Goal: Task Accomplishment & Management: Manage account settings

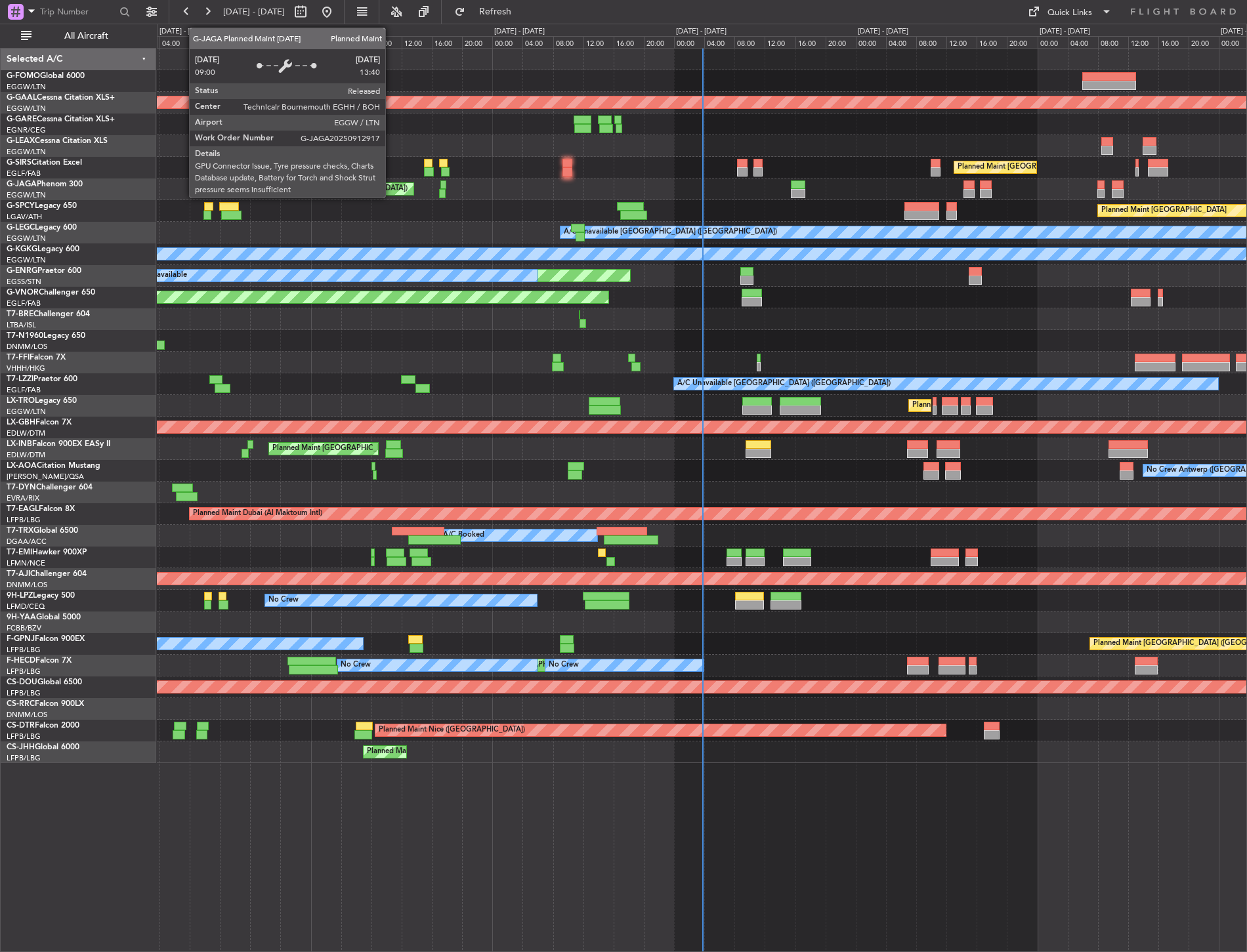
click at [302, 182] on div "Planned Maint [GEOGRAPHIC_DATA] ([GEOGRAPHIC_DATA])" at bounding box center [701, 189] width 1090 height 22
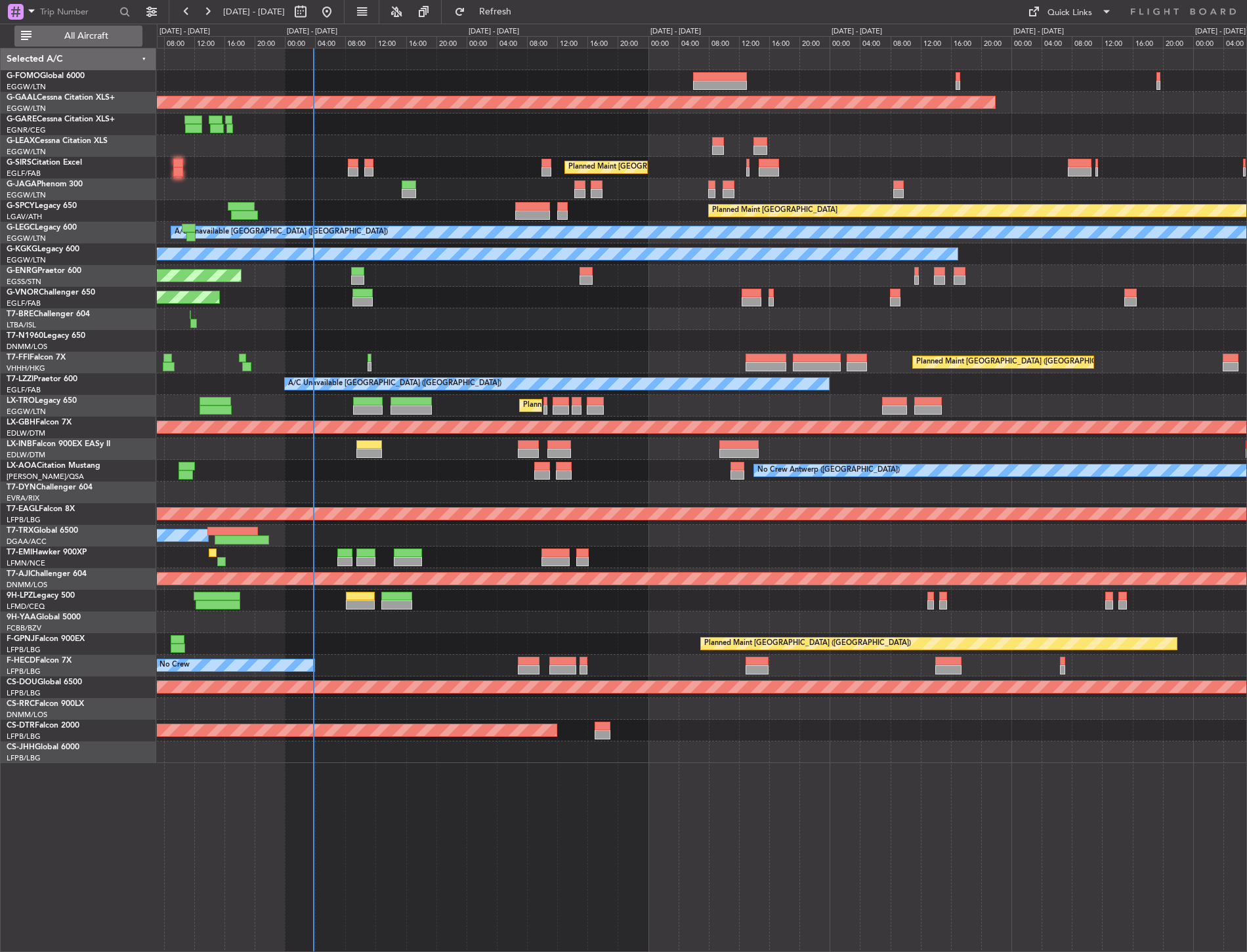
click at [105, 36] on span "All Aircraft" at bounding box center [86, 36] width 104 height 9
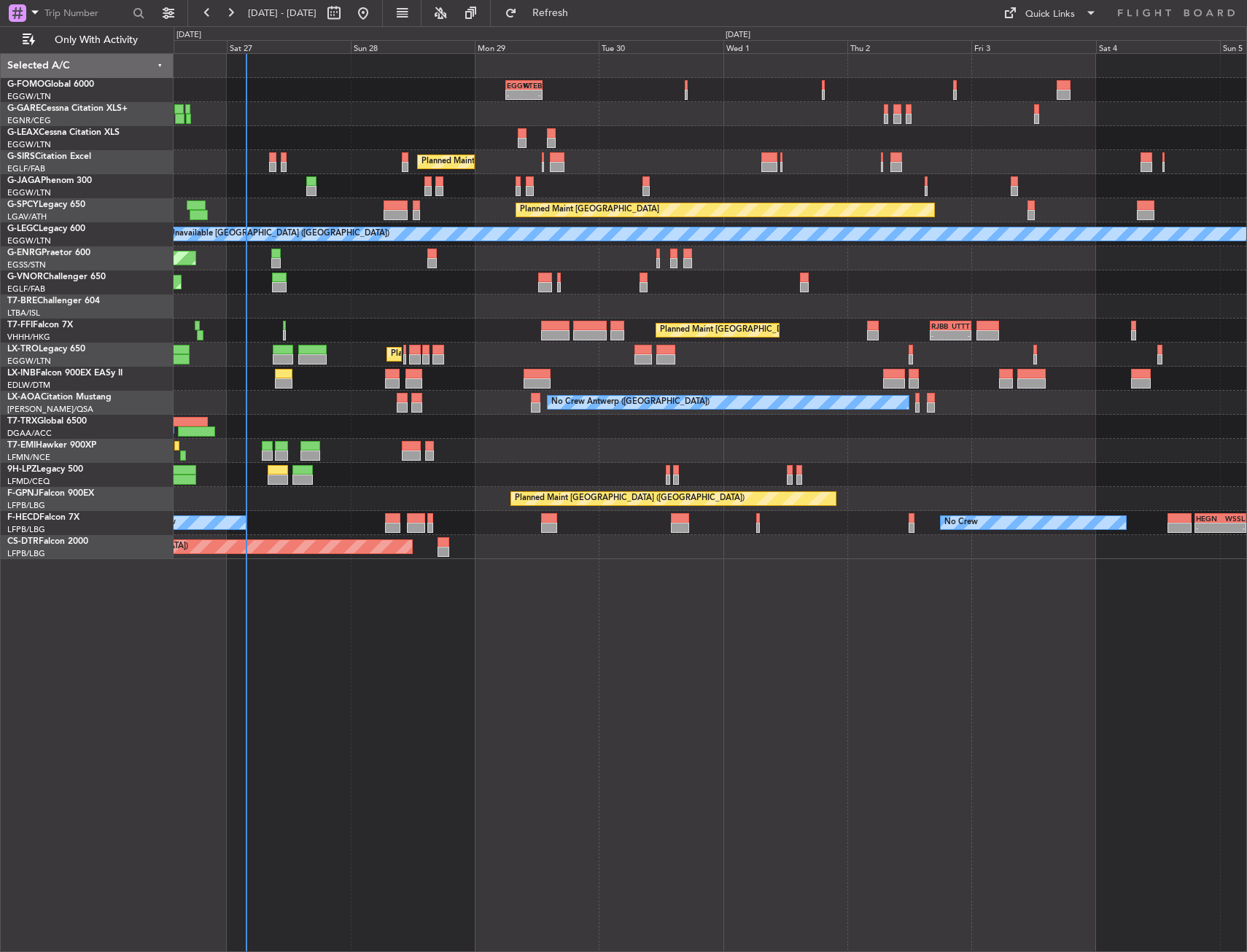
click at [278, 130] on div at bounding box center [710, 138] width 1073 height 24
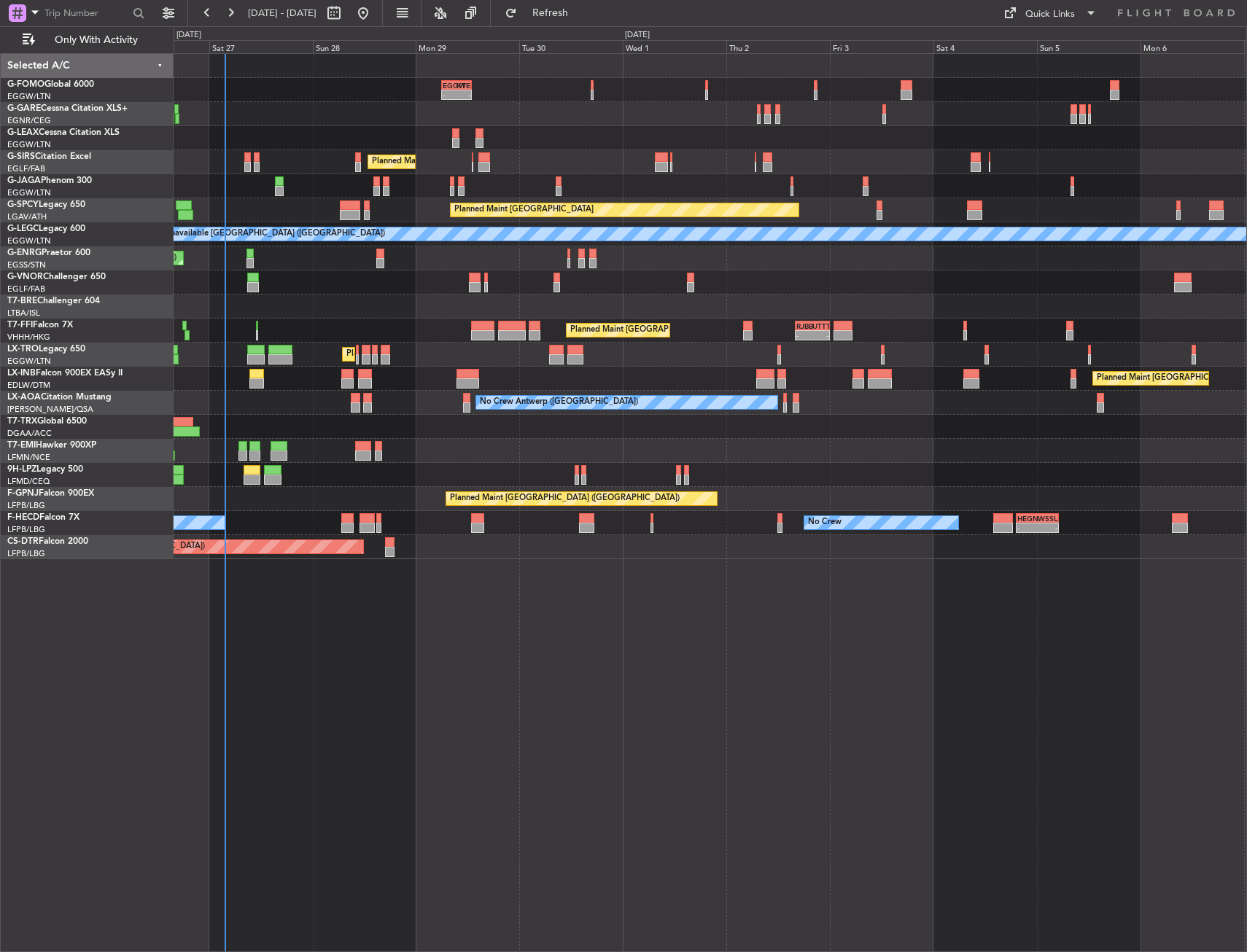
click at [254, 123] on div "- - EGGW 06:00 Z KTEB 13:05 Z Planned Maint [GEOGRAPHIC_DATA] ([GEOGRAPHIC_DATA…" at bounding box center [710, 306] width 1073 height 505
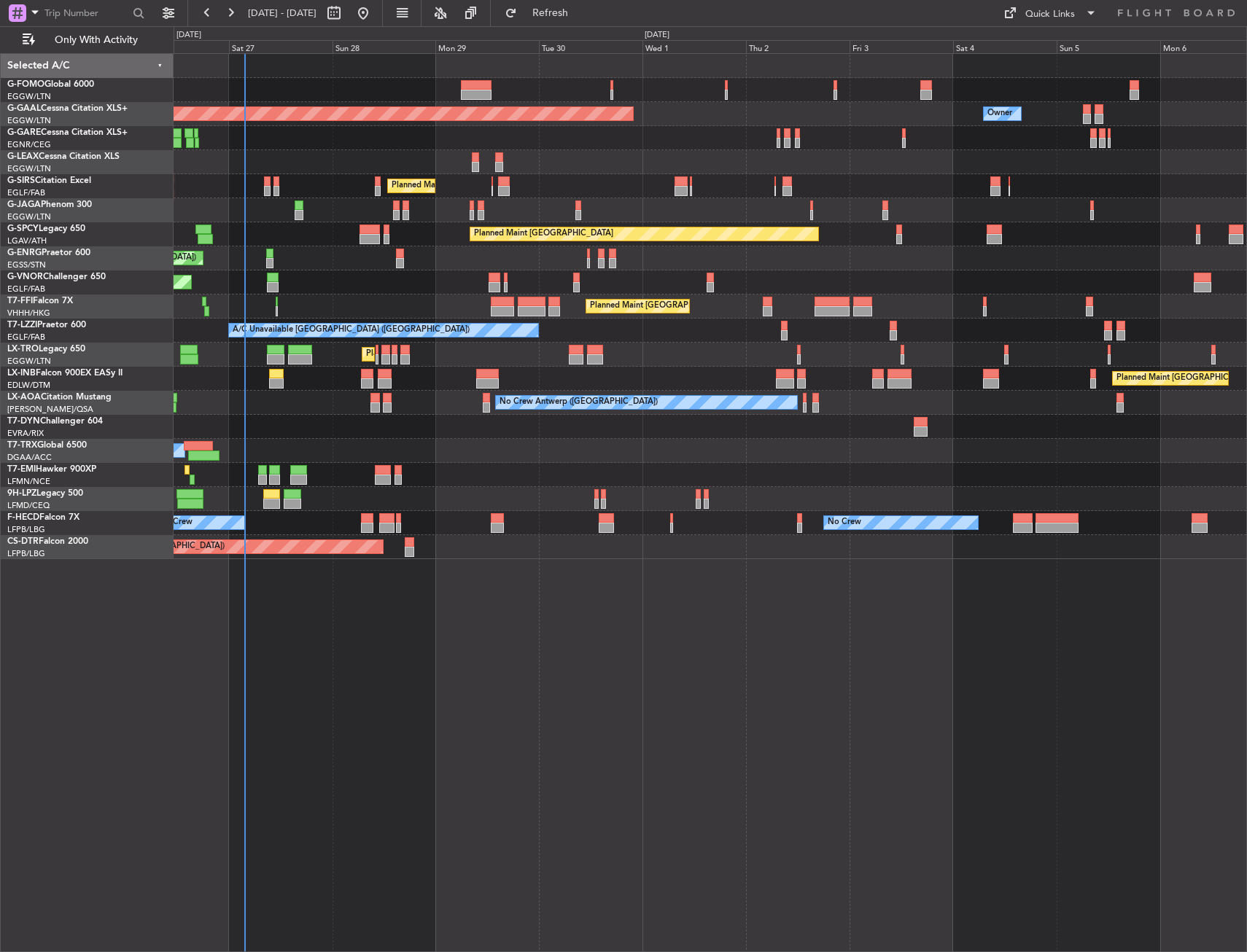
click at [436, 135] on div at bounding box center [710, 138] width 1073 height 24
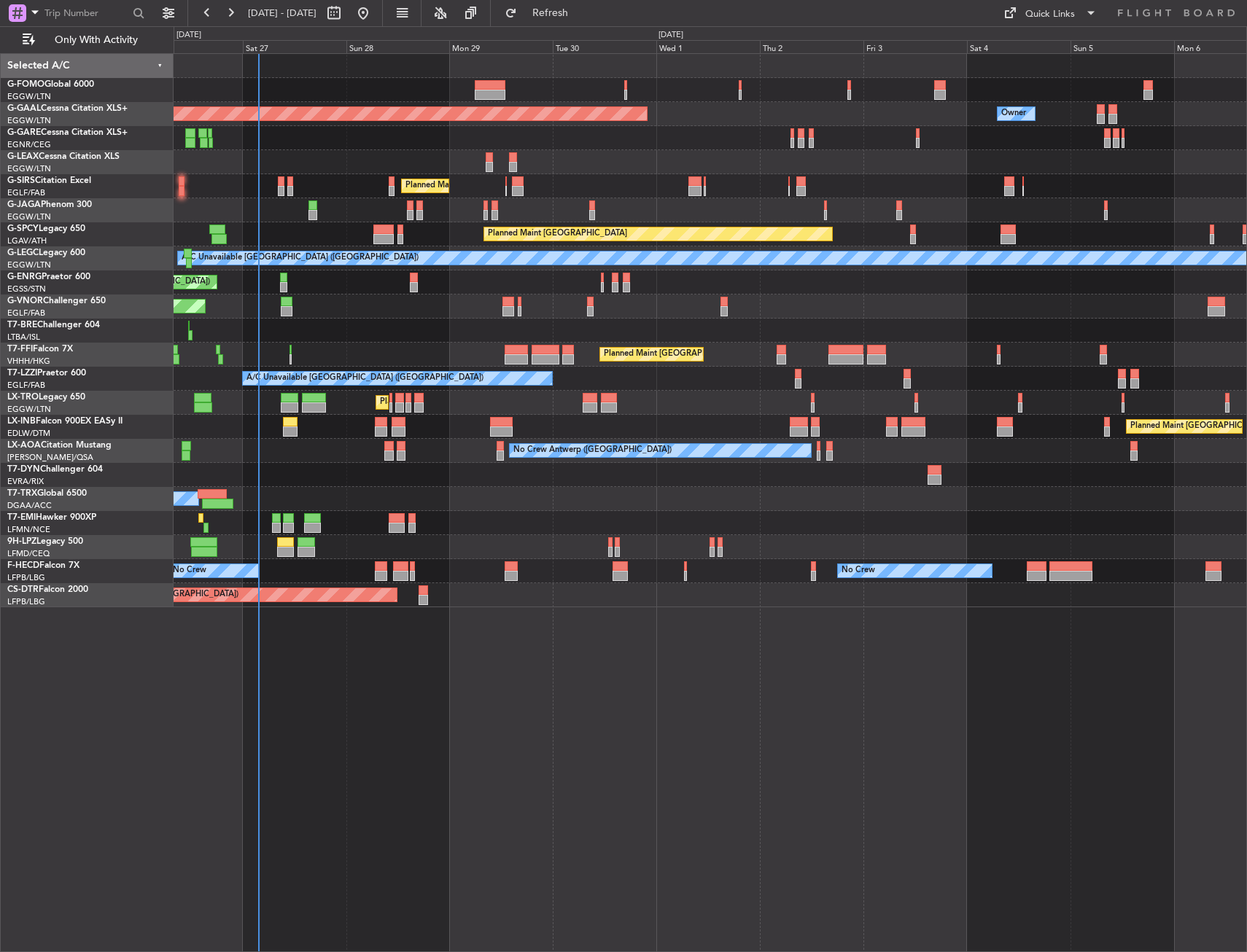
click at [380, 130] on div at bounding box center [710, 138] width 1073 height 24
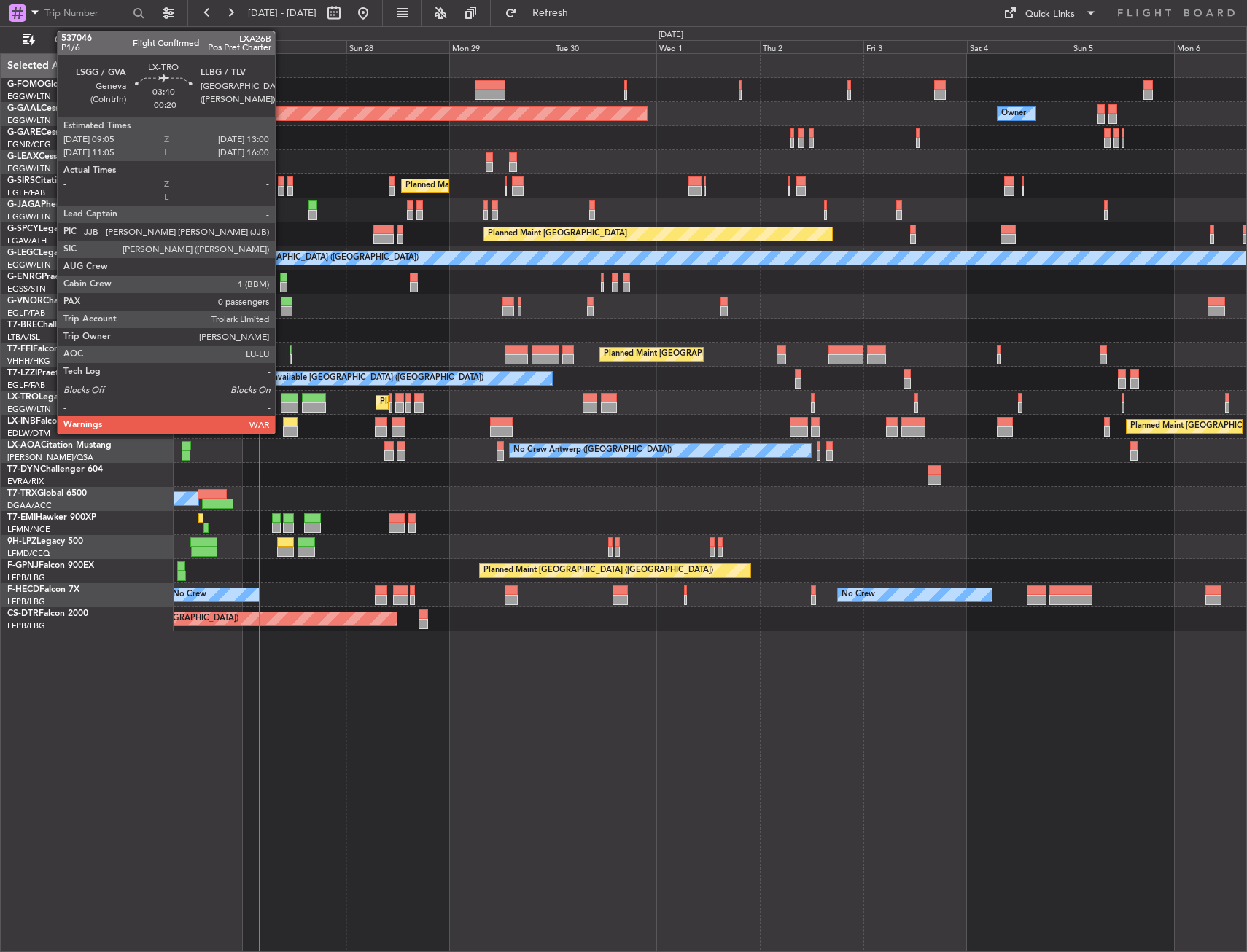
click at [281, 398] on div at bounding box center [289, 398] width 17 height 10
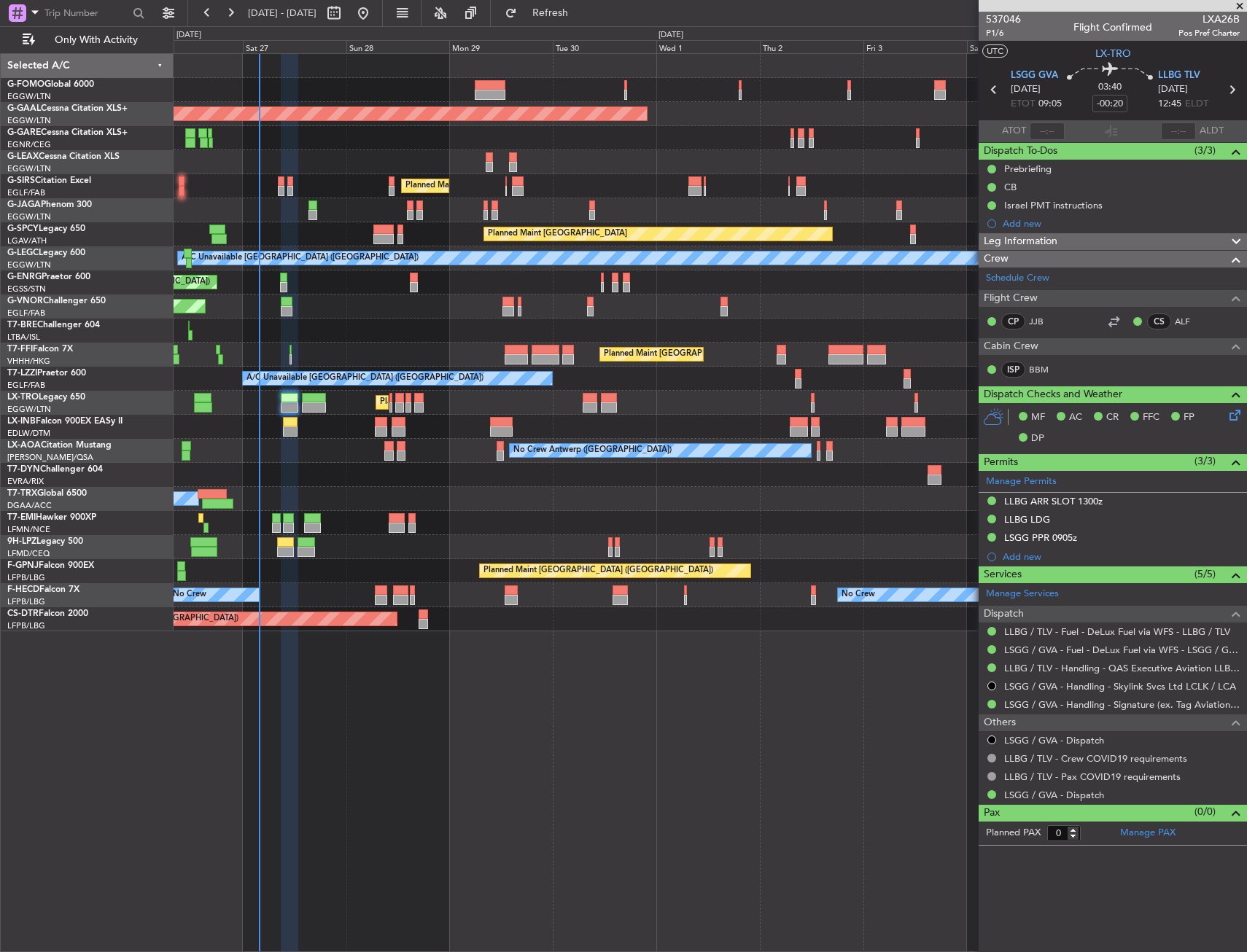
click at [305, 206] on div "Planned Maint [GEOGRAPHIC_DATA] ([GEOGRAPHIC_DATA])" at bounding box center [710, 210] width 1073 height 24
click at [314, 210] on div at bounding box center [313, 214] width 9 height 10
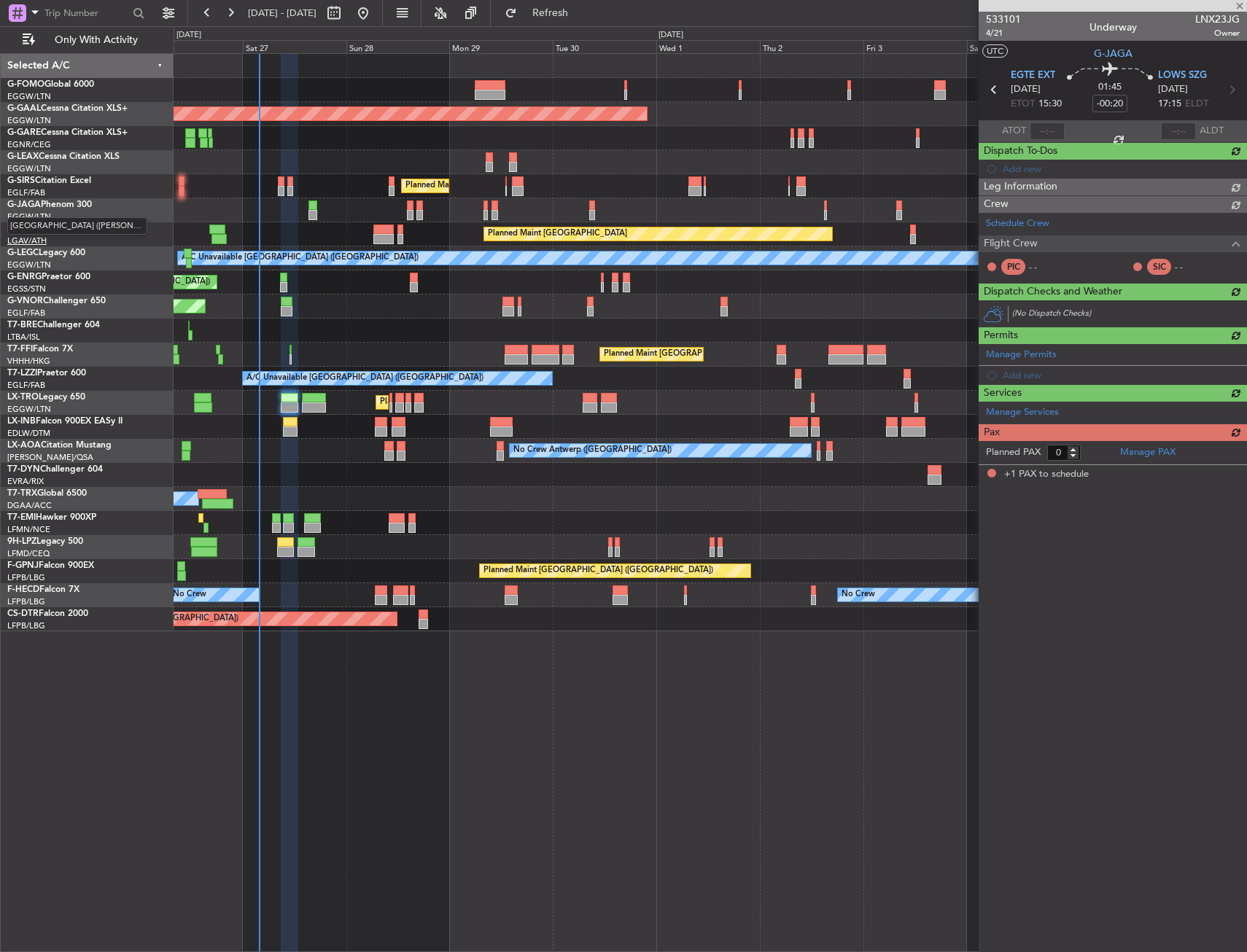
type input "+00:10"
type input "1"
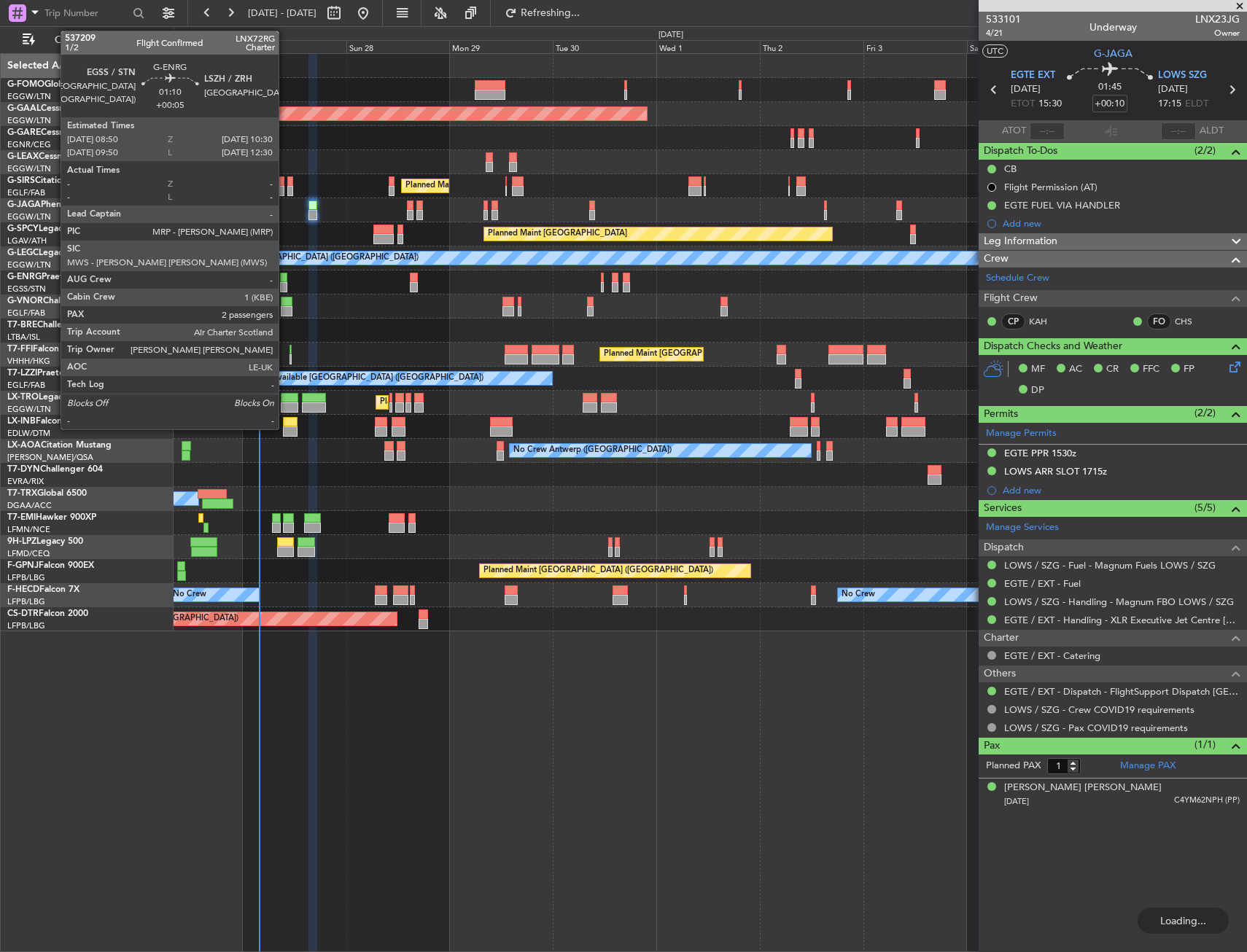
click at [285, 278] on div at bounding box center [283, 277] width 7 height 10
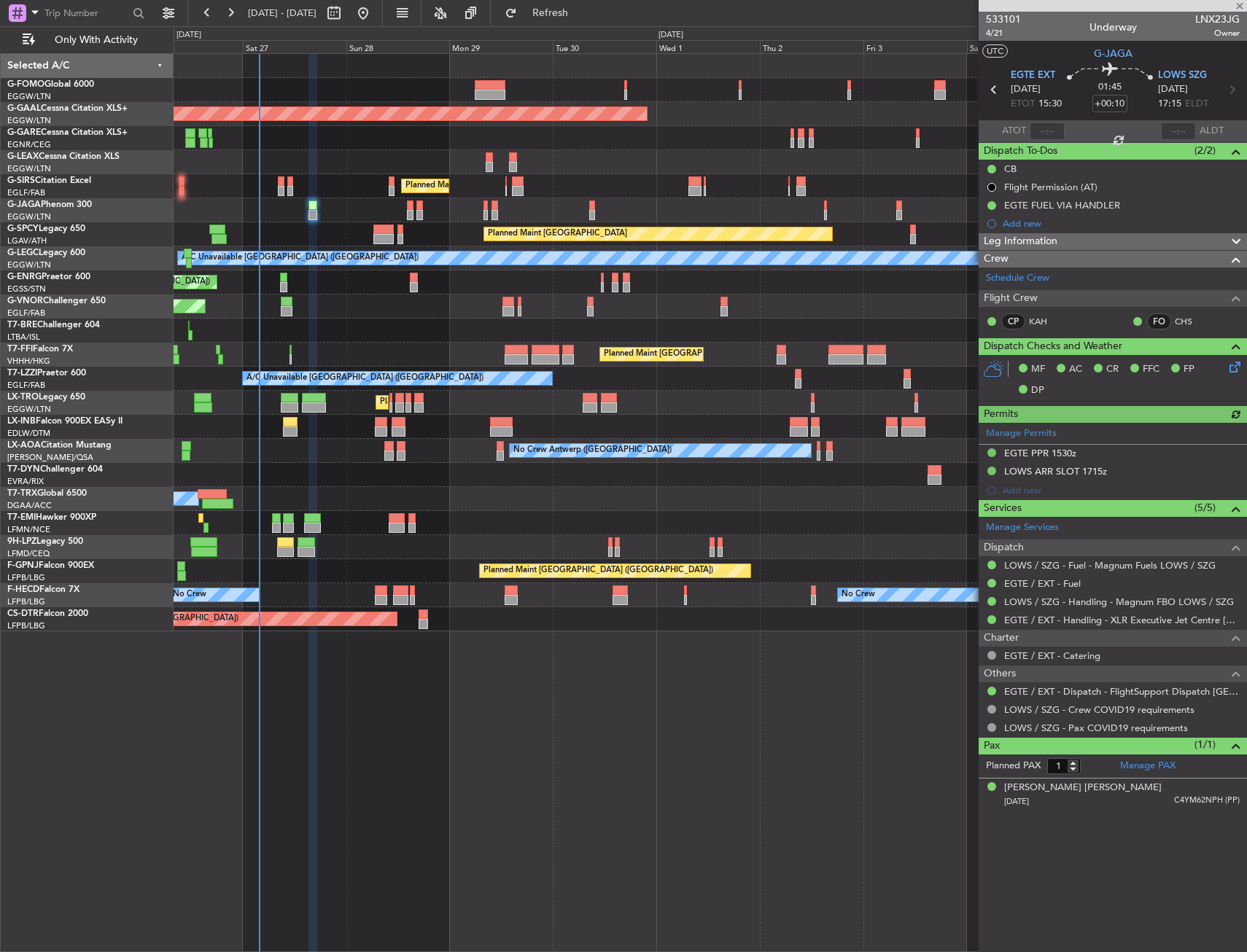
type input "+00:05"
type input "2"
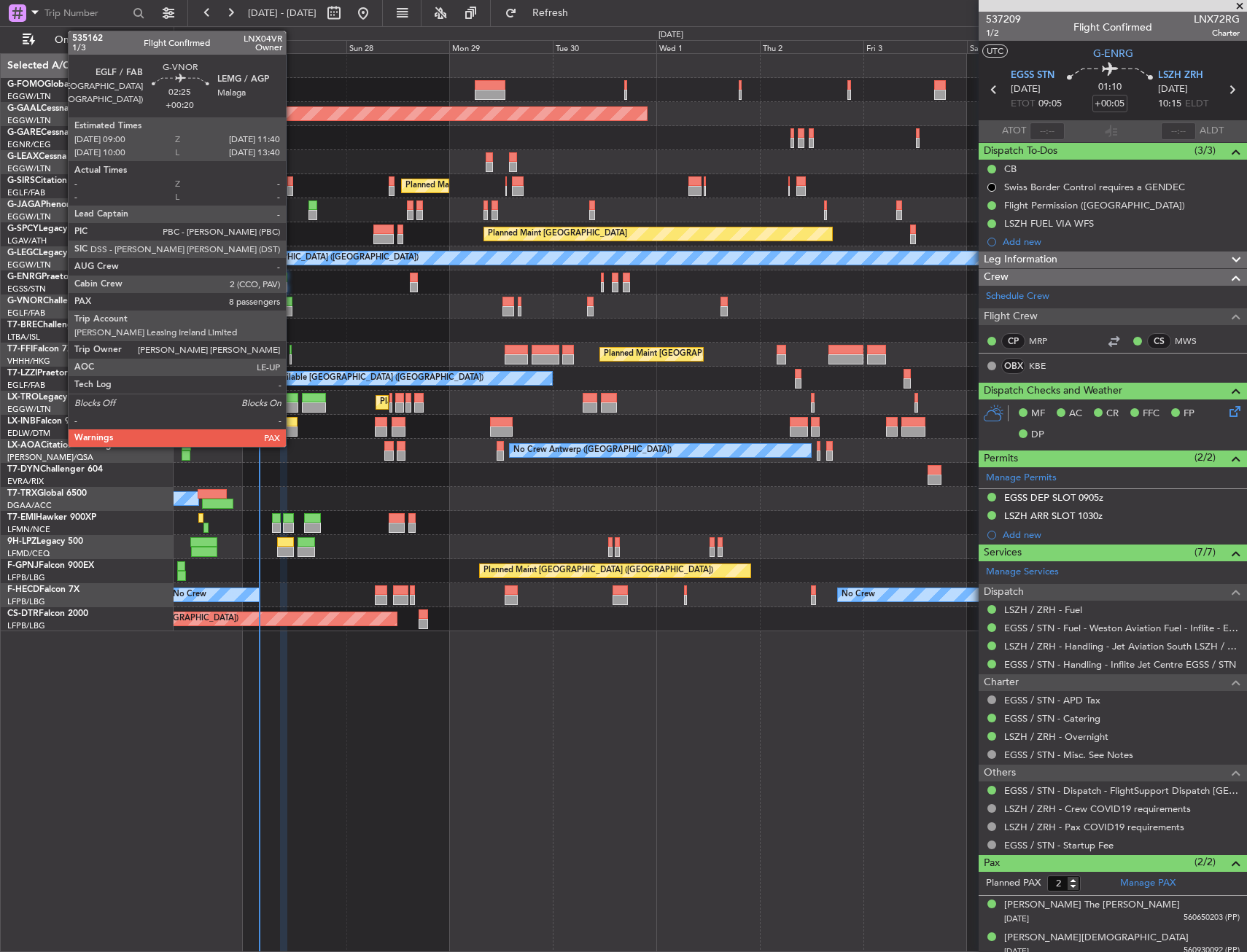
click at [288, 310] on div at bounding box center [286, 311] width 12 height 10
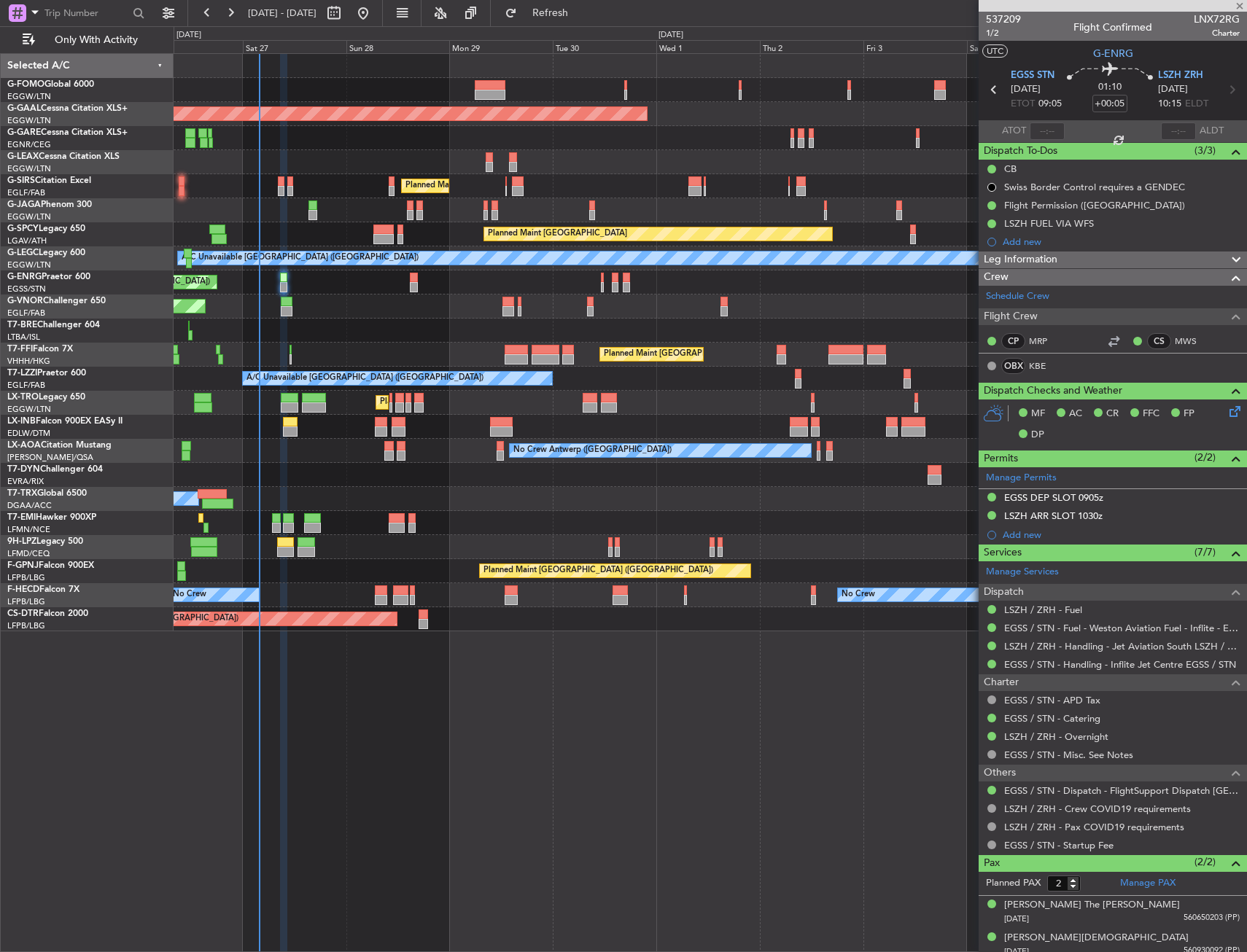
type input "+00:20"
type input "8"
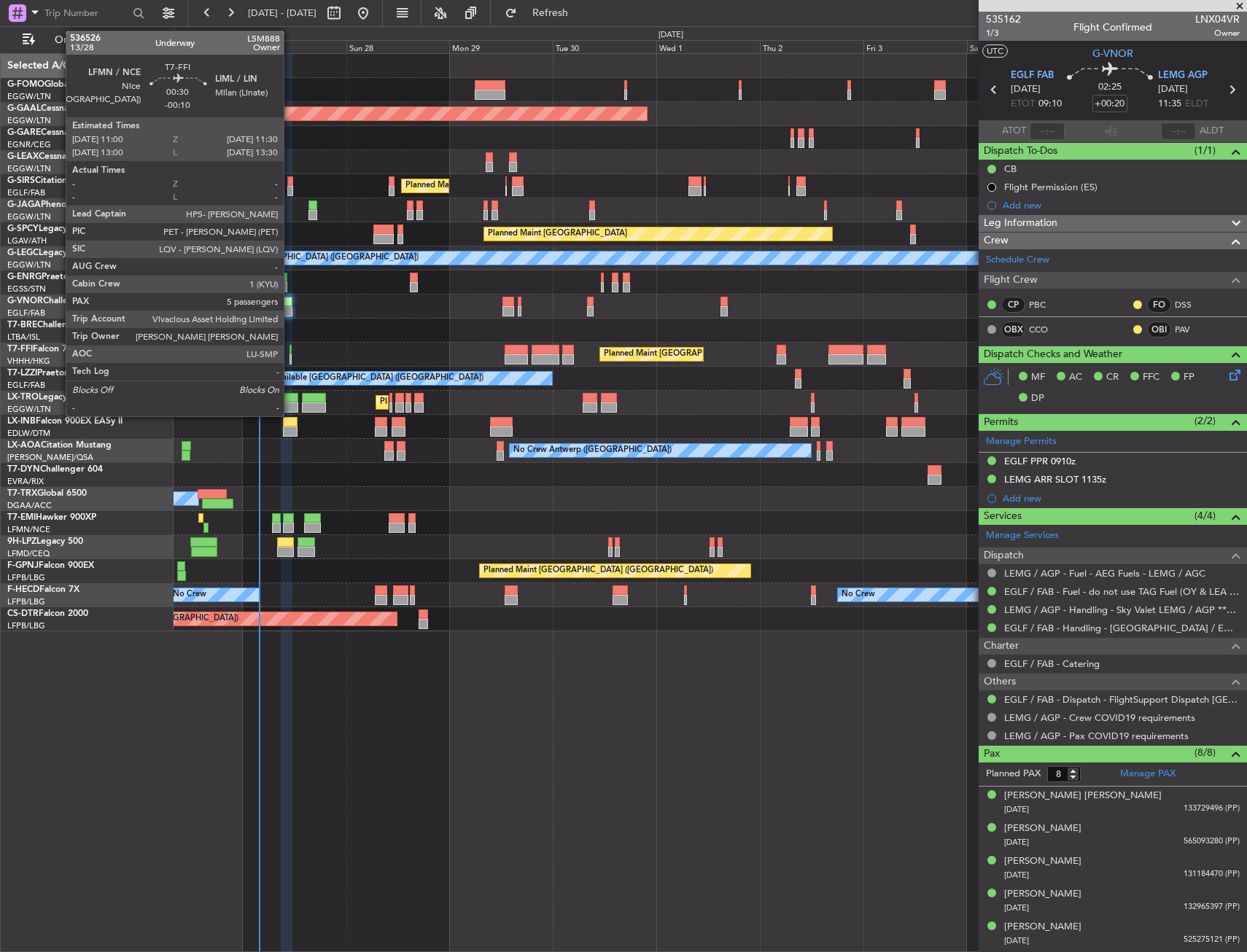
click at [290, 351] on div at bounding box center [290, 350] width 2 height 10
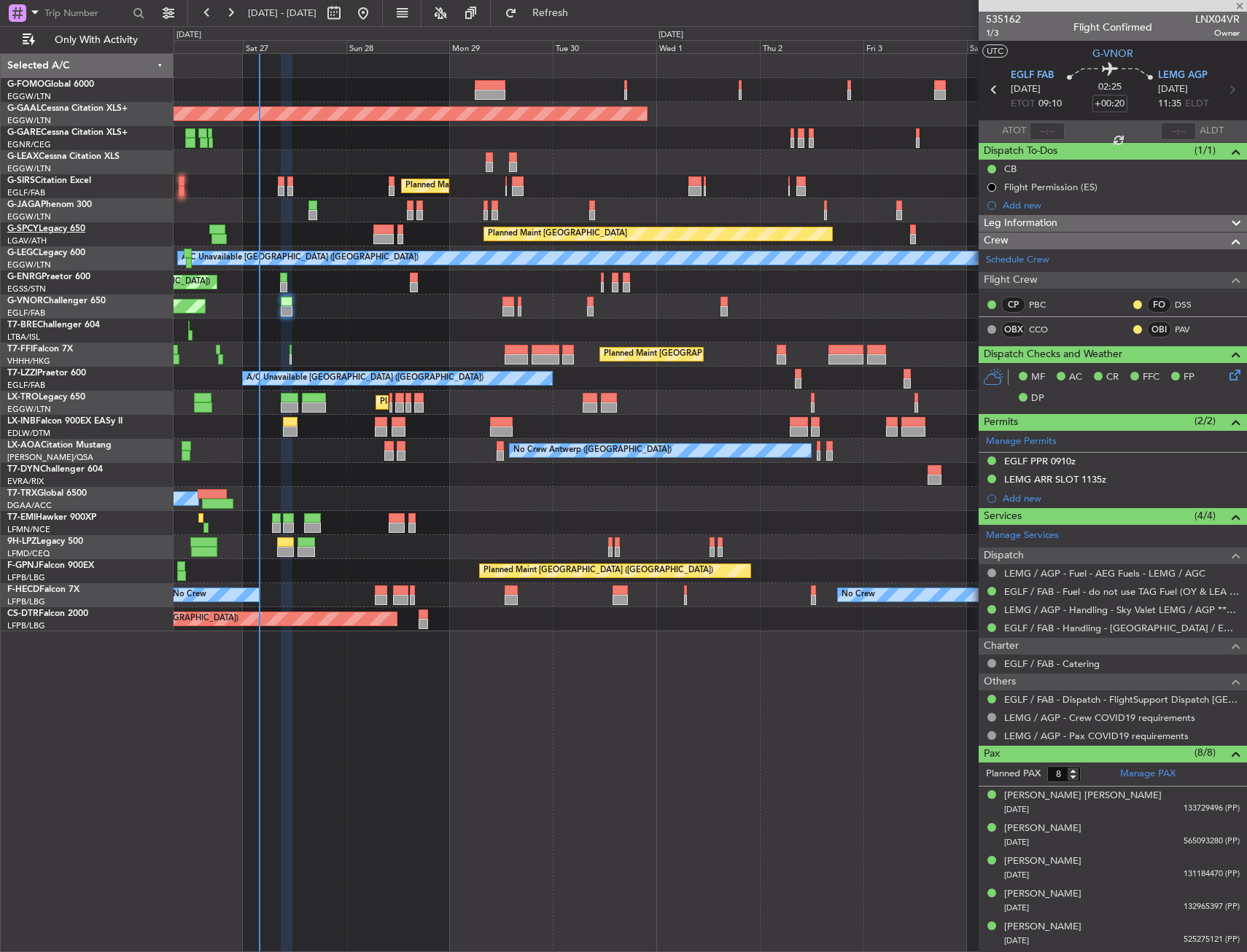
type input "-00:10"
type input "5"
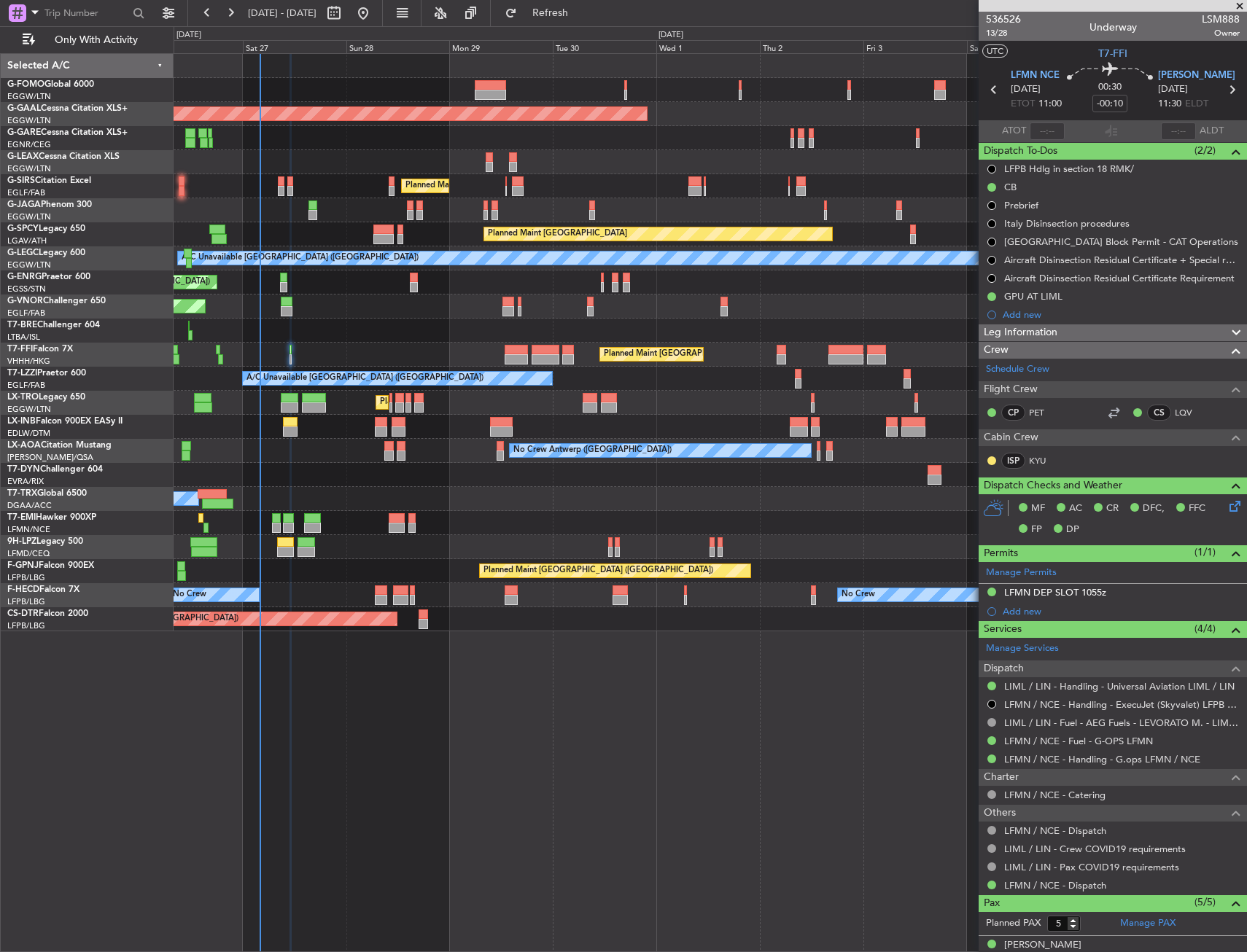
click at [349, 174] on div "Planned Maint [GEOGRAPHIC_DATA] ([GEOGRAPHIC_DATA])" at bounding box center [710, 186] width 1073 height 24
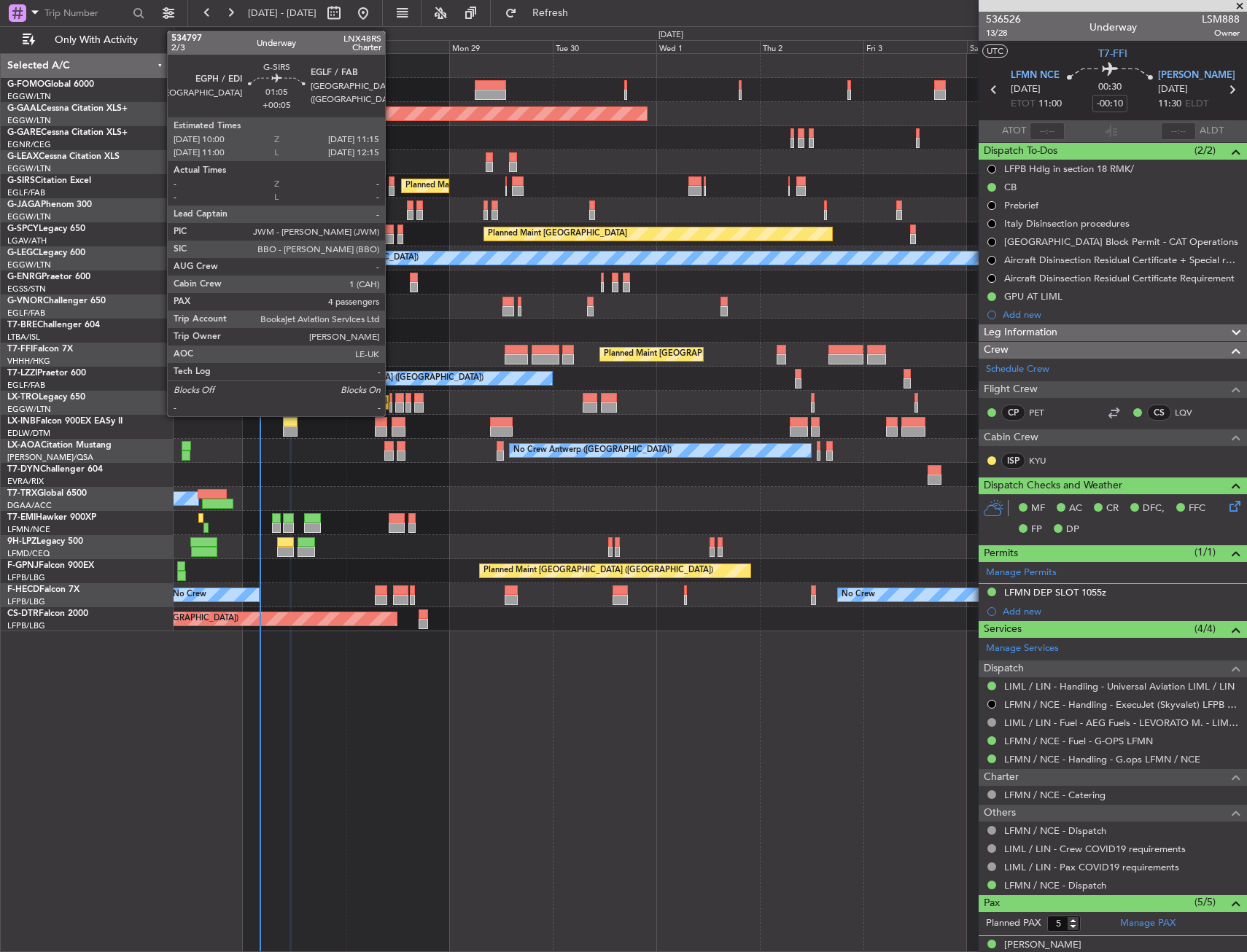
click at [391, 183] on div at bounding box center [391, 181] width 6 height 10
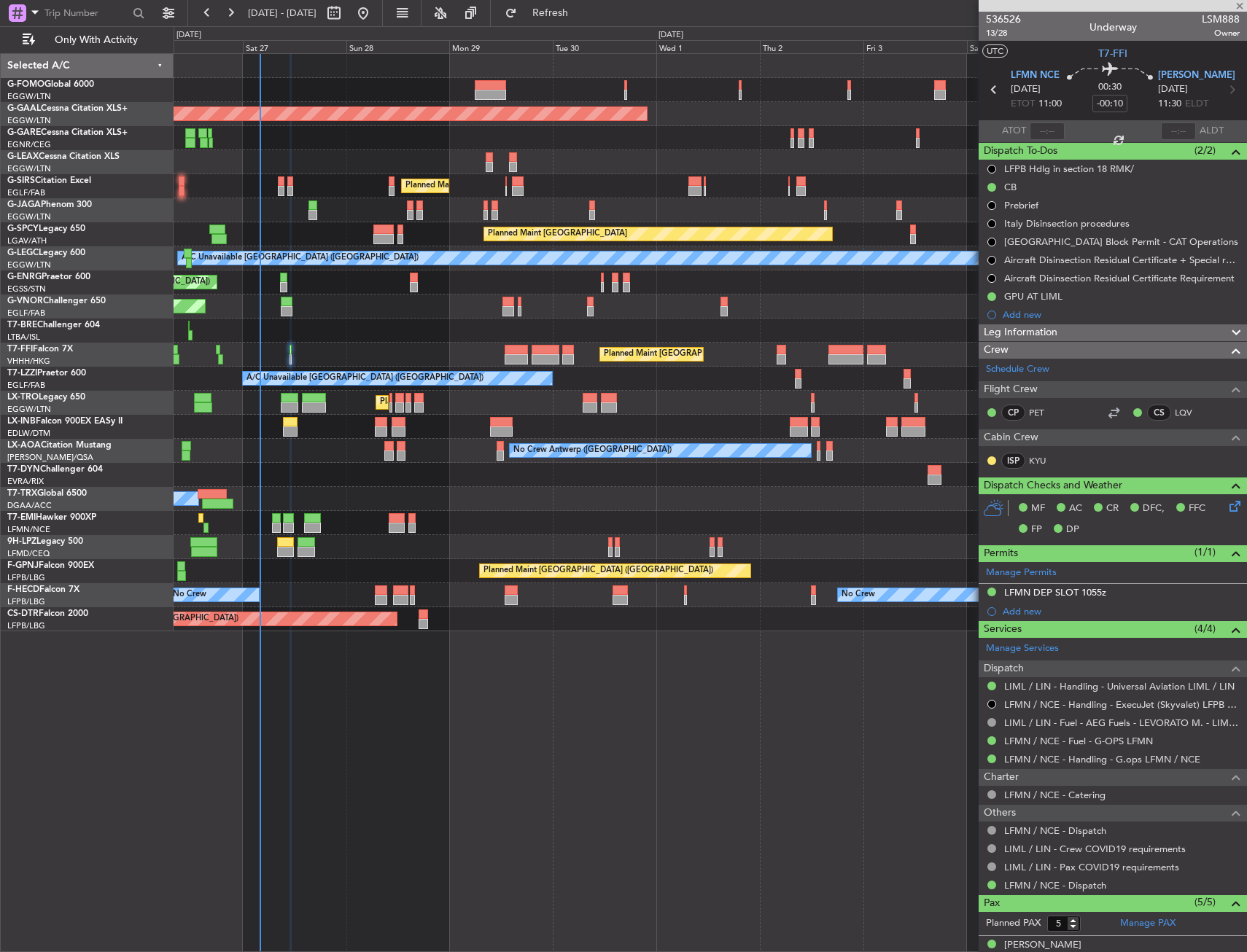
type input "+00:05"
type input "4"
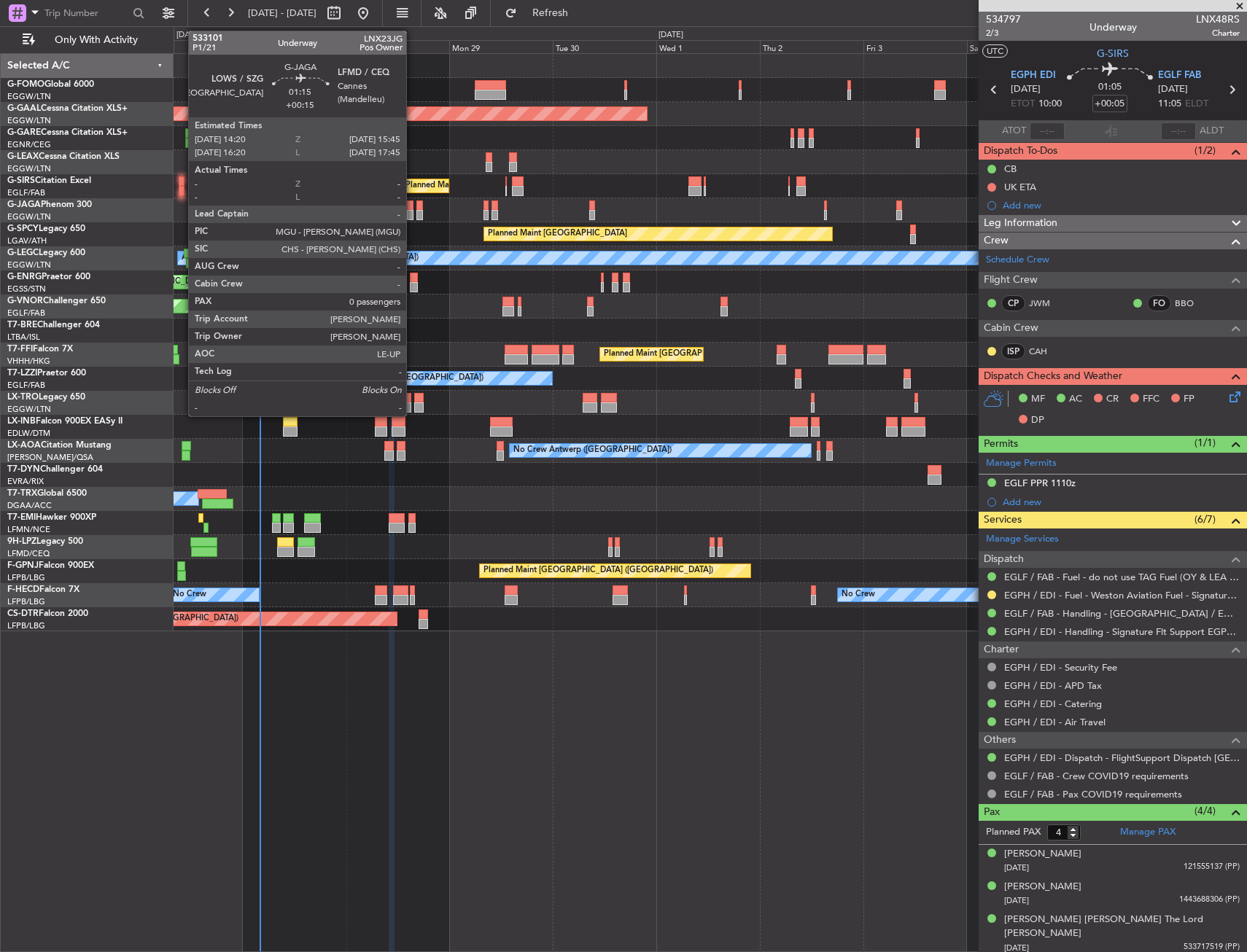
click at [413, 208] on div at bounding box center [410, 205] width 7 height 10
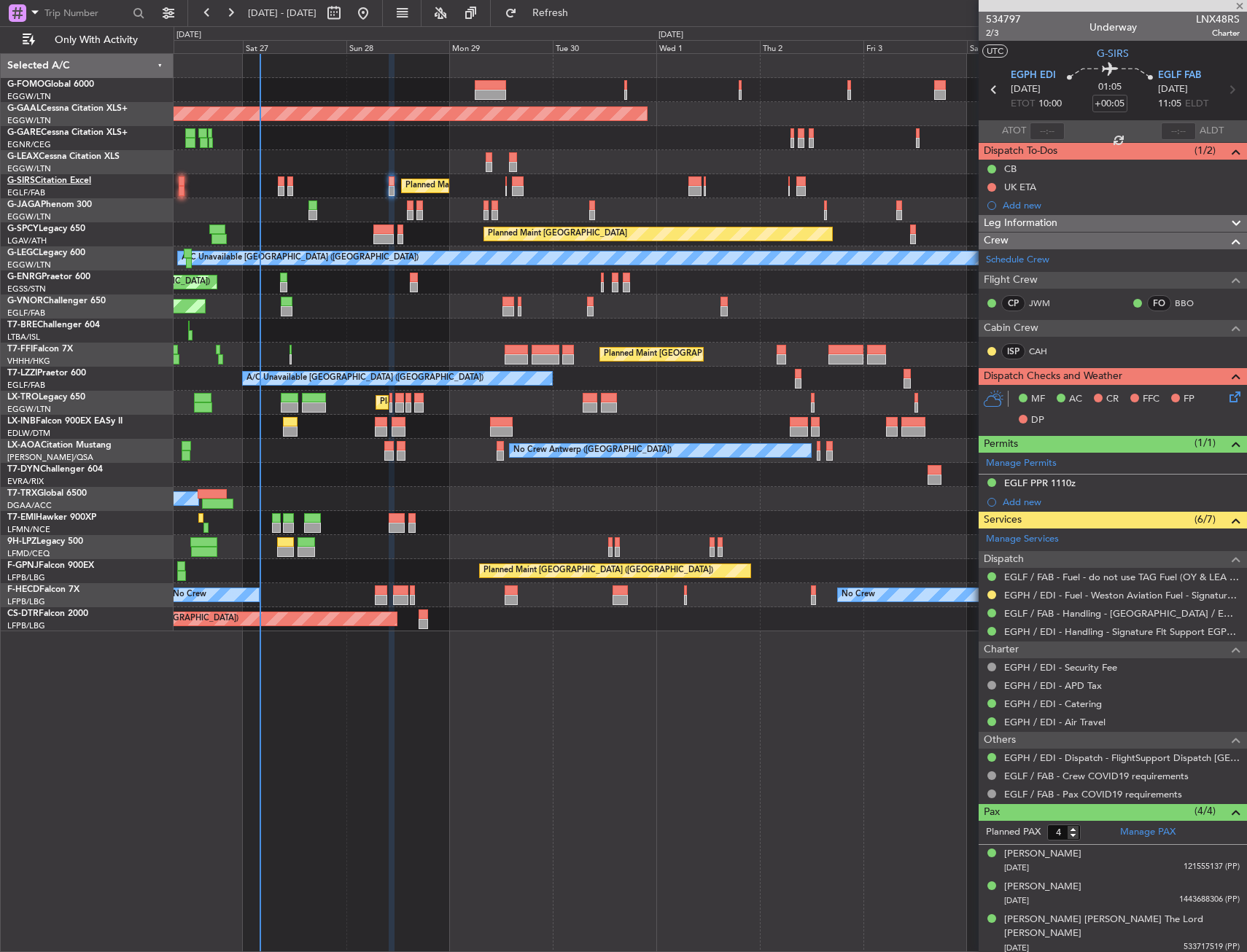
type input "+00:15"
type input "0"
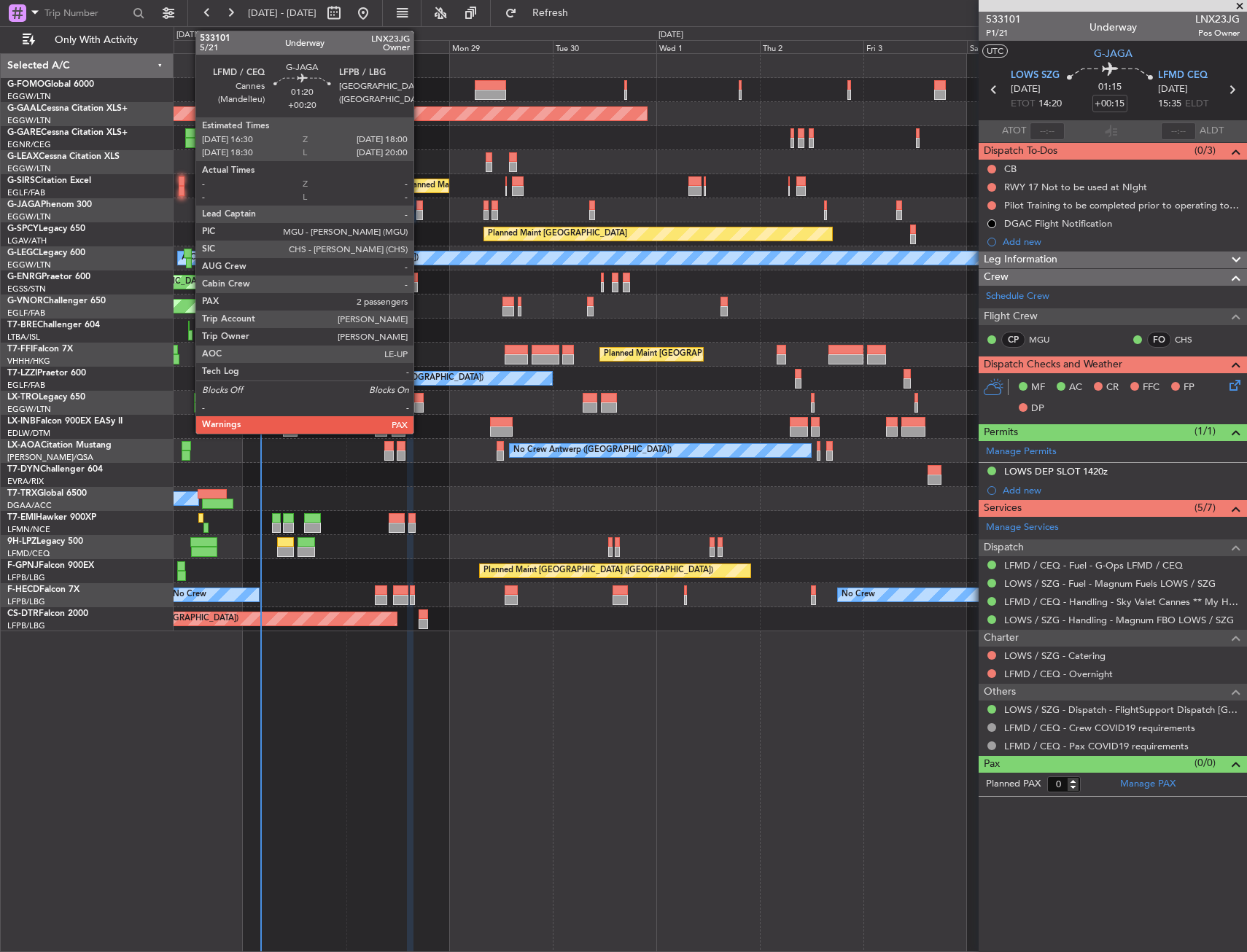
click at [420, 204] on div at bounding box center [420, 205] width 7 height 10
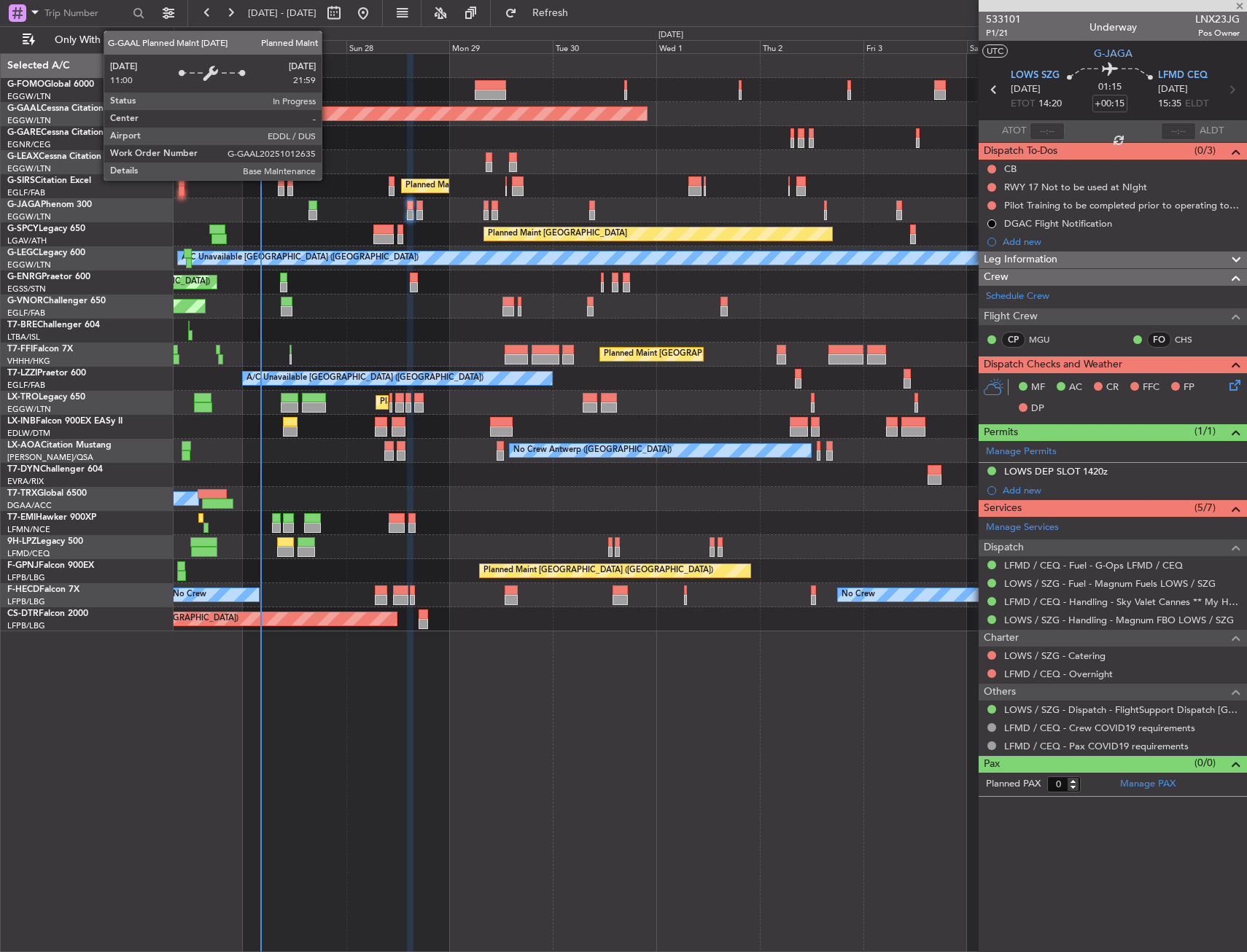
type input "+00:20"
type input "2"
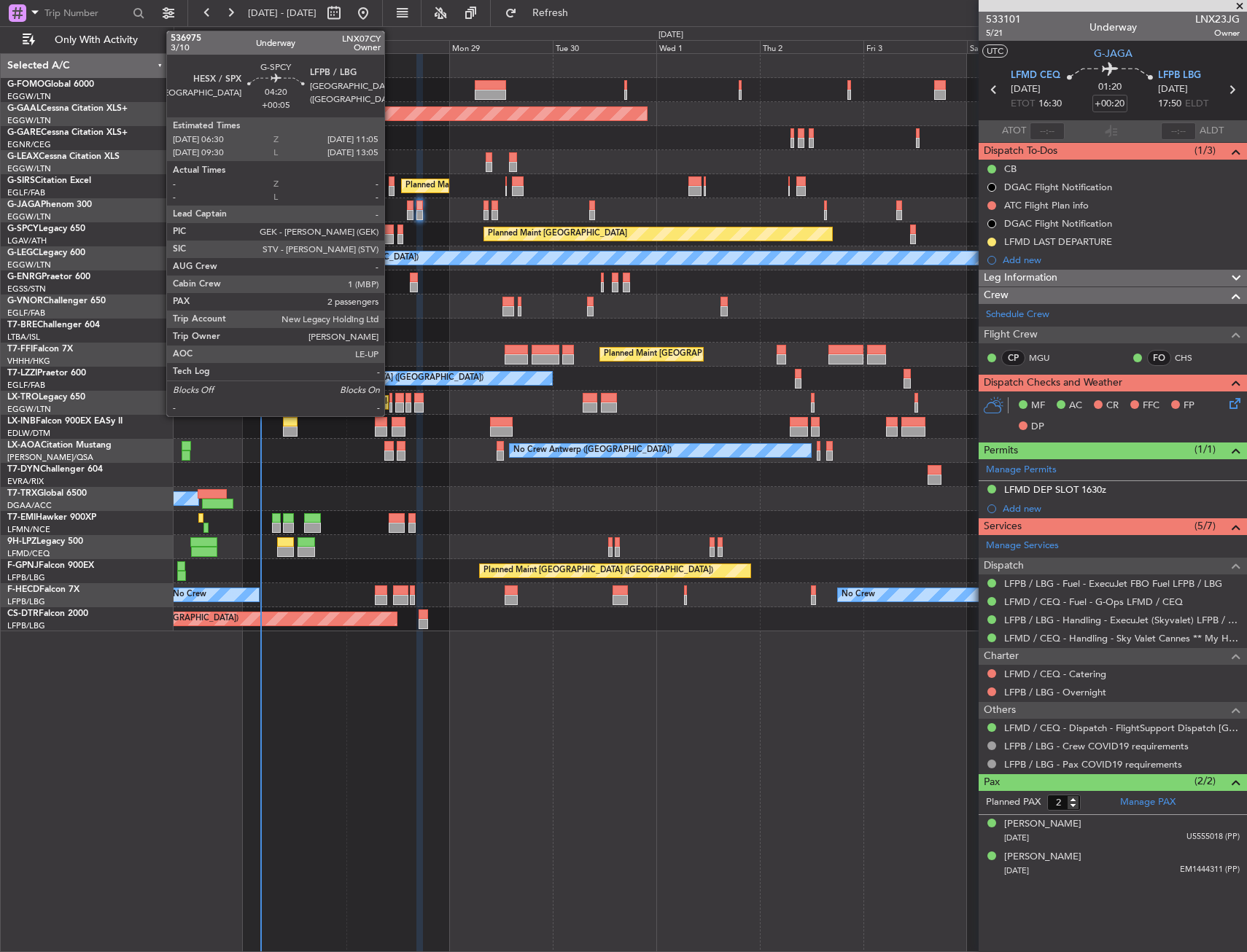
click at [391, 233] on div at bounding box center [383, 229] width 21 height 10
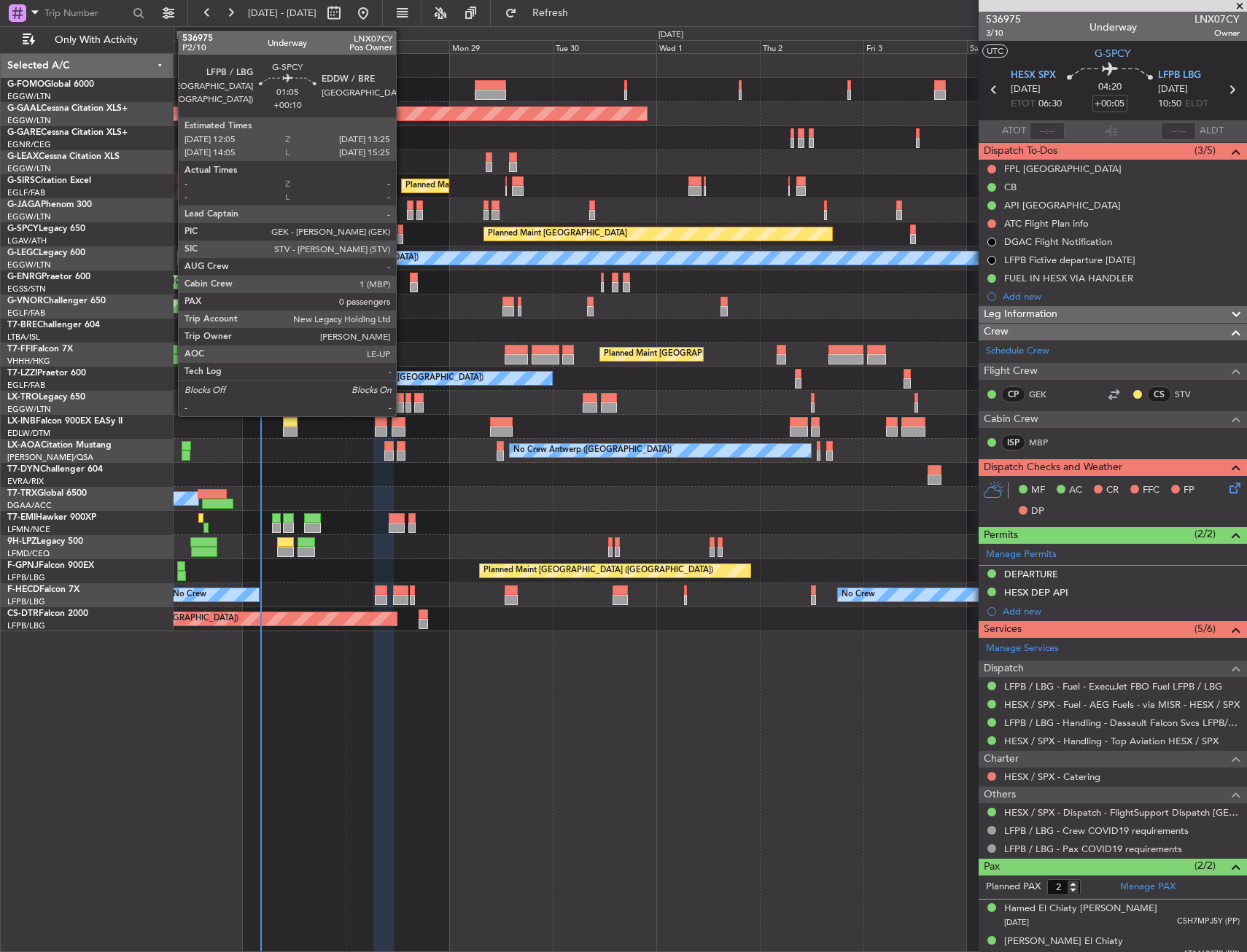
click at [403, 229] on div at bounding box center [400, 229] width 6 height 10
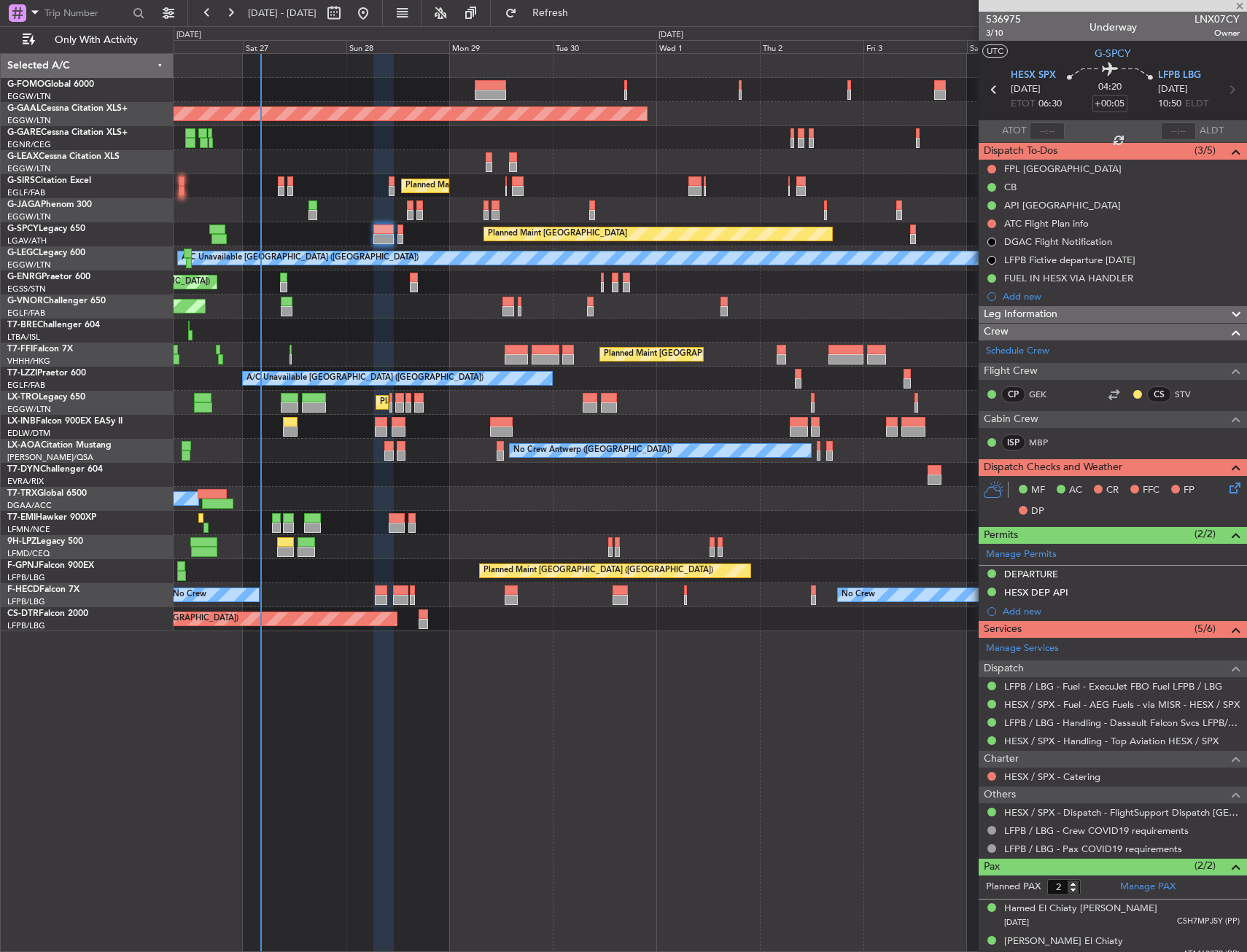
type input "+00:10"
type input "0"
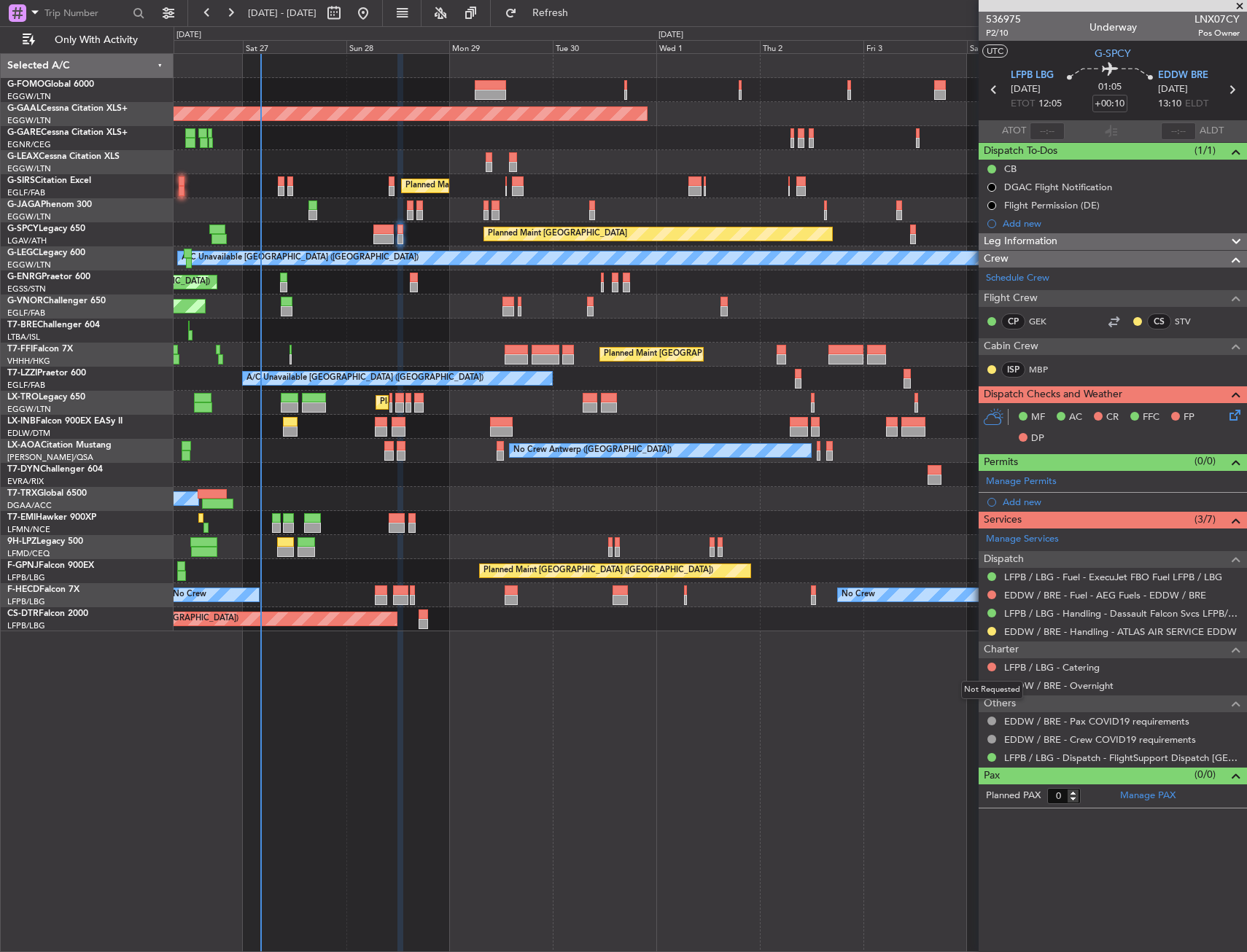
drag, startPoint x: 990, startPoint y: 686, endPoint x: 980, endPoint y: 691, distance: 11.2
click at [990, 686] on div "Not Requested" at bounding box center [992, 690] width 62 height 18
click at [993, 678] on div "EDDW / BRE - Overnight" at bounding box center [1112, 686] width 268 height 18
click at [992, 685] on button at bounding box center [991, 685] width 9 height 9
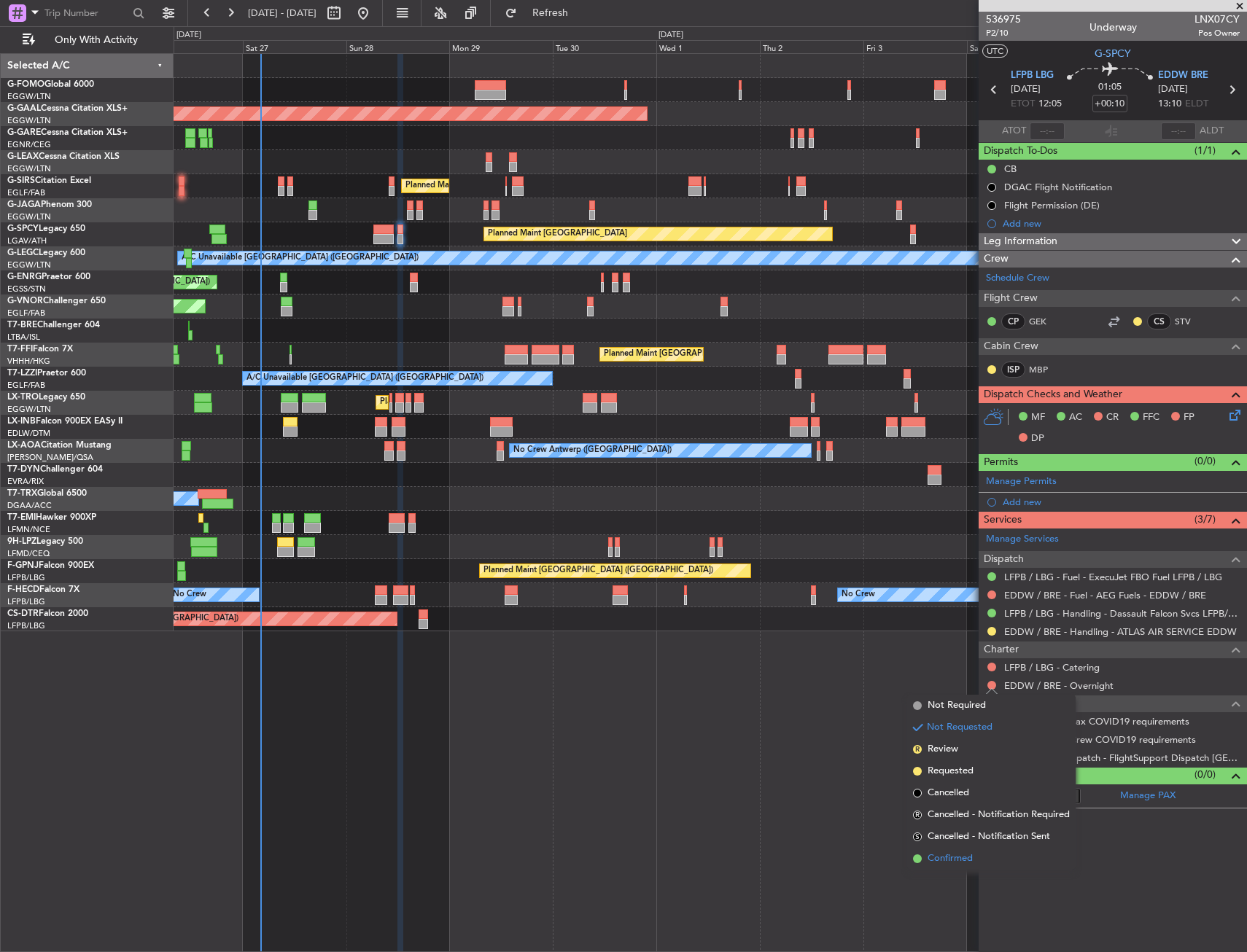
click at [948, 849] on li "Confirmed" at bounding box center [991, 859] width 168 height 22
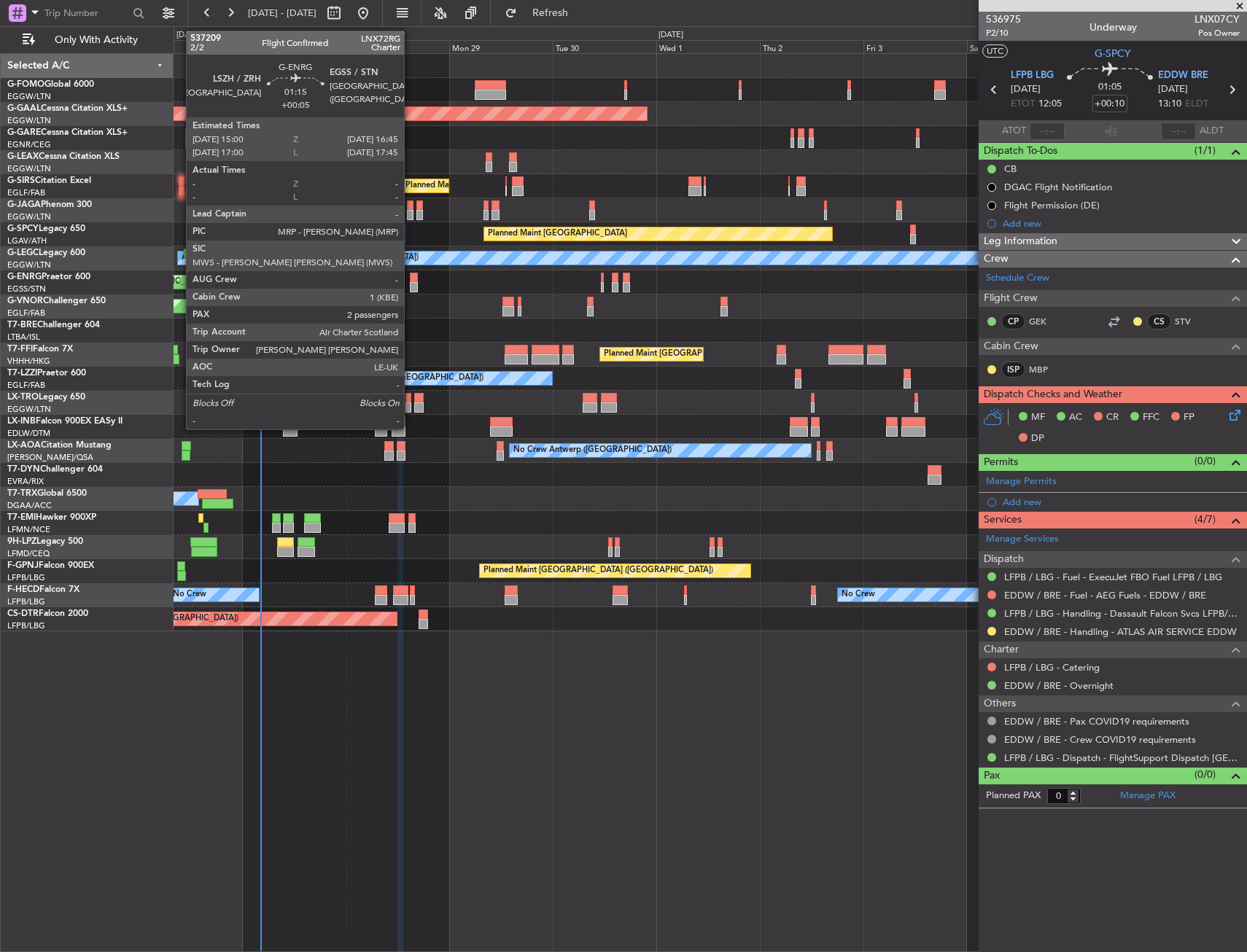
click at [410, 279] on div at bounding box center [414, 277] width 8 height 10
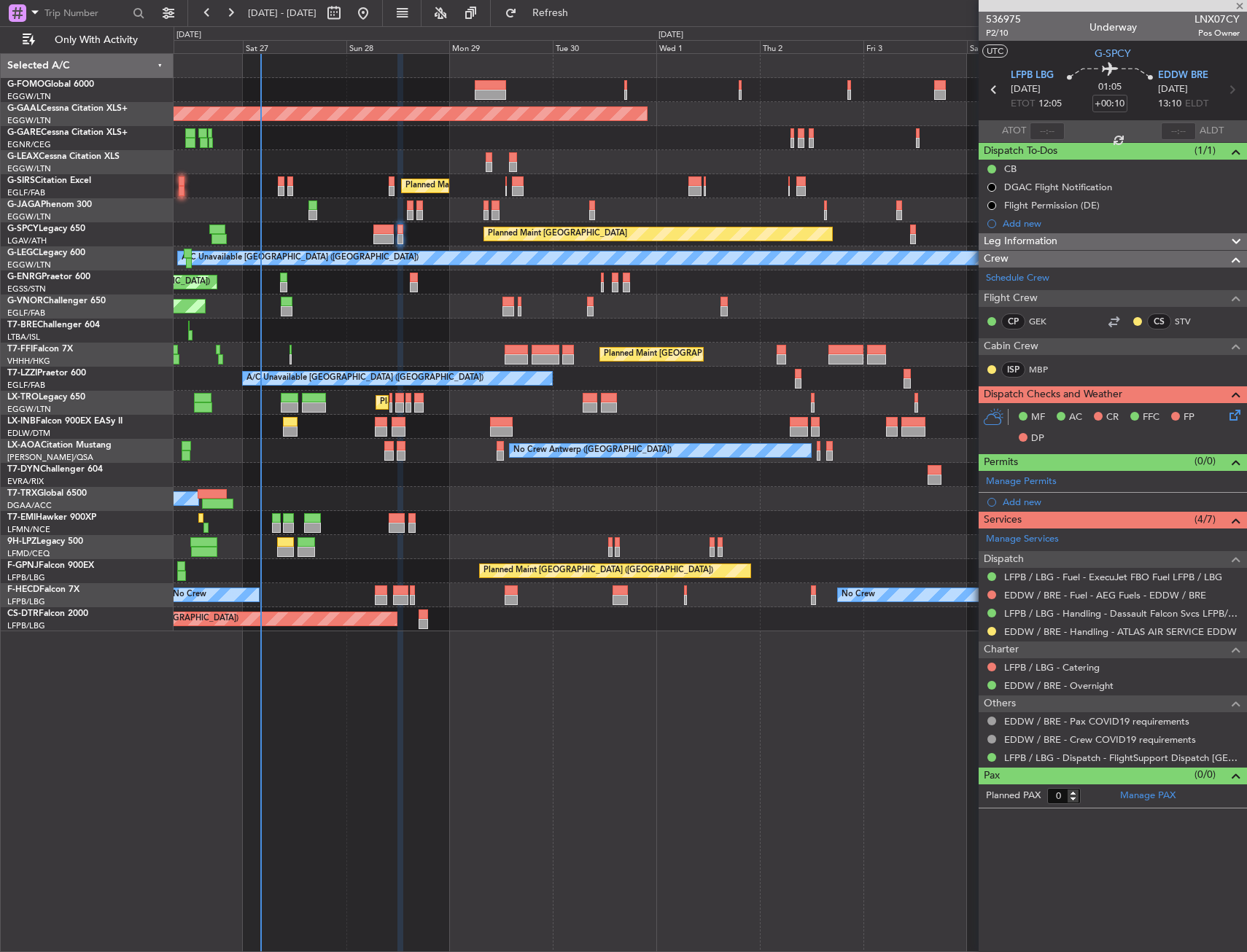
type input "+00:05"
type input "2"
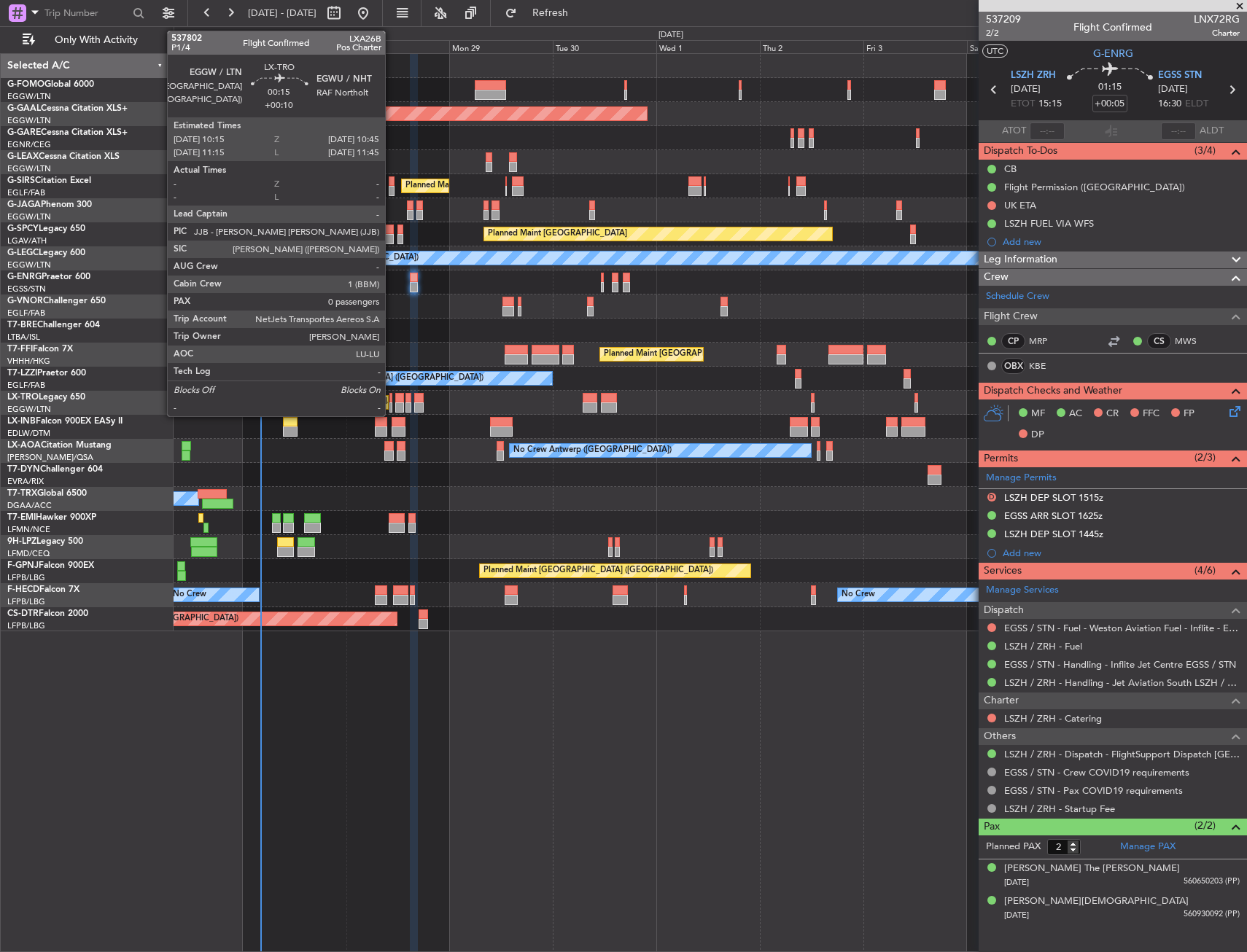
click at [391, 397] on div at bounding box center [390, 398] width 2 height 10
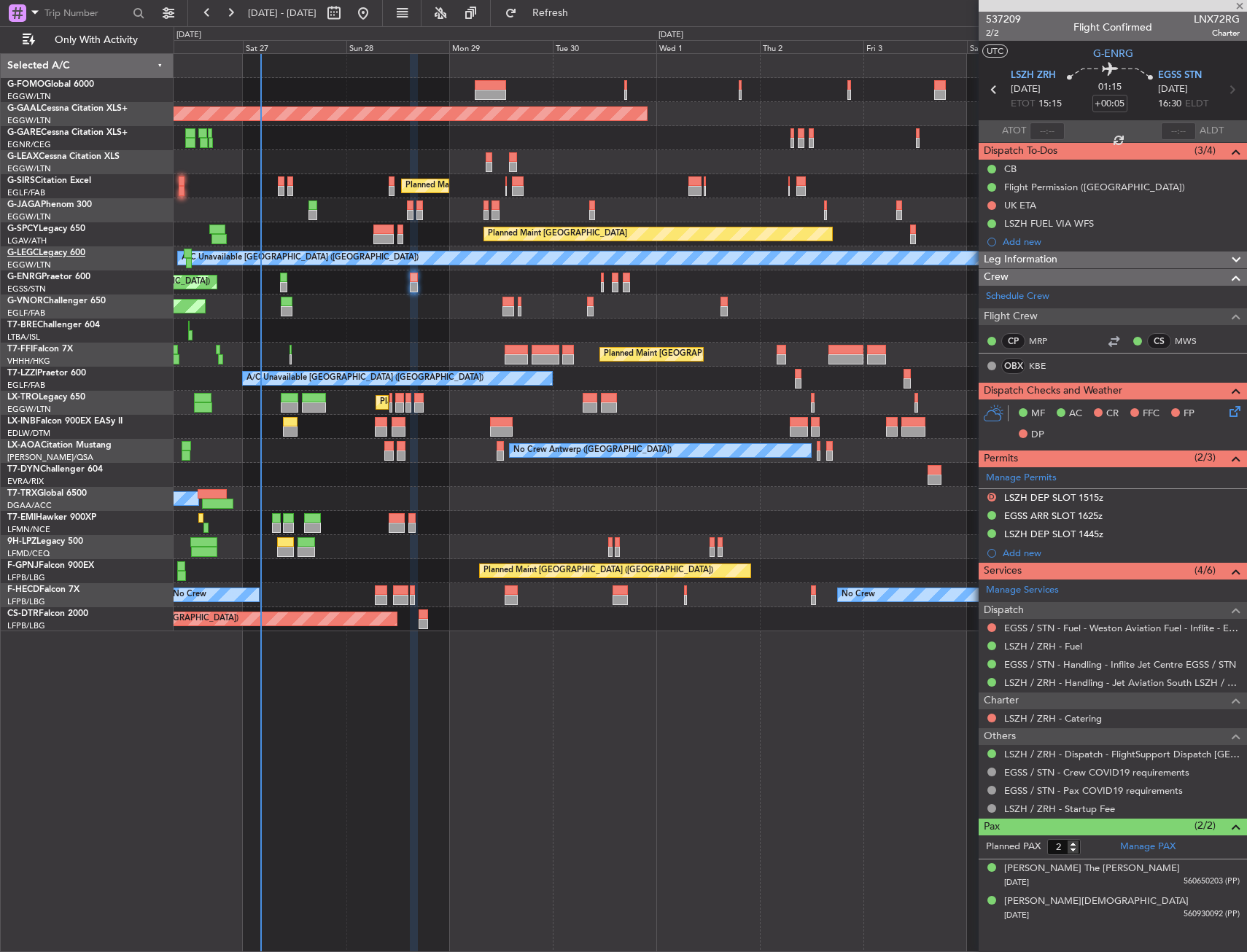
type input "+00:10"
type input "0"
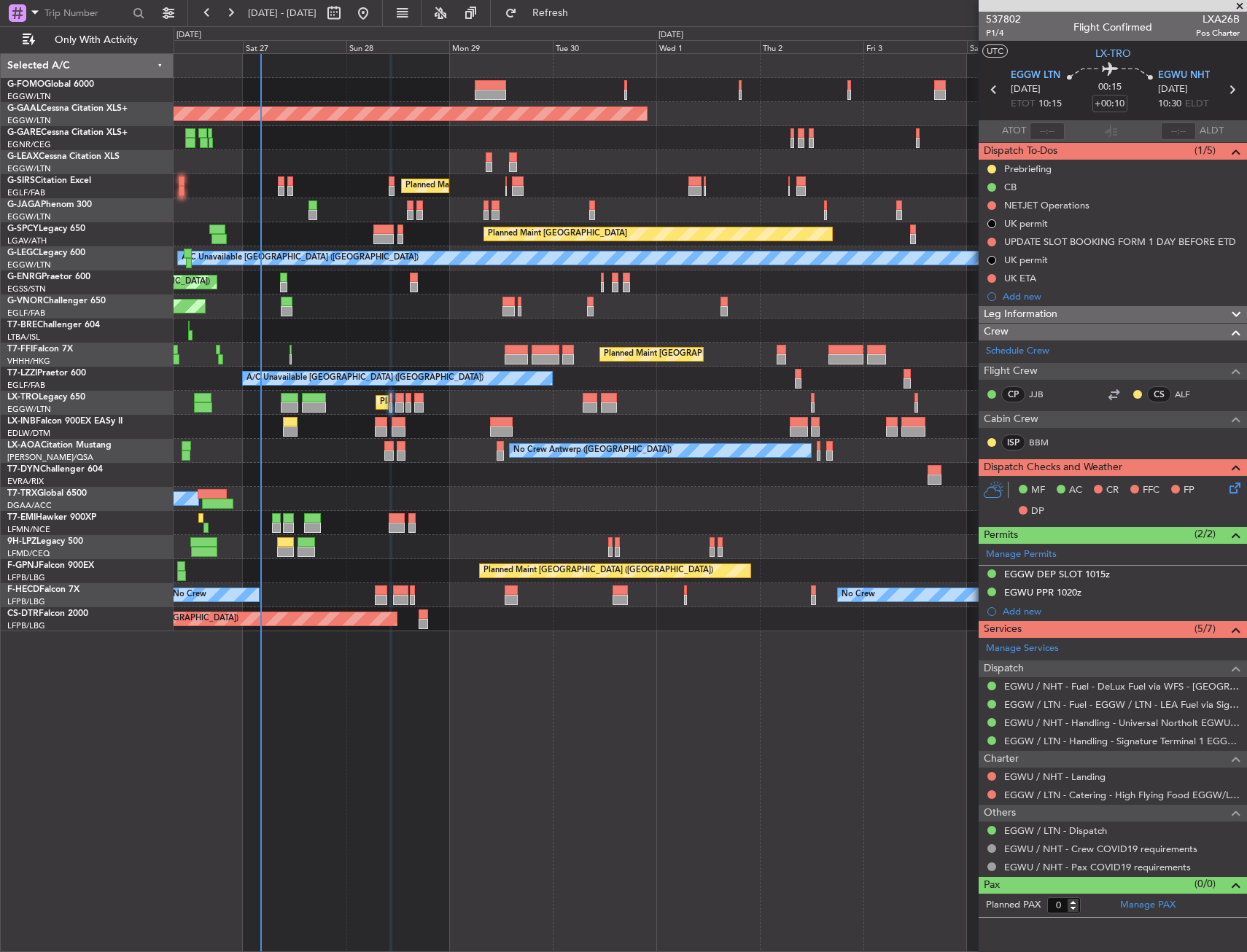
click at [1222, 85] on div "EGWU NHT 28/09/2025 10:30 ELDT" at bounding box center [1190, 90] width 64 height 43
click at [1234, 91] on icon at bounding box center [1231, 89] width 19 height 19
type input "+00:25"
type input "4"
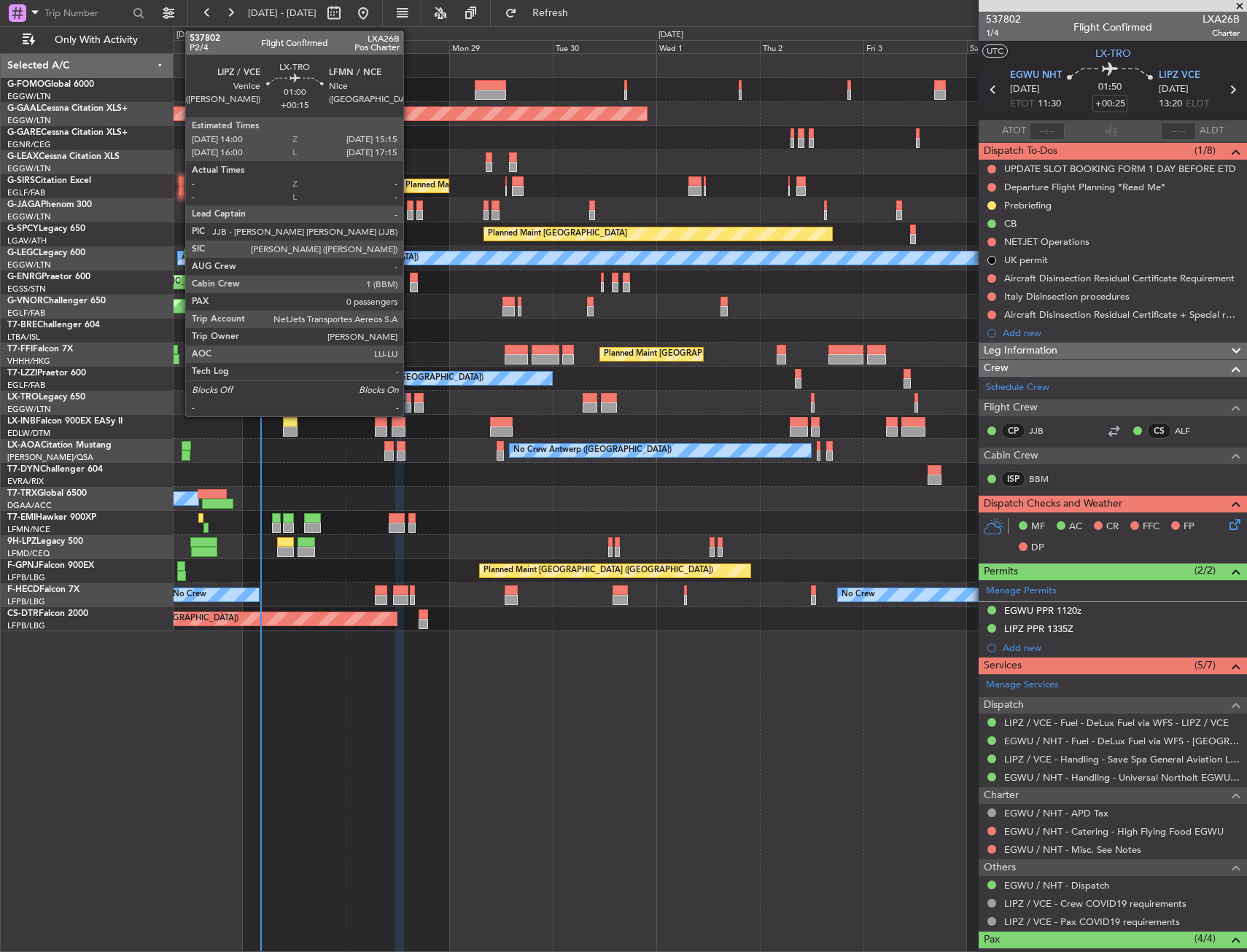
click at [410, 396] on div at bounding box center [408, 398] width 6 height 10
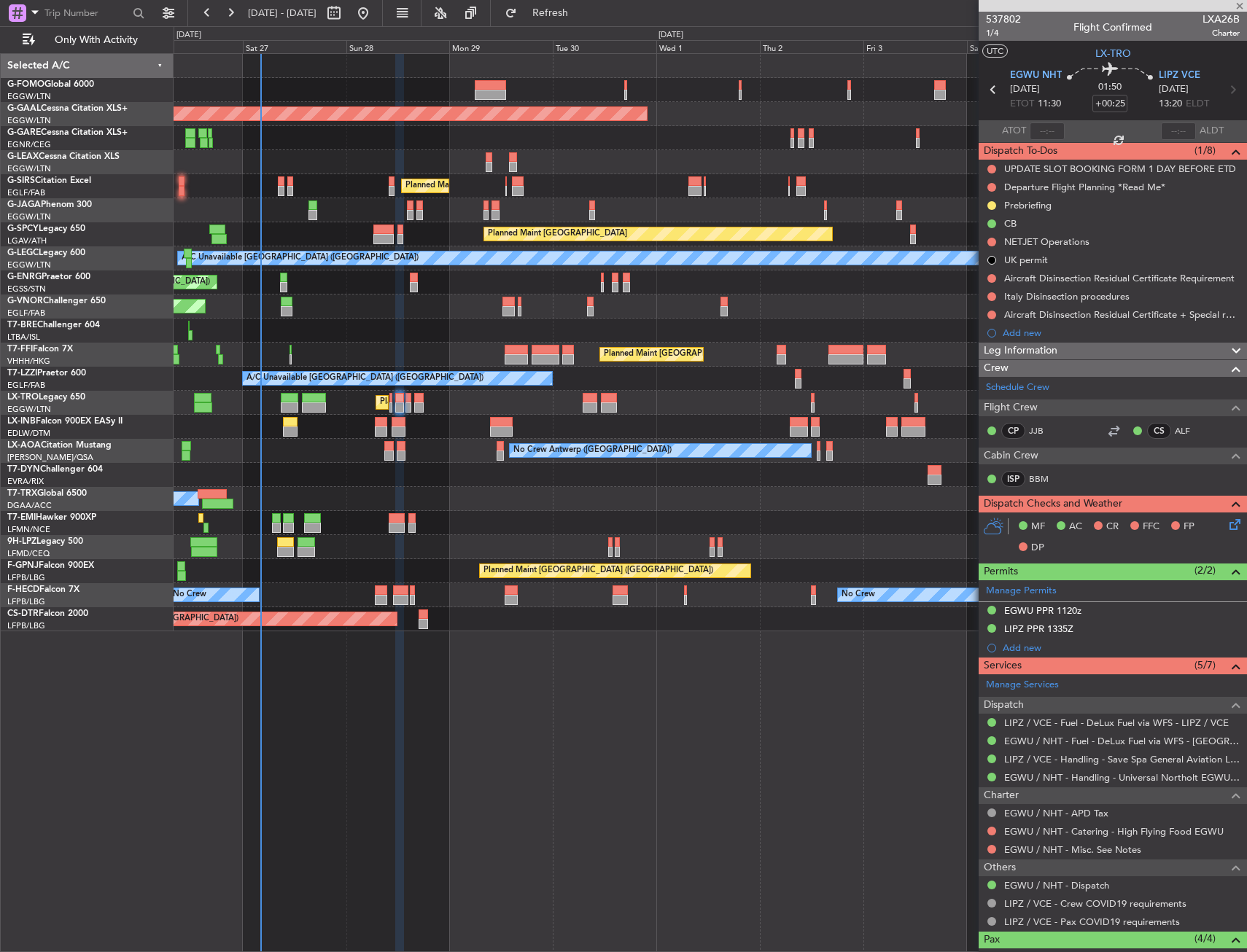
type input "+00:15"
type input "0"
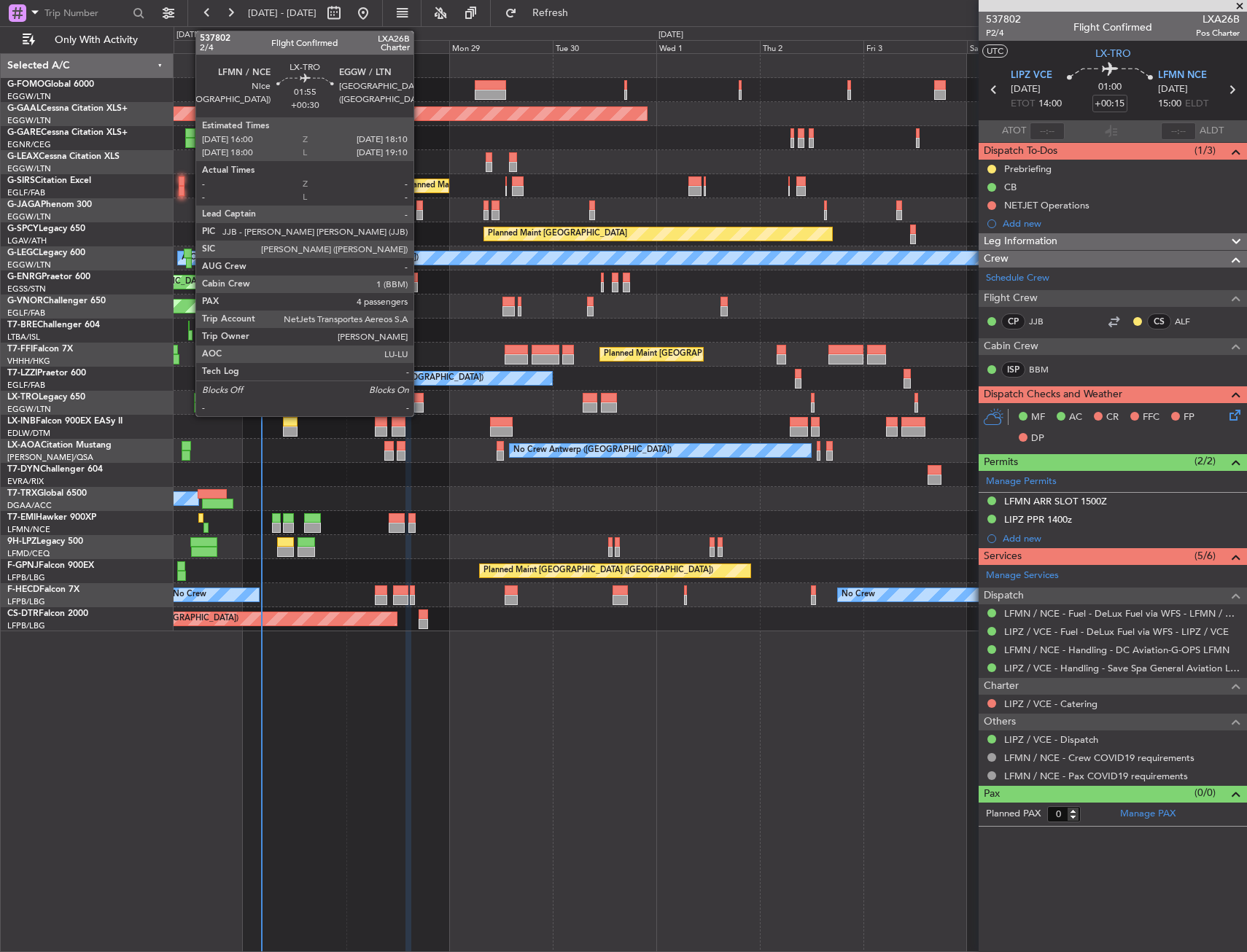
click at [420, 402] on div at bounding box center [418, 398] width 9 height 10
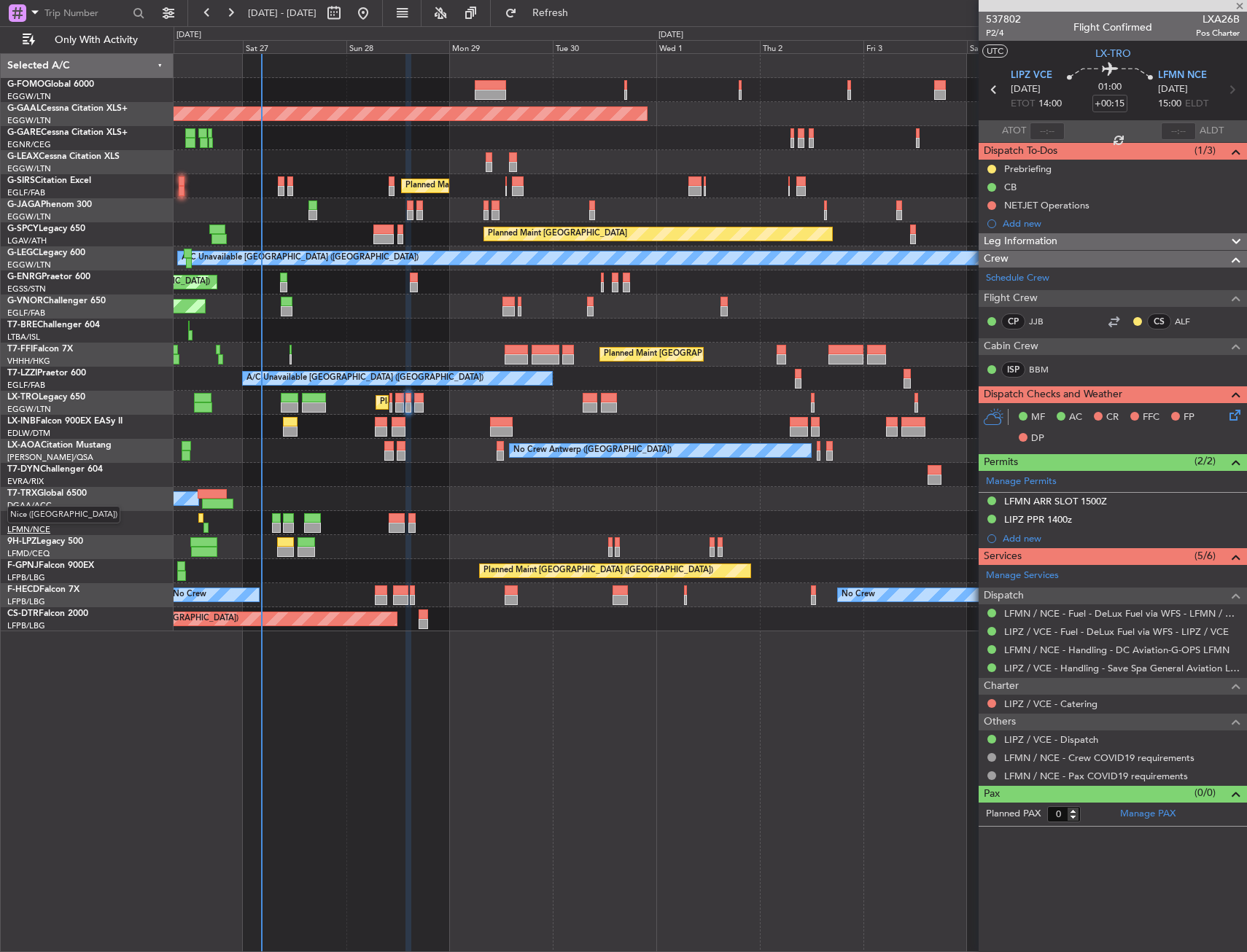
type input "+00:30"
type input "4"
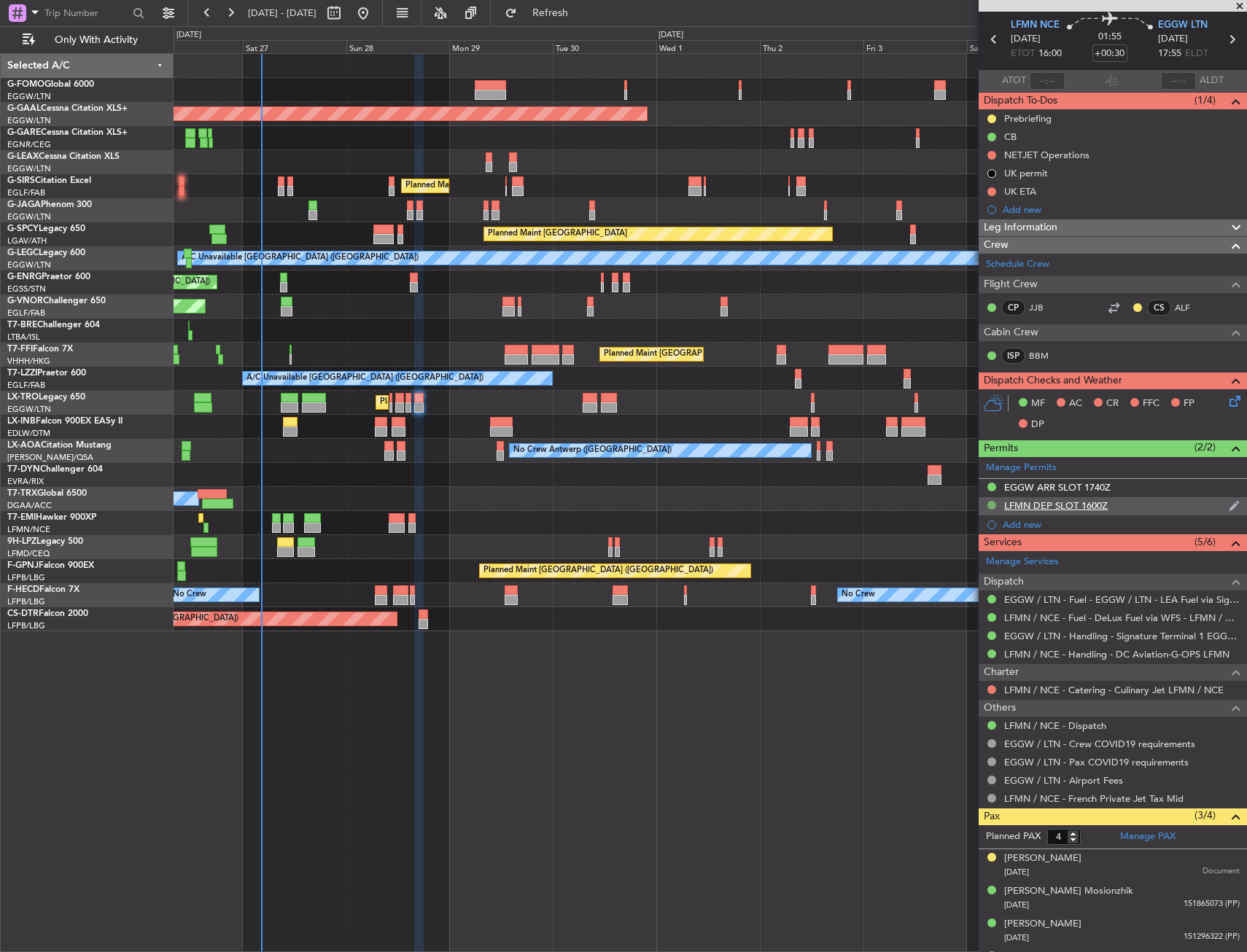
scroll to position [78, 0]
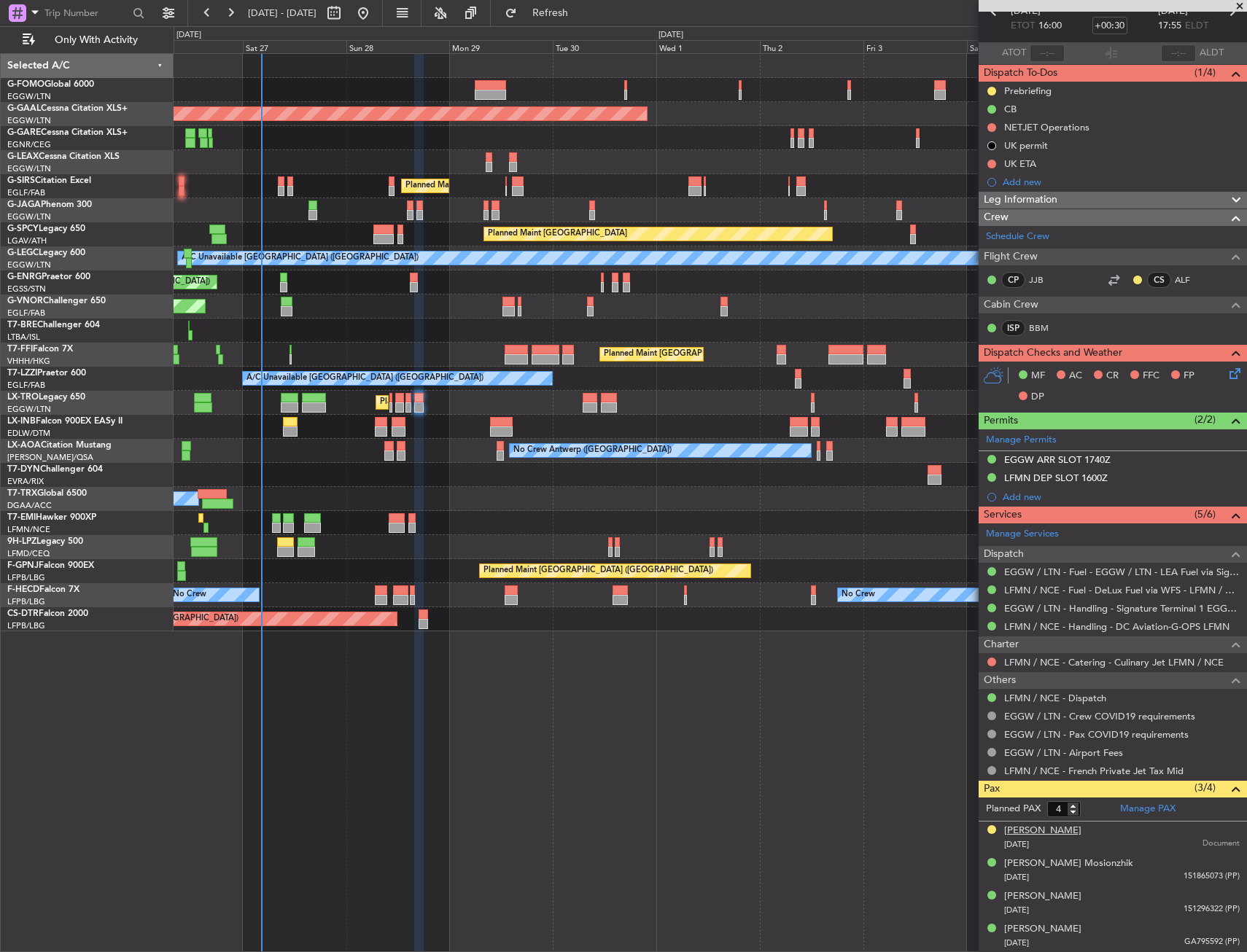
click at [1031, 832] on div "Mikail Osmanovich Shishkhanov" at bounding box center [1043, 831] width 78 height 15
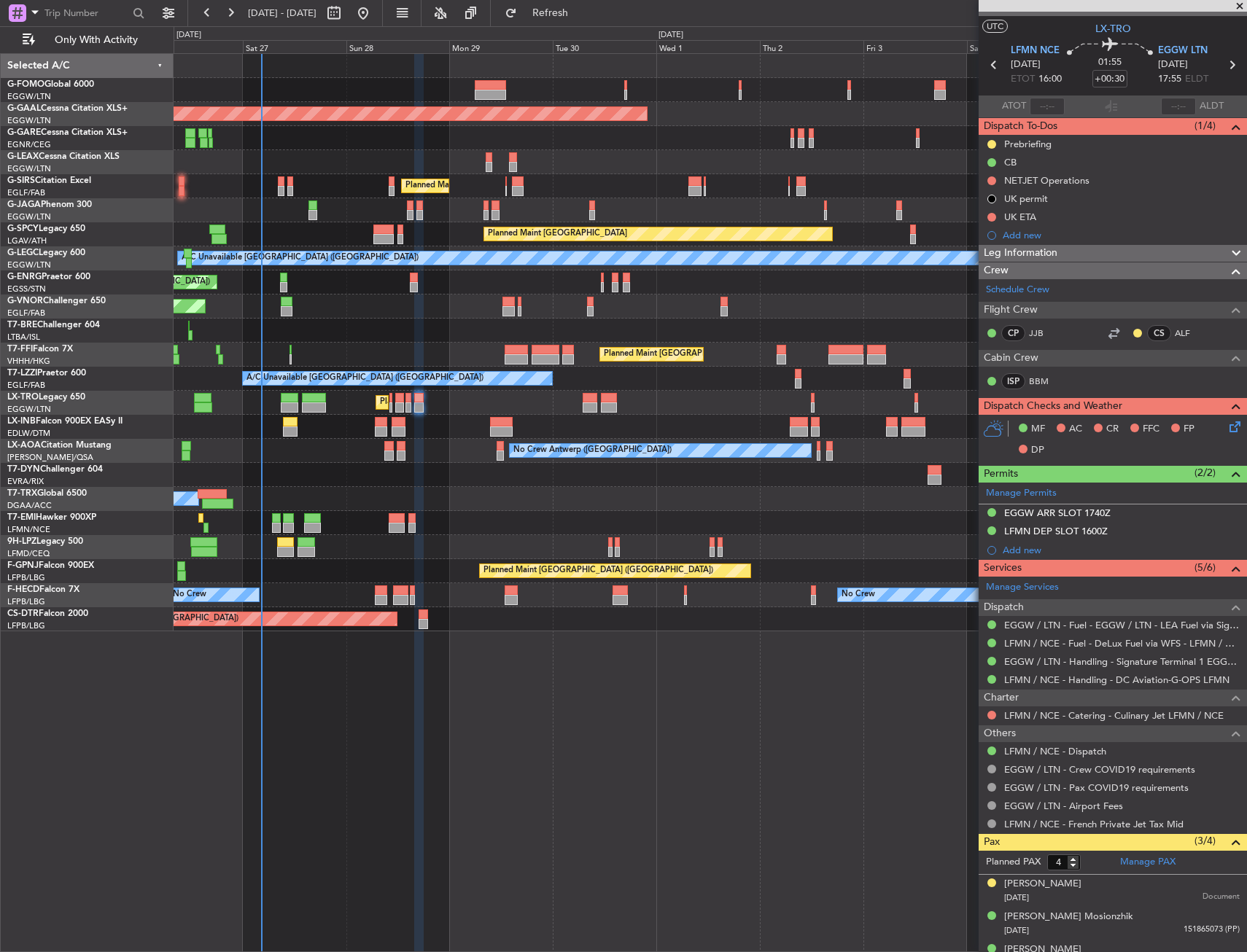
scroll to position [0, 0]
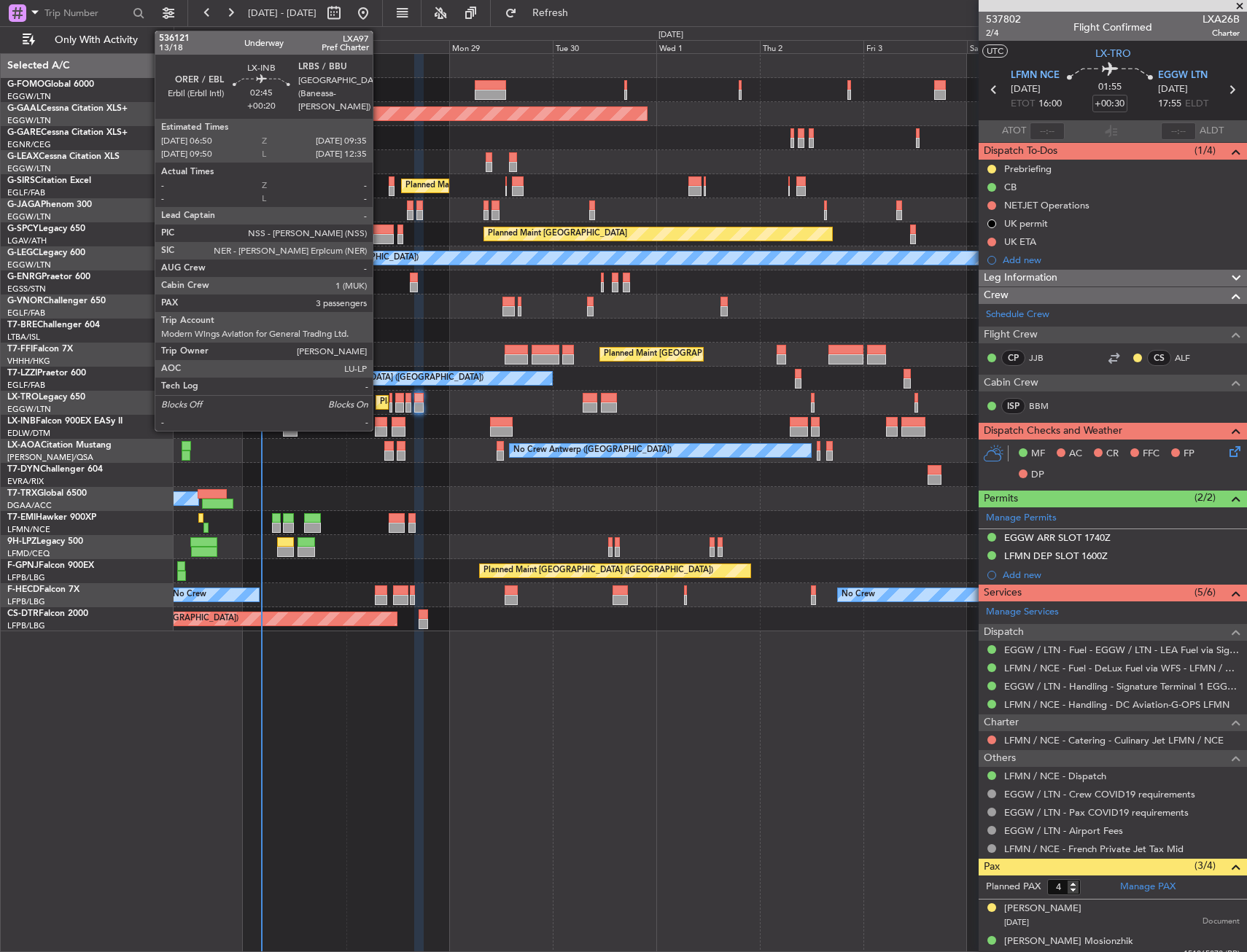
click at [379, 424] on div at bounding box center [380, 422] width 12 height 10
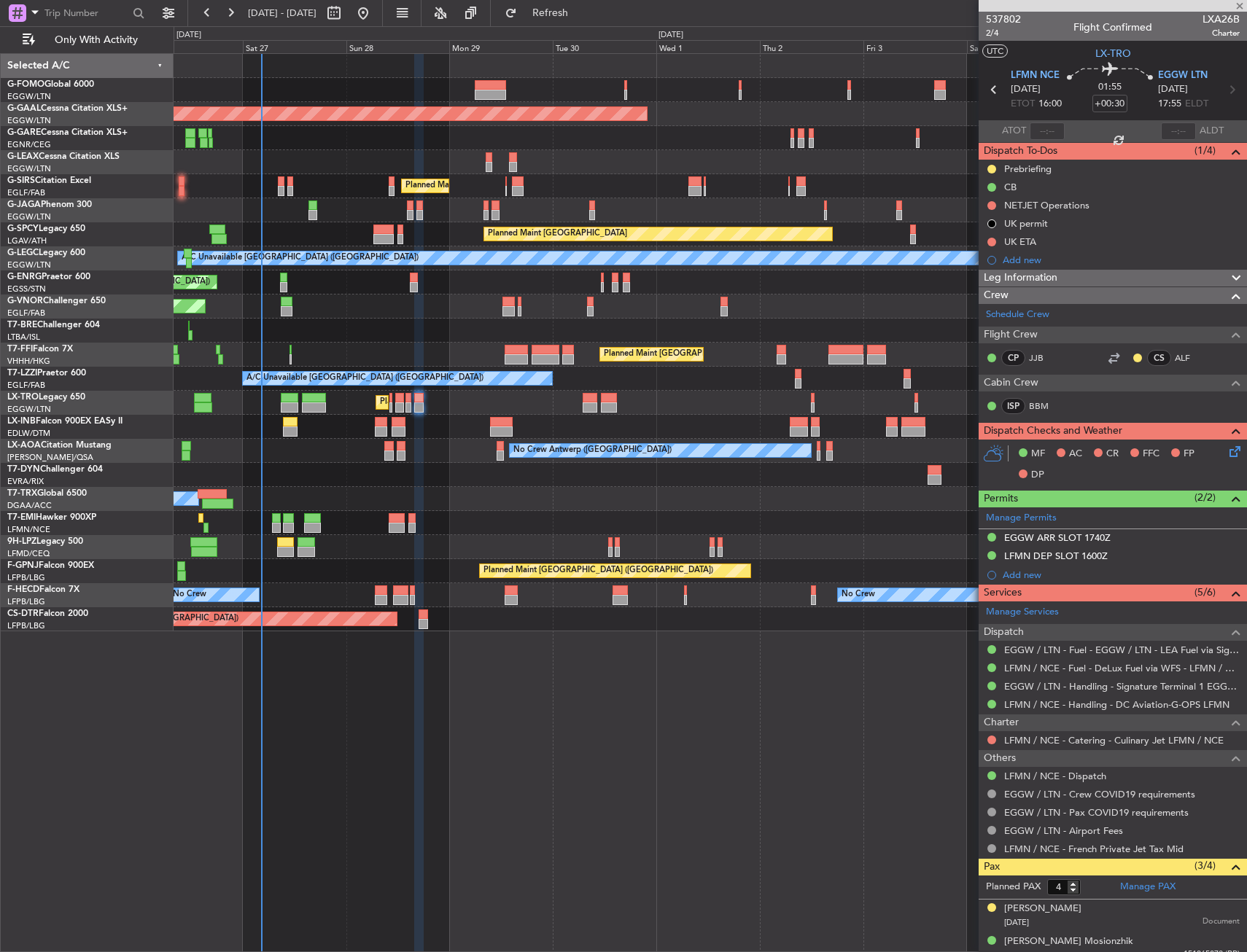
type input "+00:20"
type input "3"
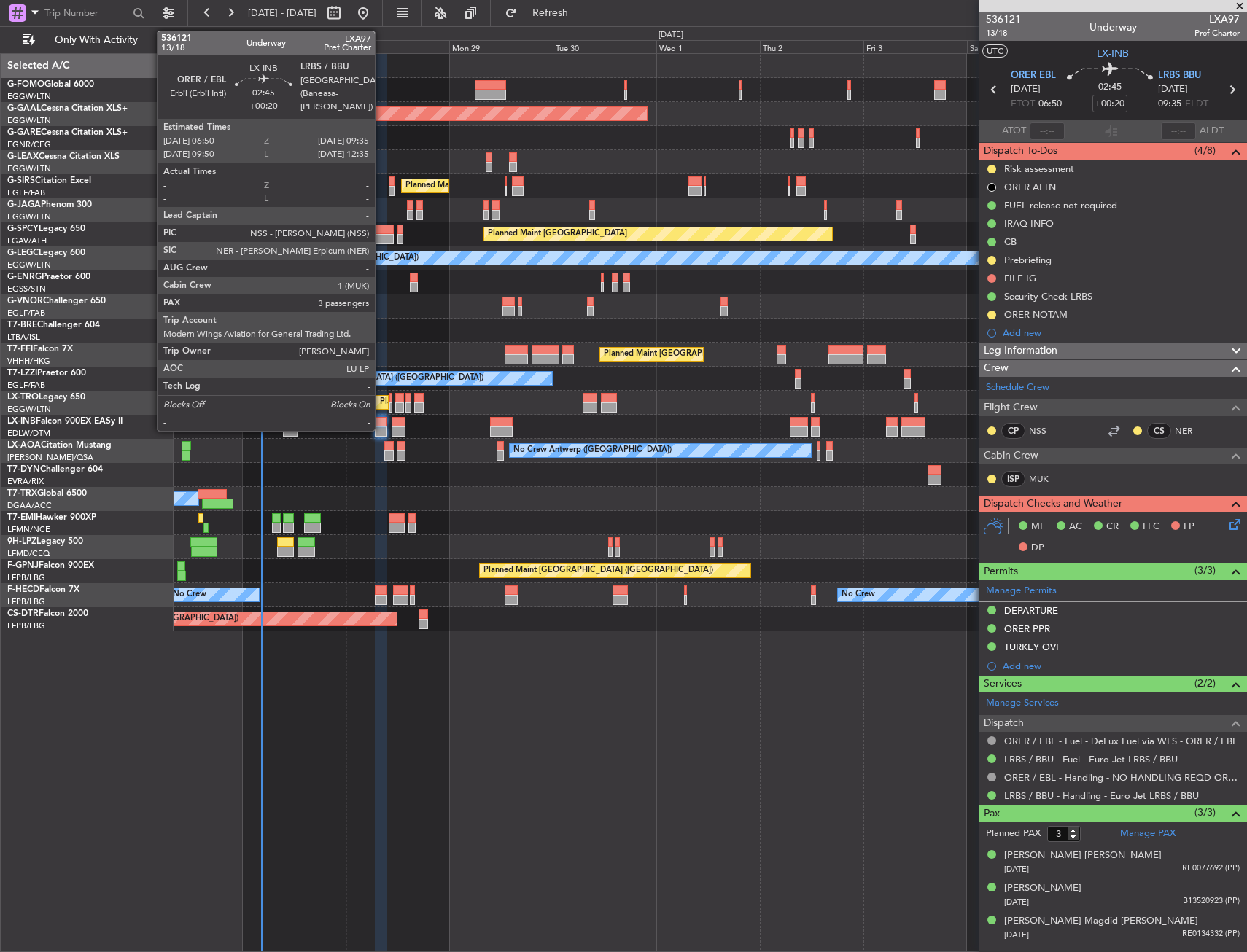
click at [380, 429] on div at bounding box center [380, 431] width 12 height 10
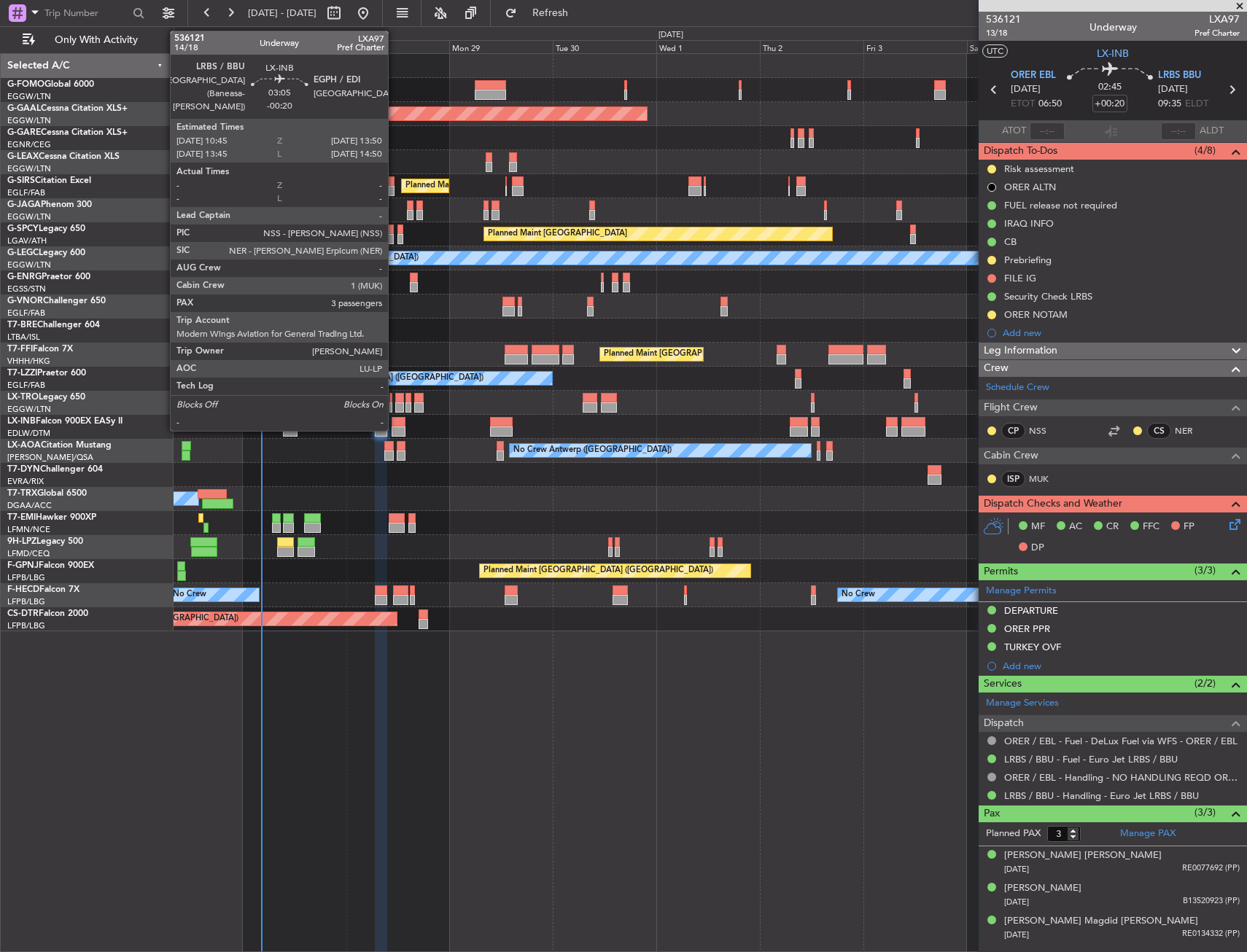
click at [395, 427] on div at bounding box center [398, 431] width 14 height 10
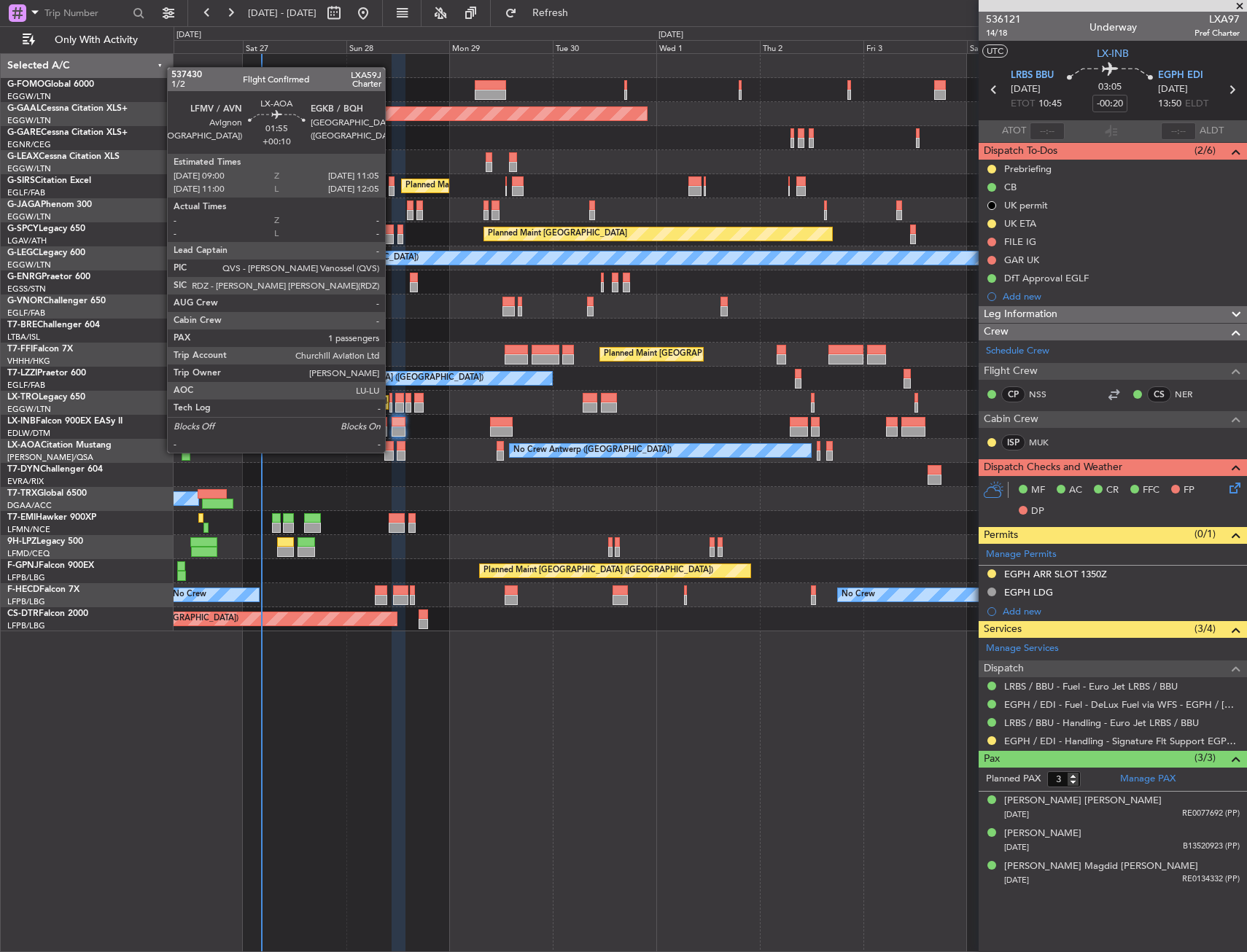
click at [391, 451] on div at bounding box center [389, 455] width 9 height 10
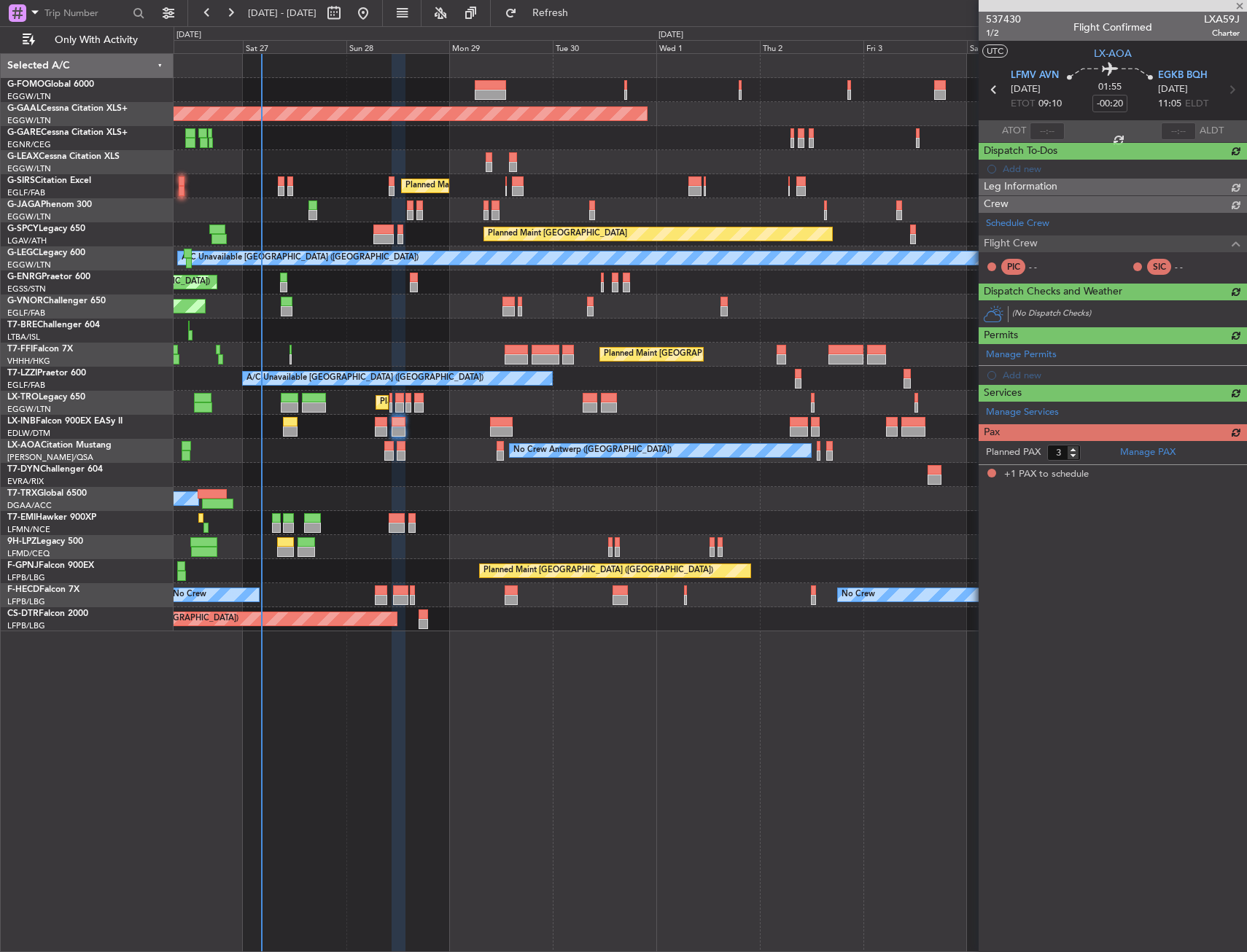
type input "+00:10"
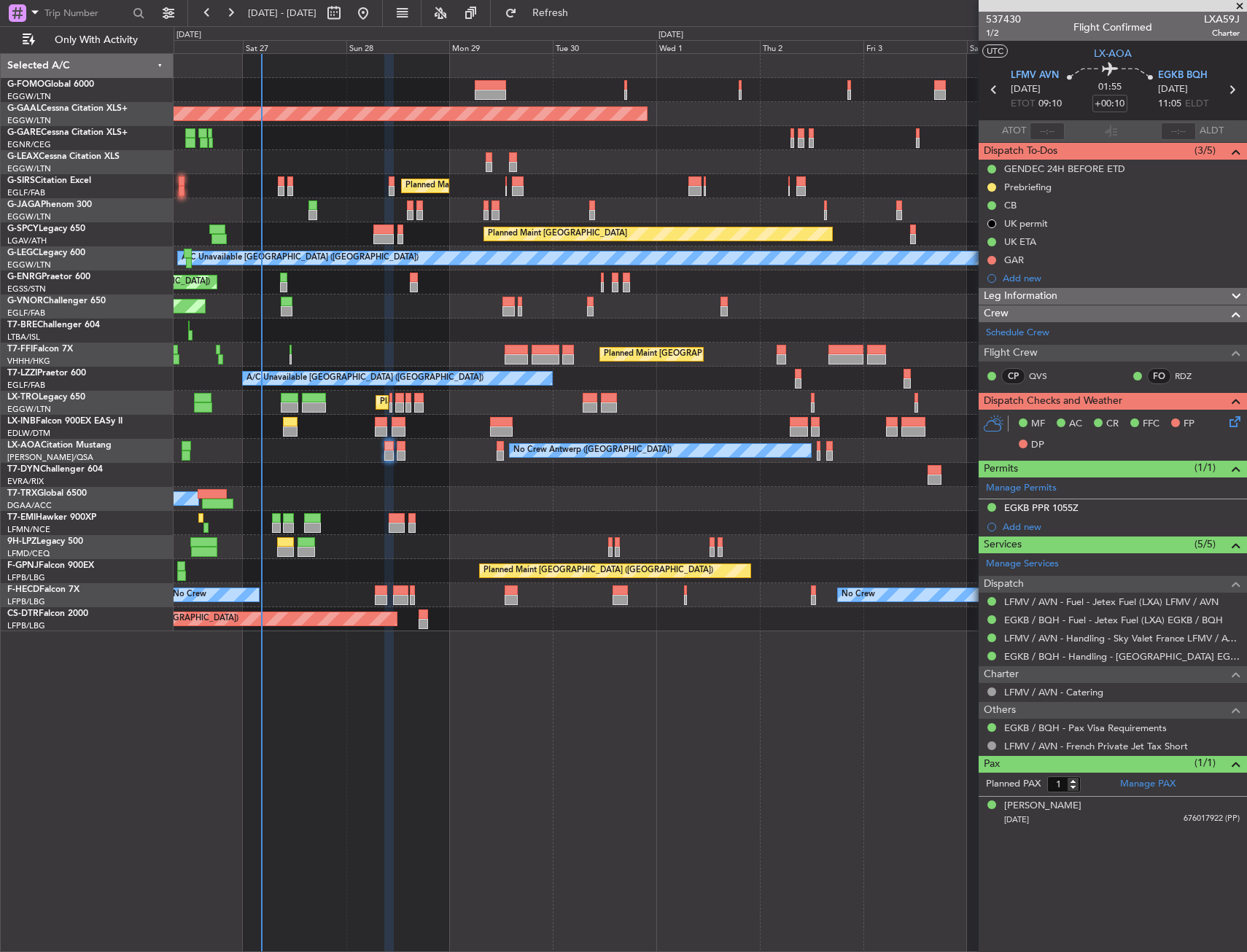
click at [396, 454] on div "No Crew Antwerp ([GEOGRAPHIC_DATA])" at bounding box center [710, 450] width 1073 height 24
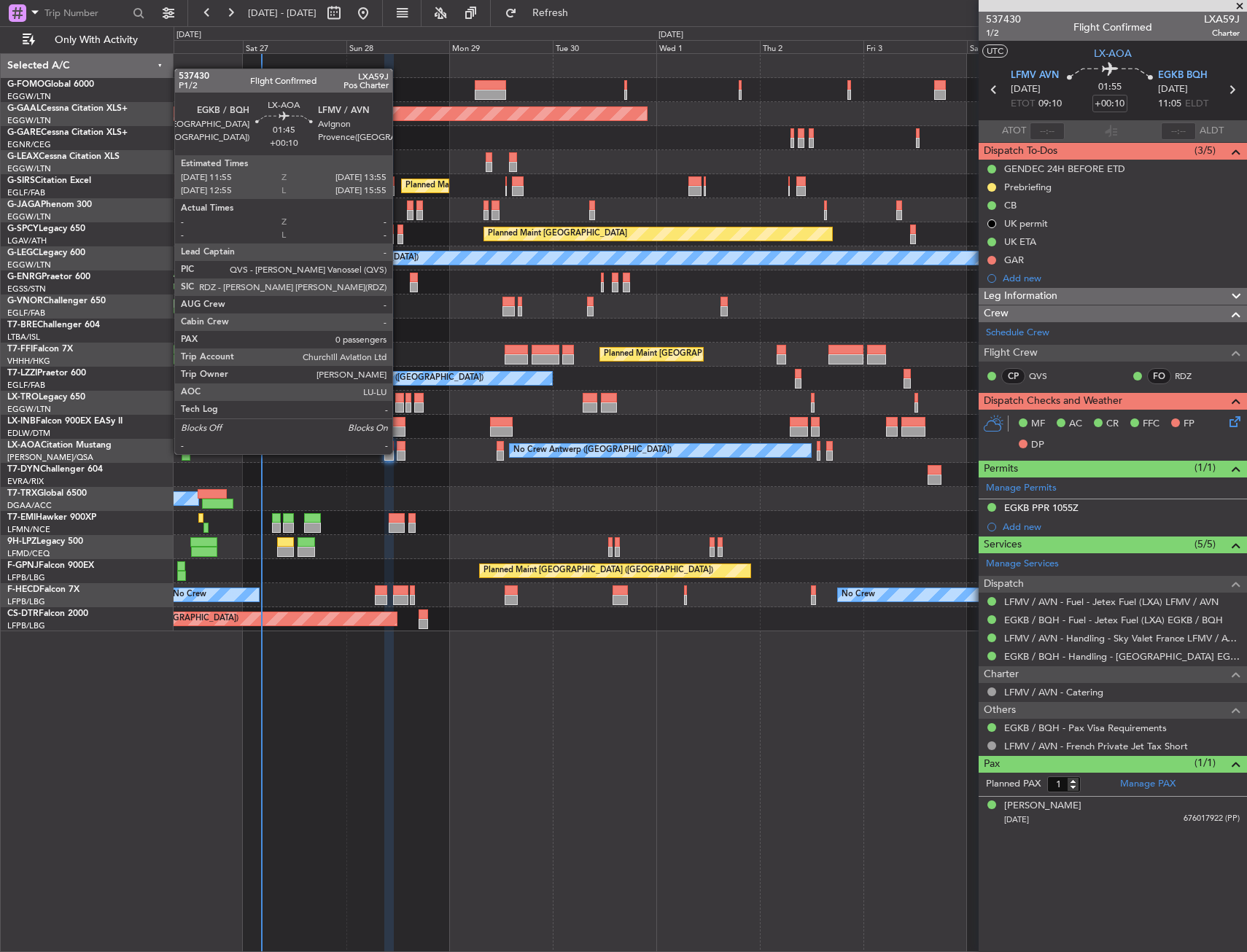
click at [399, 453] on div at bounding box center [401, 455] width 9 height 10
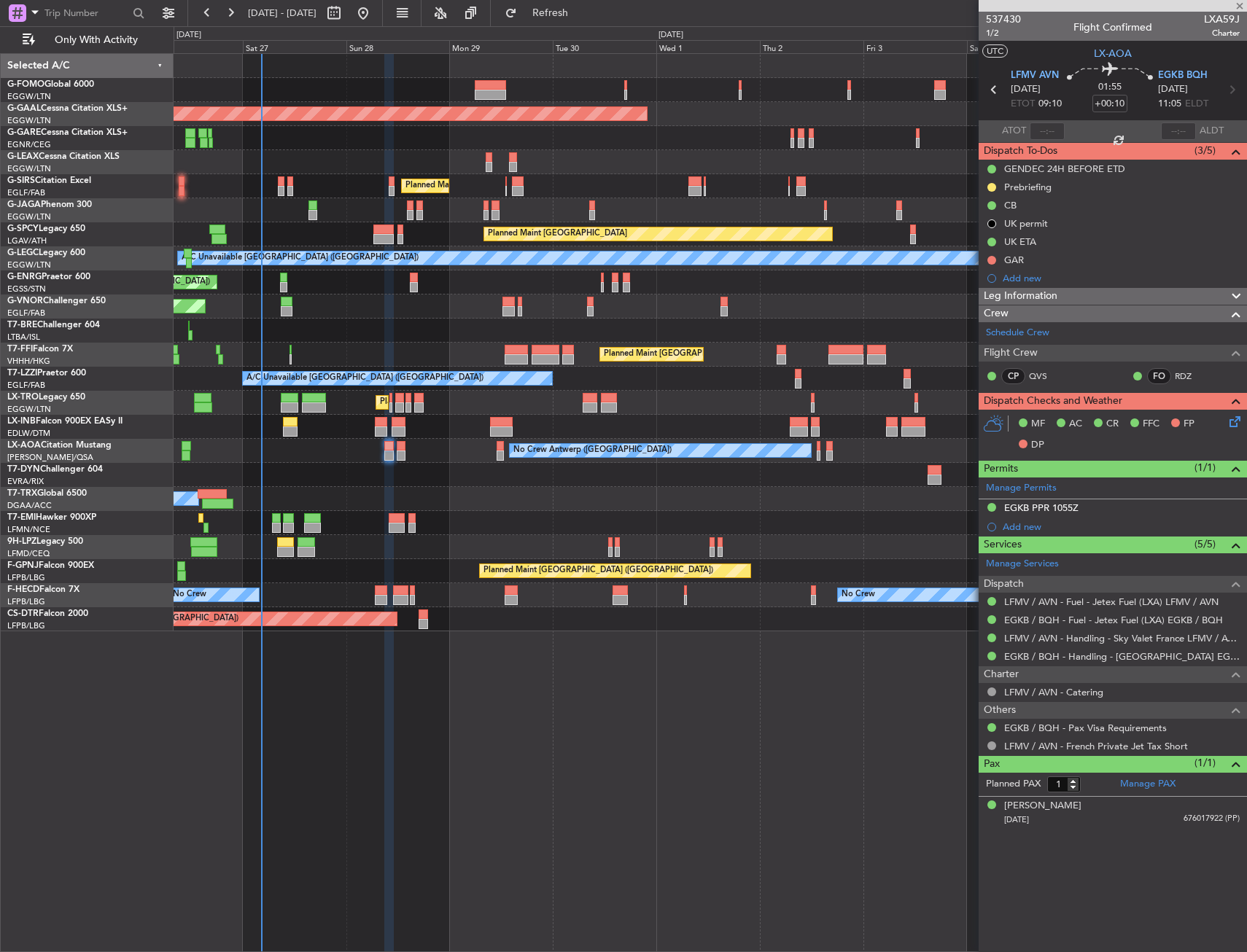
type input "0"
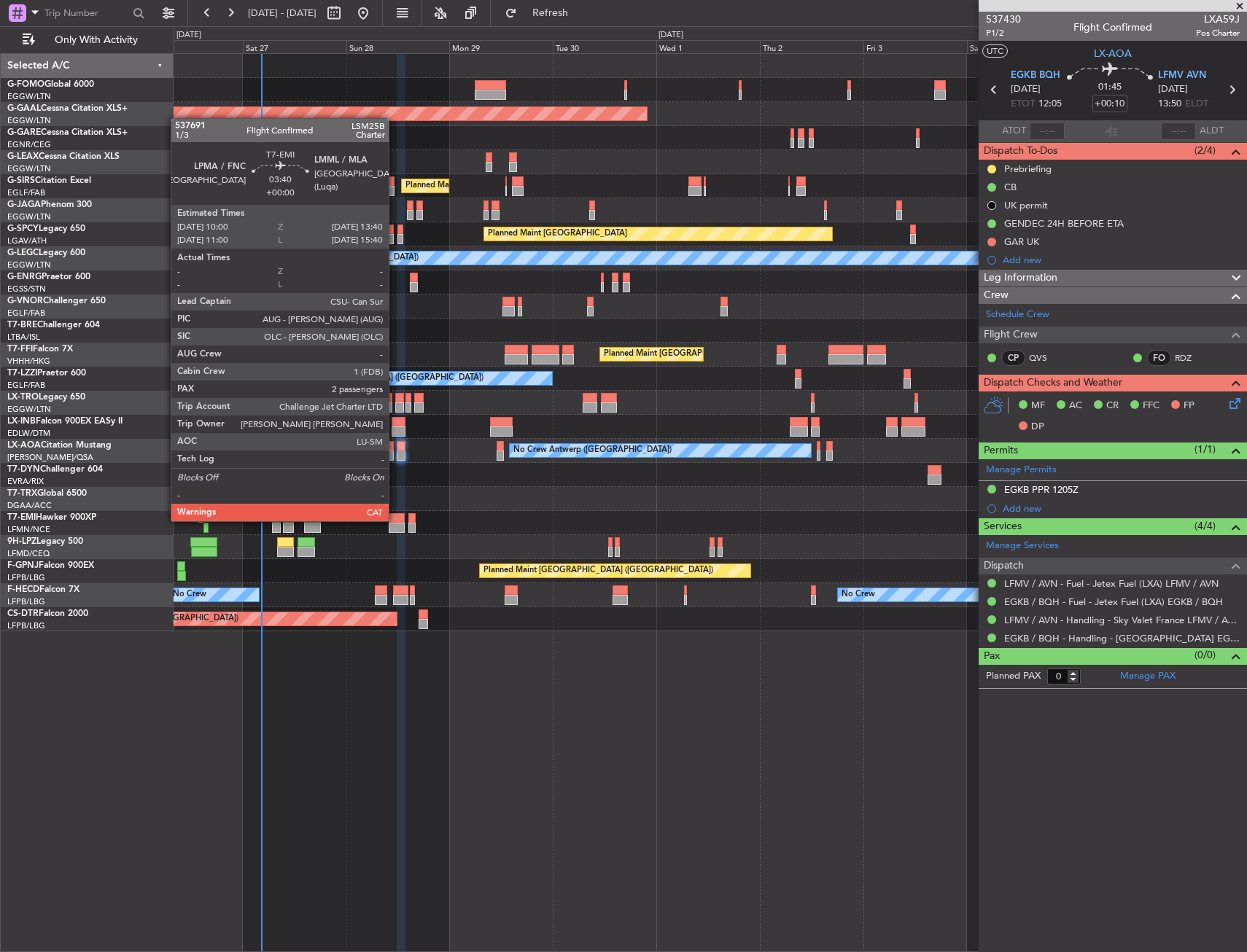
click at [395, 520] on div at bounding box center [396, 518] width 16 height 10
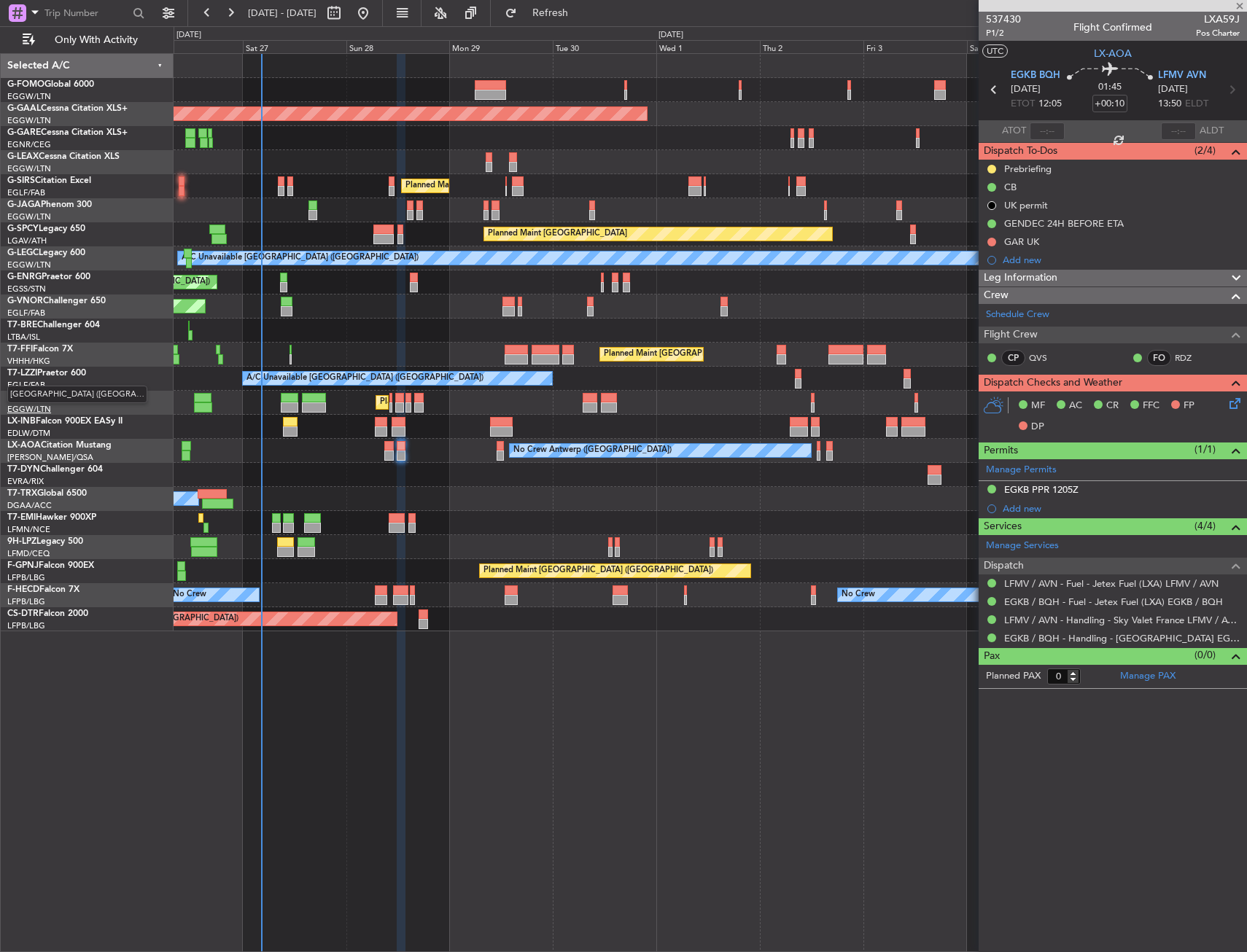
type input "2"
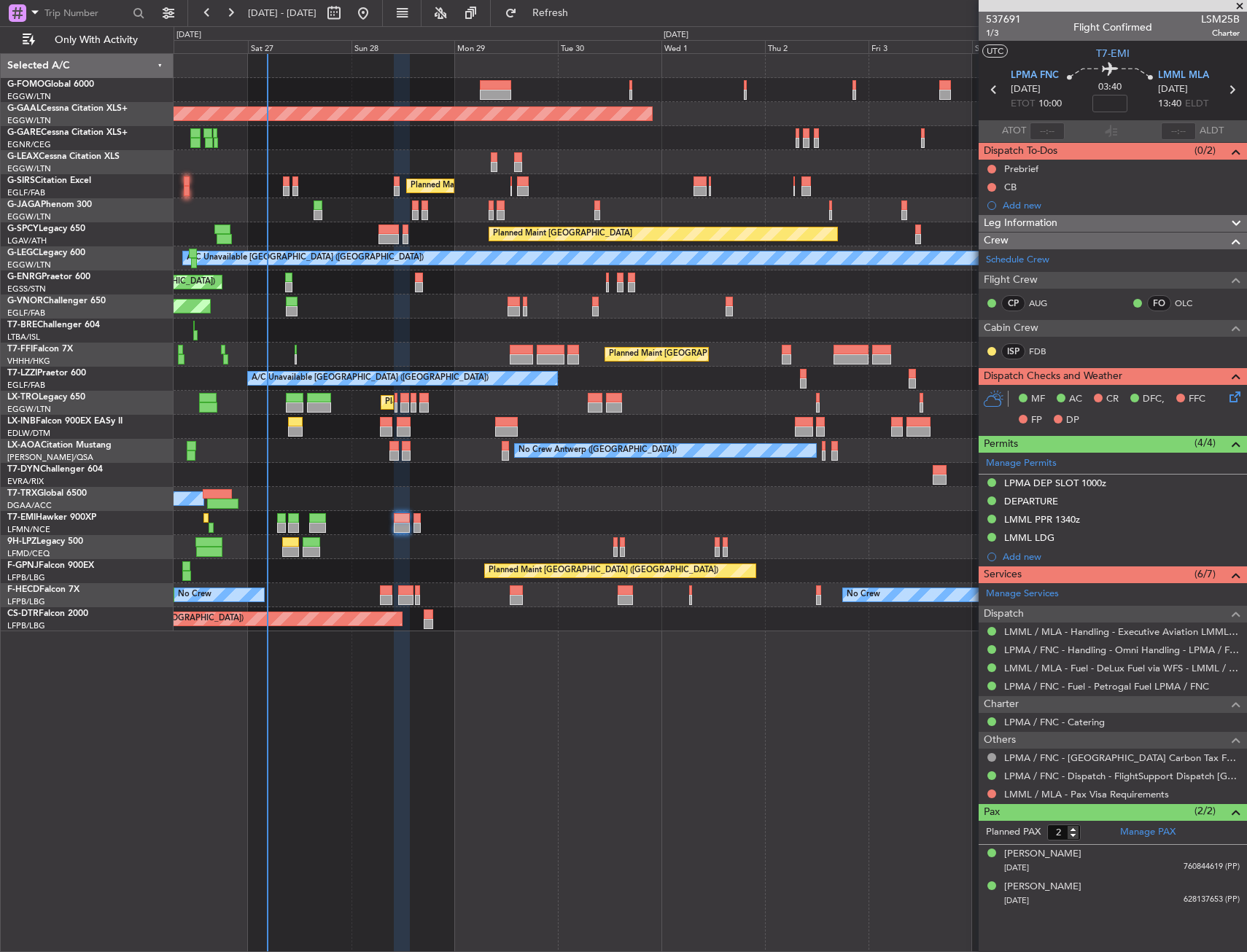
click at [423, 288] on div "Planned Maint London (Luton) Planned Maint Dusseldorf Owner Planned Maint Londo…" at bounding box center [710, 342] width 1073 height 577
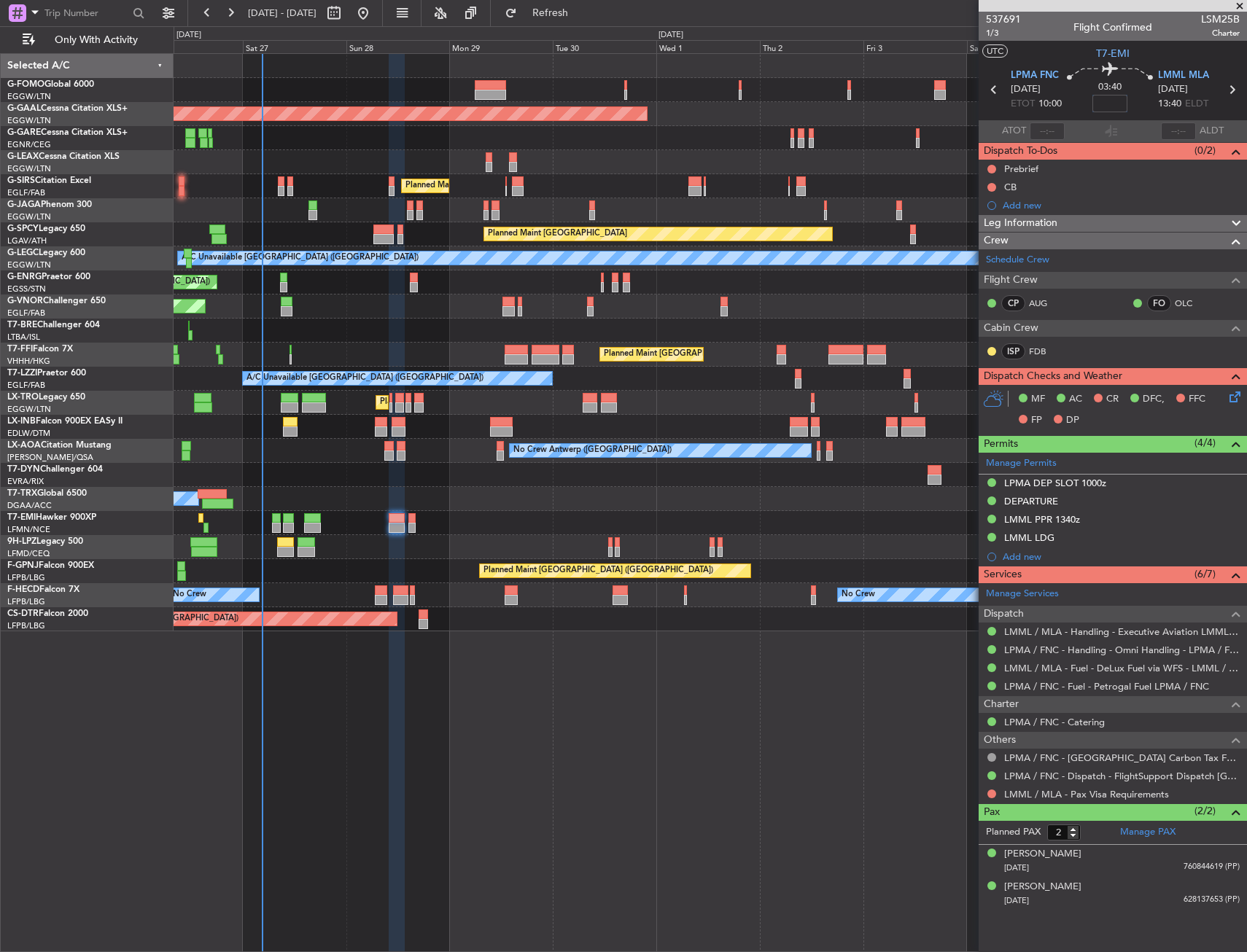
click at [1124, 100] on input at bounding box center [1110, 103] width 35 height 17
click at [1137, 106] on div "03:40 5" at bounding box center [1109, 89] width 97 height 54
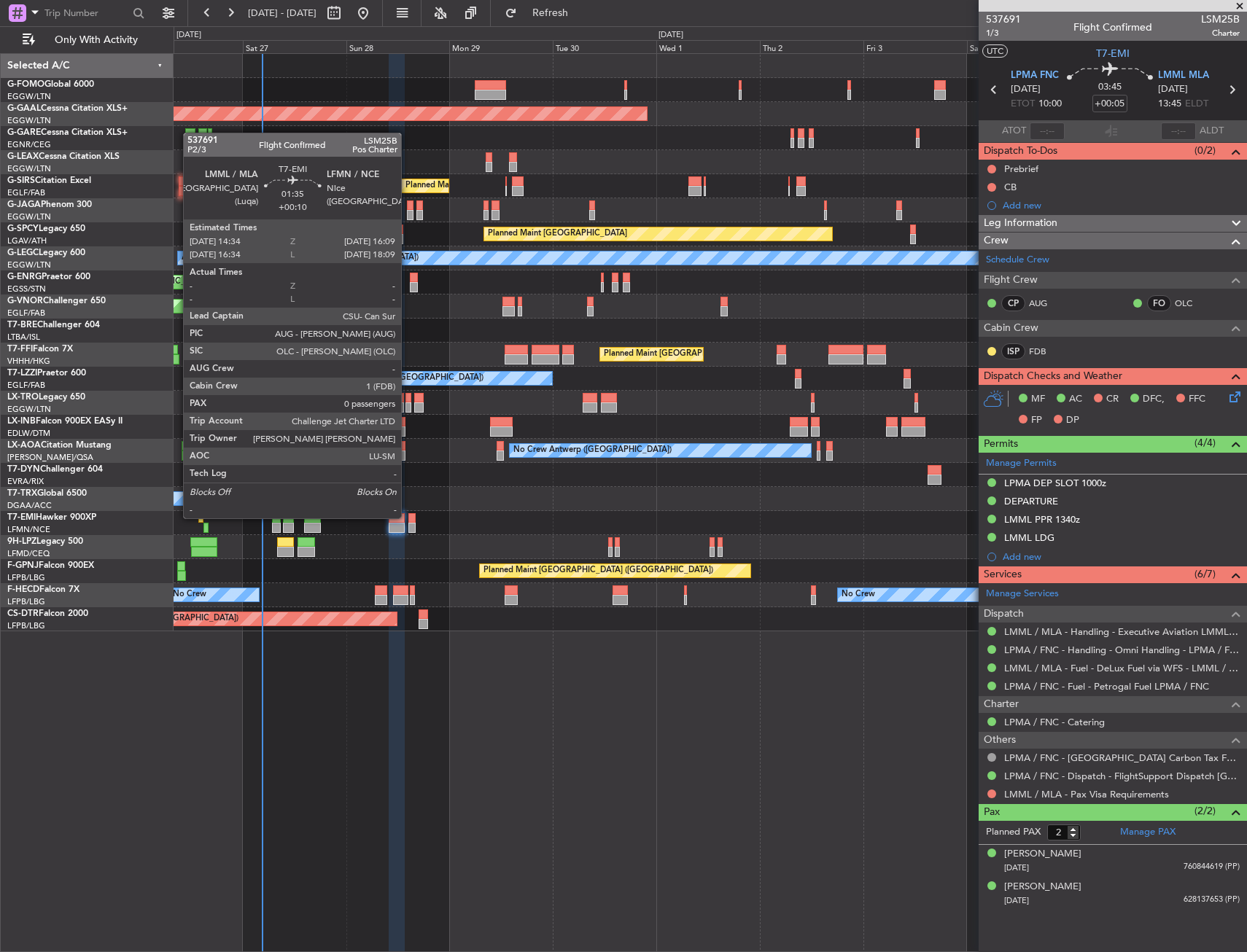
click at [409, 516] on div at bounding box center [412, 518] width 7 height 10
click at [414, 516] on div at bounding box center [412, 518] width 7 height 10
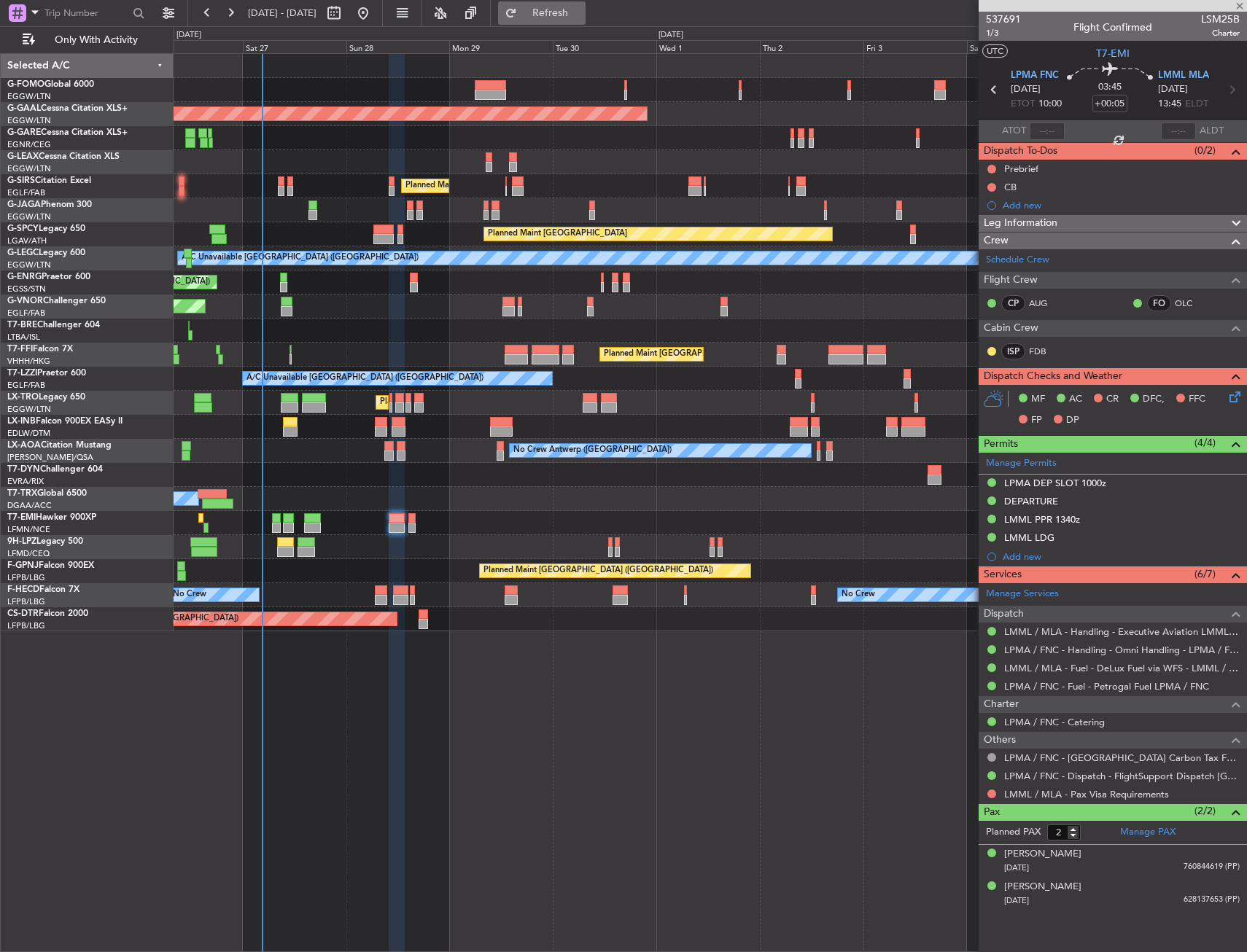
type input "+00:10"
type input "0"
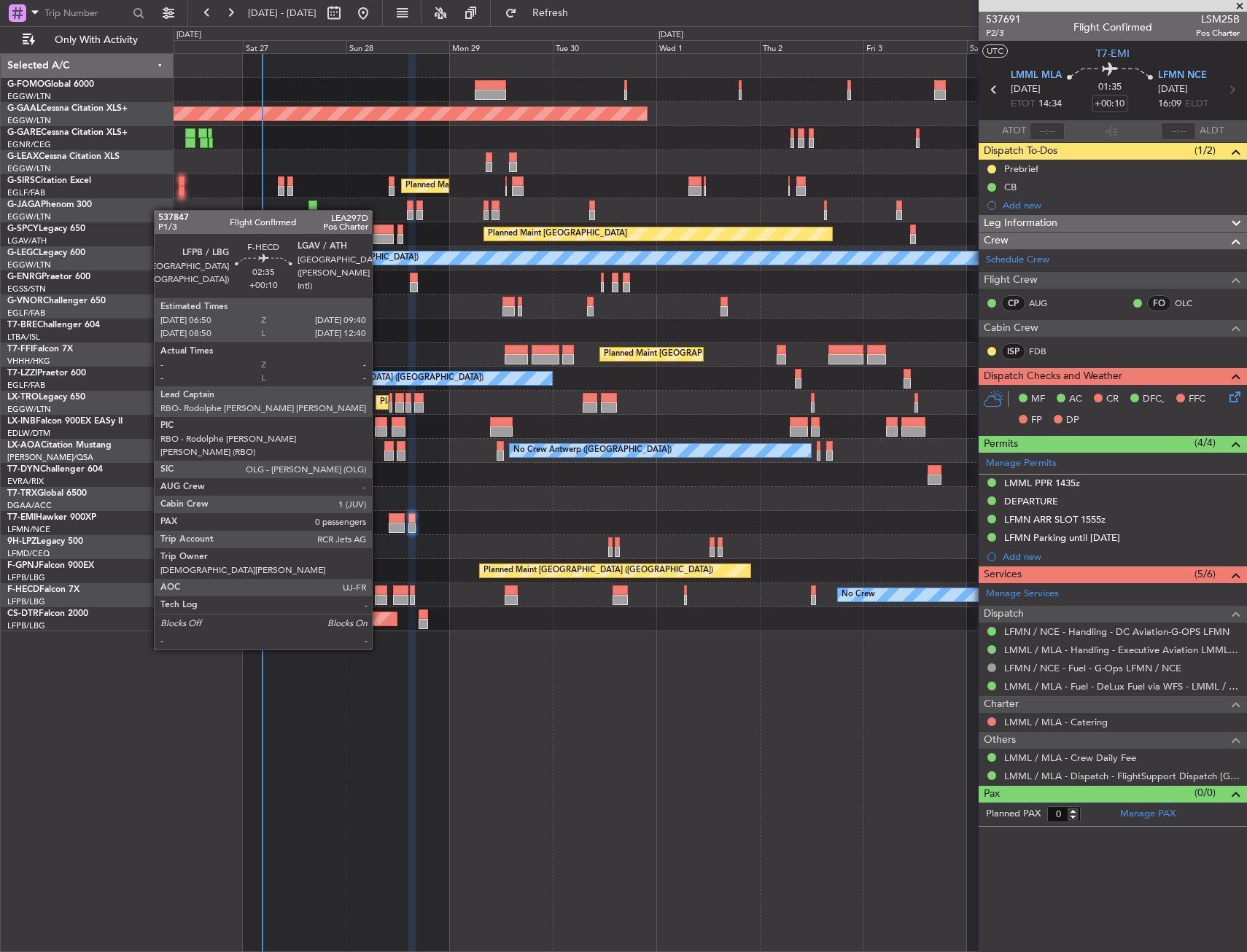
click at [379, 596] on div at bounding box center [380, 600] width 12 height 10
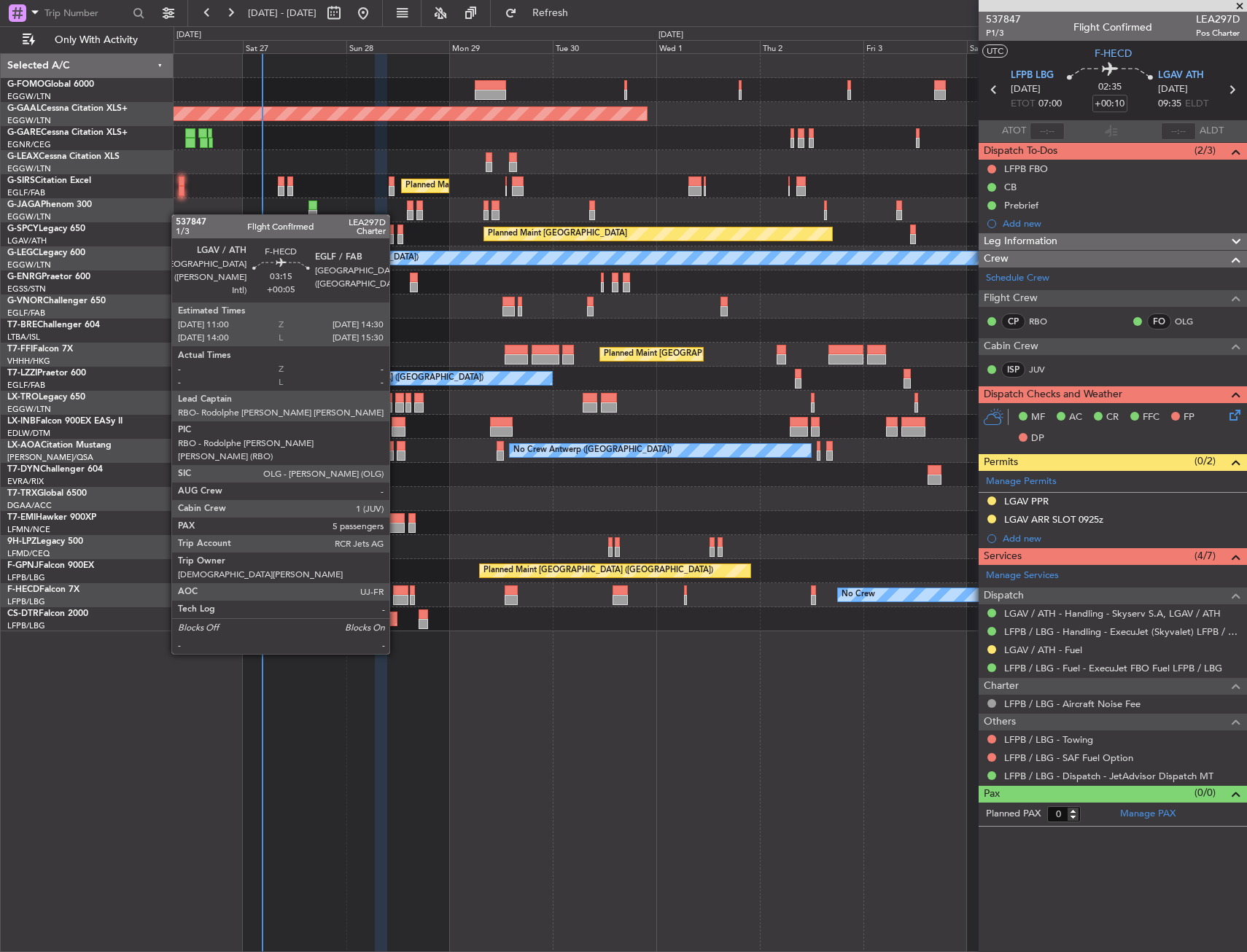
click at [396, 600] on div at bounding box center [400, 600] width 16 height 10
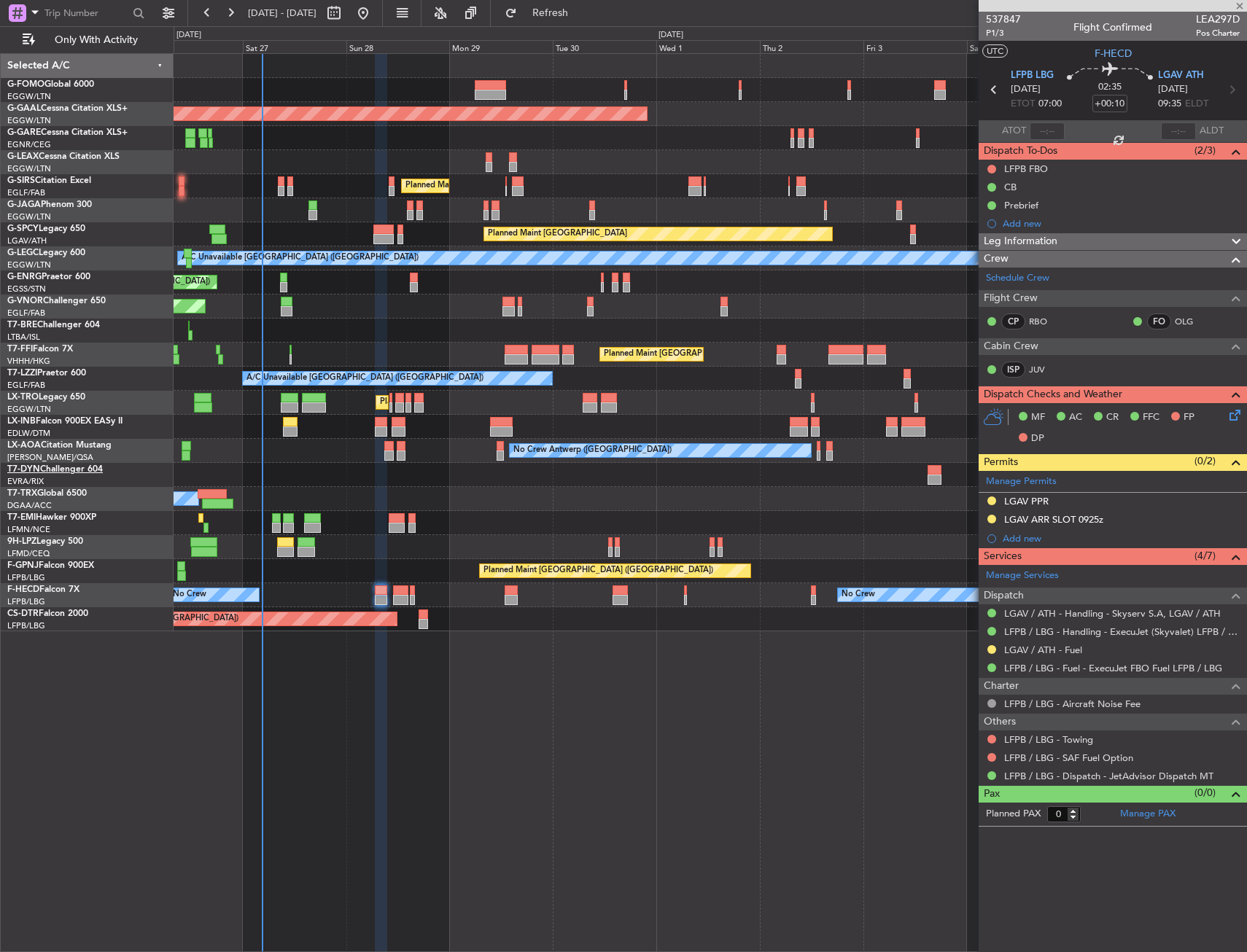
type input "+00:05"
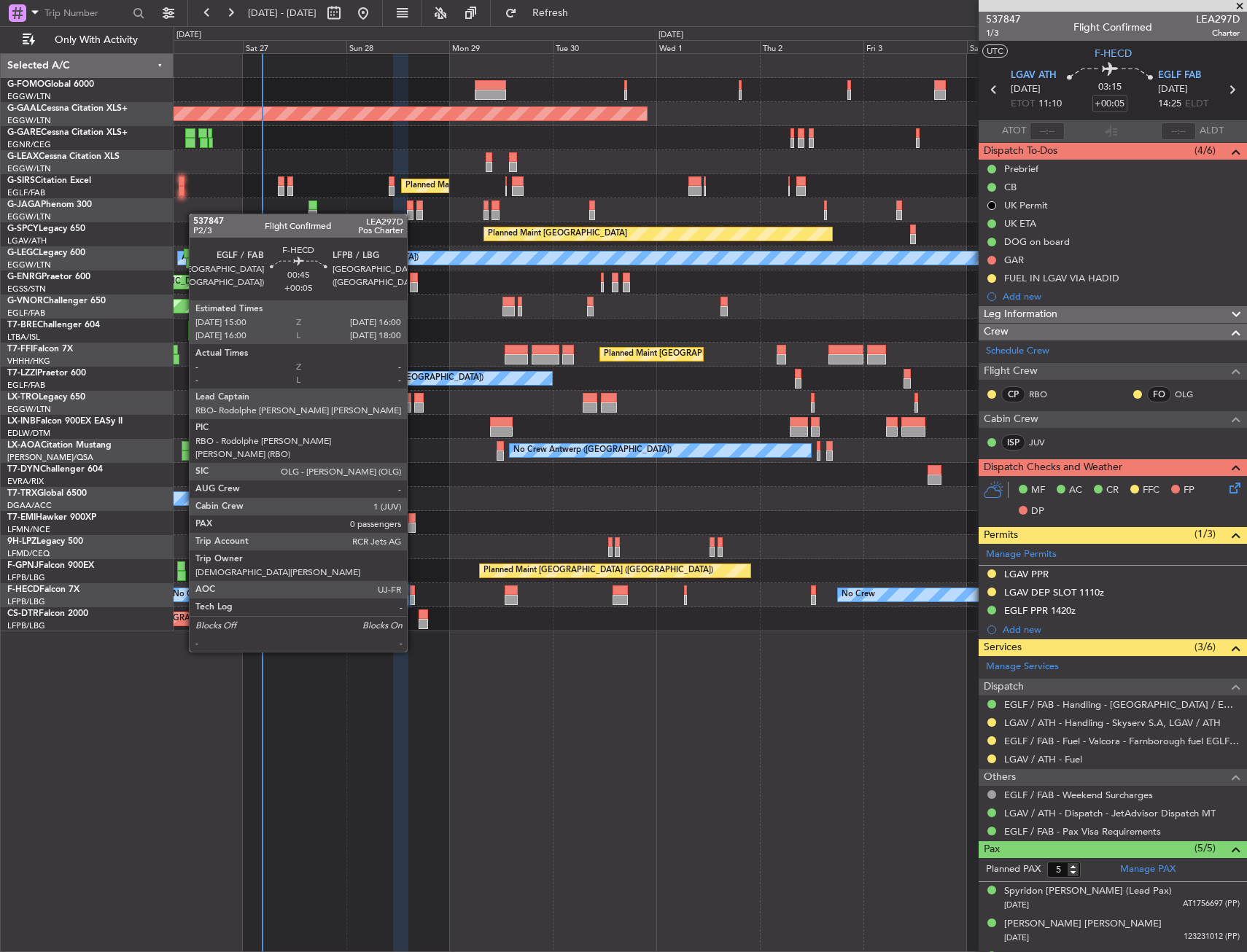
click at [413, 598] on div at bounding box center [412, 600] width 4 height 10
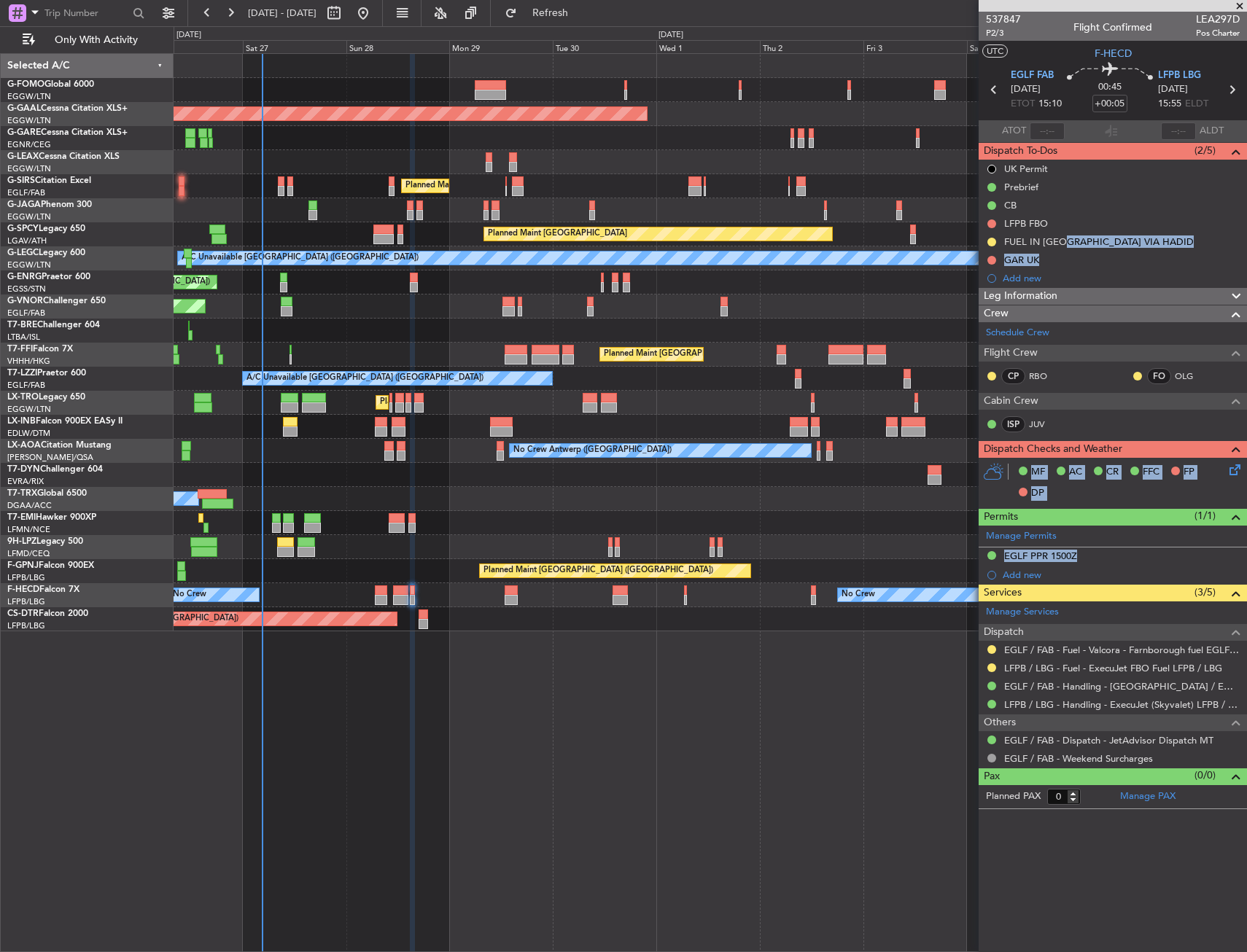
click at [1103, 756] on body "26 Sep 2025 - 06 Oct 2025 Refresh Quick Links Only With Activity Planned Maint …" at bounding box center [623, 476] width 1247 height 952
click at [1047, 884] on article "537847 P2/3 Flight Confirmed LEA297D Pos Charter UTC F-HECD EGLF FAB 28/09/2025…" at bounding box center [1112, 482] width 268 height 940
click at [983, 87] on section "EGLF FAB 28/09/2025 ETOT 15:10 00:45 +00:05 LFPB LBG 28/09/2025 15:55 ELDT" at bounding box center [1112, 92] width 268 height 58
click at [989, 88] on icon at bounding box center [994, 89] width 19 height 19
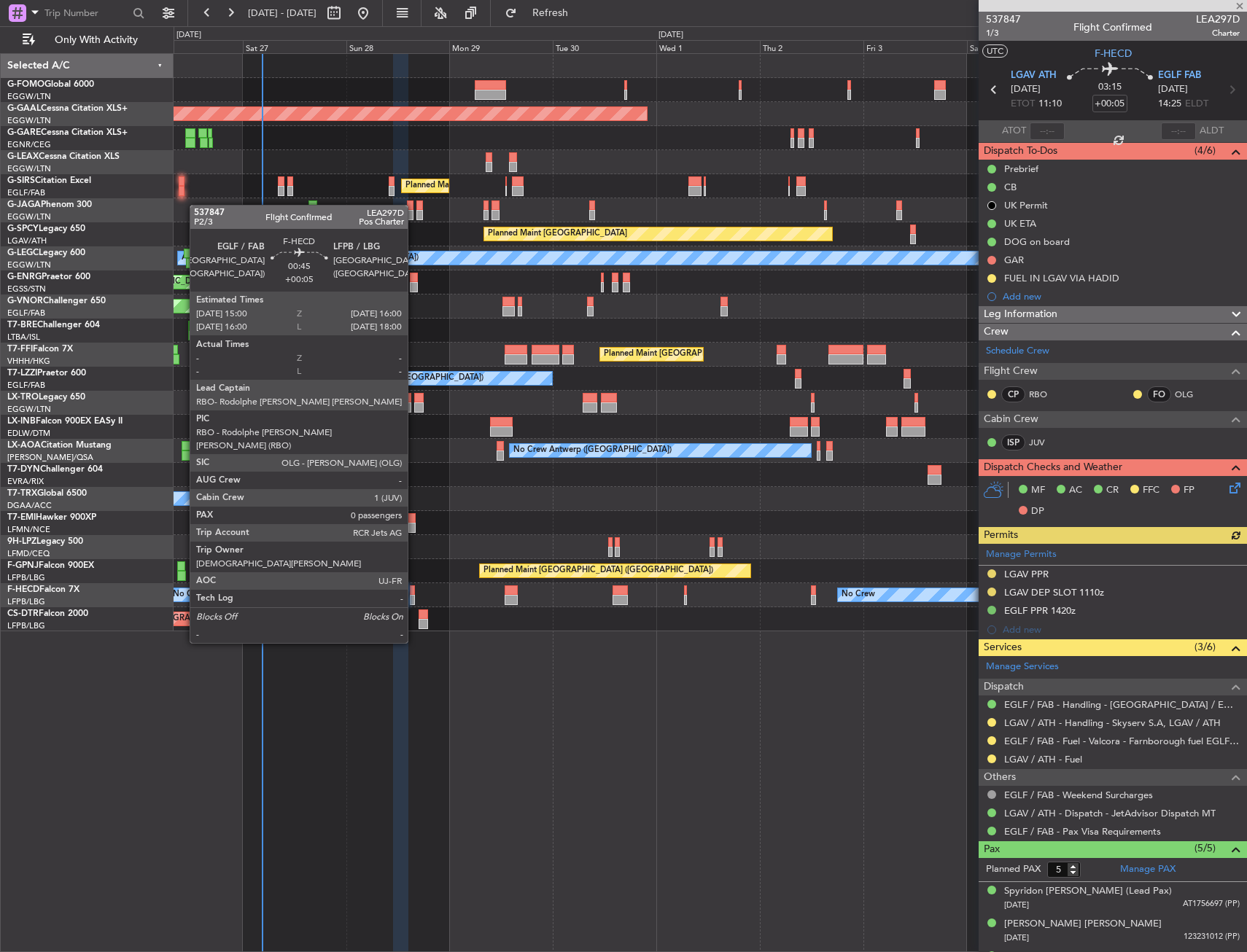
click at [414, 589] on div at bounding box center [412, 590] width 4 height 10
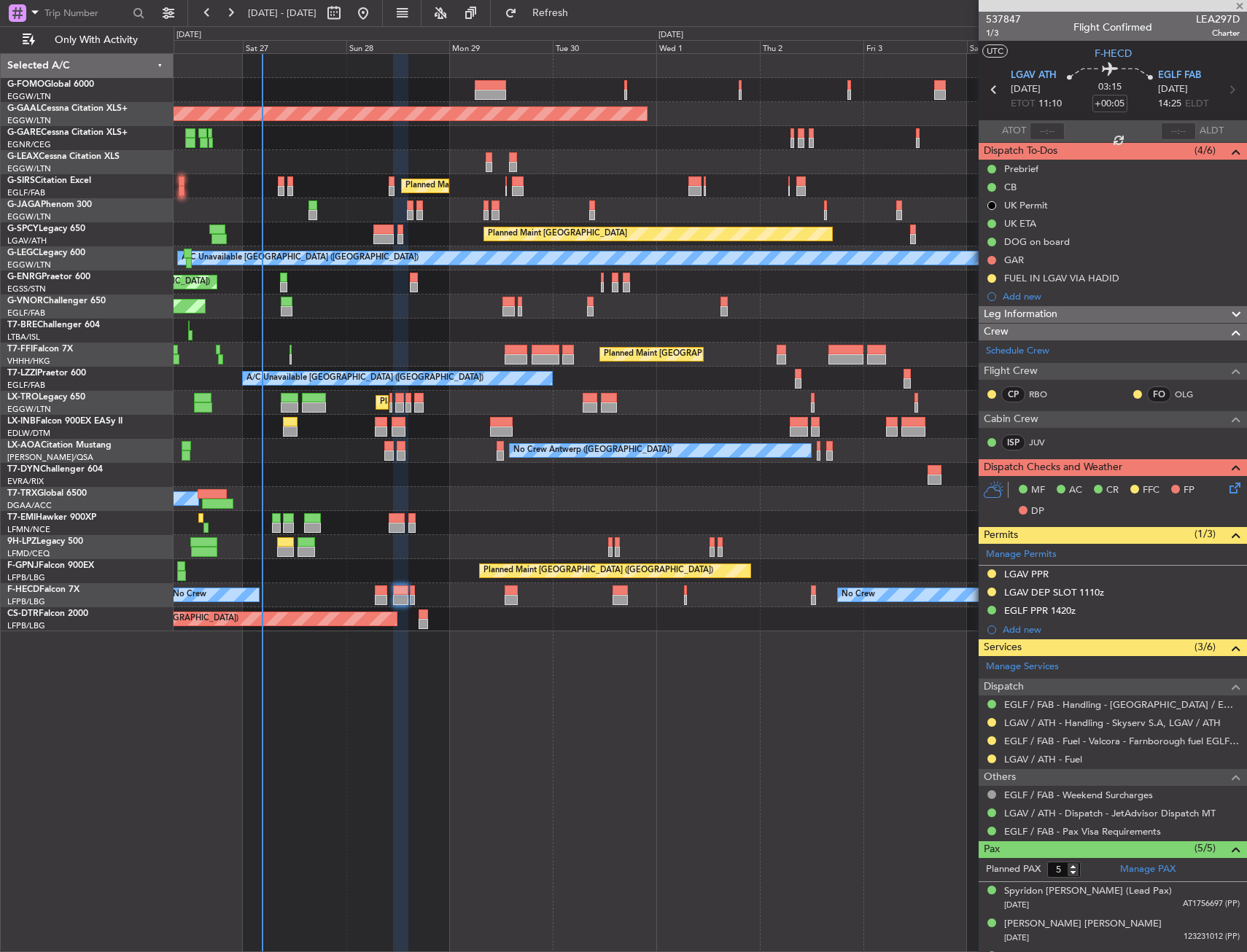
type input "0"
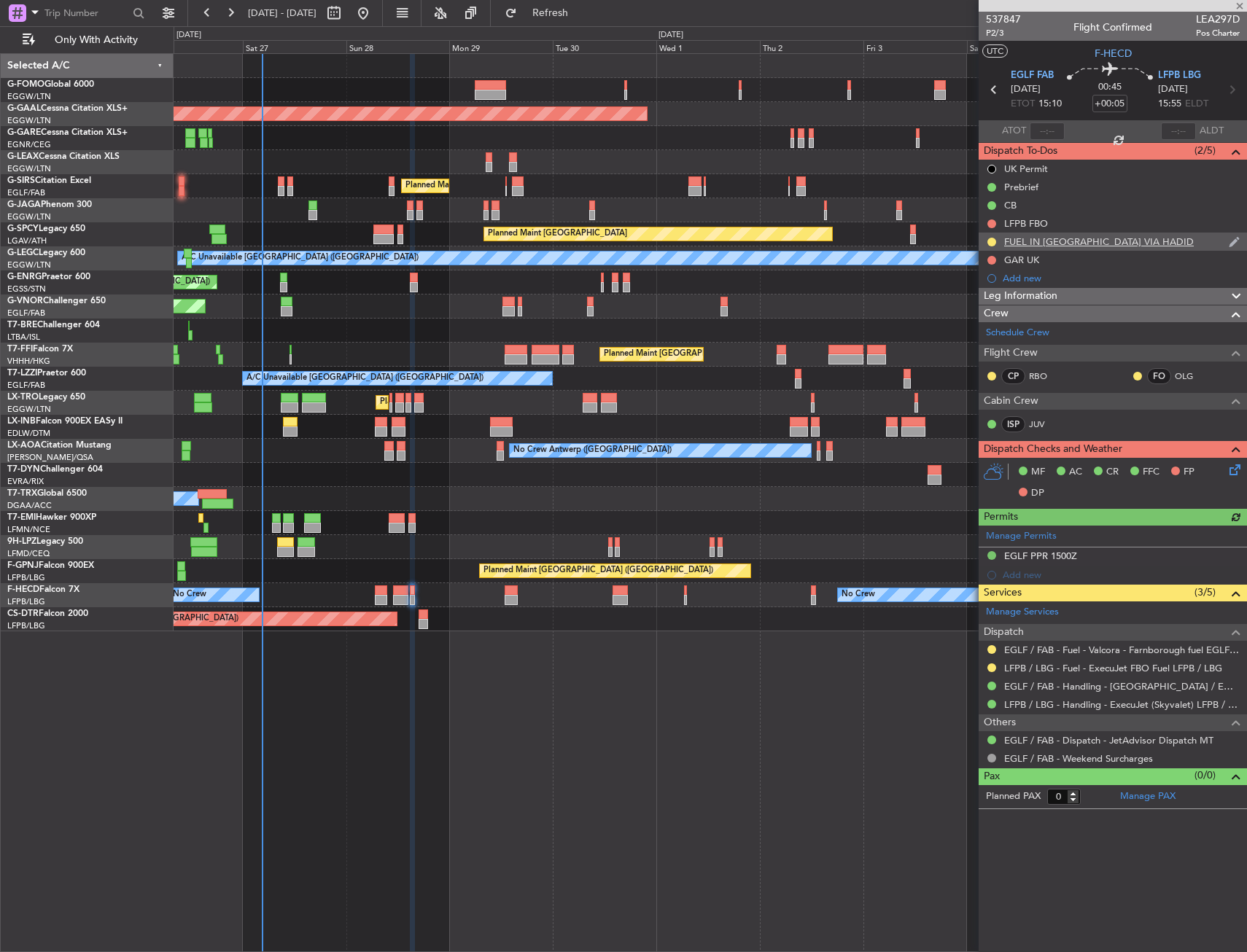
click at [1037, 247] on div "FUEL IN EGLG VIA HADID" at bounding box center [1099, 241] width 190 height 12
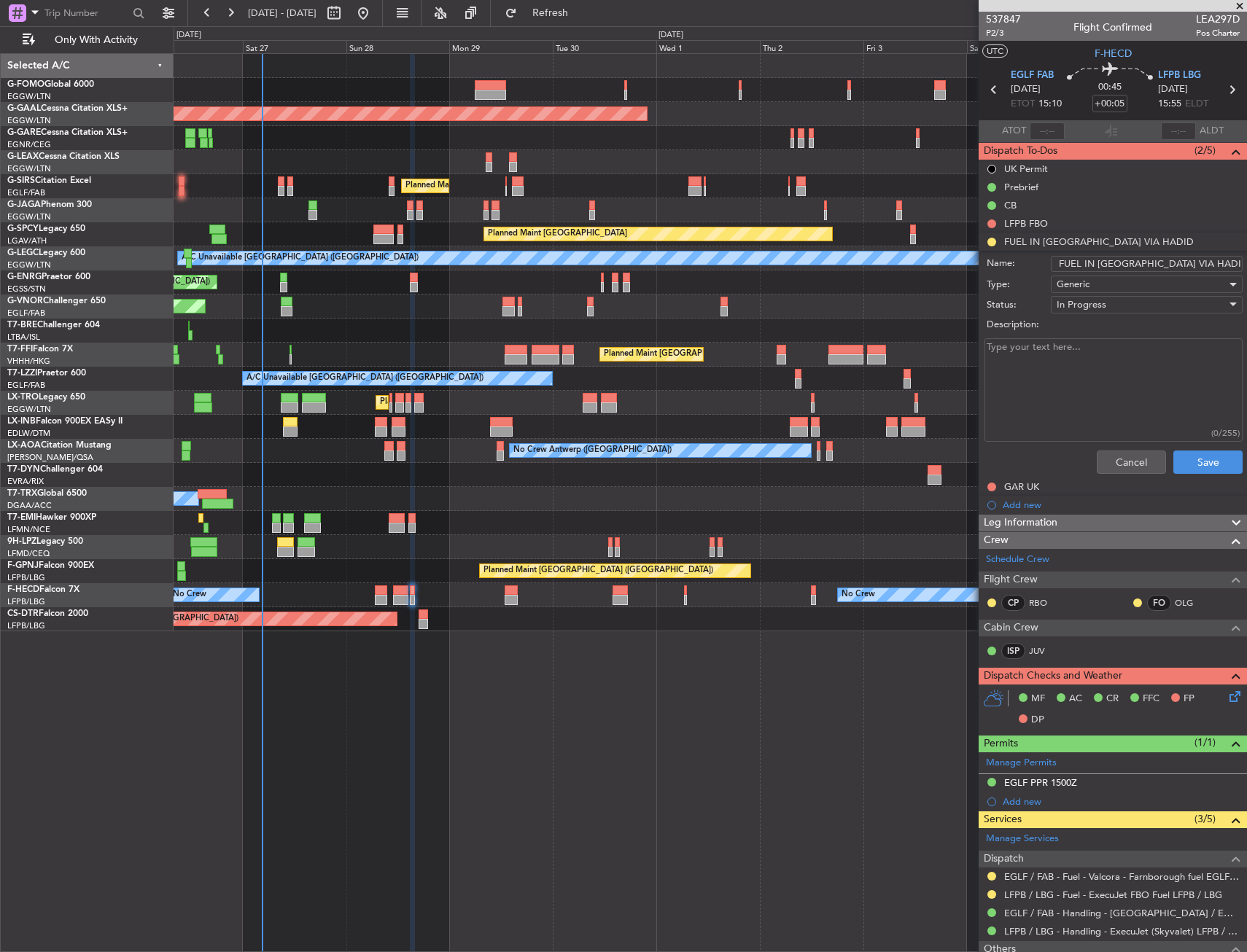
click at [1115, 266] on input "FUEL IN EGLG VIA HADID" at bounding box center [1146, 263] width 191 height 16
type input "FUEL IN EGLF VIA HADID"
click at [1179, 435] on textarea "Description:" at bounding box center [1113, 390] width 258 height 104
click at [1192, 451] on button "Save" at bounding box center [1208, 462] width 69 height 23
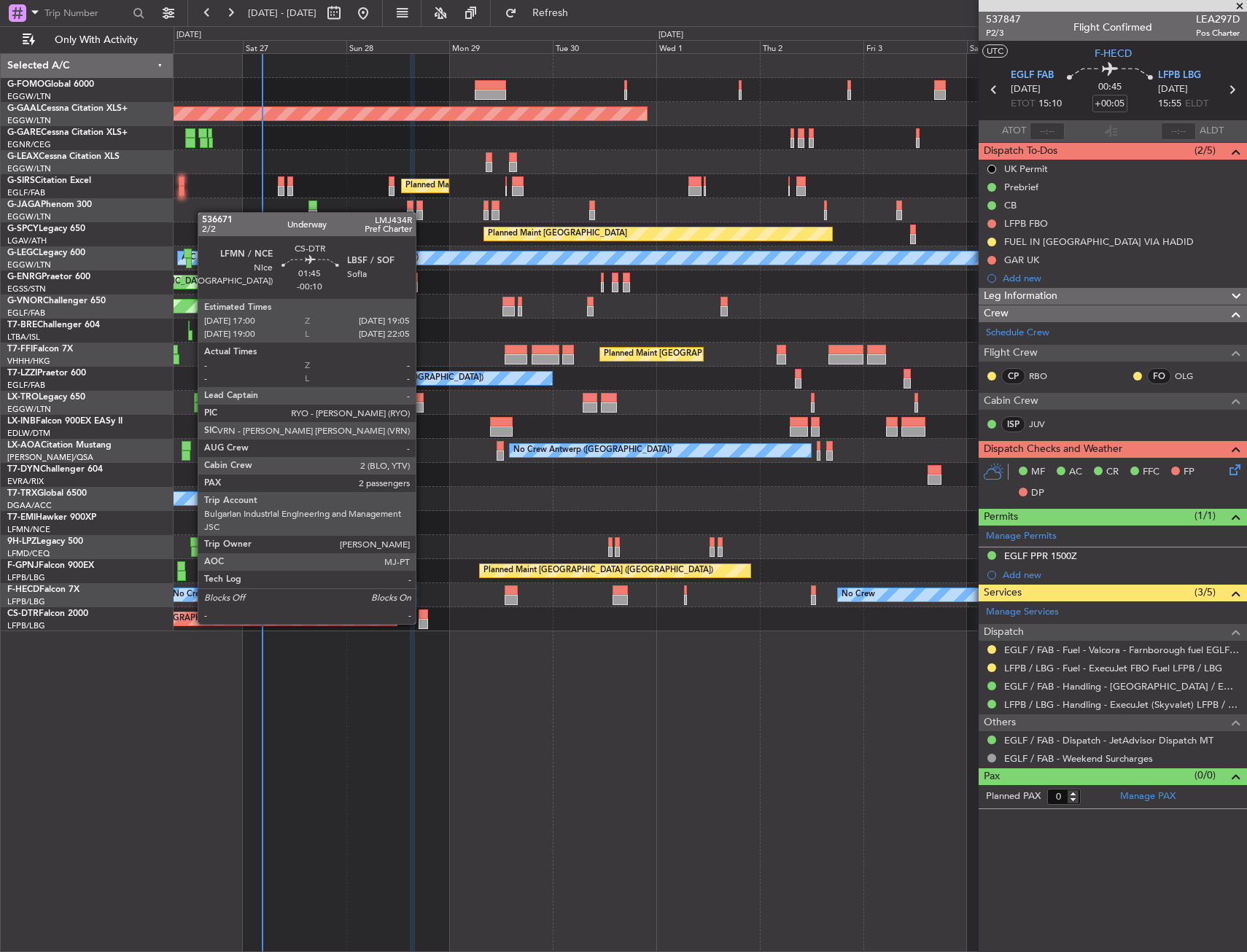
click at [423, 623] on div at bounding box center [423, 624] width 9 height 10
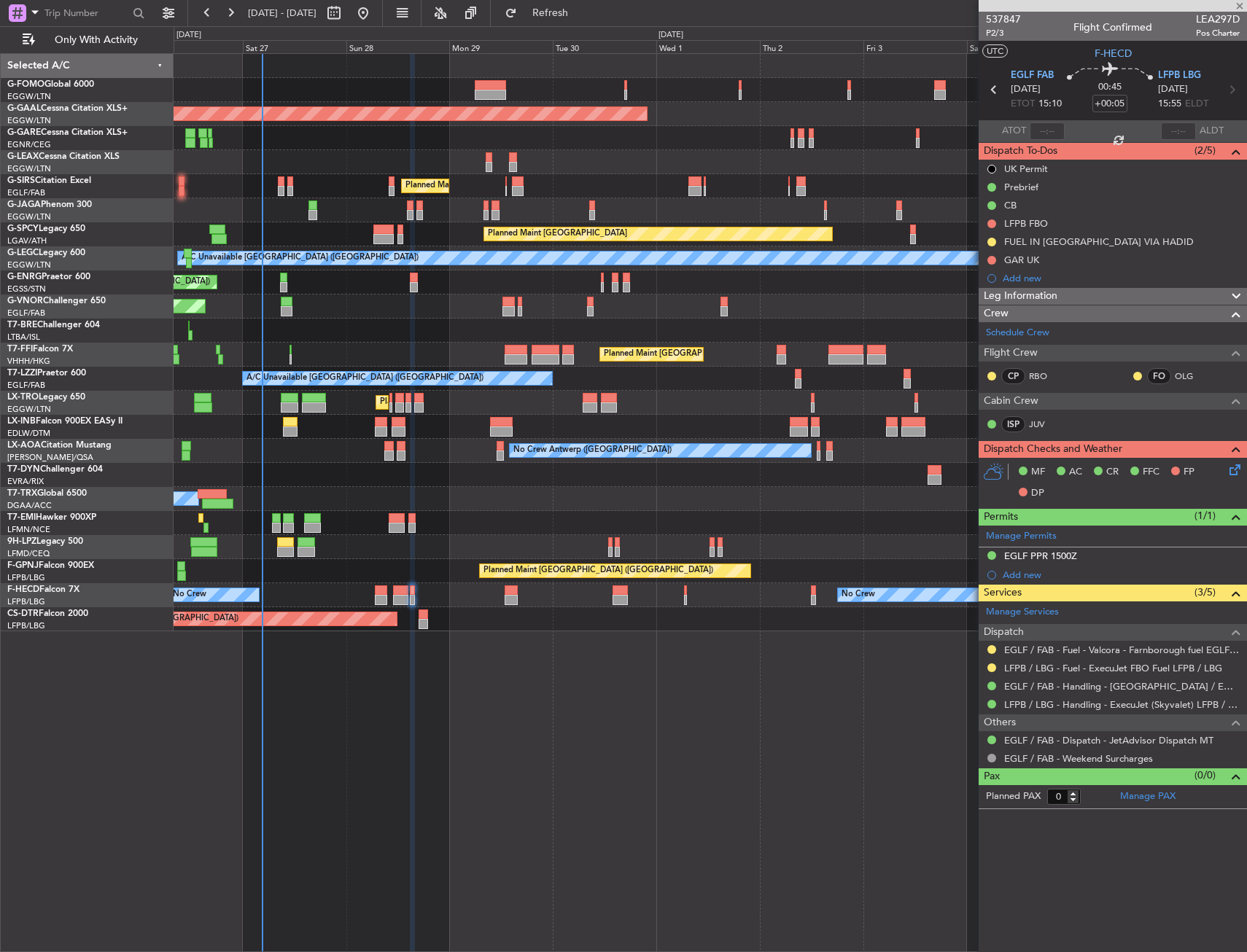
type input "-00:10"
type input "2"
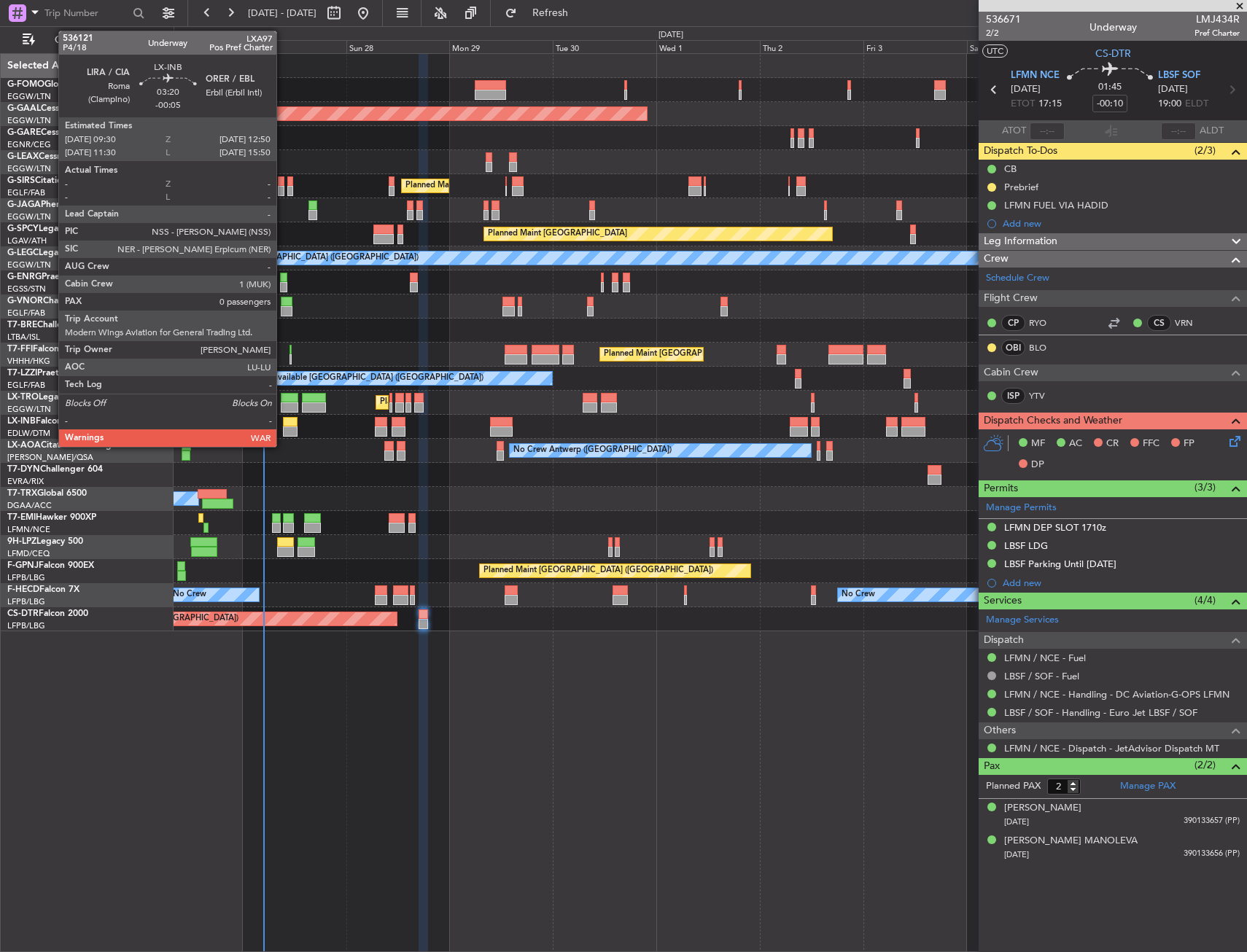
click at [283, 422] on div at bounding box center [290, 422] width 15 height 10
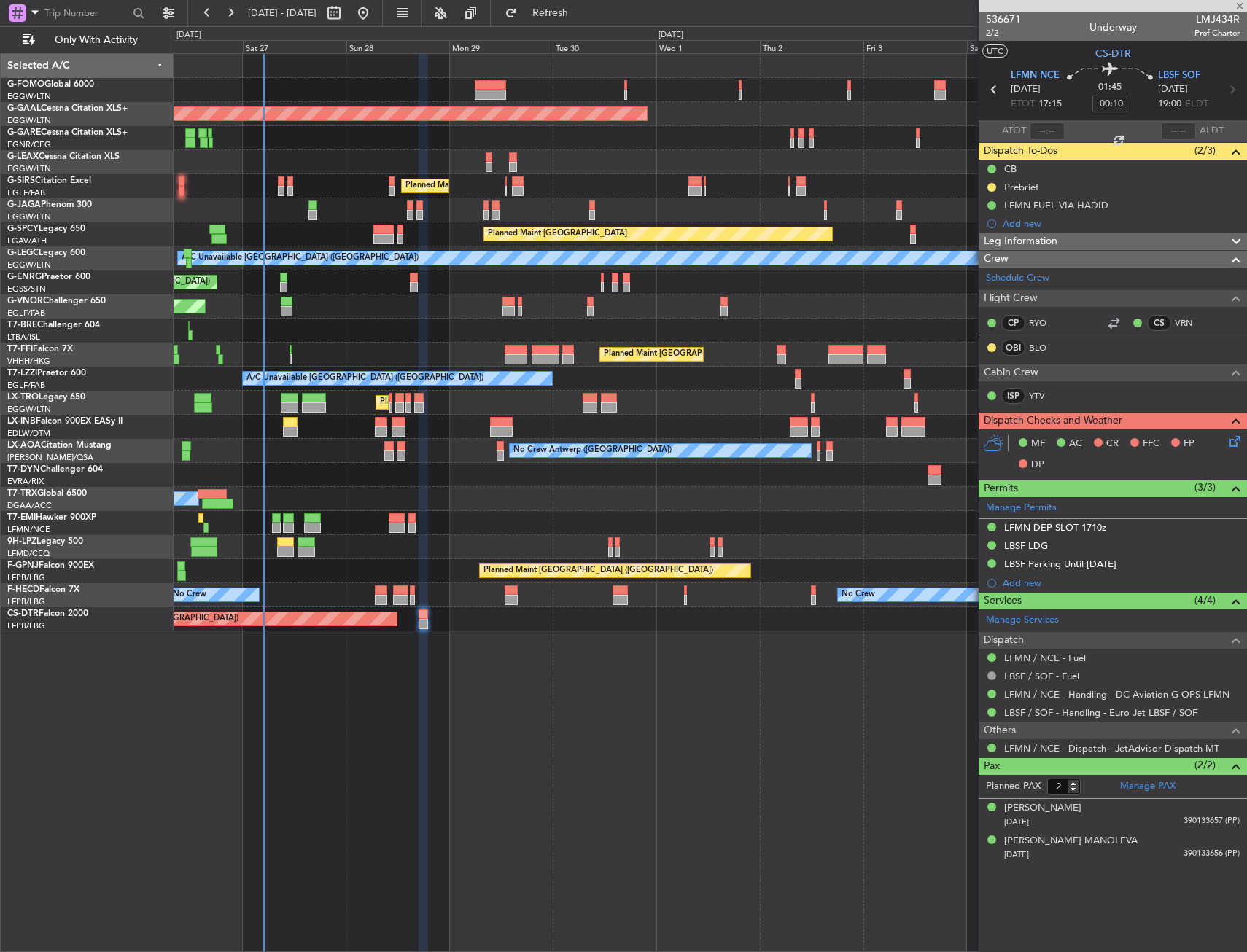
type input "-00:05"
type input "0"
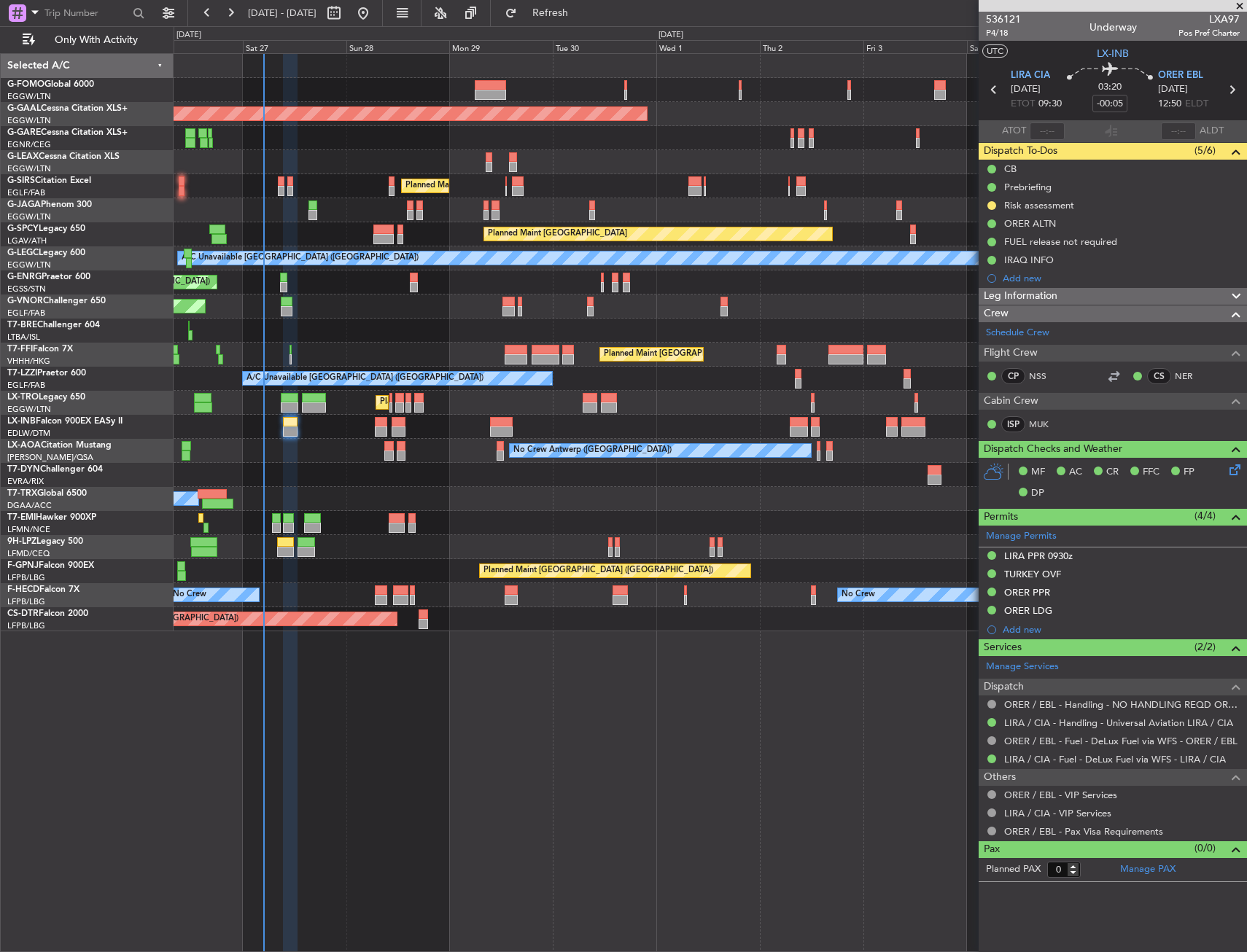
click at [298, 430] on div "Planned Maint London (Farnborough) Planned Maint London (Farnborough)" at bounding box center [710, 427] width 1073 height 24
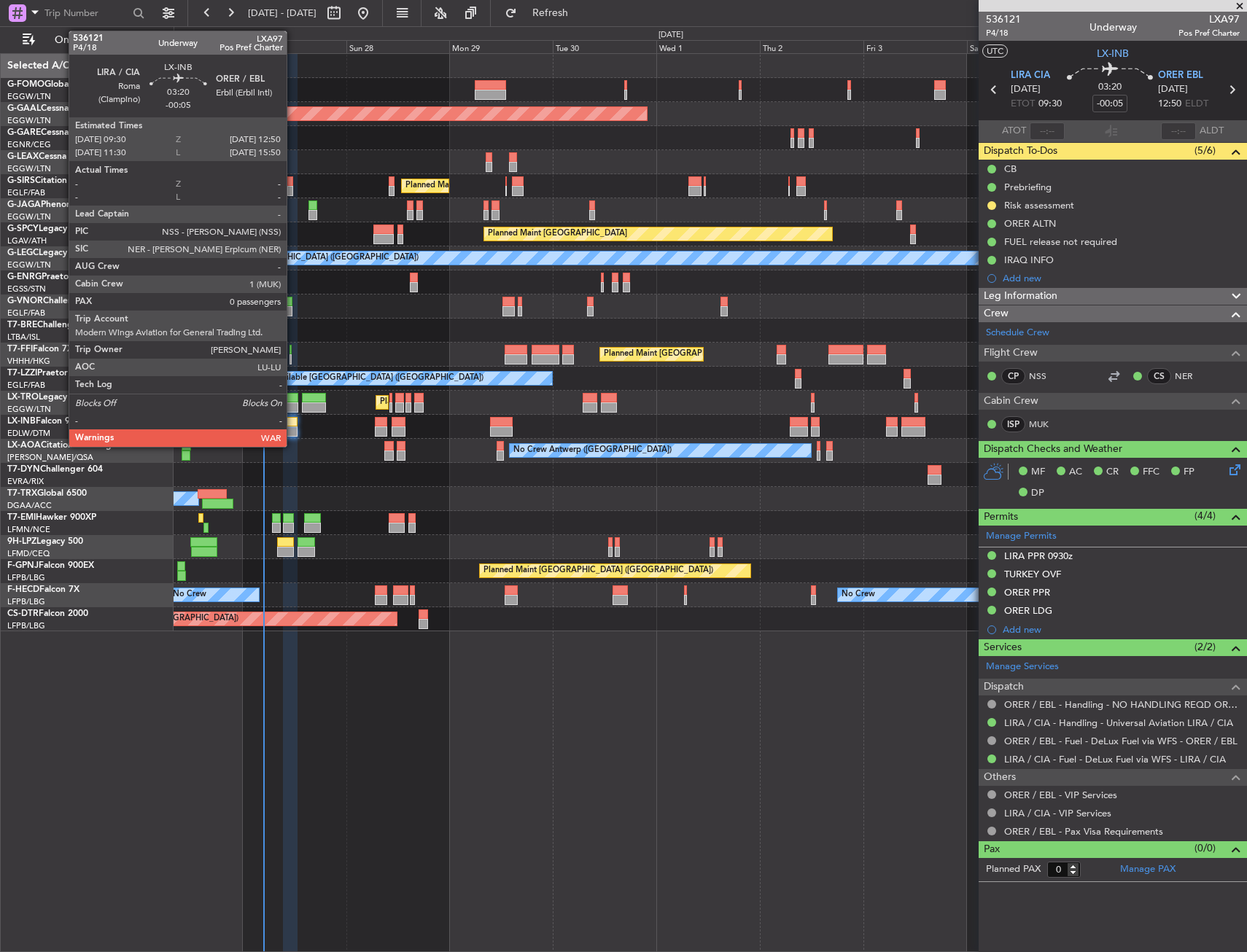
click at [292, 429] on div at bounding box center [290, 431] width 15 height 10
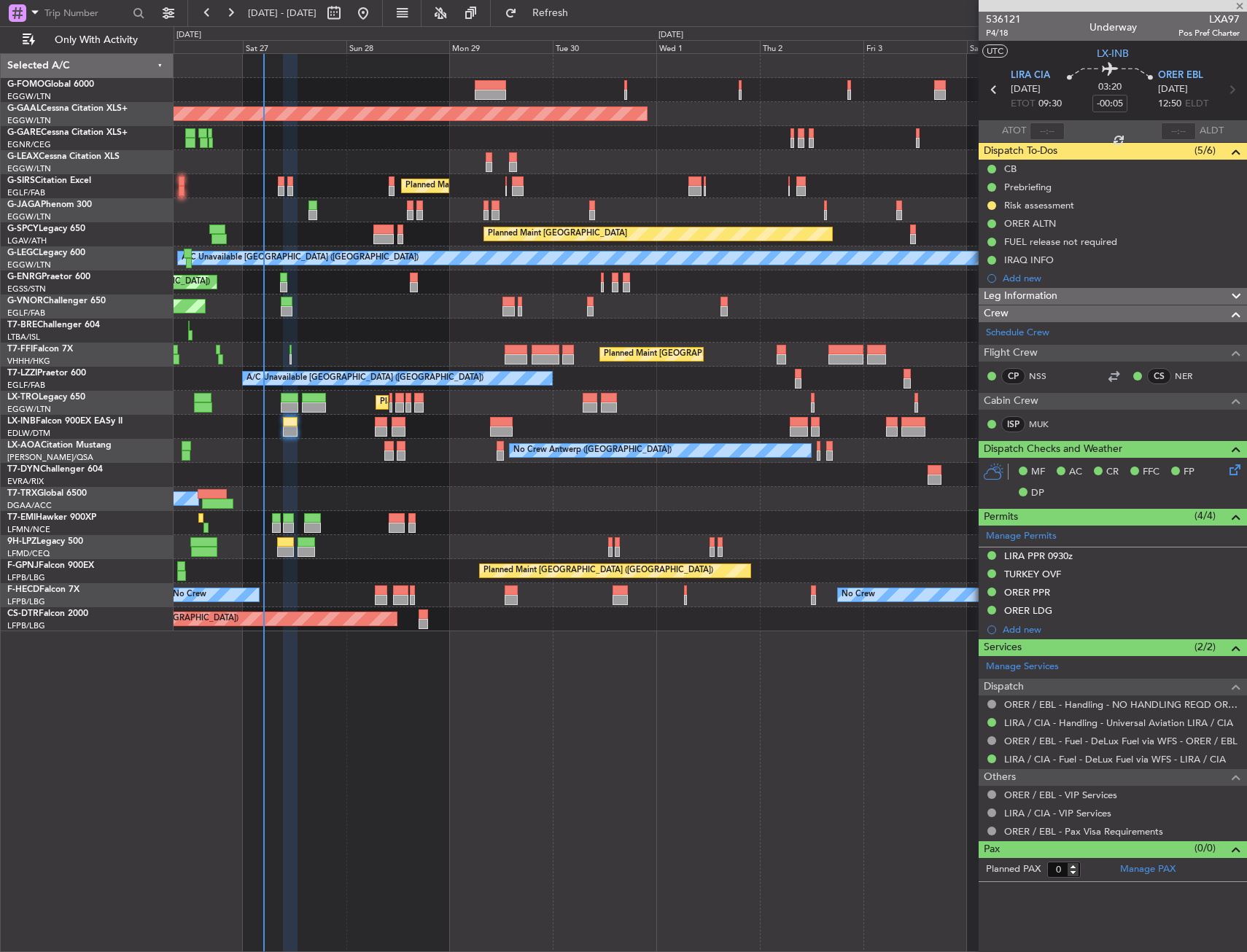
click at [292, 429] on div at bounding box center [290, 431] width 15 height 10
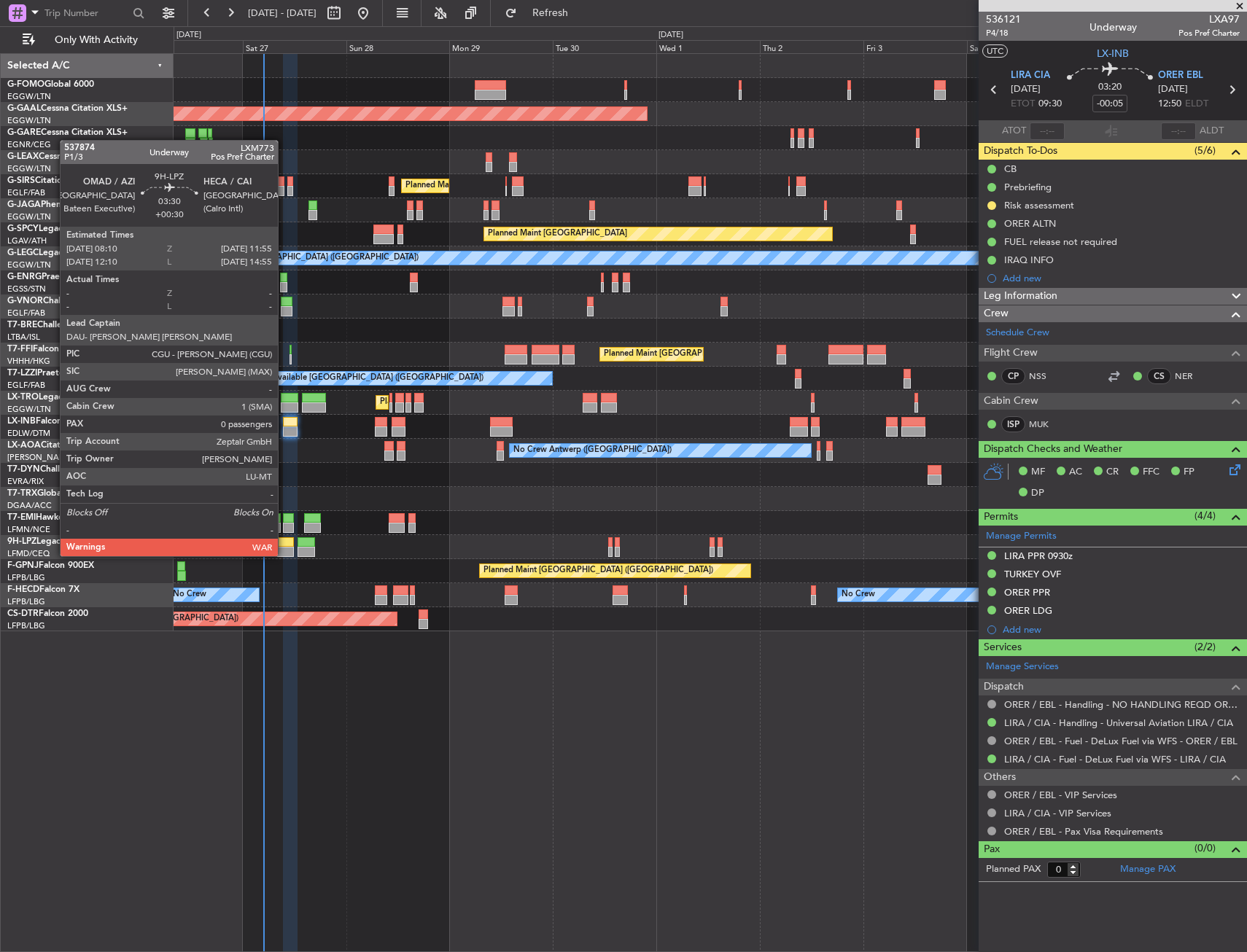
click at [285, 543] on div at bounding box center [286, 542] width 17 height 10
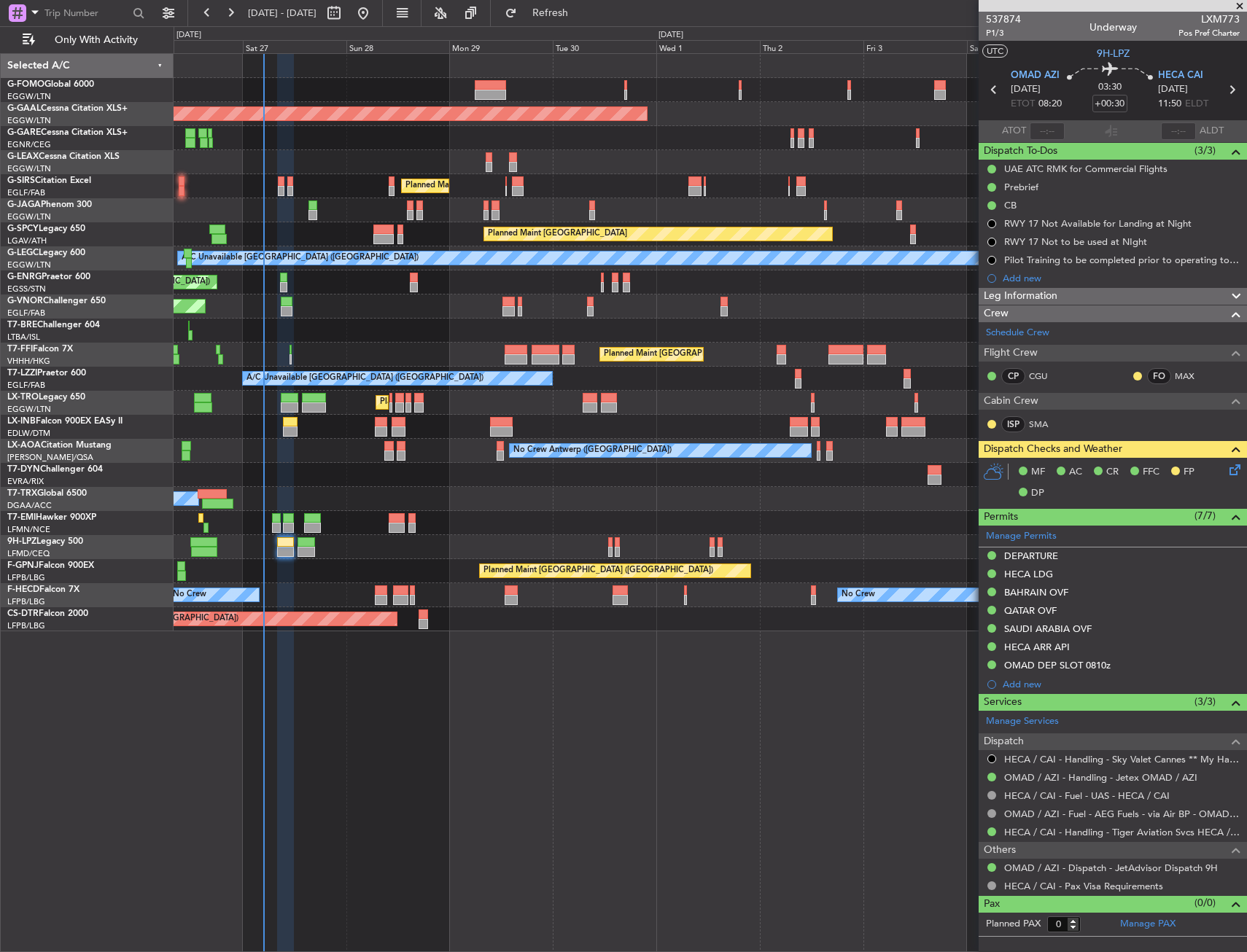
drag, startPoint x: 391, startPoint y: 709, endPoint x: 399, endPoint y: 703, distance: 10.0
click at [523, 662] on div "Planned Maint London (Luton) Planned Maint Dusseldorf Owner Owner Planned Maint…" at bounding box center [710, 502] width 1074 height 898
click at [653, 296] on div "Planned Maint [GEOGRAPHIC_DATA] ([GEOGRAPHIC_DATA])" at bounding box center [710, 306] width 1073 height 24
click at [447, 341] on div at bounding box center [710, 330] width 1073 height 24
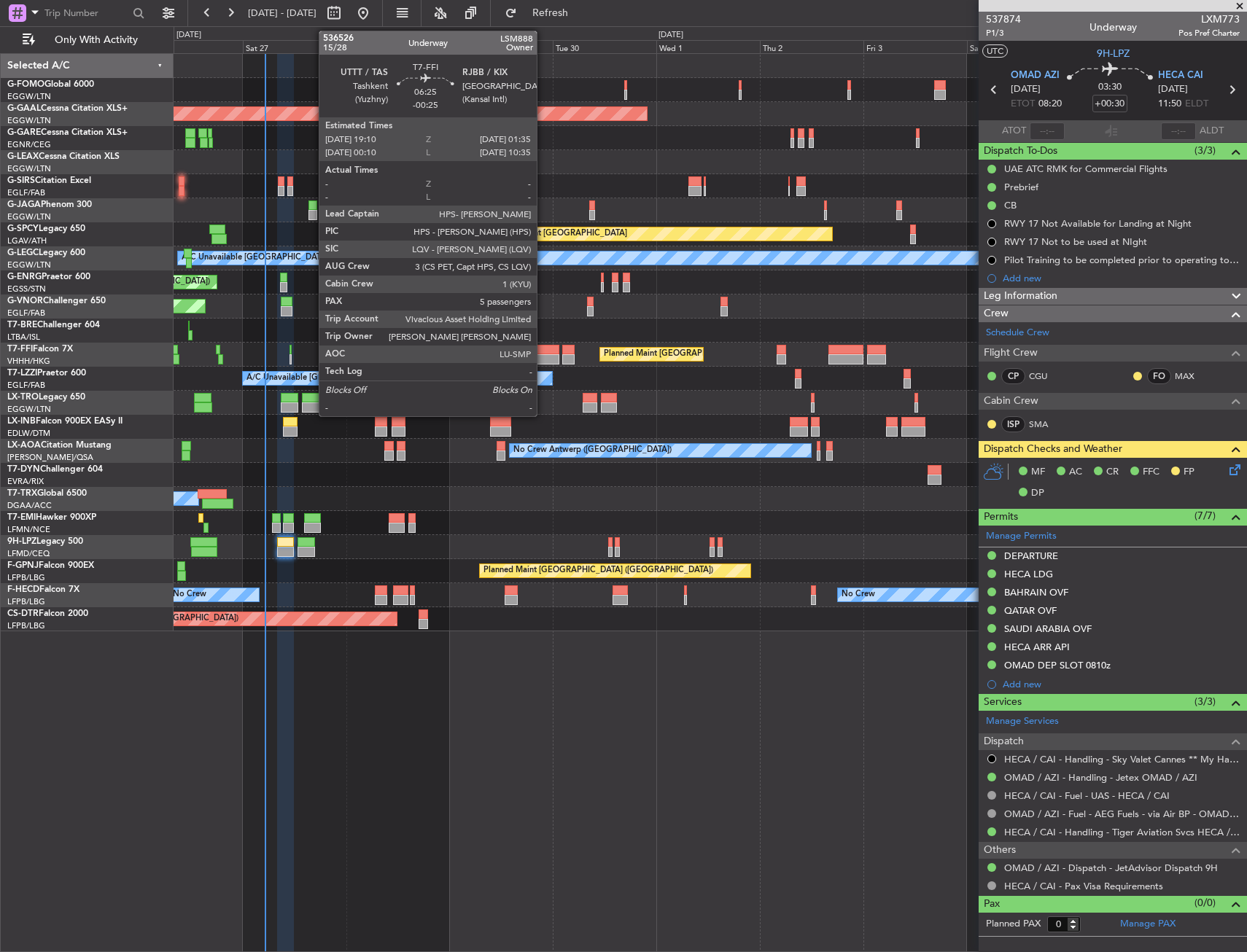
click at [543, 358] on div at bounding box center [546, 359] width 28 height 10
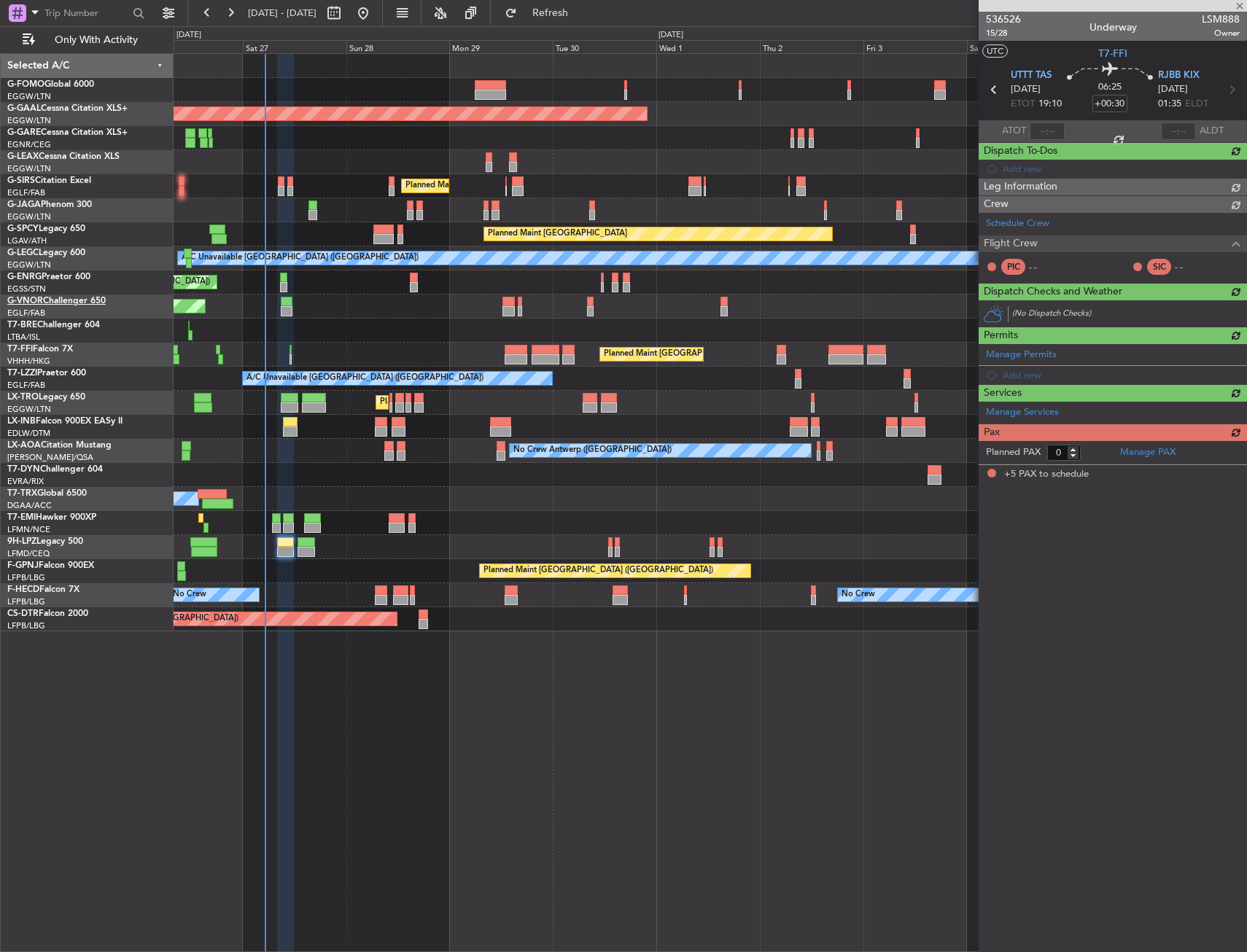
type input "-00:25"
type input "5"
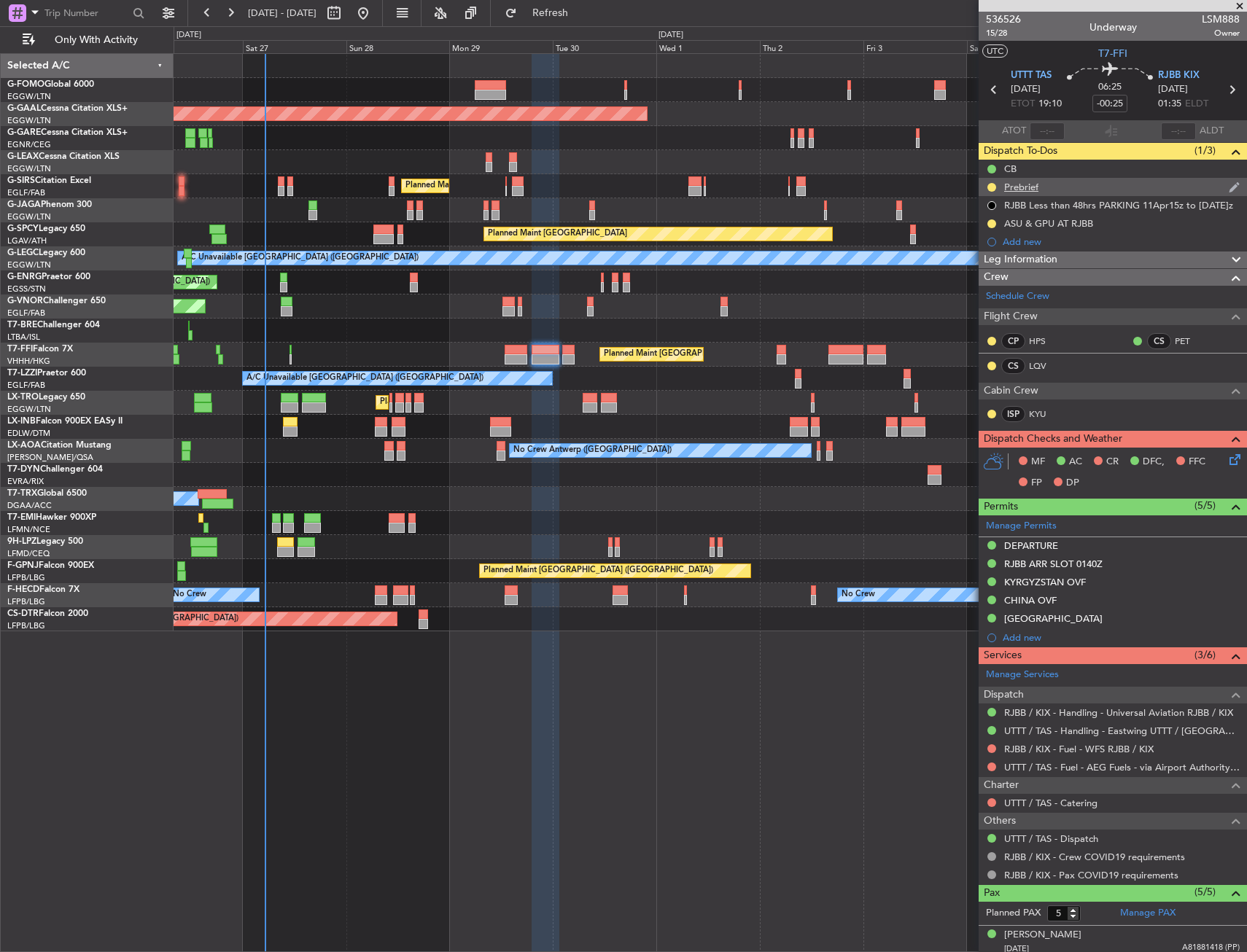
click at [1010, 193] on div "Prebrief" at bounding box center [1112, 187] width 268 height 18
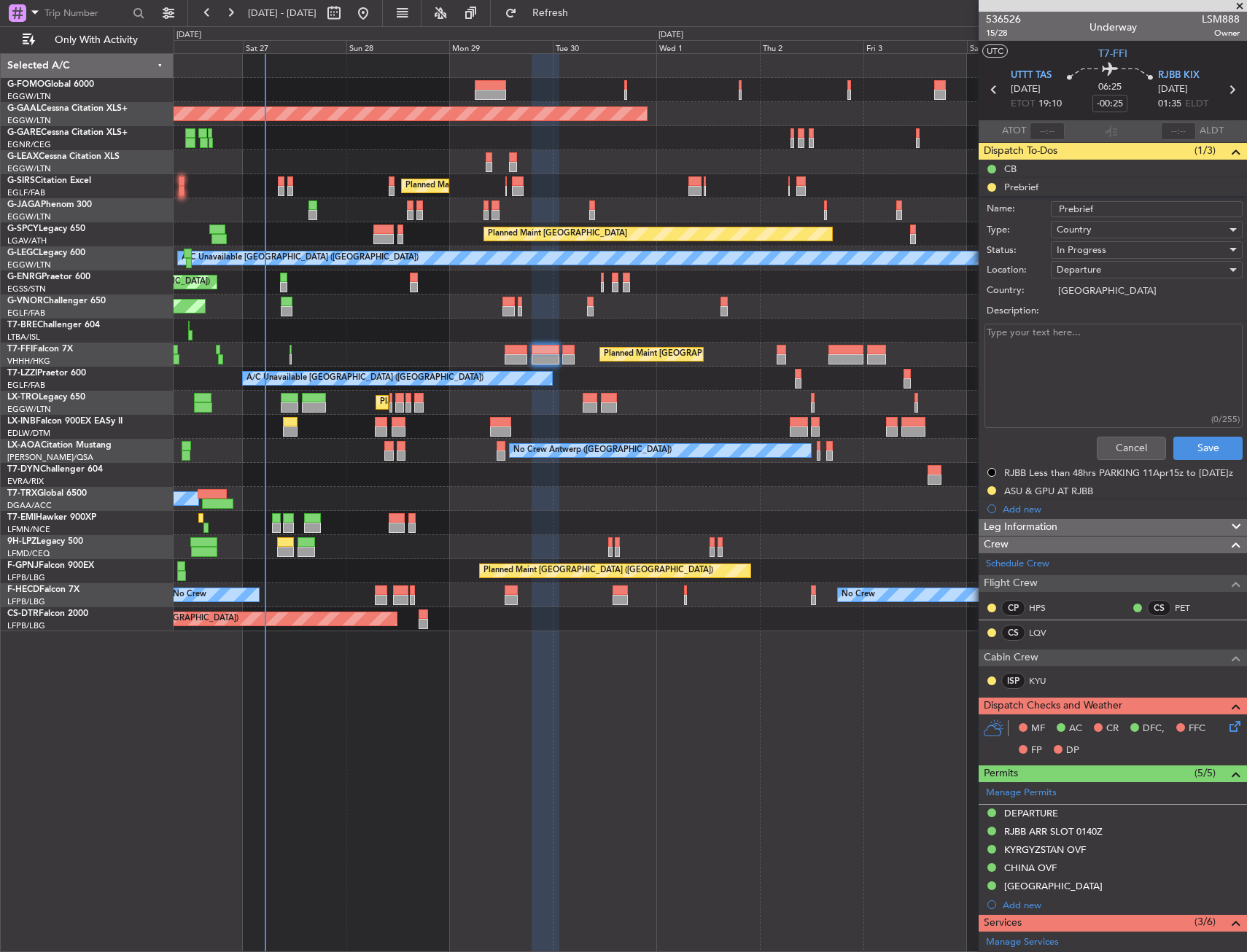
click at [1067, 403] on textarea "Description:" at bounding box center [1113, 375] width 258 height 104
type textarea "30500 lbs"
click at [1084, 251] on span "In Progress" at bounding box center [1081, 250] width 50 height 13
click at [1096, 326] on span "Completed" at bounding box center [1140, 323] width 171 height 22
click at [1193, 426] on textarea "30500 lbs" at bounding box center [1113, 375] width 258 height 104
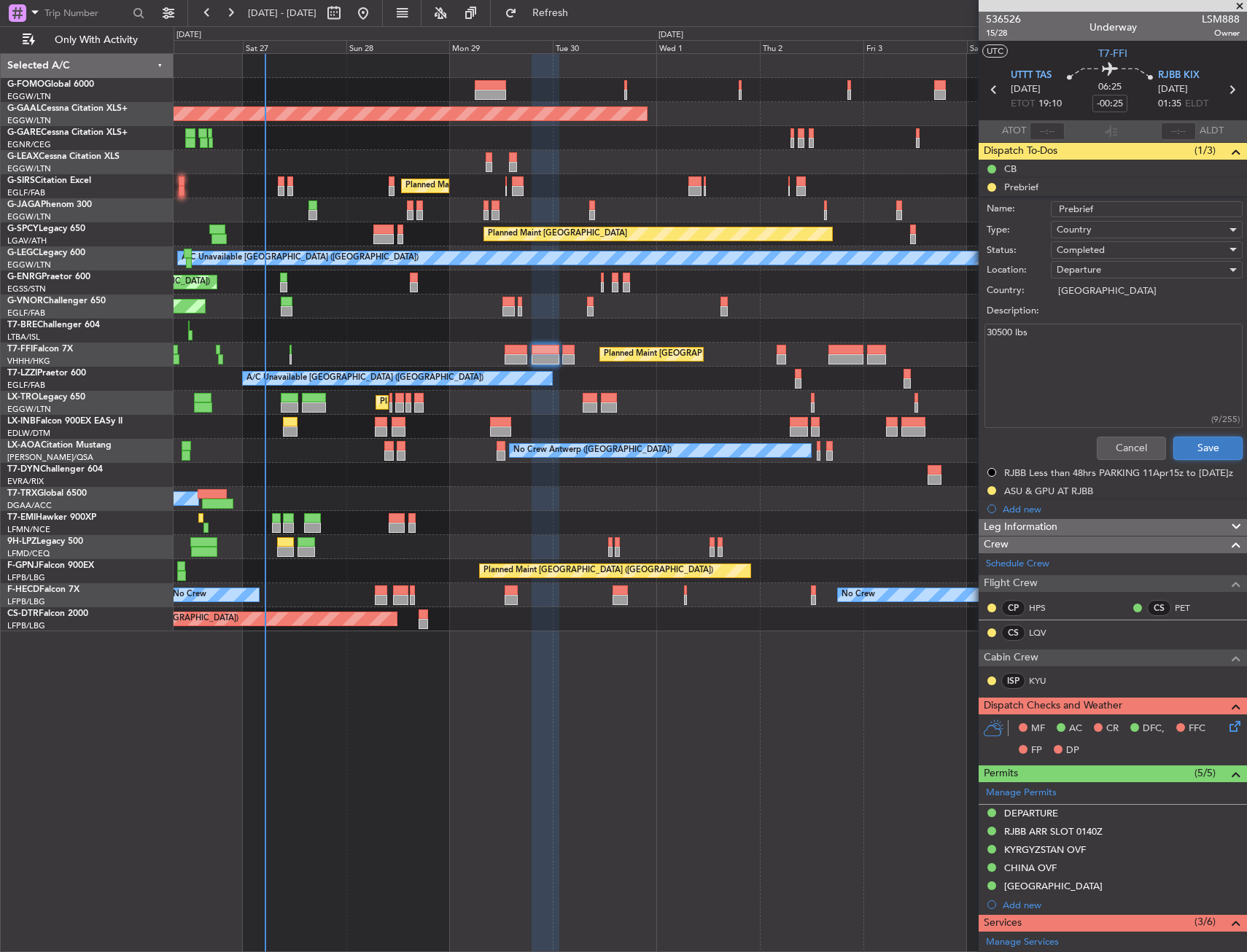
click at [1199, 445] on button "Save" at bounding box center [1208, 448] width 69 height 23
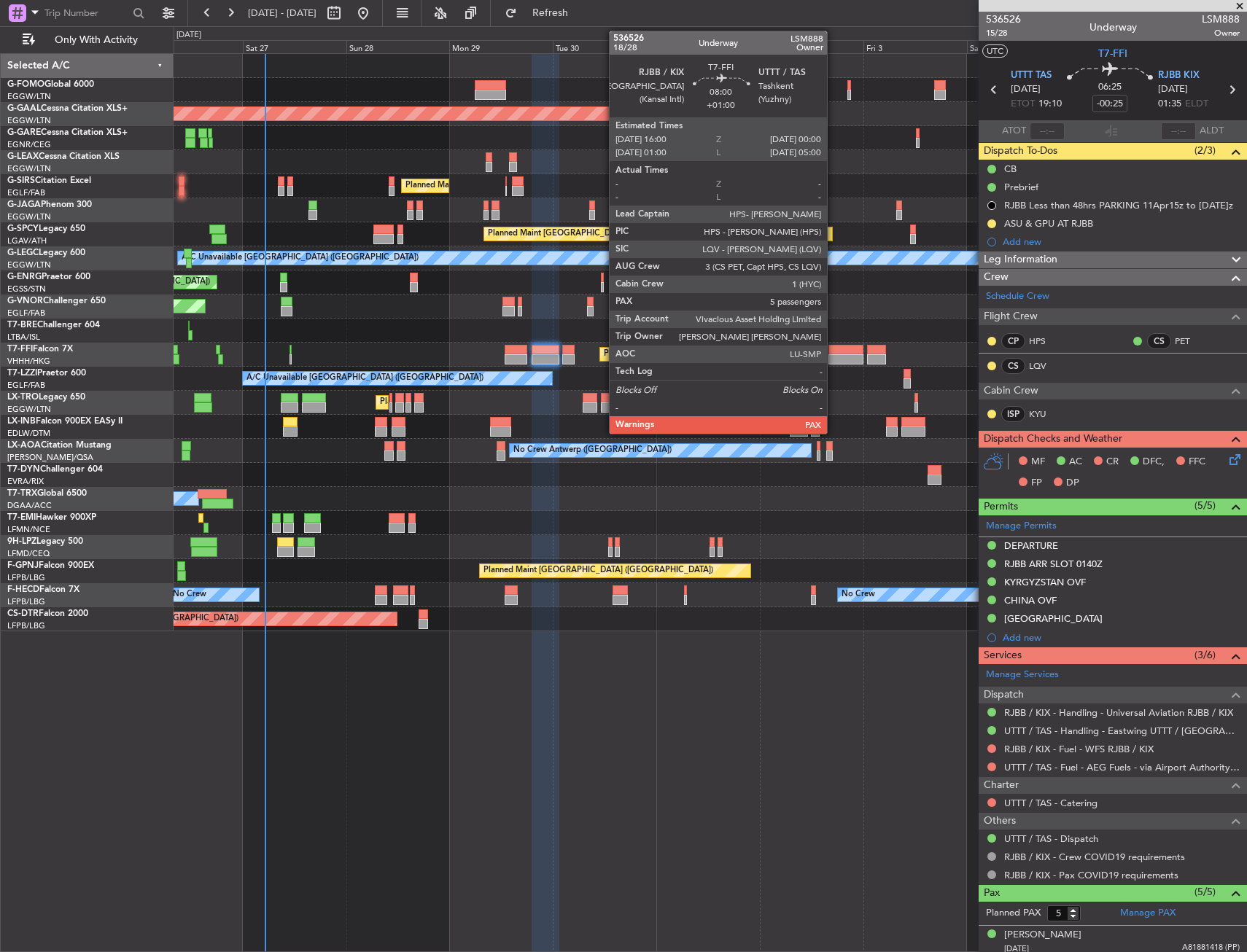
click at [834, 352] on div at bounding box center [846, 350] width 35 height 10
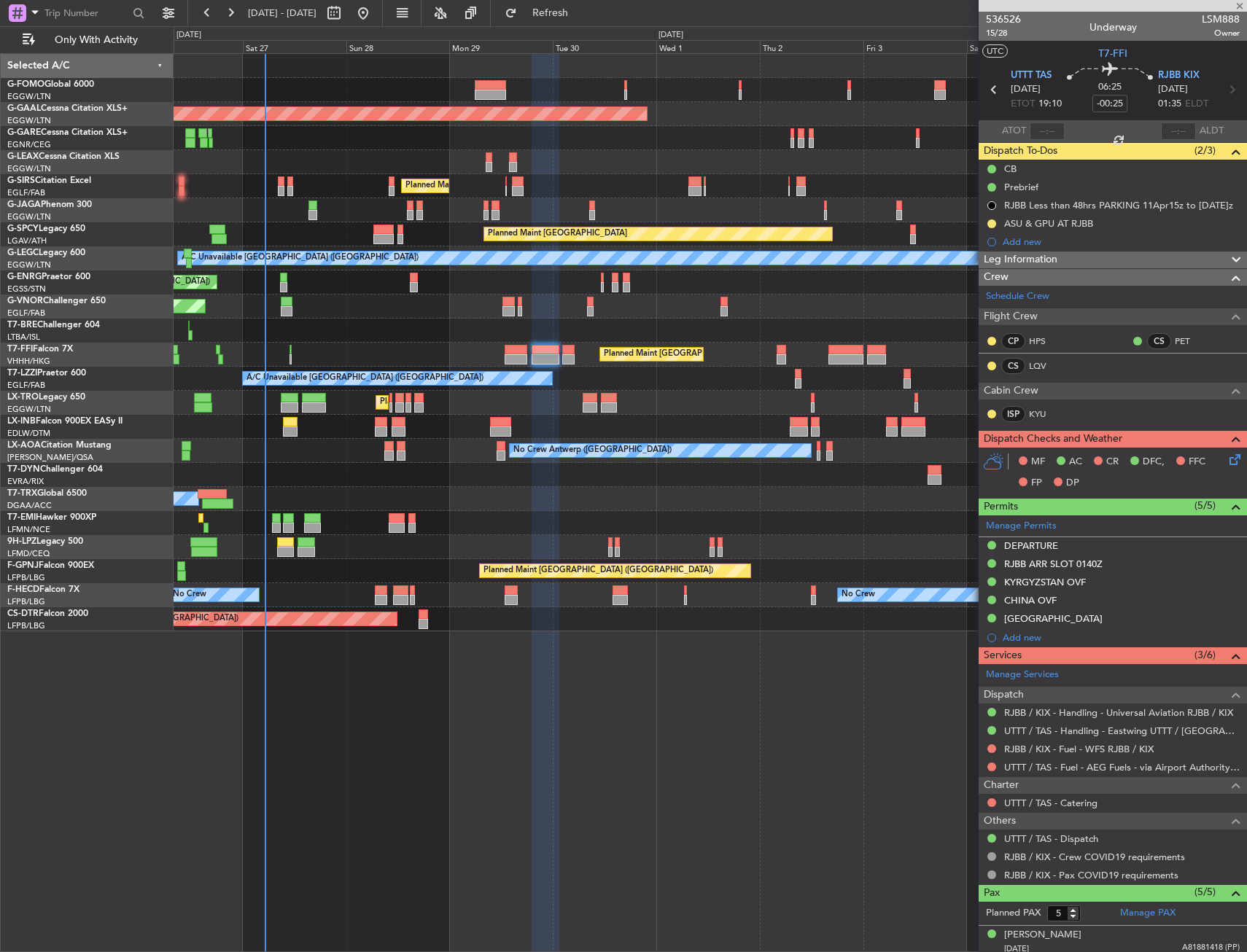
type input "+01:00"
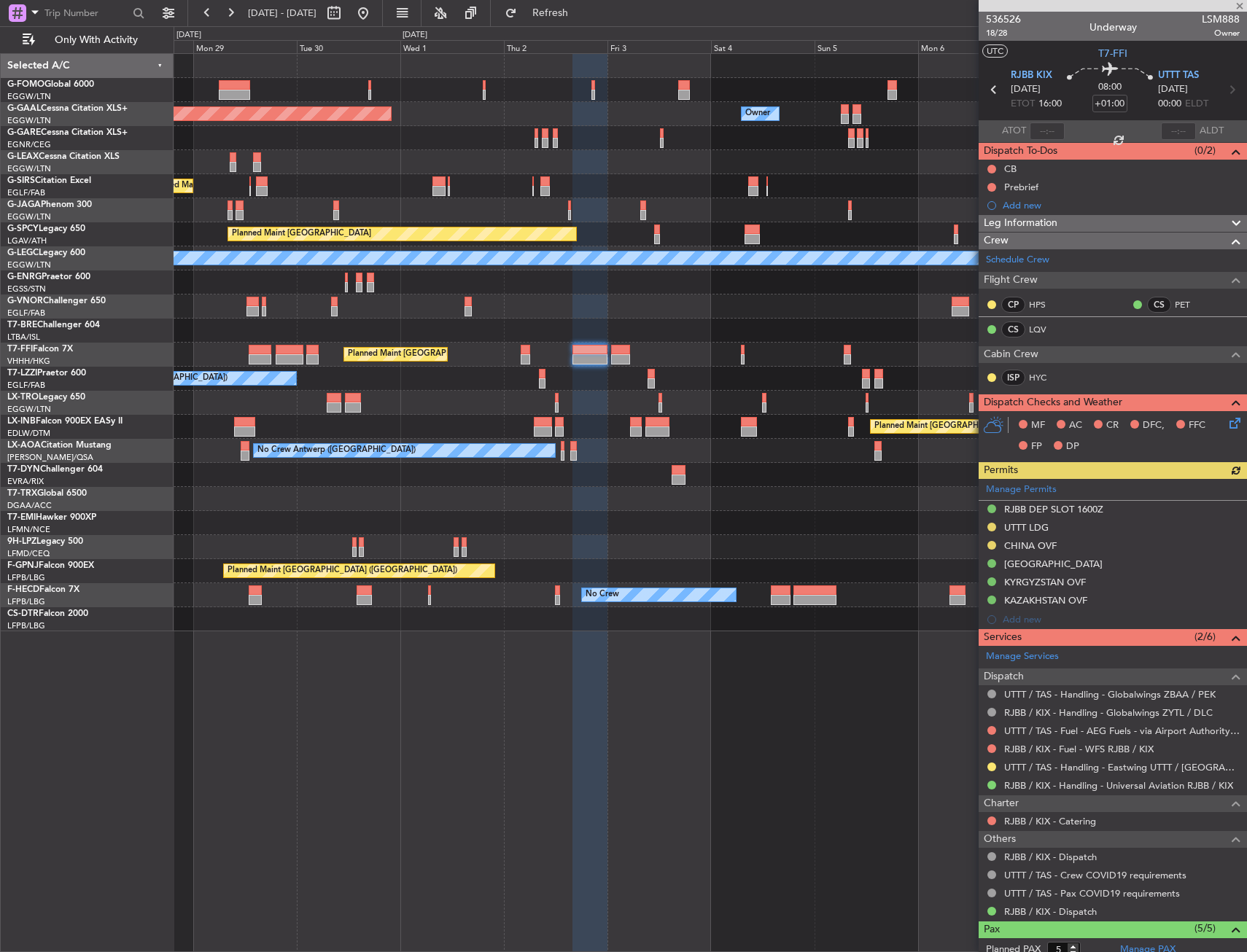
click at [574, 343] on div "Planned Maint Beijing (Beijing Capital) Planned Maint Geneva (Cointrin)" at bounding box center [710, 354] width 1073 height 24
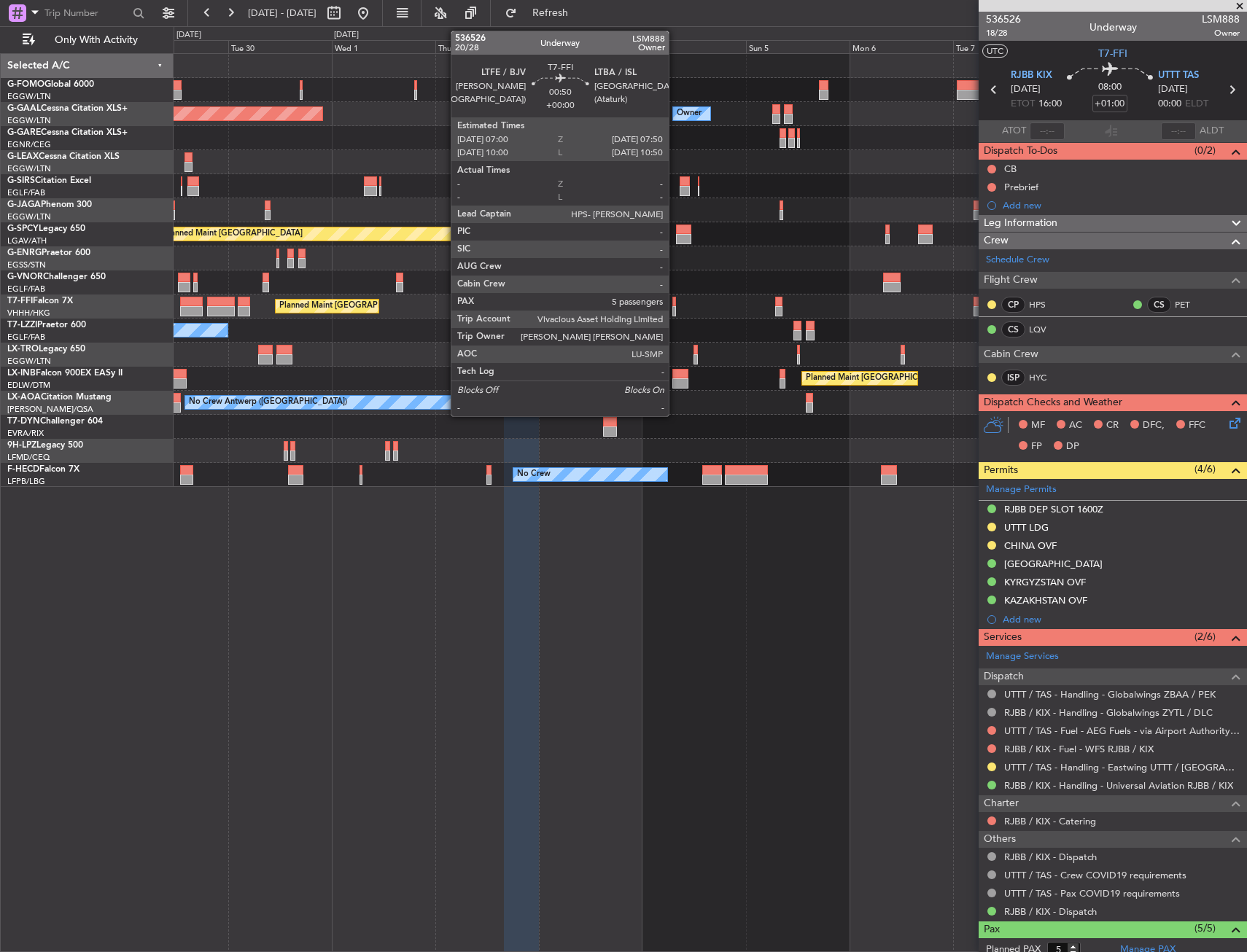
click at [675, 315] on div at bounding box center [674, 311] width 3 height 10
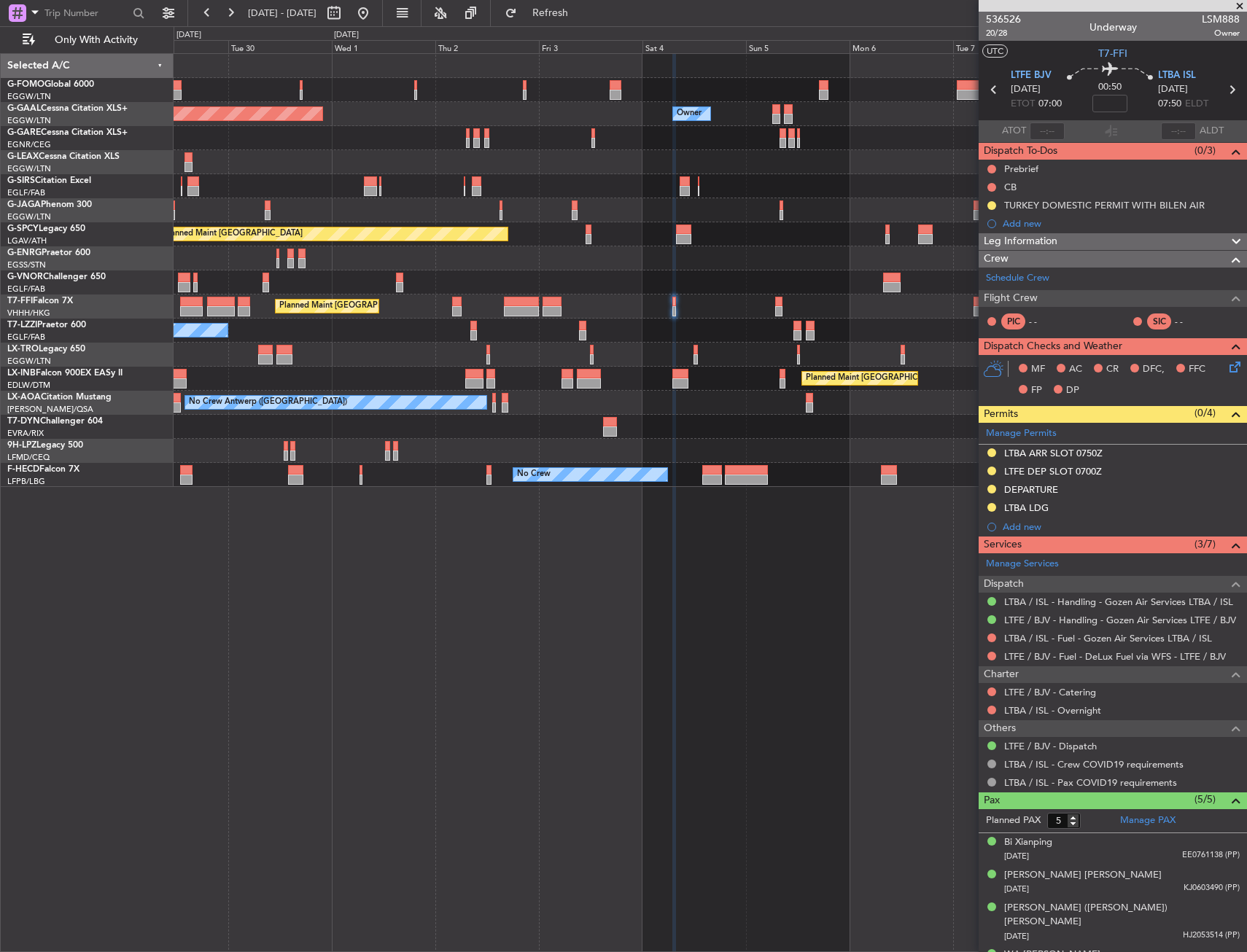
click at [670, 153] on div at bounding box center [710, 162] width 1073 height 24
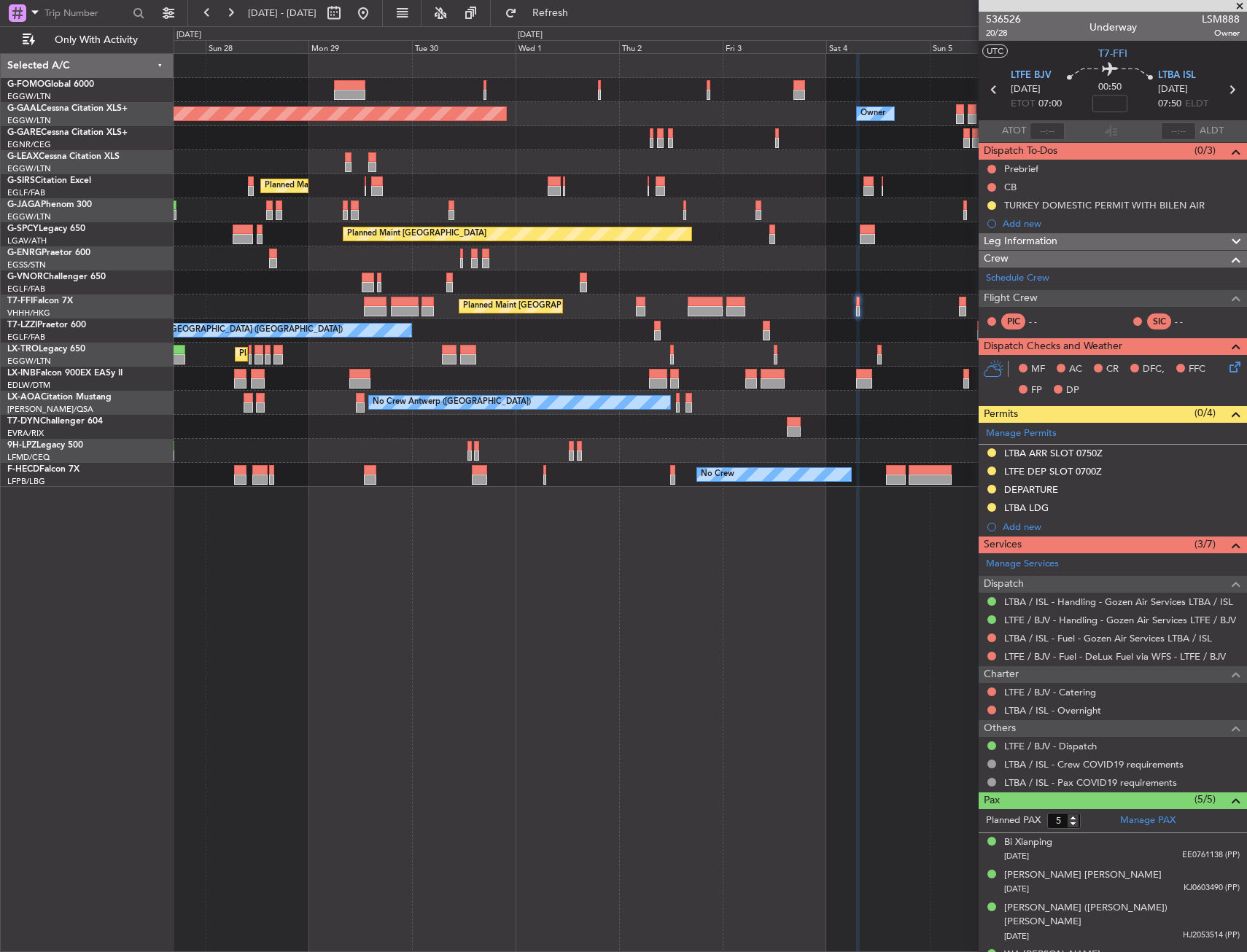
click at [945, 135] on div at bounding box center [710, 138] width 1073 height 24
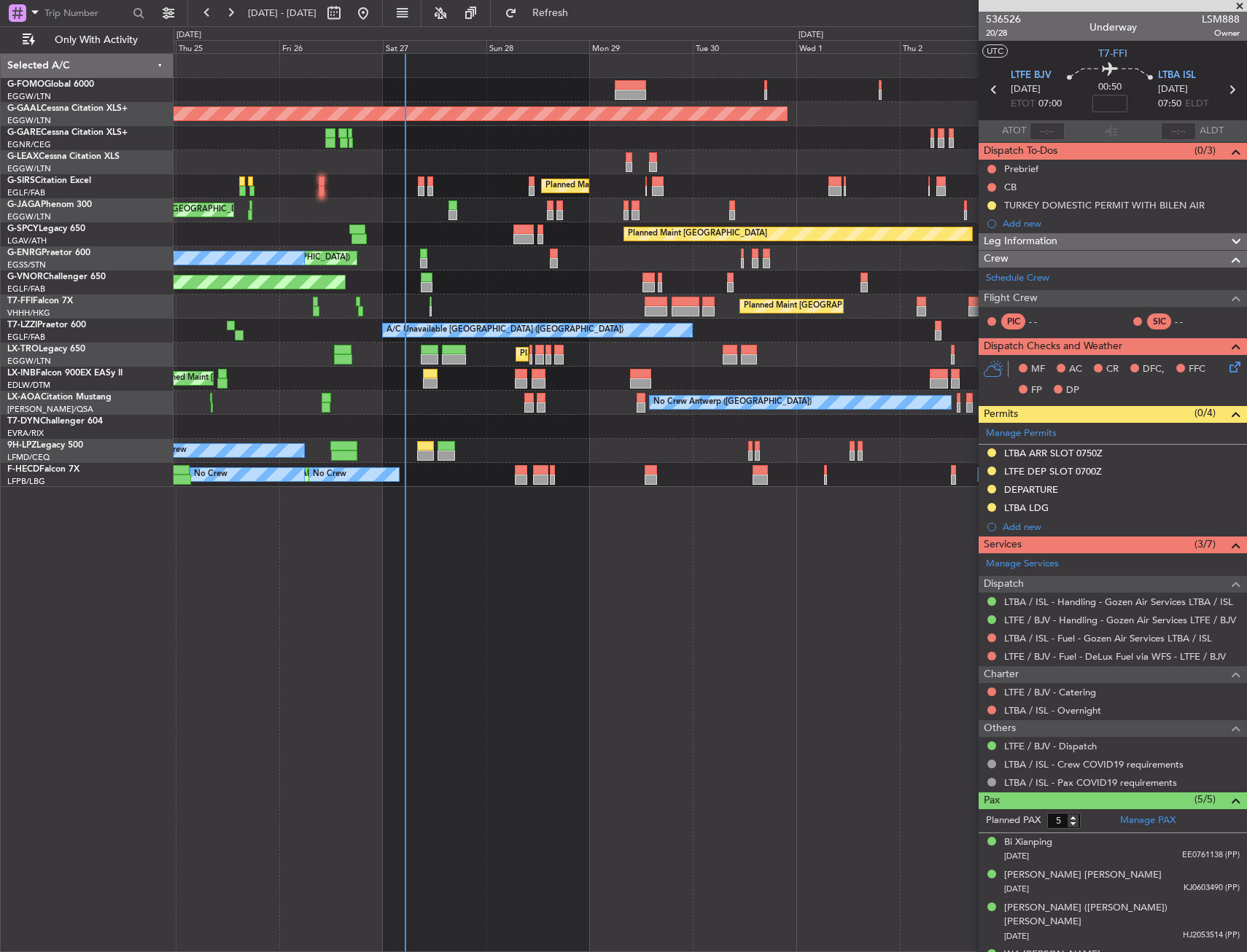
click at [560, 144] on div at bounding box center [710, 138] width 1073 height 24
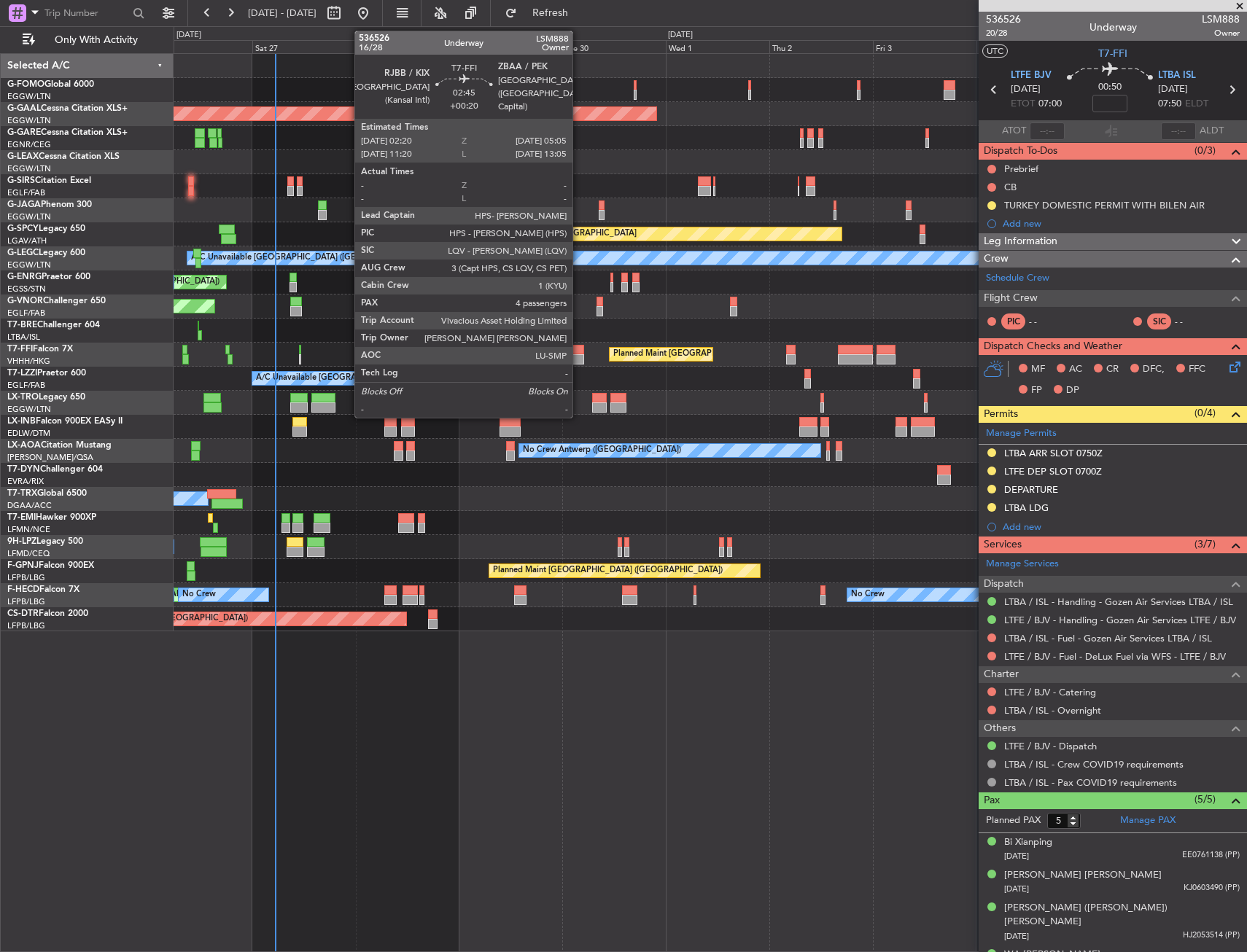
click at [579, 354] on div at bounding box center [578, 350] width 12 height 10
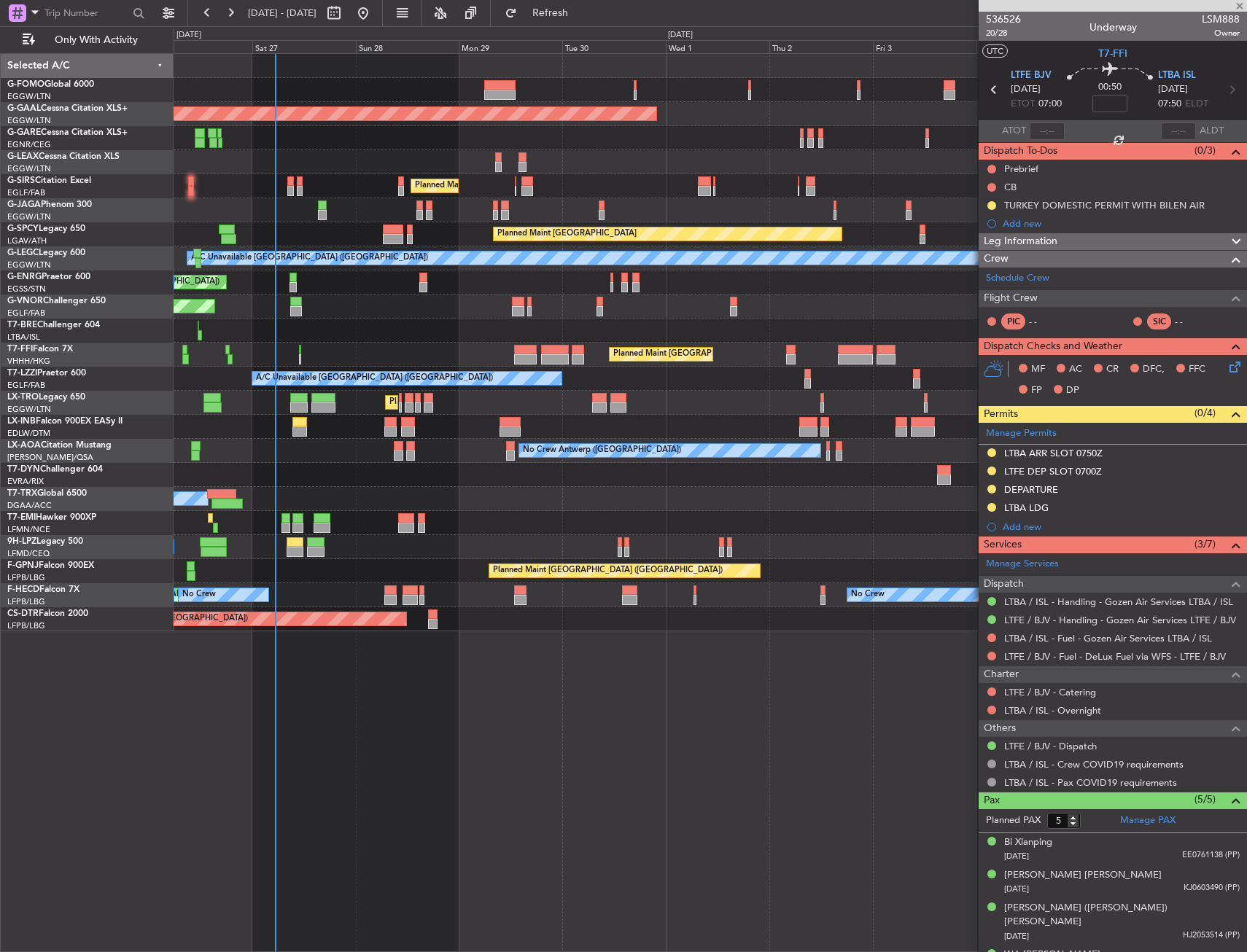
type input "+00:20"
type input "4"
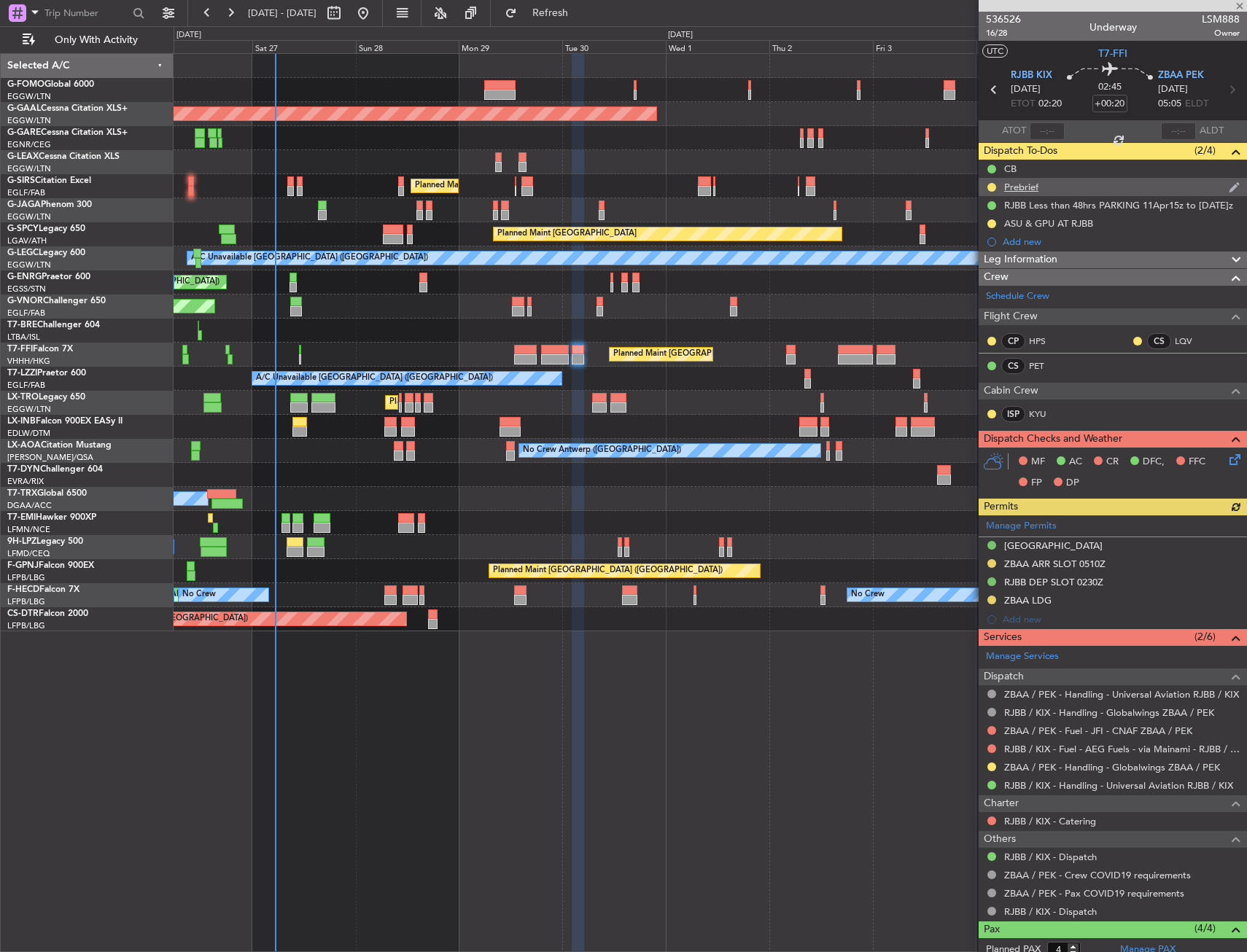
click at [1018, 181] on div "Prebrief" at bounding box center [1022, 186] width 35 height 12
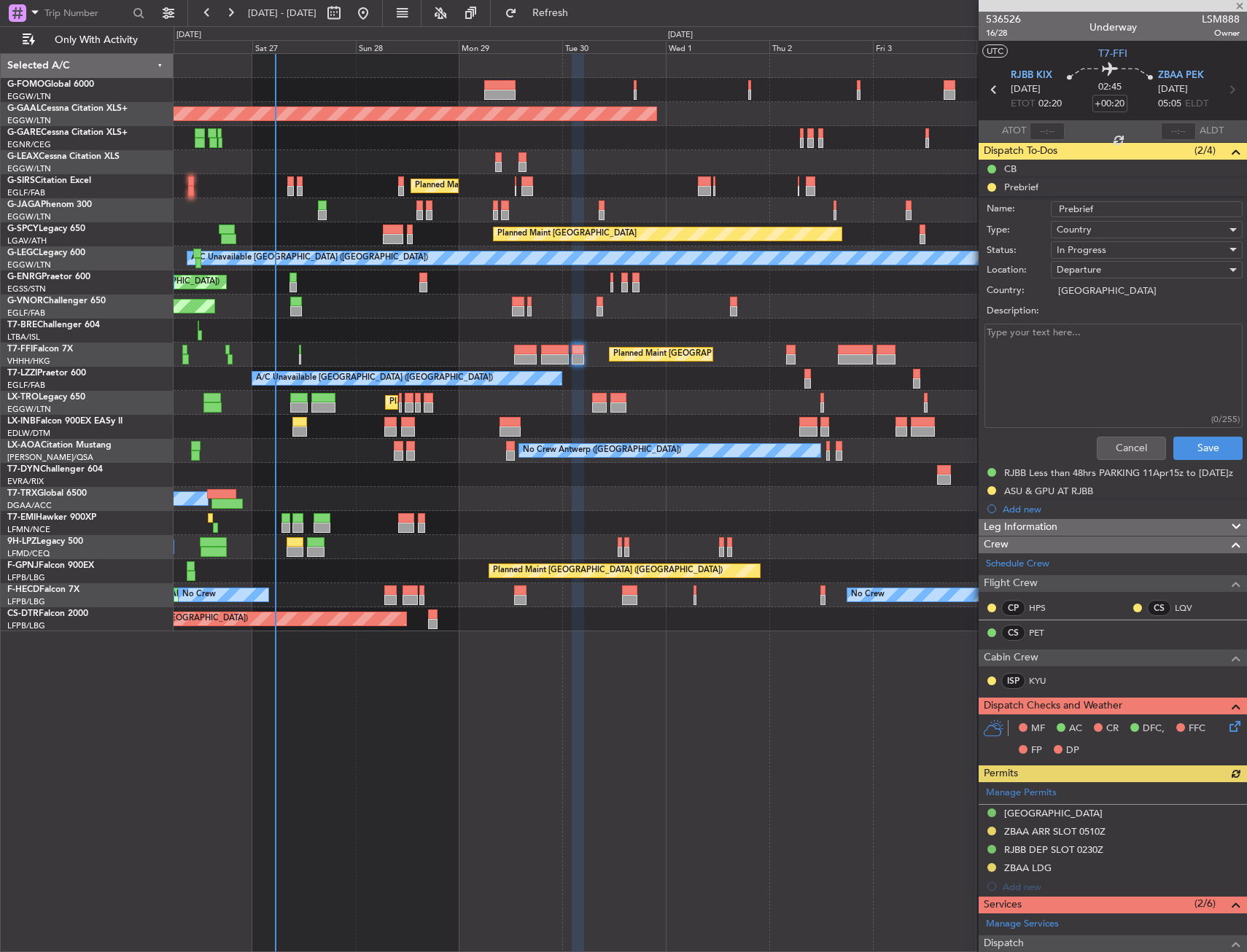
click at [1042, 312] on label "Description:" at bounding box center [1120, 311] width 267 height 15
click at [1042, 323] on textarea "Description:" at bounding box center [1113, 375] width 258 height 104
click at [1040, 328] on textarea "Description:" at bounding box center [1113, 375] width 258 height 104
type textarea "Remaining"
click at [1057, 252] on span "In Progress" at bounding box center [1081, 250] width 50 height 13
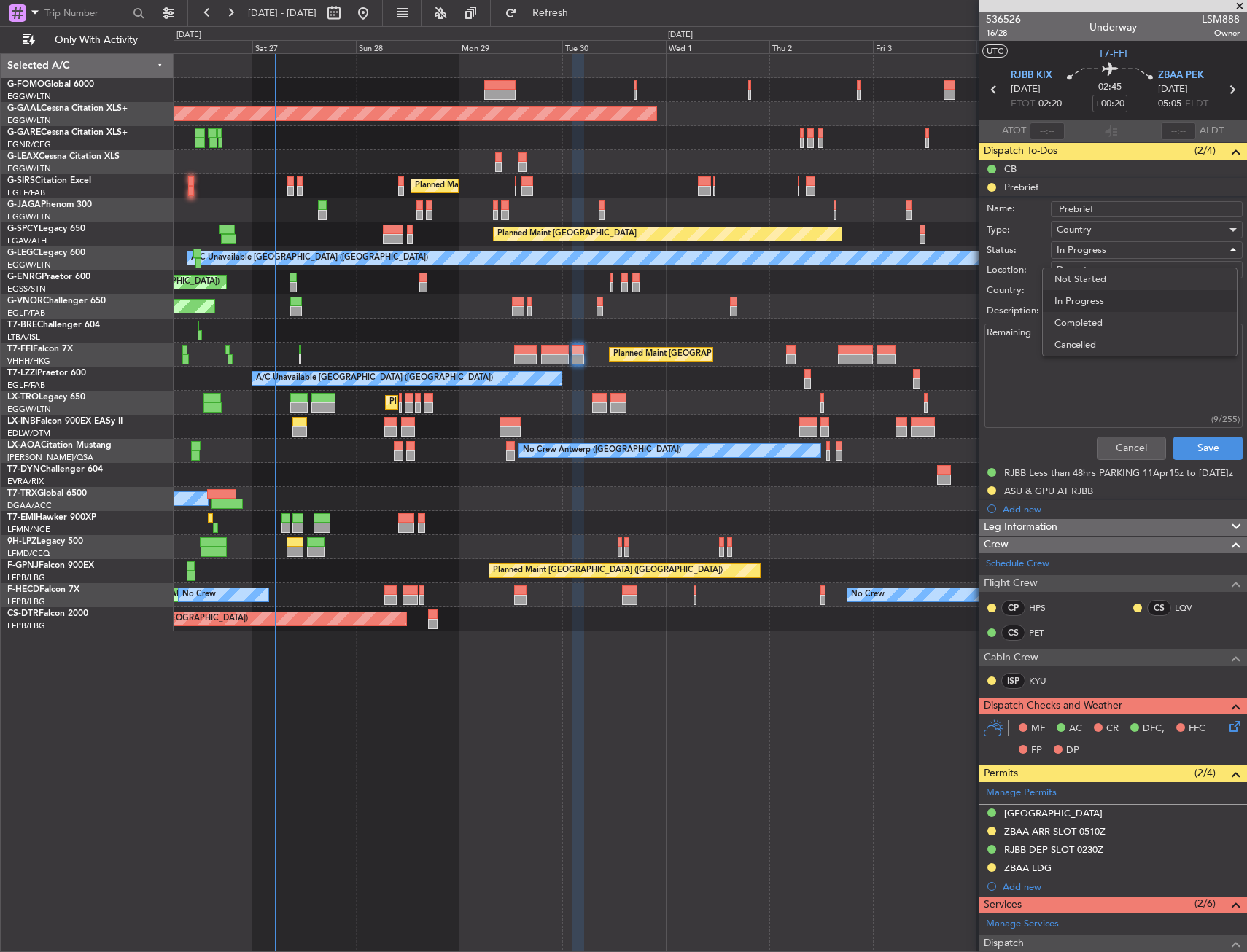
click at [1060, 251] on div at bounding box center [623, 476] width 1247 height 952
click at [1070, 251] on span "In Progress" at bounding box center [1081, 250] width 50 height 13
click at [1073, 310] on span "In Progress" at bounding box center [1140, 301] width 171 height 22
click at [1074, 312] on label "Description:" at bounding box center [1120, 311] width 267 height 15
click at [1074, 323] on textarea "Remaining" at bounding box center [1113, 375] width 258 height 104
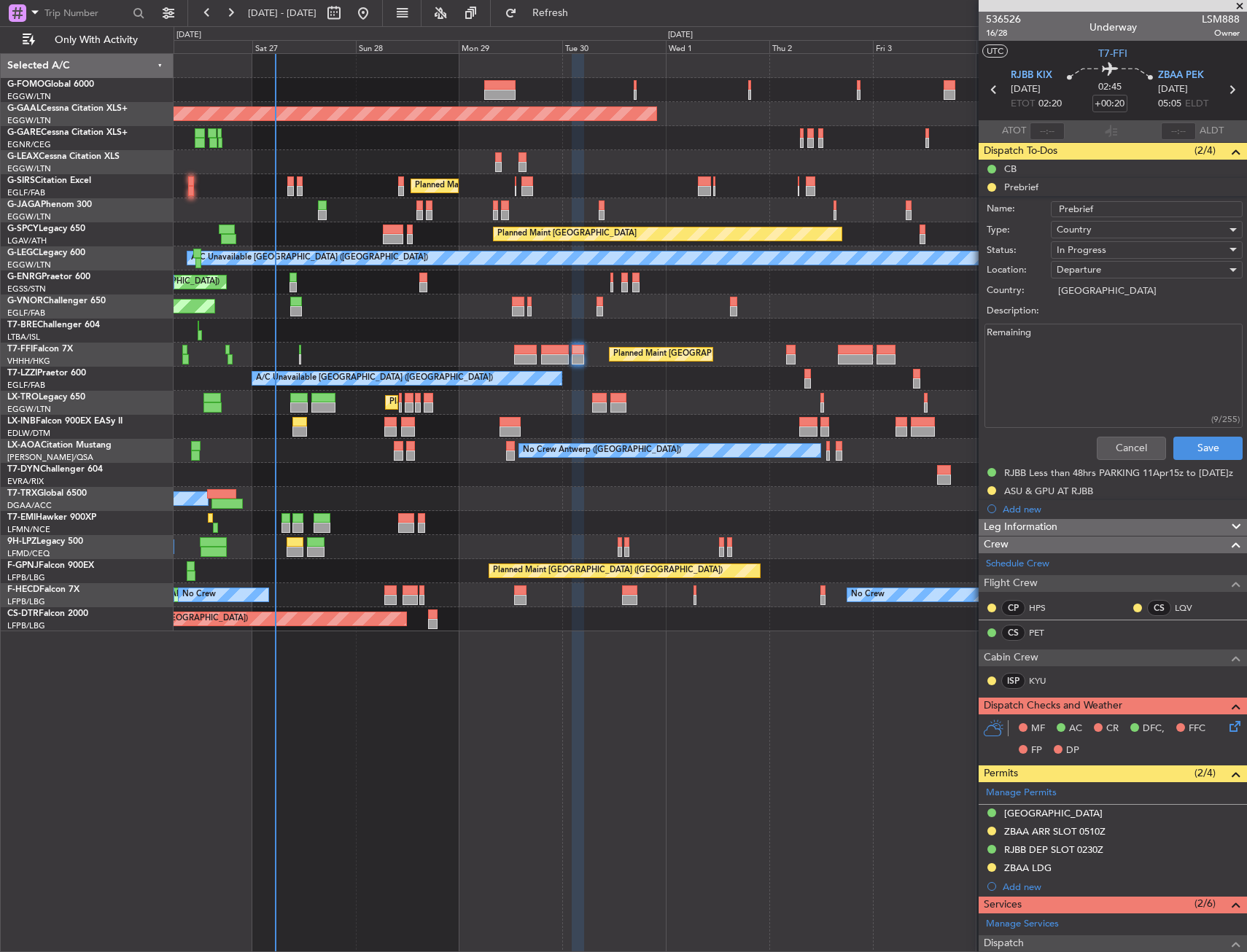
click at [1073, 254] on span "In Progress" at bounding box center [1081, 250] width 50 height 13
click at [1072, 312] on span "Completed" at bounding box center [1140, 323] width 171 height 22
click at [1199, 441] on button "Save" at bounding box center [1208, 448] width 69 height 23
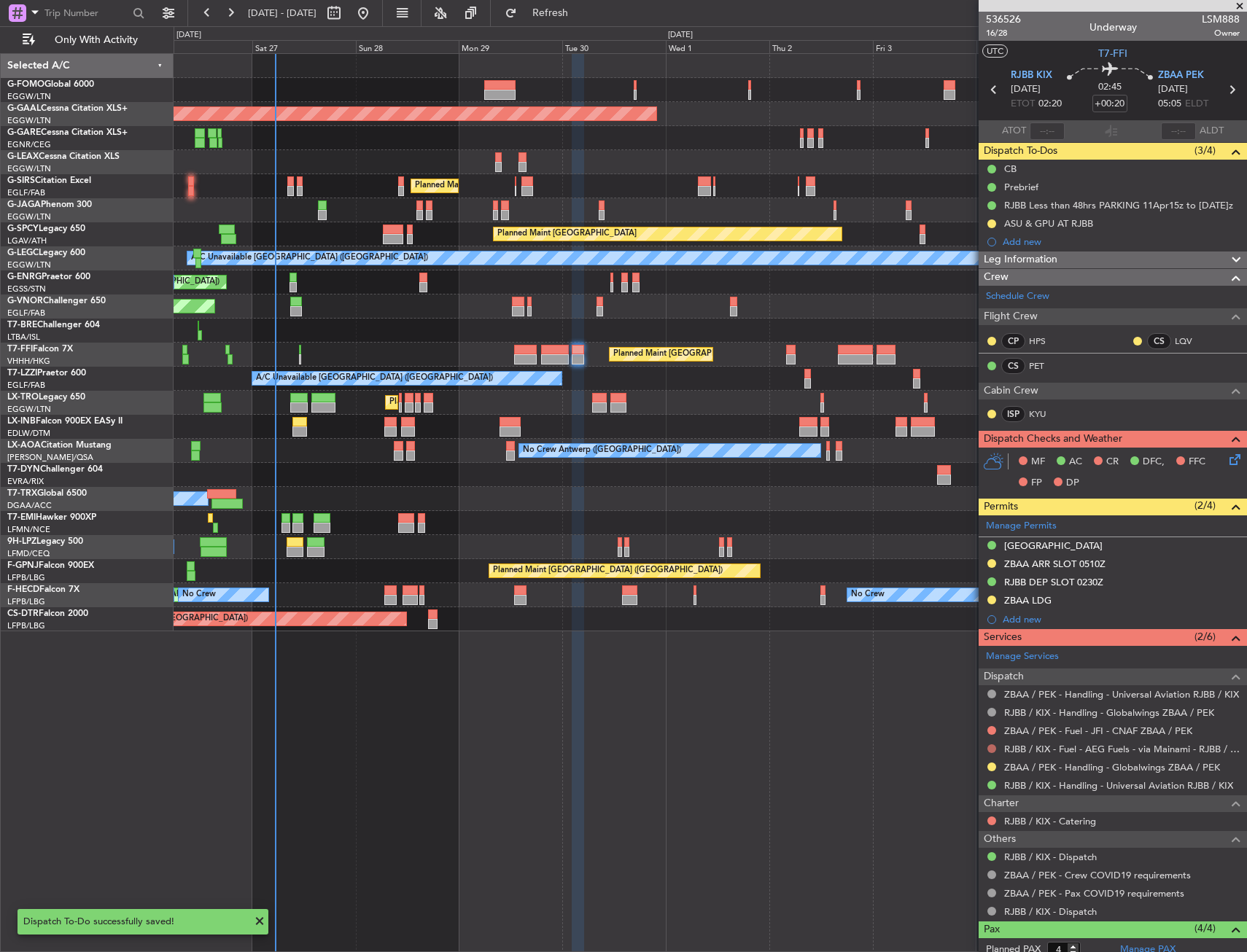
click at [993, 744] on button at bounding box center [991, 748] width 9 height 9
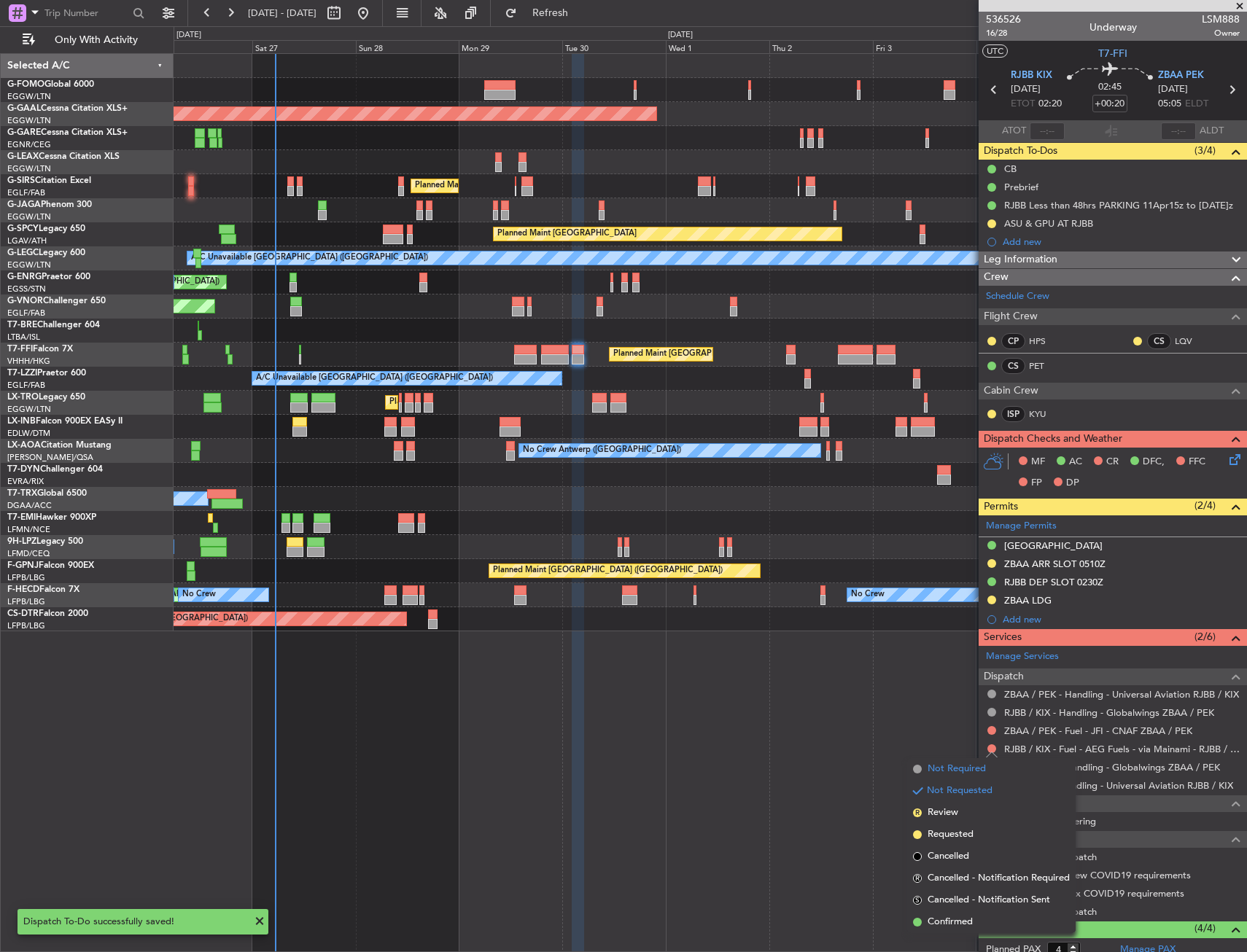
click at [946, 762] on span "Not Required" at bounding box center [957, 769] width 59 height 15
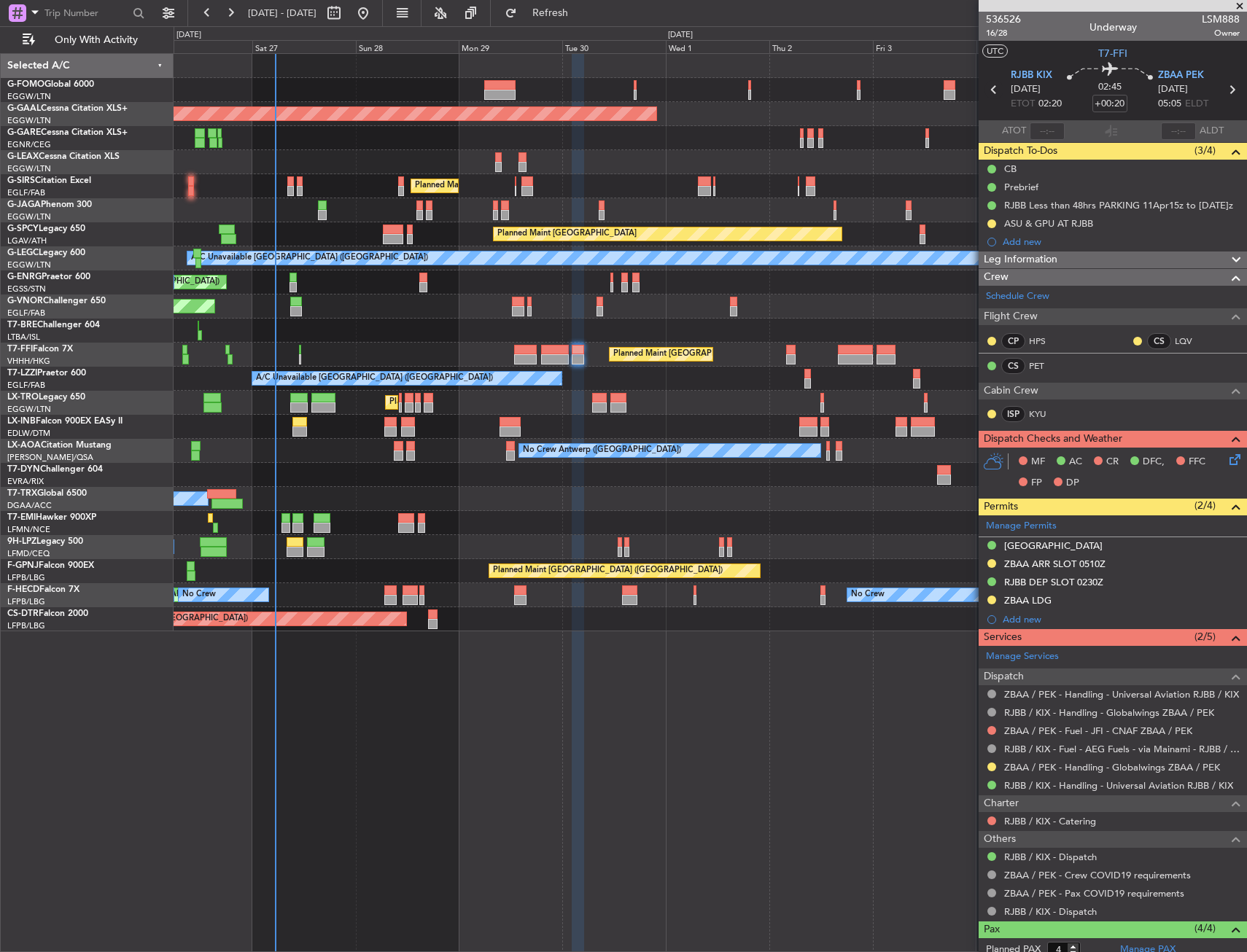
click at [989, 90] on icon at bounding box center [994, 89] width 19 height 19
type input "-00:25"
type input "5"
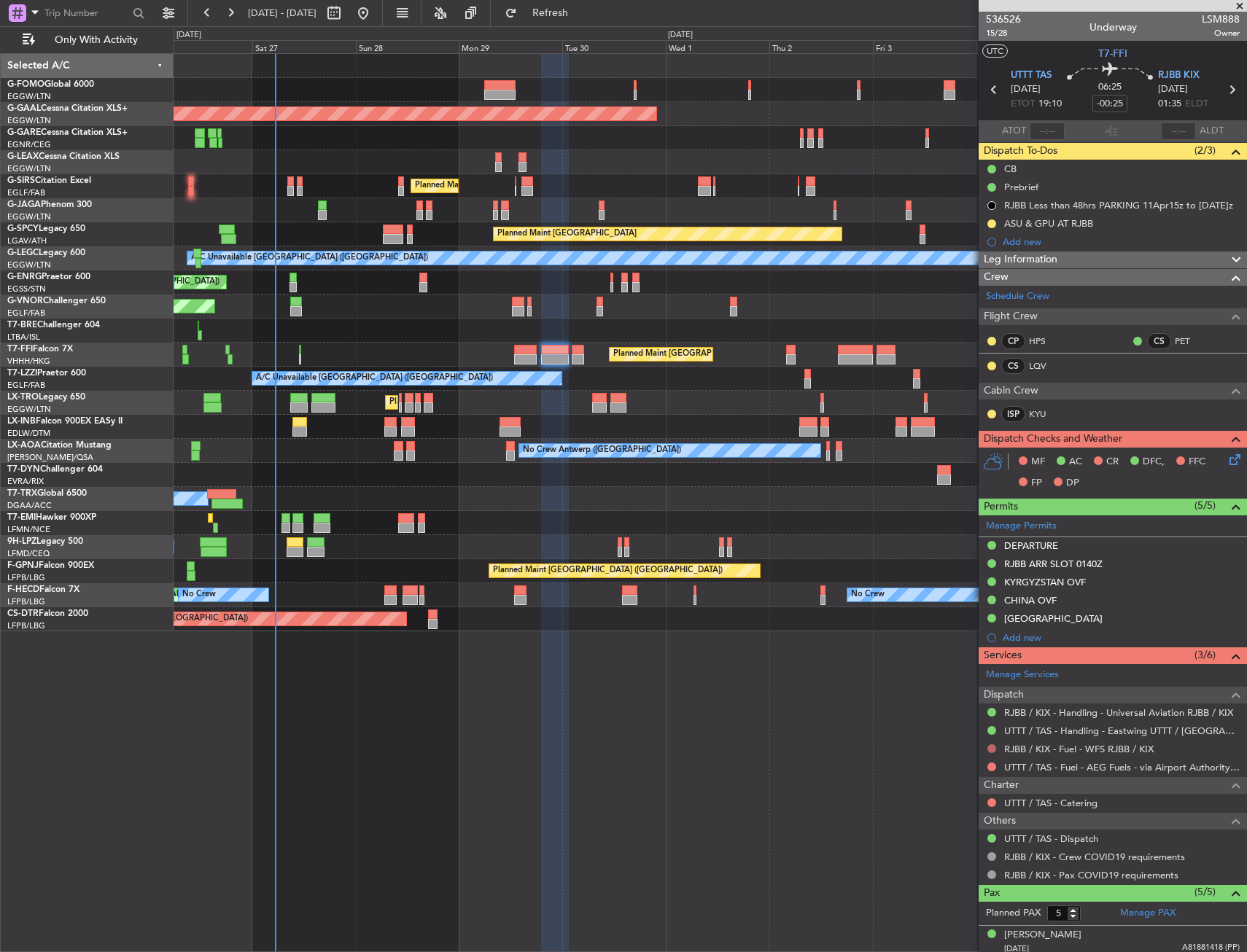
click at [991, 749] on button at bounding box center [991, 748] width 9 height 9
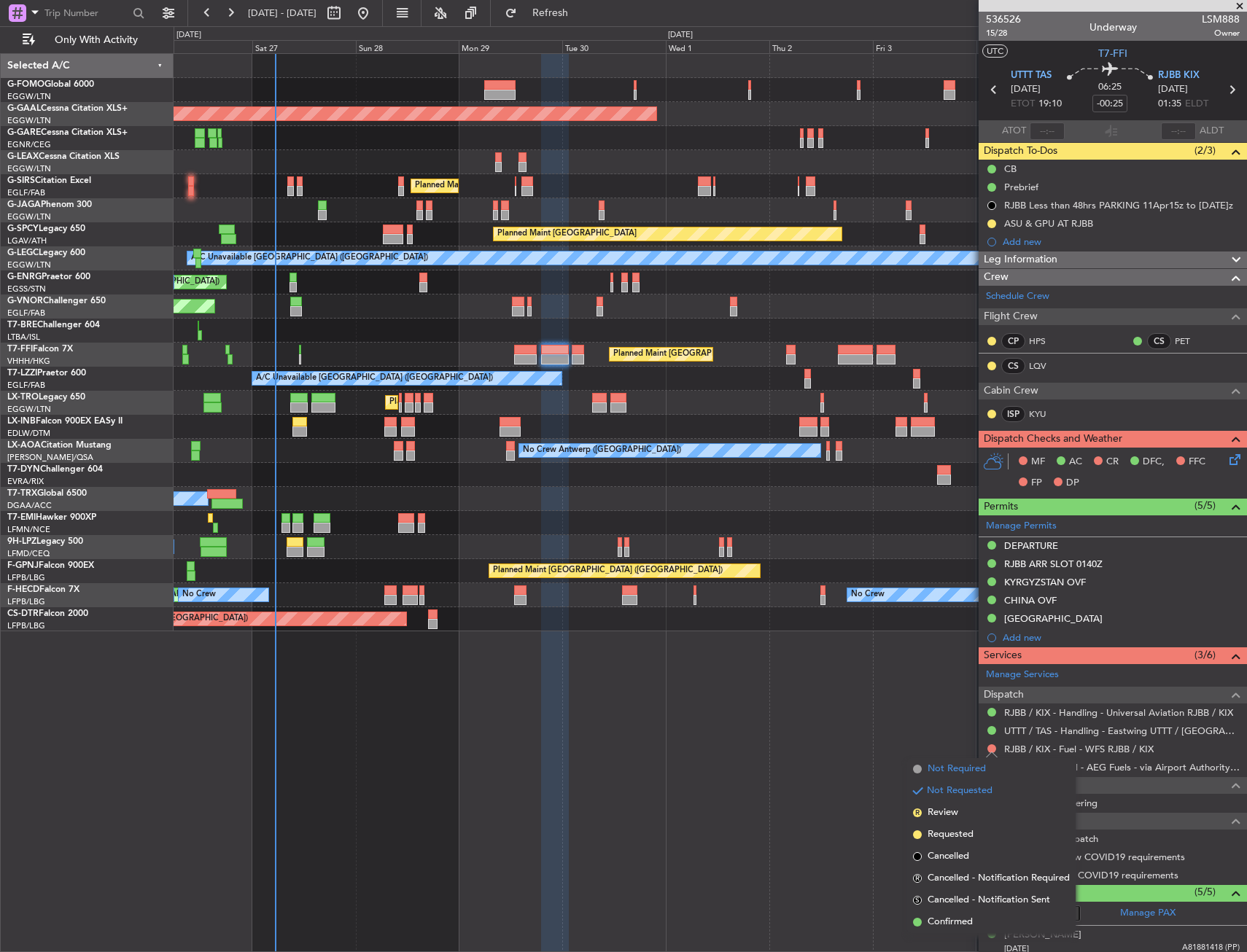
click at [942, 768] on span "Not Required" at bounding box center [957, 769] width 59 height 15
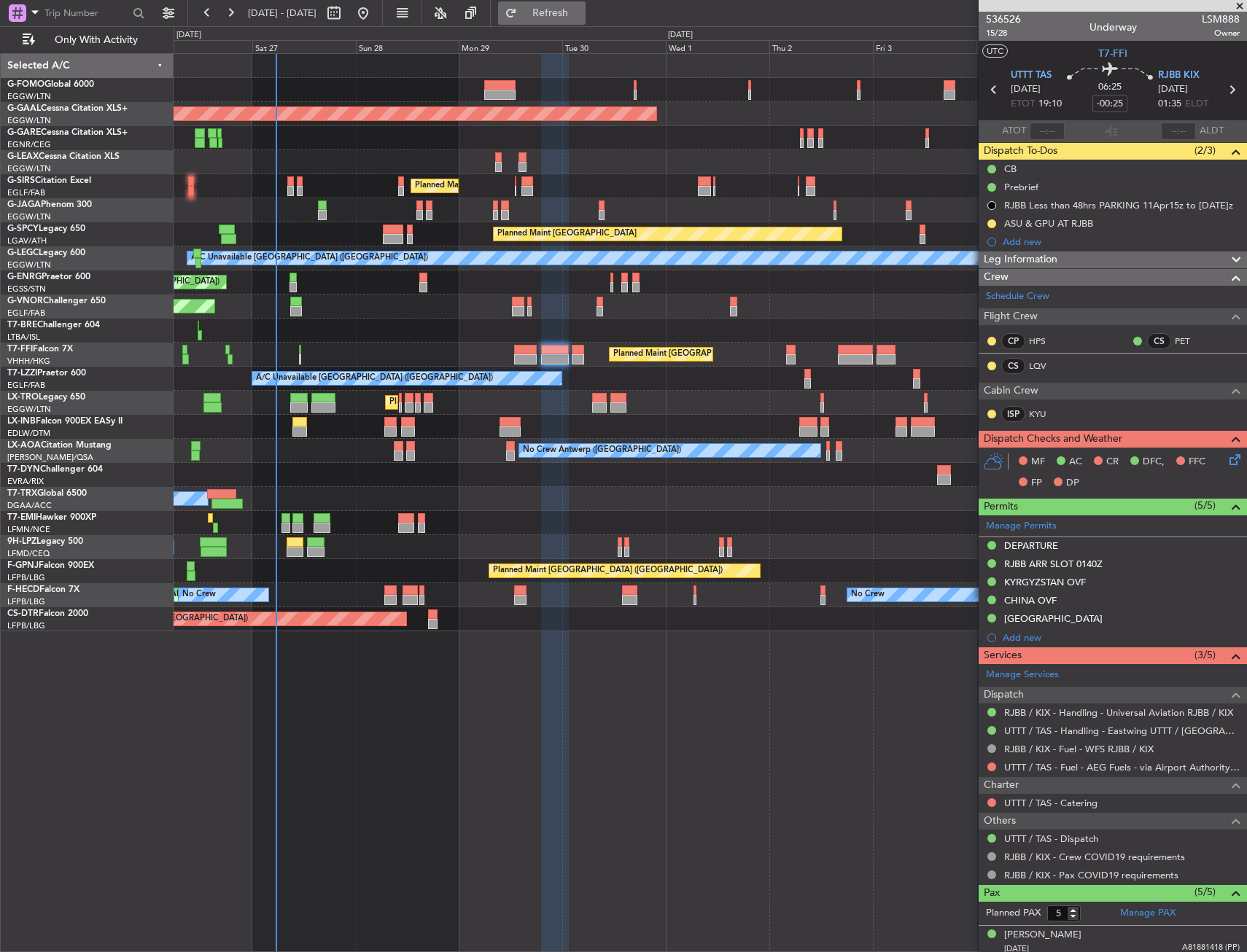
click at [582, 3] on button "Refresh" at bounding box center [541, 13] width 87 height 23
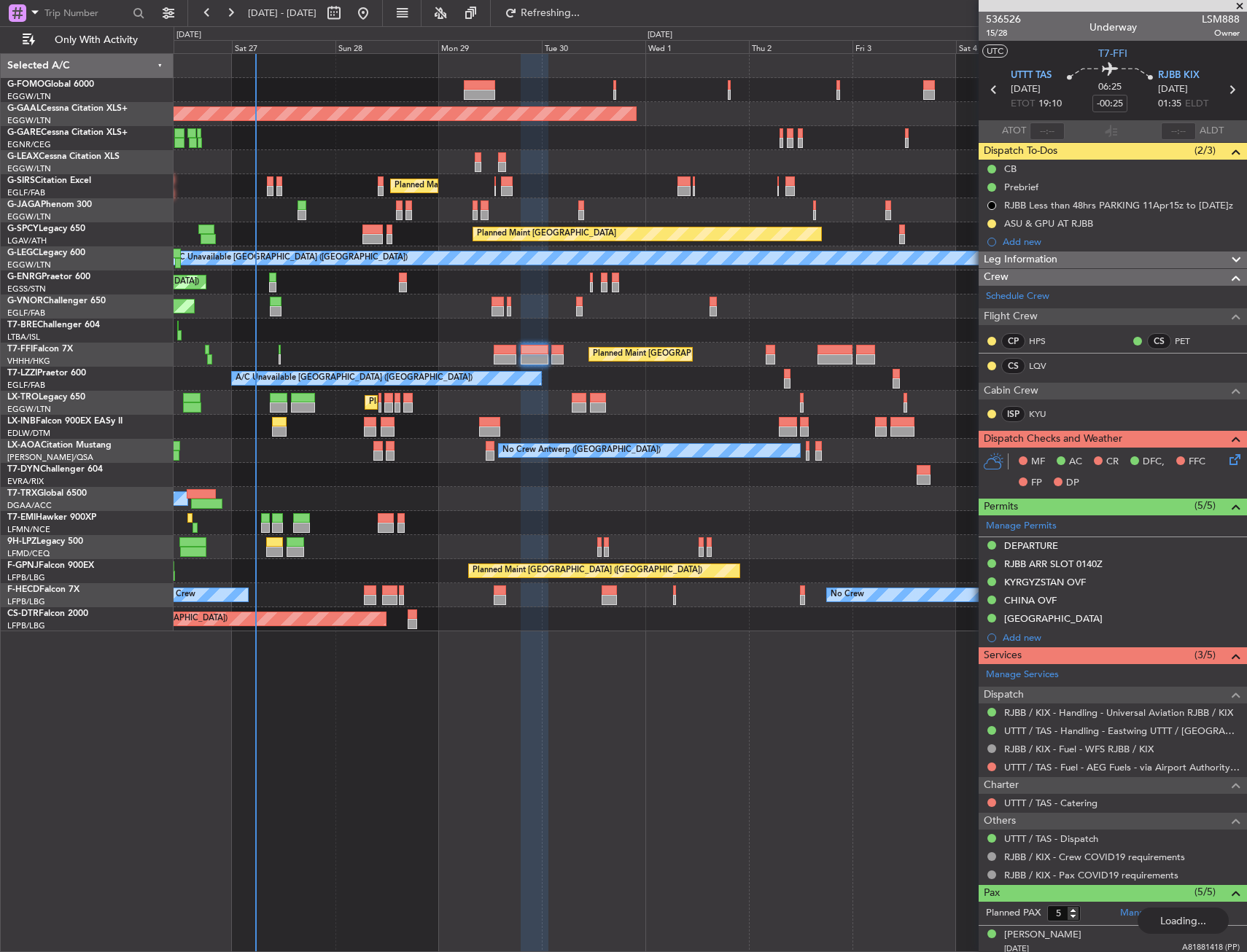
click at [513, 68] on div at bounding box center [710, 65] width 1073 height 24
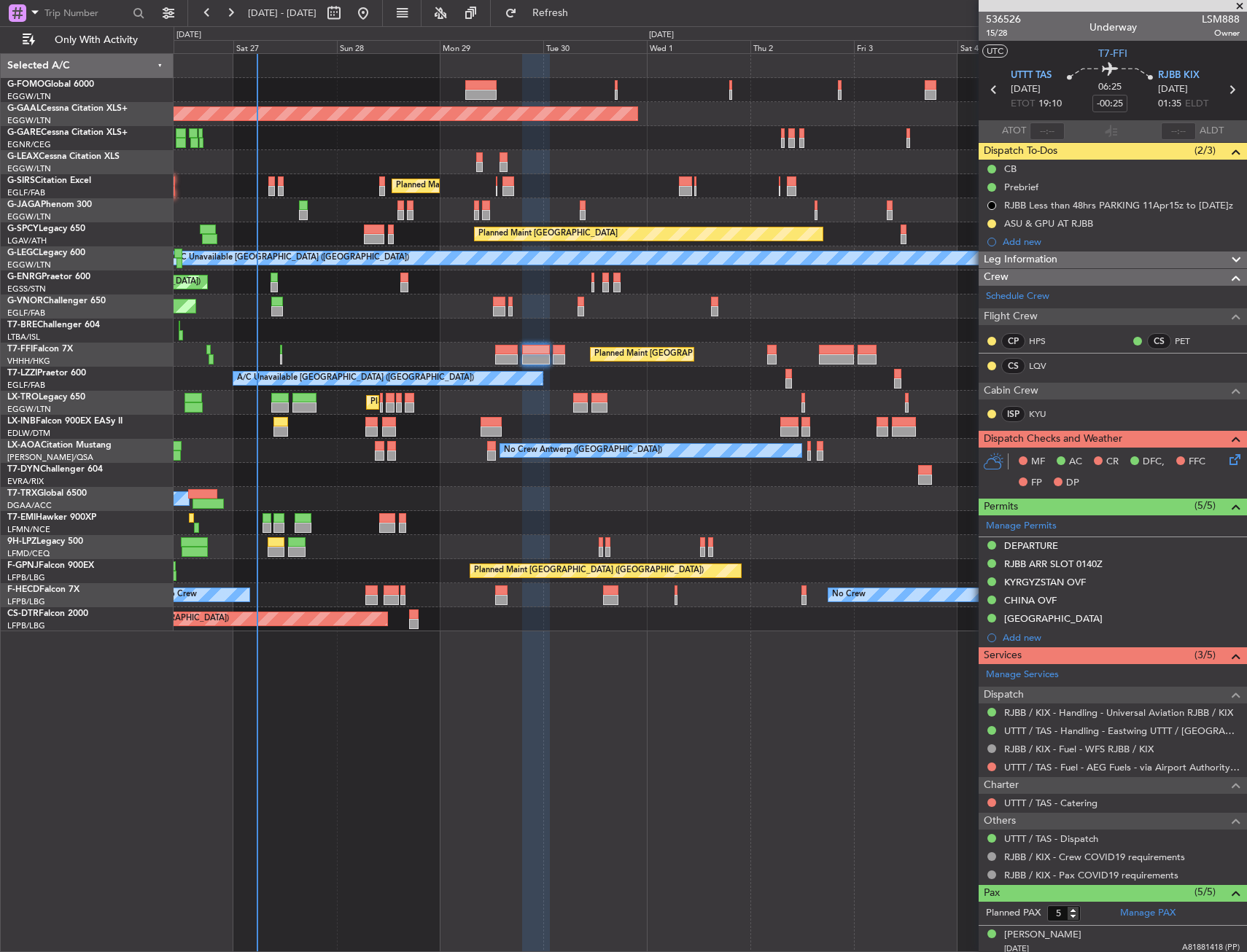
click at [593, 16] on fb-refresh-button "Refresh" at bounding box center [542, 13] width 102 height 26
click at [581, 13] on span "Refresh" at bounding box center [550, 13] width 61 height 10
click at [189, 111] on div "Planned Maint London (Luton) Planned Maint Dusseldorf Owner Owner Planned Maint…" at bounding box center [710, 342] width 1073 height 577
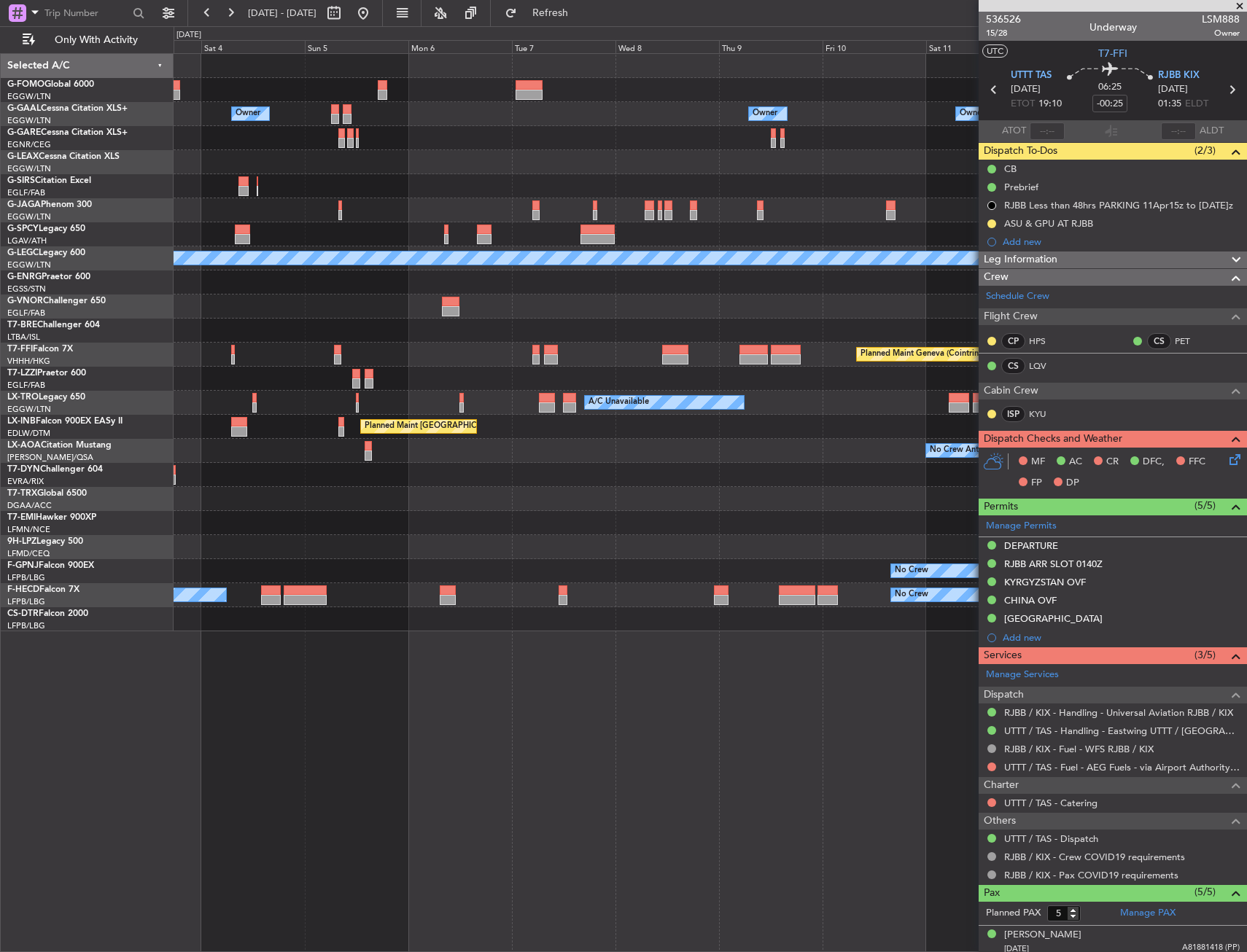
click at [310, 171] on div "Owner Owner Owner Owner Owner No Crew Planned Maint Bremen A/C Unavailable Lond…" at bounding box center [710, 342] width 1073 height 577
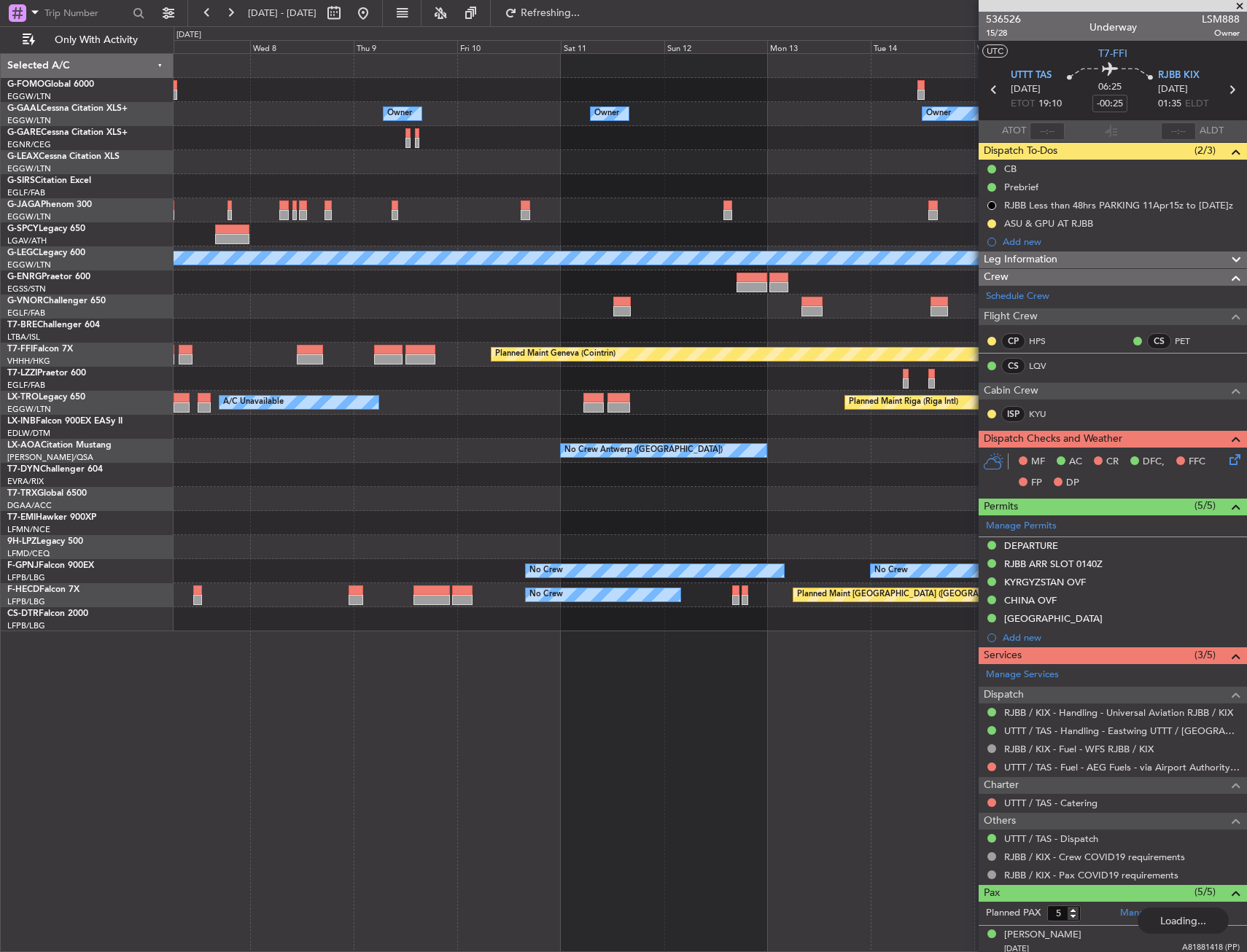
click at [331, 232] on div "Owner Owner Owner Owner No Crew Owner A/C Unavailable London (Luton) Planned Ma…" at bounding box center [710, 342] width 1073 height 577
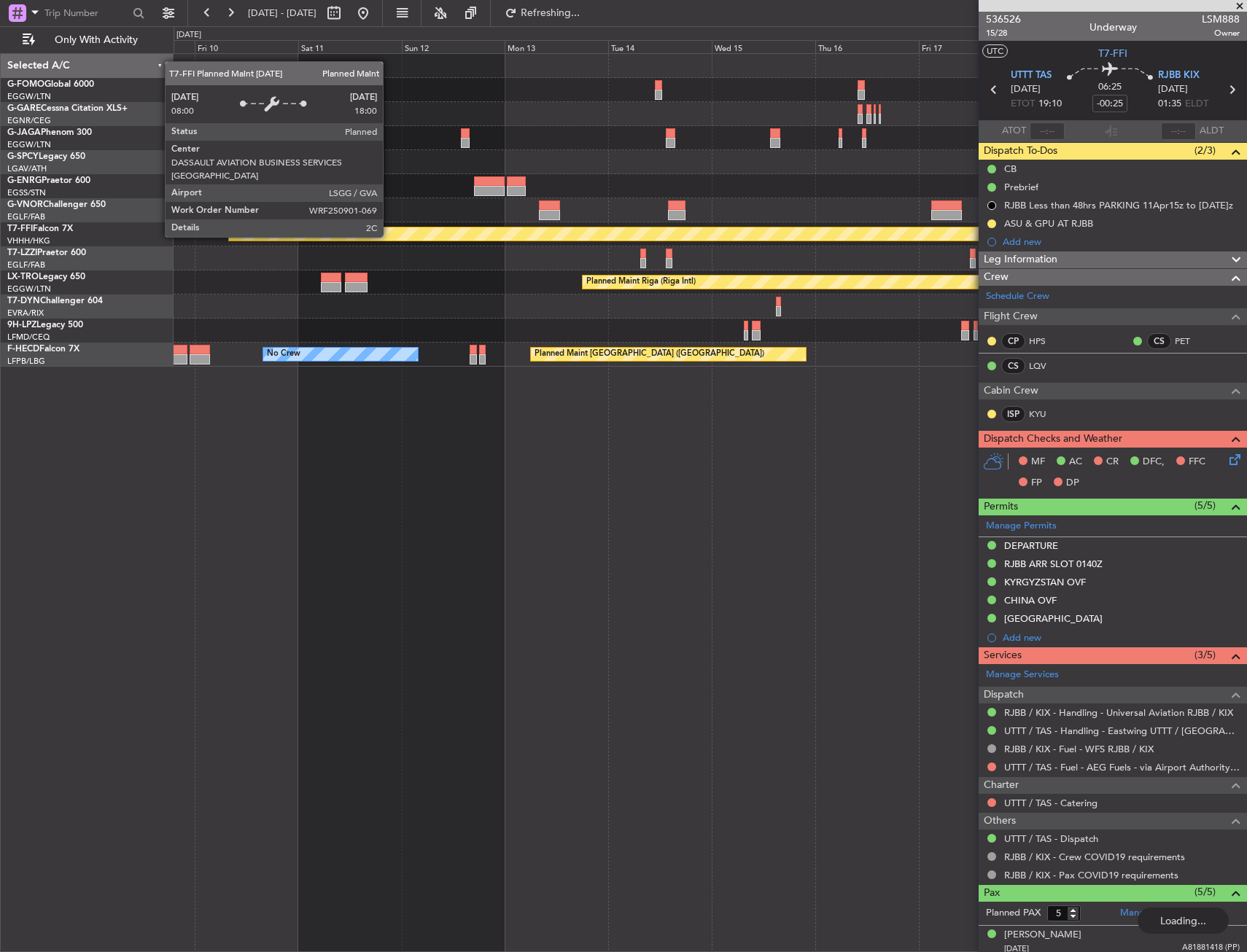
click at [328, 266] on div at bounding box center [710, 258] width 1073 height 24
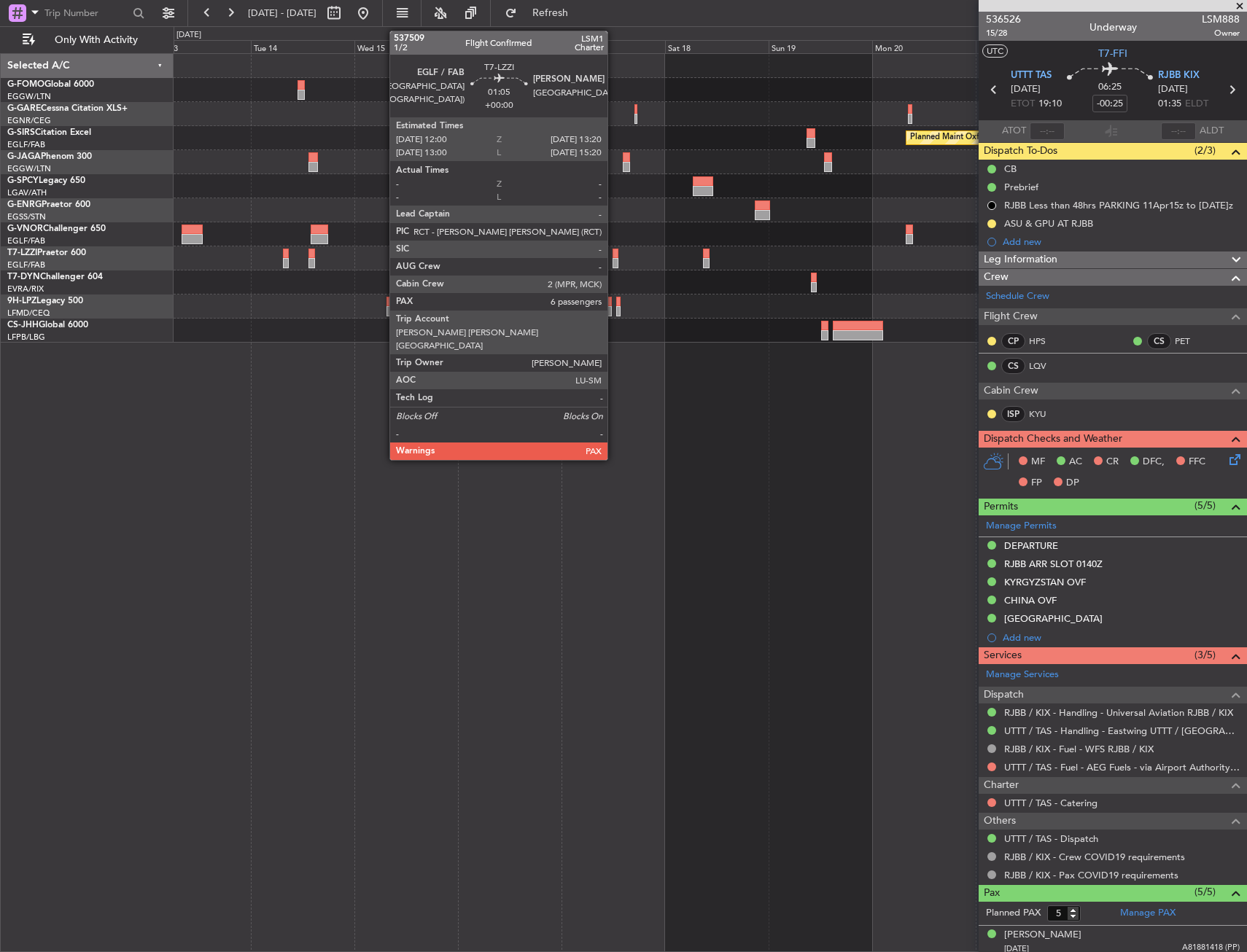
click at [616, 257] on div at bounding box center [615, 253] width 6 height 10
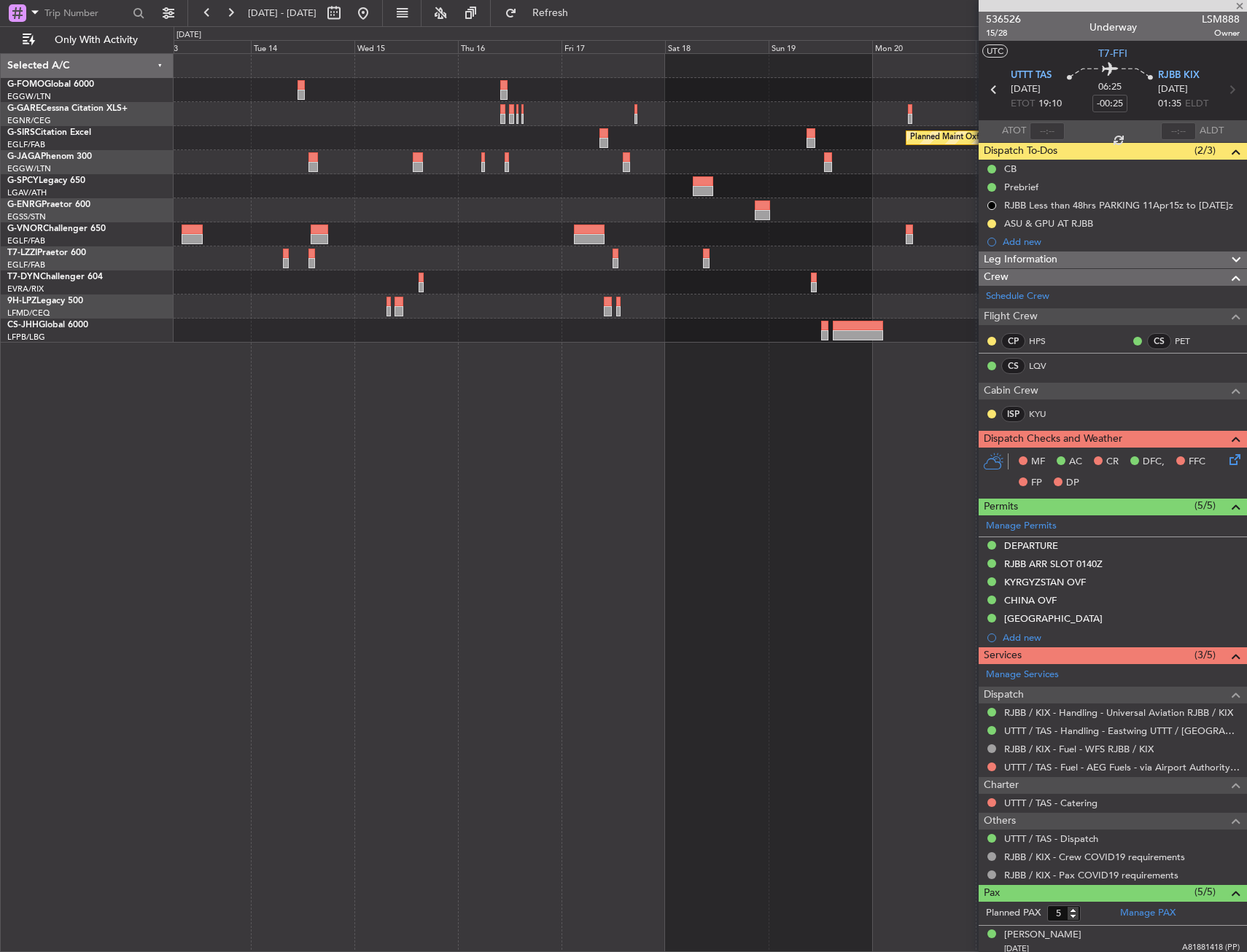
type input "6"
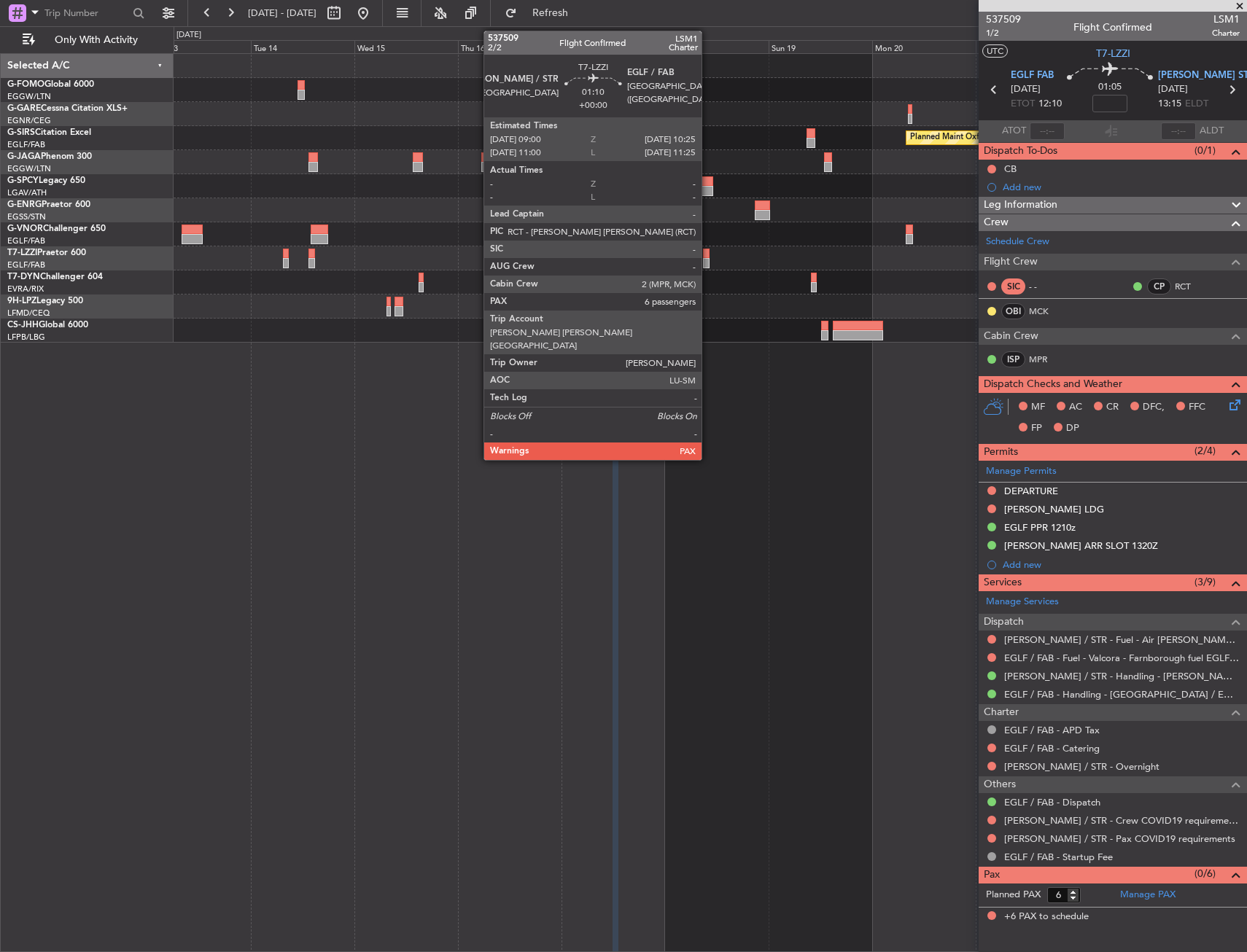
click at [708, 257] on div at bounding box center [706, 253] width 7 height 10
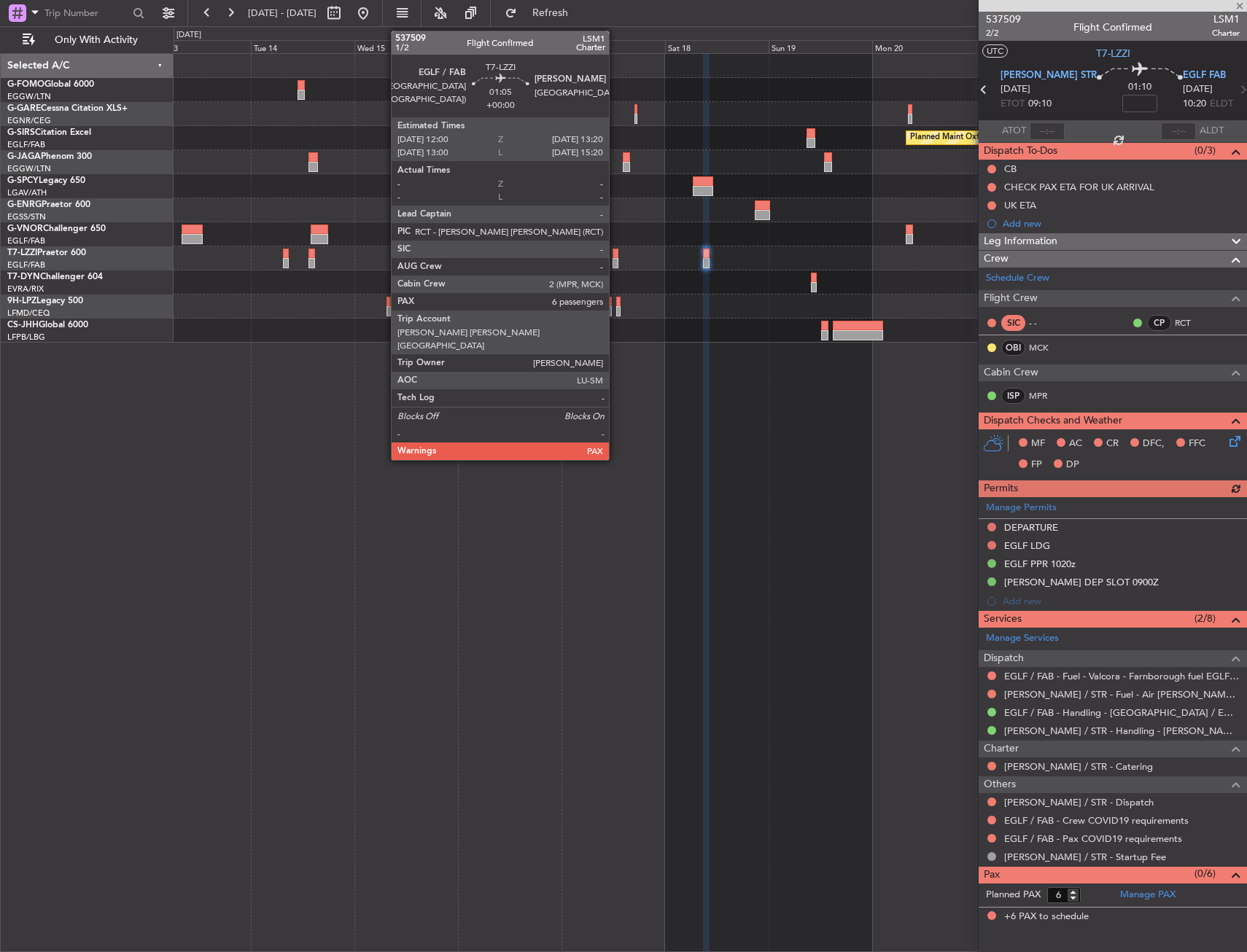
click at [616, 259] on div at bounding box center [615, 263] width 6 height 10
click at [614, 248] on div at bounding box center [615, 253] width 6 height 10
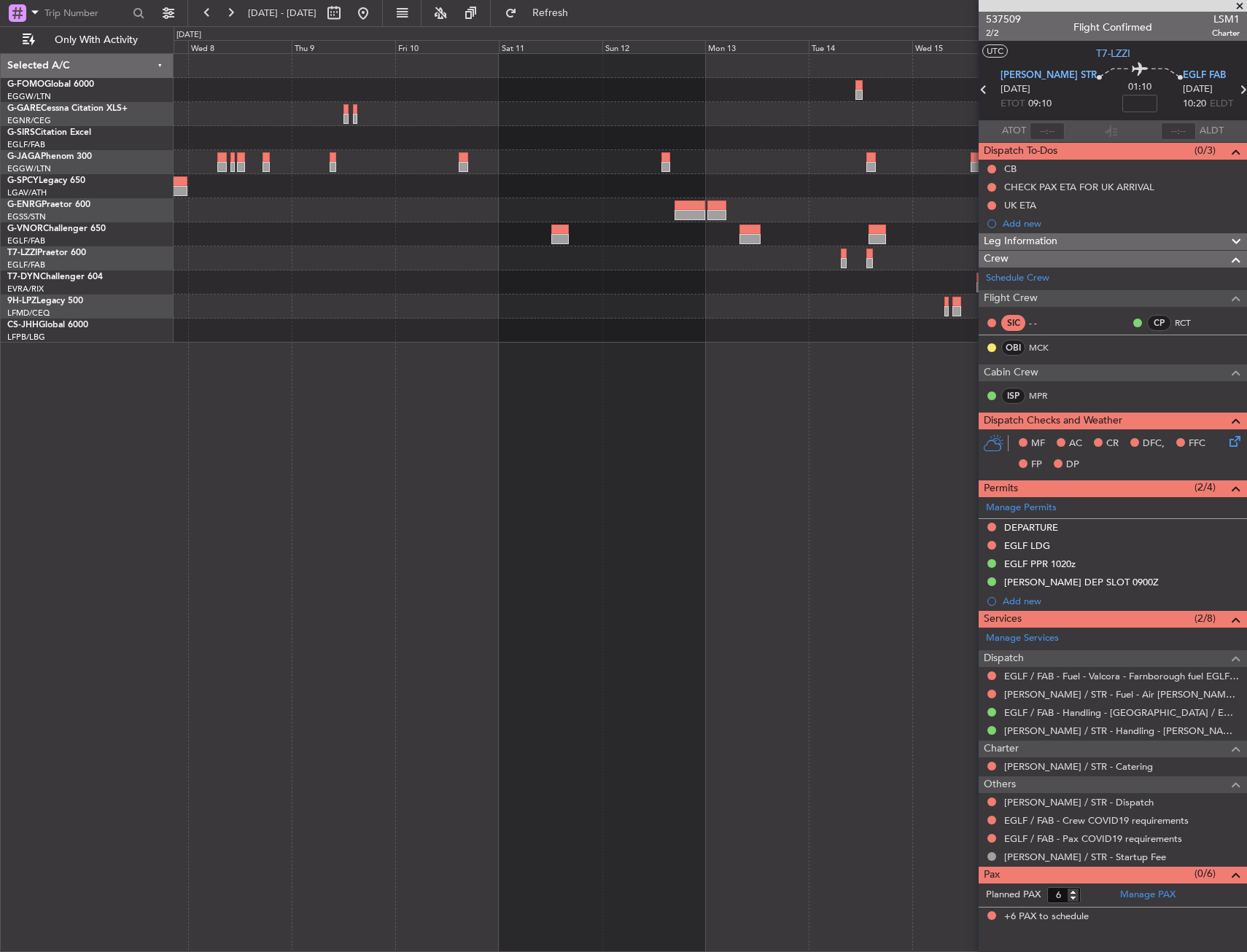
click at [909, 194] on div "Planned Maint Oxford (Kidlington)" at bounding box center [710, 198] width 1073 height 289
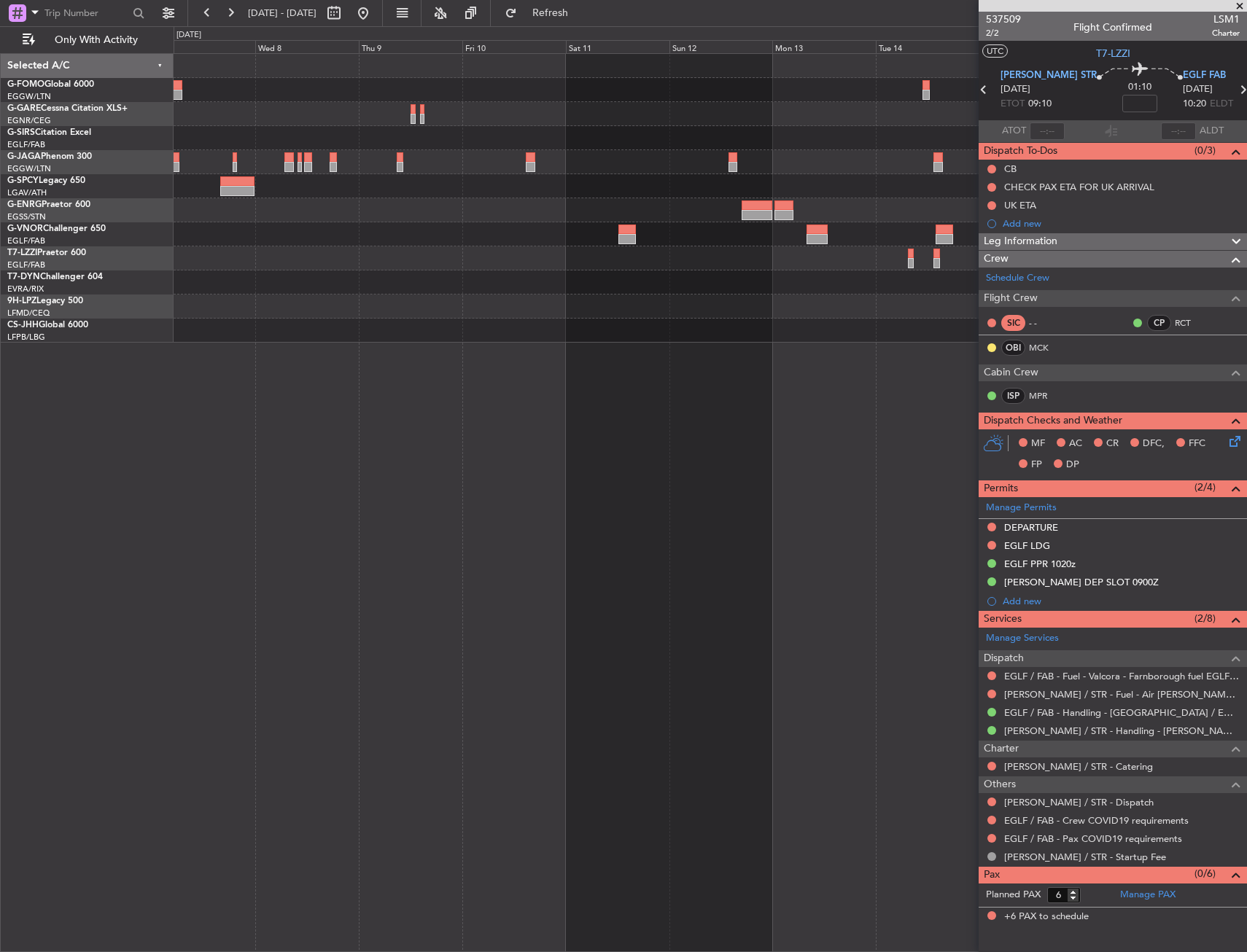
click at [640, 186] on div at bounding box center [710, 186] width 1073 height 24
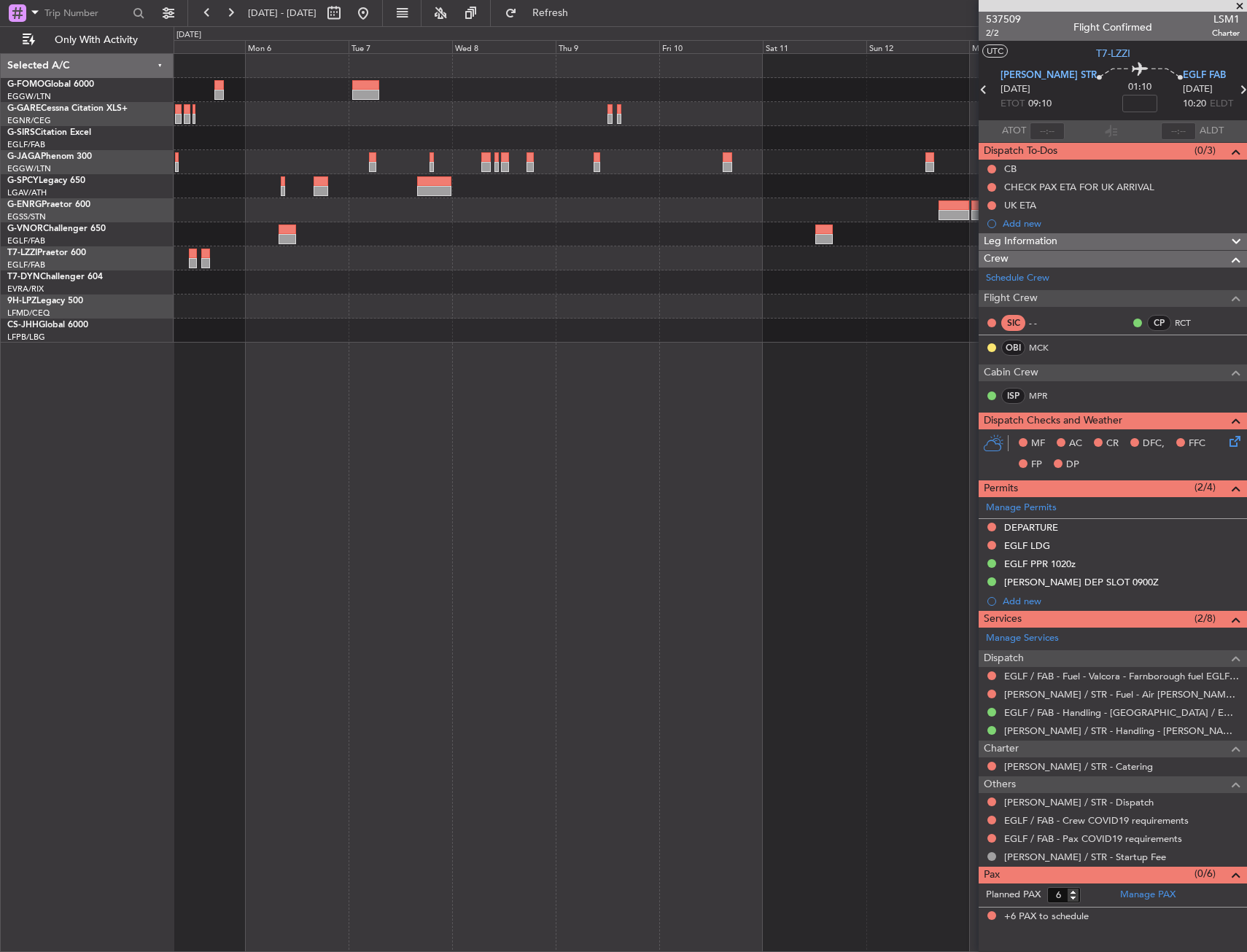
click at [660, 226] on div at bounding box center [710, 198] width 1073 height 289
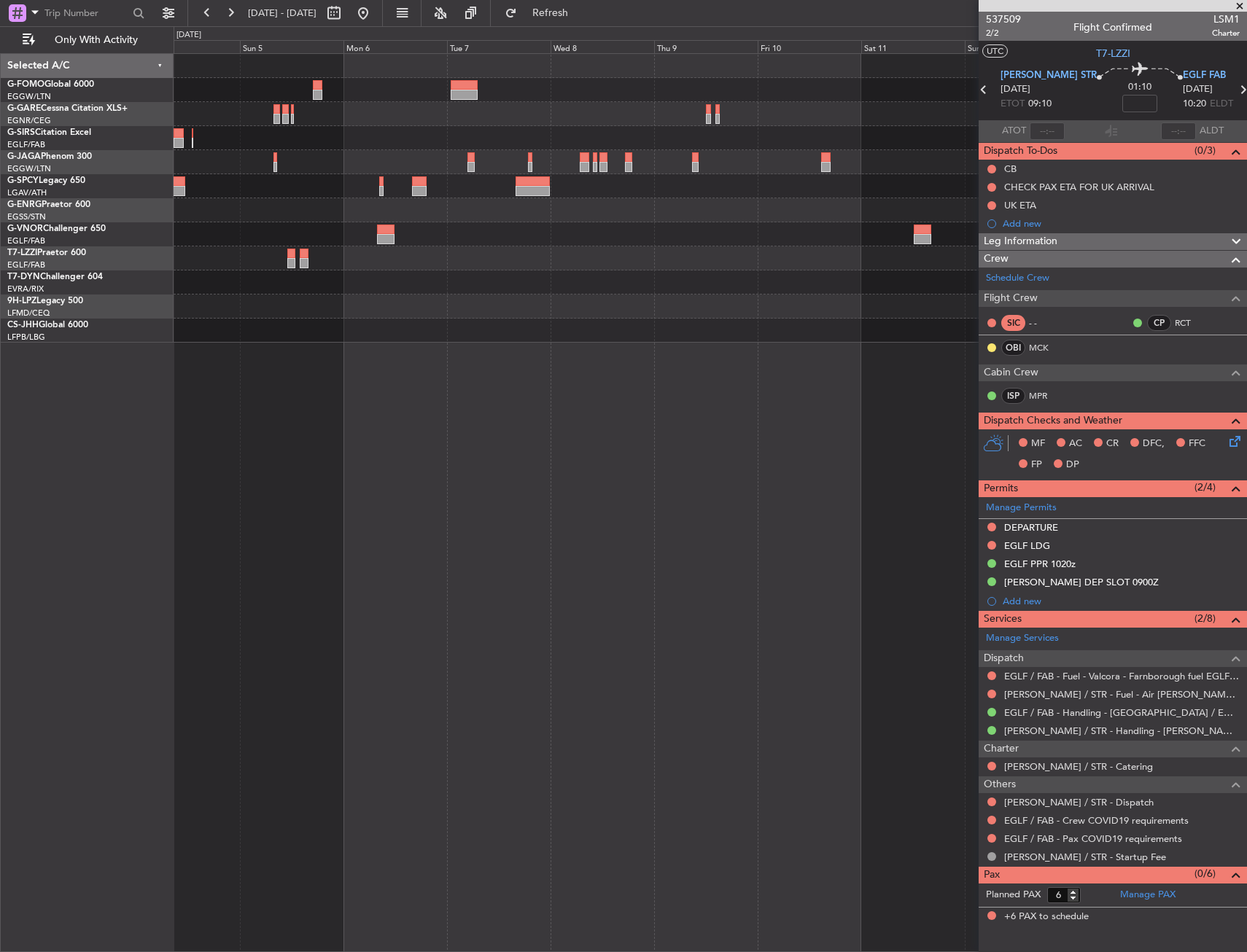
click at [697, 260] on div at bounding box center [710, 258] width 1073 height 24
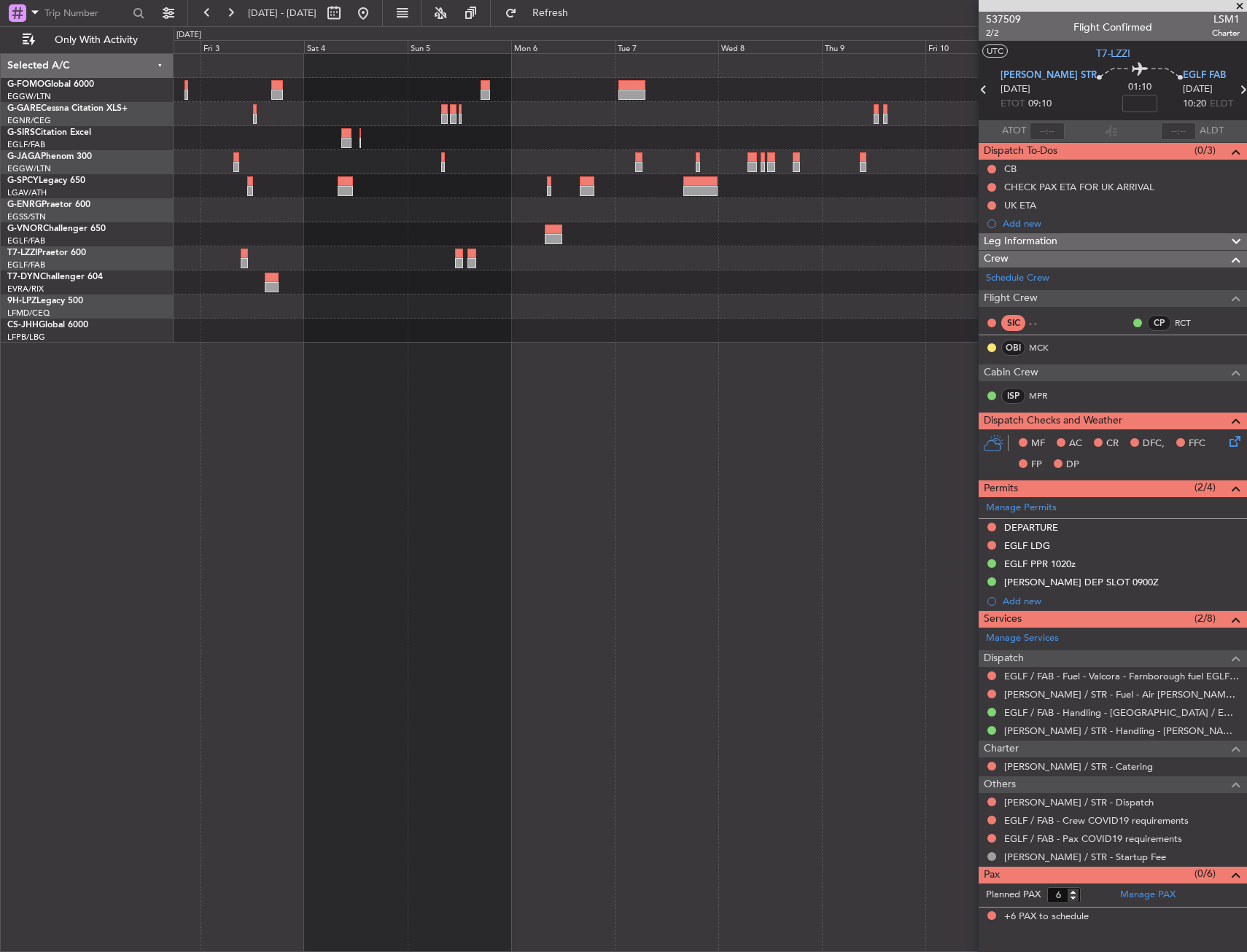
click at [815, 260] on div at bounding box center [710, 258] width 1073 height 24
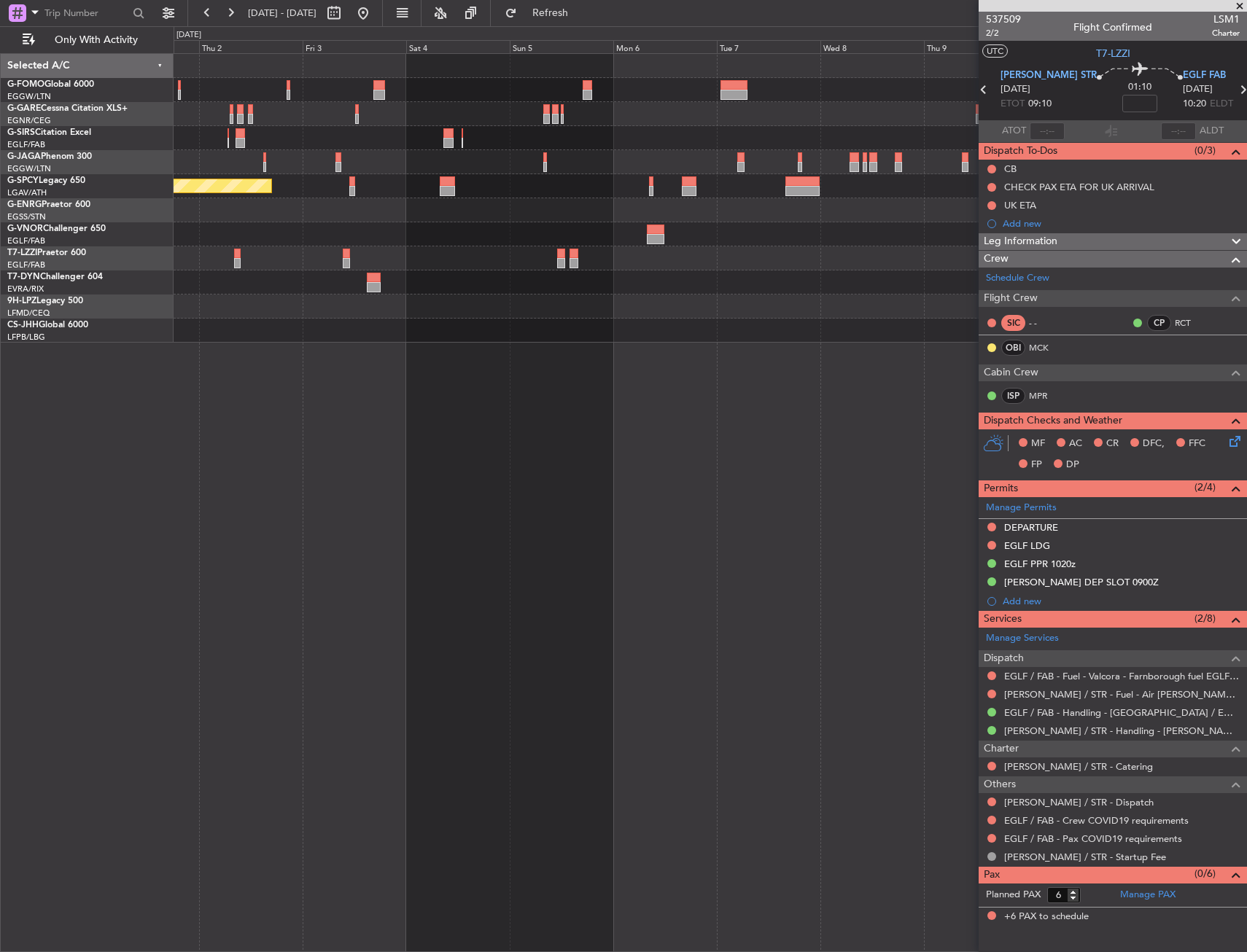
click at [824, 363] on div "Planned Maint Bremen A/C Unavailable London (Farnborough)" at bounding box center [710, 502] width 1074 height 898
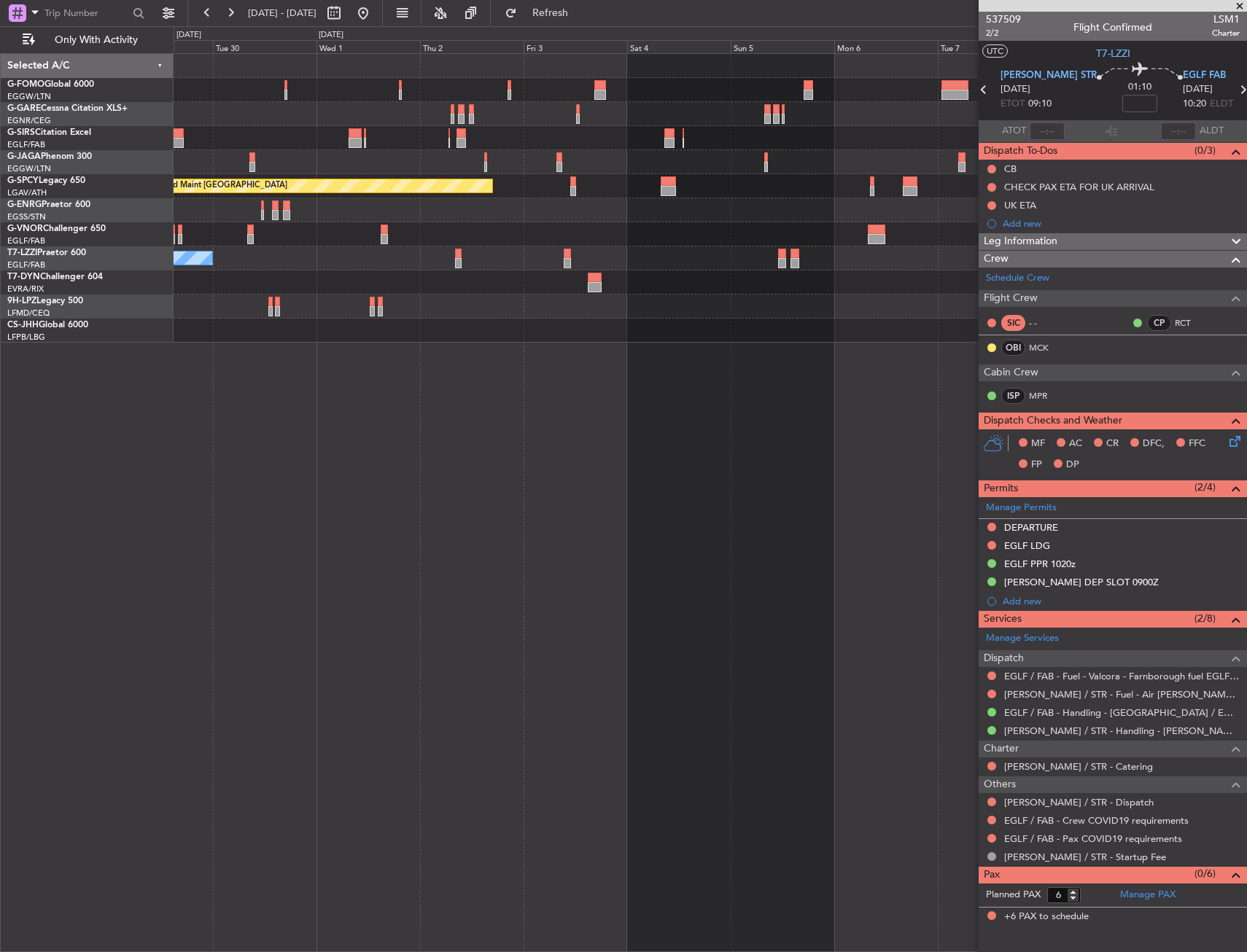
click at [767, 384] on div "Planned Maint London (Luton) Planned Maint Bremen A/C Unavailable London (Farnb…" at bounding box center [710, 502] width 1074 height 898
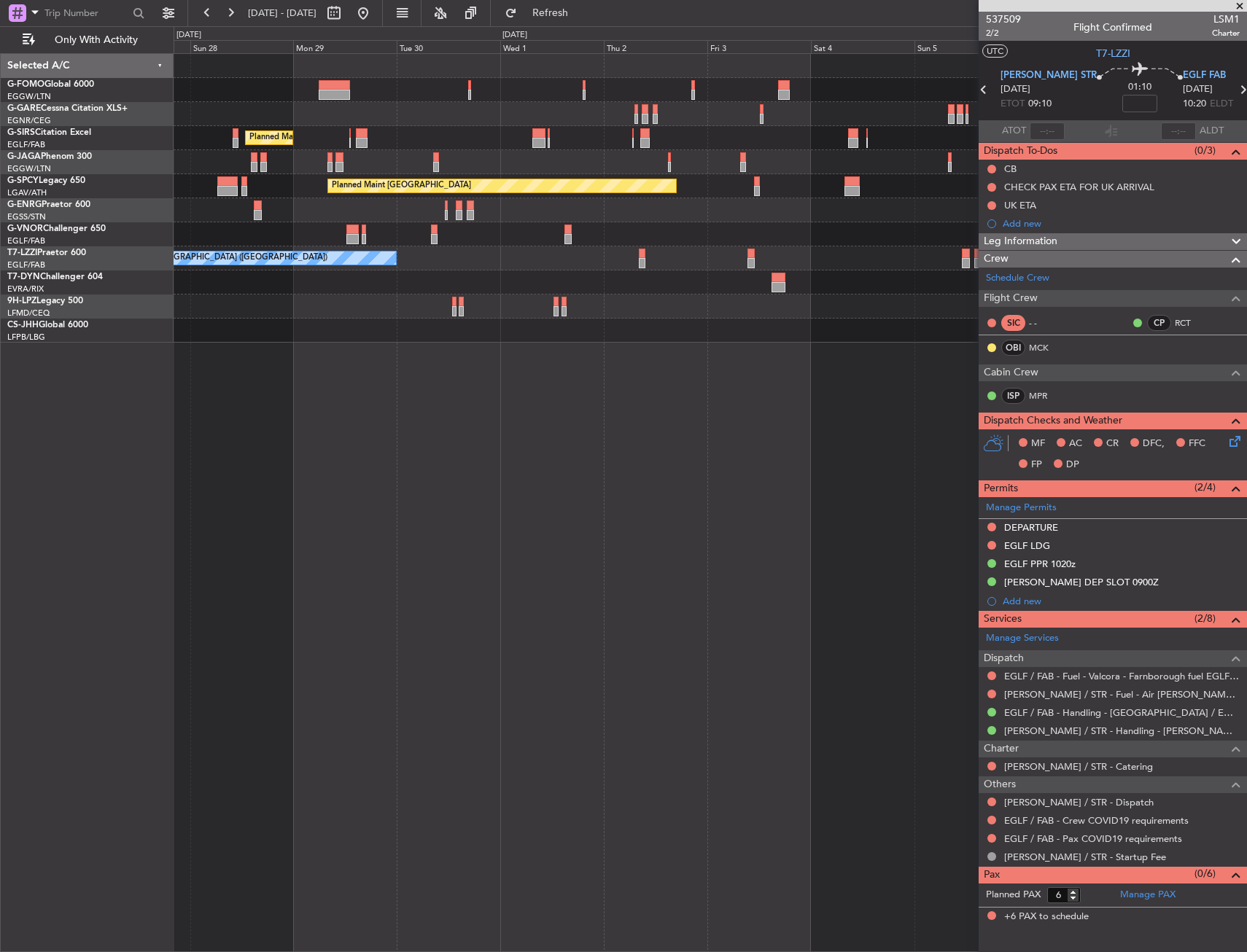
click at [753, 365] on div "Planned Maint London (Luton) Planned Maint London (Luton) Planned Maint Bremen …" at bounding box center [710, 502] width 1074 height 898
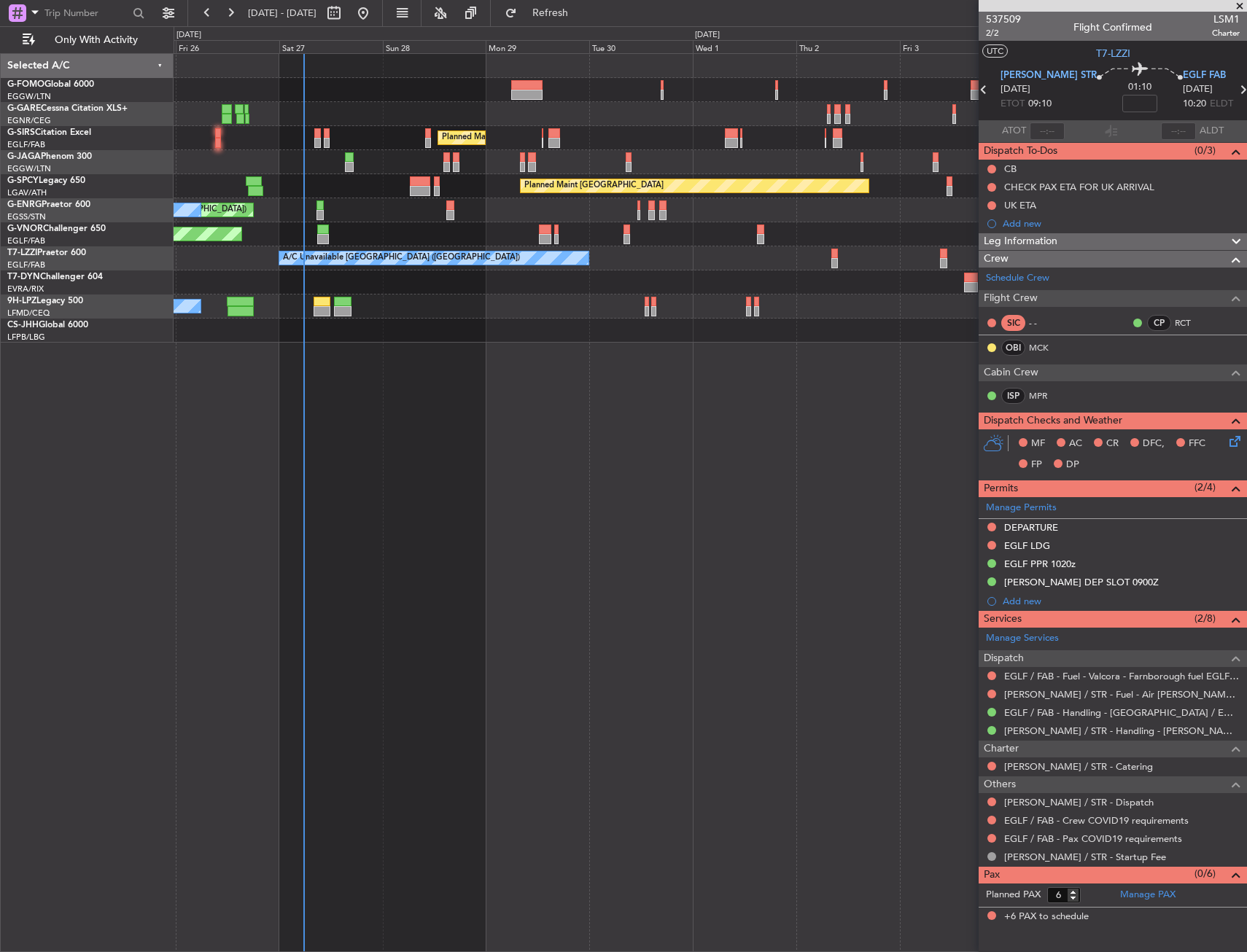
click at [556, 330] on div "Planned Maint London (Luton) Planned Maint London (Luton) Planned Maint London …" at bounding box center [710, 502] width 1074 height 898
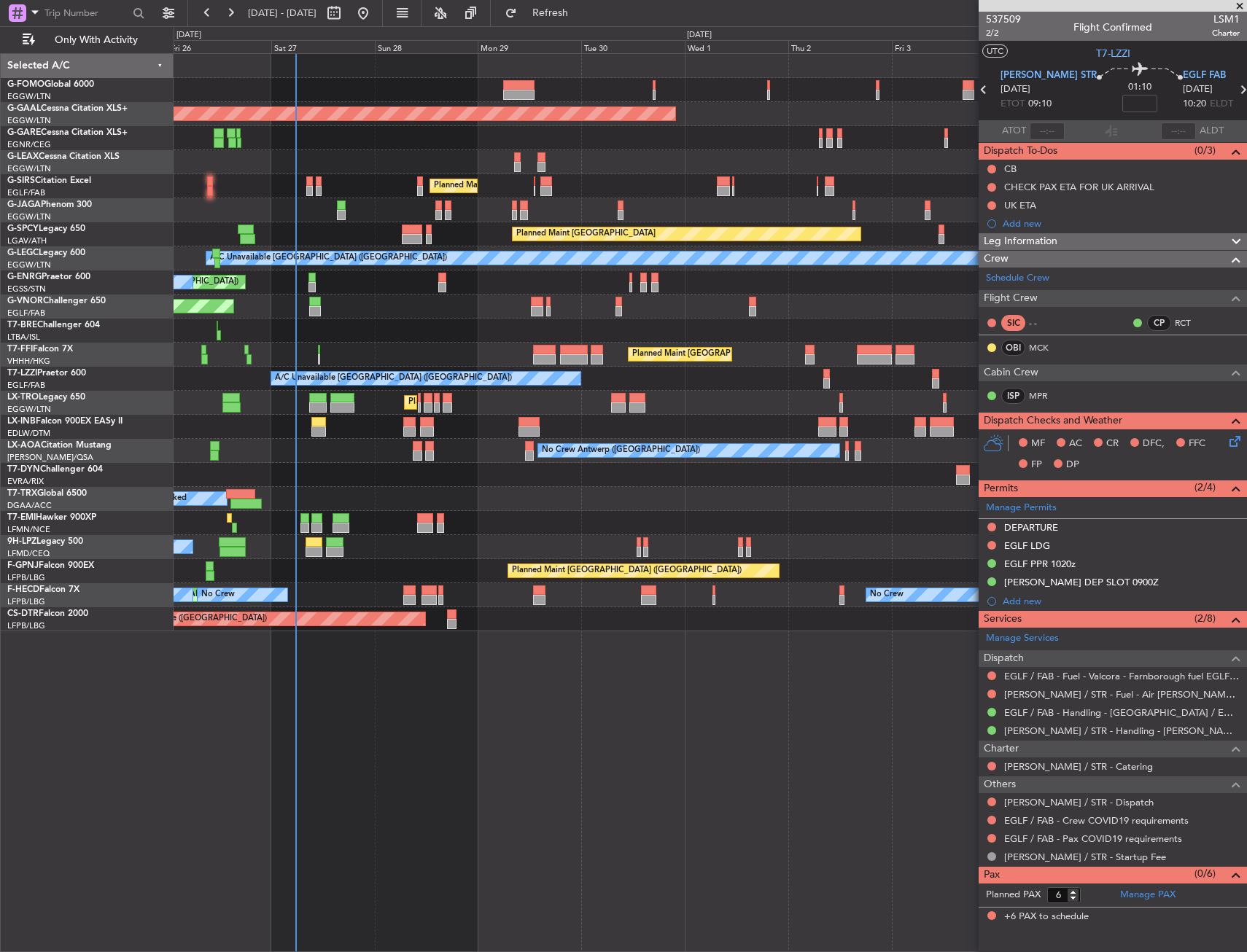
click at [316, 542] on div at bounding box center [314, 542] width 17 height 10
type input "+00:30"
type input "0"
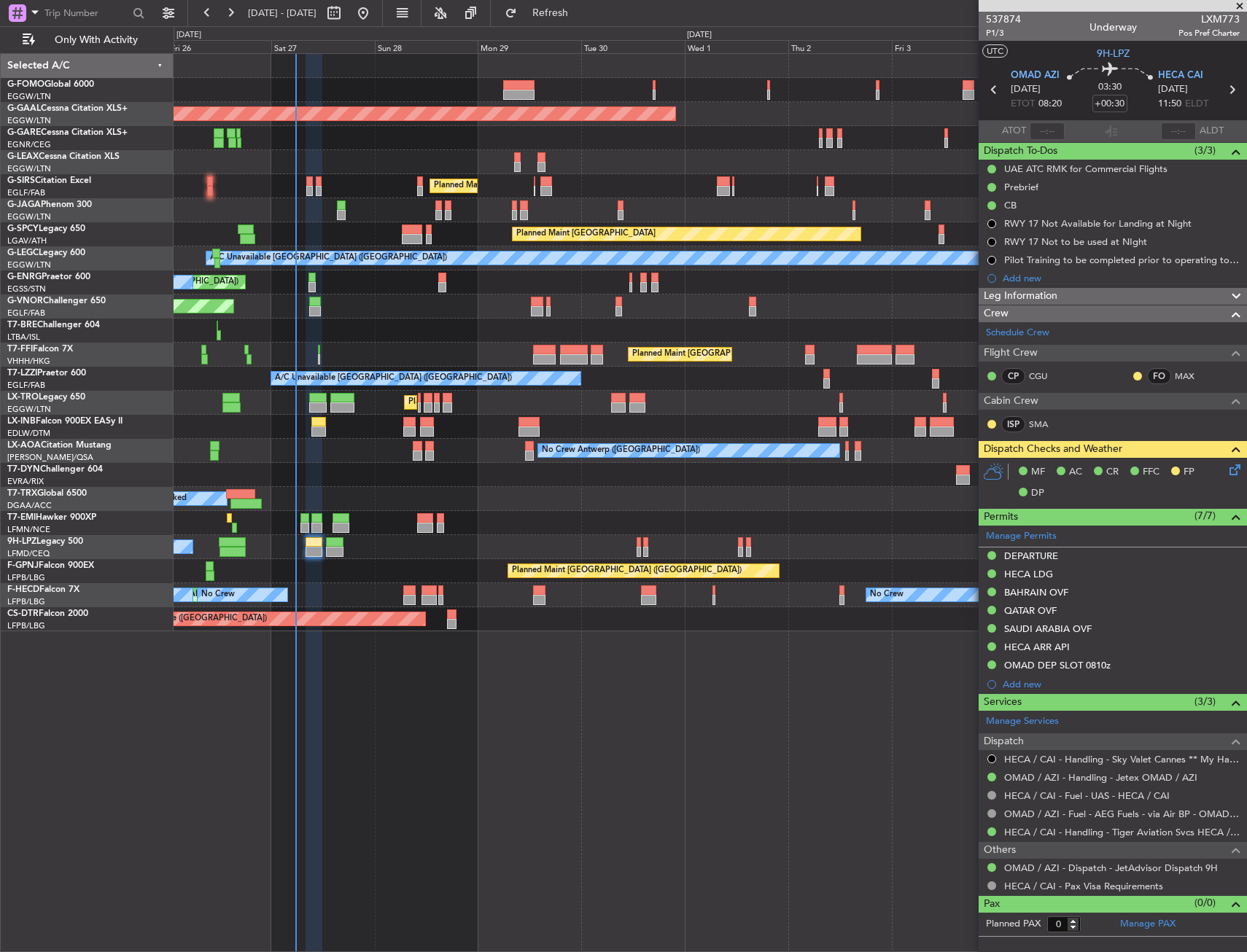
click at [479, 329] on div at bounding box center [710, 330] width 1073 height 24
click at [304, 547] on div "No Crew" at bounding box center [710, 547] width 1073 height 24
click at [306, 545] on div at bounding box center [314, 542] width 17 height 10
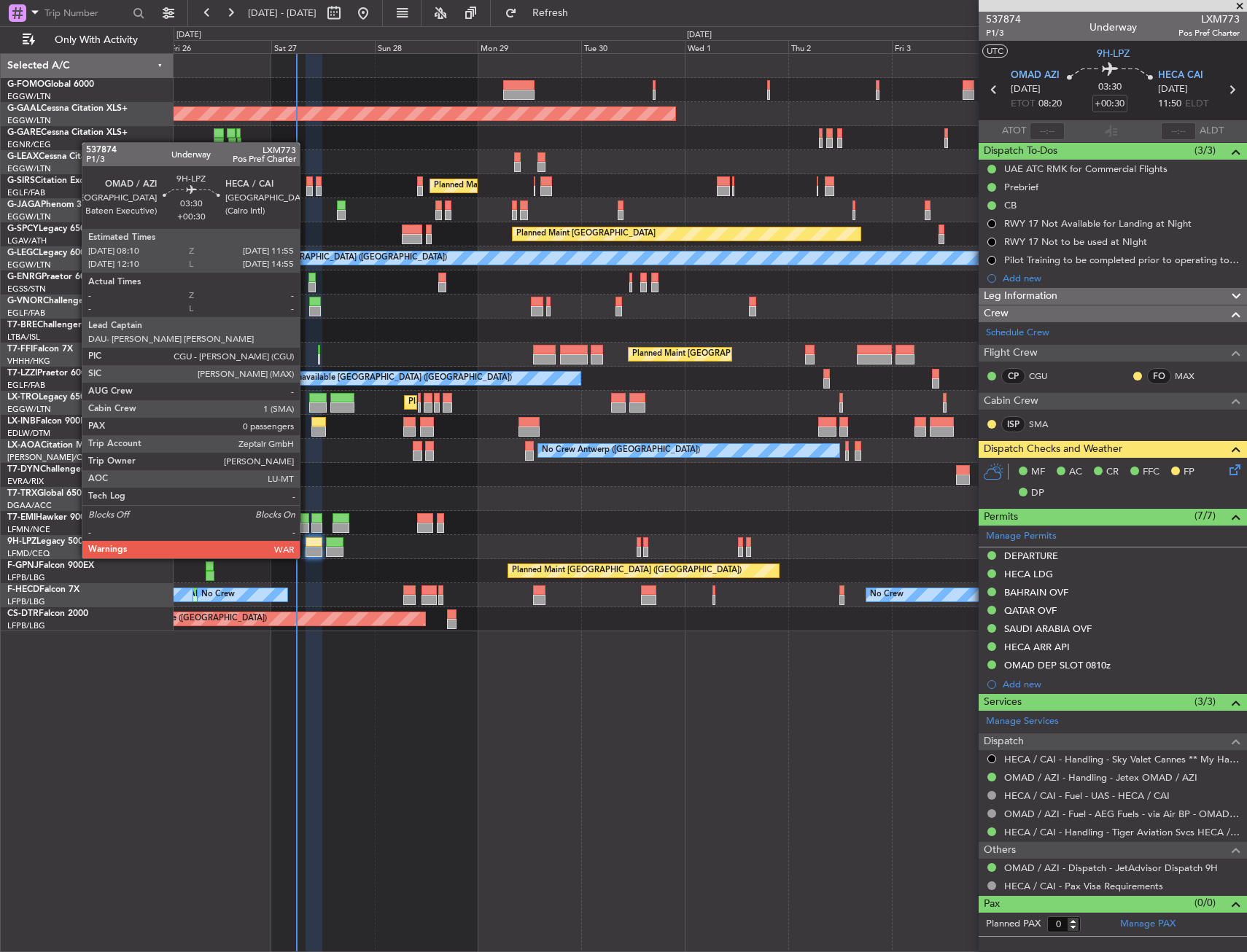
click at [306, 545] on div at bounding box center [314, 542] width 17 height 10
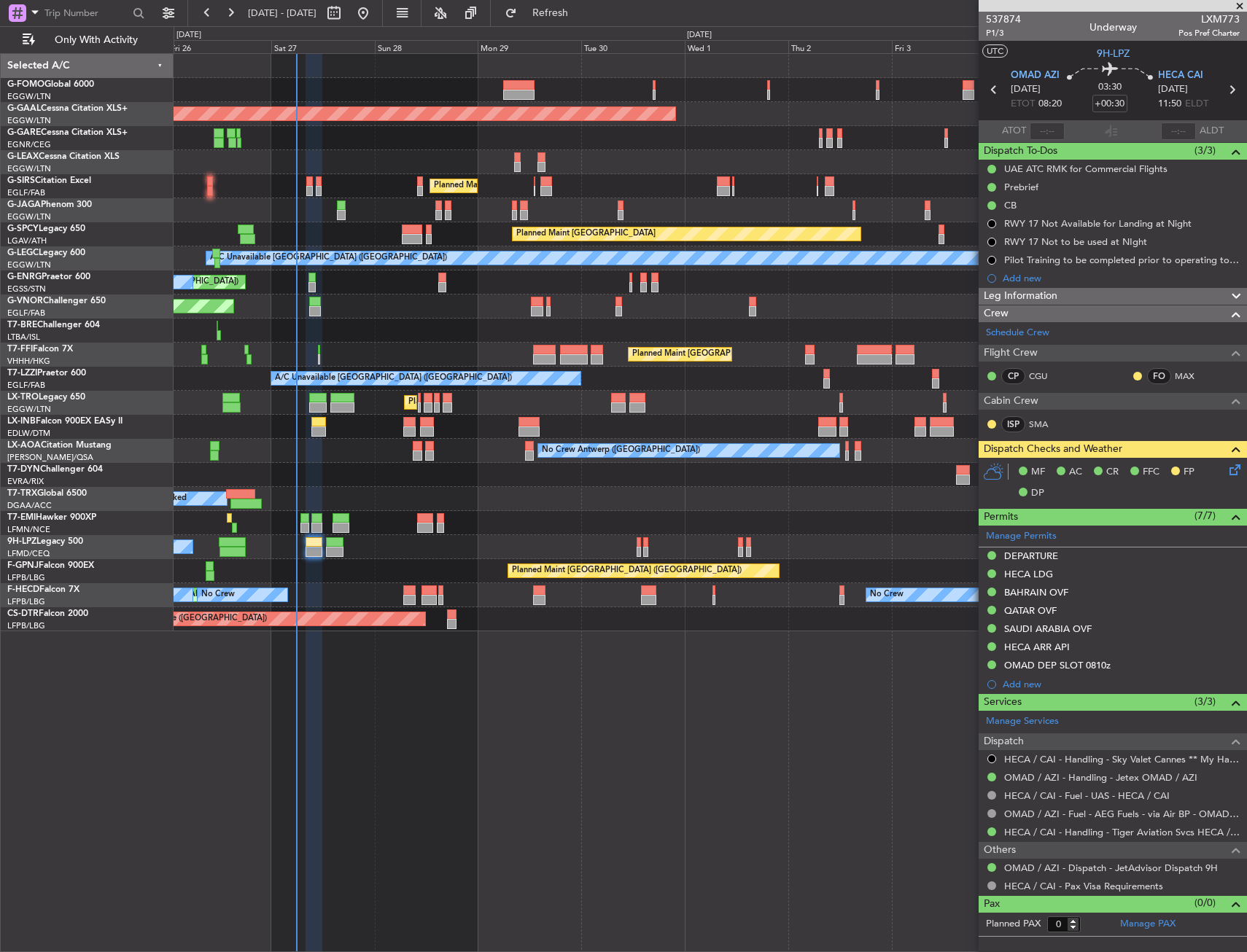
click at [1232, 468] on icon at bounding box center [1232, 467] width 12 height 12
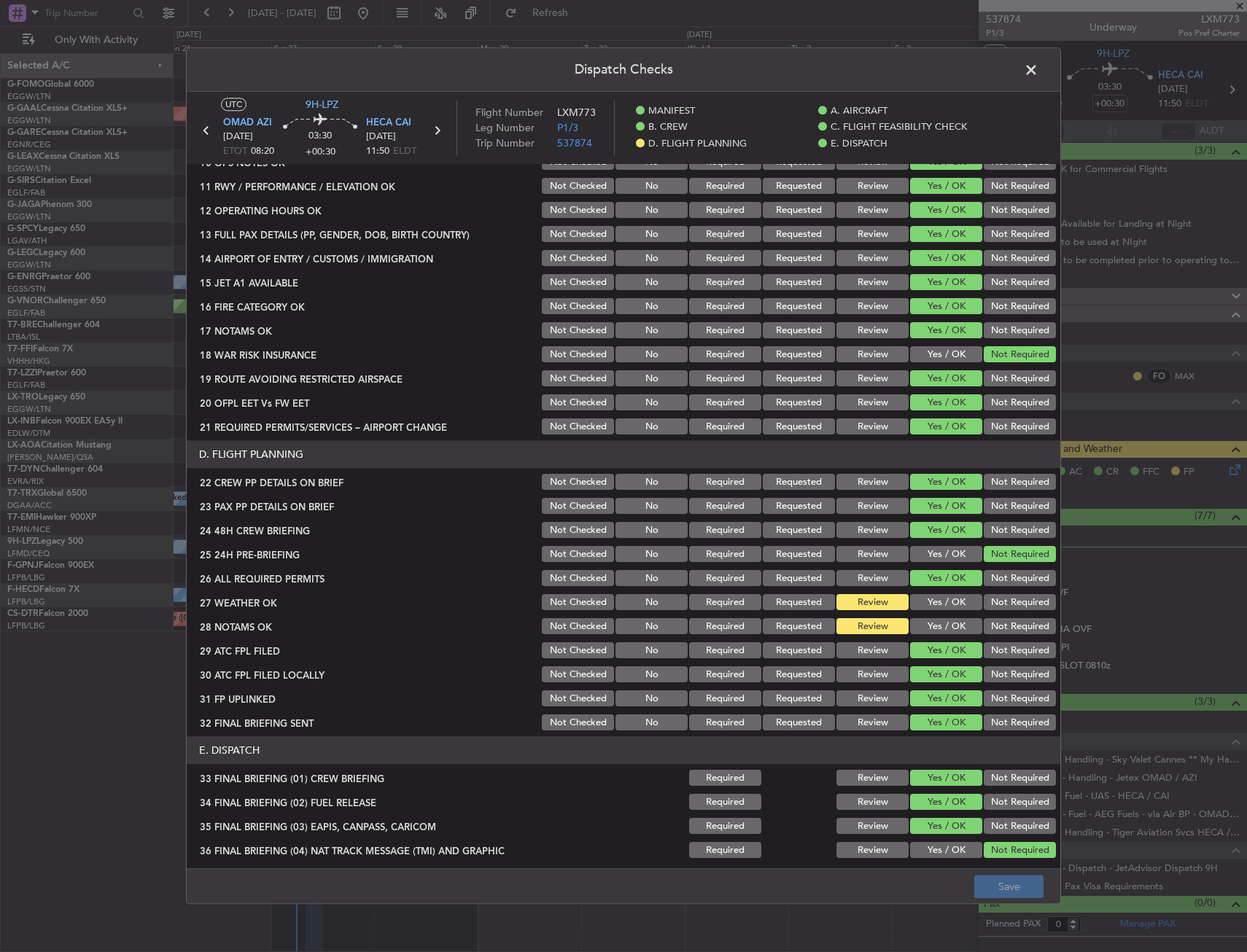
scroll to position [437, 0]
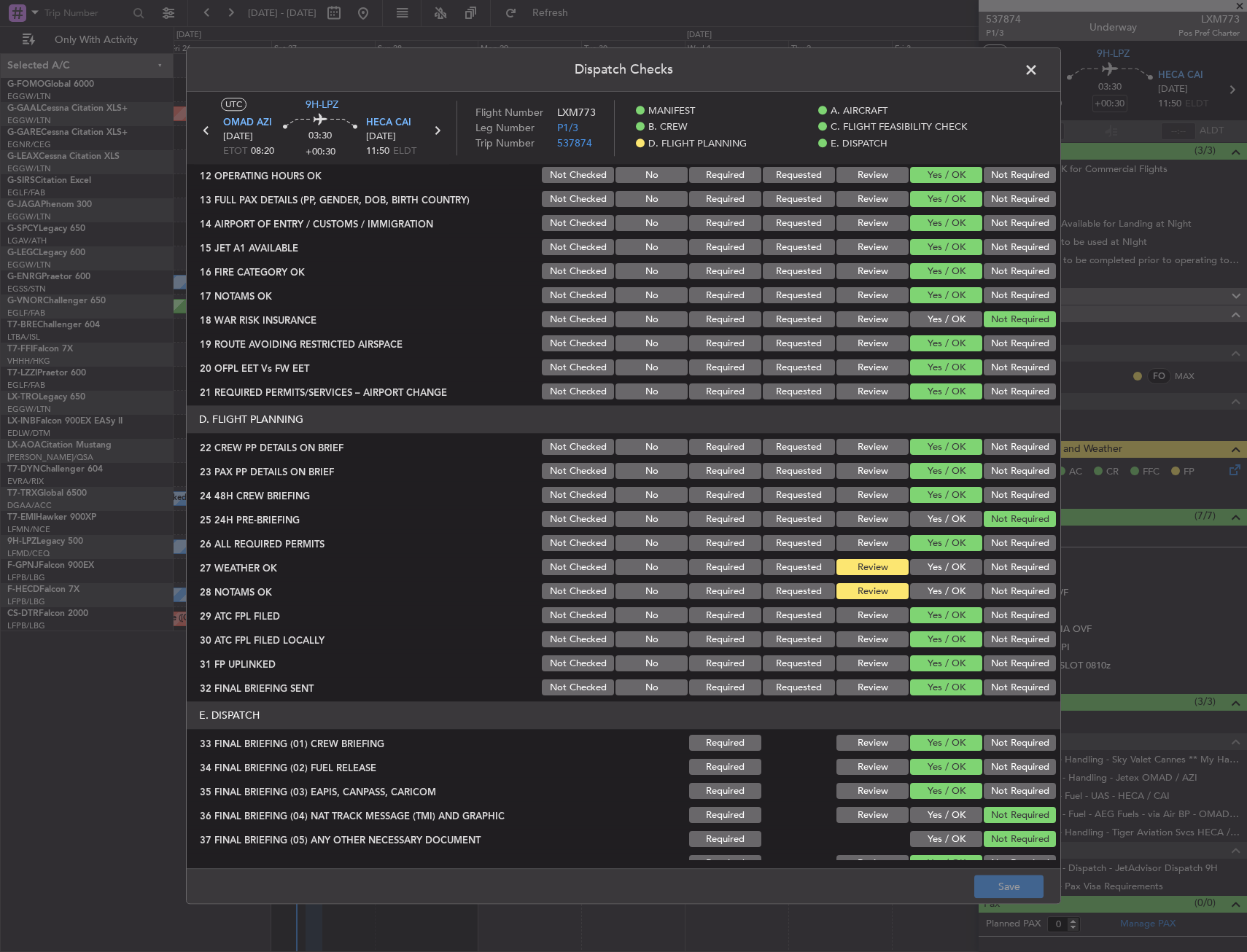
click at [930, 565] on button "Yes / OK" at bounding box center [946, 568] width 72 height 16
click at [930, 591] on button "Yes / OK" at bounding box center [946, 591] width 72 height 16
click at [1009, 874] on footer "Save" at bounding box center [623, 886] width 873 height 35
click at [1008, 874] on footer "Save" at bounding box center [623, 886] width 873 height 35
click at [1017, 888] on button "Save" at bounding box center [1008, 887] width 69 height 23
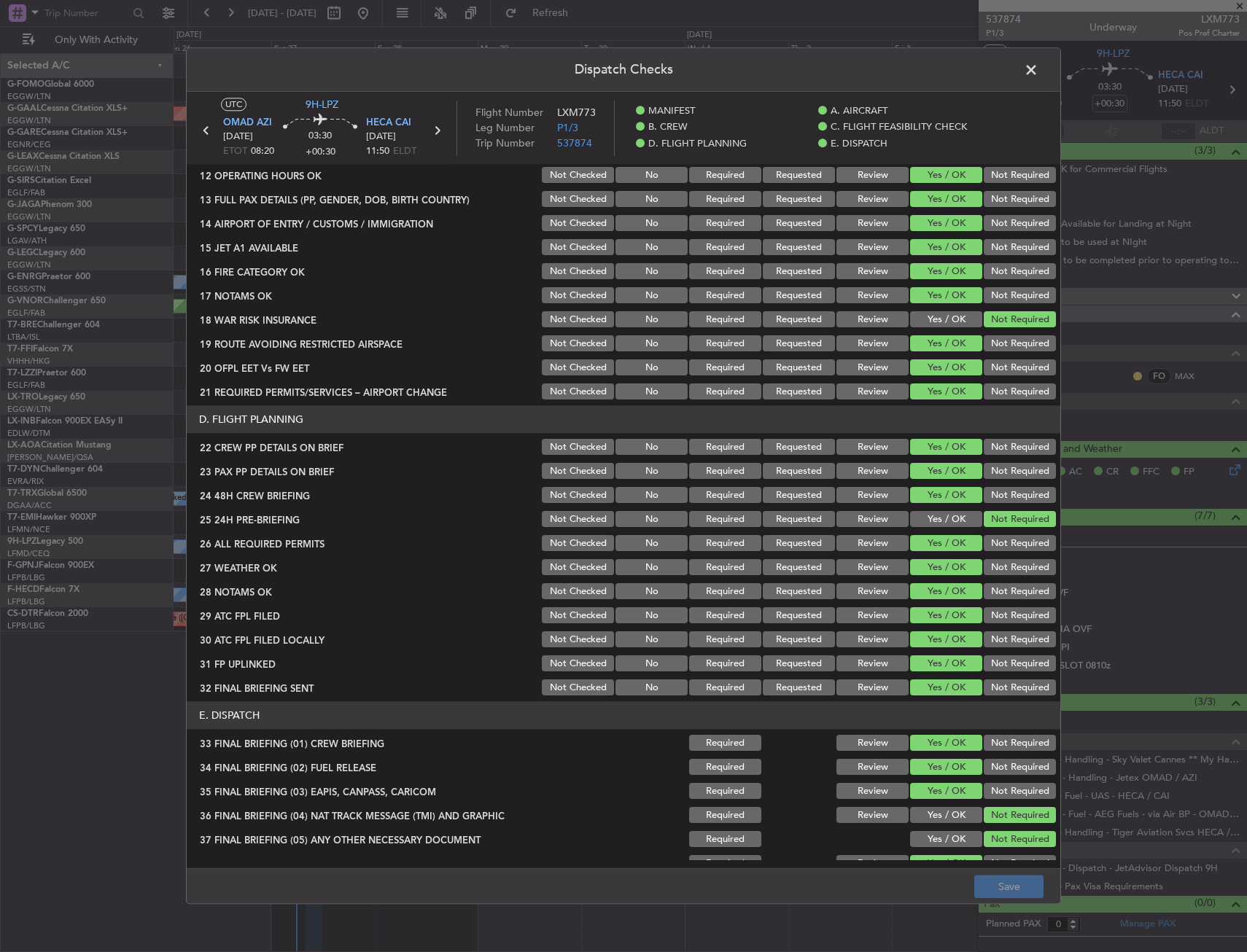
click at [1027, 51] on header "Dispatch Checks" at bounding box center [623, 69] width 873 height 44
click at [1038, 68] on span at bounding box center [1038, 73] width 0 height 29
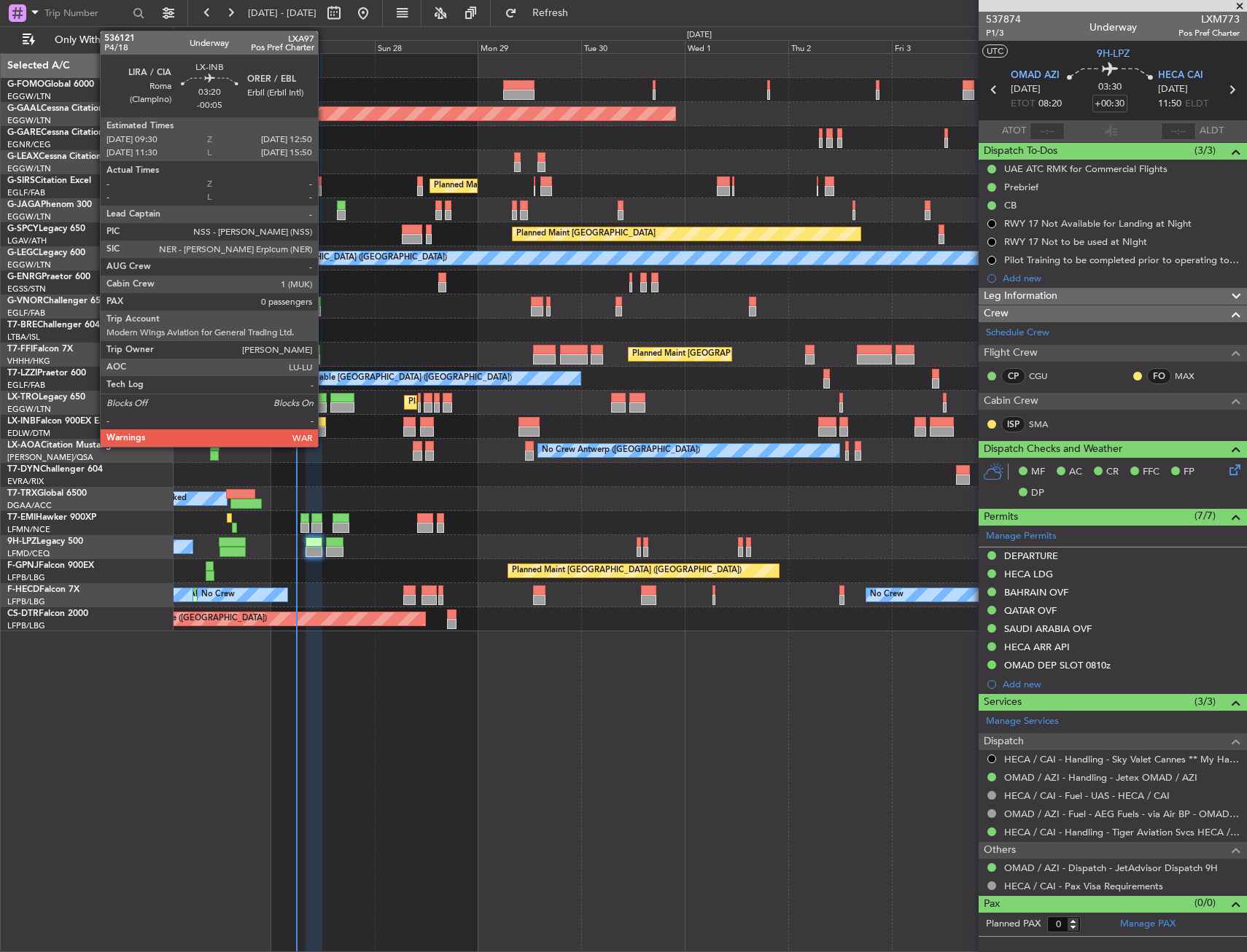
click at [324, 433] on div at bounding box center [319, 431] width 15 height 10
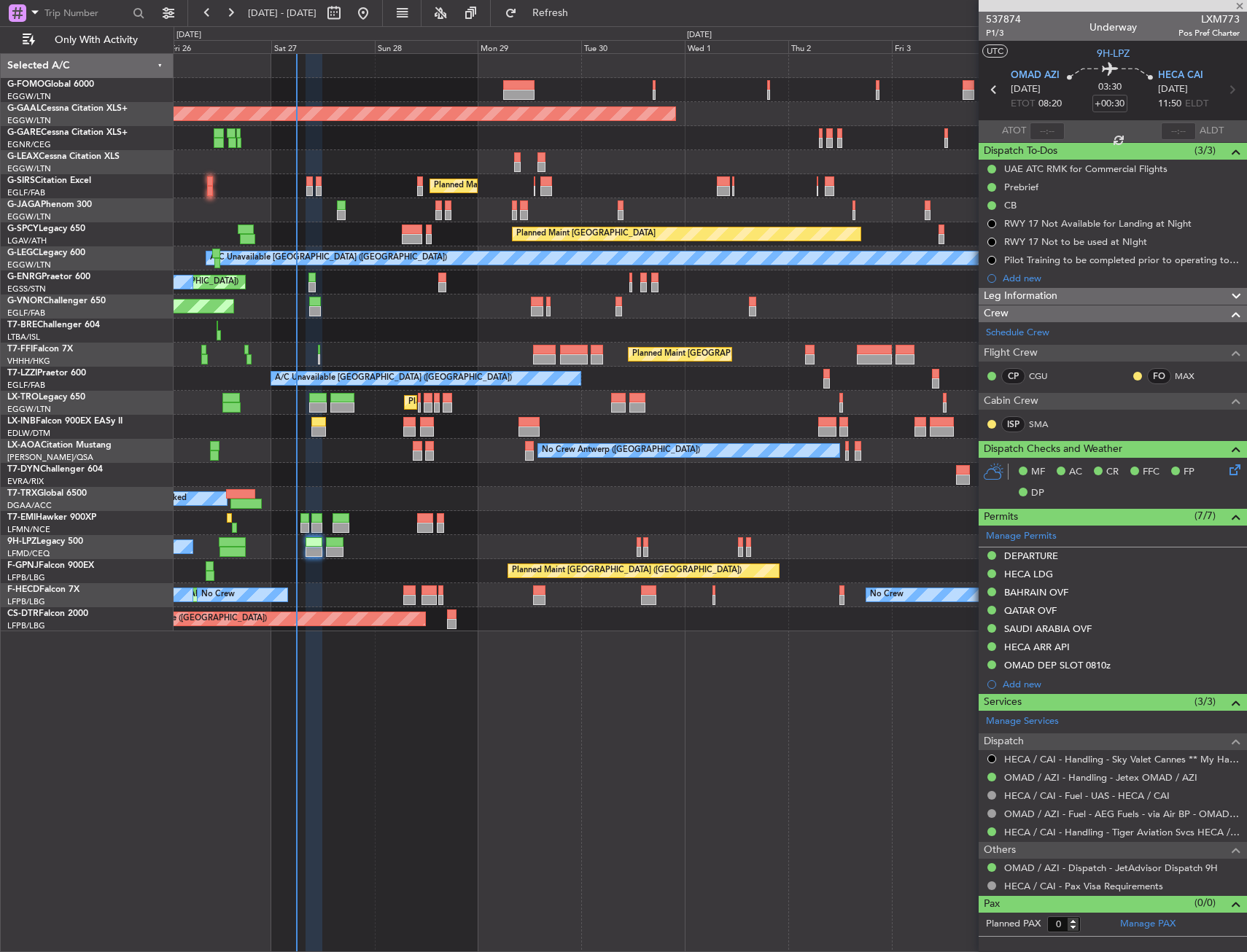
type input "-00:05"
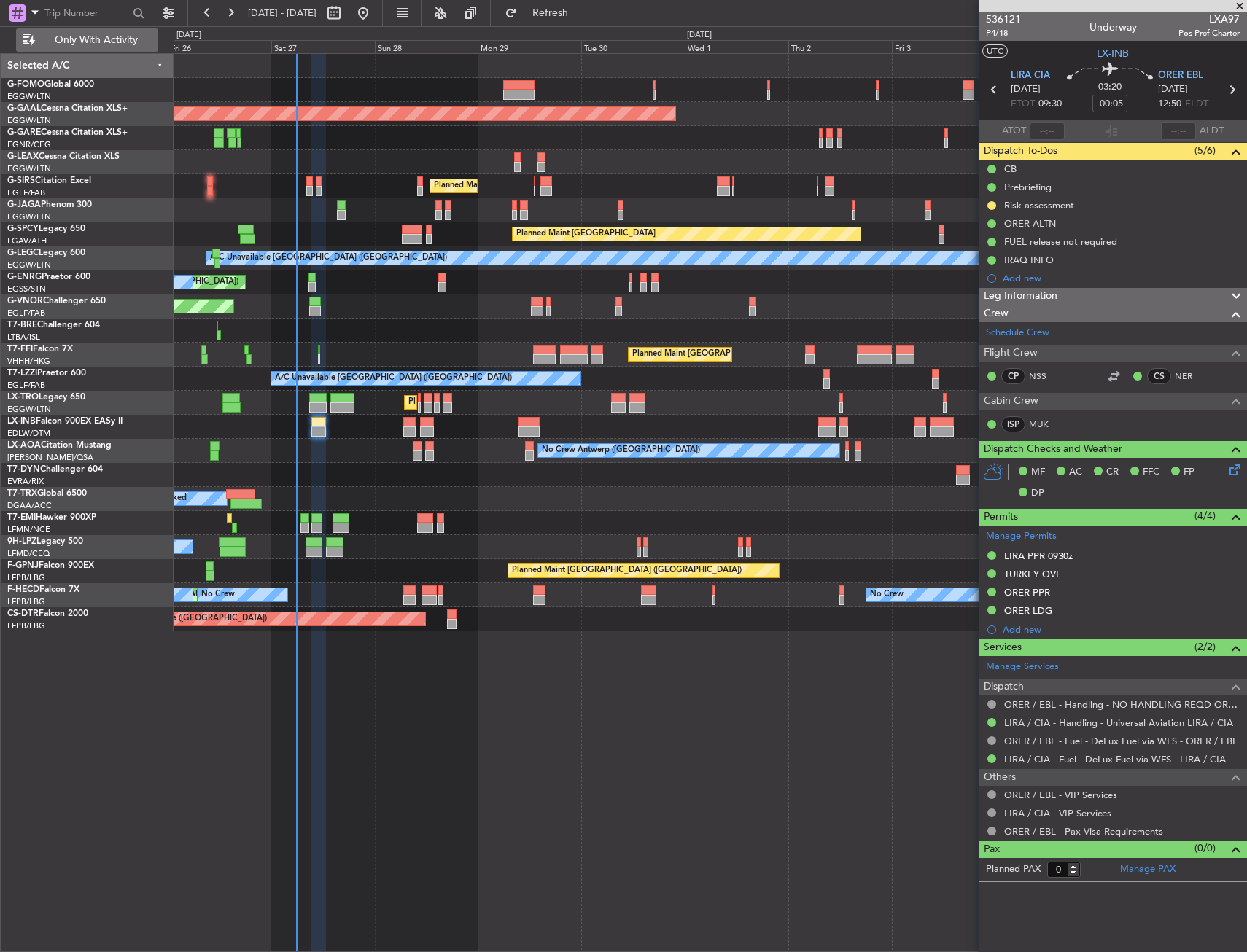
click at [92, 42] on span "Only With Activity" at bounding box center [96, 40] width 116 height 10
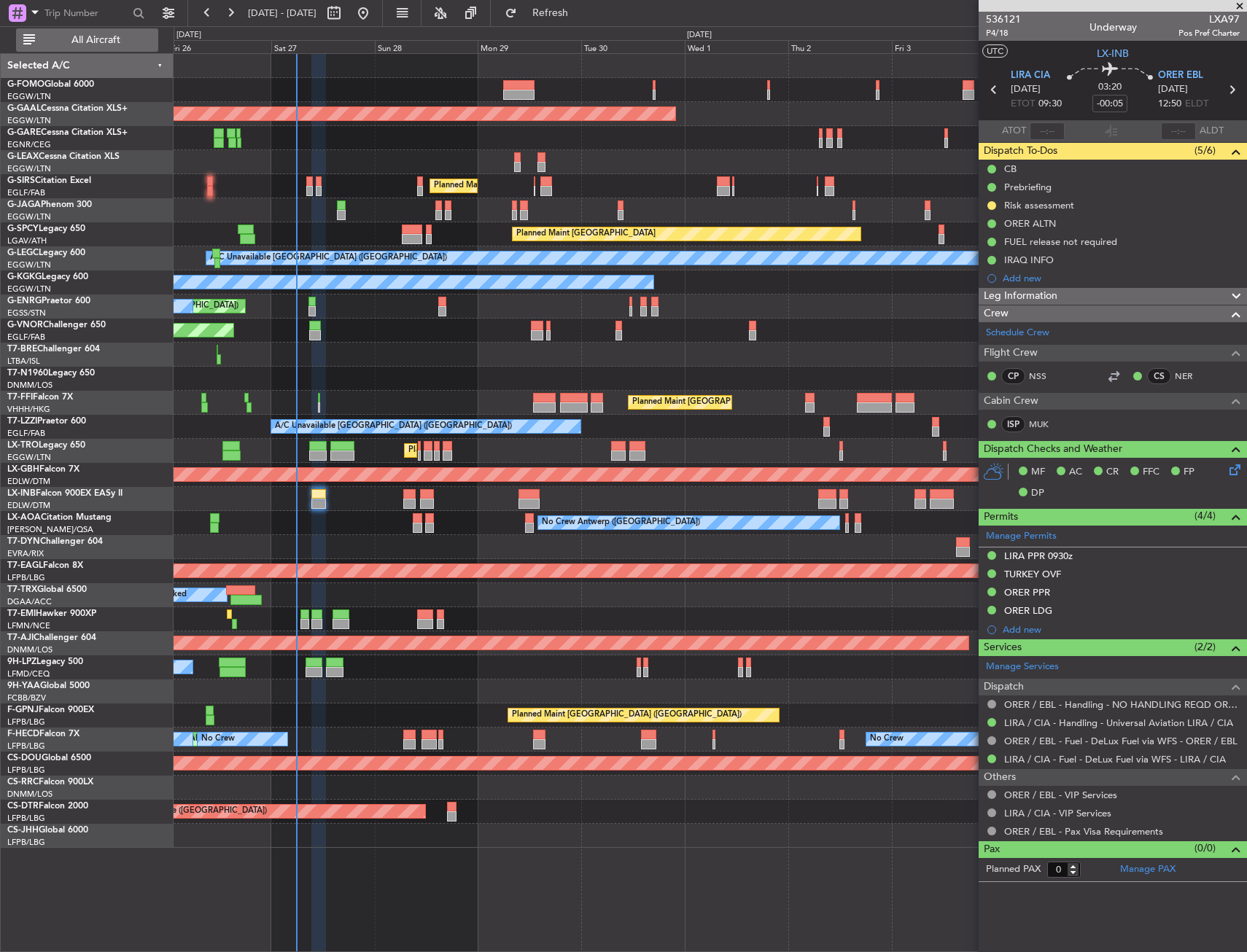
click at [84, 31] on button "All Aircraft" at bounding box center [87, 40] width 142 height 23
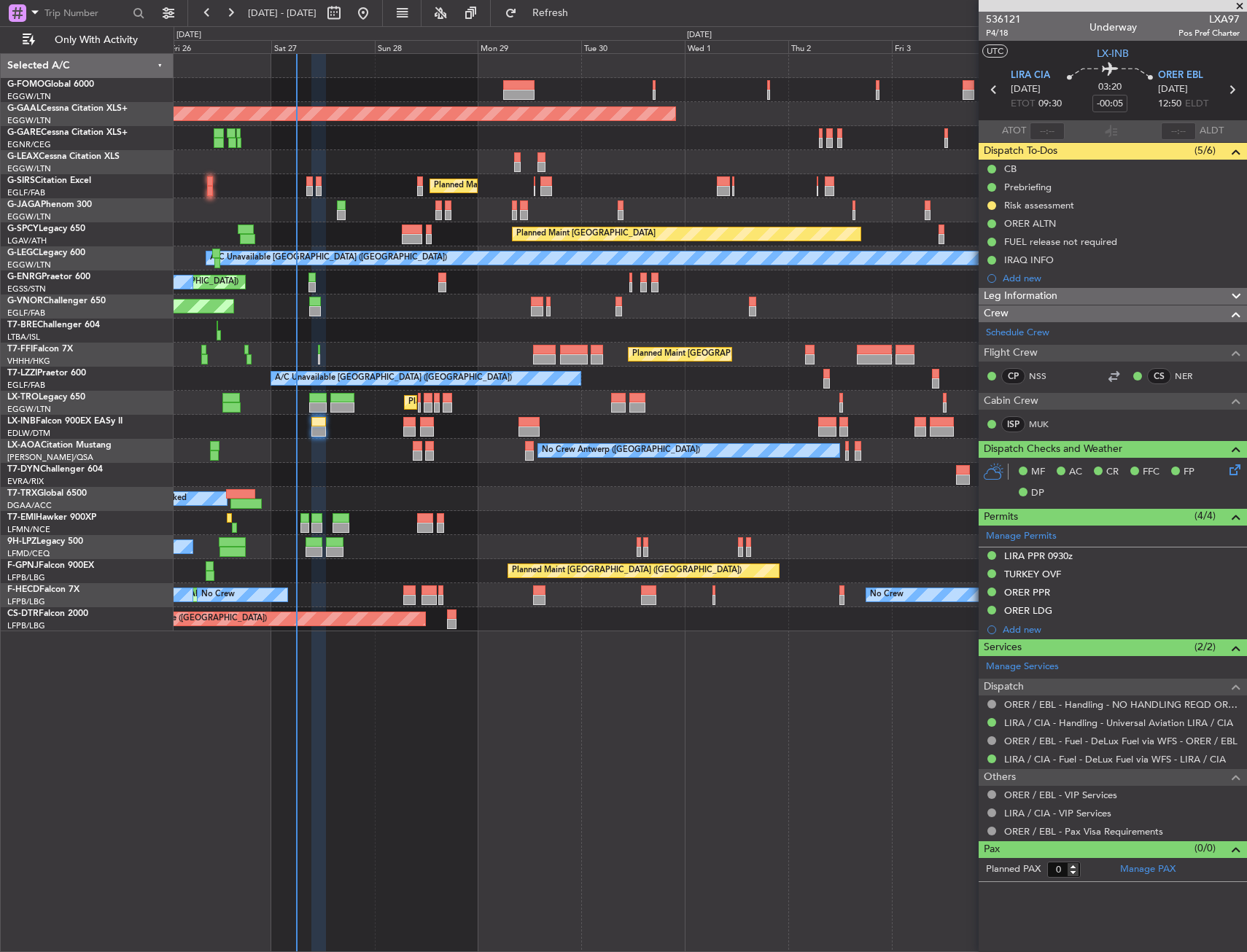
drag, startPoint x: 464, startPoint y: 510, endPoint x: 457, endPoint y: 502, distance: 10.6
drag, startPoint x: 417, startPoint y: 496, endPoint x: 409, endPoint y: 495, distance: 8.1
click at [0, 403] on html "26 Sep 2025 - 06 Oct 2025 Refresh Quick Links Only With Activity Planned Maint …" at bounding box center [623, 476] width 1247 height 952
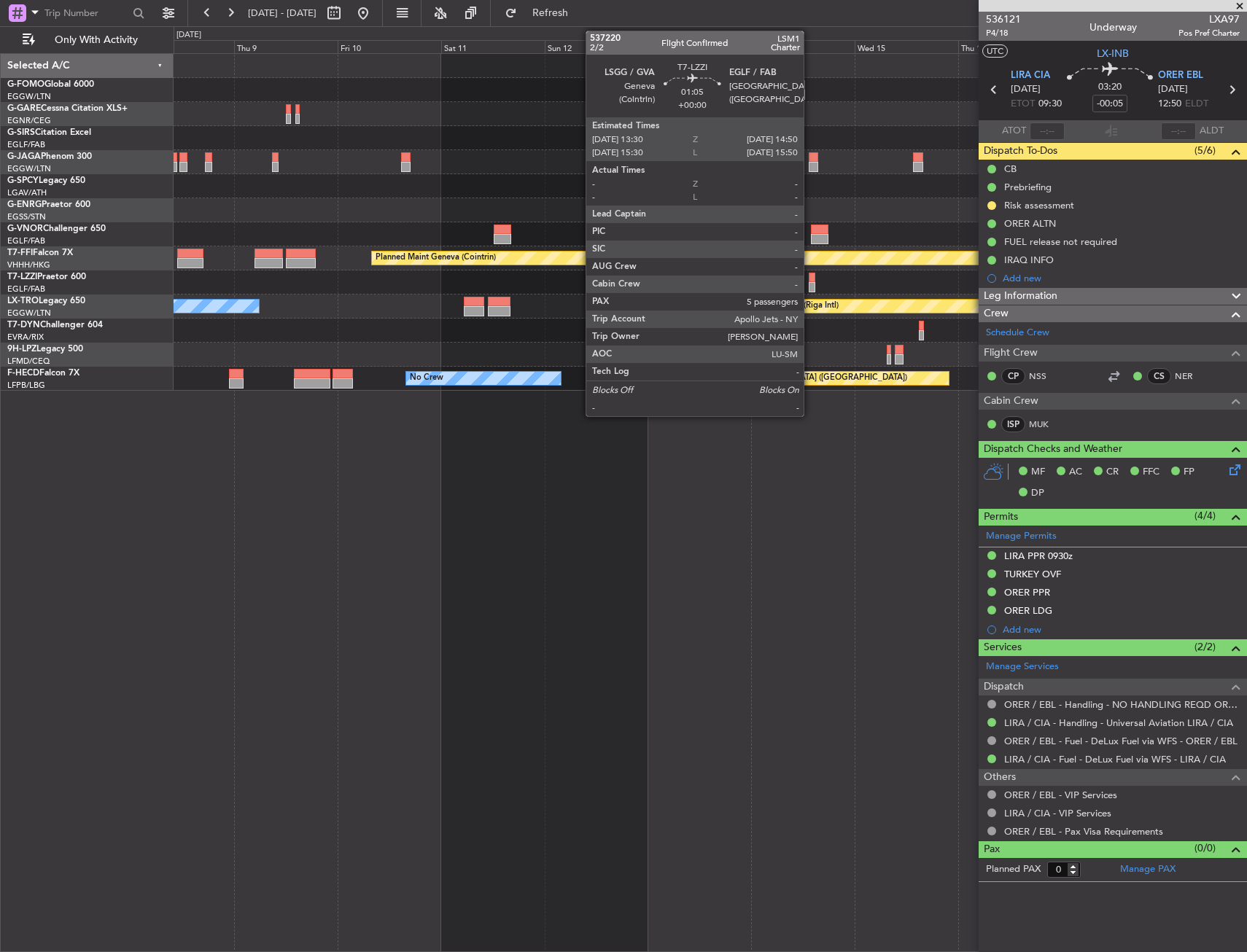
click at [810, 279] on div at bounding box center [811, 277] width 6 height 10
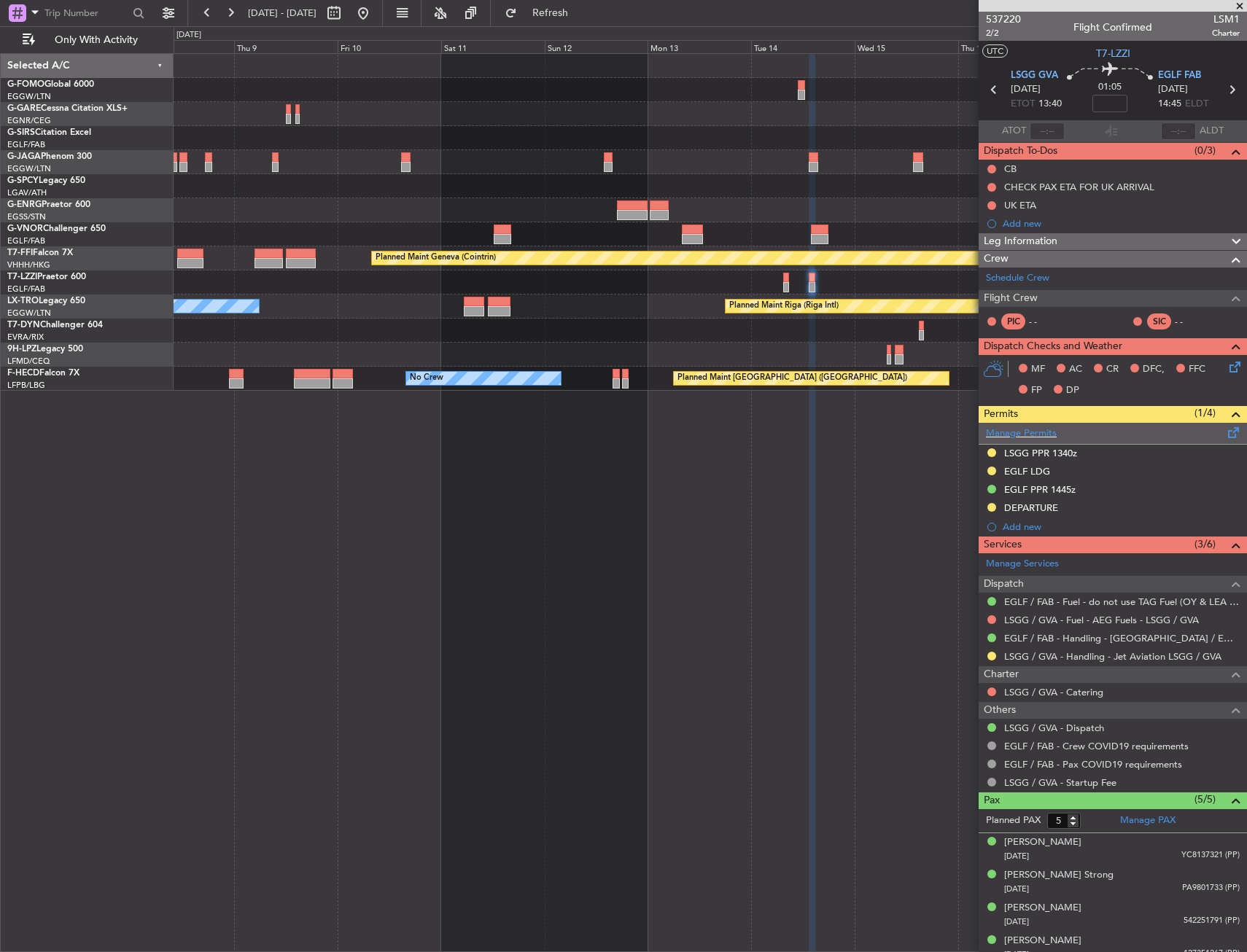
scroll to position [45, 0]
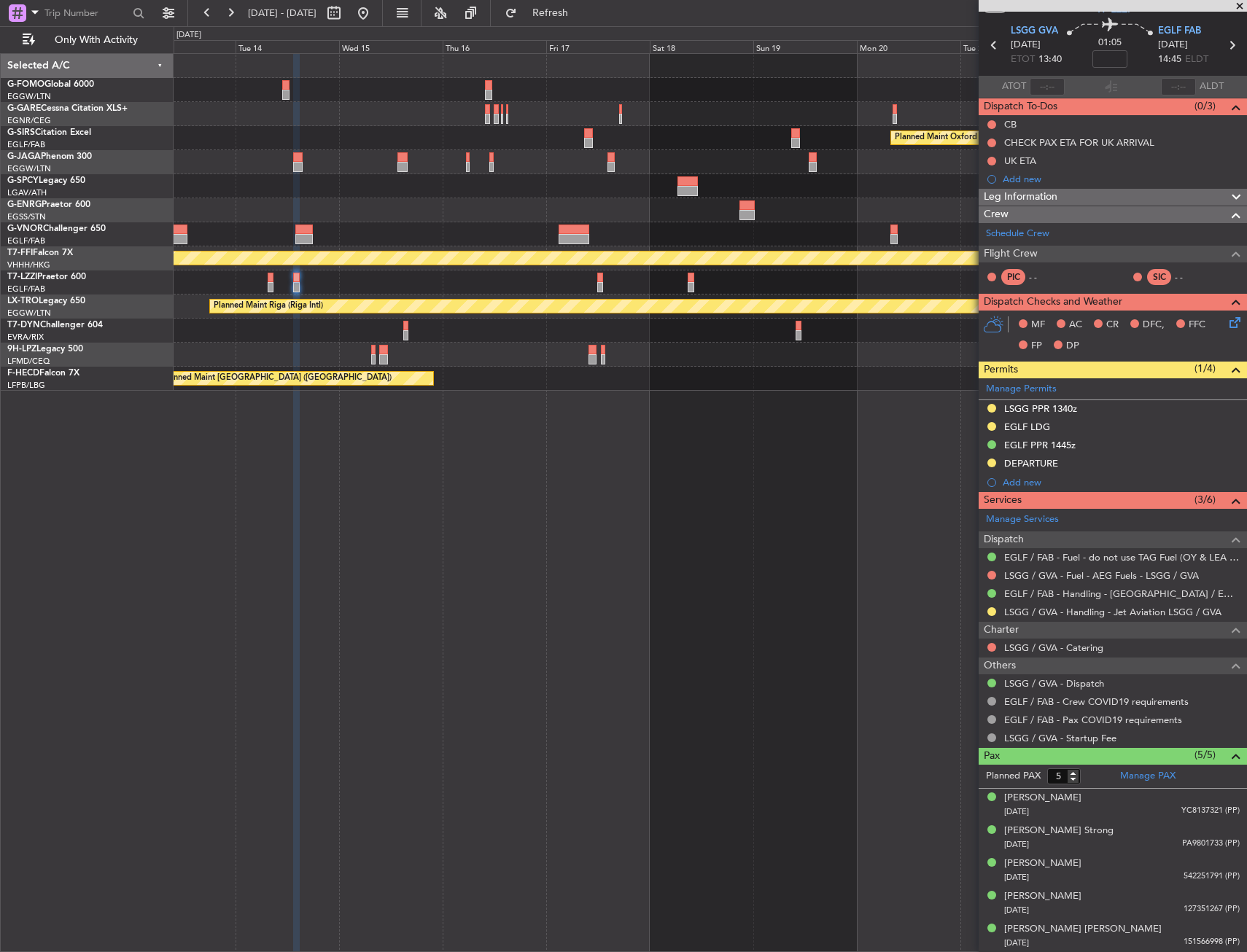
click at [319, 493] on div "Planned Maint Oxford (Kidlington) Planned Maint Geneva (Cointrin) A/C Unavailab…" at bounding box center [710, 502] width 1074 height 898
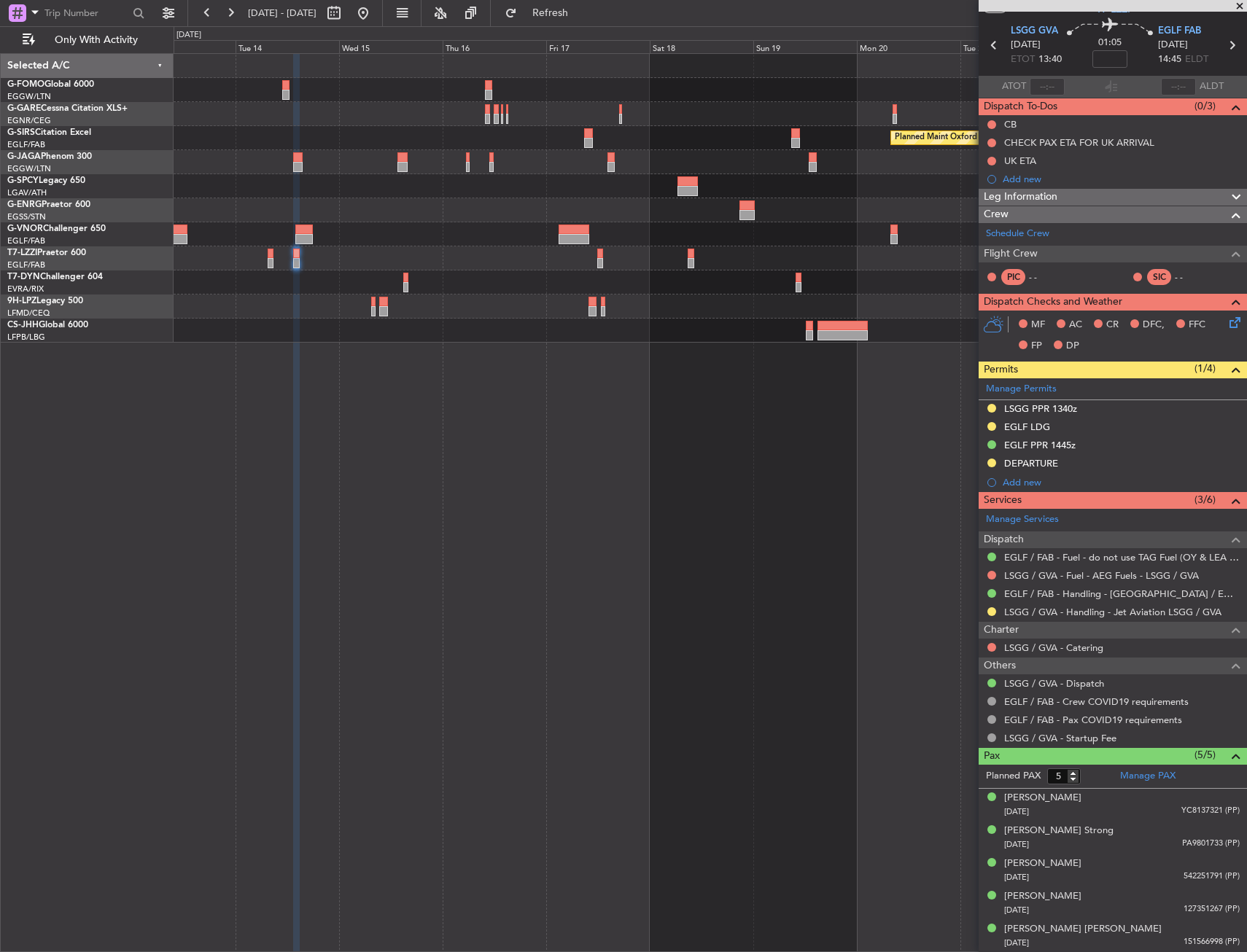
click at [574, 297] on div "Planned Maint Oxford (Kidlington) A/C Unavailable London (Luton)" at bounding box center [710, 198] width 1073 height 289
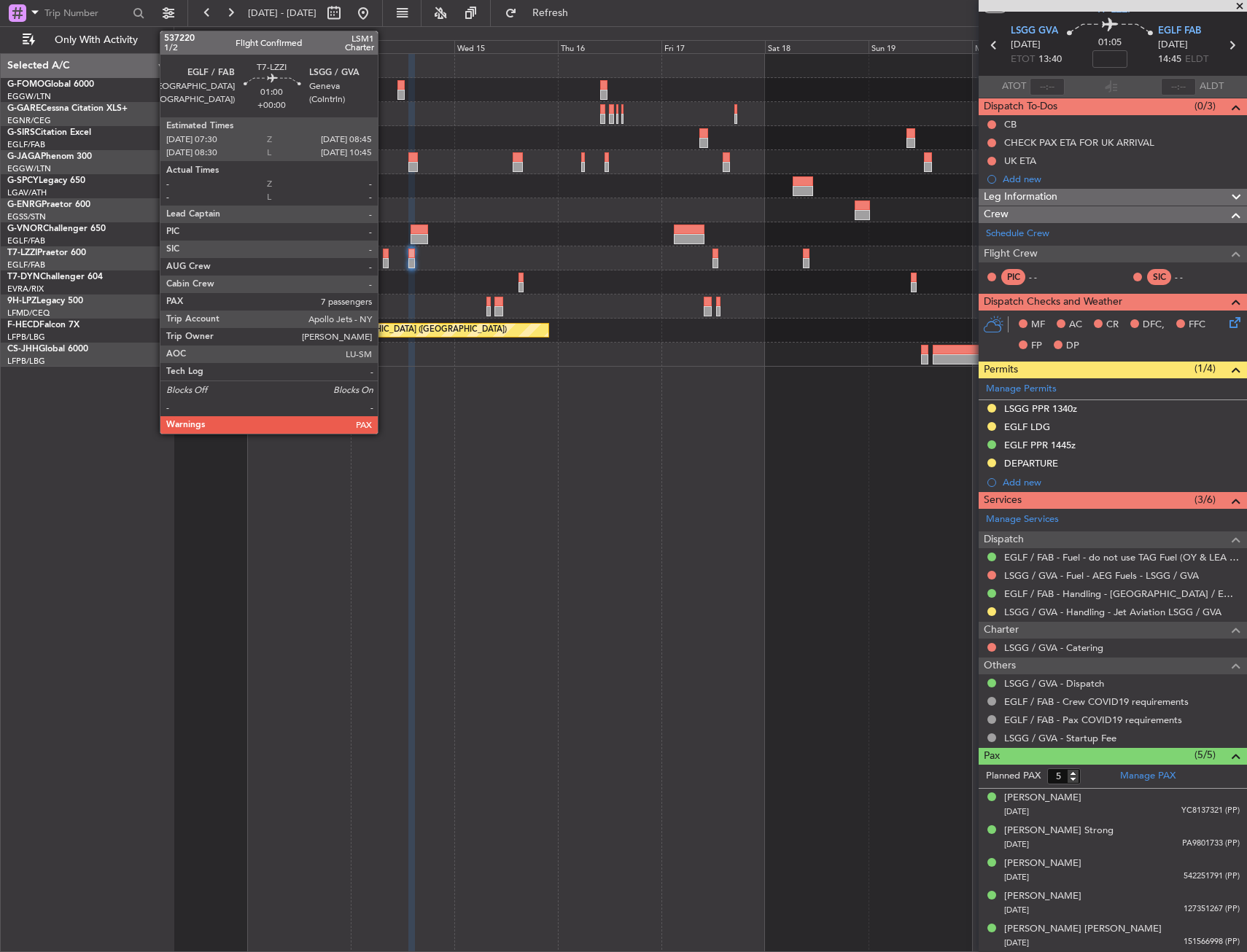
click at [385, 255] on div at bounding box center [385, 253] width 6 height 10
click at [383, 253] on div at bounding box center [385, 253] width 6 height 10
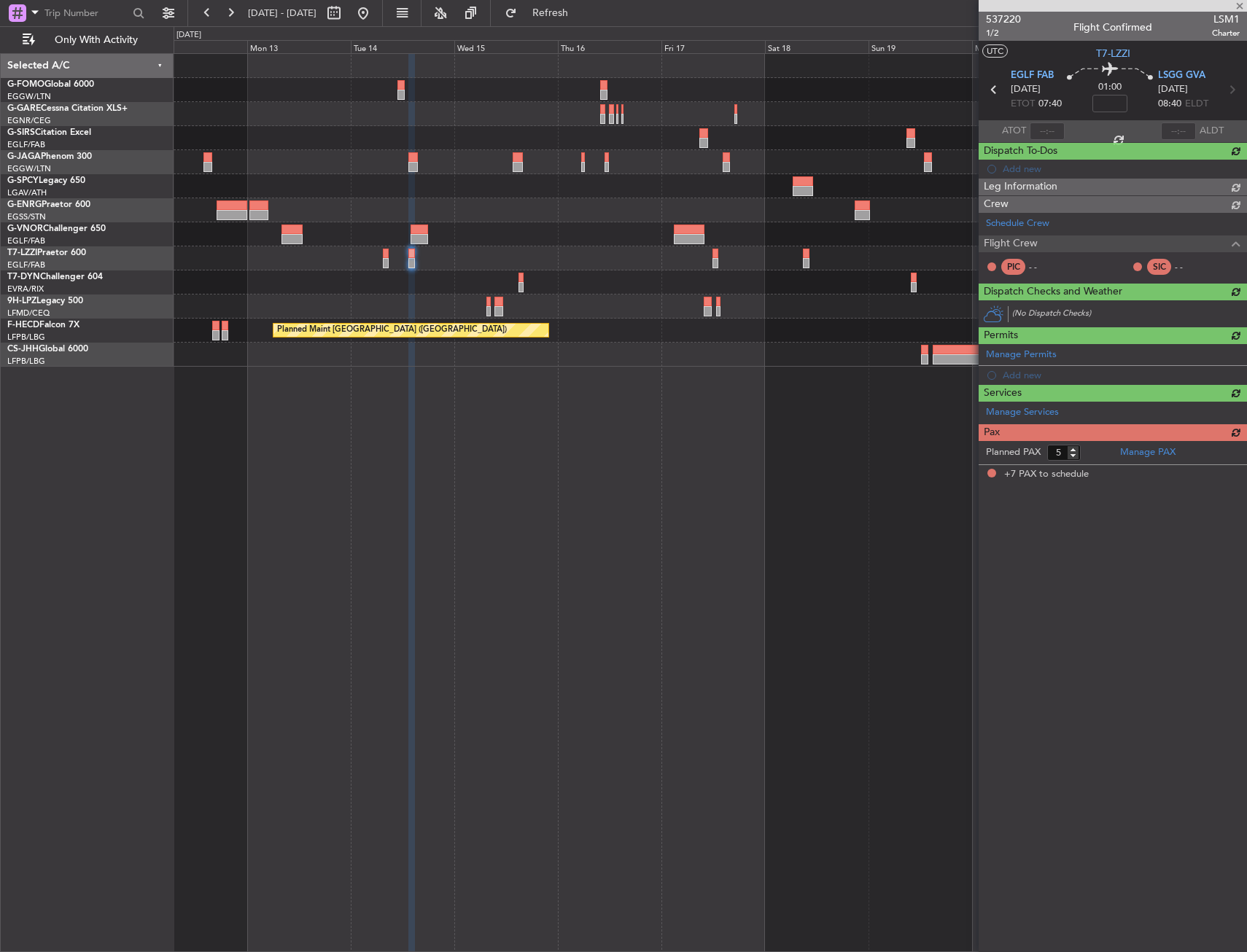
type input "7"
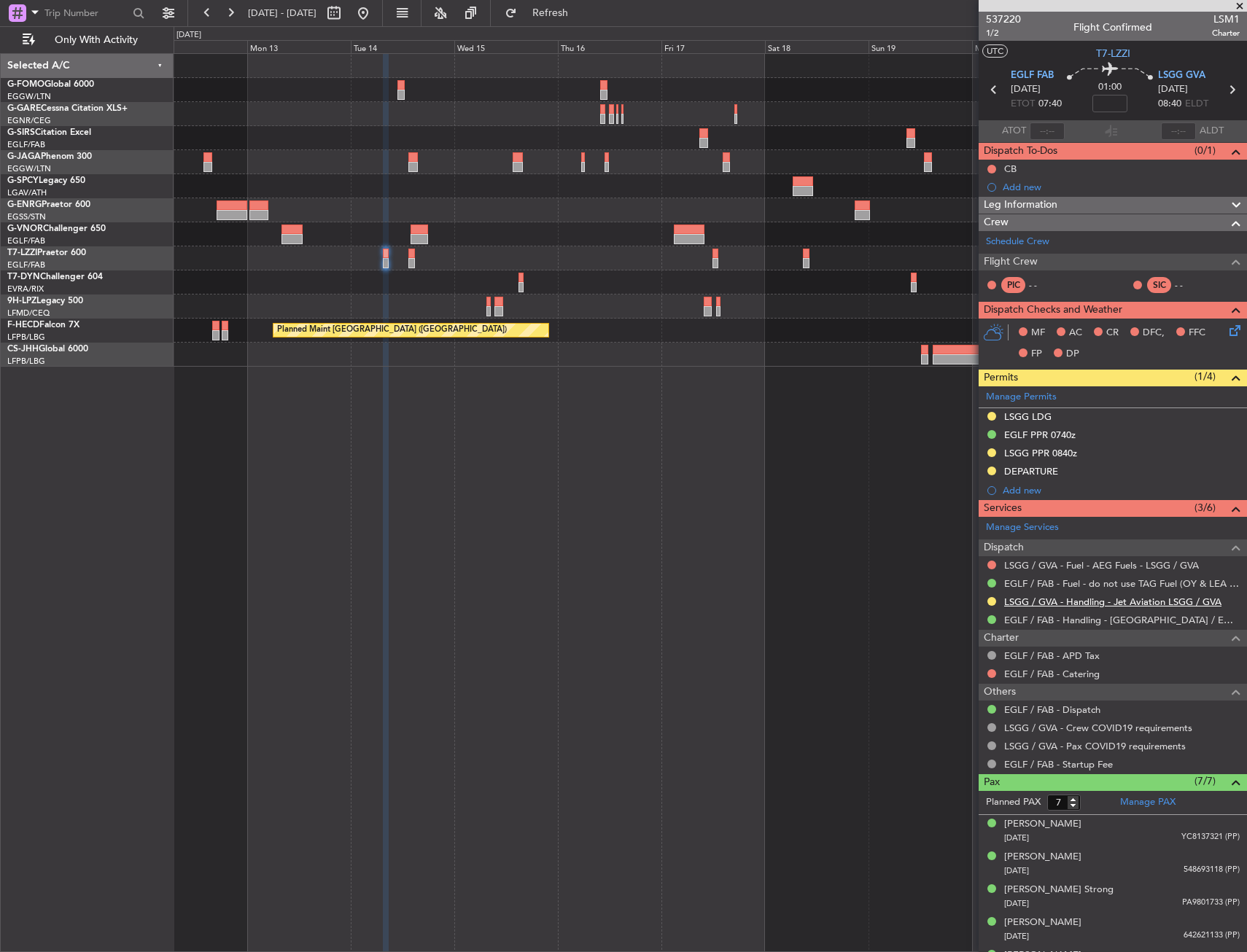
click at [1046, 603] on link "LSGG / GVA - Handling - Jet Aviation LSGG / GVA" at bounding box center [1112, 601] width 217 height 12
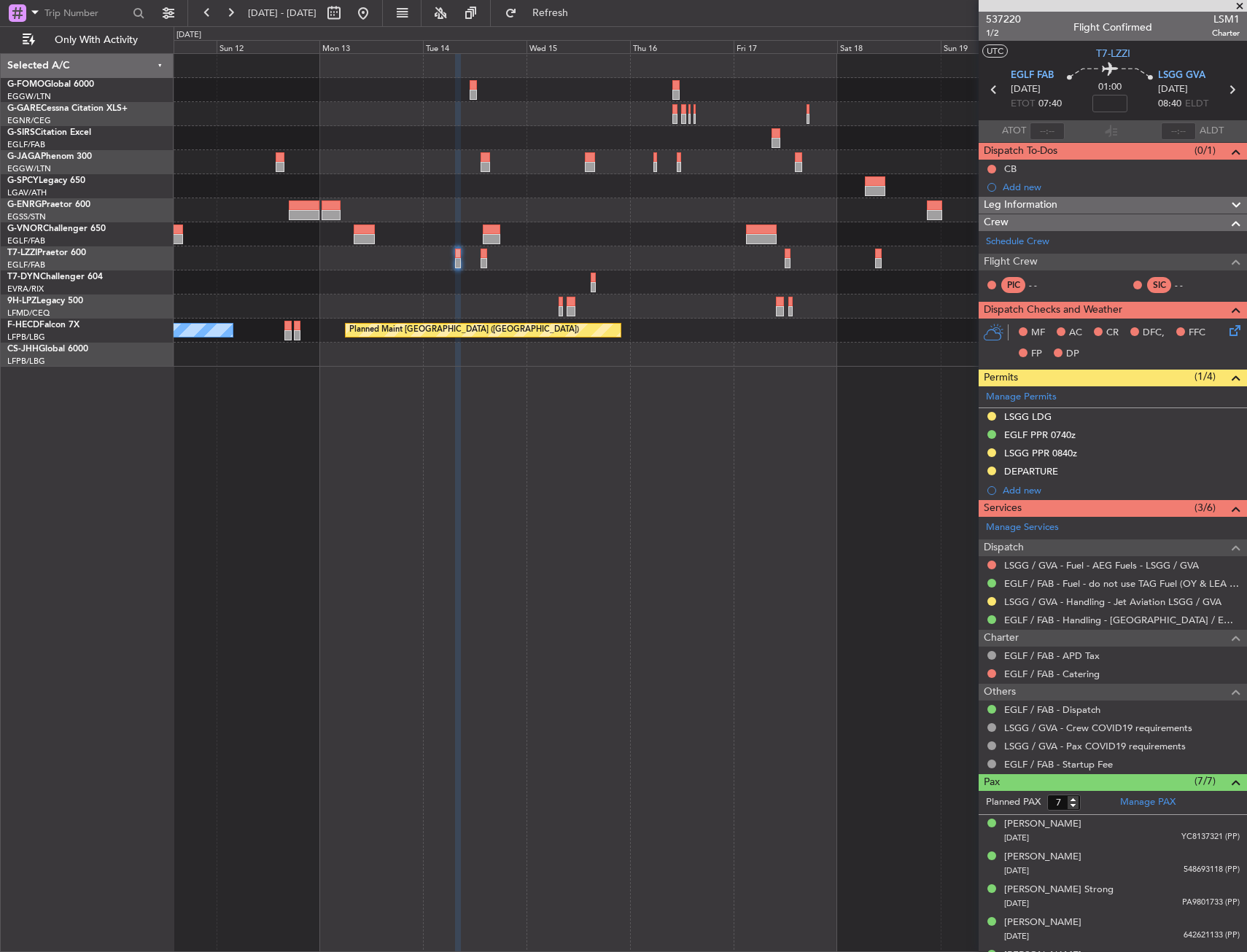
click at [660, 282] on div at bounding box center [710, 282] width 1073 height 24
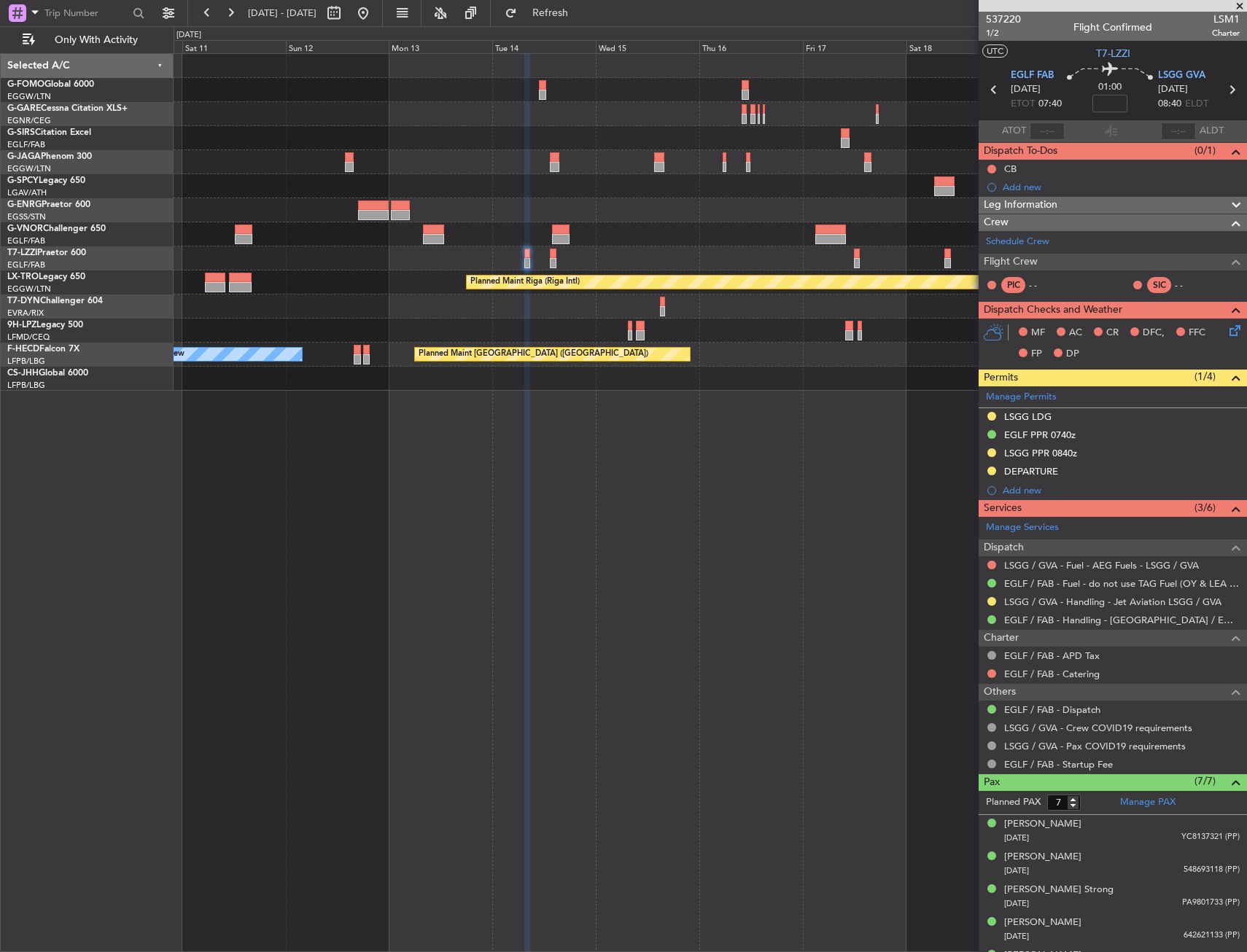
click at [375, 233] on div "Planned Maint Oxford (Kidlington) Planned Maint Riga (Riga Intl) A/C Unavailabl…" at bounding box center [710, 222] width 1073 height 337
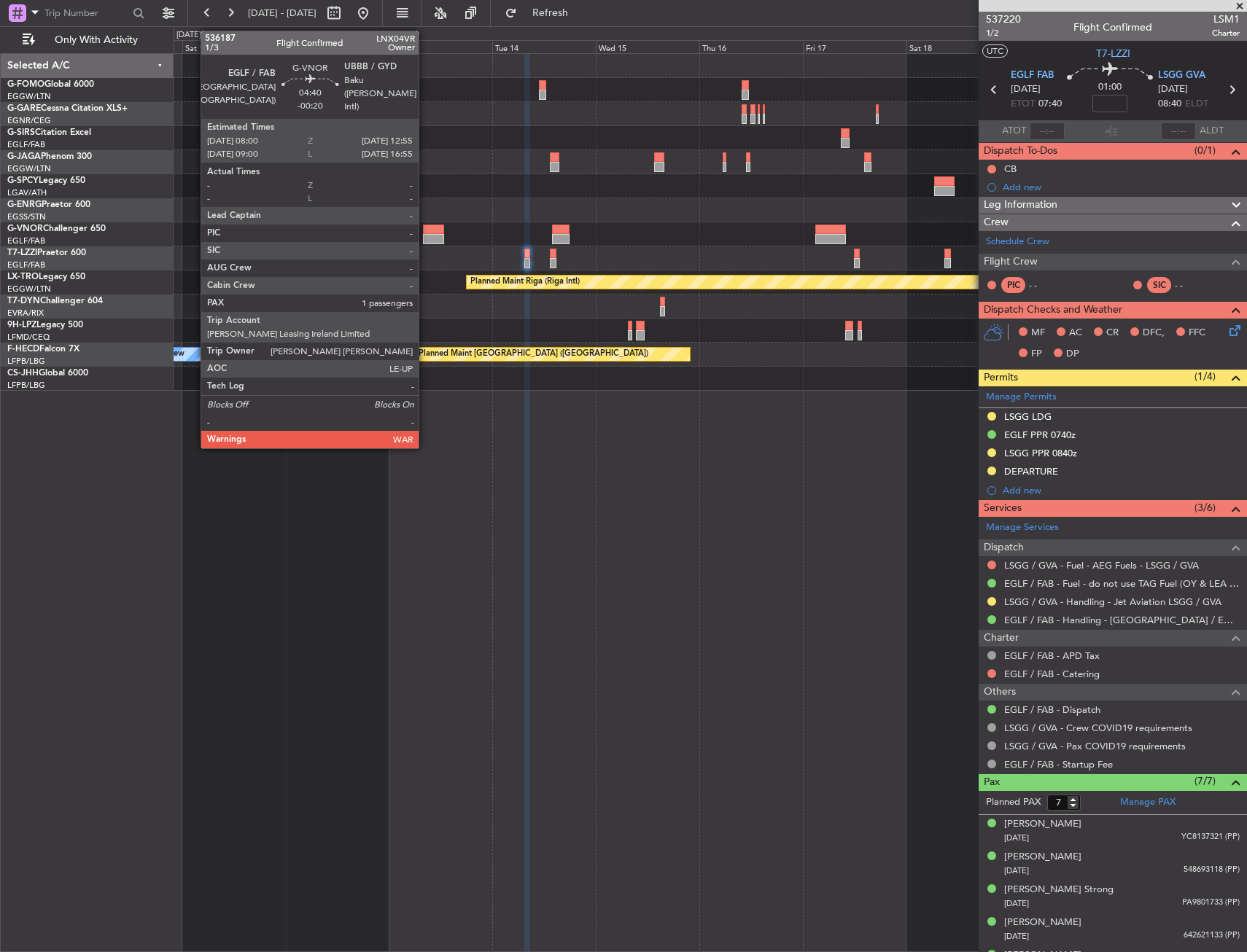
click at [425, 231] on div at bounding box center [433, 229] width 22 height 10
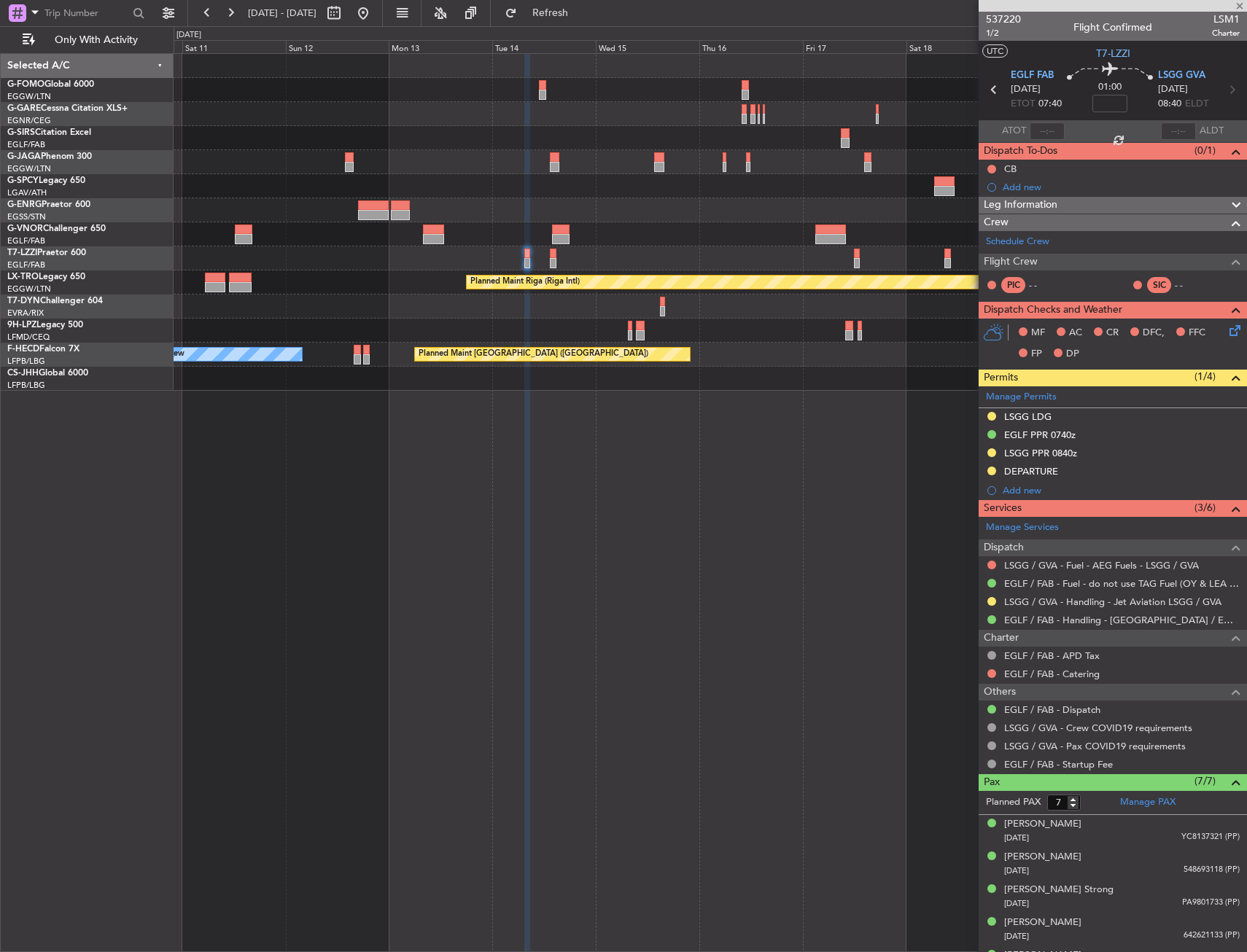
type input "-00:20"
type input "1"
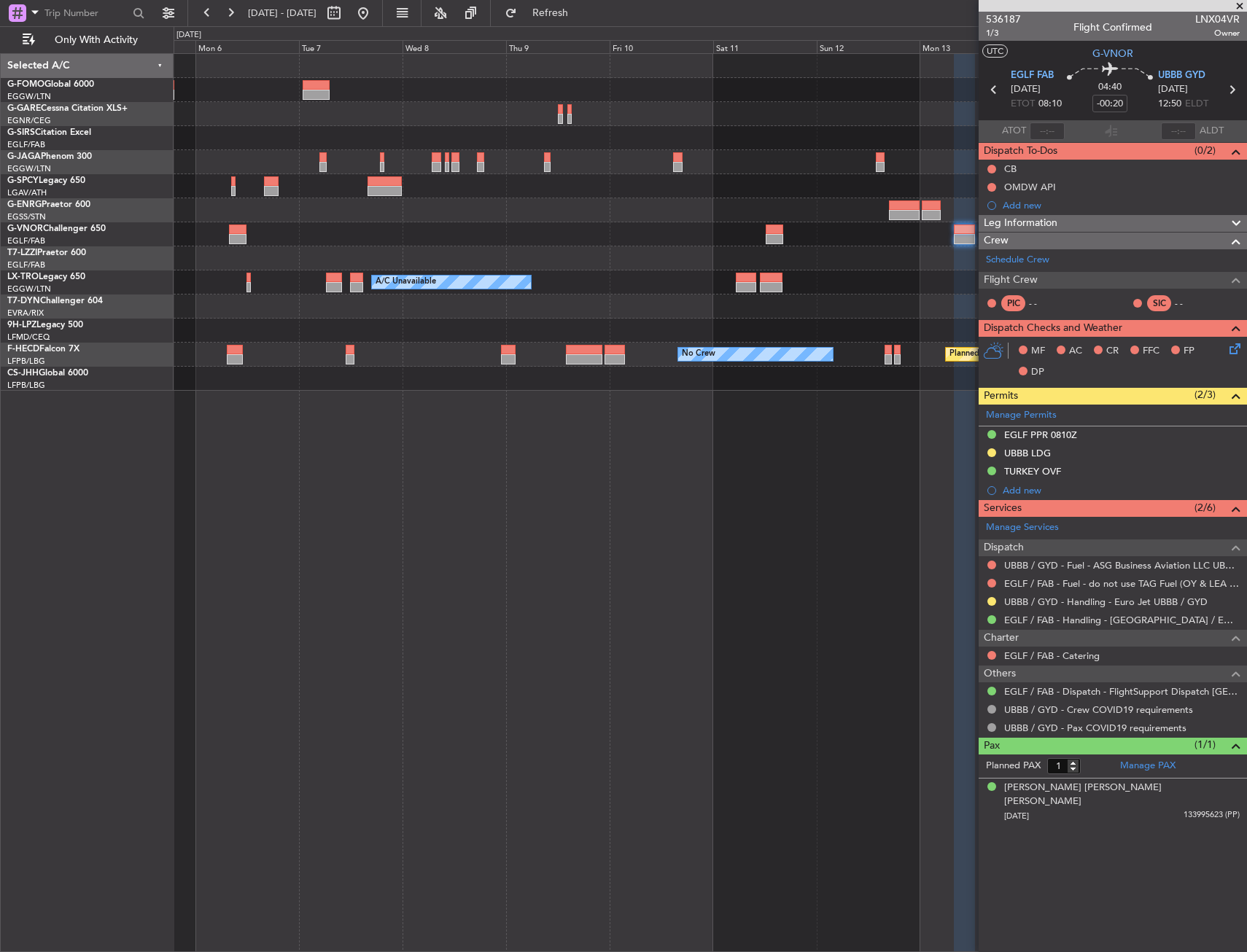
click at [924, 269] on div "Planned Maint Riga (Riga Intl) A/C Unavailable Planned Maint Paris (Le Bourget)…" at bounding box center [710, 222] width 1073 height 337
drag, startPoint x: 680, startPoint y: 303, endPoint x: 654, endPoint y: 257, distance: 52.8
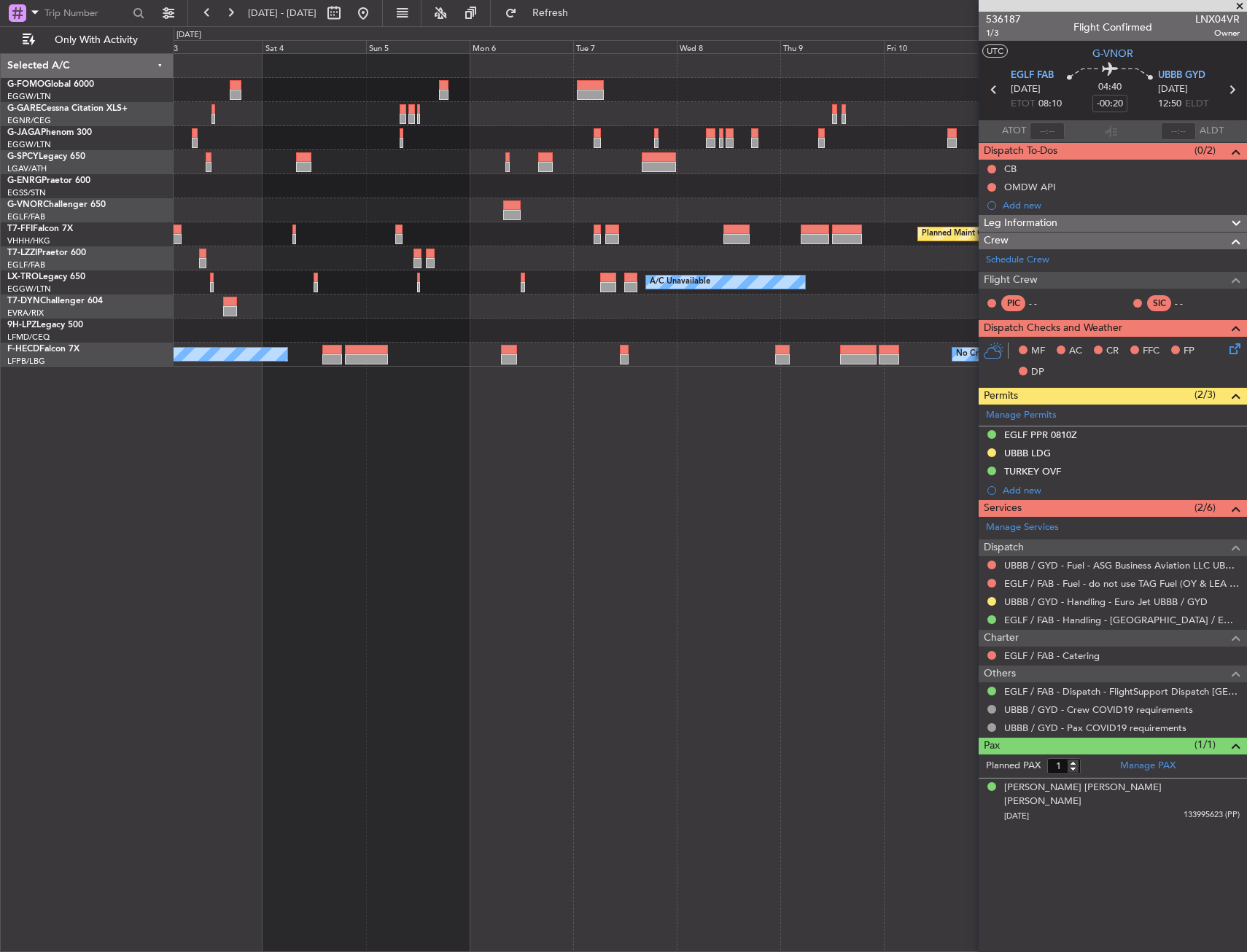
click at [819, 258] on div at bounding box center [710, 258] width 1073 height 24
click at [886, 250] on div "Planned Maint Bremen Planned Maint Geneva (Cointrin) Planned Maint Beijing (Bei…" at bounding box center [710, 210] width 1073 height 313
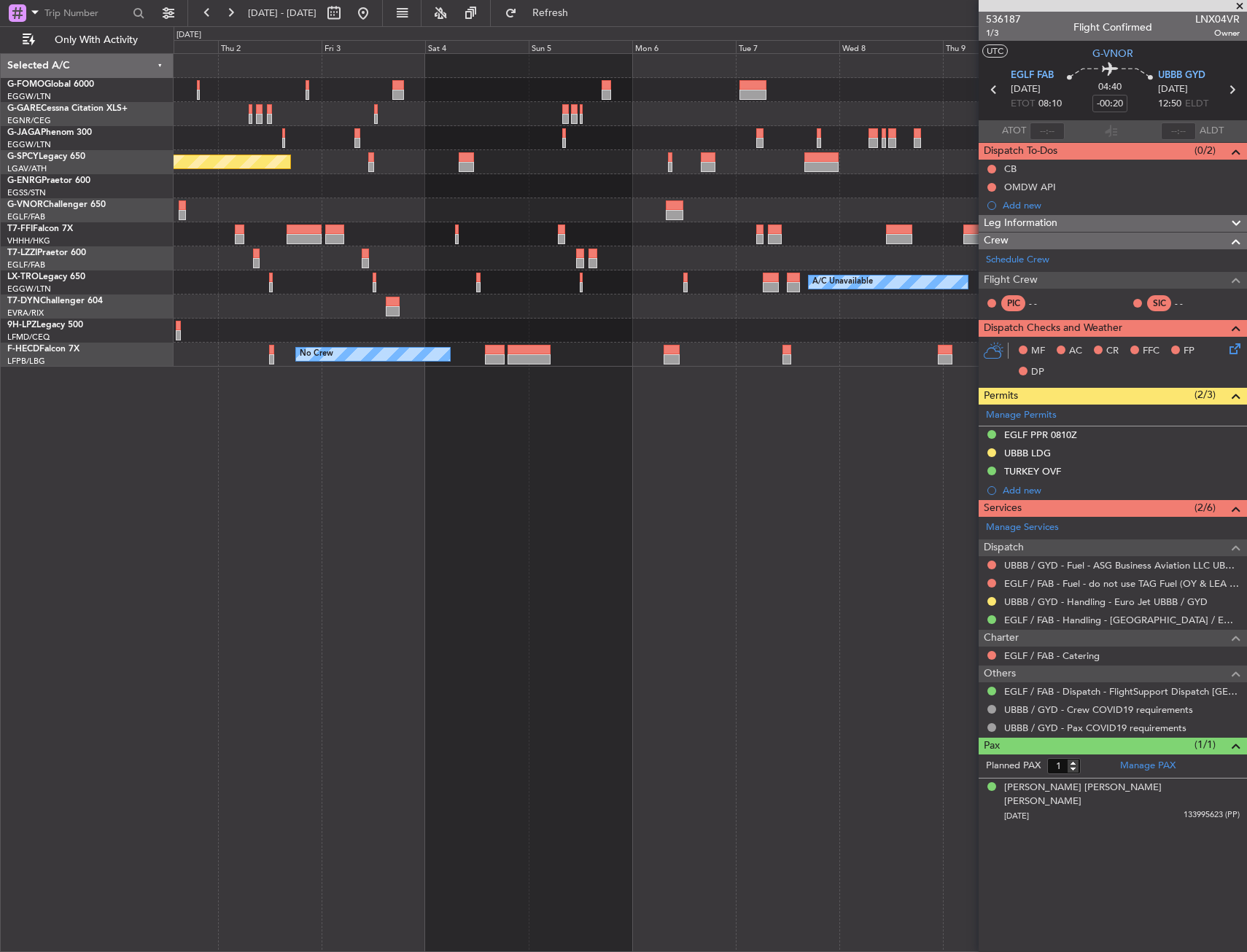
click at [882, 244] on div "Planned Maint Geneva (Cointrin) Planned Maint Beijing (Beijing Capital)" at bounding box center [710, 233] width 1073 height 24
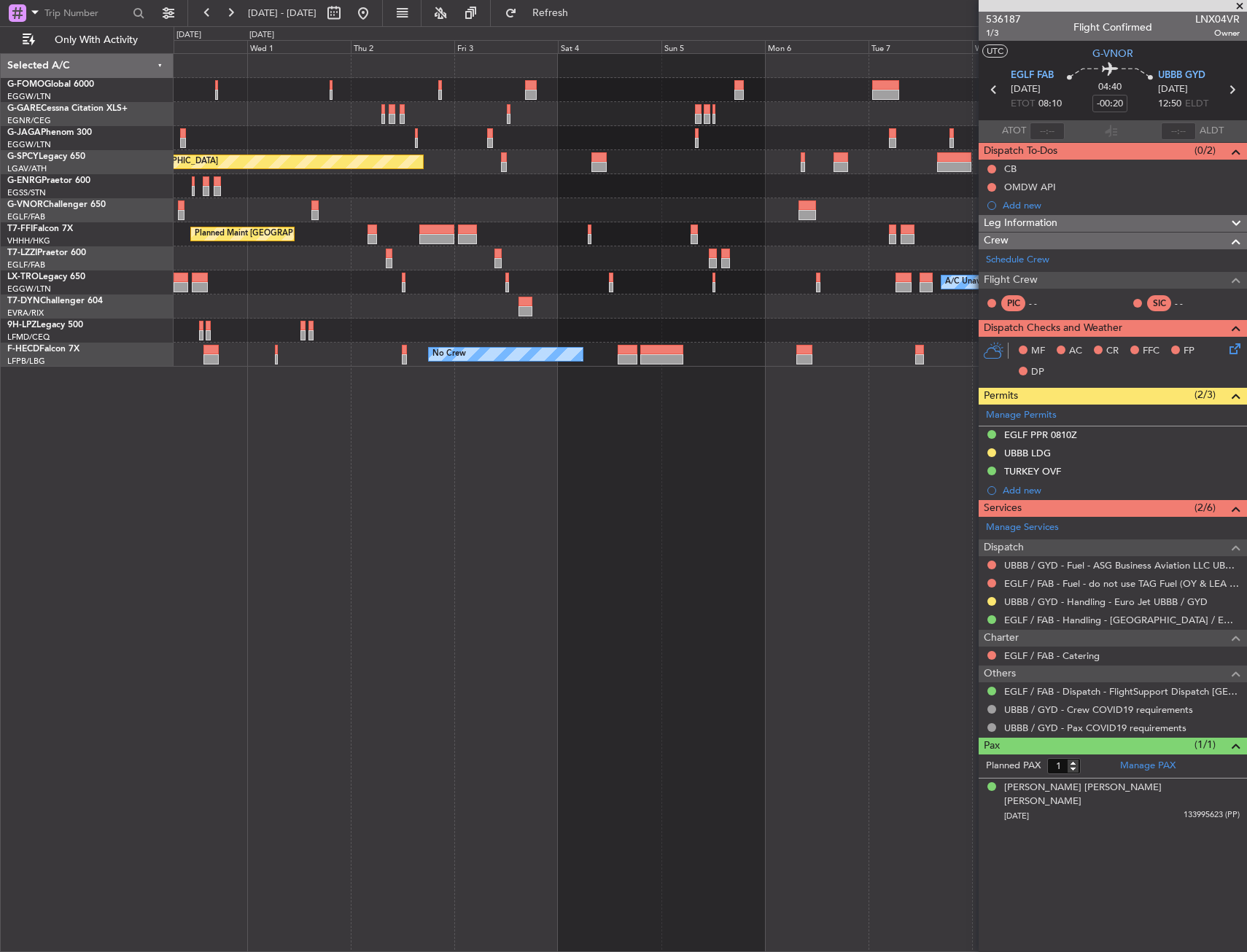
click at [966, 246] on div "Planned Maint Geneva (Cointrin) Planned Maint Beijing (Beijing Capital)" at bounding box center [710, 233] width 1073 height 24
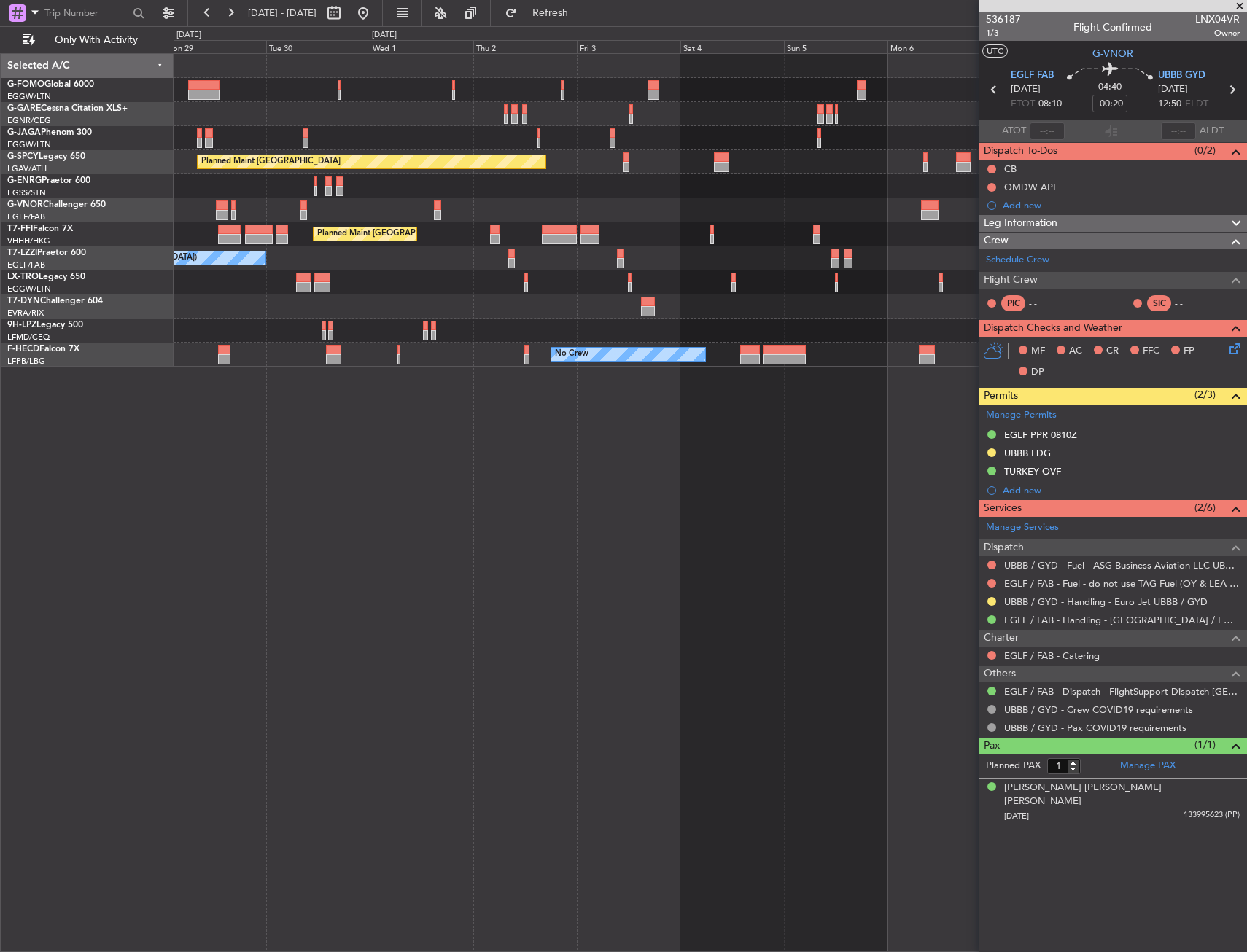
click at [1011, 253] on fb-app "05 Oct 2025 - 16 Oct 2025 Refresh Quick Links Only With Activity Planned Maint …" at bounding box center [623, 481] width 1247 height 941
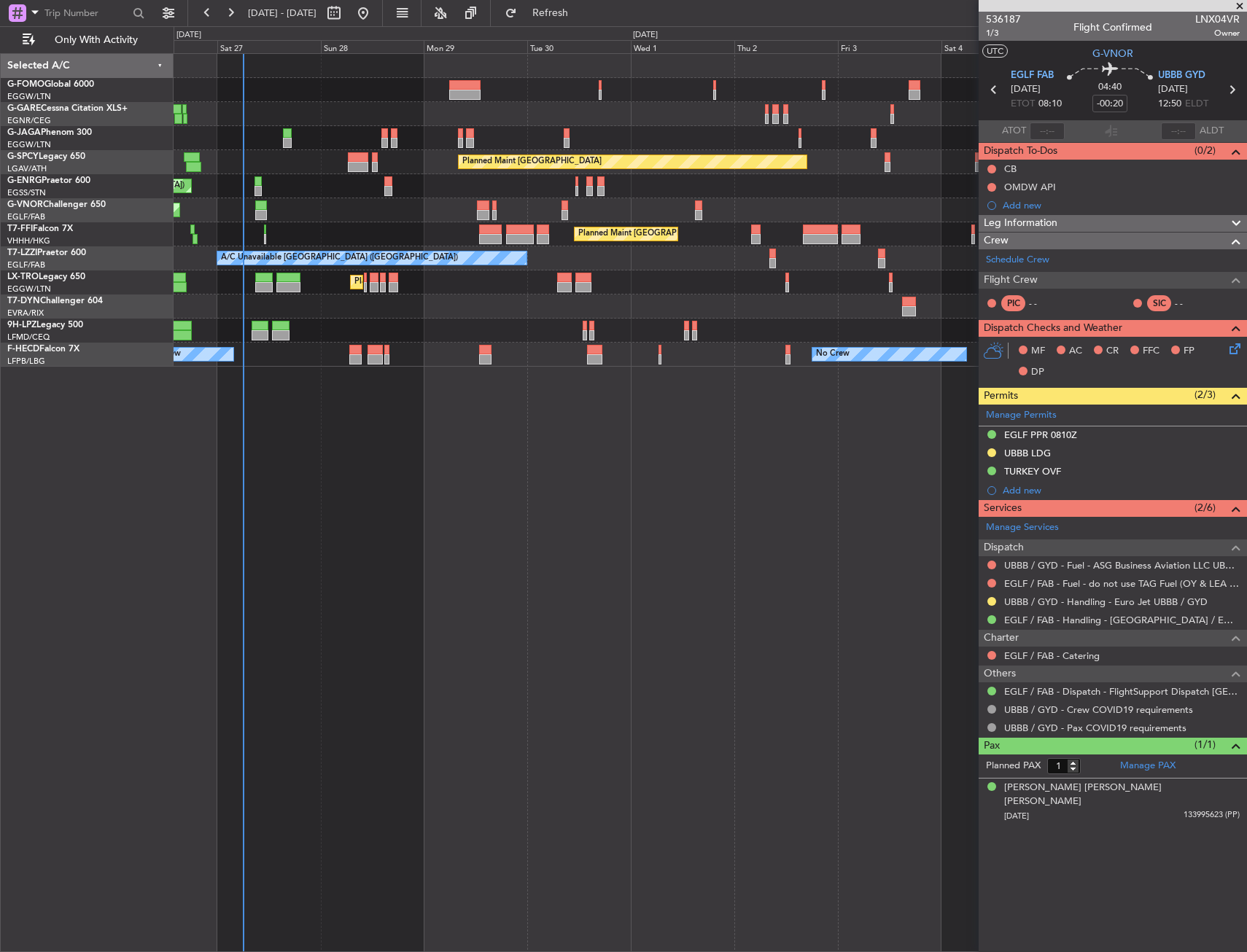
click at [812, 247] on div "A/C Unavailable [GEOGRAPHIC_DATA] ([GEOGRAPHIC_DATA])" at bounding box center [710, 258] width 1073 height 24
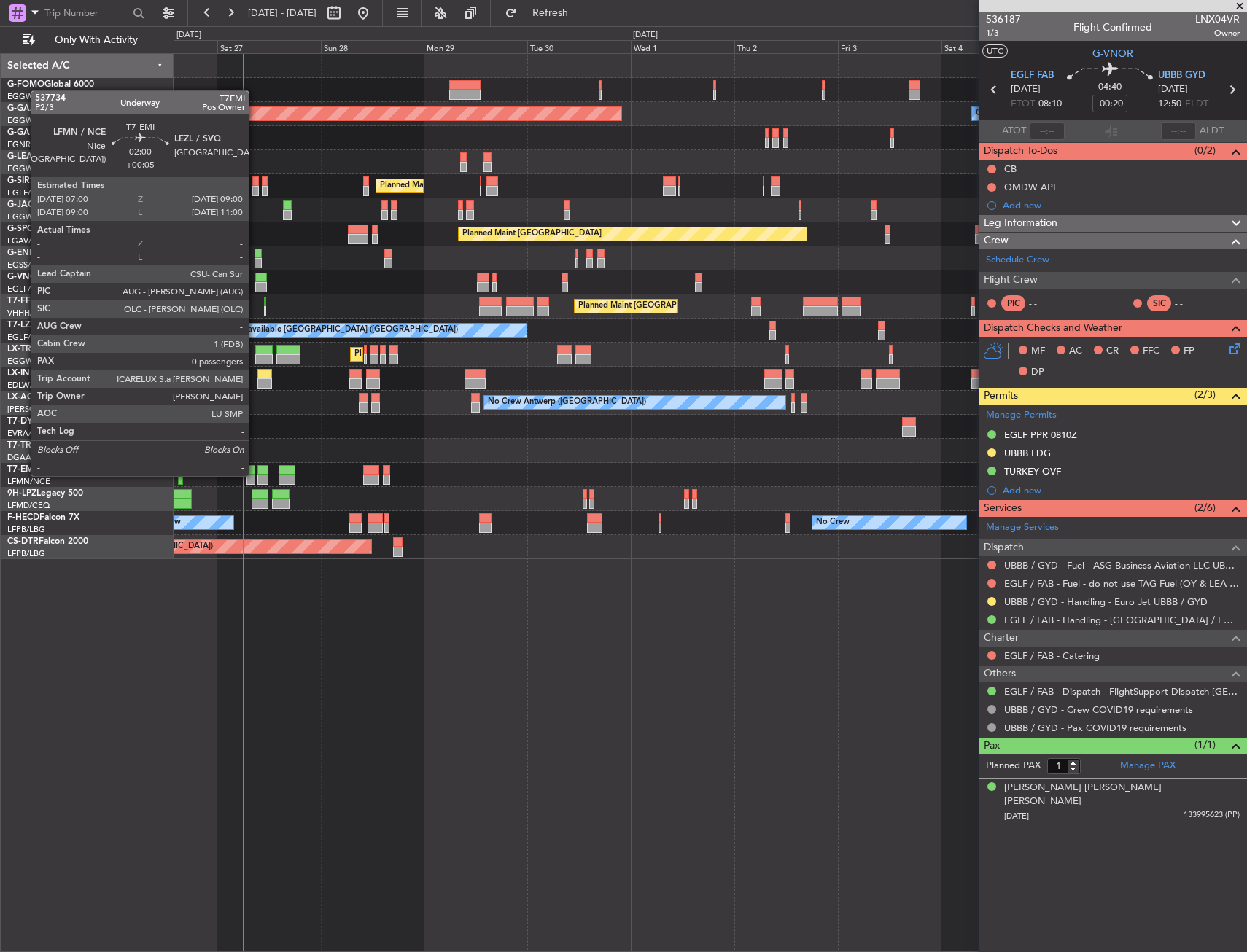
click at [255, 474] on div at bounding box center [251, 479] width 9 height 10
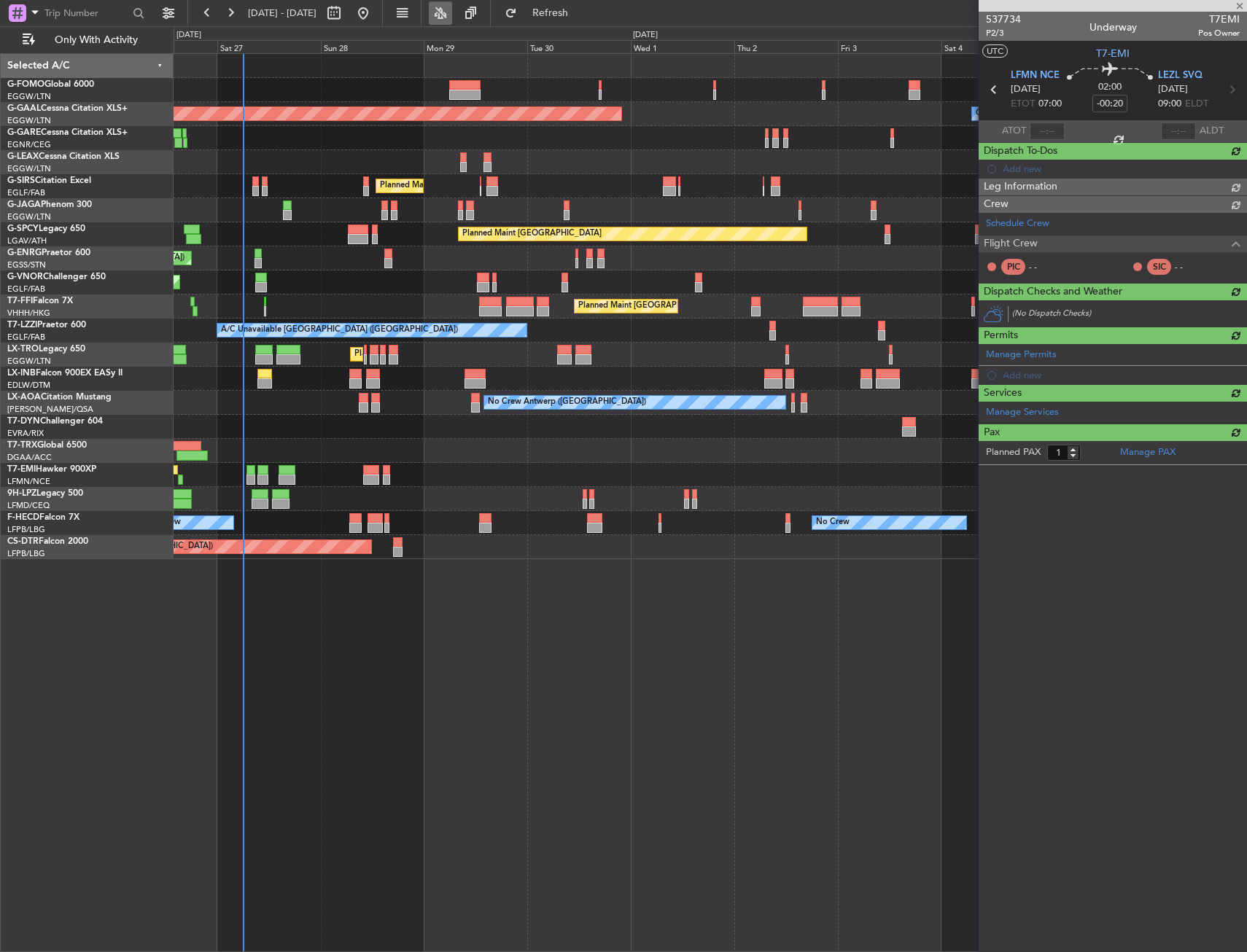
type input "+00:05"
type input "0"
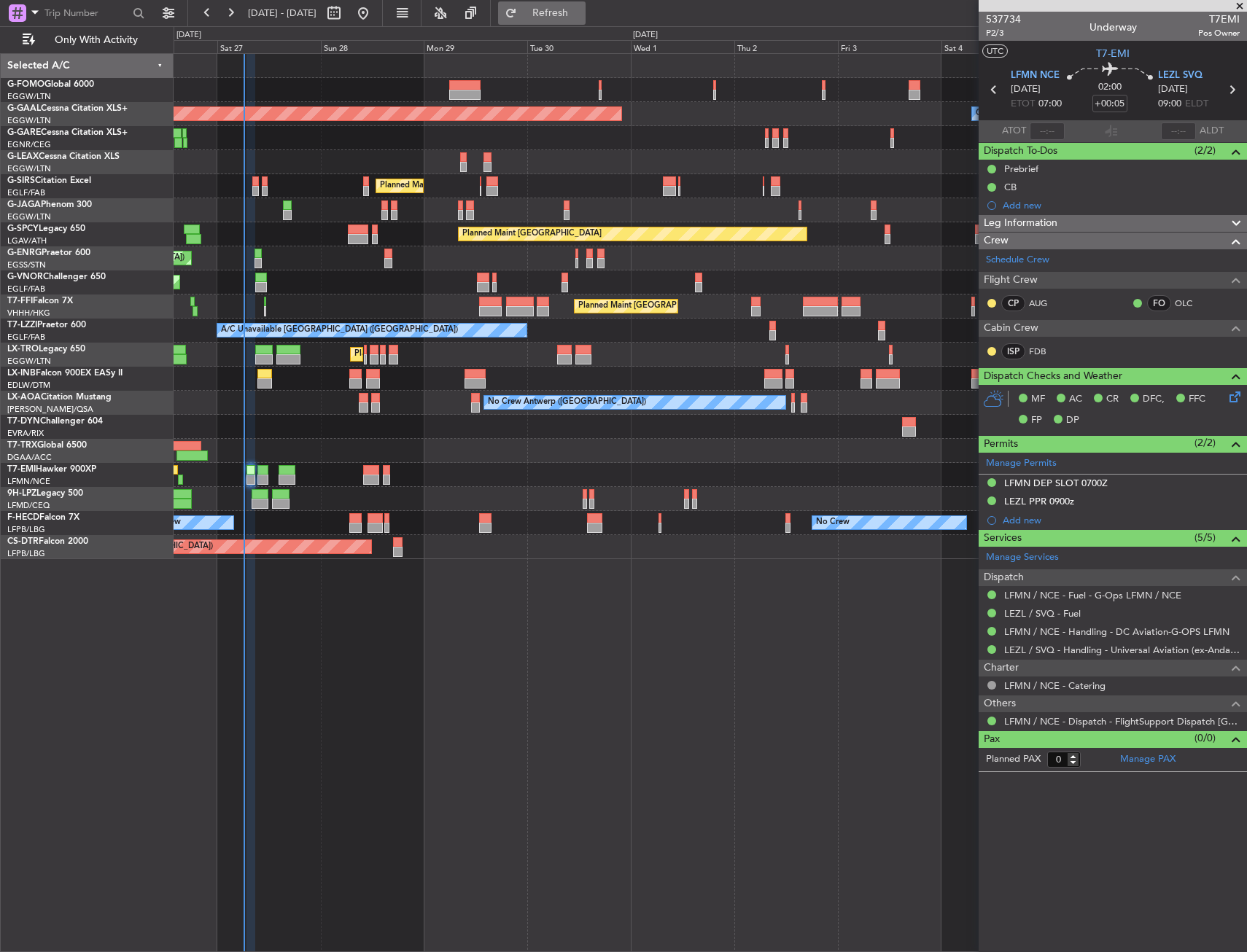
click at [581, 9] on span "Refresh" at bounding box center [550, 13] width 61 height 10
click at [0, 298] on html "26 Sep 2025 - 06 Oct 2025 Refresh Quick Links Only With Activity Planned Maint …" at bounding box center [623, 476] width 1247 height 952
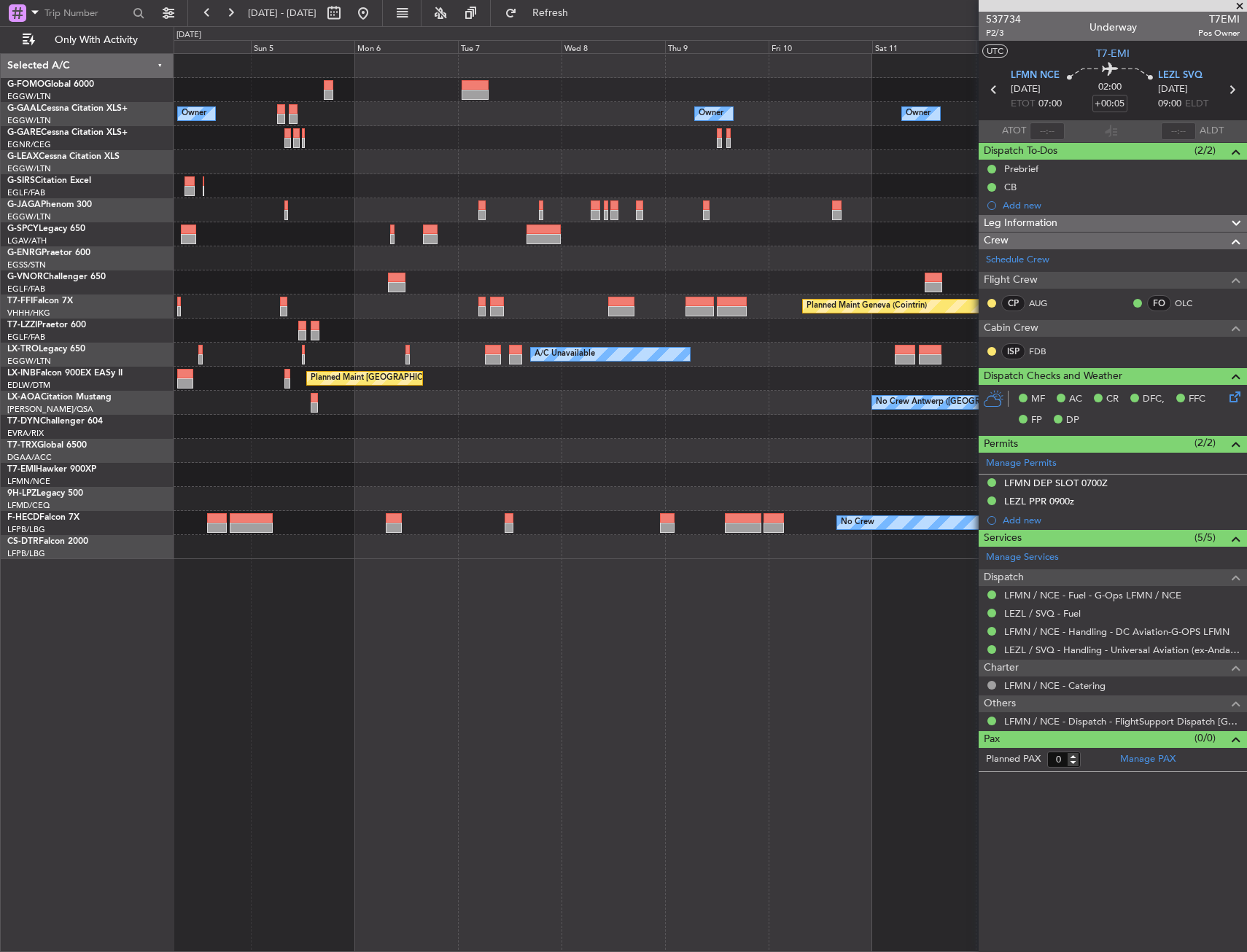
click at [0, 275] on html "26 Sep 2025 - 06 Oct 2025 Refresh Quick Links Only With Activity Owner Owner Ow…" at bounding box center [623, 476] width 1247 height 952
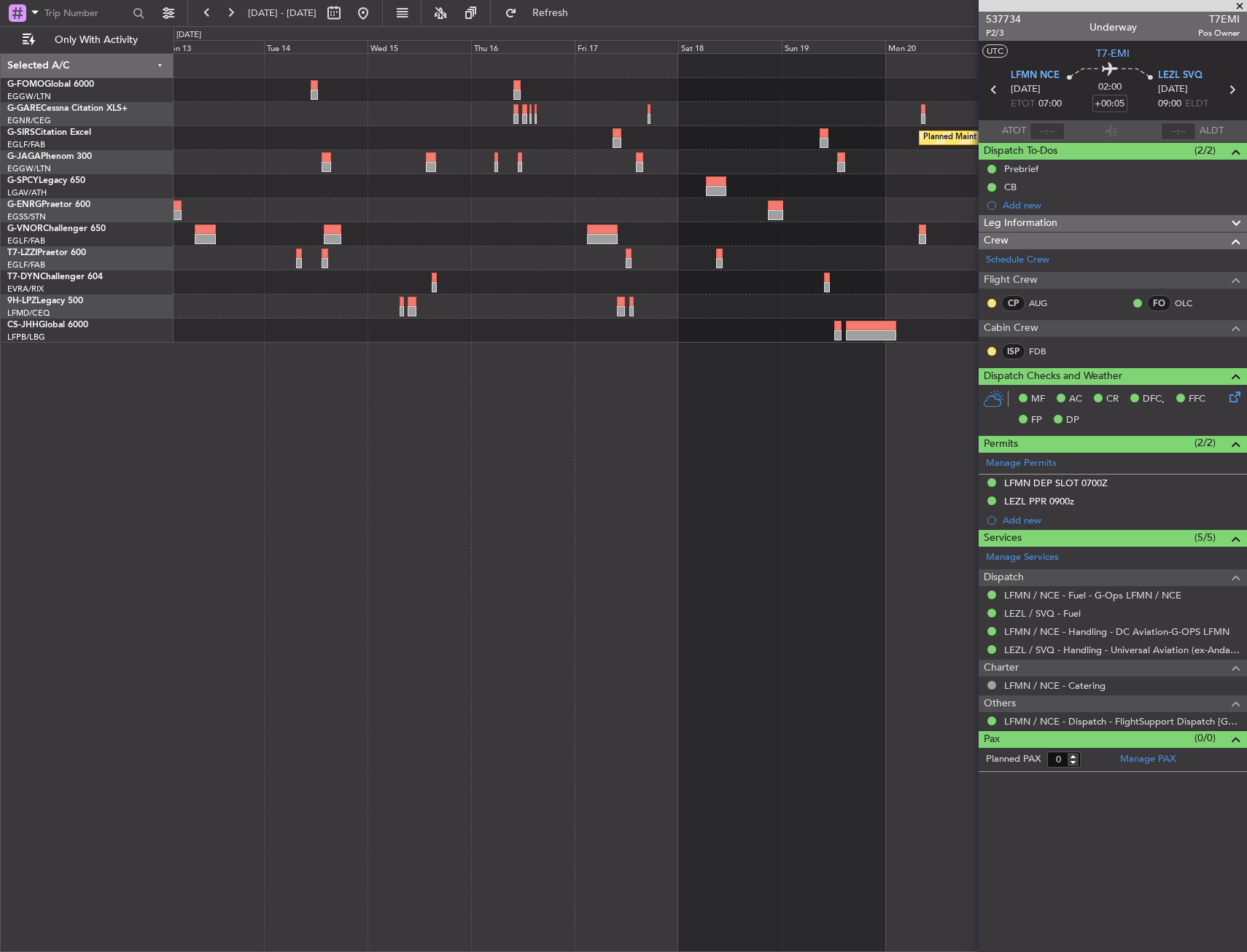
click at [992, 224] on fb-app "13 Oct 2025 - 23 Oct 2025 Refresh Quick Links Only With Activity Planned Maint …" at bounding box center [623, 481] width 1247 height 941
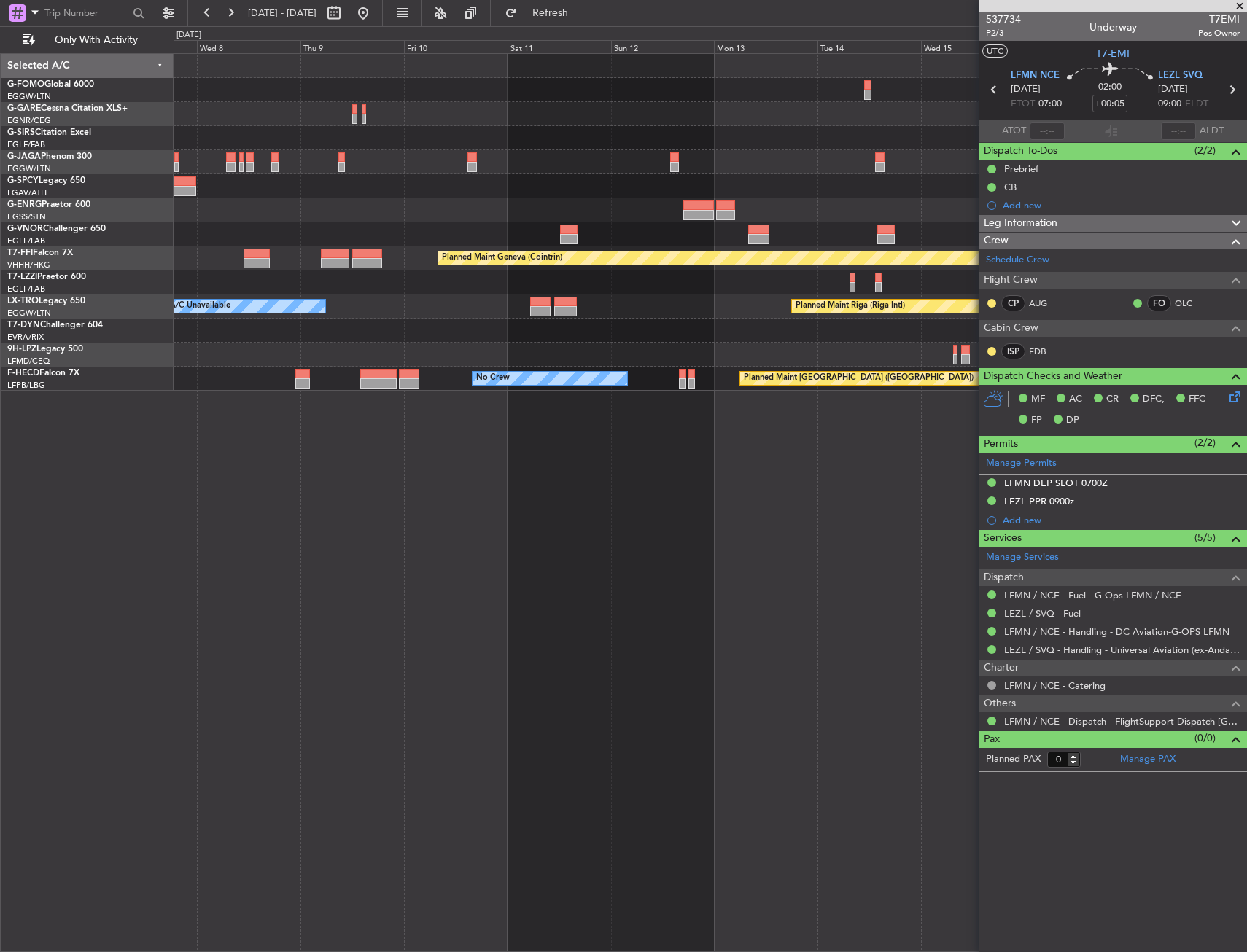
click at [495, 248] on div "Planned Maint Geneva (Cointrin)" at bounding box center [710, 258] width 1073 height 24
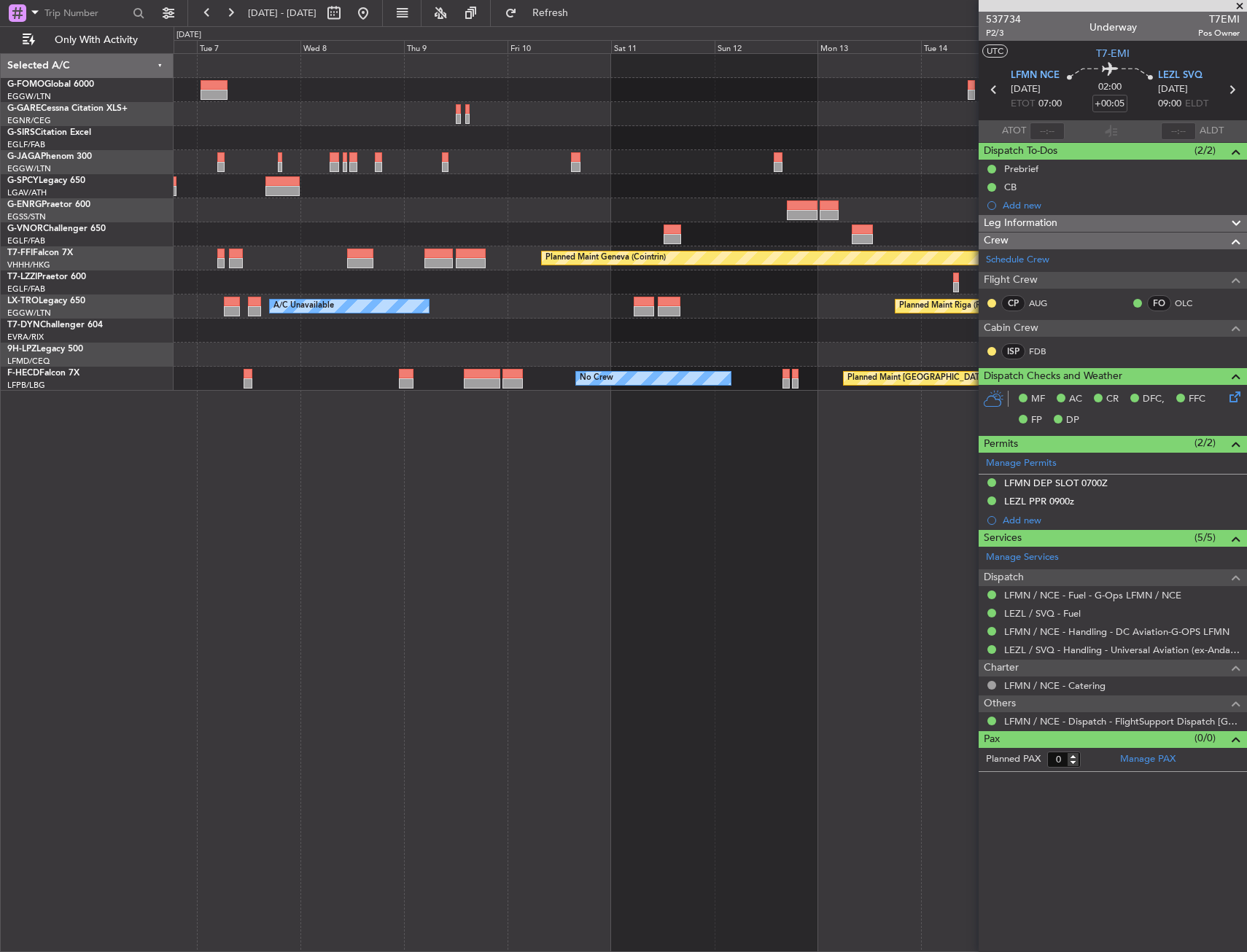
click at [372, 284] on div at bounding box center [710, 282] width 1073 height 24
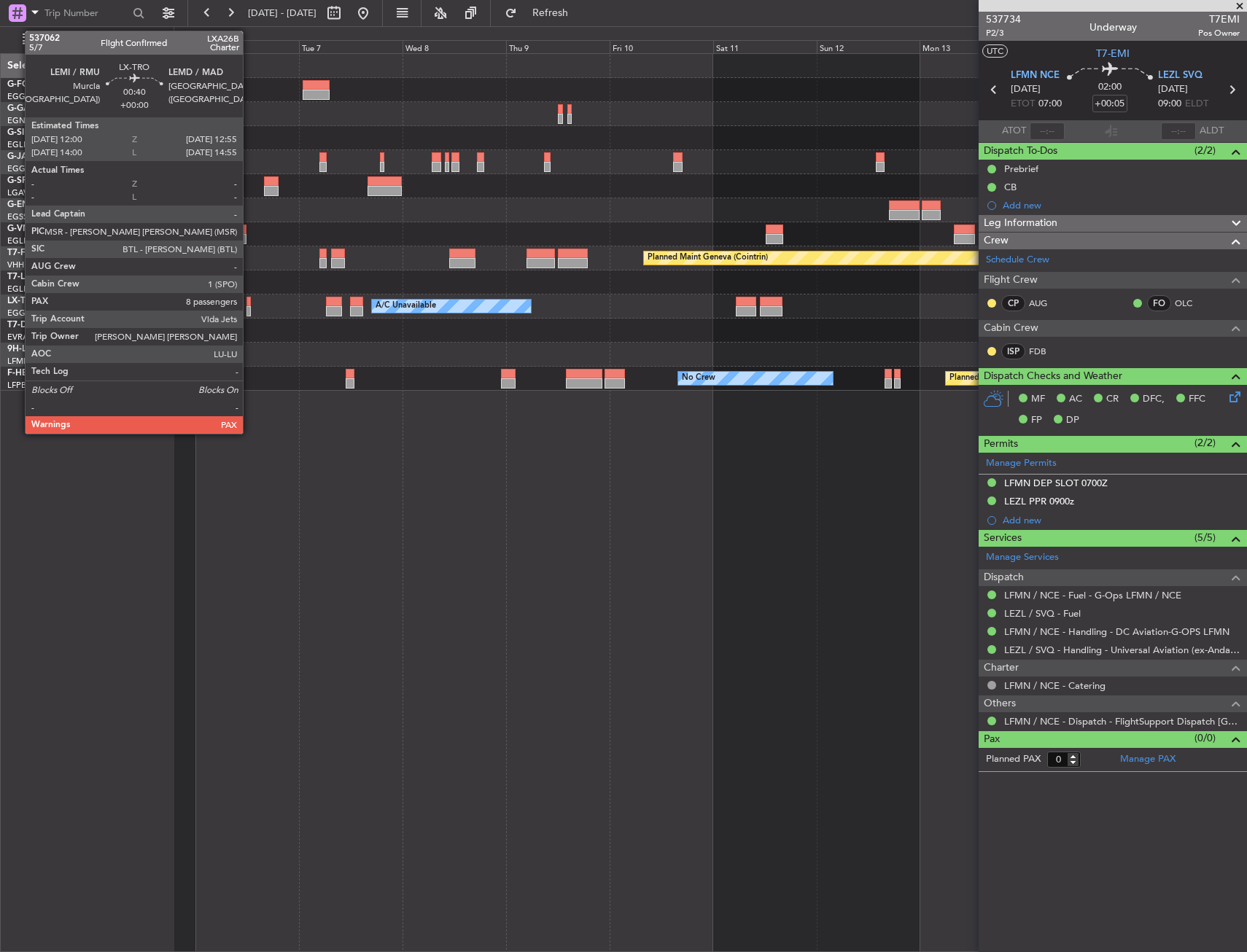
click at [349, 323] on div at bounding box center [710, 330] width 1073 height 24
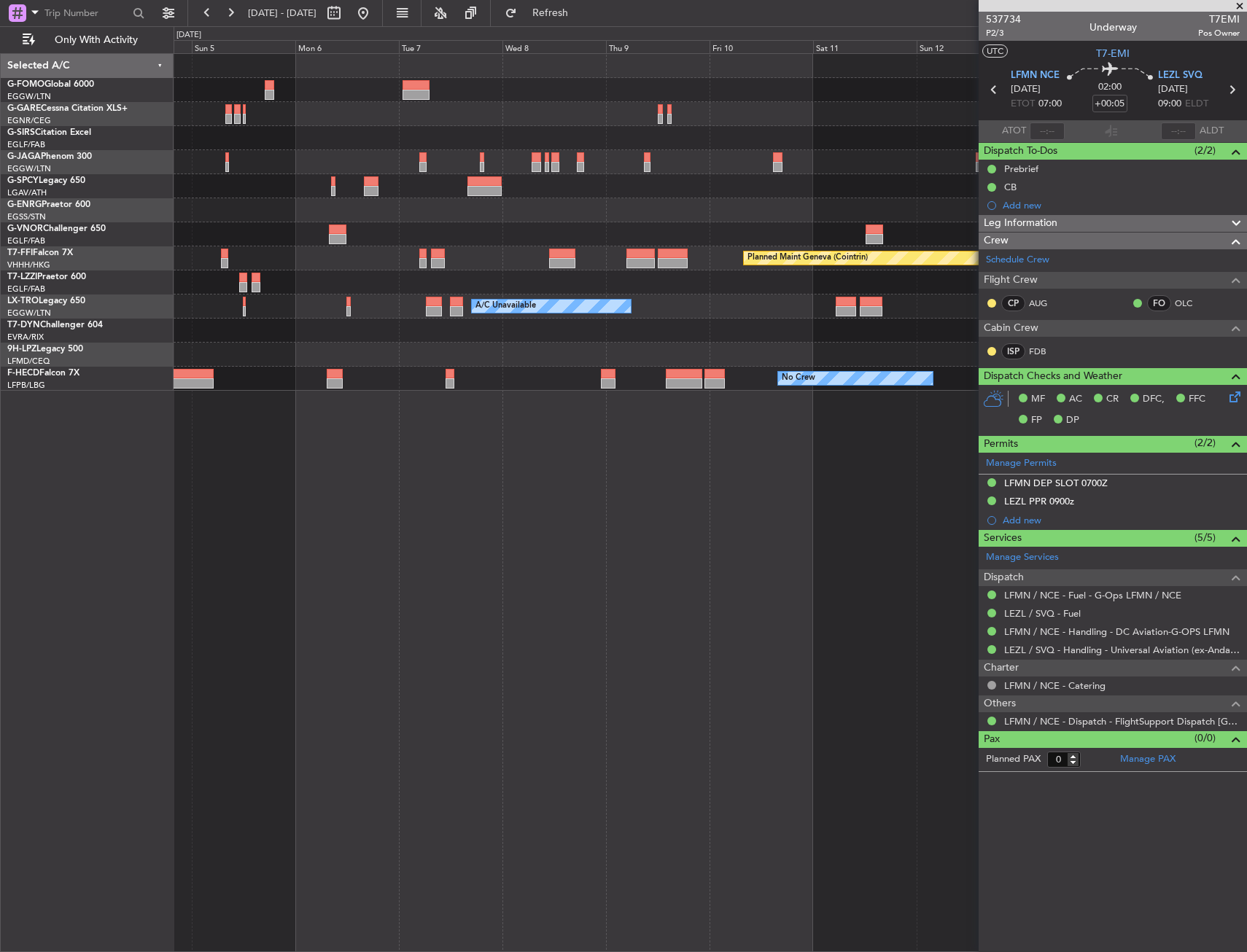
click at [727, 321] on div at bounding box center [710, 330] width 1073 height 24
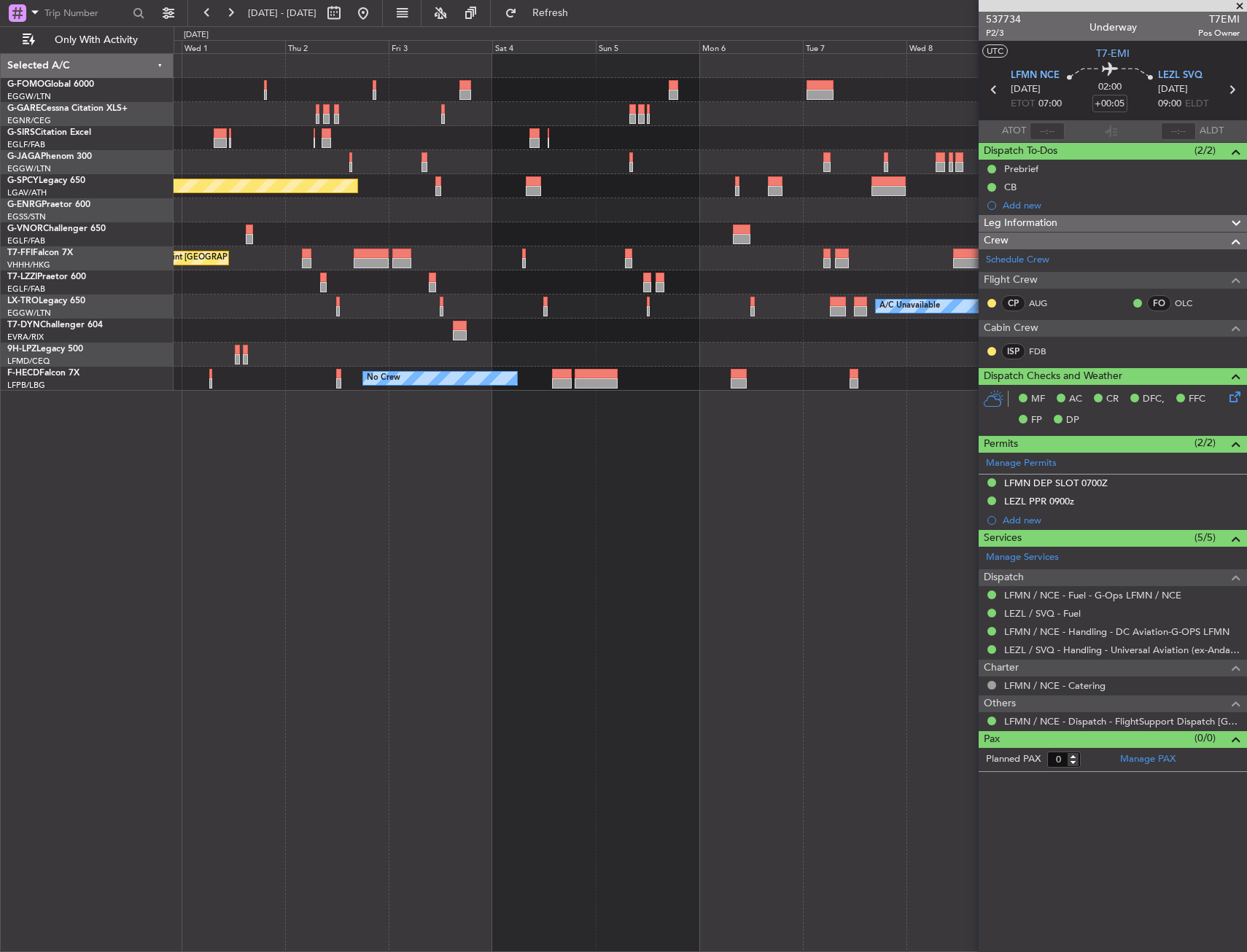
click at [764, 323] on div at bounding box center [710, 330] width 1073 height 24
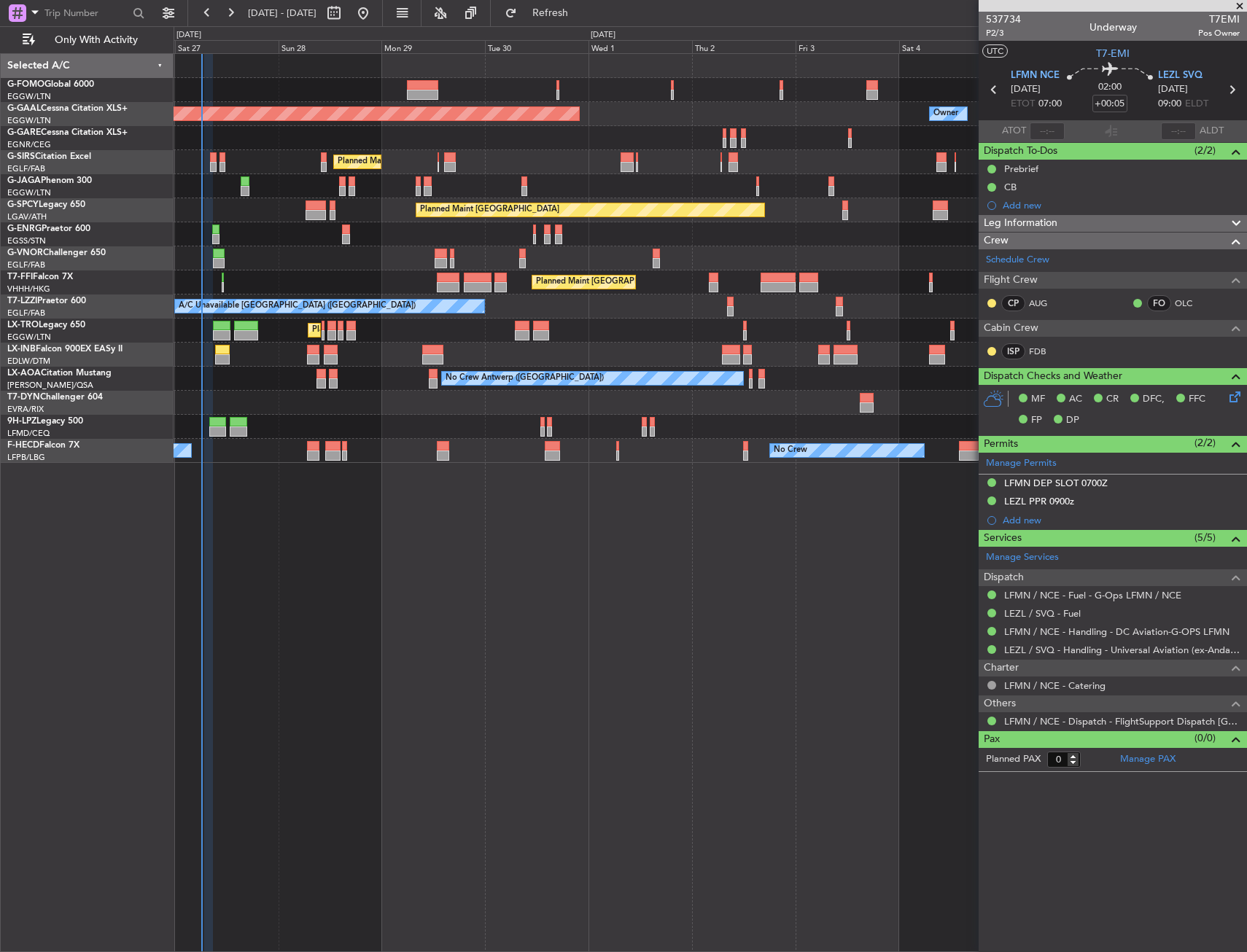
click at [819, 329] on div "Planned Maint London (Luton) A/C Unavailable" at bounding box center [710, 330] width 1073 height 24
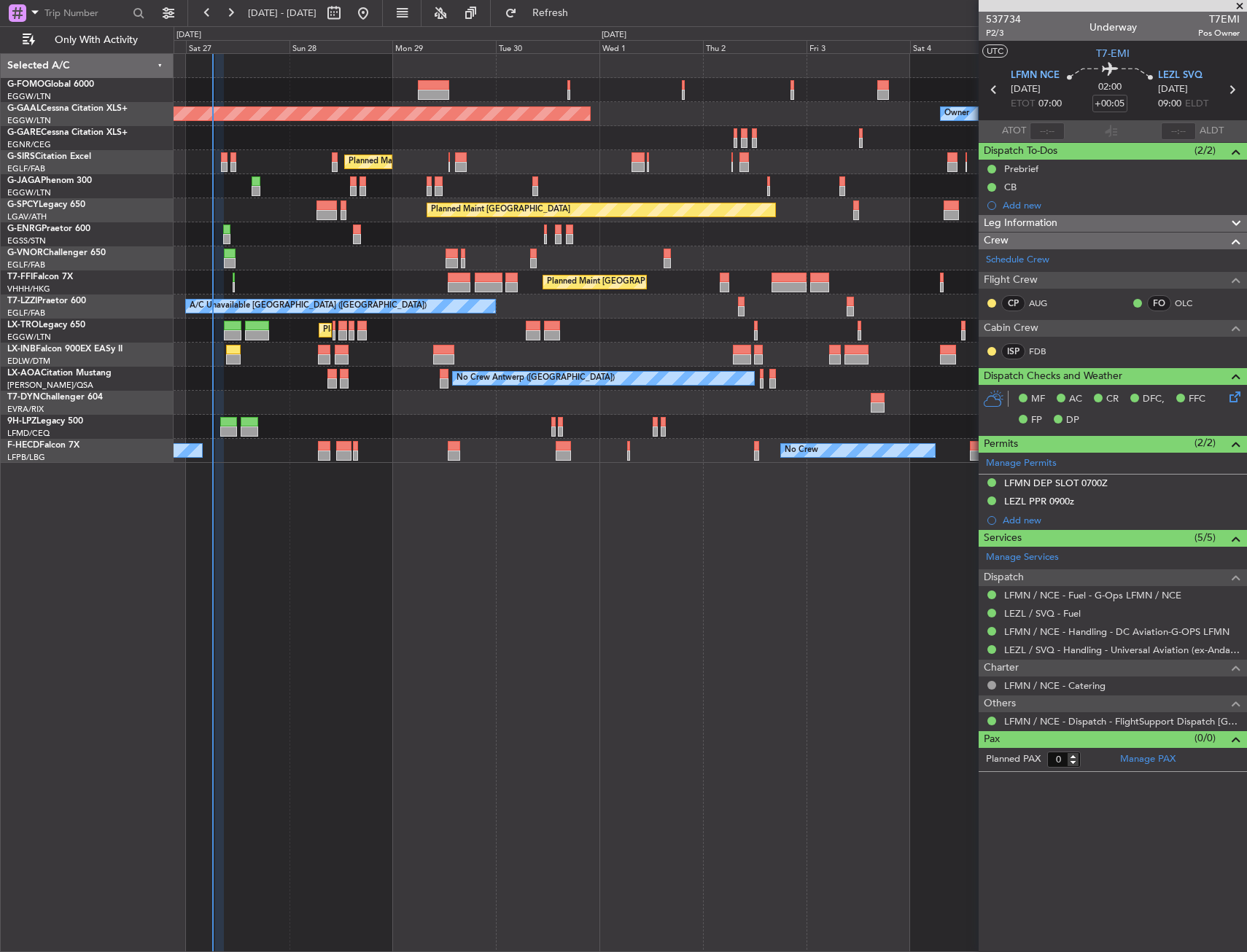
click at [739, 321] on div "Planned Maint London (Luton) A/C Unavailable" at bounding box center [710, 330] width 1073 height 24
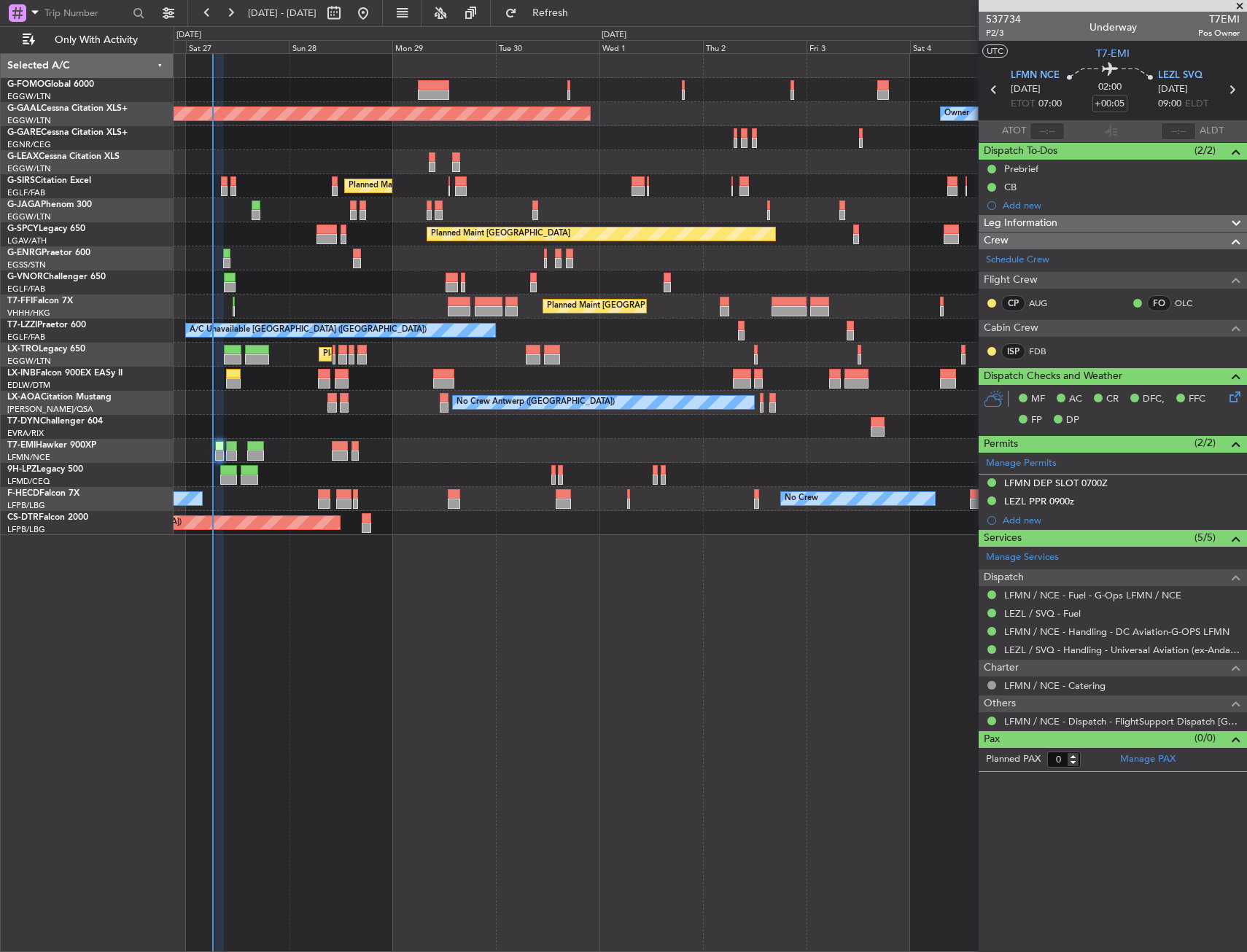
click at [389, 409] on div "No Crew Antwerp ([GEOGRAPHIC_DATA])" at bounding box center [710, 403] width 1073 height 24
click at [73, 327] on div "Planned Maint London (Luton) Planned Maint Dusseldorf Owner Owner Planned Maint…" at bounding box center [623, 489] width 1247 height 926
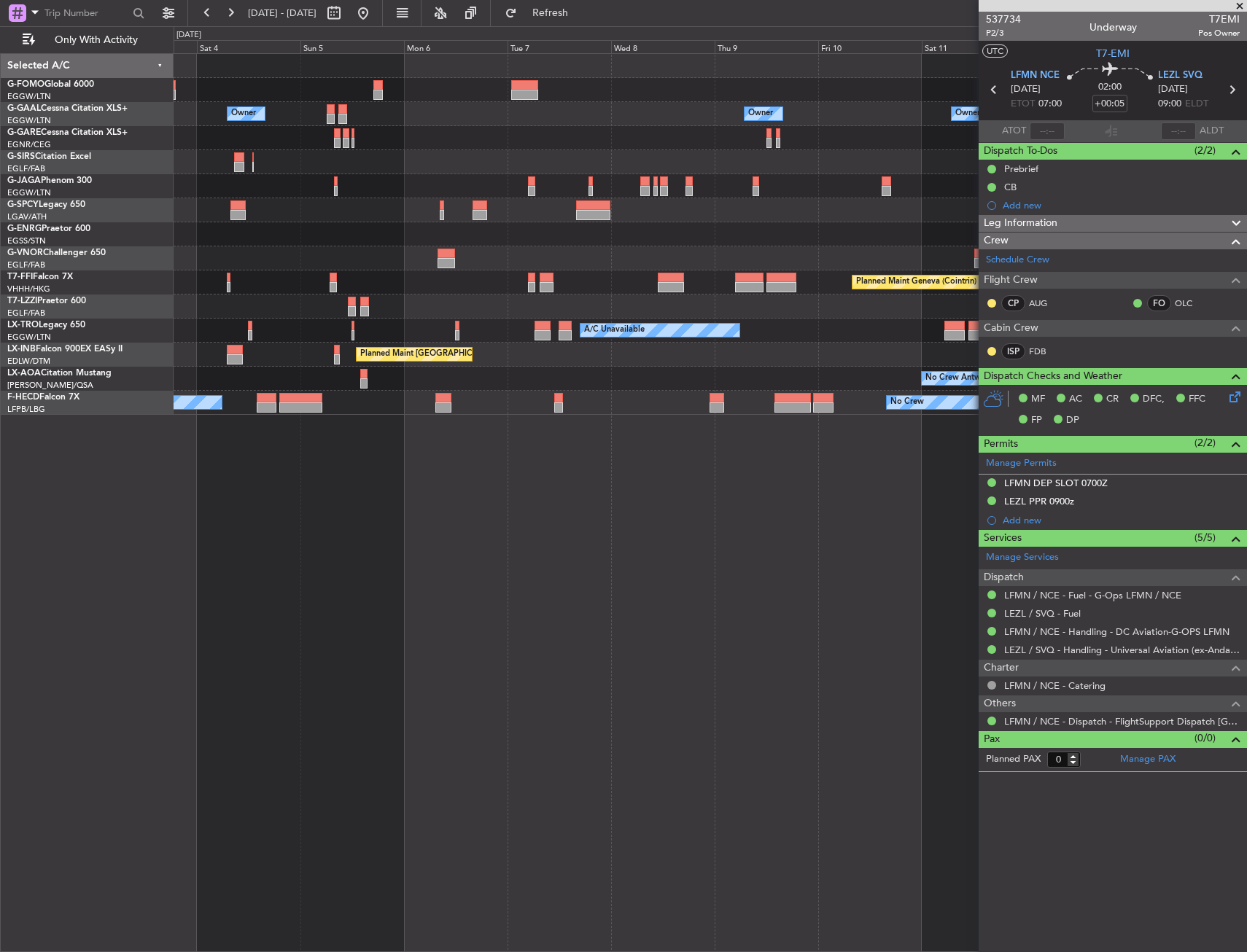
click at [830, 295] on div "Owner Owner Owner Owner Owner No Crew Planned Maint Bremen Planned Maint Geneva…" at bounding box center [710, 233] width 1073 height 361
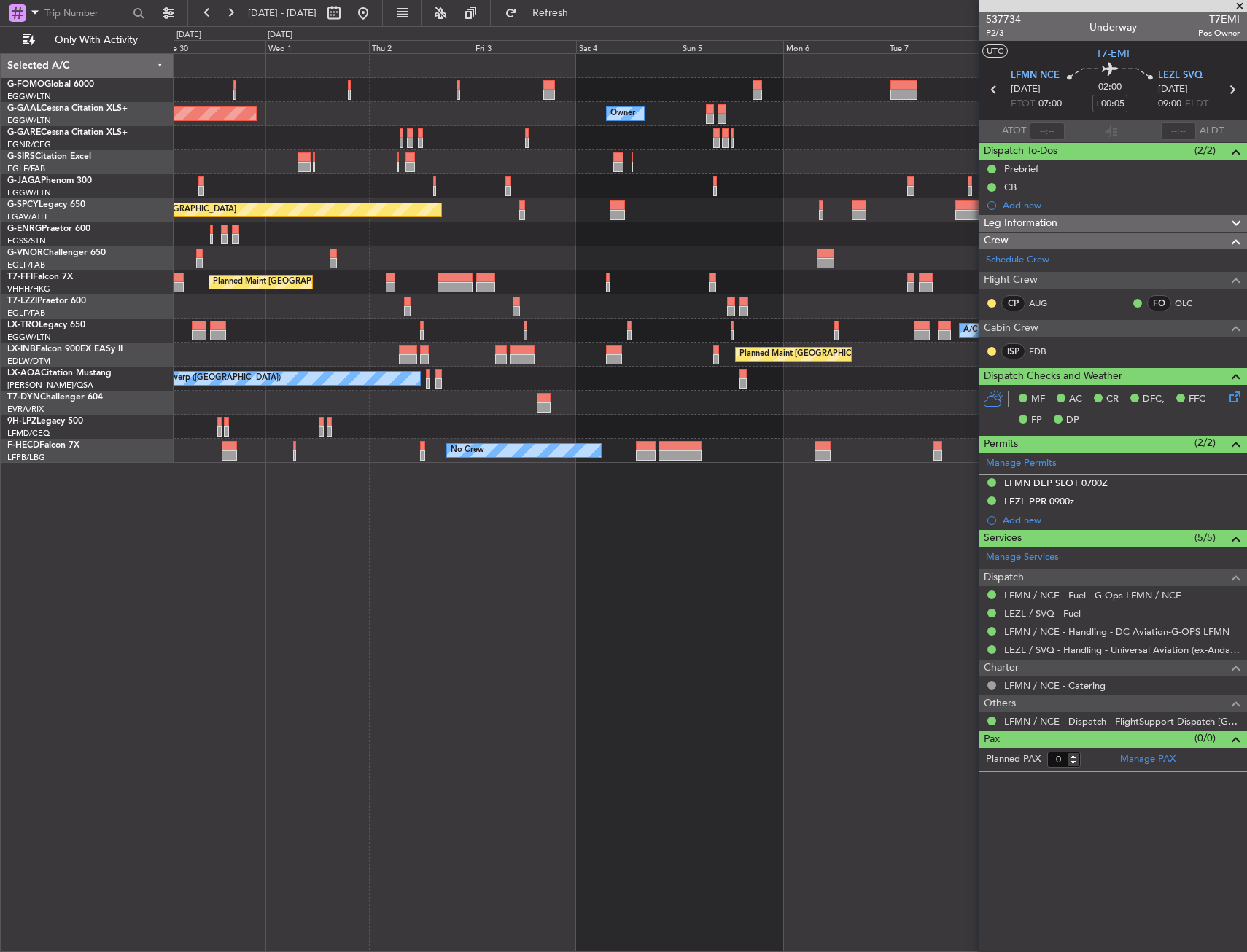
click at [754, 282] on div "Planned Maint Geneva (Cointrin) Planned Maint Beijing (Beijing Capital)" at bounding box center [710, 282] width 1073 height 24
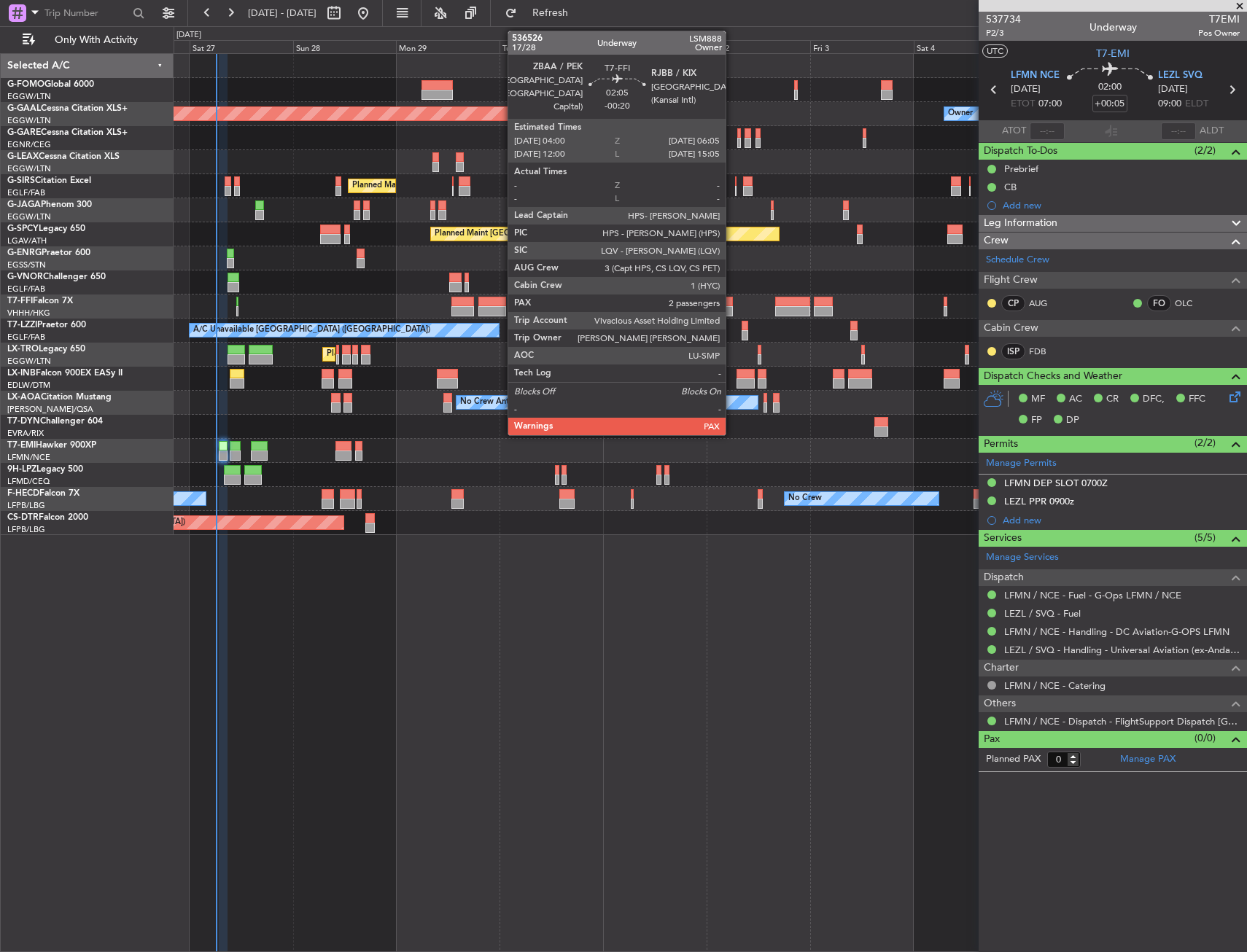
click at [732, 308] on div at bounding box center [727, 311] width 9 height 10
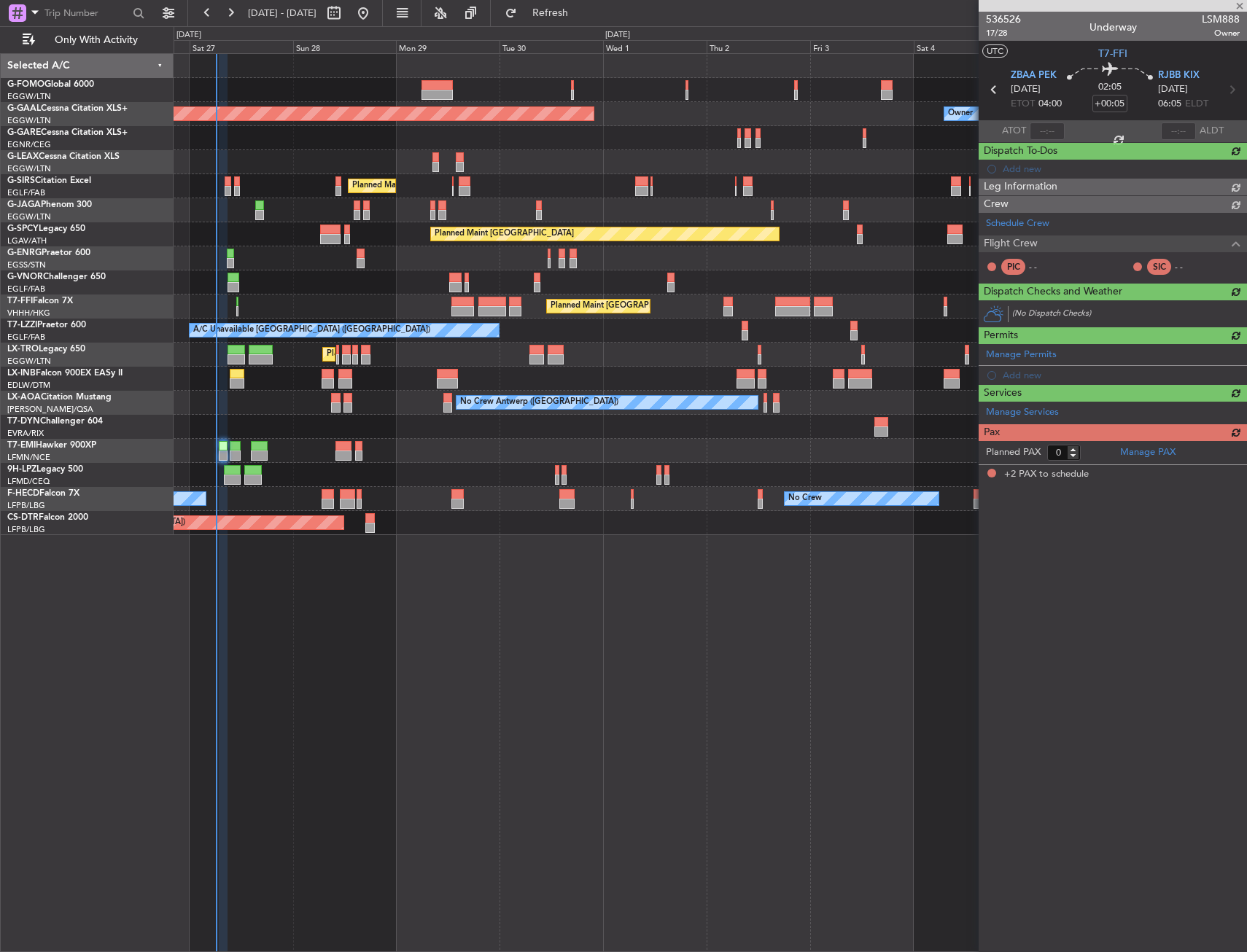
type input "-00:20"
type input "2"
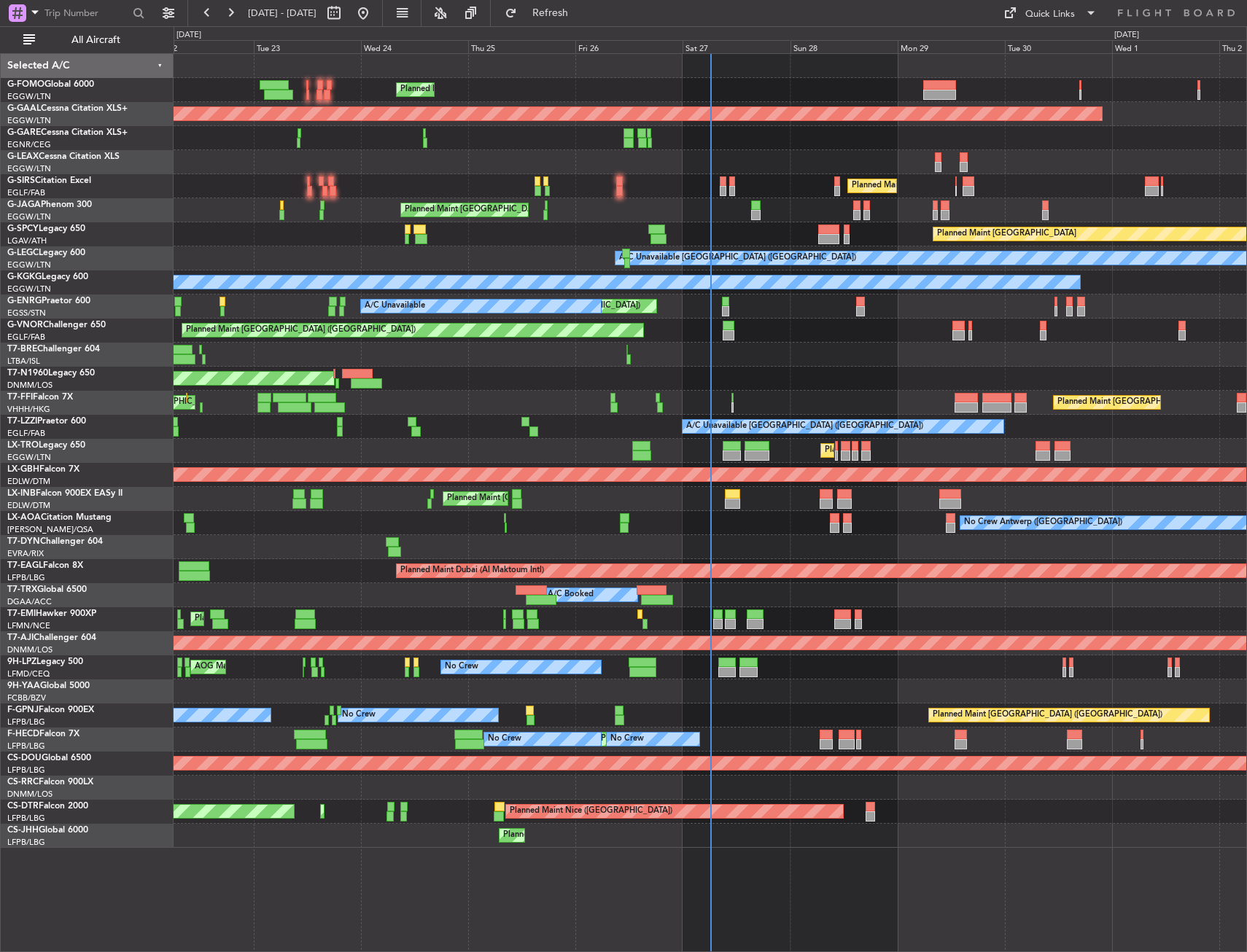
click at [486, 318] on div "Planned Maint [GEOGRAPHIC_DATA] ([GEOGRAPHIC_DATA]) Planned [GEOGRAPHIC_DATA] O…" at bounding box center [710, 450] width 1073 height 794
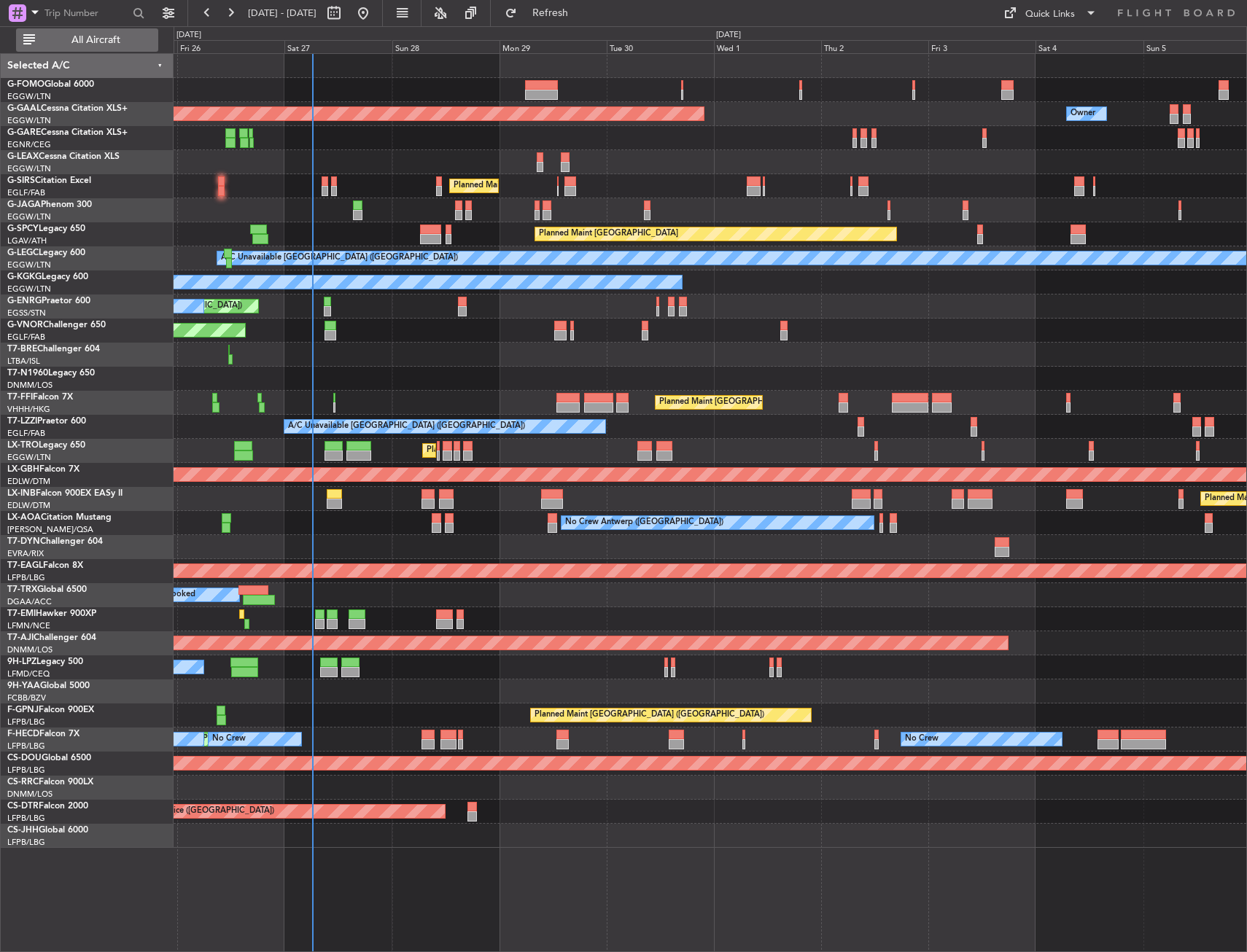
click at [135, 45] on button "All Aircraft" at bounding box center [87, 40] width 142 height 23
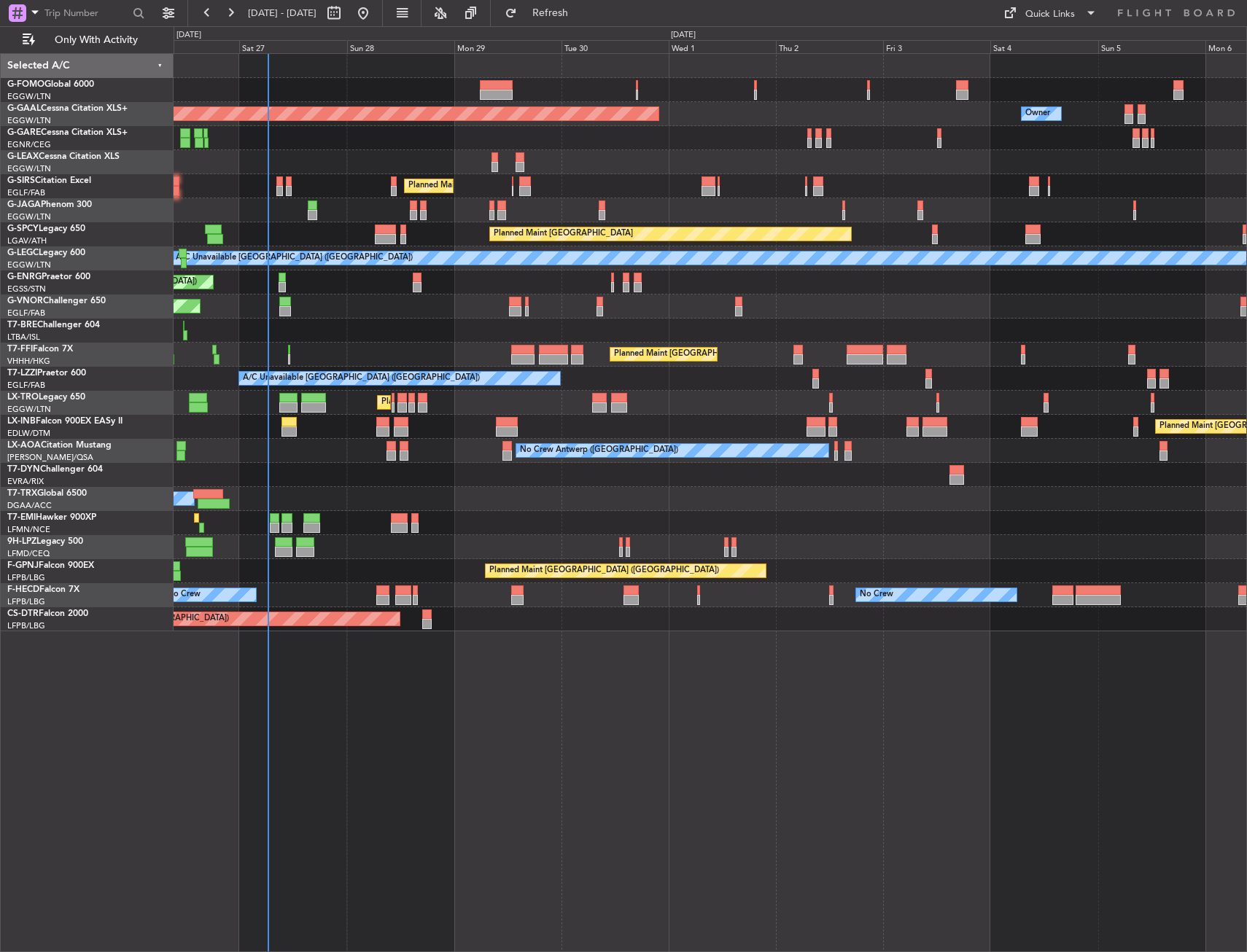
click at [690, 492] on div "Planned Maint London (Luton) Owner Planned Maint Dusseldorf Planned Maint Londo…" at bounding box center [710, 342] width 1073 height 577
click at [581, 12] on span "Refresh" at bounding box center [550, 13] width 61 height 10
click at [271, 205] on div "Planned Maint [GEOGRAPHIC_DATA] ([GEOGRAPHIC_DATA])" at bounding box center [710, 210] width 1073 height 24
click at [250, 207] on div "Planned Maint [GEOGRAPHIC_DATA] ([GEOGRAPHIC_DATA])" at bounding box center [710, 210] width 1073 height 24
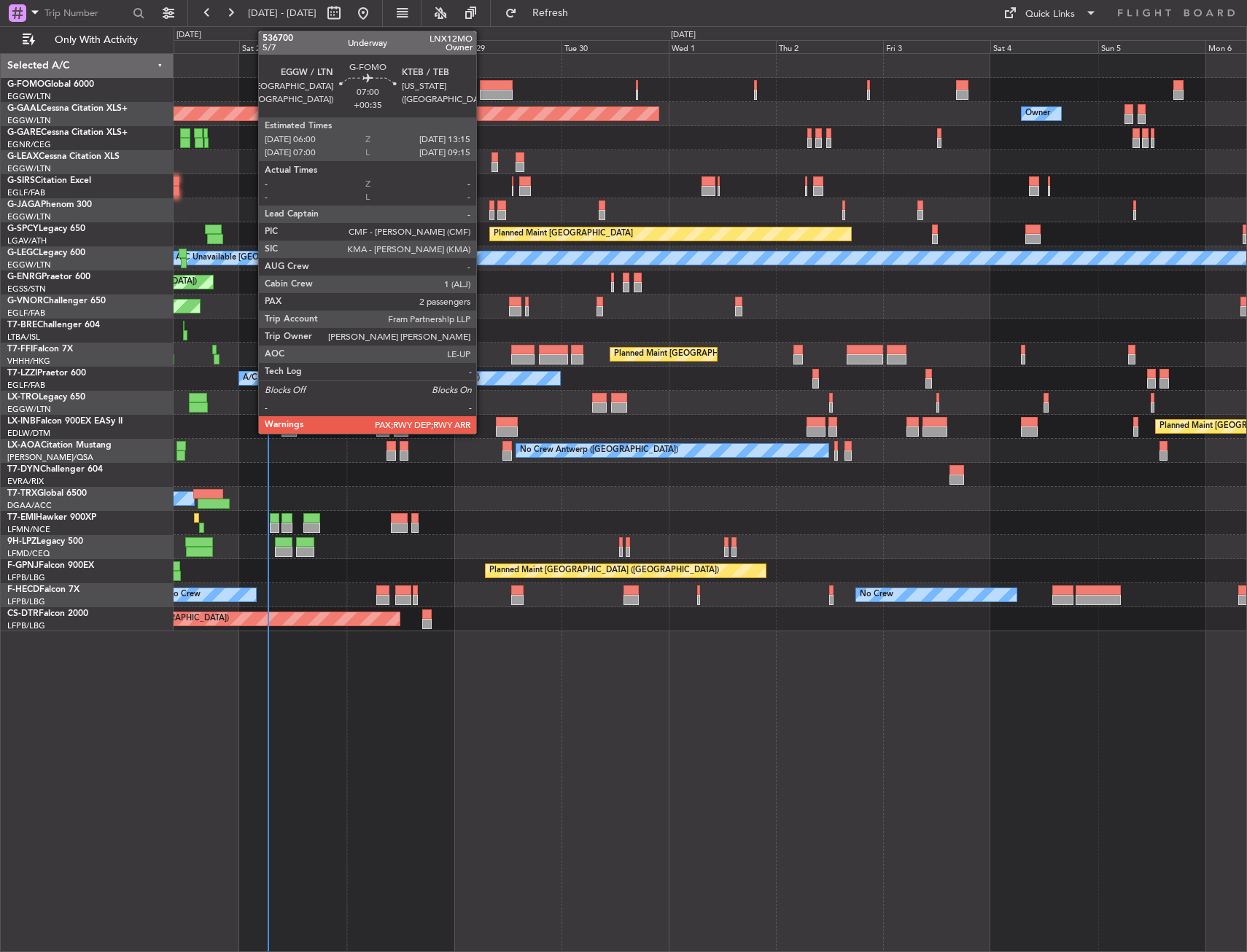
click at [479, 97] on div at bounding box center [496, 95] width 33 height 10
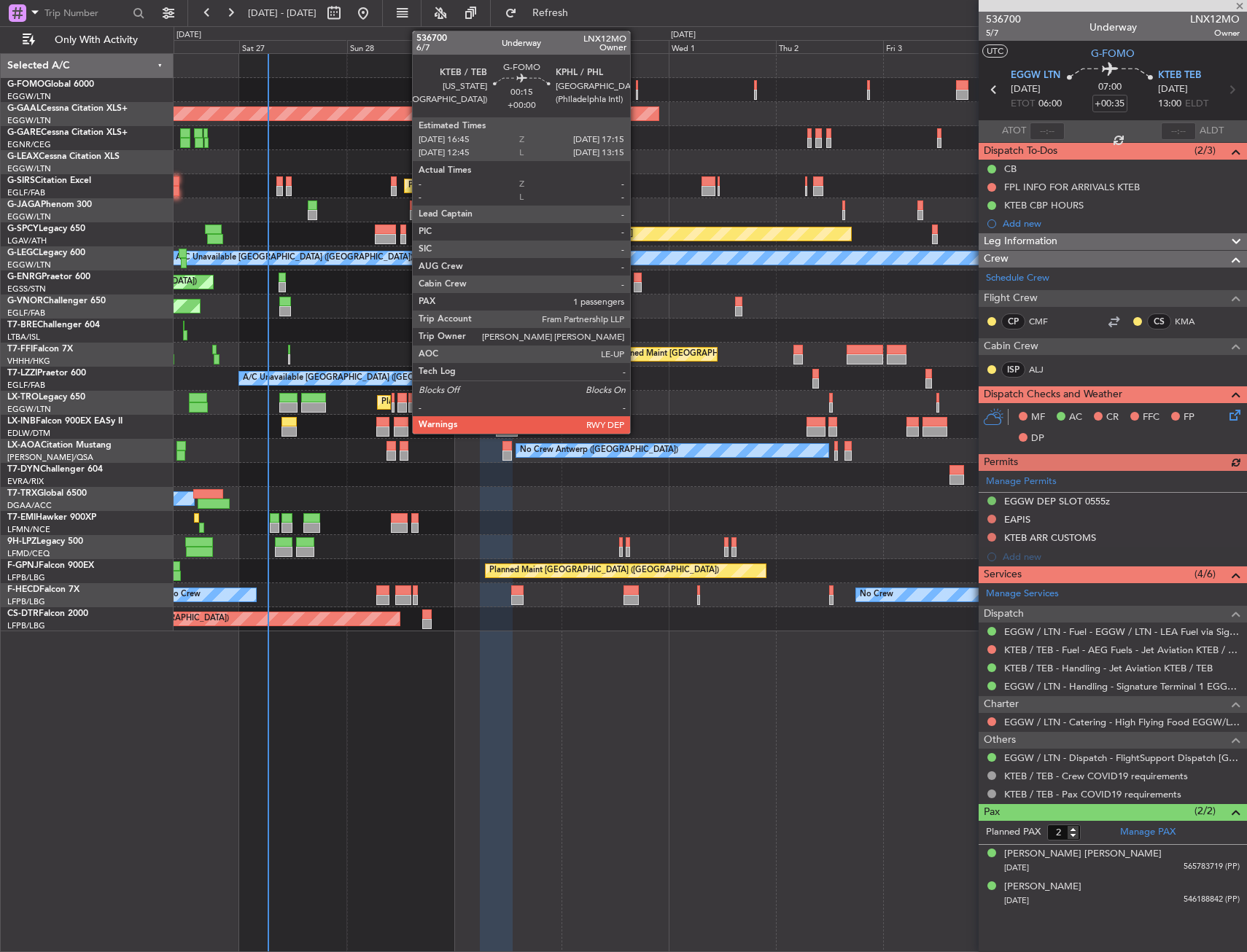
click at [636, 84] on div at bounding box center [637, 85] width 3 height 10
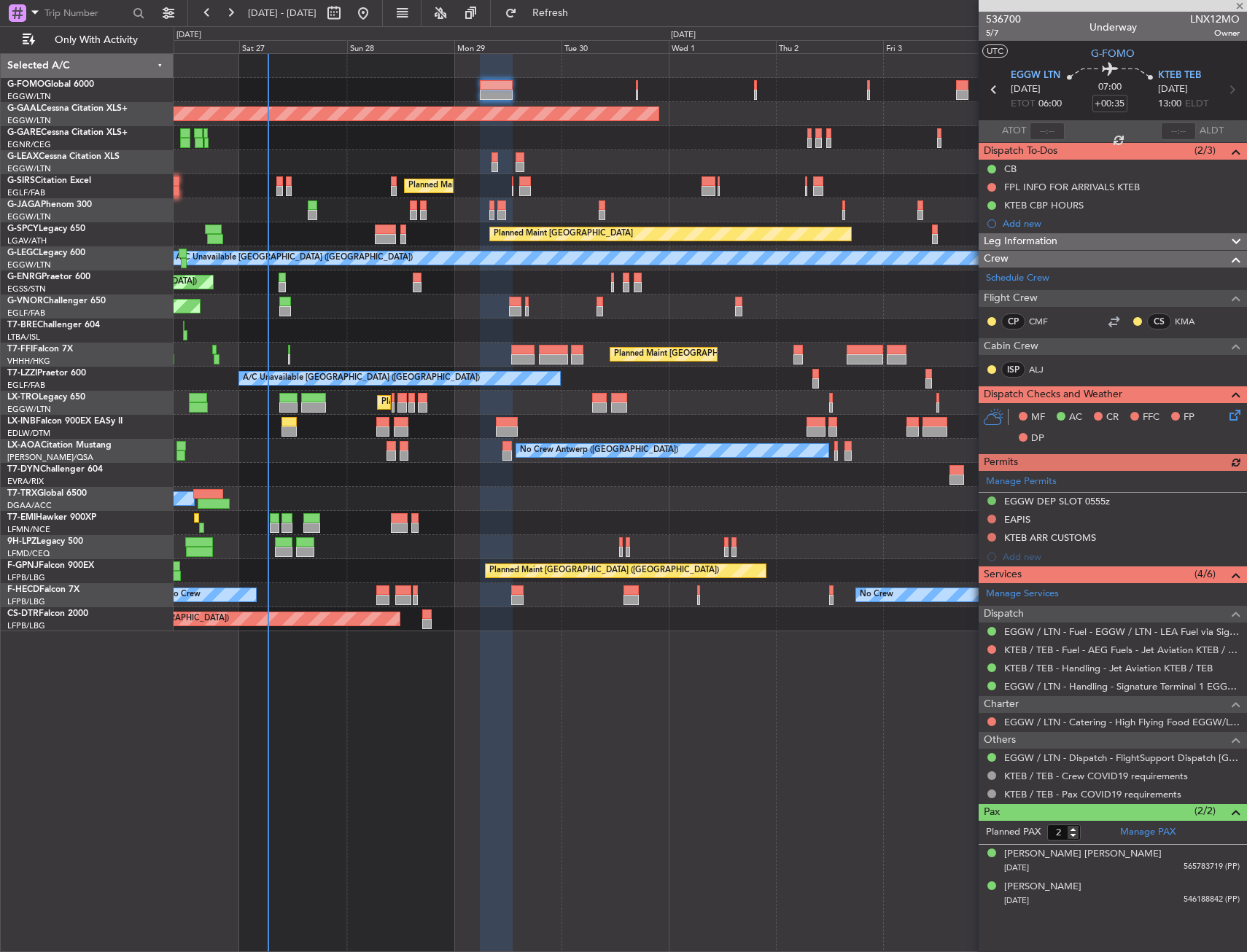
type input "1"
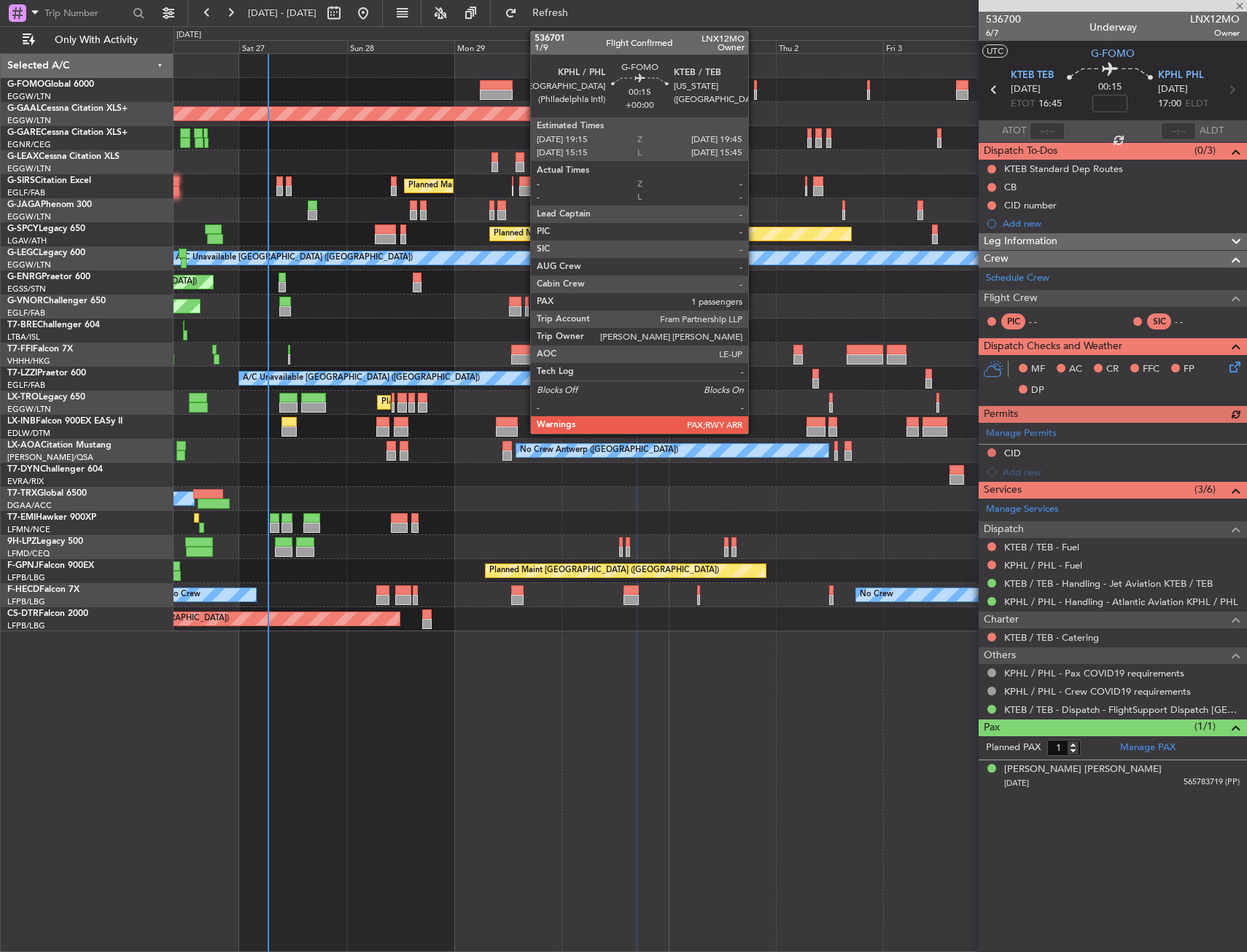
click at [754, 88] on div at bounding box center [756, 85] width 3 height 10
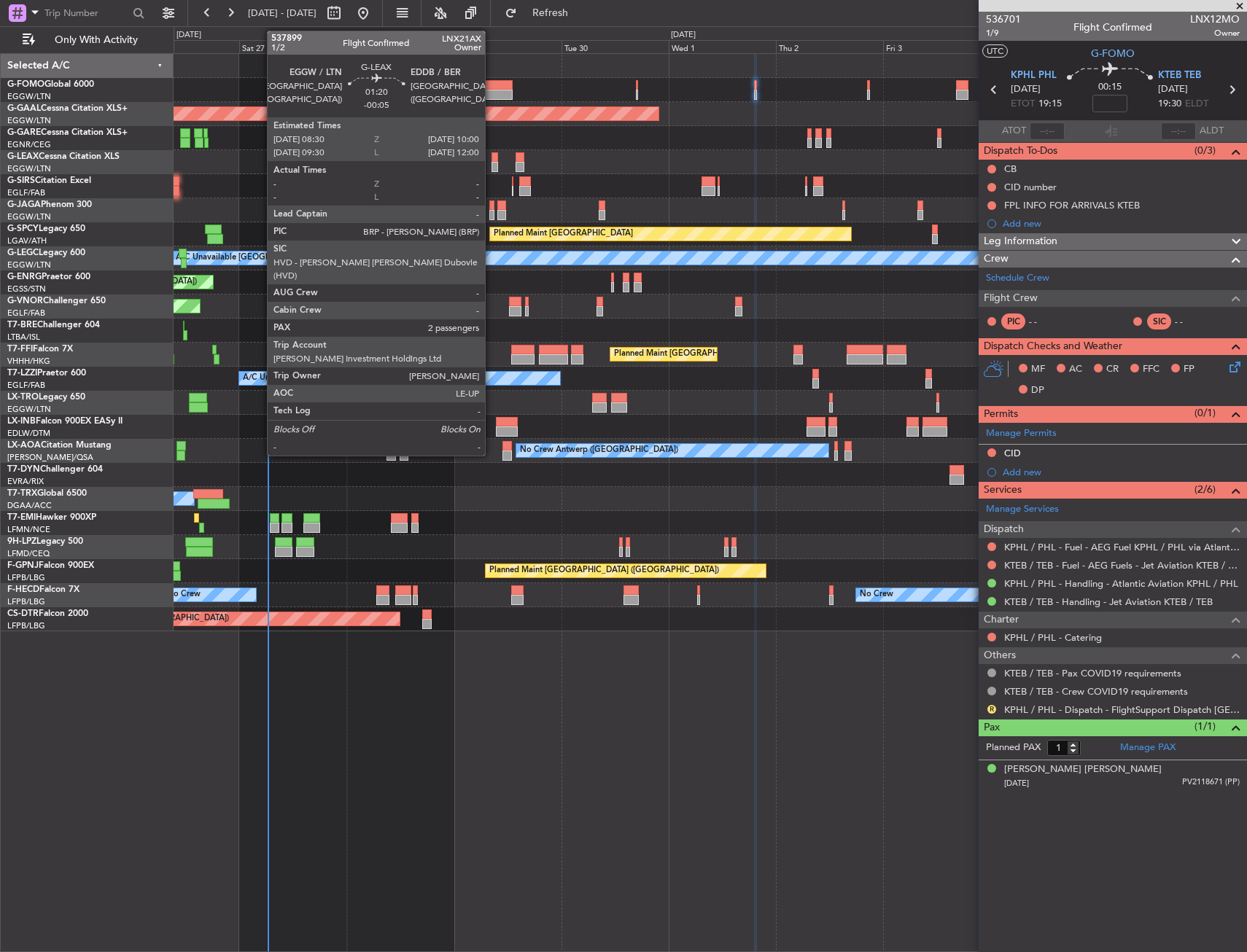
click at [492, 156] on div at bounding box center [495, 158] width 7 height 10
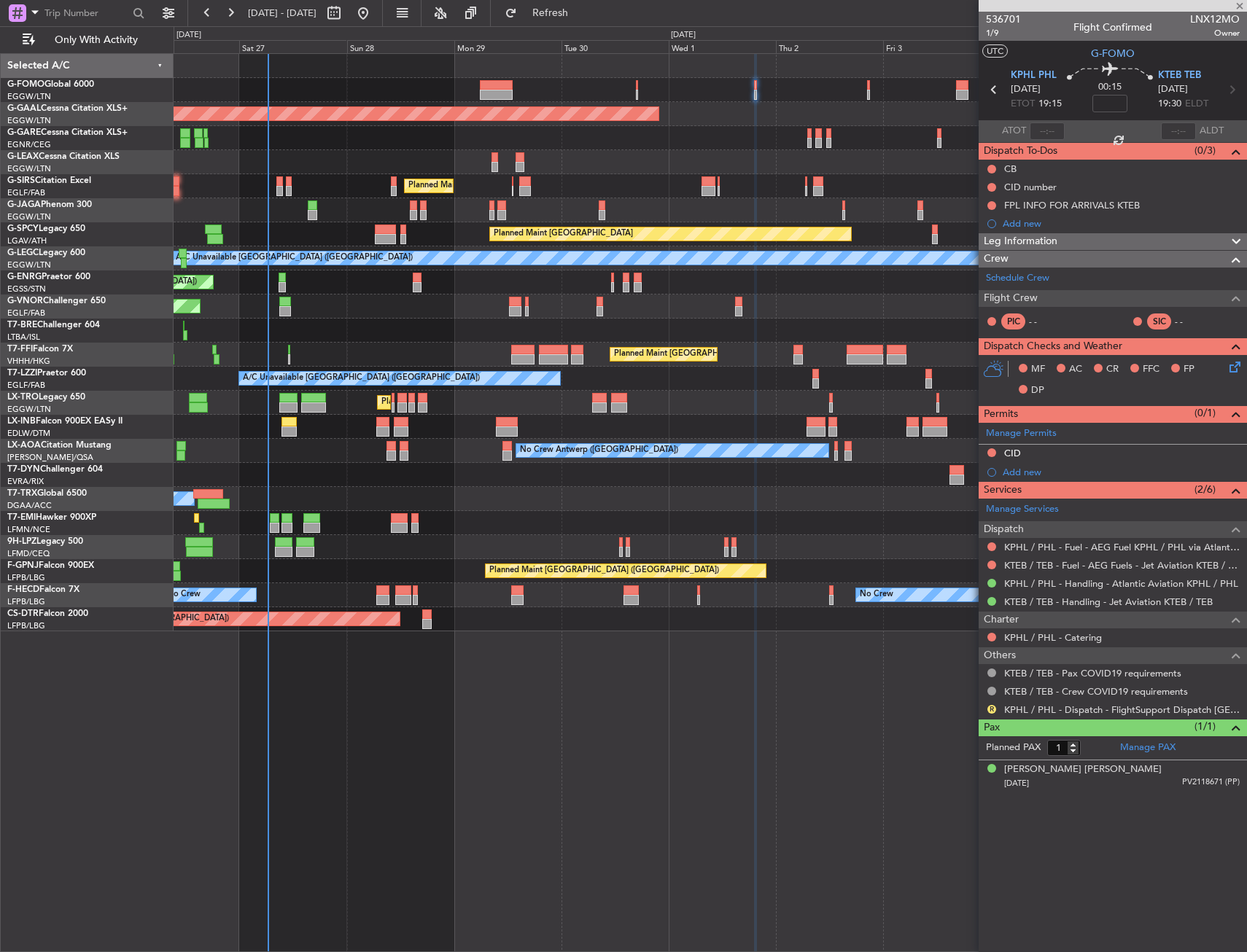
type input "-00:05"
type input "2"
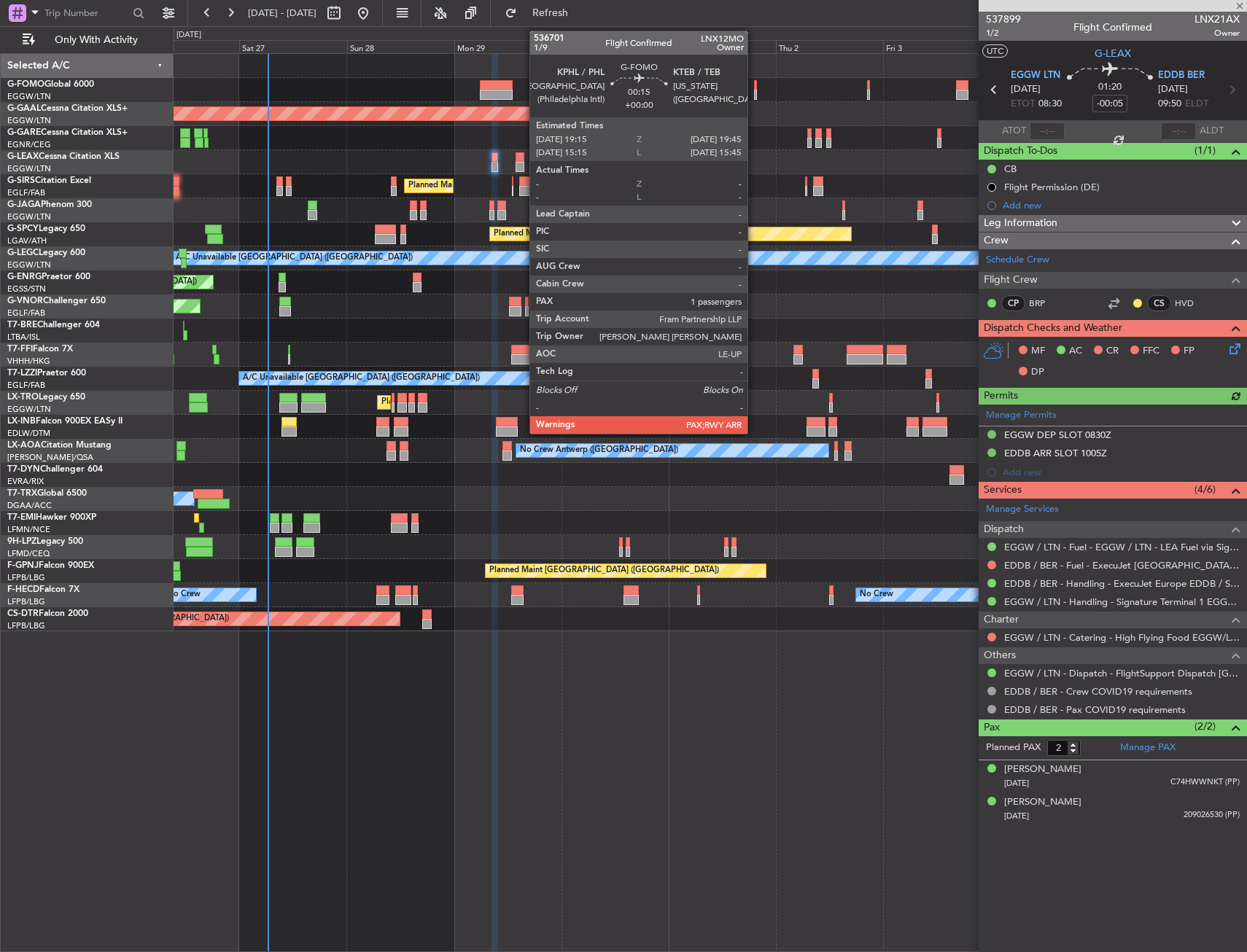
click at [755, 88] on div at bounding box center [756, 85] width 3 height 10
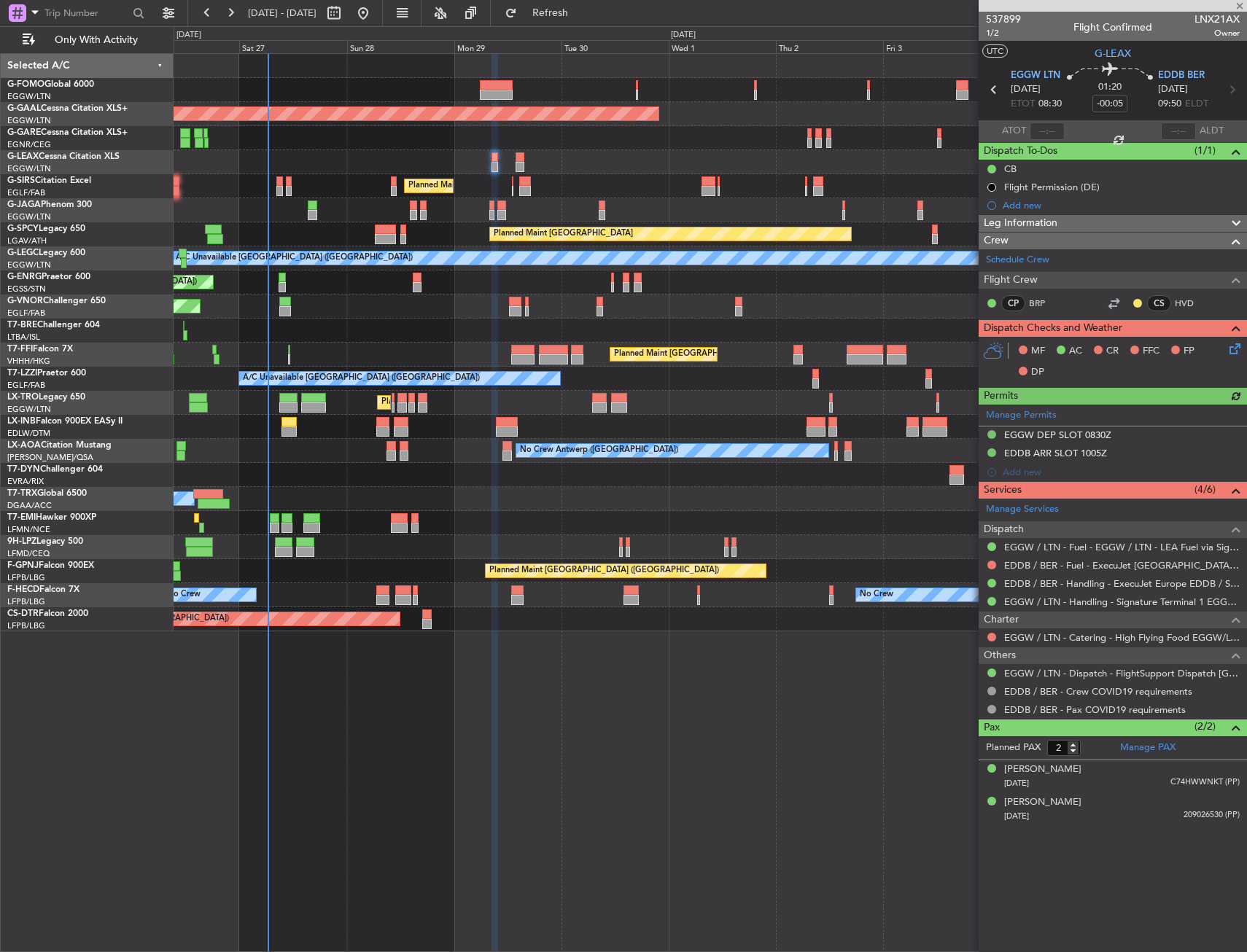
click at [834, 113] on div "Planned Maint Dusseldorf Owner" at bounding box center [710, 114] width 1073 height 24
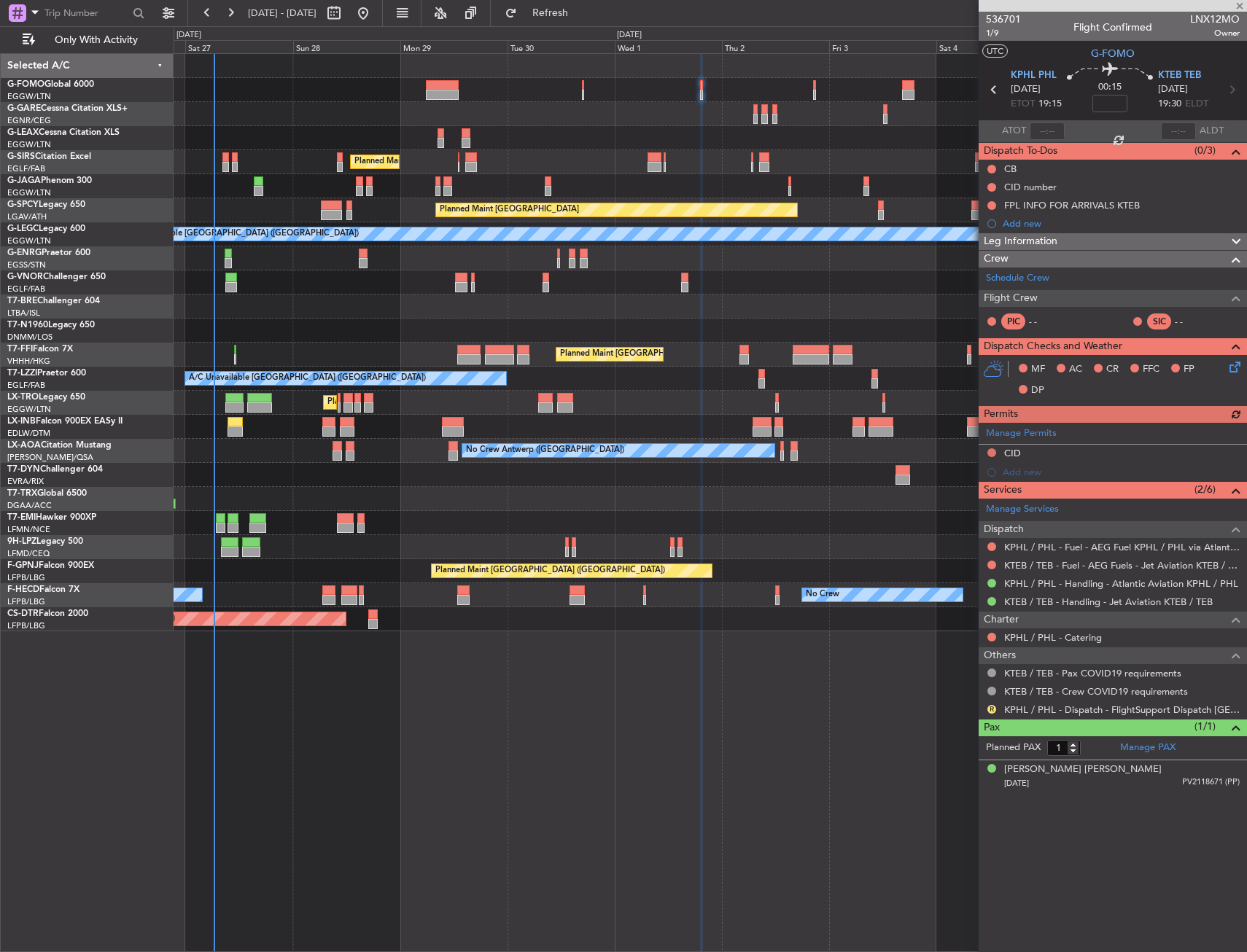
click at [154, 115] on div "Planned Maint London (Luton) Planned Maint London (Luton) Planned Maint London …" at bounding box center [623, 489] width 1247 height 926
click at [290, 123] on div at bounding box center [710, 114] width 1073 height 24
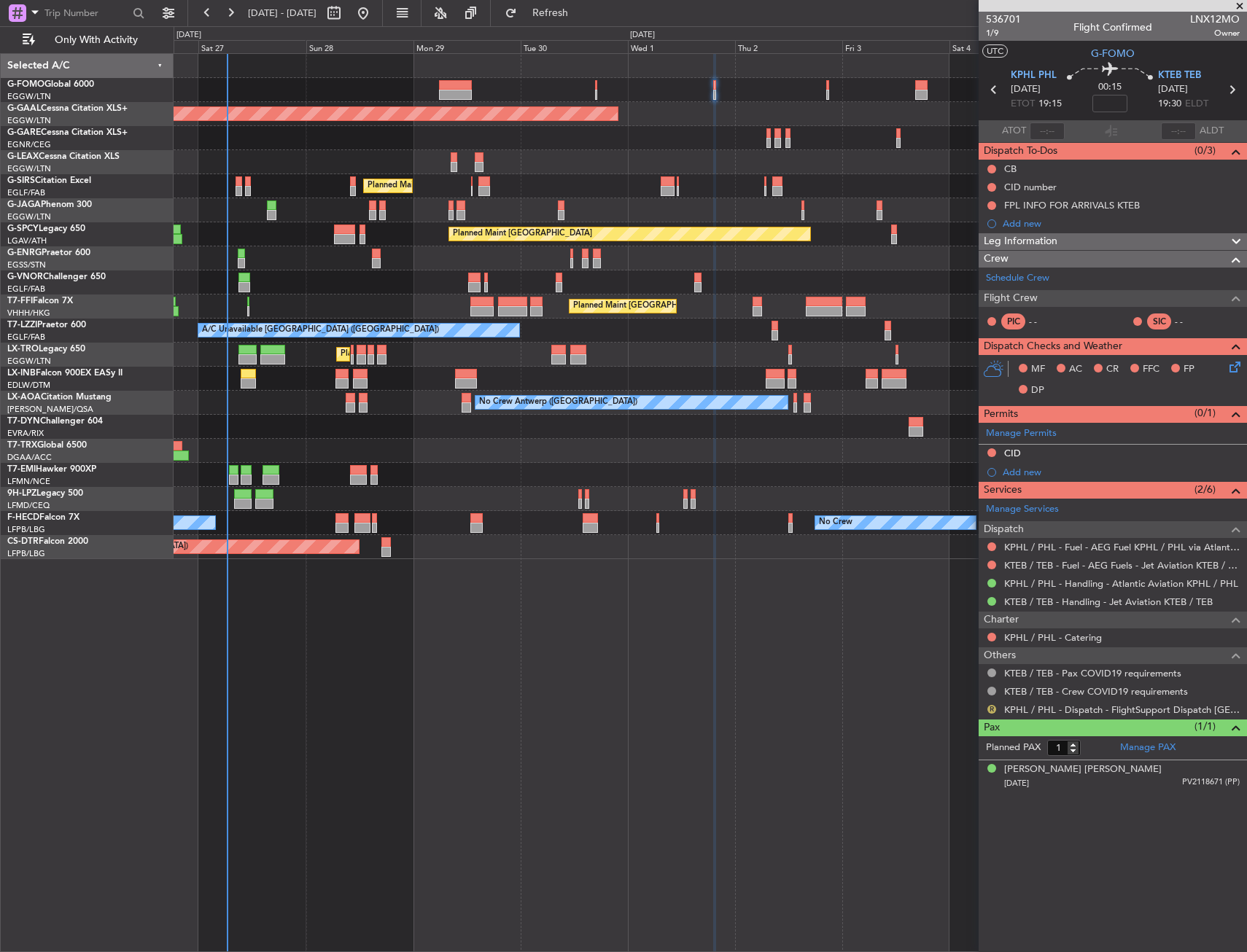
click at [993, 708] on button "R" at bounding box center [991, 709] width 9 height 9
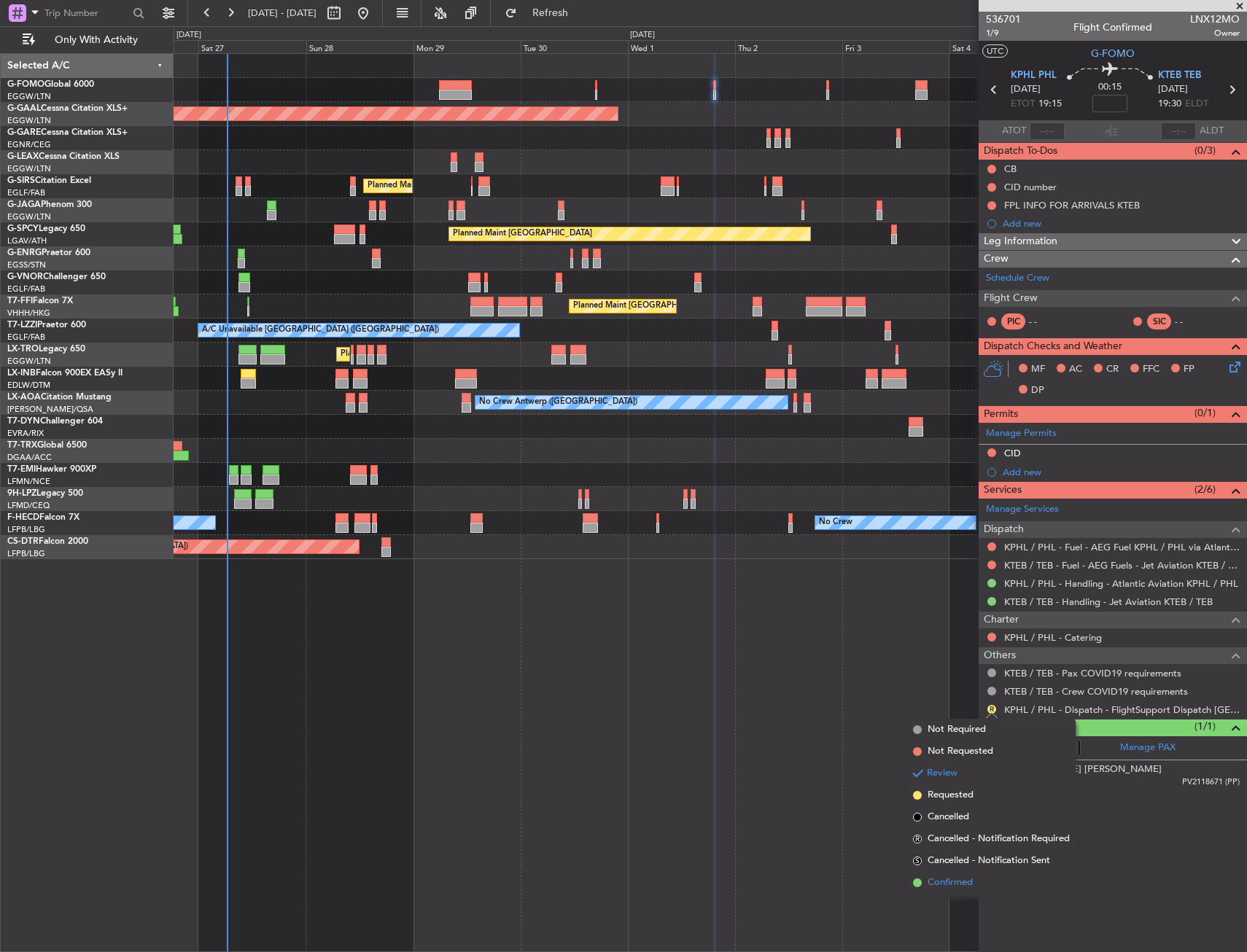
click at [957, 884] on span "Confirmed" at bounding box center [950, 883] width 45 height 15
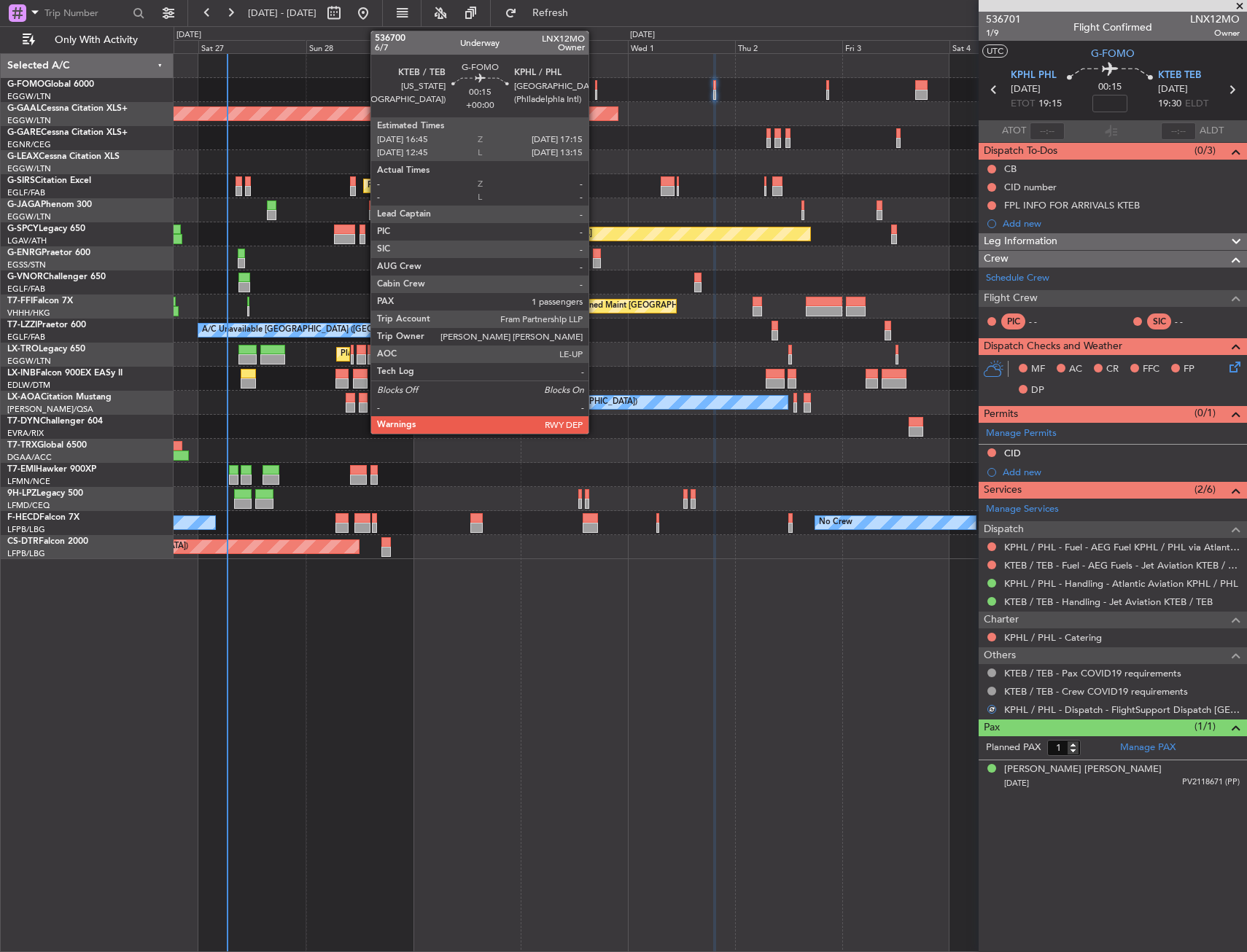
click at [595, 86] on div at bounding box center [597, 85] width 3 height 10
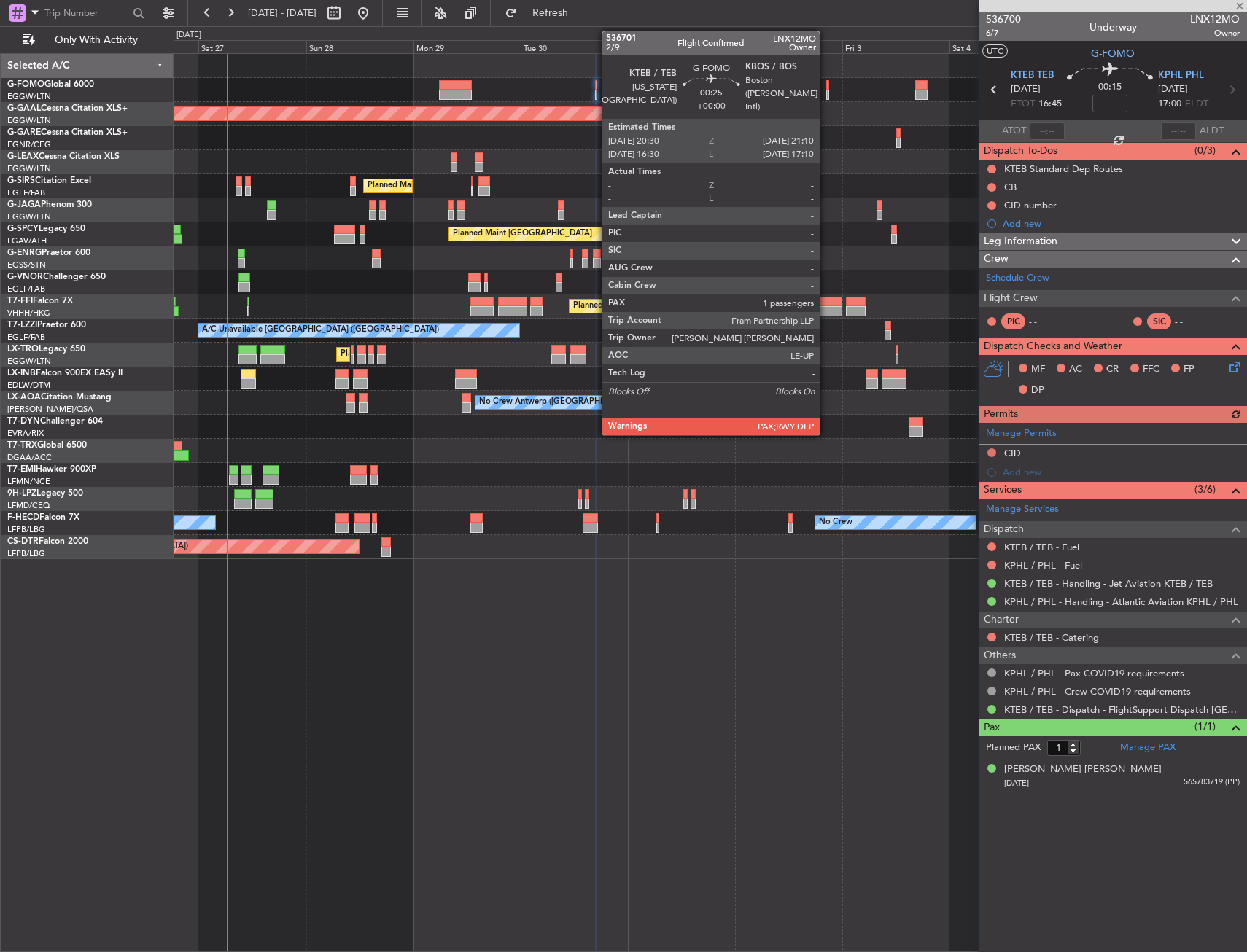
click at [826, 87] on div at bounding box center [828, 85] width 3 height 10
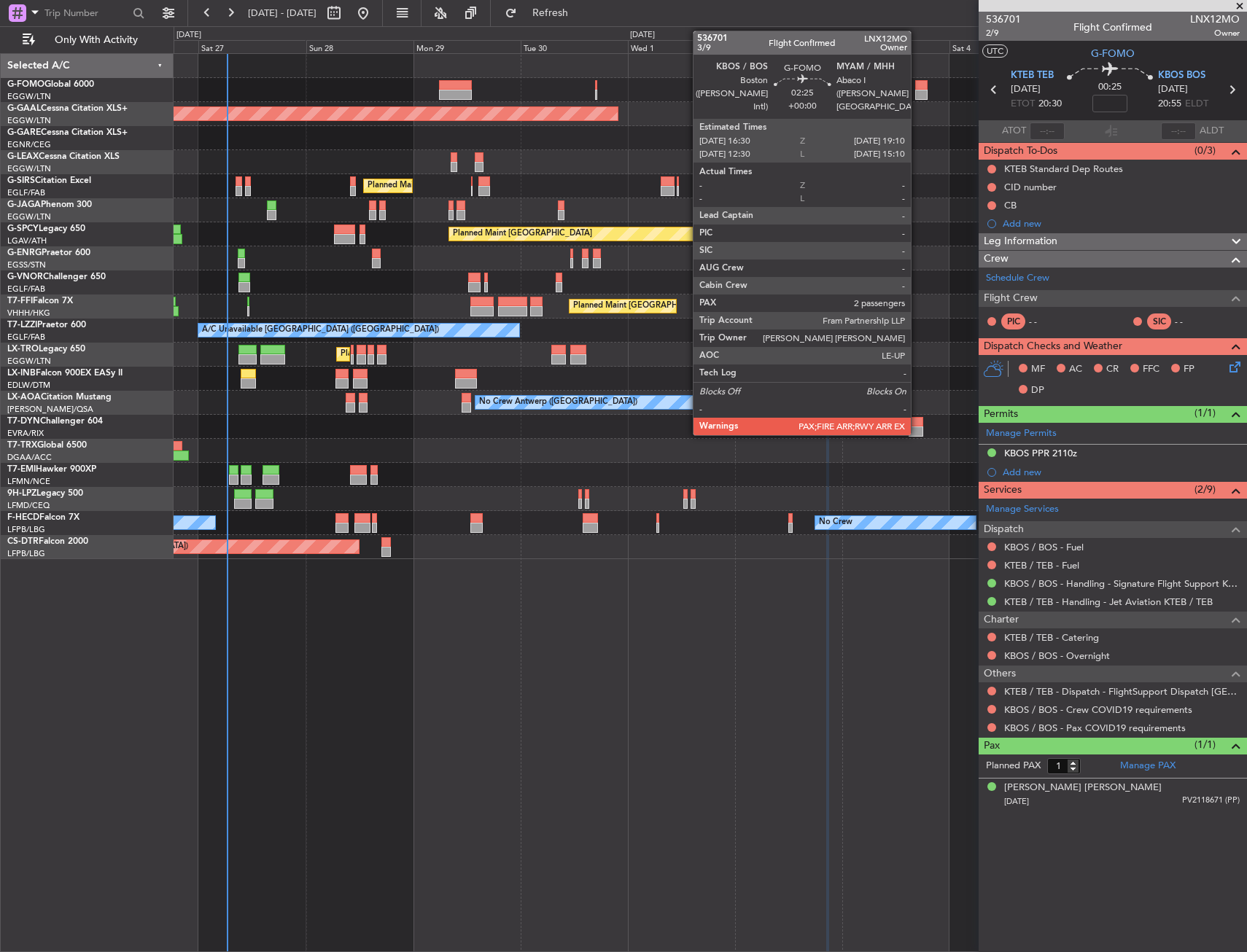
click at [918, 92] on div at bounding box center [921, 95] width 12 height 10
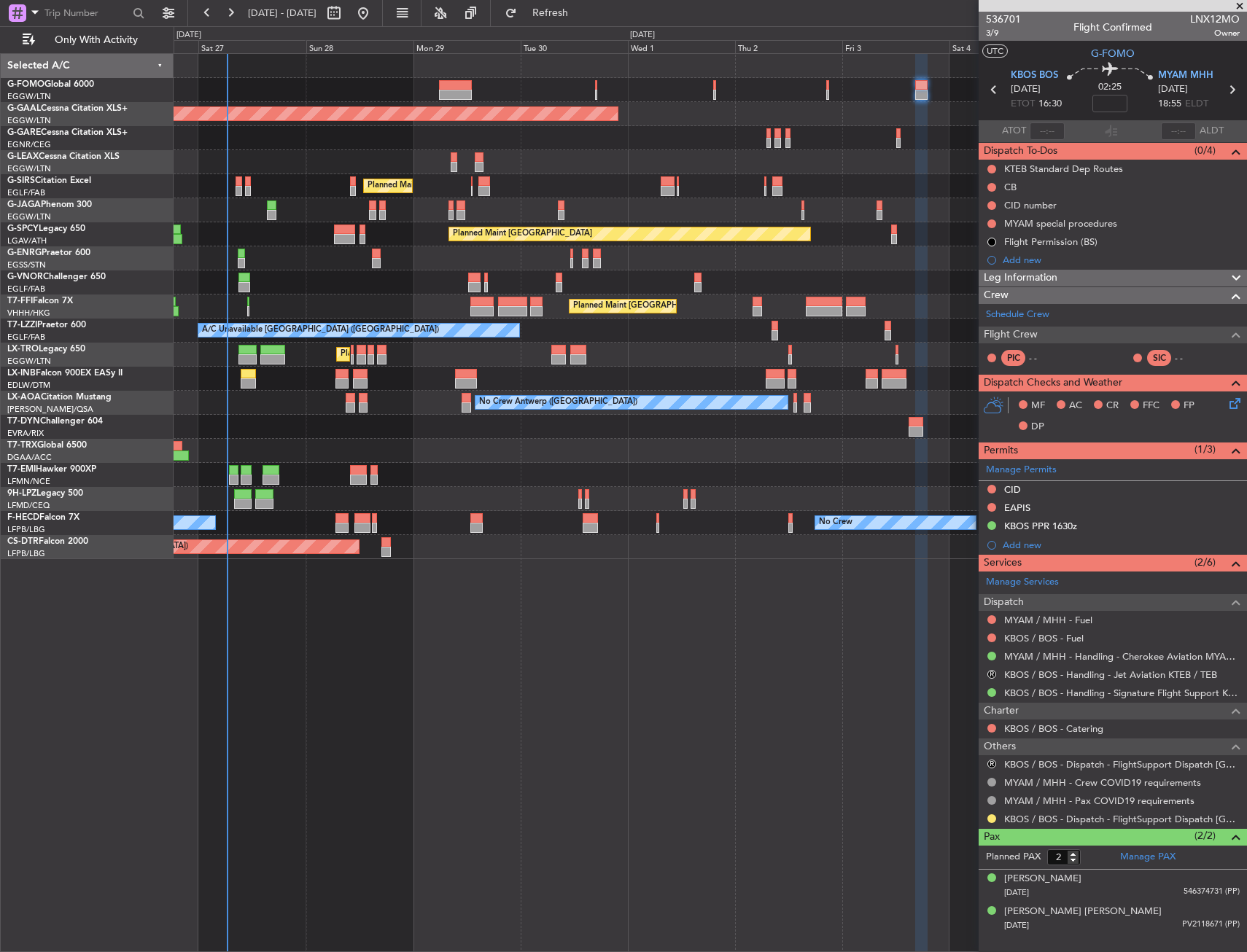
click at [986, 673] on div "R" at bounding box center [992, 674] width 12 height 12
click at [990, 671] on button "R" at bounding box center [991, 674] width 9 height 9
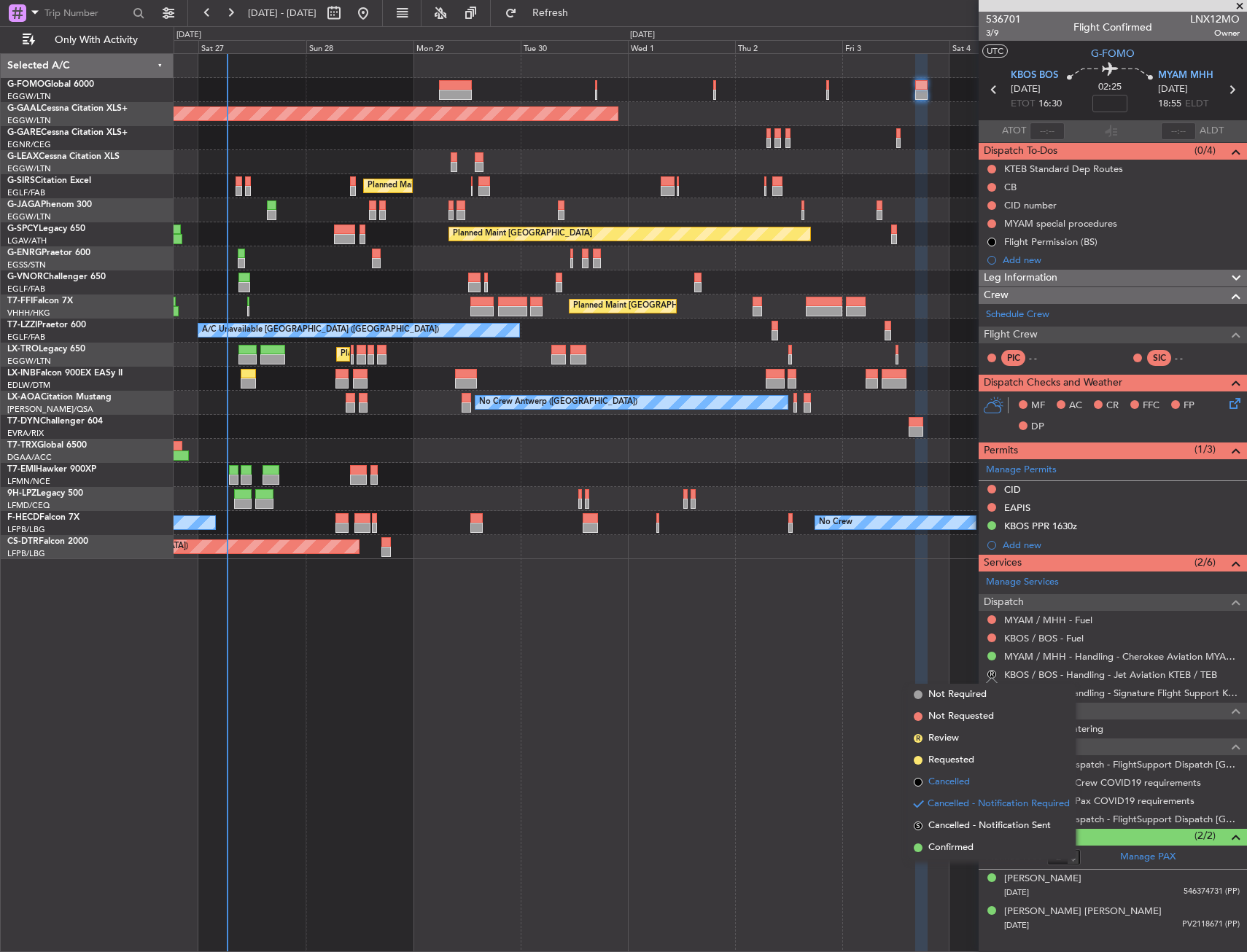
click at [974, 783] on li "Cancelled" at bounding box center [991, 782] width 168 height 22
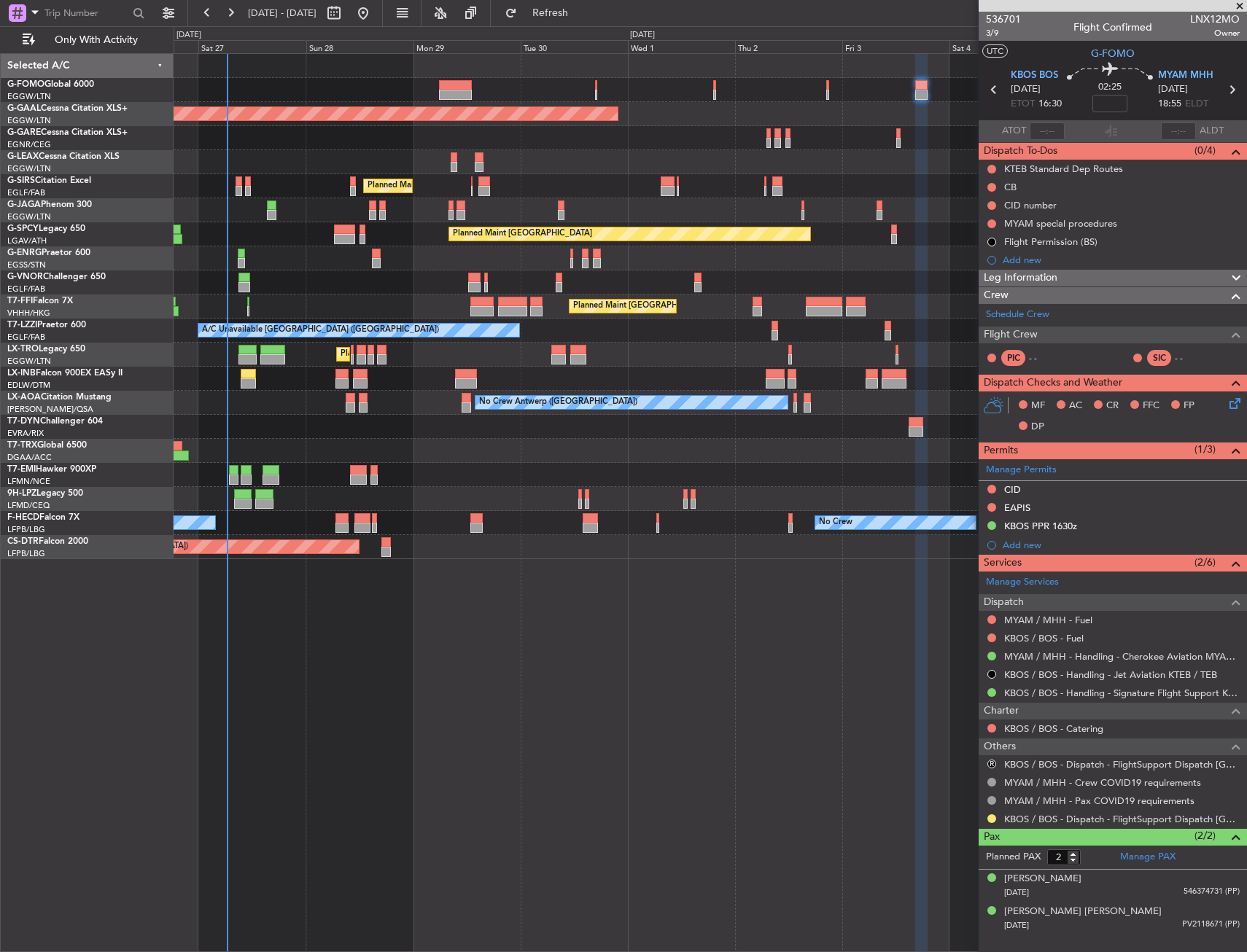
click at [725, 111] on div "Planned Maint Dusseldorf Owner" at bounding box center [710, 114] width 1073 height 24
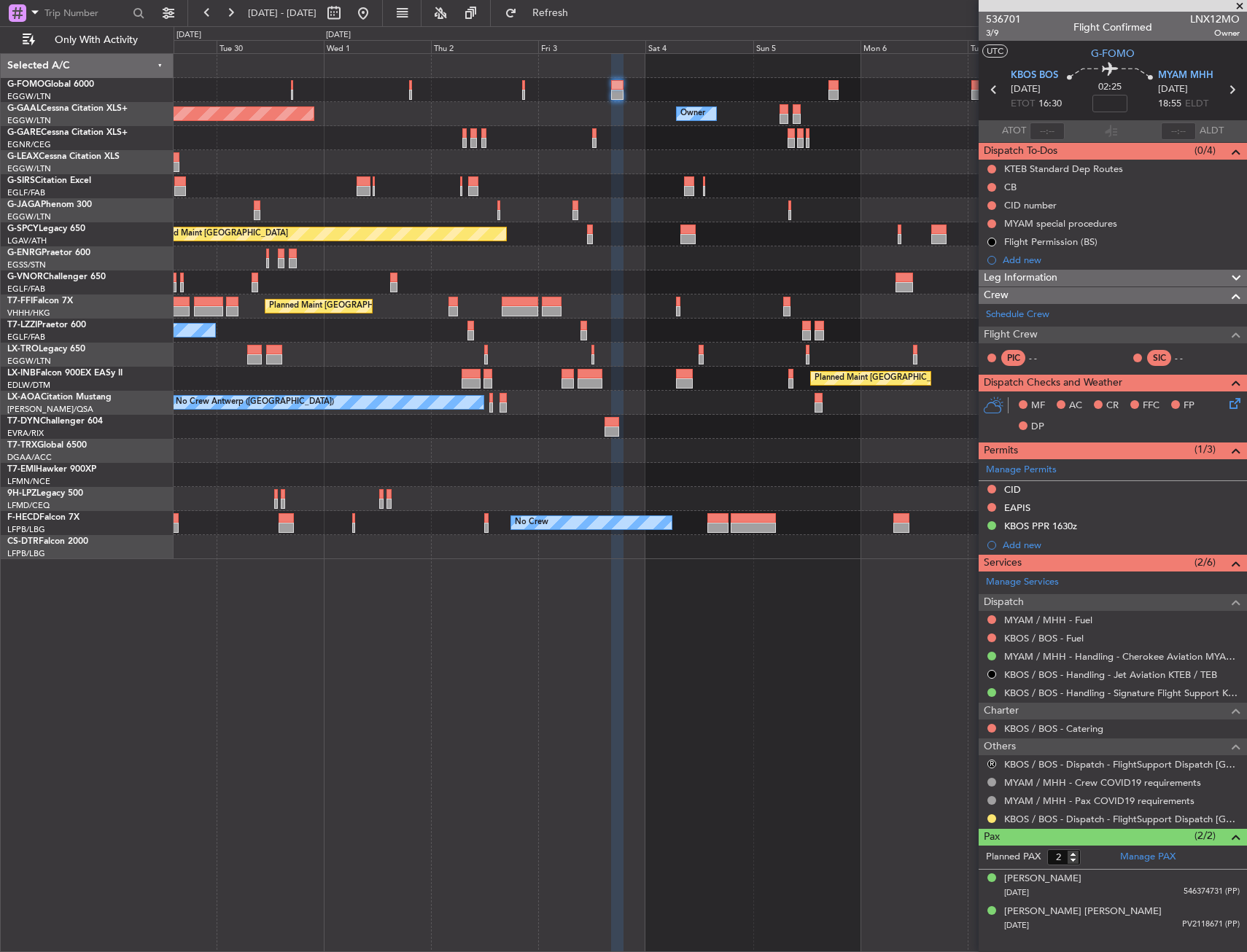
click at [690, 84] on div at bounding box center [710, 90] width 1073 height 24
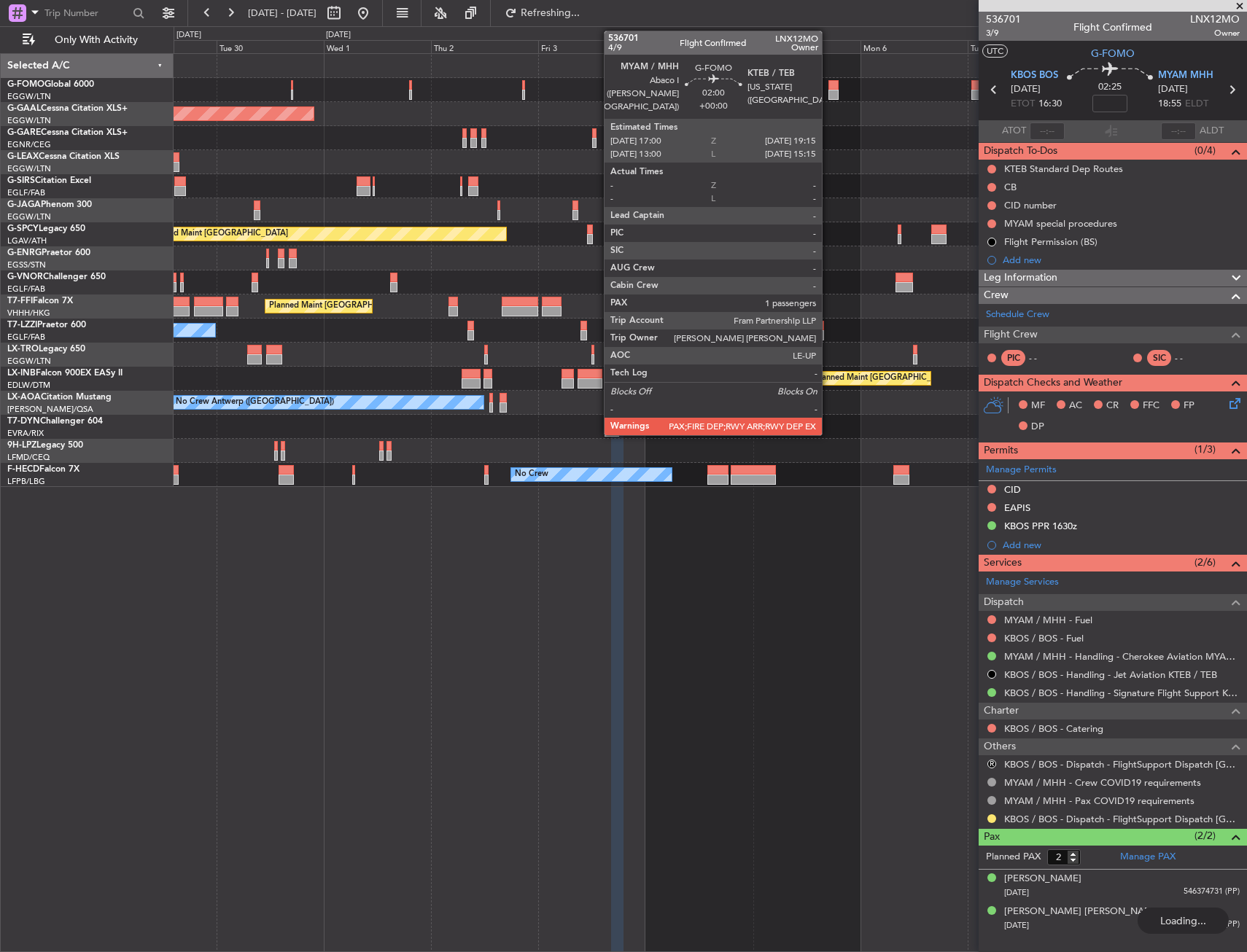
click at [829, 81] on div at bounding box center [834, 85] width 10 height 10
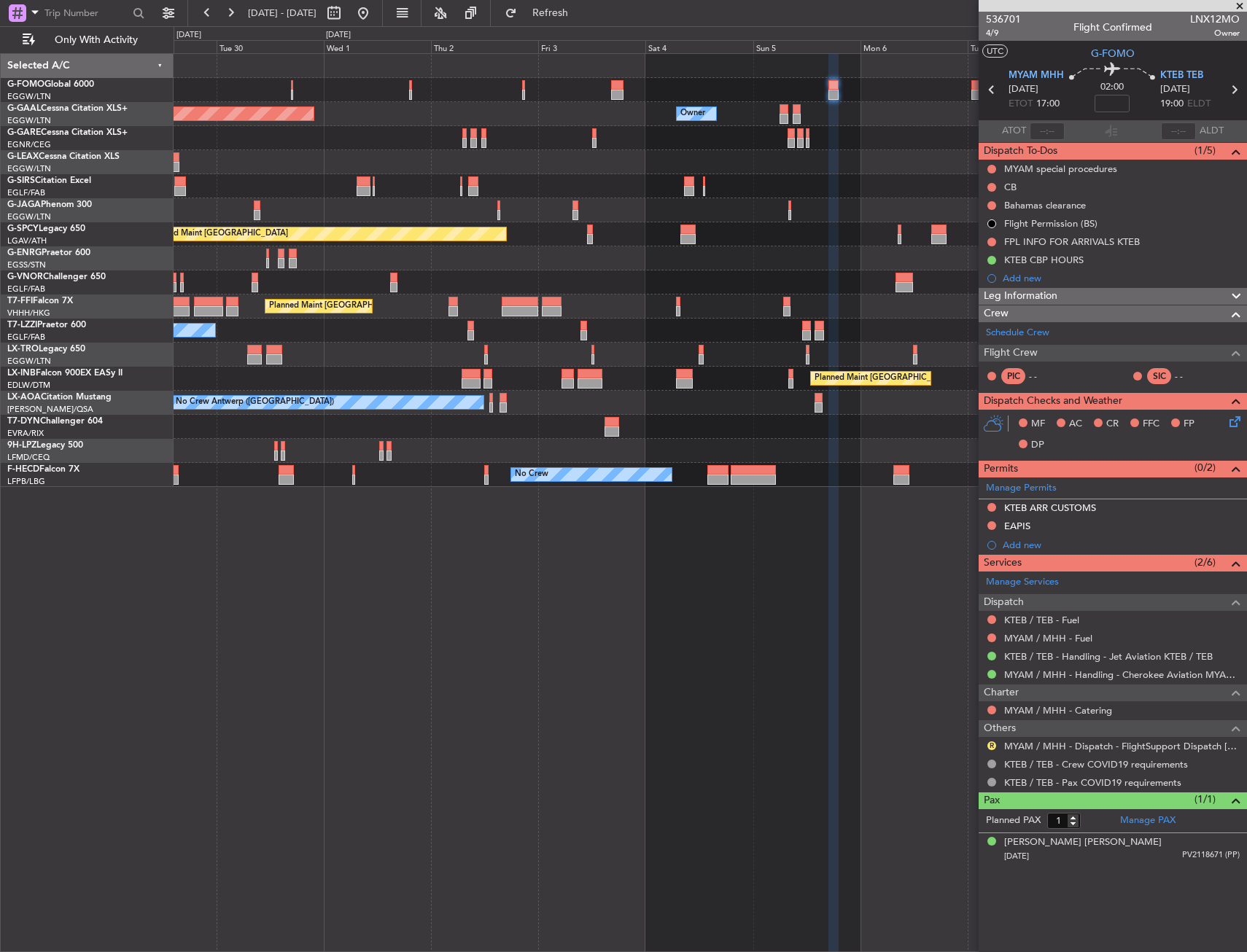
click at [990, 738] on div "R MYAM / MHH - Dispatch - FlightSupport Dispatch UK" at bounding box center [1112, 746] width 268 height 18
click at [992, 746] on button "R" at bounding box center [991, 746] width 9 height 9
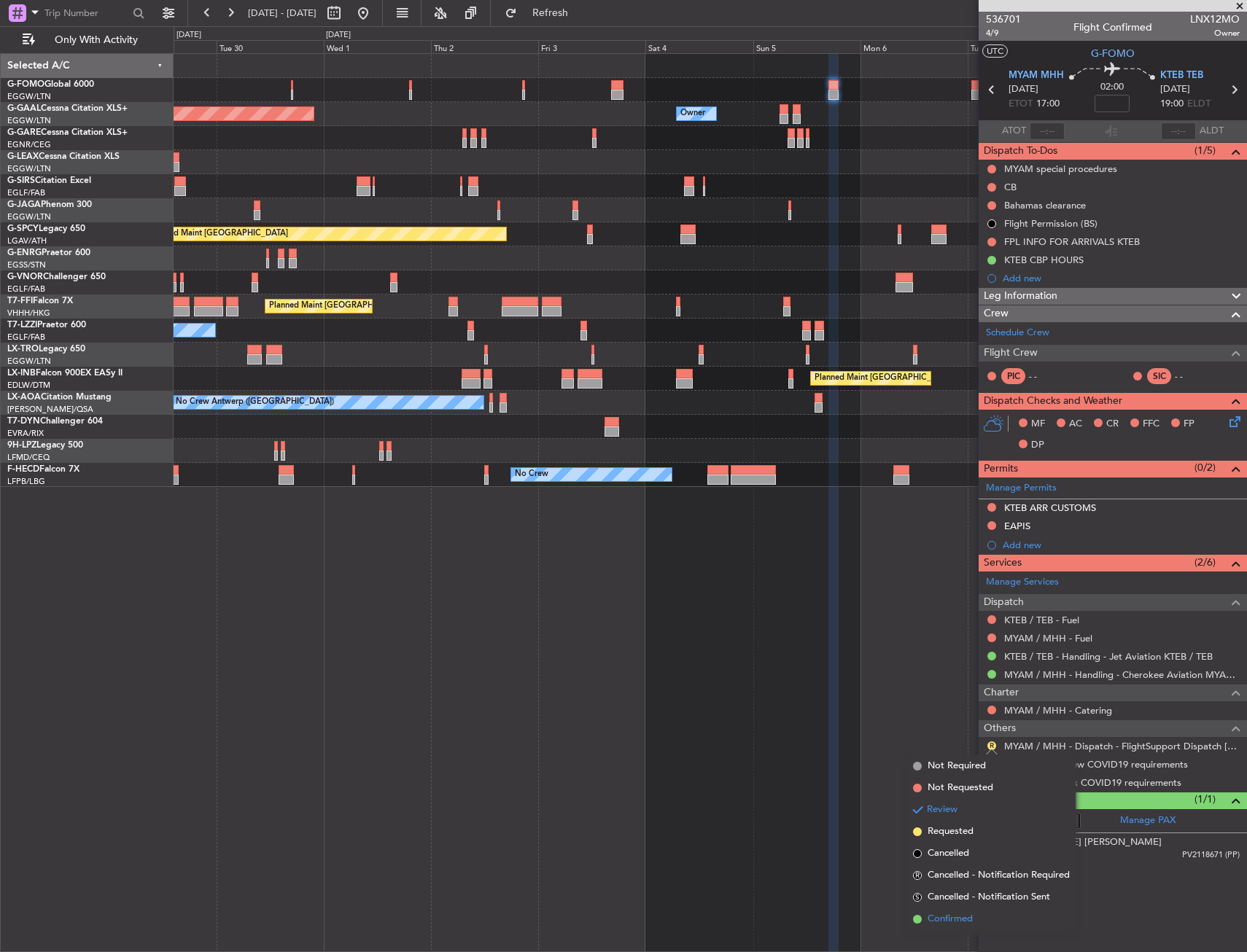
click at [958, 918] on span "Confirmed" at bounding box center [950, 919] width 45 height 15
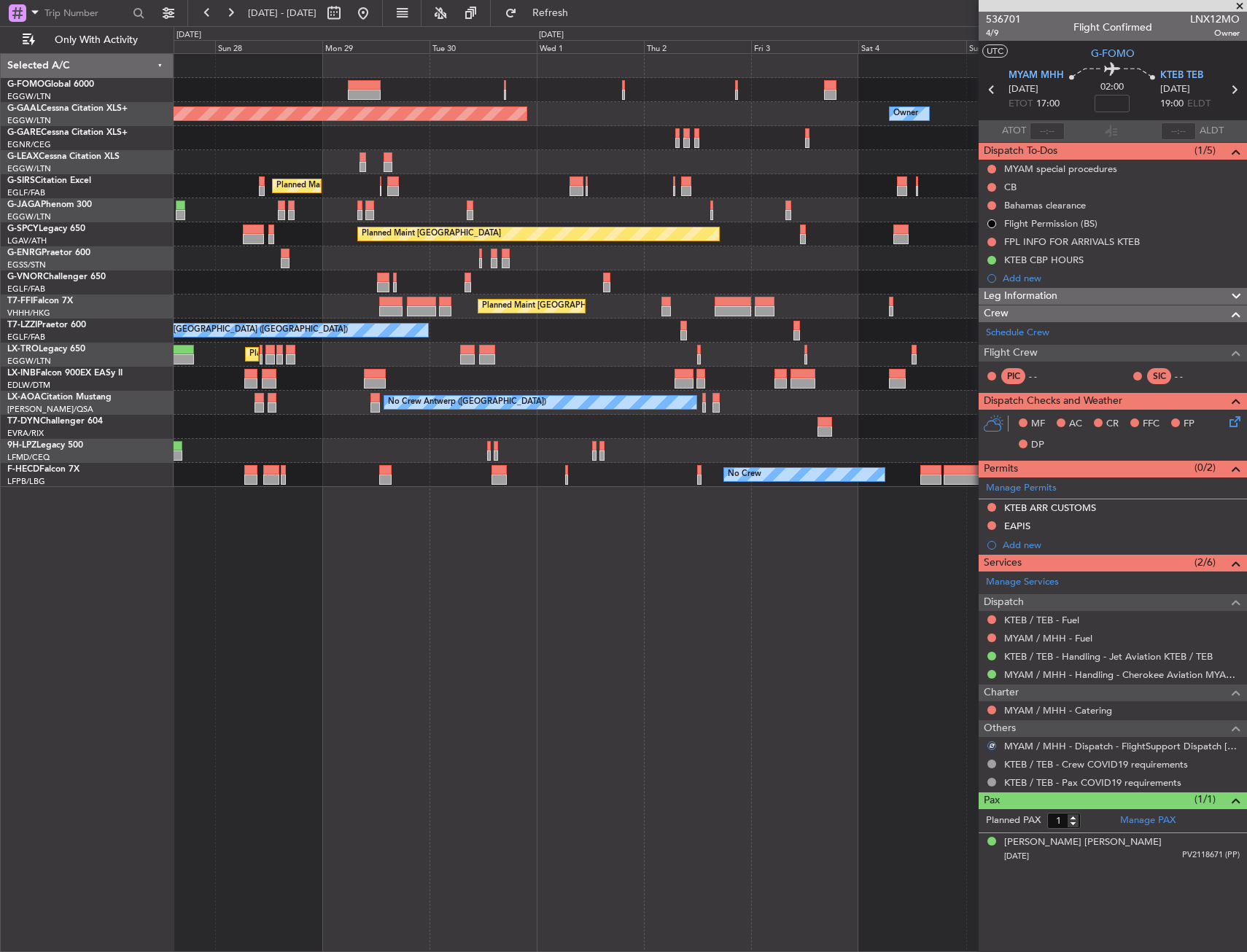
click at [894, 672] on div "Planned Maint Dusseldorf Owner Owner Planned Maint London (Luton) Planned Maint…" at bounding box center [710, 502] width 1074 height 898
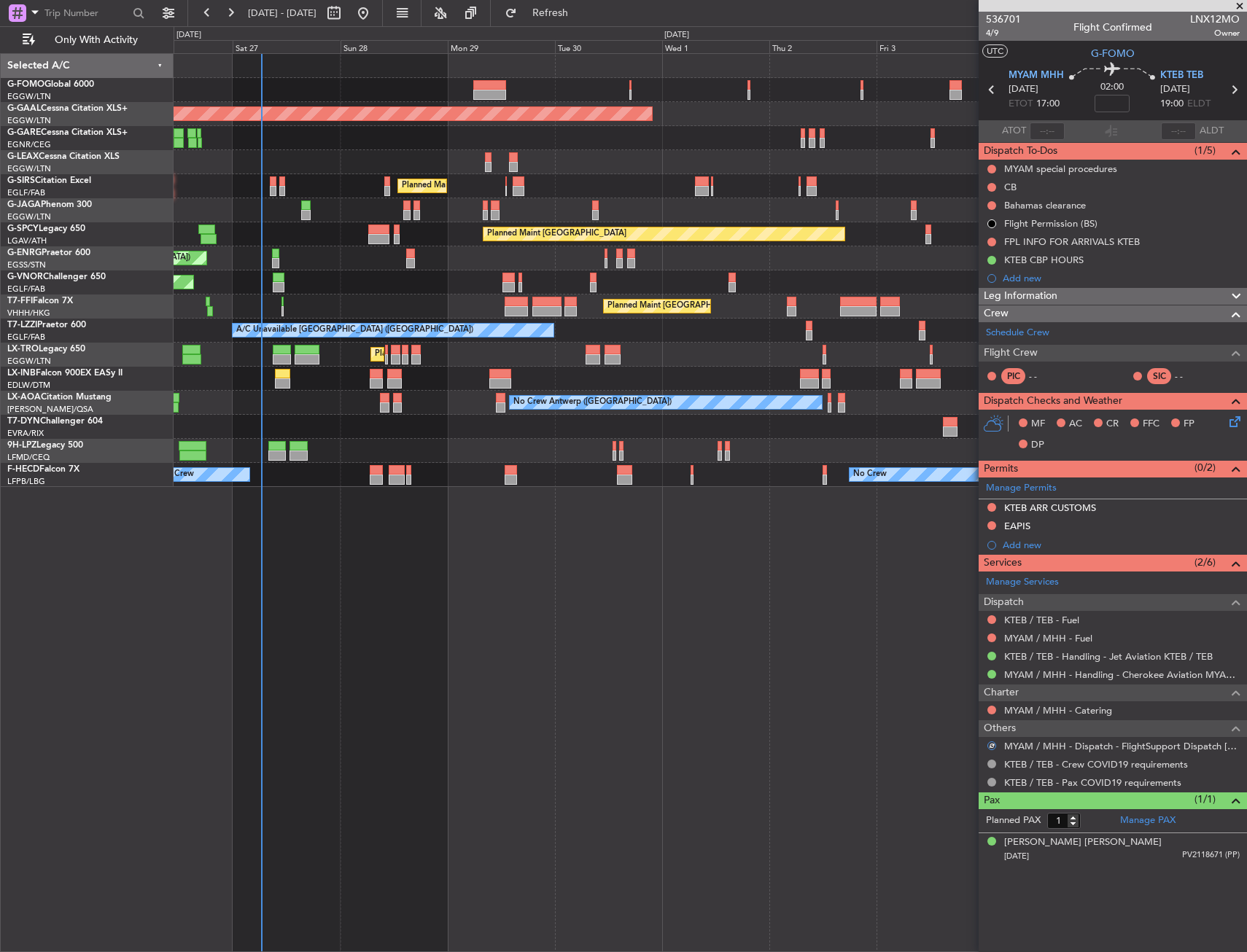
click at [820, 651] on div "Planned Maint London (Luton) Planned Maint Dusseldorf Owner Planned Maint Londo…" at bounding box center [710, 502] width 1074 height 898
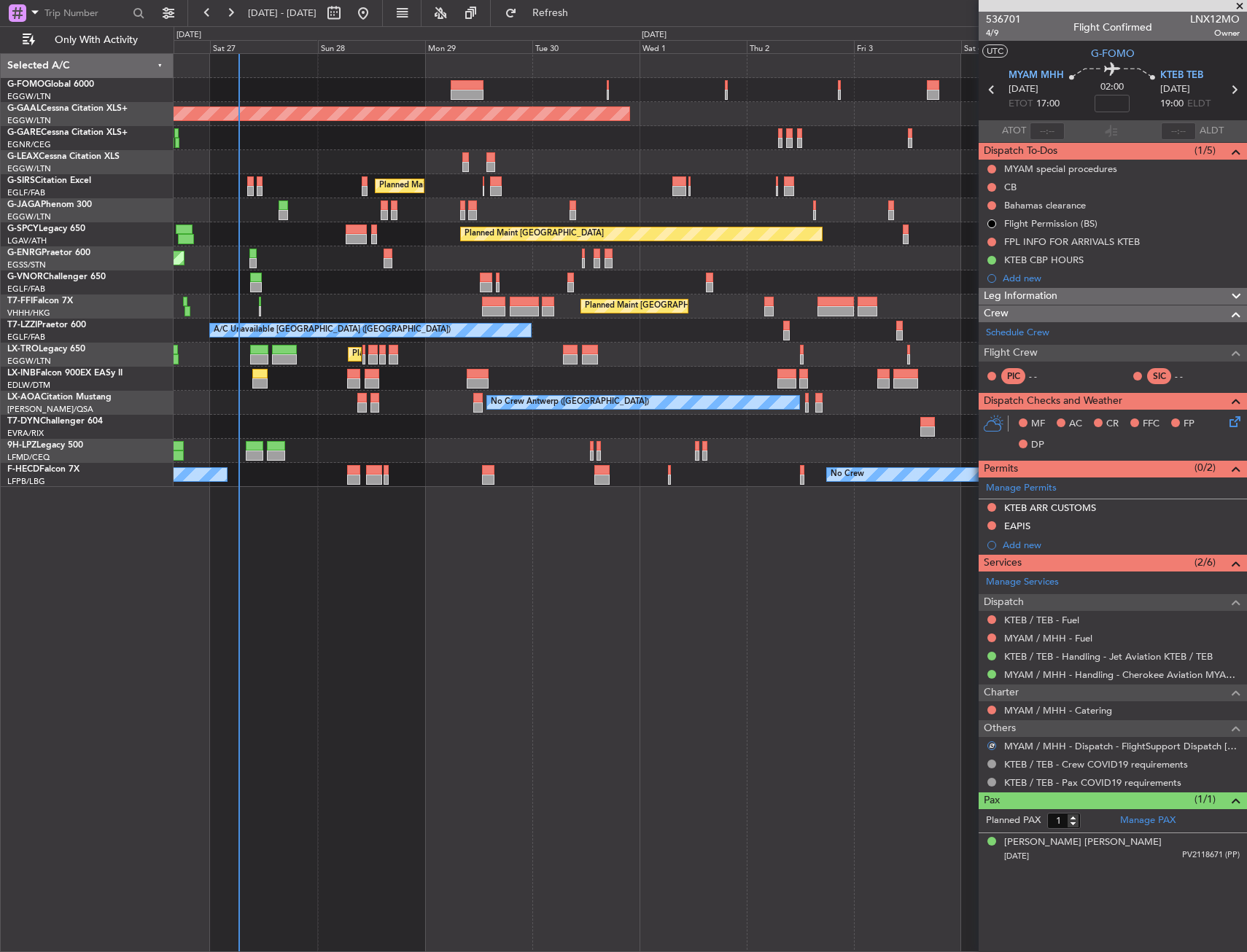
click at [692, 639] on div "Planned Maint London (Luton) Planned Maint Dusseldorf Owner Planned Maint Londo…" at bounding box center [710, 502] width 1074 height 898
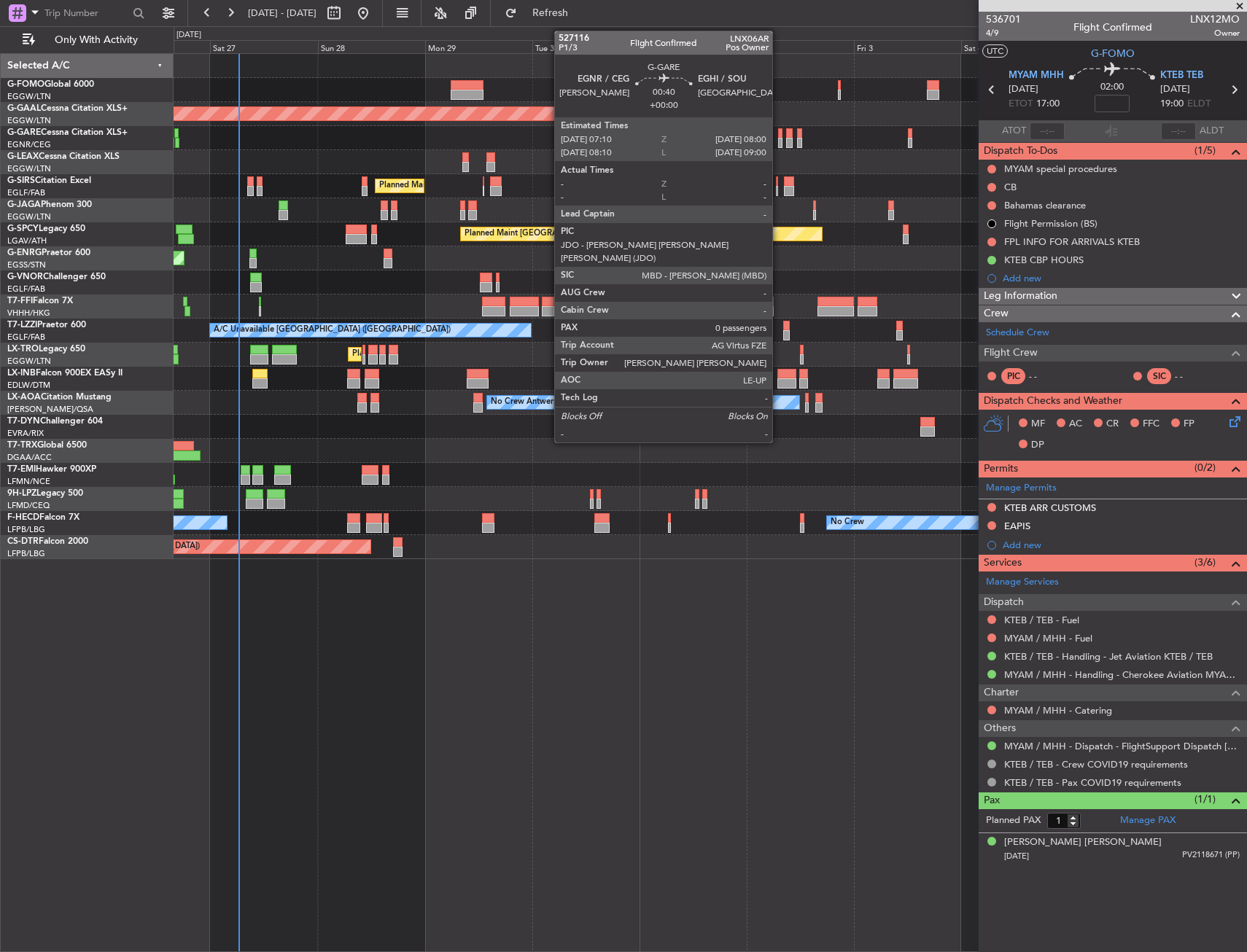
click at [779, 134] on div at bounding box center [780, 134] width 4 height 10
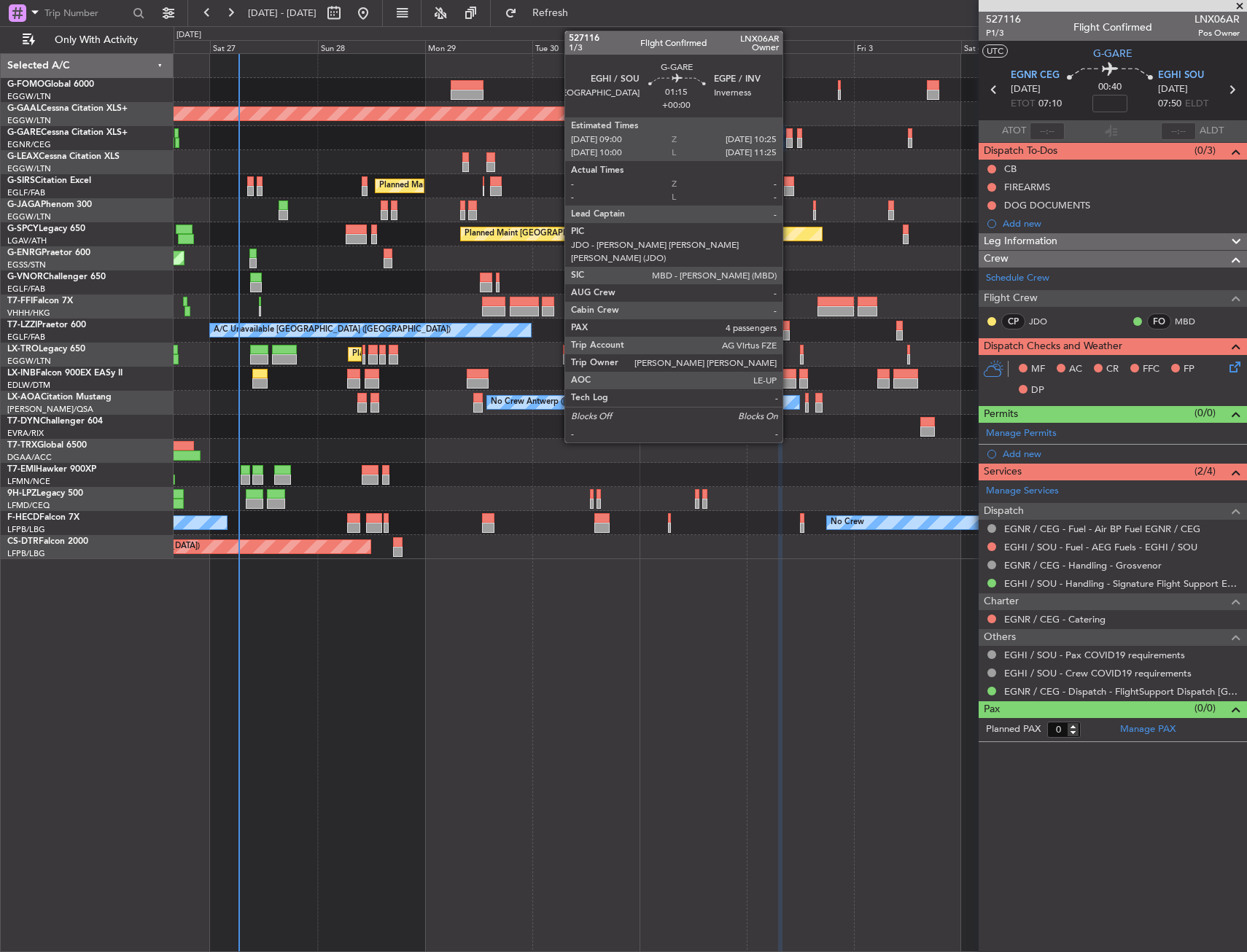
click at [789, 131] on div at bounding box center [789, 134] width 7 height 10
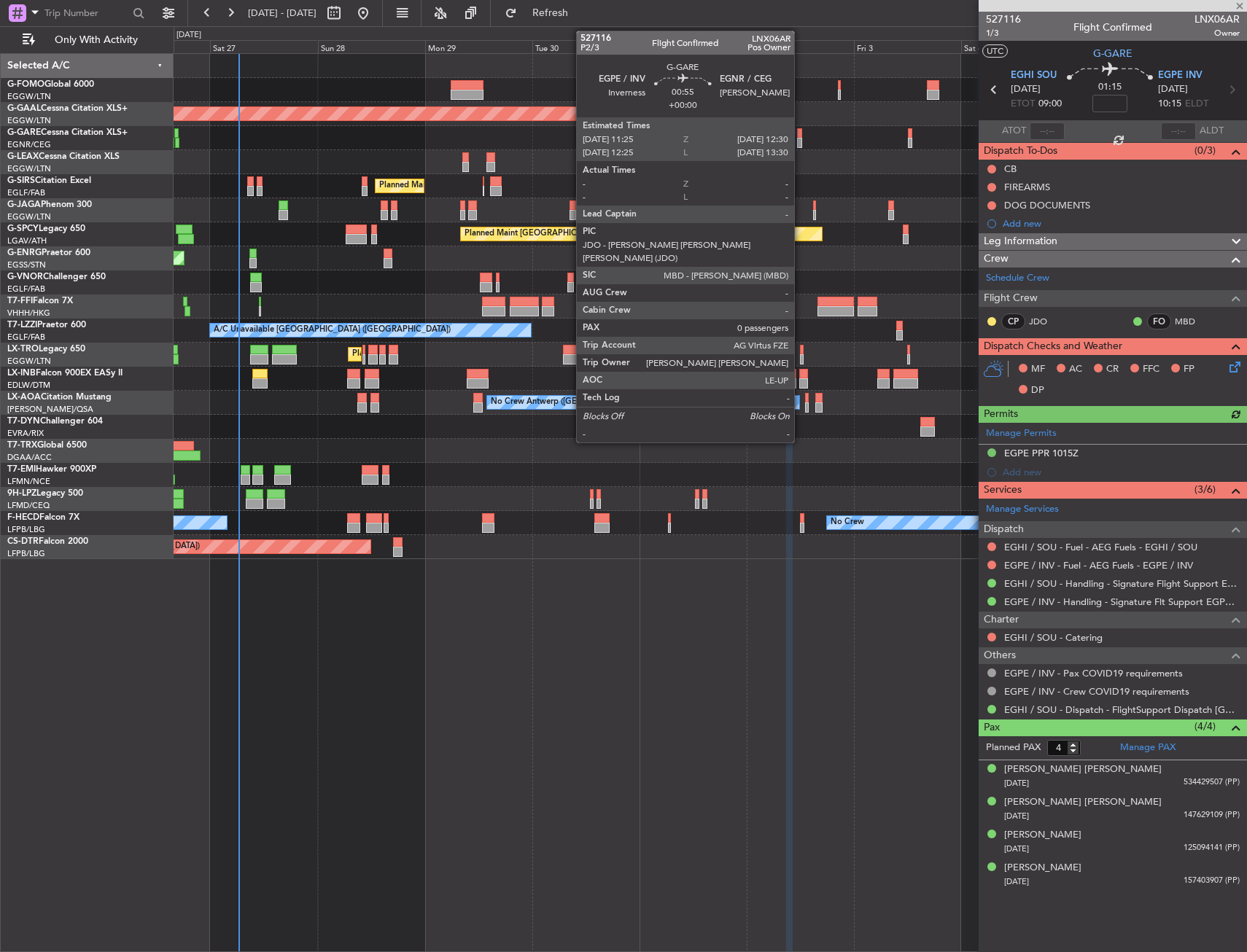
click at [801, 137] on div at bounding box center [800, 134] width 5 height 10
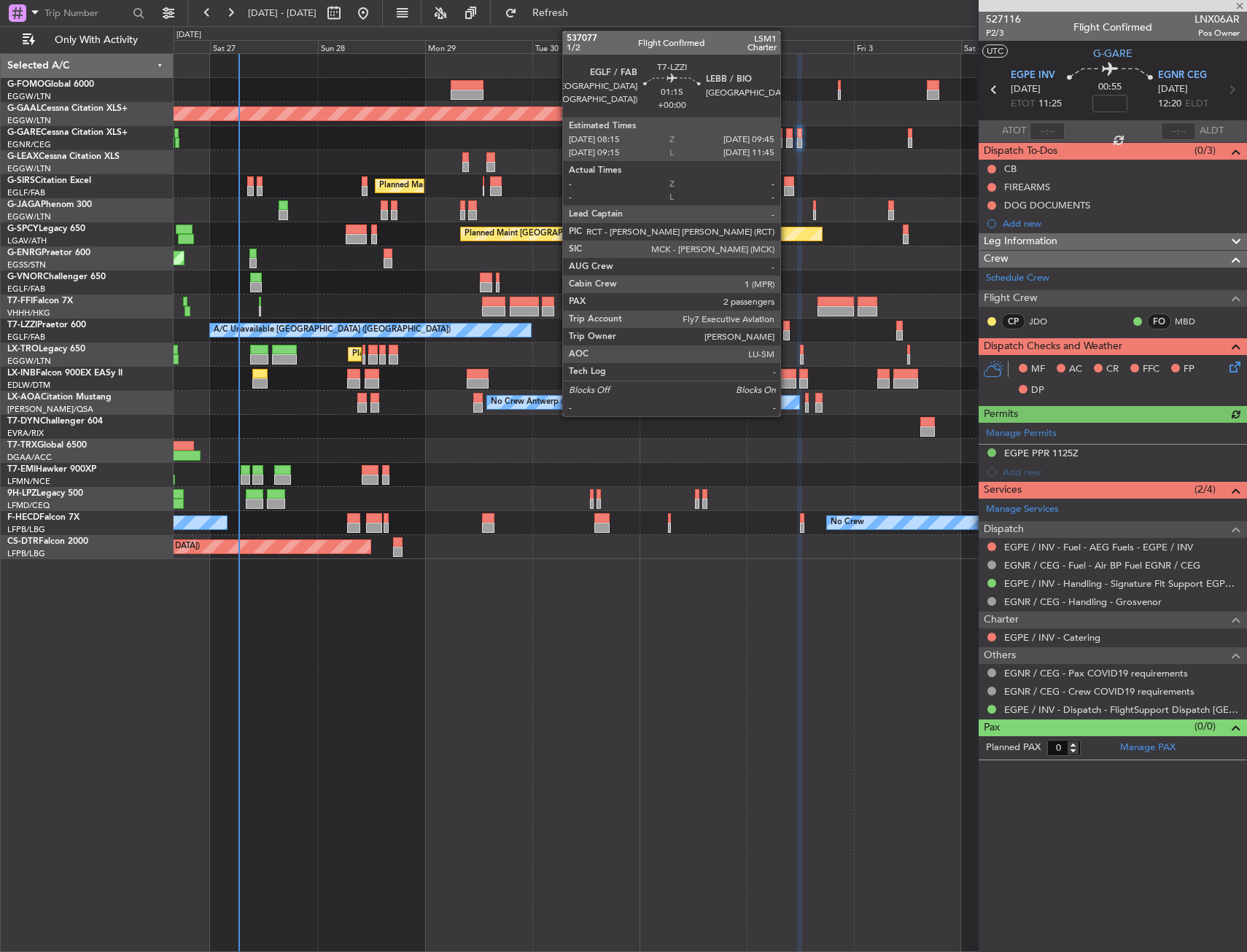
drag, startPoint x: 786, startPoint y: 328, endPoint x: 788, endPoint y: 318, distance: 10.2
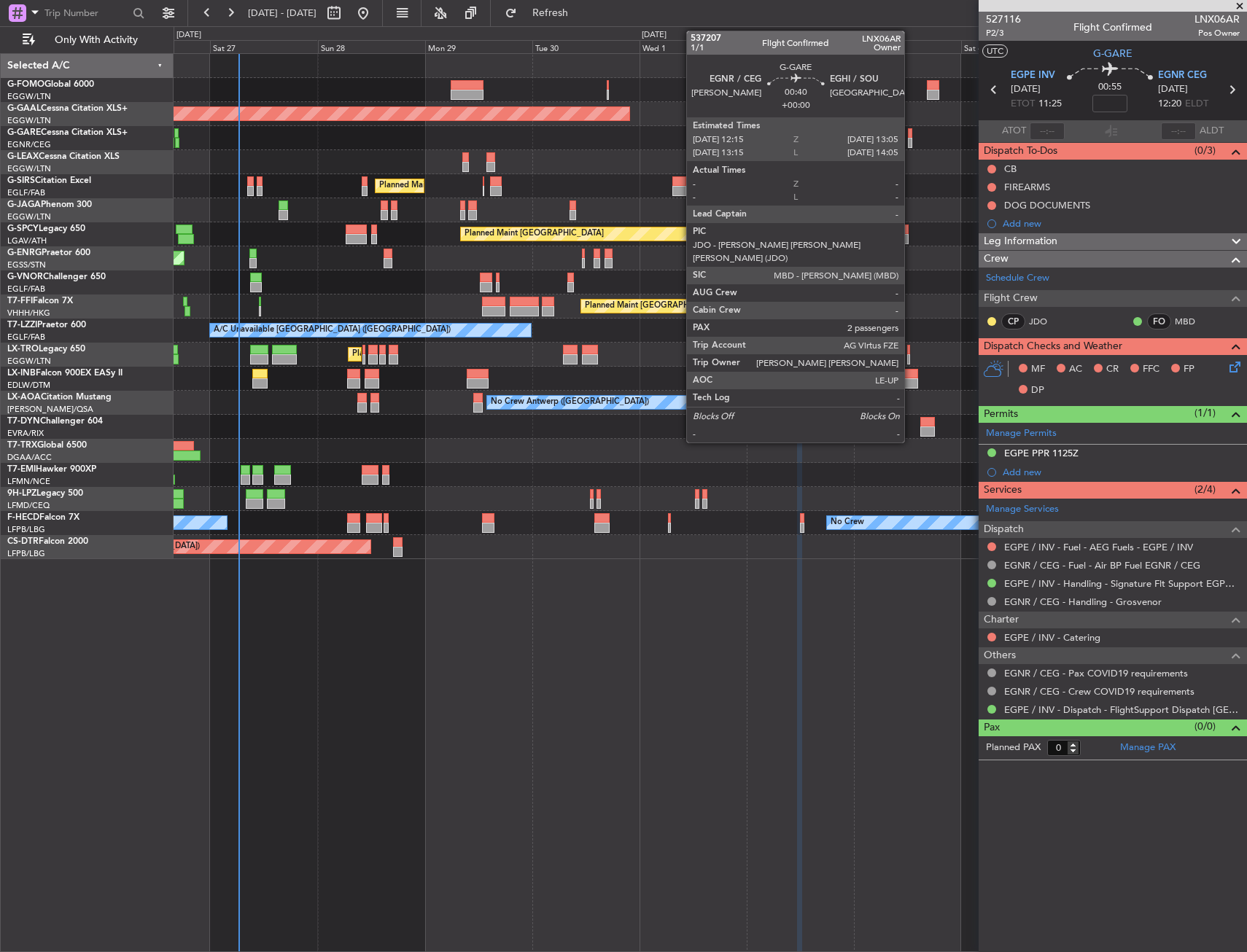
click at [911, 139] on div at bounding box center [909, 143] width 4 height 10
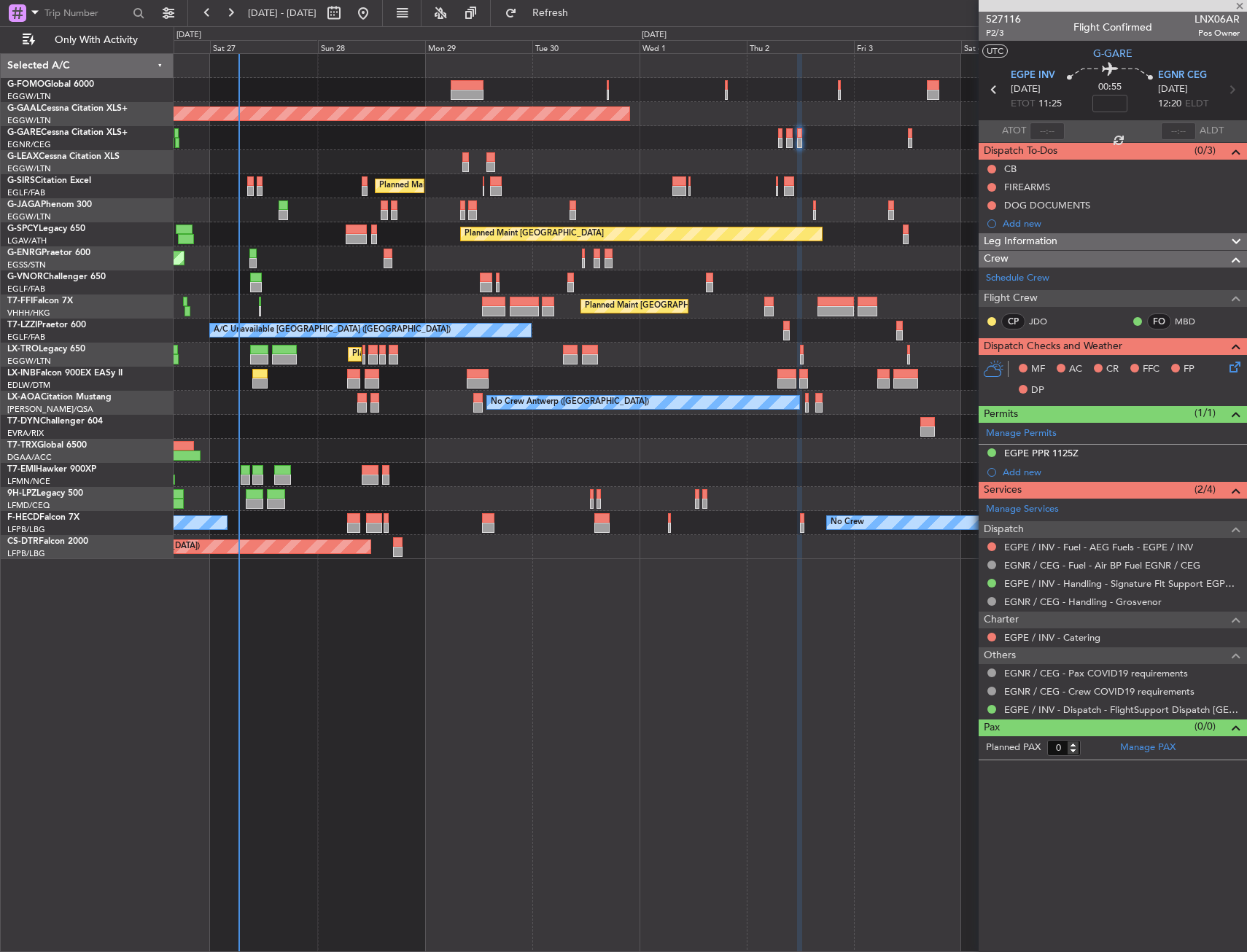
type input "2"
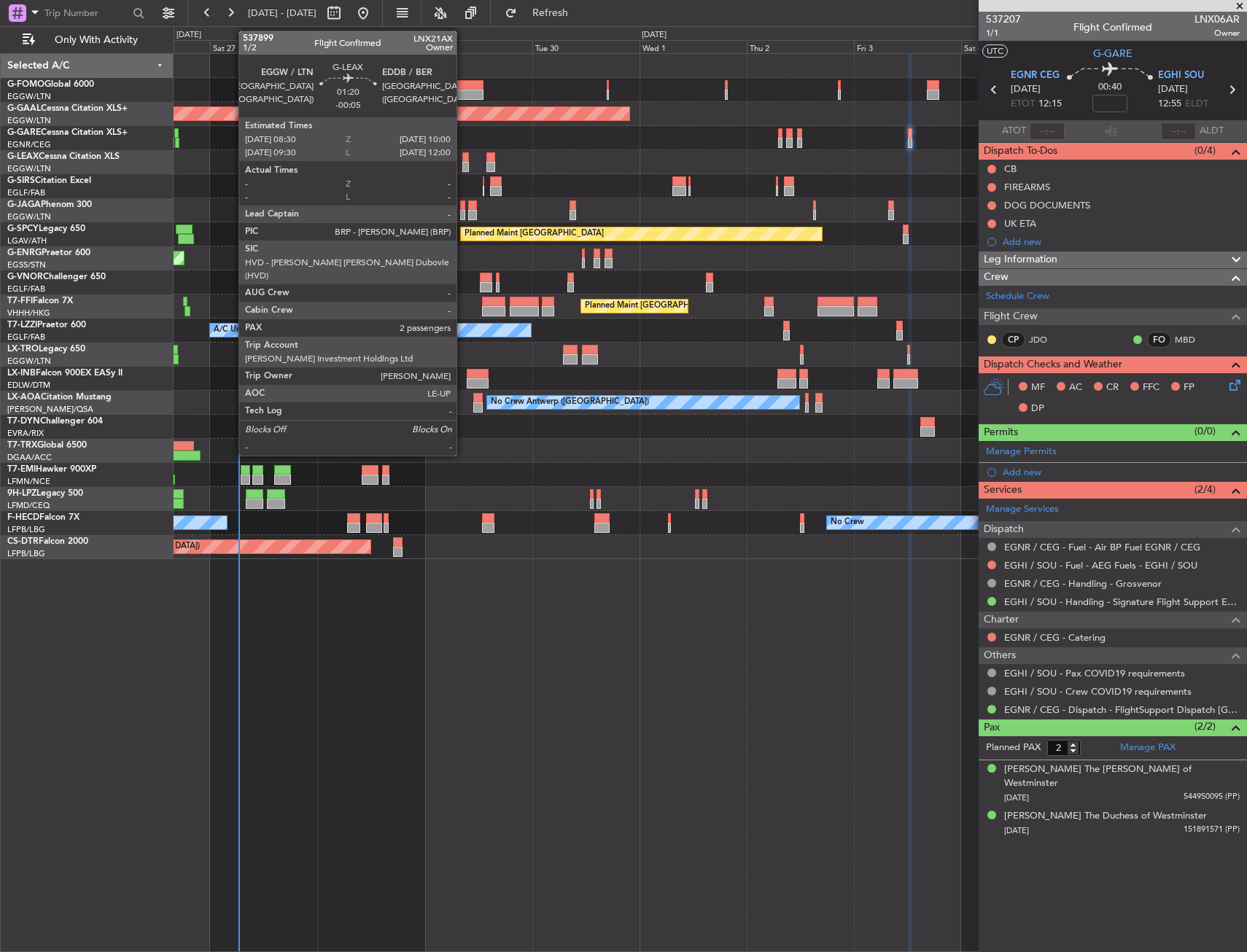
click at [463, 154] on div at bounding box center [465, 158] width 7 height 10
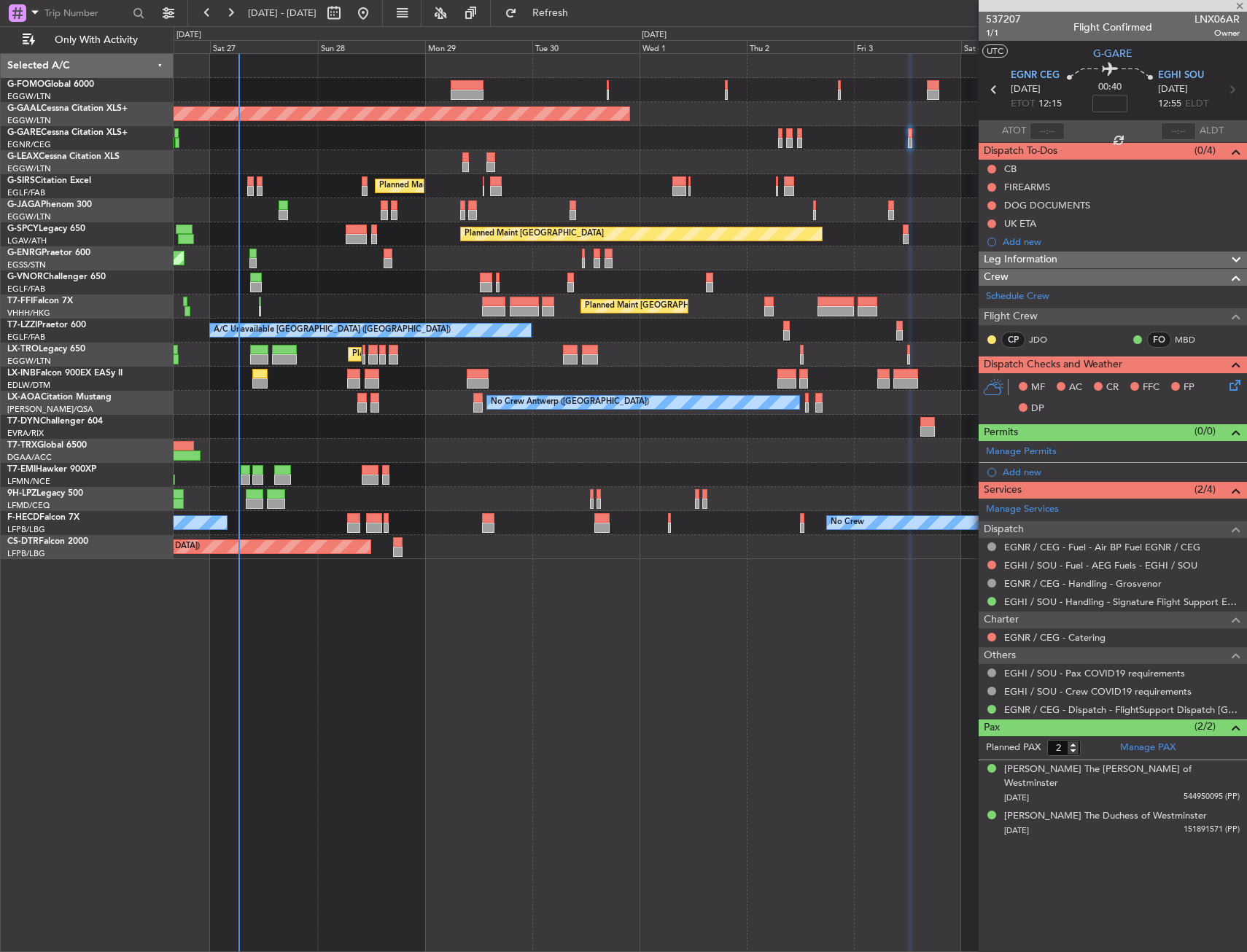
type input "-00:05"
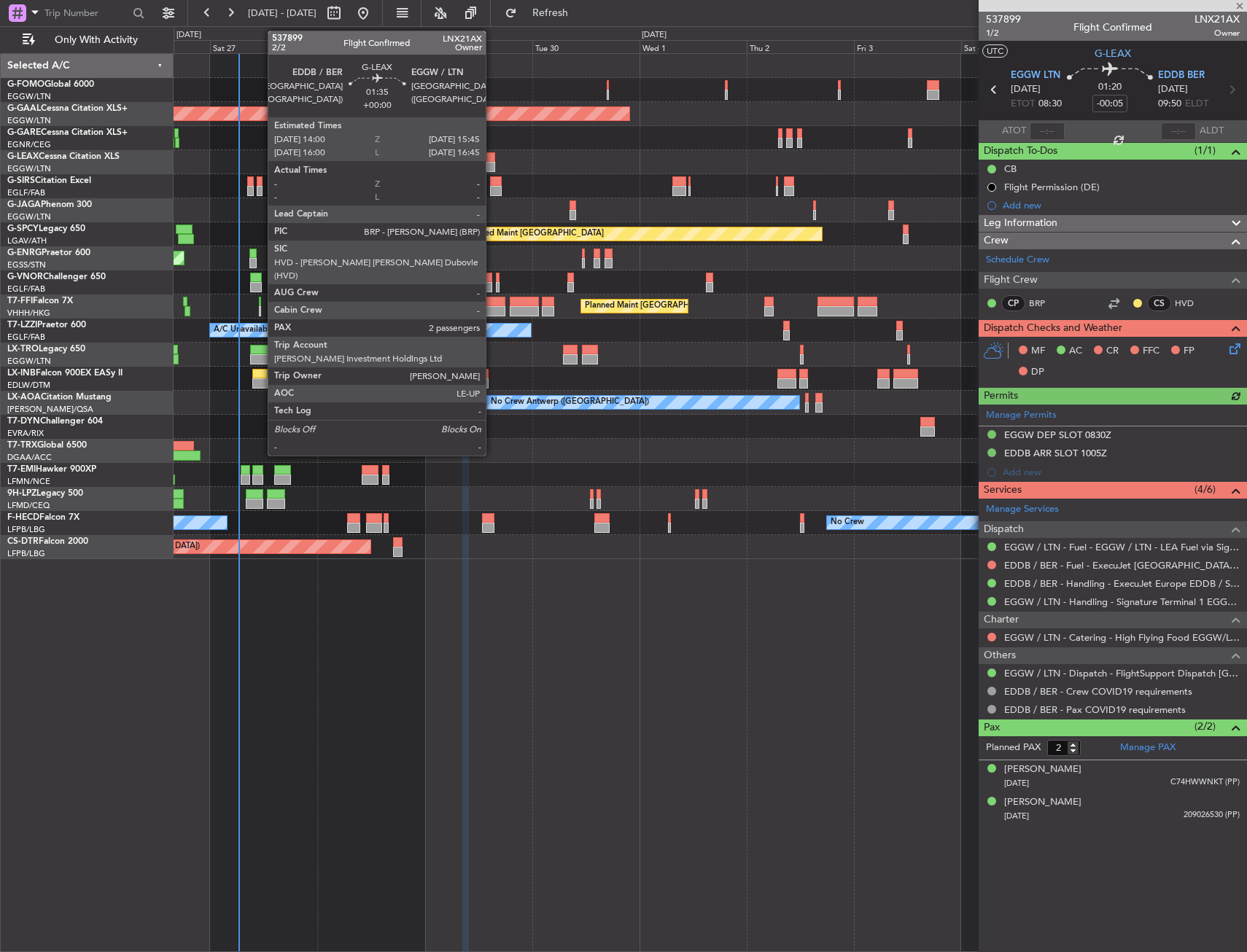
click at [492, 165] on div at bounding box center [490, 167] width 8 height 10
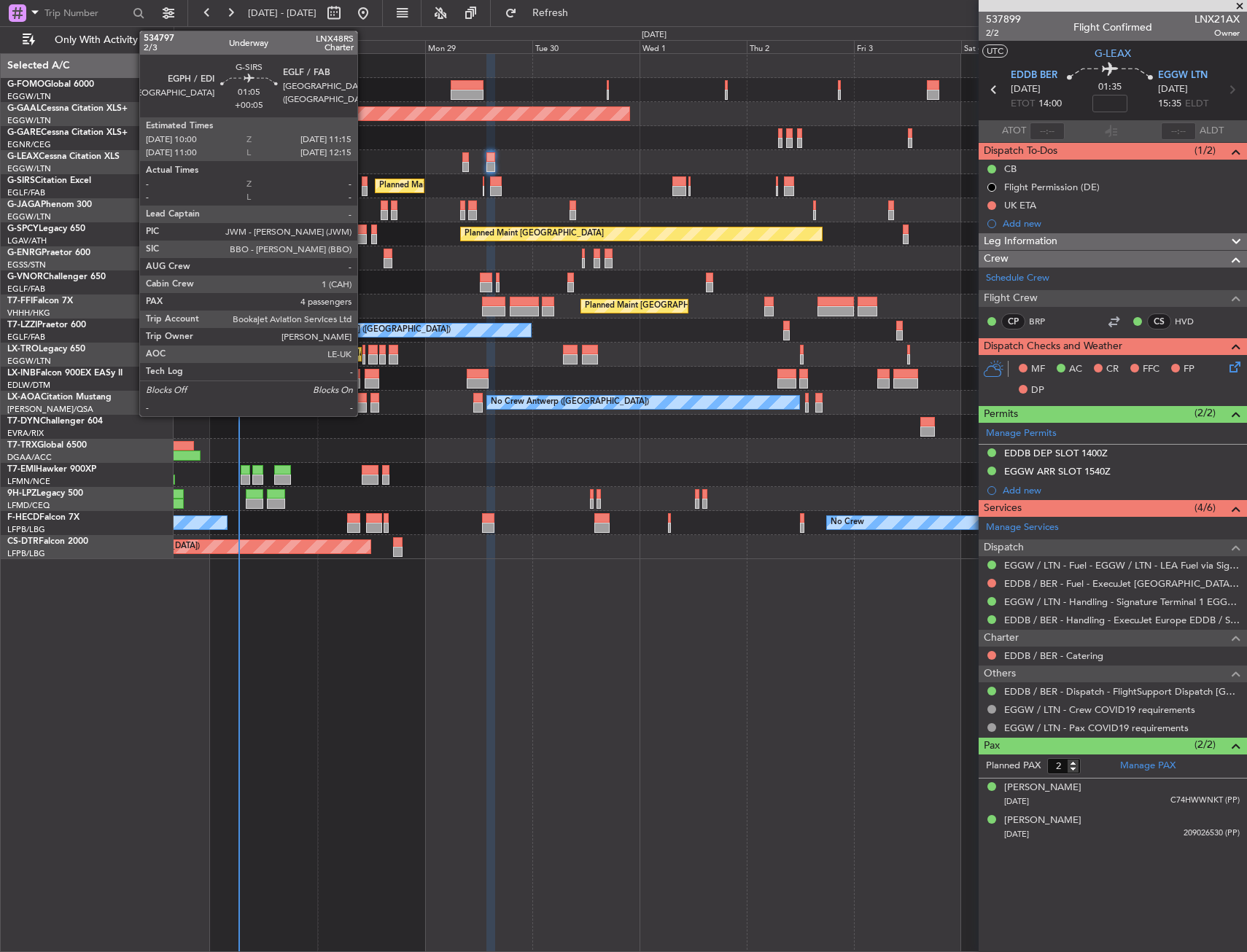
click at [364, 185] on div at bounding box center [364, 181] width 6 height 10
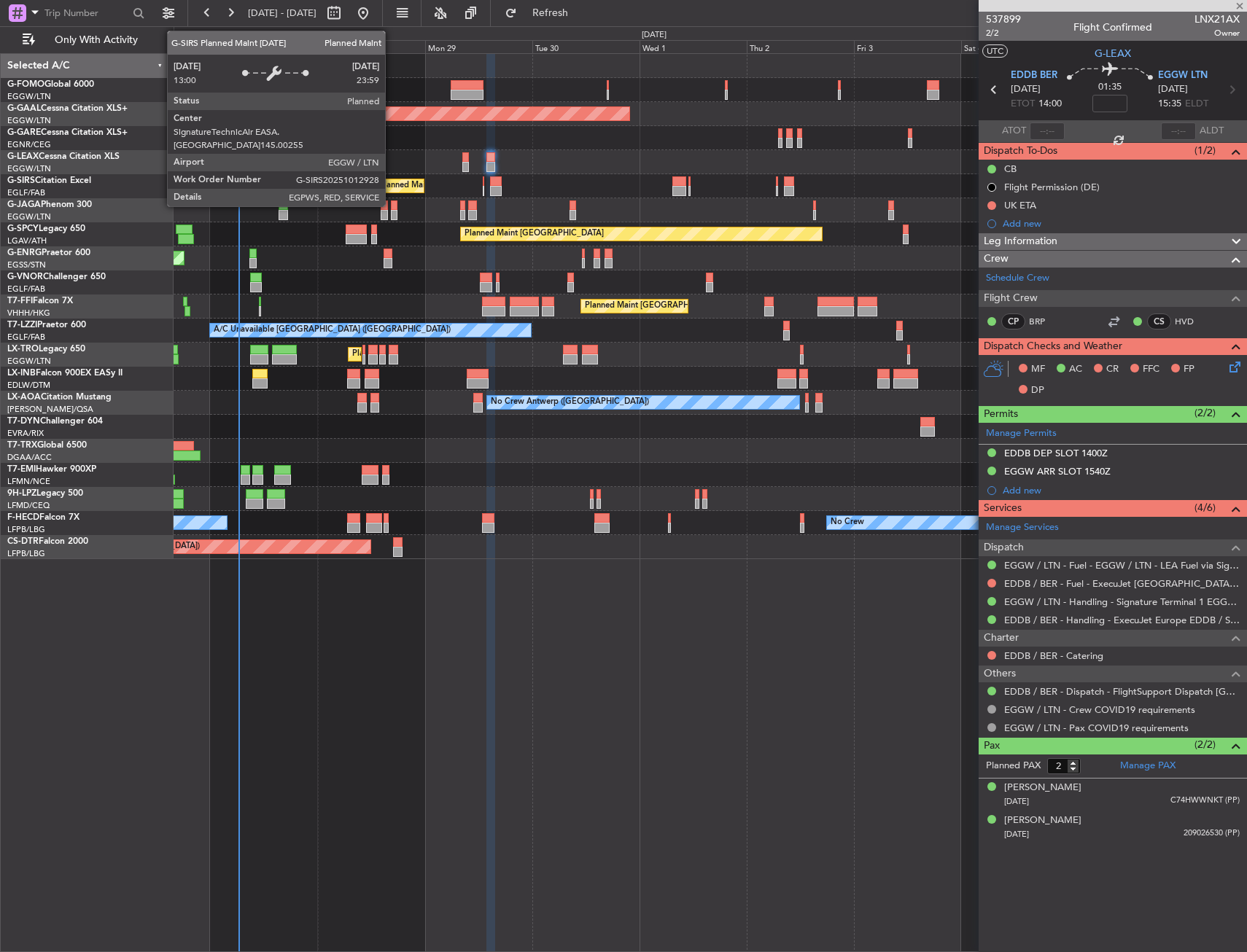
type input "+00:05"
type input "4"
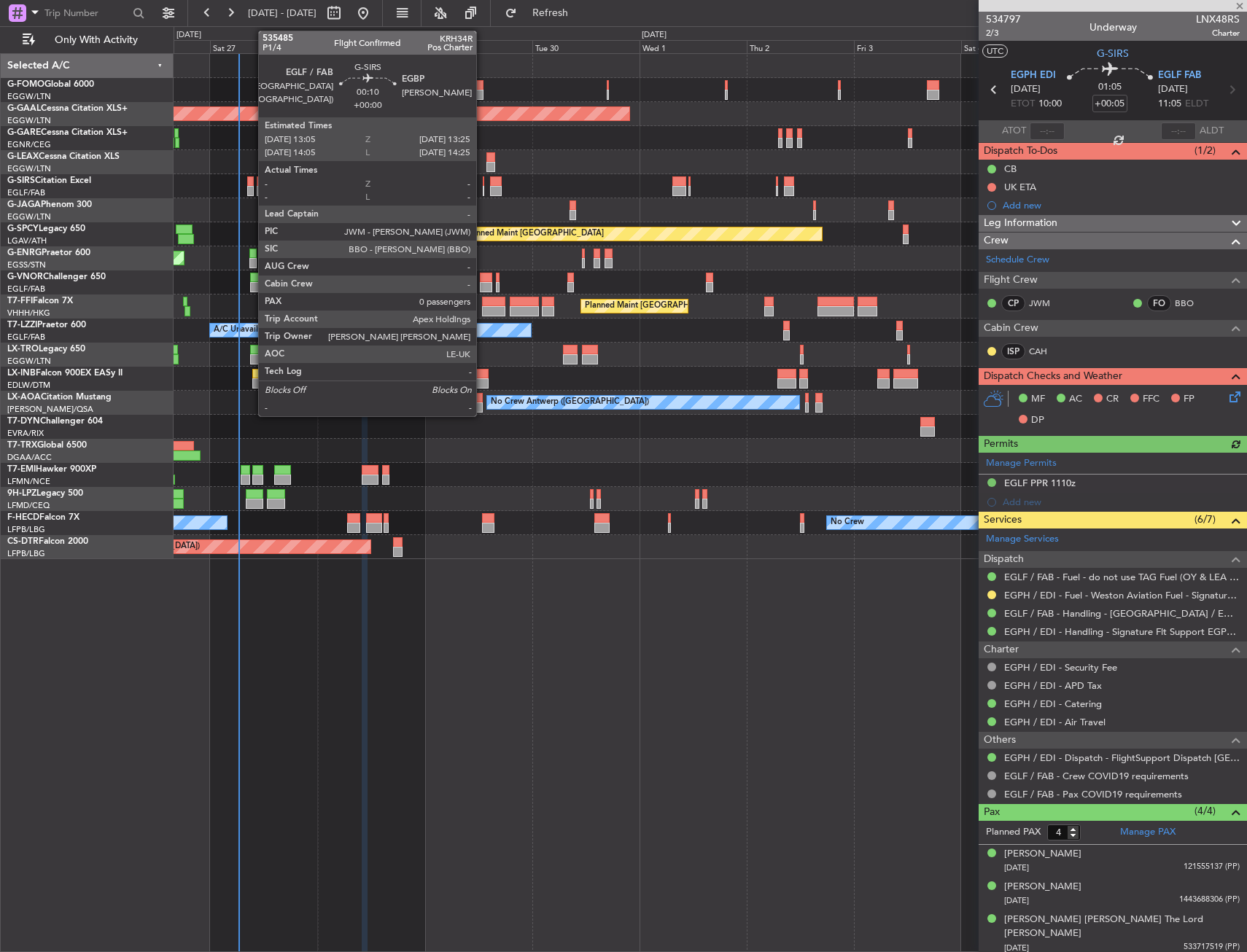
click at [483, 185] on div at bounding box center [484, 181] width 2 height 10
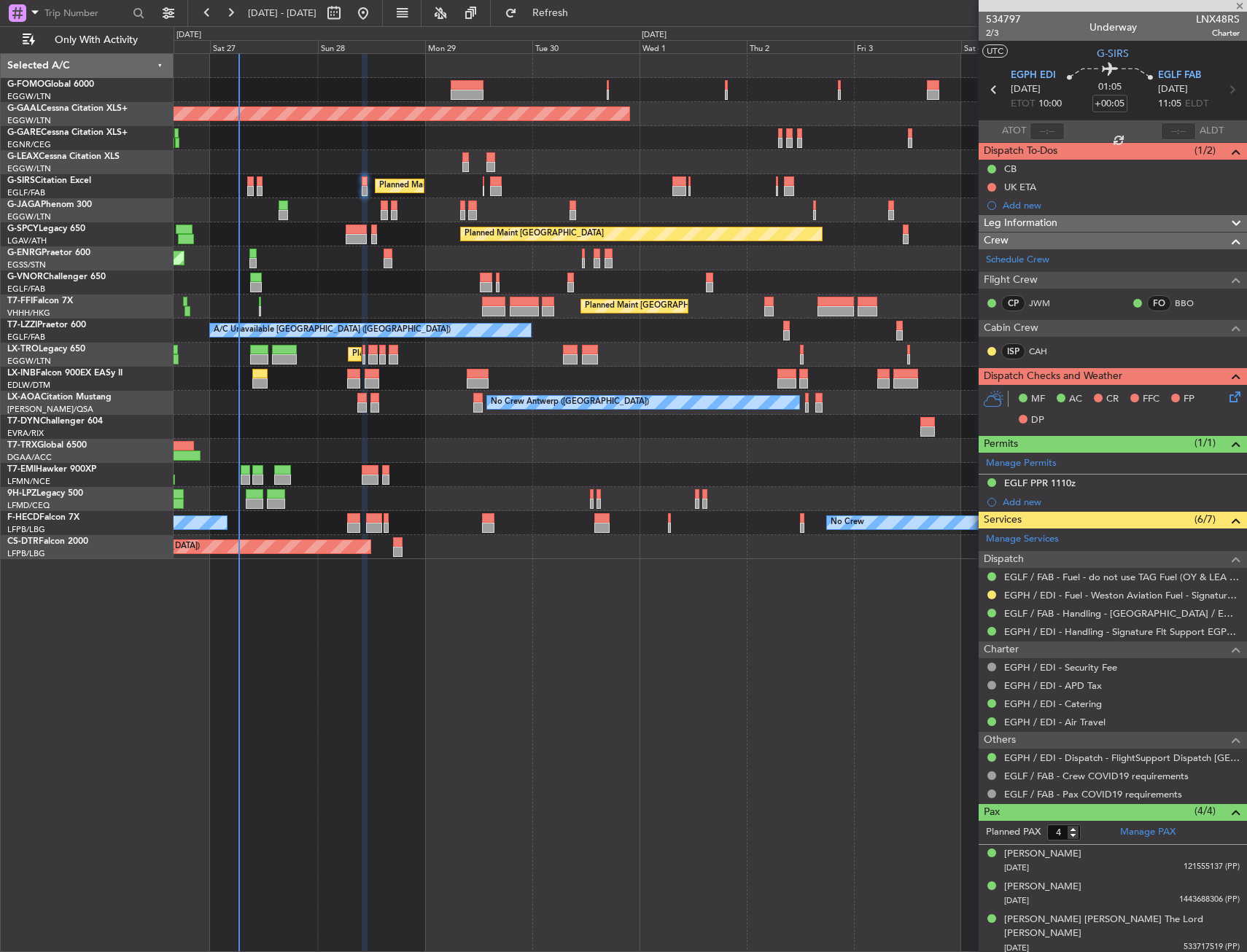
type input "0"
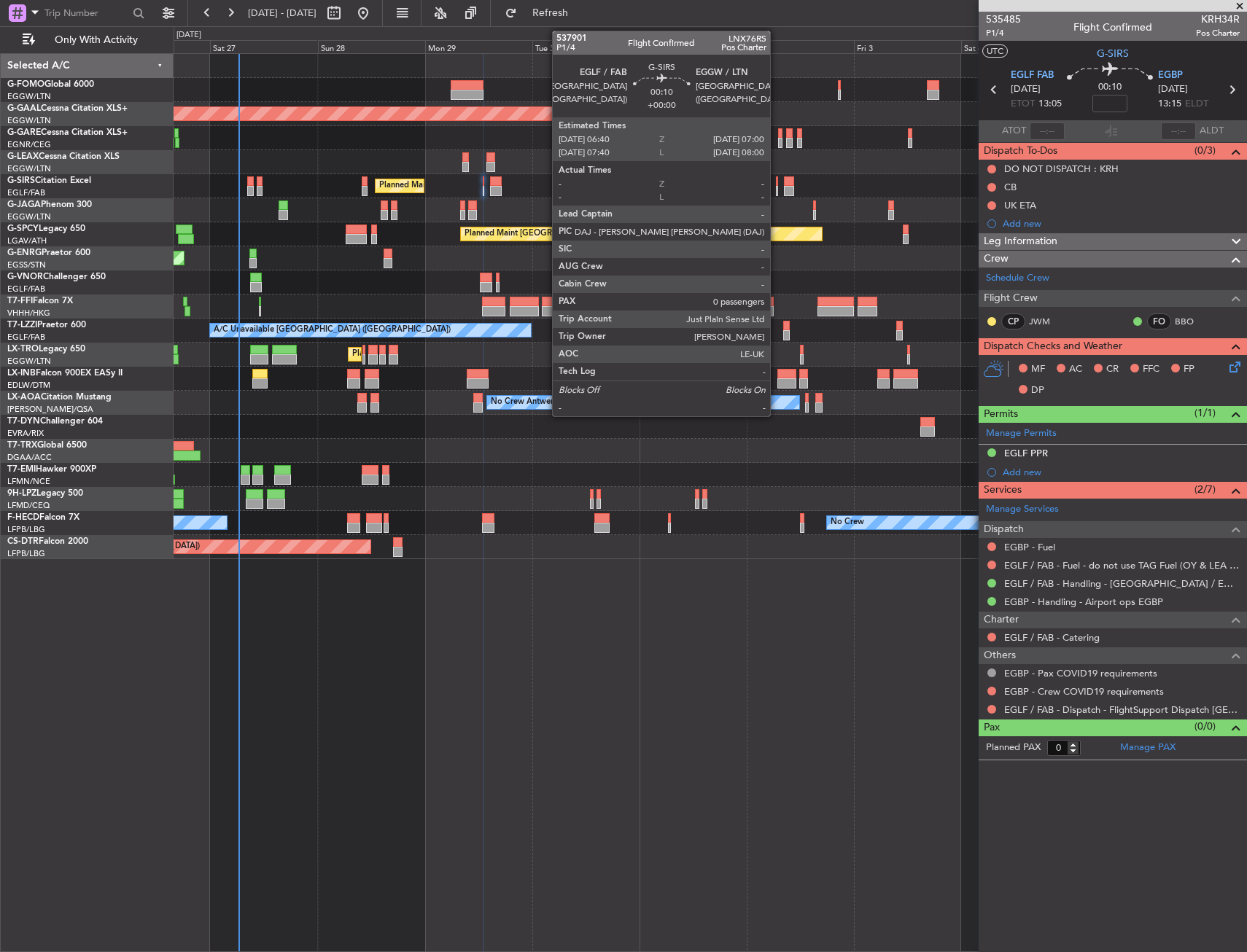
click at [777, 184] on div at bounding box center [777, 181] width 2 height 10
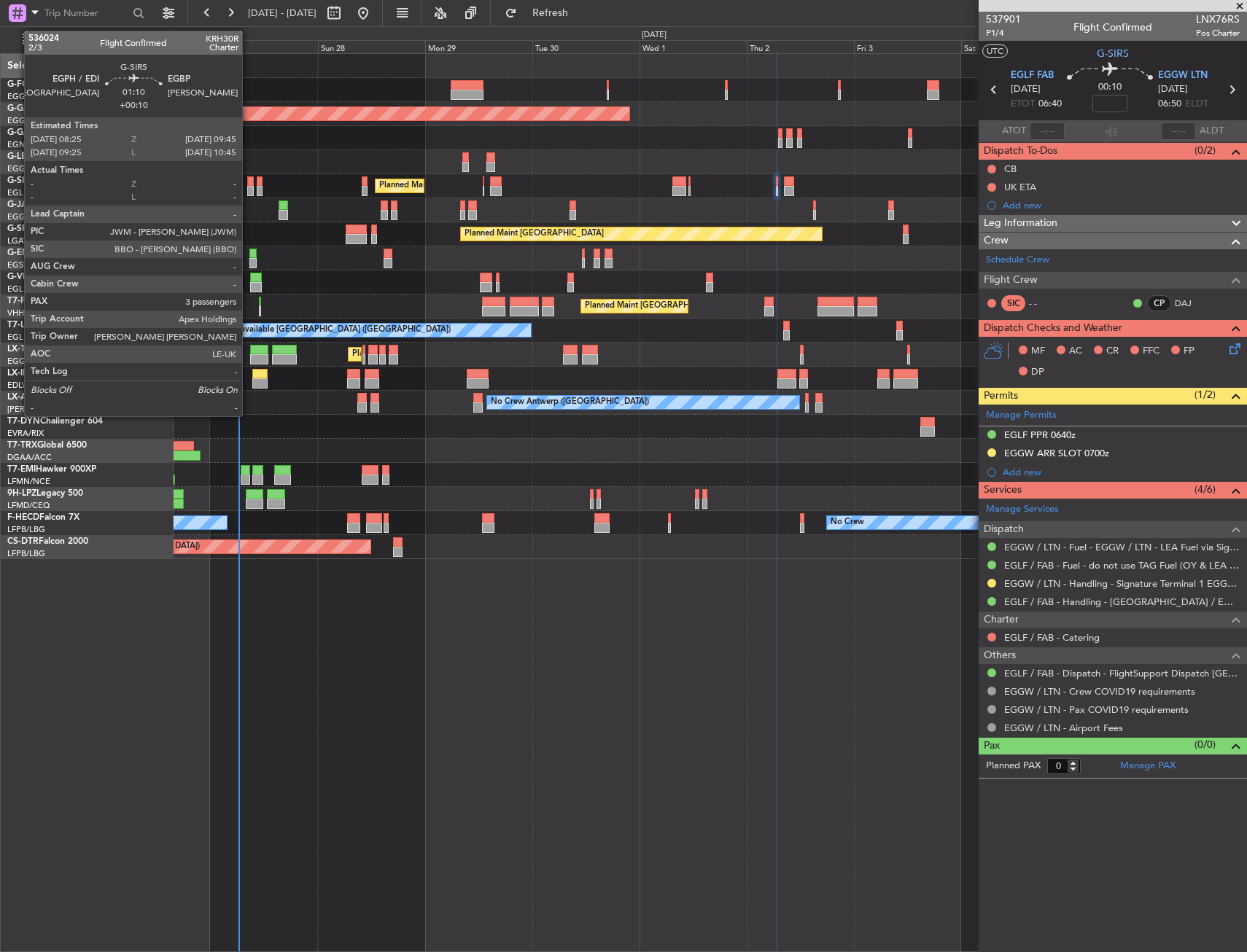
click at [248, 185] on div at bounding box center [251, 181] width 7 height 10
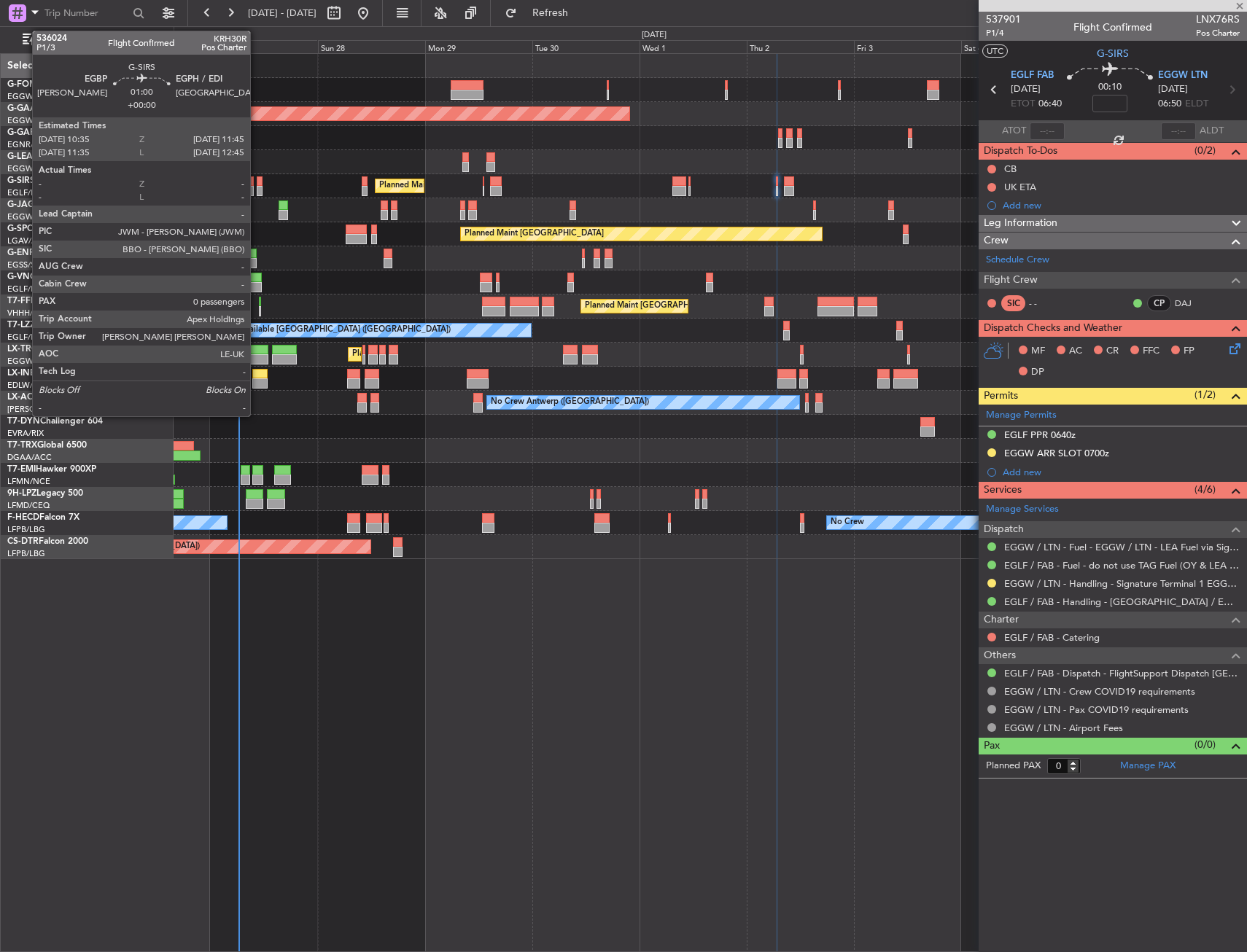
type input "+00:10"
type input "3"
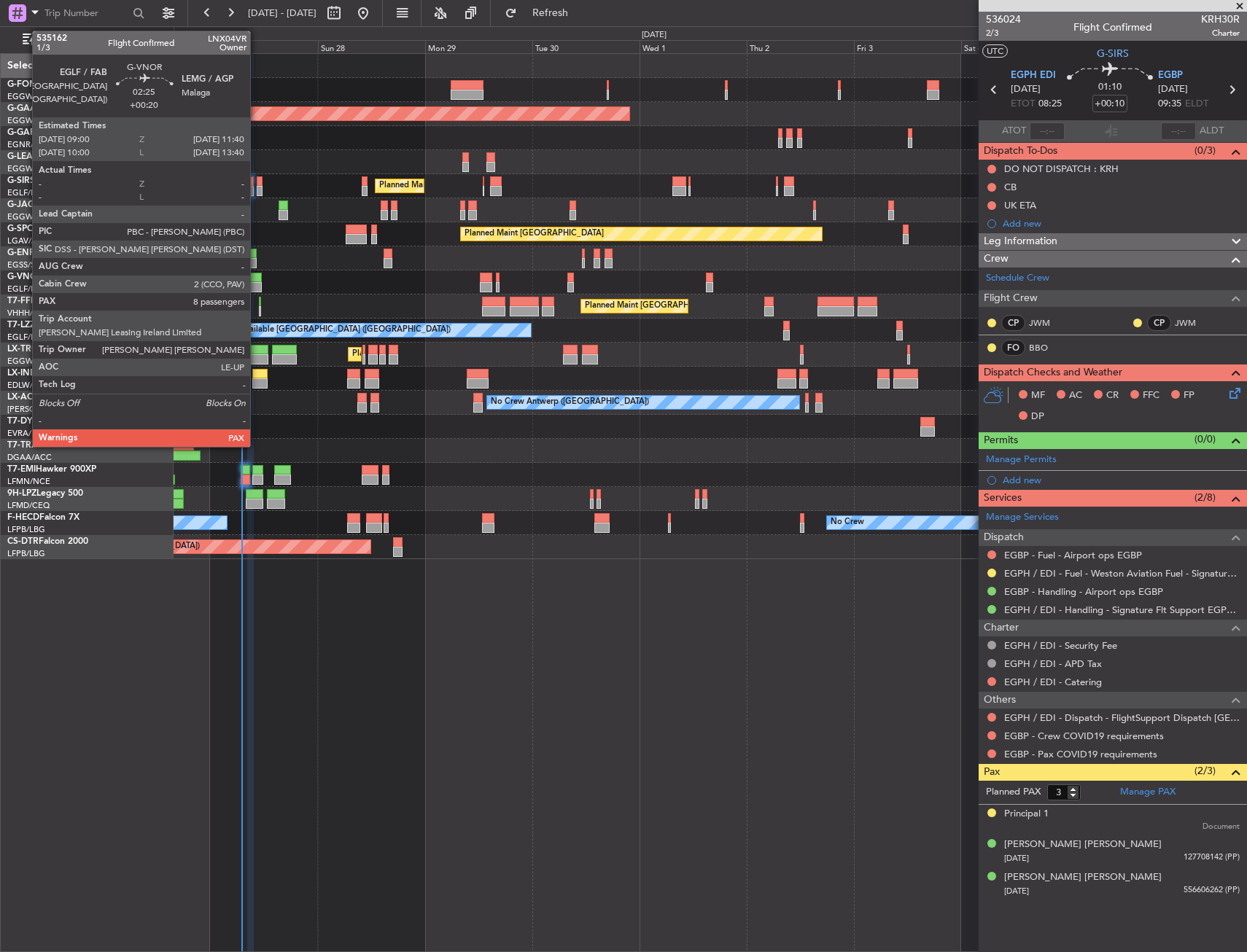
click at [257, 280] on div at bounding box center [256, 277] width 12 height 10
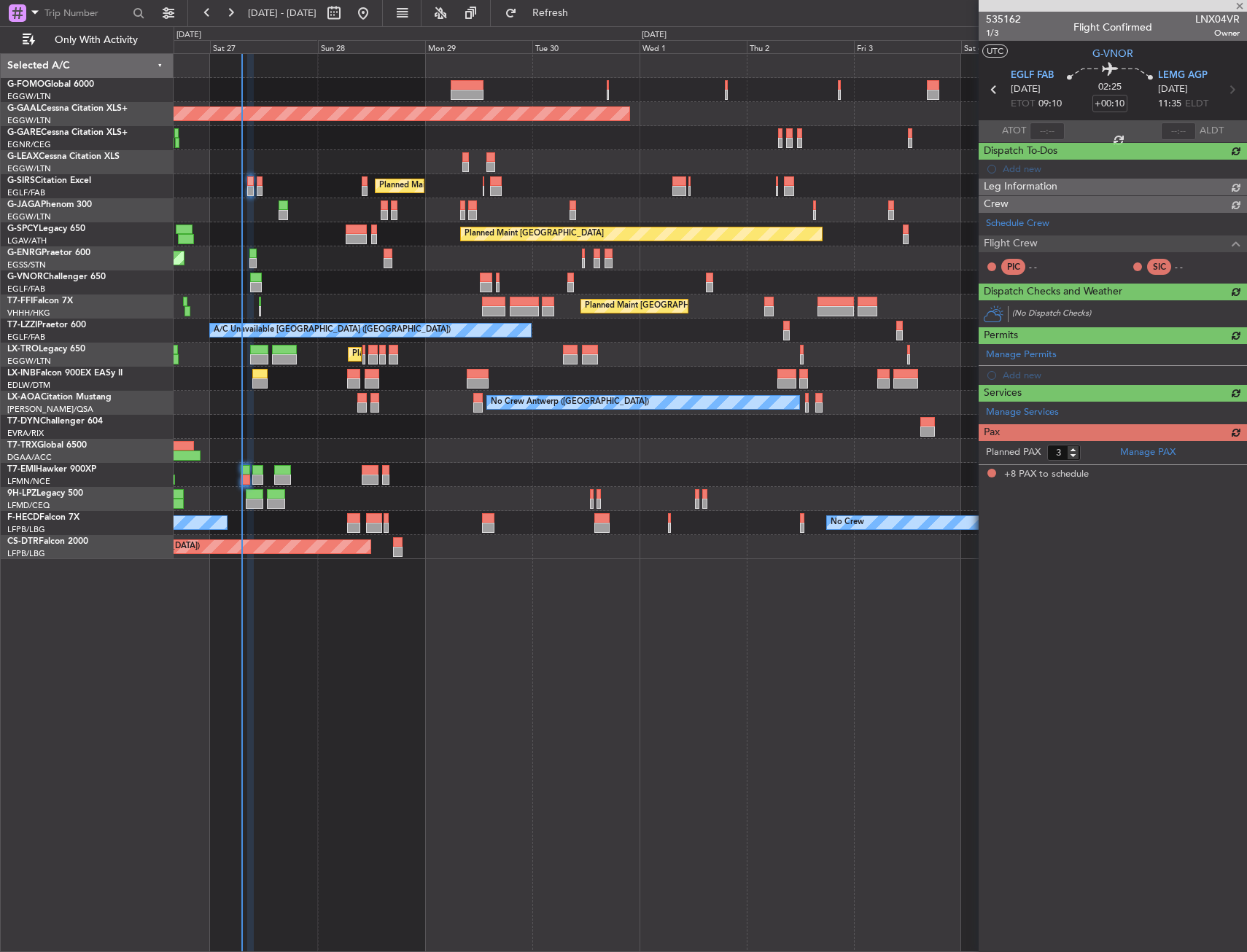
type input "+00:20"
type input "8"
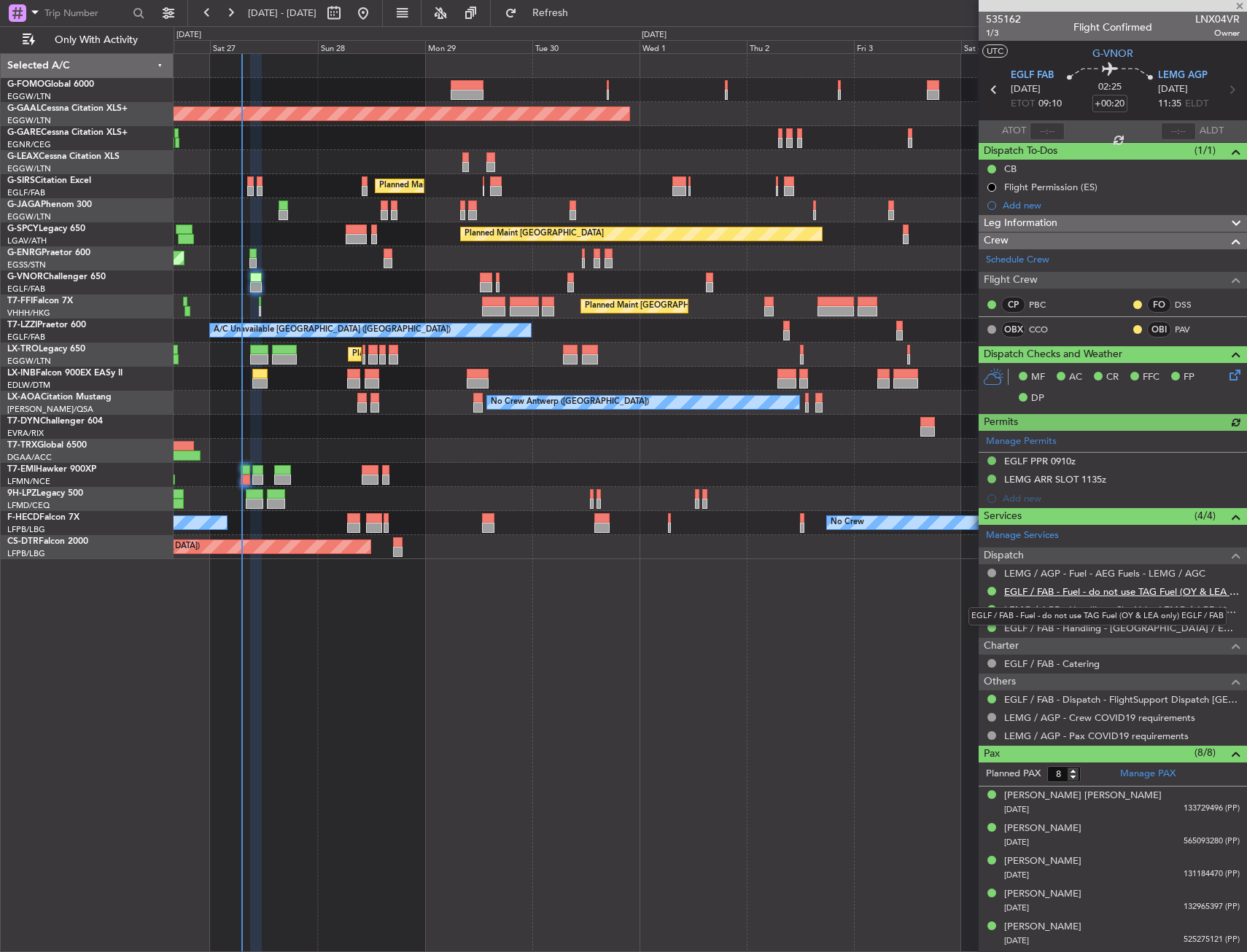
click at [1068, 594] on link "EGLF / FAB - Fuel - do not use TAG Fuel (OY & LEA only) EGLF / FAB" at bounding box center [1122, 591] width 235 height 12
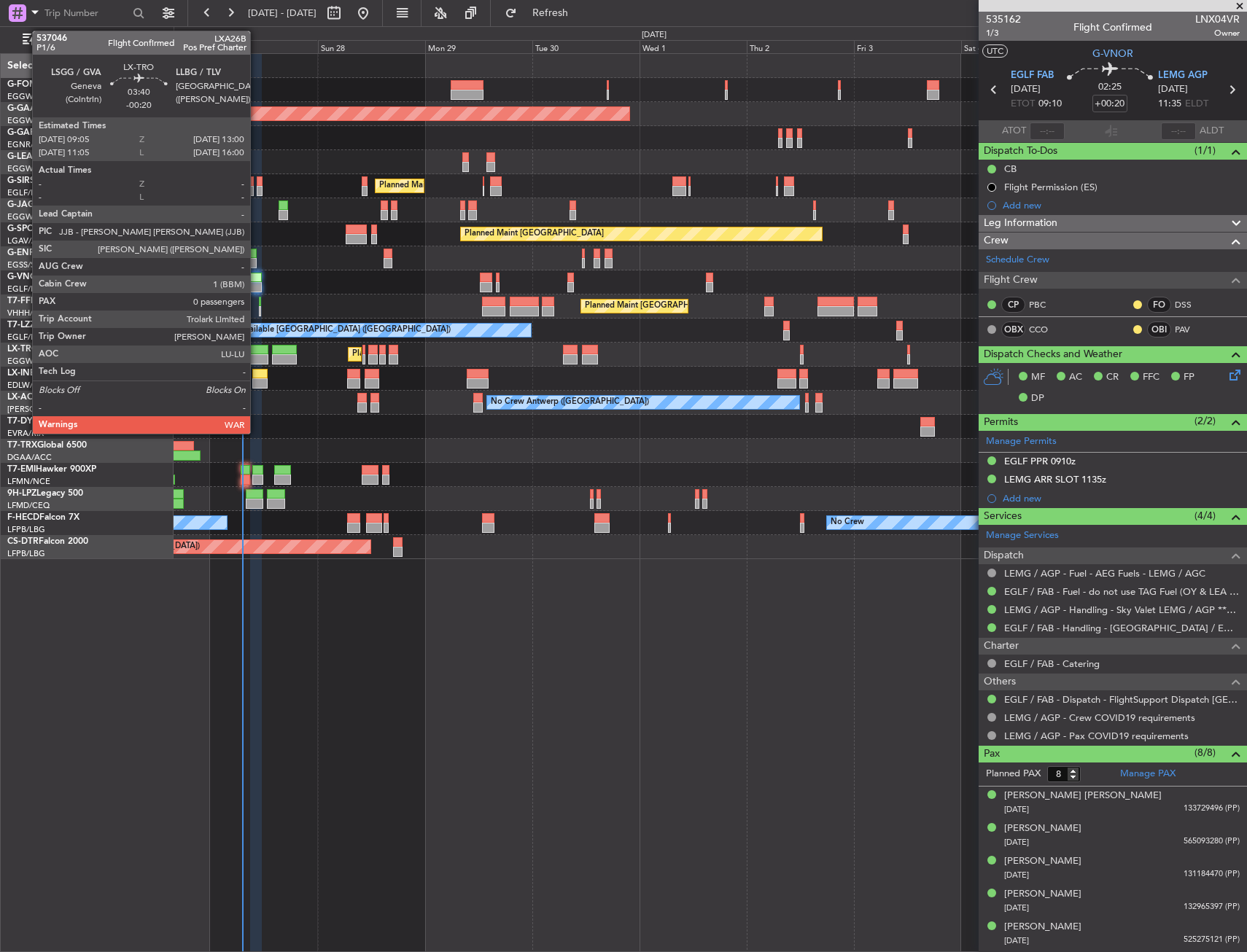
click at [257, 356] on div at bounding box center [259, 359] width 18 height 10
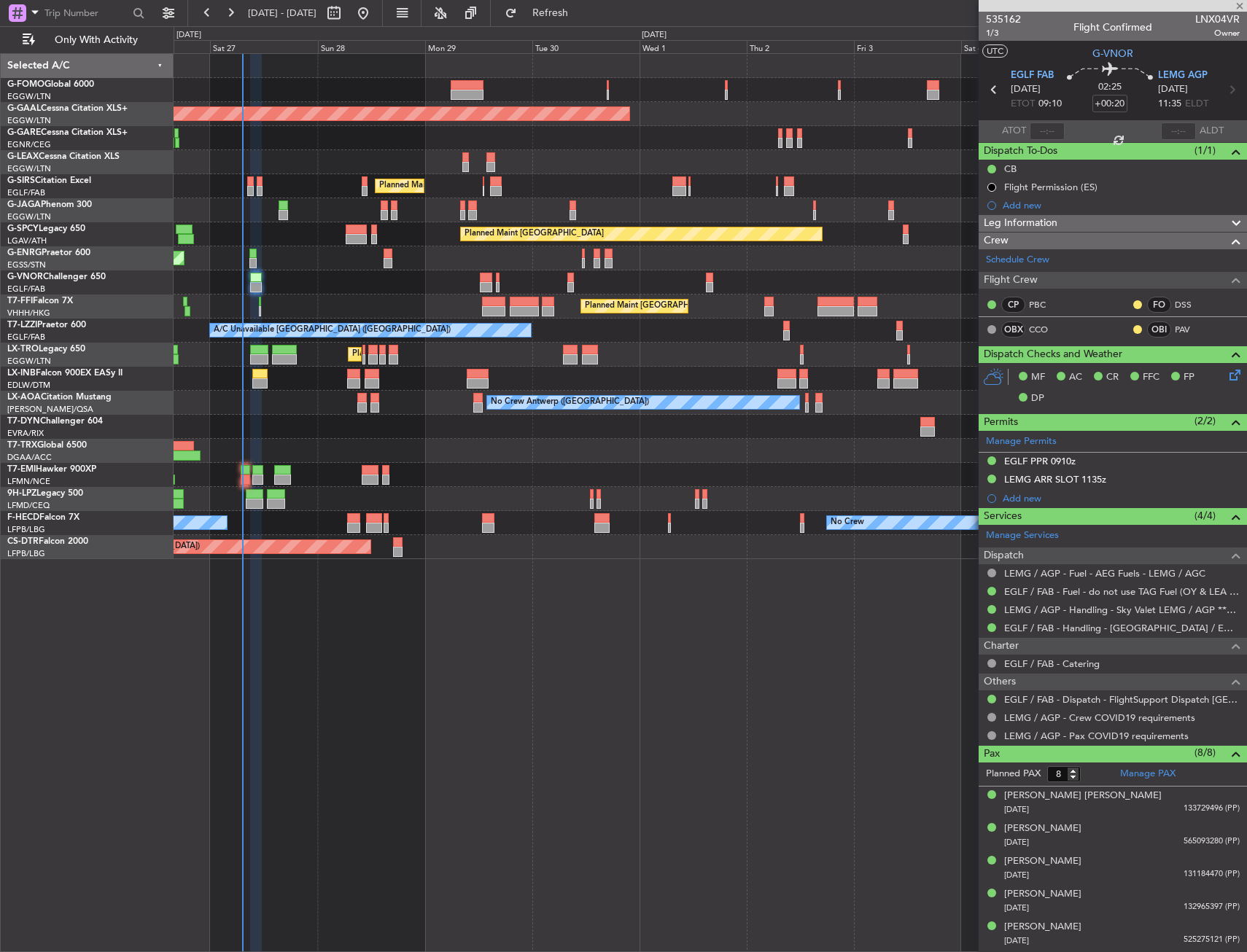
type input "-00:20"
type input "0"
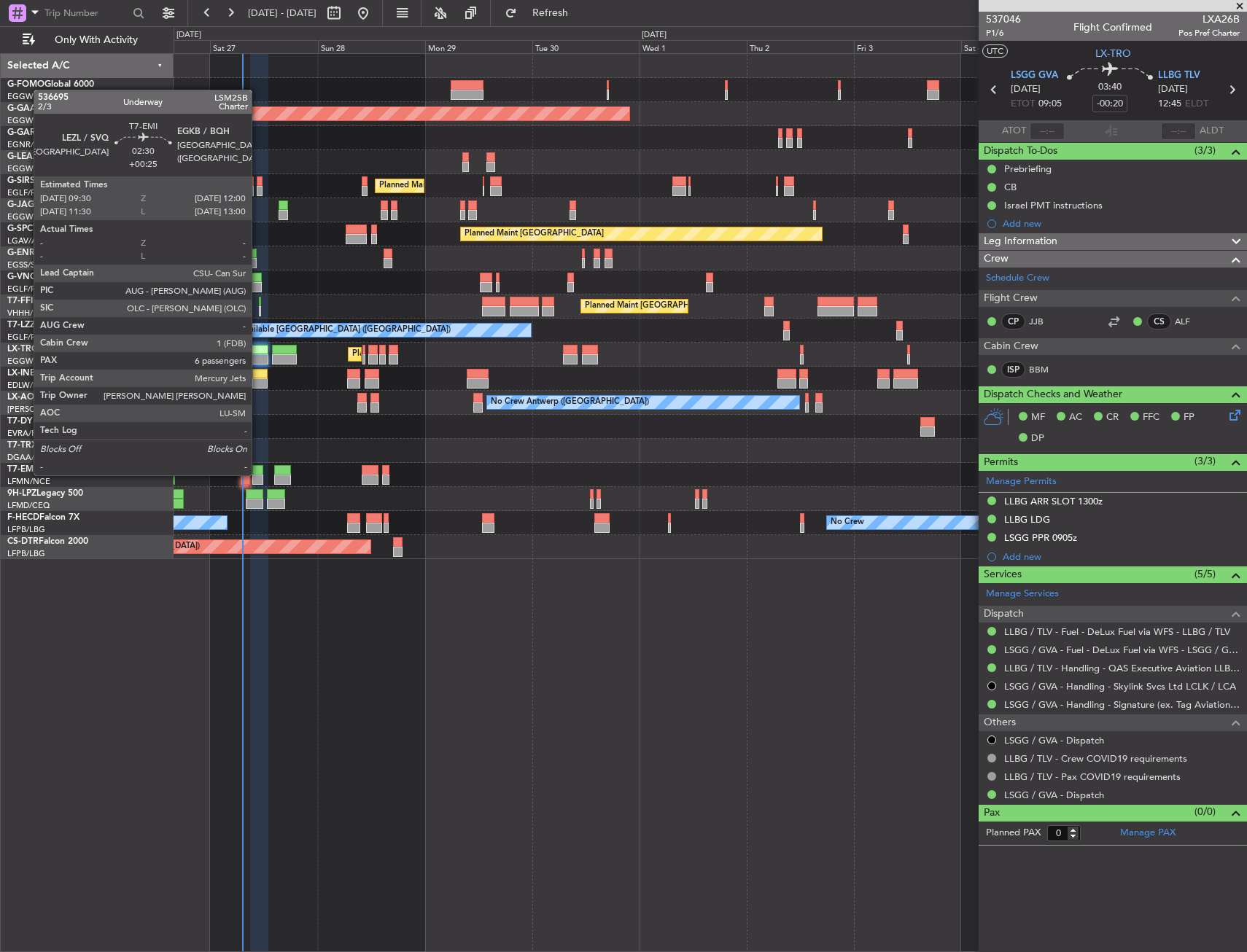
click at [258, 474] on div at bounding box center [258, 470] width 12 height 10
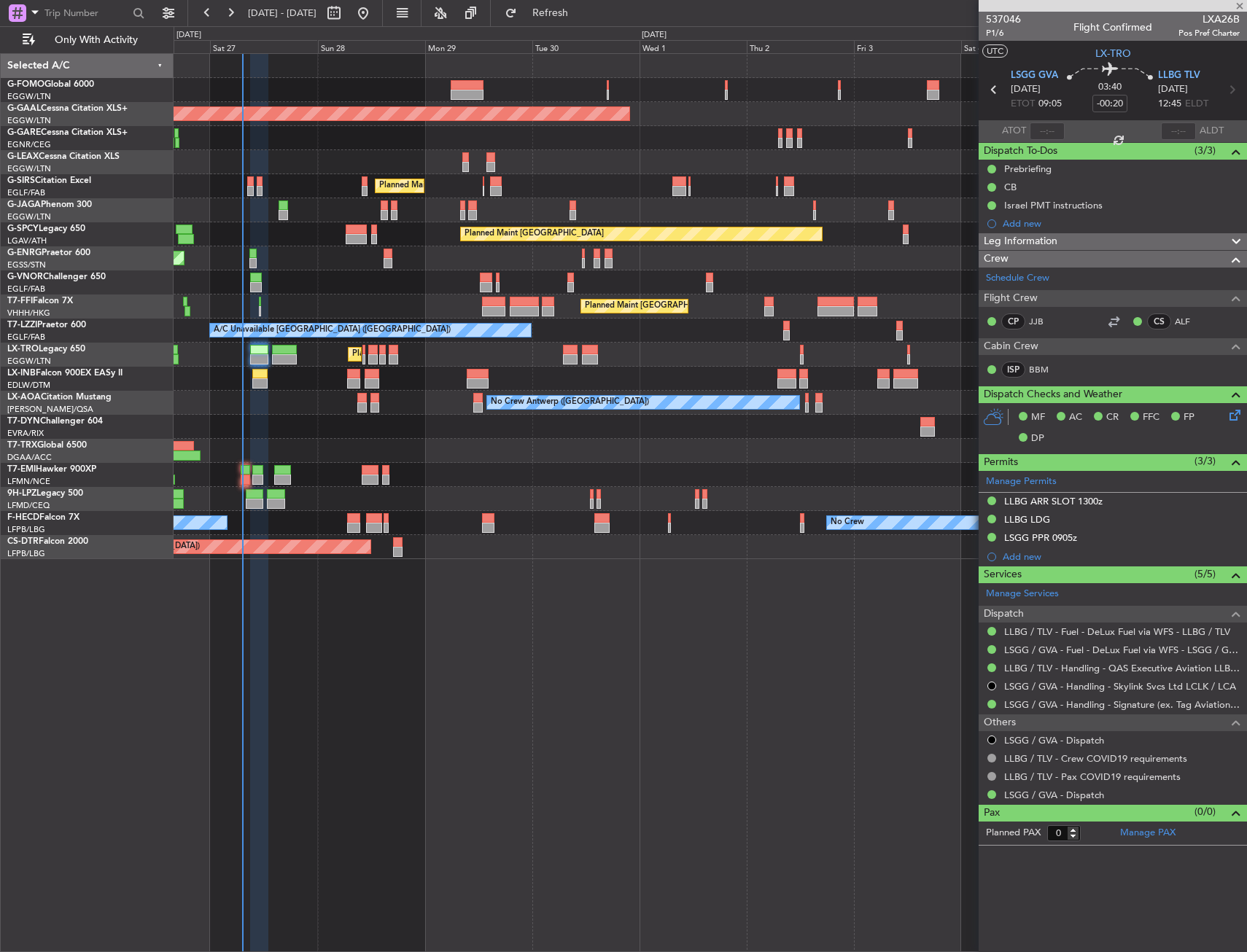
type input "+00:25"
type input "6"
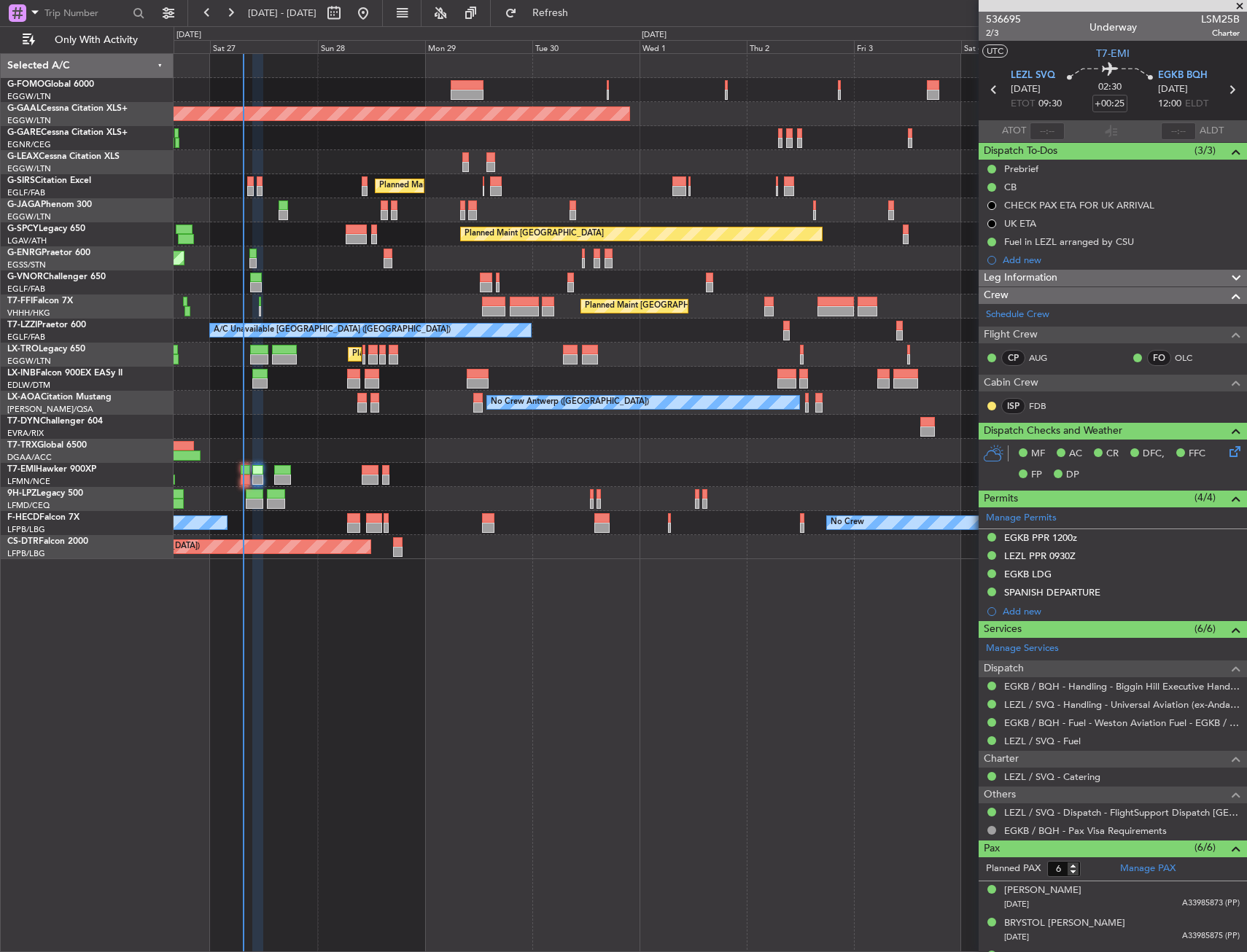
click at [570, 679] on div "Planned Maint London (Luton) Planned Maint Dusseldorf Owner Planned Maint Londo…" at bounding box center [710, 502] width 1074 height 898
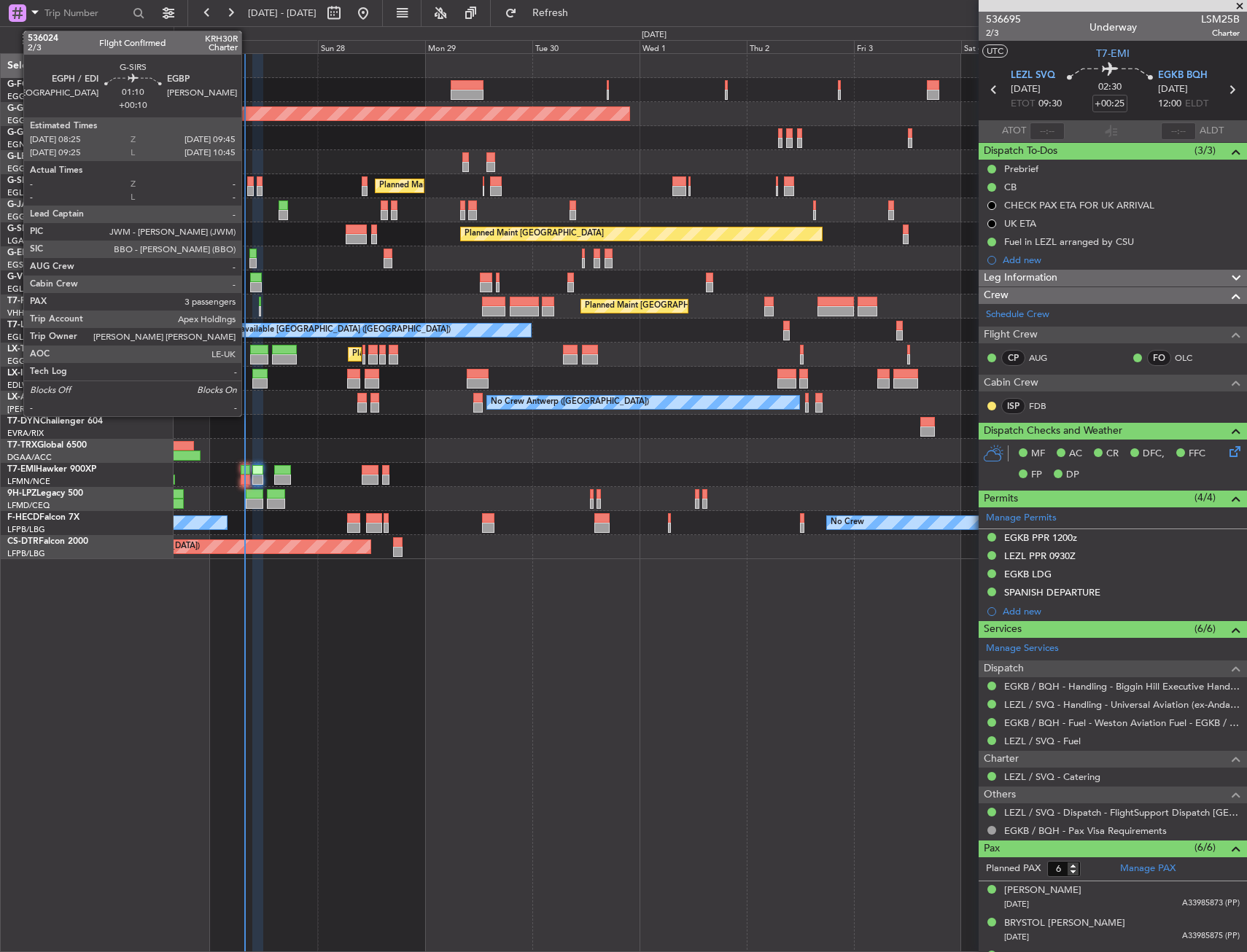
click at [248, 191] on div at bounding box center [251, 191] width 7 height 10
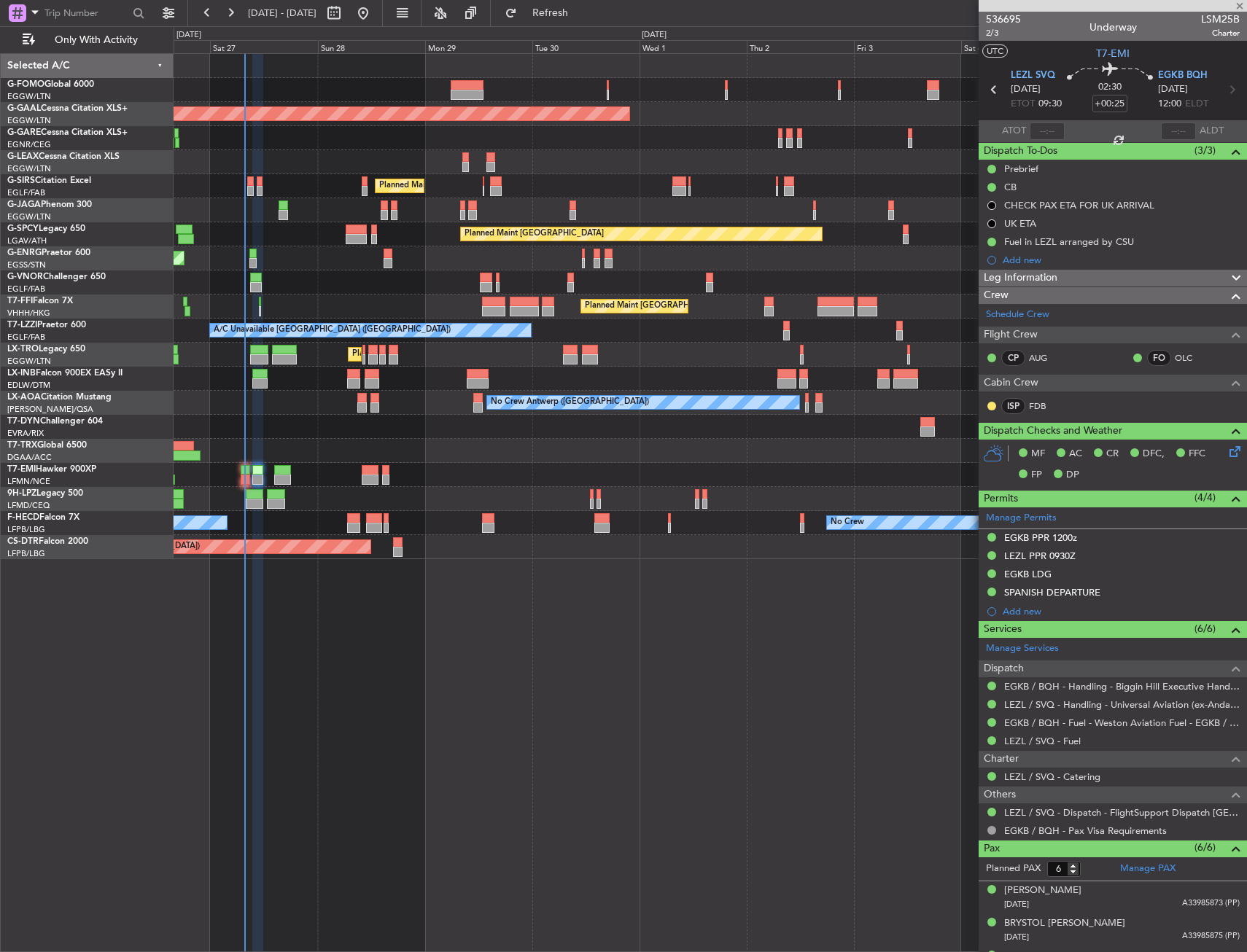
type input "+00:10"
type input "3"
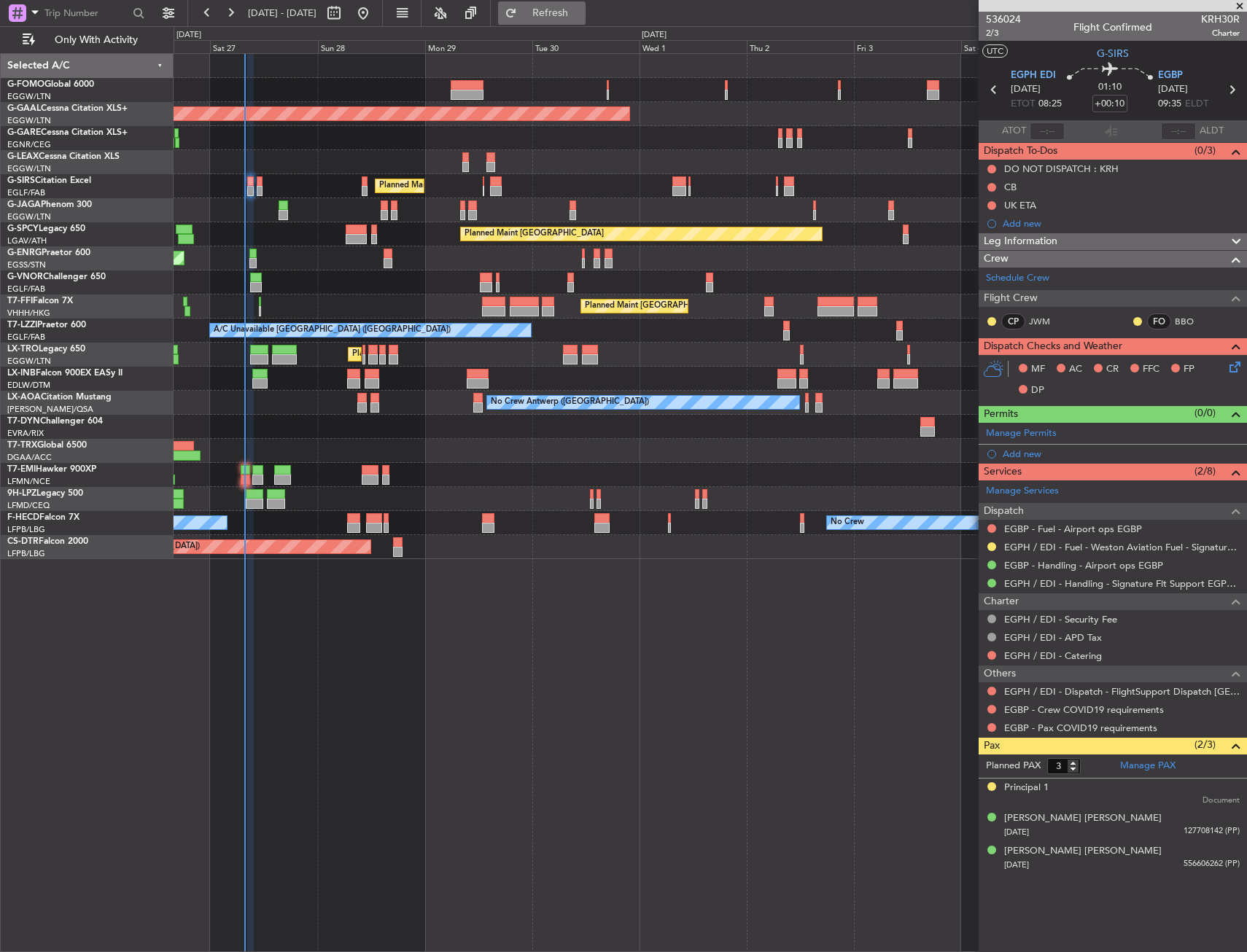
click at [585, 21] on button "Refresh" at bounding box center [541, 13] width 87 height 23
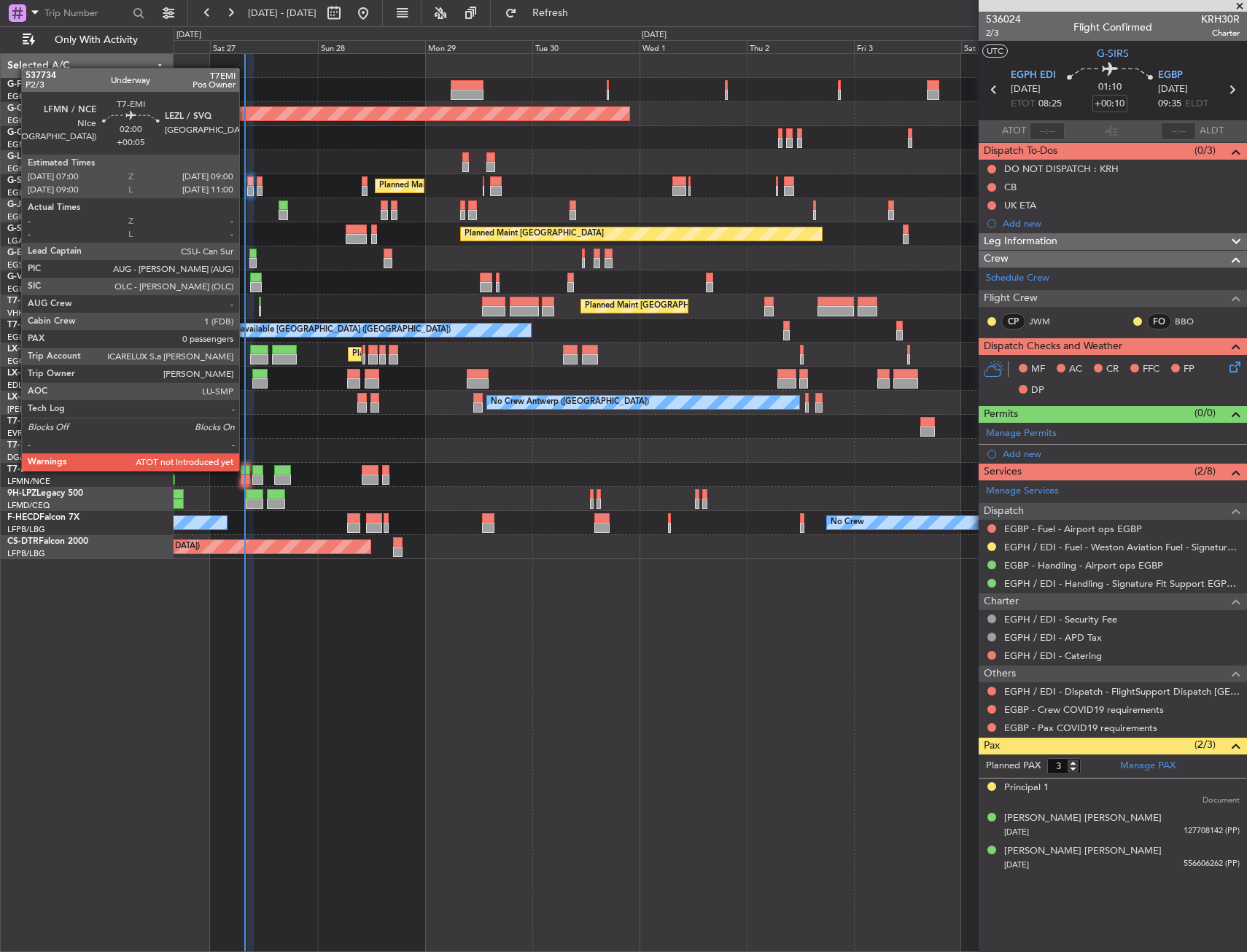
click at [246, 469] on div at bounding box center [245, 470] width 9 height 10
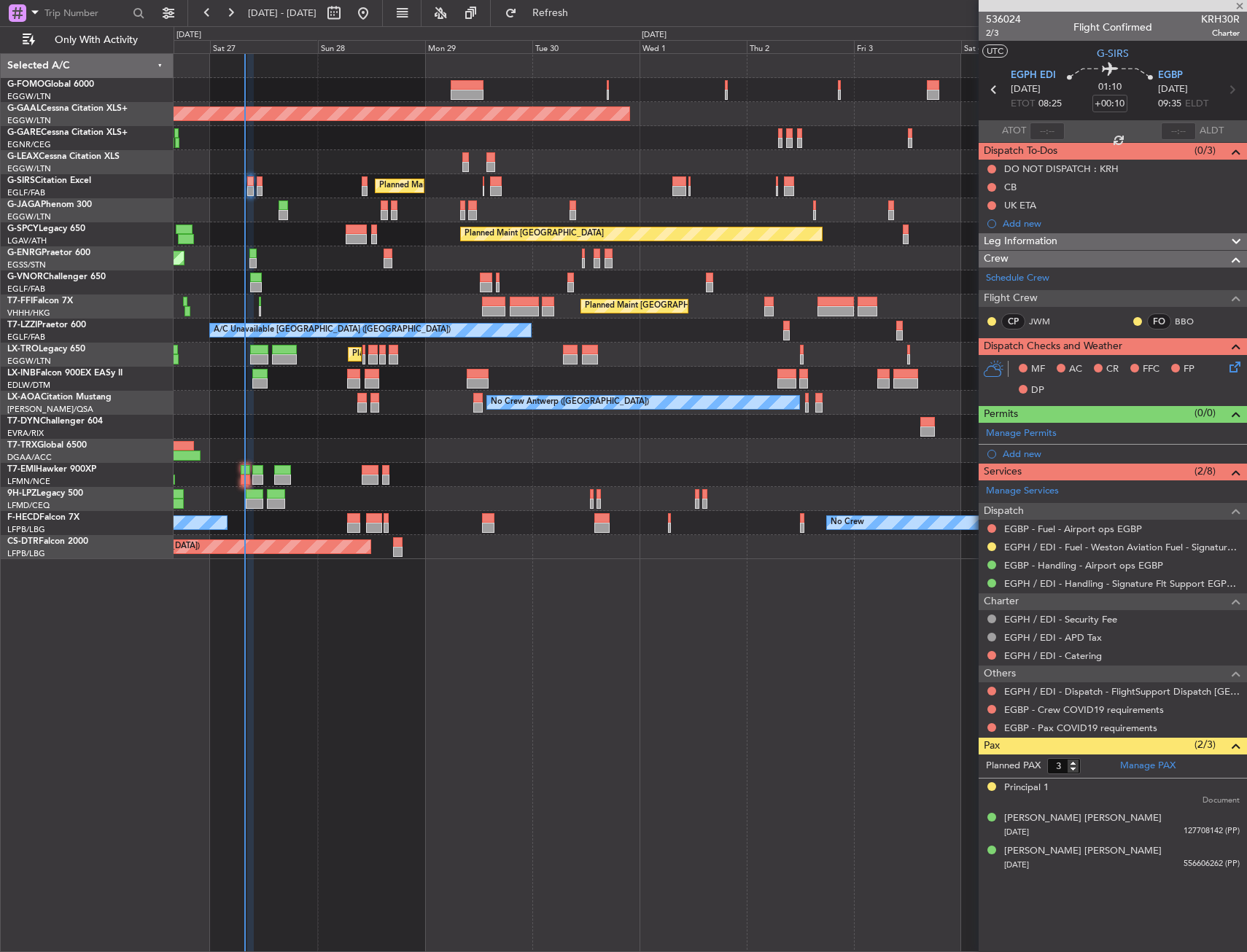
type input "+00:05"
type input "0"
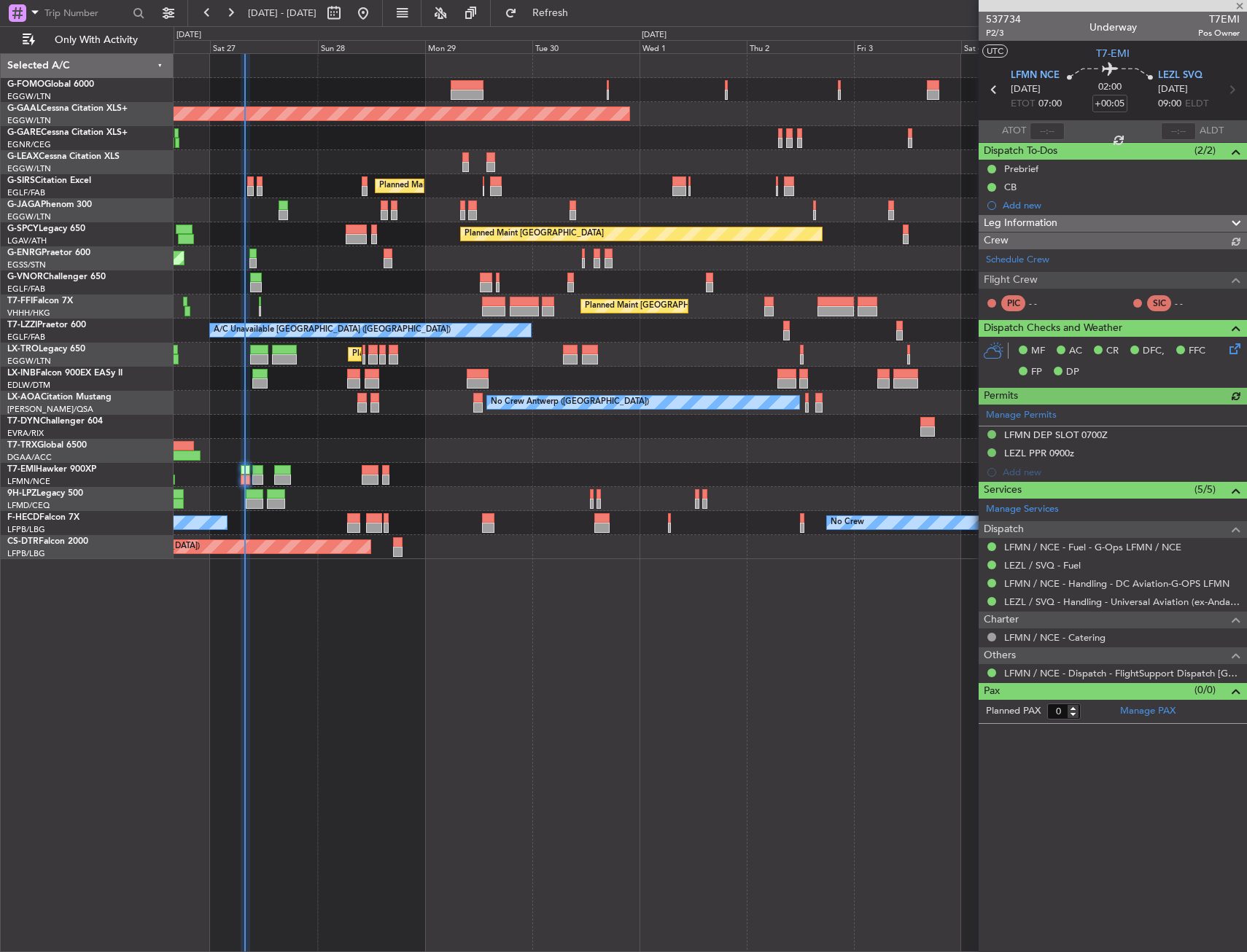
click at [1206, 9] on div at bounding box center [1112, 6] width 268 height 12
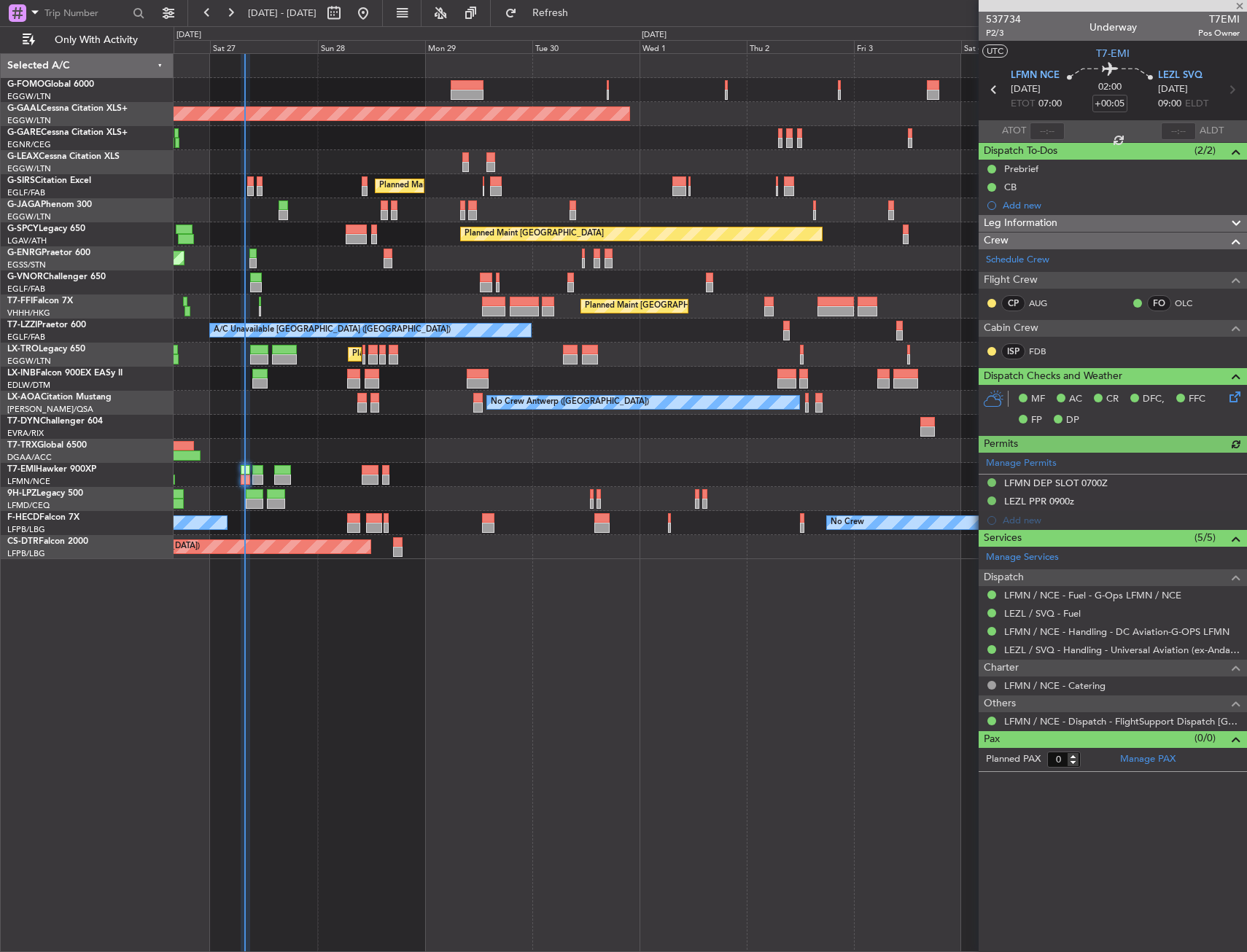
click at [1206, 9] on div at bounding box center [1112, 6] width 268 height 12
click at [1219, 17] on span "T7EMI" at bounding box center [1219, 19] width 41 height 16
copy span "T7EMI"
click at [1050, 130] on input "text" at bounding box center [1047, 130] width 35 height 17
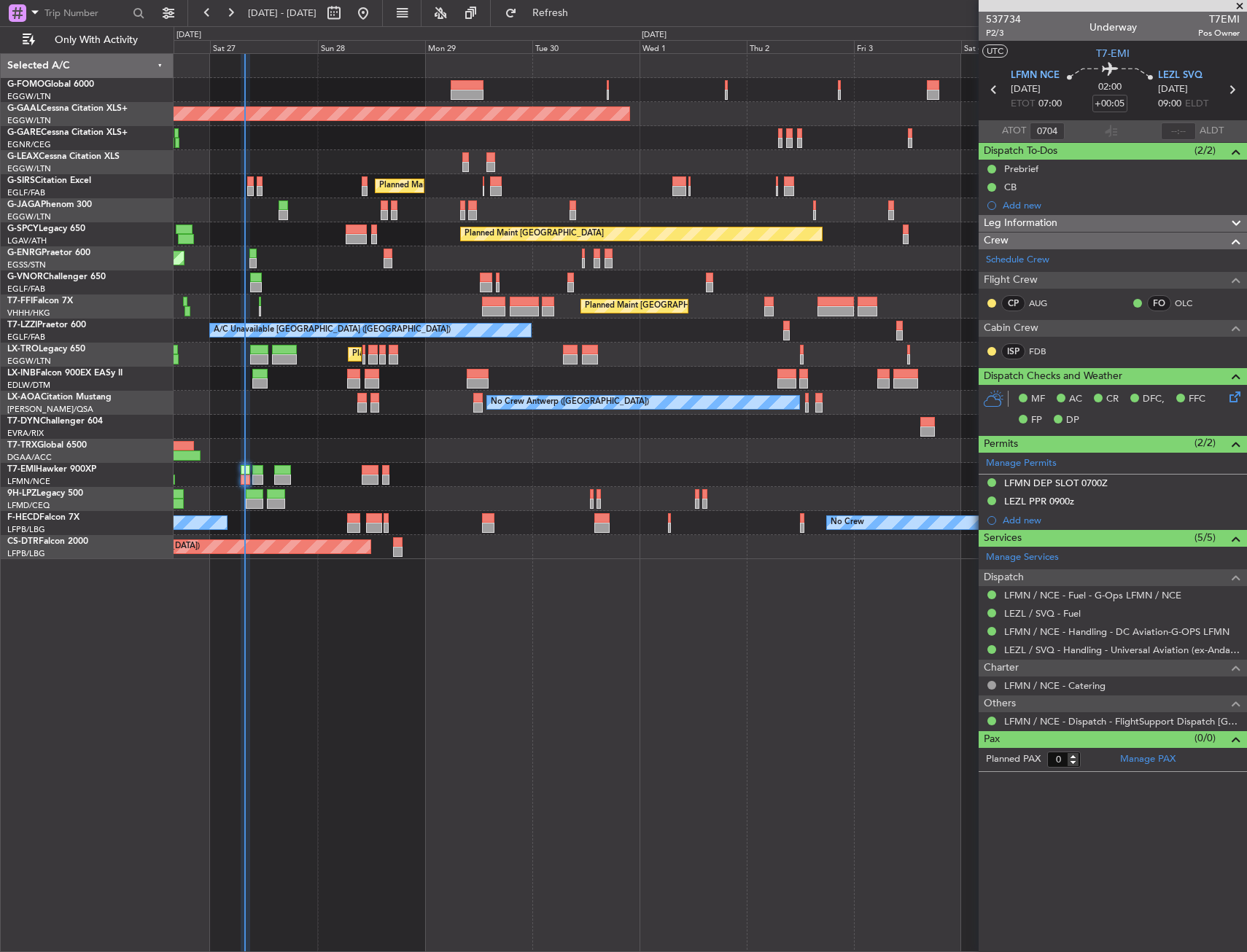
click at [1055, 108] on span "07:00" at bounding box center [1050, 105] width 23 height 15
type input "07:04"
click at [580, 12] on span "Refresh" at bounding box center [550, 13] width 61 height 10
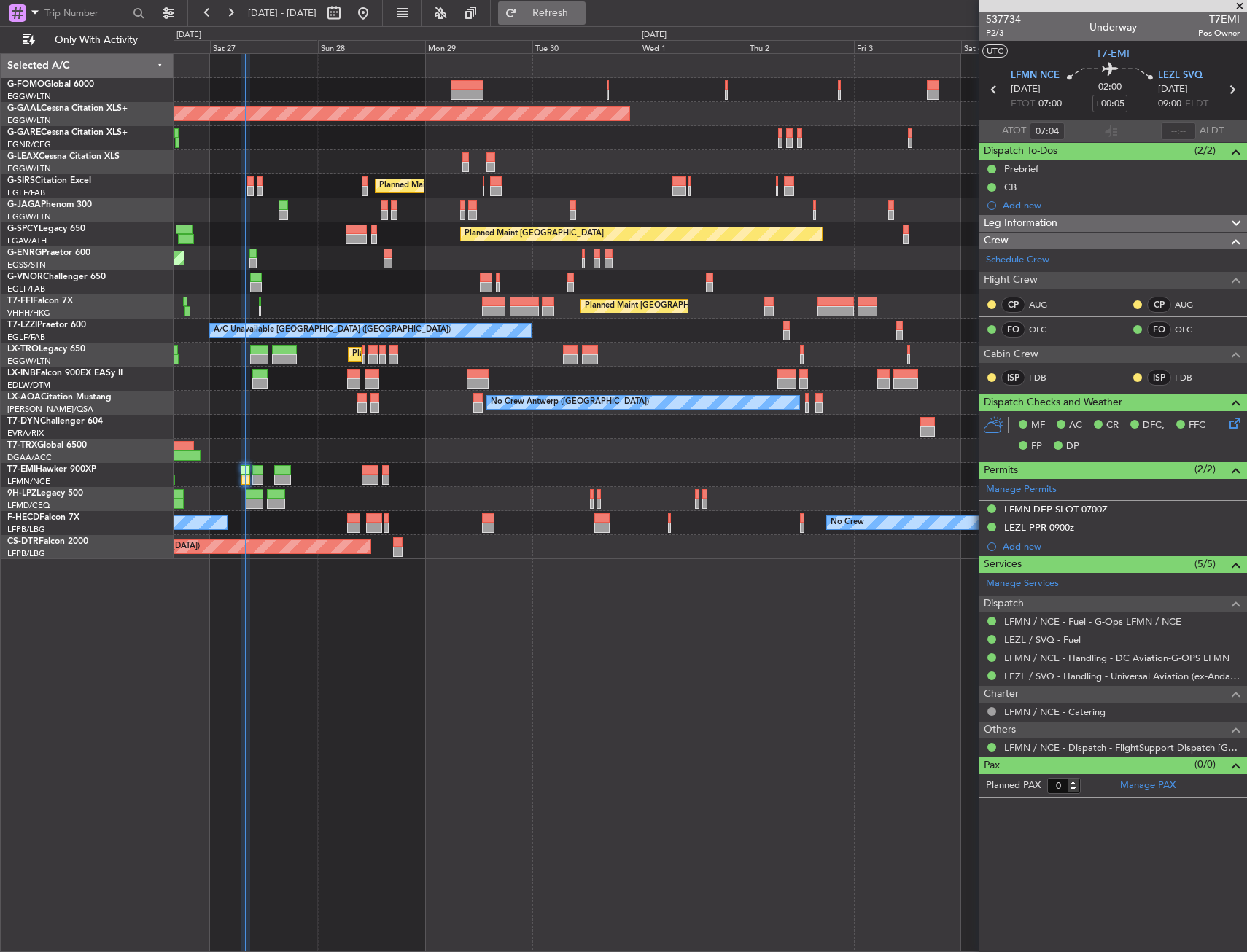
click at [585, 5] on button "Refresh" at bounding box center [541, 13] width 87 height 23
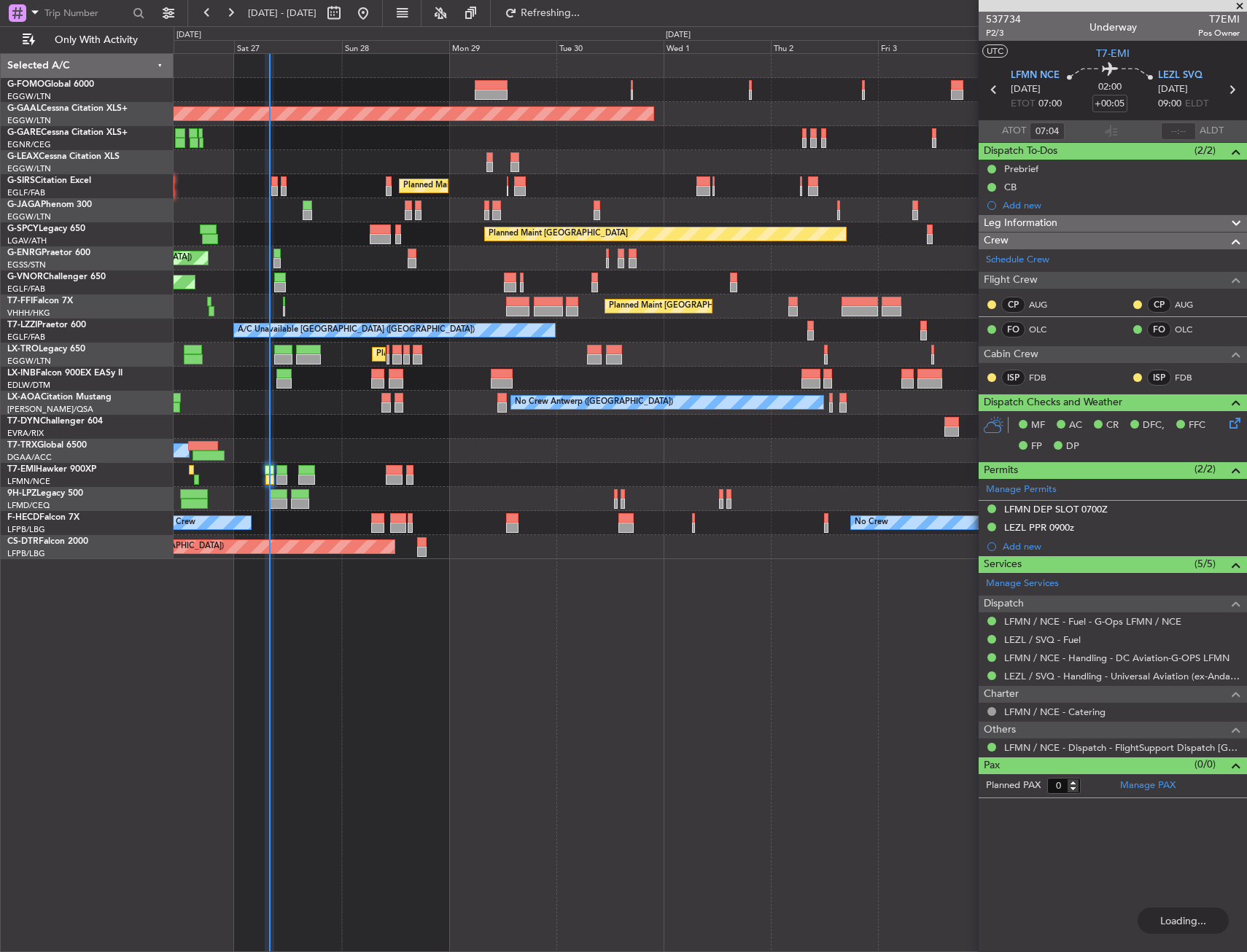
click at [492, 196] on div "Planned Maint [GEOGRAPHIC_DATA] ([GEOGRAPHIC_DATA]) Planned [GEOGRAPHIC_DATA] O…" at bounding box center [710, 306] width 1073 height 505
click at [371, 200] on div "Planned Maint [GEOGRAPHIC_DATA] ([GEOGRAPHIC_DATA])" at bounding box center [710, 210] width 1073 height 24
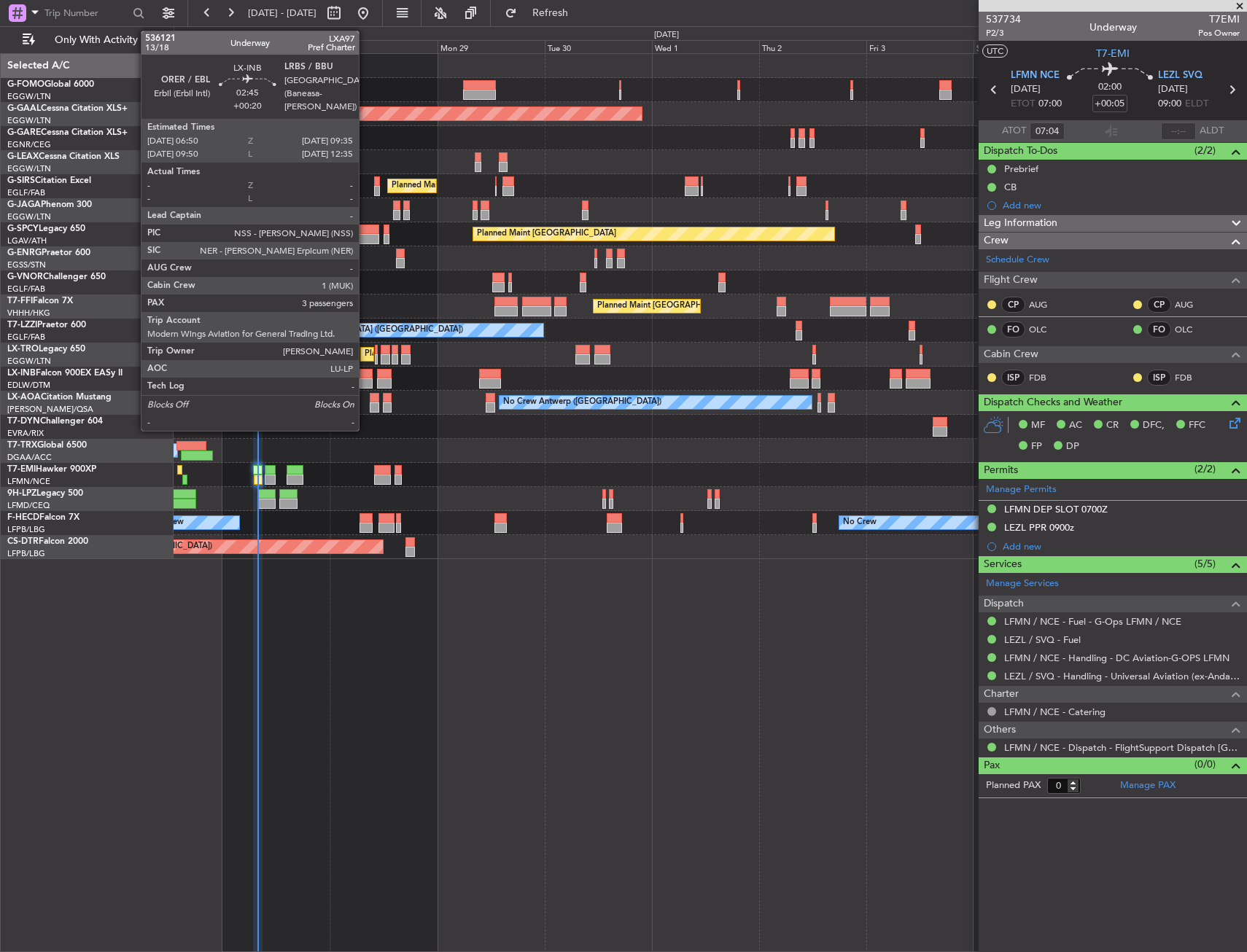
click at [366, 373] on div at bounding box center [366, 374] width 12 height 10
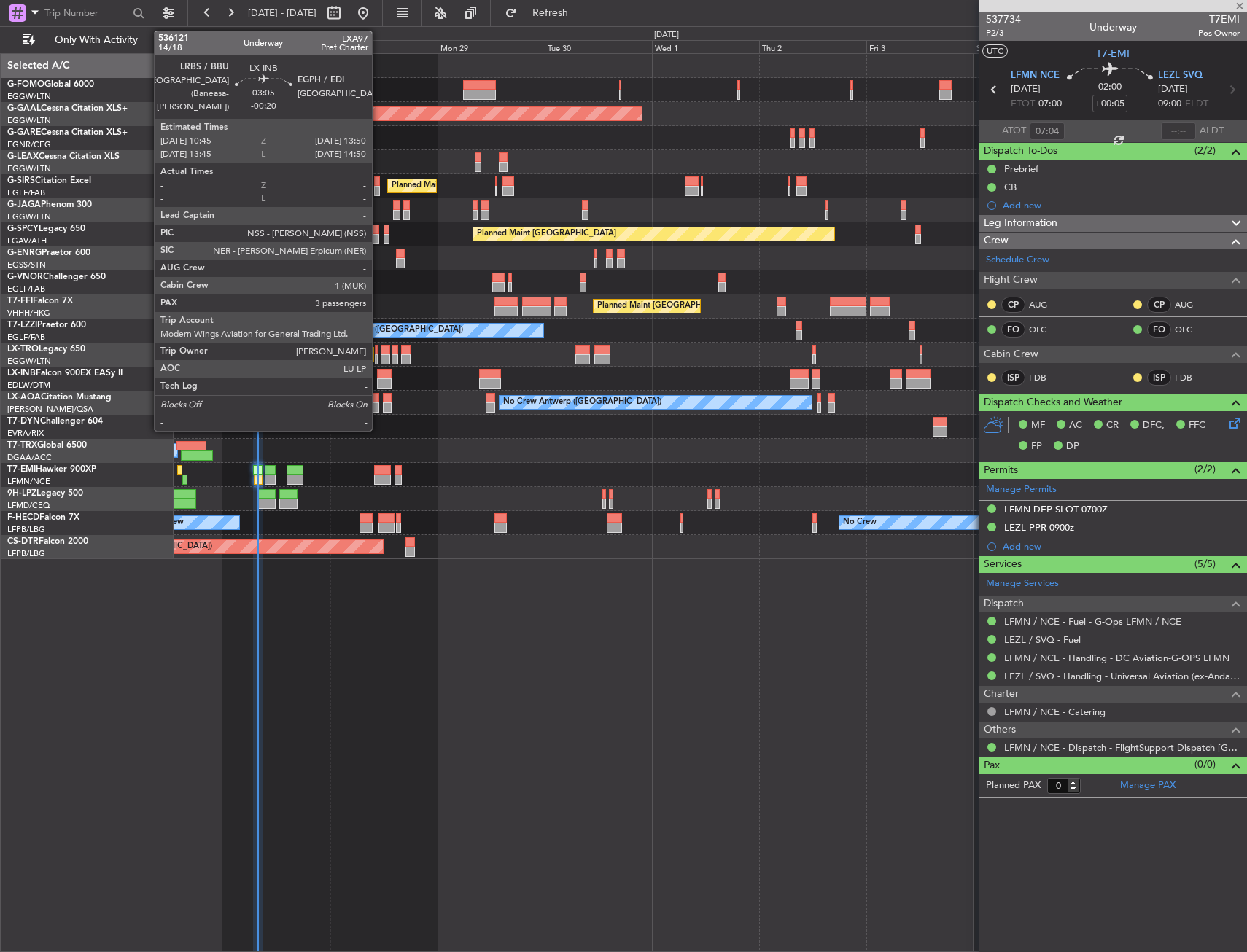
click at [379, 375] on div at bounding box center [384, 374] width 14 height 10
type input "+00:20"
type input "3"
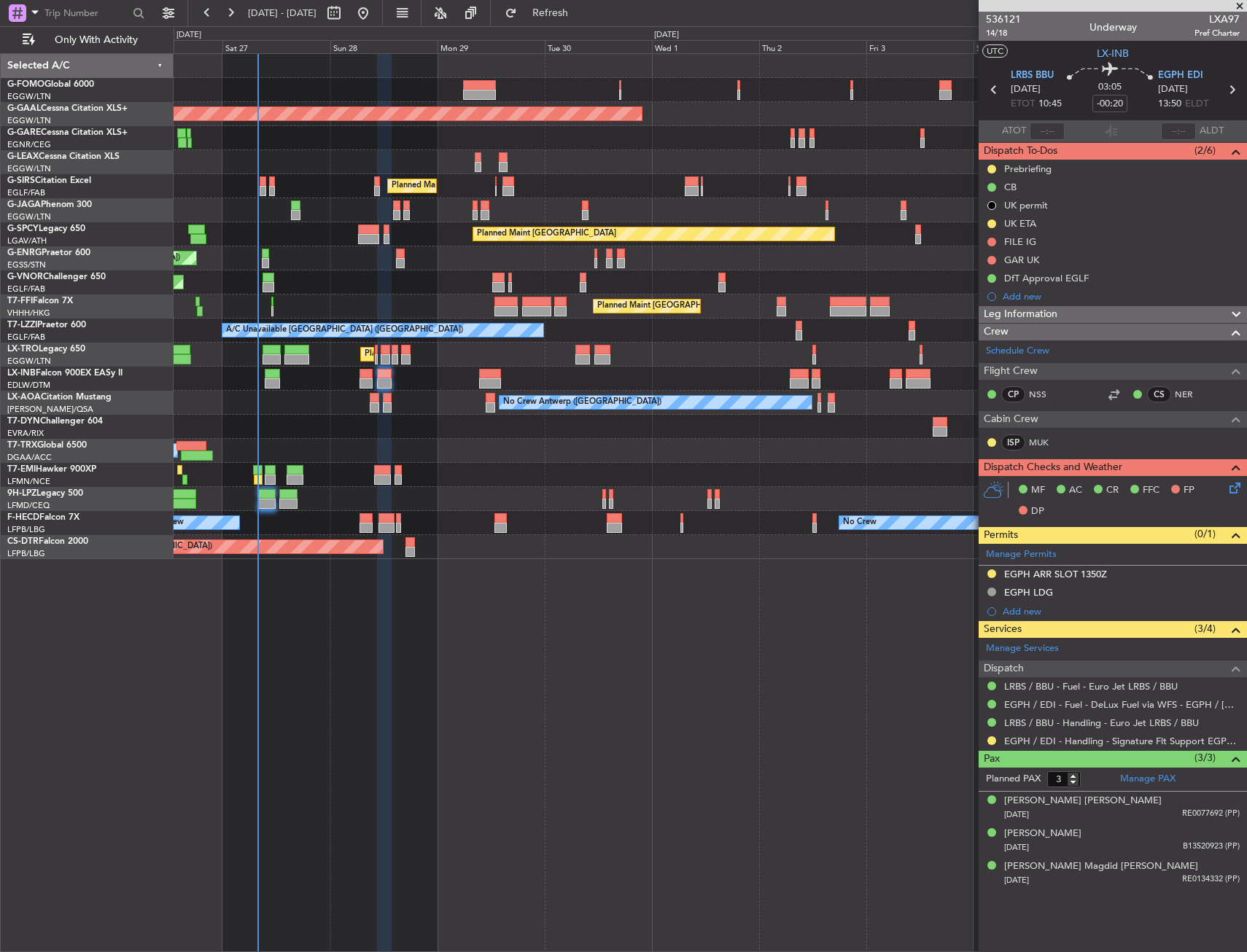
click at [1082, 732] on div "EGPH / EDI - Handling - Signature Flt Support EGPH / EDI" at bounding box center [1112, 741] width 268 height 18
click at [1081, 742] on link "EGPH / EDI - Handling - Signature Flt Support EGPH / EDI" at bounding box center [1122, 741] width 235 height 12
click at [585, 788] on div "Planned Maint [GEOGRAPHIC_DATA] ([GEOGRAPHIC_DATA]) Planned [GEOGRAPHIC_DATA] O…" at bounding box center [710, 502] width 1074 height 898
click at [330, 642] on div "Planned Maint [GEOGRAPHIC_DATA] ([GEOGRAPHIC_DATA]) Planned [GEOGRAPHIC_DATA] O…" at bounding box center [710, 502] width 1074 height 898
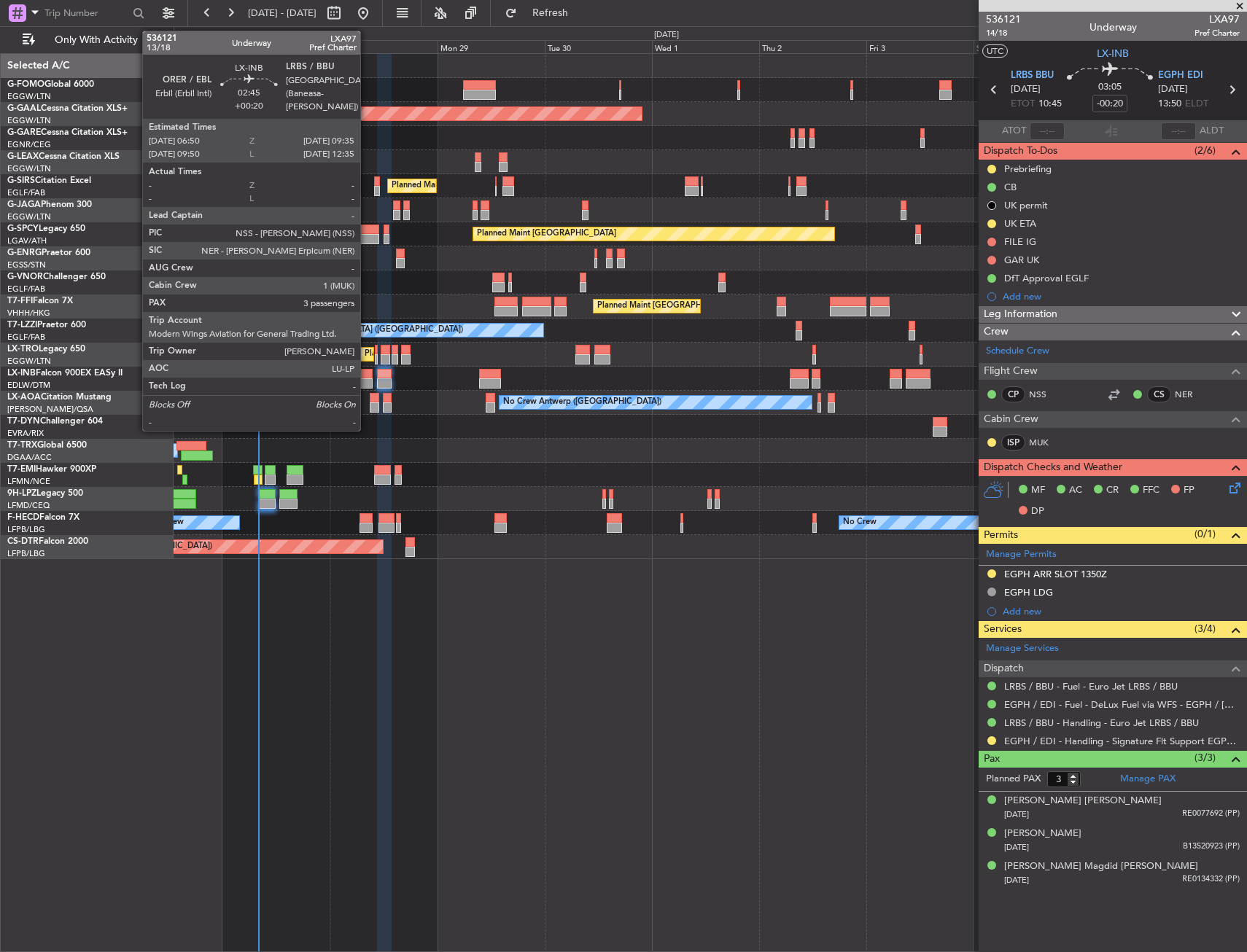
click at [366, 384] on div at bounding box center [366, 384] width 12 height 10
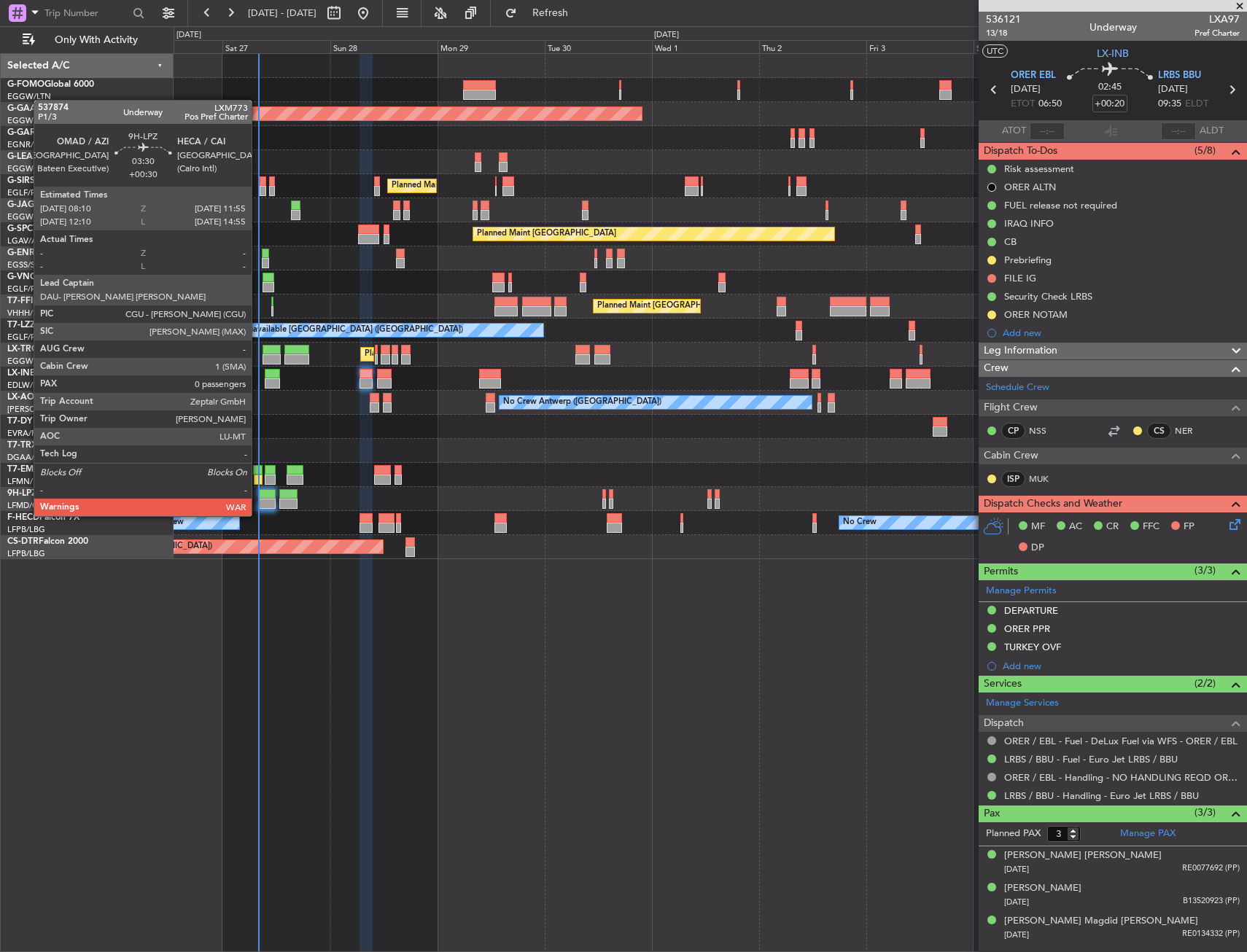
click at [271, 498] on div "No Crew" at bounding box center [710, 498] width 1073 height 24
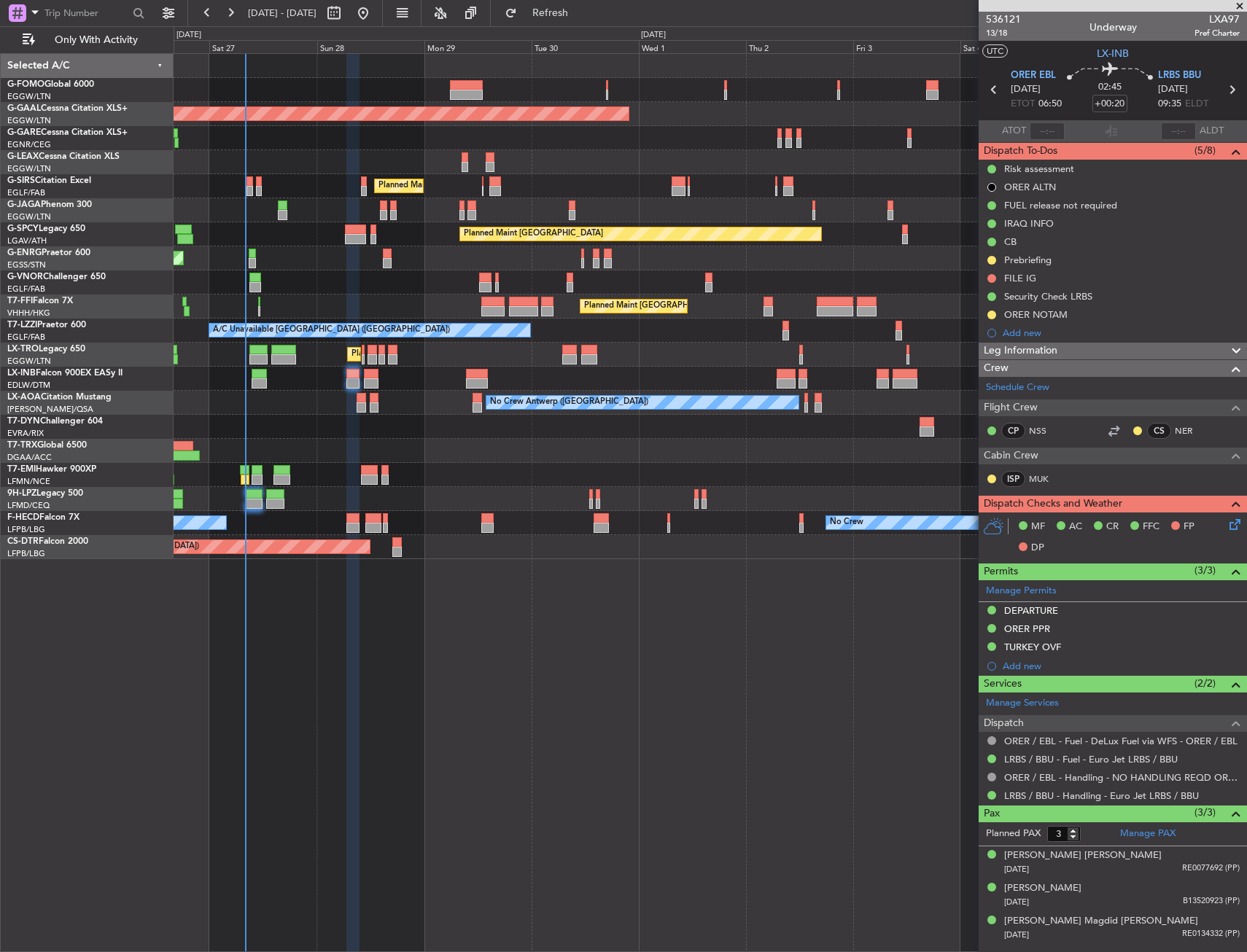
click at [277, 400] on div "No Crew Antwerp ([GEOGRAPHIC_DATA])" at bounding box center [710, 403] width 1073 height 24
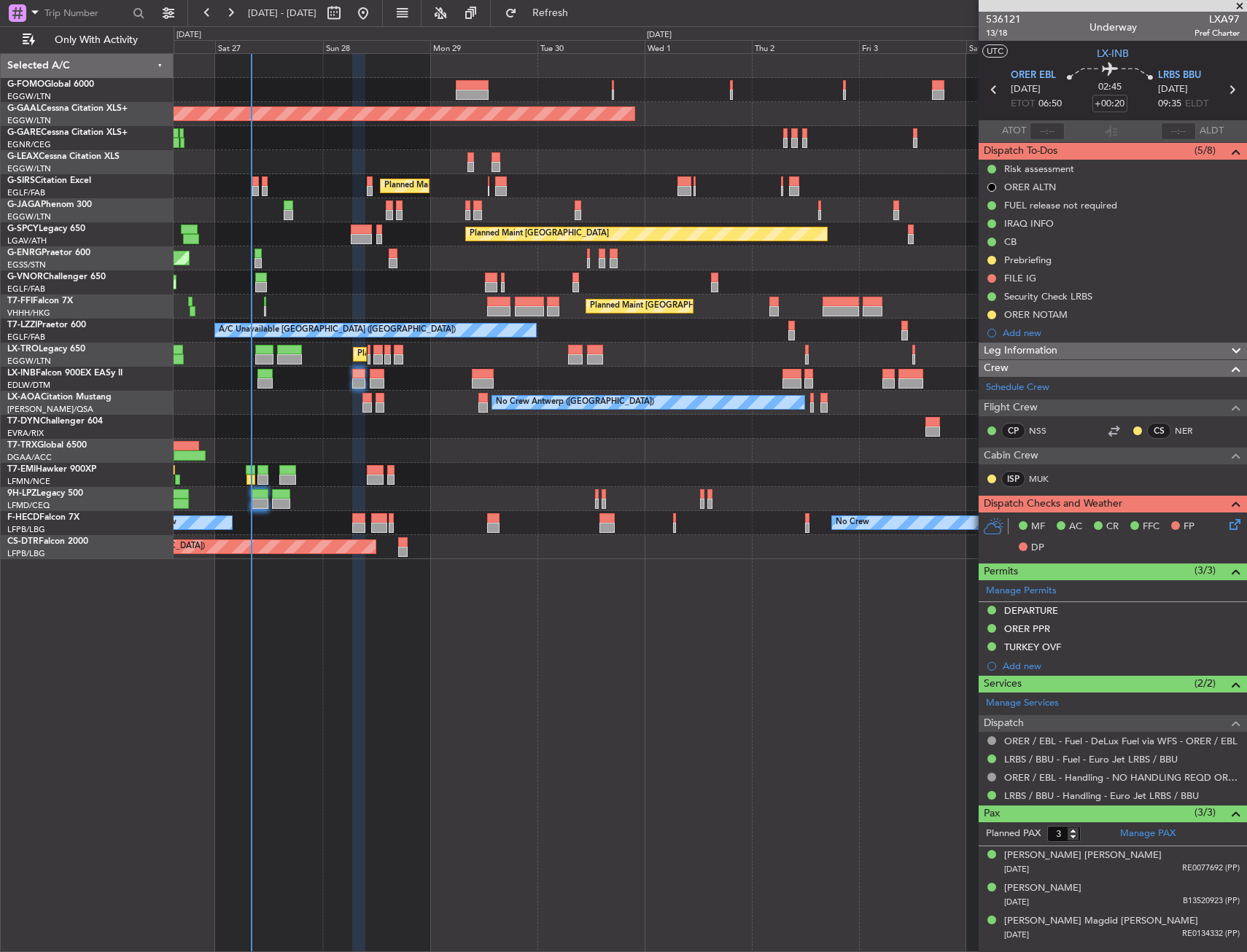
click at [273, 419] on div at bounding box center [710, 427] width 1073 height 24
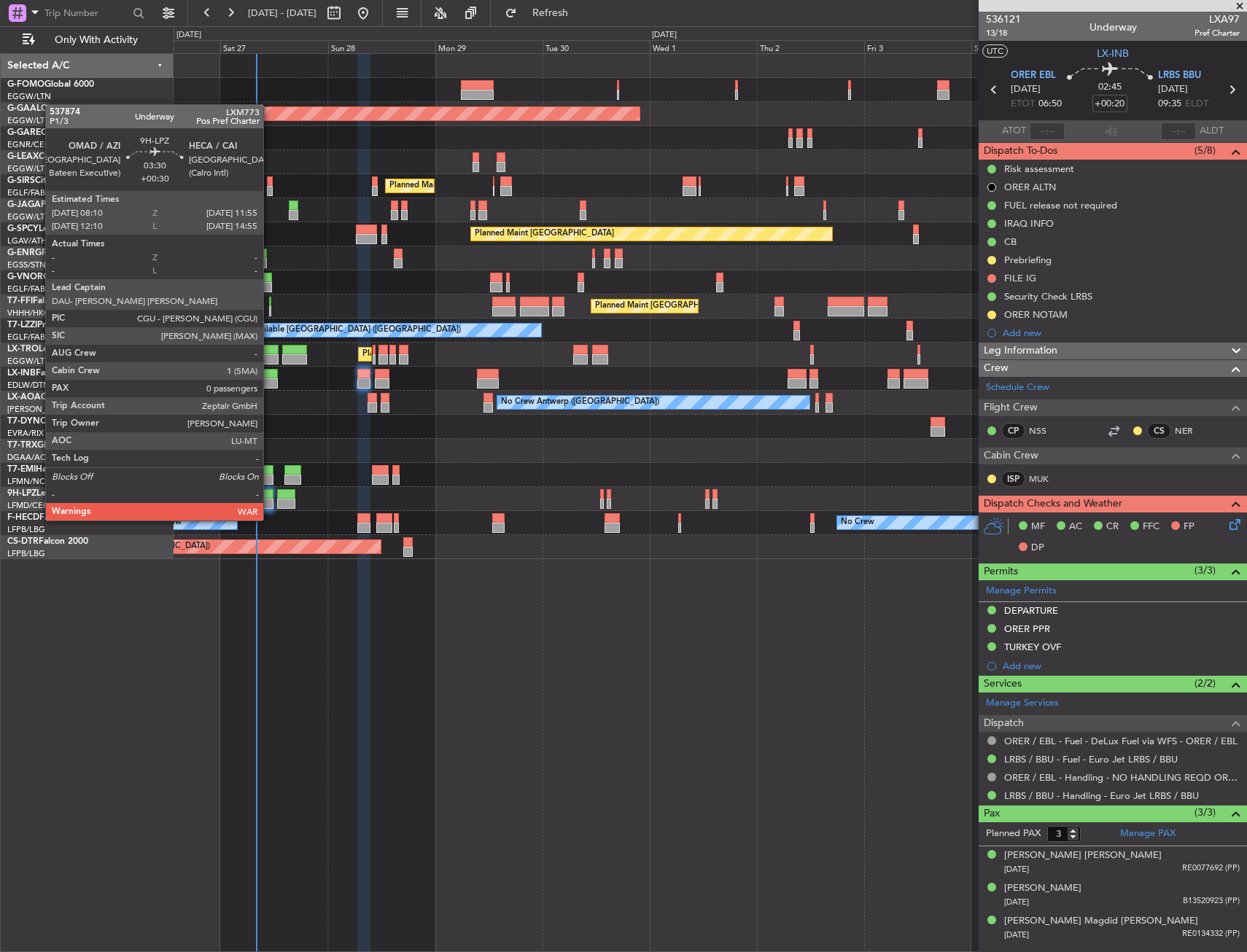
click at [270, 507] on div at bounding box center [264, 503] width 17 height 10
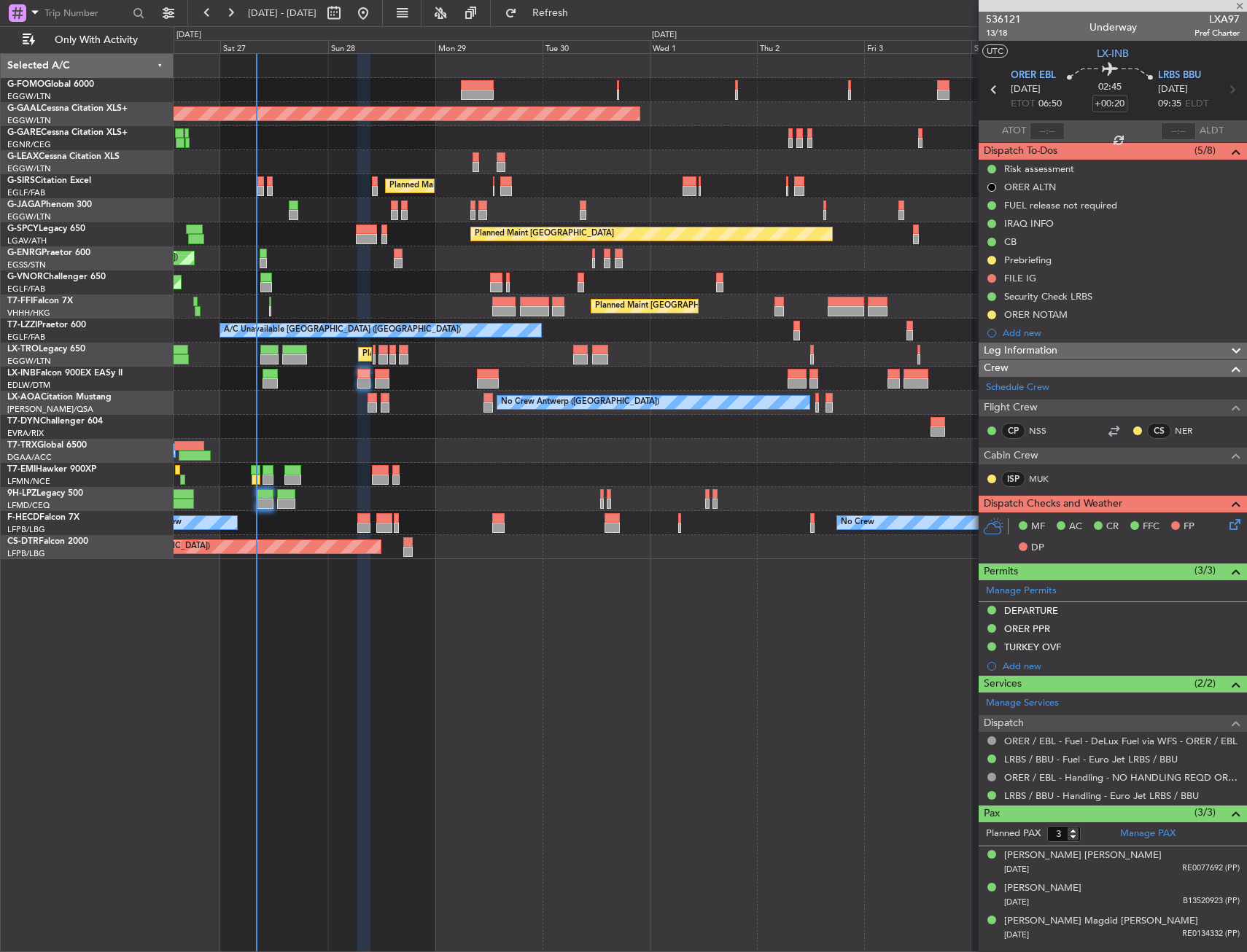
type input "+00:30"
type input "0"
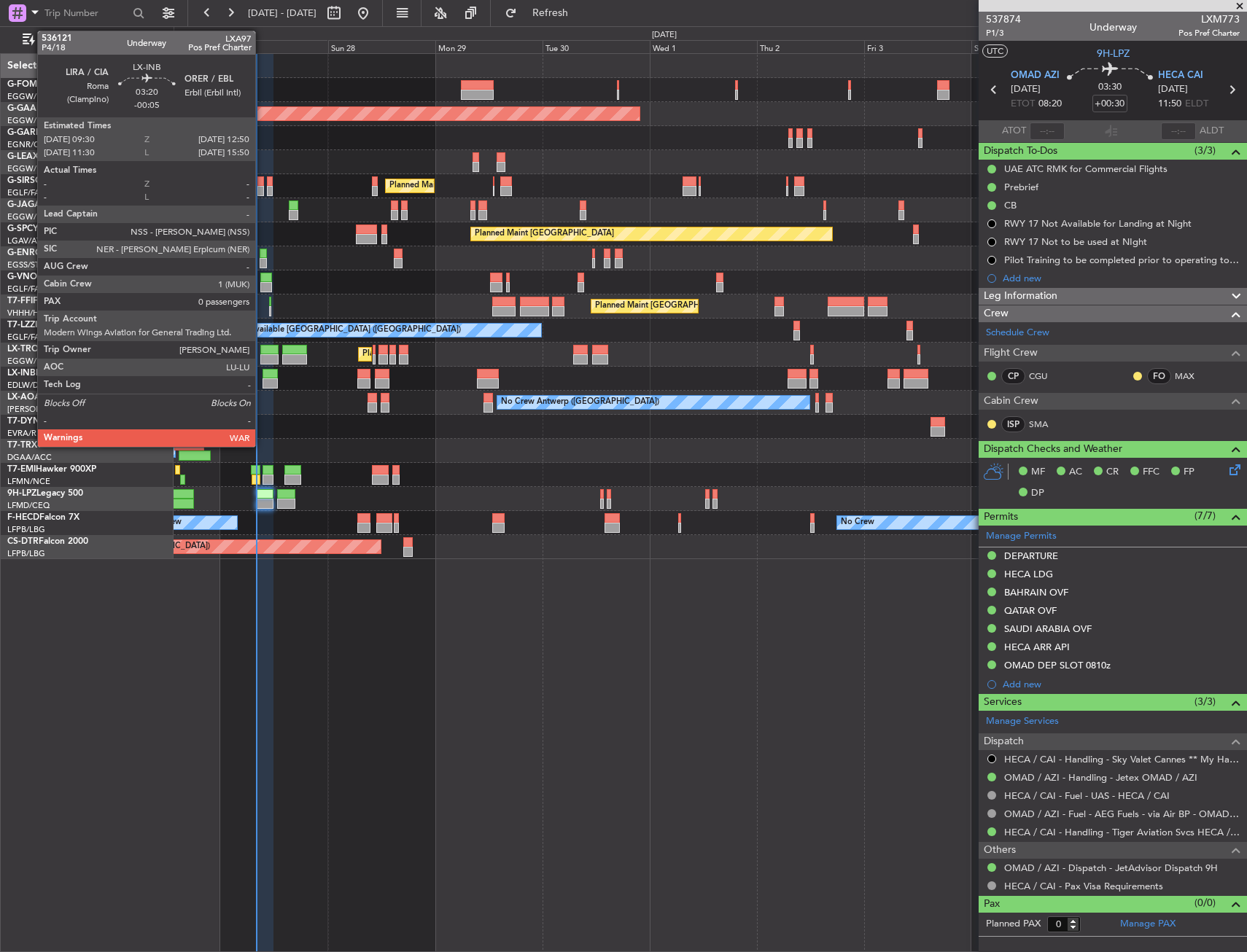
click at [262, 388] on div at bounding box center [270, 384] width 16 height 10
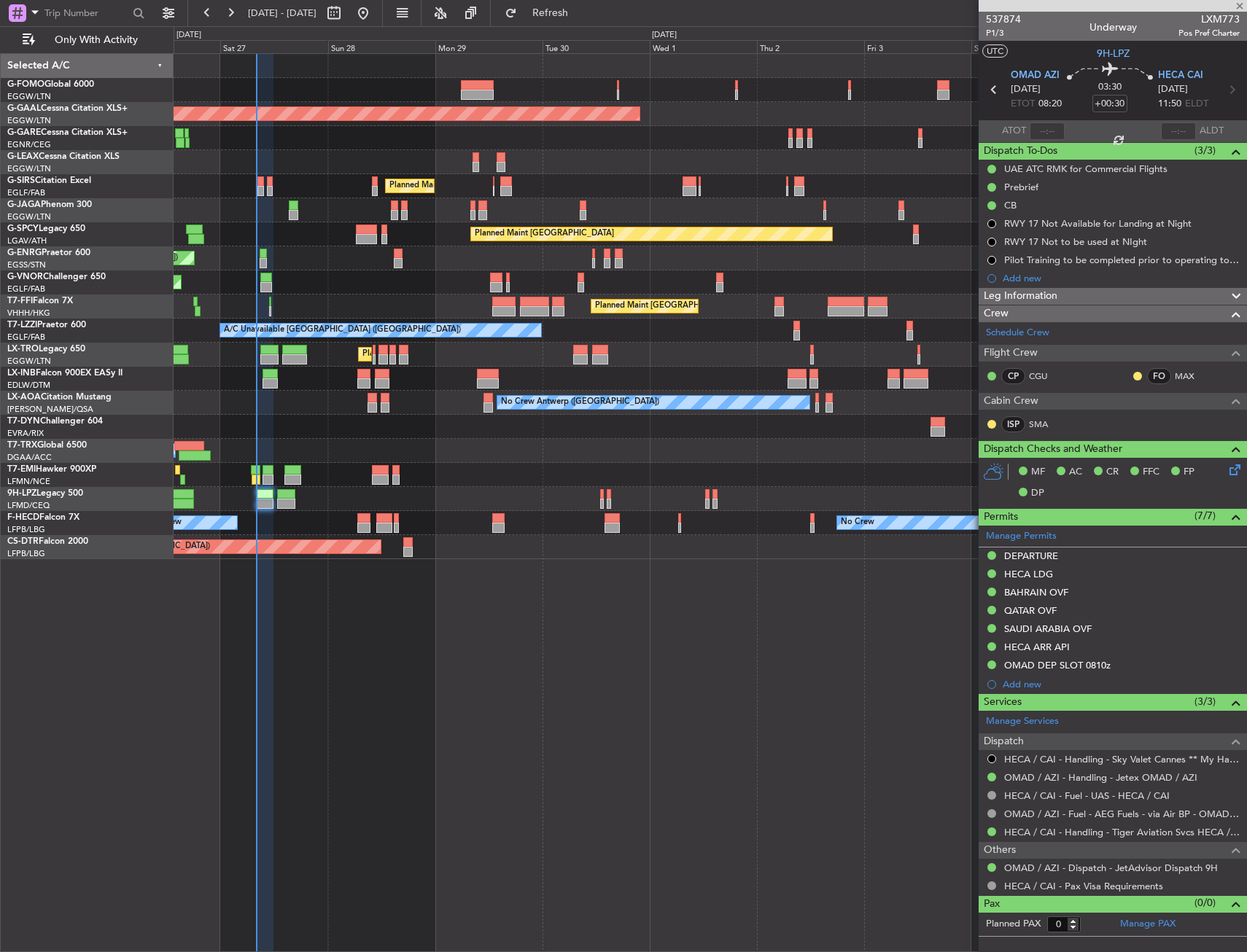
type input "-00:05"
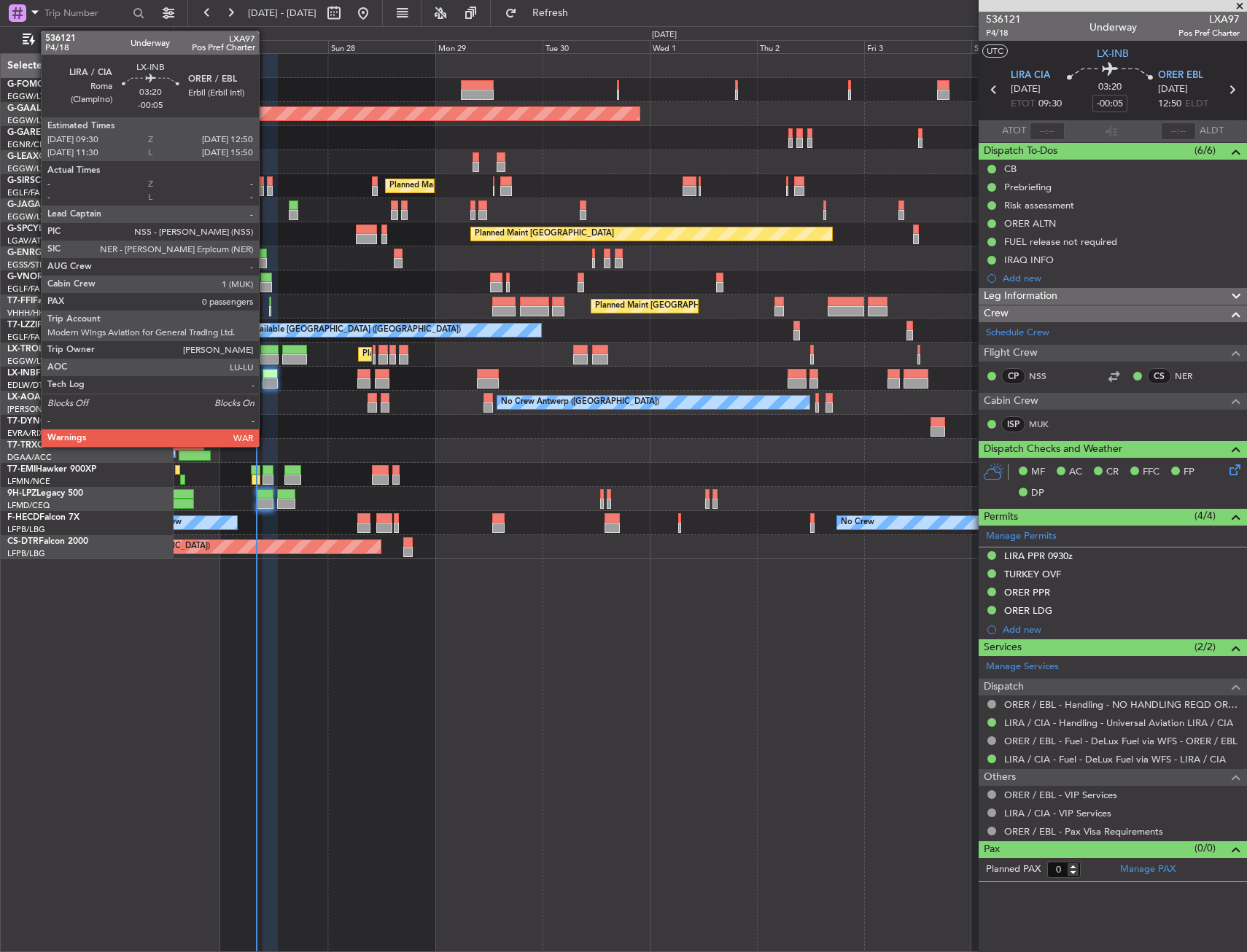
click at [266, 378] on div at bounding box center [270, 374] width 16 height 10
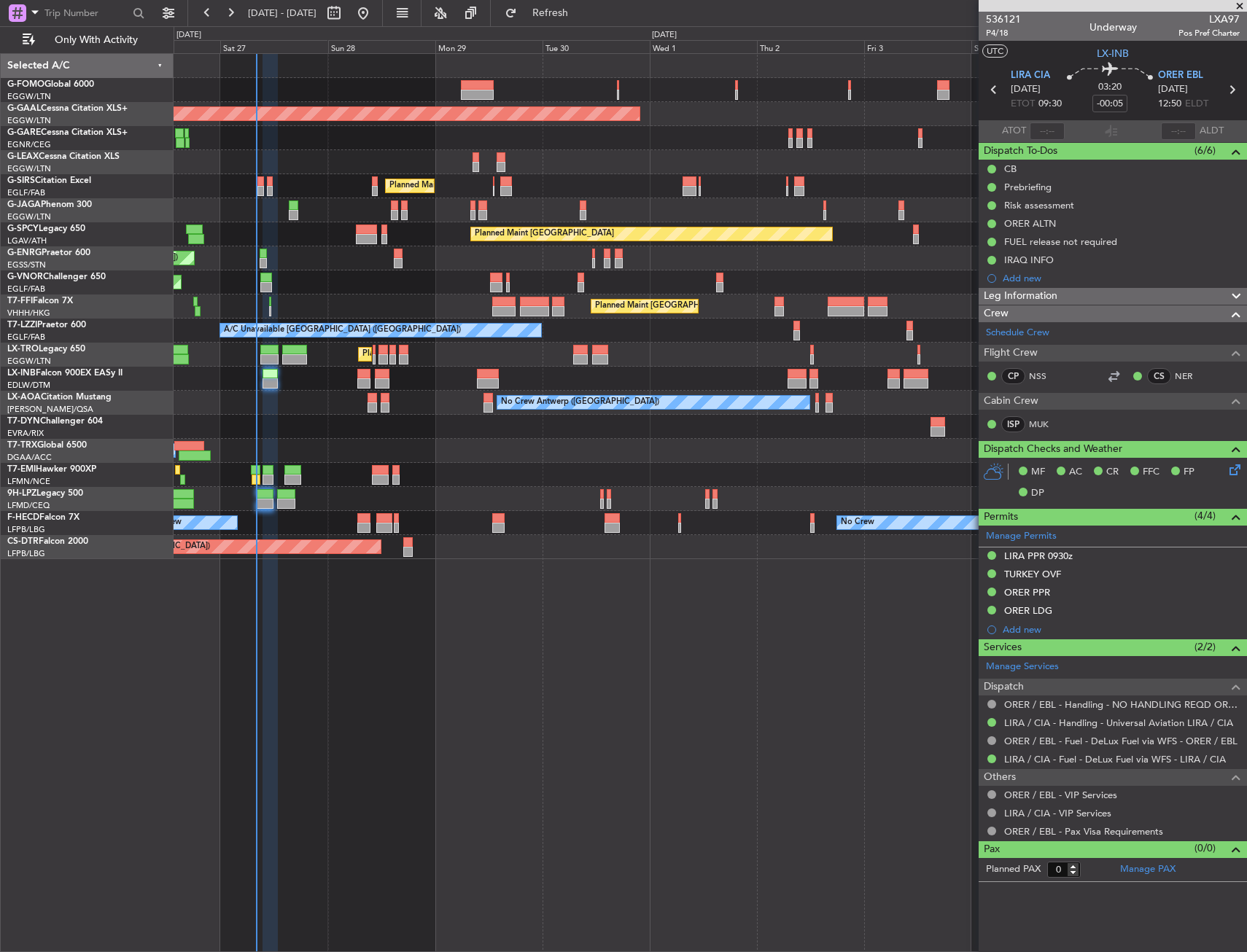
click at [503, 715] on div "Planned Maint [GEOGRAPHIC_DATA] ([GEOGRAPHIC_DATA]) Owner Planned [GEOGRAPHIC_D…" at bounding box center [710, 502] width 1074 height 898
click at [767, 785] on div "Planned Maint [GEOGRAPHIC_DATA] ([GEOGRAPHIC_DATA]) Owner Planned [GEOGRAPHIC_D…" at bounding box center [710, 502] width 1074 height 898
click at [549, 769] on div "Planned Maint [GEOGRAPHIC_DATA] ([GEOGRAPHIC_DATA]) Owner Planned [GEOGRAPHIC_D…" at bounding box center [710, 502] width 1074 height 898
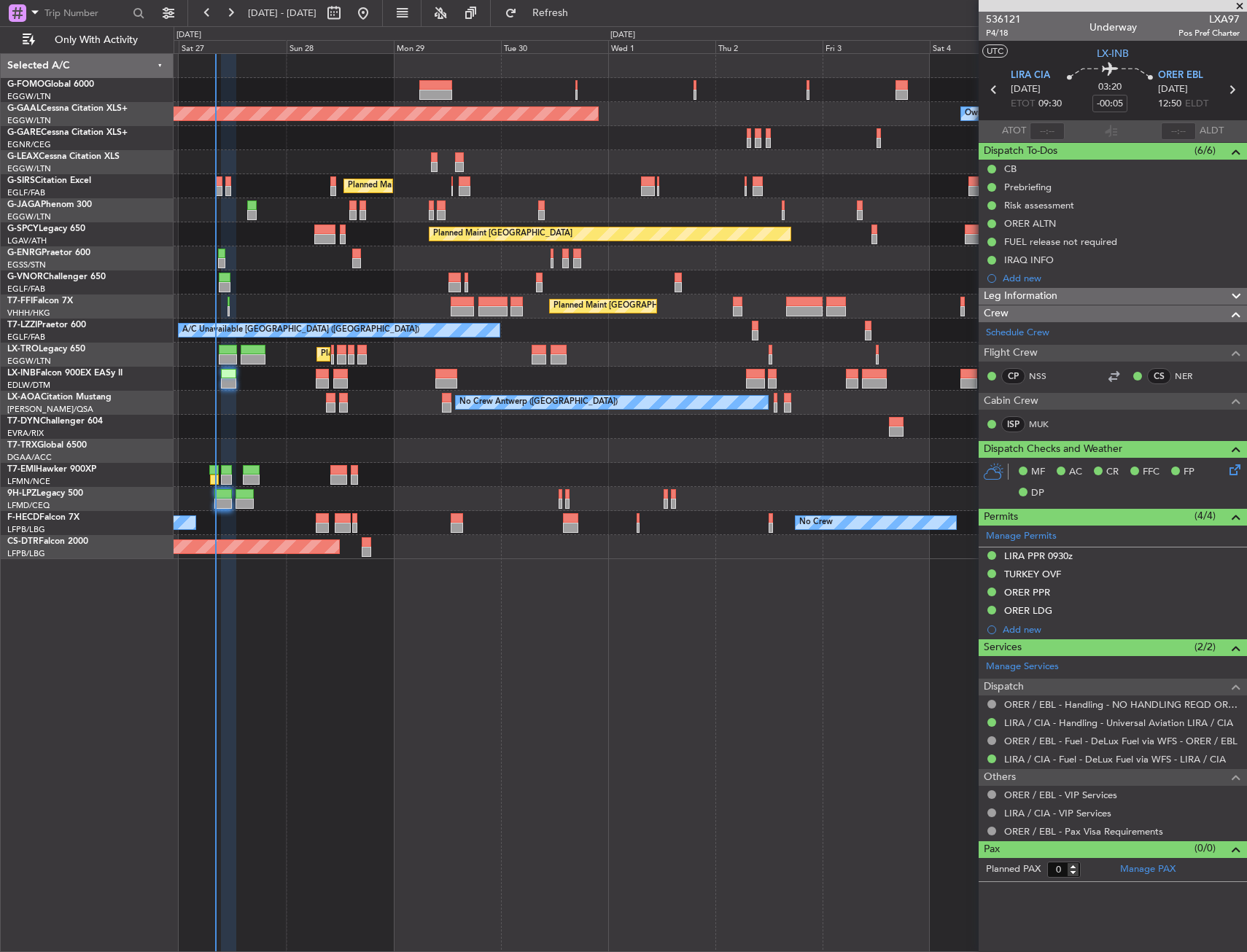
click at [385, 133] on div at bounding box center [710, 138] width 1073 height 24
click at [426, 130] on div at bounding box center [710, 138] width 1073 height 24
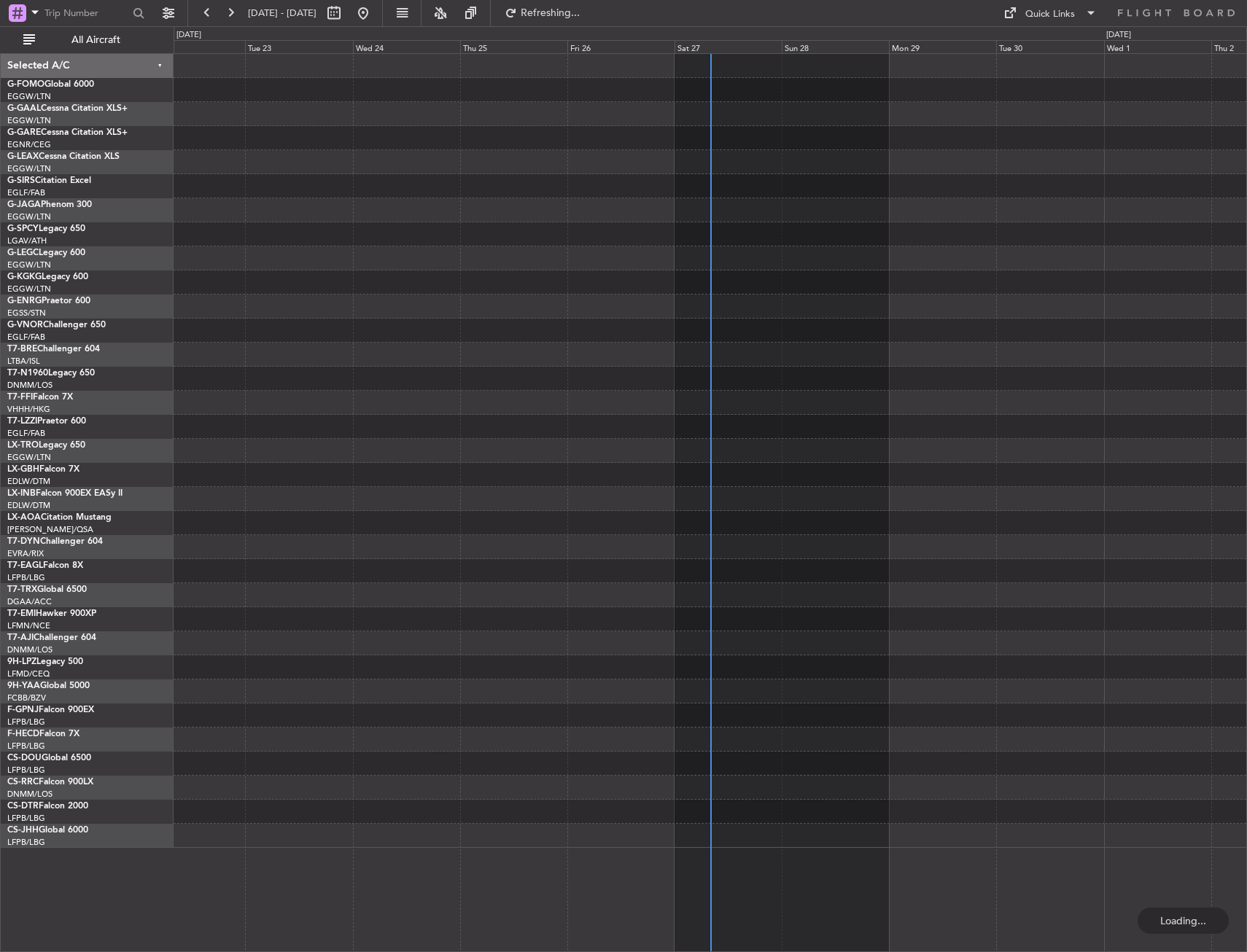
click at [239, 244] on div at bounding box center [710, 450] width 1073 height 794
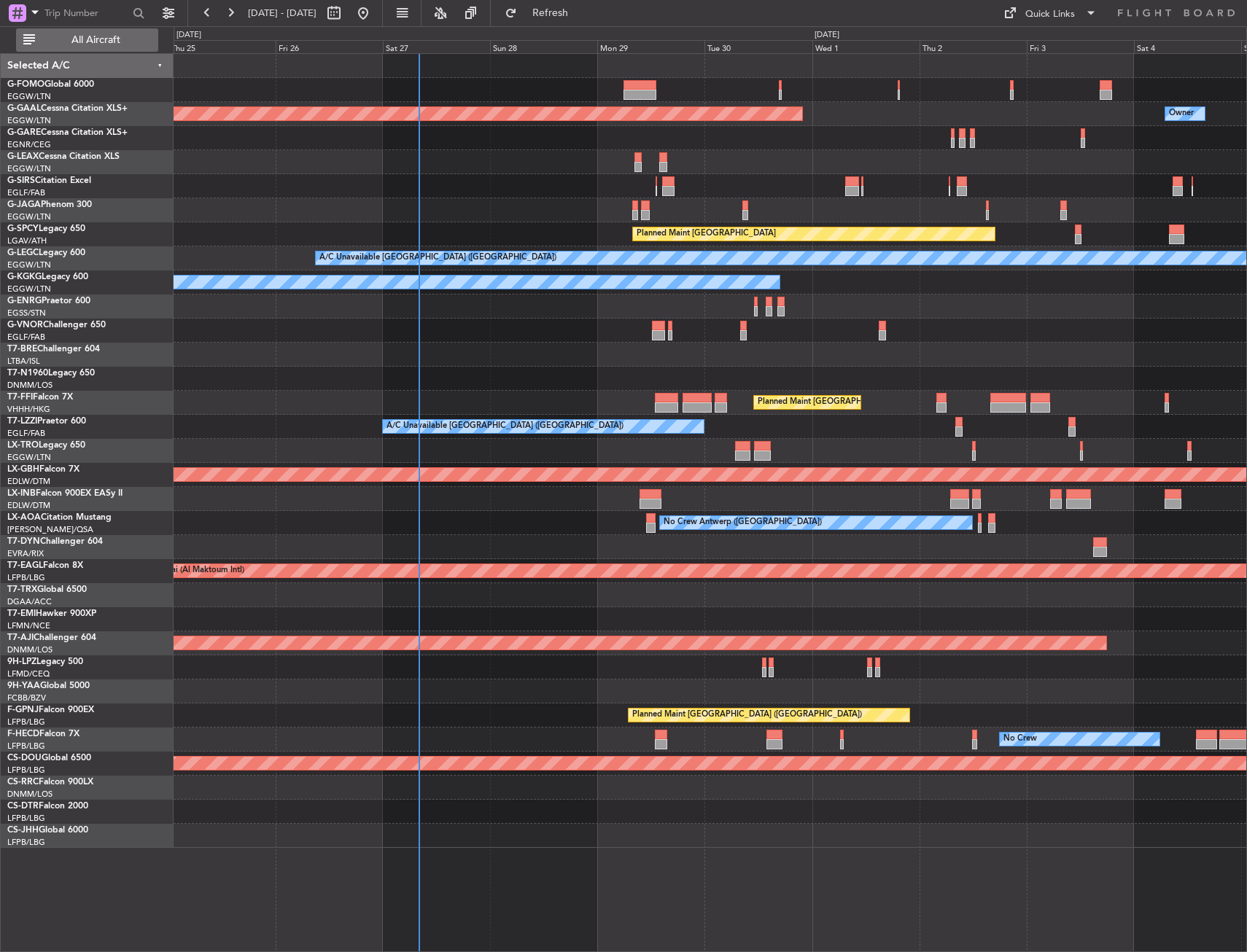
click at [88, 45] on span "All Aircraft" at bounding box center [96, 40] width 116 height 10
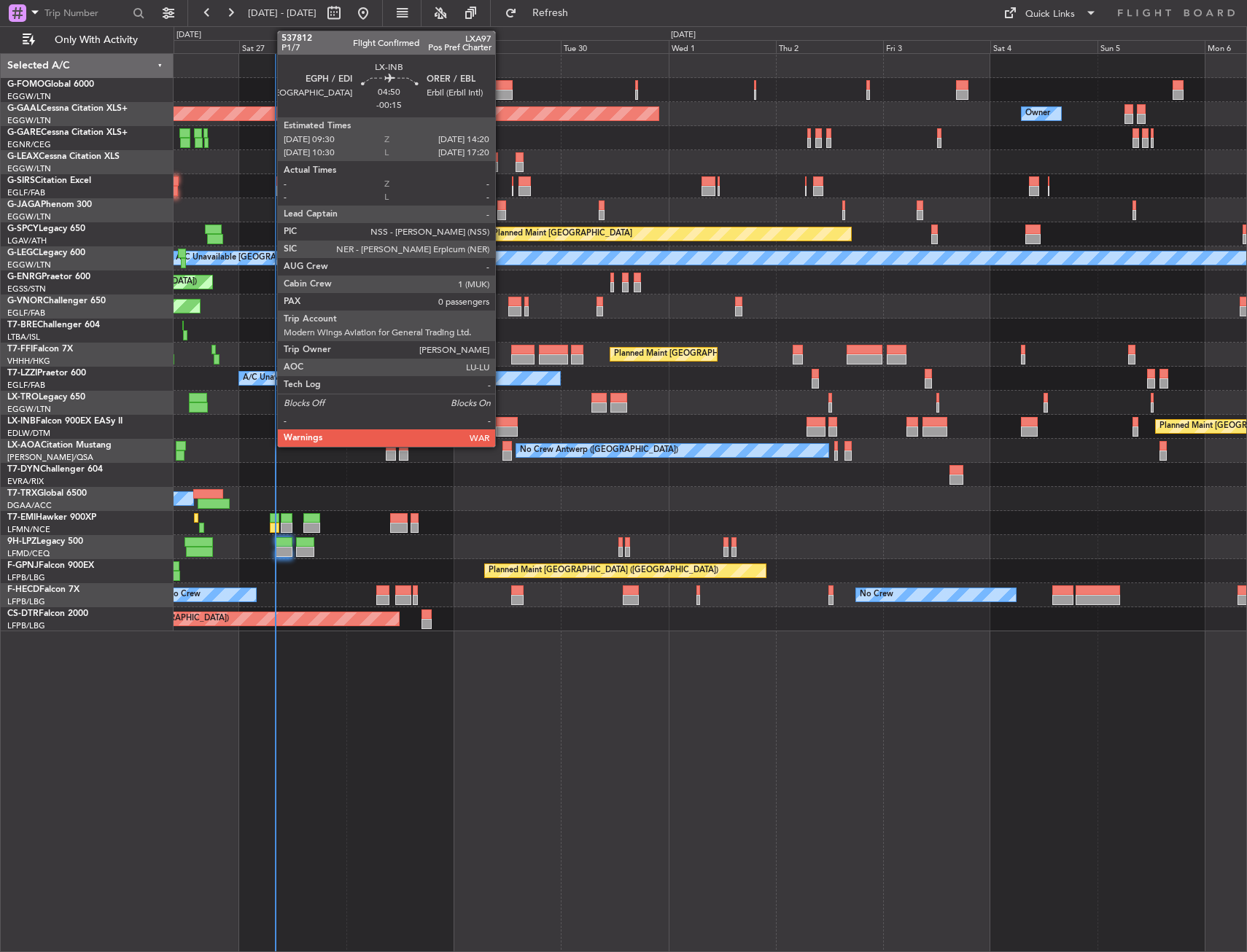
click at [503, 423] on div at bounding box center [507, 422] width 22 height 10
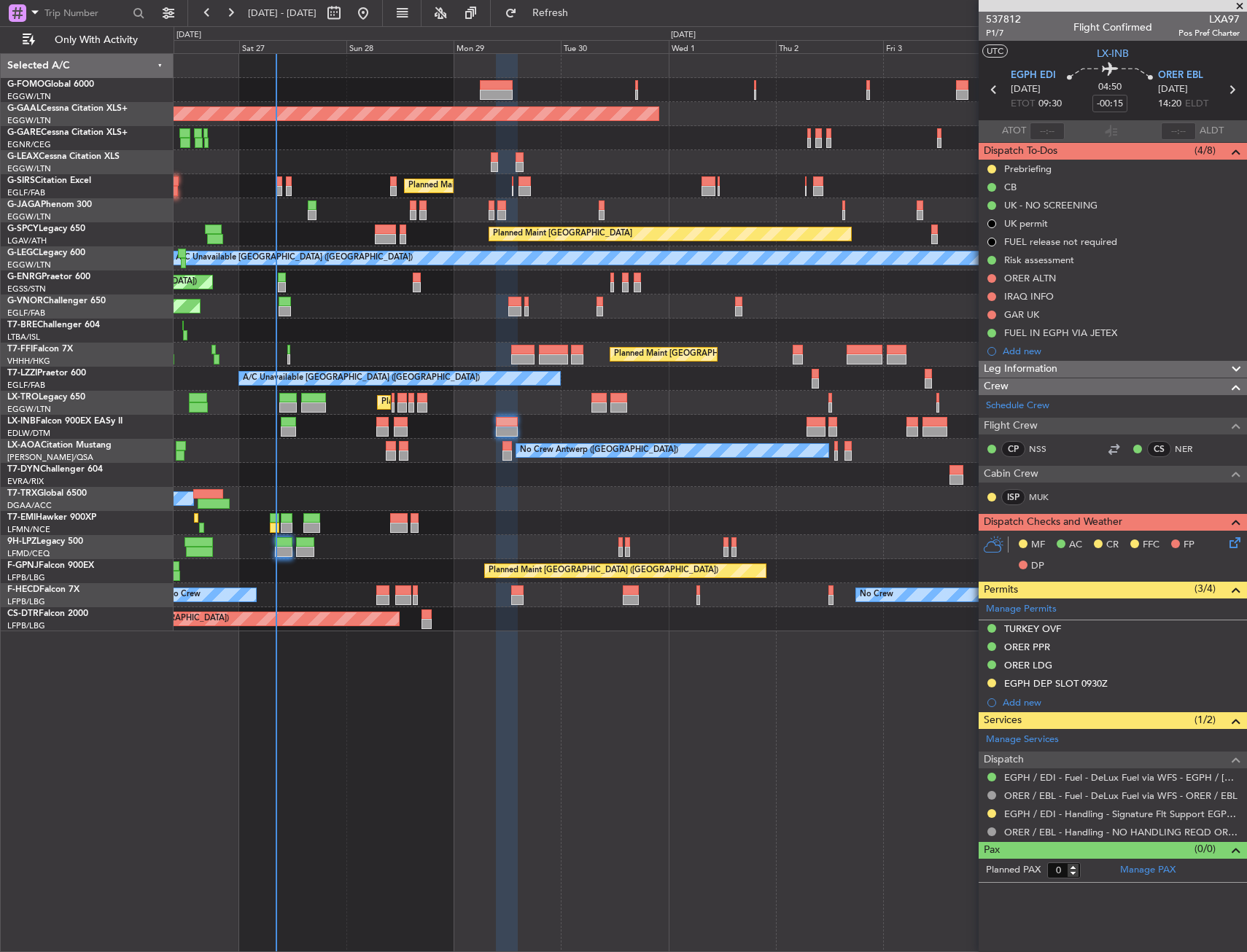
click at [376, 643] on div "Planned Maint [GEOGRAPHIC_DATA] ([GEOGRAPHIC_DATA]) Owner Planned [GEOGRAPHIC_D…" at bounding box center [710, 502] width 1074 height 898
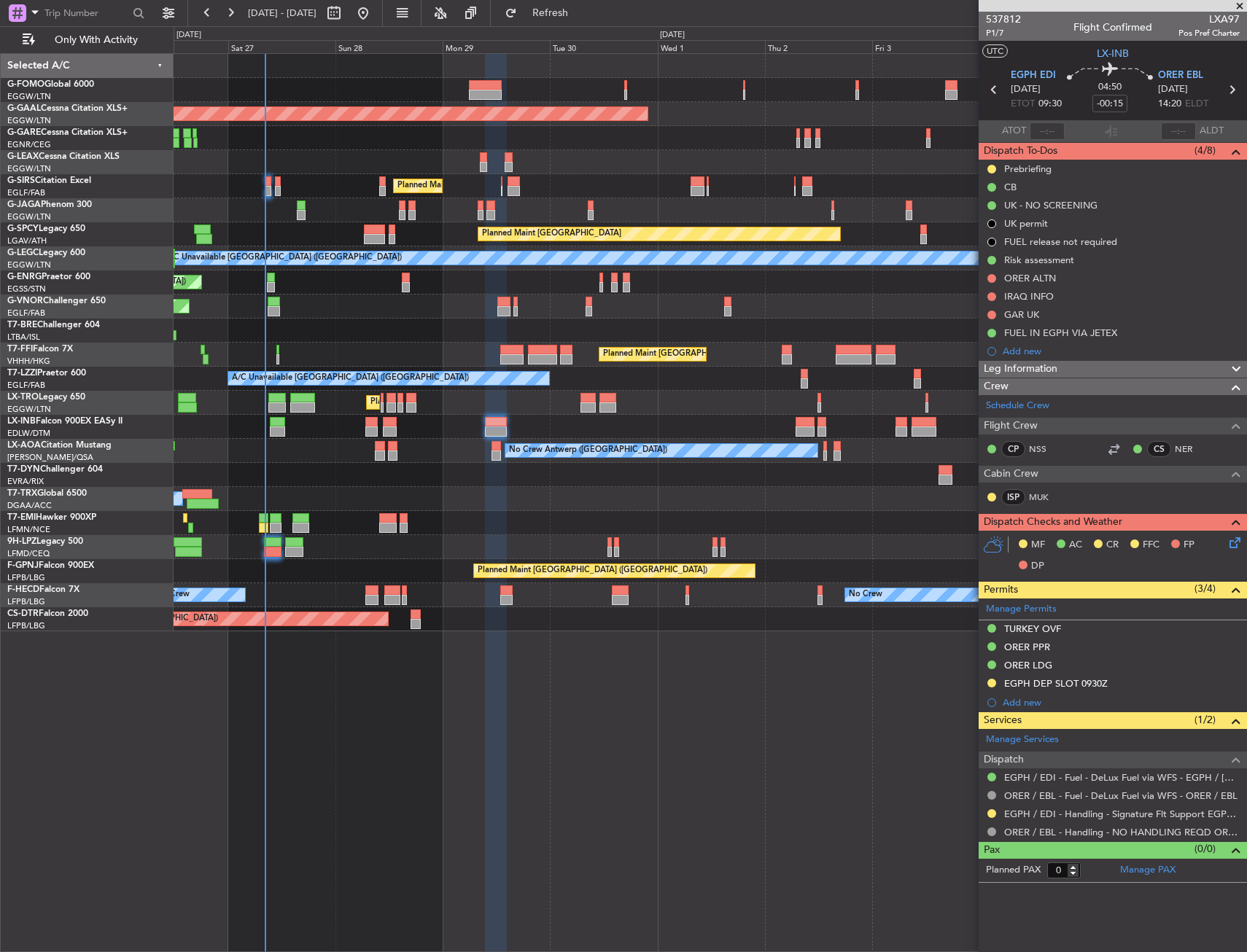
click at [270, 438] on div "Planned Maint [GEOGRAPHIC_DATA] ([GEOGRAPHIC_DATA]) Owner Planned [GEOGRAPHIC_D…" at bounding box center [710, 342] width 1073 height 577
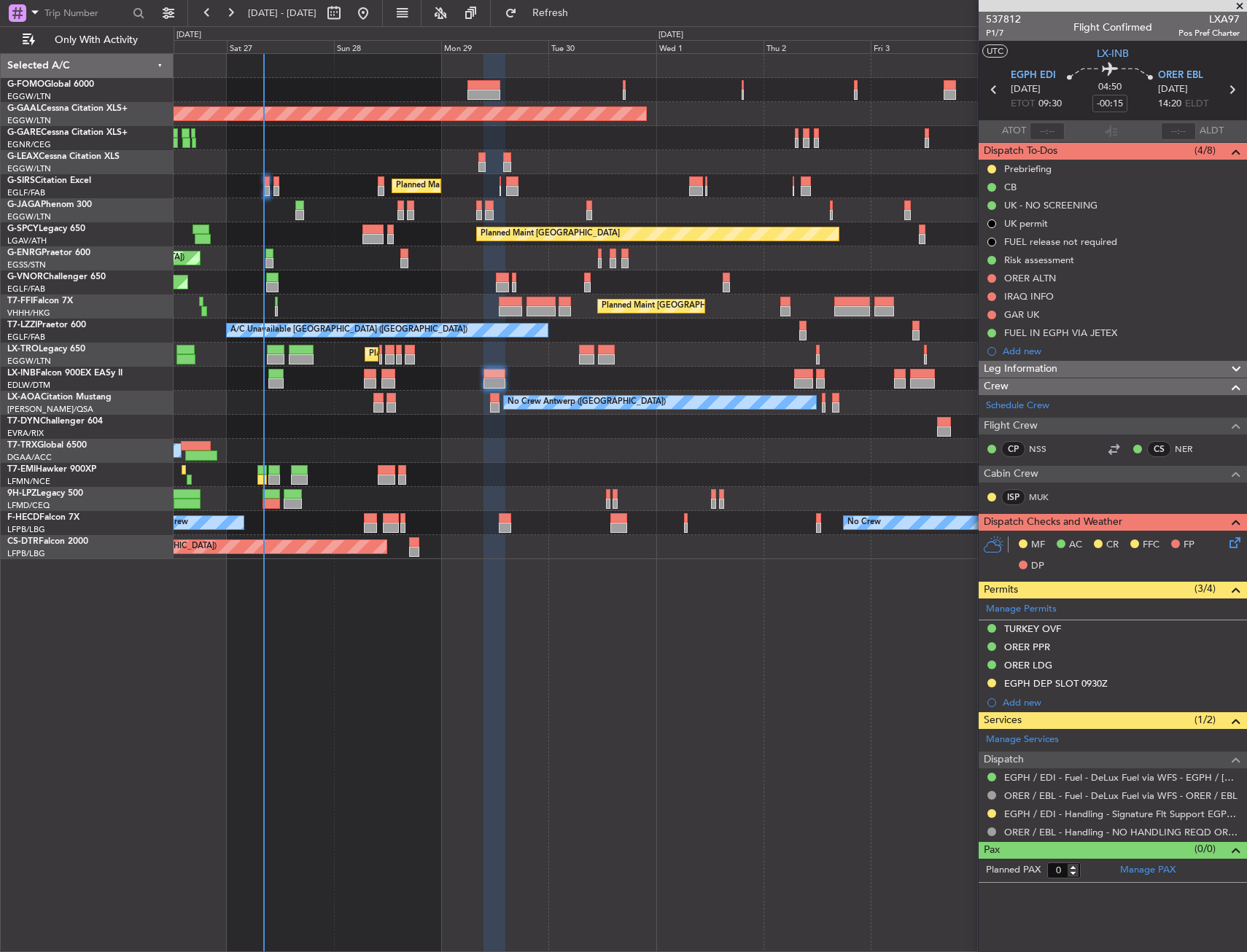
click at [685, 648] on div "Planned Maint [GEOGRAPHIC_DATA] ([GEOGRAPHIC_DATA]) Planned [GEOGRAPHIC_DATA] O…" at bounding box center [710, 502] width 1074 height 898
click at [667, 670] on div "Planned Maint [GEOGRAPHIC_DATA] ([GEOGRAPHIC_DATA]) Planned [GEOGRAPHIC_DATA] O…" at bounding box center [710, 502] width 1074 height 898
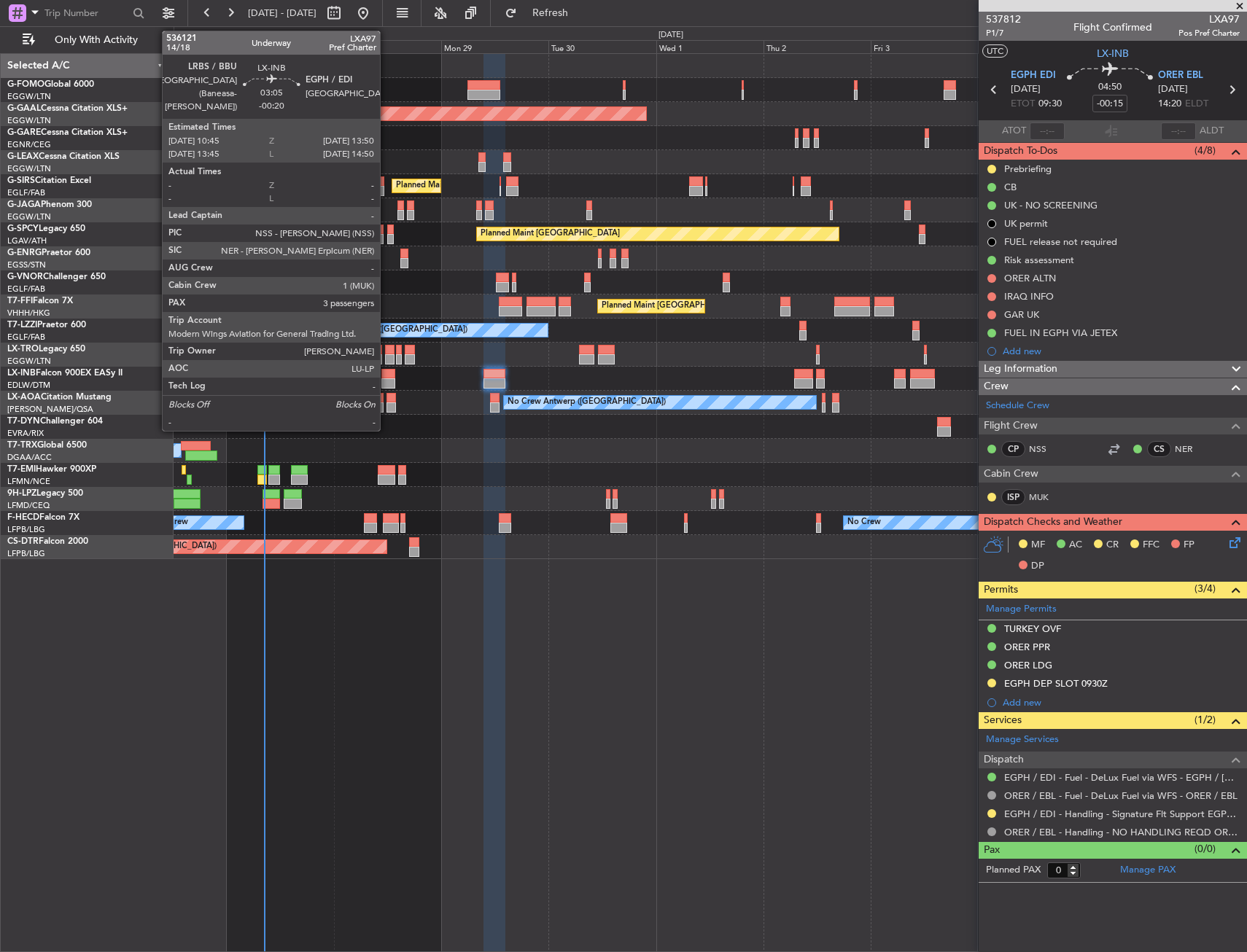
click at [386, 381] on div at bounding box center [388, 384] width 14 height 10
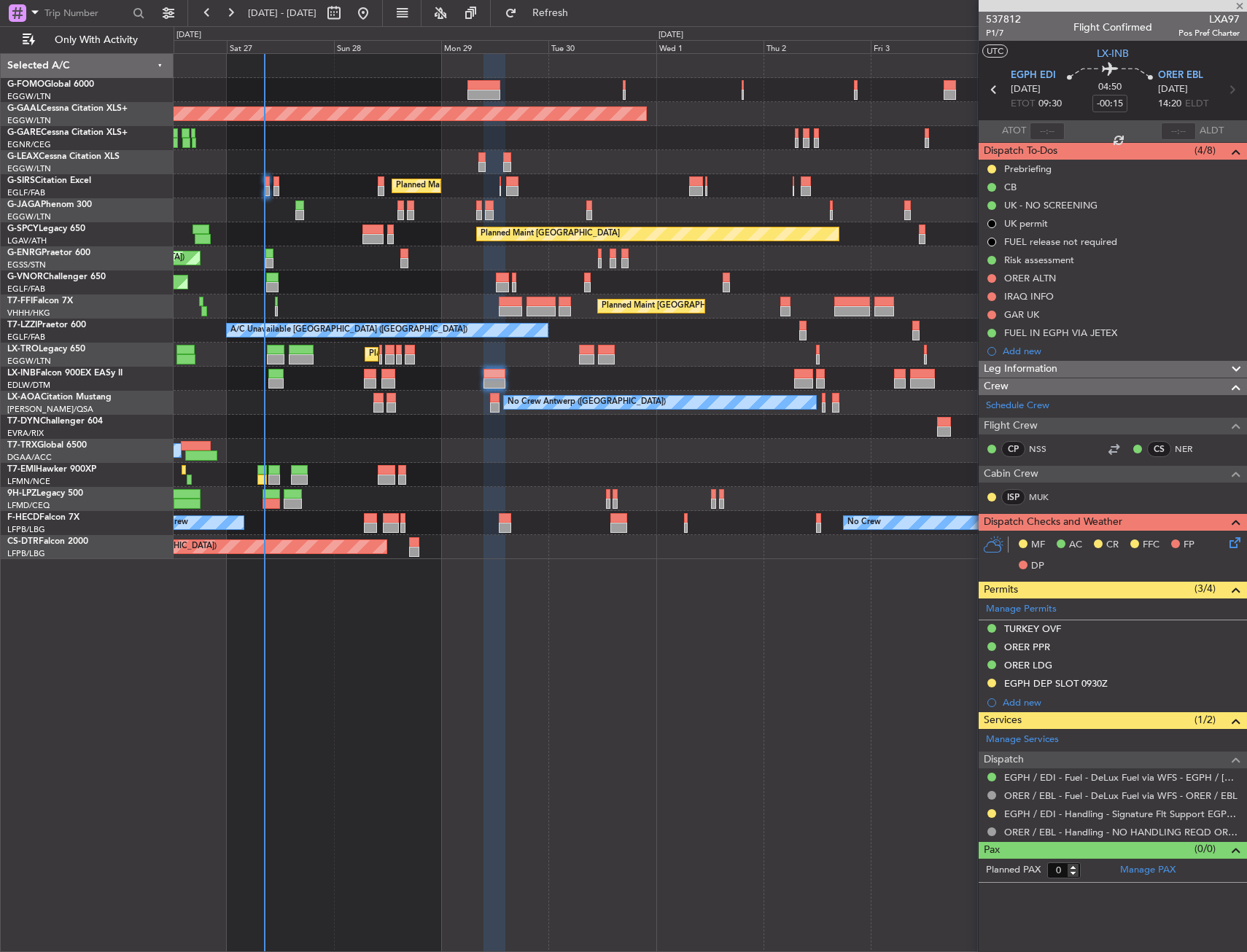
type input "-00:20"
type input "3"
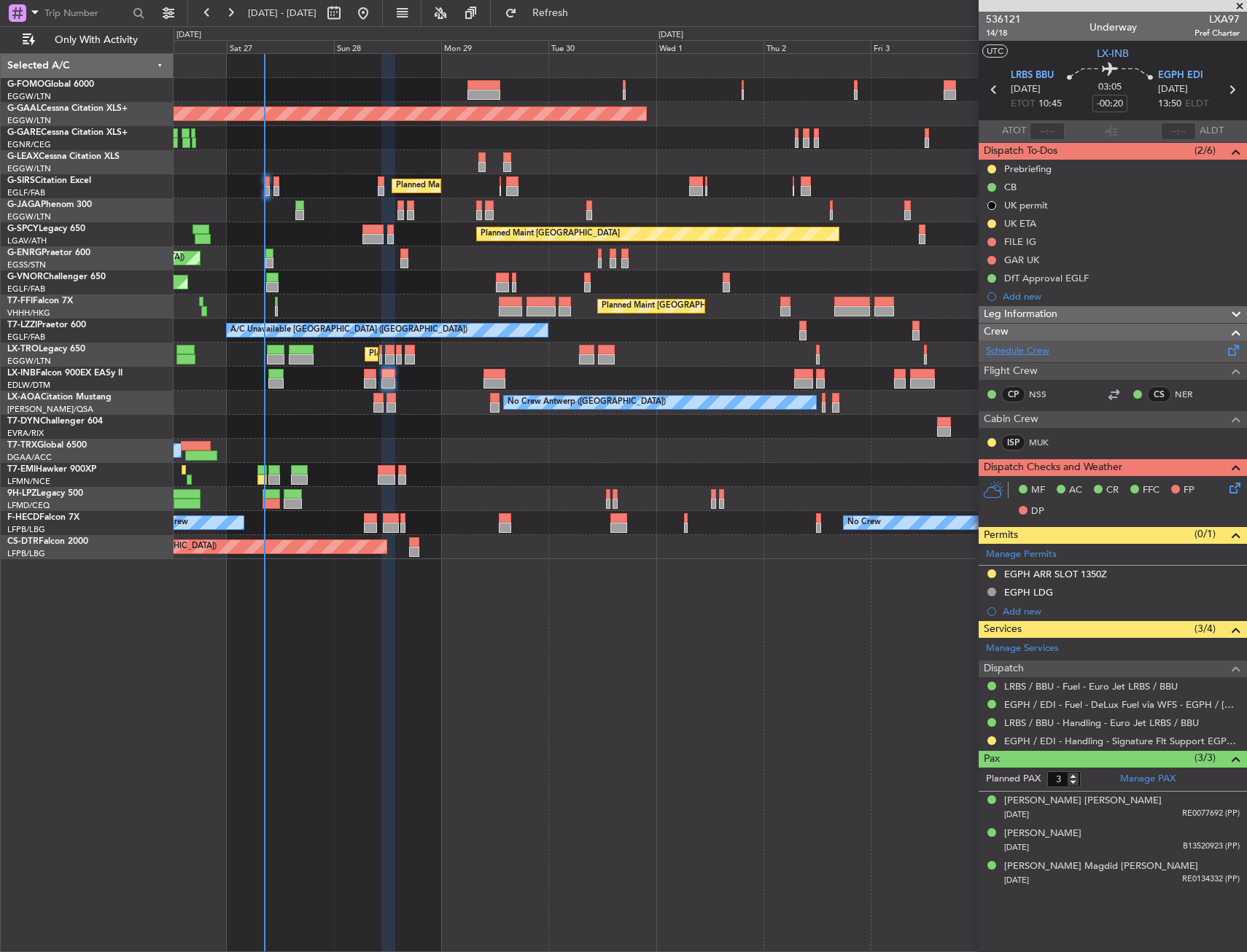
click at [1040, 346] on link "Schedule Crew" at bounding box center [1018, 351] width 64 height 15
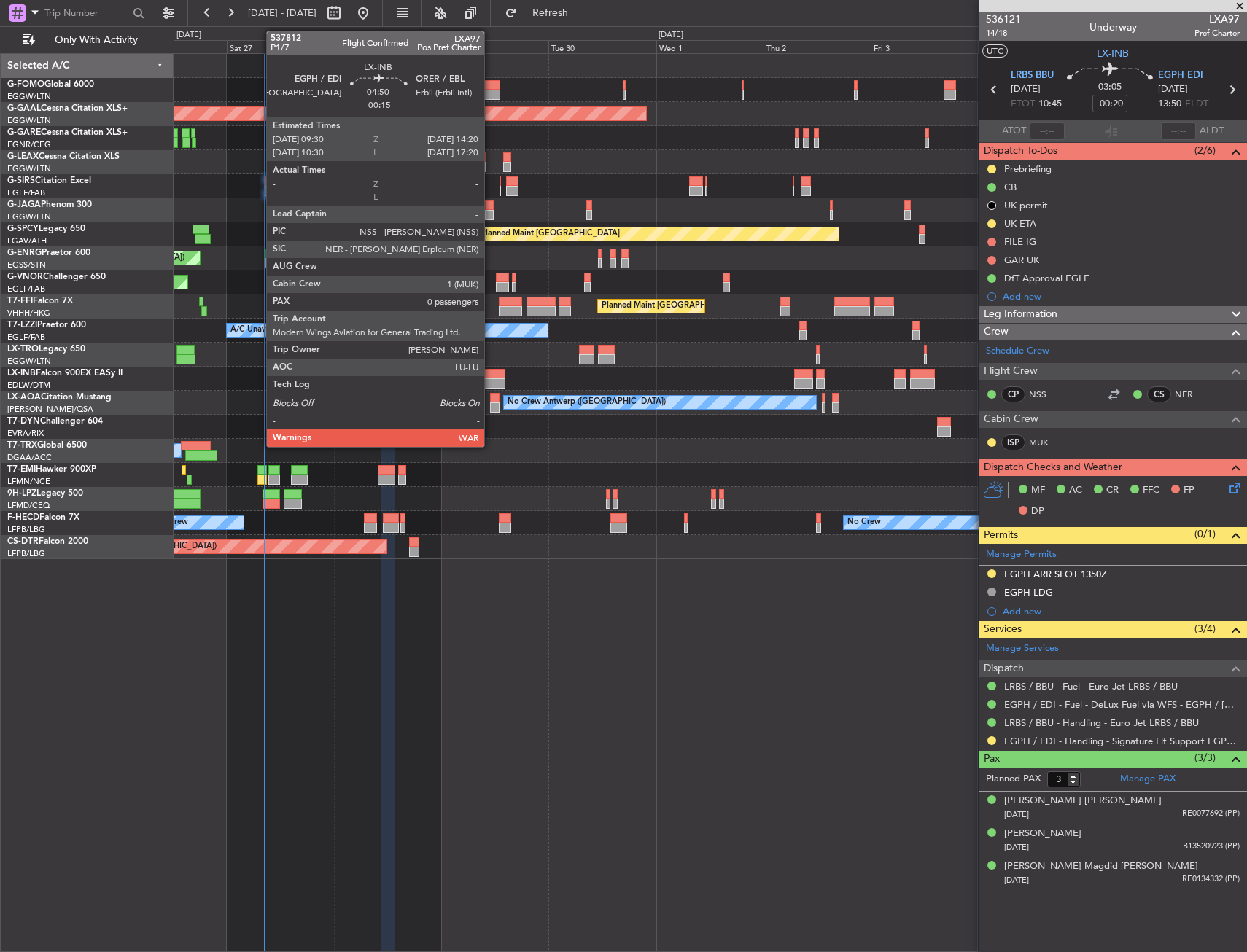
click at [491, 378] on div at bounding box center [494, 374] width 22 height 10
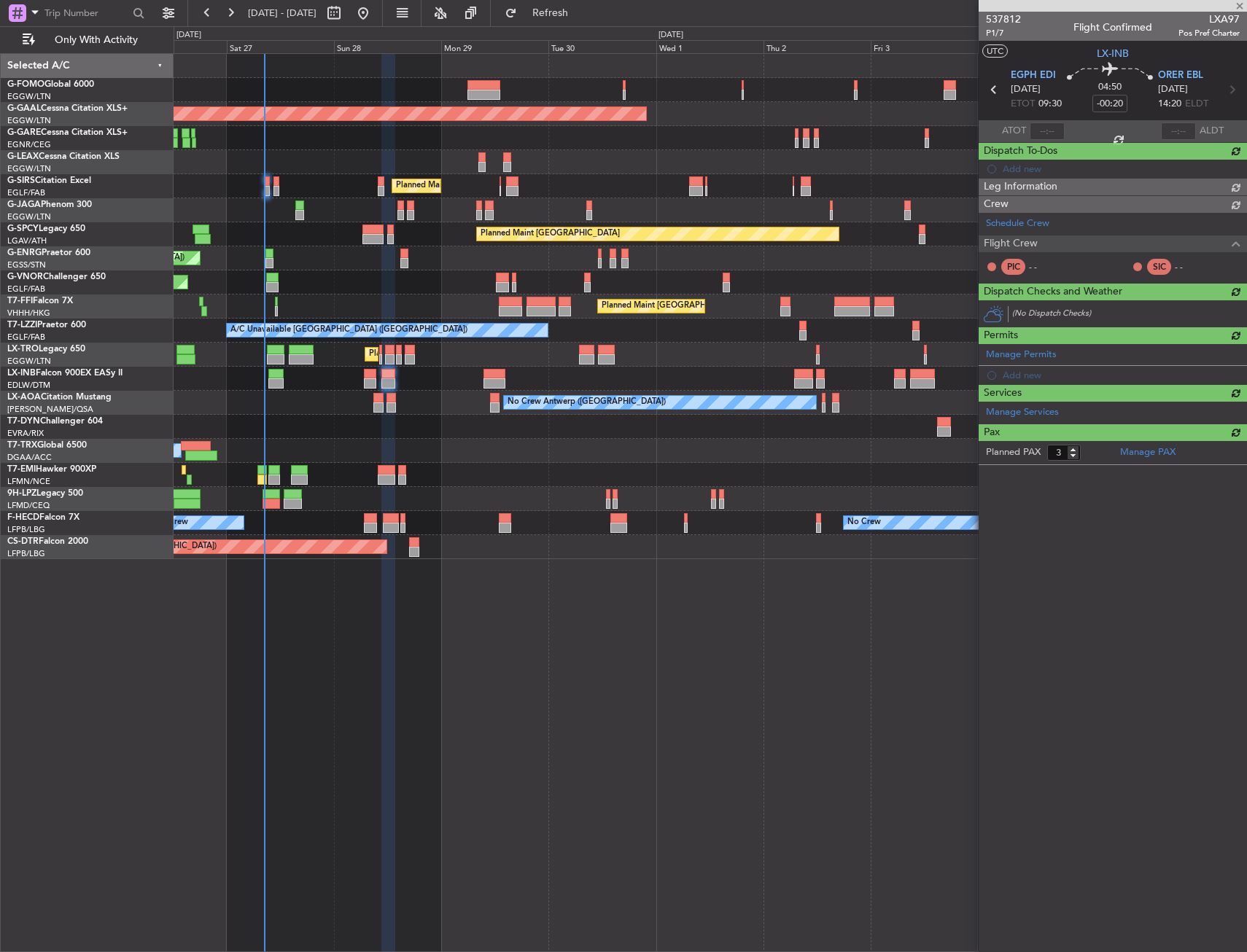
type input "-00:15"
type input "0"
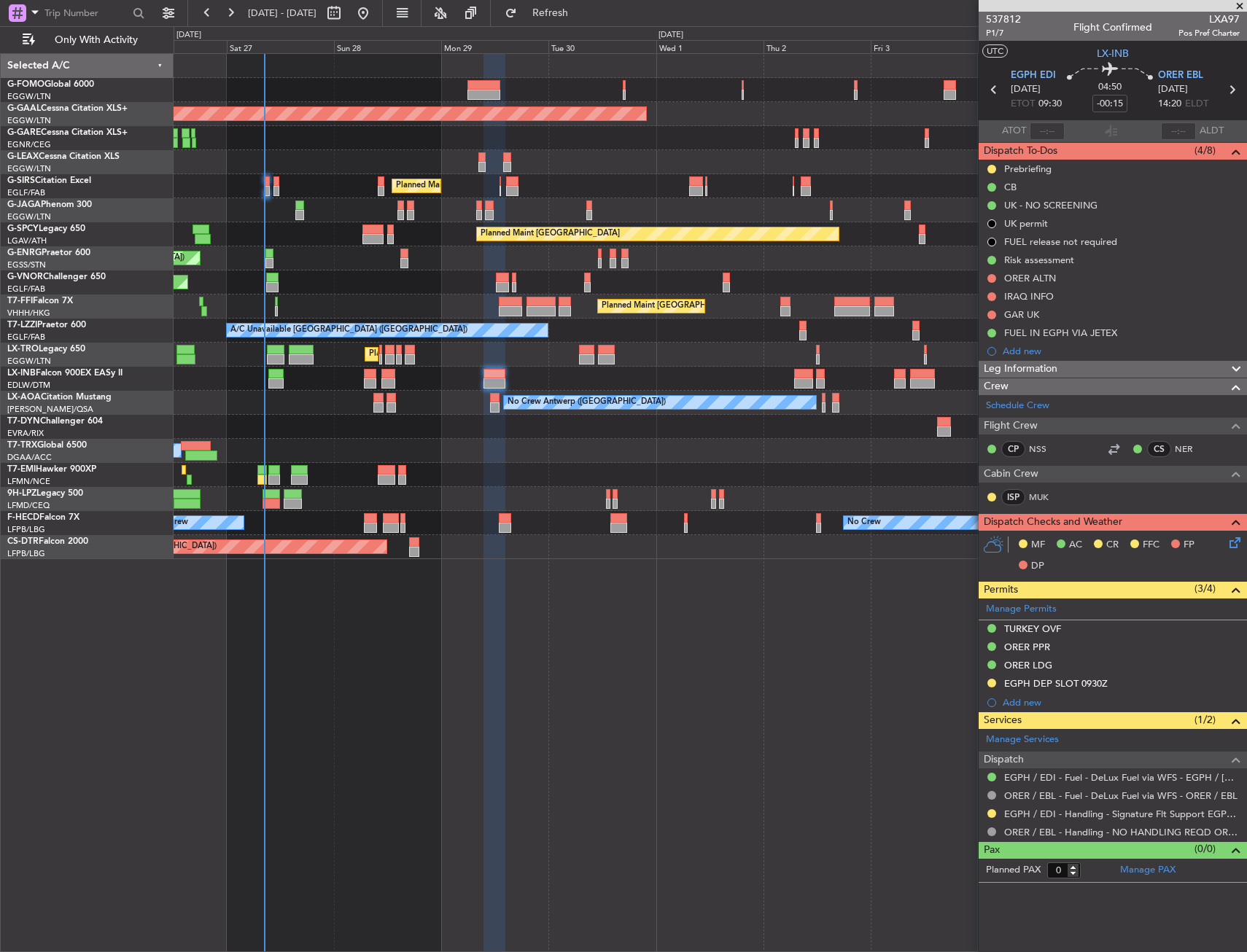
click at [541, 378] on div "Planned Maint [GEOGRAPHIC_DATA] ([GEOGRAPHIC_DATA]) Planned Maint [GEOGRAPHIC_D…" at bounding box center [710, 378] width 1073 height 24
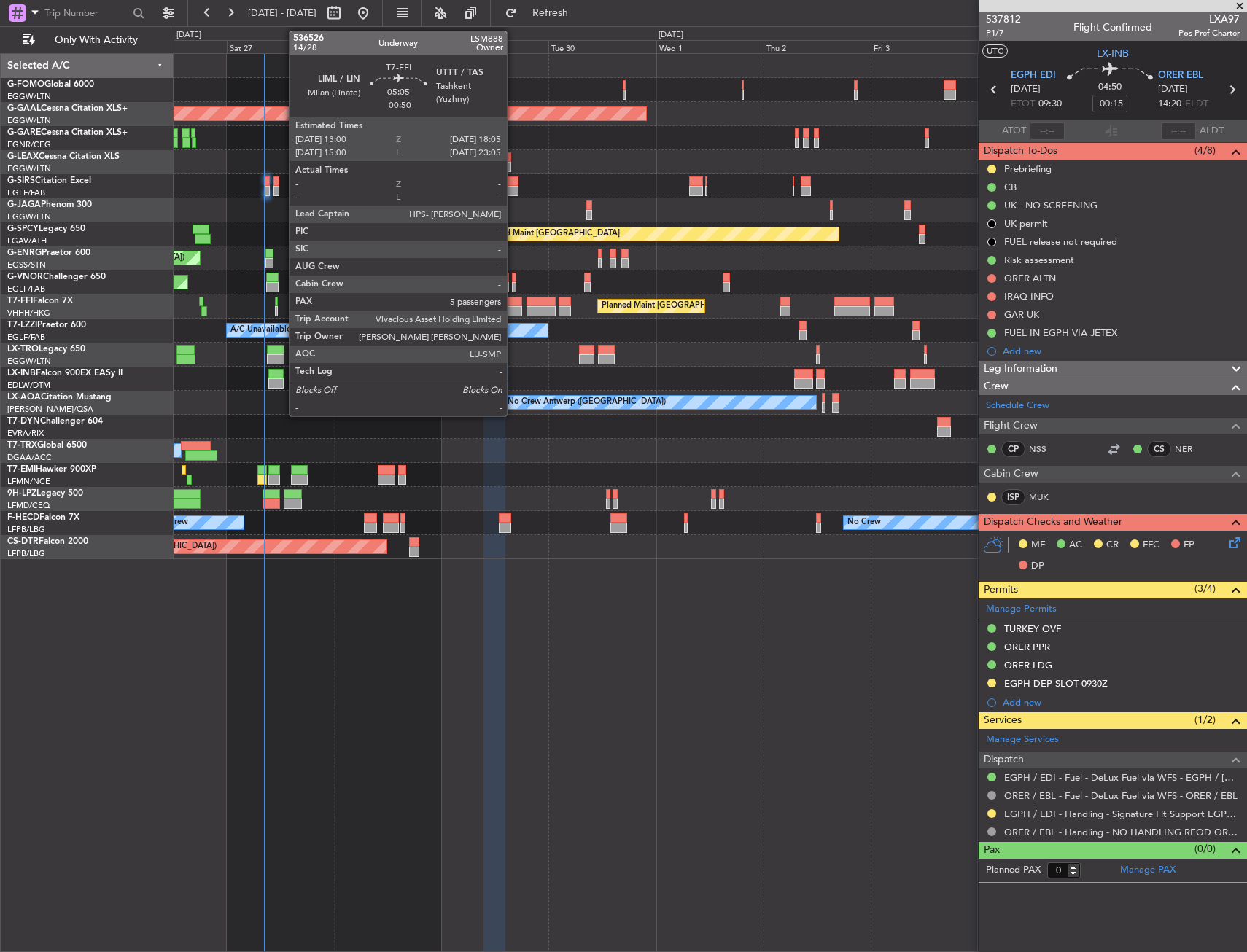
click at [513, 303] on div at bounding box center [510, 302] width 23 height 10
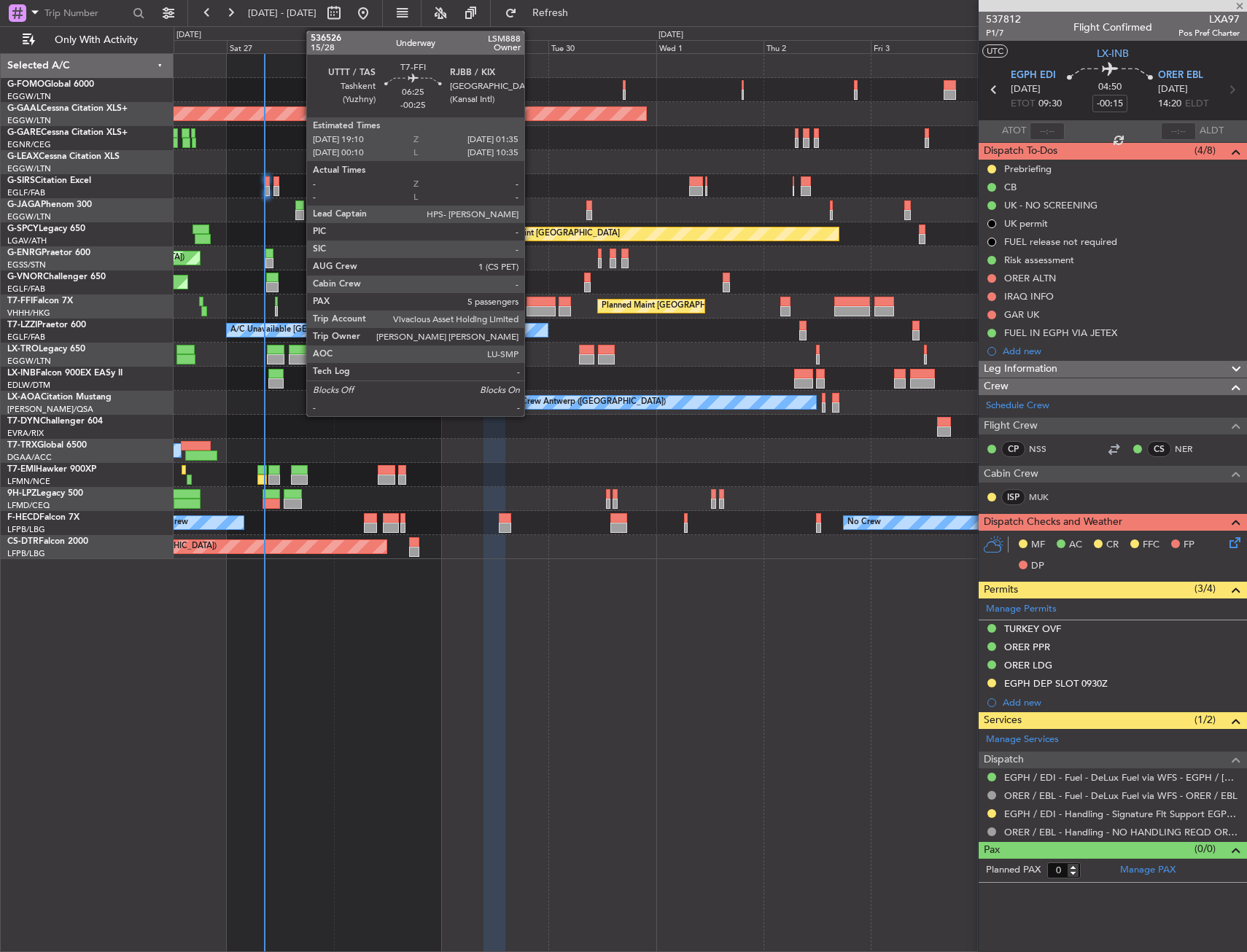
type input "-00:50"
type input "5"
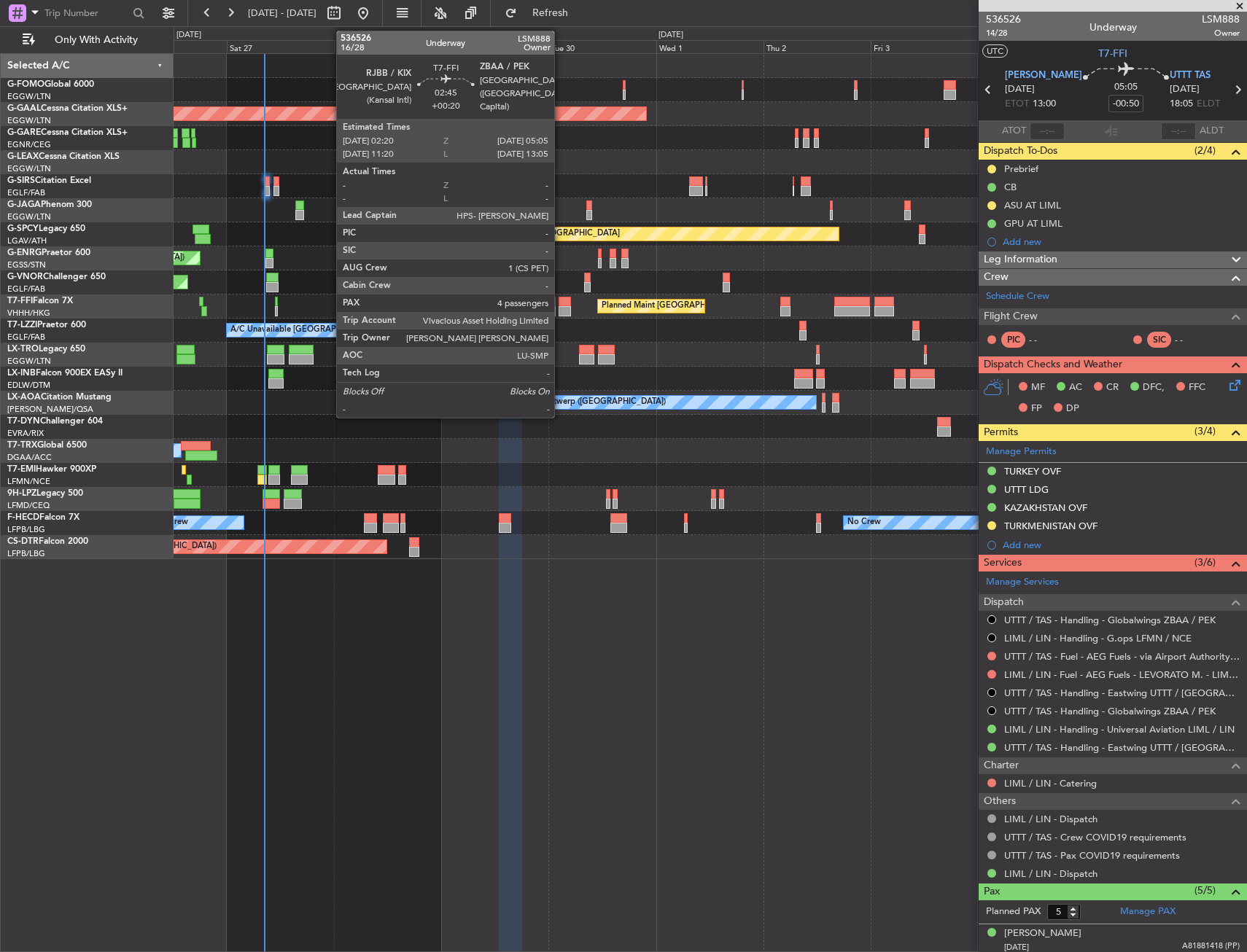
click at [560, 301] on div at bounding box center [564, 302] width 12 height 10
type input "+00:20"
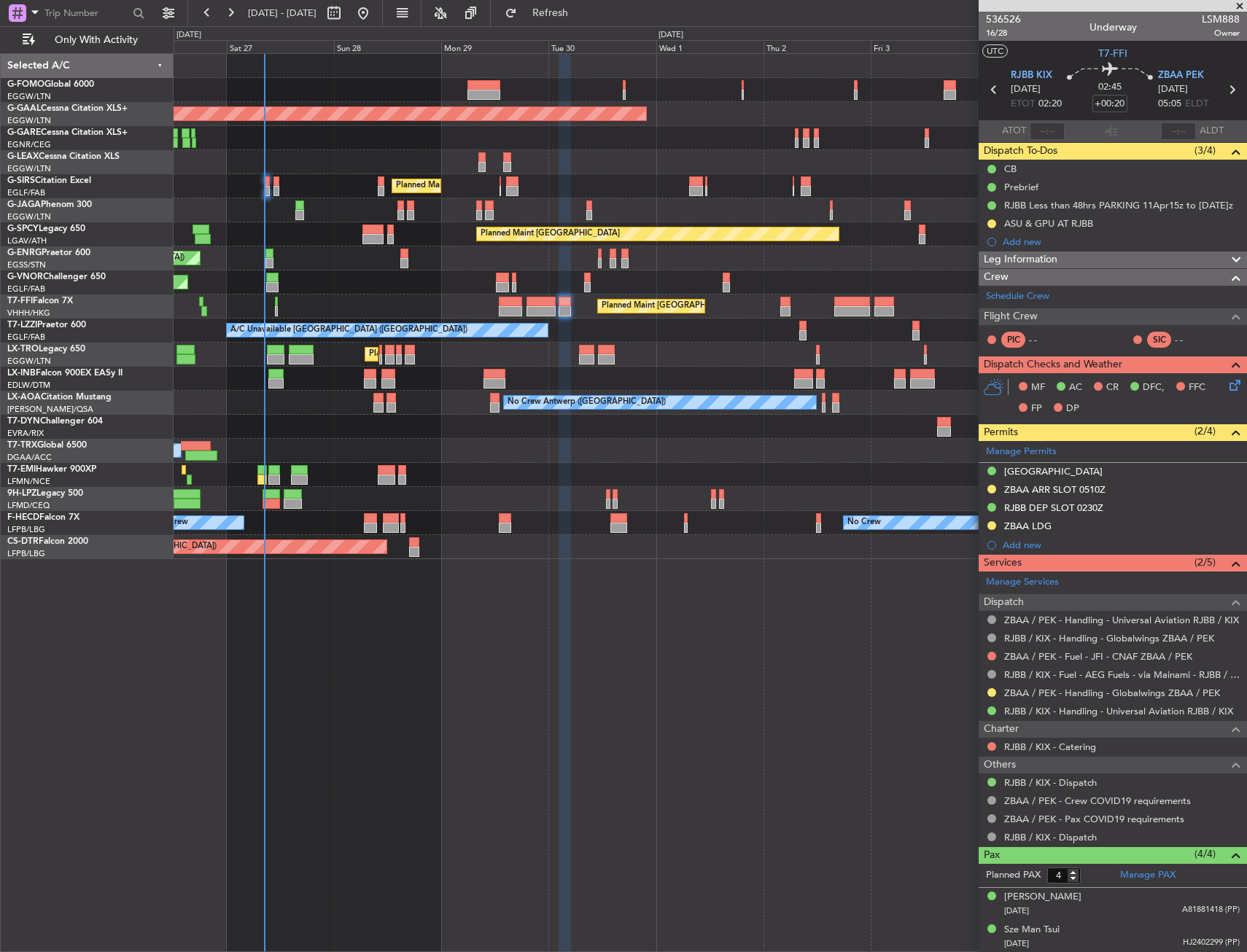
click at [479, 586] on div "Planned Maint [GEOGRAPHIC_DATA] ([GEOGRAPHIC_DATA]) Planned [GEOGRAPHIC_DATA] O…" at bounding box center [710, 502] width 1074 height 898
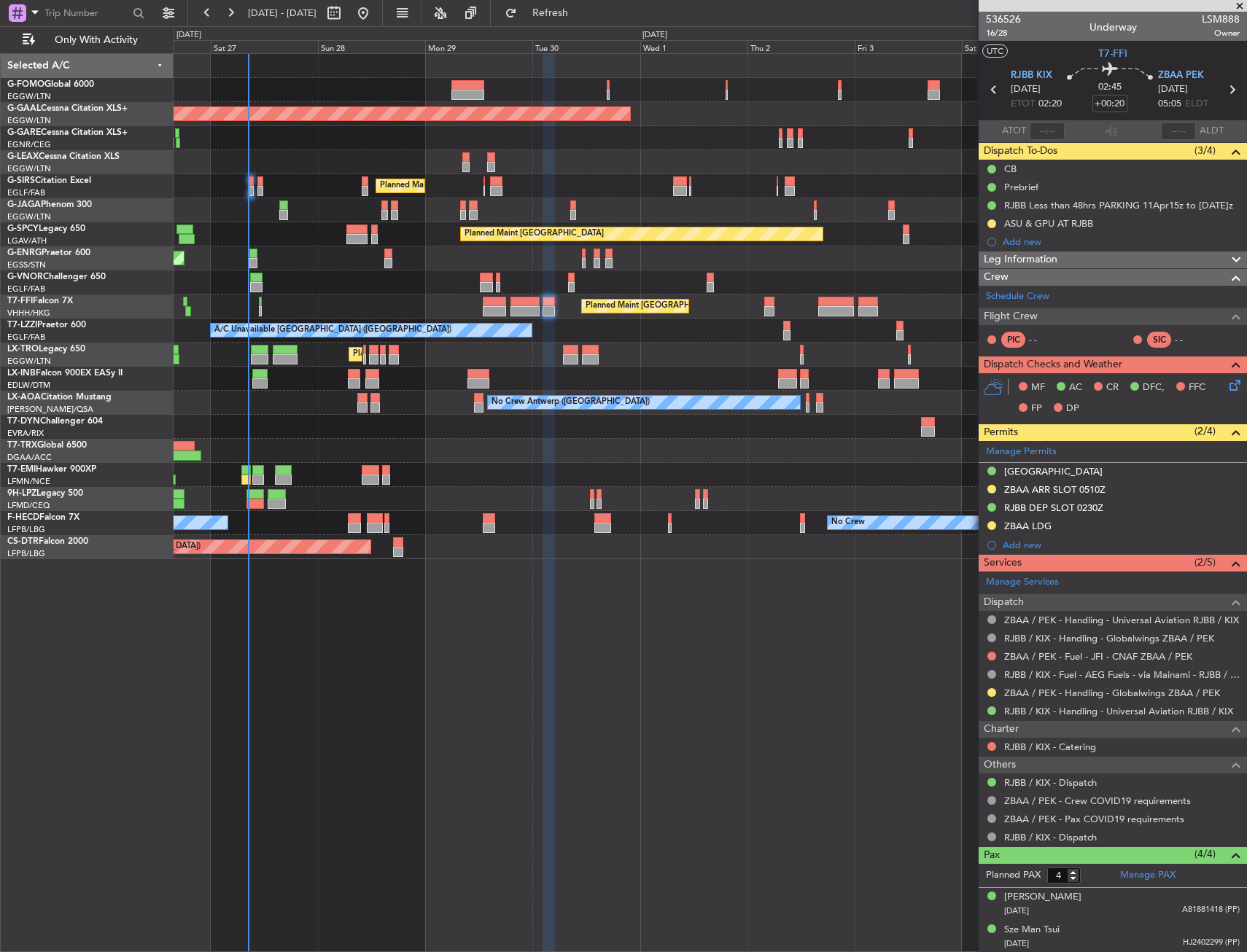
click at [486, 566] on div "Planned Maint [GEOGRAPHIC_DATA] ([GEOGRAPHIC_DATA]) Planned [GEOGRAPHIC_DATA] O…" at bounding box center [710, 502] width 1074 height 898
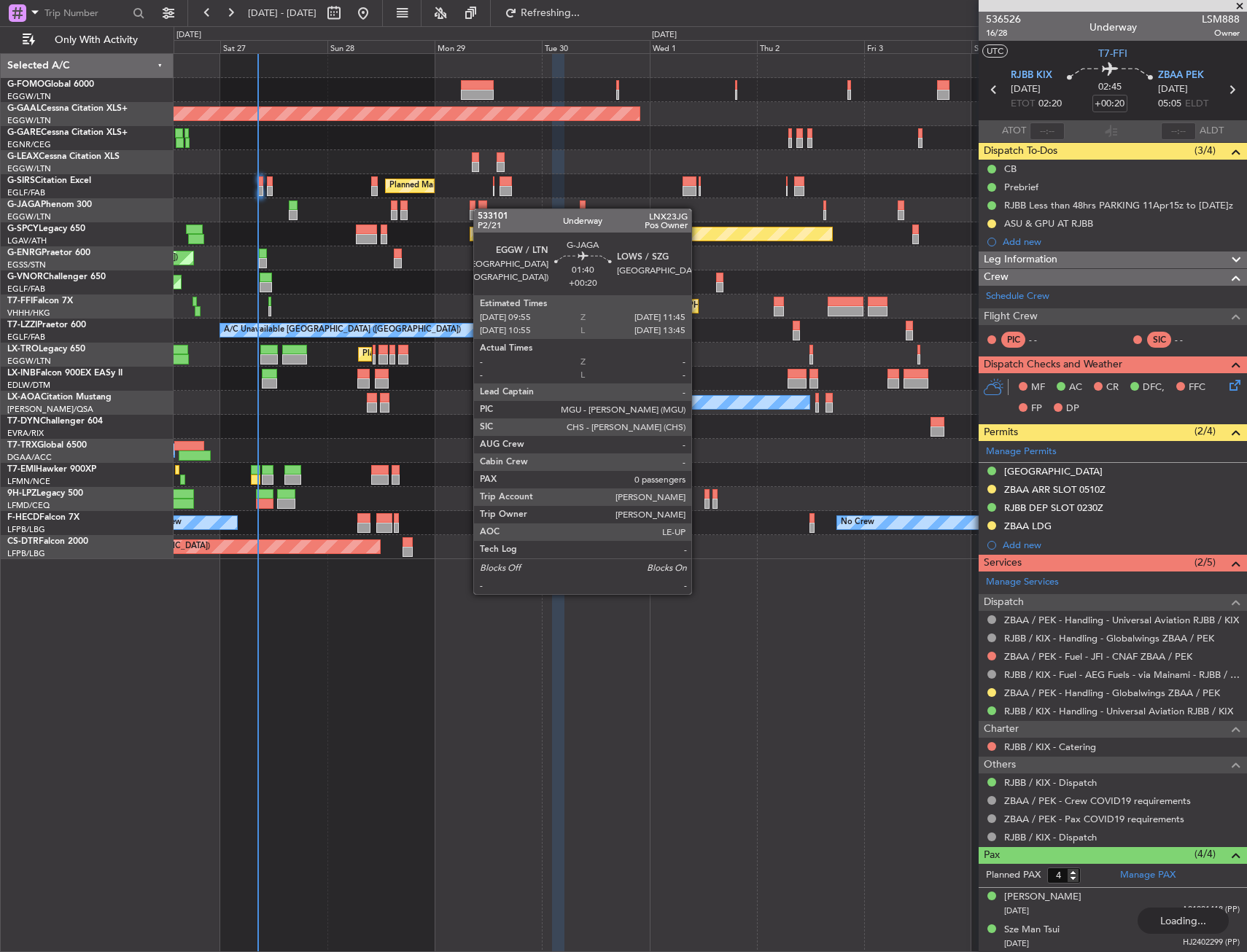
click at [479, 209] on div at bounding box center [483, 205] width 9 height 10
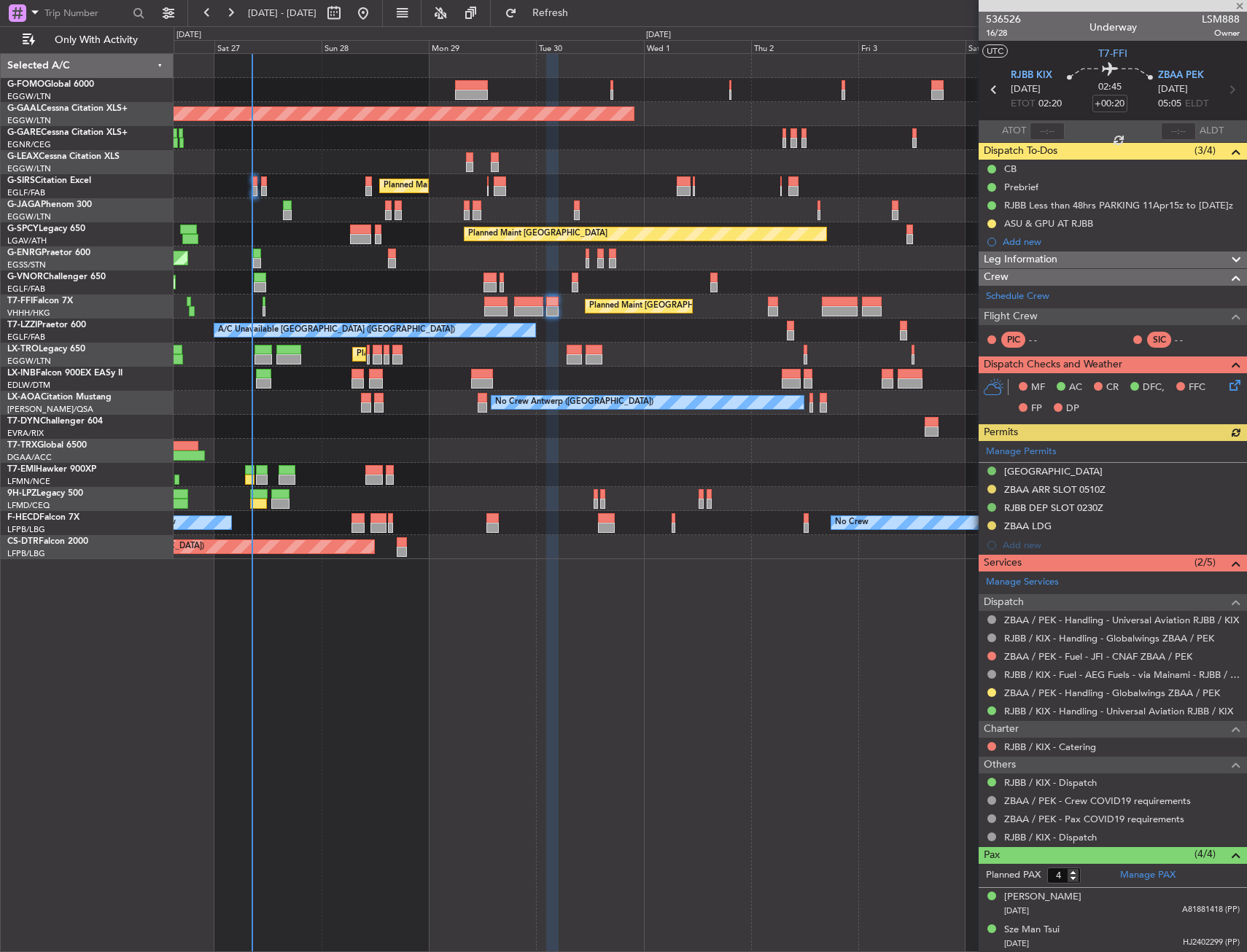
type input "0"
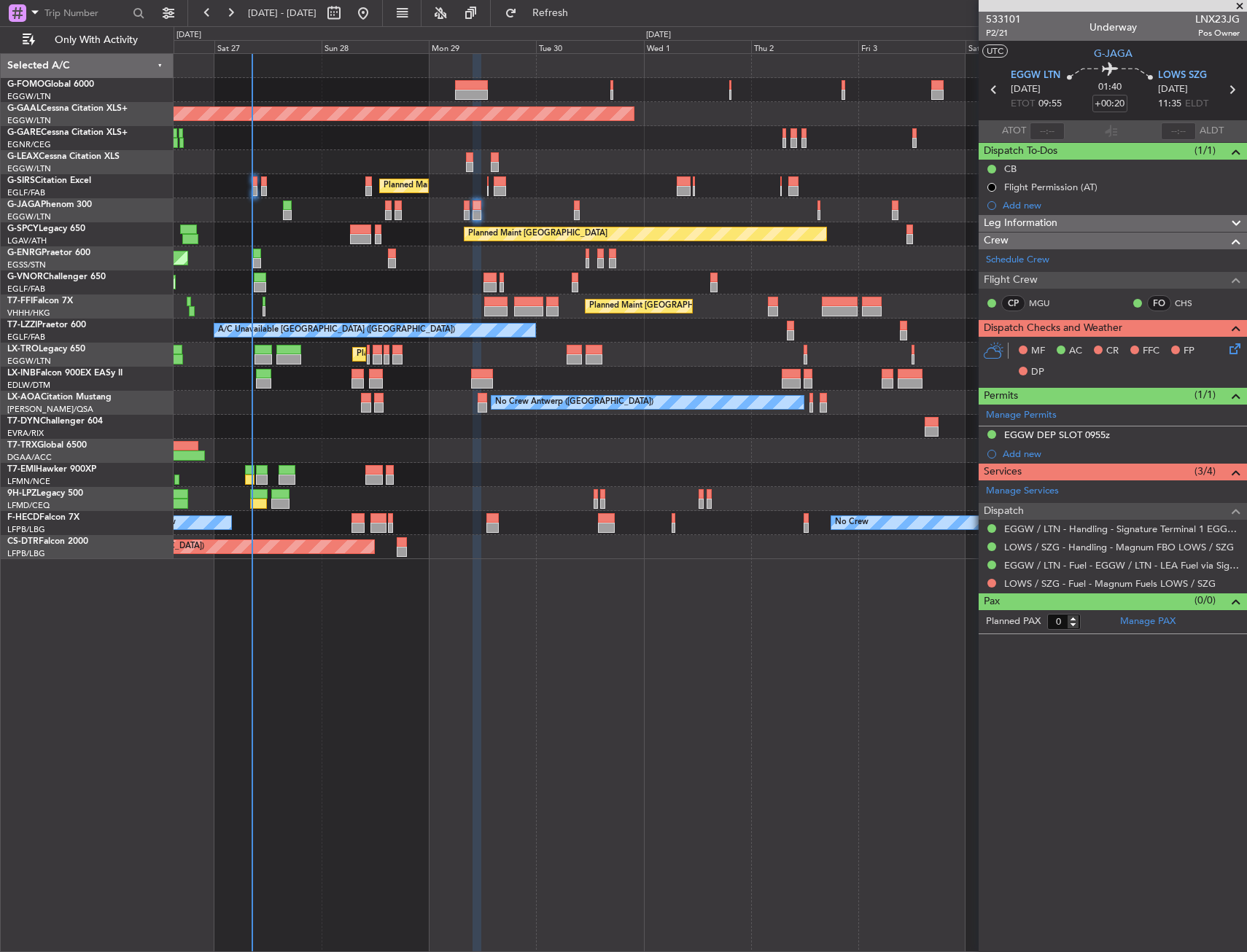
click at [803, 516] on div "No Crew No Crew Planned Maint [GEOGRAPHIC_DATA] ([GEOGRAPHIC_DATA]) No Crew" at bounding box center [710, 522] width 1073 height 24
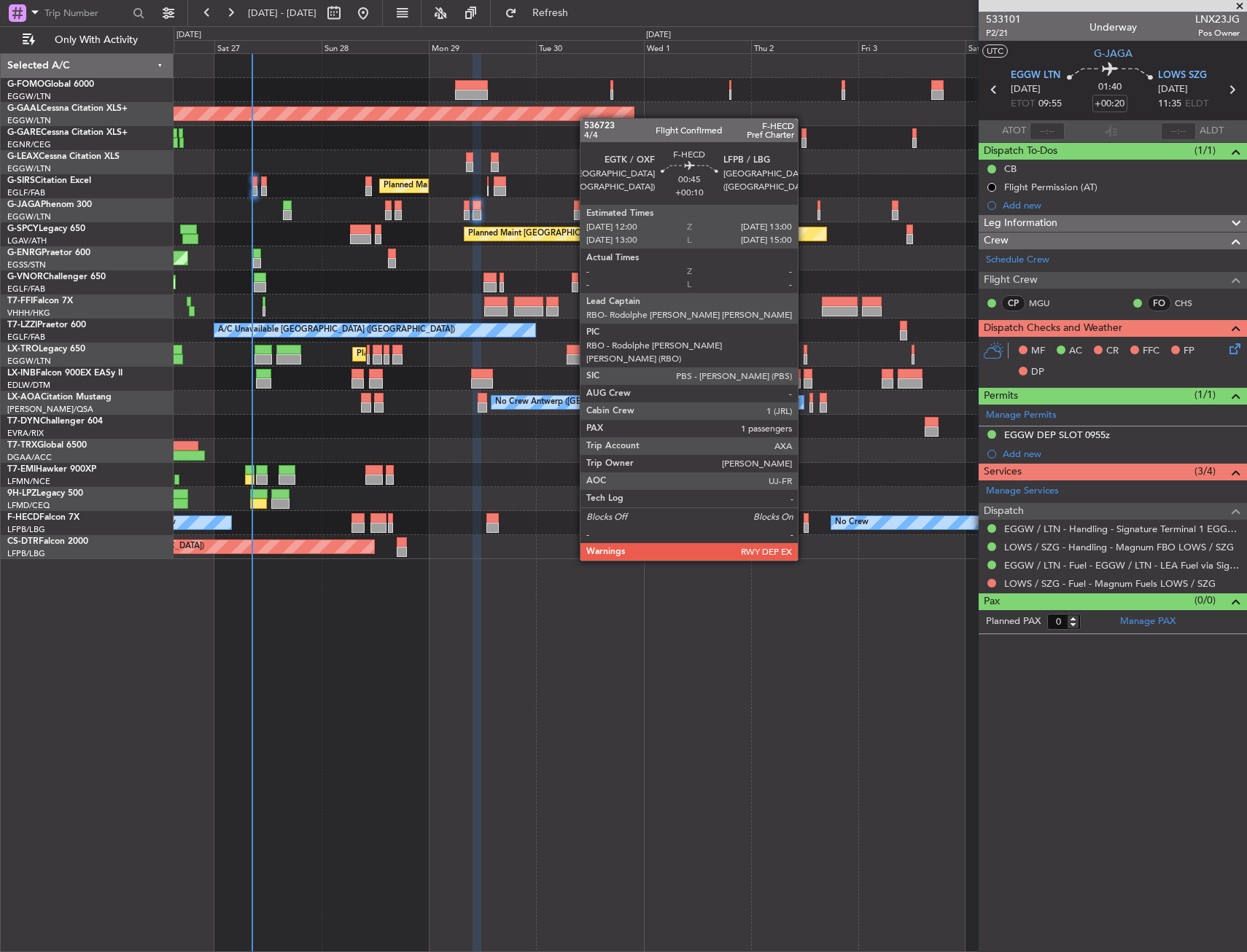
click at [805, 520] on div at bounding box center [806, 518] width 5 height 10
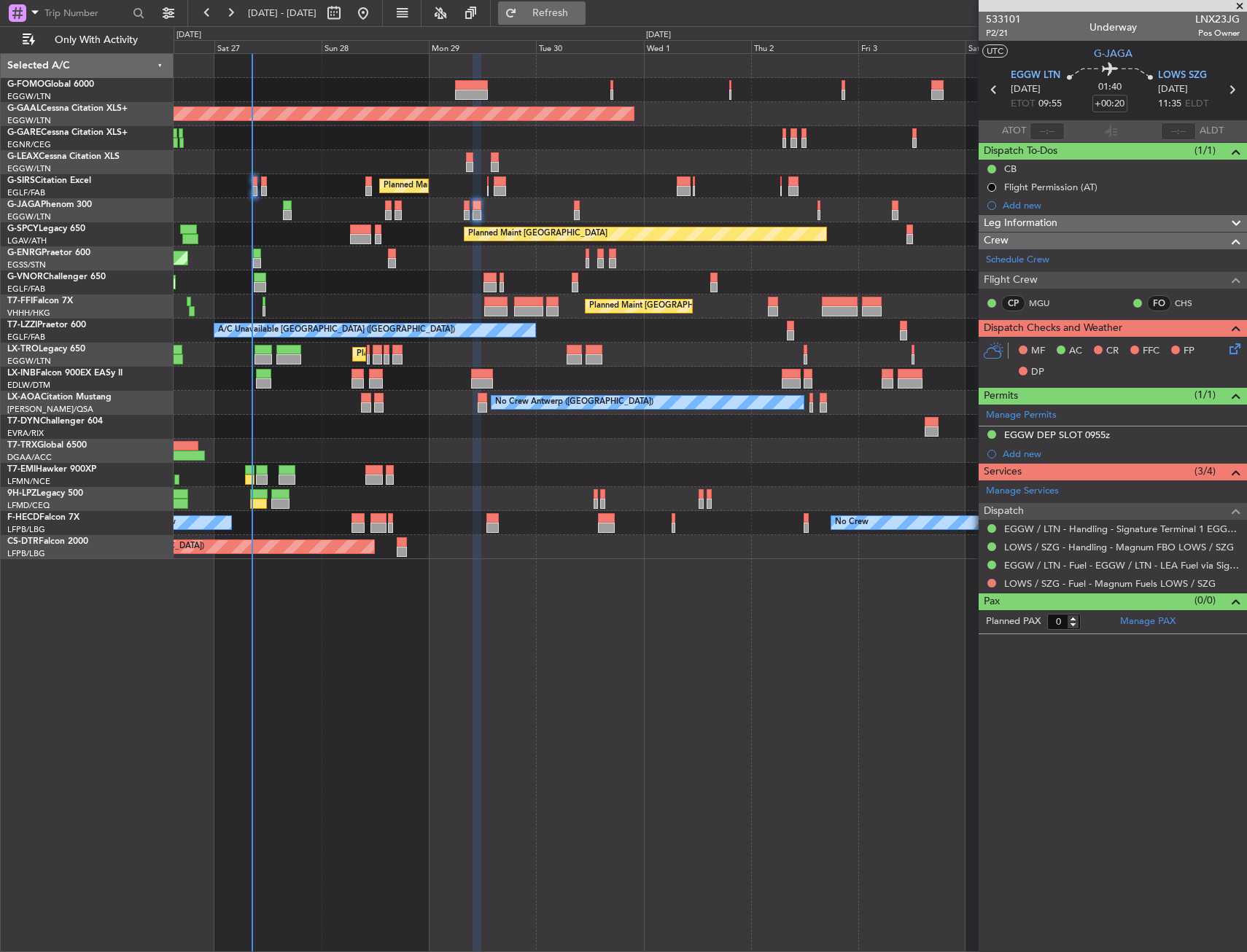
click at [579, 12] on span "Refresh" at bounding box center [550, 13] width 61 height 10
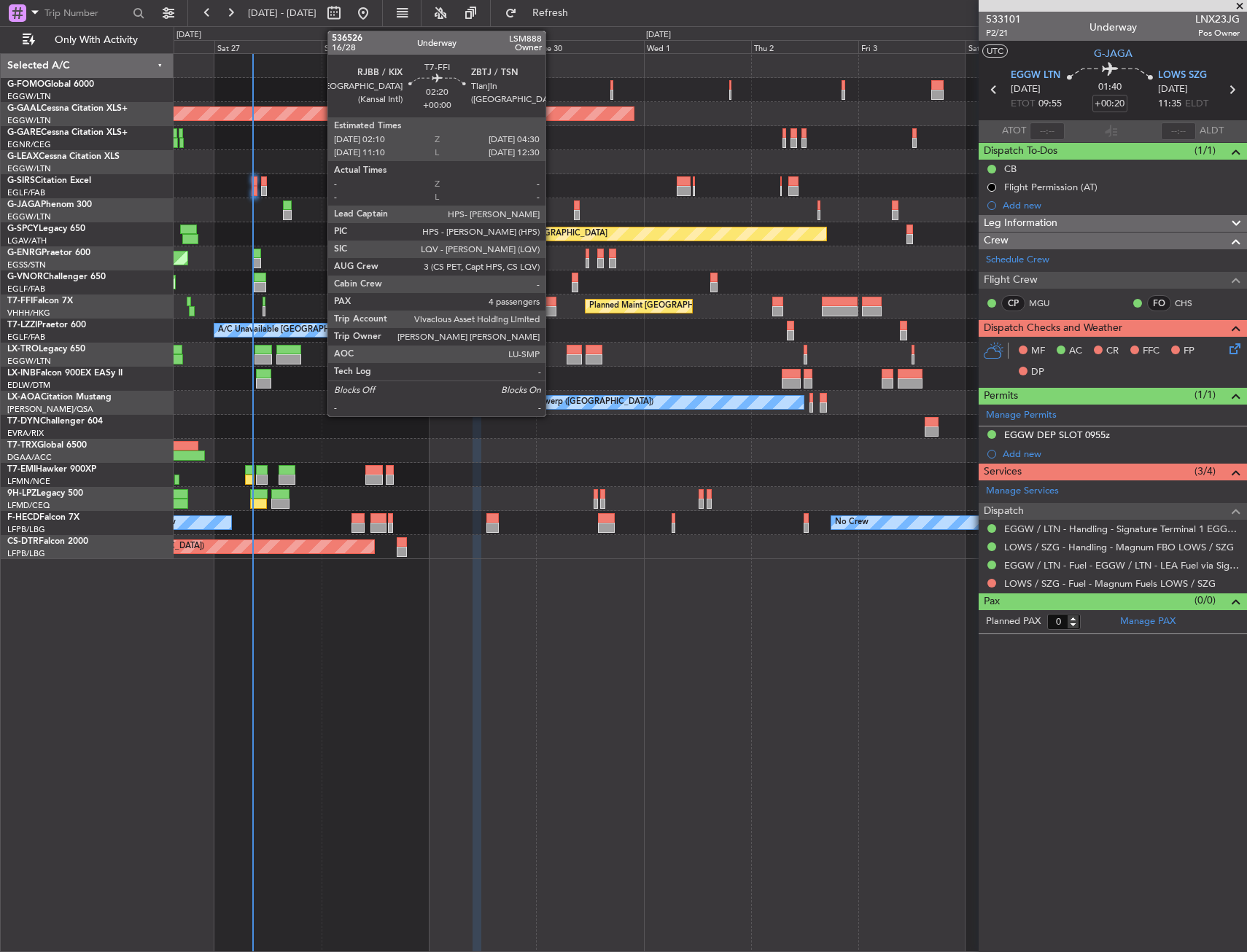
click at [552, 309] on div at bounding box center [550, 311] width 11 height 10
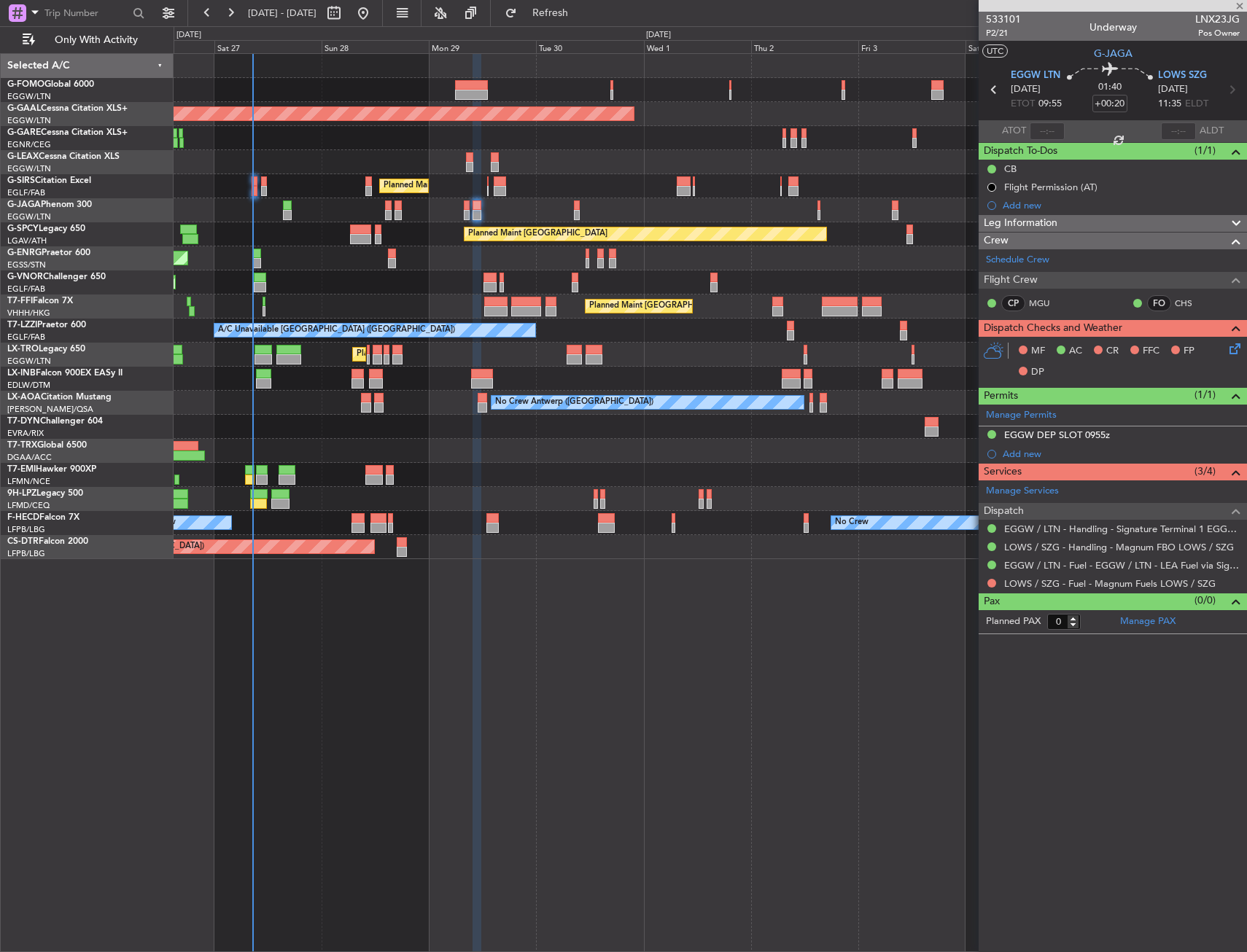
click at [600, 30] on div "0 0 Fri 26 Sat 27 Sun 28 Mon 29 Tue 30 Wed 1 Thu 2 Oct 2025 Fri 3 Sat 4 Sep 202…" at bounding box center [710, 40] width 1072 height 26
click at [581, 16] on span "Refresh" at bounding box center [550, 13] width 61 height 10
type input "4"
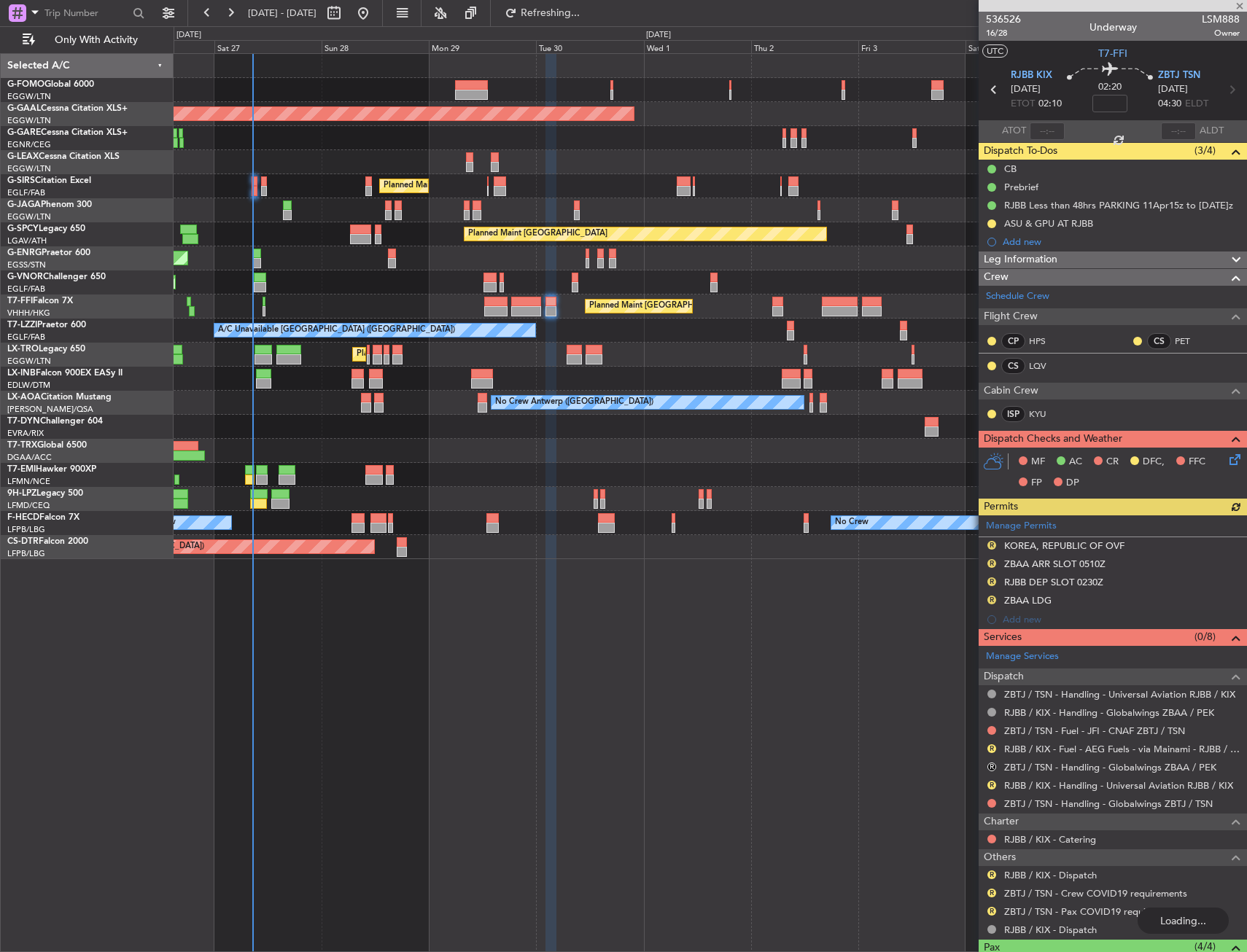
type input "+00:20"
type input "0"
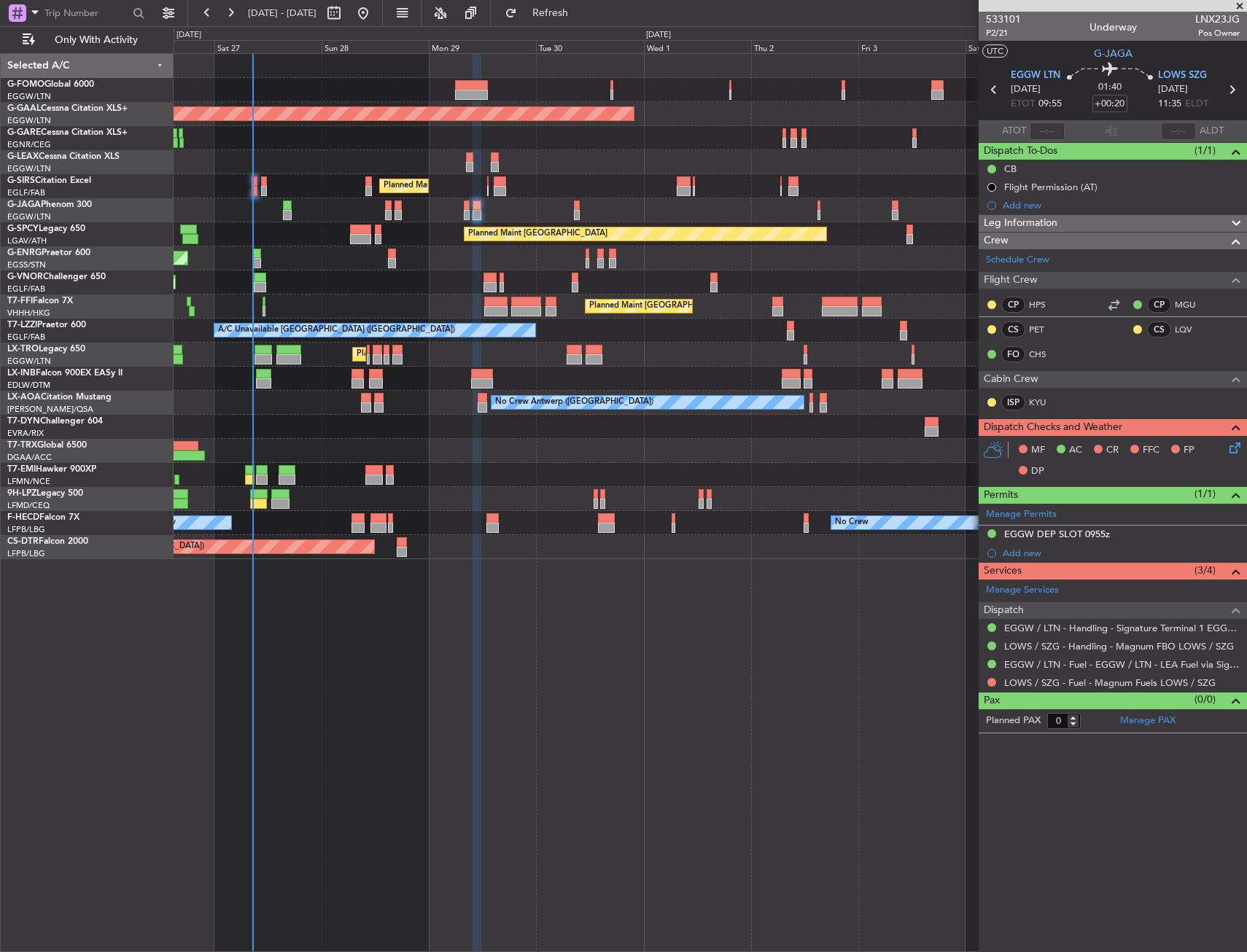
click at [541, 304] on div "Planned Maint [GEOGRAPHIC_DATA] ([GEOGRAPHIC_DATA])" at bounding box center [710, 306] width 1073 height 24
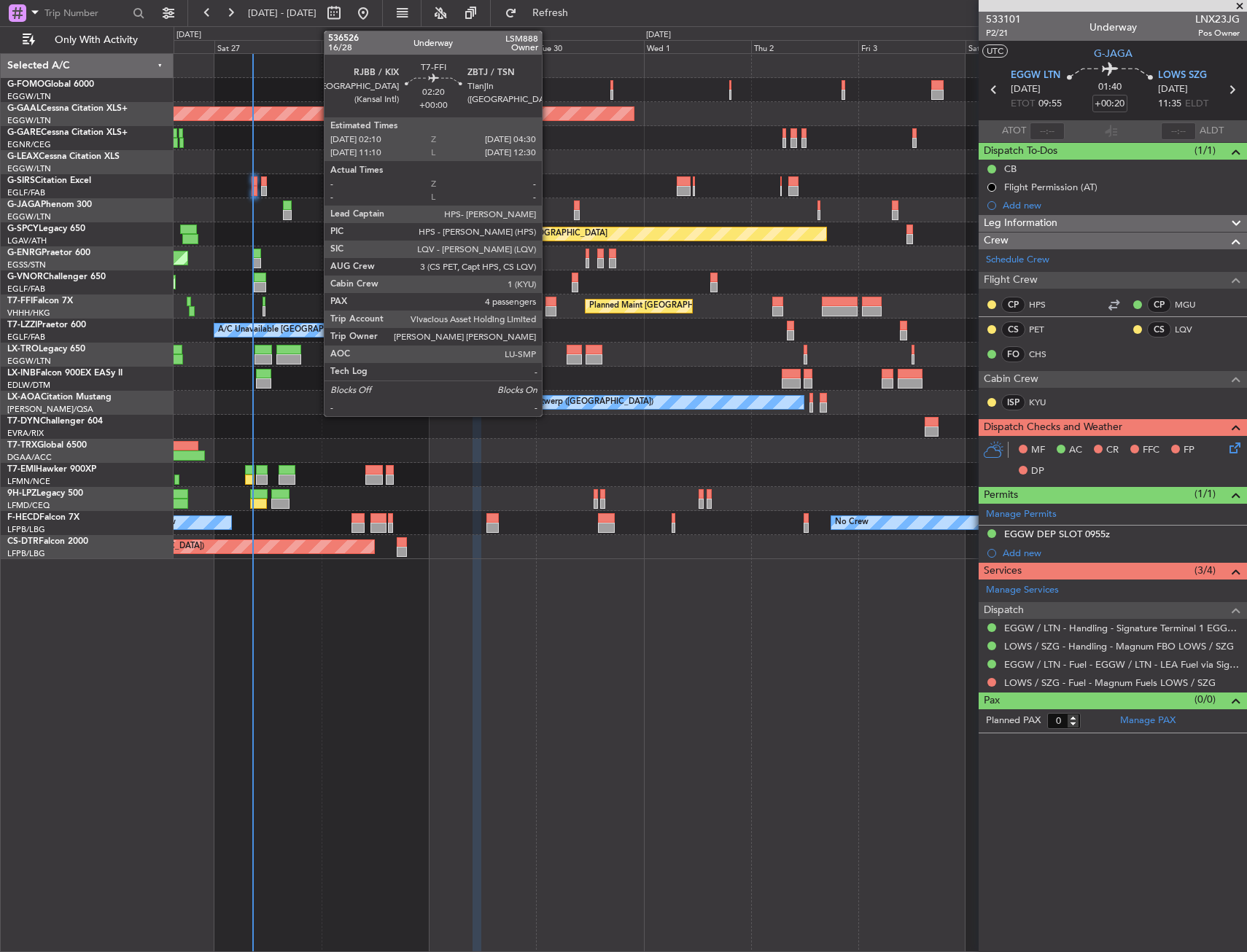
click at [548, 301] on div at bounding box center [550, 302] width 11 height 10
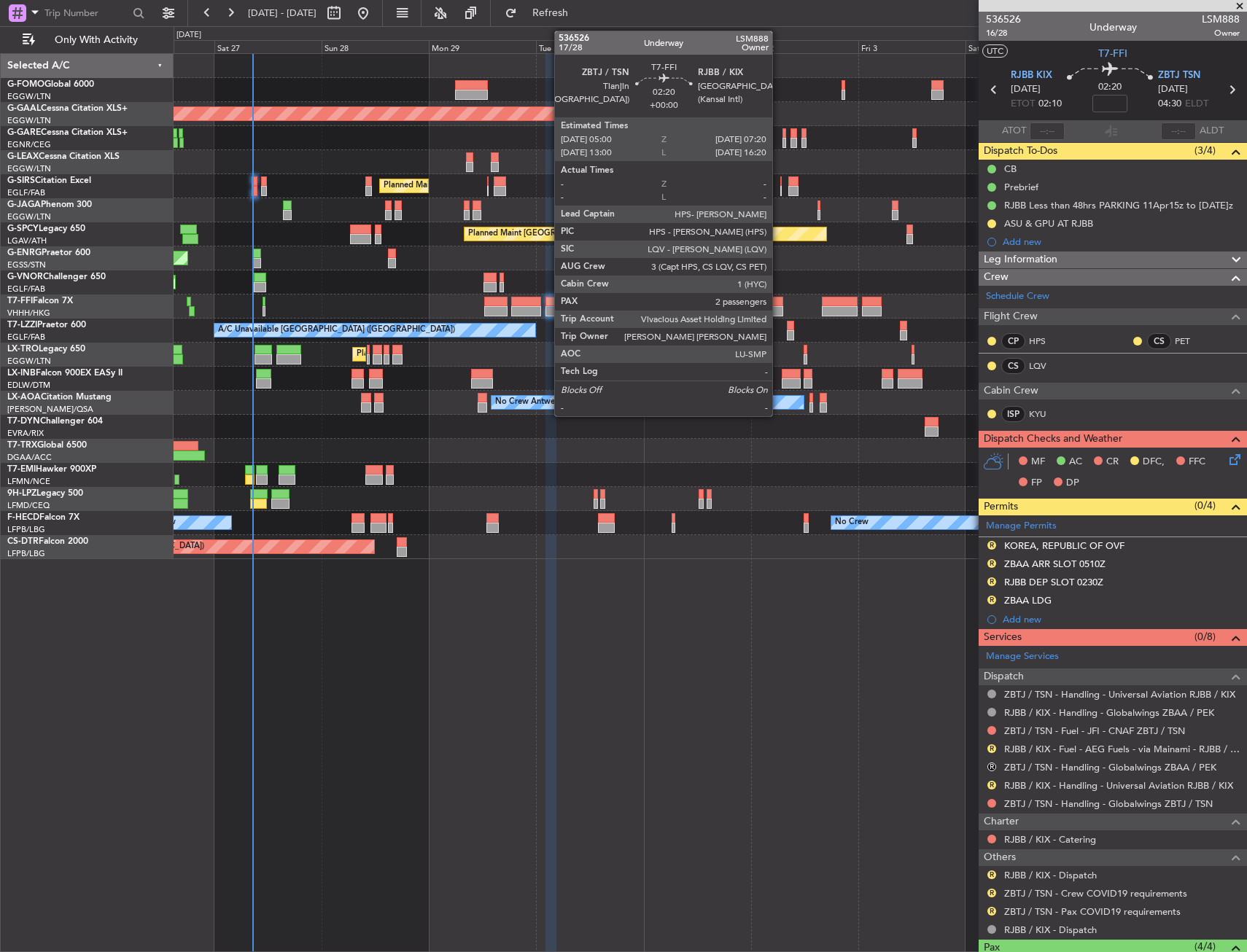
click at [779, 304] on div at bounding box center [777, 302] width 11 height 10
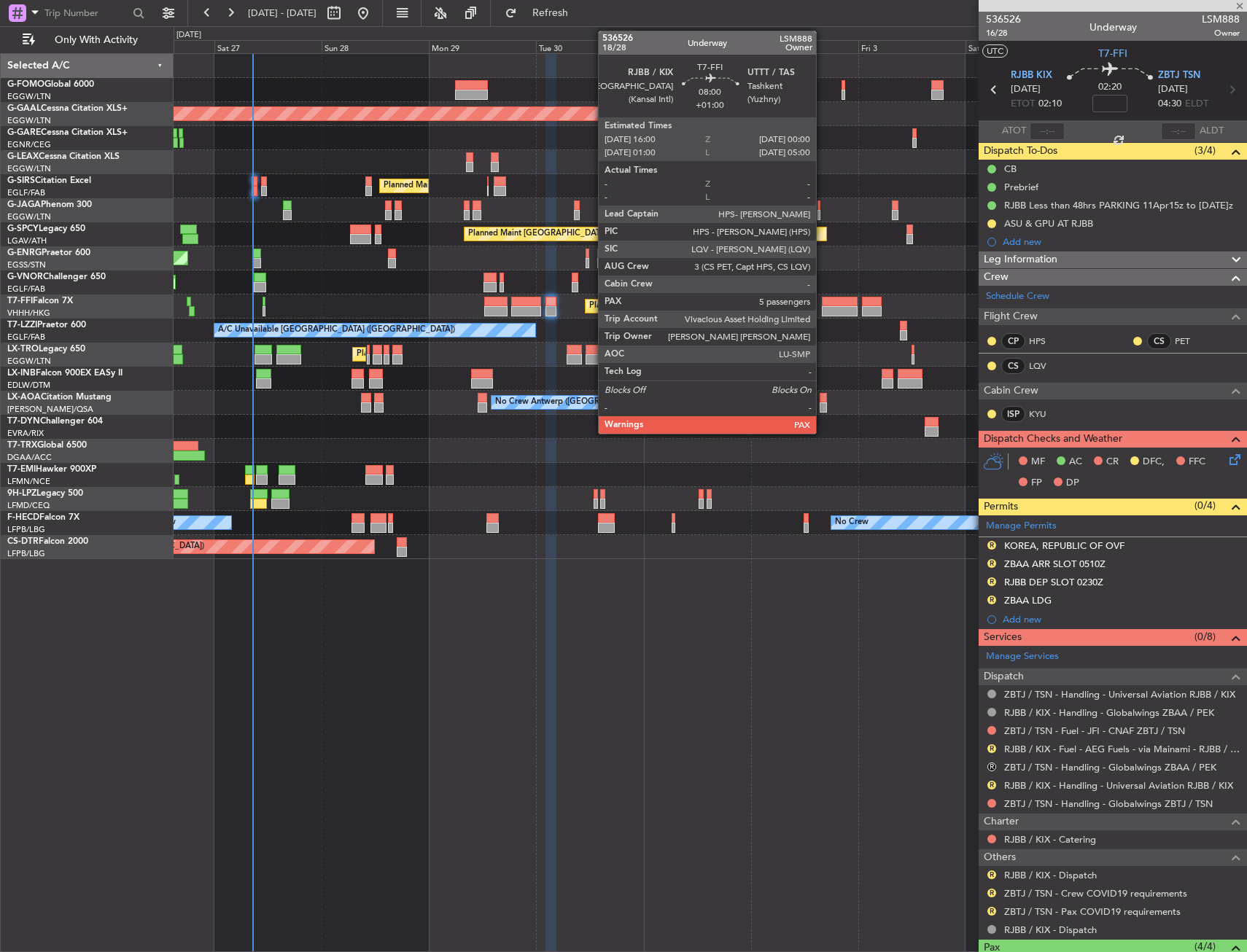
type input "2"
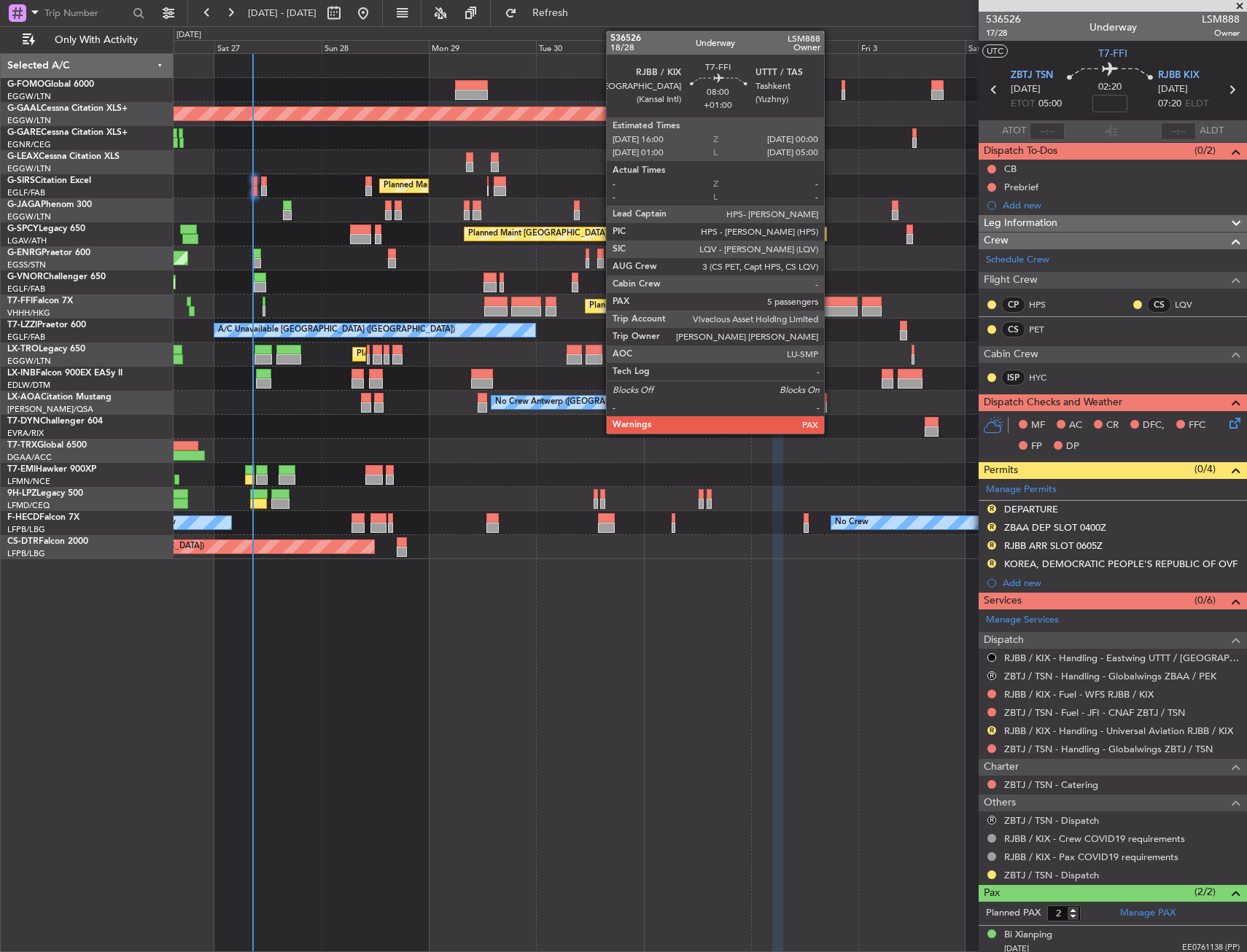
click at [830, 313] on div at bounding box center [840, 311] width 36 height 10
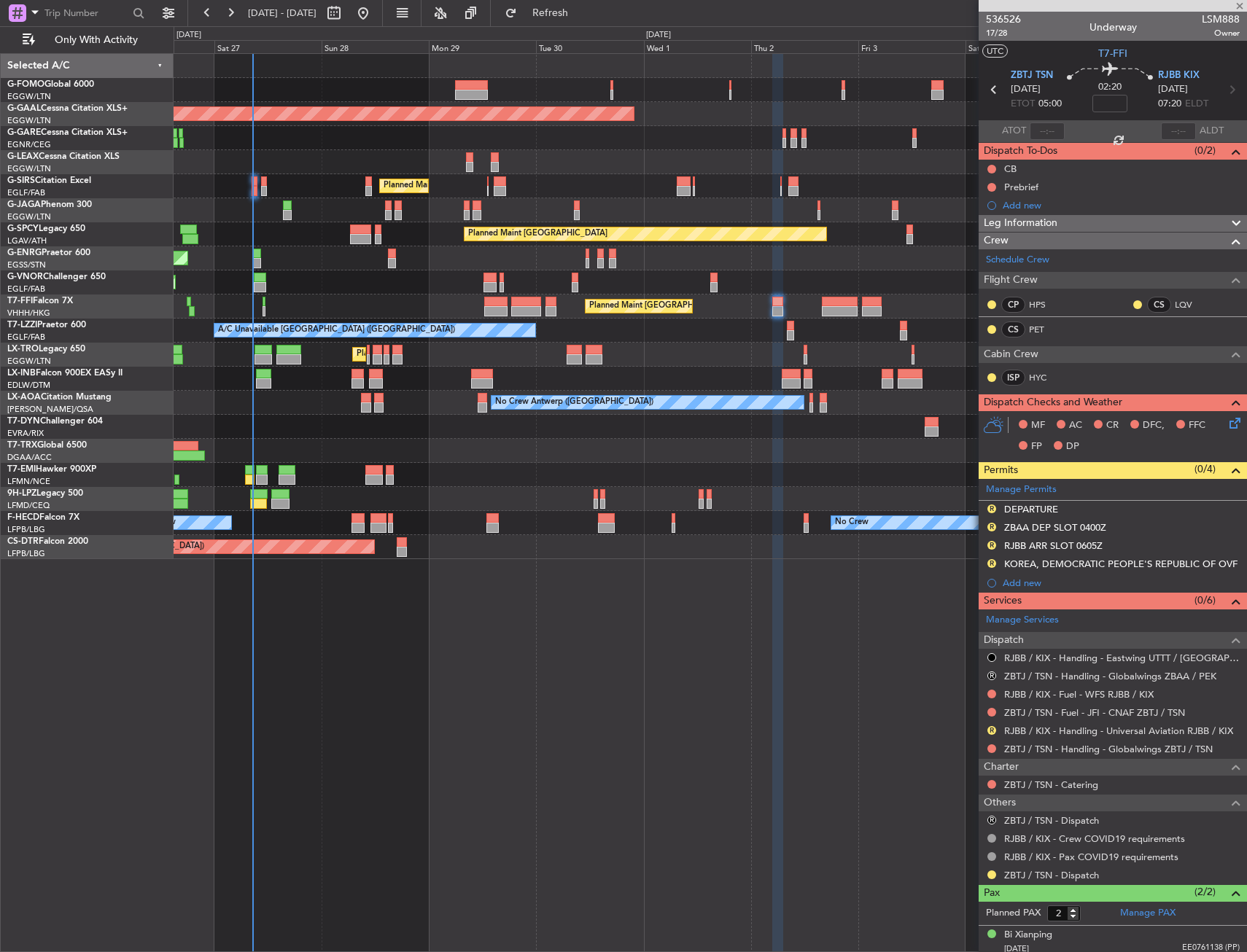
type input "+01:00"
type input "5"
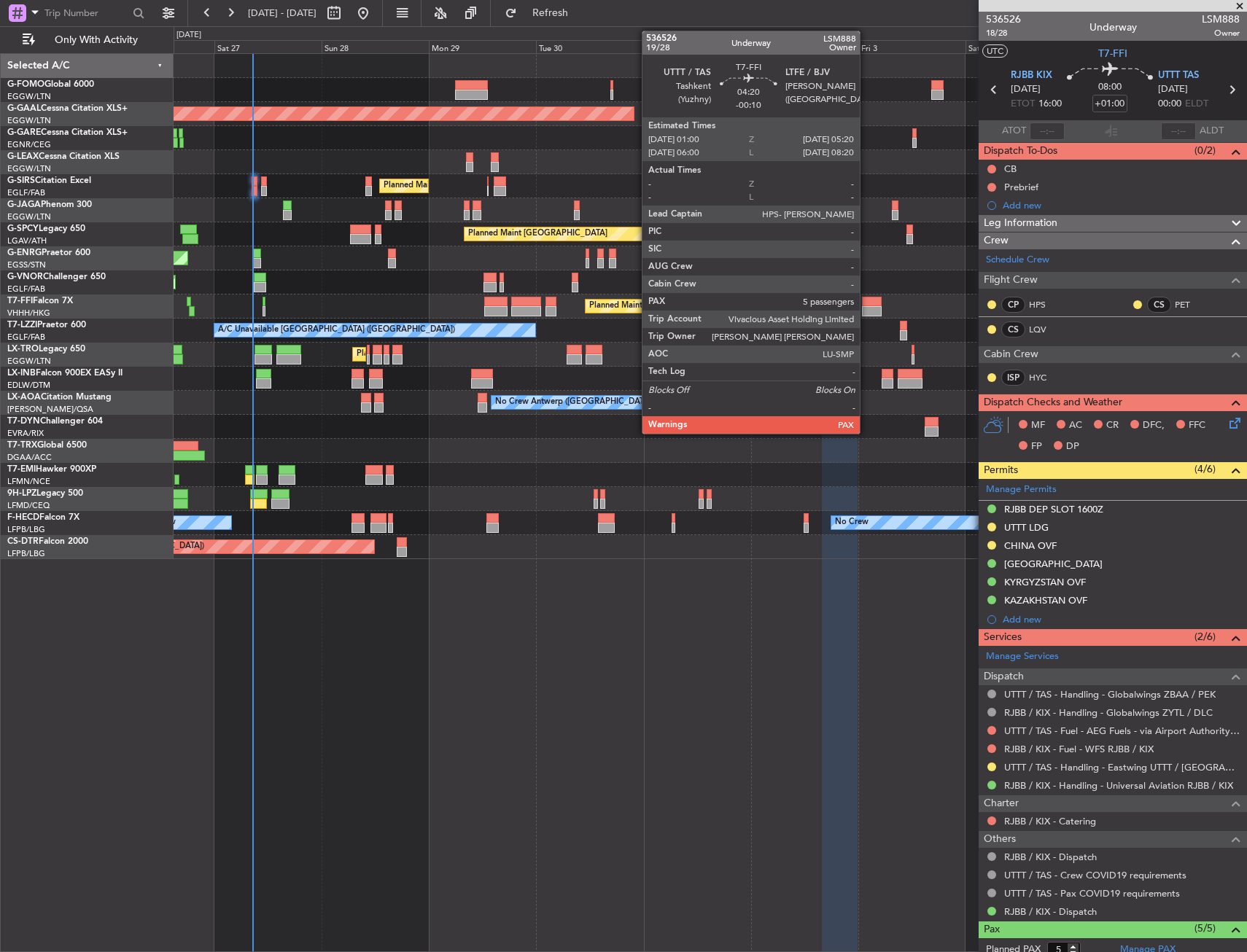
click at [867, 300] on div at bounding box center [871, 302] width 20 height 10
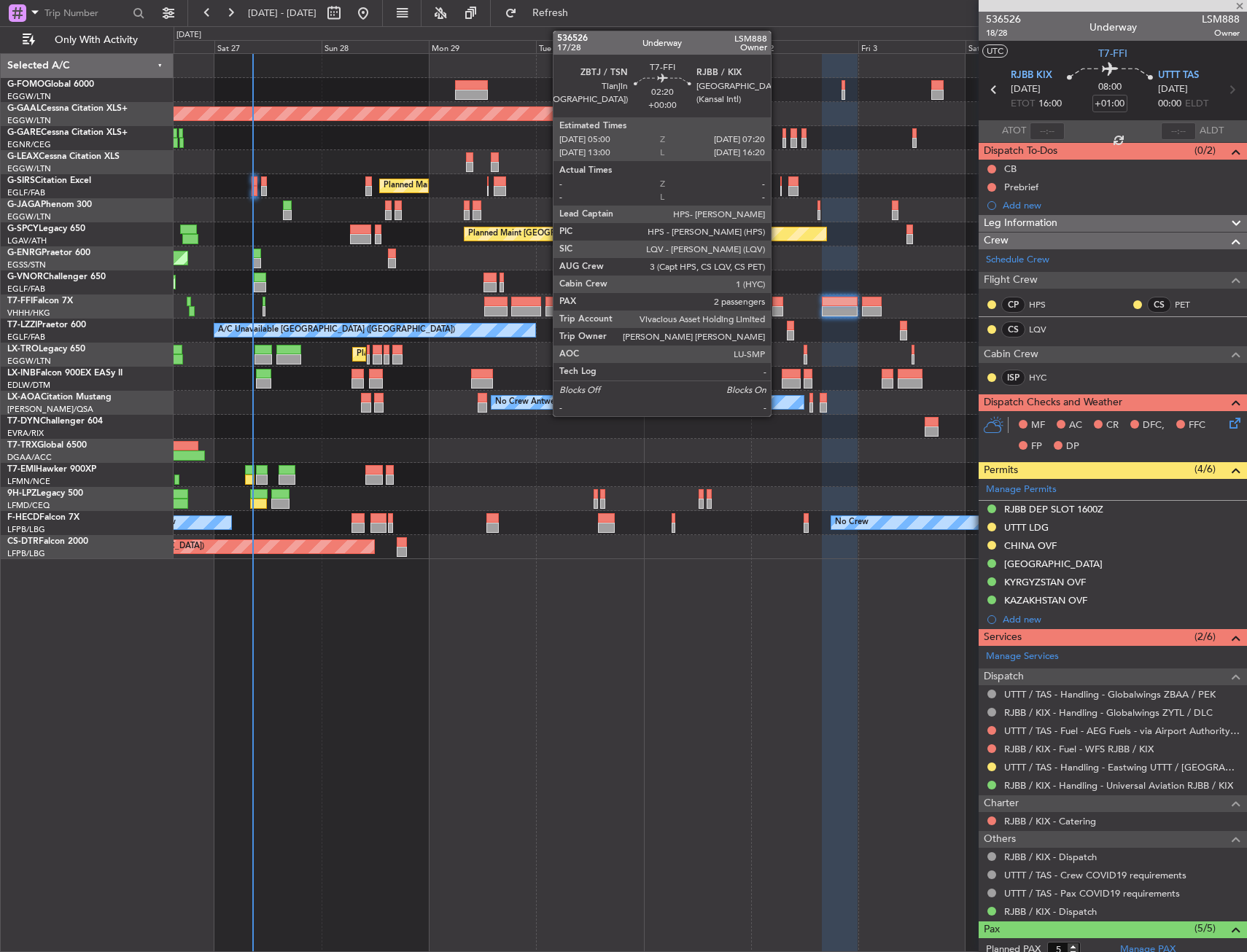
type input "-00:10"
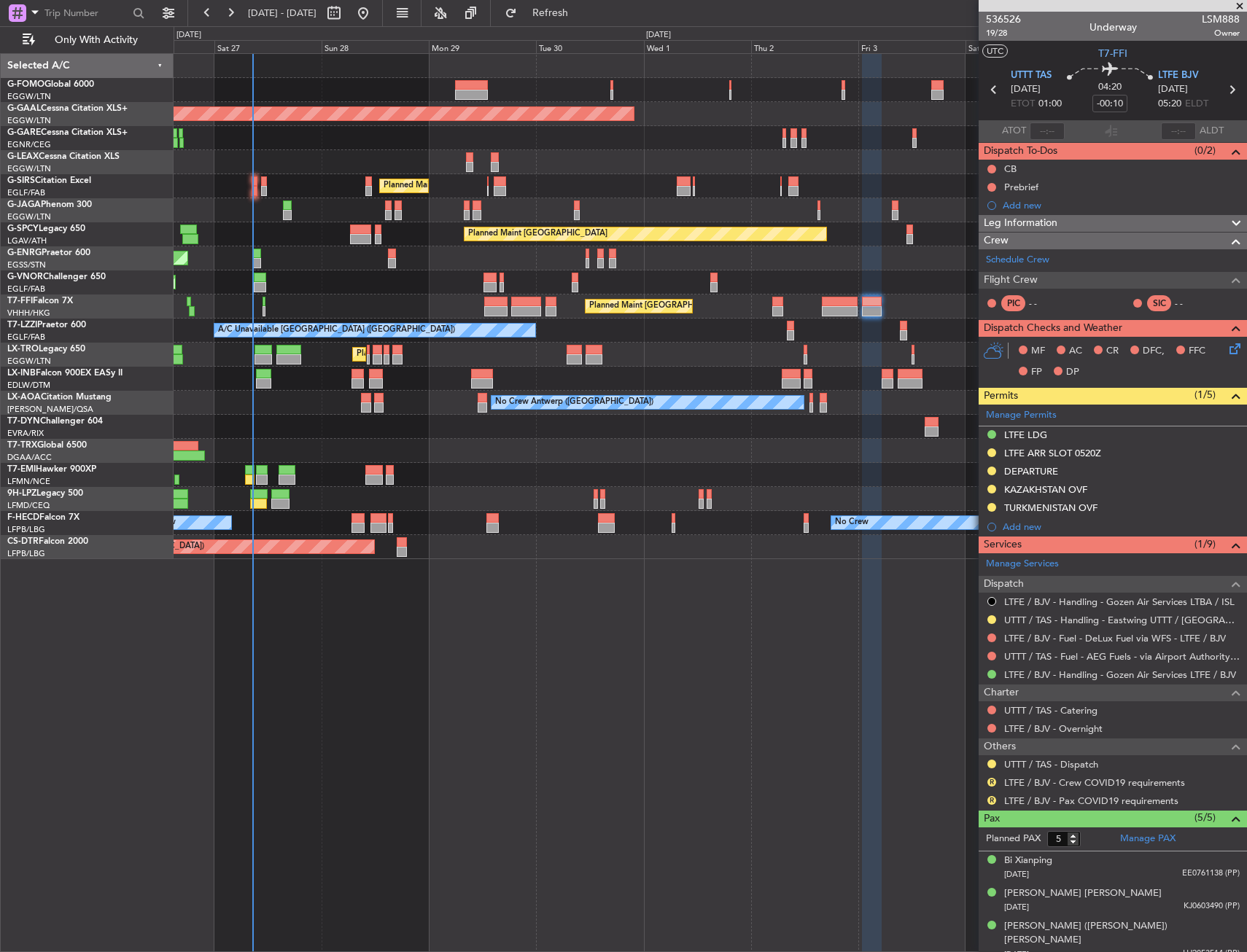
click at [498, 733] on div "Planned Maint [GEOGRAPHIC_DATA] ([GEOGRAPHIC_DATA]) Planned [GEOGRAPHIC_DATA] O…" at bounding box center [710, 502] width 1074 height 898
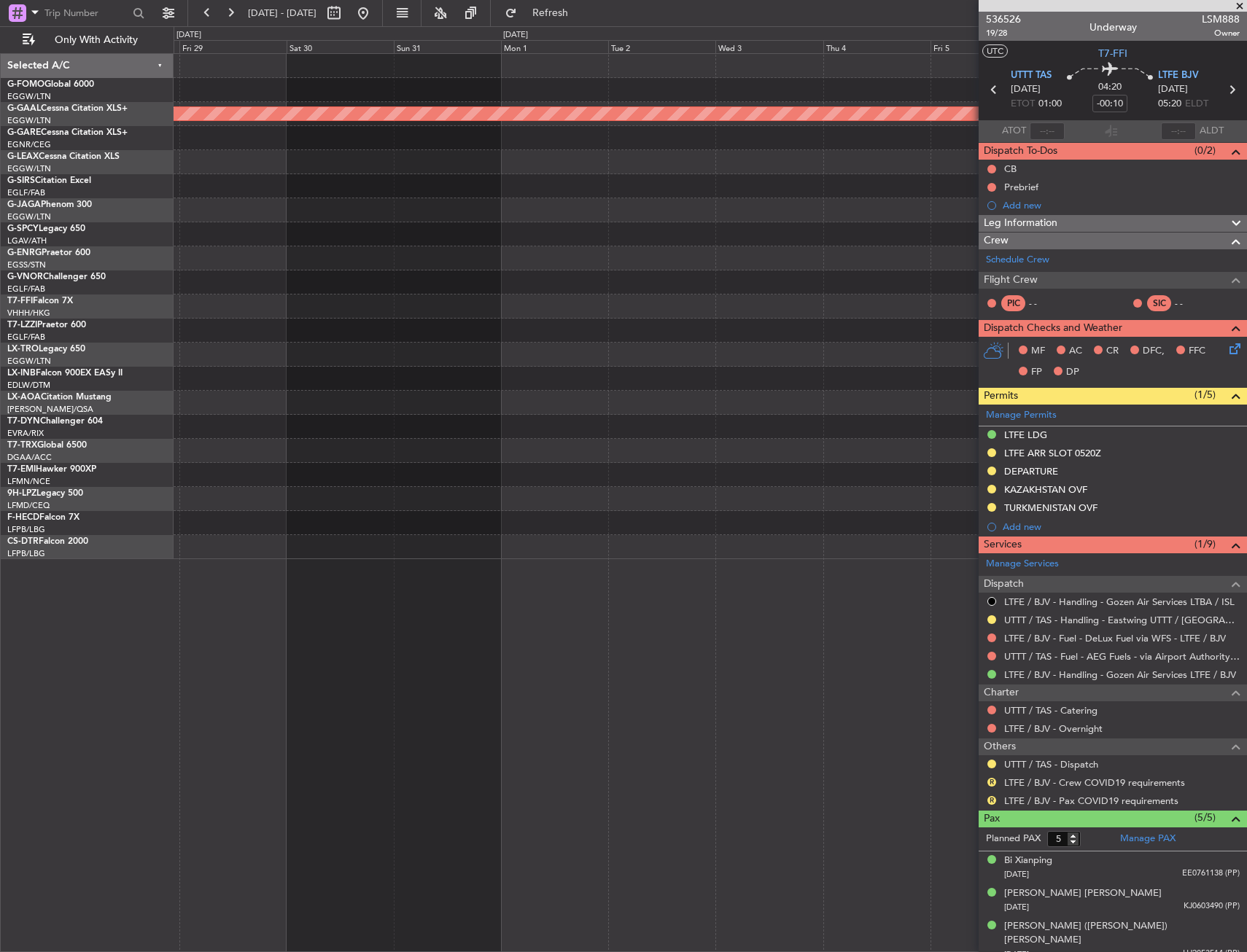
click at [1246, 323] on html "26 Sep 2025 - 06 Oct 2025 Refresh Quick Links Only With Activity Planned Maint …" at bounding box center [623, 476] width 1247 height 952
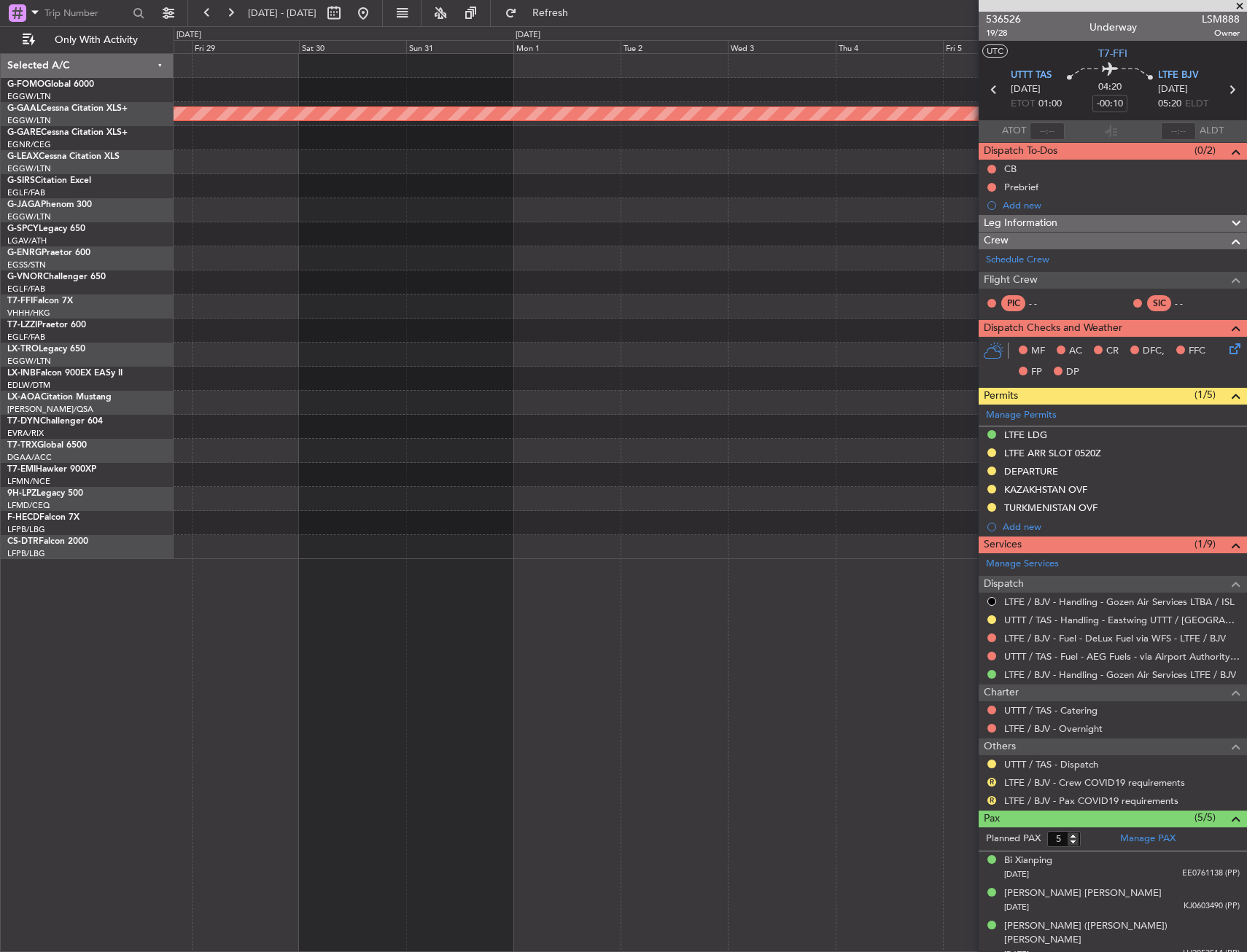
click at [1246, 282] on html "26 Sep 2025 - 06 Oct 2025 Refresh Quick Links Only With Activity Planned Maint …" at bounding box center [623, 476] width 1247 height 952
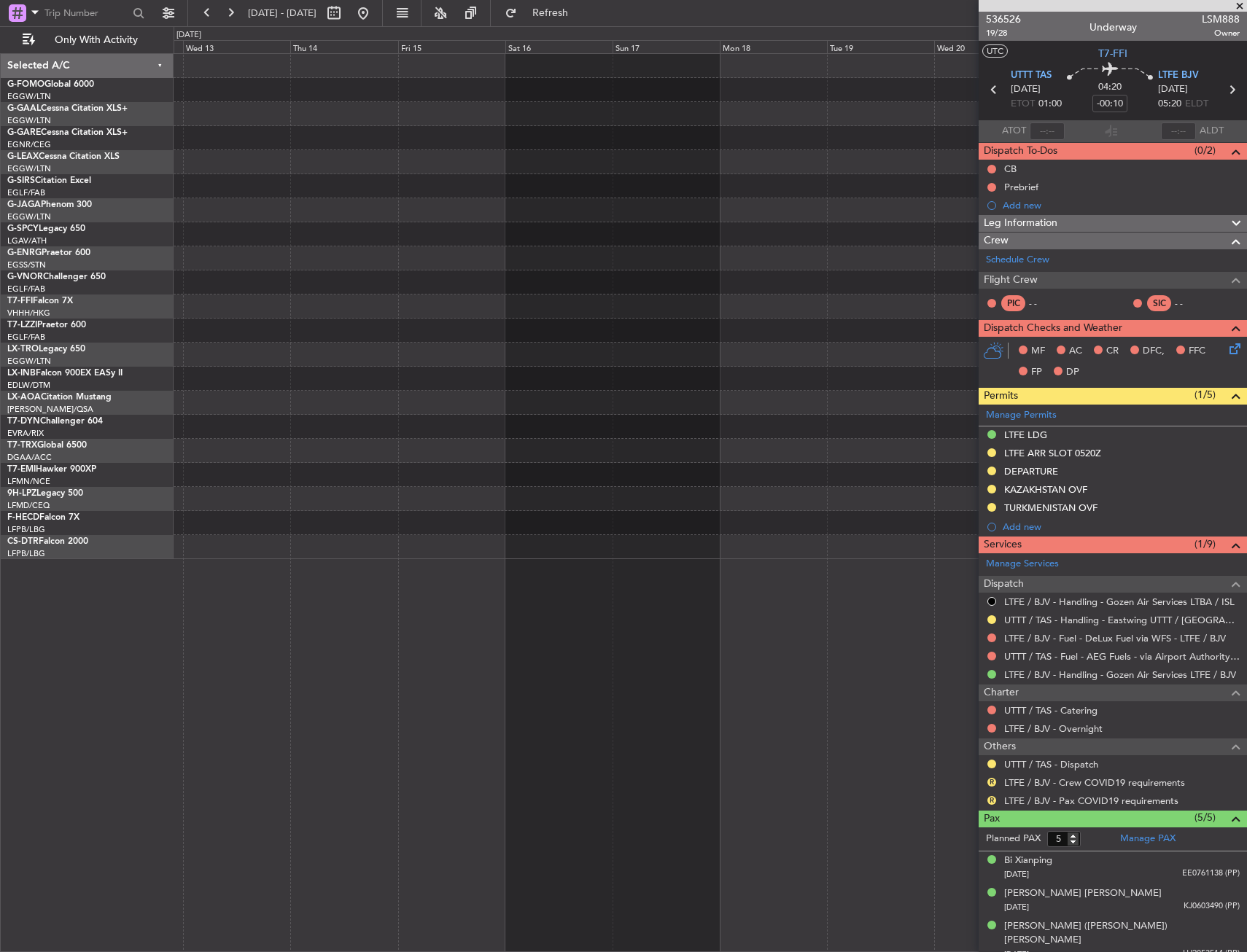
click at [1246, 247] on html "26 Sep 2025 - 06 Oct 2025 Refresh Quick Links Only With Activity Selected A/C G…" at bounding box center [623, 476] width 1247 height 952
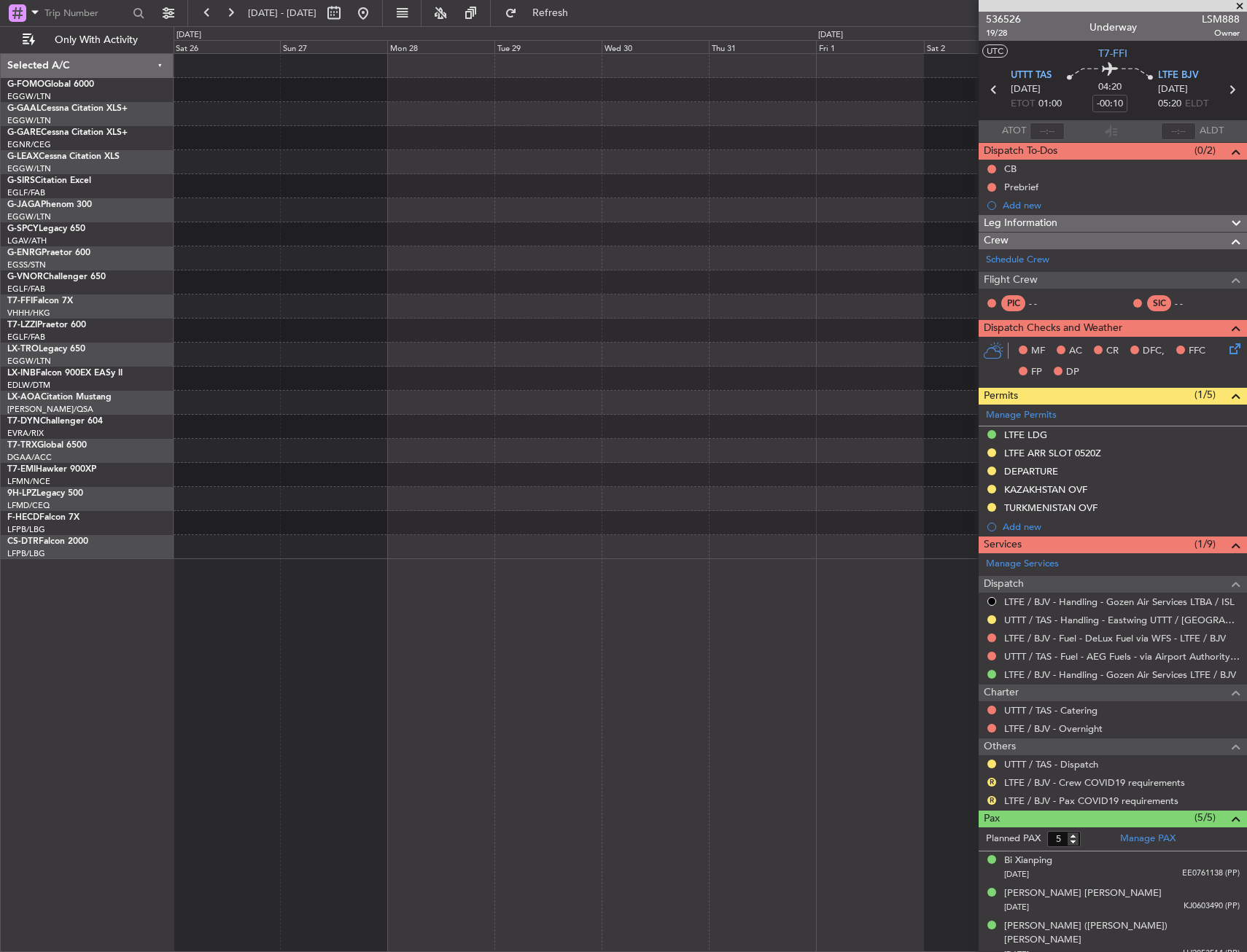
click at [1246, 273] on html "26 Sep 2025 - 06 Oct 2025 Refresh Quick Links Only With Activity Selected A/C G…" at bounding box center [623, 476] width 1247 height 952
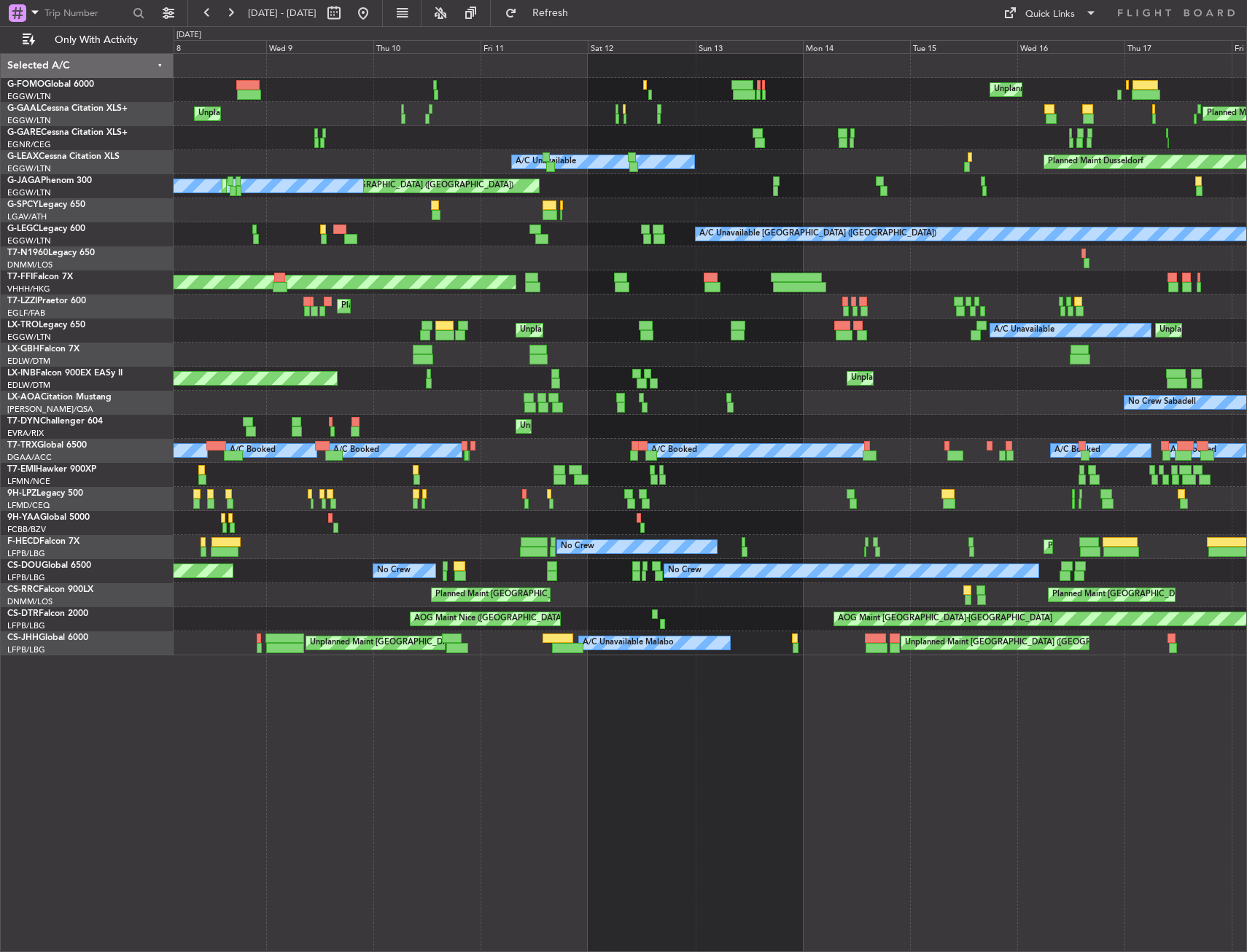
click at [442, 423] on div "Unplanned Maint Riga (Riga Intl)" at bounding box center [710, 427] width 1073 height 24
click at [0, 268] on html "08 Jul 2025 - 18 Jul 2025 Refresh Quick Links Only With Activity Unplanned Main…" at bounding box center [623, 476] width 1247 height 952
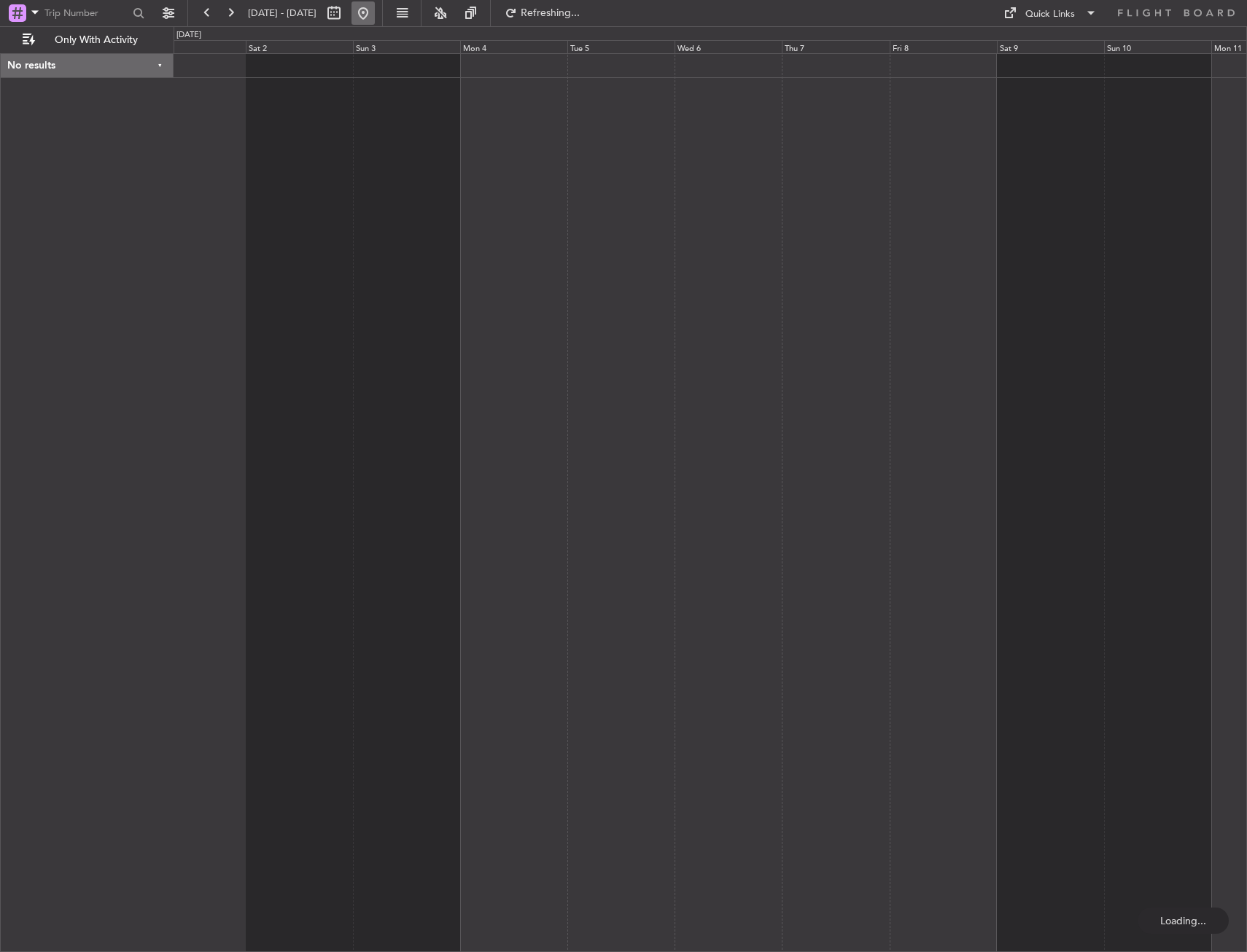
click at [375, 16] on button at bounding box center [363, 13] width 23 height 23
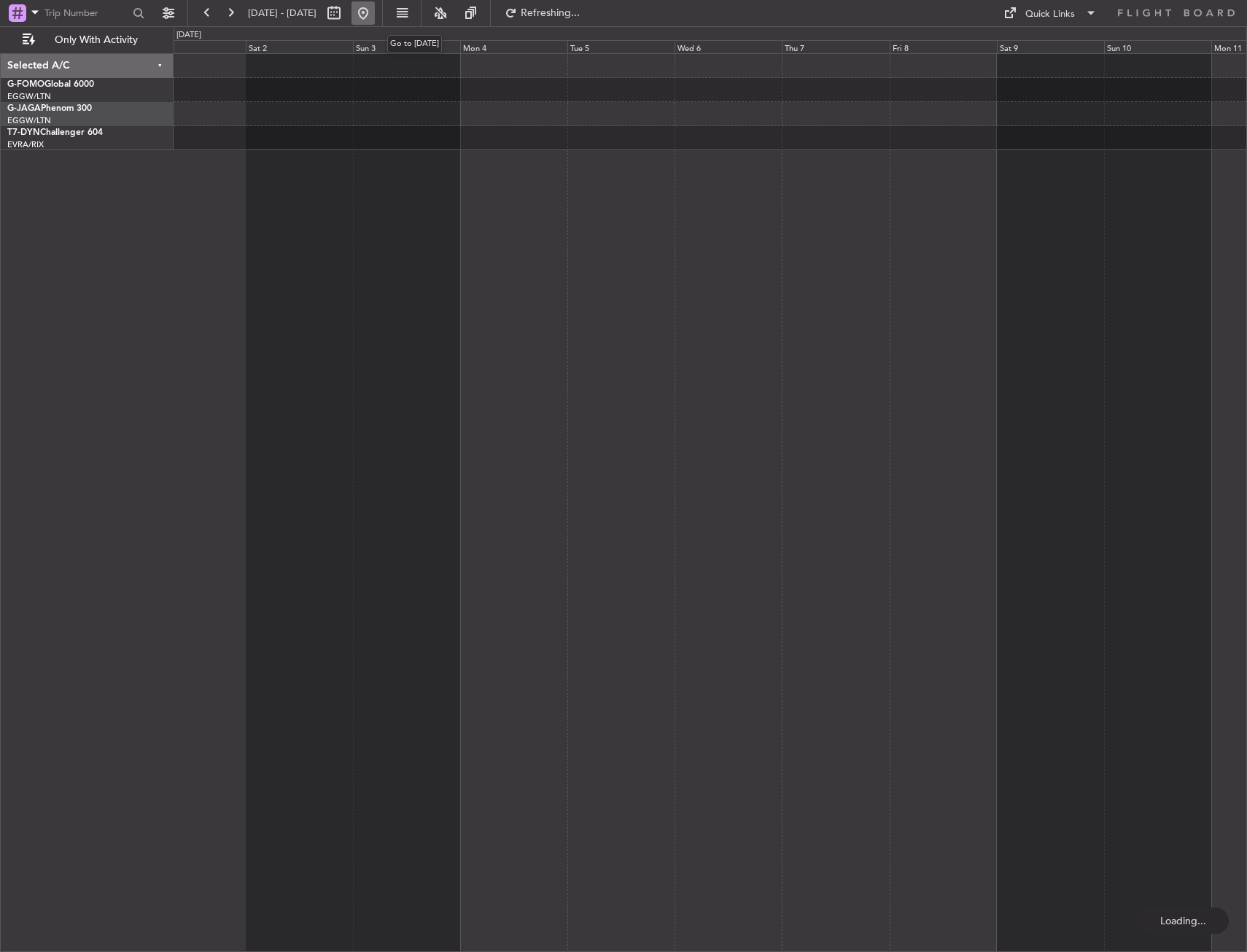
click at [375, 18] on button at bounding box center [363, 13] width 23 height 23
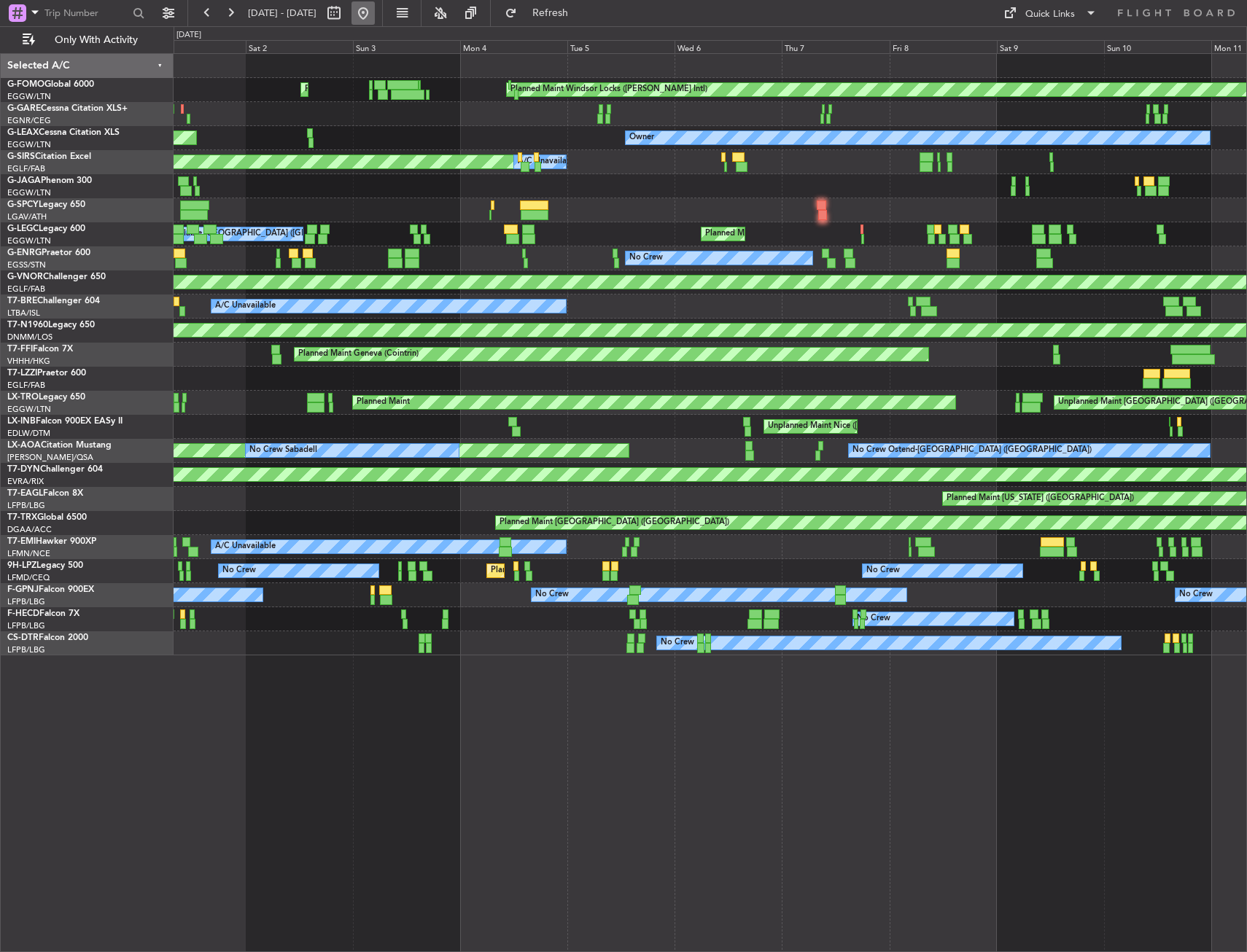
click at [375, 18] on button at bounding box center [363, 13] width 23 height 23
click at [375, 16] on button at bounding box center [363, 13] width 23 height 23
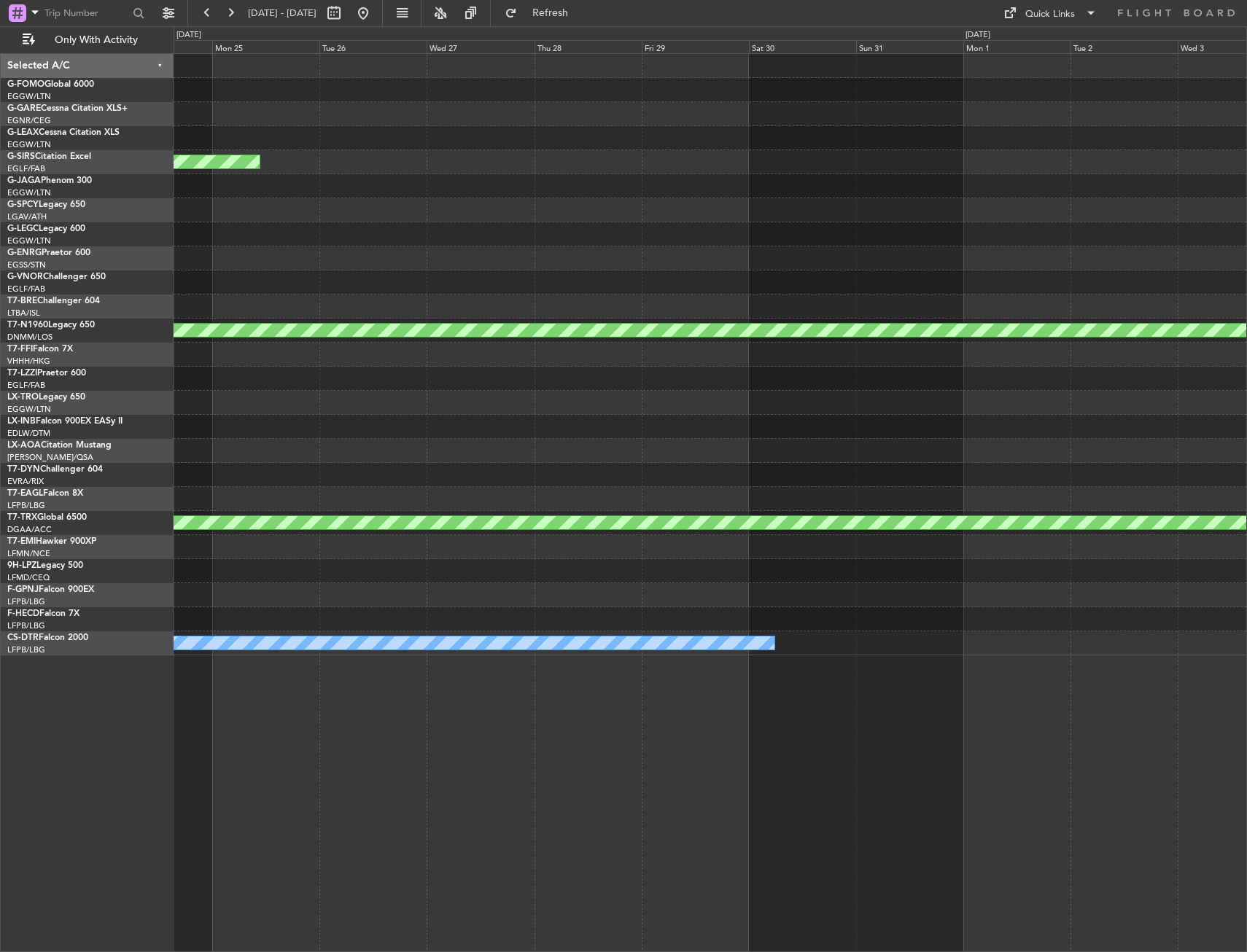
click at [0, 196] on html "22 Sep 2025 - 02 Oct 2025 Refresh Quick Links Only With Activity Unplanned Main…" at bounding box center [623, 476] width 1247 height 952
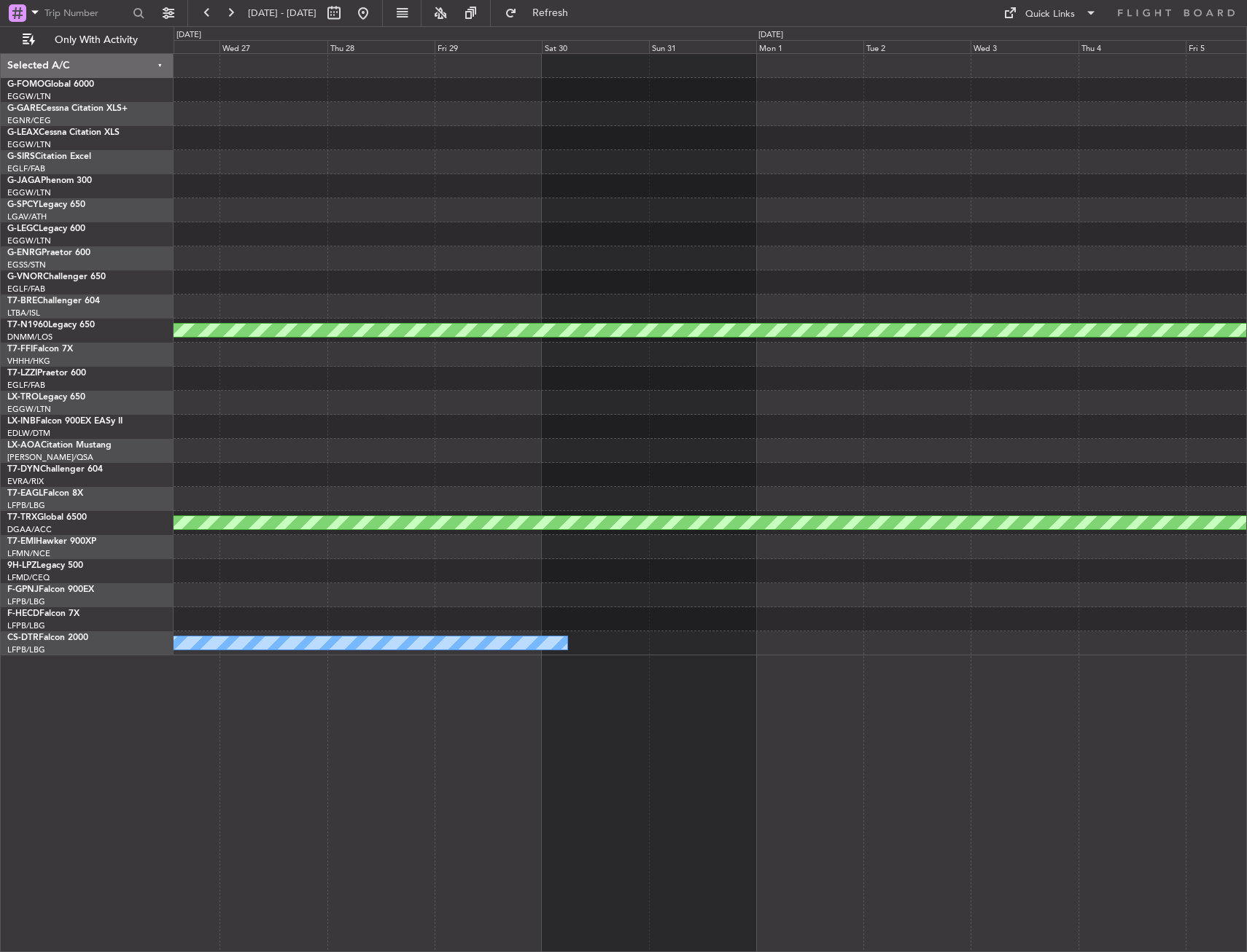
click at [0, 194] on html "22 Sep 2025 - 02 Oct 2025 Refresh Quick Links Only With Activity Unplanned Main…" at bounding box center [623, 476] width 1247 height 952
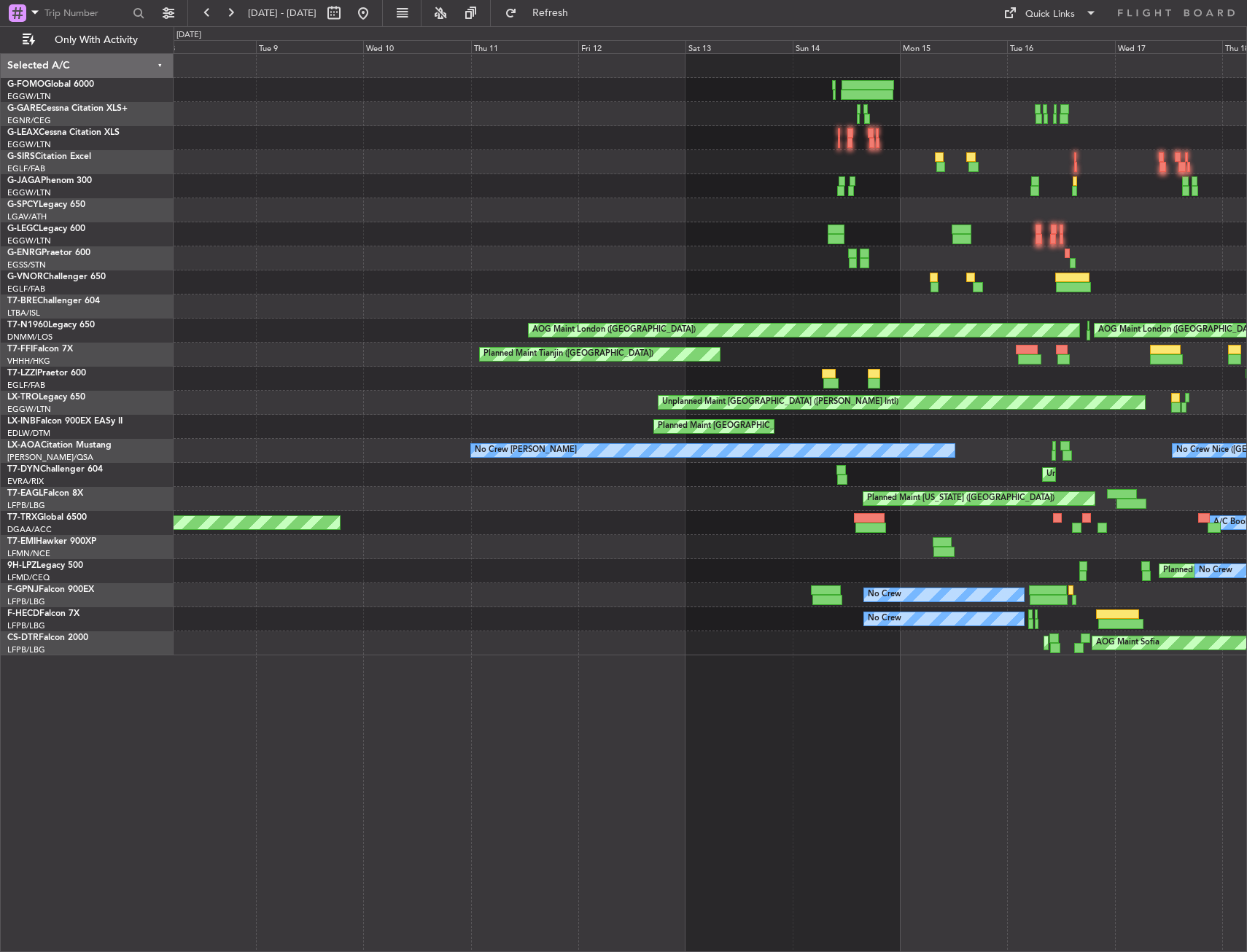
click at [0, 195] on html "22 Sep 2025 - 02 Oct 2025 Refresh Quick Links Only With Activity Unplanned Main…" at bounding box center [623, 476] width 1247 height 952
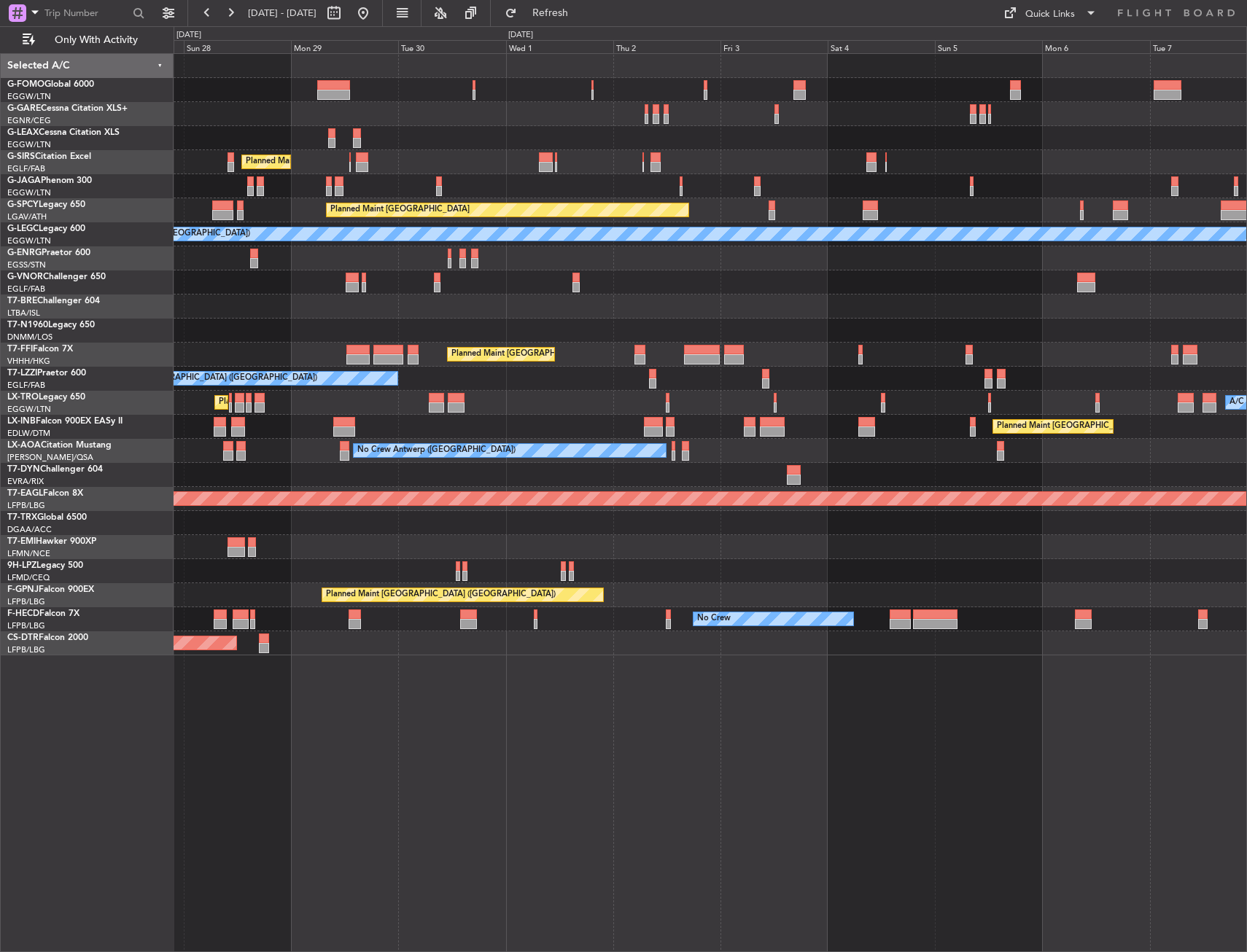
click at [173, 204] on div "G-SPCY Legacy 650 LGAV/ATH Athens (Eleftherios Venizelos Intl)" at bounding box center [87, 210] width 172 height 24
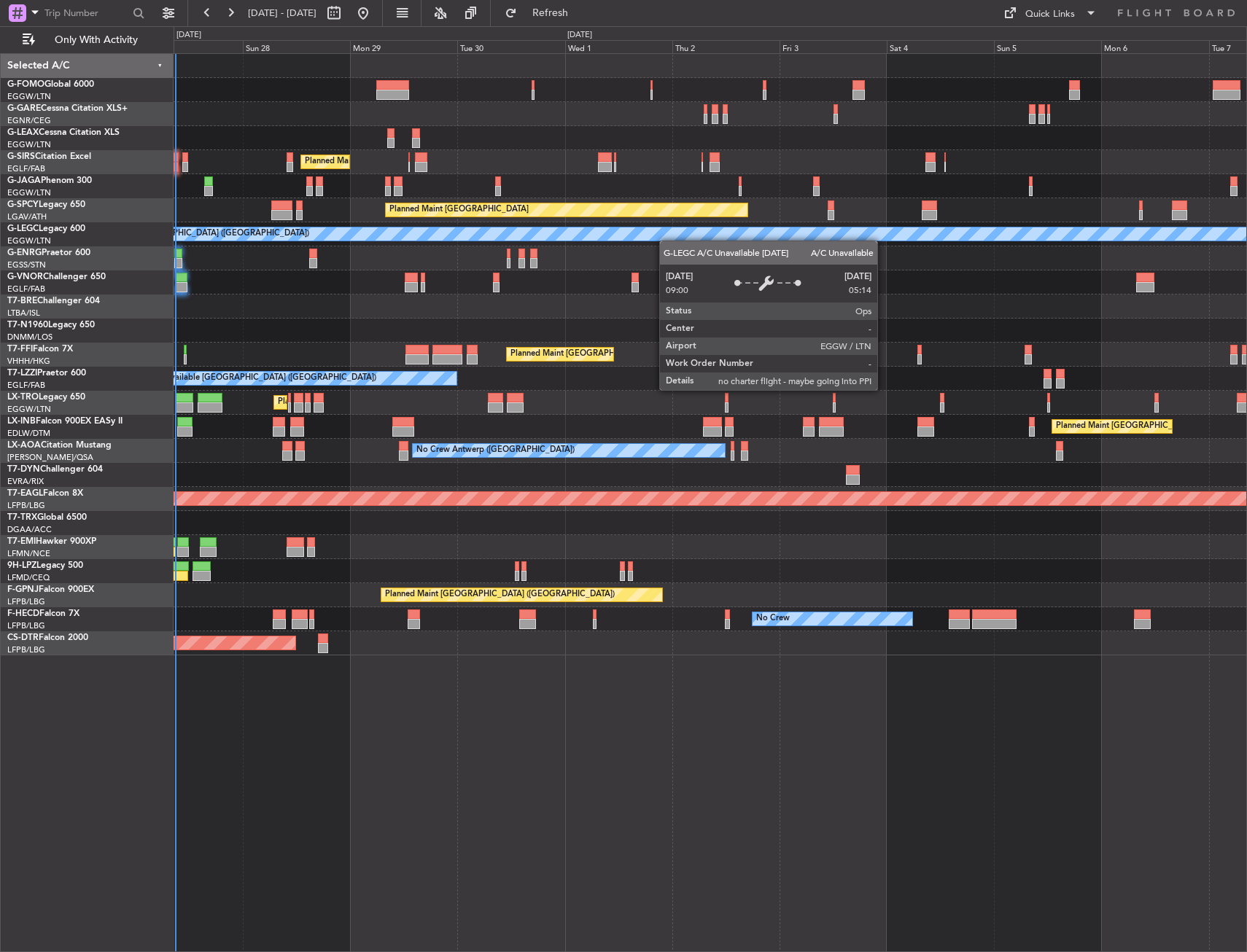
click at [667, 241] on div "A/C Unavailable London (Luton)" at bounding box center [710, 233] width 1073 height 24
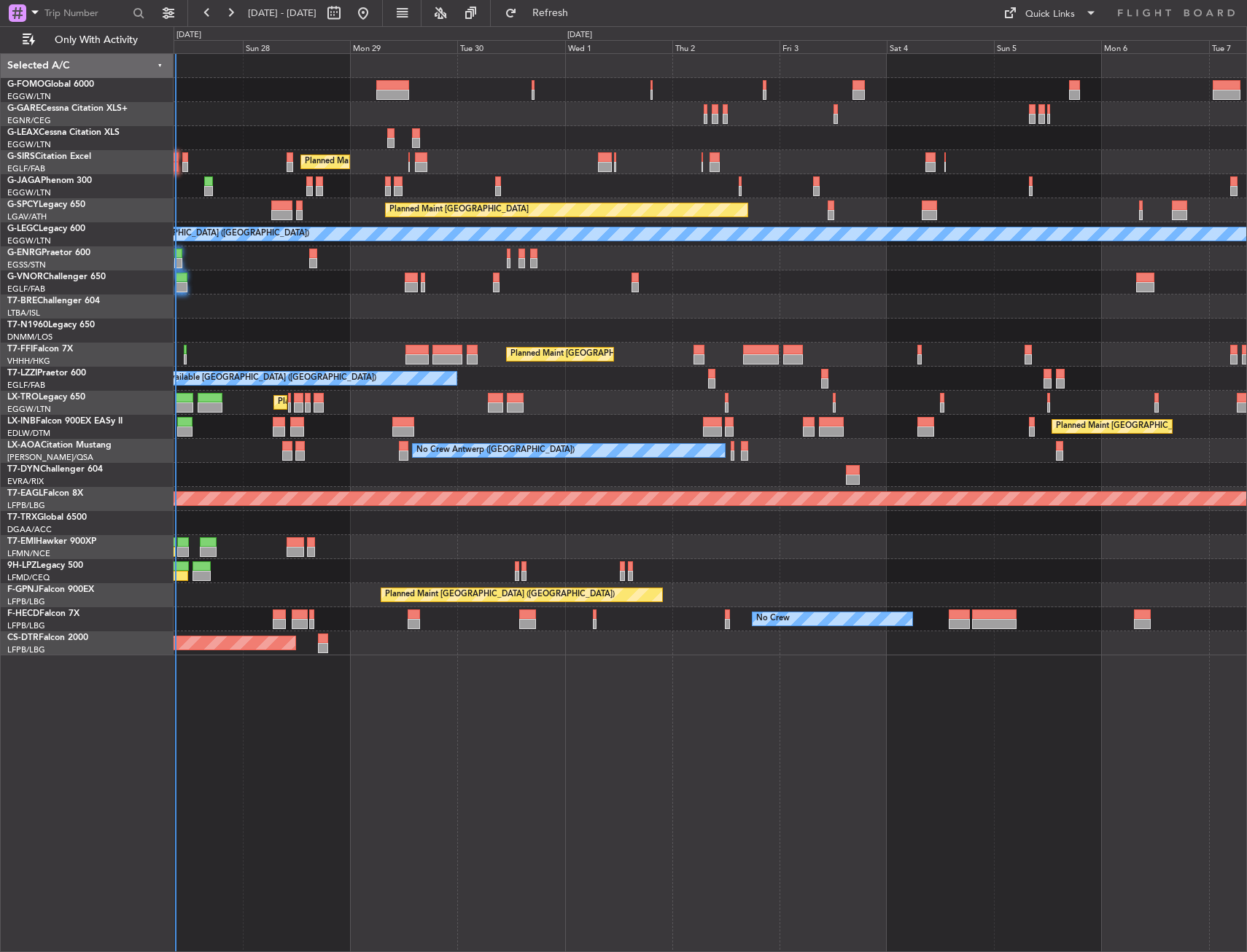
click at [730, 246] on div "Planned Maint London (Luton) Planned Maint London (Luton) Planned Maint Bremen …" at bounding box center [710, 354] width 1073 height 601
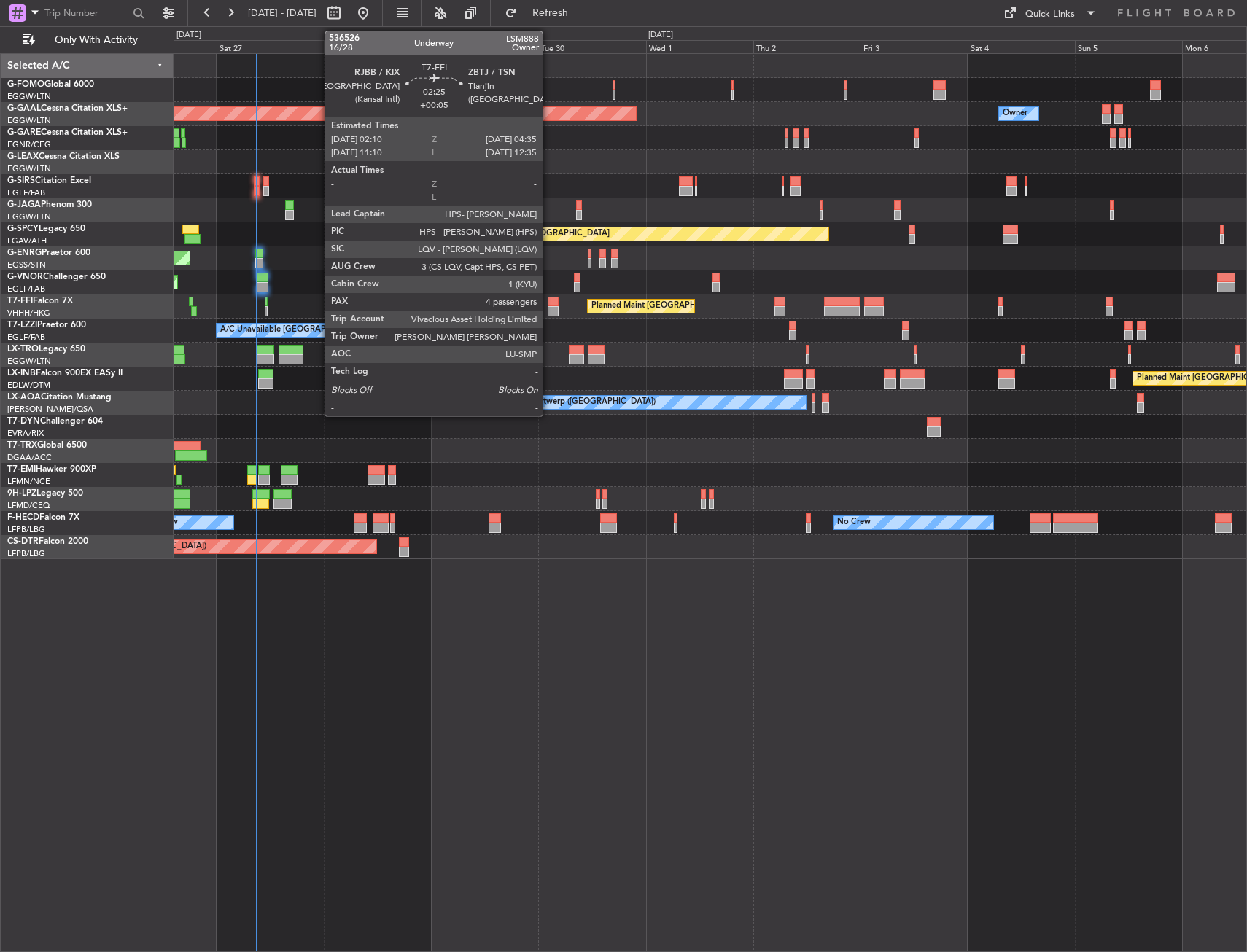
click at [549, 305] on div at bounding box center [553, 302] width 11 height 10
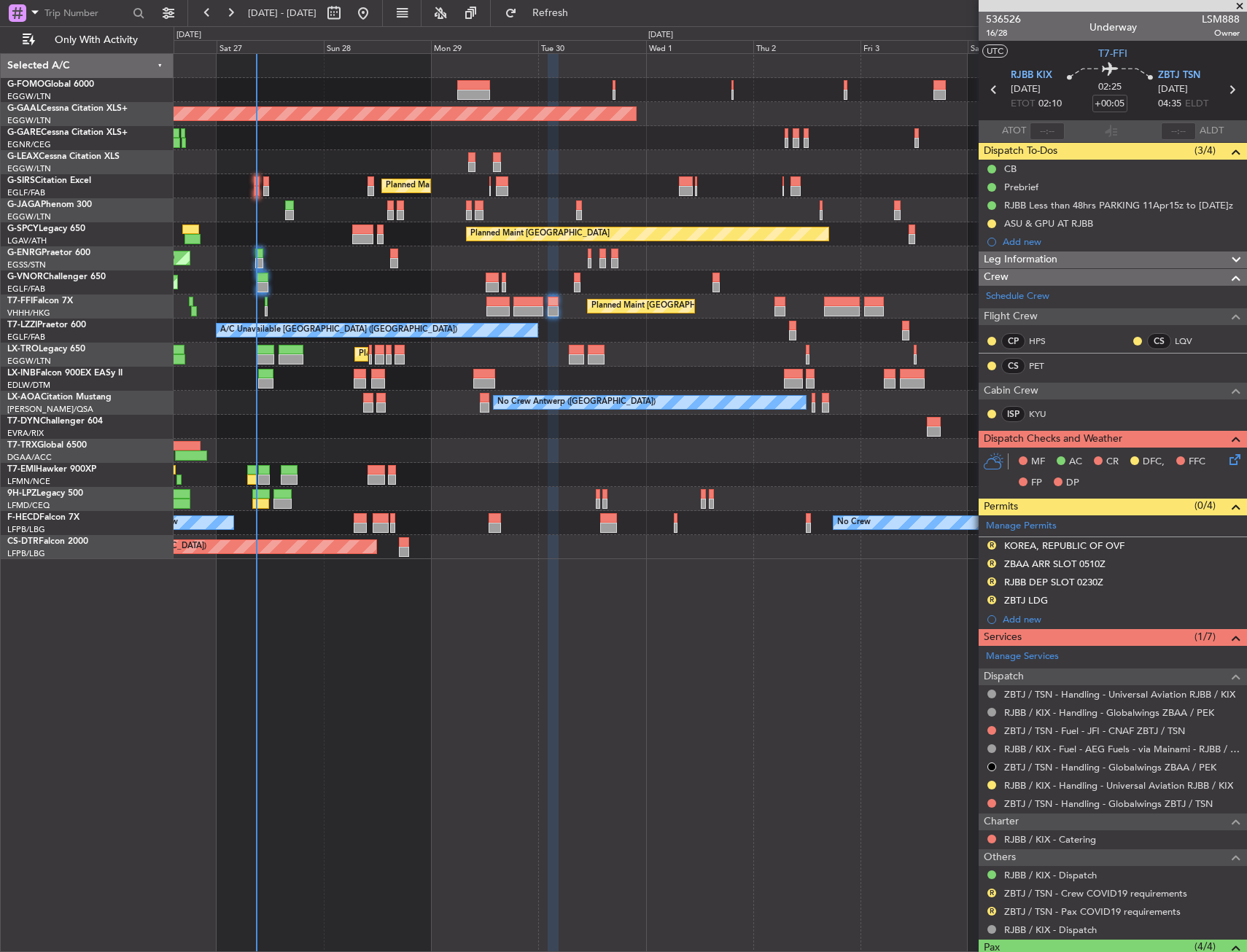
click at [679, 564] on div "Planned Maint London (Luton) Planned Maint Dusseldorf Owner Planned Maint Londo…" at bounding box center [710, 502] width 1074 height 898
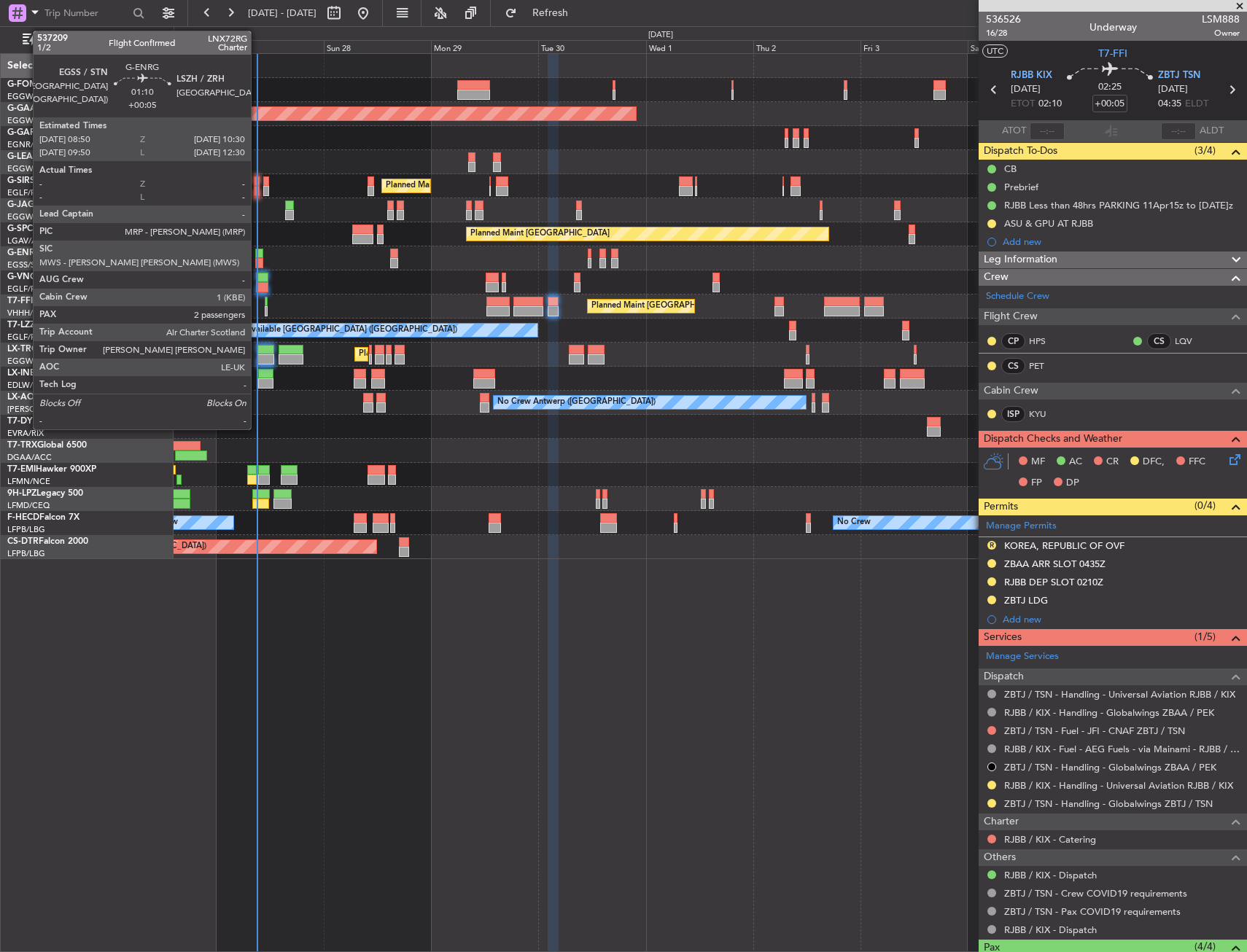
click at [257, 261] on div at bounding box center [259, 263] width 8 height 10
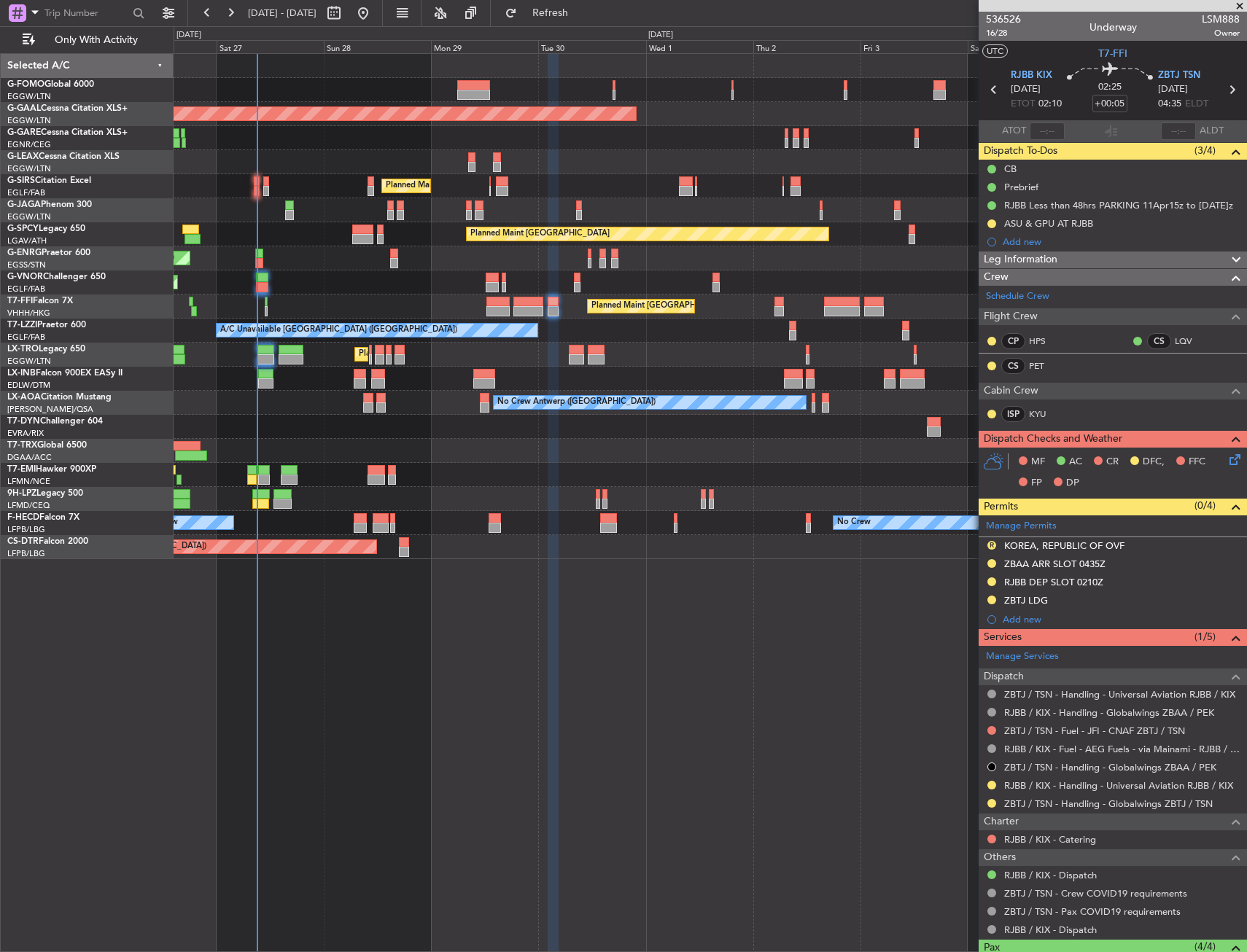
click at [314, 288] on div "Planned Maint [GEOGRAPHIC_DATA] ([GEOGRAPHIC_DATA])" at bounding box center [710, 282] width 1073 height 24
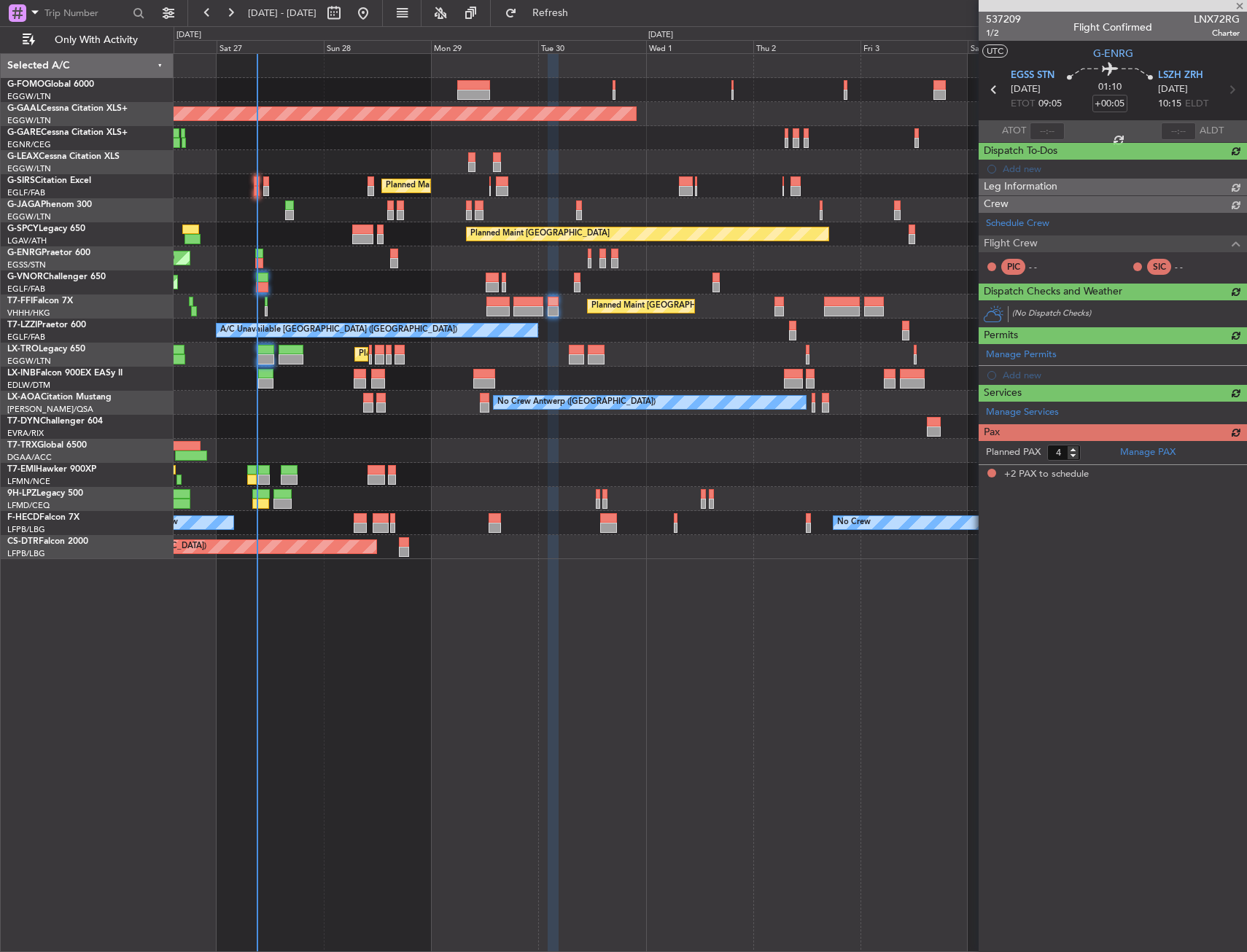
type input "2"
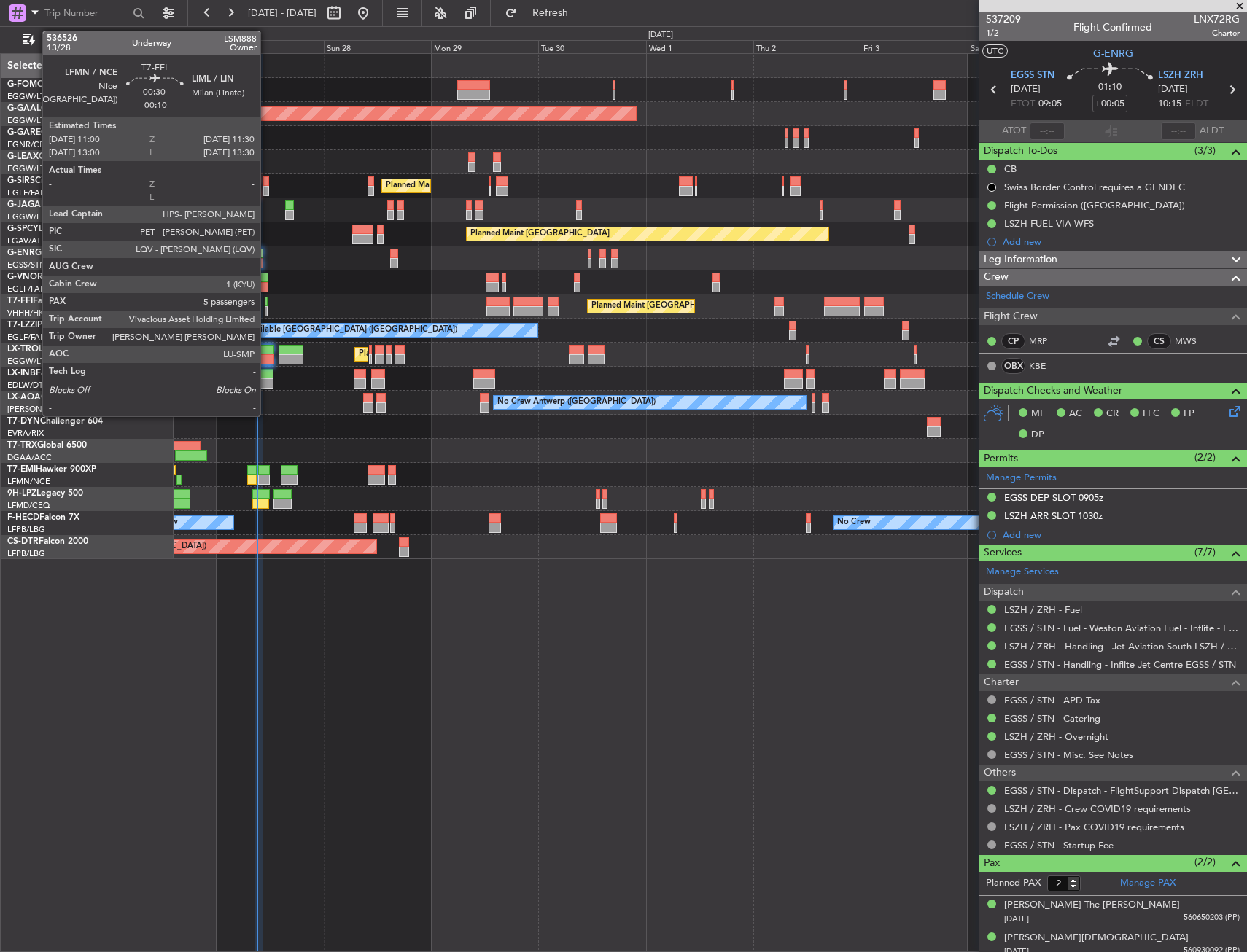
click at [267, 308] on div at bounding box center [267, 311] width 3 height 10
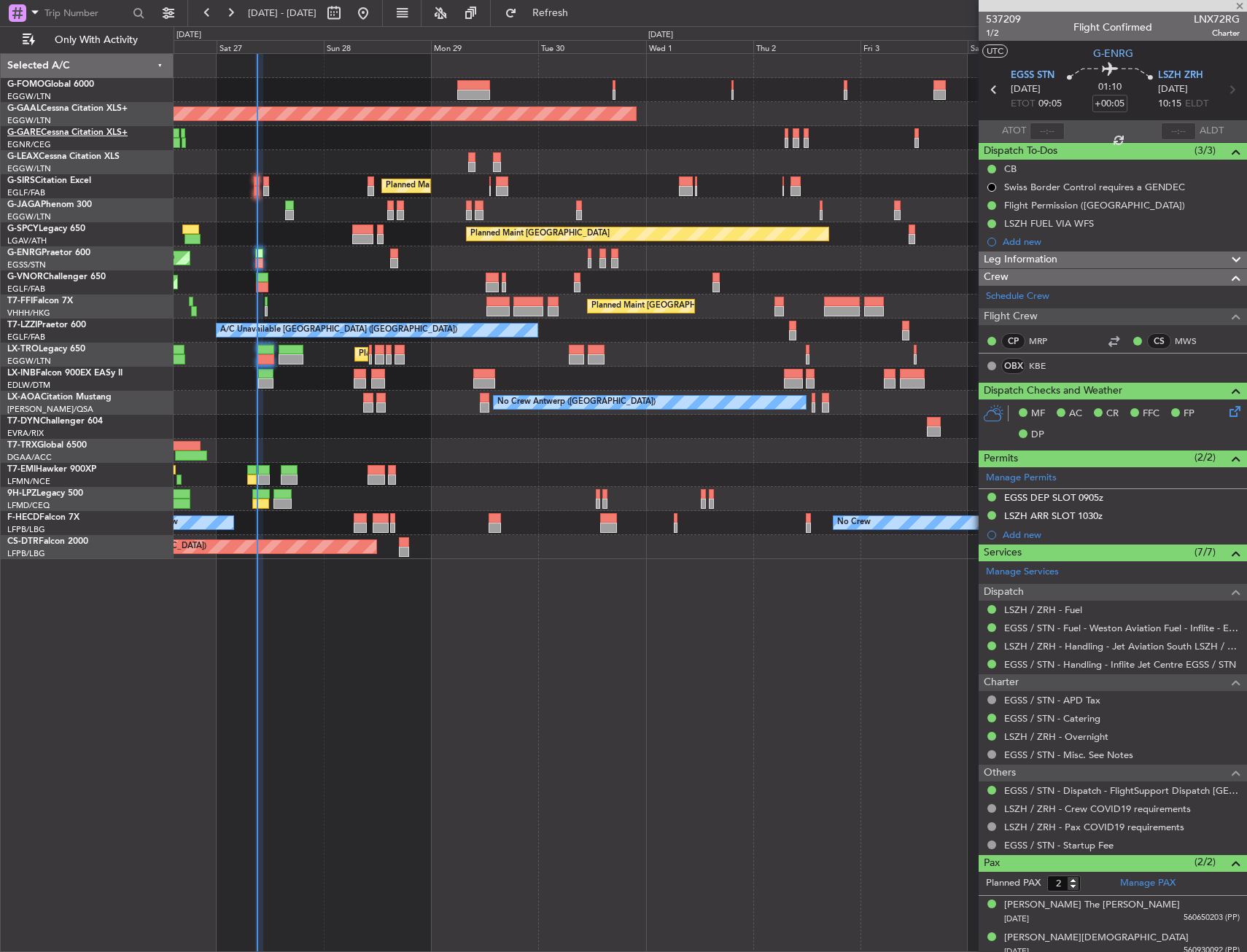
type input "-00:10"
type input "5"
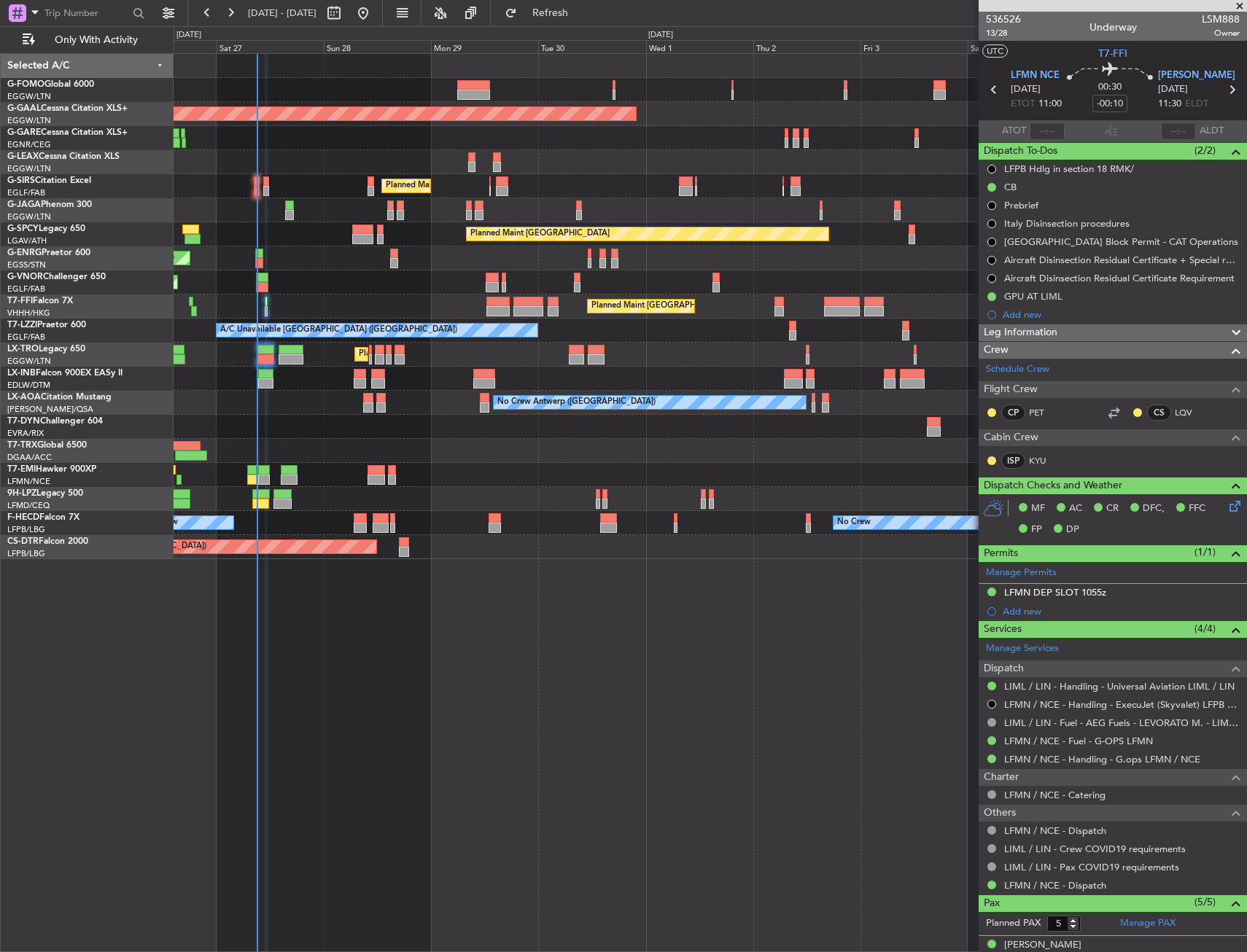
click at [504, 629] on div "Planned Maint London (Luton) Owner Planned Maint Dusseldorf Planned Maint Londo…" at bounding box center [710, 502] width 1074 height 898
drag, startPoint x: 1041, startPoint y: 214, endPoint x: 1046, endPoint y: 205, distance: 10.3
click at [1046, 205] on ul "LFPB Hdlg in section 18 RMK/ CB Prebrief [GEOGRAPHIC_DATA] Disinsection procedu…" at bounding box center [1112, 241] width 268 height 164
click at [1046, 205] on div "Prebrief" at bounding box center [1112, 205] width 268 height 18
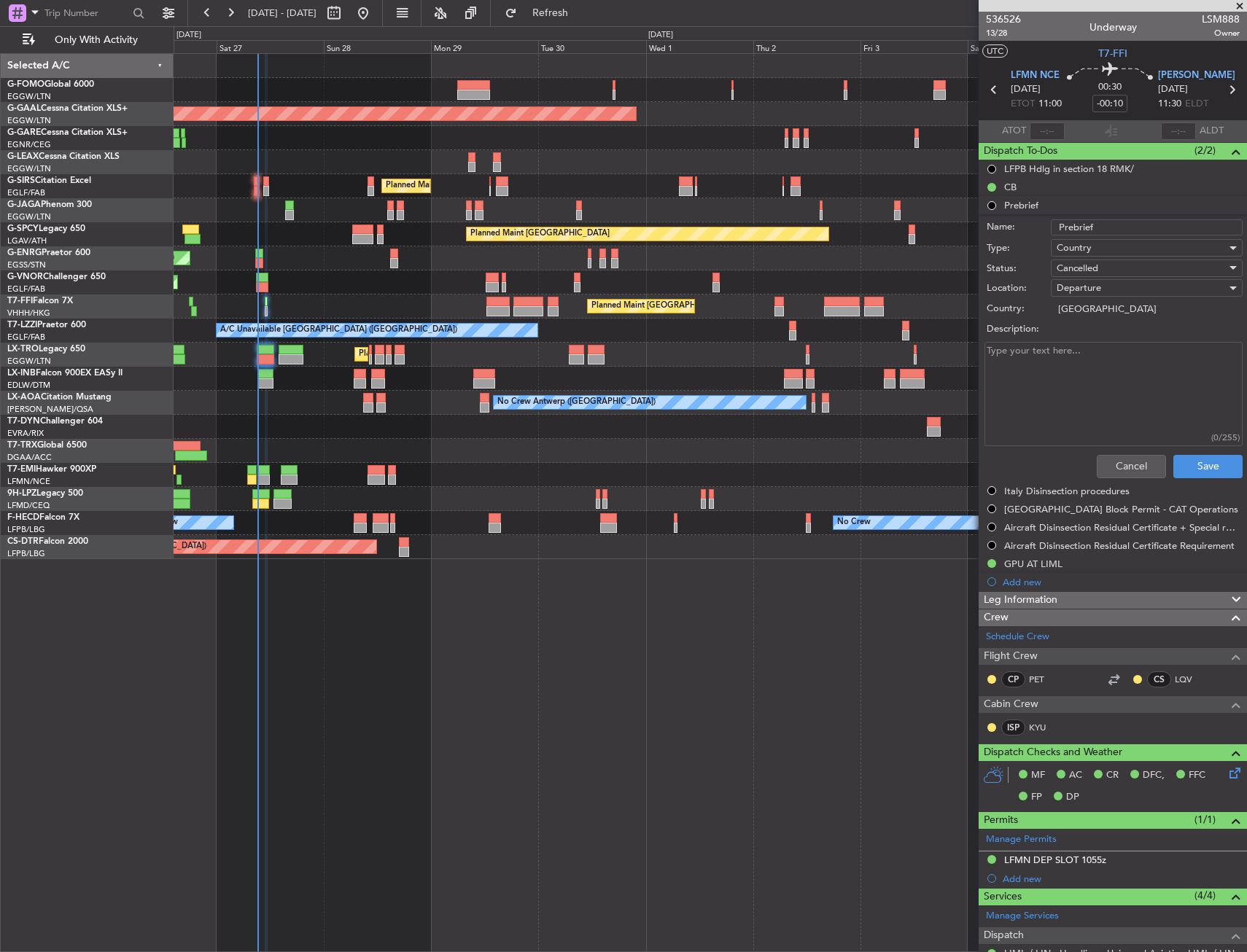
click at [1096, 385] on textarea "Description:" at bounding box center [1113, 394] width 258 height 104
type textarea "23500"
click at [1106, 265] on div "Cancelled" at bounding box center [1141, 268] width 170 height 22
drag, startPoint x: 1106, startPoint y: 265, endPoint x: 1202, endPoint y: 455, distance: 212.9
click at [1111, 334] on span "Completed" at bounding box center [1140, 341] width 171 height 22
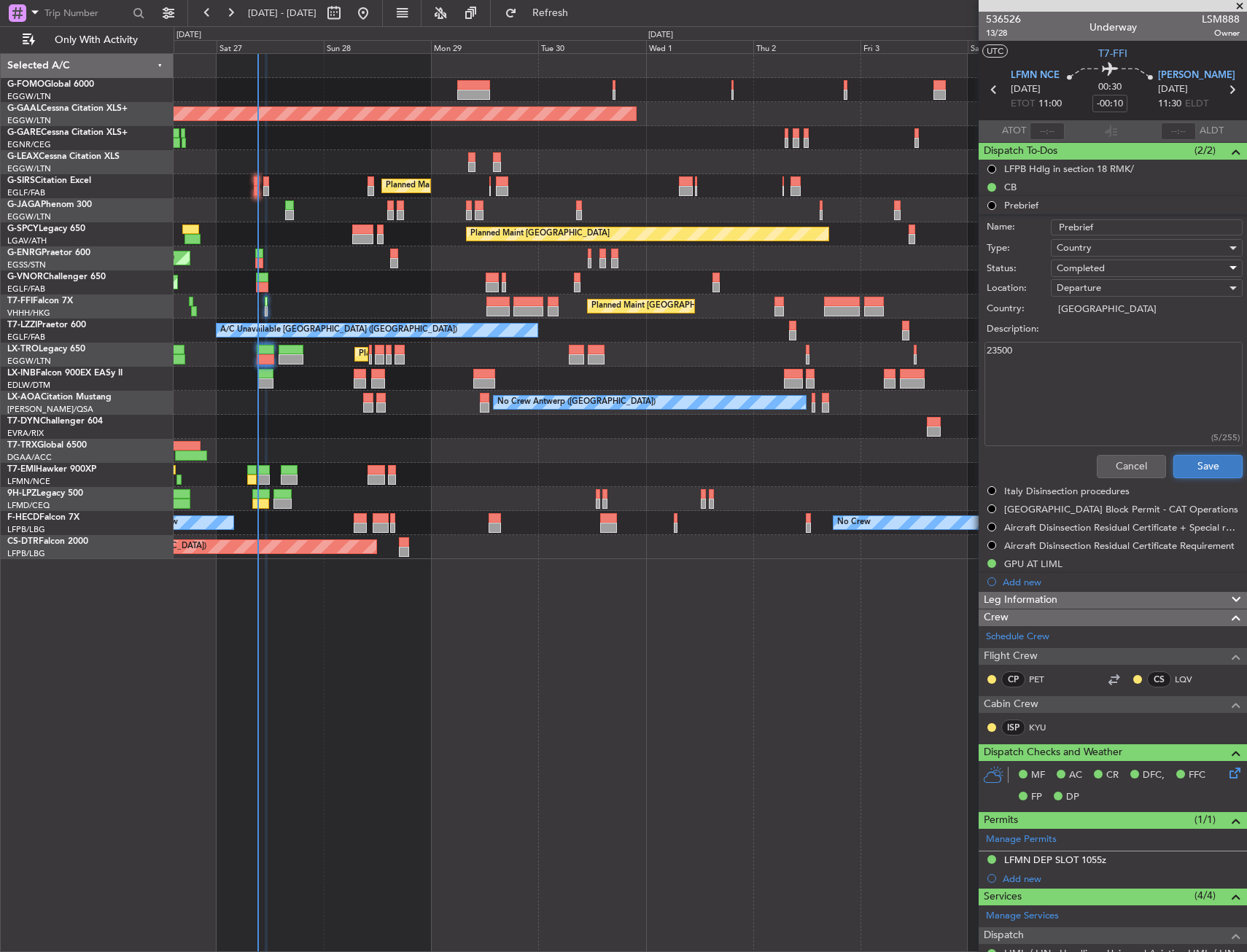
click at [1202, 455] on button "Save" at bounding box center [1208, 466] width 69 height 23
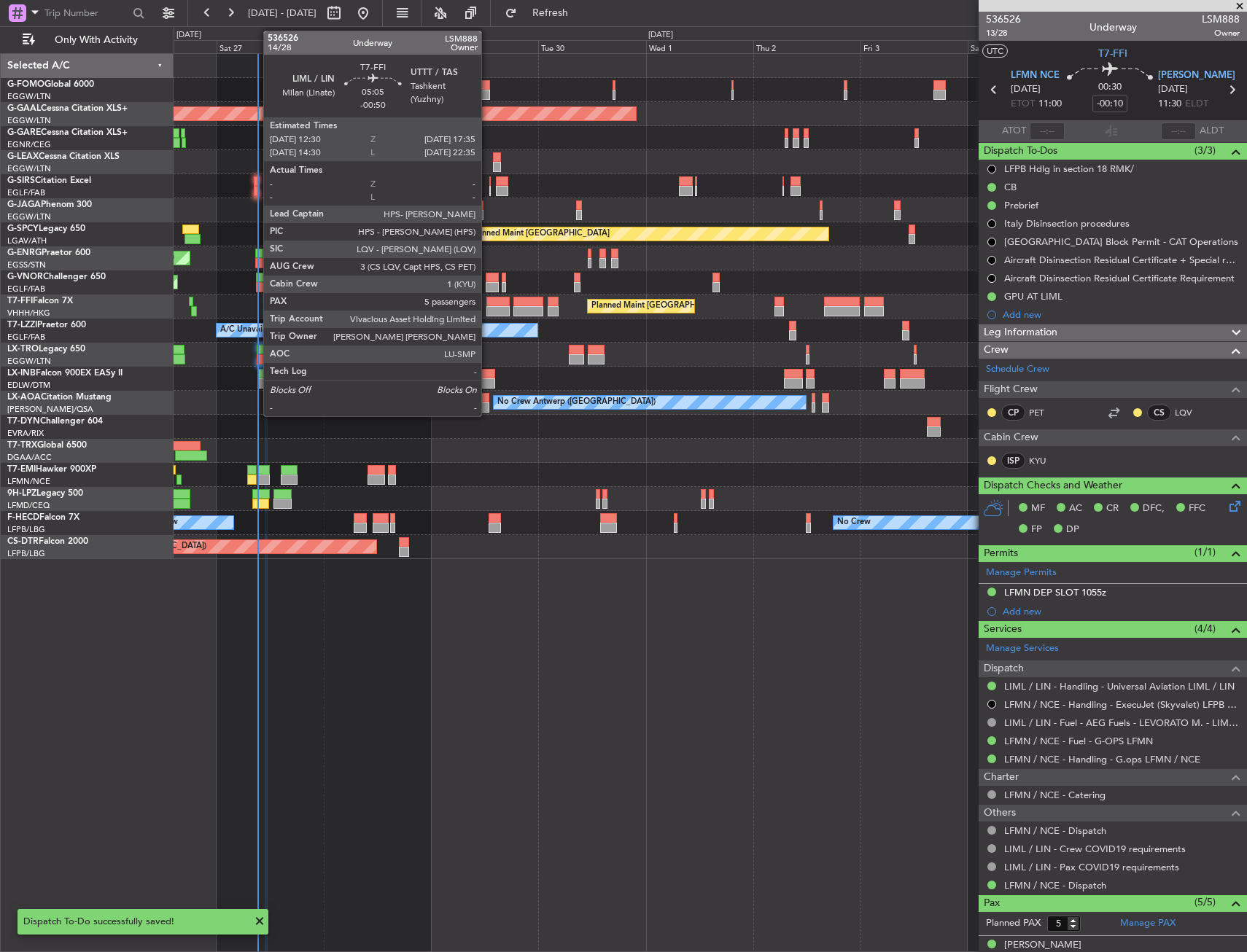
click at [488, 302] on div at bounding box center [498, 302] width 23 height 10
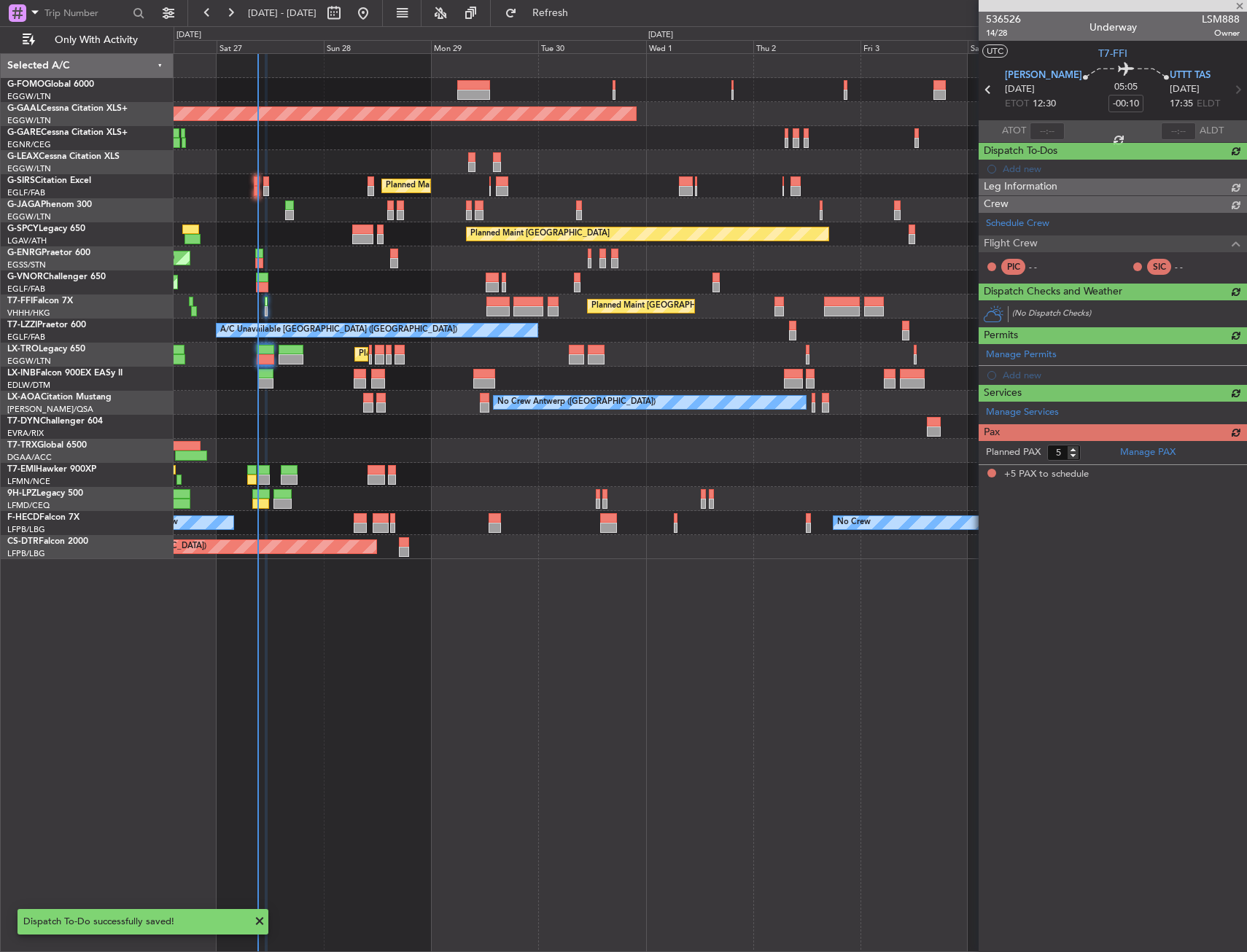
type input "-00:50"
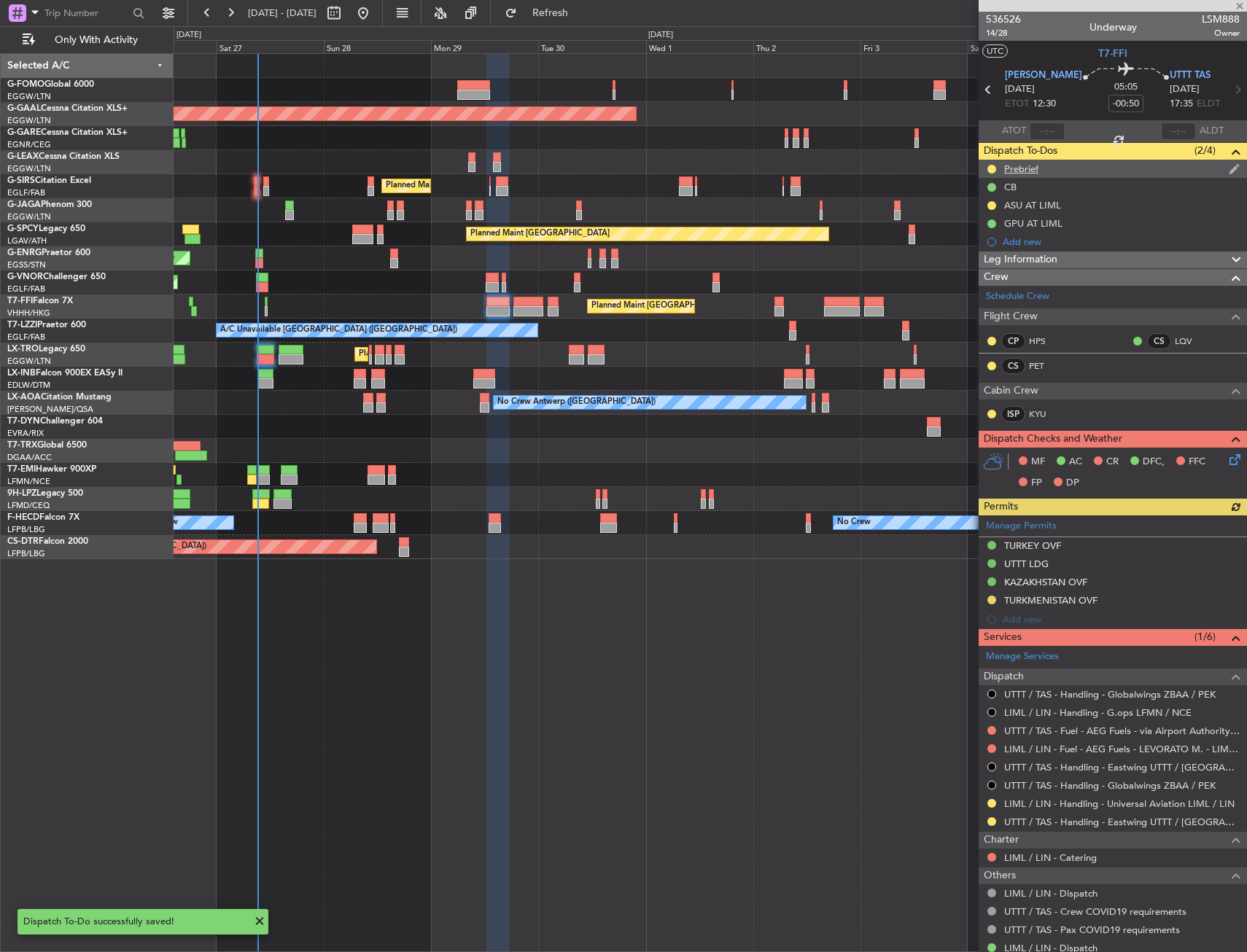
click at [1038, 167] on div "Prebrief" at bounding box center [1112, 168] width 268 height 18
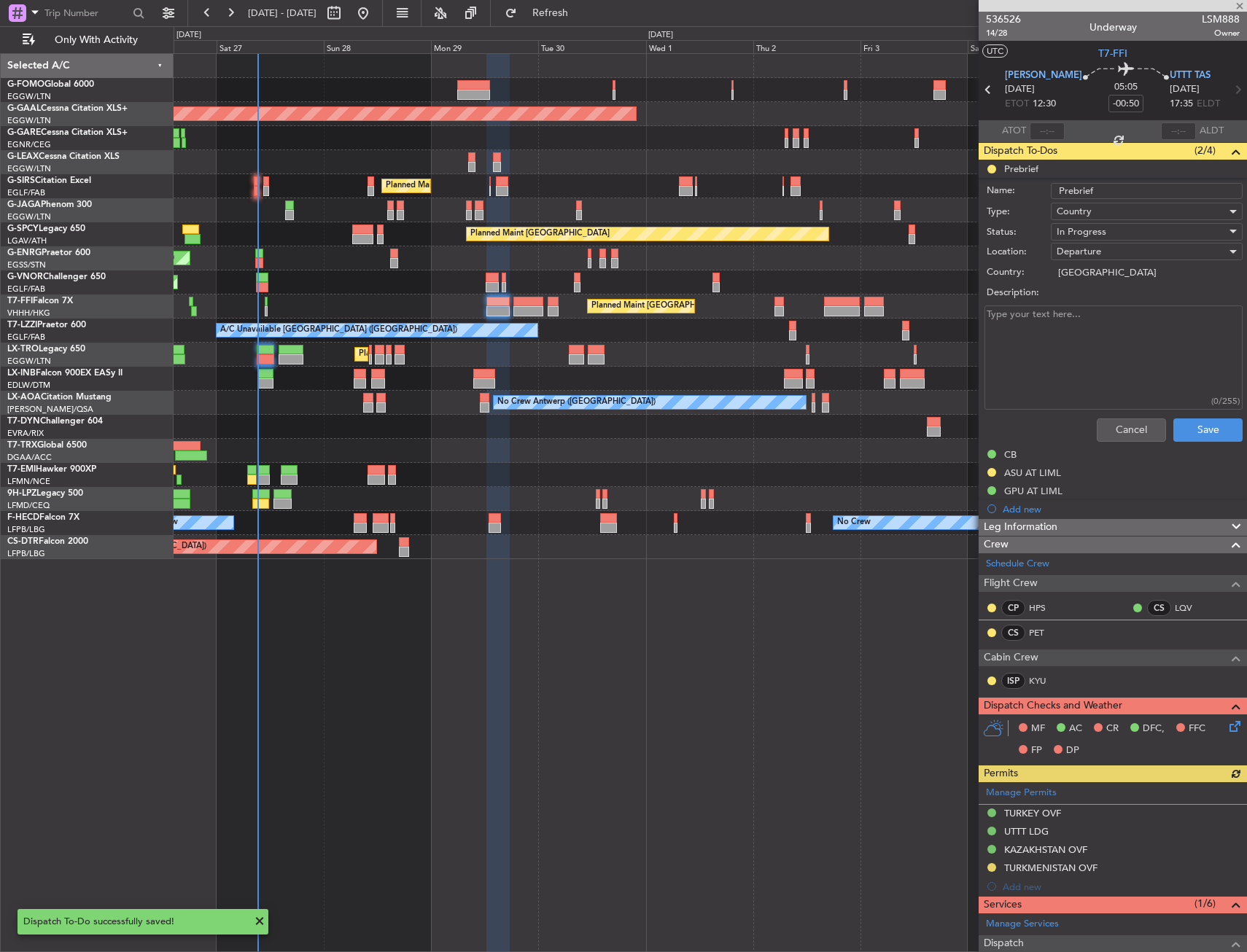
click at [1023, 383] on textarea "Description:" at bounding box center [1113, 357] width 258 height 104
type textarea "Remaining"
drag, startPoint x: 1079, startPoint y: 219, endPoint x: 1077, endPoint y: 229, distance: 10.2
click at [1077, 229] on form "Name: Prebrief Type: Country Status: In Progress Location: Departure Country: […" at bounding box center [1112, 313] width 283 height 267
click at [1077, 229] on span "In Progress" at bounding box center [1081, 232] width 50 height 13
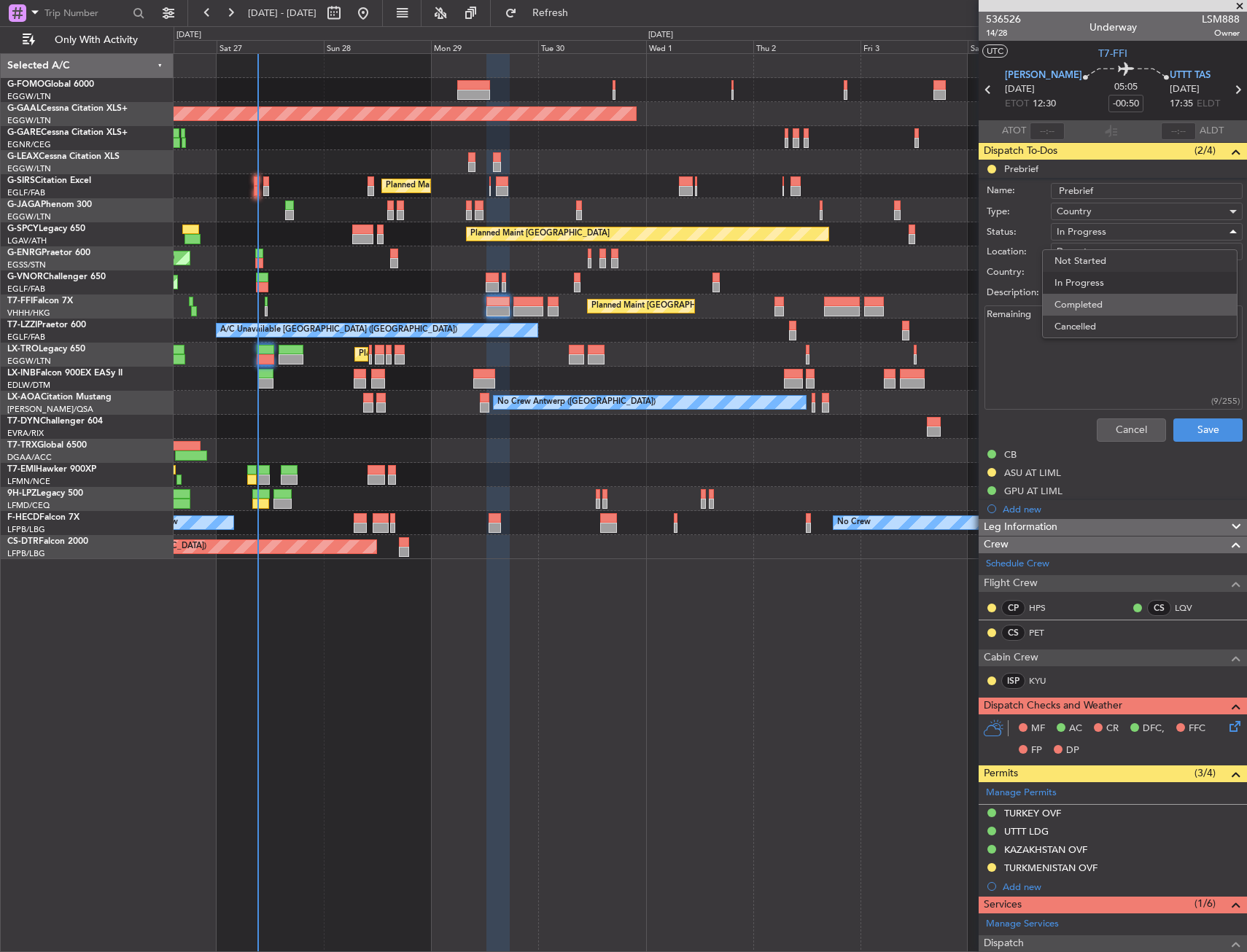
click at [1093, 300] on span "Completed" at bounding box center [1140, 304] width 171 height 22
click at [1184, 435] on button "Save" at bounding box center [1208, 430] width 69 height 23
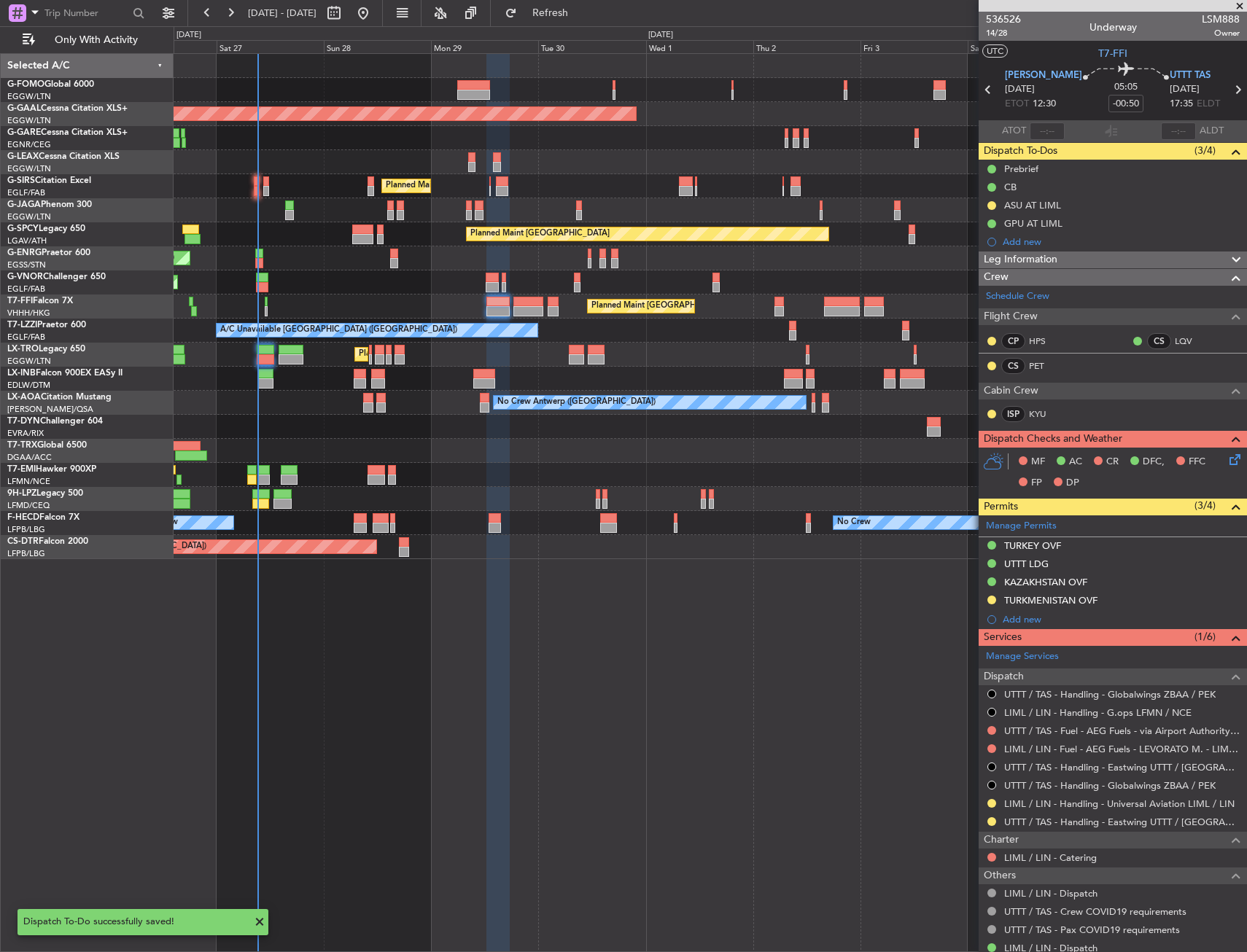
click at [636, 754] on div "Planned Maint [GEOGRAPHIC_DATA] ([GEOGRAPHIC_DATA]) Owner Planned [GEOGRAPHIC_D…" at bounding box center [710, 502] width 1074 height 898
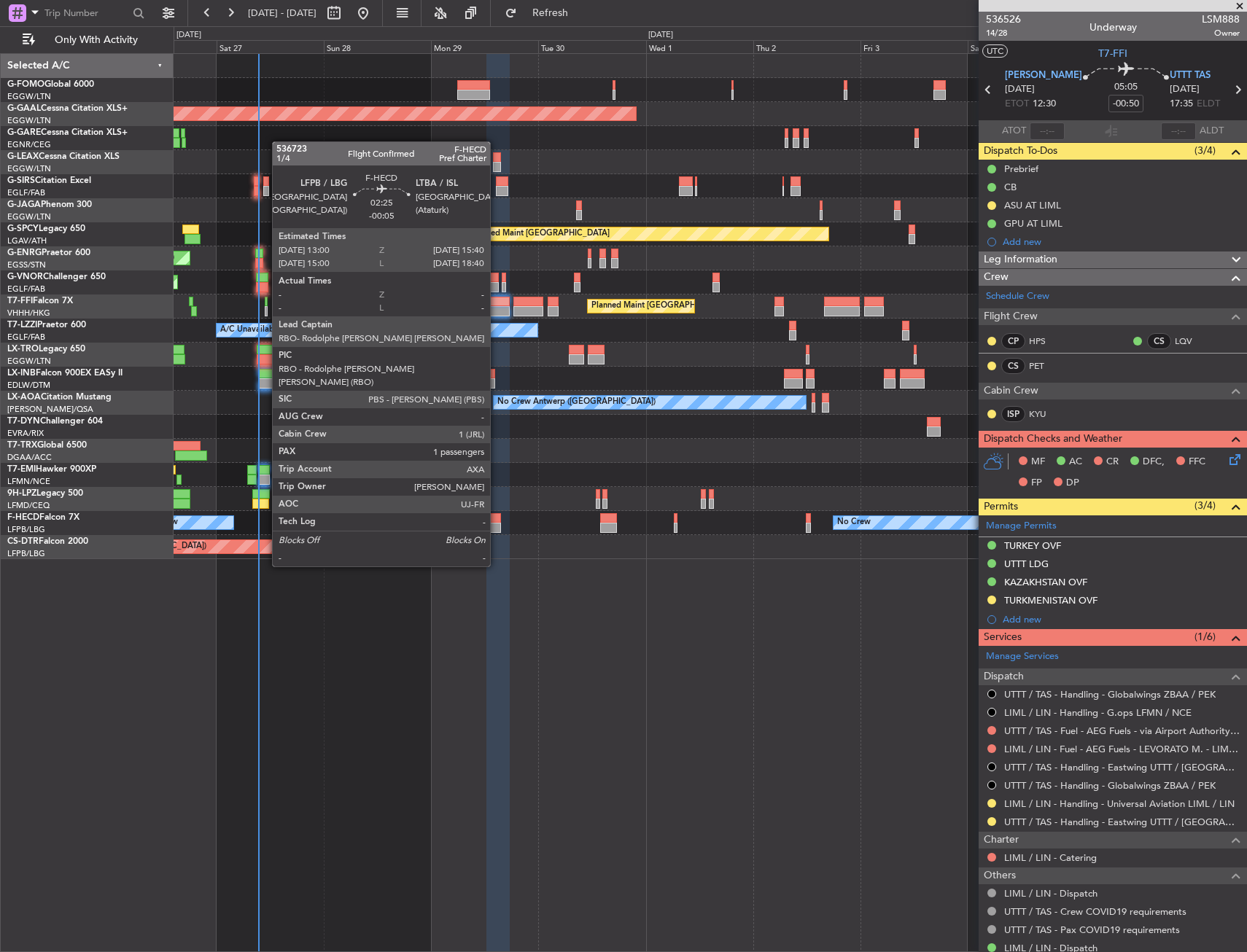
click at [497, 525] on div at bounding box center [494, 528] width 12 height 10
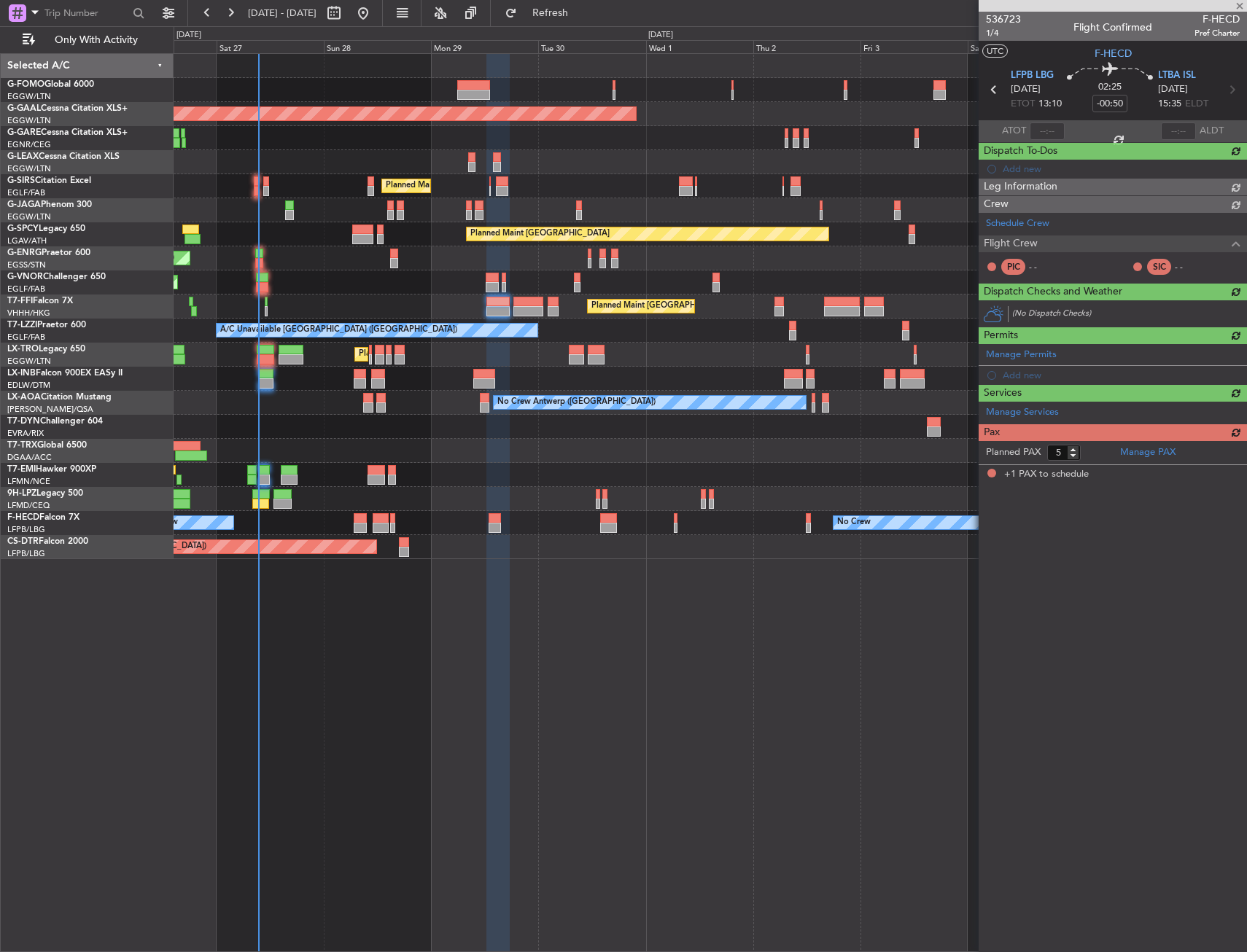
type input "-00:05"
type input "1"
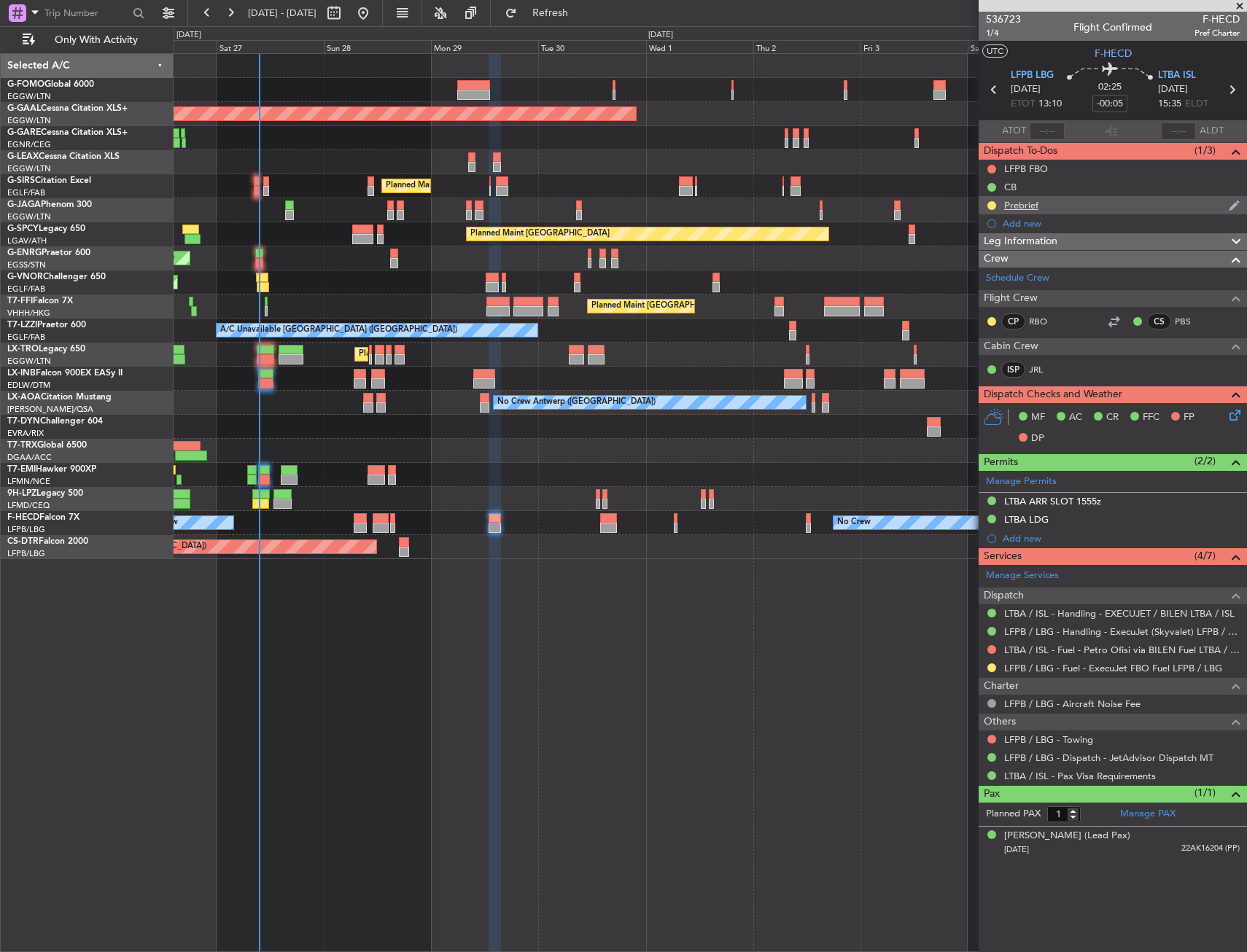
click at [1026, 205] on div "Prebrief" at bounding box center [1022, 205] width 35 height 12
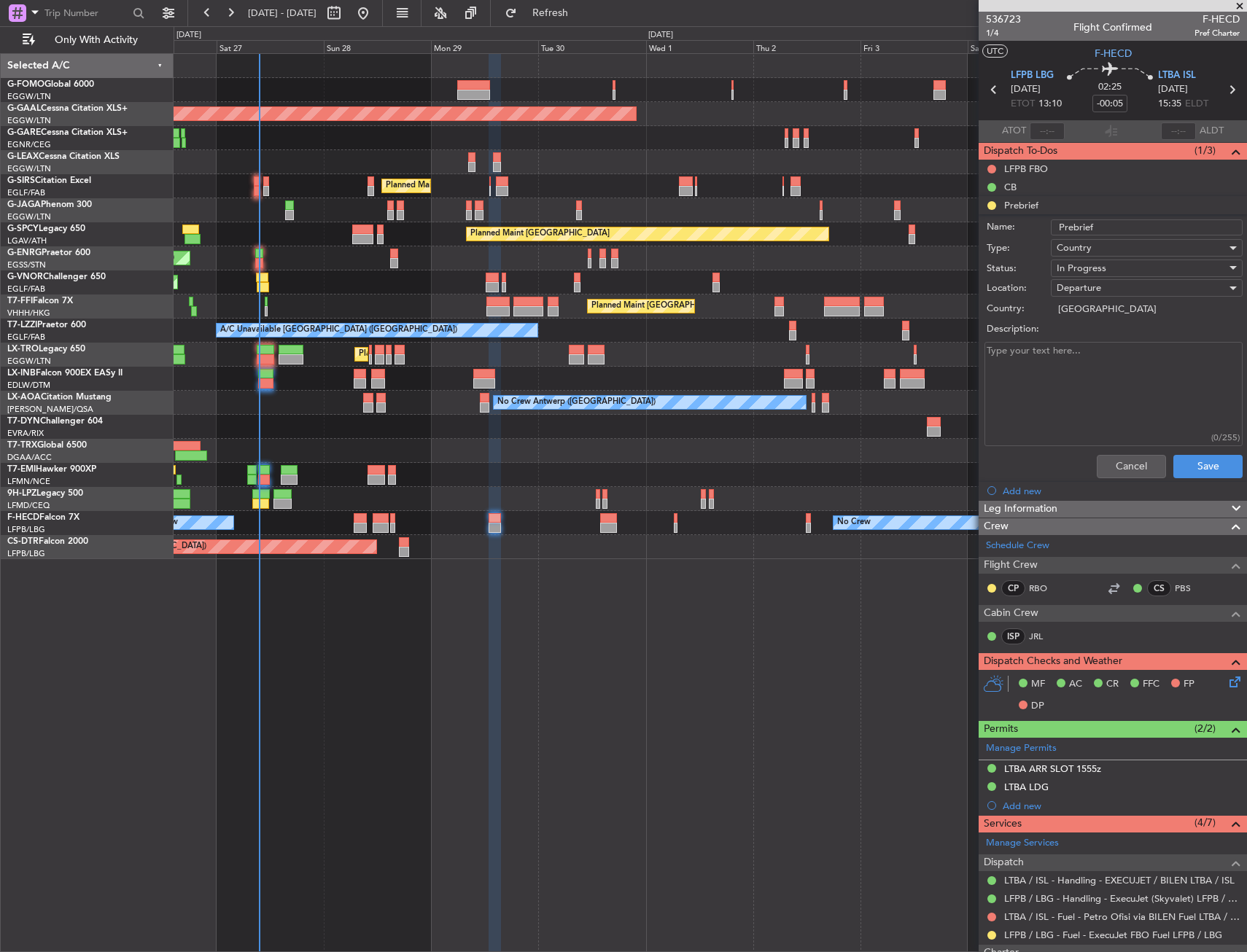
click at [1111, 349] on textarea "Description:" at bounding box center [1113, 394] width 258 height 104
type textarea "24000"
click at [1123, 277] on div "Departure" at bounding box center [1141, 288] width 170 height 22
drag, startPoint x: 1105, startPoint y: 291, endPoint x: 1109, endPoint y: 284, distance: 8.1
click at [1105, 290] on div at bounding box center [623, 476] width 1247 height 952
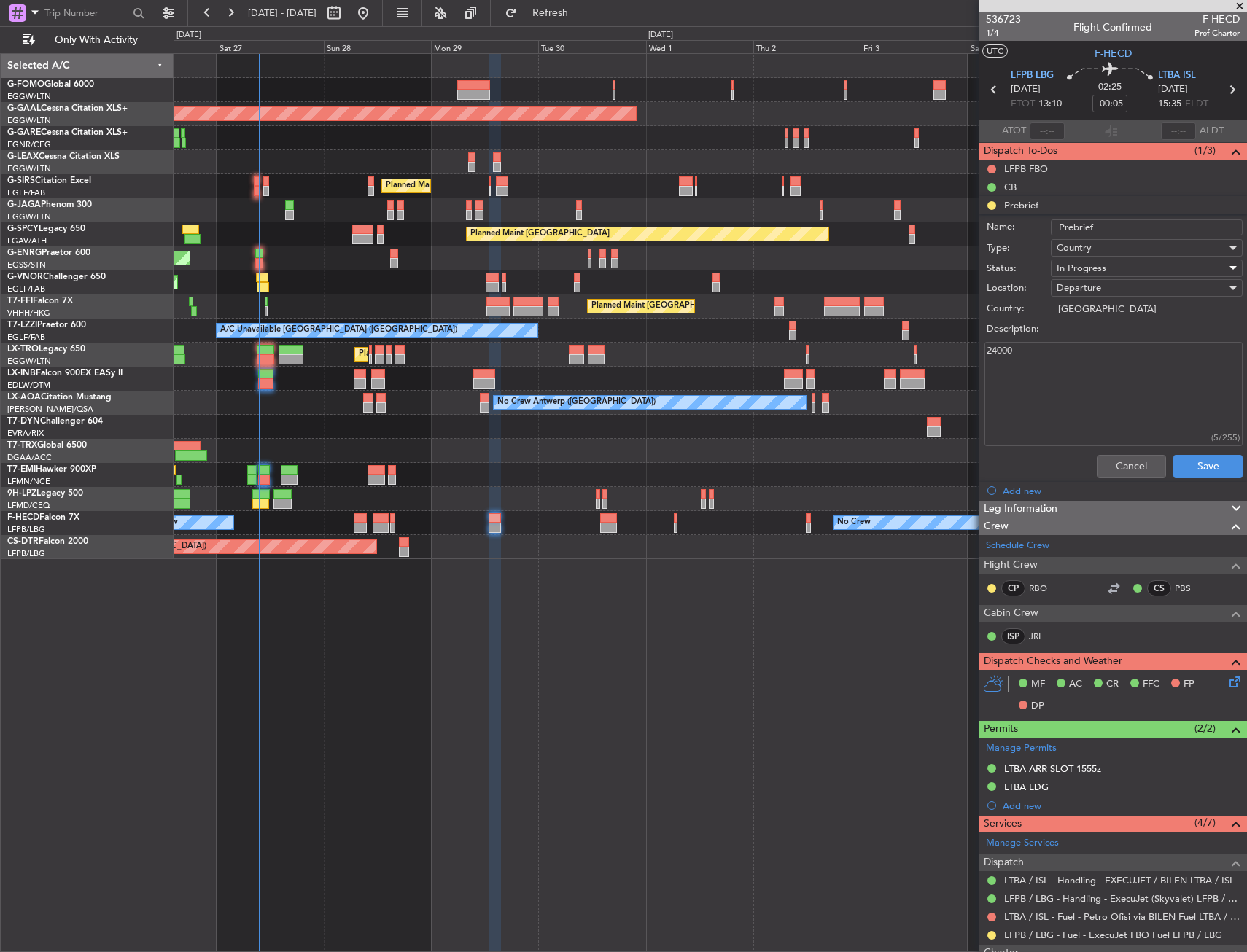
click at [1113, 268] on div "In Progress" at bounding box center [1141, 268] width 170 height 22
click at [1100, 334] on span "Completed" at bounding box center [1140, 341] width 171 height 22
click at [1201, 455] on button "Save" at bounding box center [1208, 466] width 69 height 23
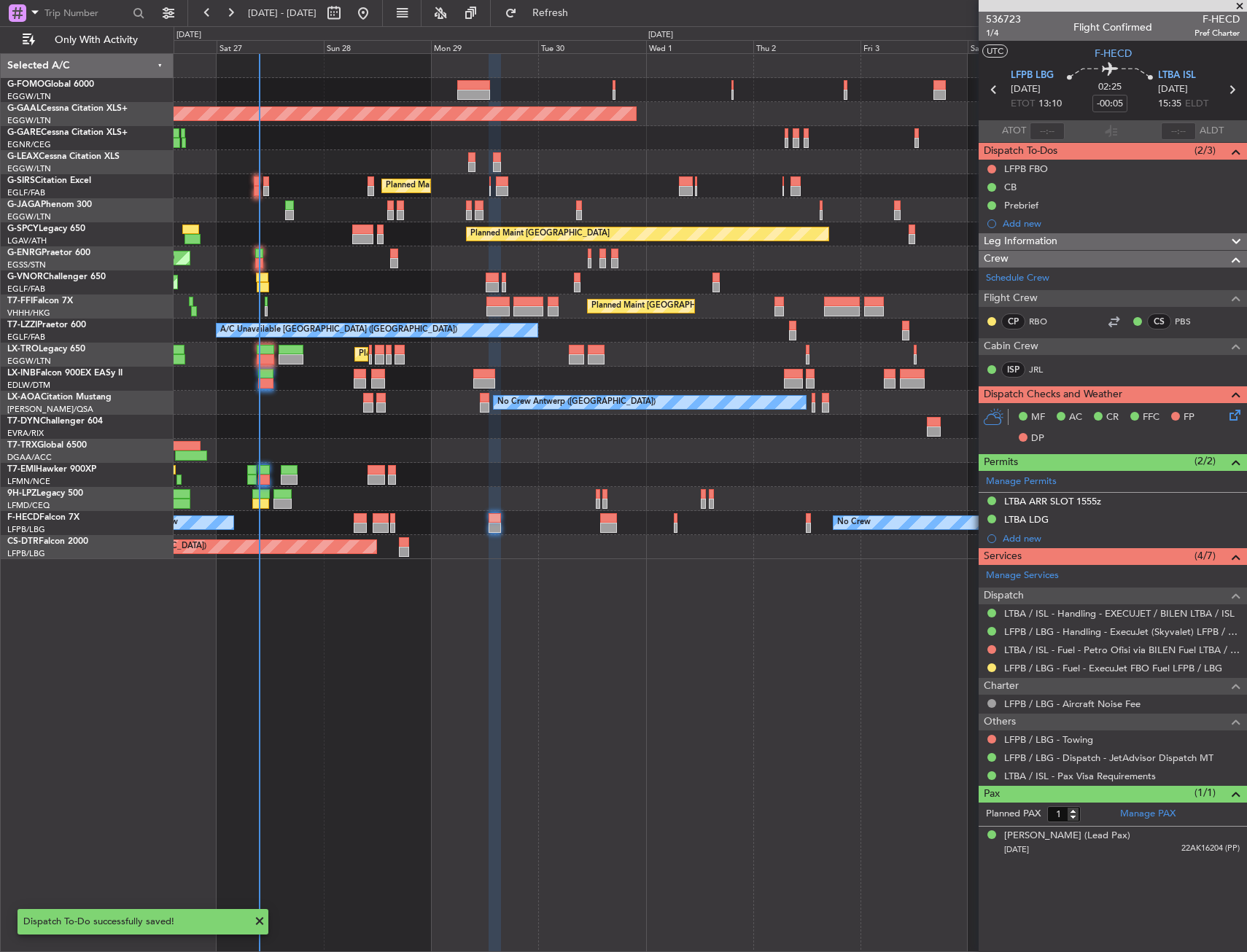
click at [599, 525] on div "No Crew No Crew Planned Maint [GEOGRAPHIC_DATA] ([GEOGRAPHIC_DATA]) No Crew" at bounding box center [710, 522] width 1073 height 24
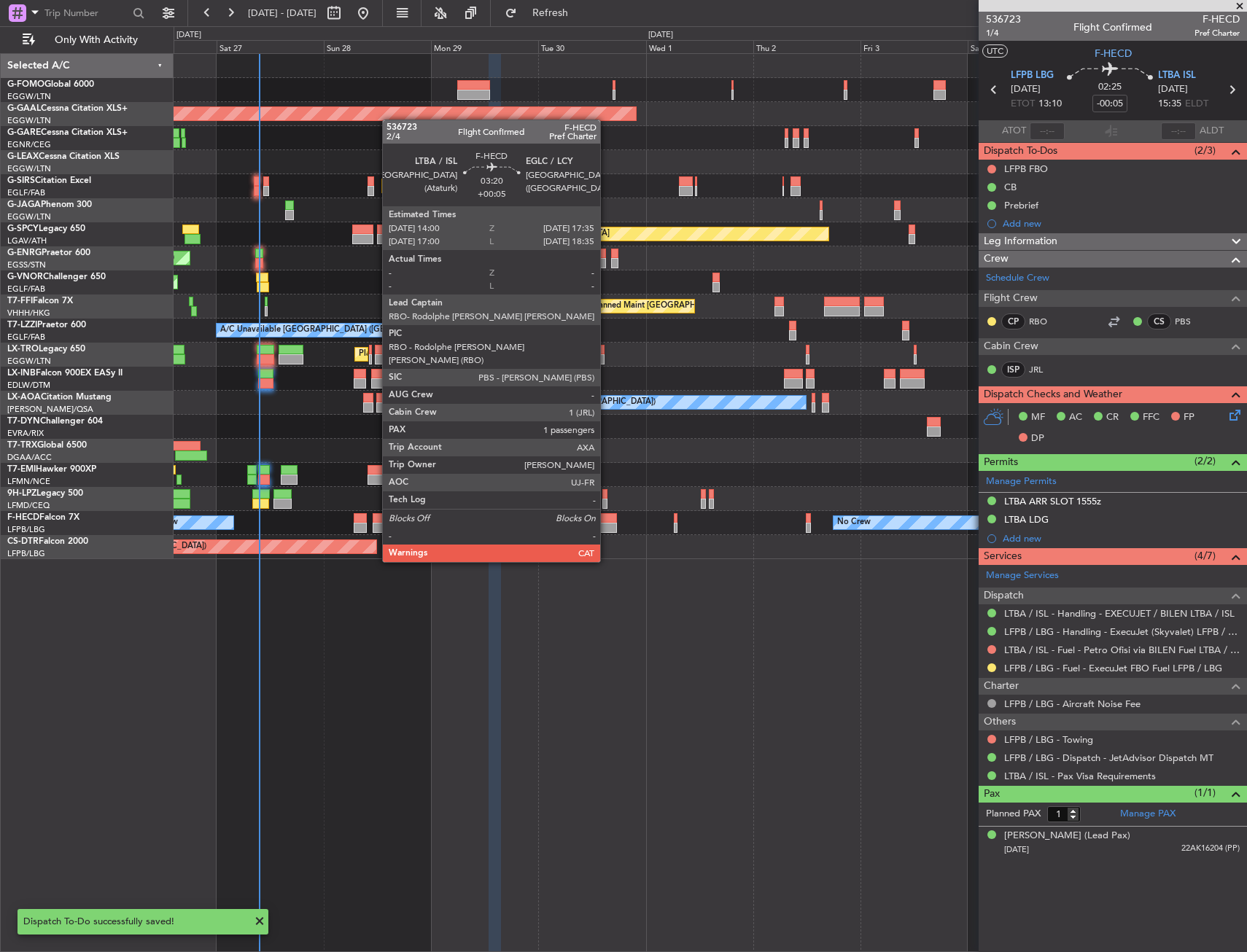
click at [607, 521] on div at bounding box center [607, 518] width 16 height 10
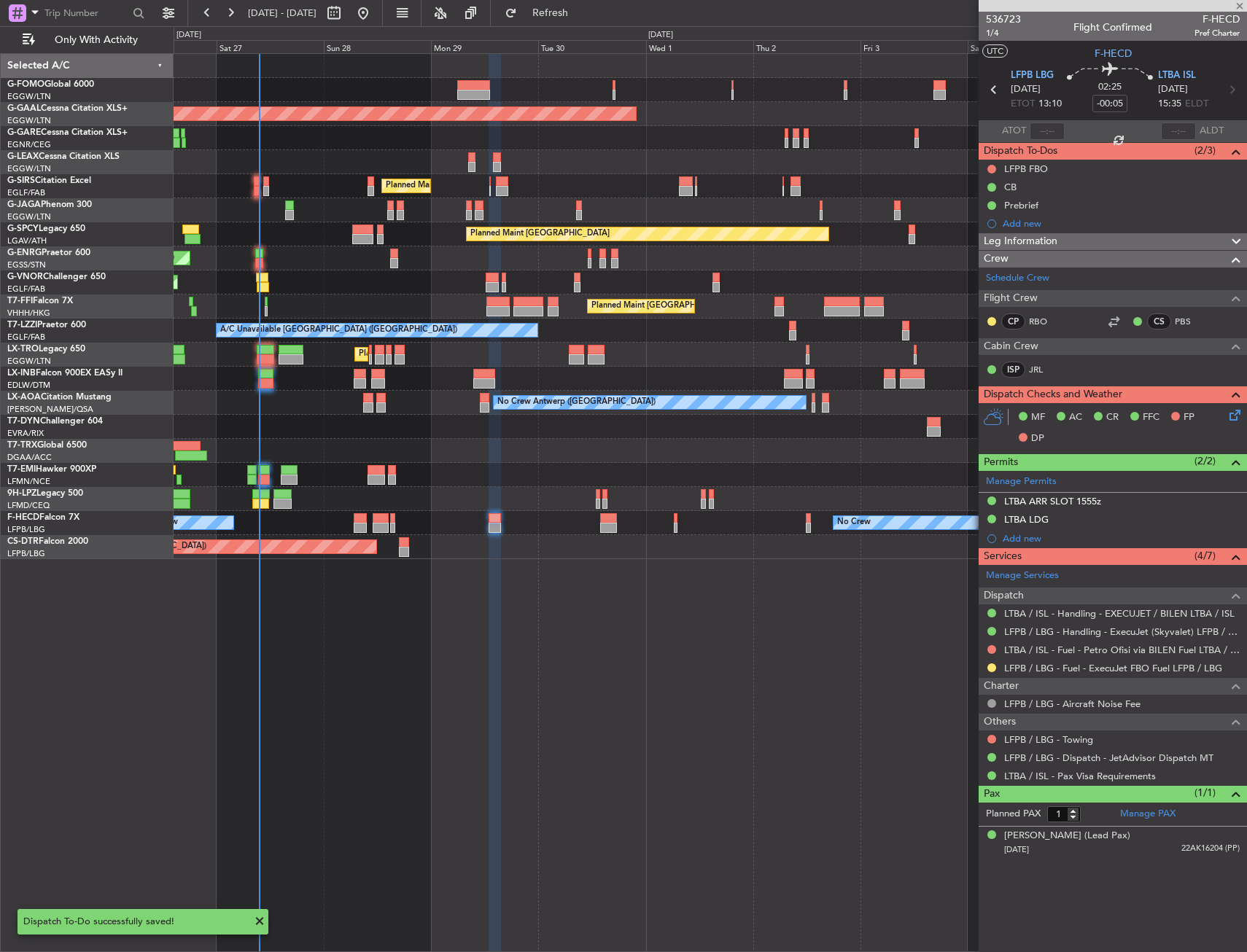
type input "+00:05"
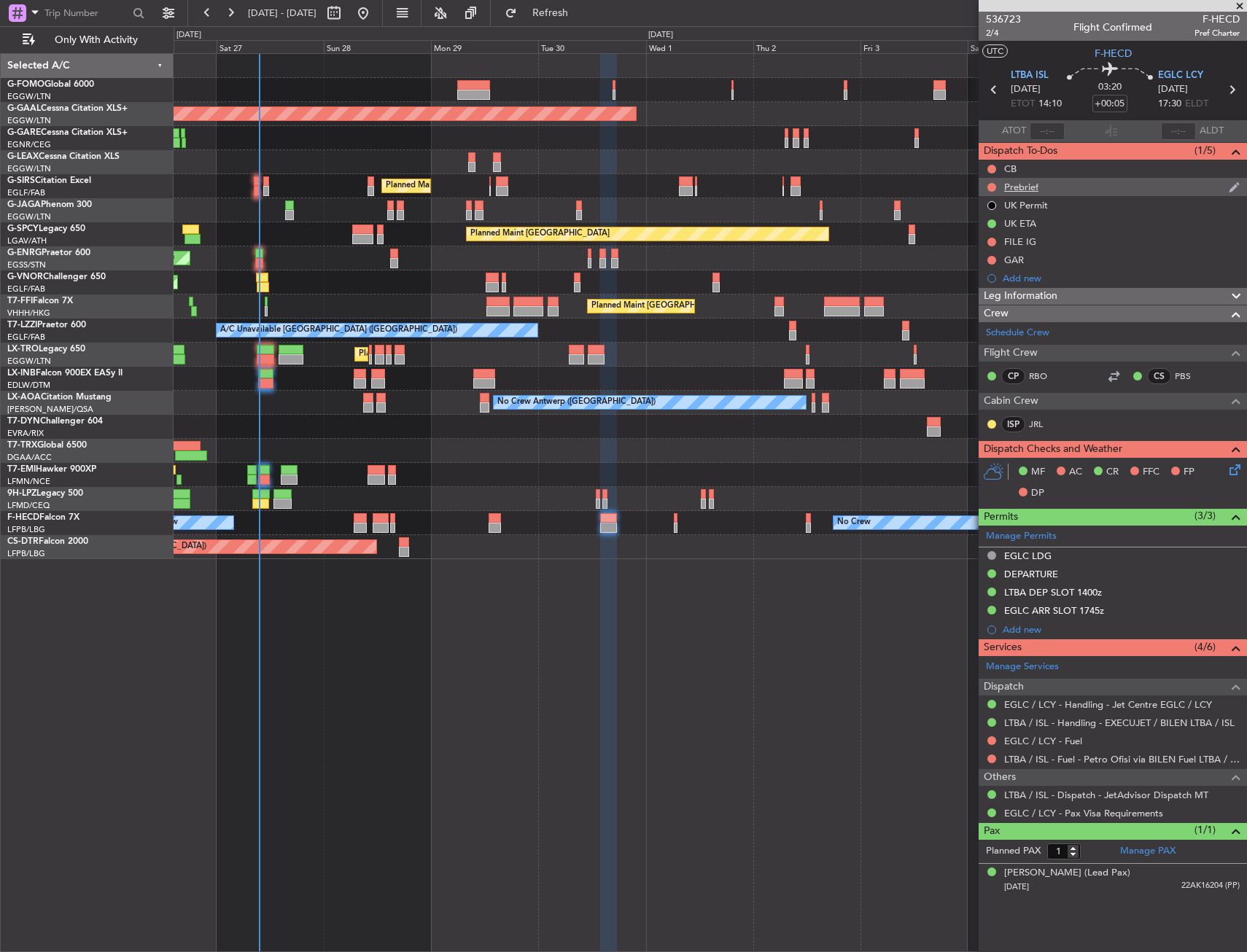
click at [1016, 186] on div "Prebrief" at bounding box center [1022, 186] width 35 height 12
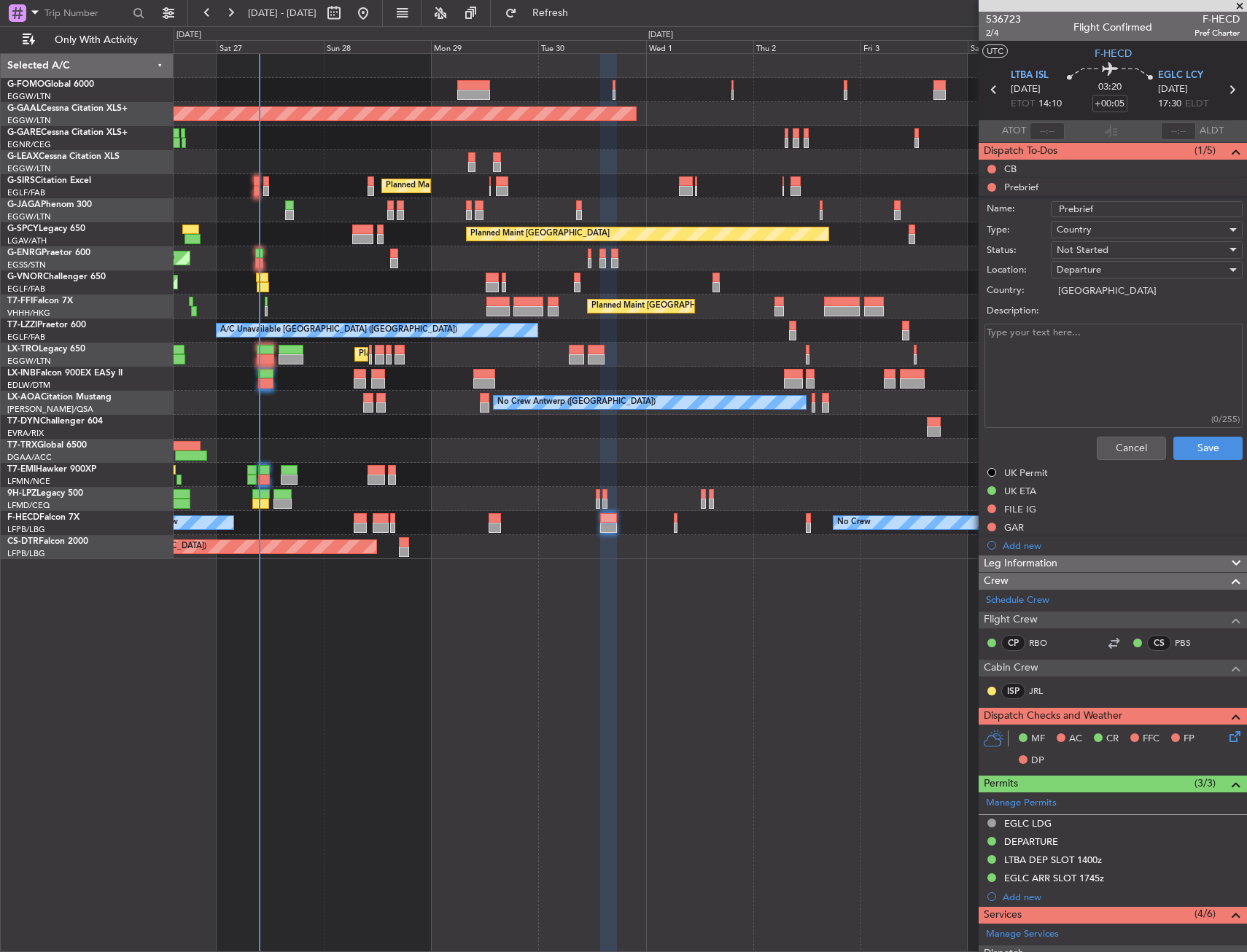
click at [1074, 369] on textarea "Description:" at bounding box center [1113, 375] width 258 height 104
type textarea "Remaining"
click at [1080, 247] on span "Not Started" at bounding box center [1082, 250] width 52 height 13
drag, startPoint x: 1093, startPoint y: 317, endPoint x: 1216, endPoint y: 426, distance: 164.3
click at [1096, 321] on span "Completed" at bounding box center [1140, 323] width 171 height 22
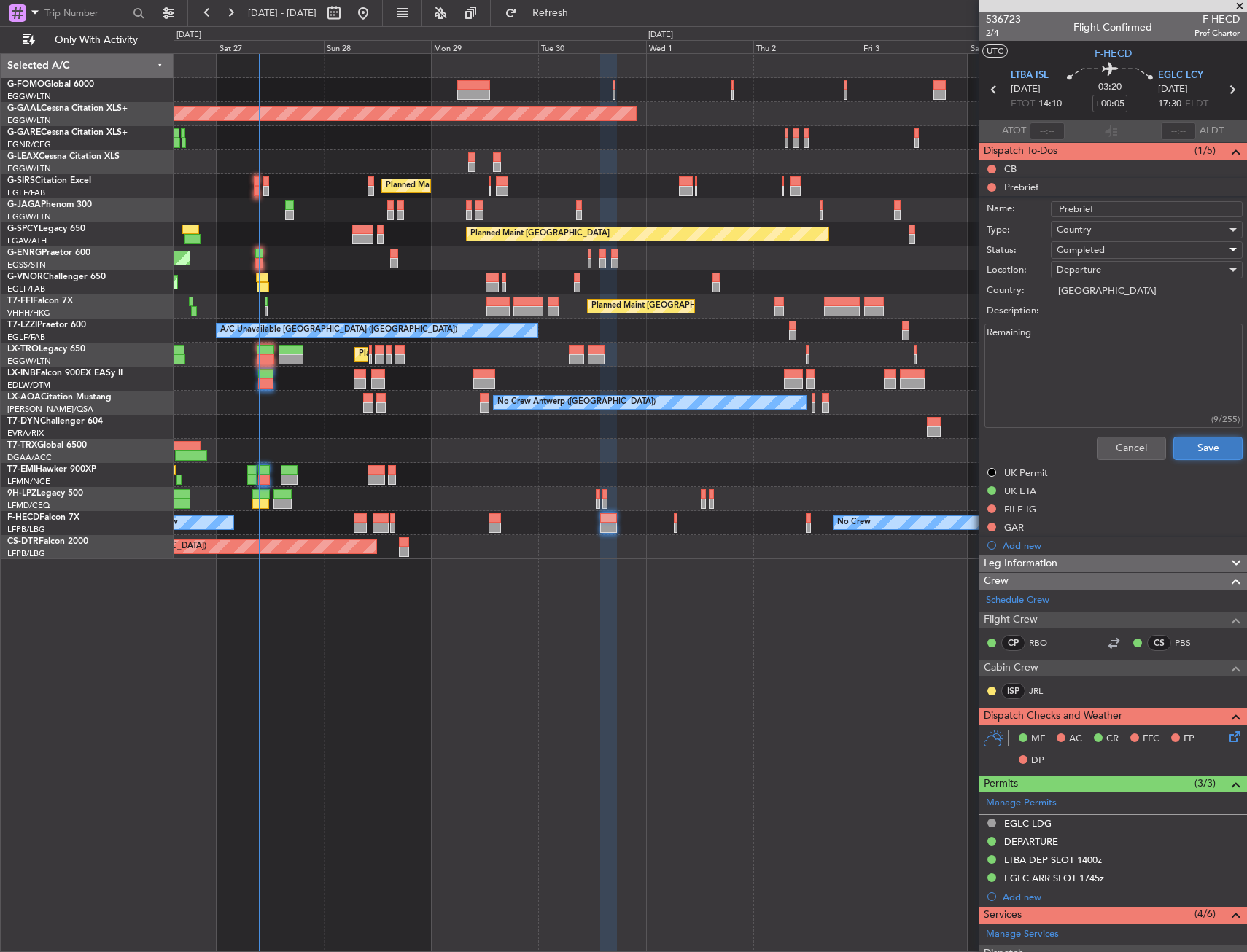
click at [1221, 450] on button "Save" at bounding box center [1208, 448] width 69 height 23
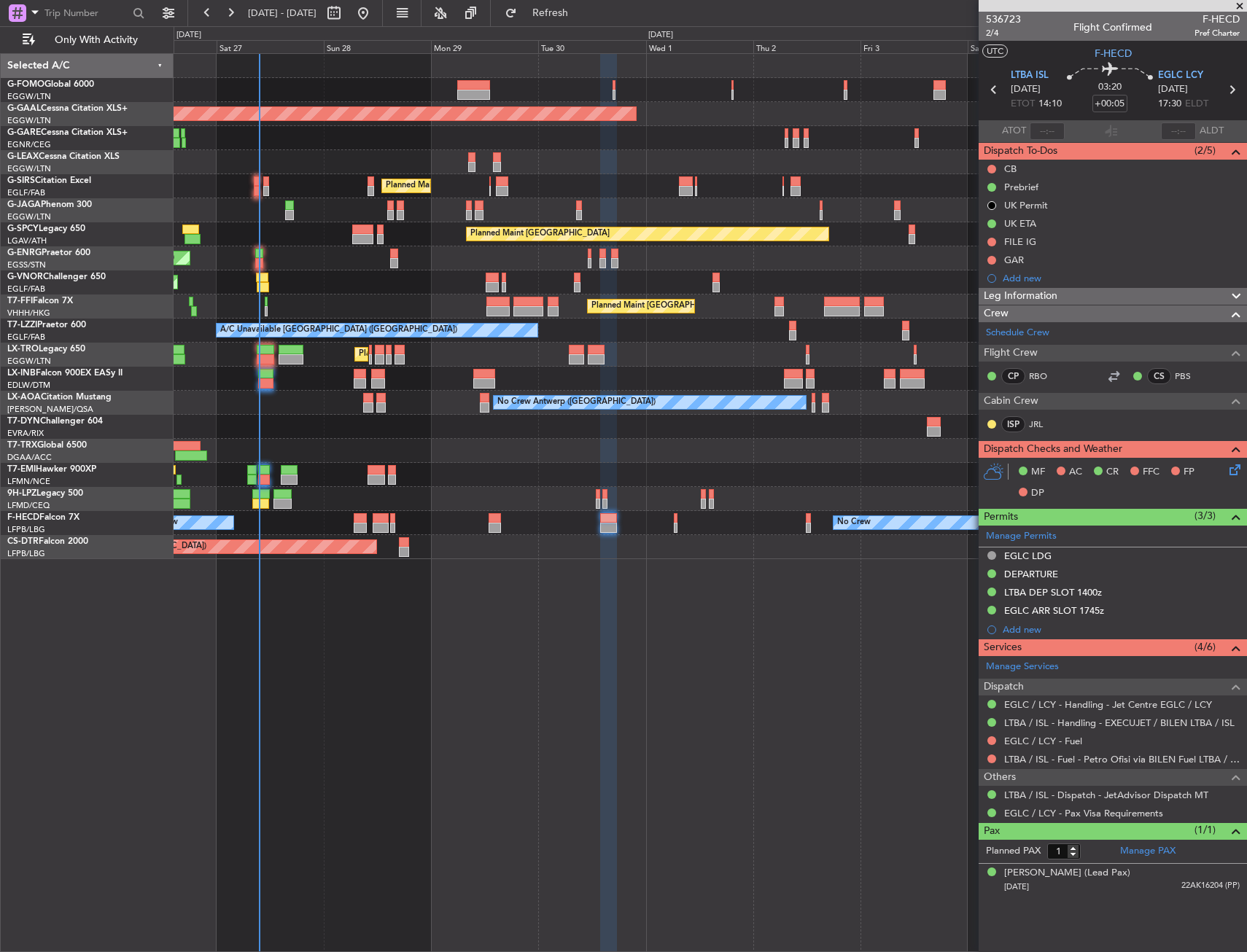
click at [678, 519] on div at bounding box center [675, 518] width 3 height 10
type input "+00:10"
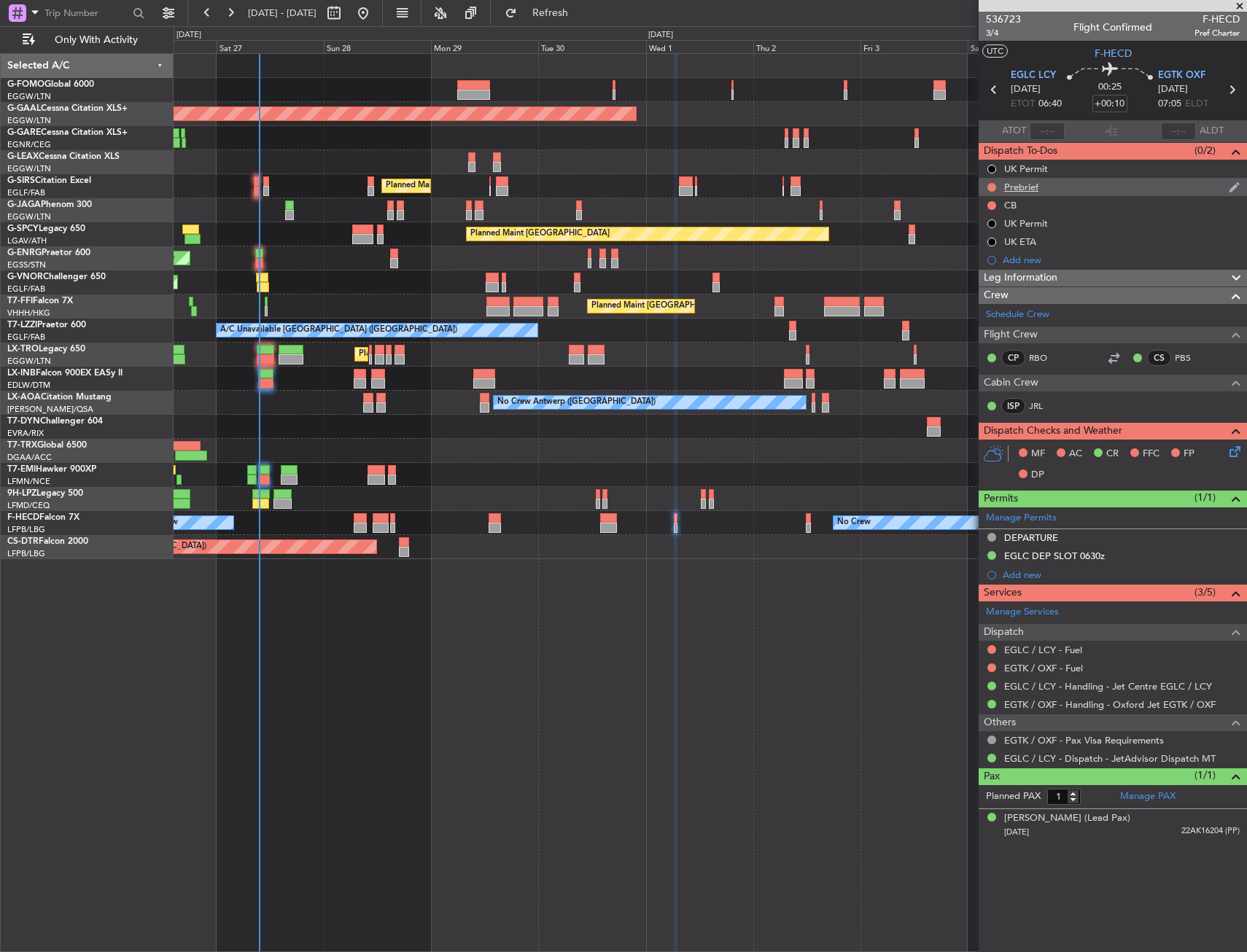
click at [1098, 195] on div "Prebrief" at bounding box center [1112, 187] width 268 height 18
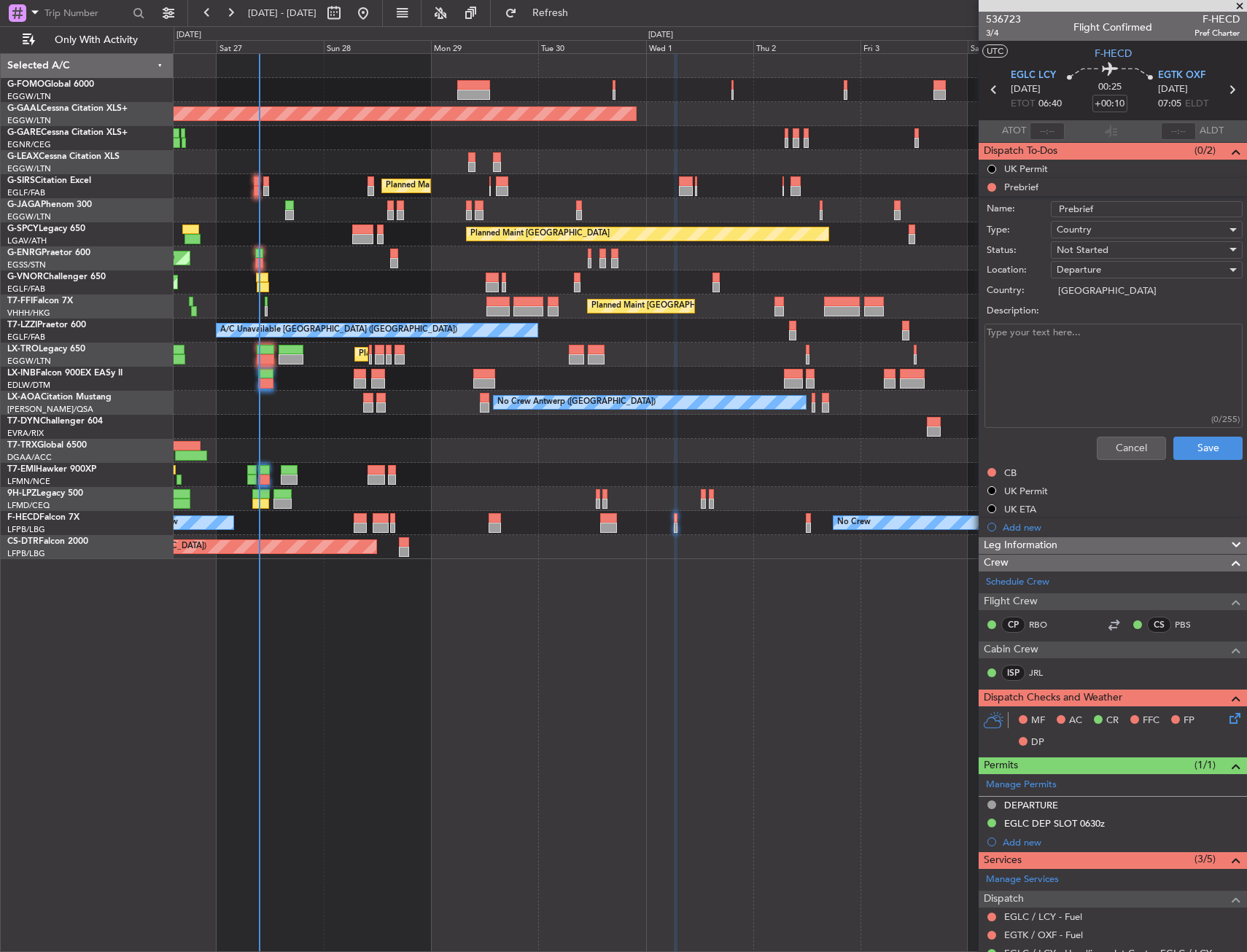
click at [1077, 351] on textarea "Description:" at bounding box center [1113, 375] width 258 height 104
type textarea "Remaining"
click at [1076, 247] on span "Not Started" at bounding box center [1082, 250] width 52 height 13
click at [1099, 316] on span "Completed" at bounding box center [1140, 323] width 171 height 22
click at [1199, 436] on button "Save" at bounding box center [1208, 448] width 69 height 23
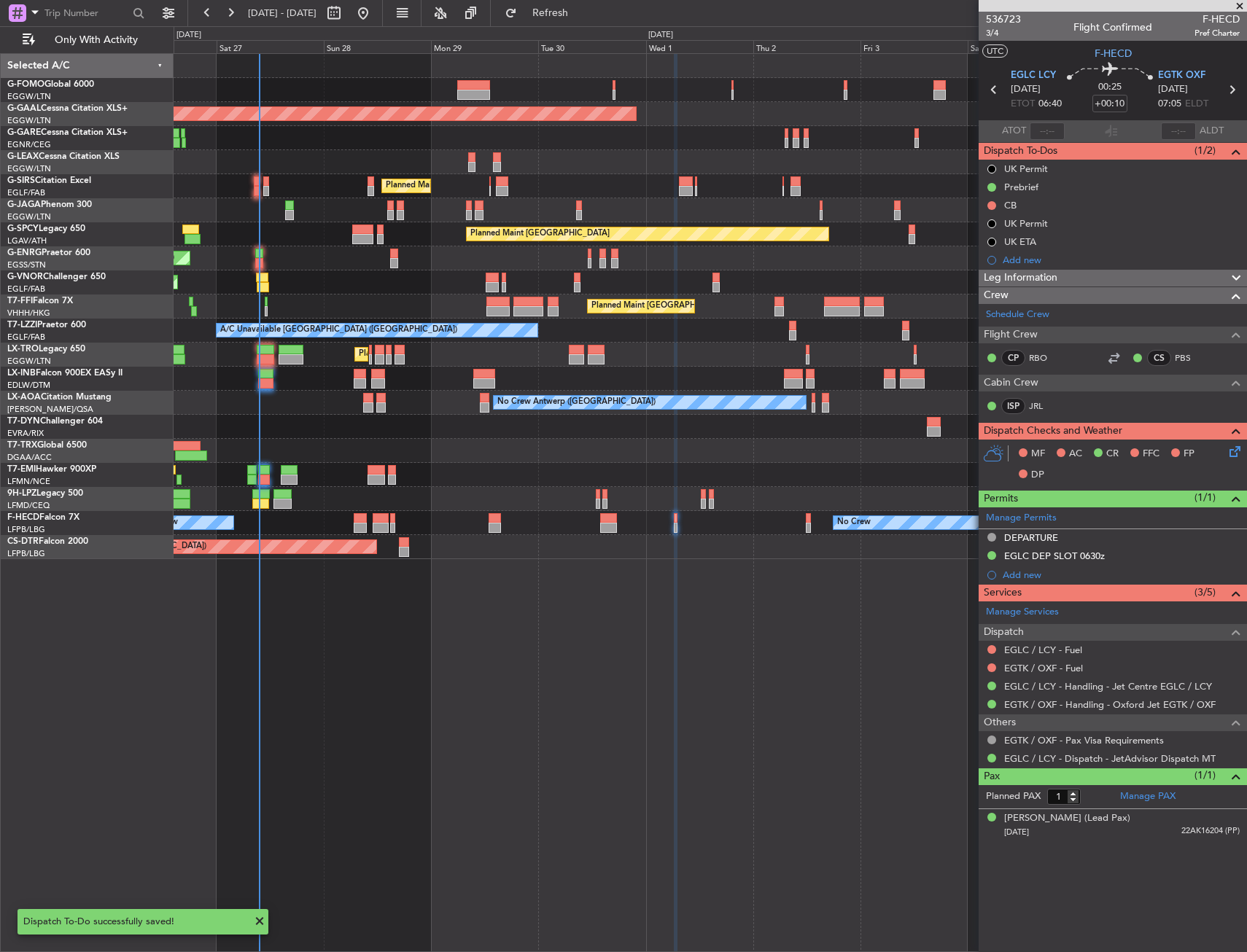
click at [797, 529] on div "No Crew No Crew Planned Maint [GEOGRAPHIC_DATA] ([GEOGRAPHIC_DATA]) No Crew" at bounding box center [710, 522] width 1073 height 24
click at [804, 523] on div "No Crew No Crew Planned Maint [GEOGRAPHIC_DATA] ([GEOGRAPHIC_DATA]) No Crew" at bounding box center [710, 522] width 1073 height 24
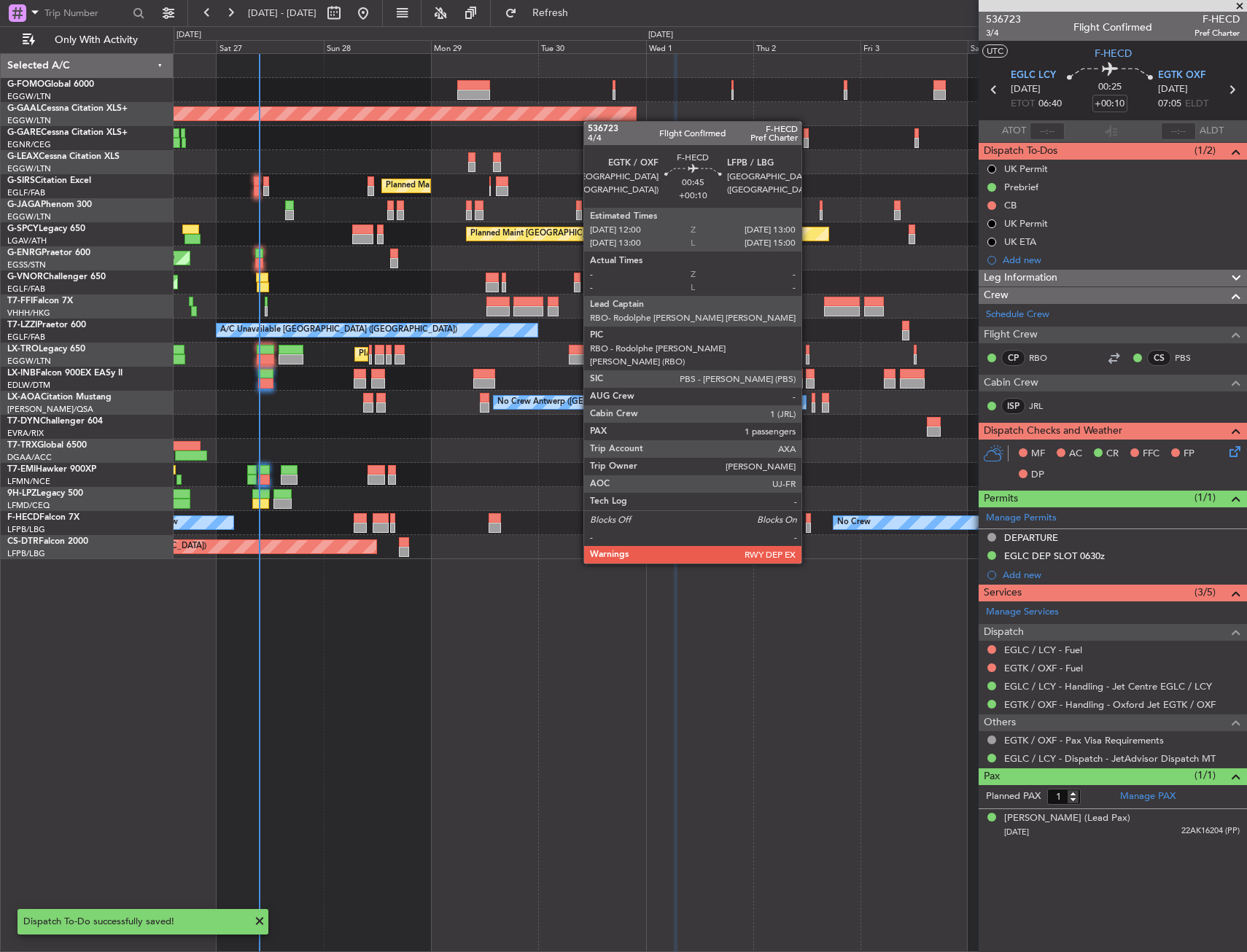
click at [809, 523] on div at bounding box center [808, 528] width 5 height 10
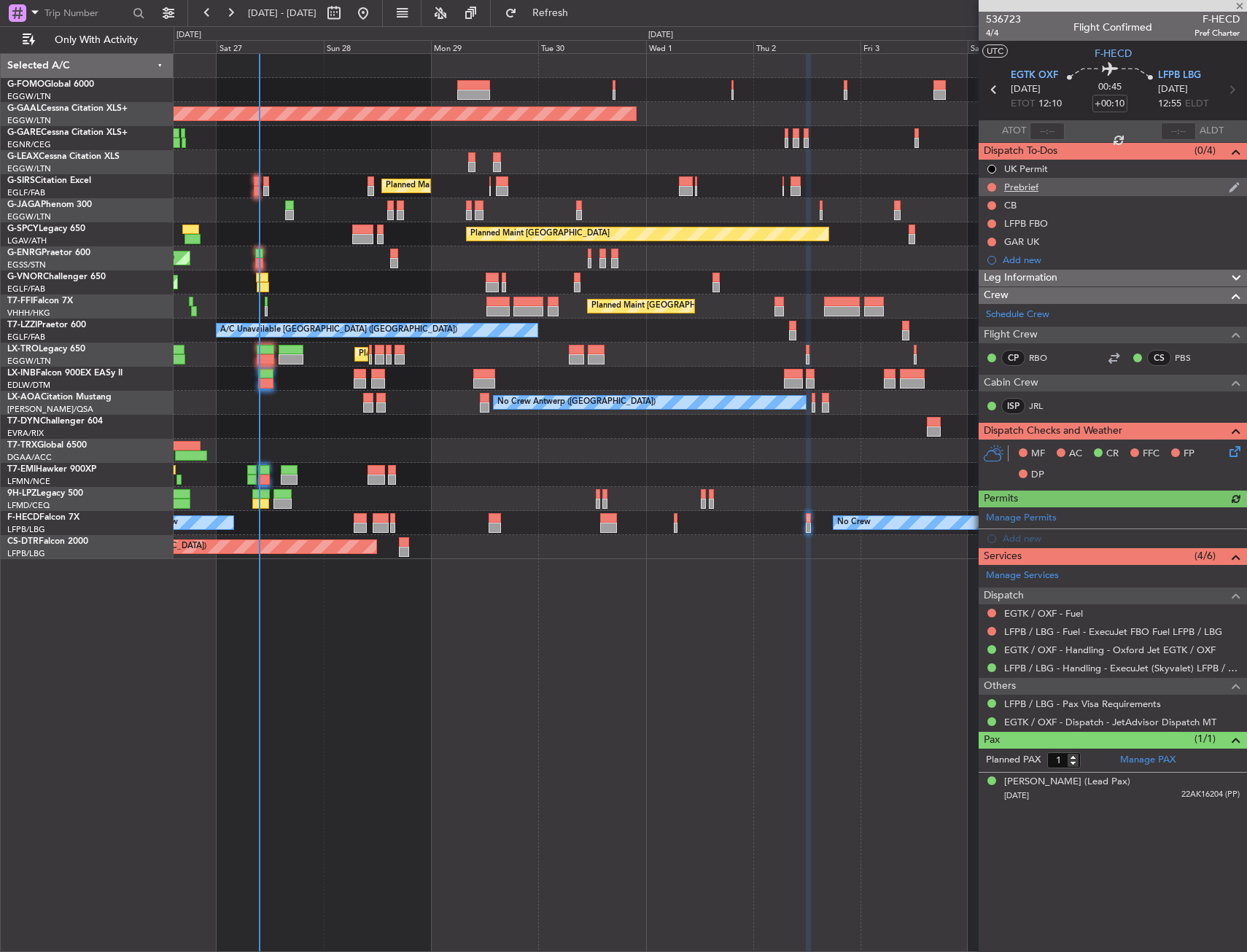
click at [1049, 191] on ul "UK Permit Prebrief CB LFPB FBO GAR UK Add new" at bounding box center [1112, 214] width 268 height 110
click at [1049, 191] on div "Prebrief" at bounding box center [1112, 187] width 268 height 18
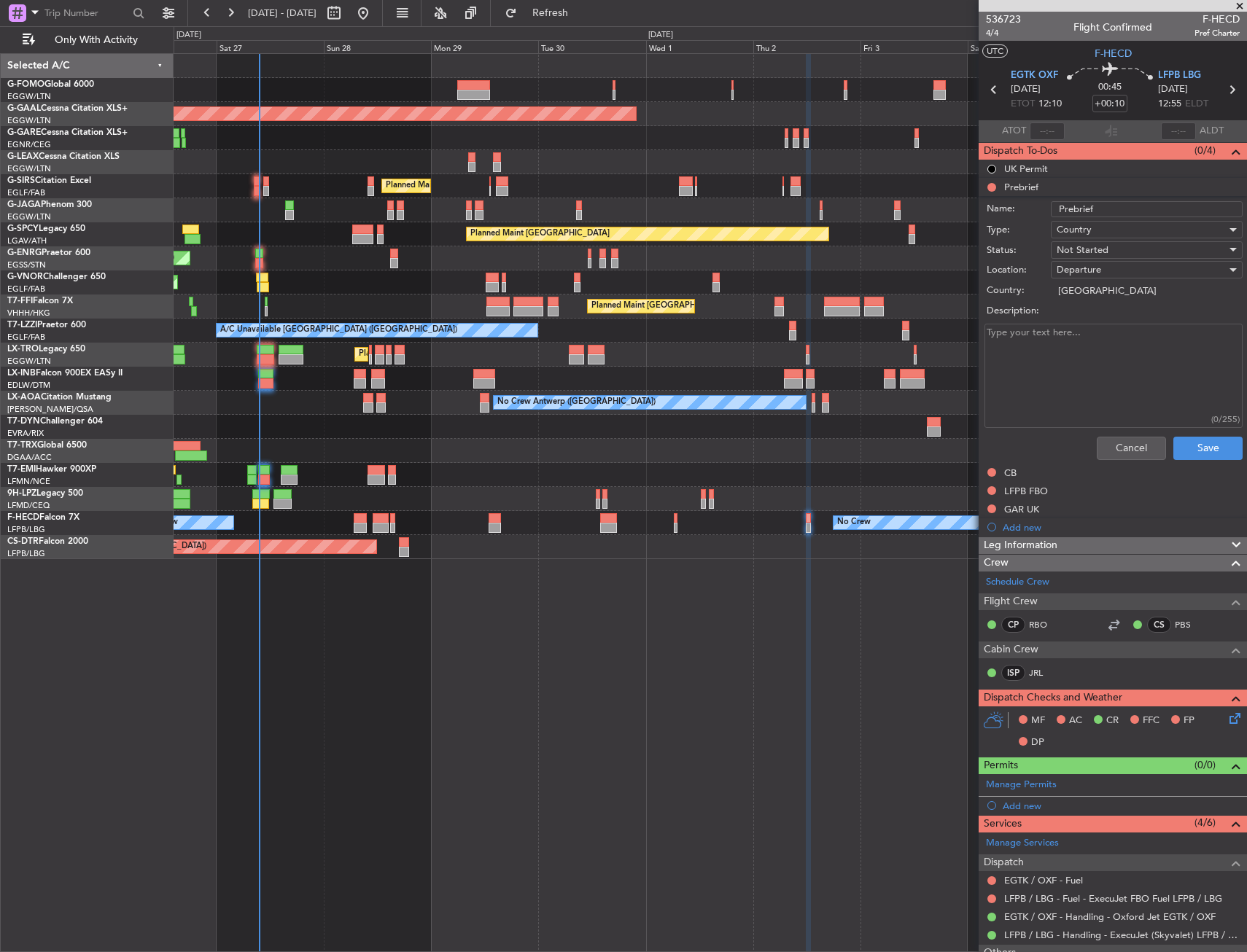
click at [1070, 346] on textarea "Description:" at bounding box center [1113, 375] width 258 height 104
type textarea "Remaning"
click at [1011, 334] on textarea "Remaning" at bounding box center [1113, 375] width 258 height 104
type textarea "Remaining"
click at [1112, 257] on div "Not Started" at bounding box center [1141, 250] width 170 height 22
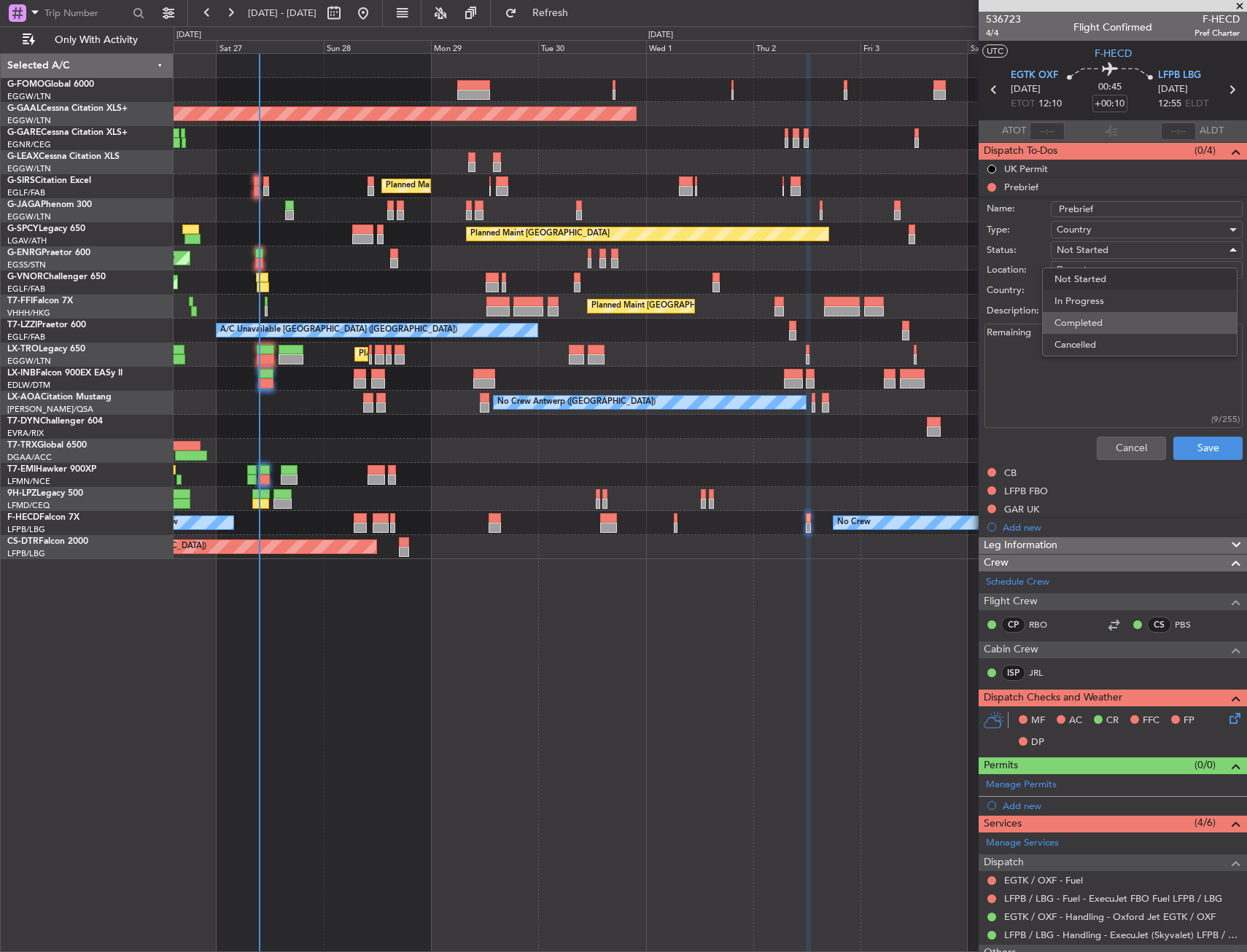
drag, startPoint x: 1114, startPoint y: 317, endPoint x: 1168, endPoint y: 429, distance: 124.3
click at [1114, 318] on span "Completed" at bounding box center [1140, 323] width 171 height 22
click at [1188, 438] on button "Save" at bounding box center [1208, 448] width 69 height 23
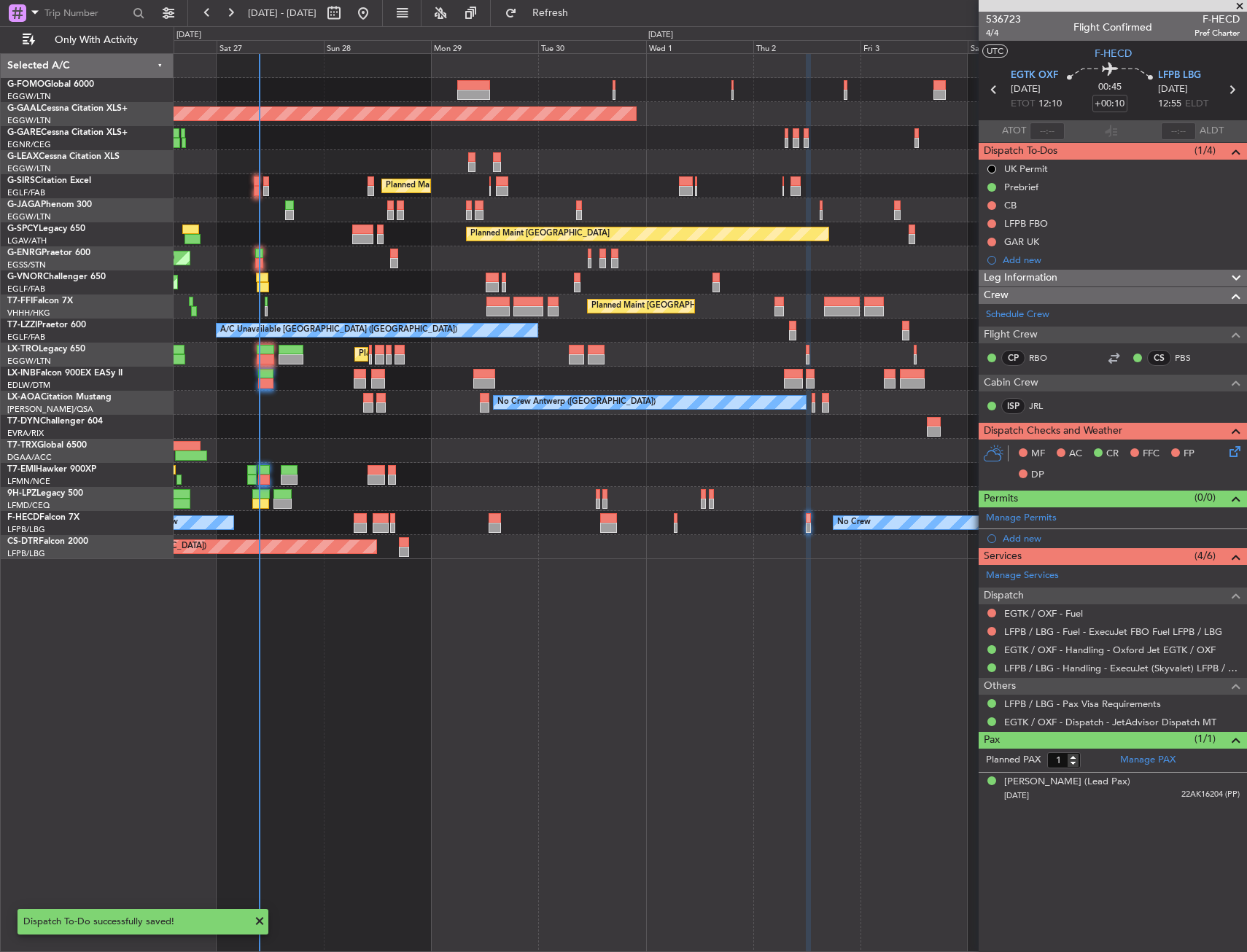
click at [613, 525] on div at bounding box center [607, 528] width 16 height 10
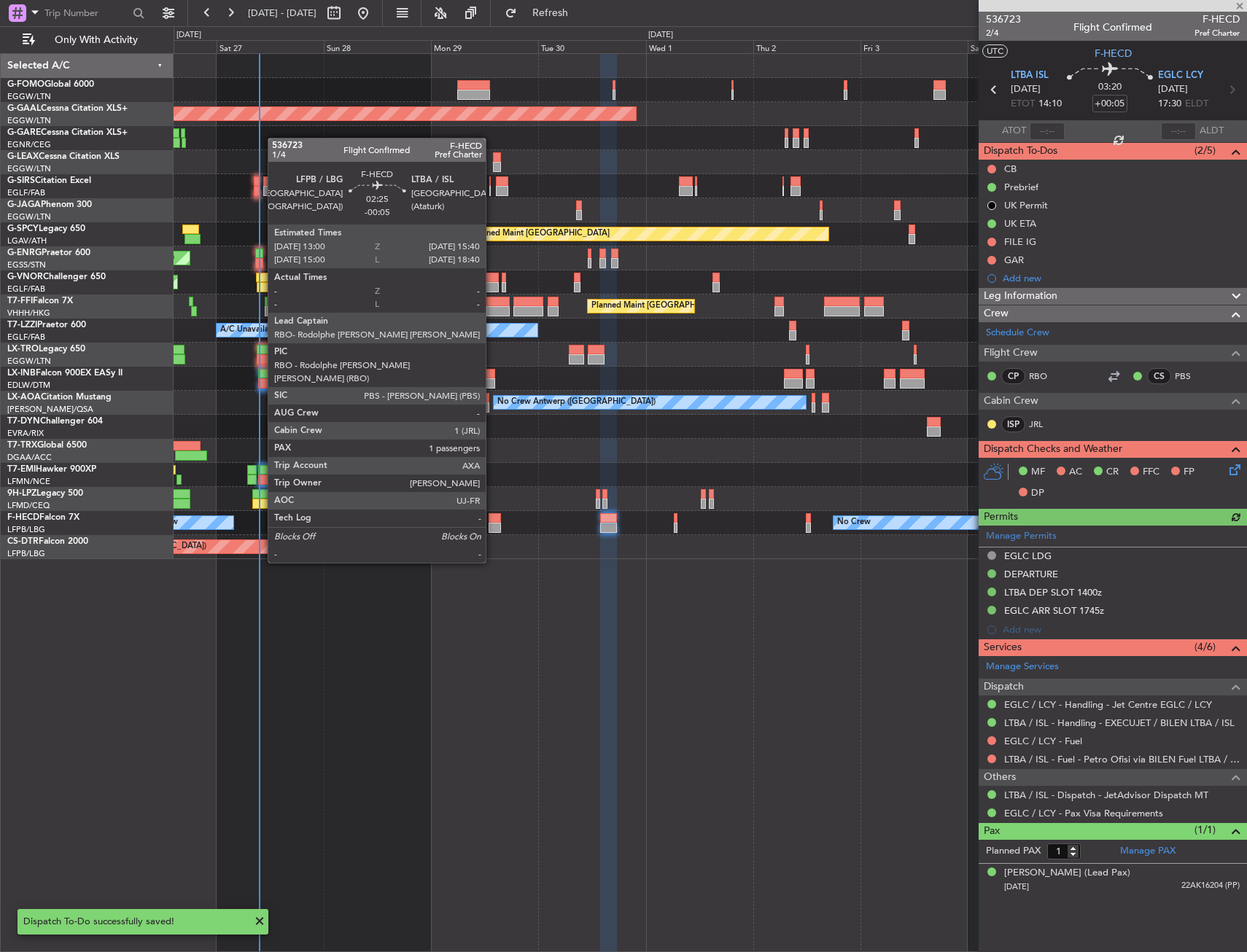
click at [492, 522] on div at bounding box center [494, 518] width 12 height 10
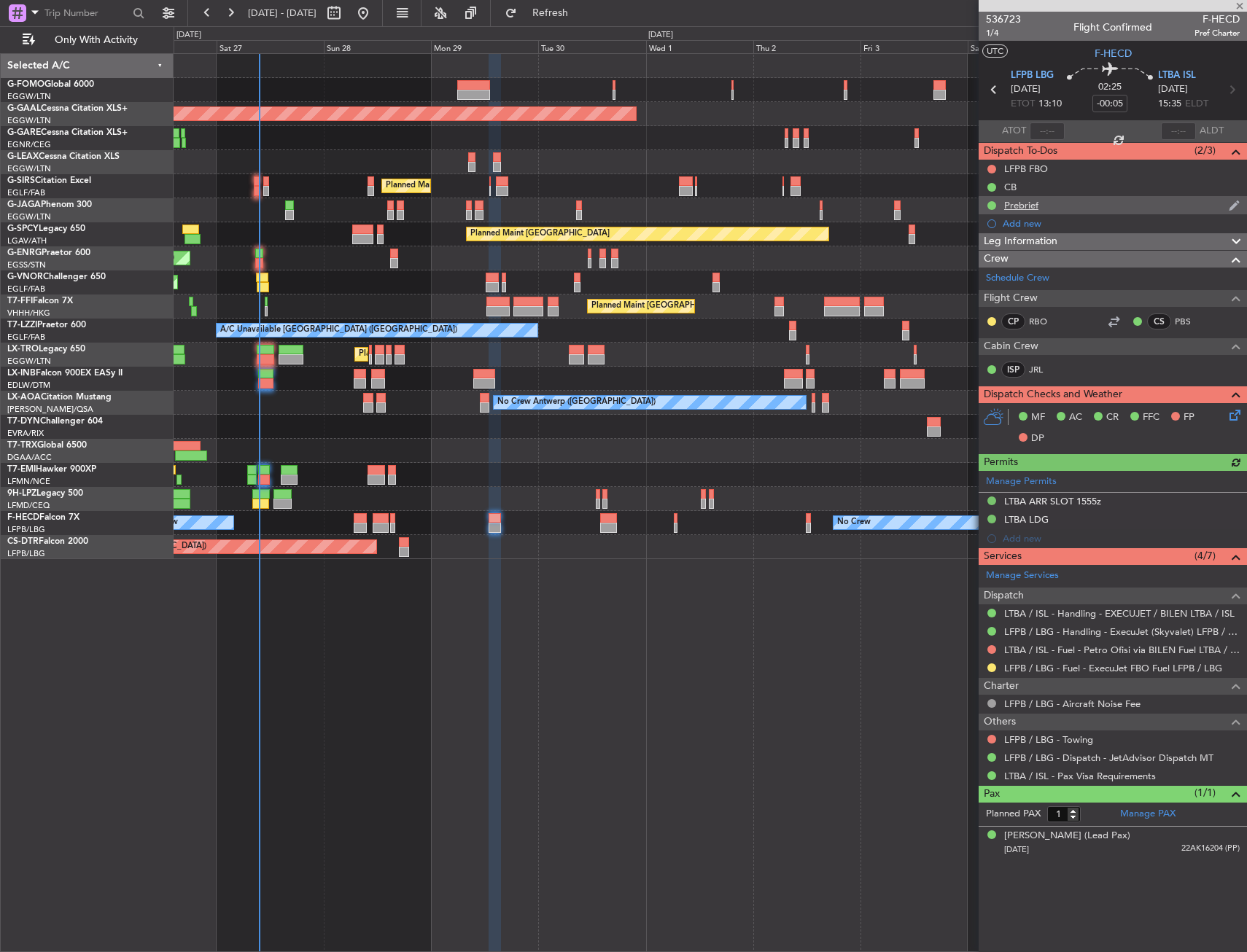
click at [1041, 210] on div "Prebrief" at bounding box center [1112, 205] width 268 height 18
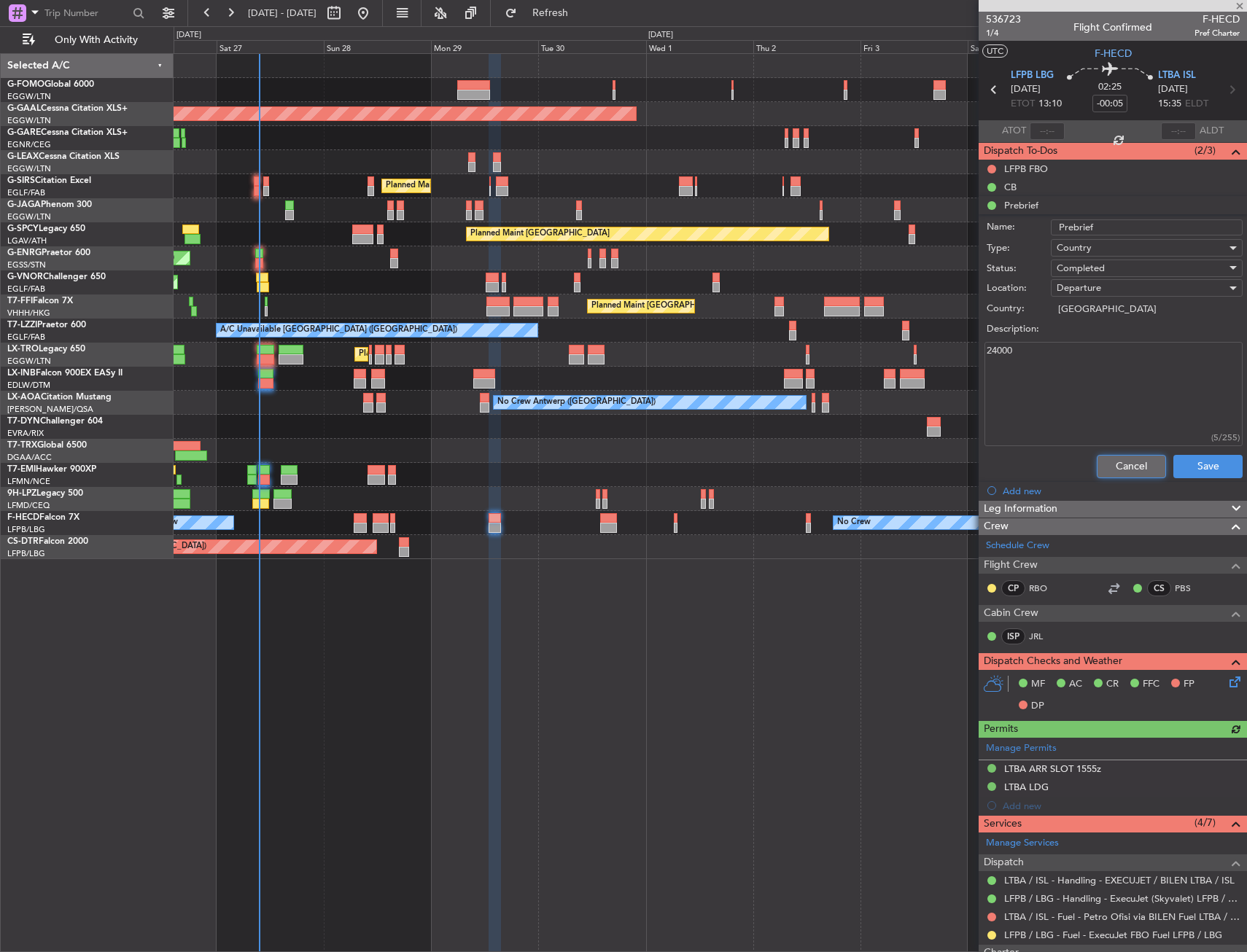
click at [1116, 455] on button "Cancel" at bounding box center [1131, 466] width 69 height 23
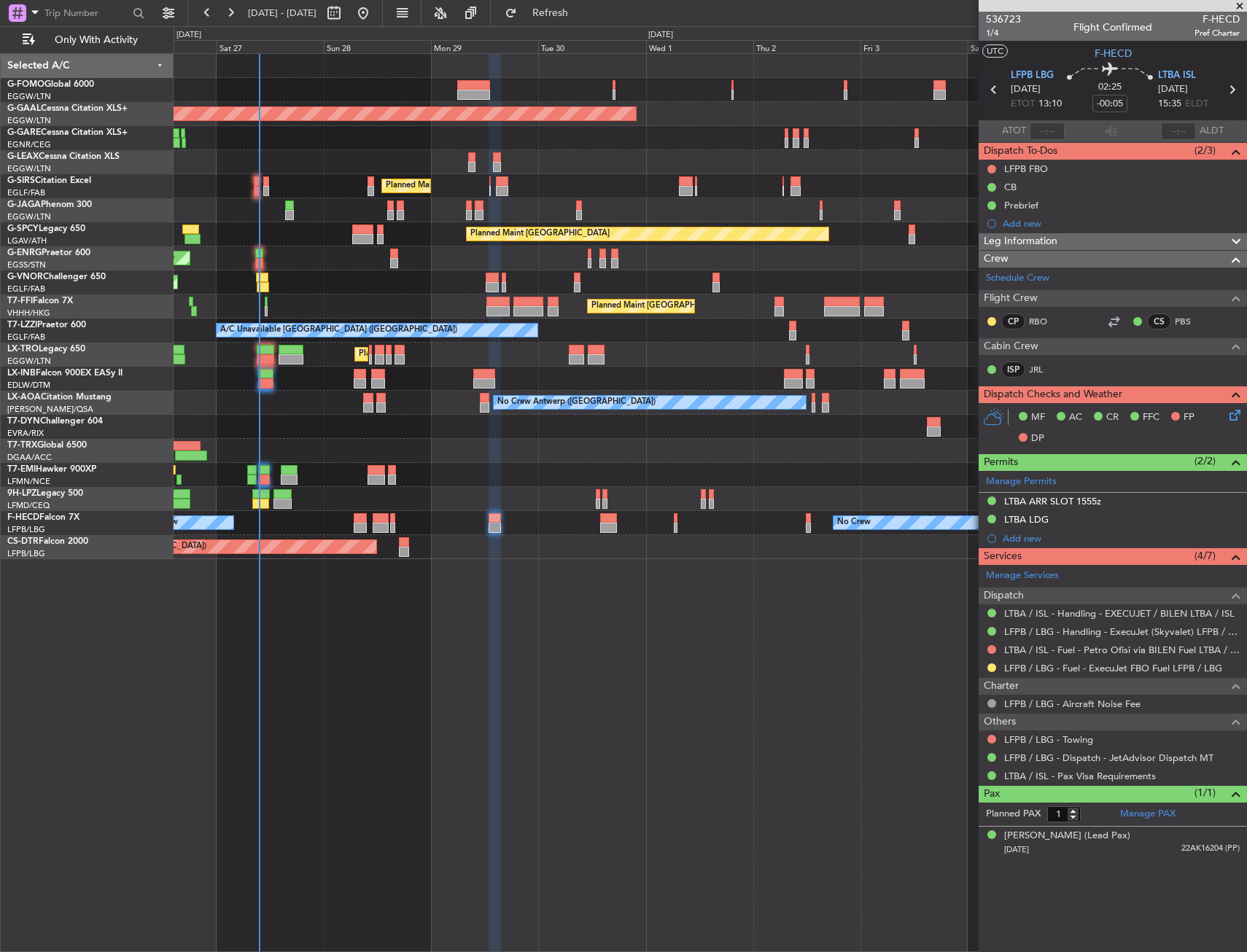
click at [1234, 92] on icon at bounding box center [1231, 89] width 19 height 19
click at [801, 710] on div "Planned Maint [GEOGRAPHIC_DATA] ([GEOGRAPHIC_DATA]) Owner Planned [GEOGRAPHIC_D…" at bounding box center [710, 502] width 1074 height 898
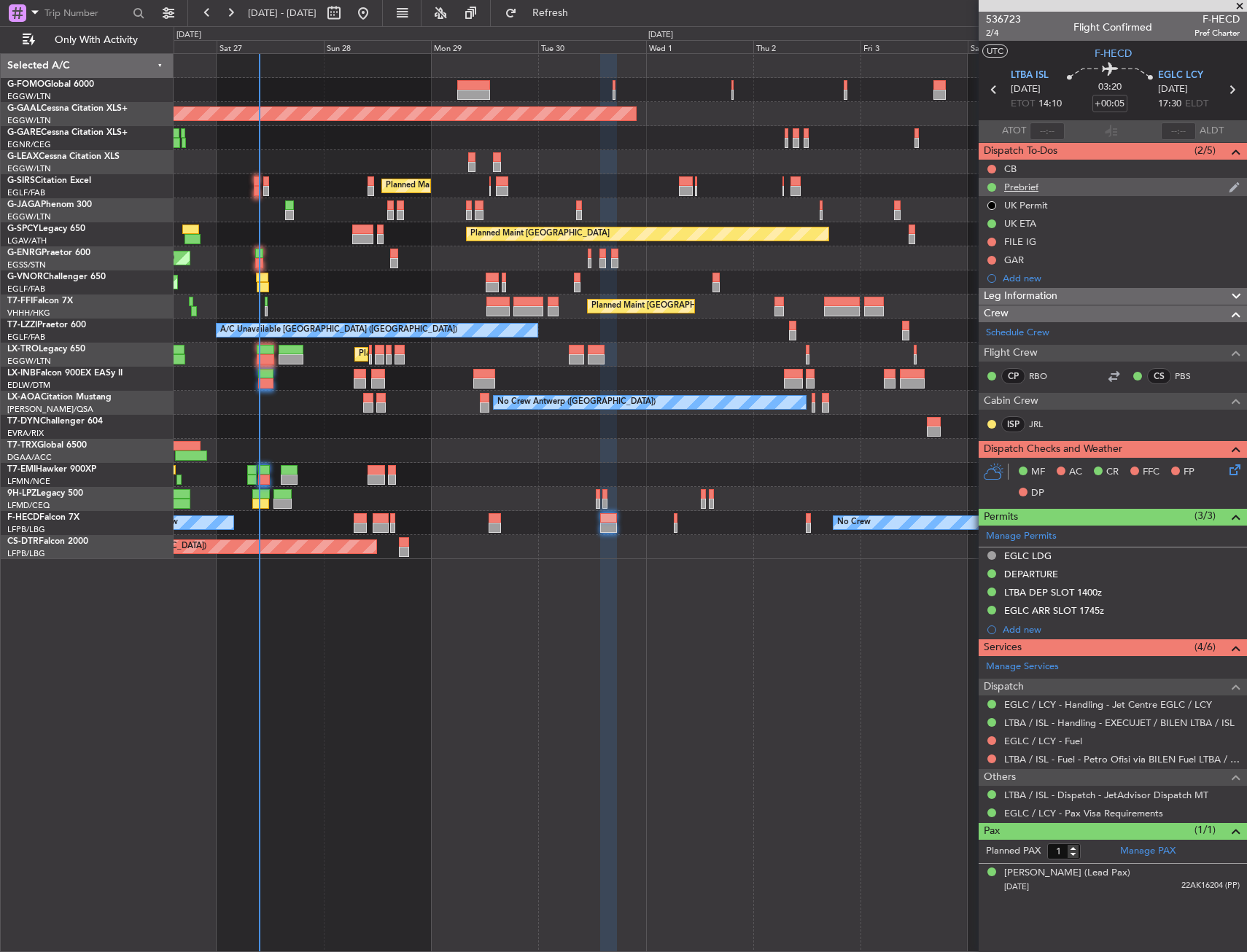
click at [1047, 182] on div "Prebrief" at bounding box center [1112, 187] width 268 height 18
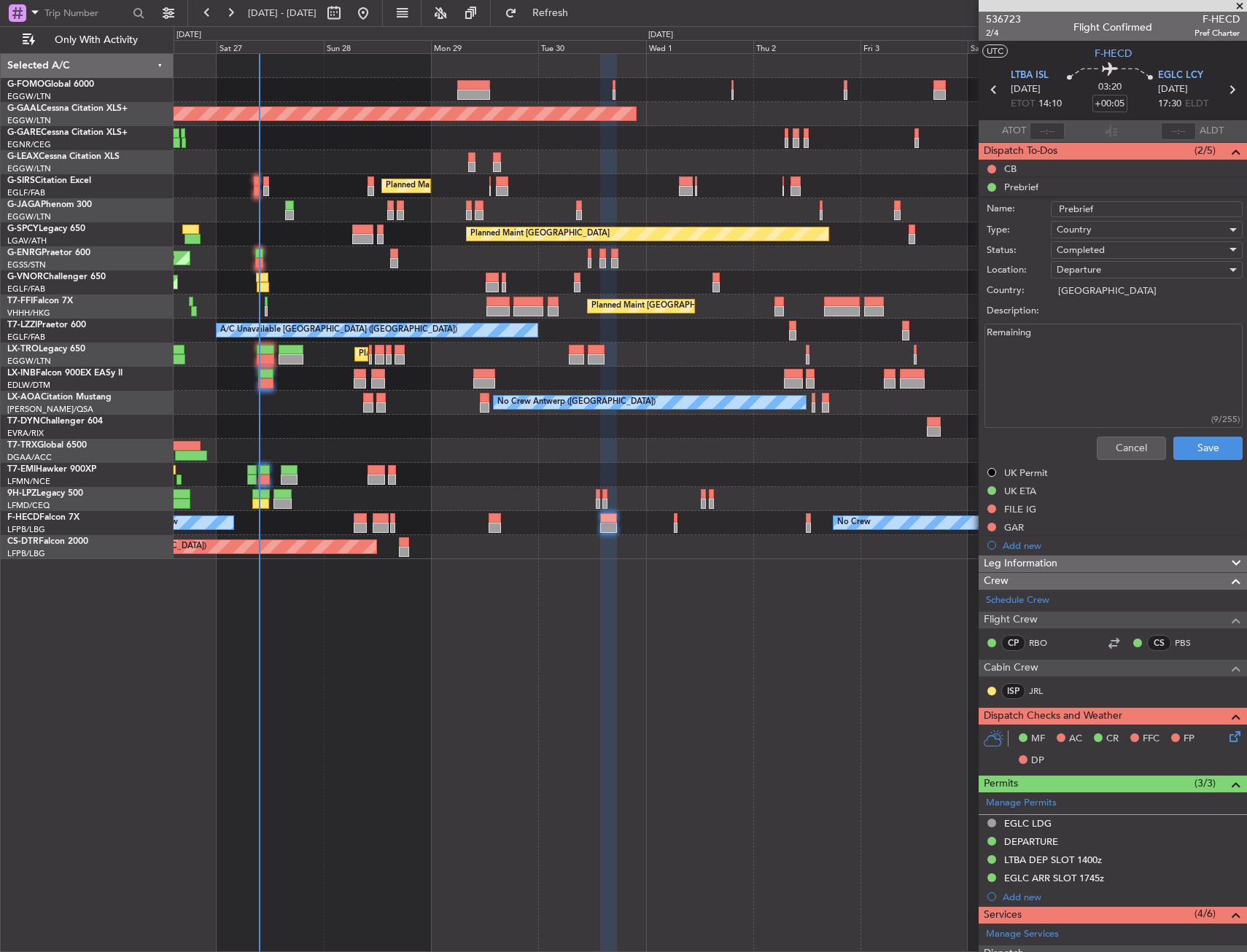
click at [1130, 431] on div "Cancel Save" at bounding box center [1108, 448] width 275 height 35
click at [1129, 436] on button "Cancel" at bounding box center [1131, 448] width 69 height 23
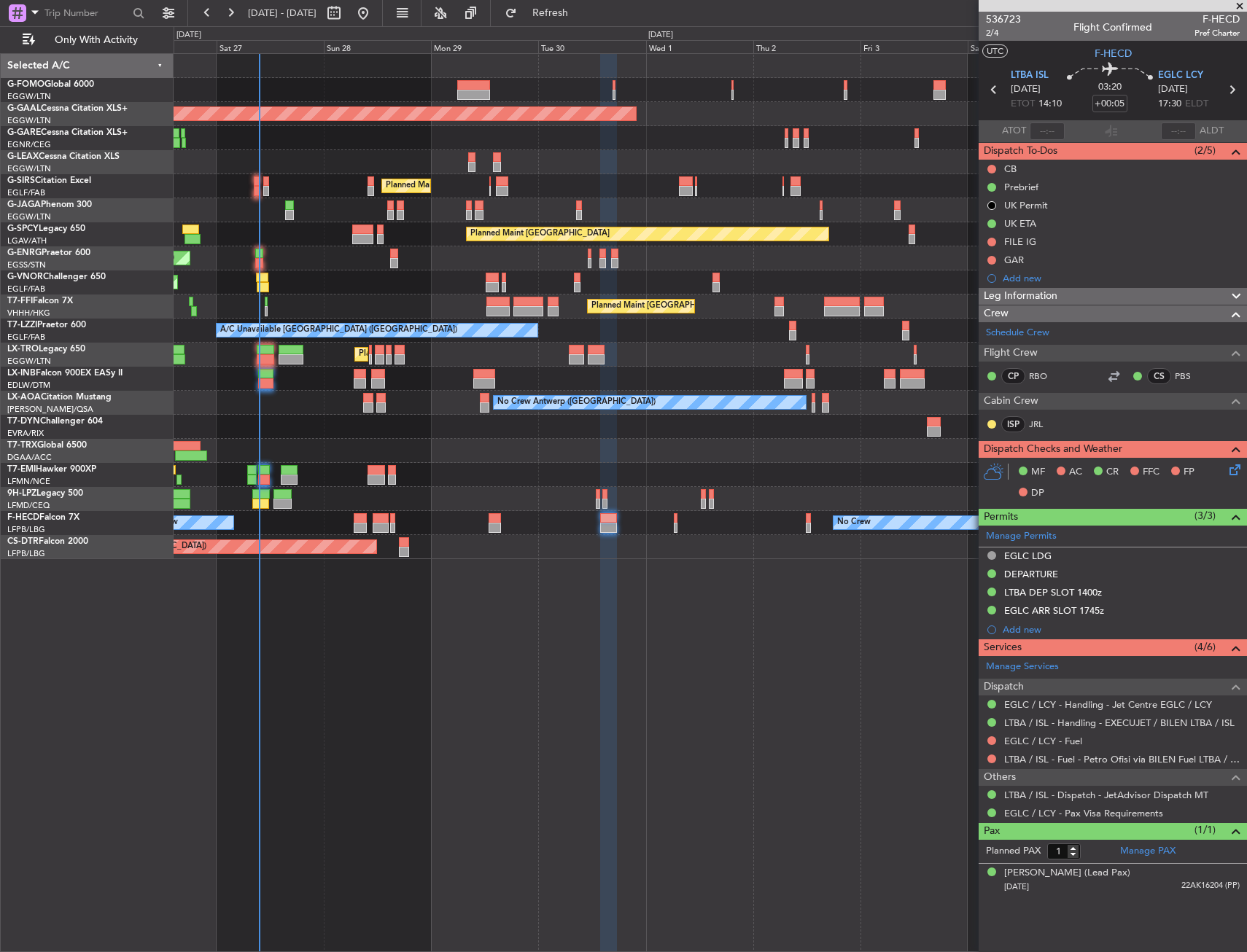
click at [473, 764] on div "Planned Maint London (Luton) Owner Planned Maint Dusseldorf Planned Maint Londo…" at bounding box center [710, 502] width 1074 height 898
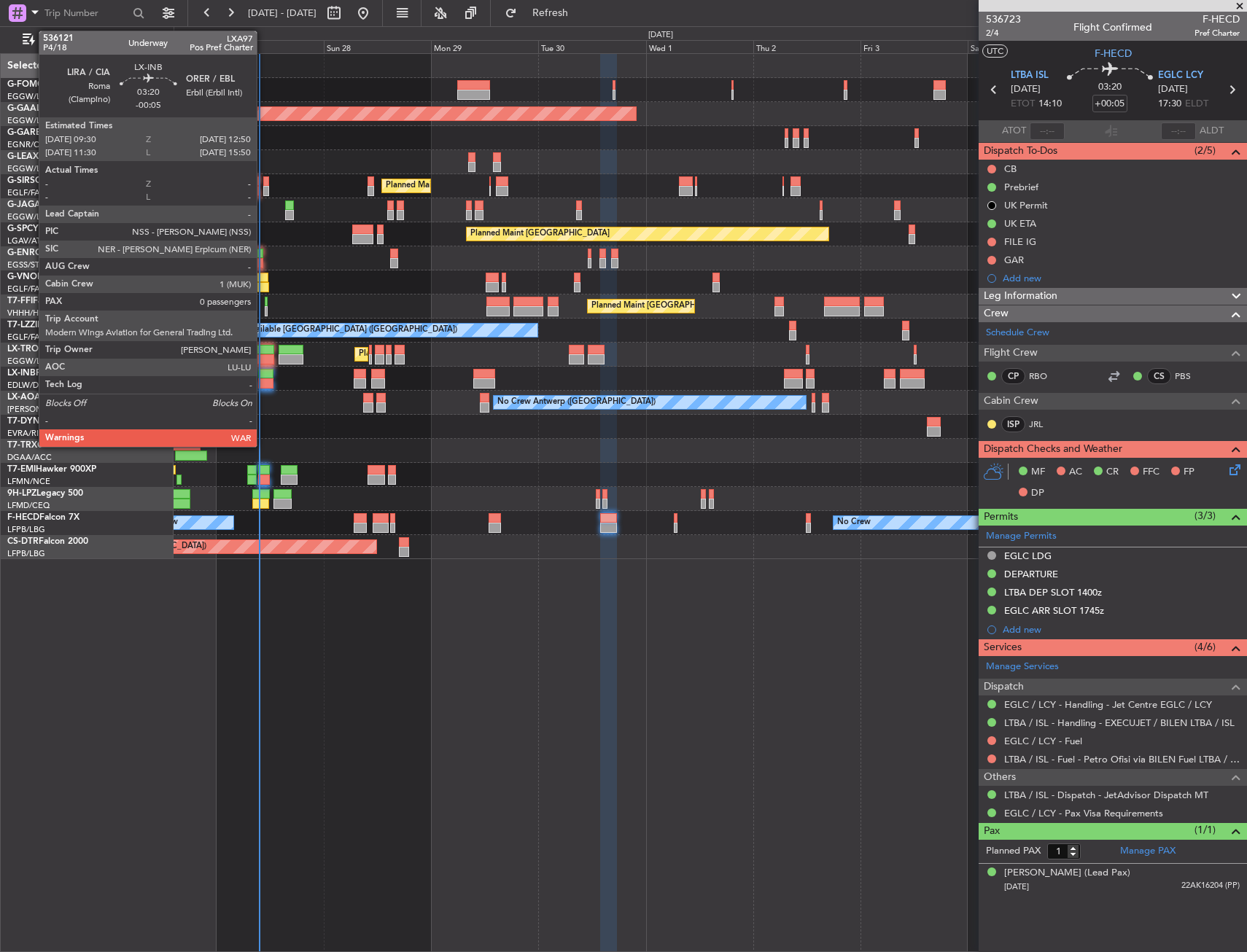
click at [263, 385] on div at bounding box center [266, 384] width 16 height 10
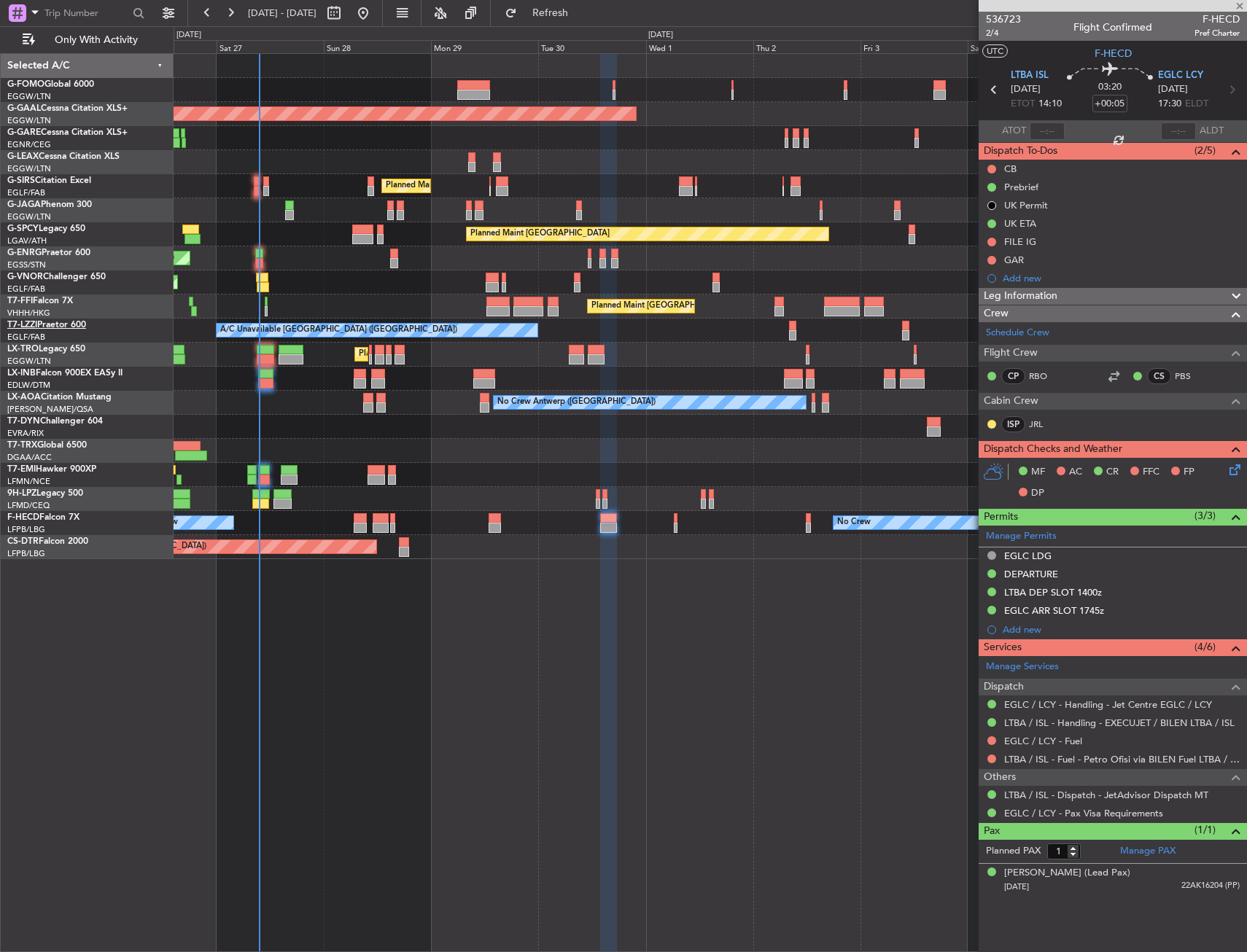
type input "-00:05"
type input "0"
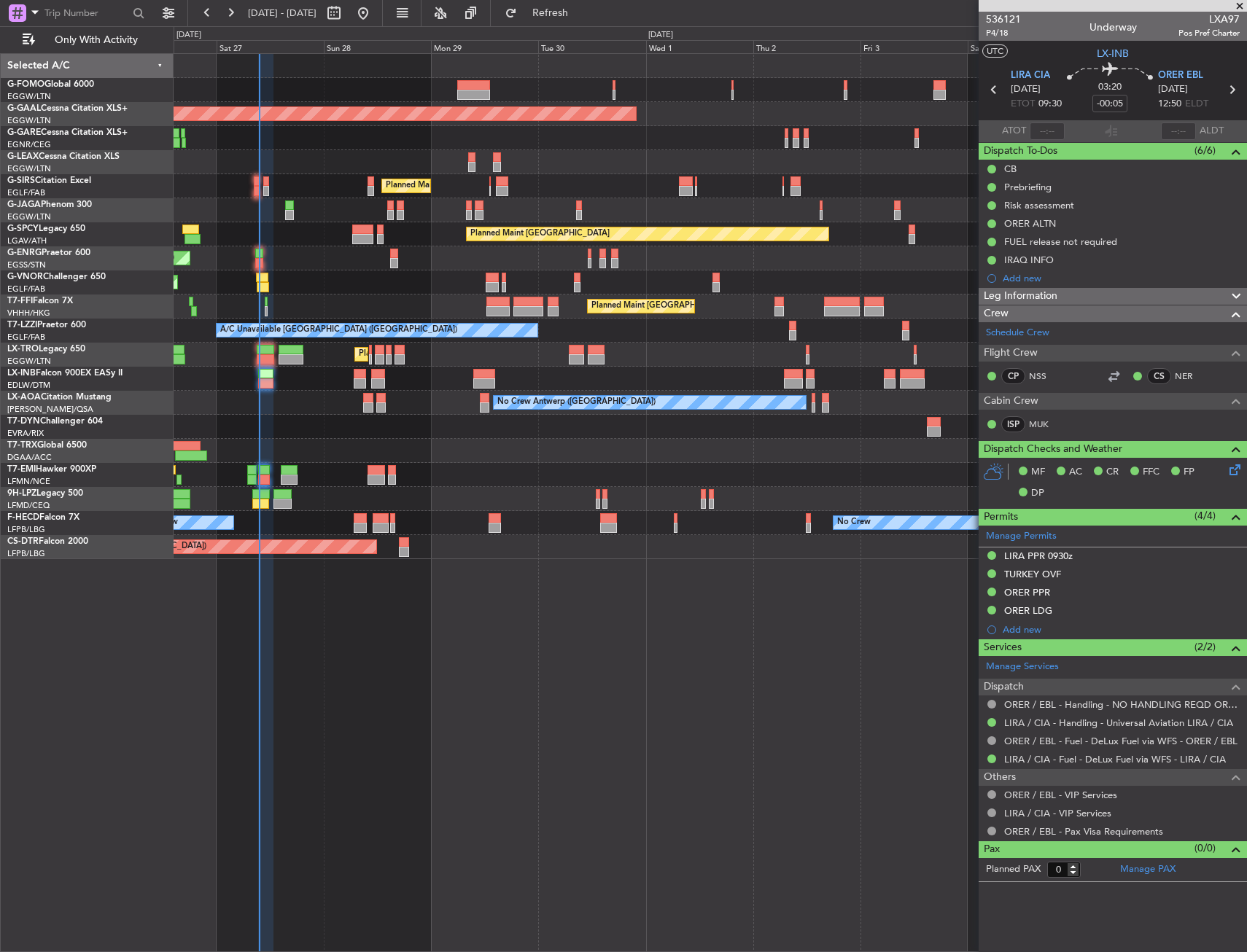
click at [504, 667] on div "Planned Maint London (Luton) Owner Planned Maint Dusseldorf Planned Maint Londo…" at bounding box center [710, 502] width 1074 height 898
click at [1002, 326] on link "Schedule Crew" at bounding box center [1018, 333] width 64 height 15
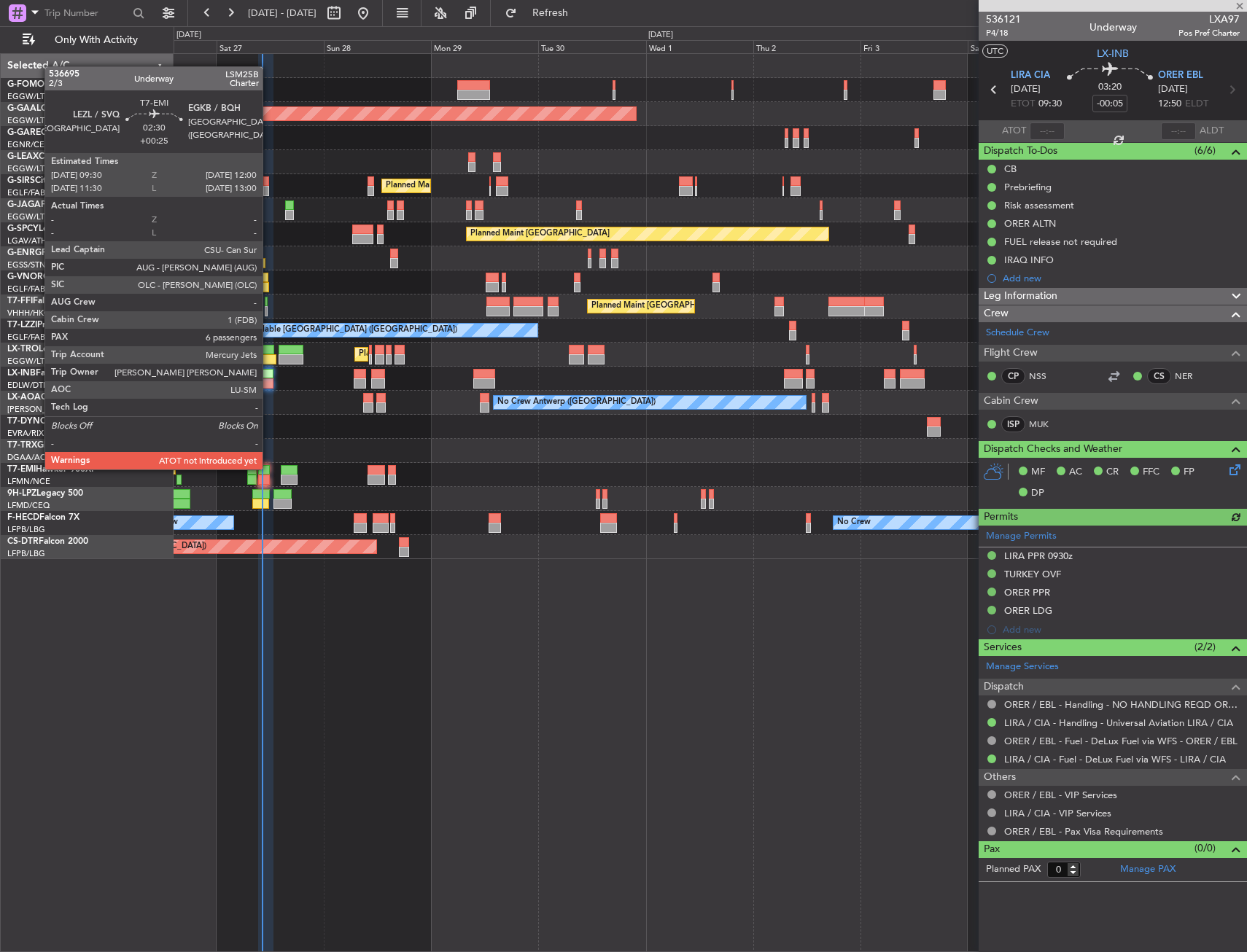
click at [269, 468] on div at bounding box center [264, 470] width 12 height 10
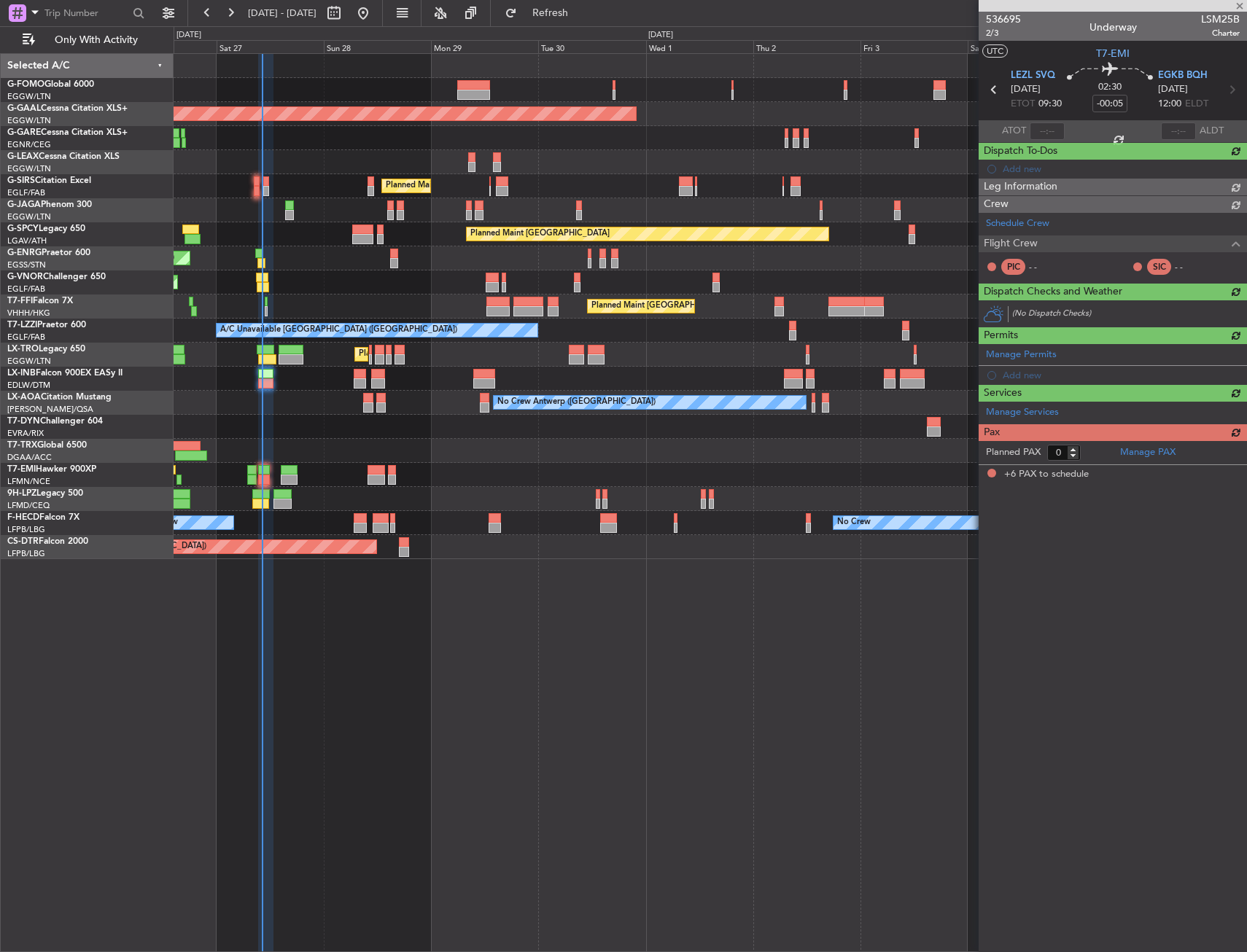
type input "+00:25"
type input "6"
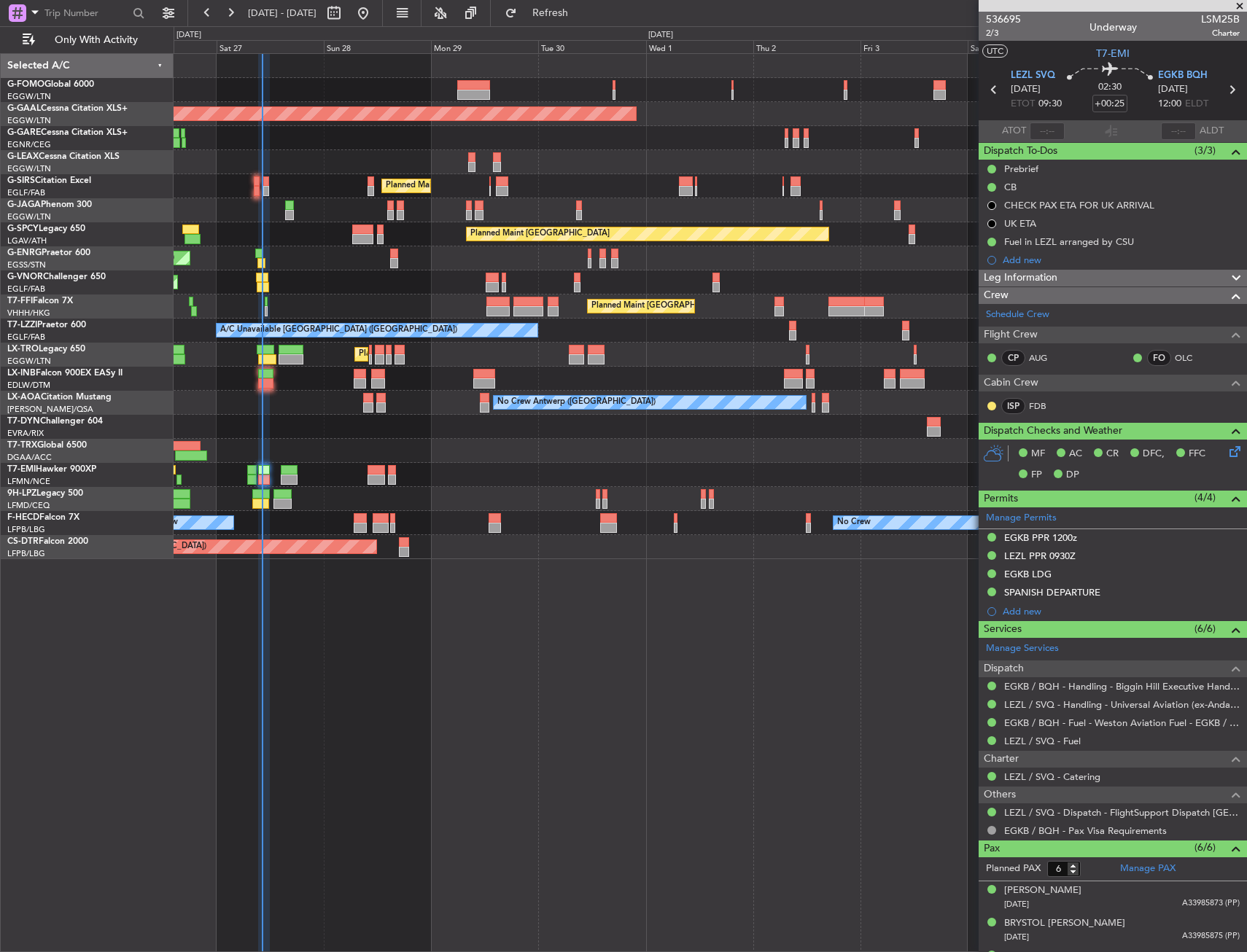
click at [336, 455] on div "A/C Booked" at bounding box center [710, 450] width 1073 height 24
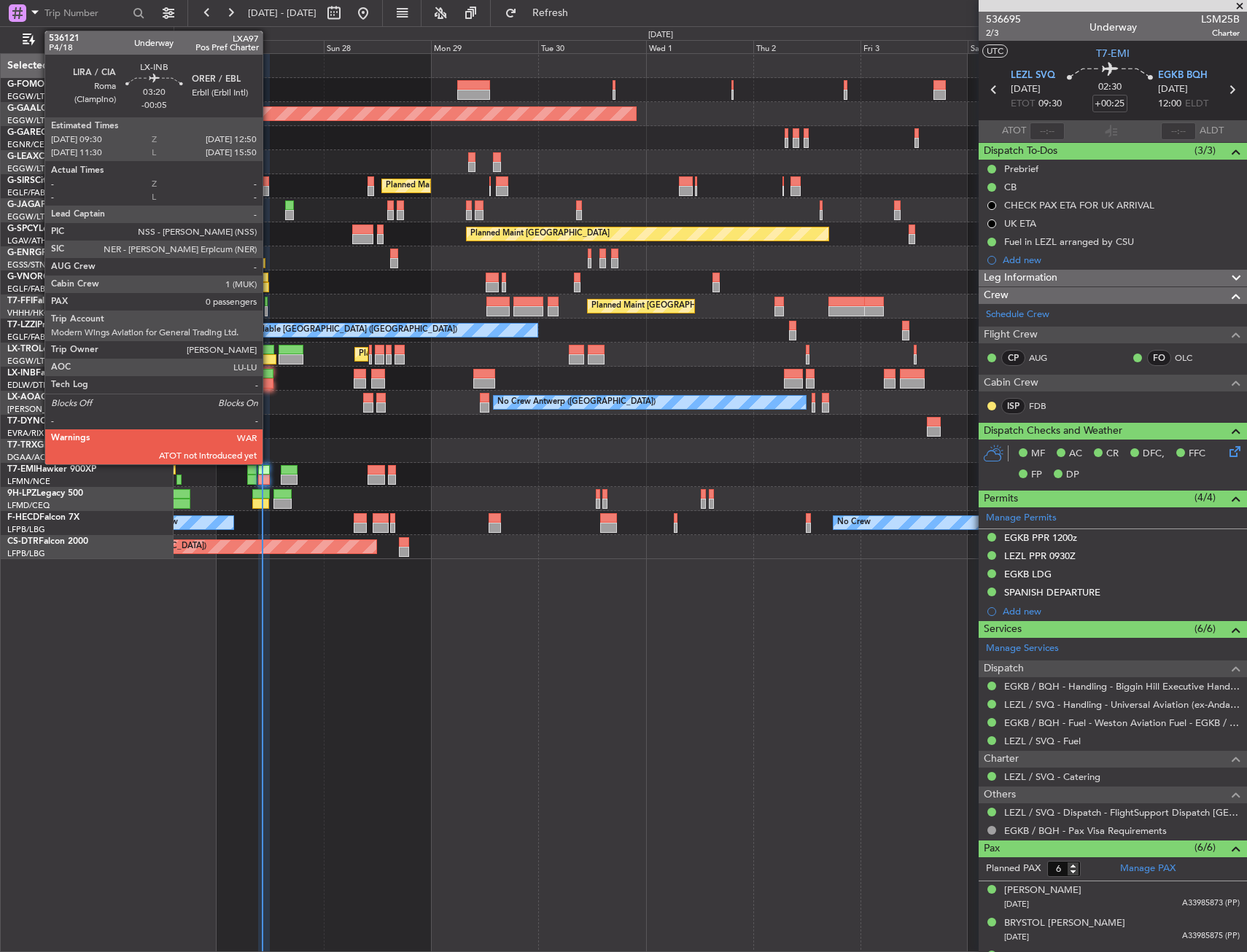
click at [270, 378] on div at bounding box center [266, 374] width 16 height 10
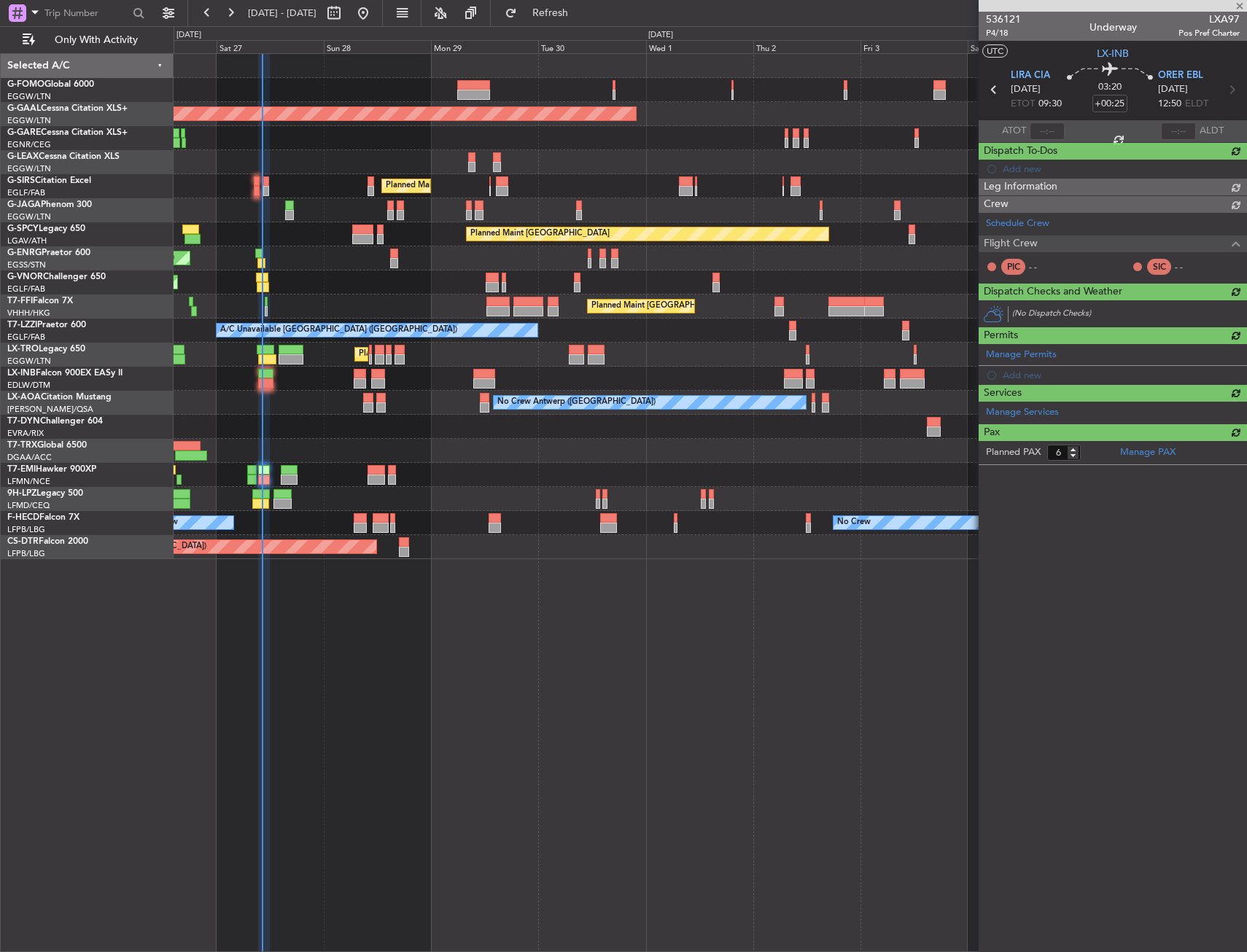
type input "-00:05"
type input "0"
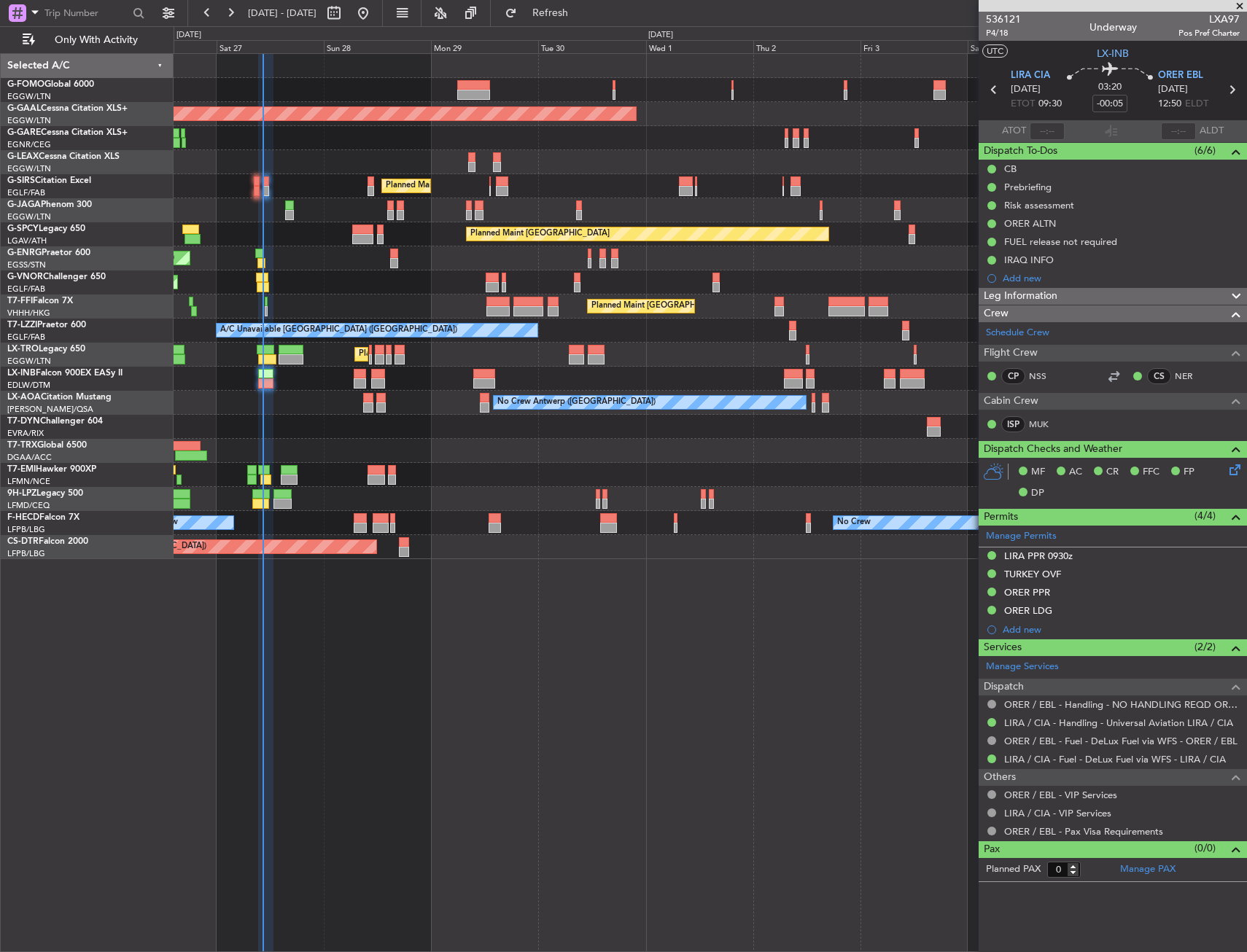
click at [649, 672] on div "Planned Maint London (Luton) Owner Planned Maint Dusseldorf Planned Maint Londo…" at bounding box center [710, 502] width 1074 height 898
click at [404, 424] on div at bounding box center [710, 427] width 1073 height 24
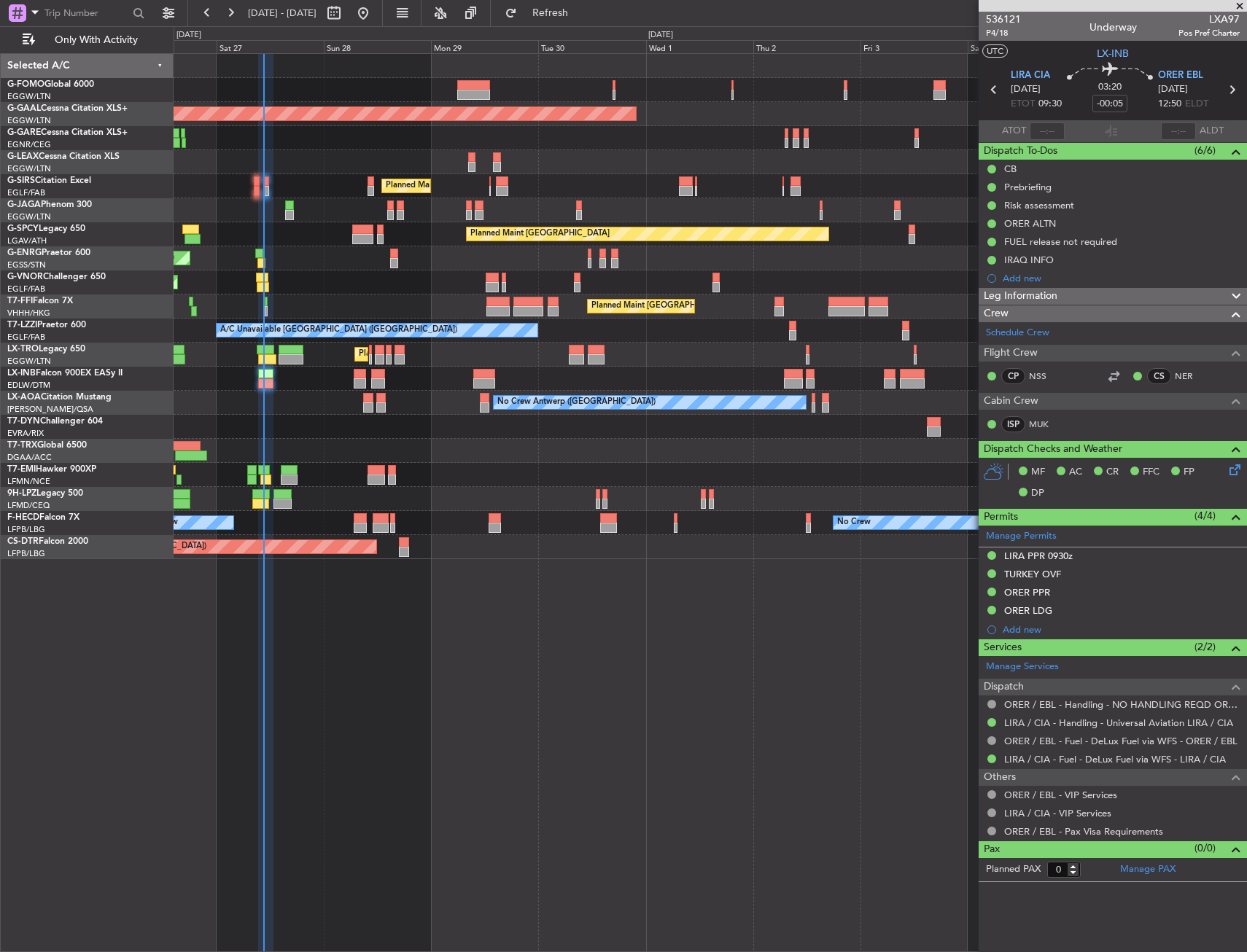
click at [498, 656] on div "Planned Maint London (Luton) Planned Maint Dusseldorf Owner Planned Maint Londo…" at bounding box center [710, 502] width 1074 height 898
click at [647, 280] on div "Planned Maint [GEOGRAPHIC_DATA] ([GEOGRAPHIC_DATA])" at bounding box center [710, 282] width 1073 height 24
click at [560, 629] on div "Planned Maint London (Luton) Planned Maint Dusseldorf Owner Planned Maint Londo…" at bounding box center [710, 502] width 1074 height 898
click at [576, 8] on span "Refresh" at bounding box center [550, 13] width 61 height 10
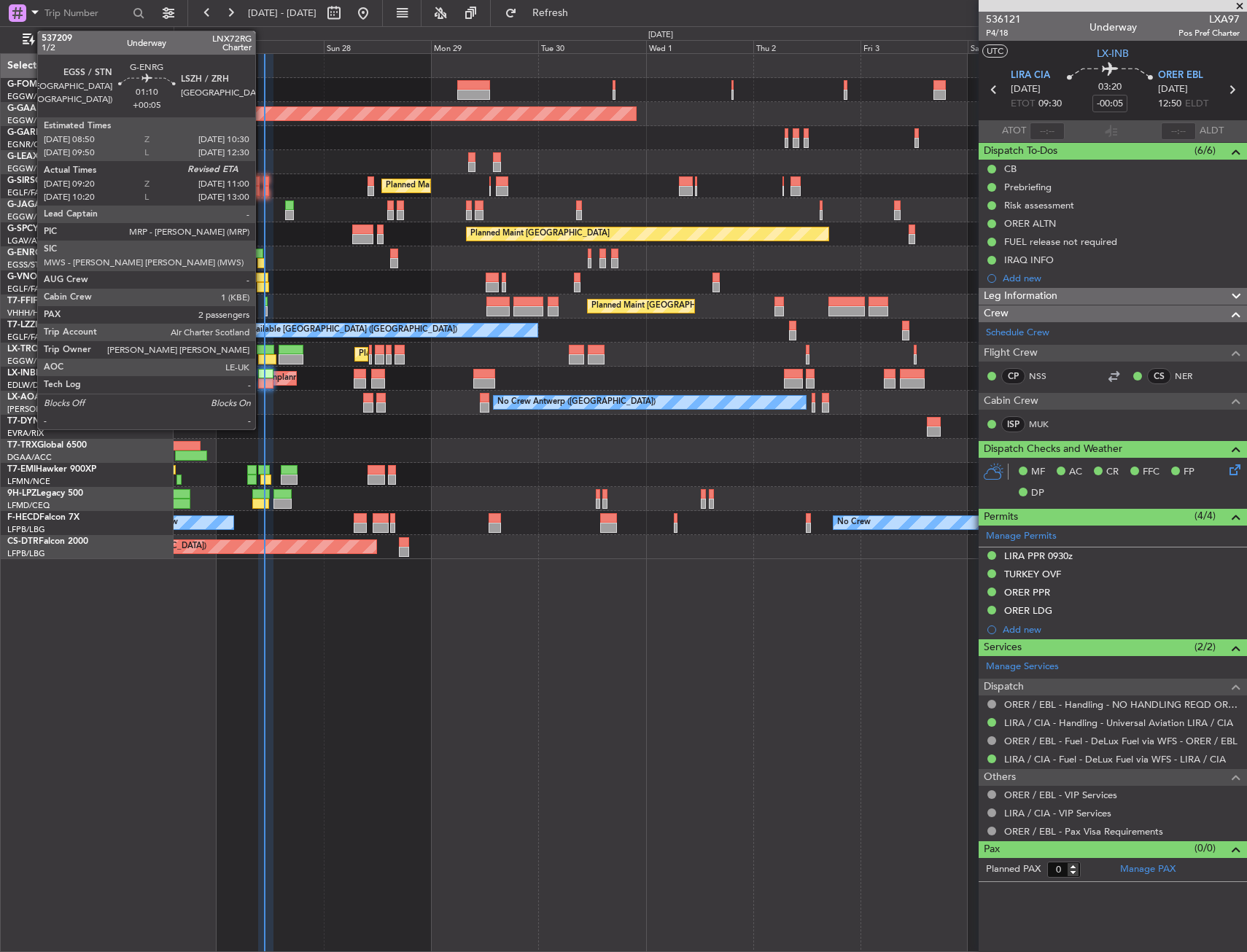
click at [262, 257] on div at bounding box center [259, 253] width 8 height 10
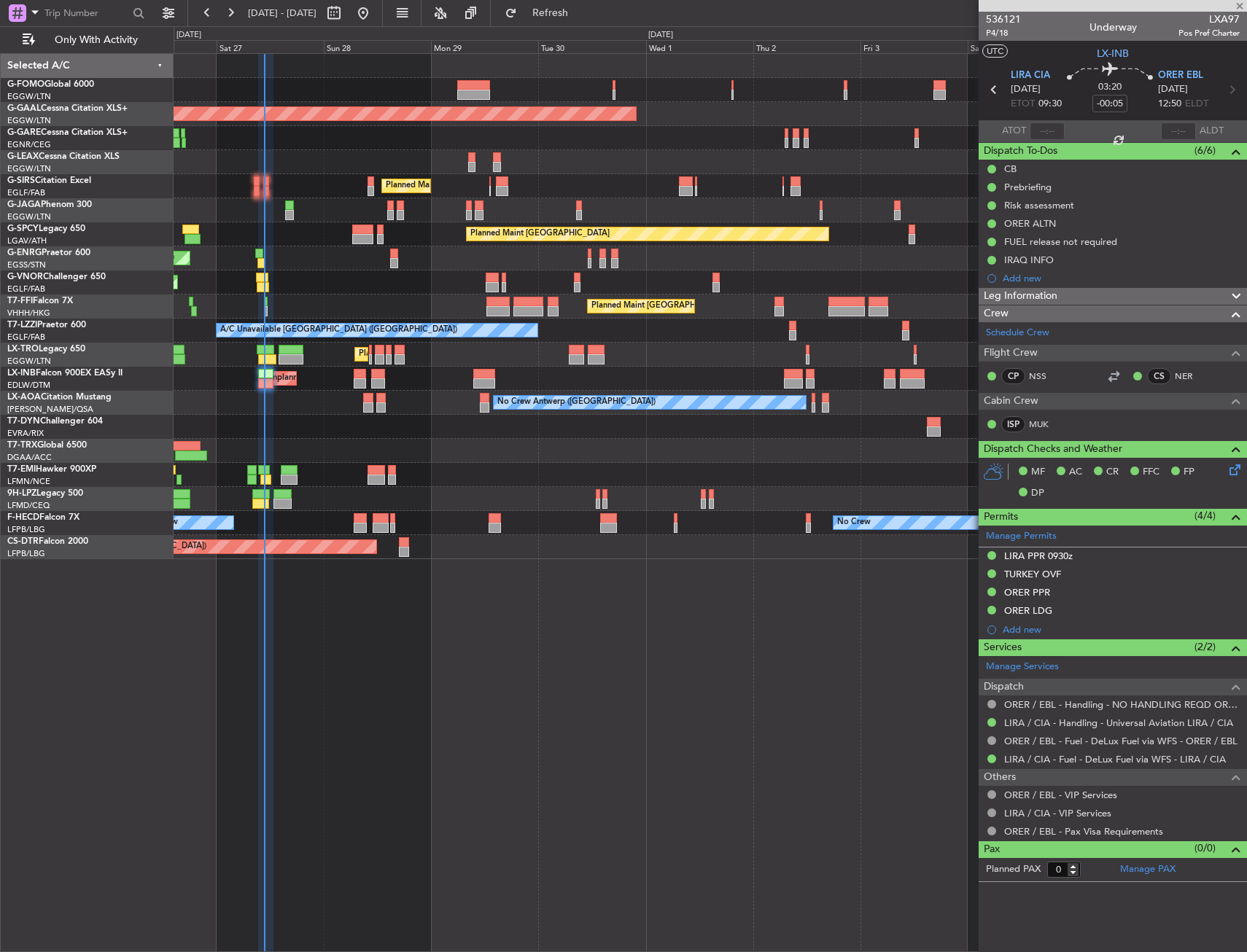
type input "+00:05"
type input "09:35"
type input "2"
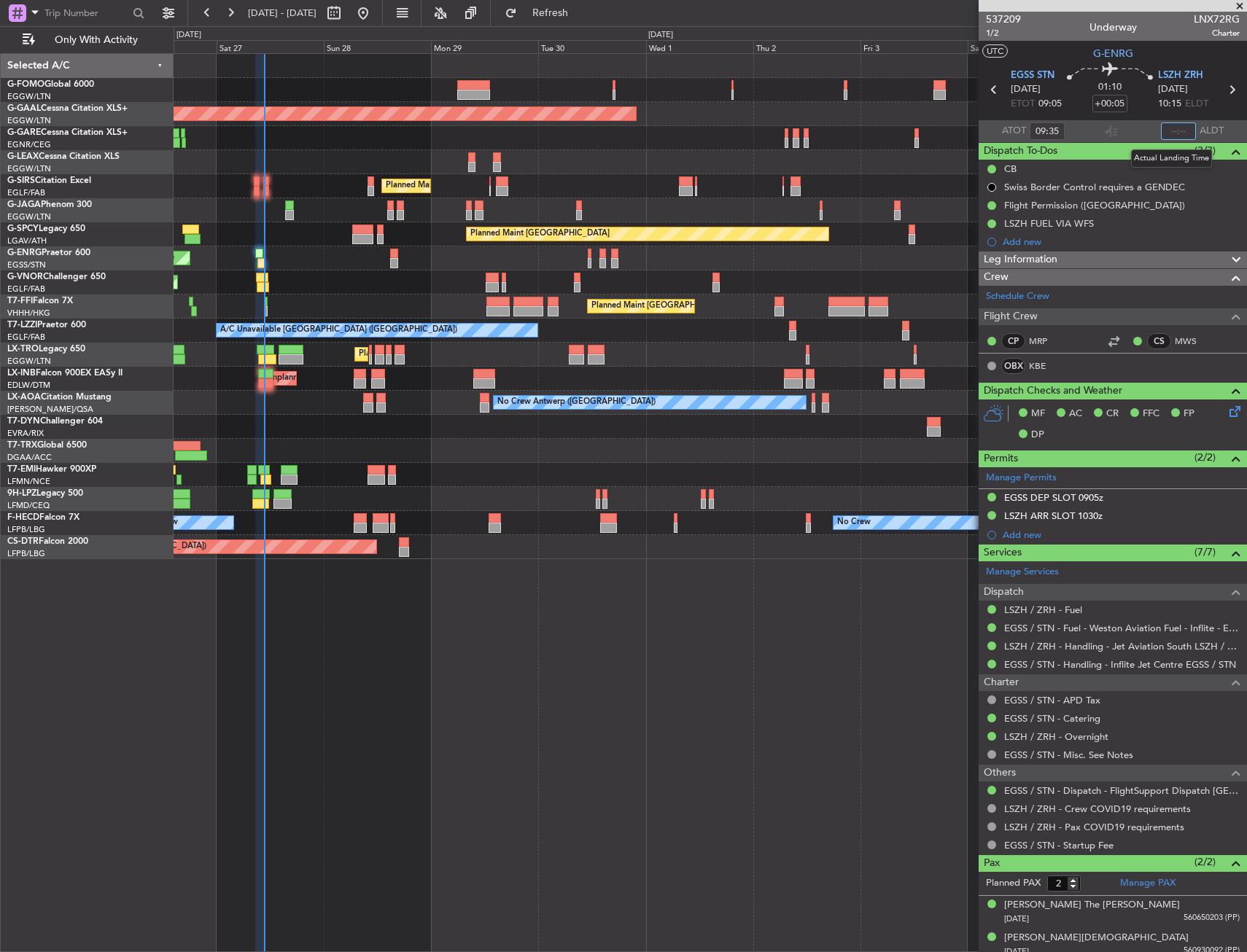
click at [1167, 134] on input "text" at bounding box center [1179, 130] width 35 height 17
click at [1130, 131] on section "ATOT 09:35 1044 ALDT" at bounding box center [1112, 131] width 268 height 22
type input "10:44"
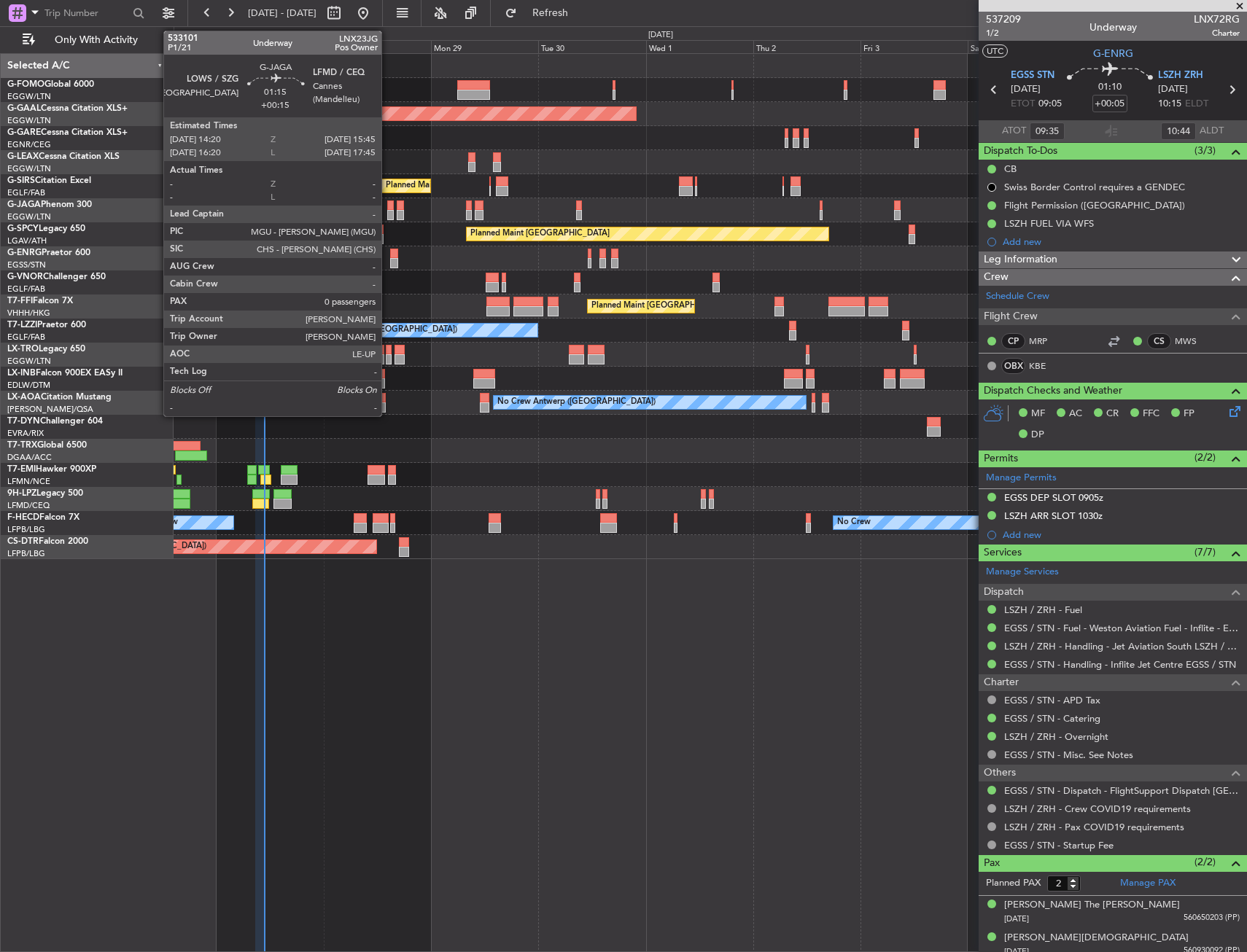
click at [388, 217] on div at bounding box center [390, 214] width 7 height 10
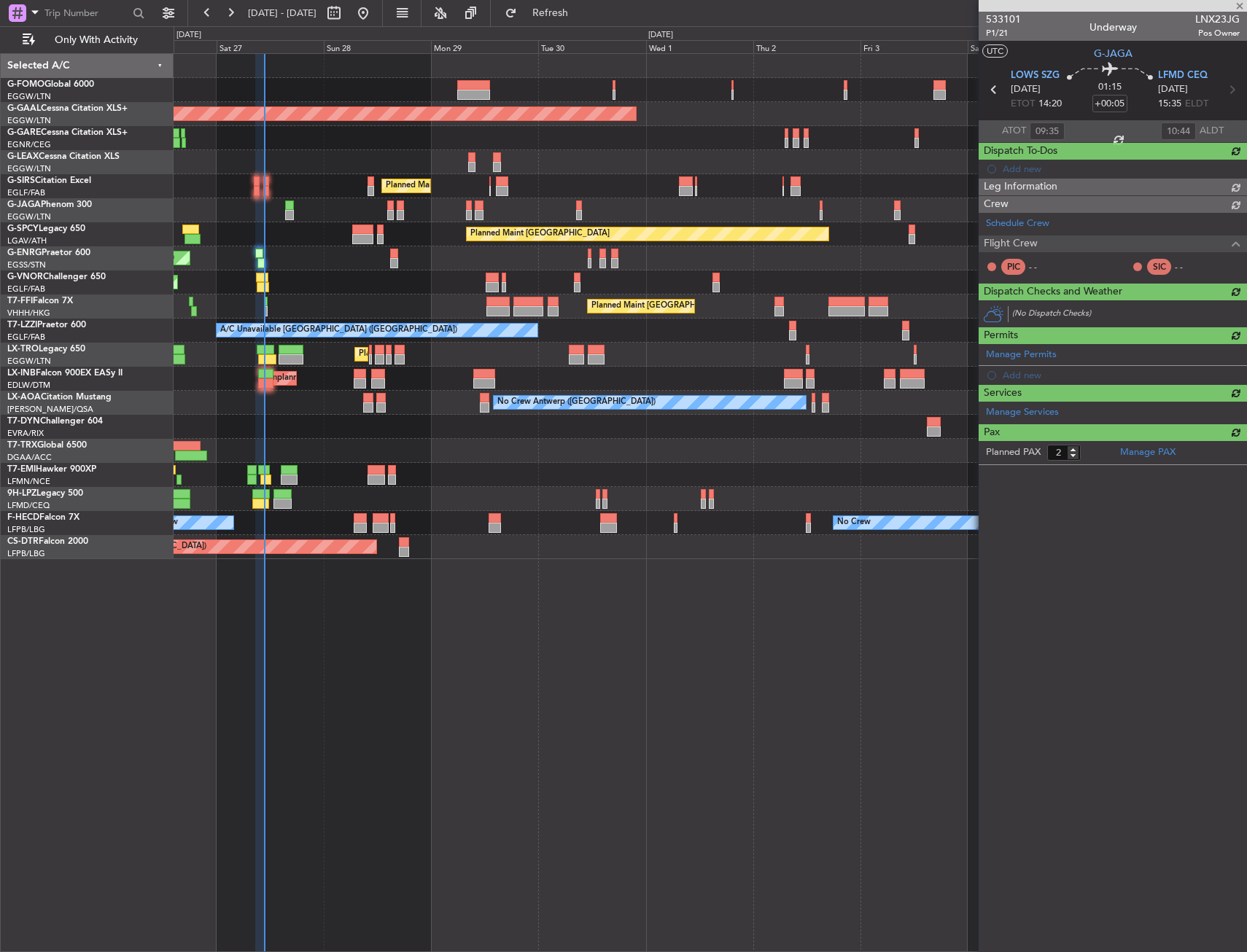
type input "+00:15"
type input "0"
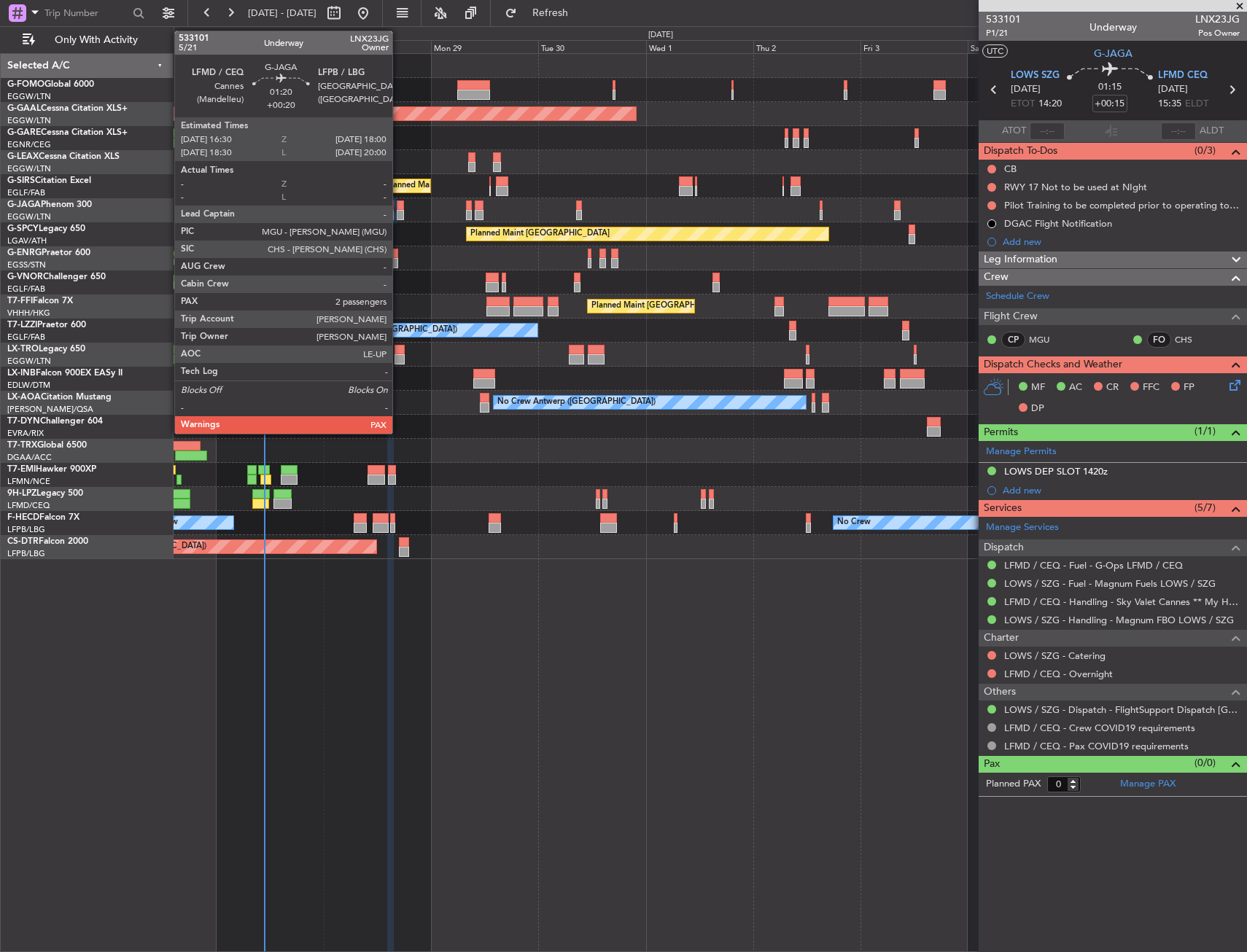
click at [400, 204] on div at bounding box center [400, 205] width 7 height 10
type input "+00:20"
type input "2"
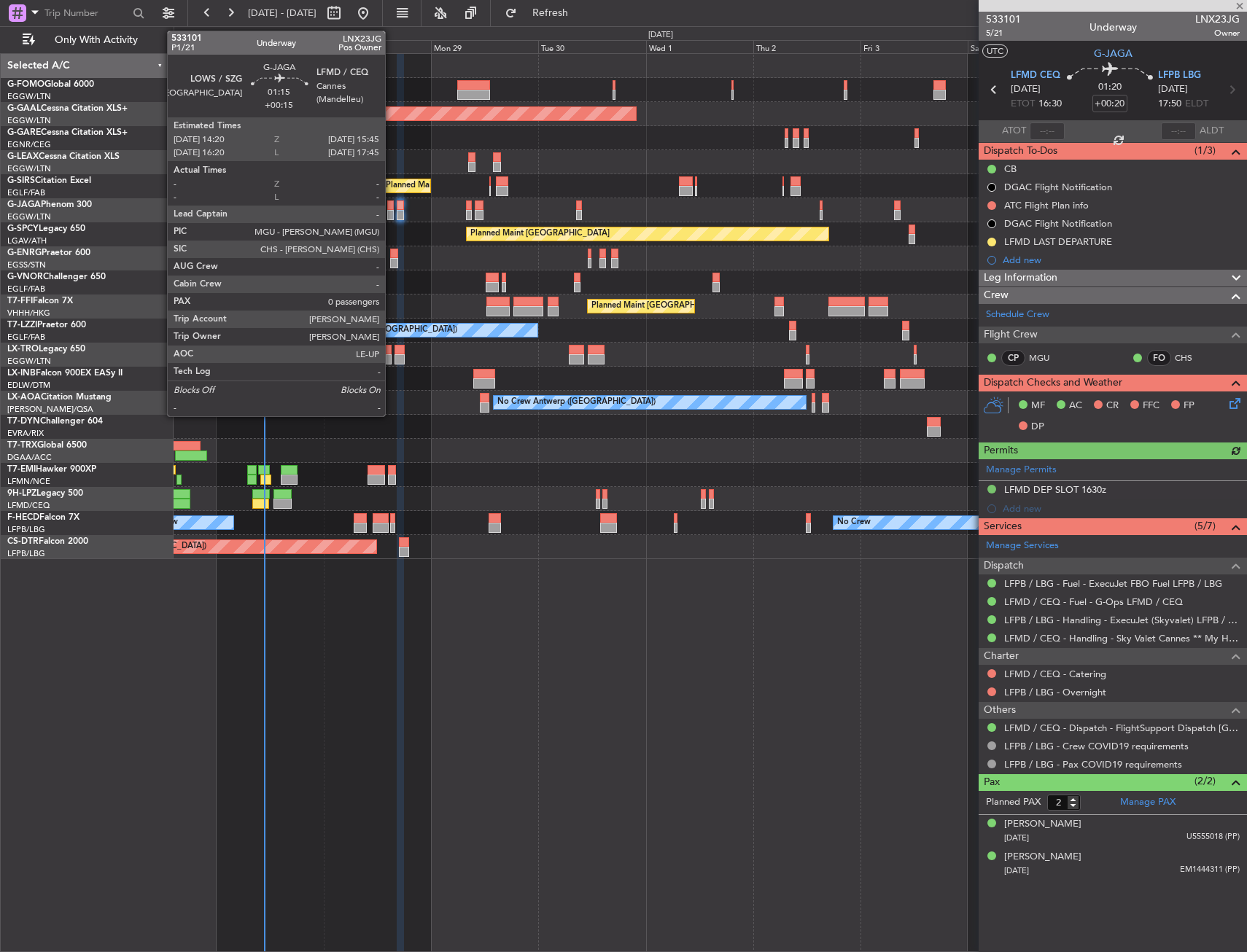
click at [391, 216] on div at bounding box center [390, 214] width 7 height 10
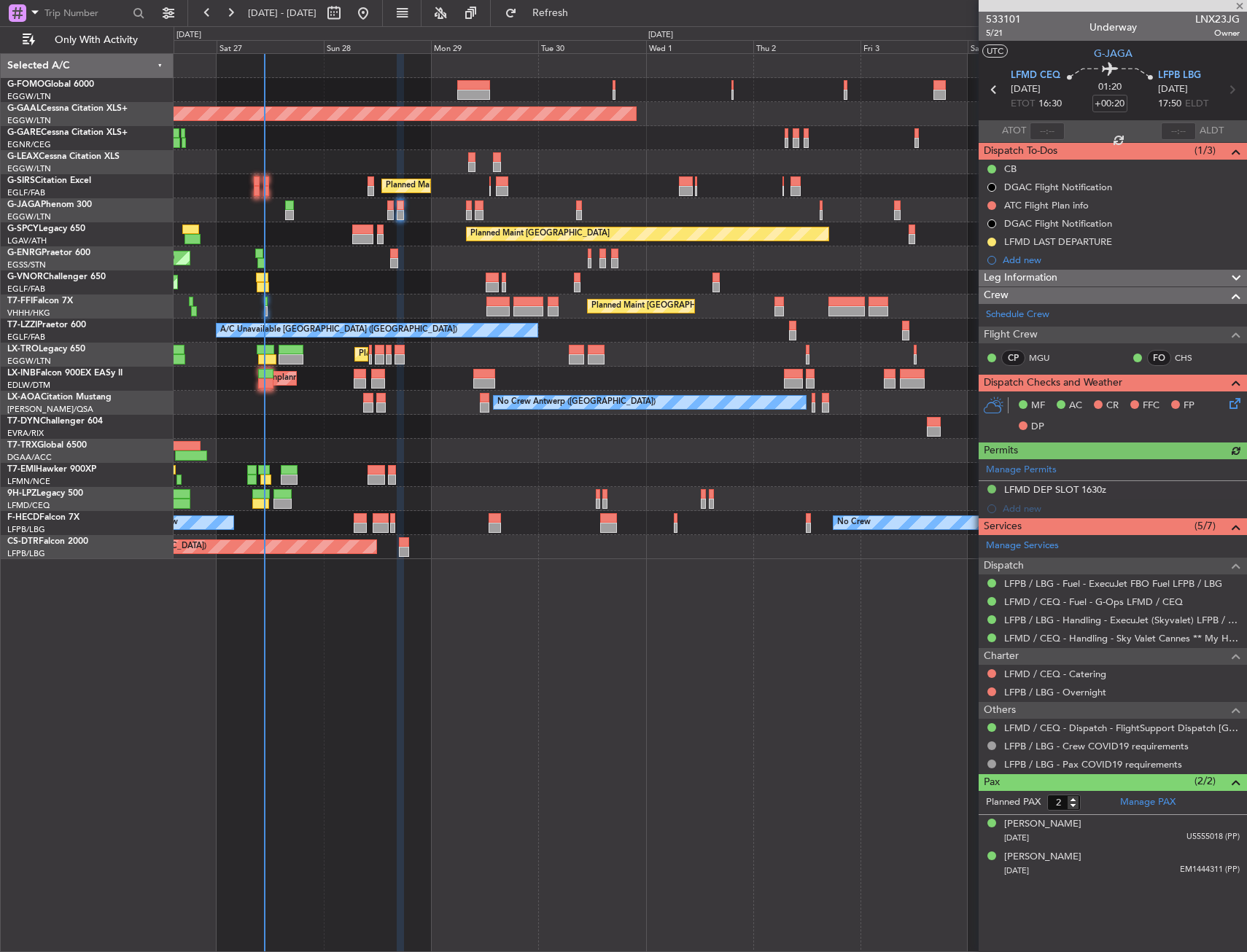
type input "+00:15"
type input "0"
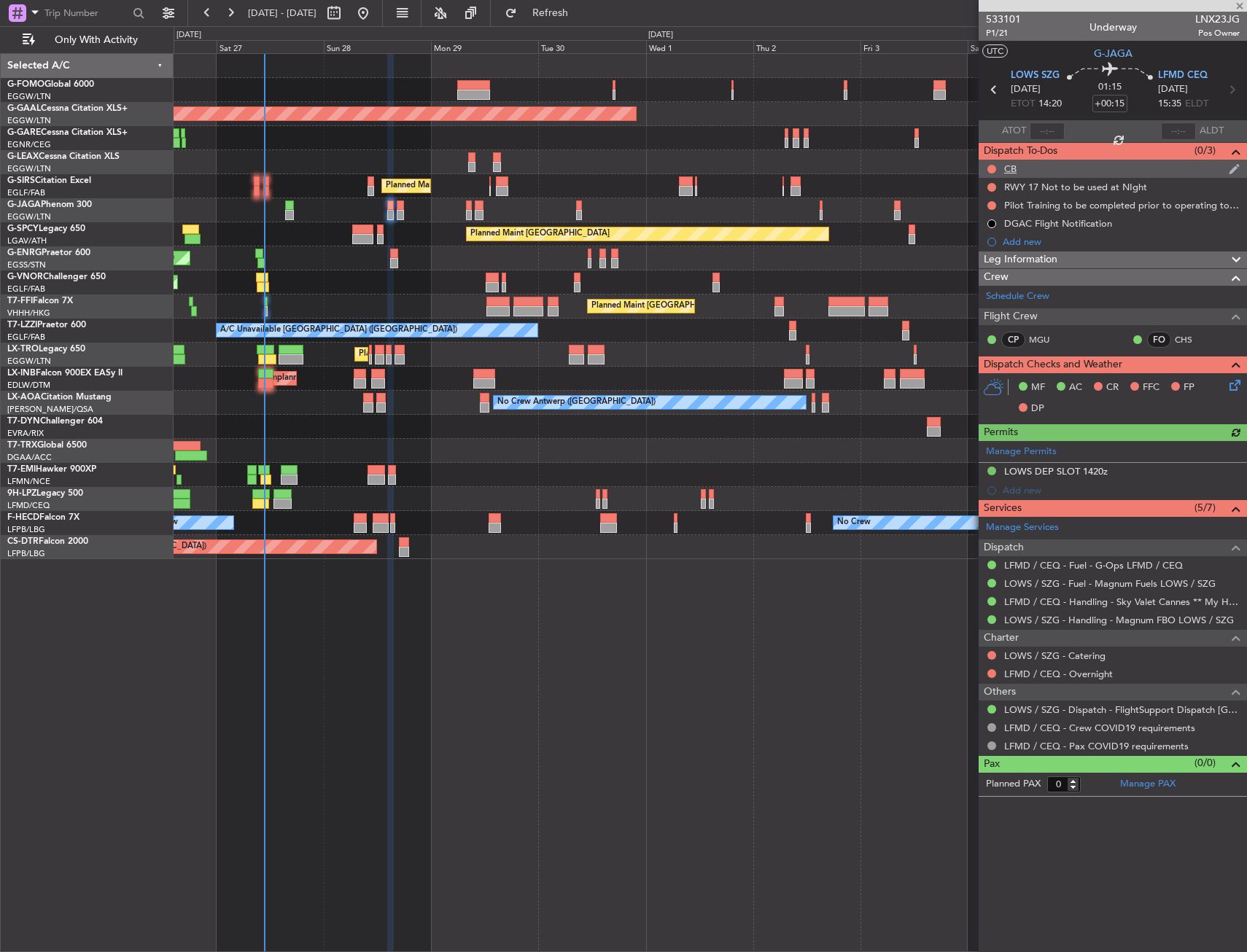
click at [986, 169] on div at bounding box center [992, 169] width 12 height 12
click at [993, 171] on button at bounding box center [991, 169] width 9 height 9
click at [983, 230] on span "Completed" at bounding box center [998, 233] width 48 height 15
click at [993, 672] on button at bounding box center [991, 673] width 9 height 9
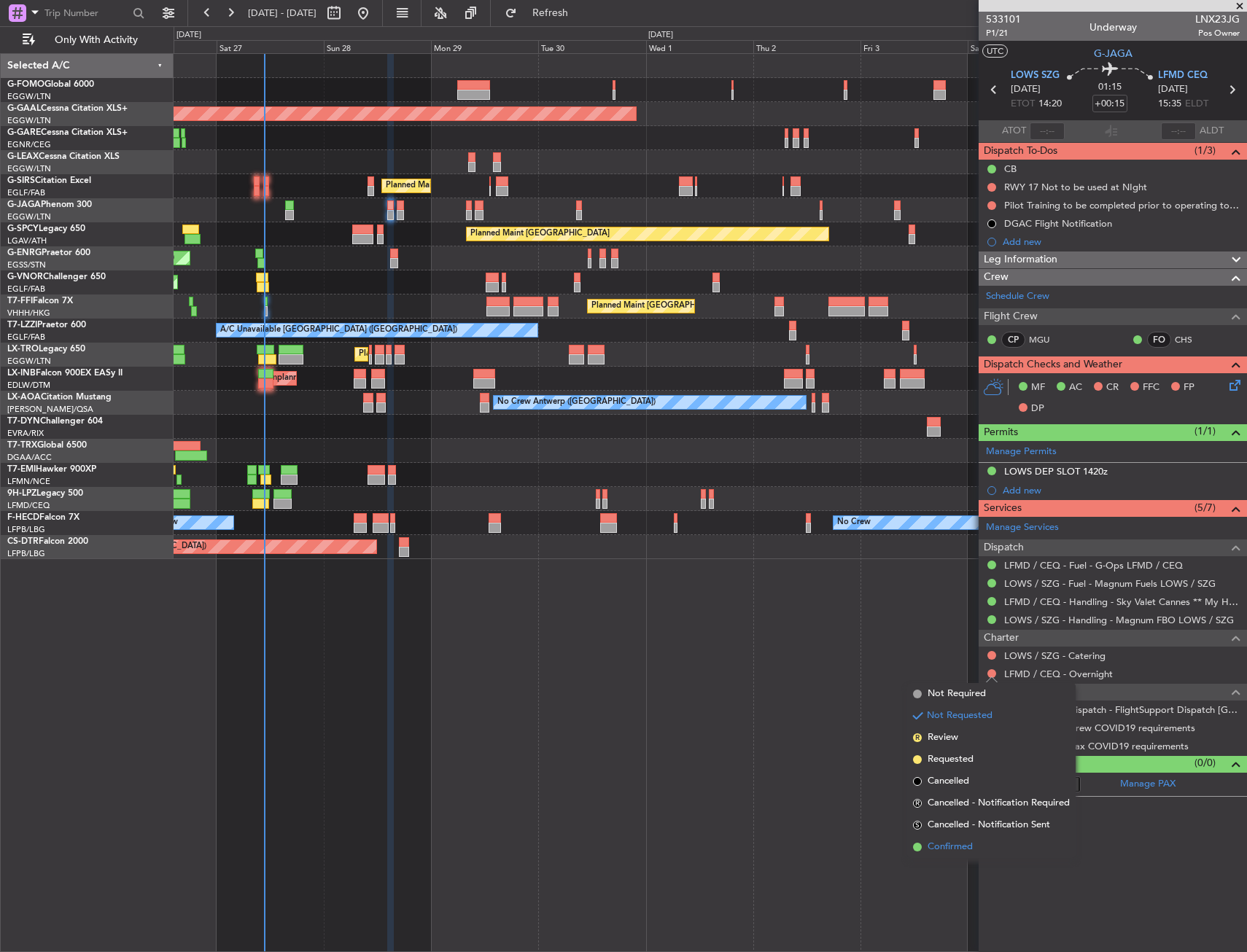
drag, startPoint x: 969, startPoint y: 837, endPoint x: 968, endPoint y: 845, distance: 8.1
click at [968, 845] on li "Confirmed" at bounding box center [991, 846] width 168 height 22
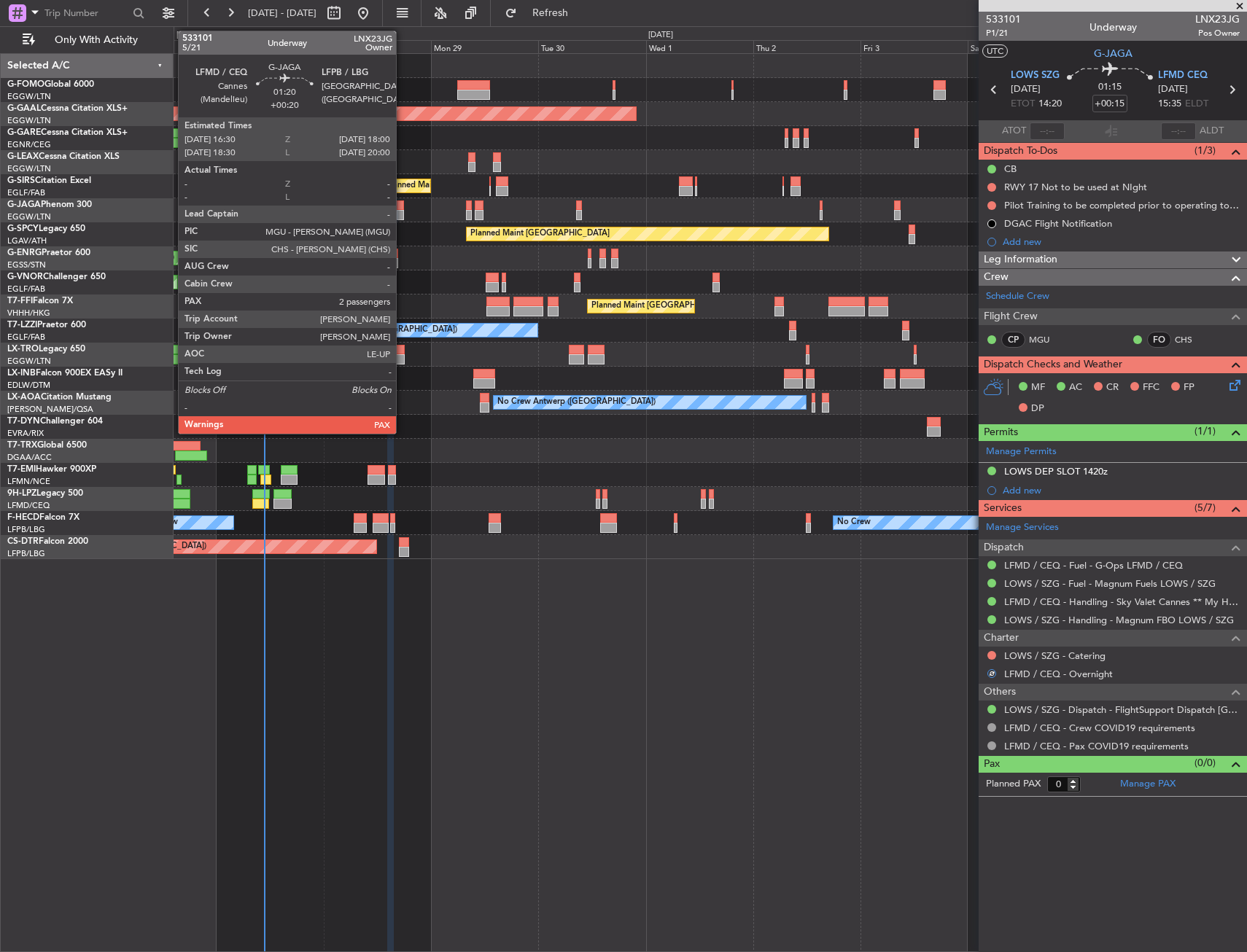
click at [403, 201] on div at bounding box center [400, 205] width 7 height 10
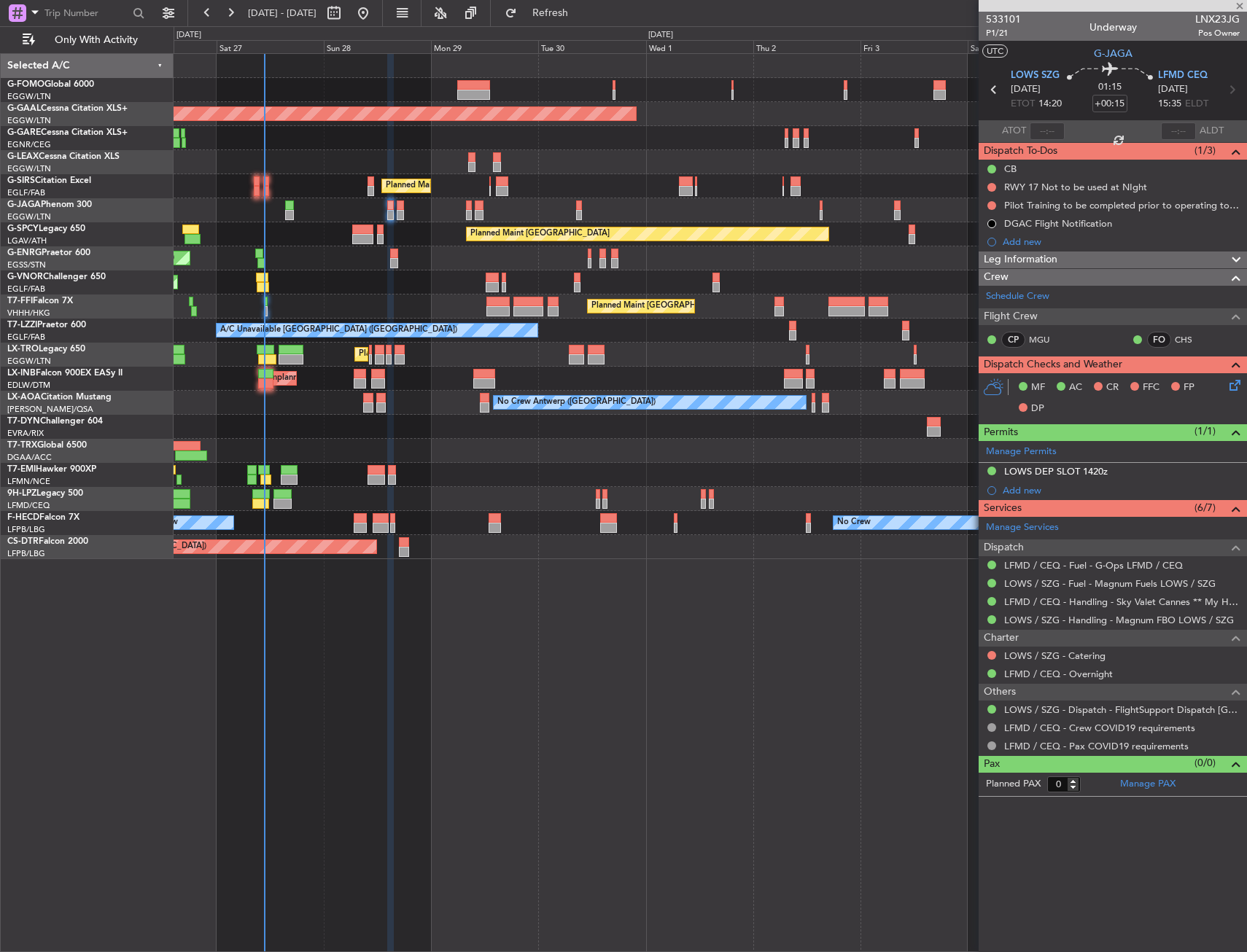
type input "+00:20"
type input "2"
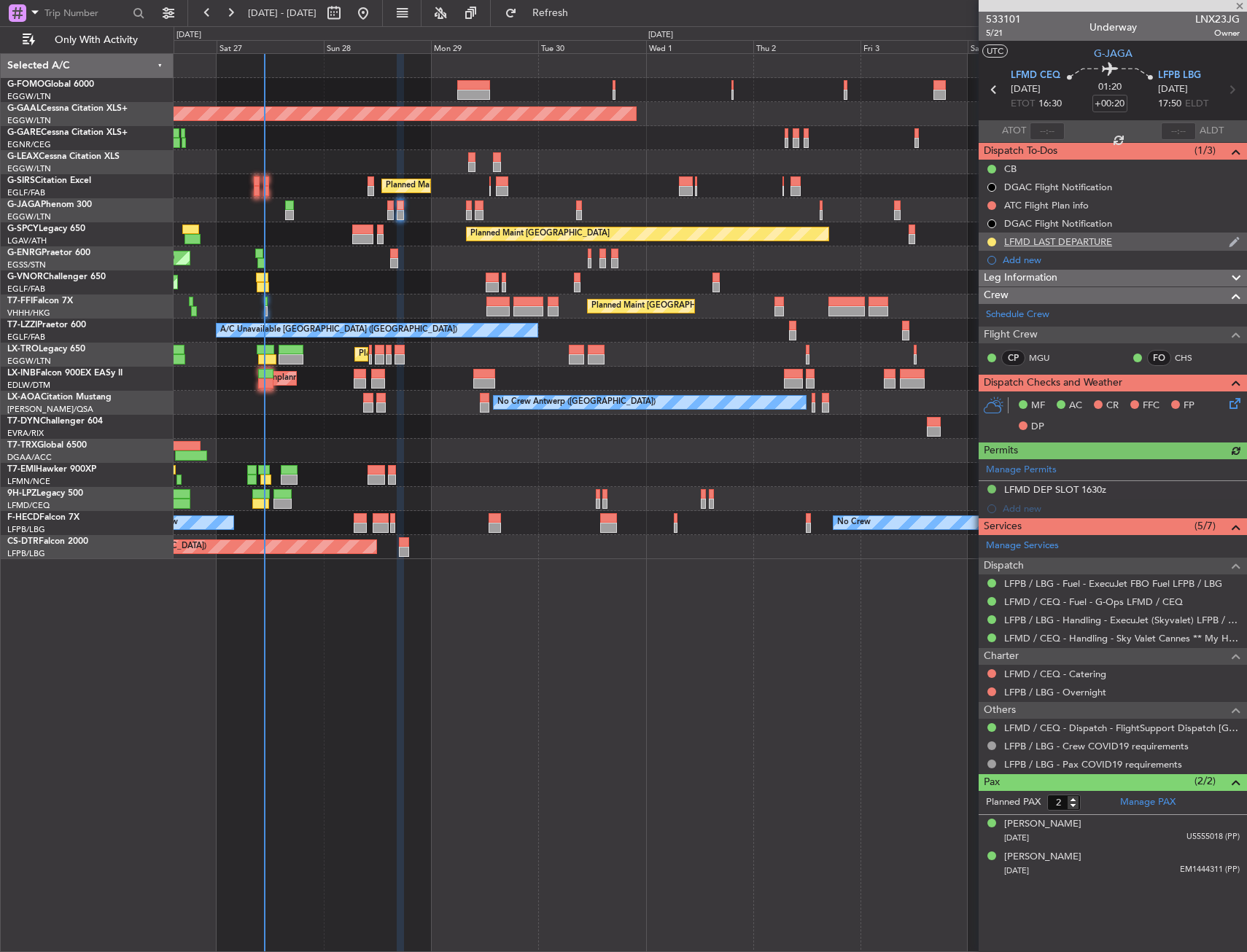
click at [1068, 243] on div "LFMD LAST DEPARTURE" at bounding box center [1058, 241] width 108 height 12
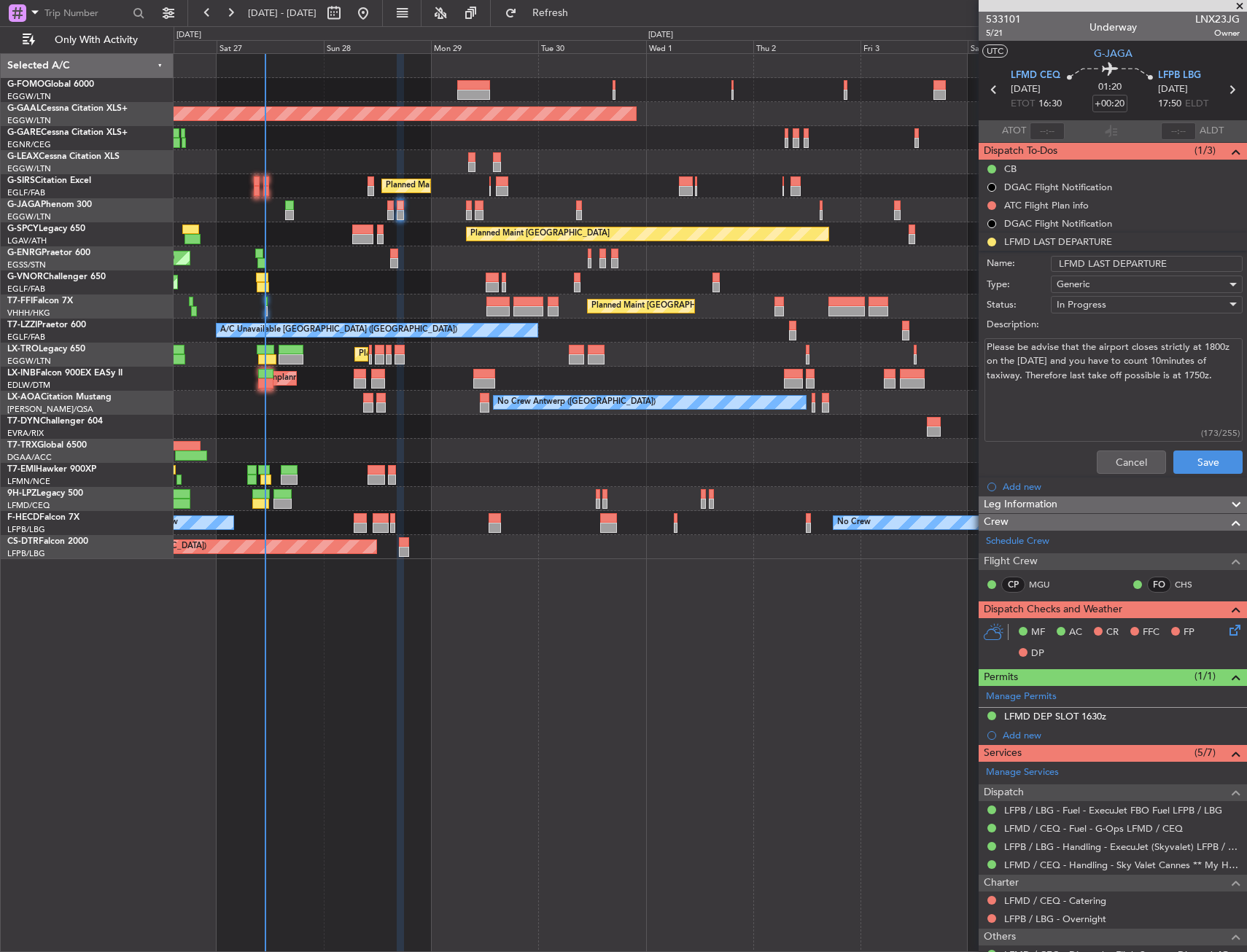
drag, startPoint x: 1086, startPoint y: 405, endPoint x: 1076, endPoint y: 397, distance: 12.8
click at [1076, 397] on textarea "Please be advise that the airport closes strictly at 1800z on the [DATE] and yo…" at bounding box center [1113, 390] width 258 height 104
click at [1112, 451] on button "Cancel" at bounding box center [1131, 462] width 69 height 23
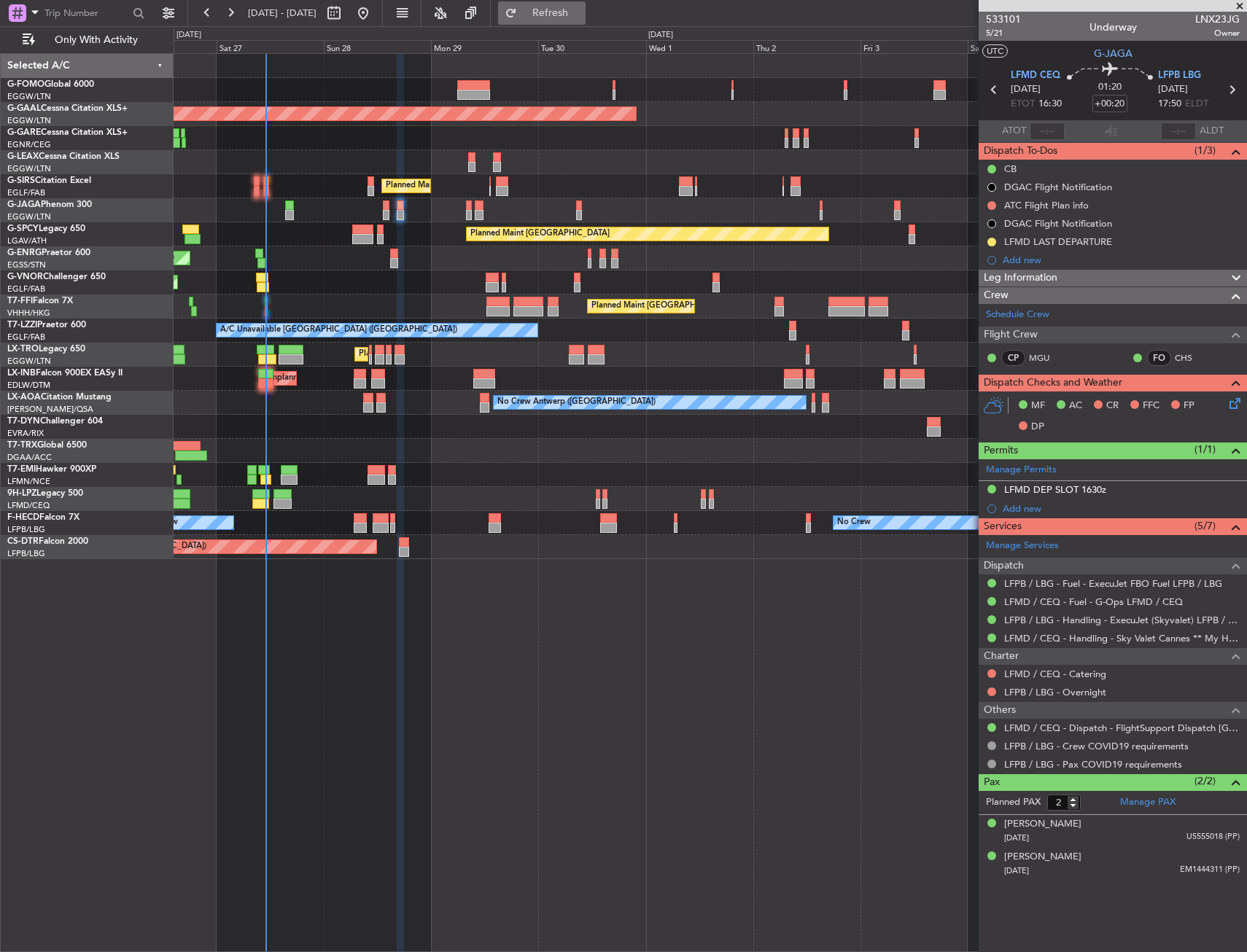
click at [585, 7] on button "Refresh" at bounding box center [541, 13] width 87 height 23
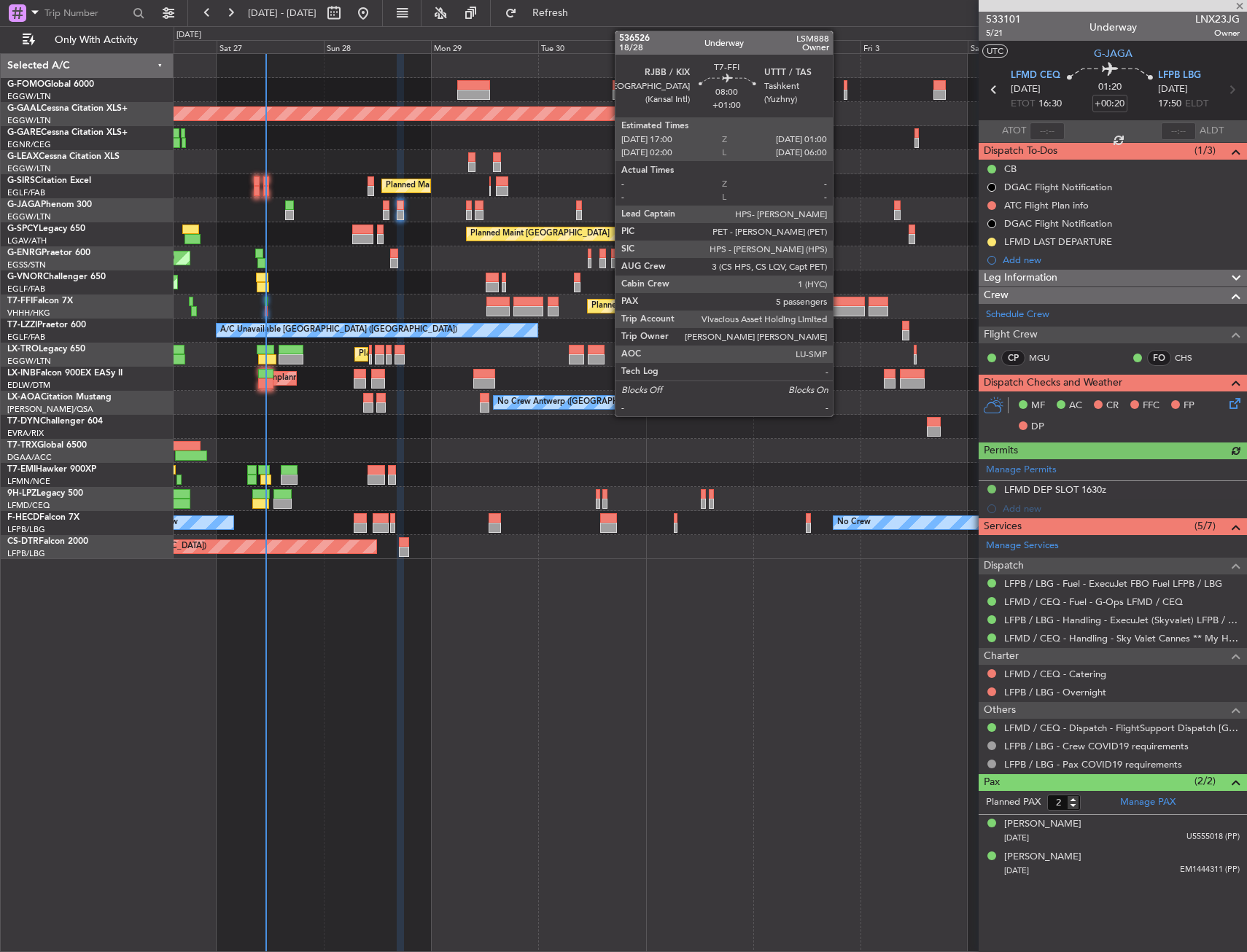
click at [839, 297] on div at bounding box center [847, 302] width 36 height 10
type input "+01:00"
type input "5"
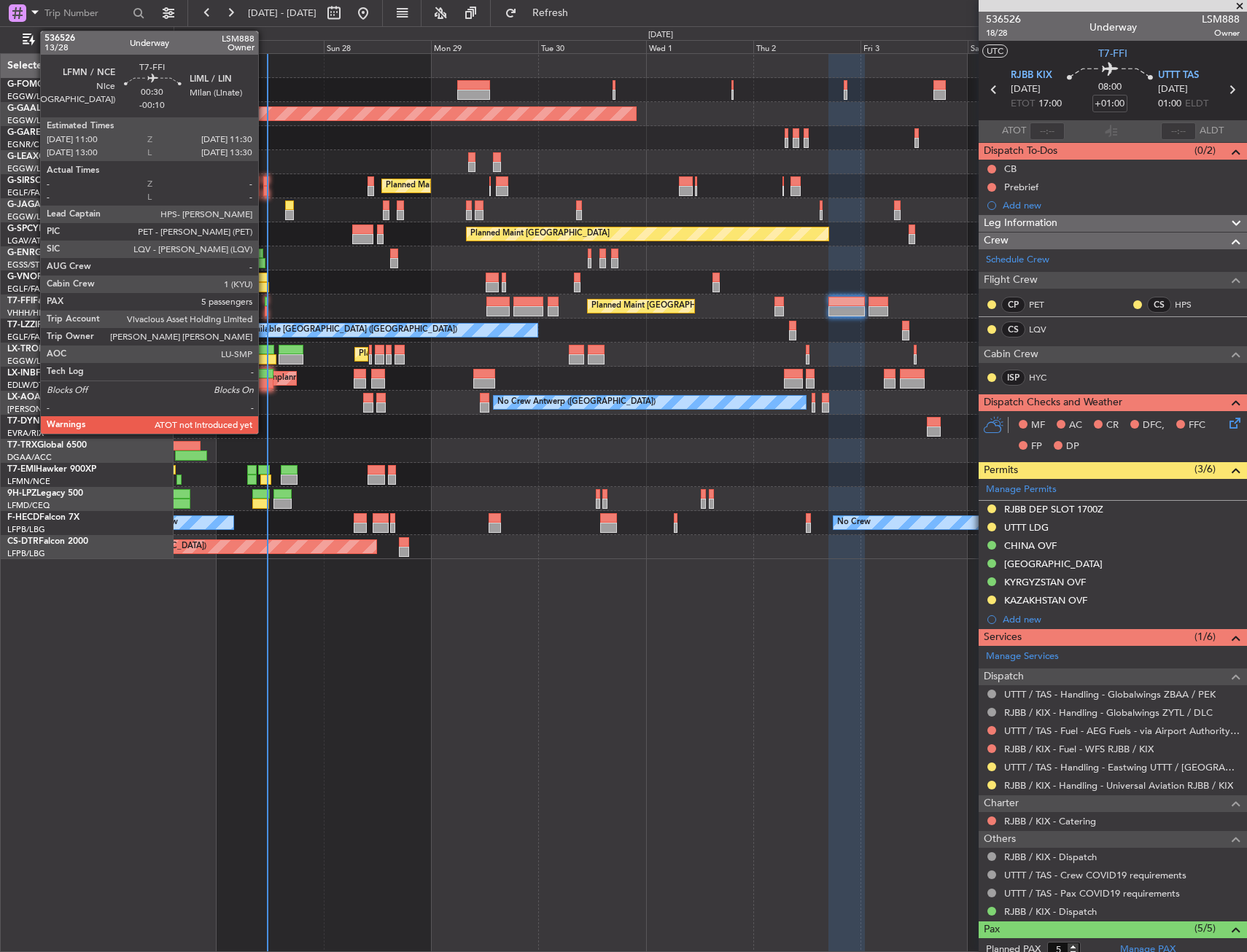
click at [266, 306] on div at bounding box center [267, 311] width 3 height 10
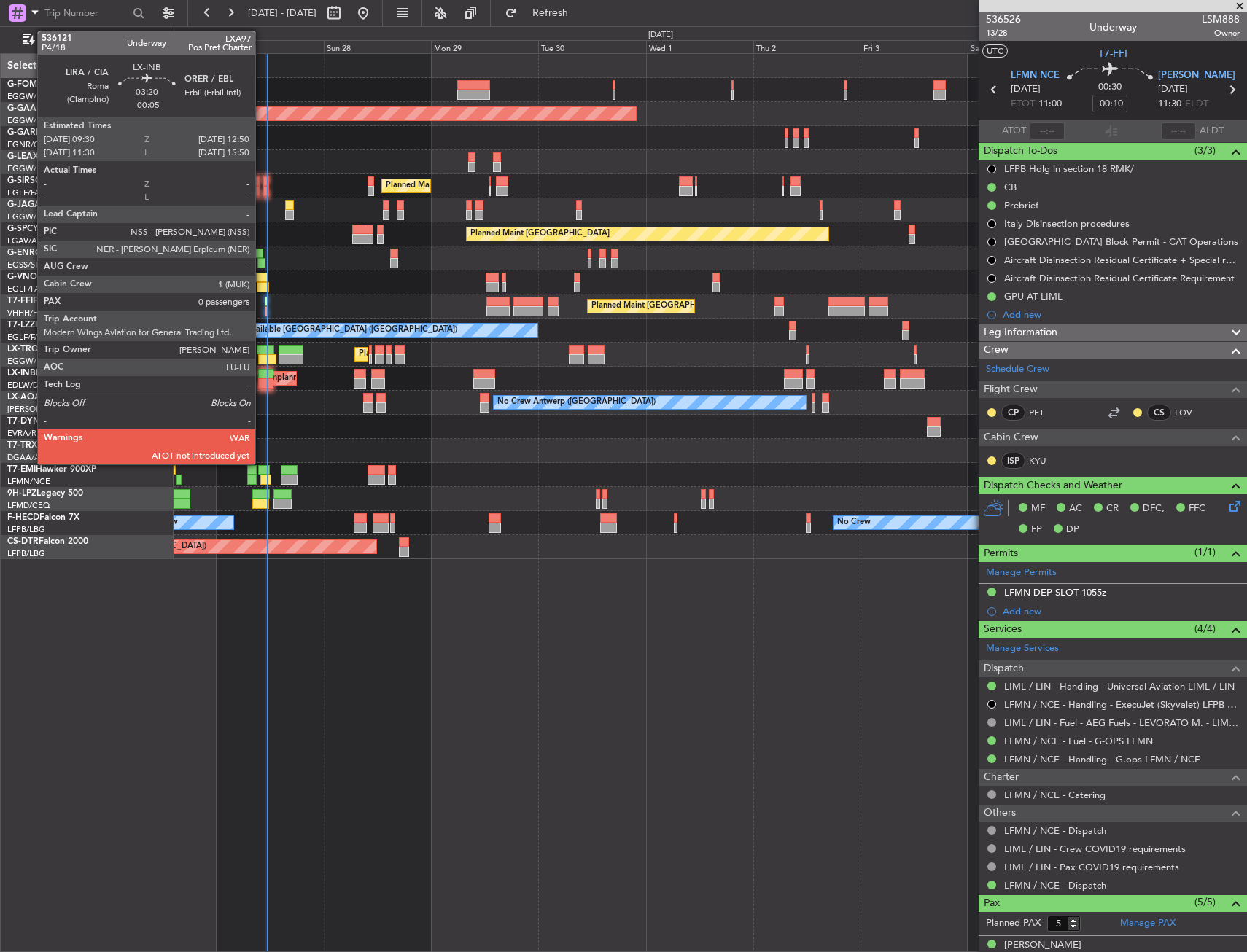
click at [262, 376] on div at bounding box center [266, 374] width 16 height 10
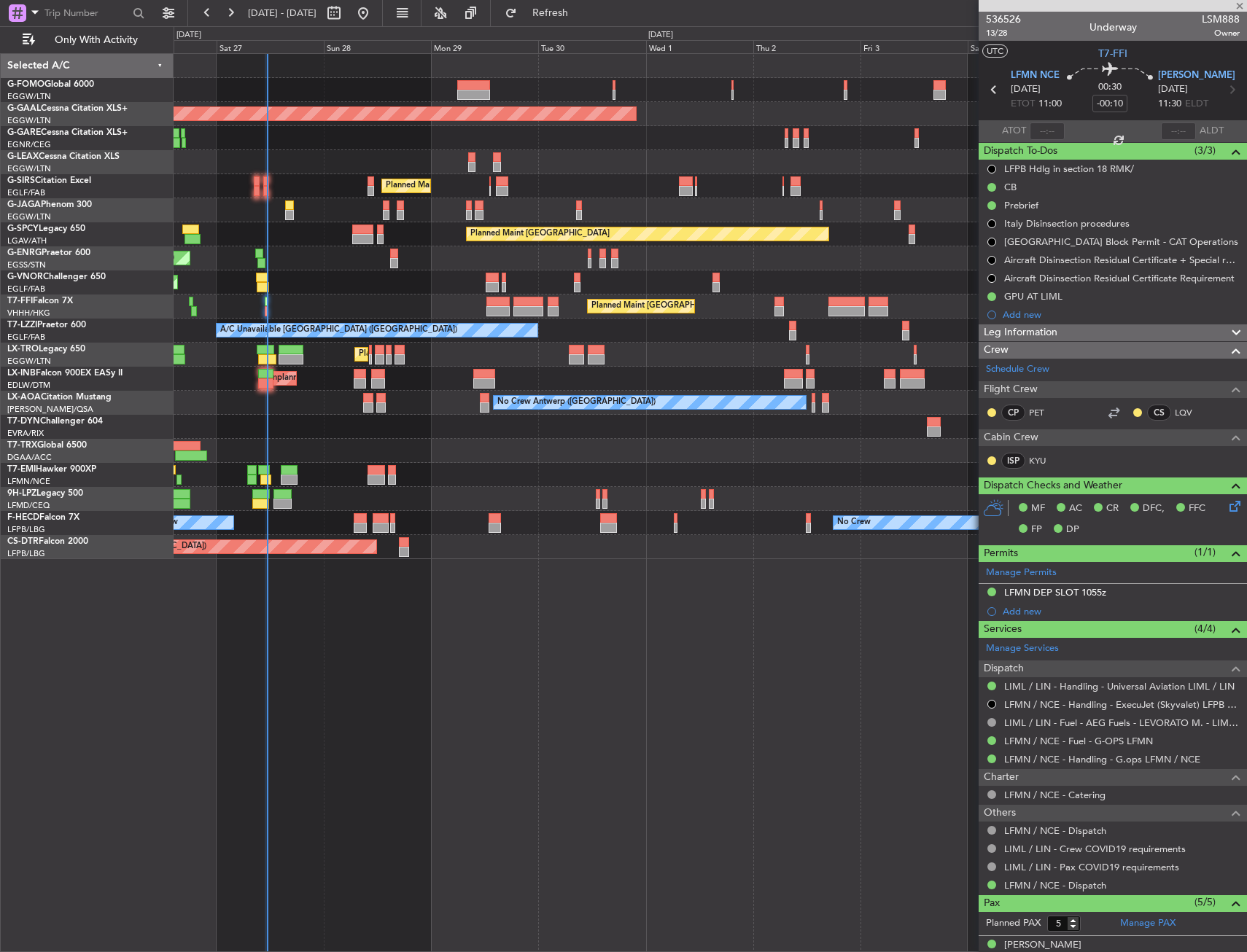
type input "-00:05"
type input "0"
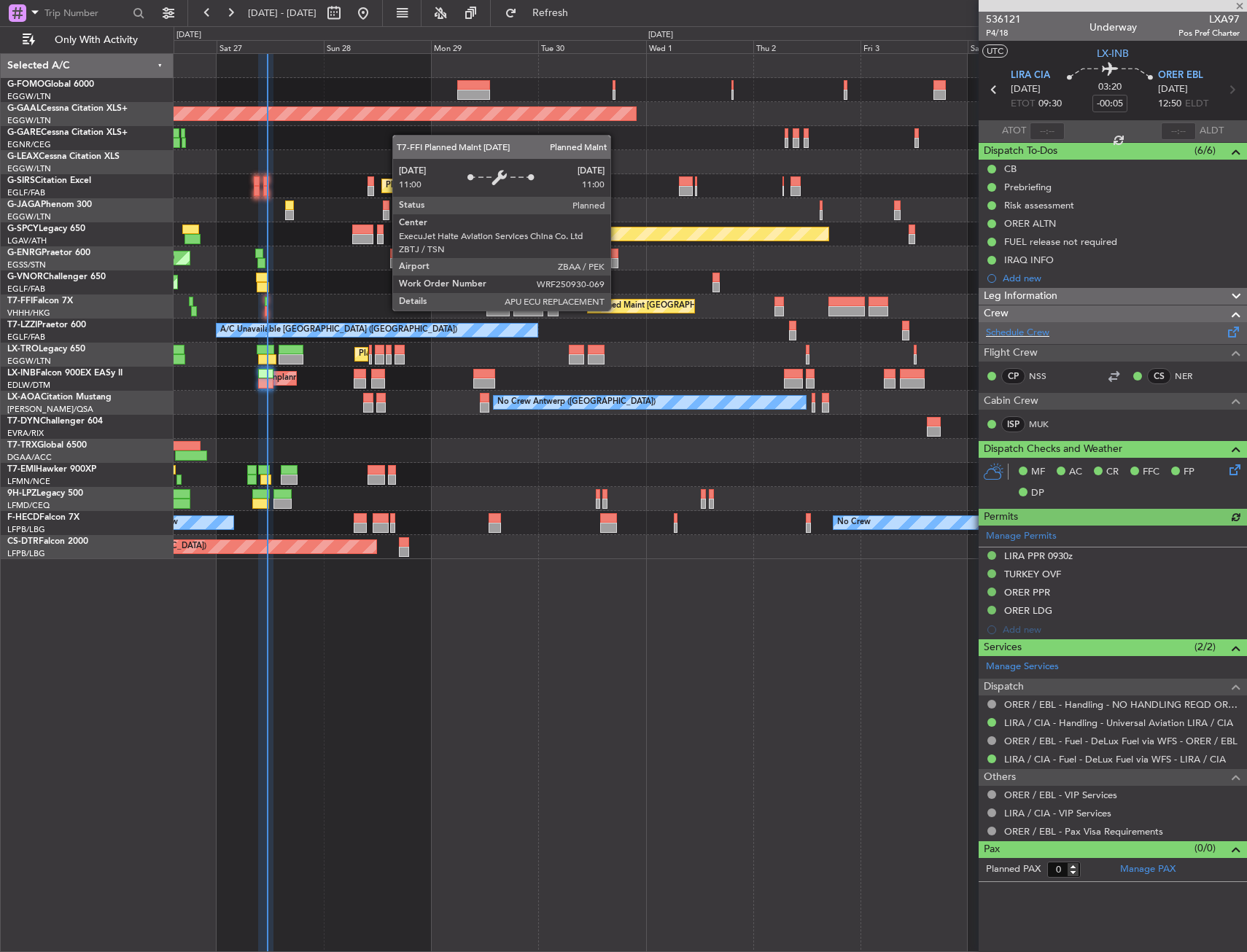
click at [1005, 342] on div "Schedule Crew" at bounding box center [1112, 333] width 268 height 22
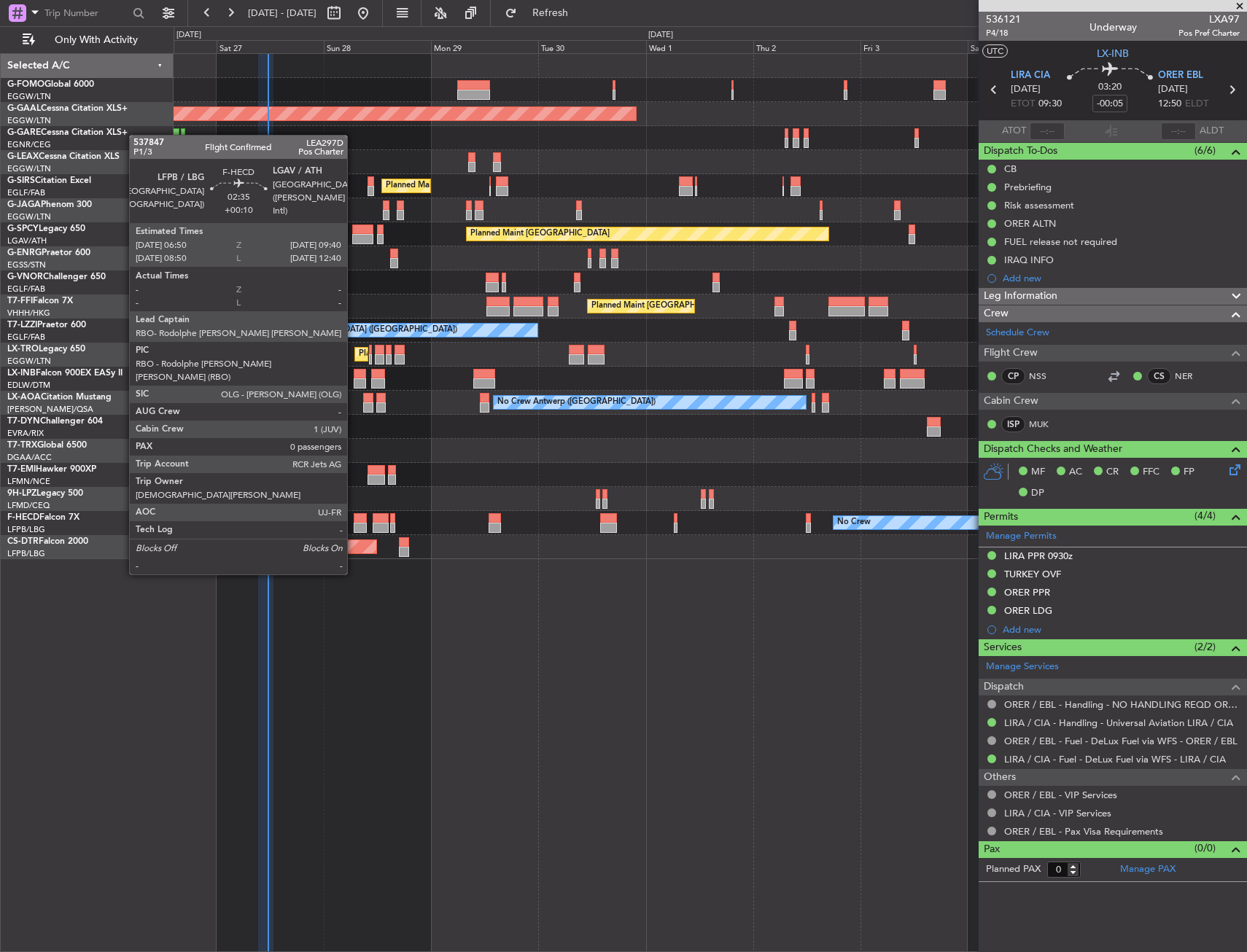
click at [357, 520] on div at bounding box center [361, 518] width 13 height 10
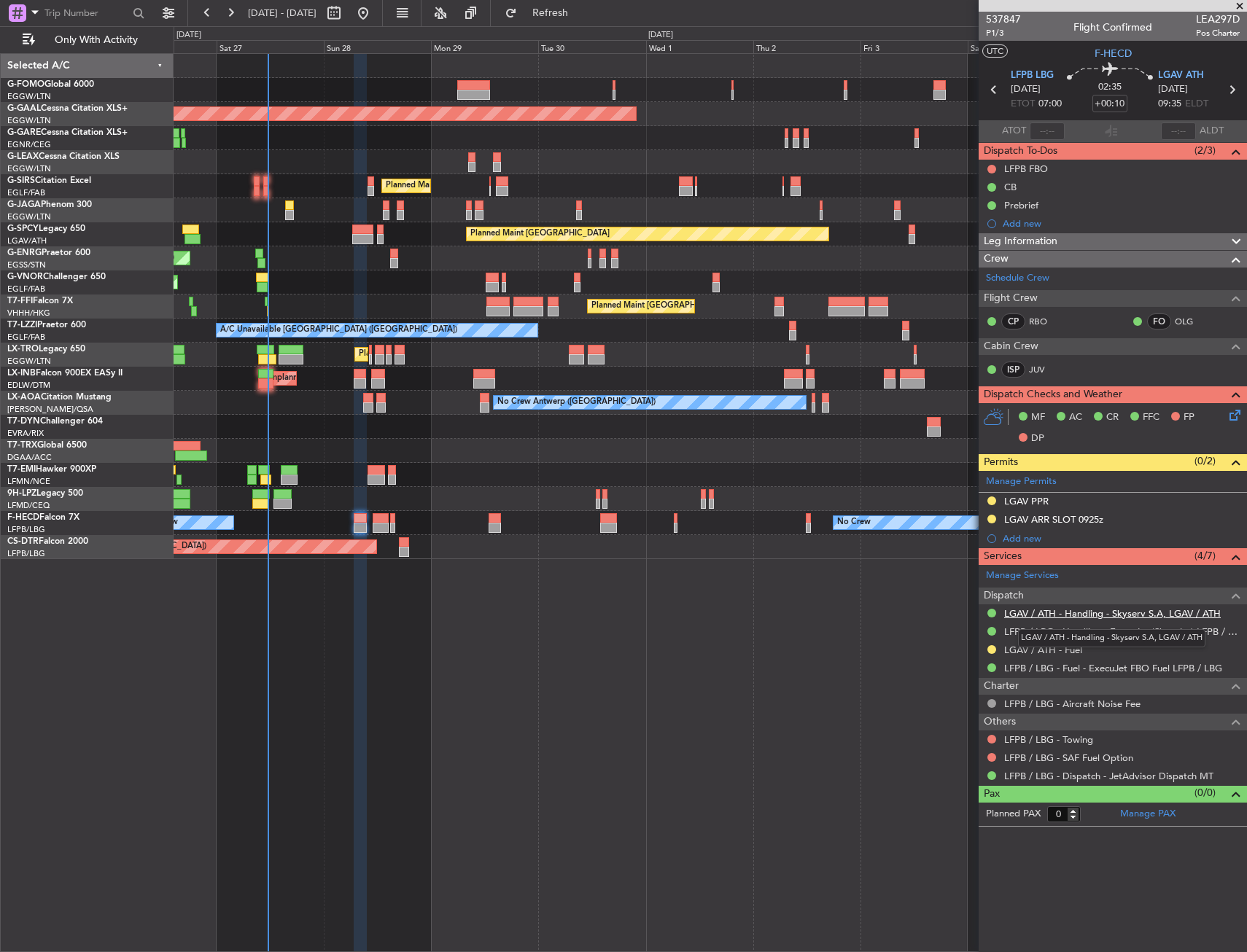
click at [1079, 615] on link "LGAV / ATH - Handling - Skyserv S.A, LGAV / ATH" at bounding box center [1112, 613] width 216 height 12
click at [253, 71] on div at bounding box center [710, 65] width 1073 height 24
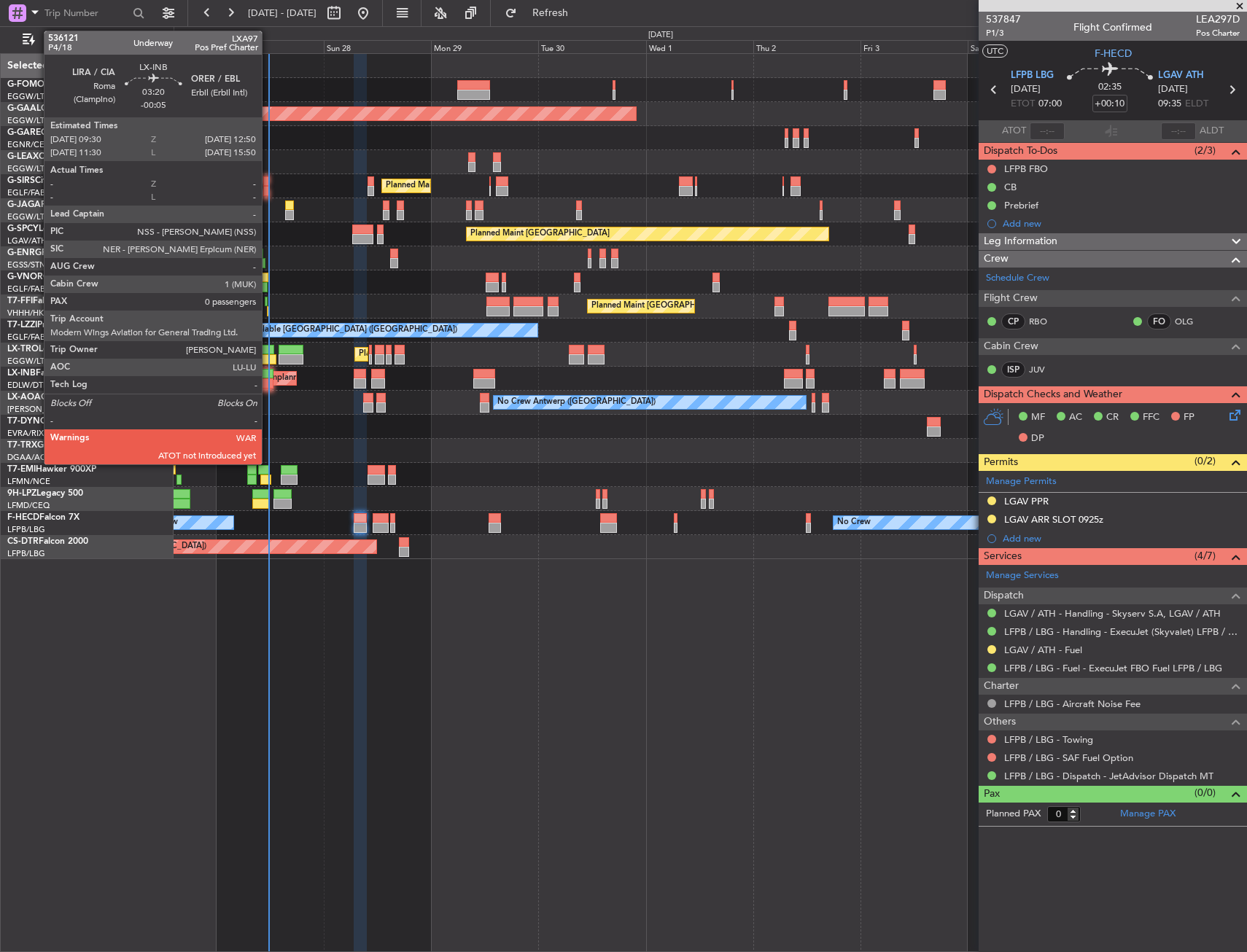
click at [266, 376] on div at bounding box center [266, 374] width 16 height 10
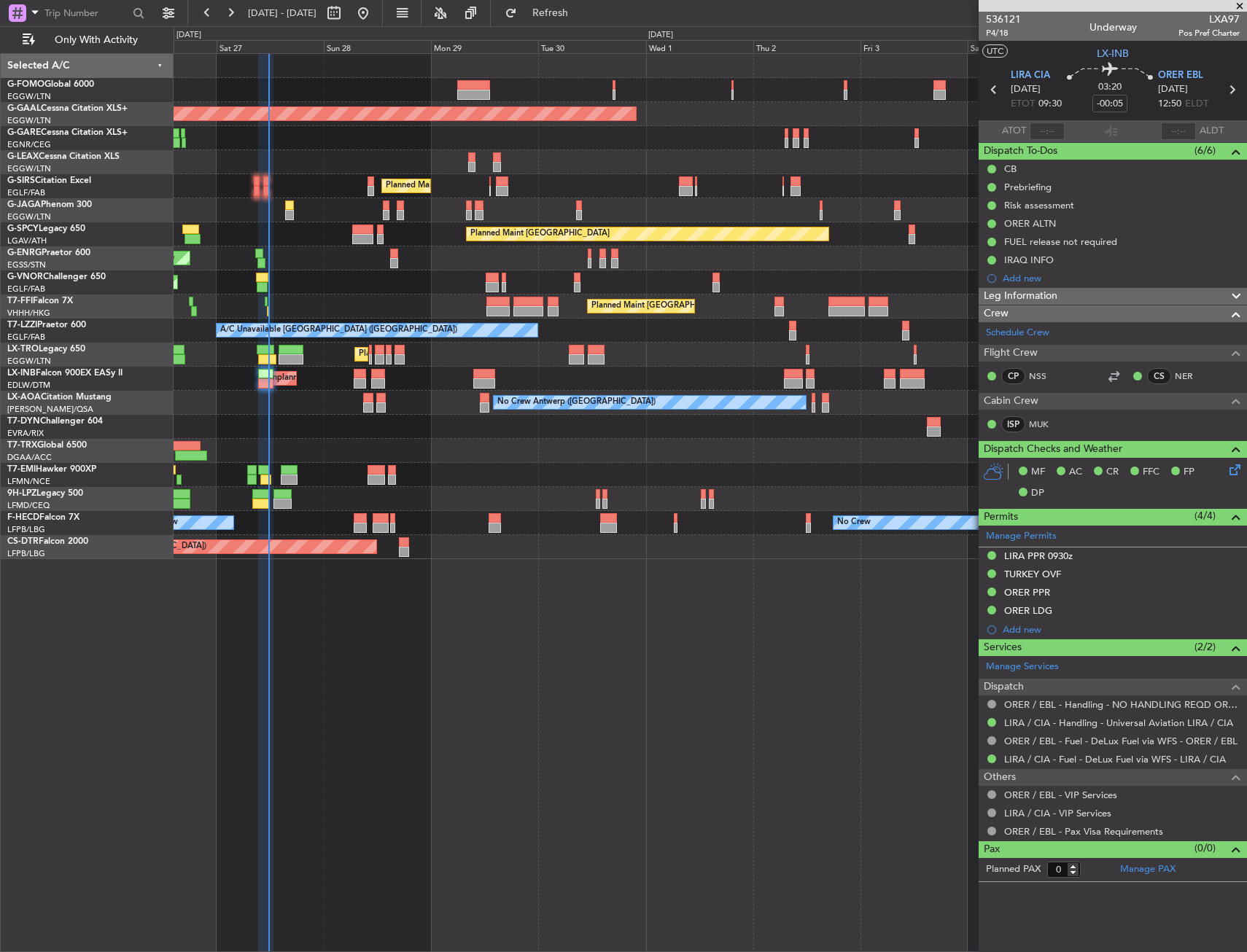
drag, startPoint x: 498, startPoint y: 608, endPoint x: 404, endPoint y: 577, distance: 99.0
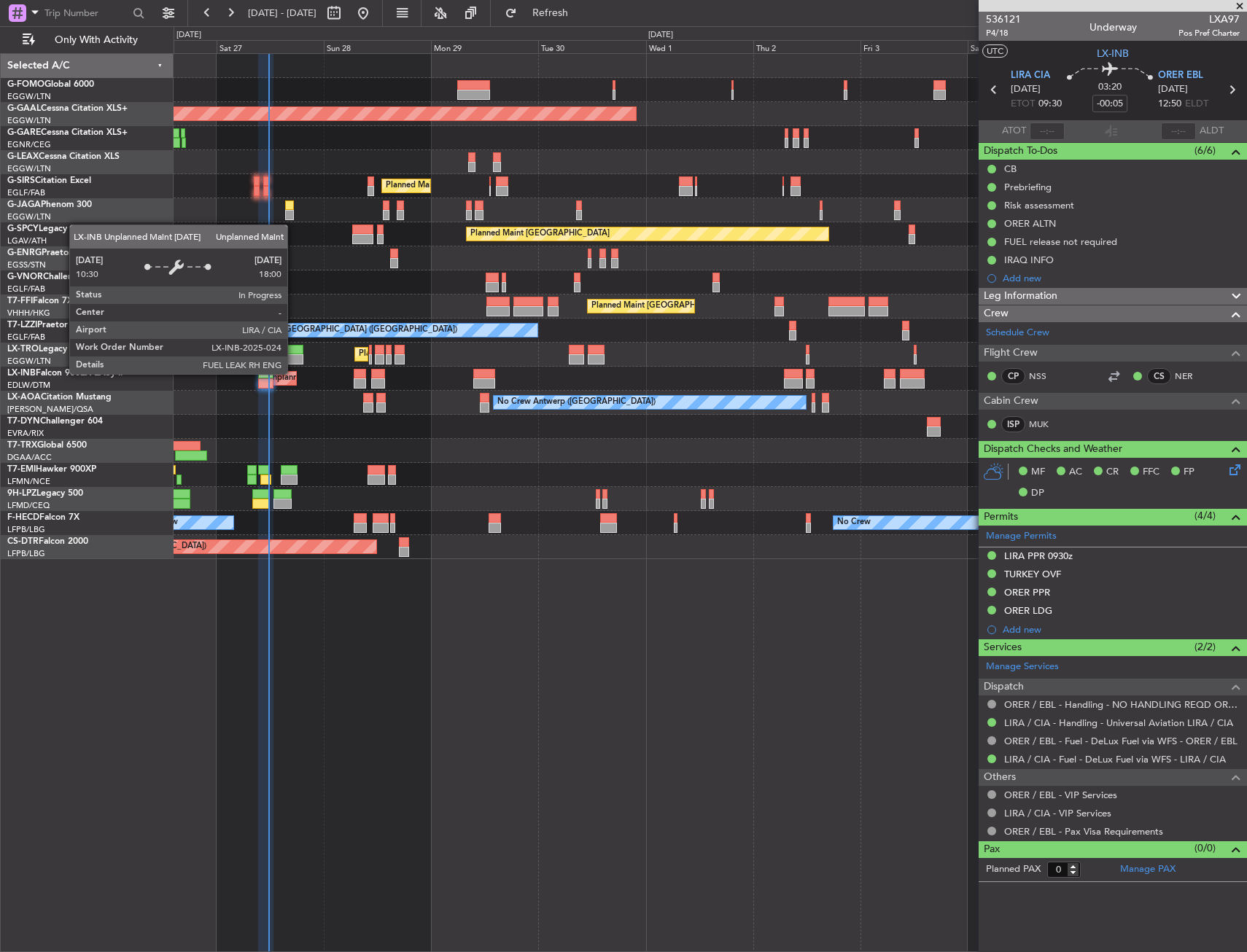
click at [294, 373] on div "Unplanned Maint Roma (Ciampino)" at bounding box center [332, 378] width 130 height 22
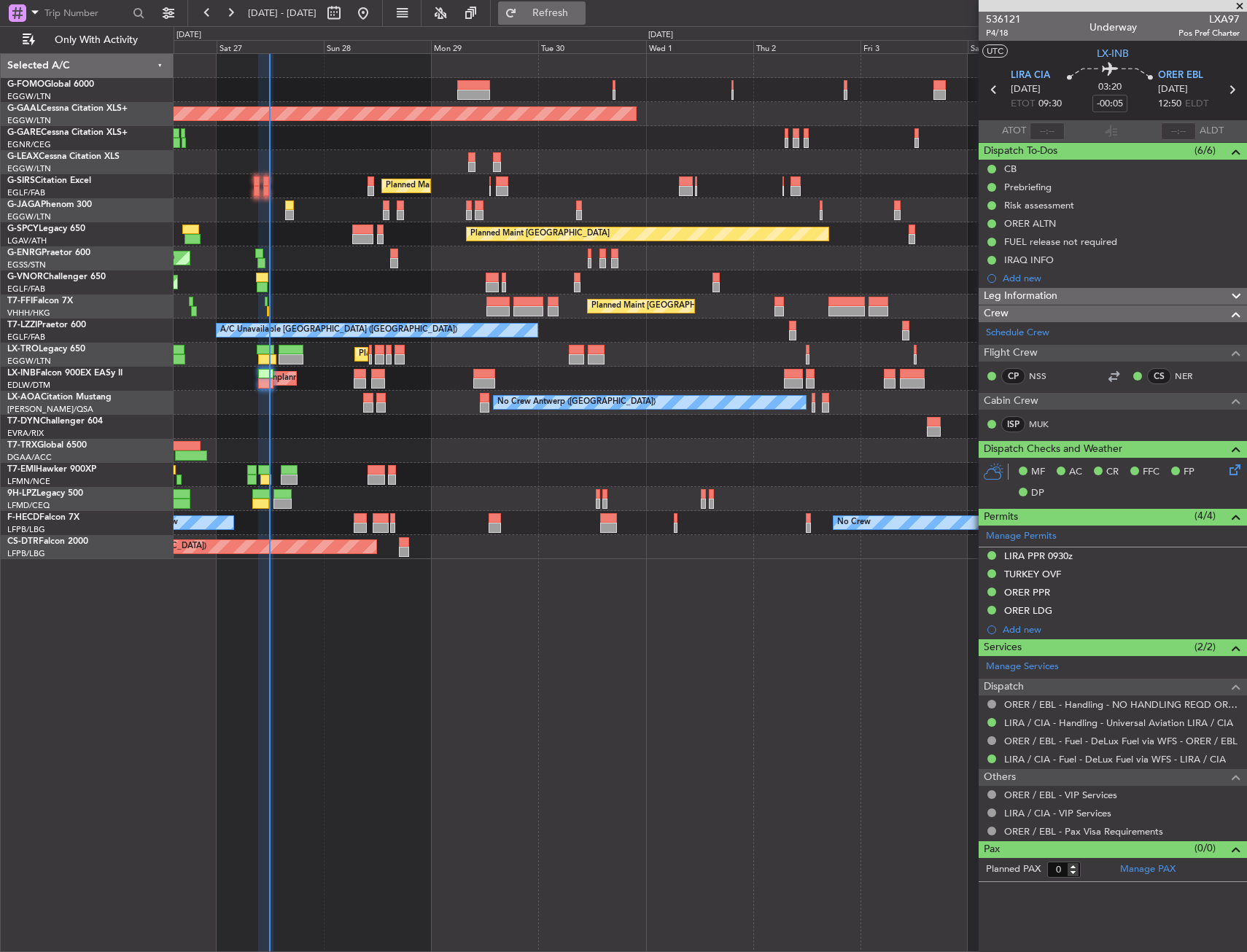
click at [577, 16] on span "Refresh" at bounding box center [550, 13] width 61 height 10
click at [355, 516] on div at bounding box center [361, 518] width 13 height 10
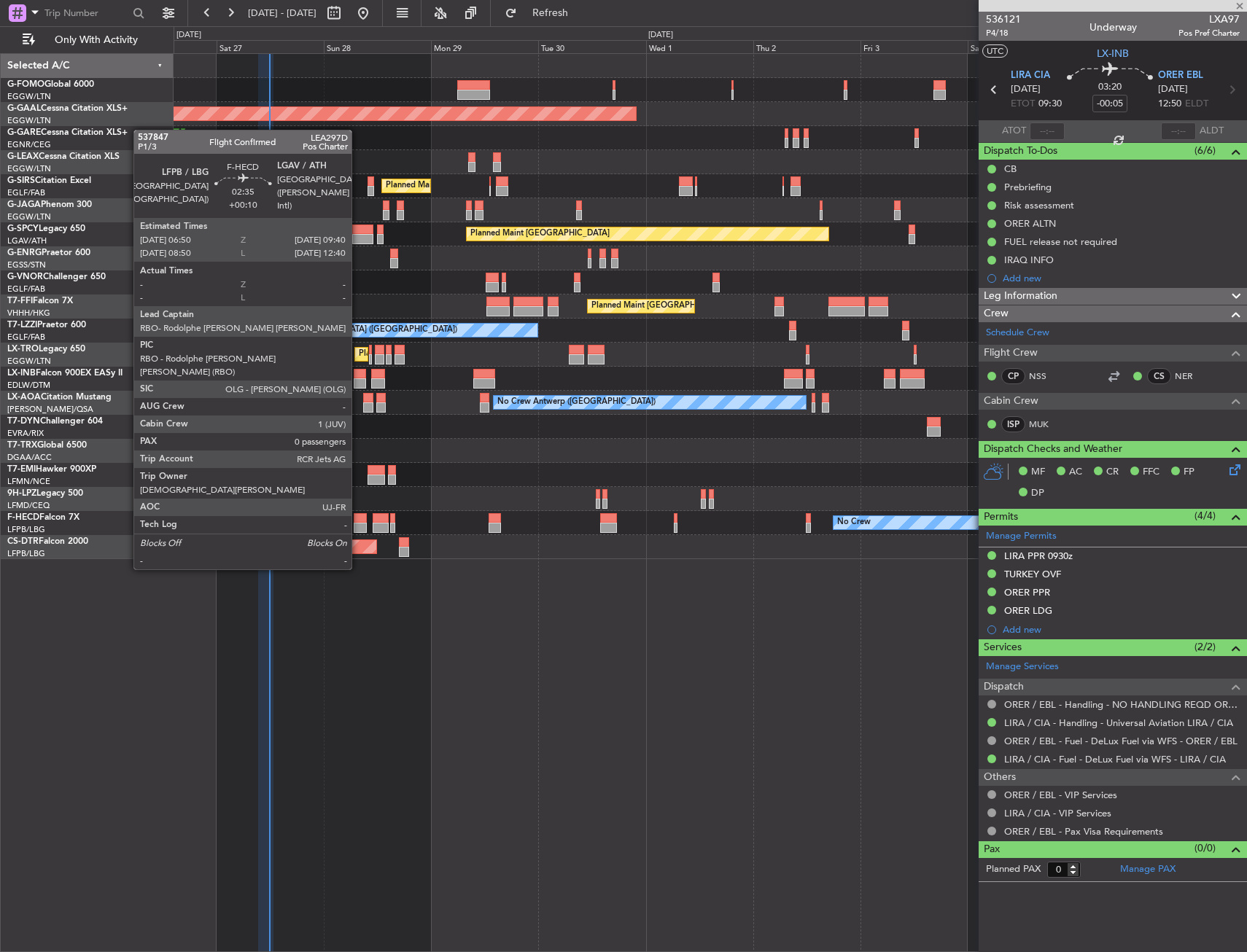
type input "+00:10"
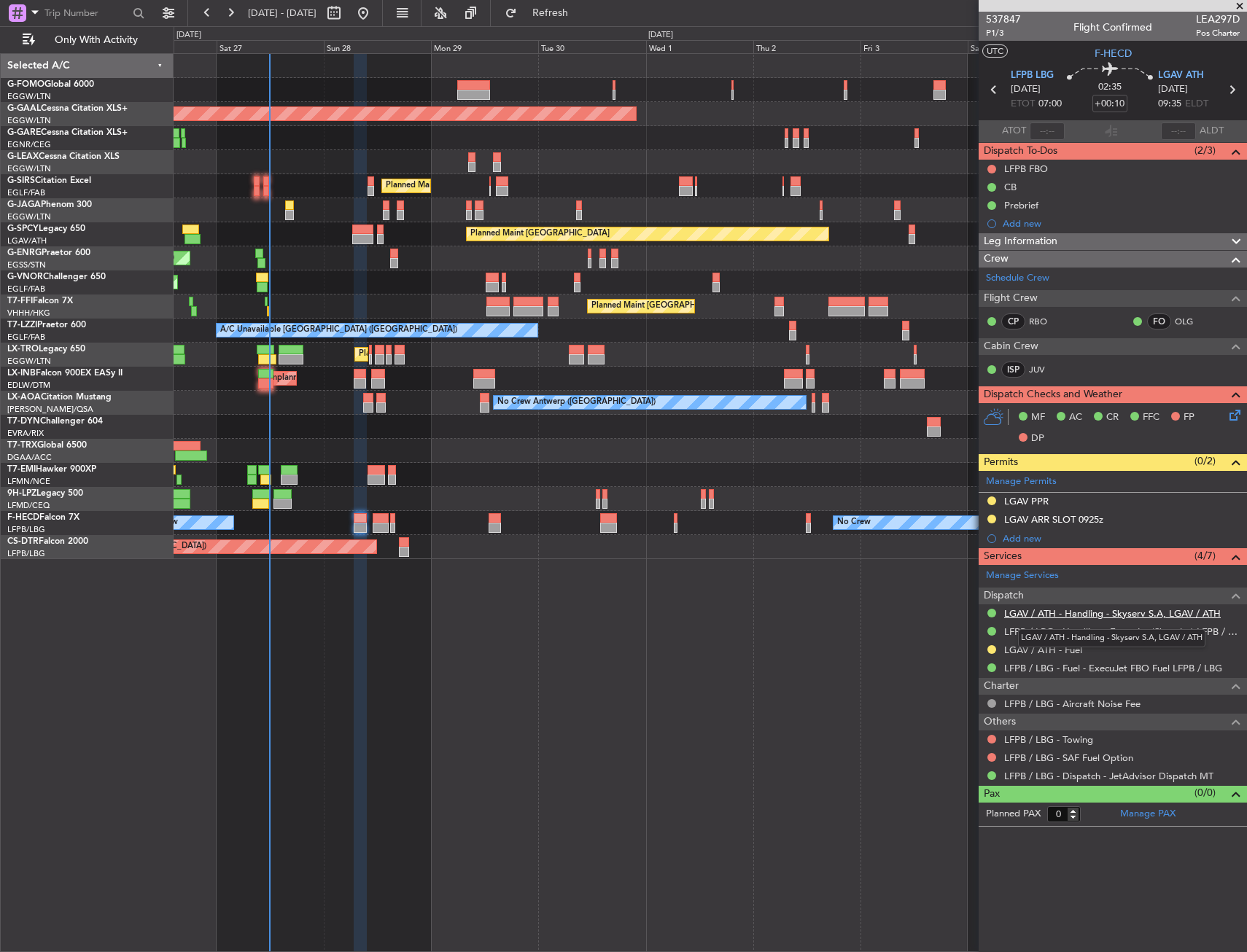
click at [1061, 615] on link "LGAV / ATH - Handling - Skyserv S.A, LGAV / ATH" at bounding box center [1112, 613] width 216 height 12
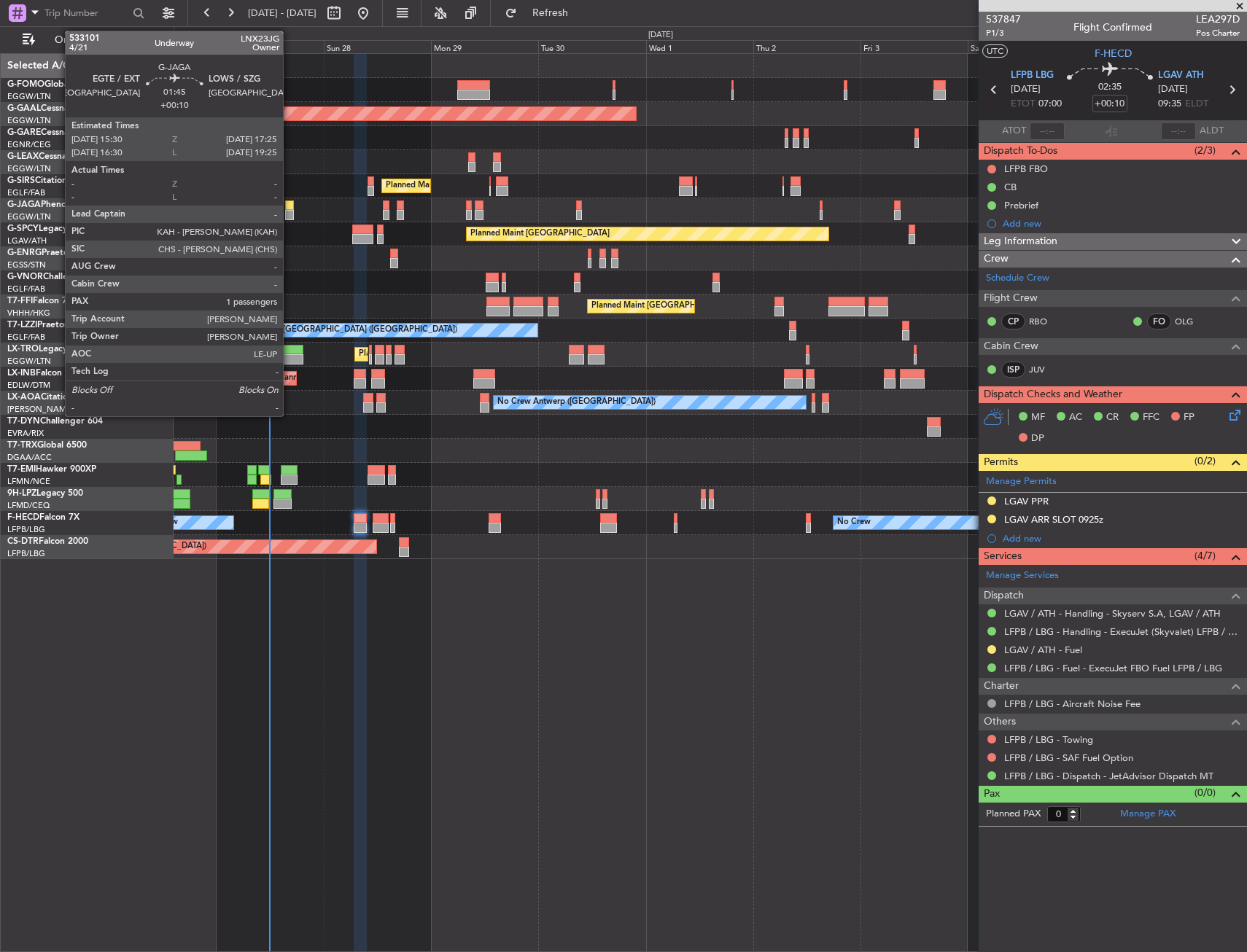
click at [290, 203] on div at bounding box center [289, 205] width 9 height 10
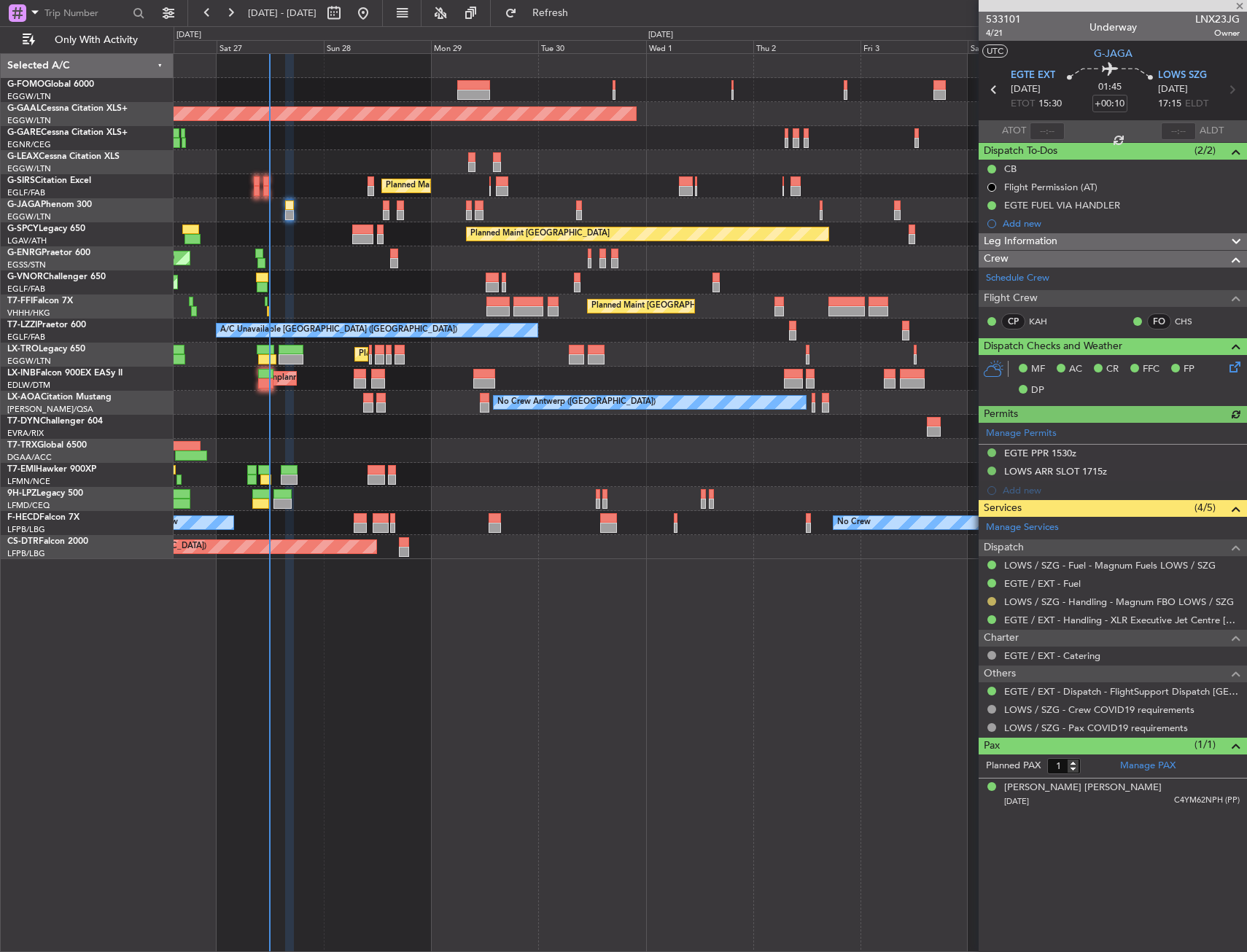
click at [990, 602] on button at bounding box center [991, 601] width 9 height 9
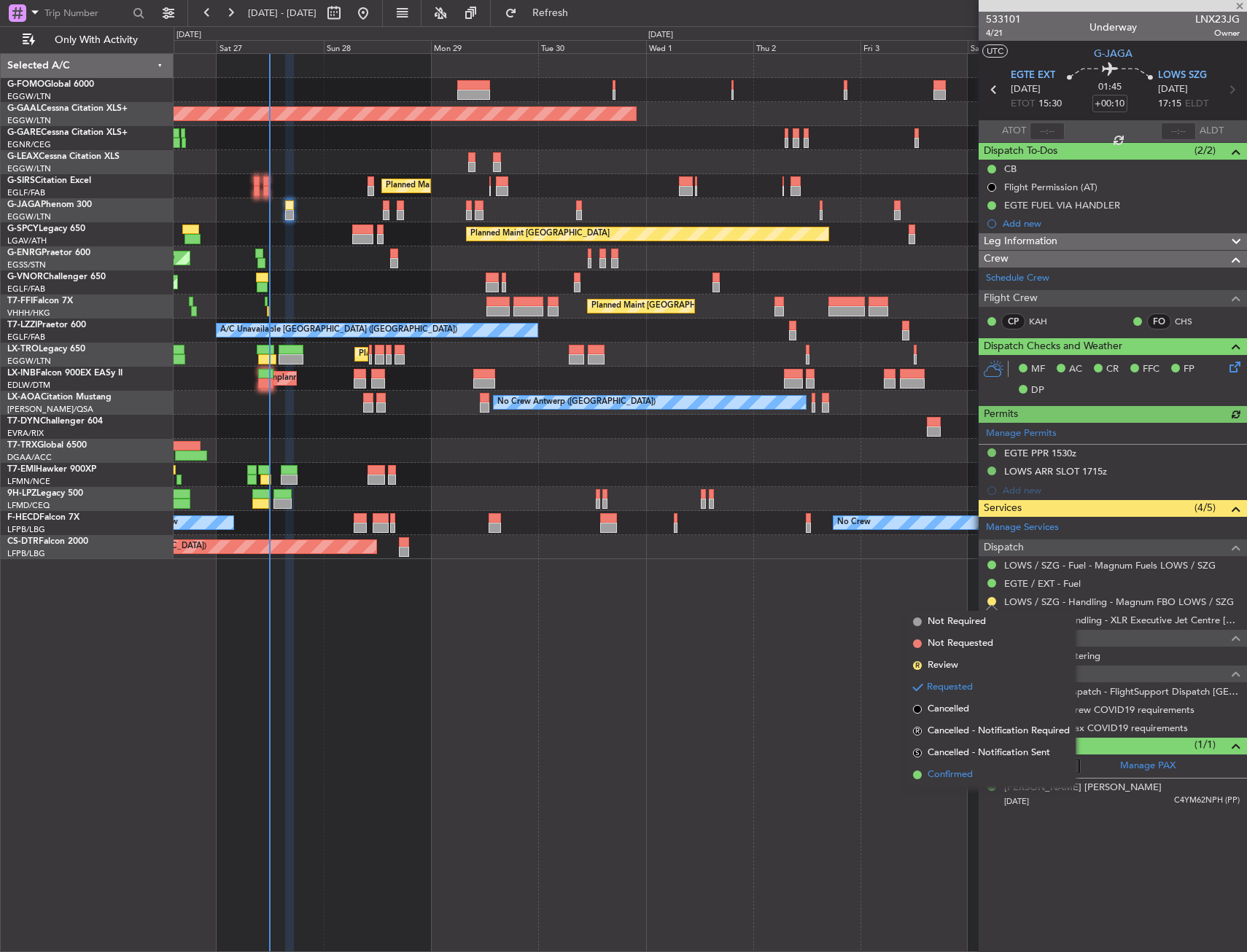
click at [949, 766] on li "Confirmed" at bounding box center [991, 775] width 168 height 22
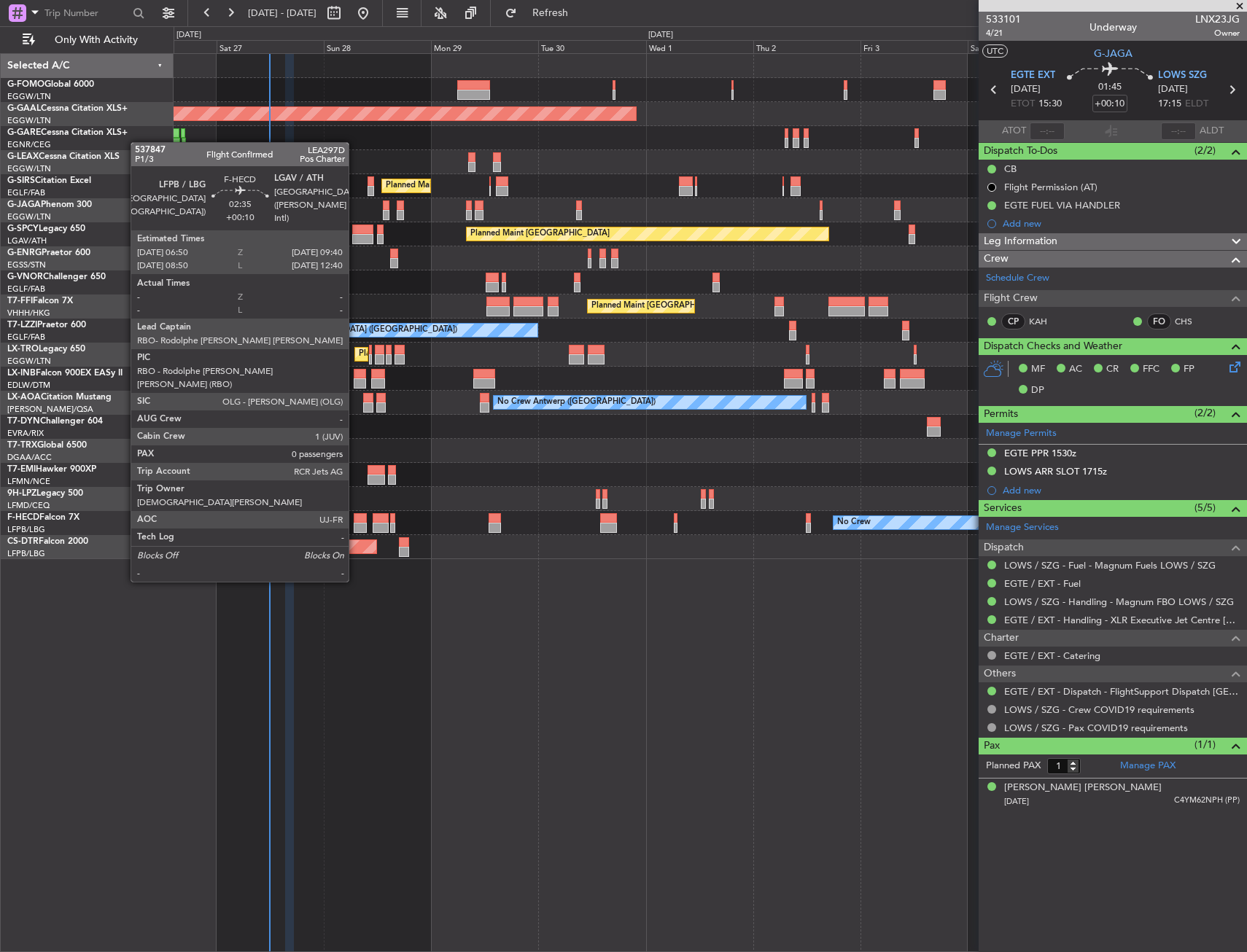
click at [360, 525] on div at bounding box center [361, 528] width 13 height 10
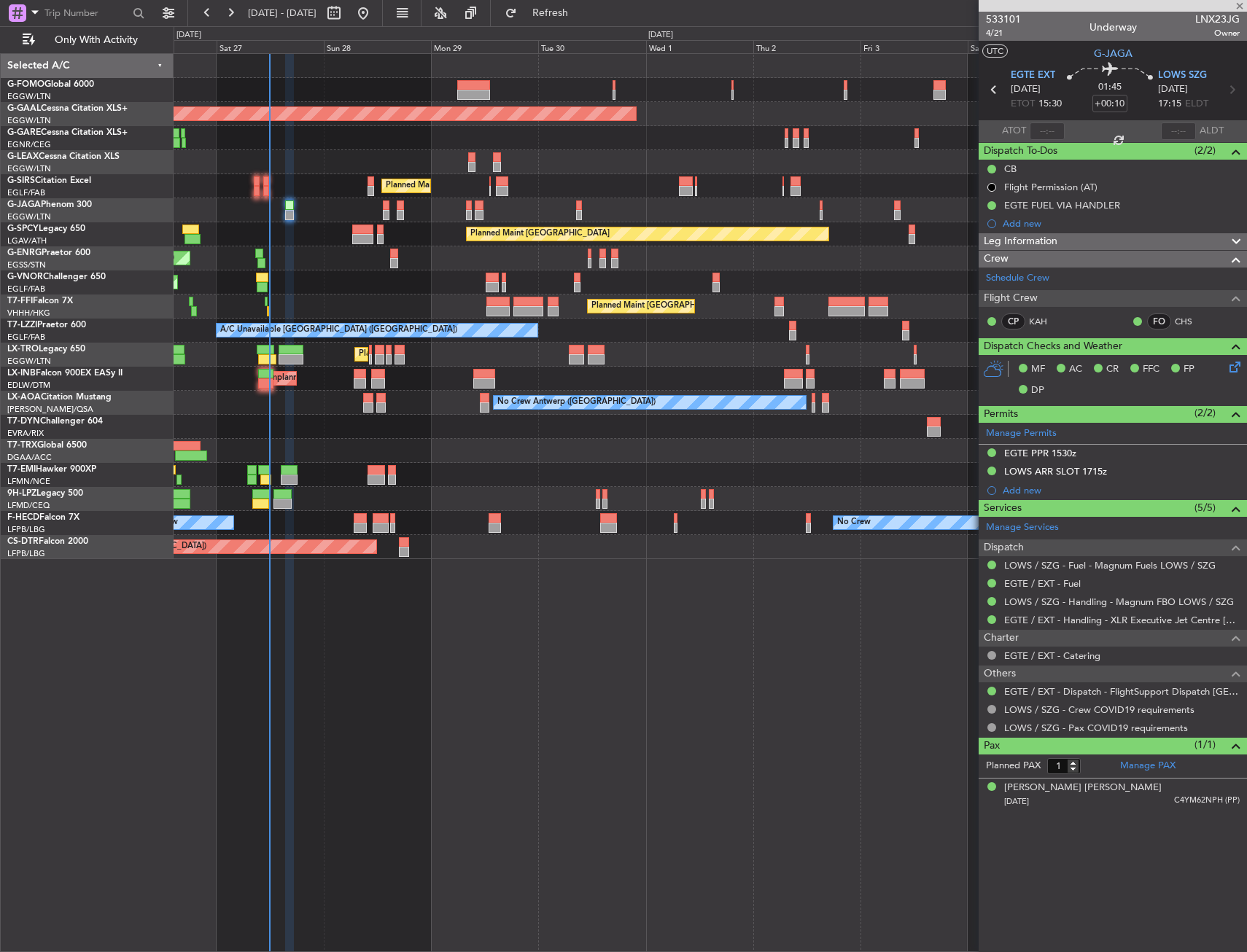
type input "0"
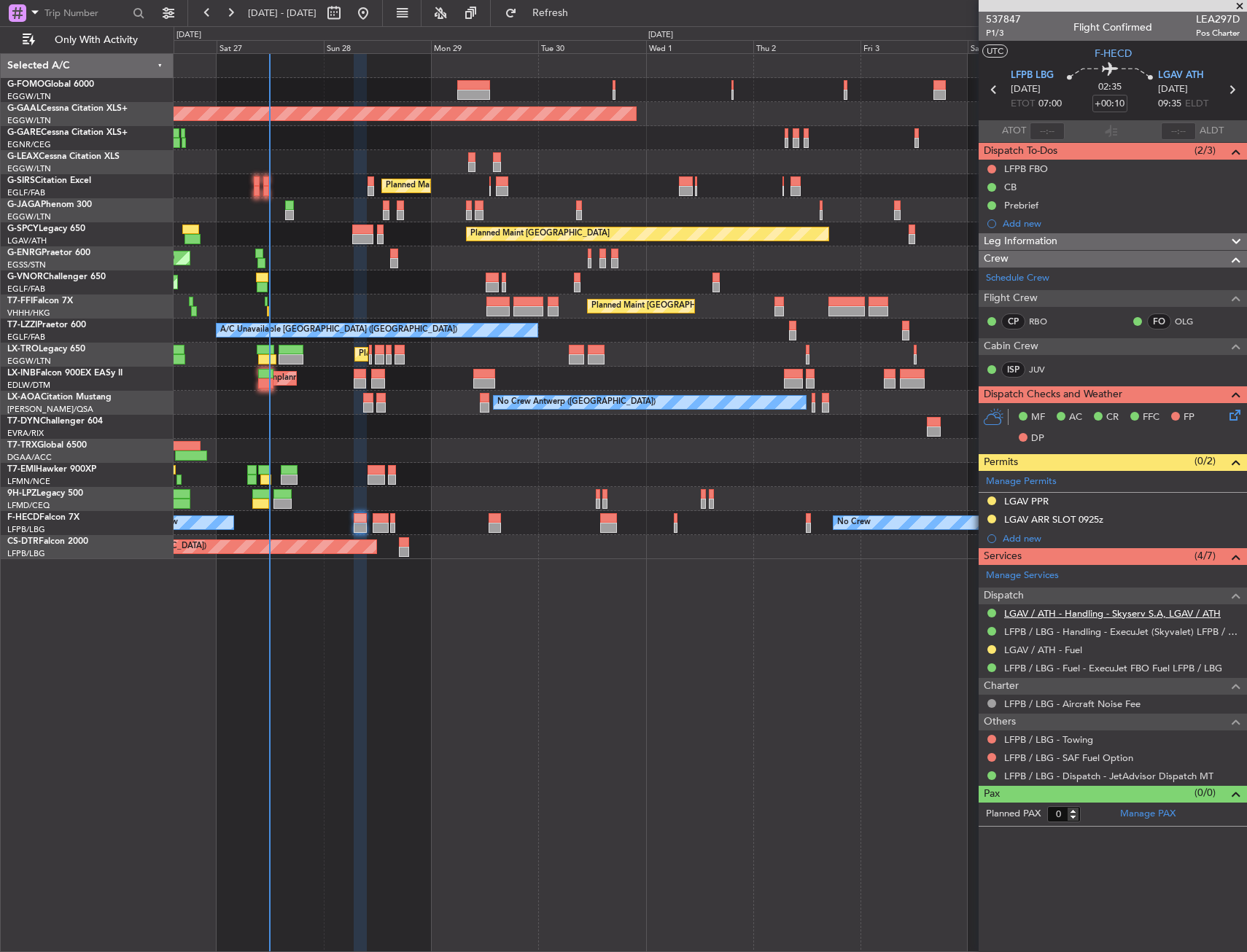
click at [1084, 610] on link "LGAV / ATH - Handling - Skyserv S.A, LGAV / ATH" at bounding box center [1112, 613] width 216 height 12
click at [1055, 616] on link "LGAV / ATH - Handling - Skyserv S.A, LGAV / ATH" at bounding box center [1112, 613] width 216 height 12
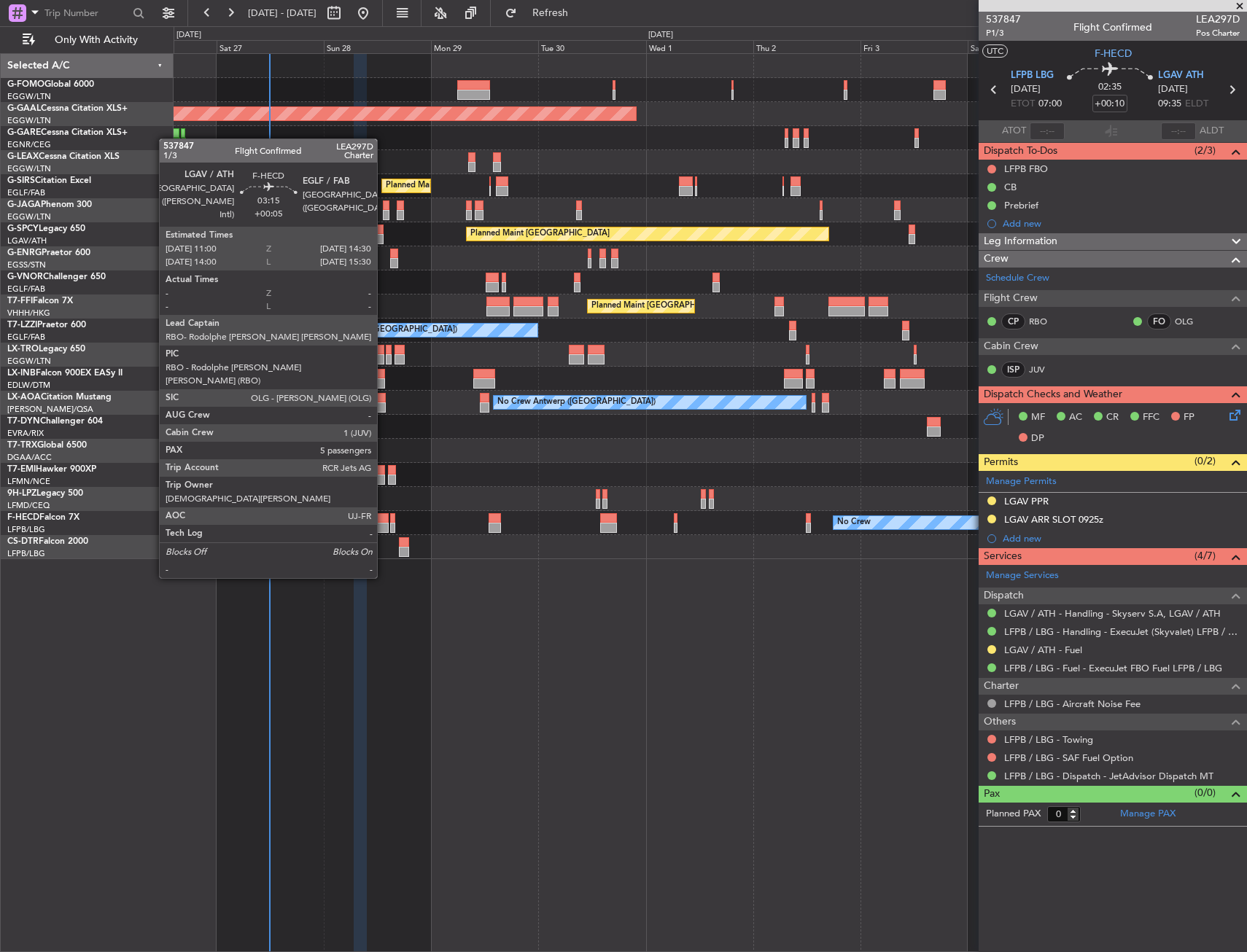
click at [384, 524] on div at bounding box center [380, 528] width 16 height 10
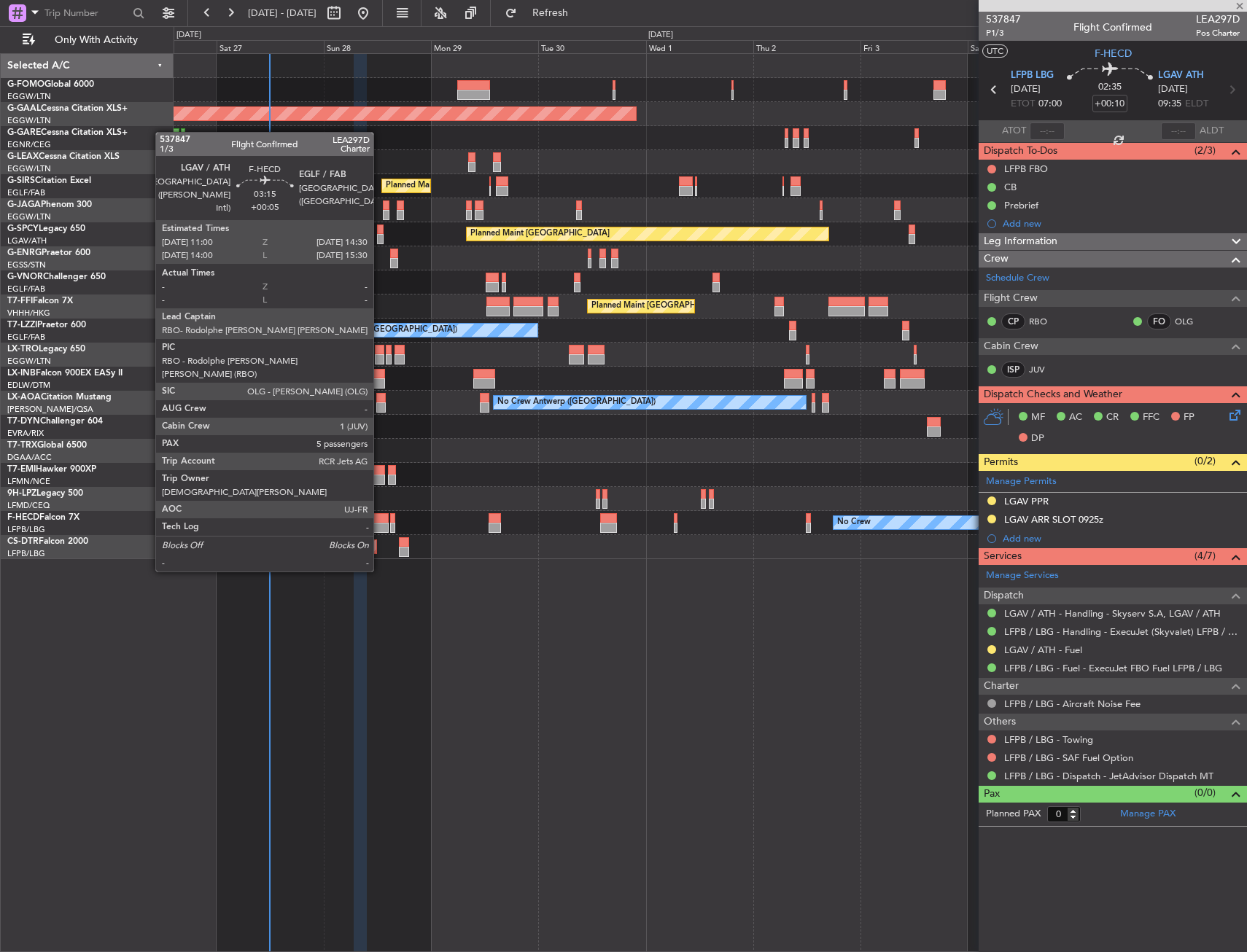
type input "+00:05"
type input "5"
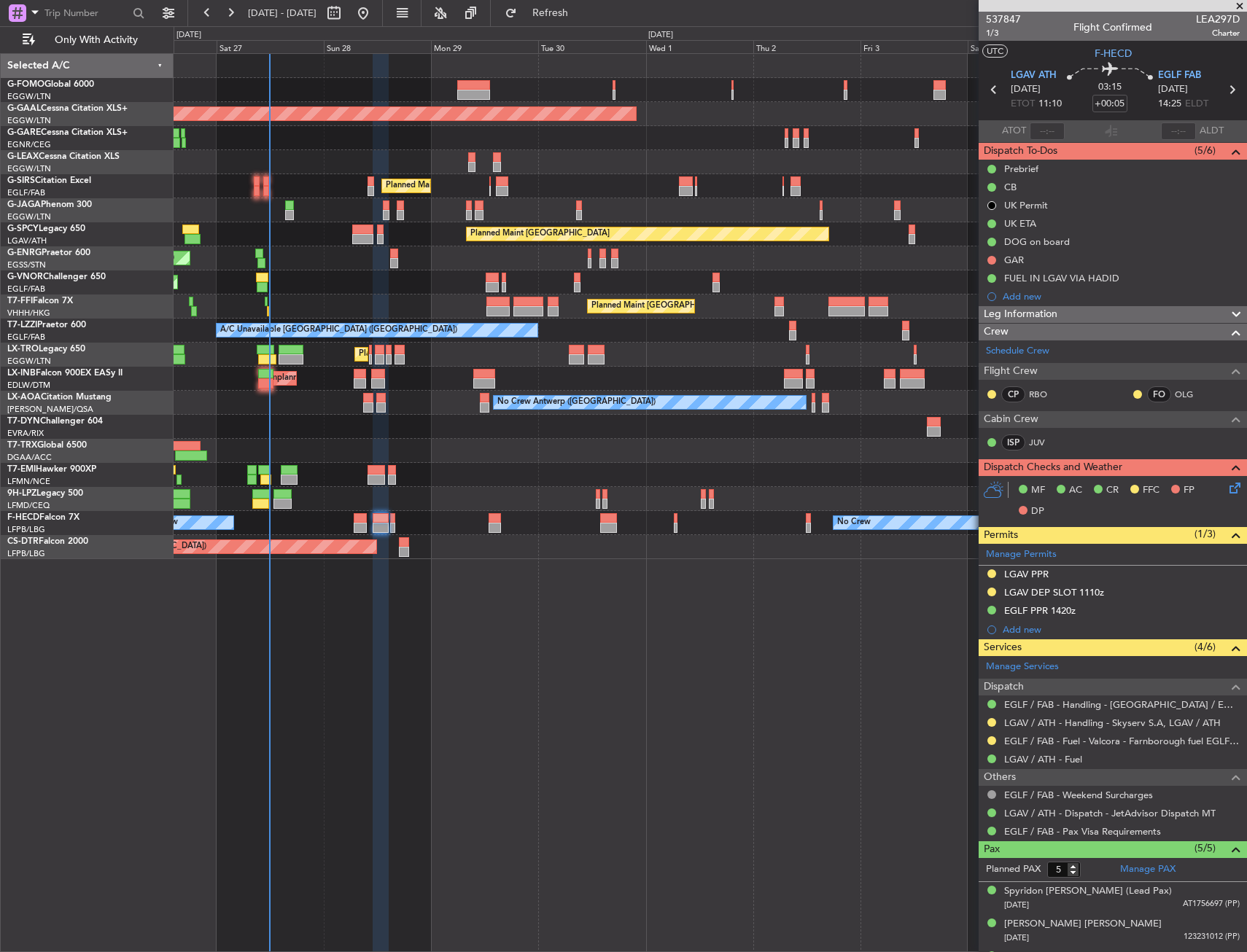
click at [813, 643] on div "Planned Maint [GEOGRAPHIC_DATA] ([GEOGRAPHIC_DATA]) Planned [GEOGRAPHIC_DATA] O…" at bounding box center [710, 502] width 1074 height 898
click at [262, 389] on div "Unplanned Maint Roma (Ciampino) Planned Maint London (Farnborough) Planned Main…" at bounding box center [710, 378] width 1073 height 24
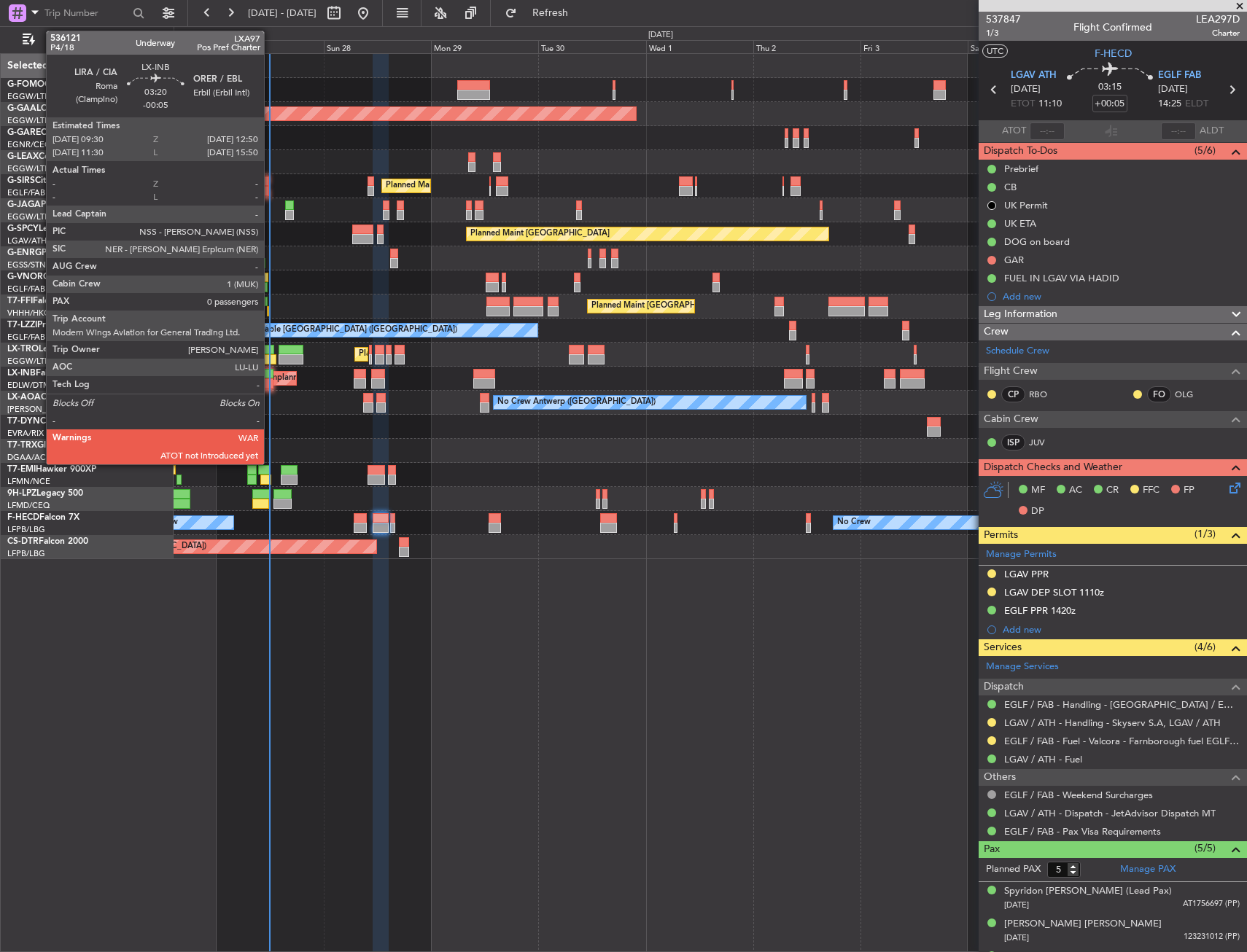
click at [271, 380] on div at bounding box center [266, 384] width 16 height 10
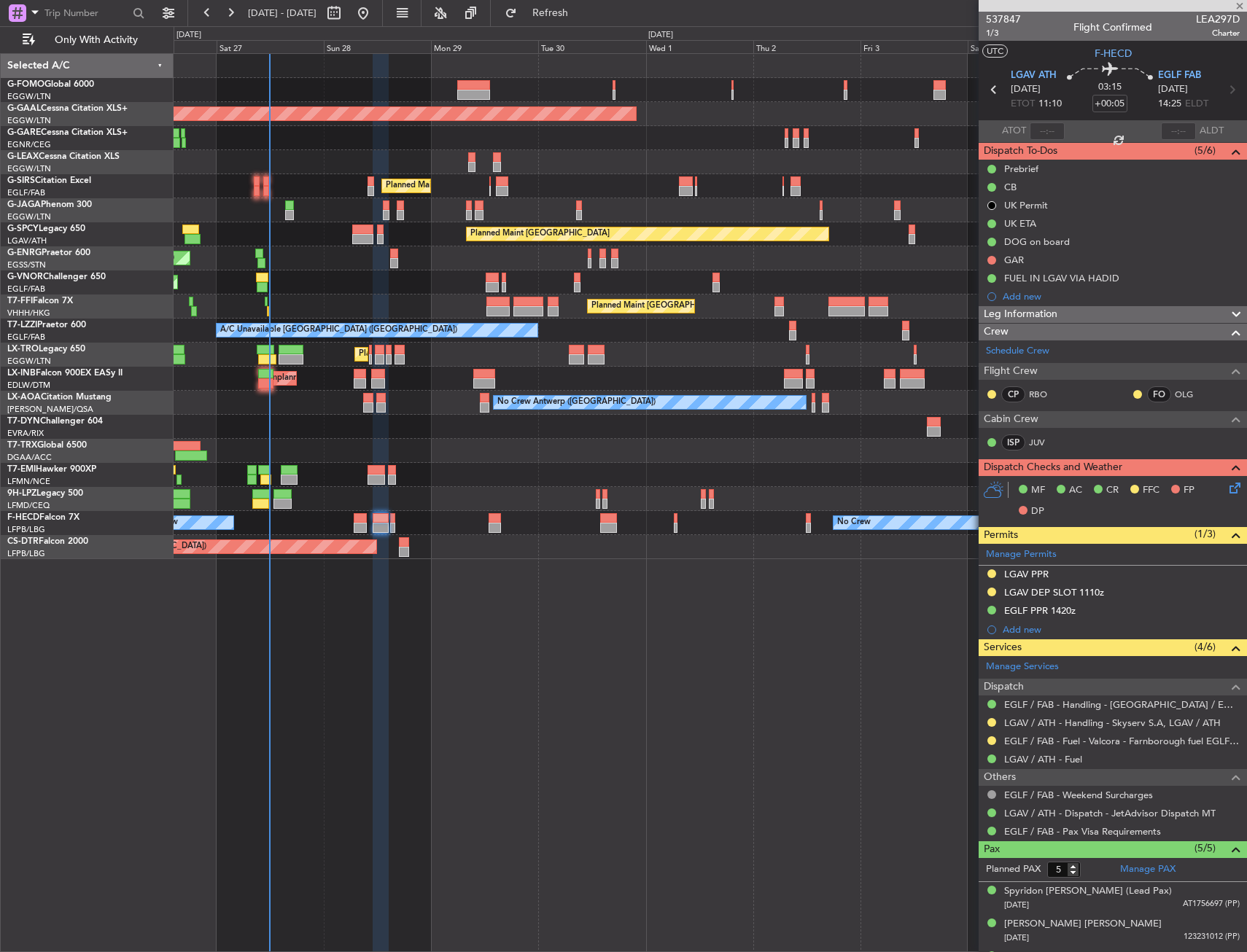
type input "-00:05"
type input "0"
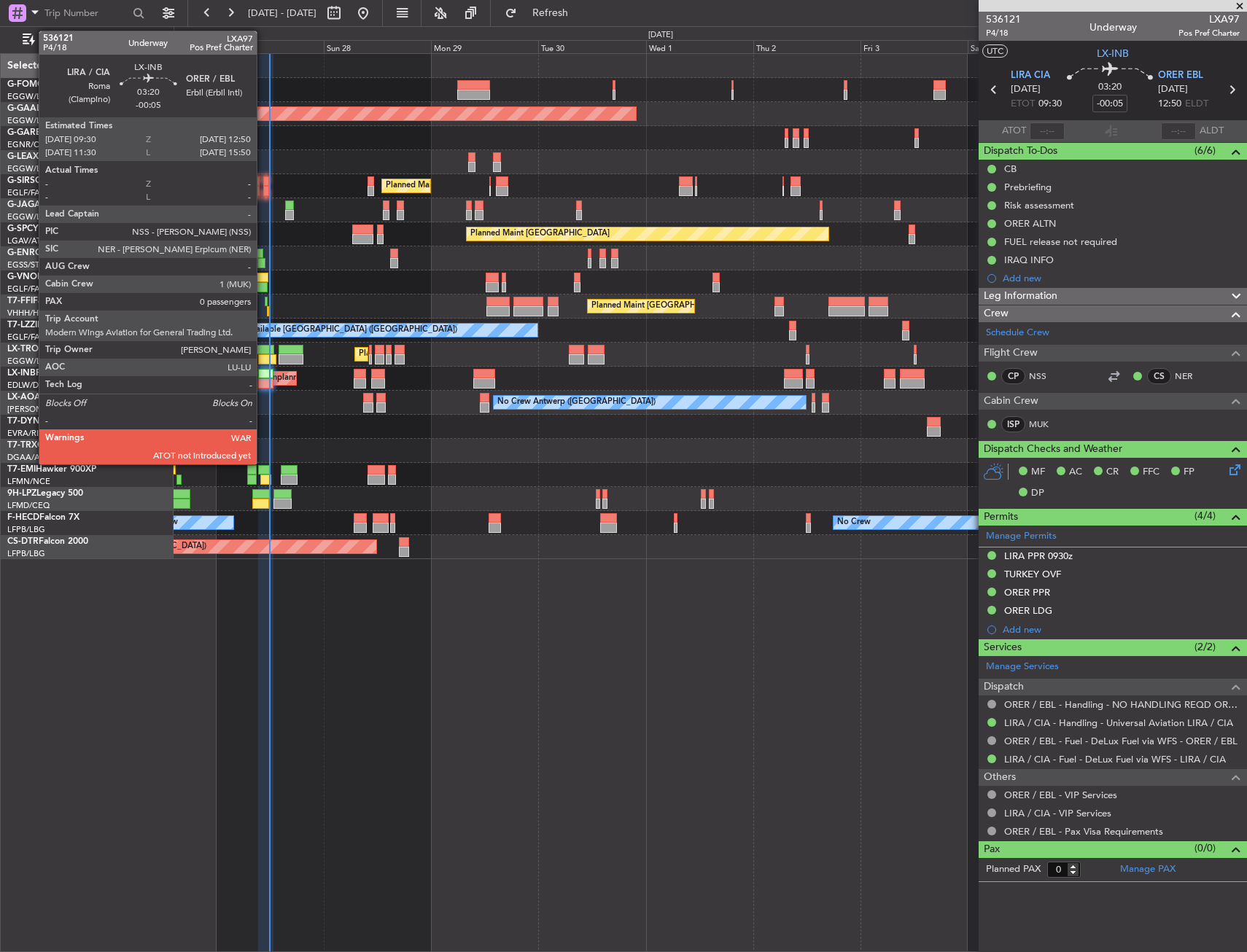
click at [263, 378] on div at bounding box center [266, 374] width 16 height 10
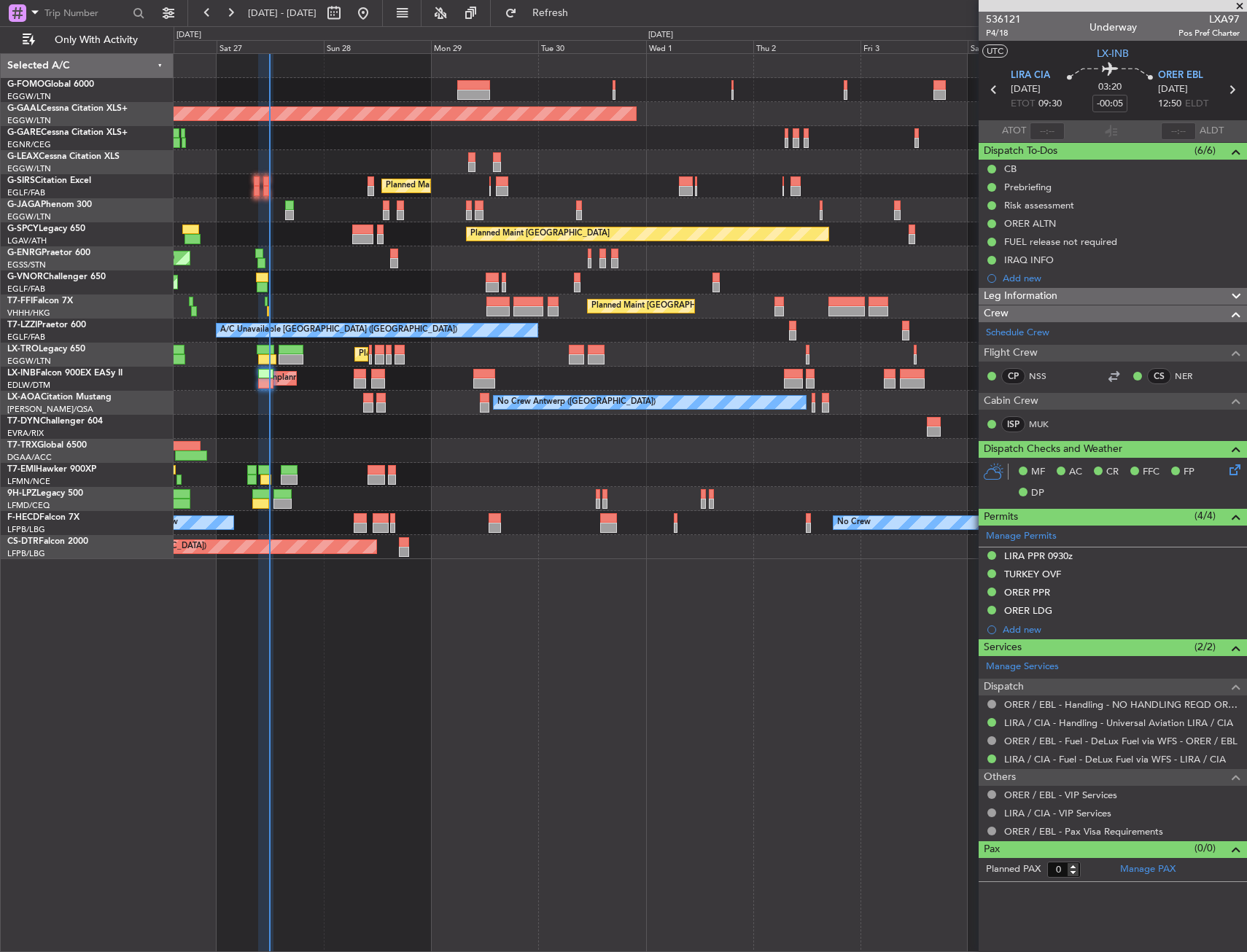
click at [440, 614] on div "Planned Maint London (Luton) Planned Maint Dusseldorf Owner Planned Maint Londo…" at bounding box center [710, 502] width 1074 height 898
drag, startPoint x: 604, startPoint y: 18, endPoint x: 554, endPoint y: 21, distance: 50.1
click at [581, 18] on span "Refresh" at bounding box center [550, 13] width 61 height 10
drag, startPoint x: 272, startPoint y: 91, endPoint x: 260, endPoint y: 90, distance: 12.0
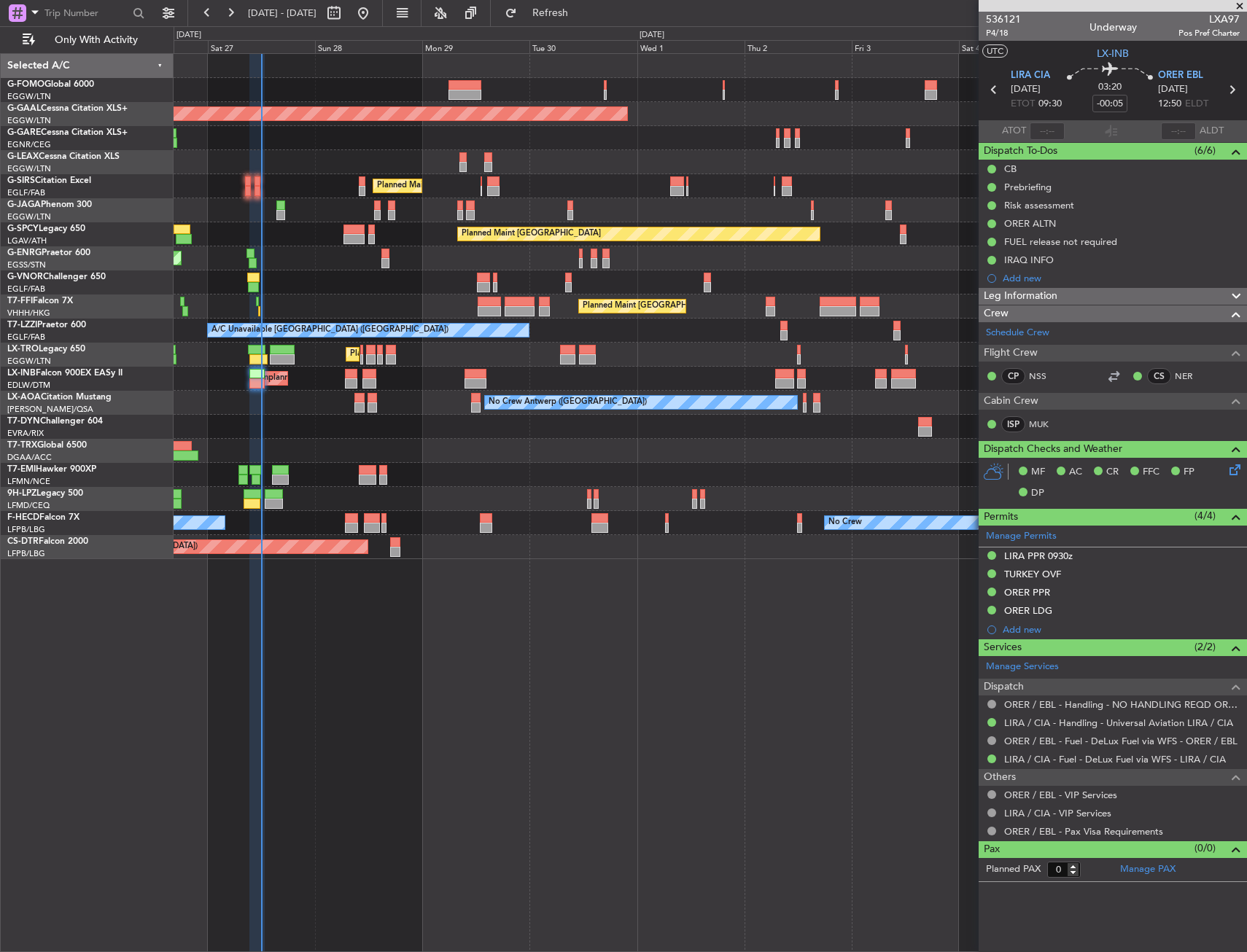
click at [284, 252] on div "Unplanned Maint London (Stansted) A/C Unavailable" at bounding box center [710, 258] width 1073 height 24
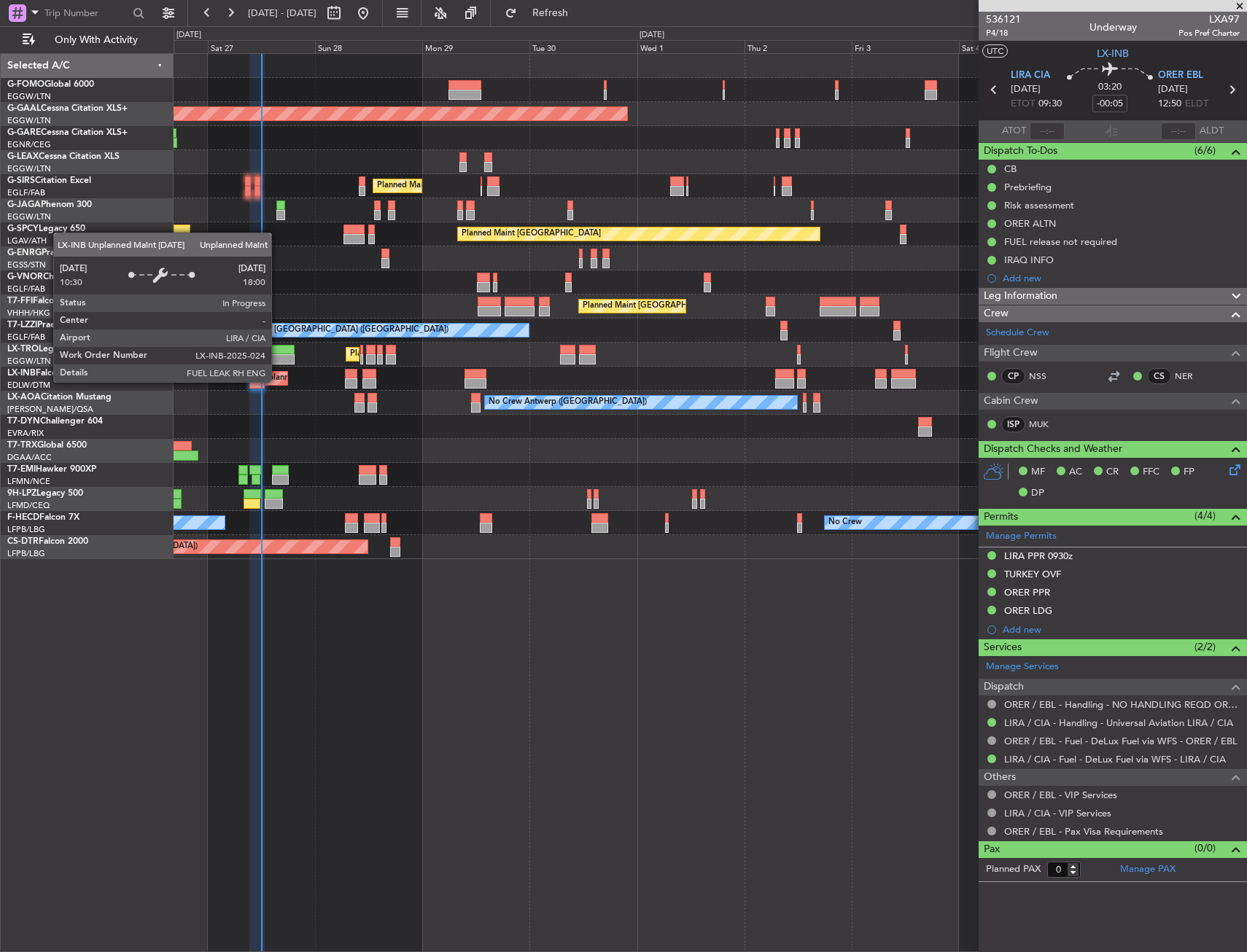
click at [278, 381] on div "Unplanned Maint Roma (Ciampino)" at bounding box center [324, 378] width 130 height 22
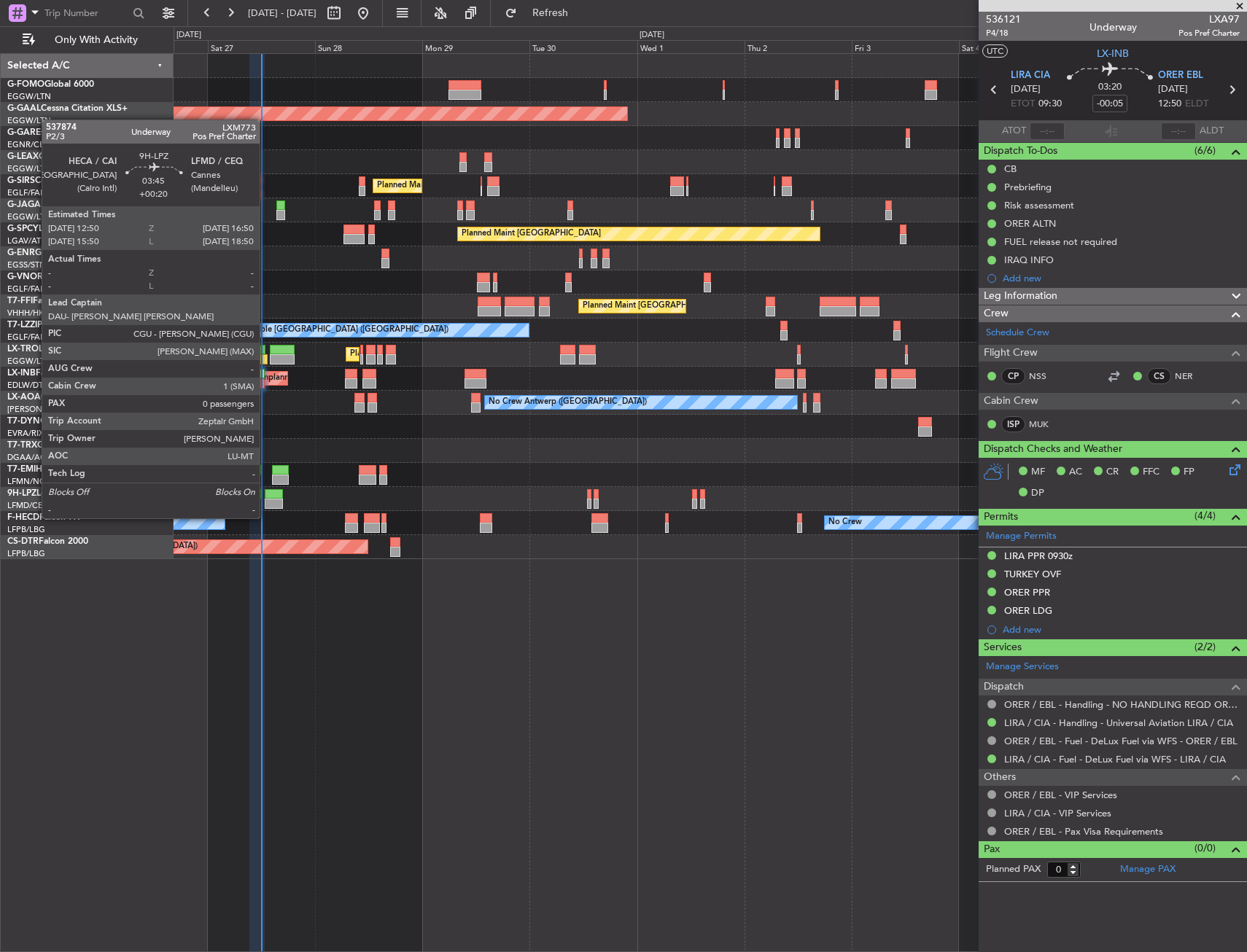
click at [266, 504] on div at bounding box center [274, 503] width 18 height 10
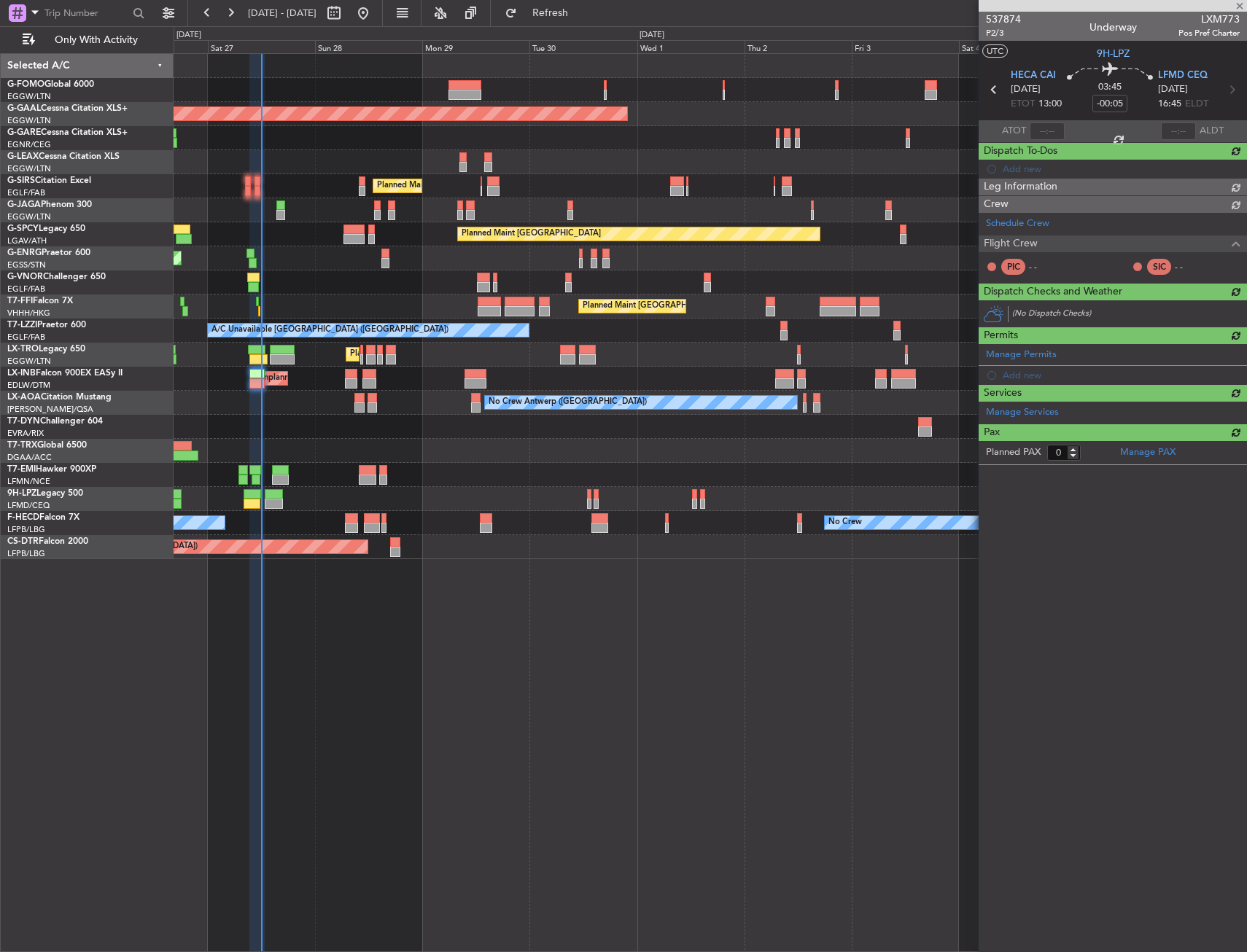
type input "+00:20"
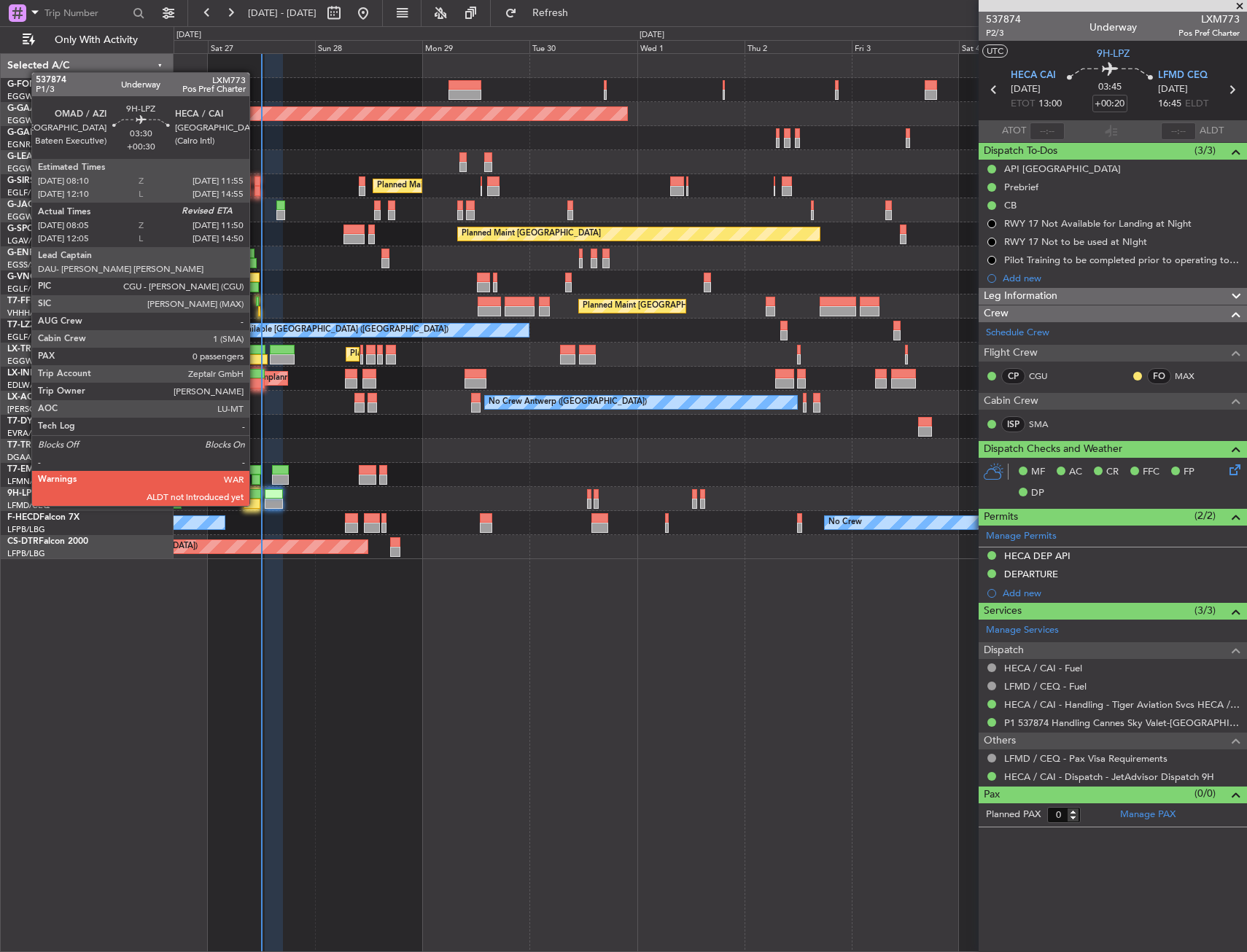
click at [269, 494] on div at bounding box center [274, 494] width 18 height 10
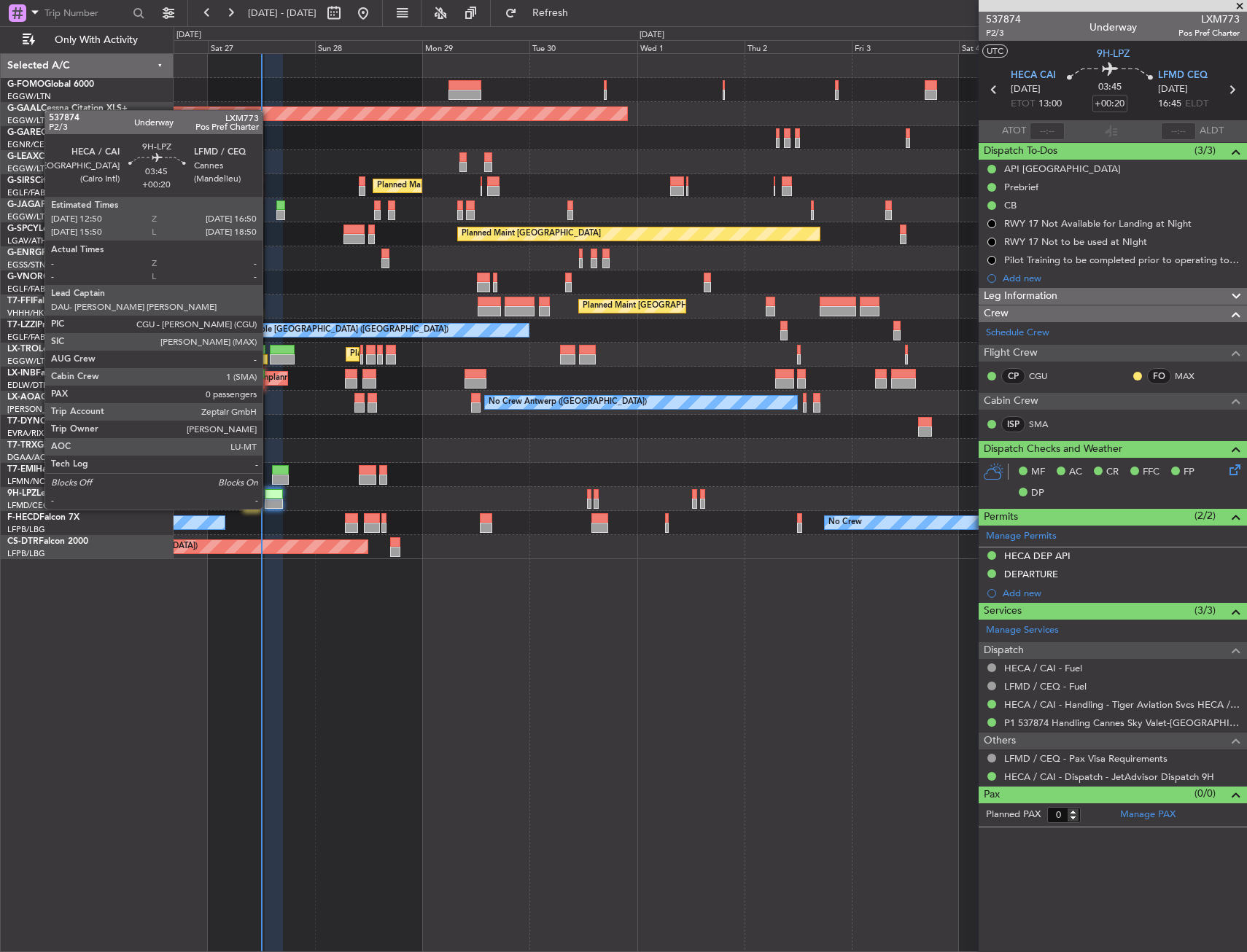
click at [269, 494] on div at bounding box center [274, 494] width 18 height 10
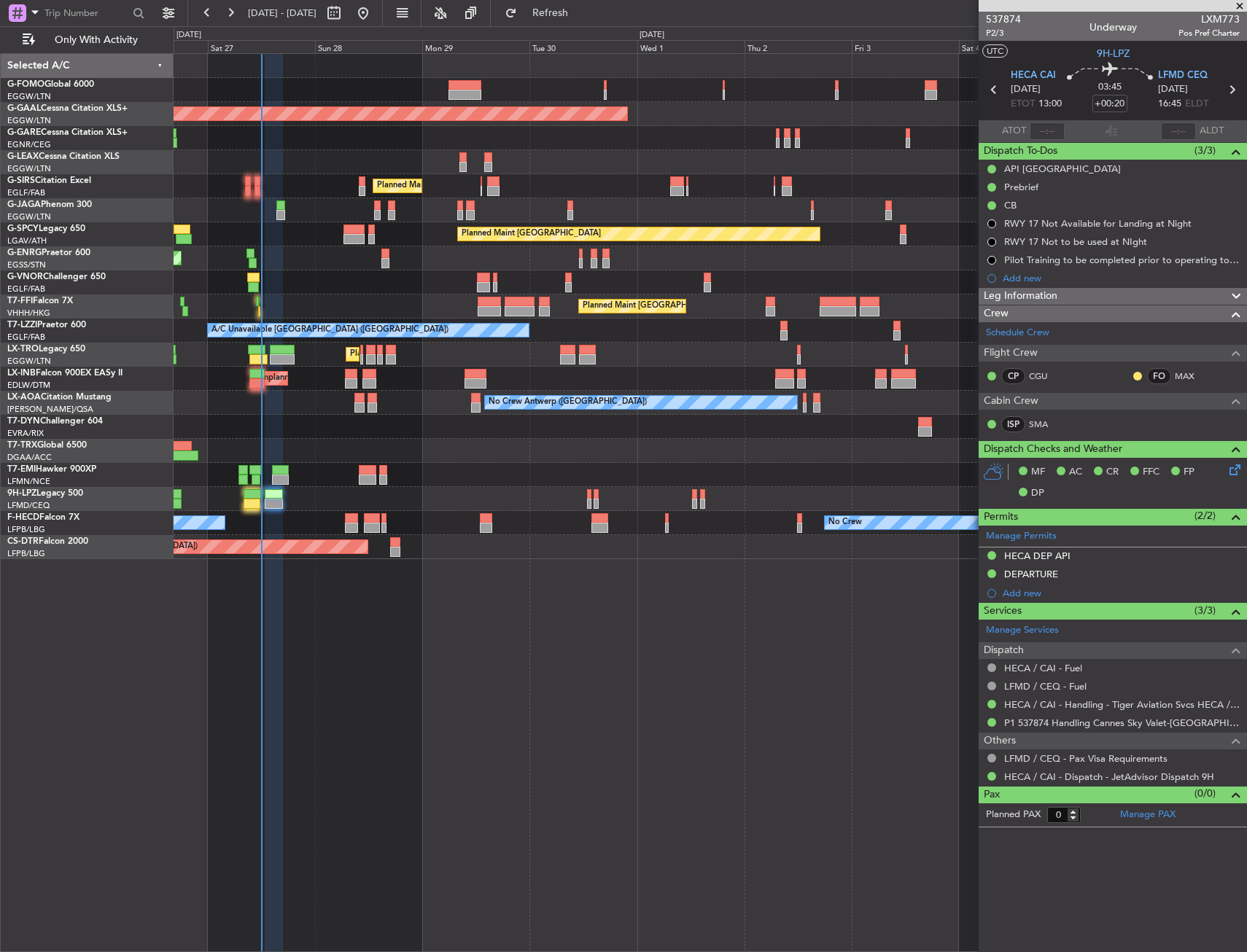
click at [895, 686] on div "Planned Maint London (Luton) Planned Maint Dusseldorf Owner Planned Maint Londo…" at bounding box center [710, 502] width 1074 height 898
click at [581, 10] on span "Refresh" at bounding box center [550, 13] width 61 height 10
click at [502, 741] on div "Planned Maint London (Luton) Planned Maint Dusseldorf Owner Planned Maint Londo…" at bounding box center [710, 502] width 1074 height 898
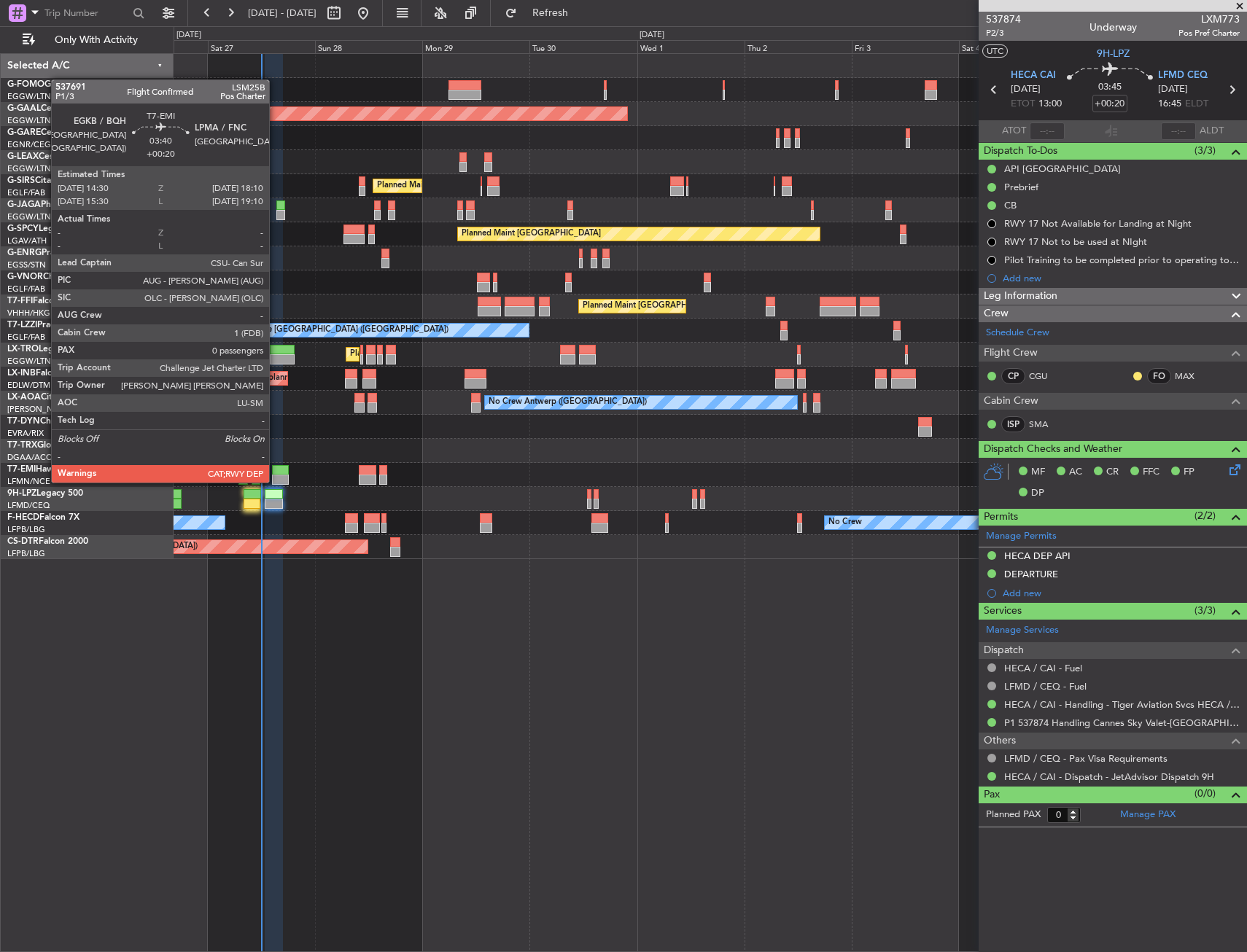
click at [276, 481] on div at bounding box center [281, 479] width 17 height 10
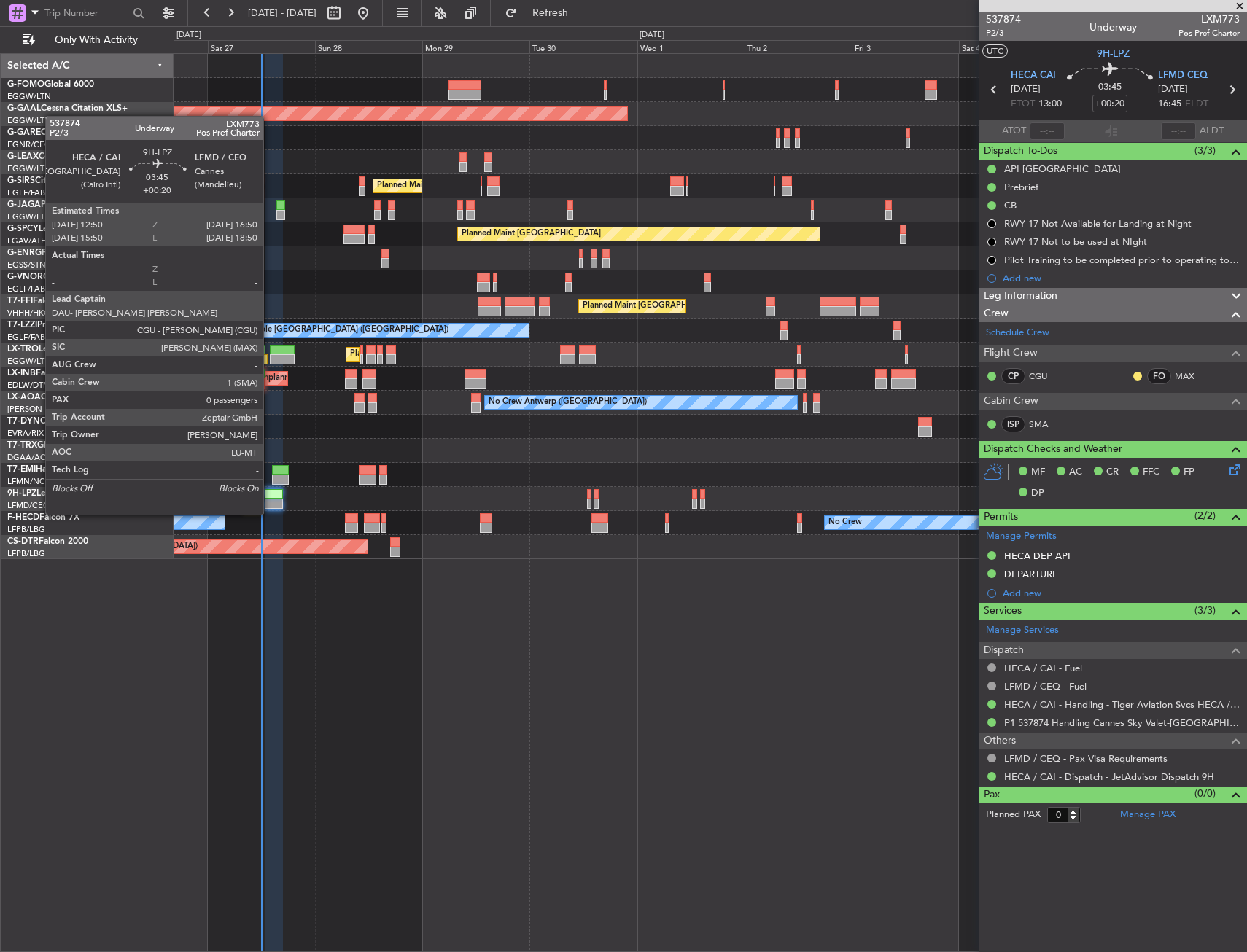
click at [270, 500] on div at bounding box center [274, 503] width 18 height 10
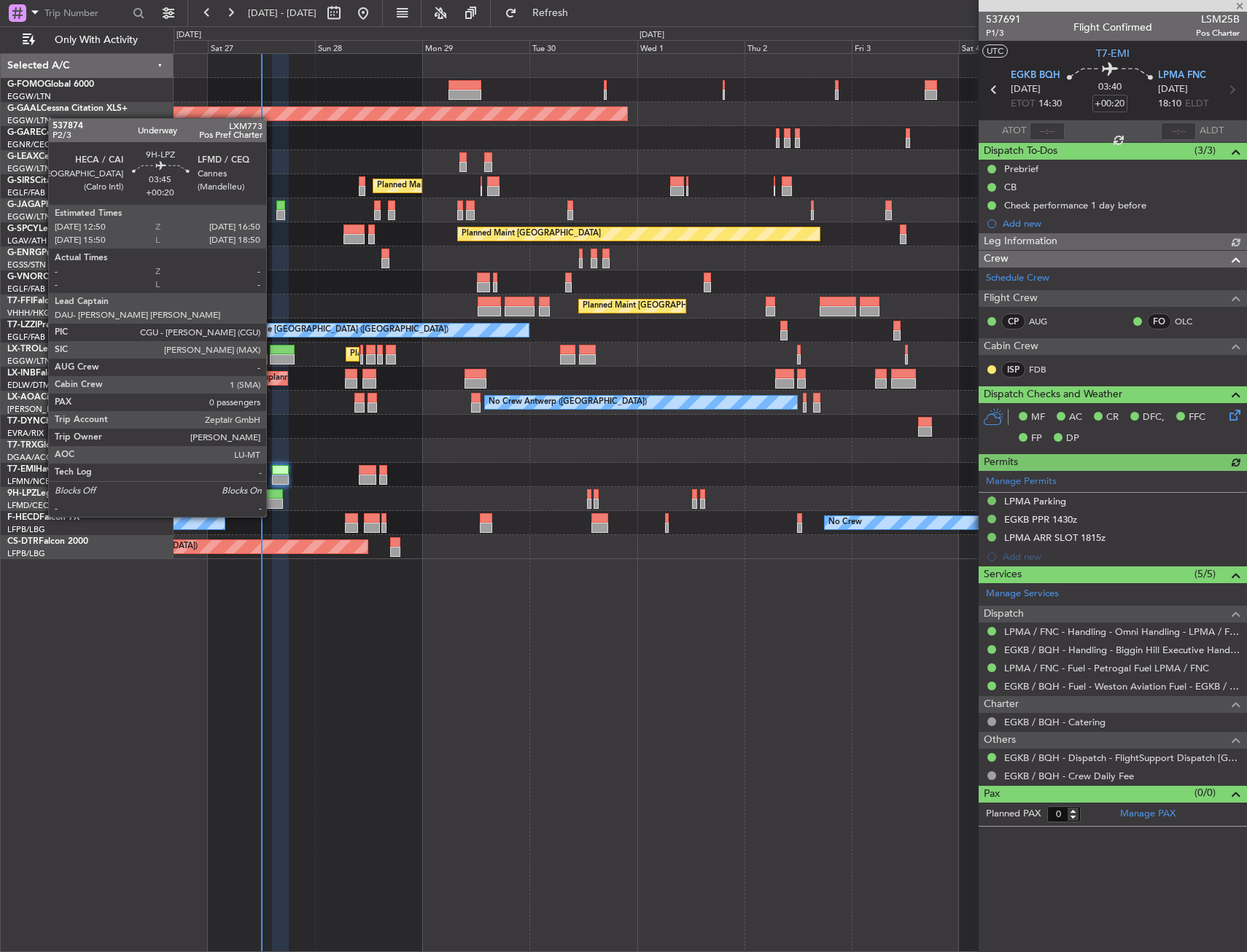
click at [272, 502] on div at bounding box center [274, 503] width 18 height 10
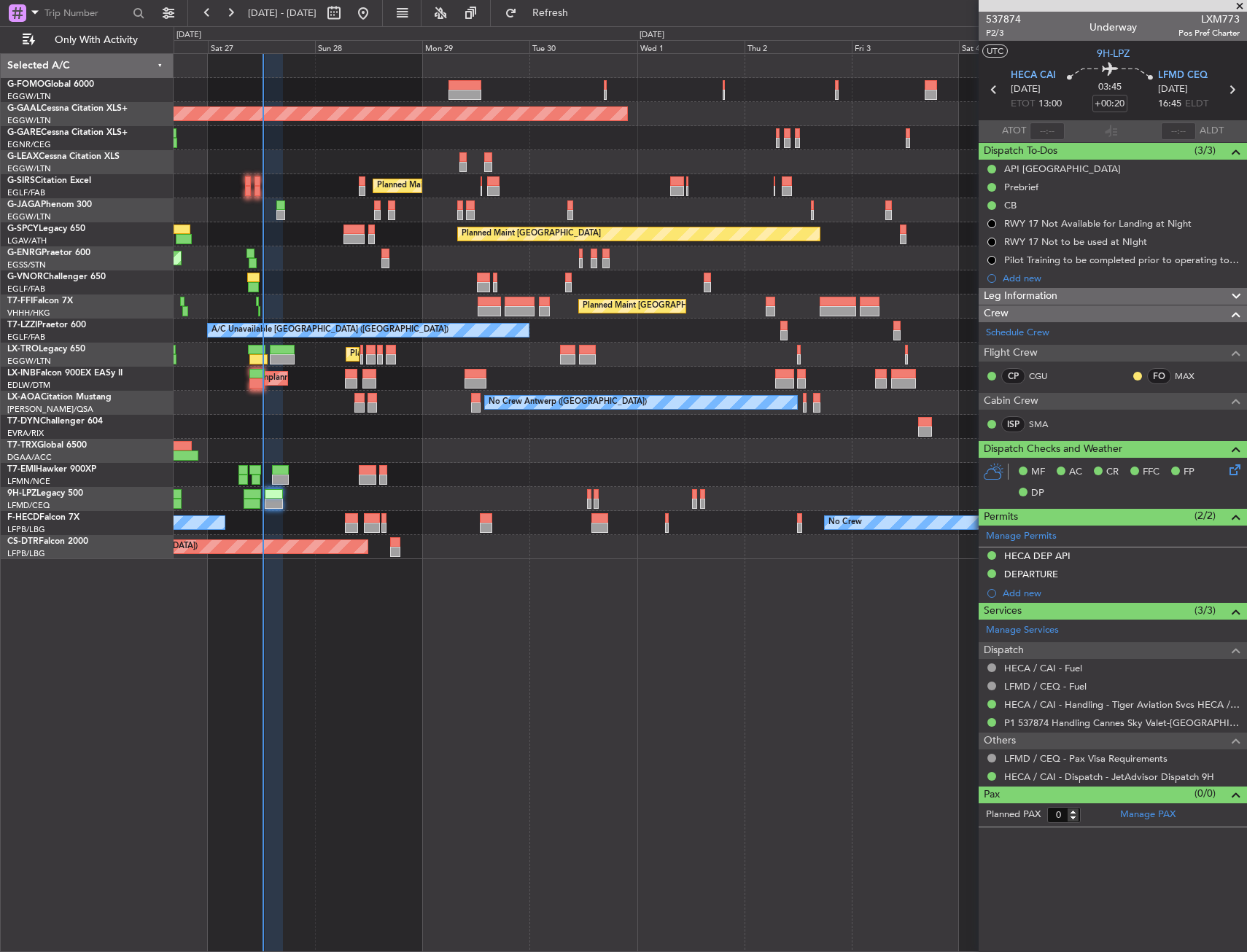
click at [366, 185] on div "Planned Maint [GEOGRAPHIC_DATA] ([GEOGRAPHIC_DATA])" at bounding box center [710, 186] width 1073 height 24
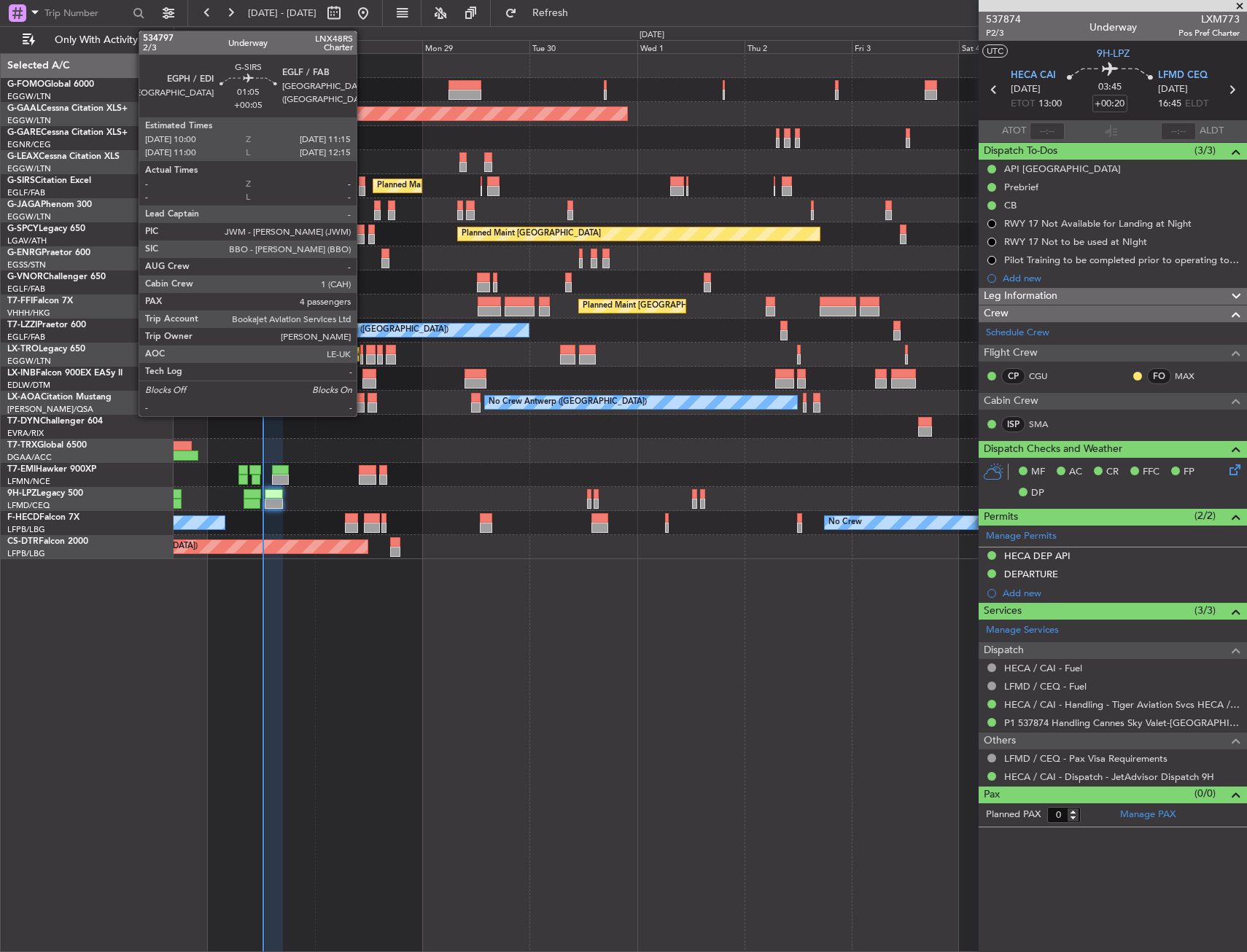
click at [363, 186] on div at bounding box center [361, 191] width 6 height 10
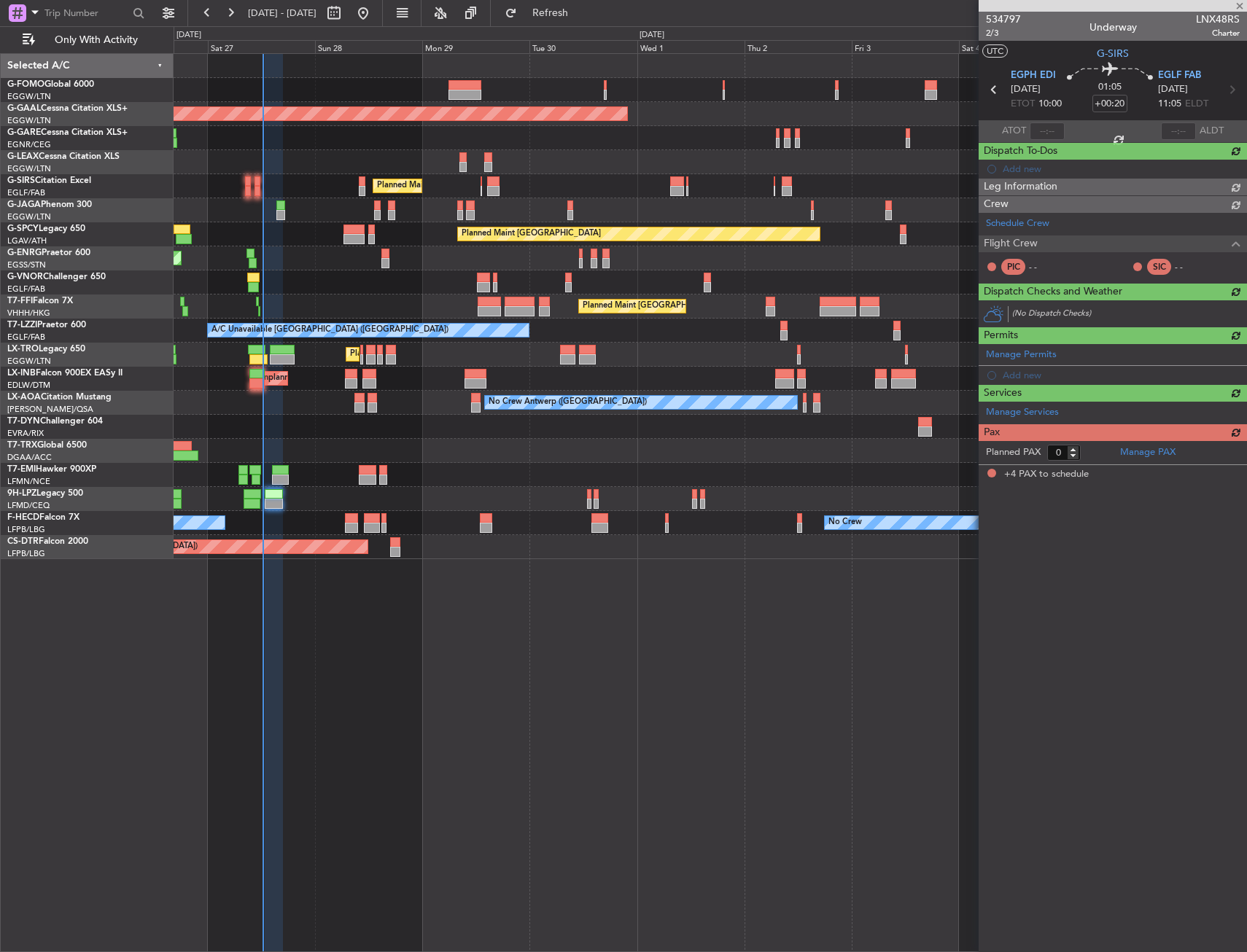
type input "+00:05"
type input "4"
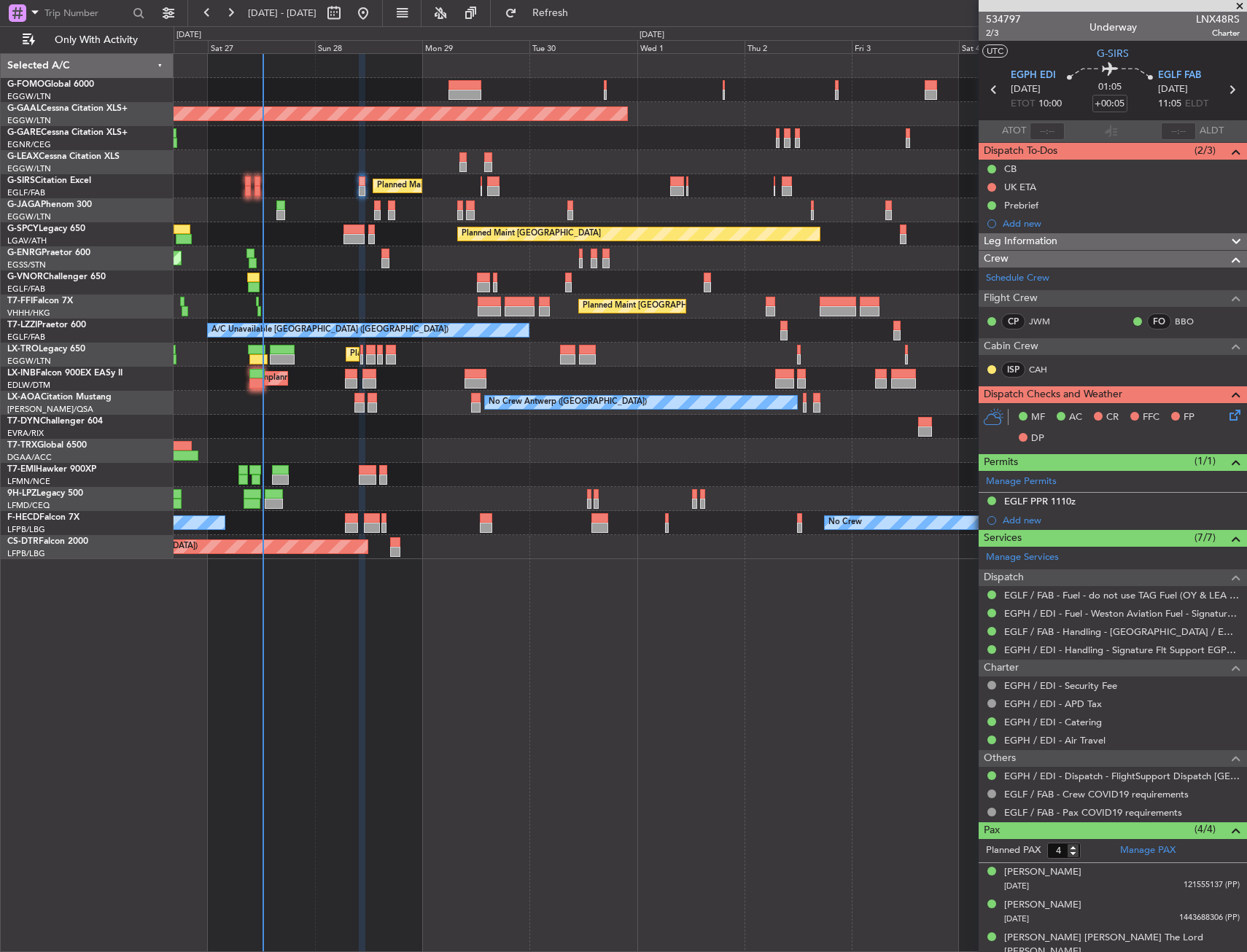
click at [371, 205] on div "Planned Maint [GEOGRAPHIC_DATA] ([GEOGRAPHIC_DATA])" at bounding box center [710, 210] width 1073 height 24
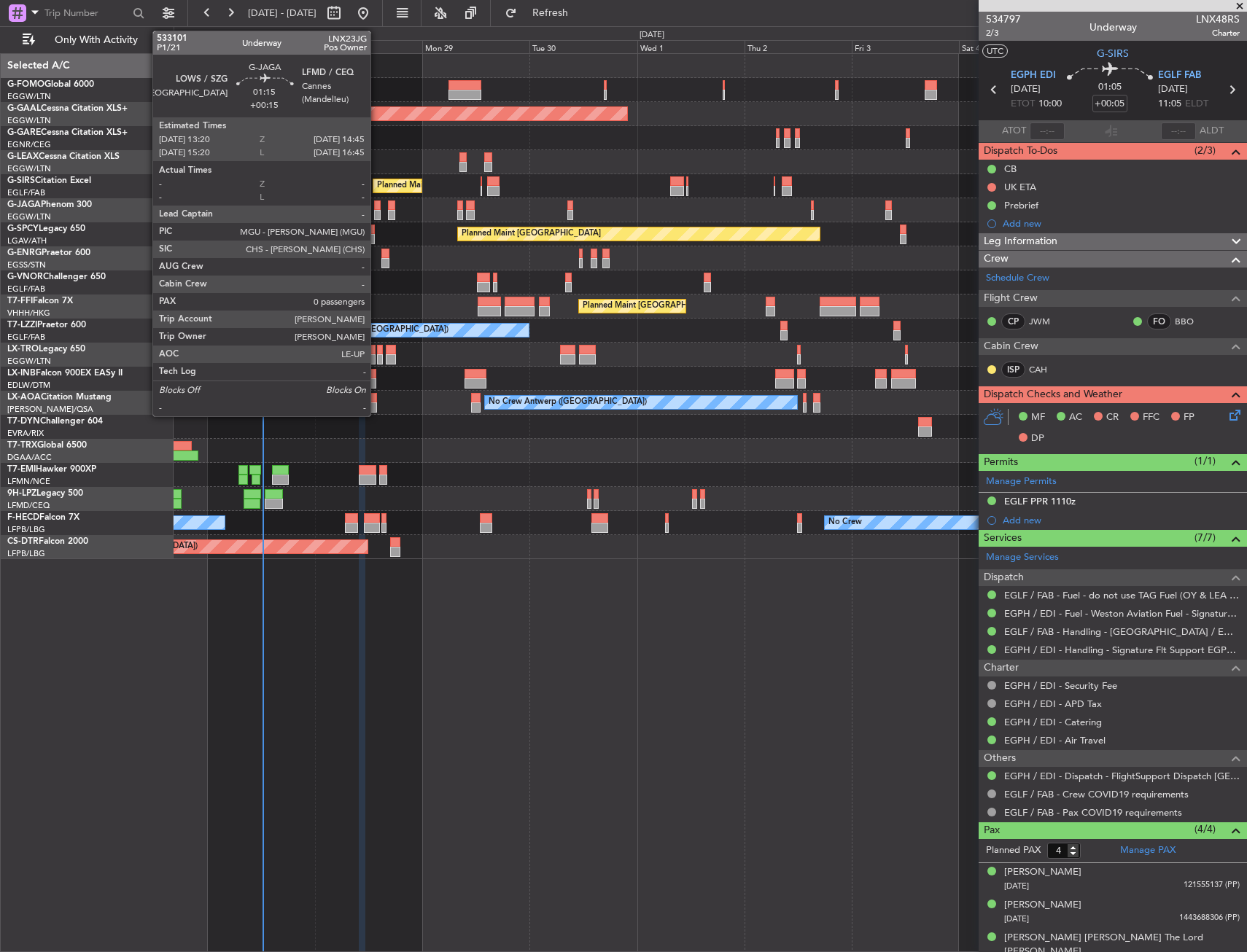
click at [377, 206] on div at bounding box center [377, 205] width 7 height 10
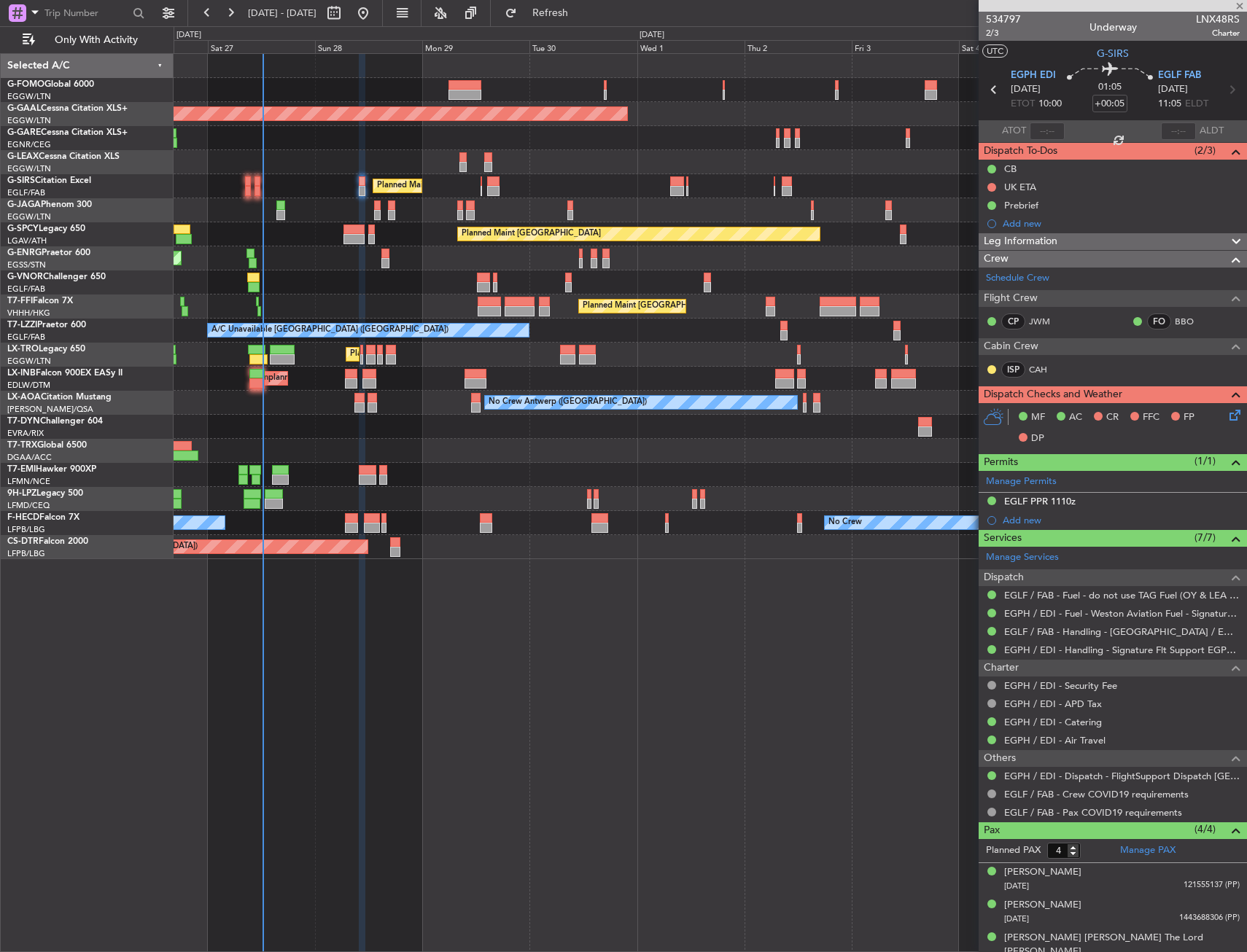
type input "+00:15"
type input "0"
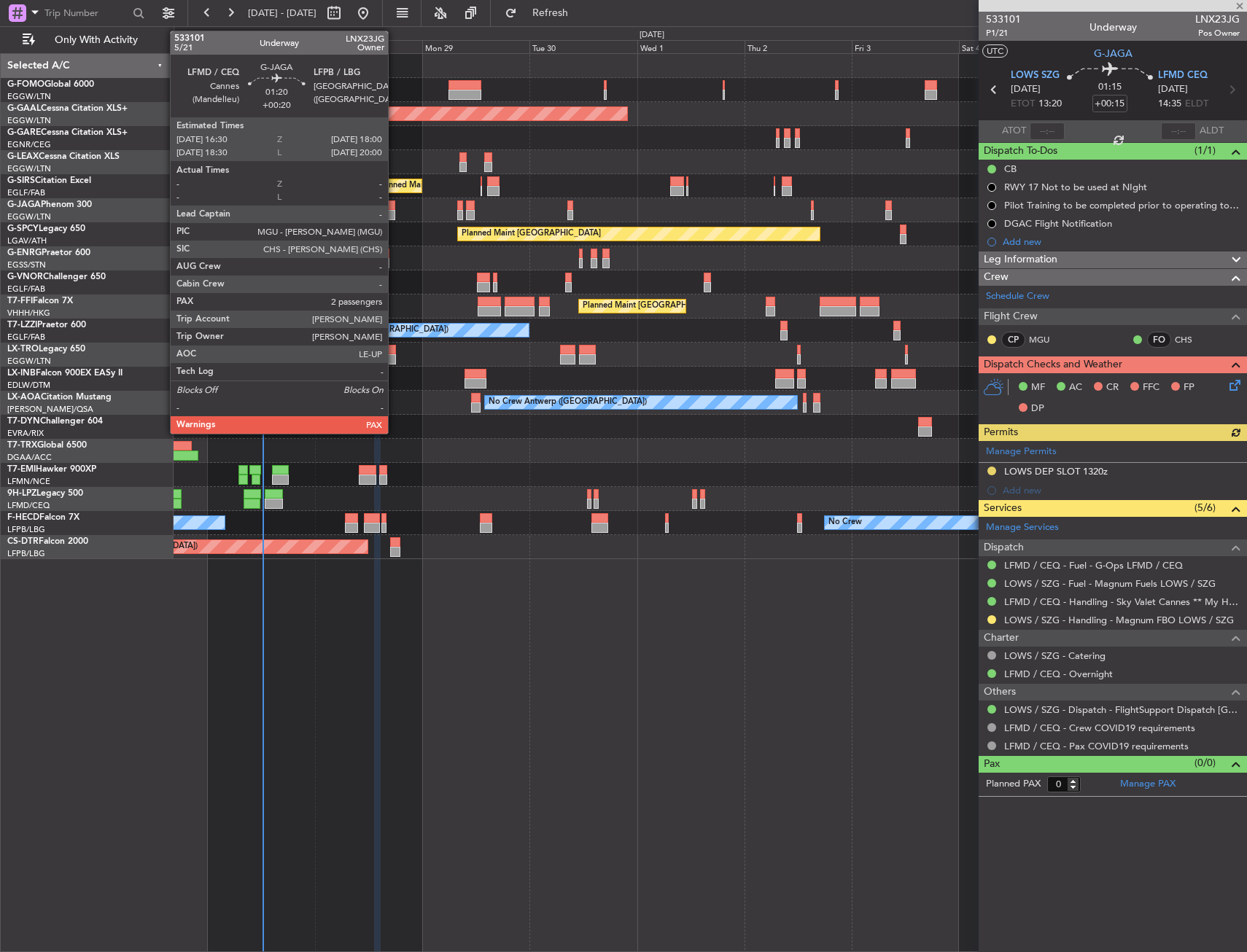
click at [394, 214] on div at bounding box center [391, 214] width 7 height 10
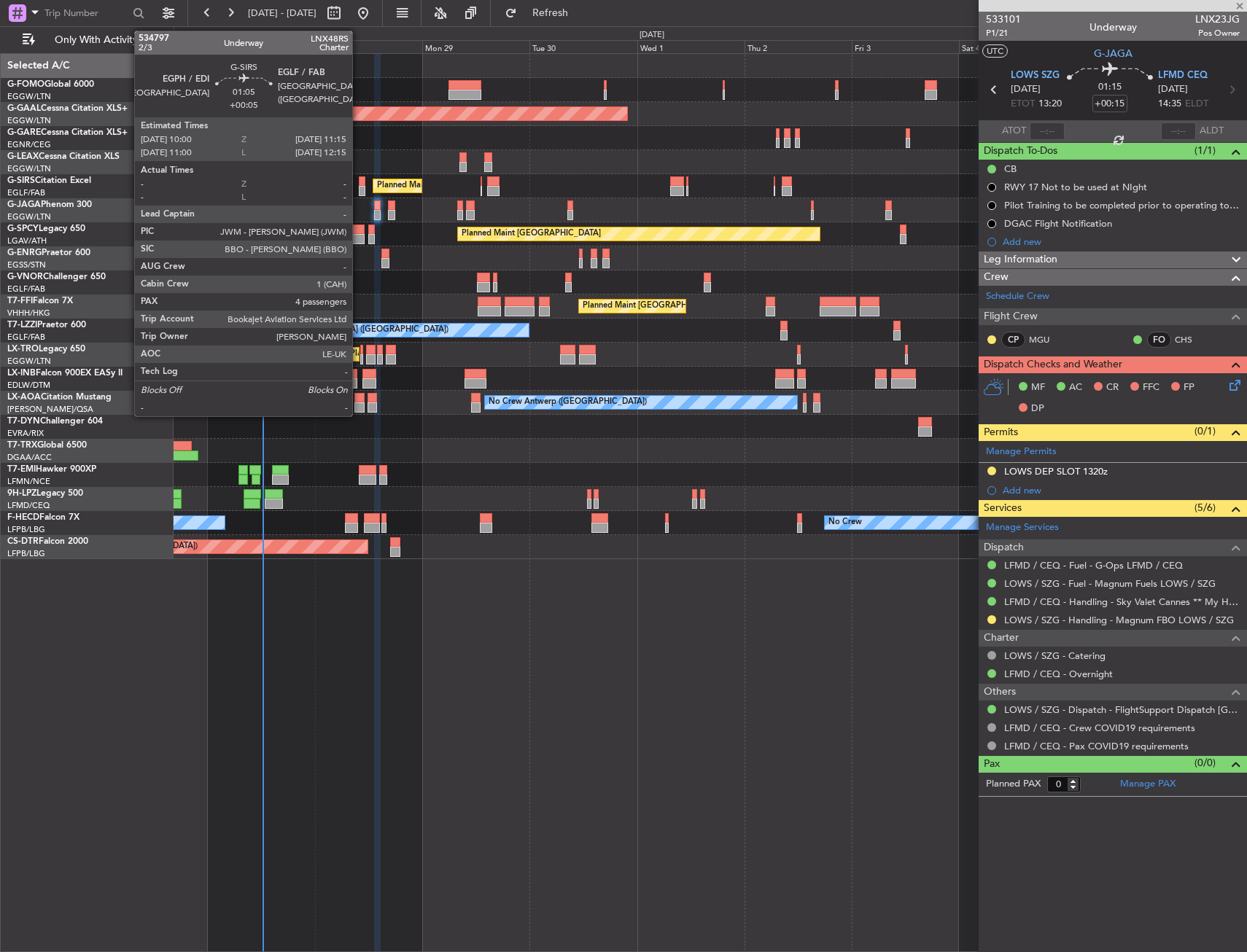
type input "+00:20"
type input "2"
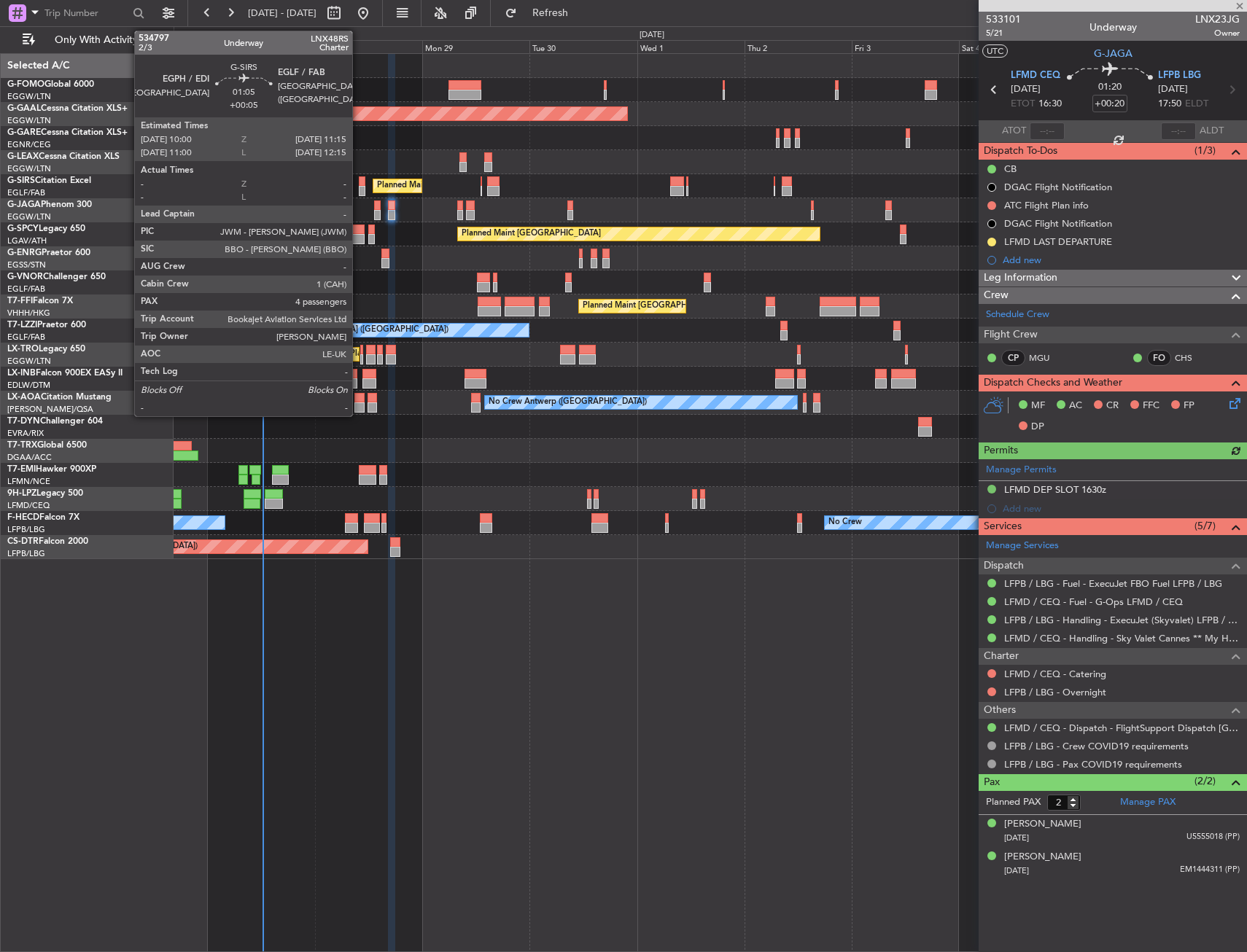
click at [359, 193] on div at bounding box center [361, 191] width 6 height 10
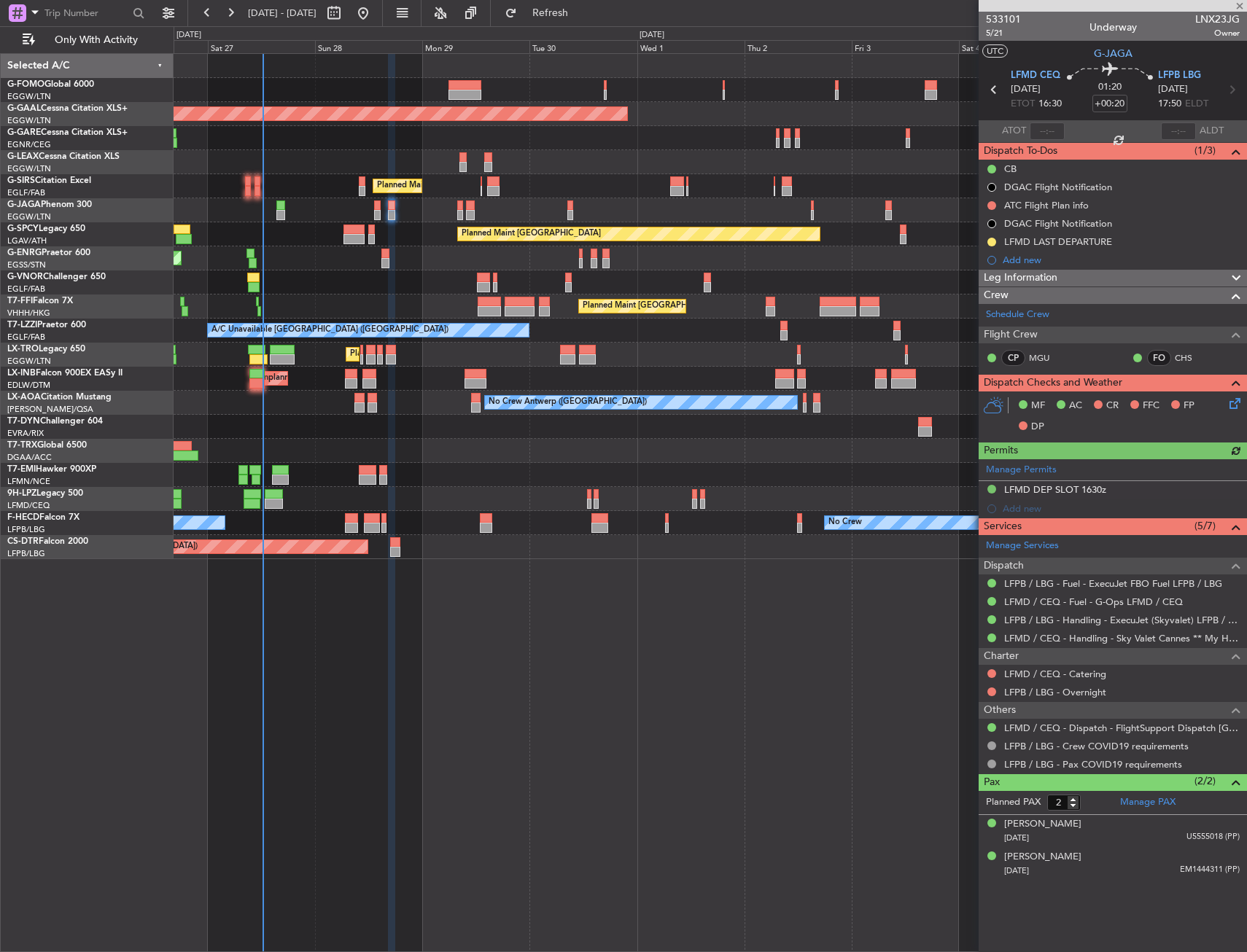
type input "+00:05"
type input "4"
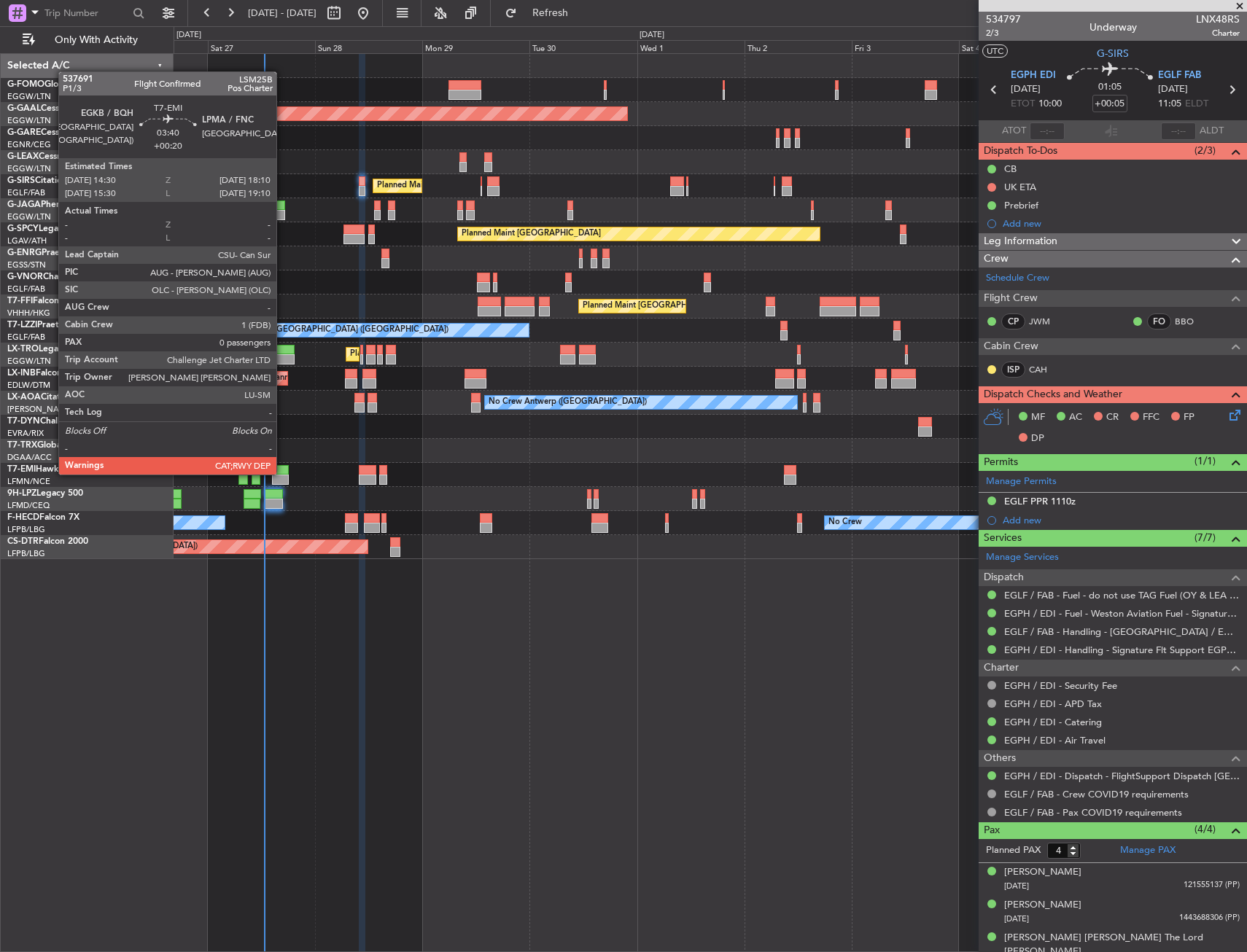
click at [283, 473] on div at bounding box center [281, 470] width 17 height 10
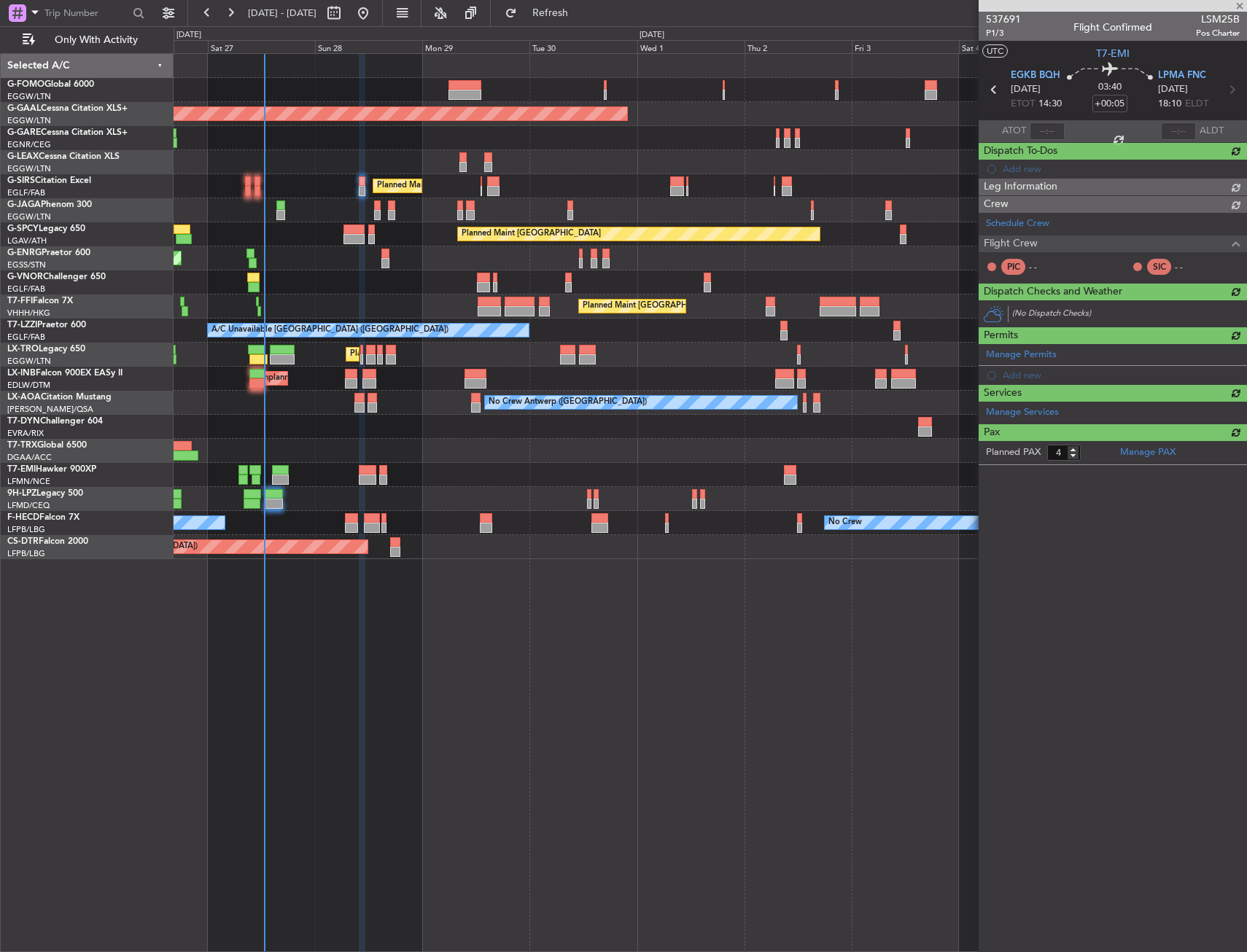
type input "+00:20"
type input "0"
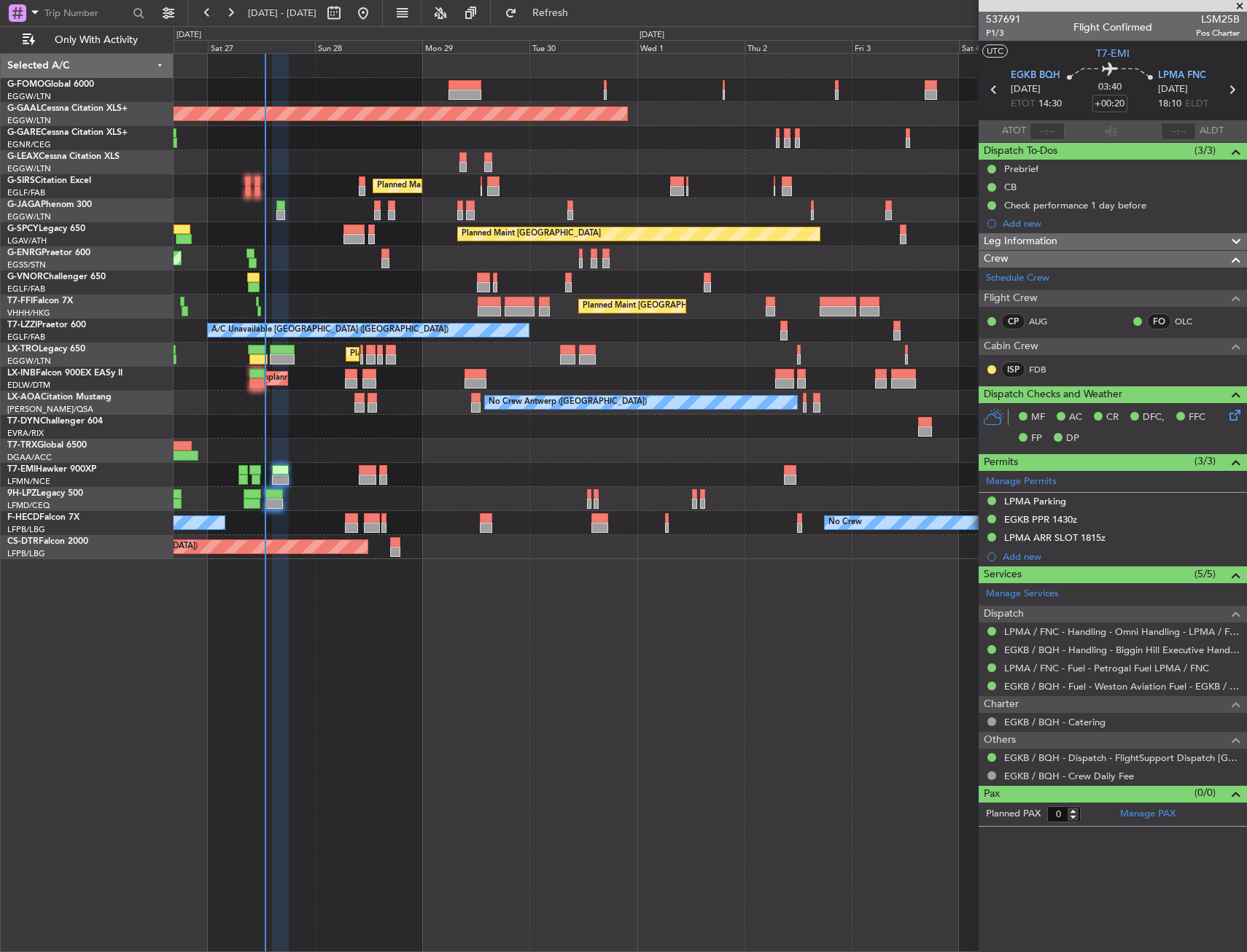
click at [396, 451] on div "A/C Booked" at bounding box center [710, 450] width 1073 height 24
drag, startPoint x: 576, startPoint y: 15, endPoint x: 385, endPoint y: 40, distance: 192.6
click at [576, 15] on span "Refresh" at bounding box center [550, 13] width 61 height 10
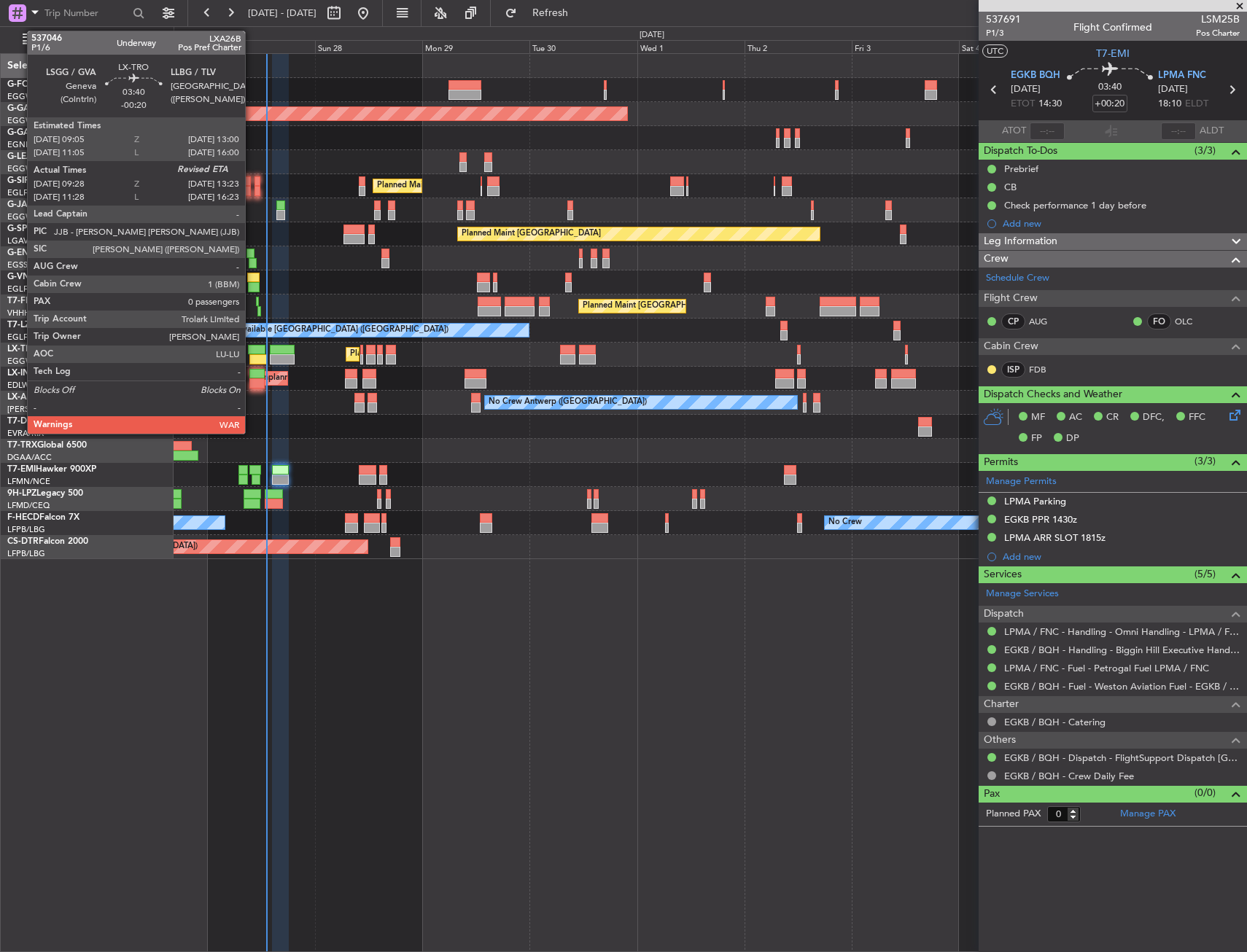
click at [252, 351] on div at bounding box center [257, 350] width 18 height 10
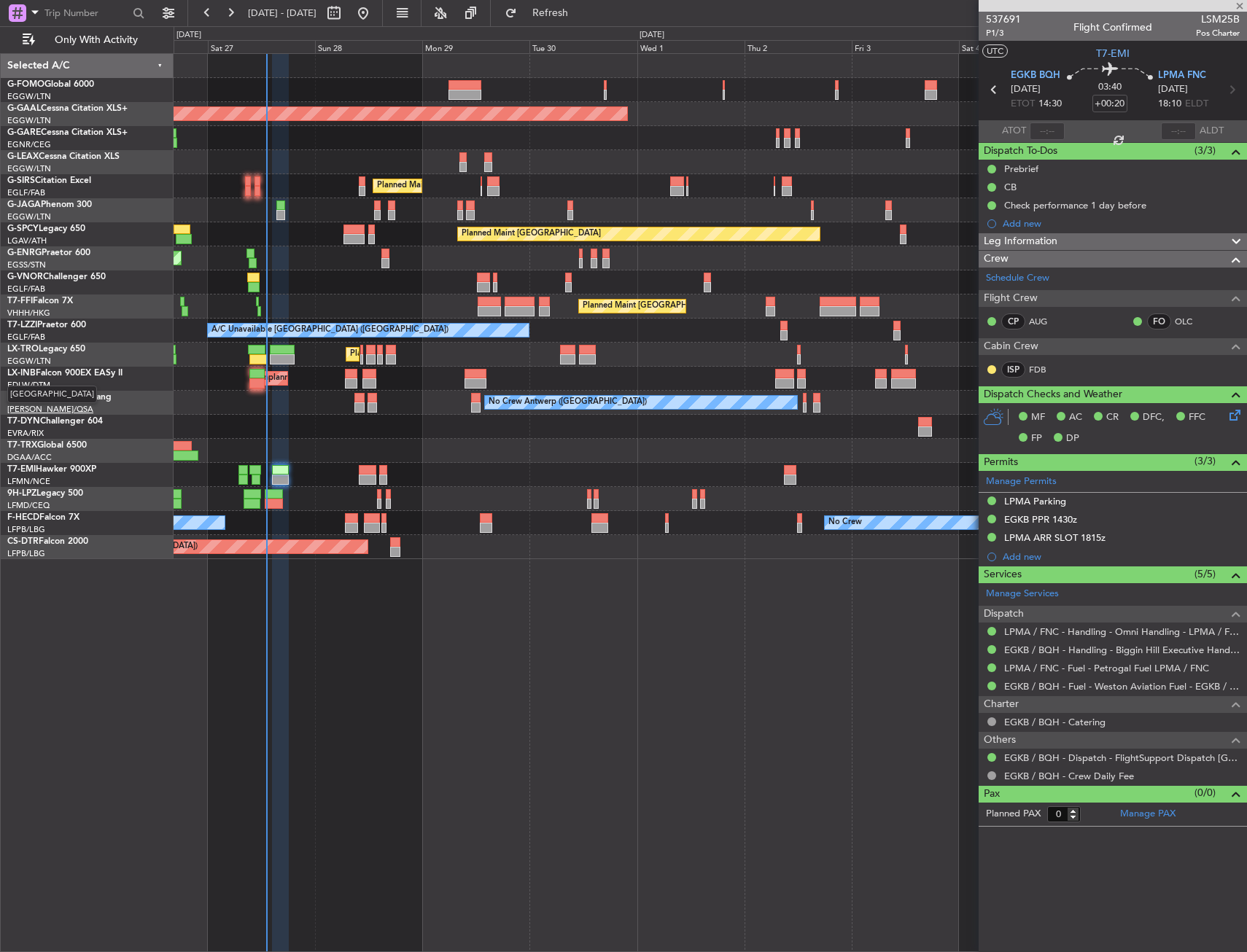
type input "-00:20"
type input "09:28"
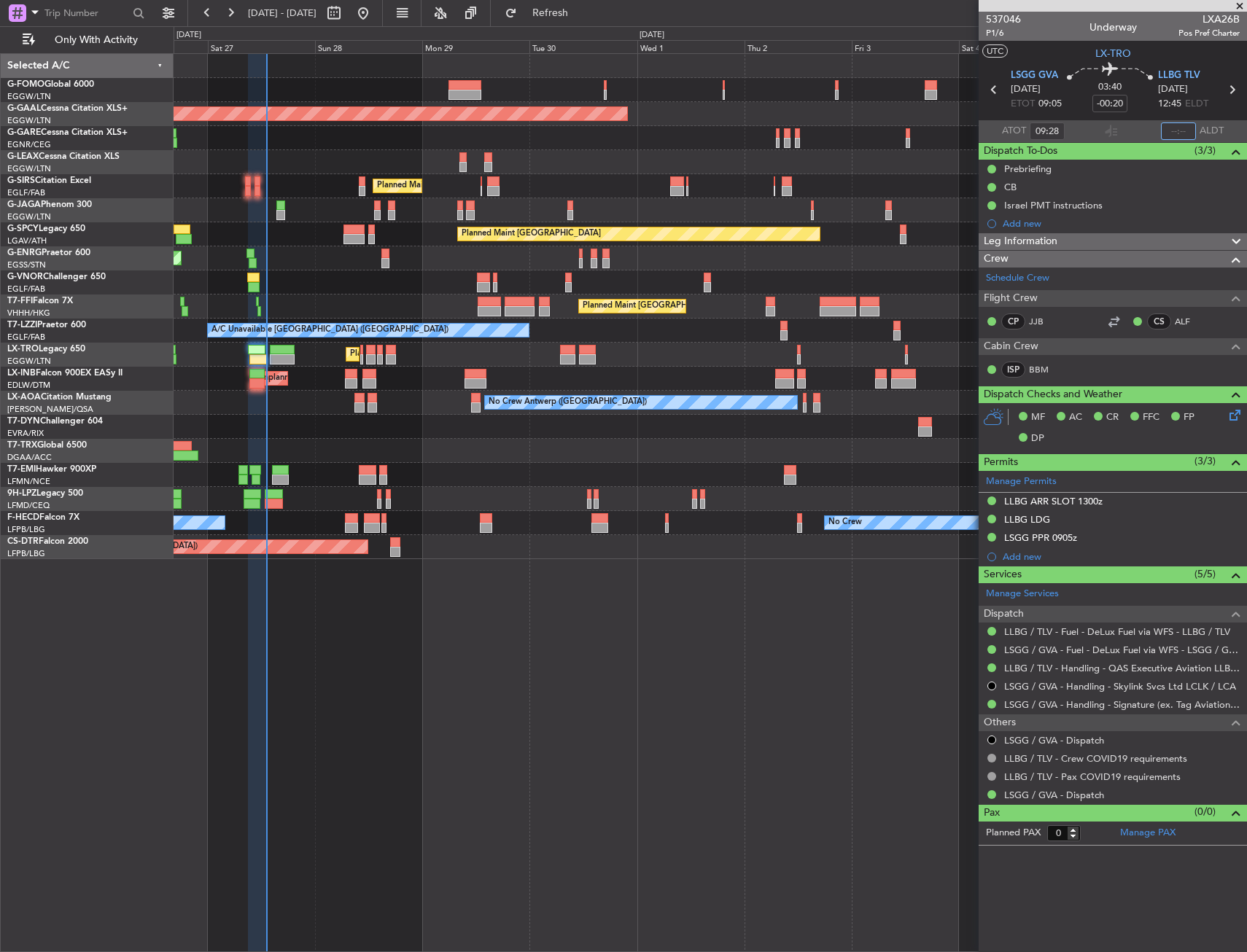
click at [1172, 132] on input "text" at bounding box center [1179, 130] width 35 height 17
click at [1150, 130] on section "ATOT 09:28 1303 ALDT" at bounding box center [1112, 131] width 268 height 22
type input "13:03"
click at [315, 274] on div "Planned Maint [GEOGRAPHIC_DATA] ([GEOGRAPHIC_DATA])" at bounding box center [710, 282] width 1073 height 24
click at [569, 17] on span "Refresh" at bounding box center [550, 13] width 61 height 10
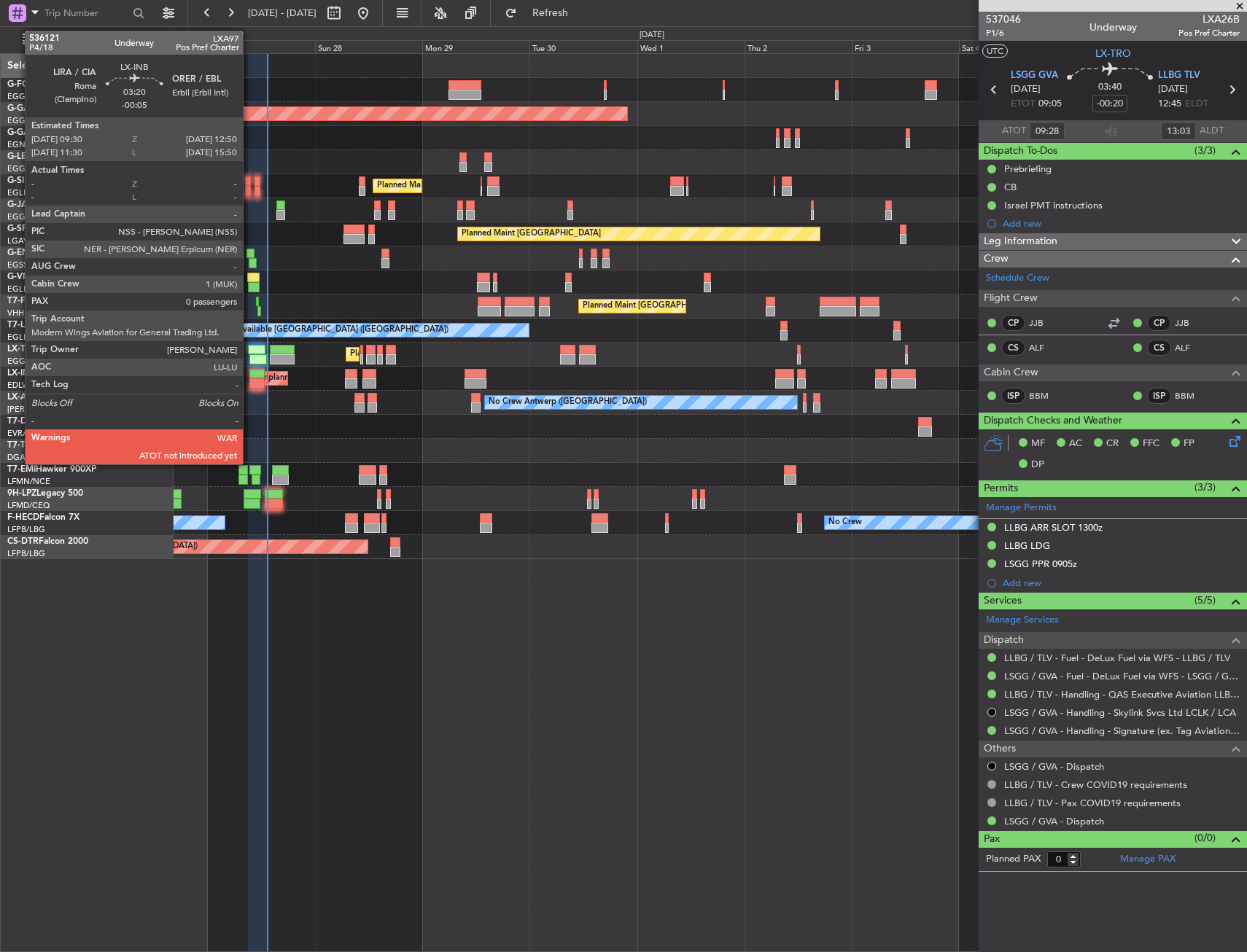
click at [249, 381] on div at bounding box center [257, 384] width 16 height 10
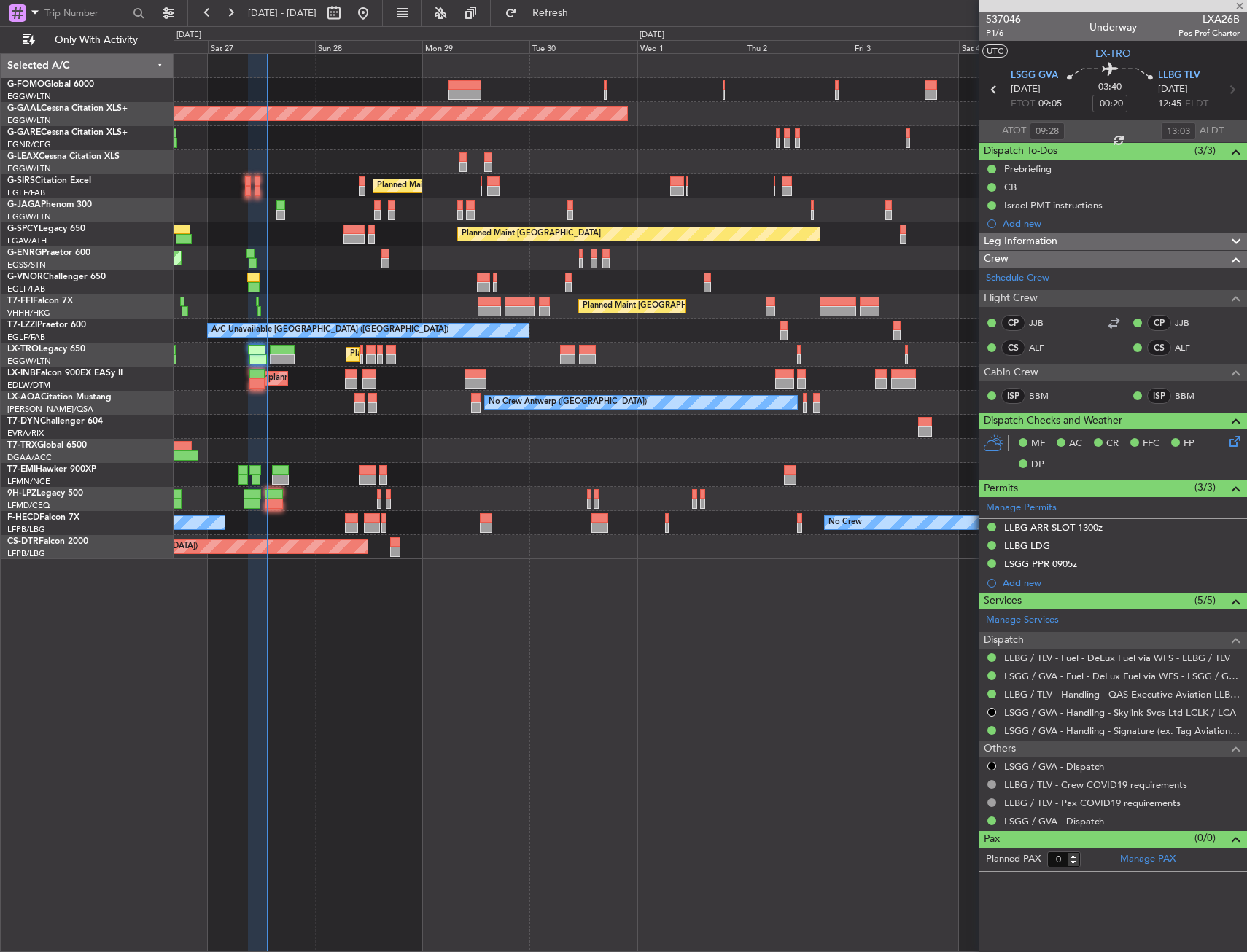
type input "-00:05"
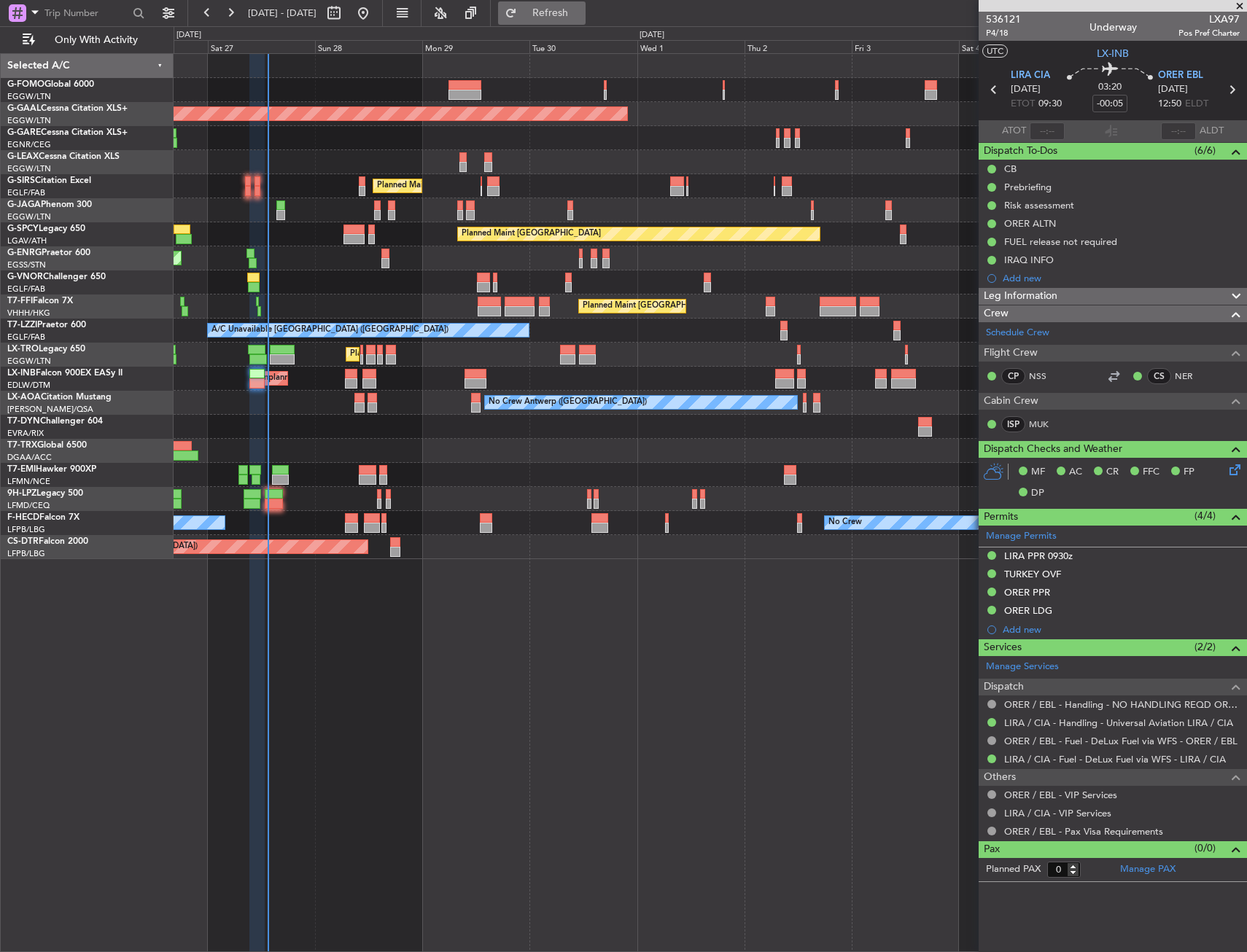
click at [581, 13] on span "Refresh" at bounding box center [550, 13] width 61 height 10
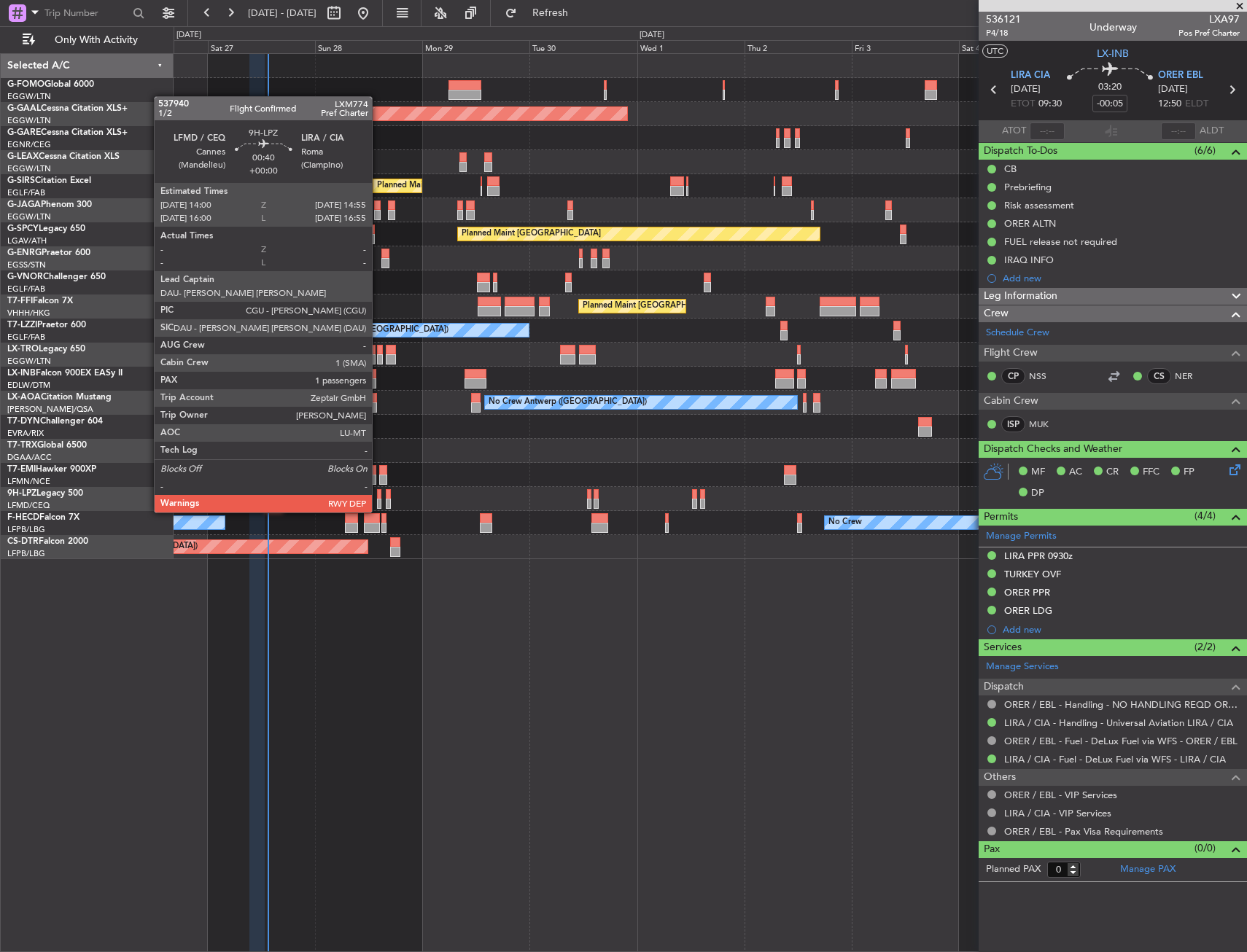
click at [379, 497] on div at bounding box center [379, 494] width 4 height 10
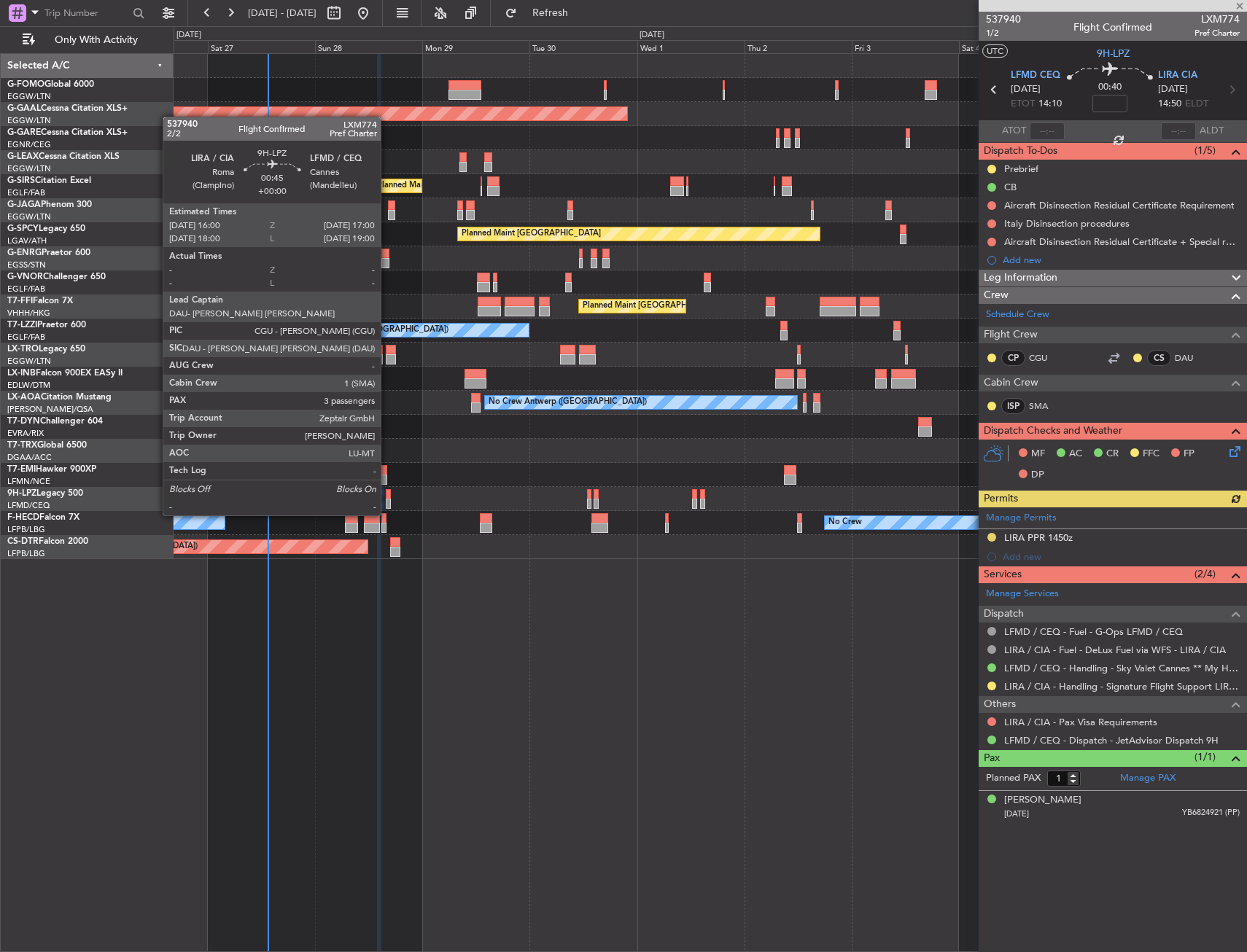
click at [387, 501] on div at bounding box center [388, 503] width 5 height 10
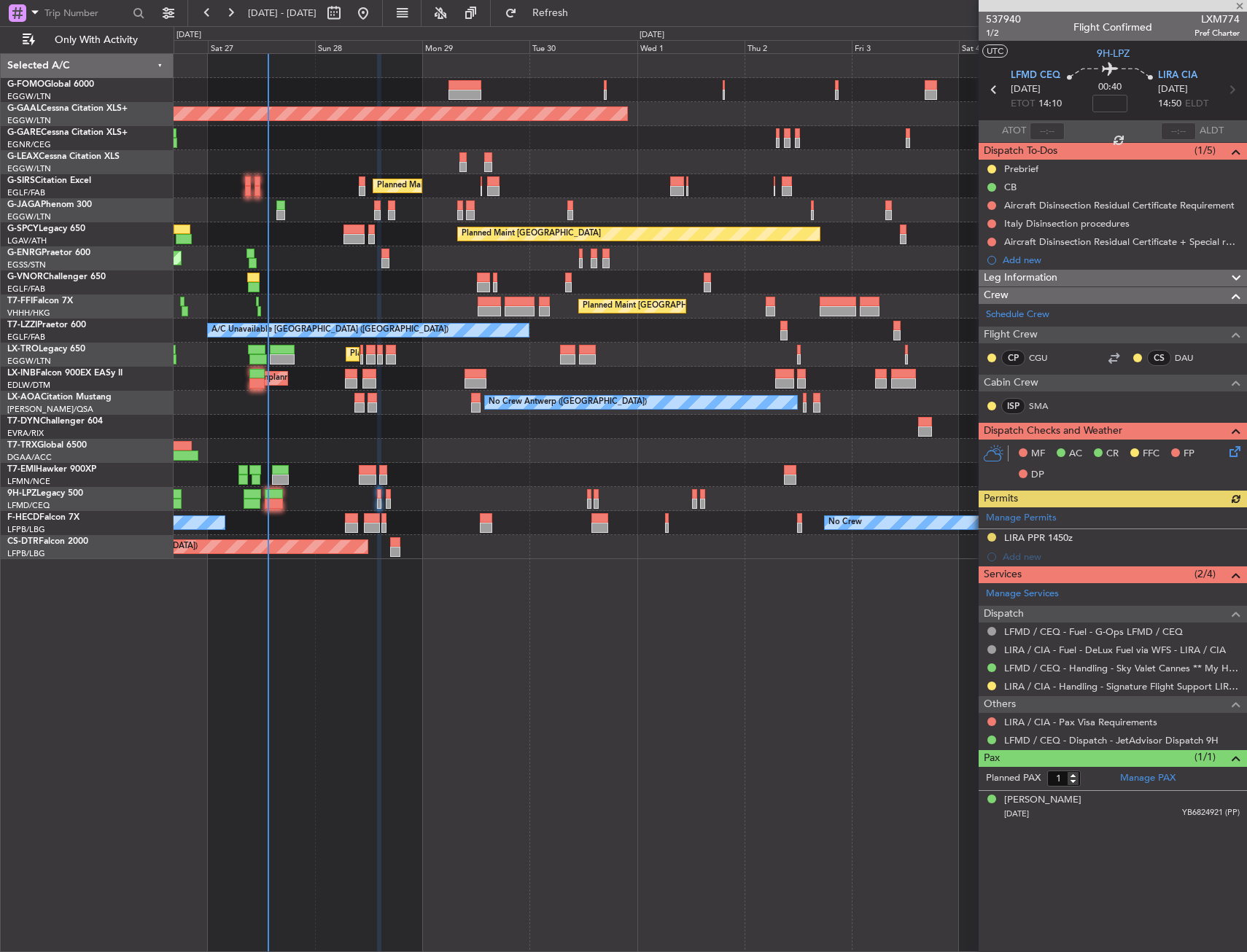
type input "3"
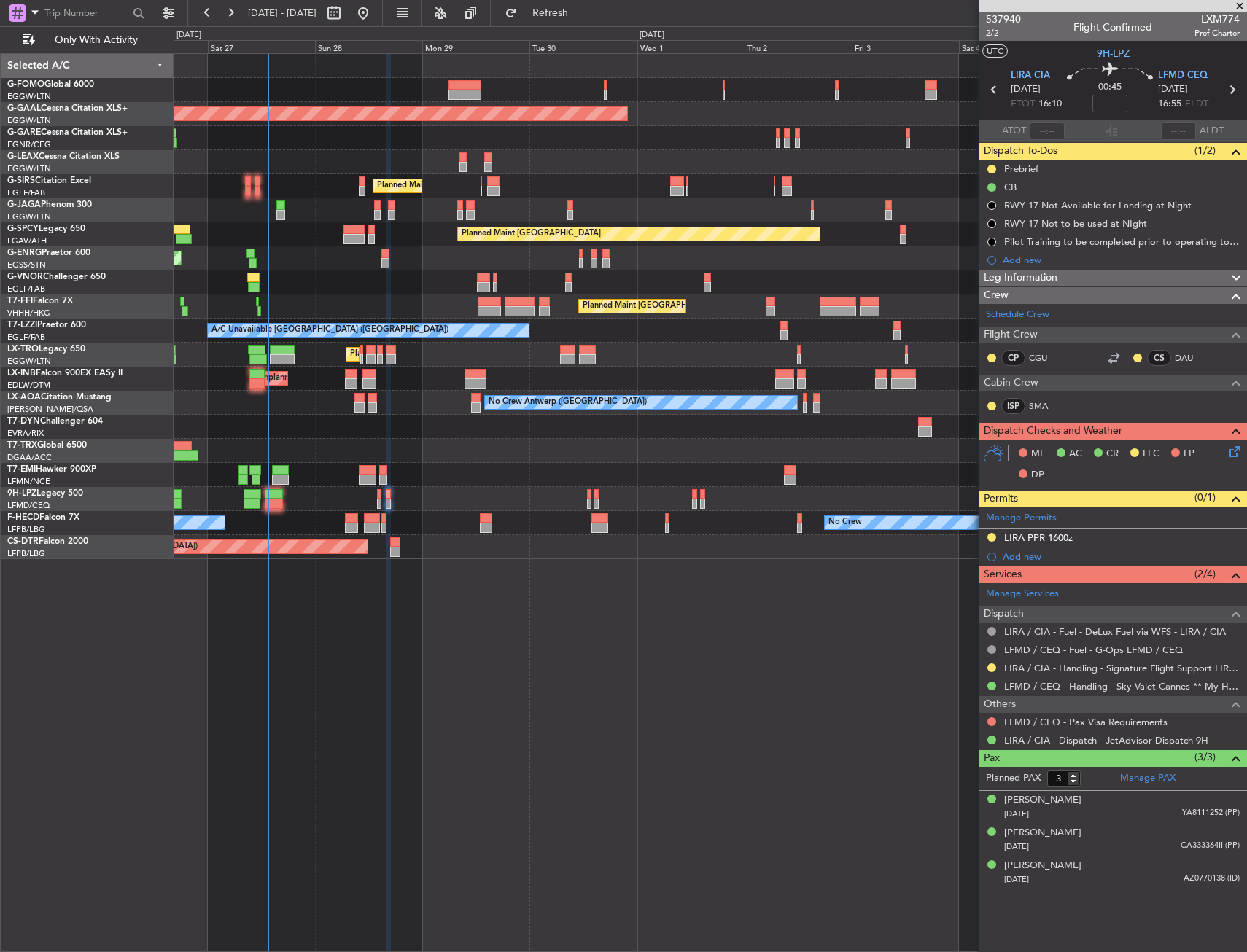
click at [679, 592] on div "Planned Maint [GEOGRAPHIC_DATA] ([GEOGRAPHIC_DATA]) Planned [GEOGRAPHIC_DATA] O…" at bounding box center [710, 502] width 1074 height 898
type input "4"
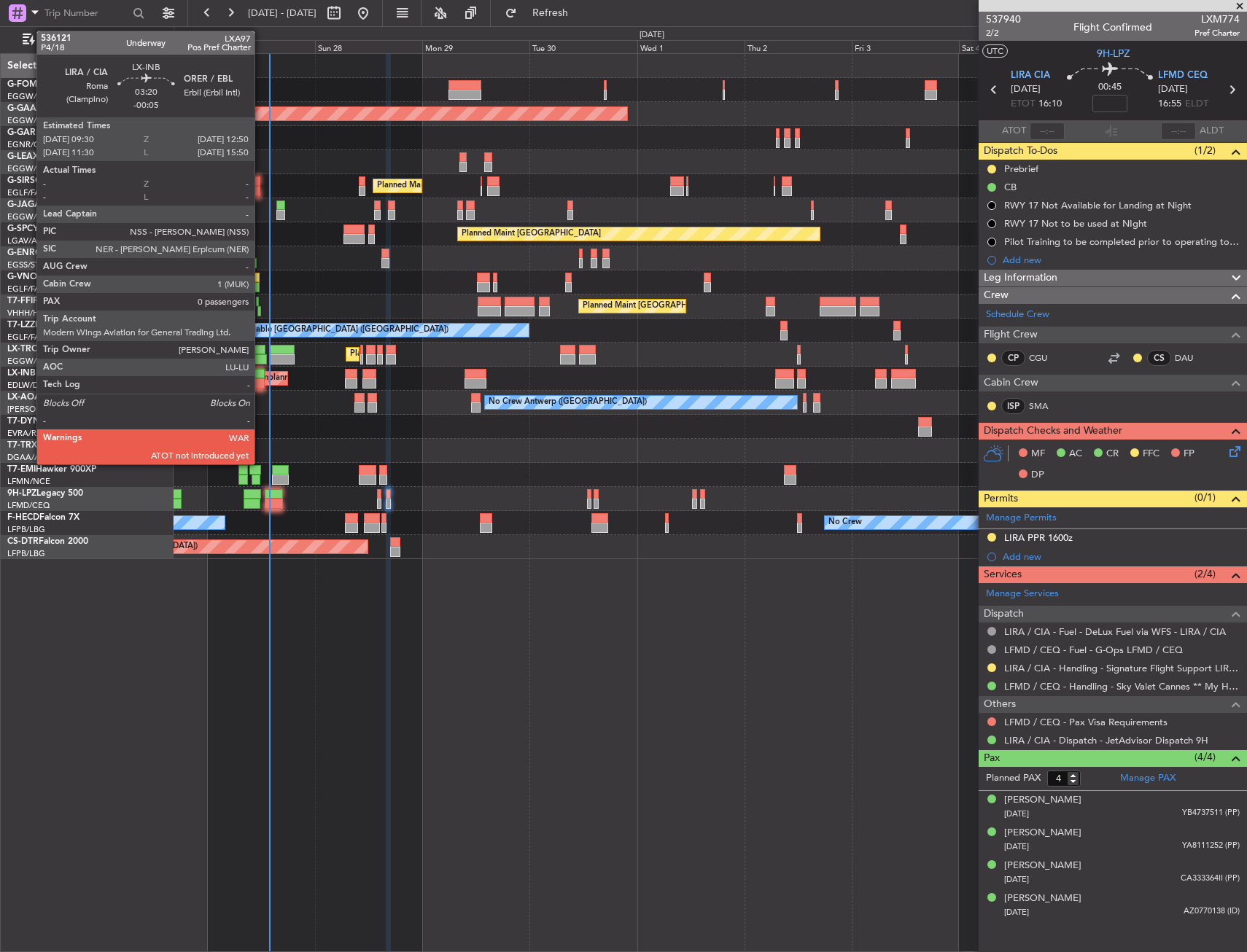
click at [261, 370] on div at bounding box center [257, 374] width 16 height 10
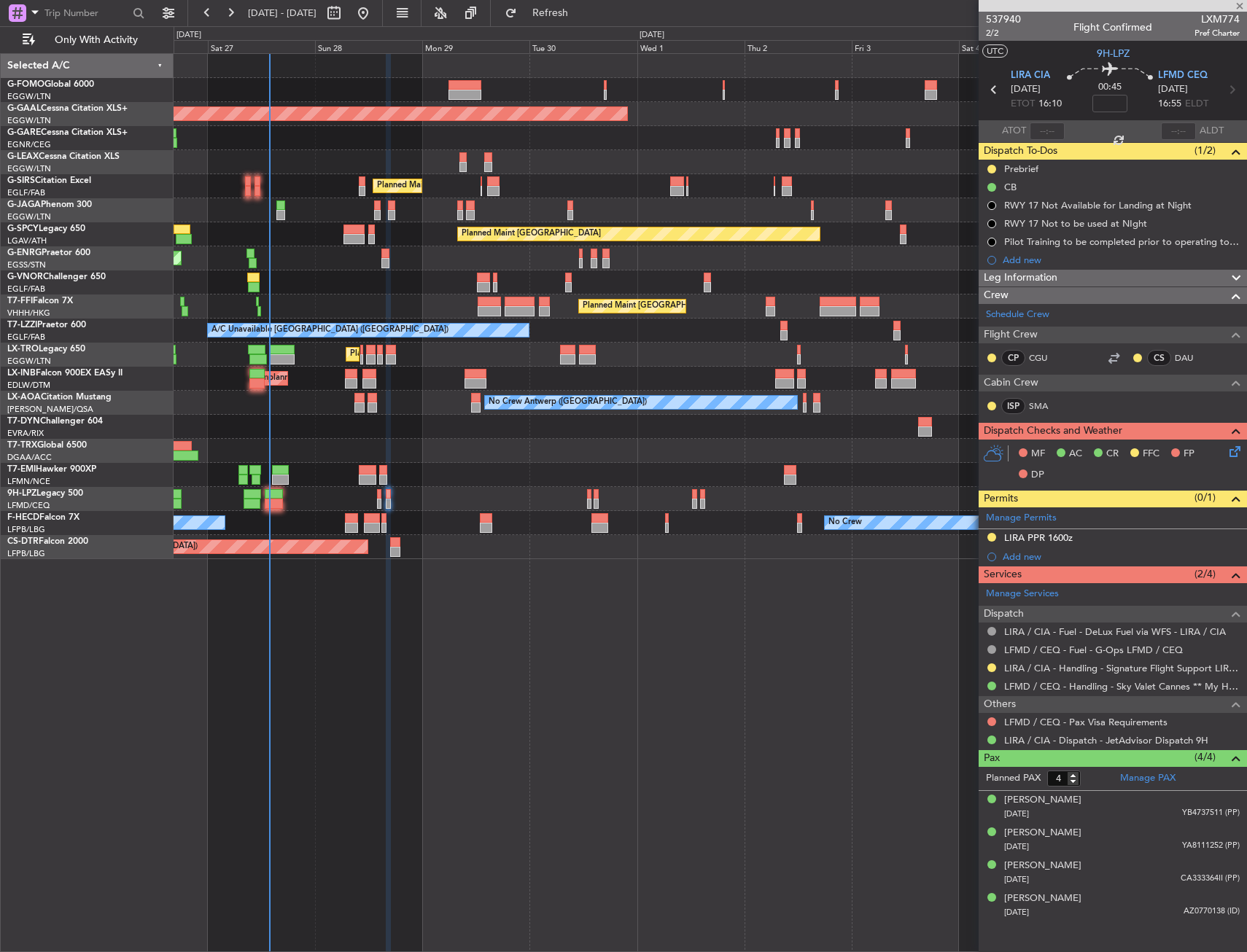
type input "-00:05"
type input "0"
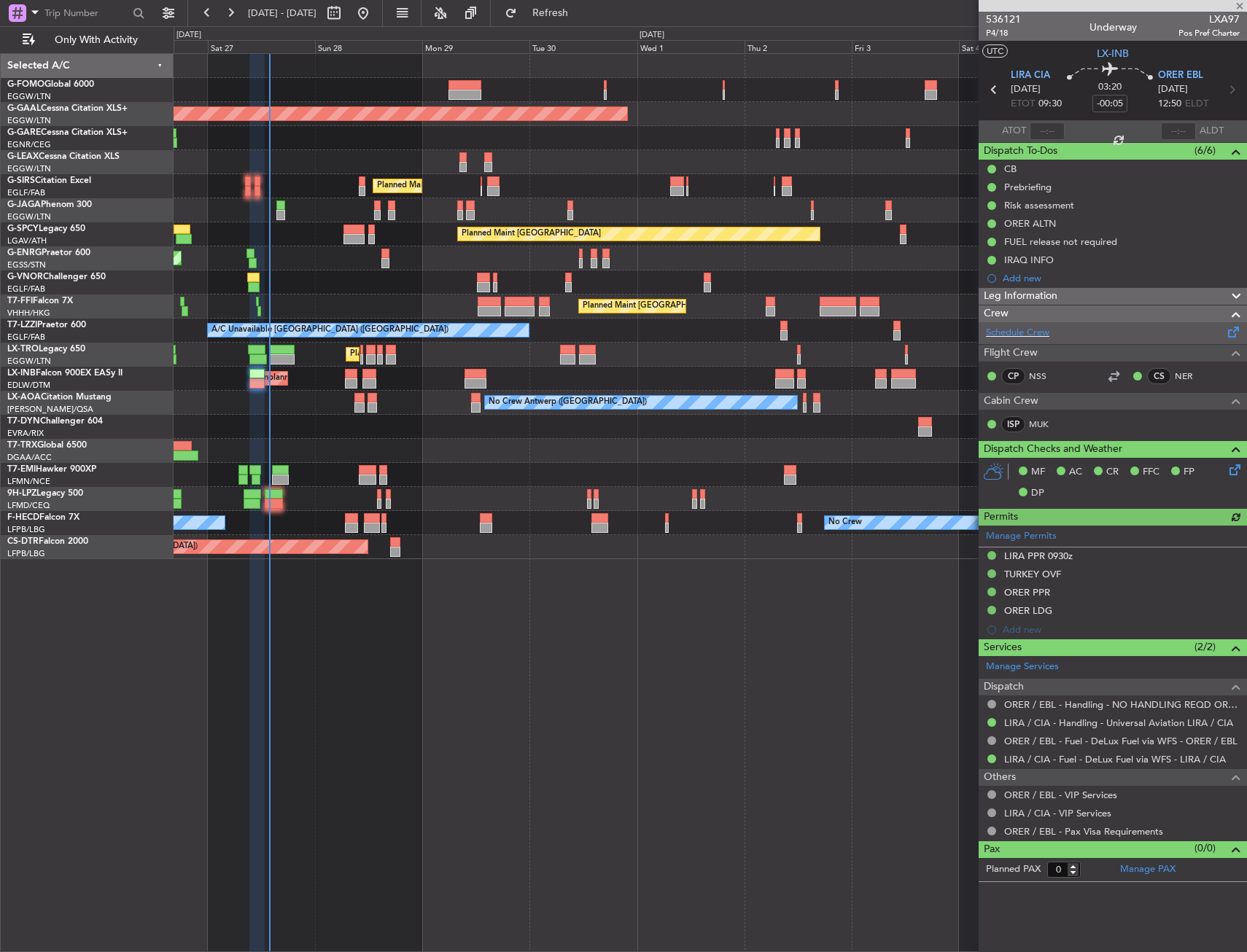
click at [1013, 340] on div "Schedule Crew" at bounding box center [1112, 333] width 268 height 22
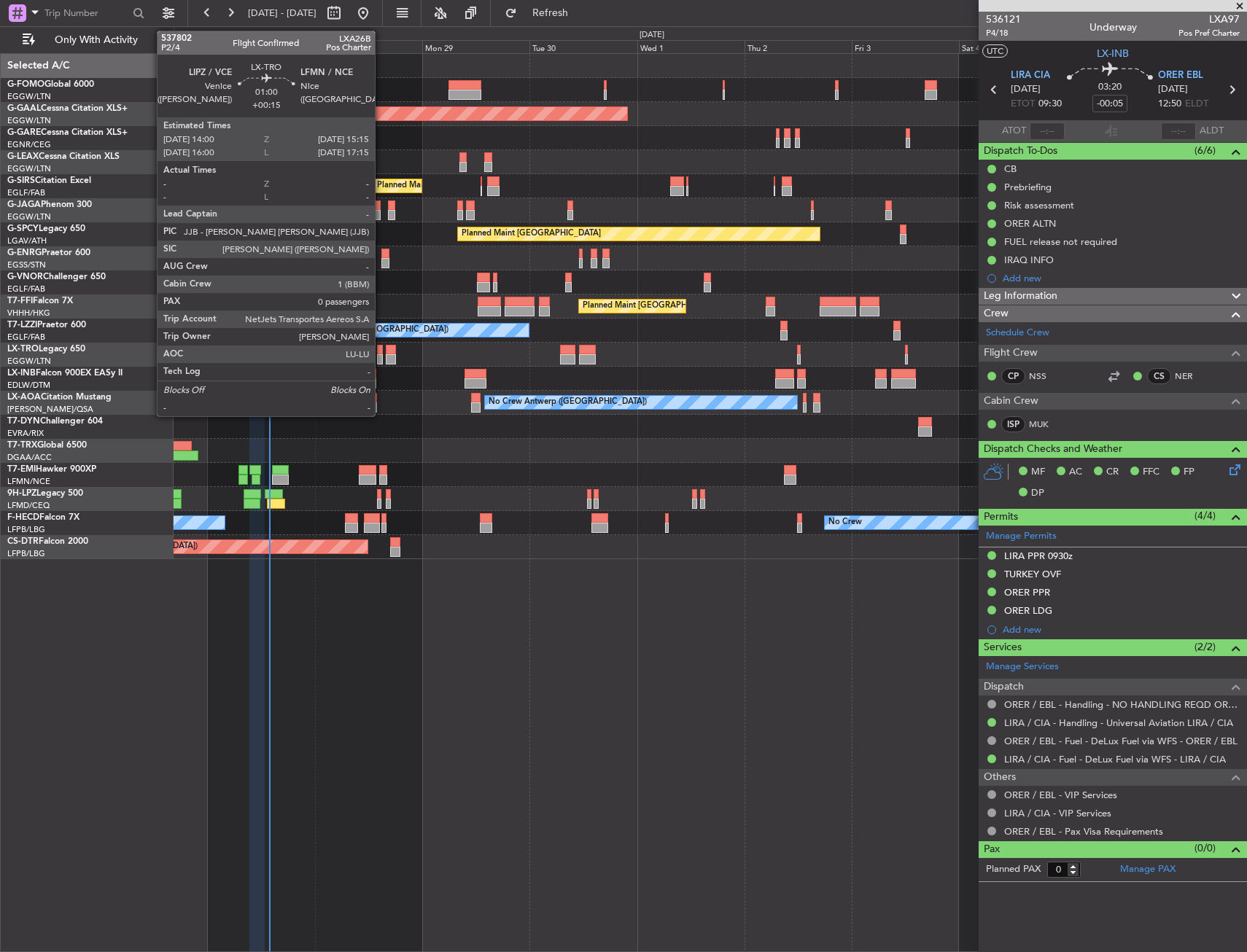
click at [381, 354] on div at bounding box center [380, 350] width 6 height 10
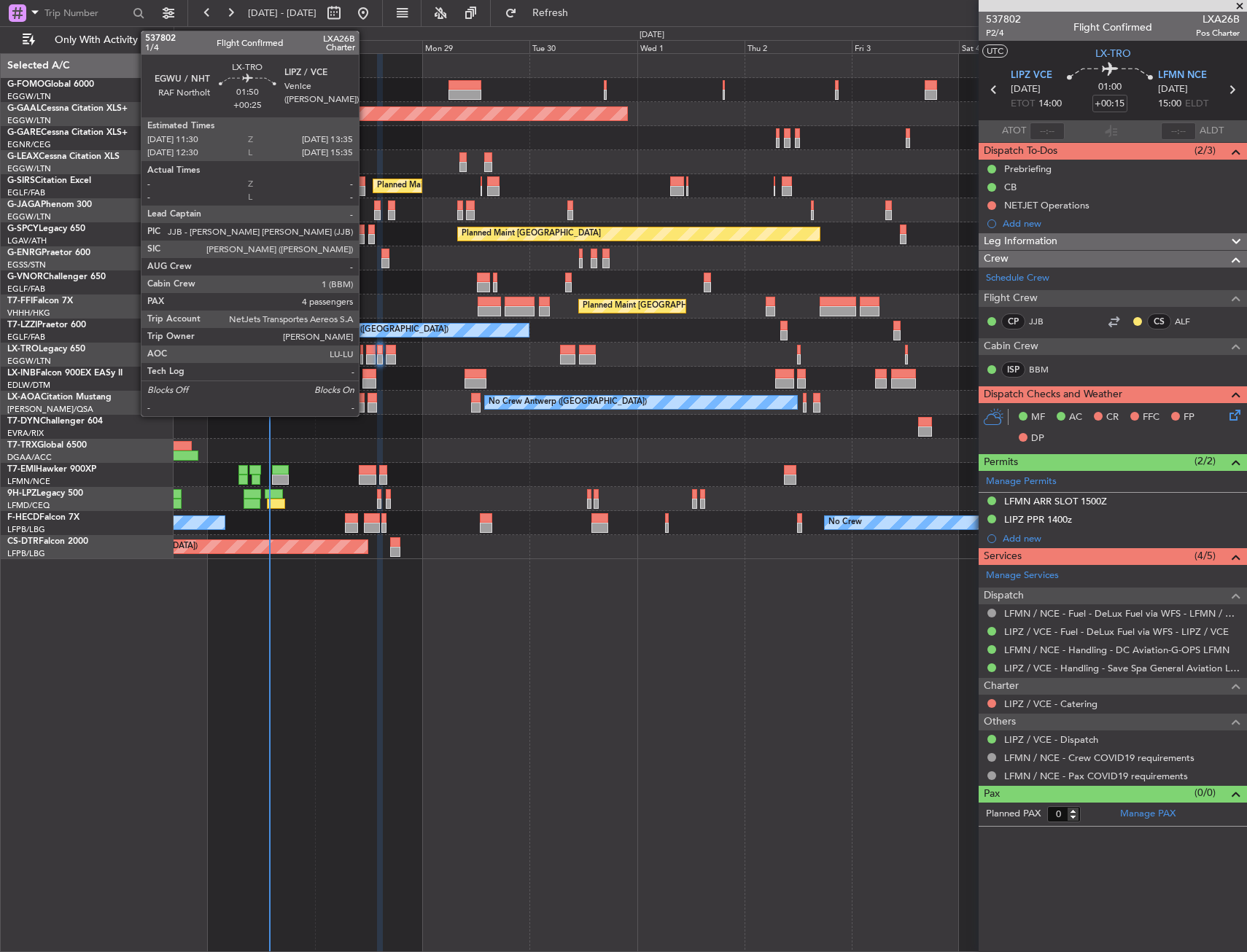
click at [366, 350] on div at bounding box center [371, 350] width 9 height 10
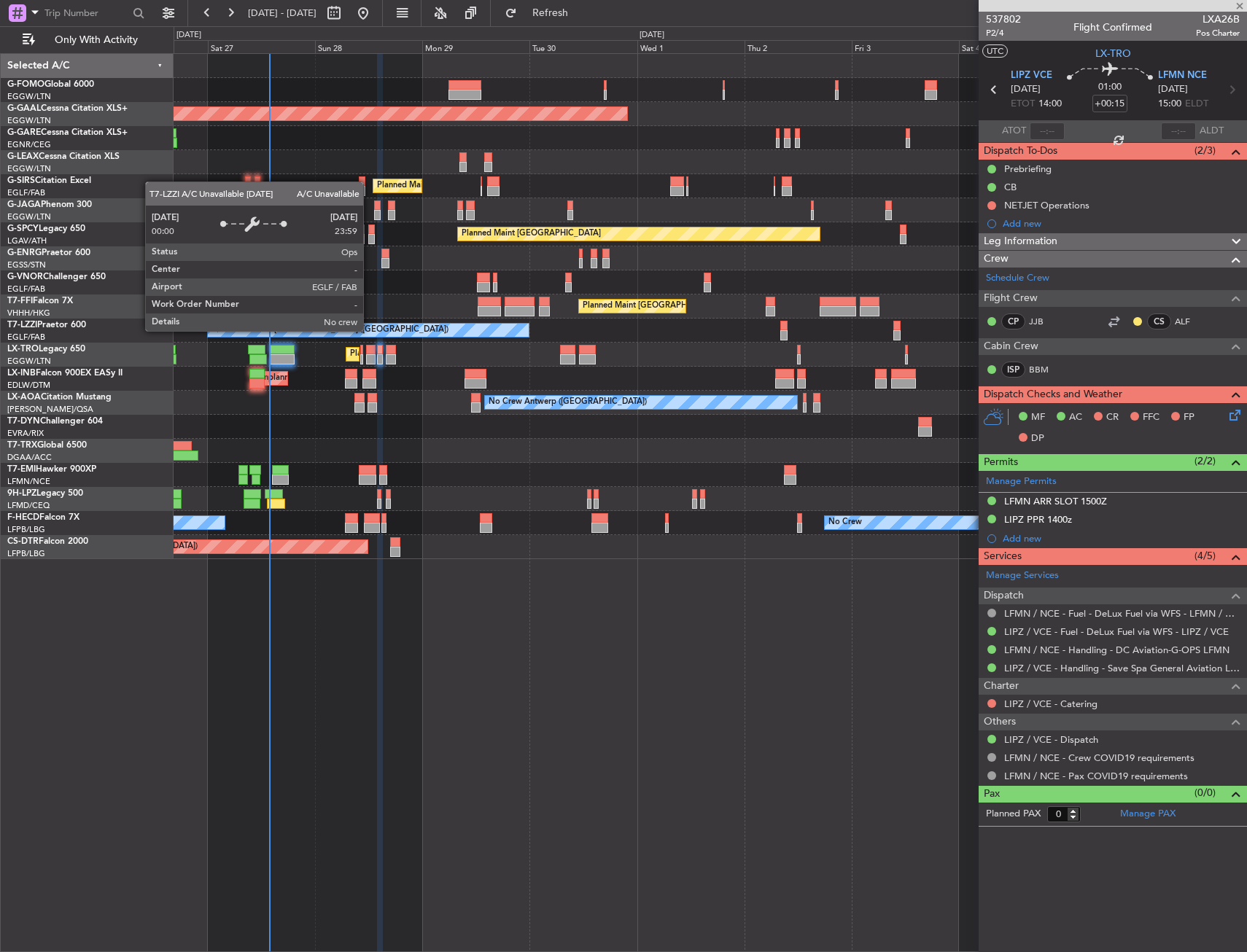
type input "+00:25"
type input "4"
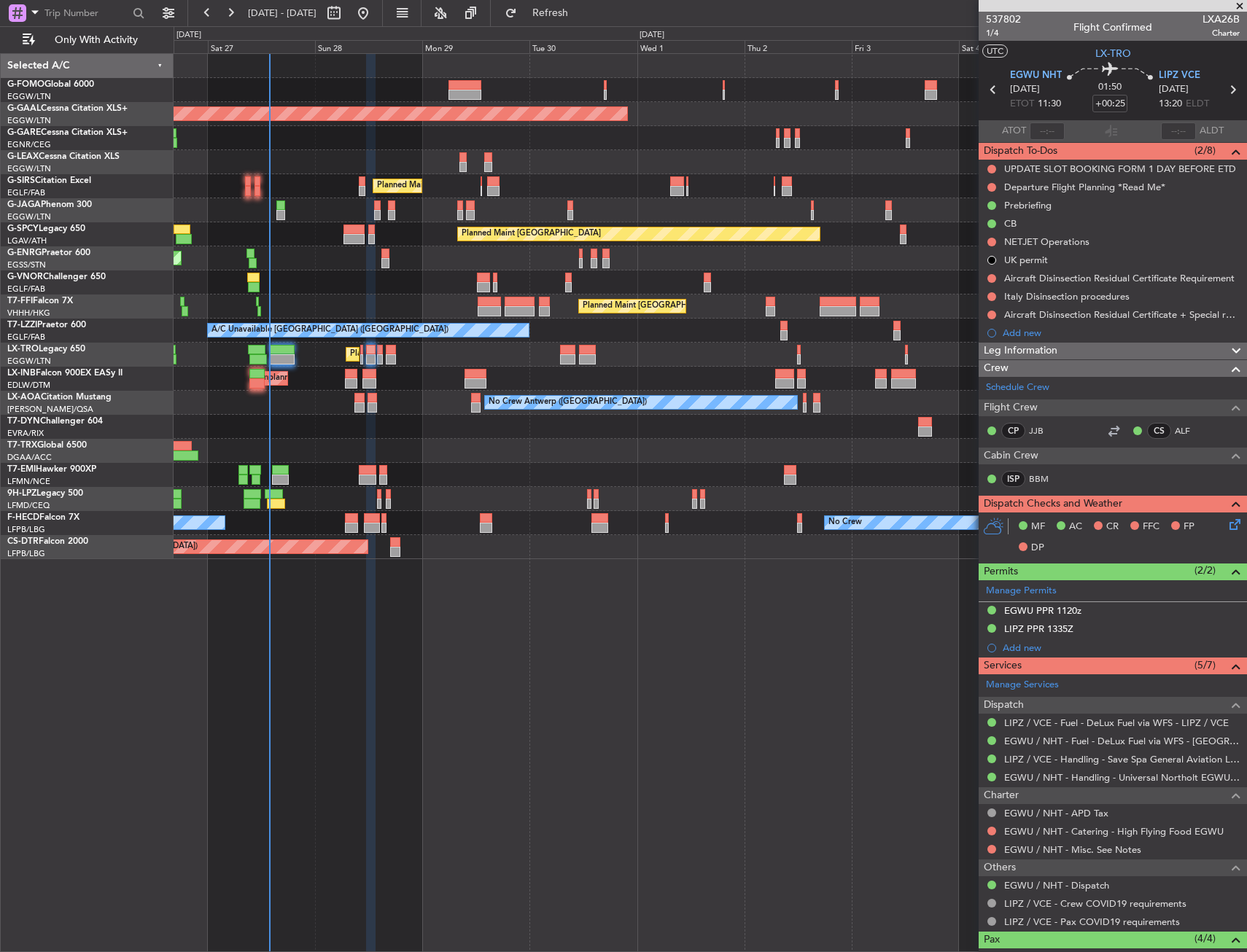
click at [515, 503] on div "No Crew" at bounding box center [710, 498] width 1073 height 24
click at [326, 410] on div "No Crew Antwerp ([GEOGRAPHIC_DATA])" at bounding box center [710, 403] width 1073 height 24
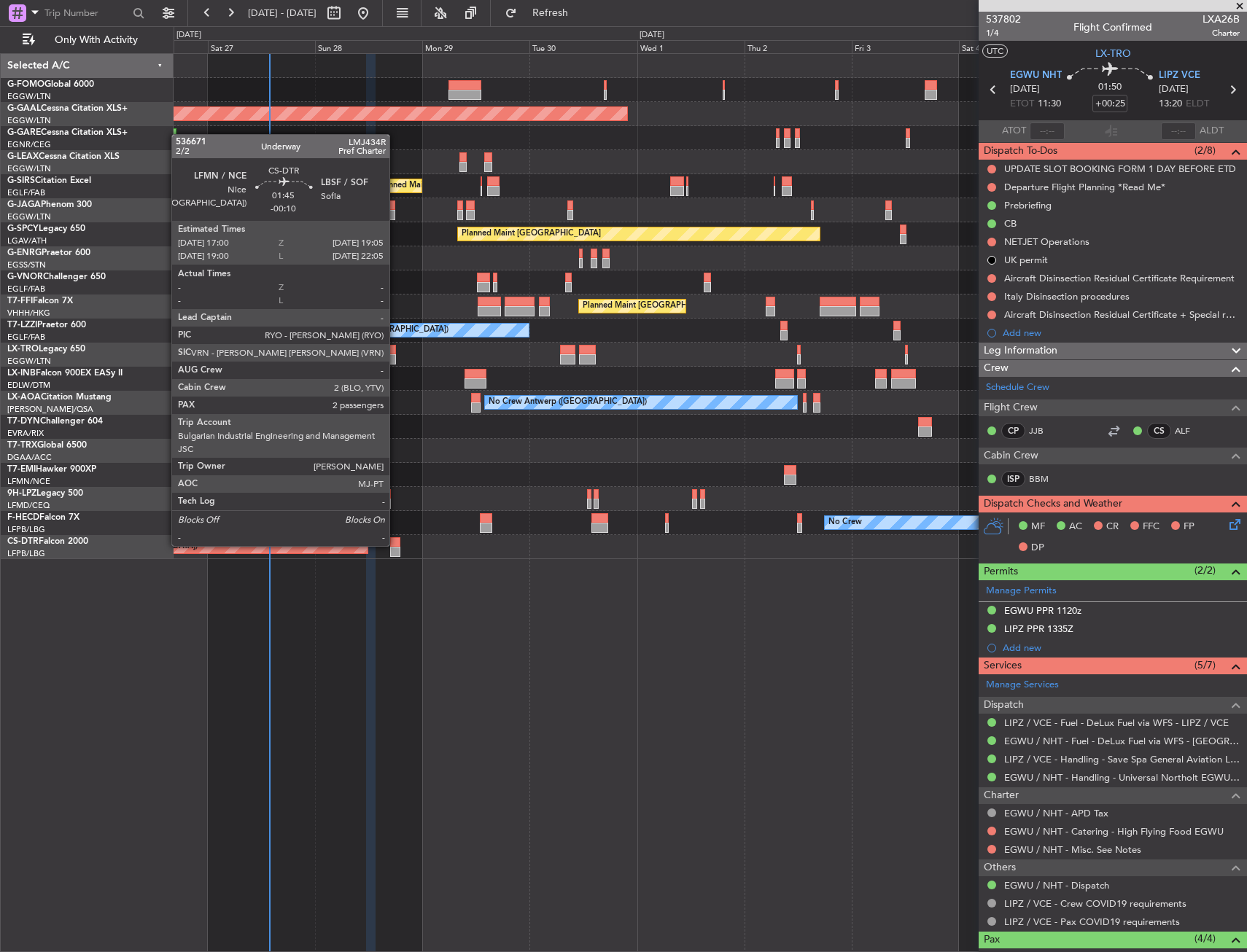
click at [396, 544] on div at bounding box center [394, 542] width 9 height 10
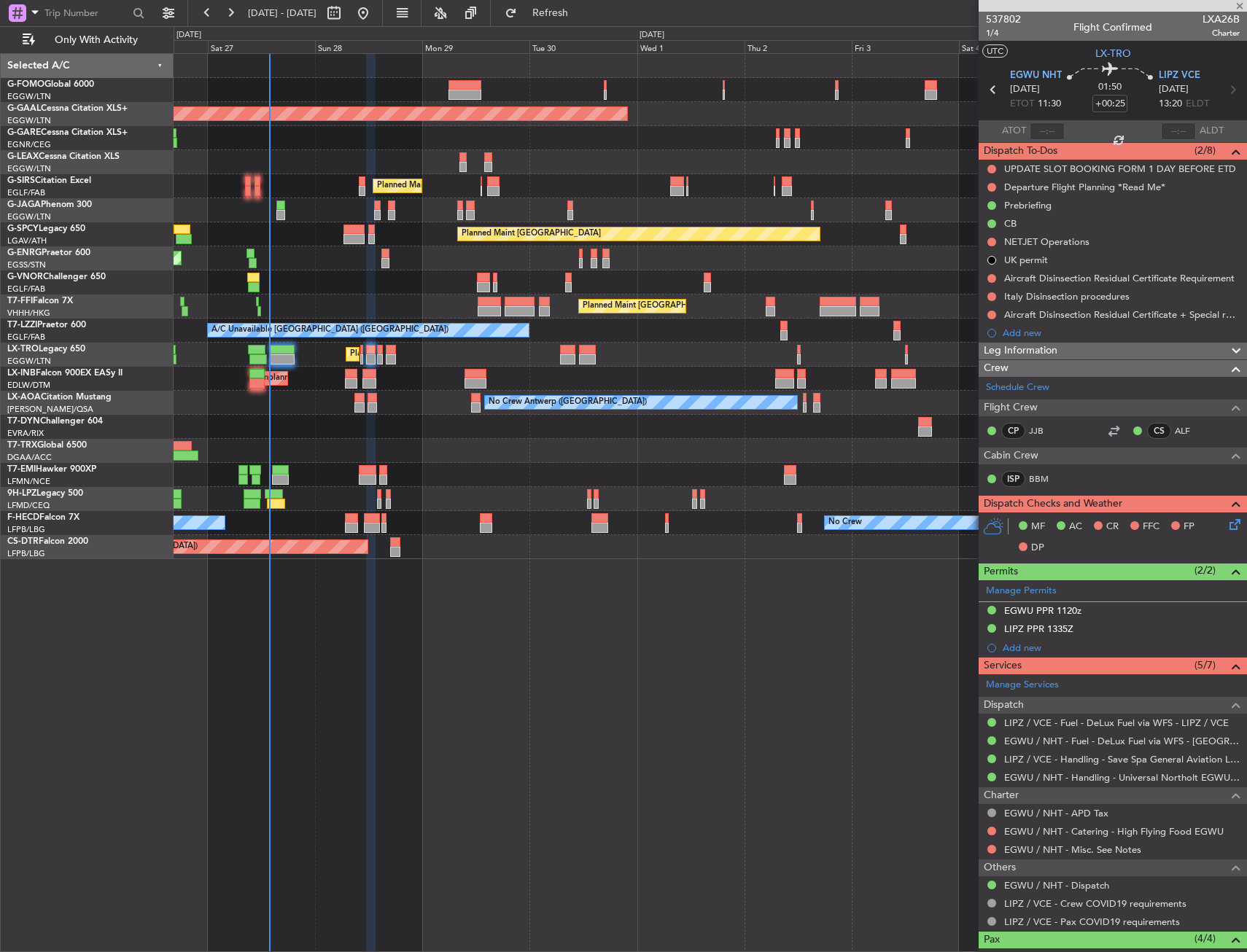
type input "-00:10"
type input "2"
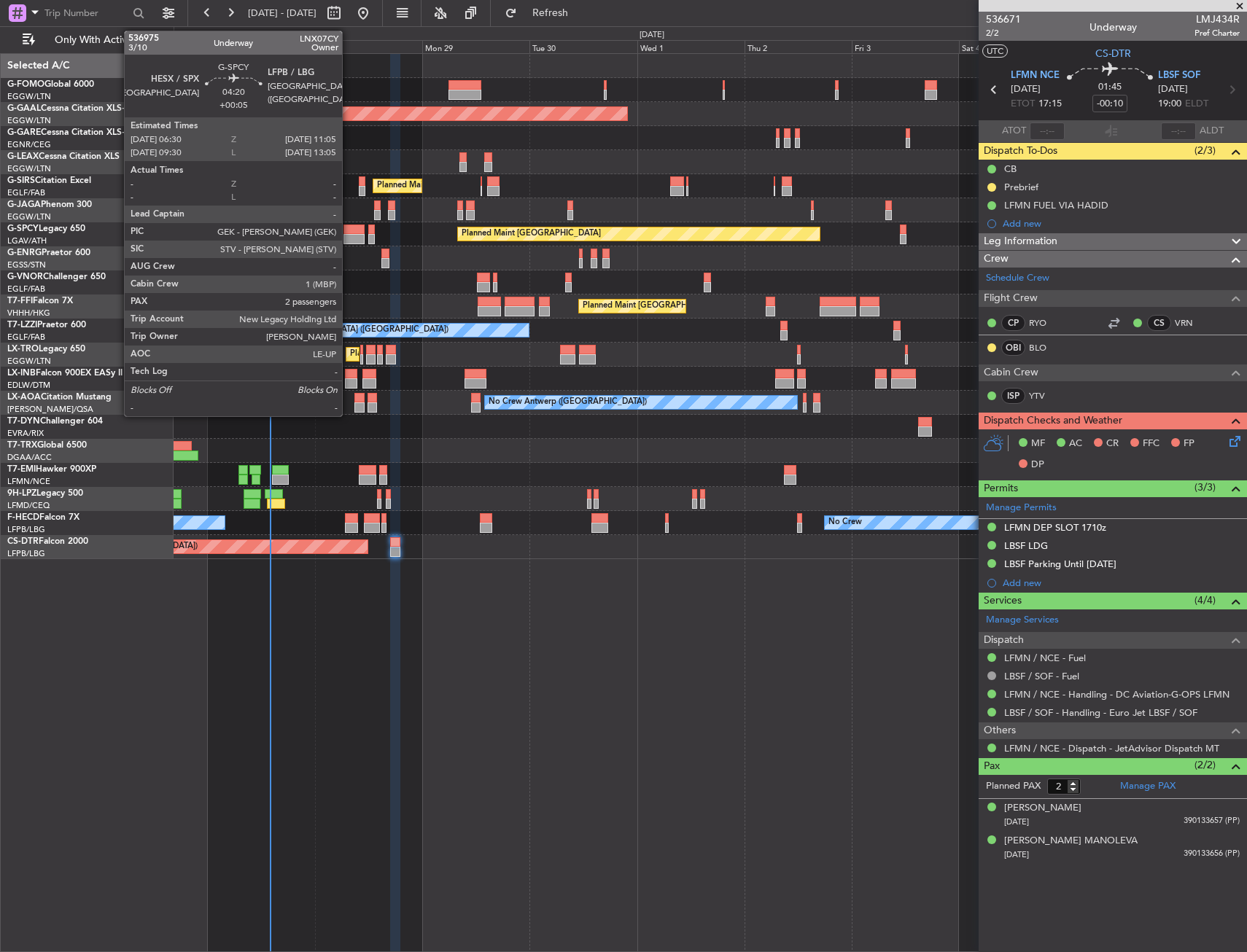
click at [348, 232] on div at bounding box center [354, 229] width 21 height 10
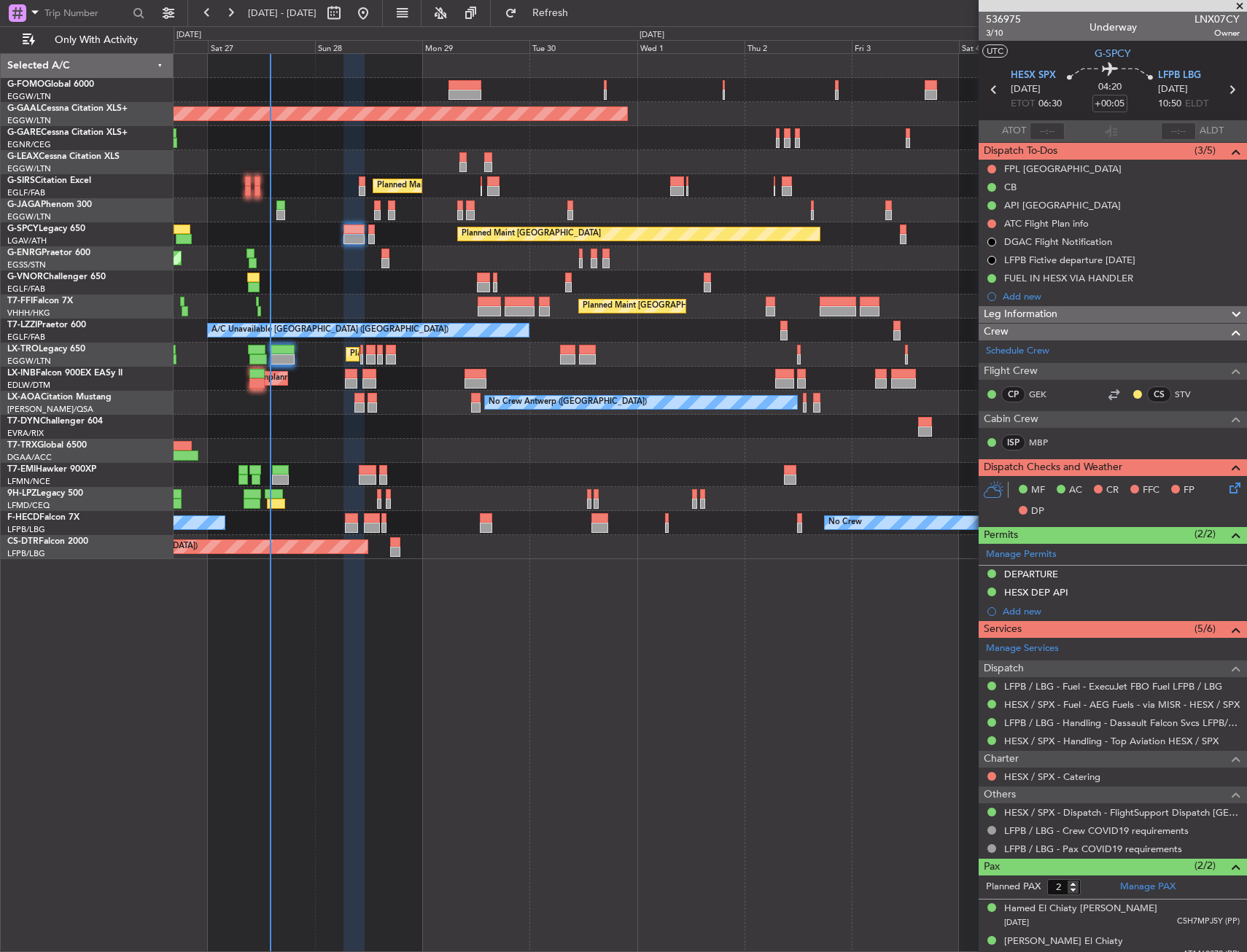
click at [296, 247] on div "Unplanned Maint London (Stansted) A/C Unavailable" at bounding box center [710, 258] width 1073 height 24
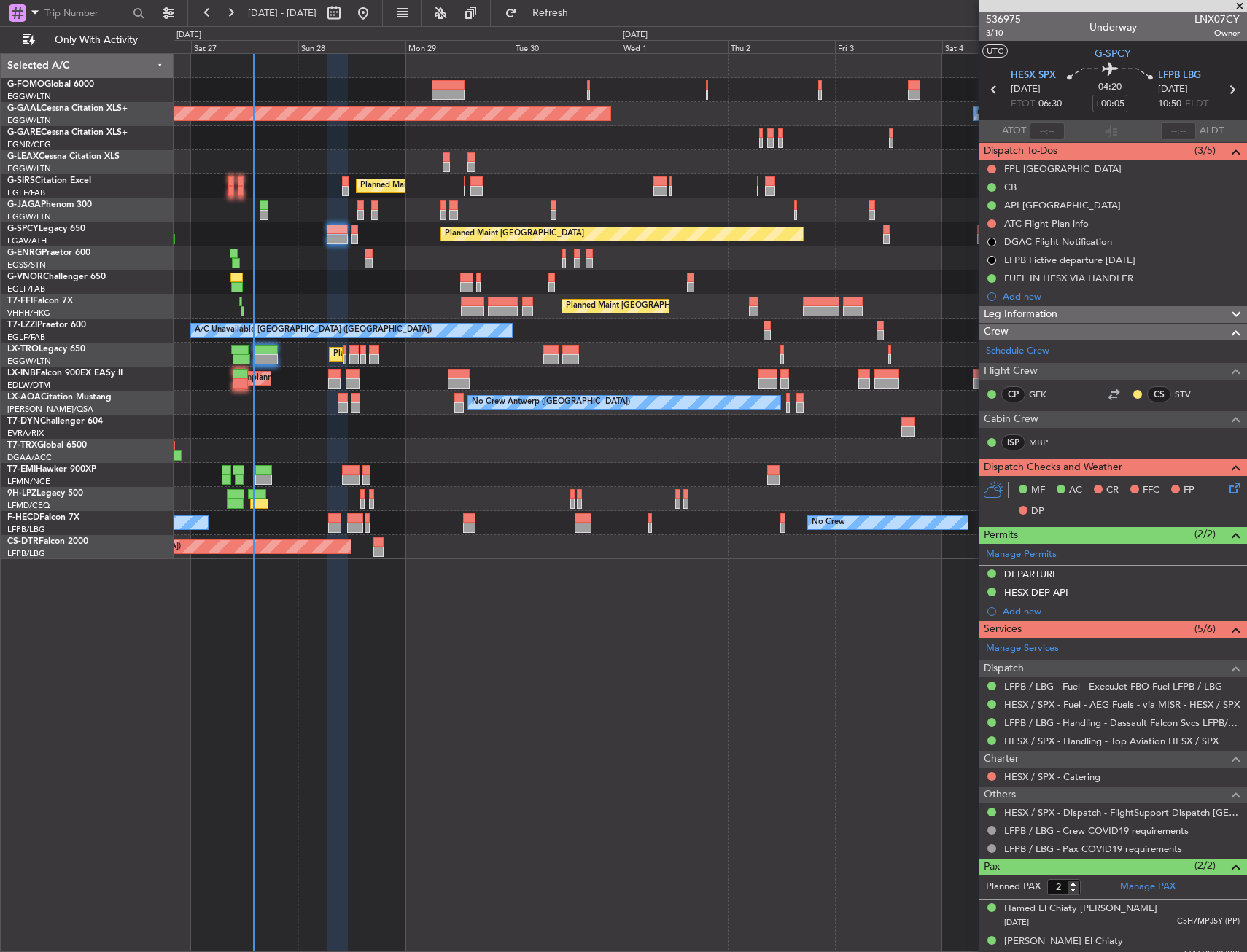
click at [289, 210] on div "Planned Maint [GEOGRAPHIC_DATA] ([GEOGRAPHIC_DATA])" at bounding box center [710, 210] width 1073 height 24
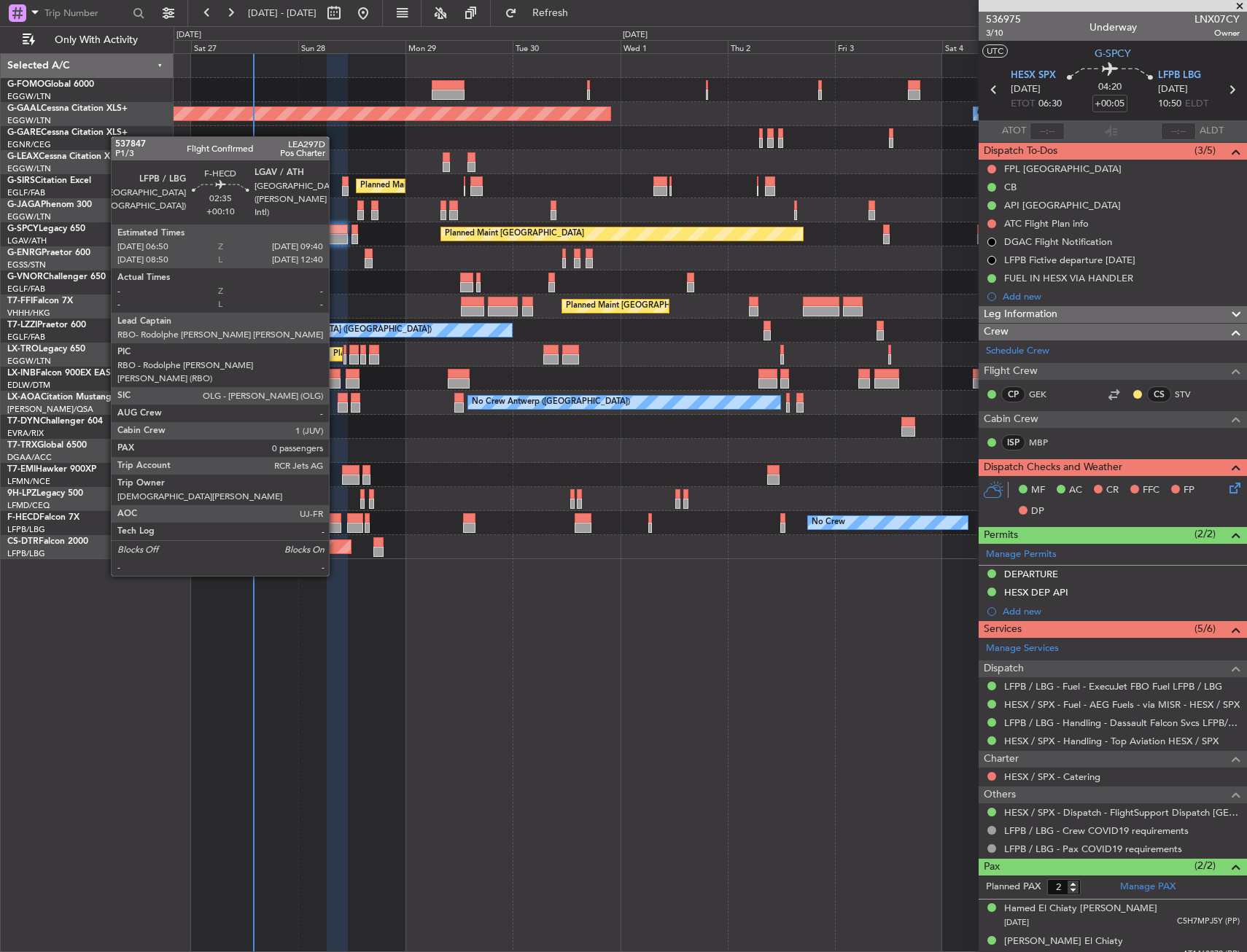
click at [335, 522] on div at bounding box center [335, 518] width 13 height 10
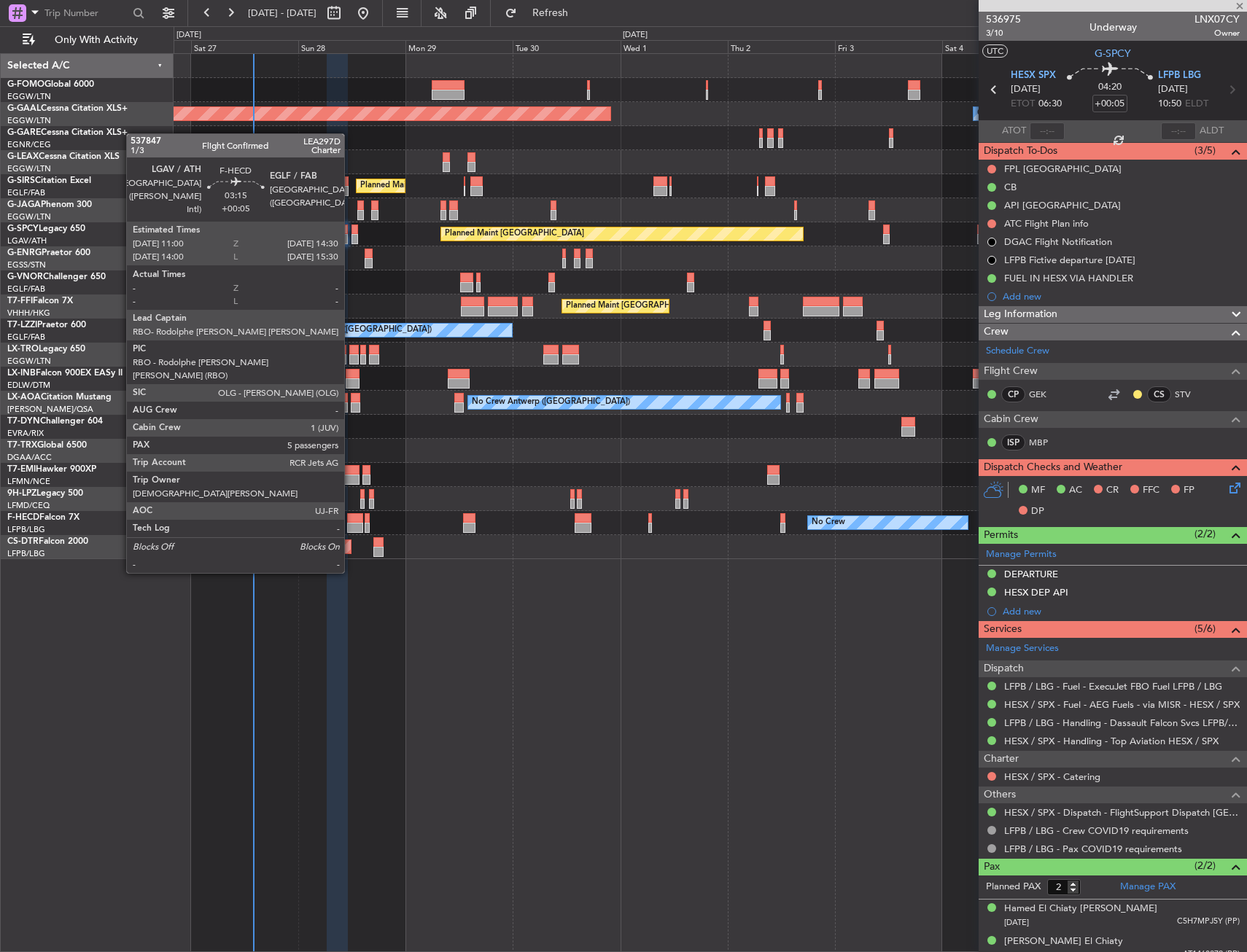
type input "+00:10"
type input "0"
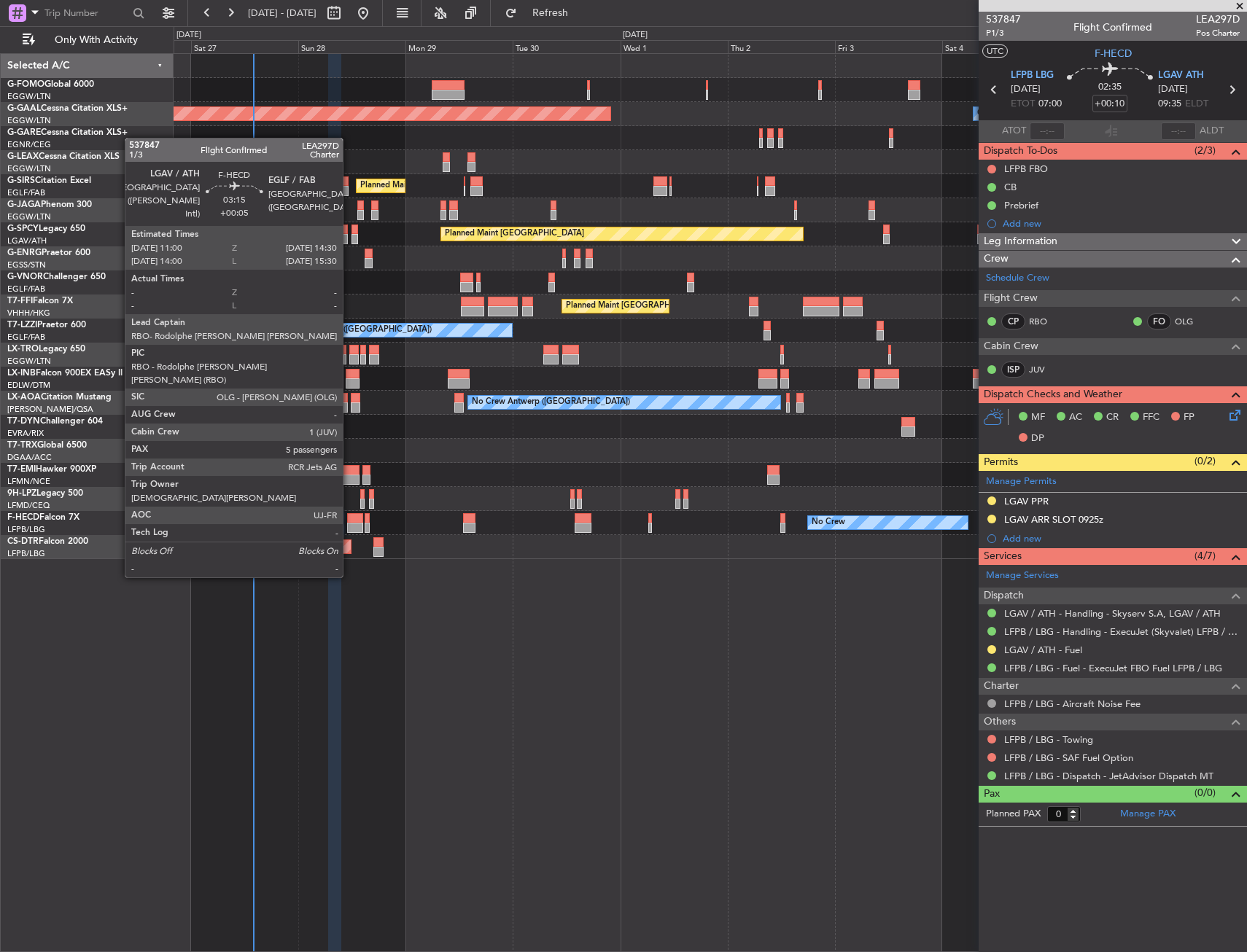
click at [349, 523] on div at bounding box center [355, 528] width 16 height 10
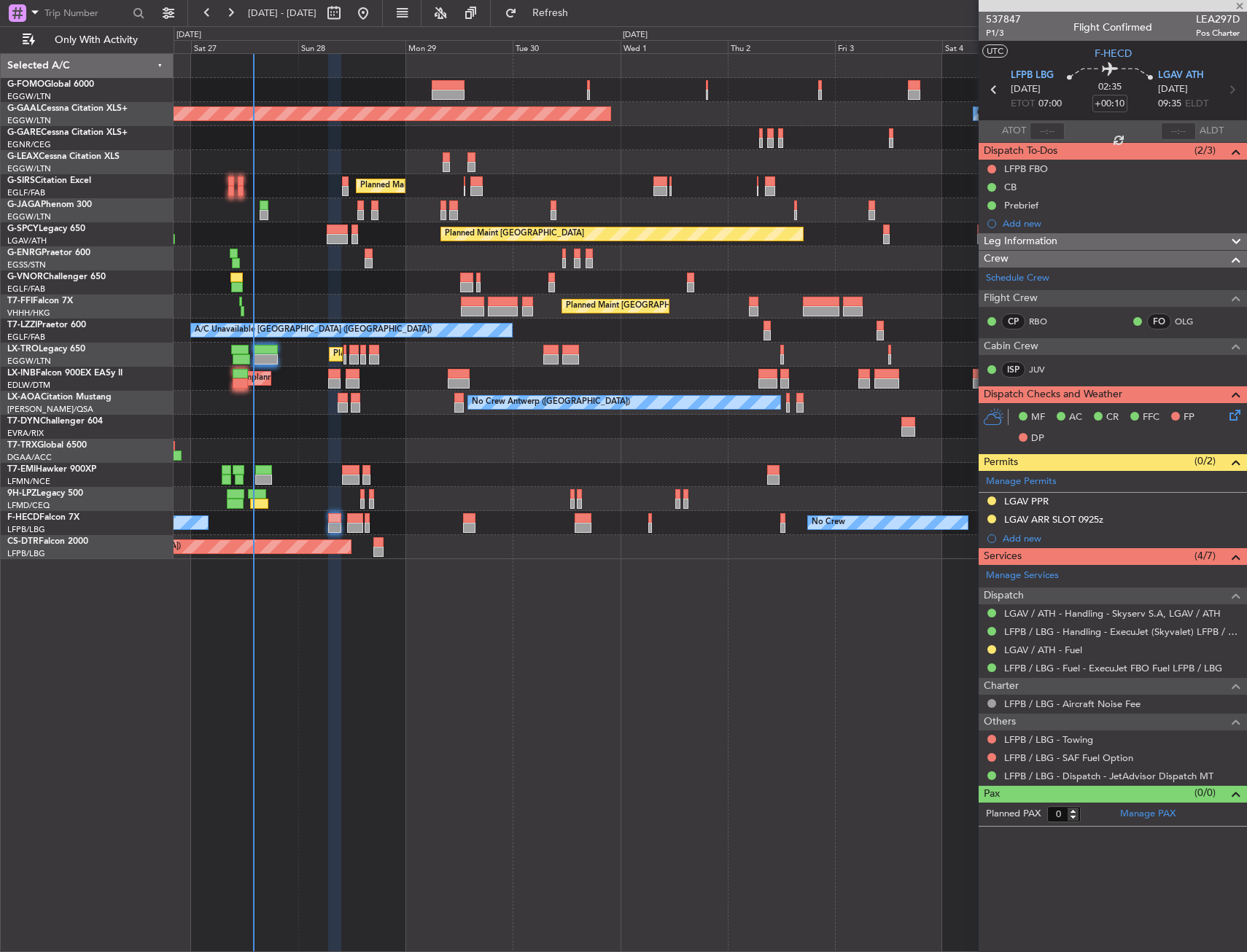
type input "+00:05"
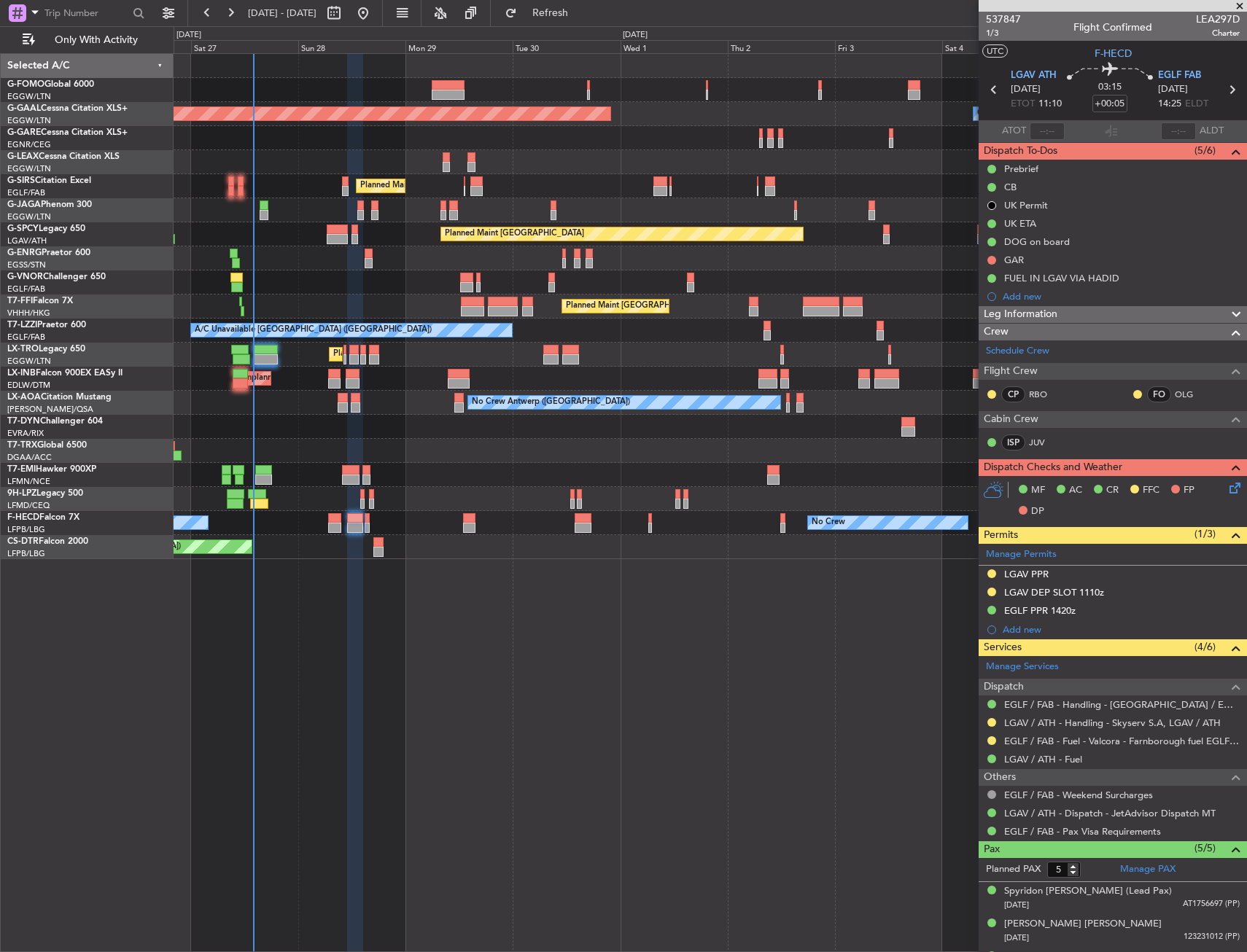
click at [341, 186] on div "Planned Maint [GEOGRAPHIC_DATA] ([GEOGRAPHIC_DATA])" at bounding box center [710, 186] width 1073 height 24
click at [343, 186] on div at bounding box center [344, 191] width 6 height 10
type input "4"
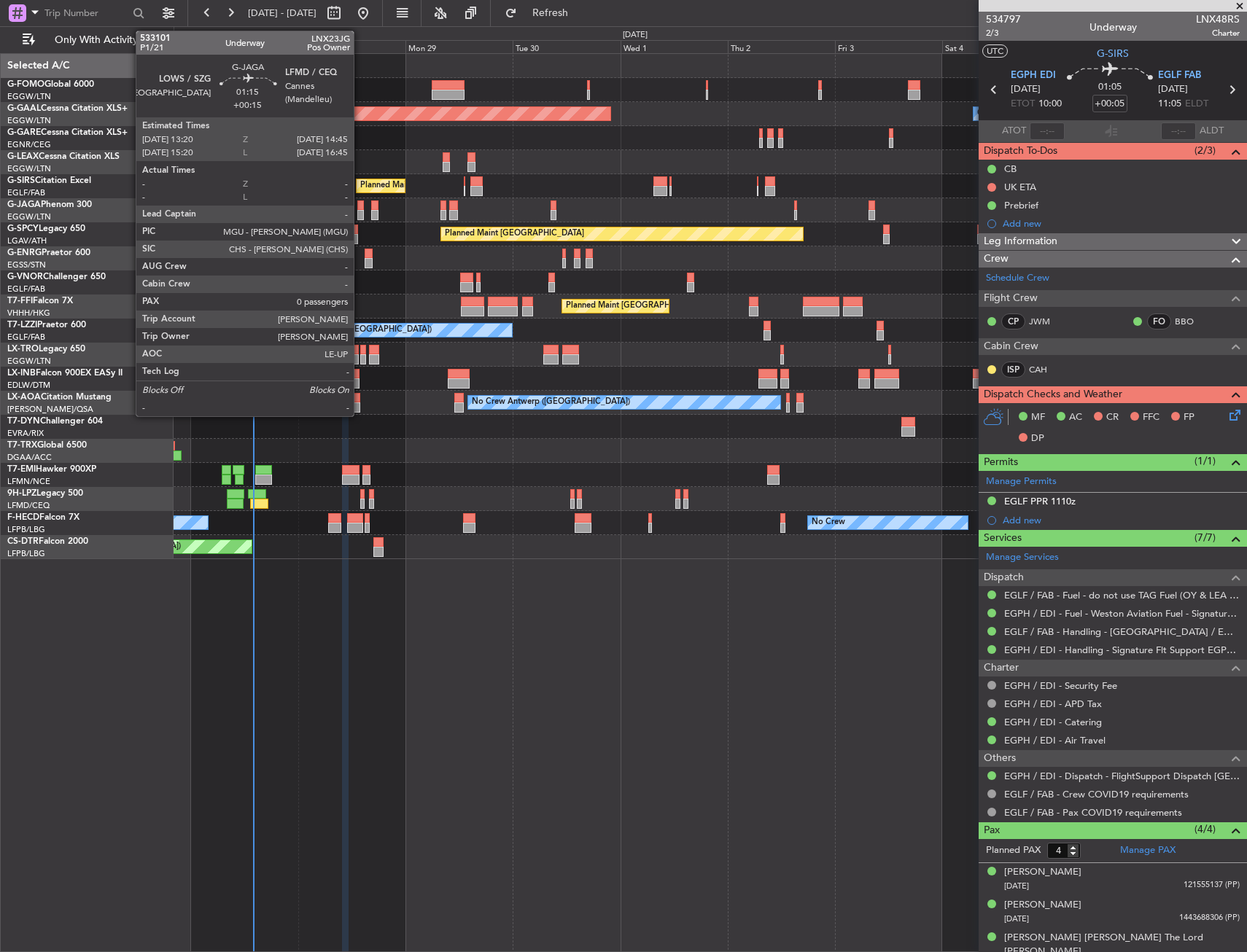
click at [360, 210] on div at bounding box center [361, 214] width 7 height 10
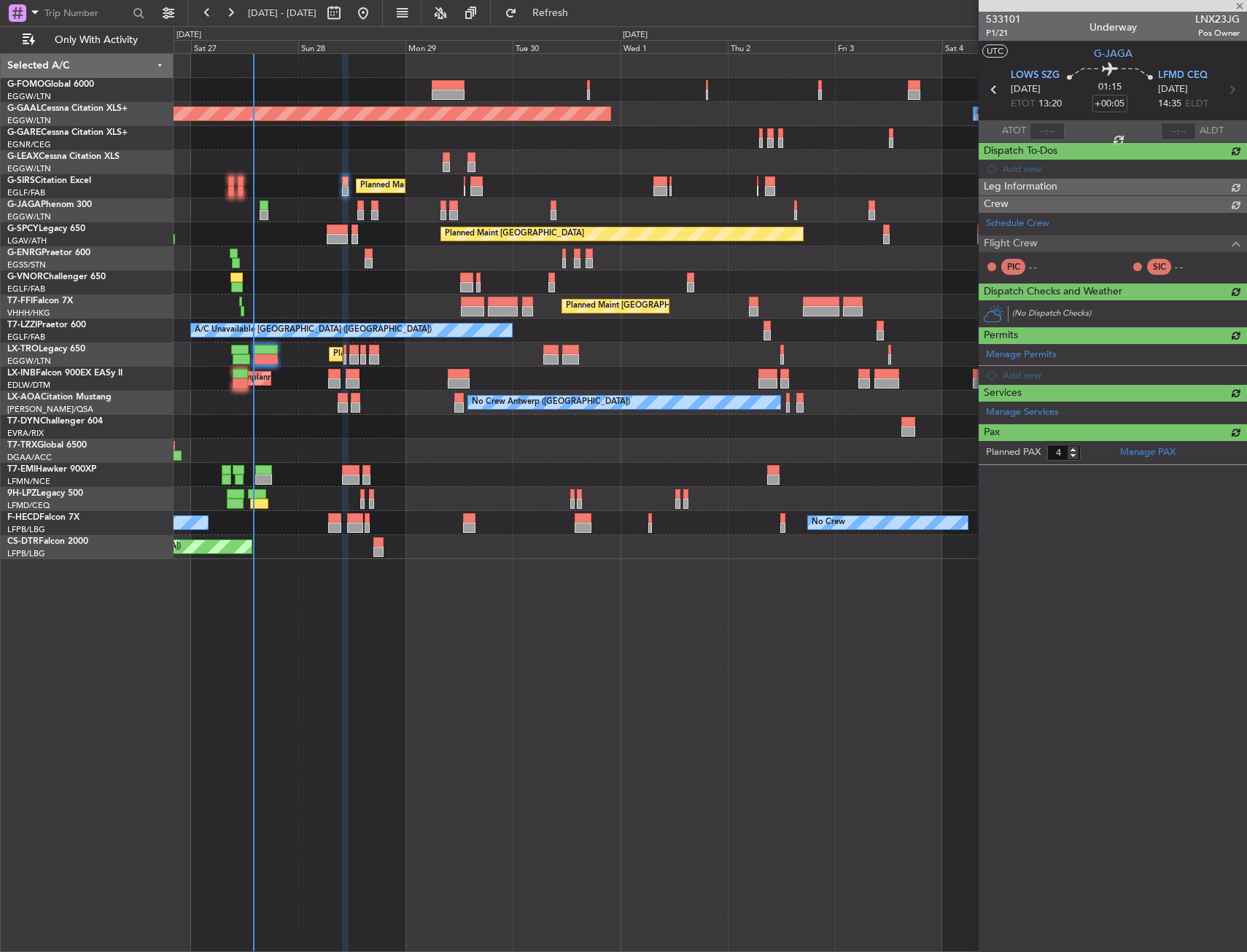
type input "+00:15"
type input "0"
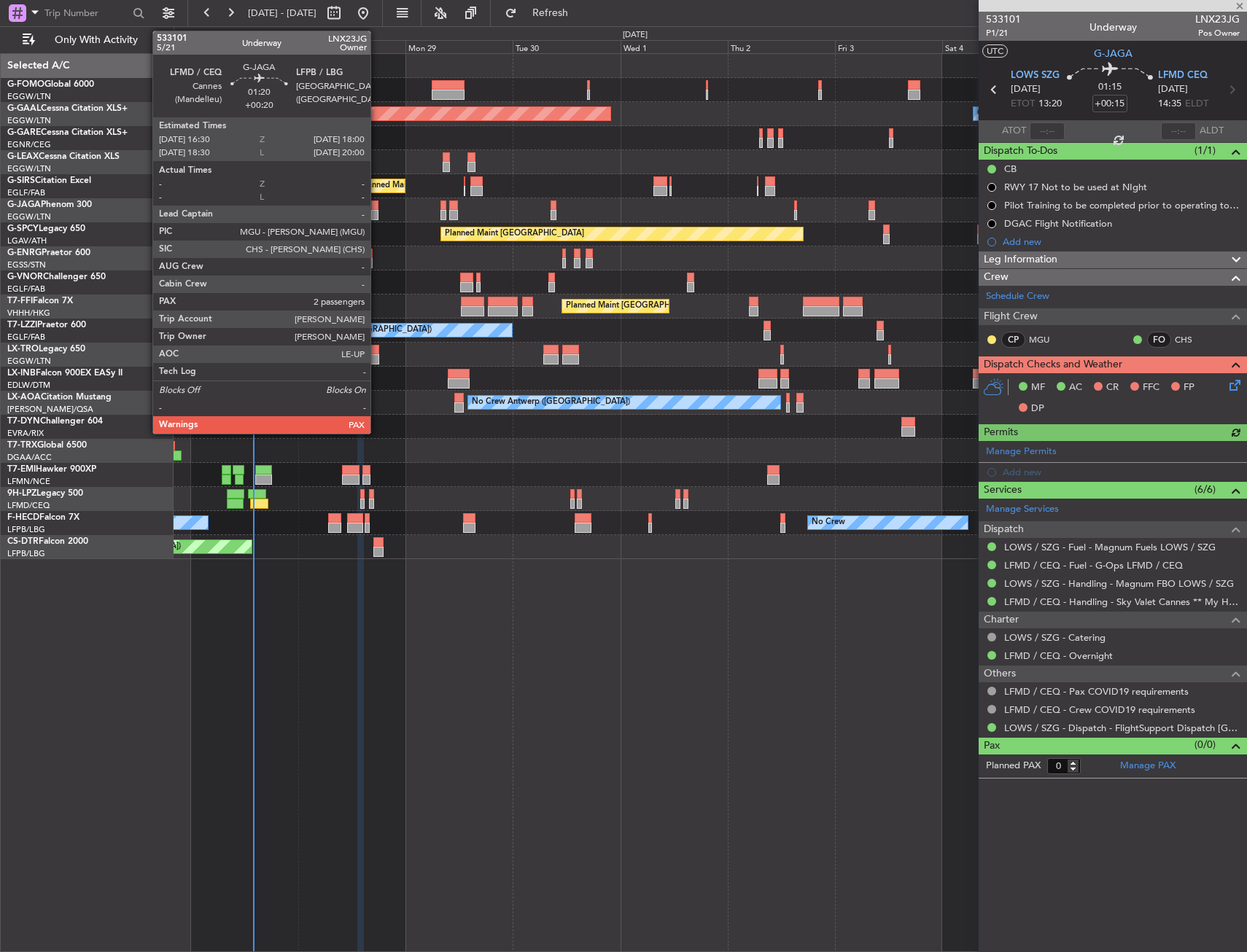
click at [377, 205] on div at bounding box center [375, 205] width 7 height 10
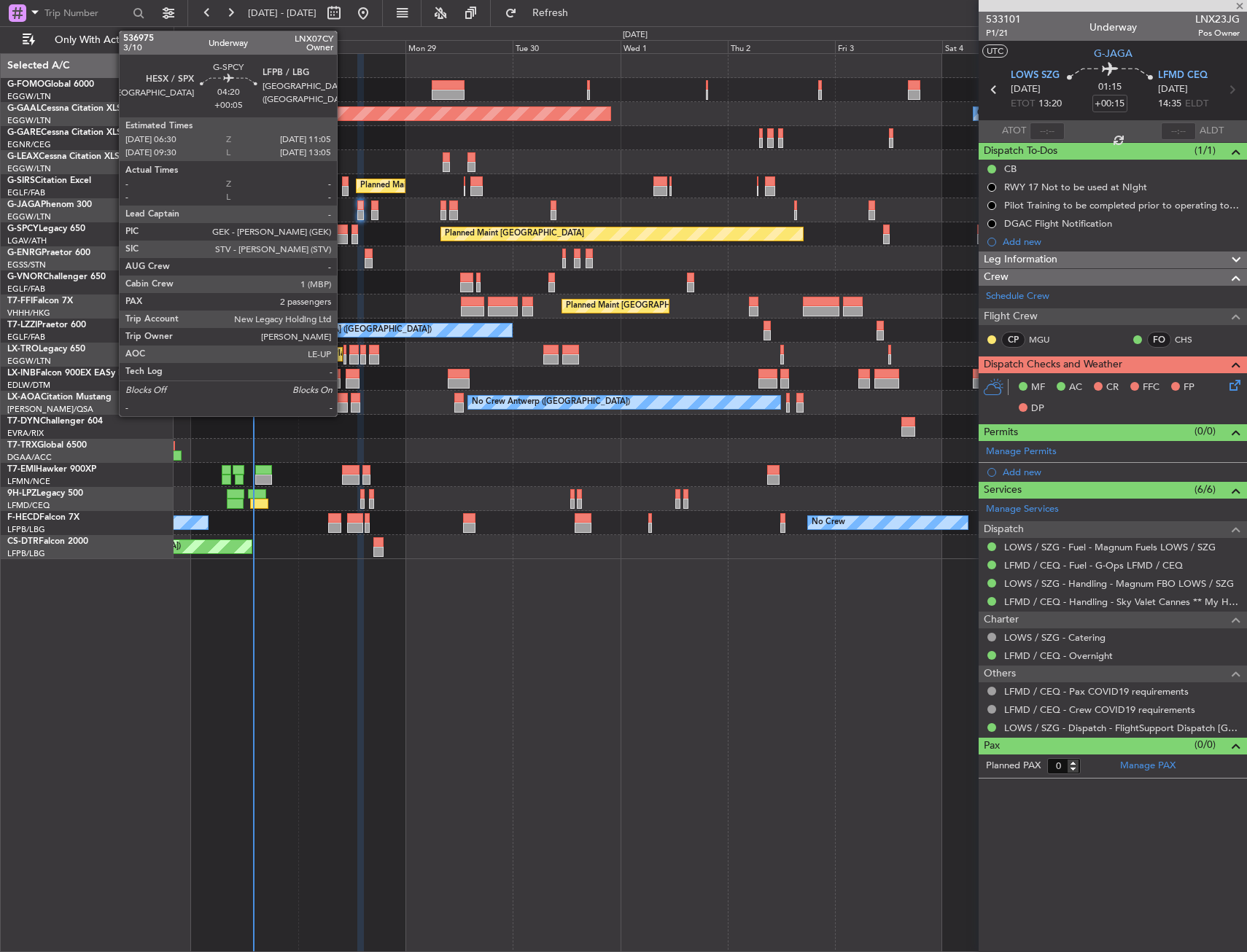
type input "+00:20"
type input "2"
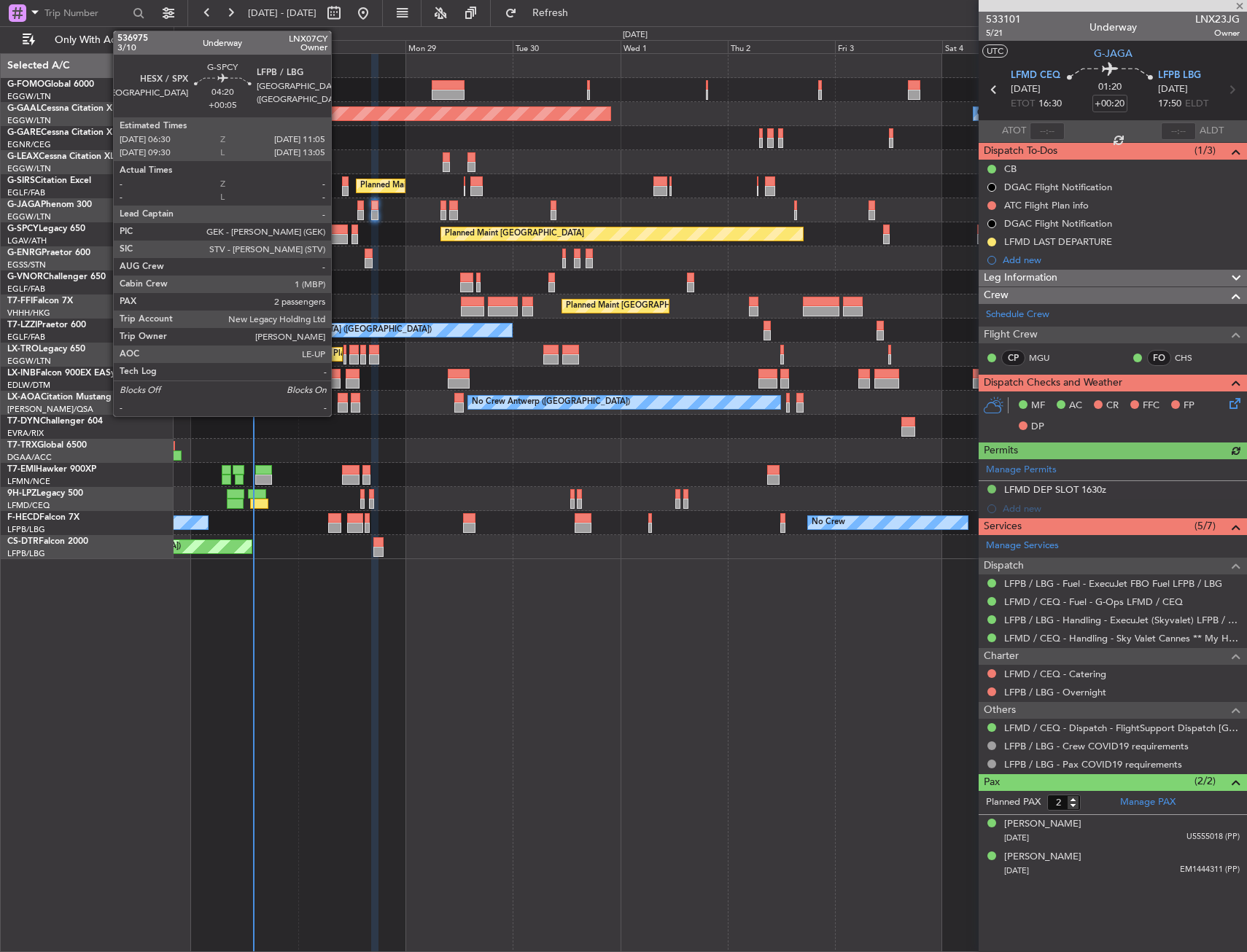
click at [338, 234] on div at bounding box center [338, 239] width 21 height 10
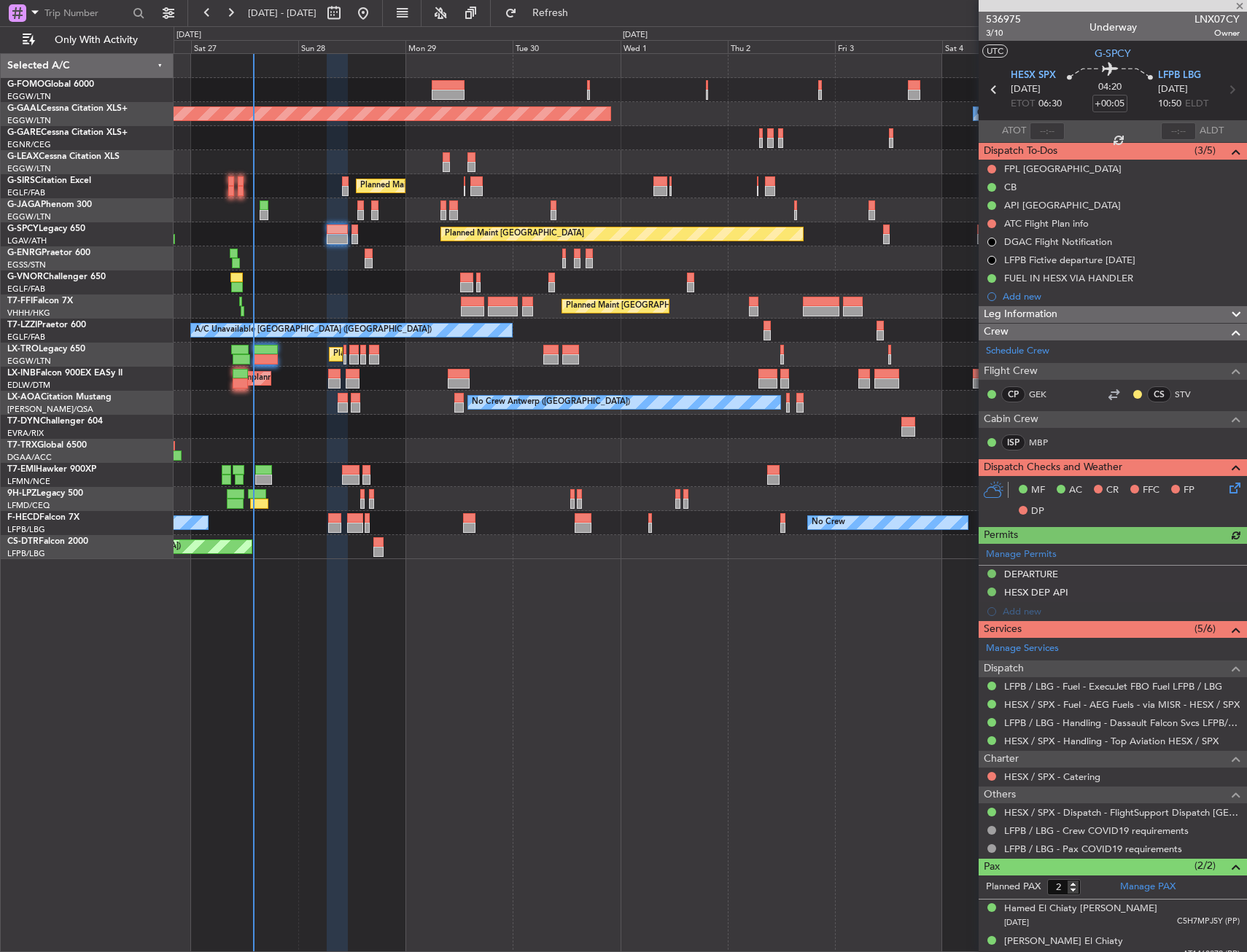
click at [360, 237] on div "Planned Maint [GEOGRAPHIC_DATA]" at bounding box center [710, 233] width 1073 height 24
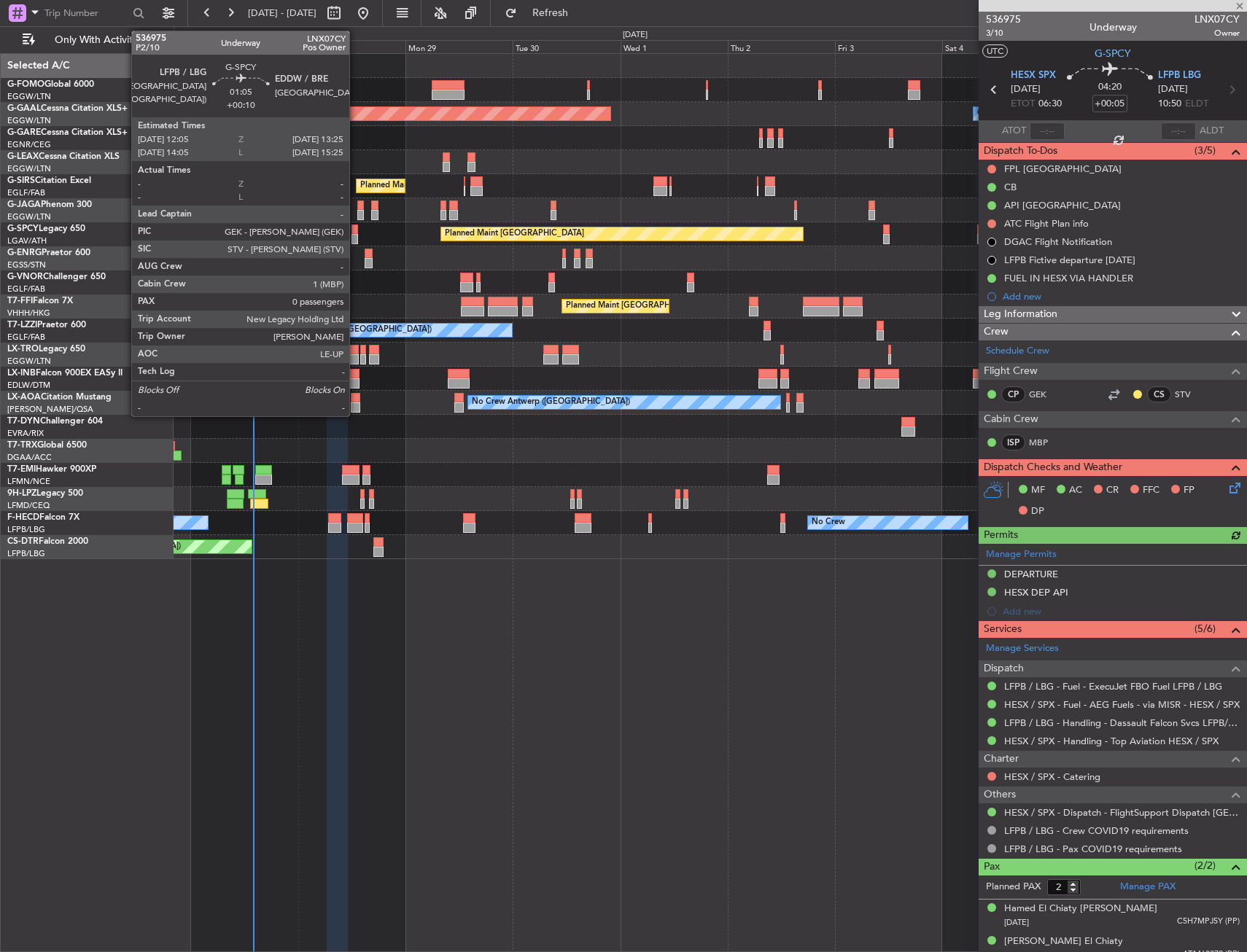
click at [356, 236] on div at bounding box center [355, 239] width 7 height 10
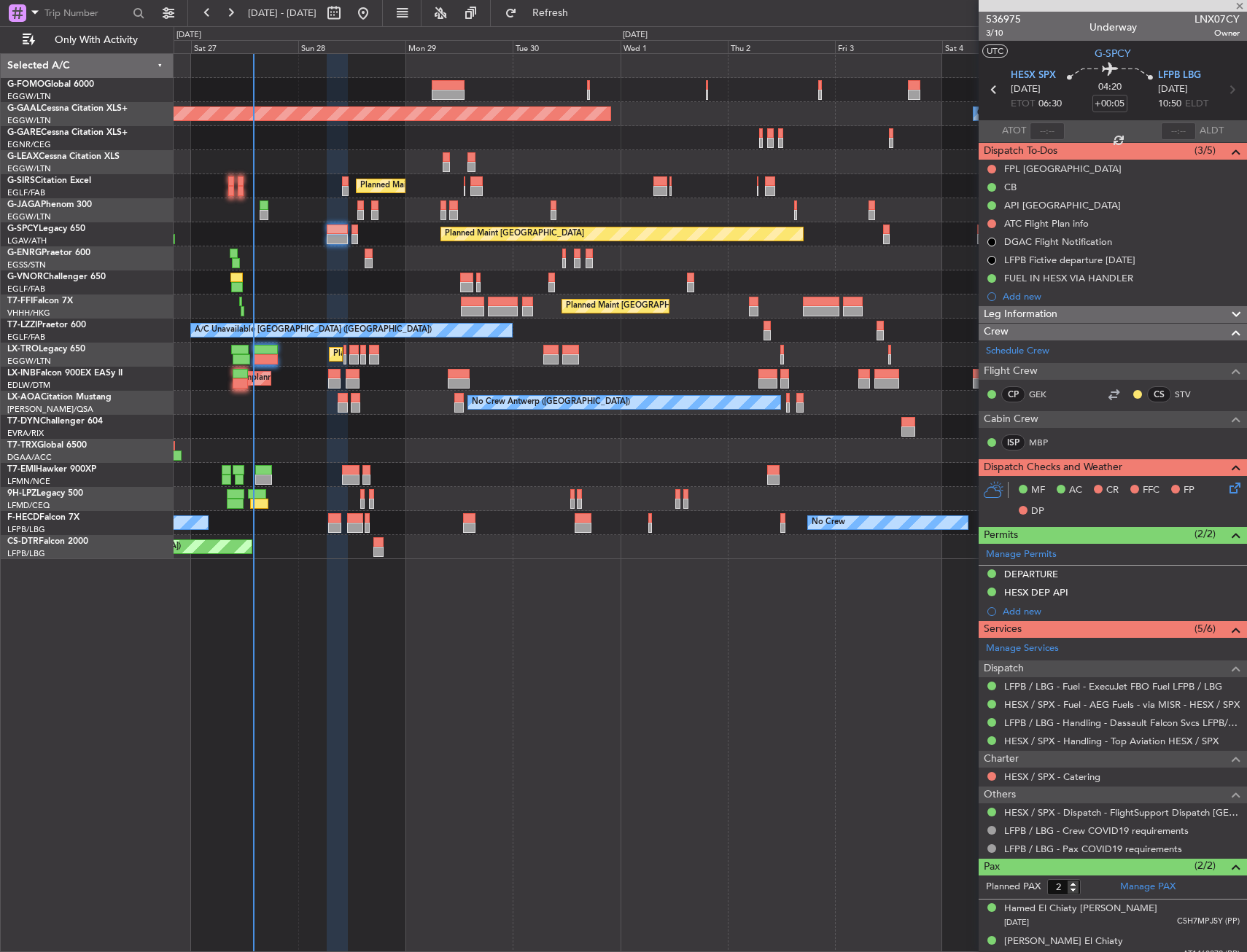
type input "+00:10"
type input "0"
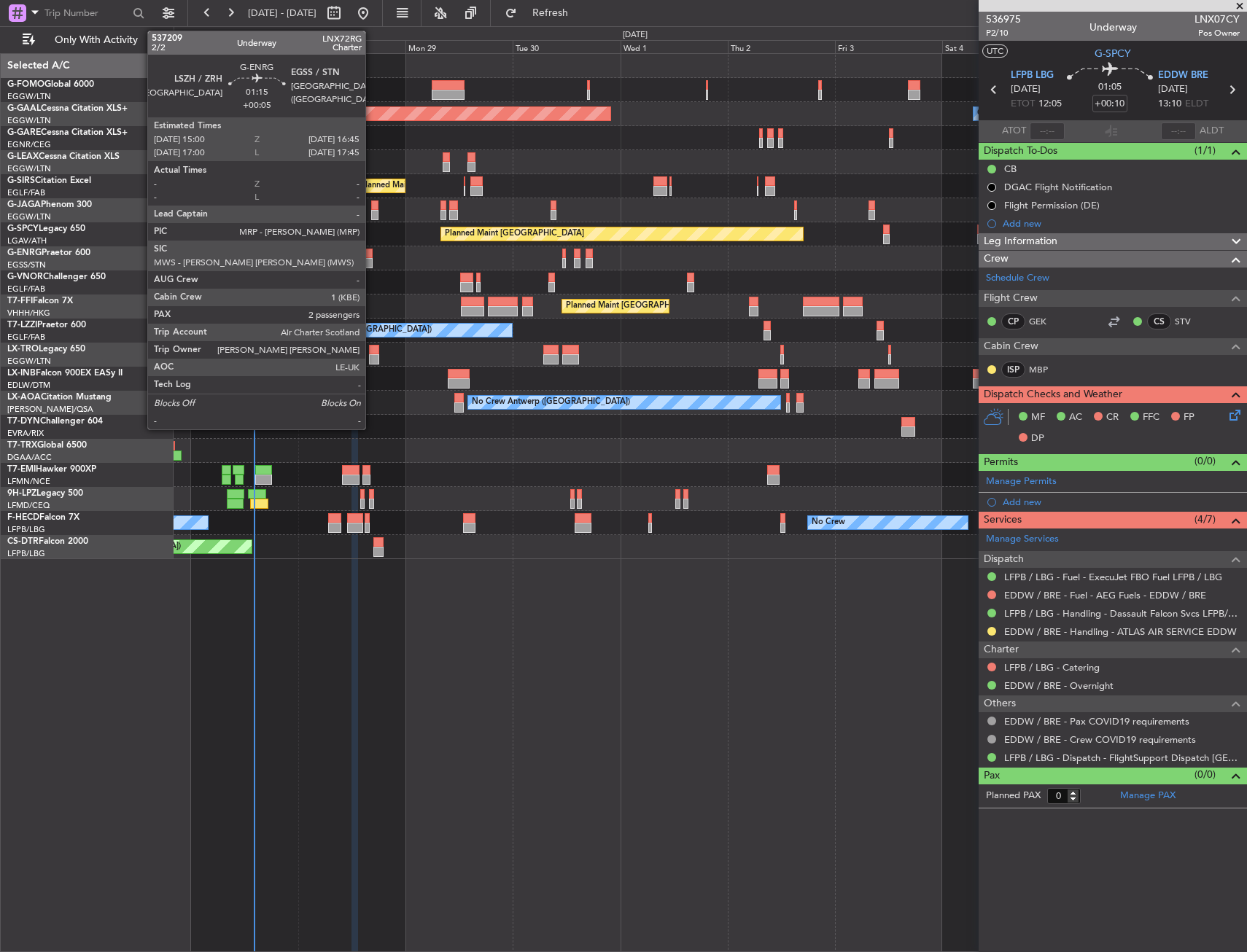
click at [372, 253] on div at bounding box center [369, 253] width 8 height 10
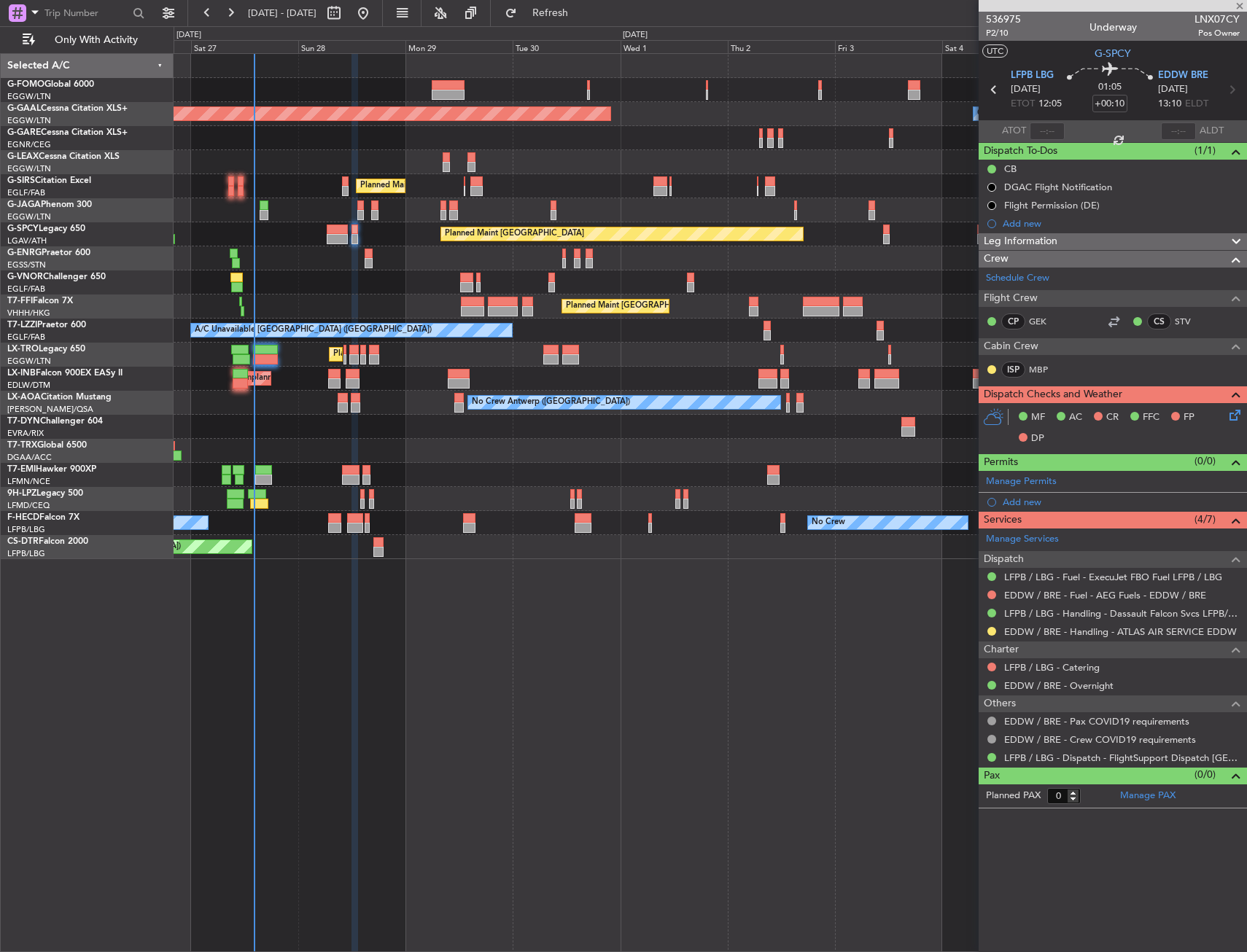
type input "+00:05"
type input "2"
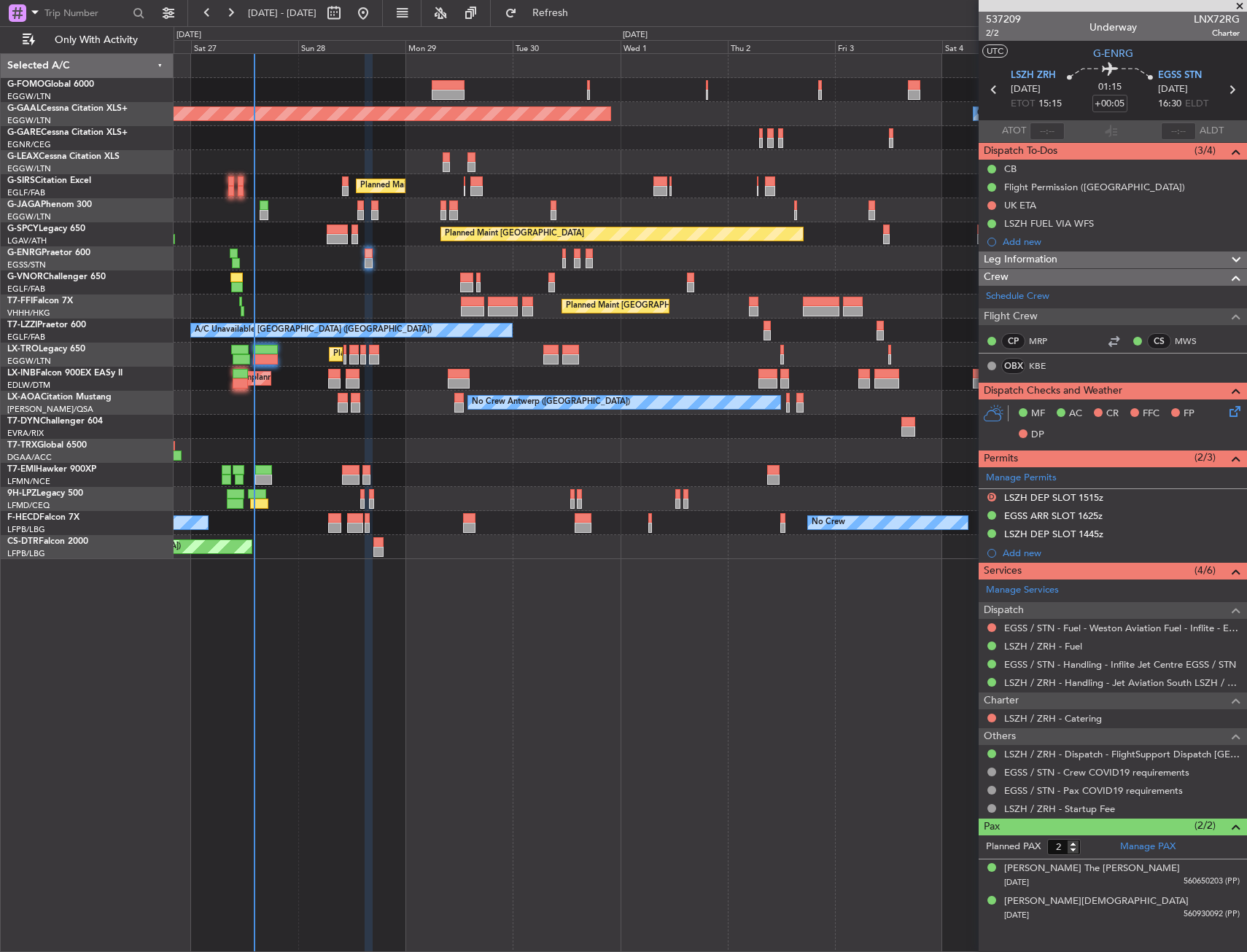
click at [342, 357] on div "Planned Maint London (Luton) A/C Unavailable" at bounding box center [710, 354] width 1073 height 24
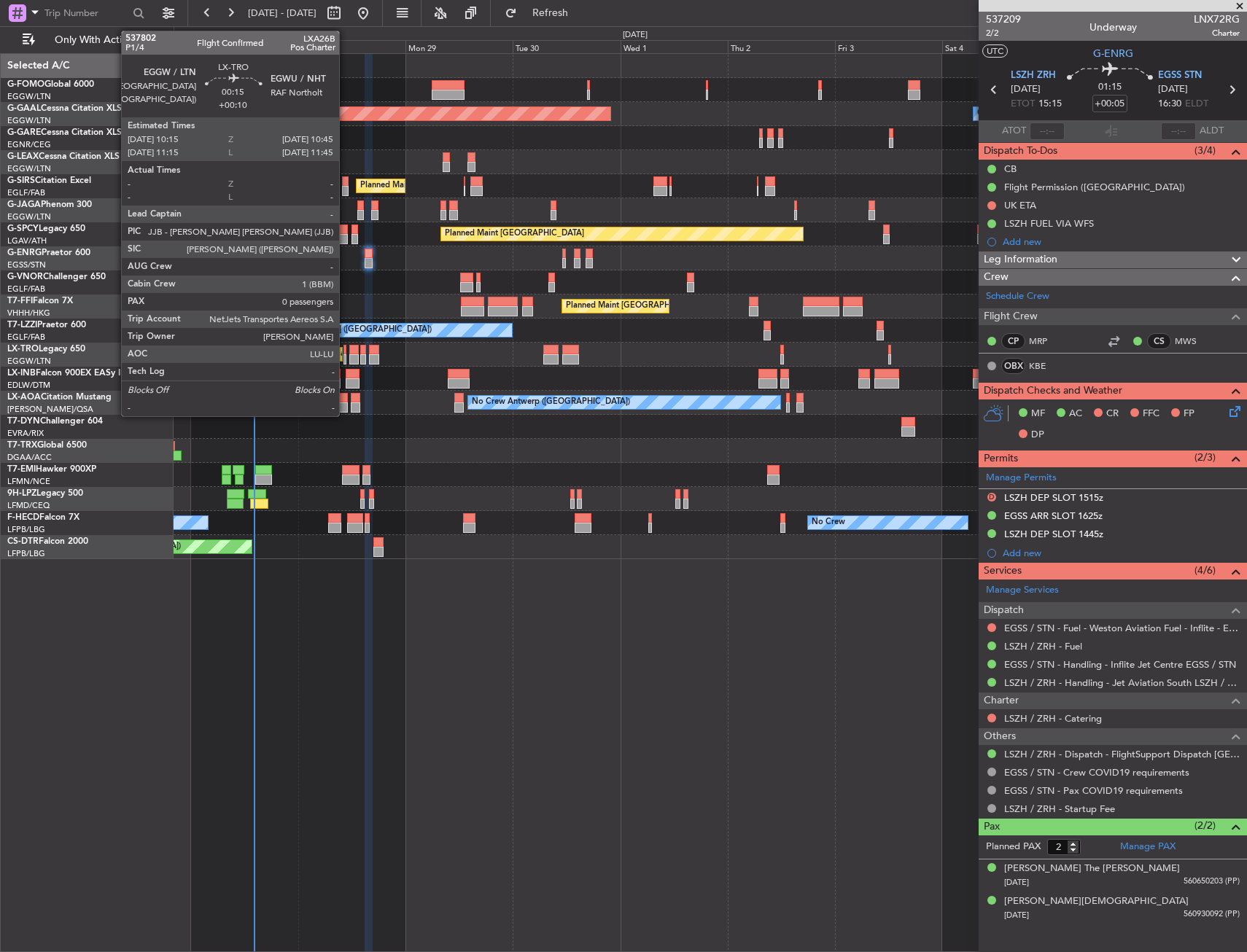
click at [346, 356] on div at bounding box center [345, 359] width 3 height 10
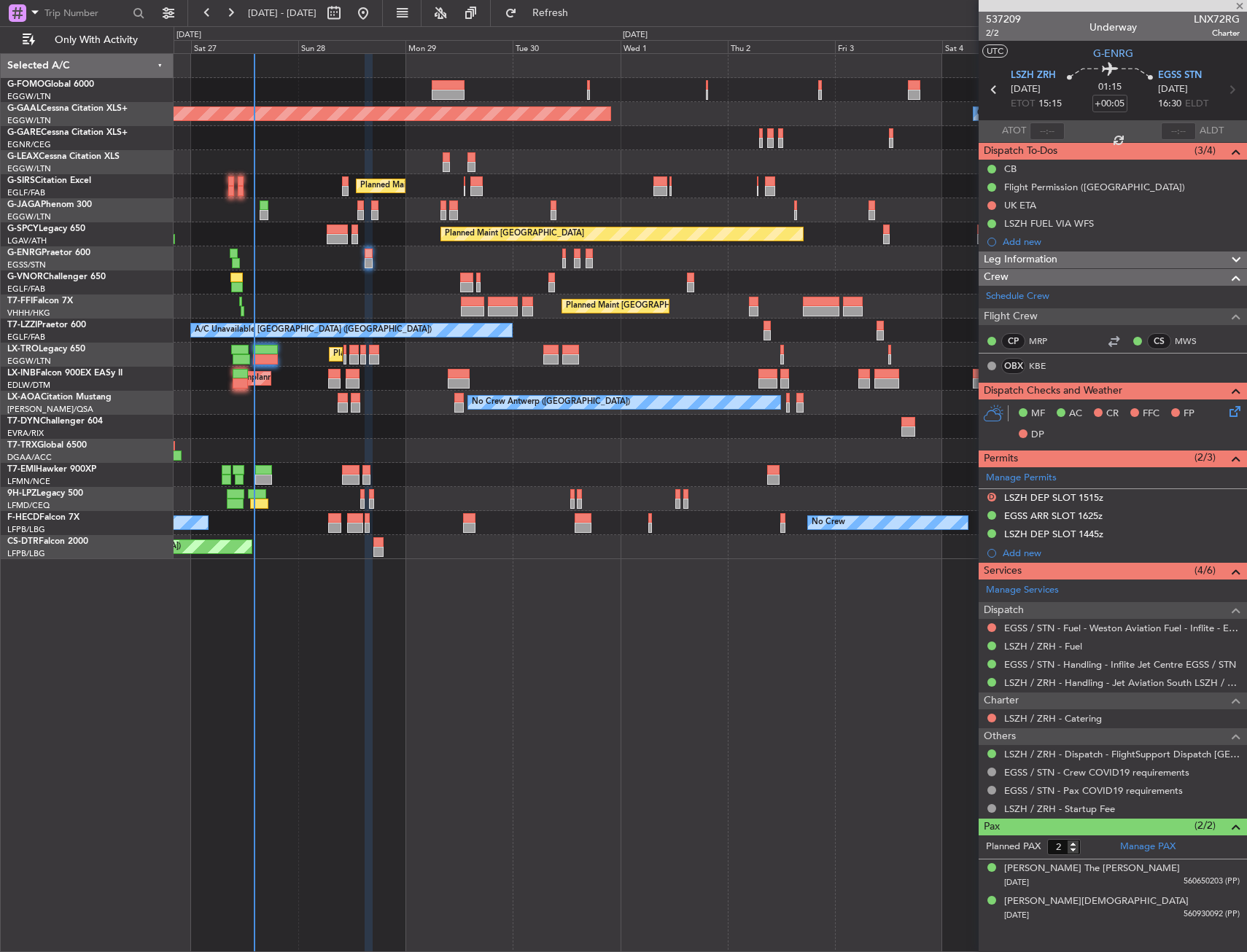
type input "+00:10"
type input "0"
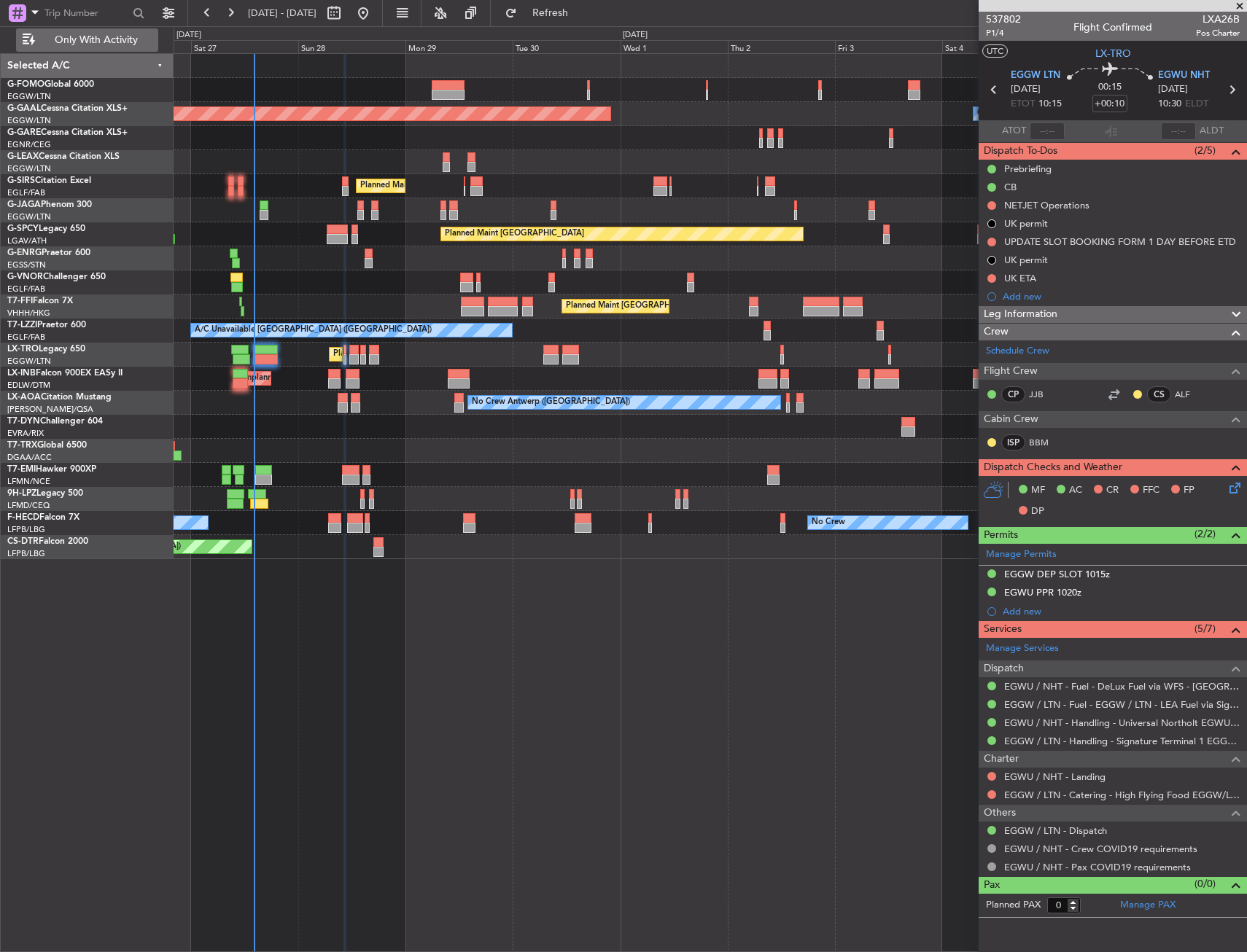
click at [137, 47] on button "Only With Activity" at bounding box center [87, 40] width 142 height 23
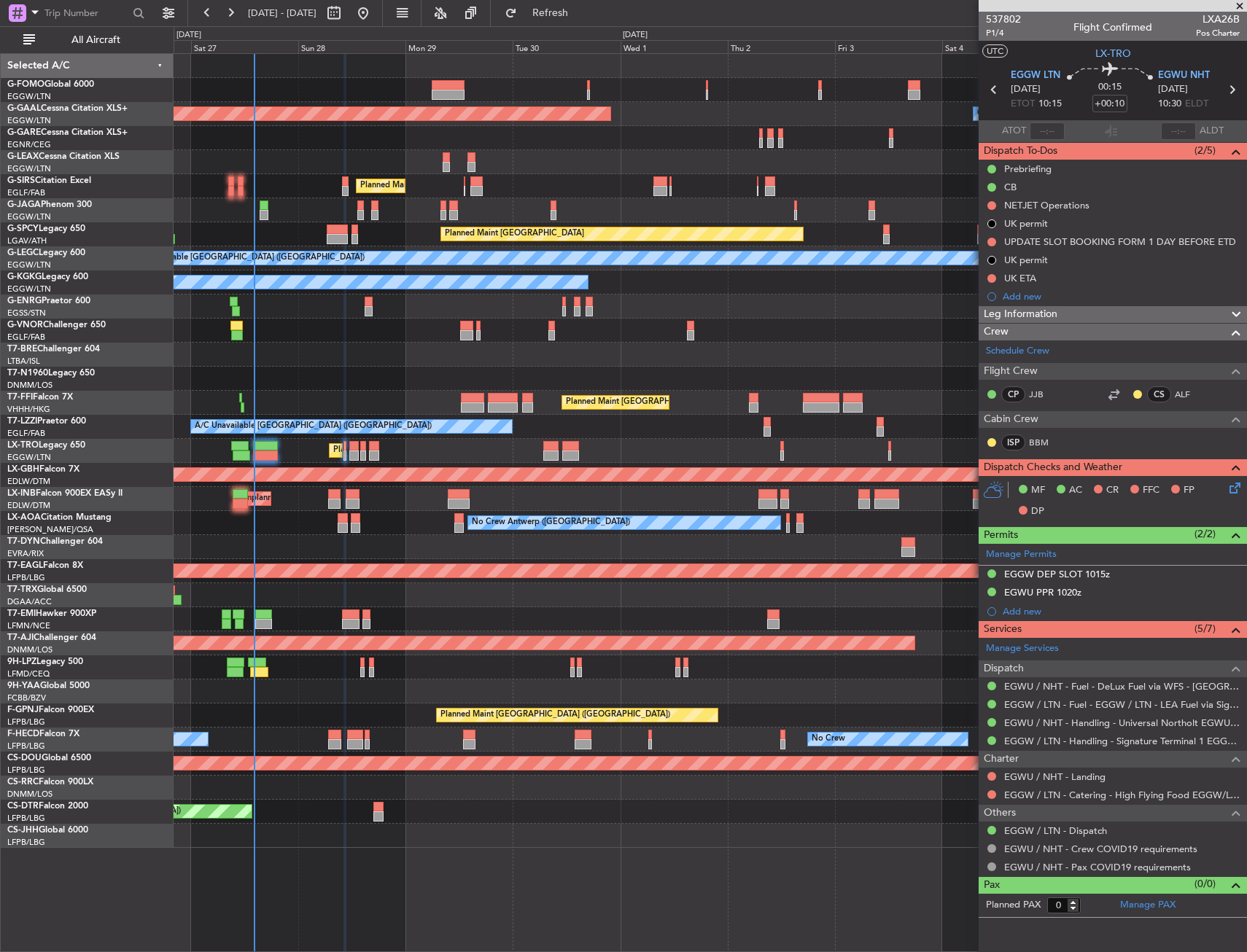
click at [275, 180] on div "Planned Maint [GEOGRAPHIC_DATA] ([GEOGRAPHIC_DATA])" at bounding box center [710, 186] width 1073 height 24
click at [276, 311] on div "Unplanned Maint London (Stansted) A/C Unavailable" at bounding box center [710, 306] width 1073 height 24
click at [75, 47] on fb-flight-board "26 Sep 2025 - 06 Oct 2025 Refresh Quick Links All Aircraft Planned Maint London…" at bounding box center [623, 481] width 1247 height 941
click at [78, 45] on span "All Aircraft" at bounding box center [96, 40] width 116 height 10
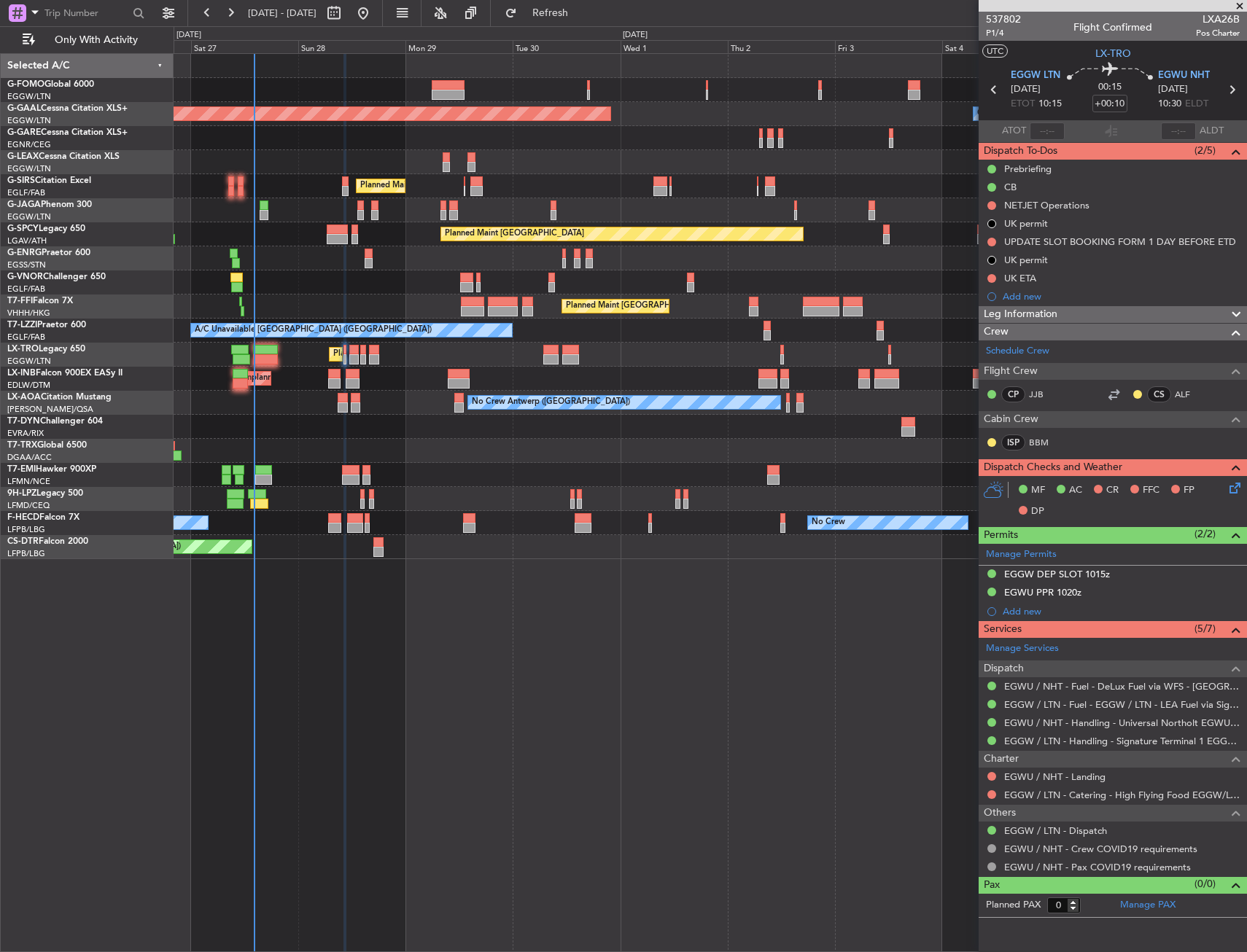
click at [482, 636] on div "Planned Maint London (Luton) Planned Maint Dusseldorf Owner Owner Planned Maint…" at bounding box center [710, 502] width 1074 height 898
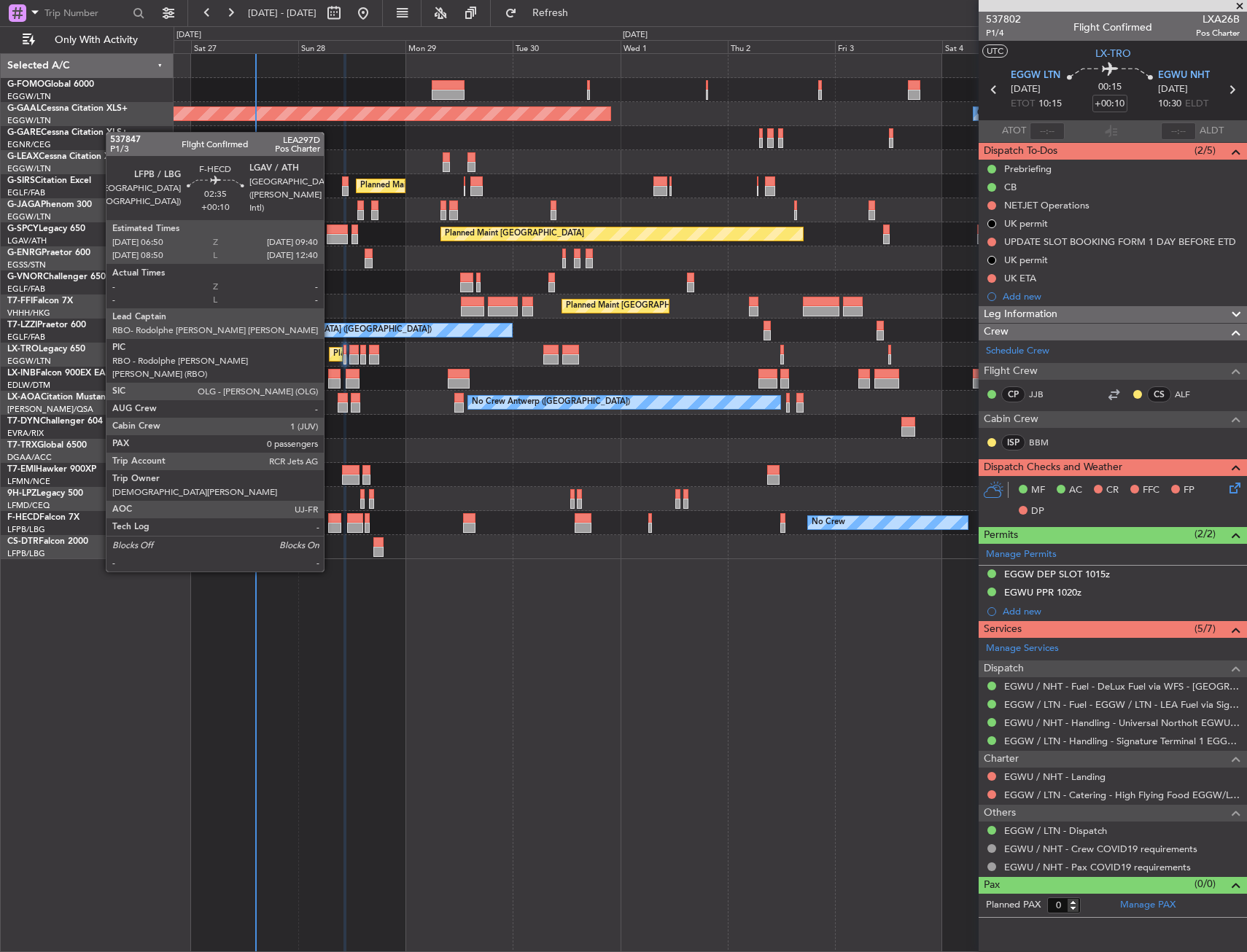
click at [330, 517] on div at bounding box center [335, 518] width 13 height 10
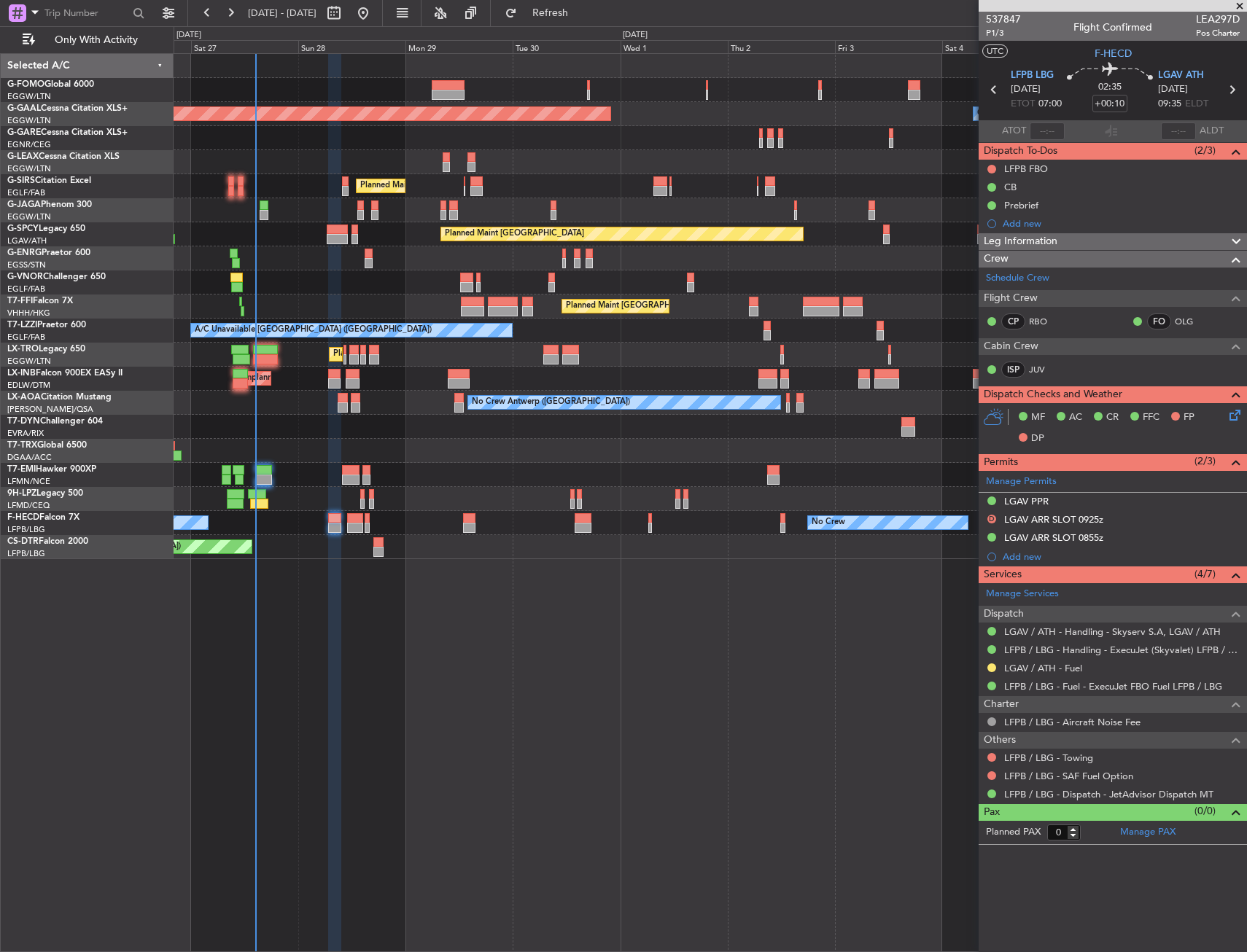
click at [441, 585] on div "Planned Maint London (Luton) Owner Planned Maint Dusseldorf Owner Planned Maint…" at bounding box center [710, 502] width 1074 height 898
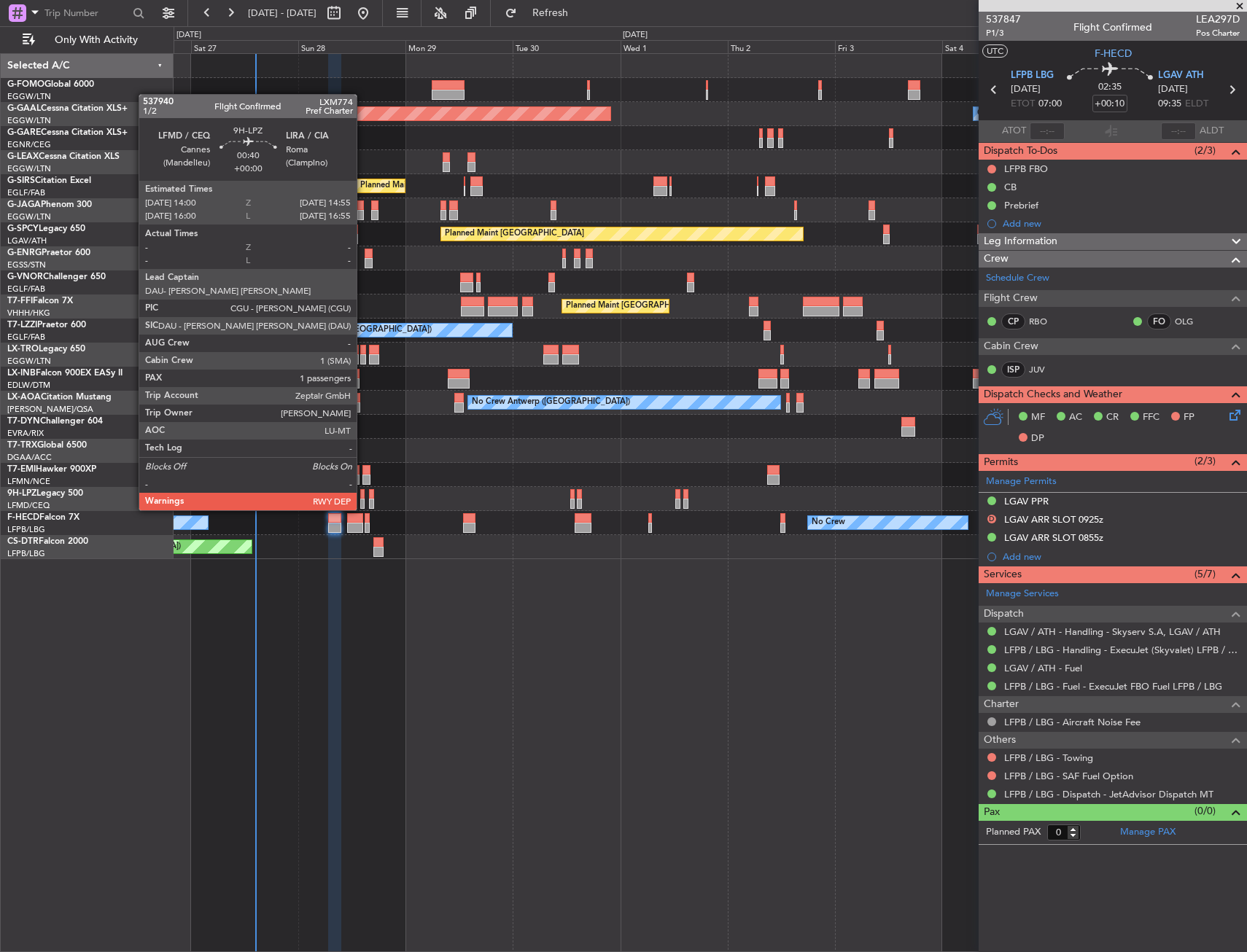
click at [363, 496] on div at bounding box center [361, 494] width 4 height 10
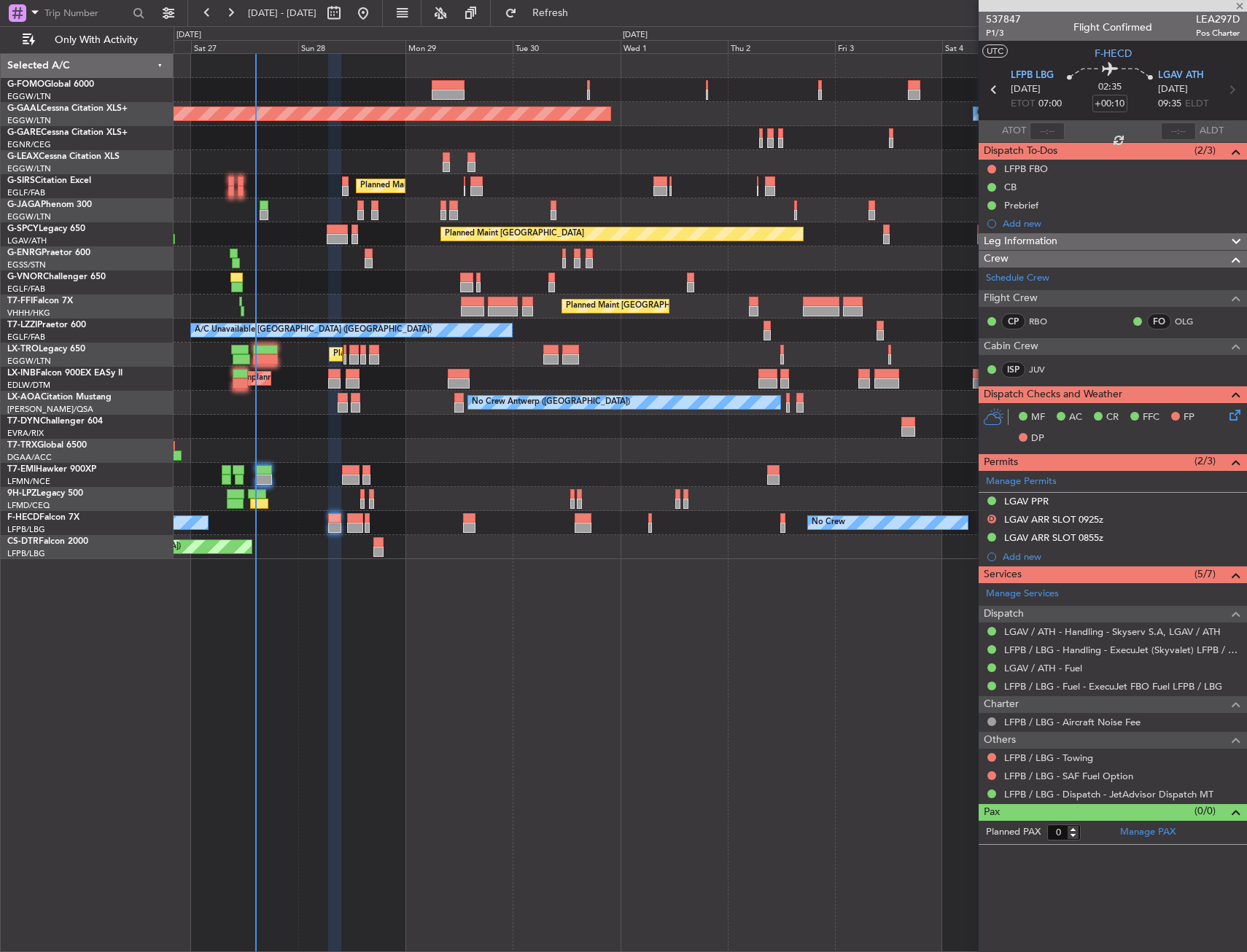
type input "1"
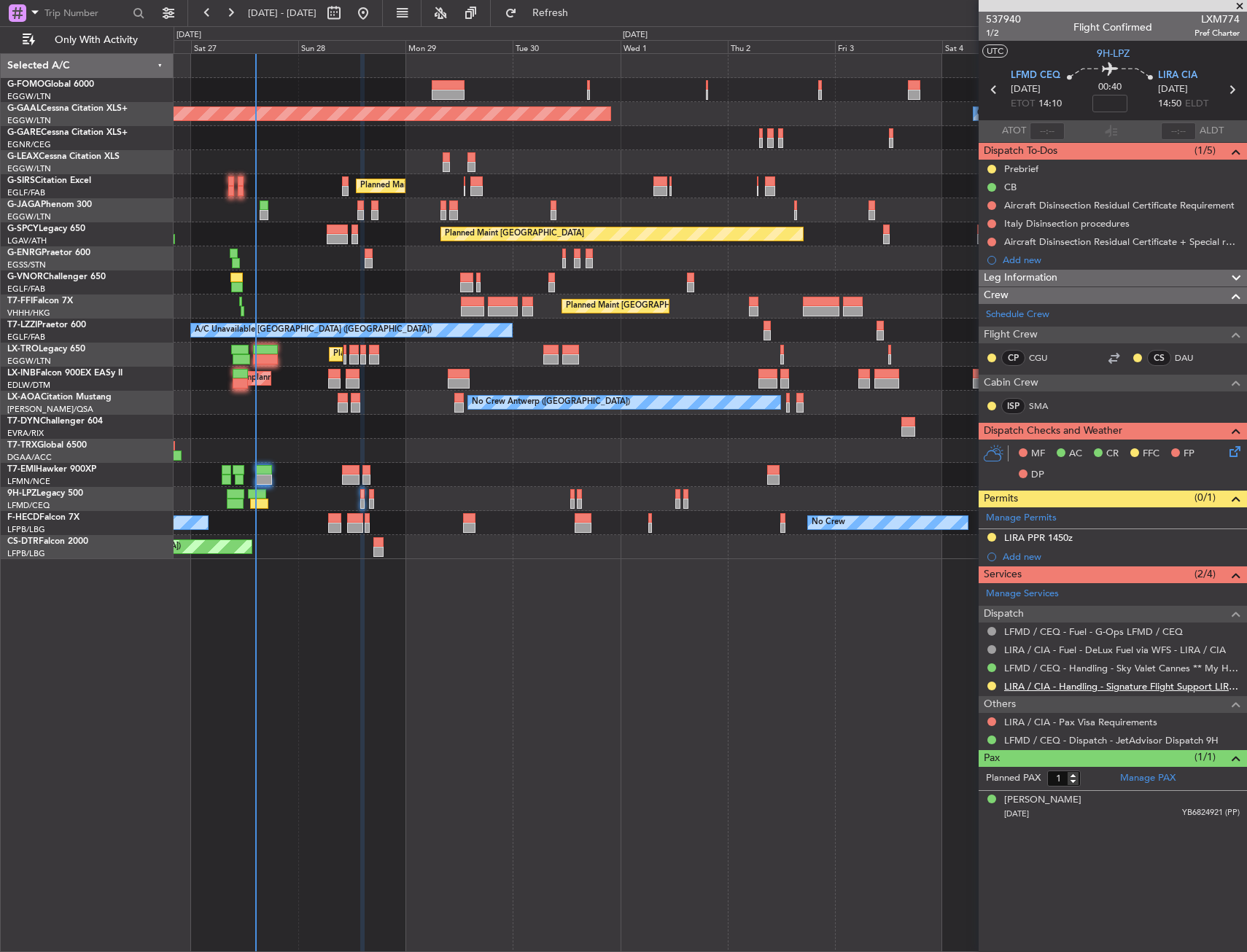
click at [1077, 686] on link "LIRA / CIA - Handling - Signature Flight Support LIRA / CIA" at bounding box center [1122, 686] width 235 height 12
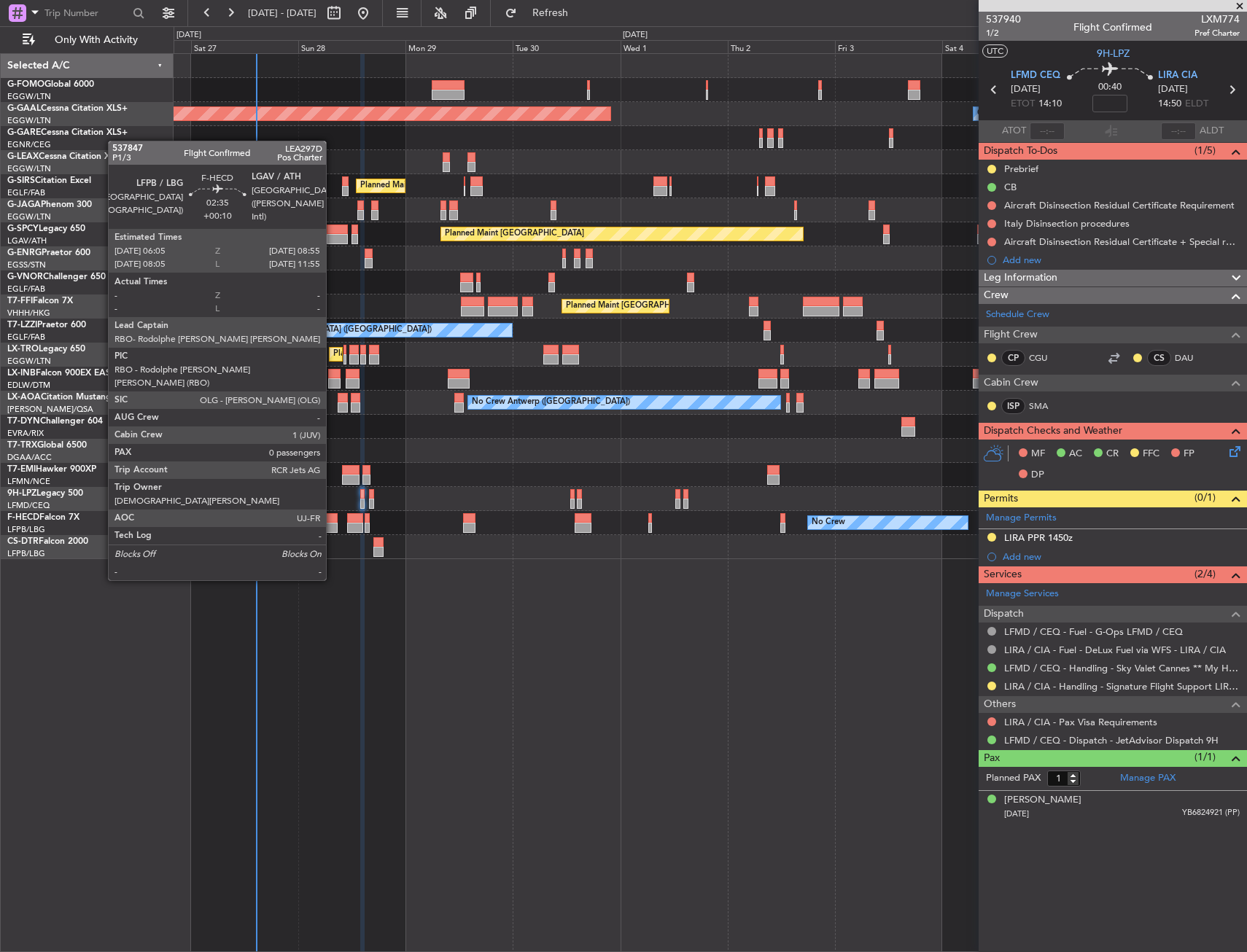
click at [333, 526] on div at bounding box center [331, 528] width 13 height 10
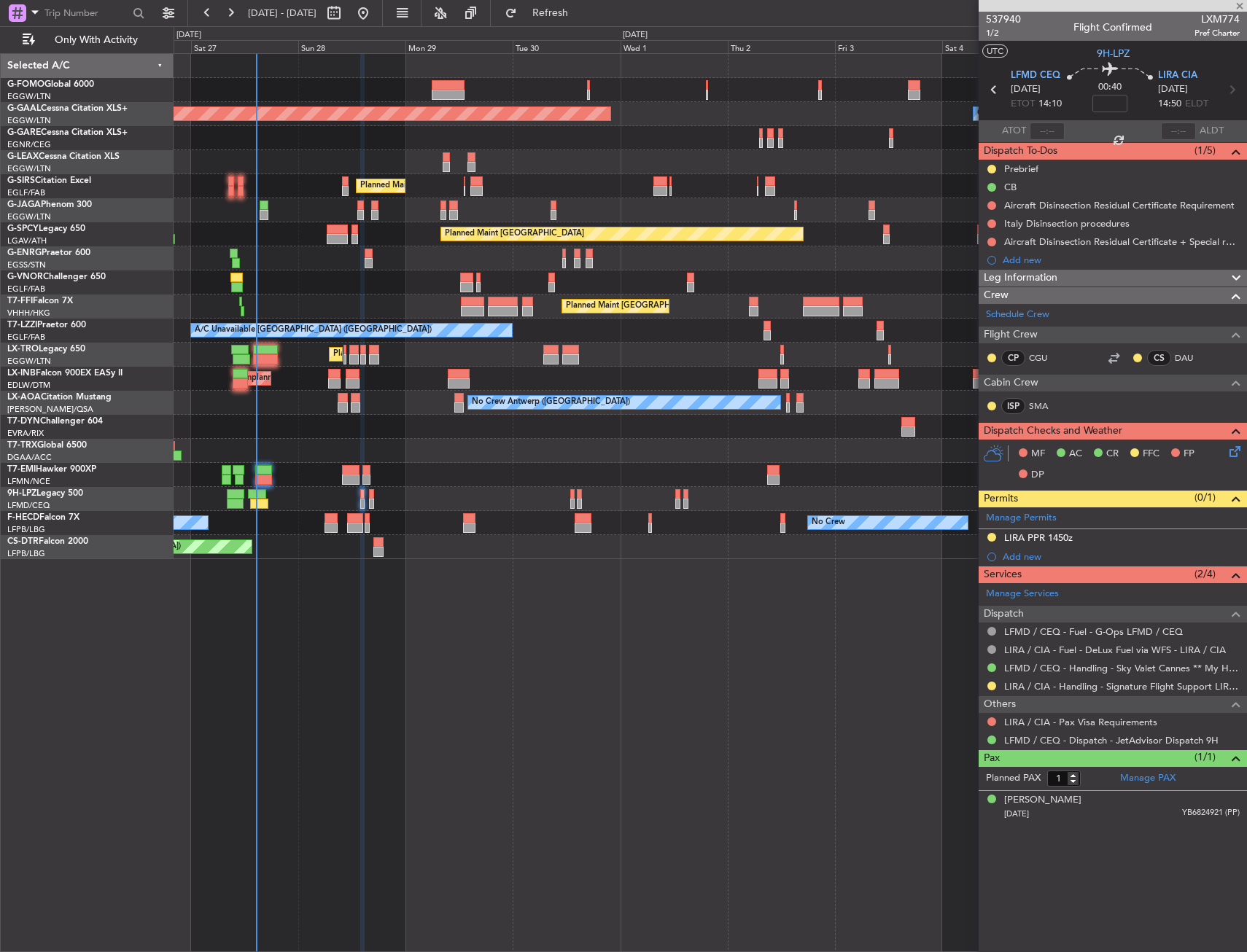
type input "+00:10"
type input "0"
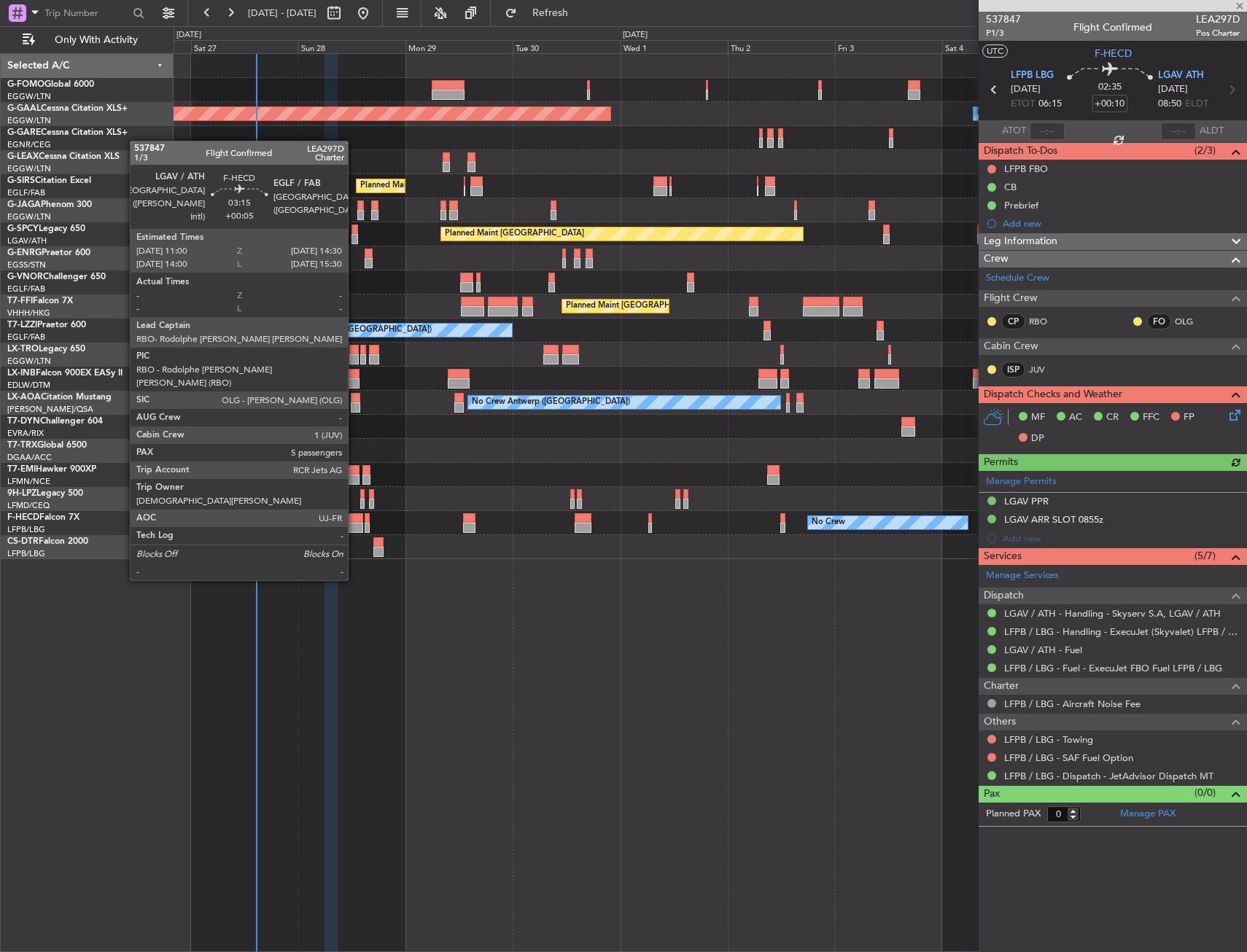
click at [355, 528] on div at bounding box center [355, 528] width 16 height 10
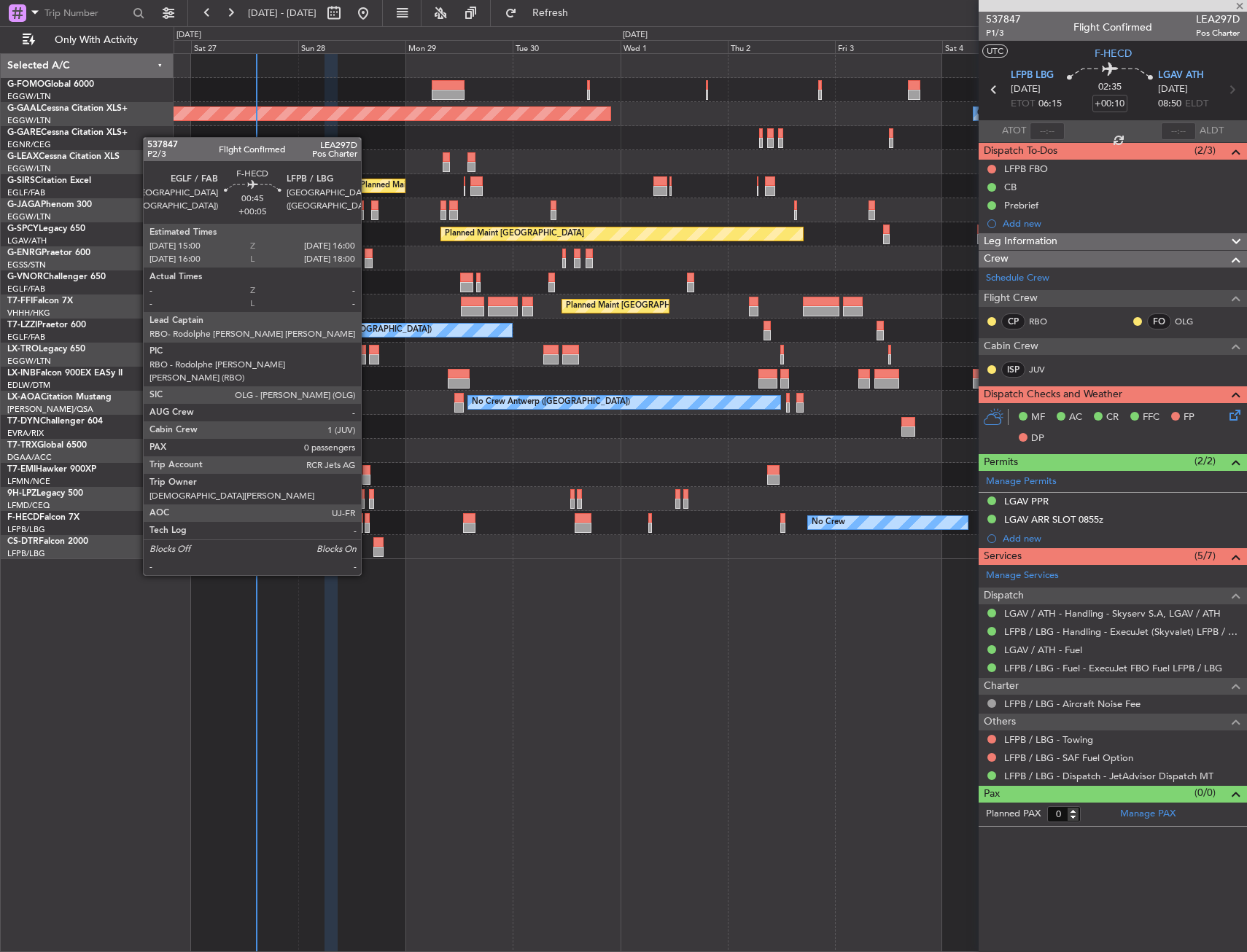
type input "+00:05"
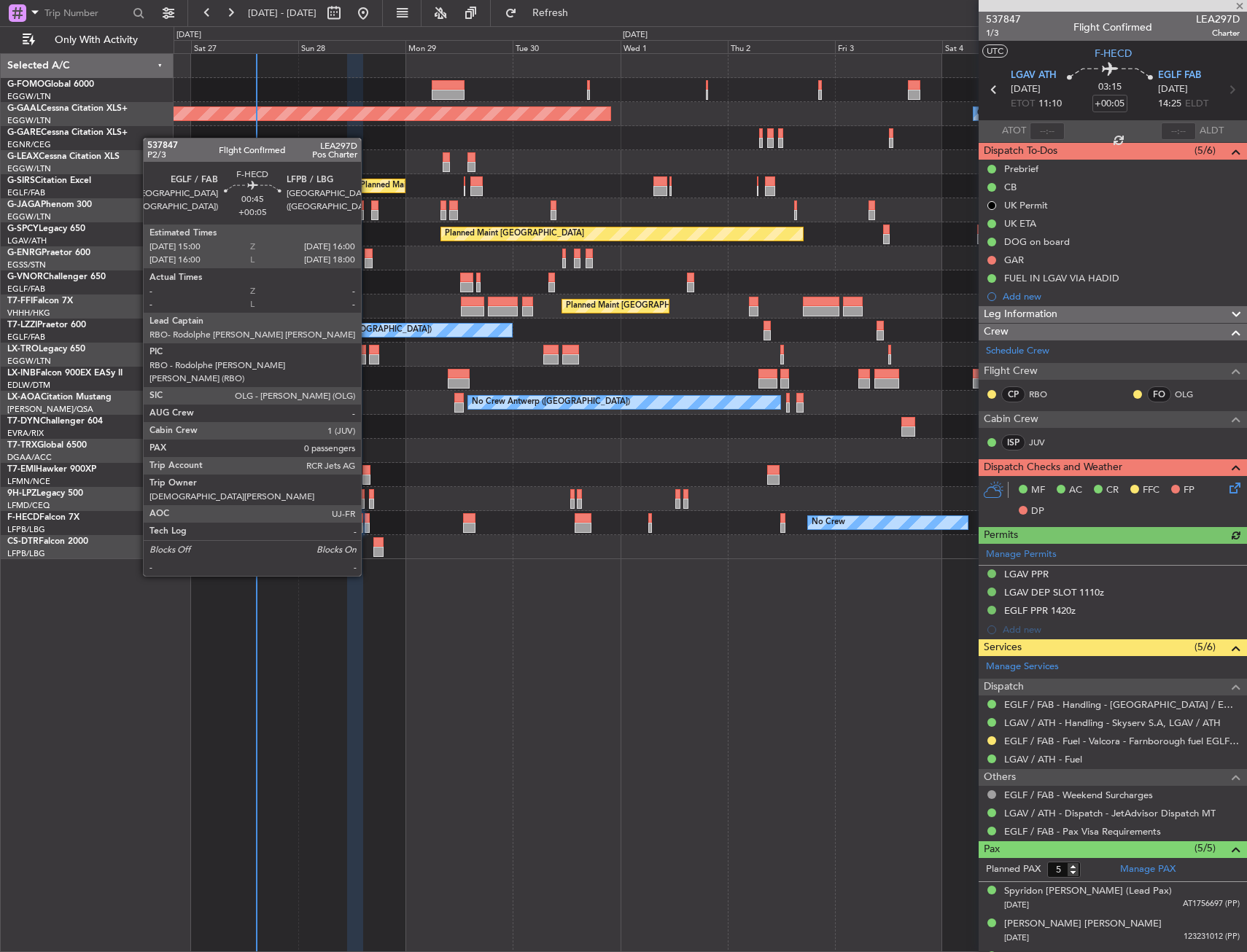
click at [367, 522] on div at bounding box center [367, 518] width 5 height 10
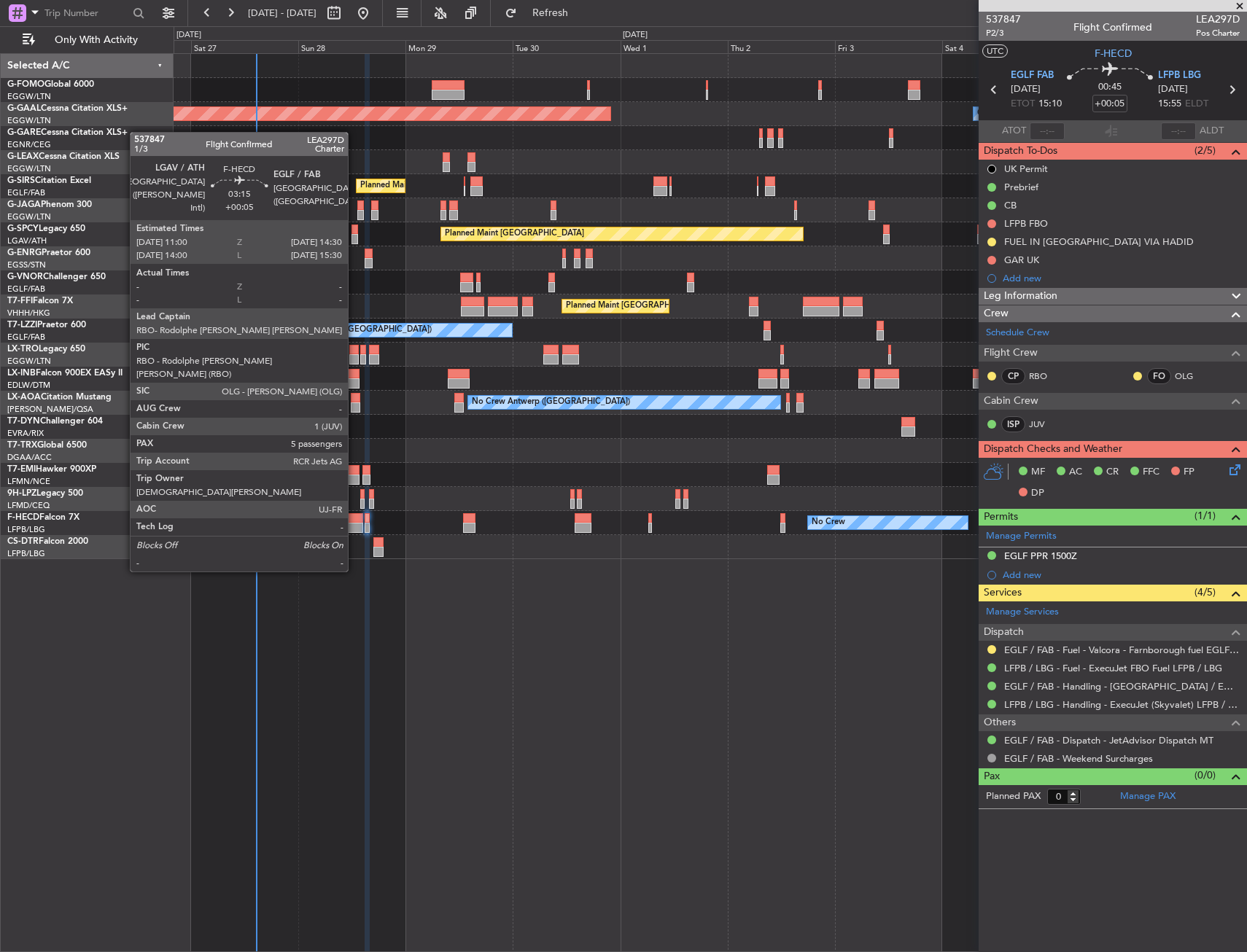
click at [354, 517] on div at bounding box center [355, 518] width 16 height 10
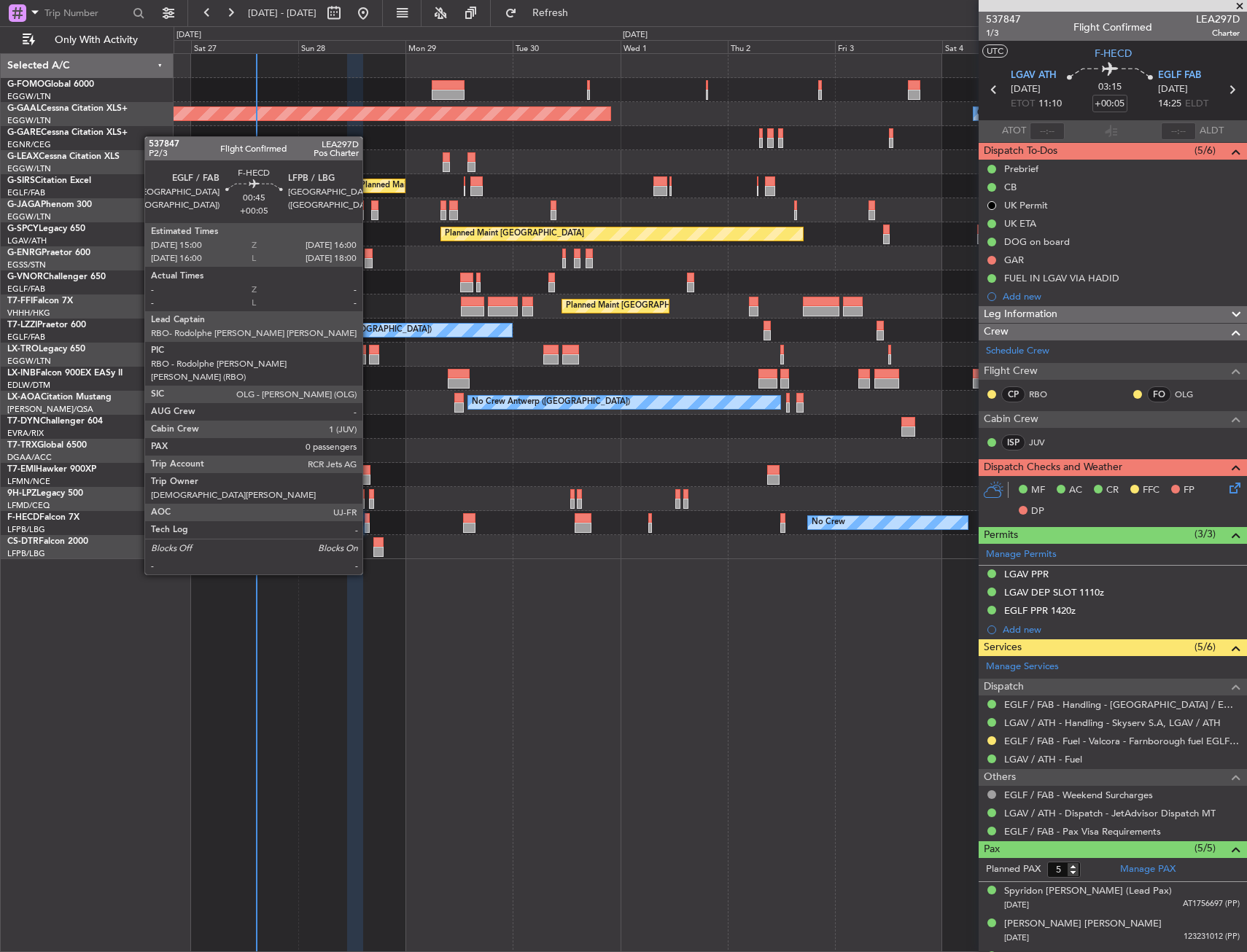
click at [369, 521] on div at bounding box center [367, 518] width 5 height 10
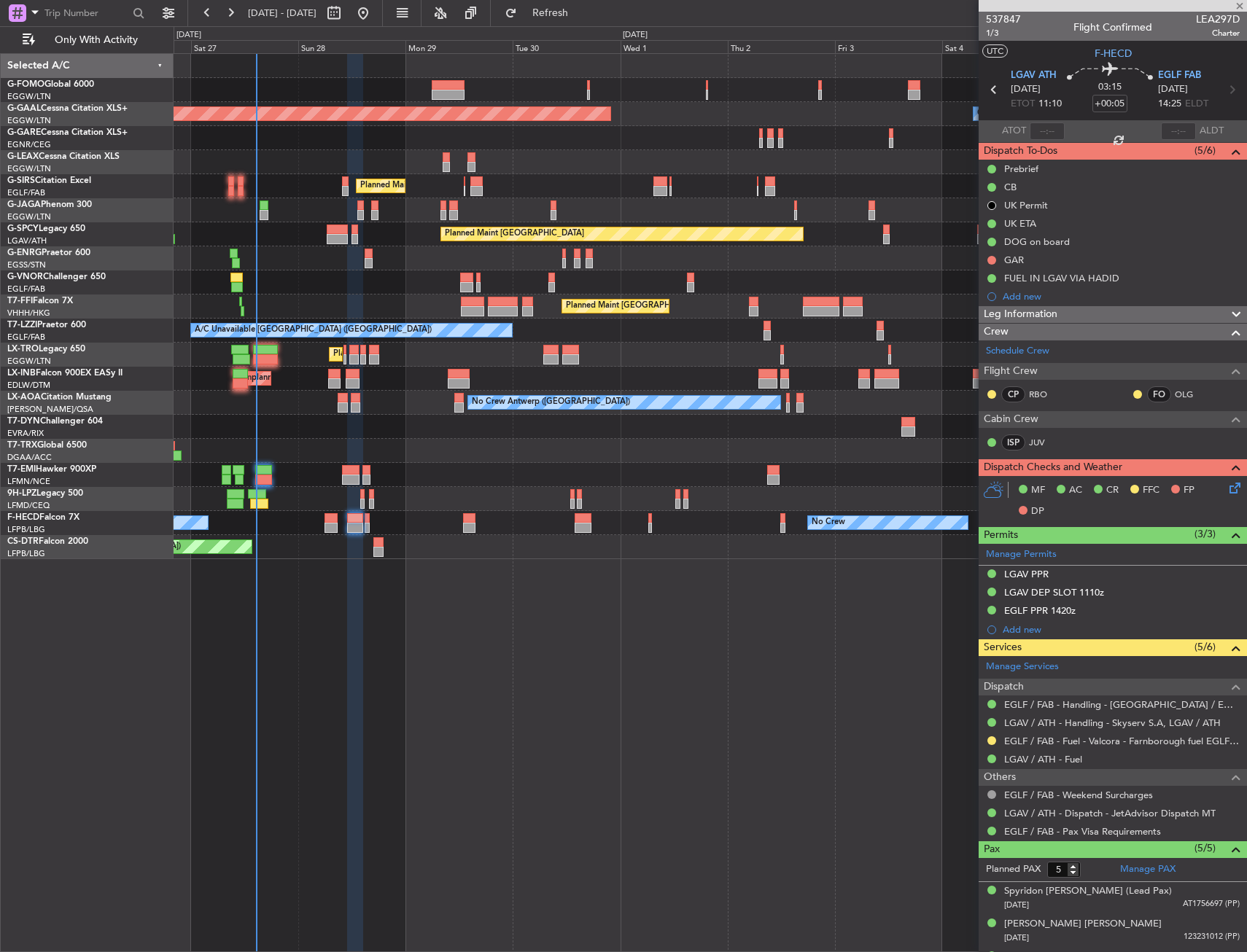
type input "0"
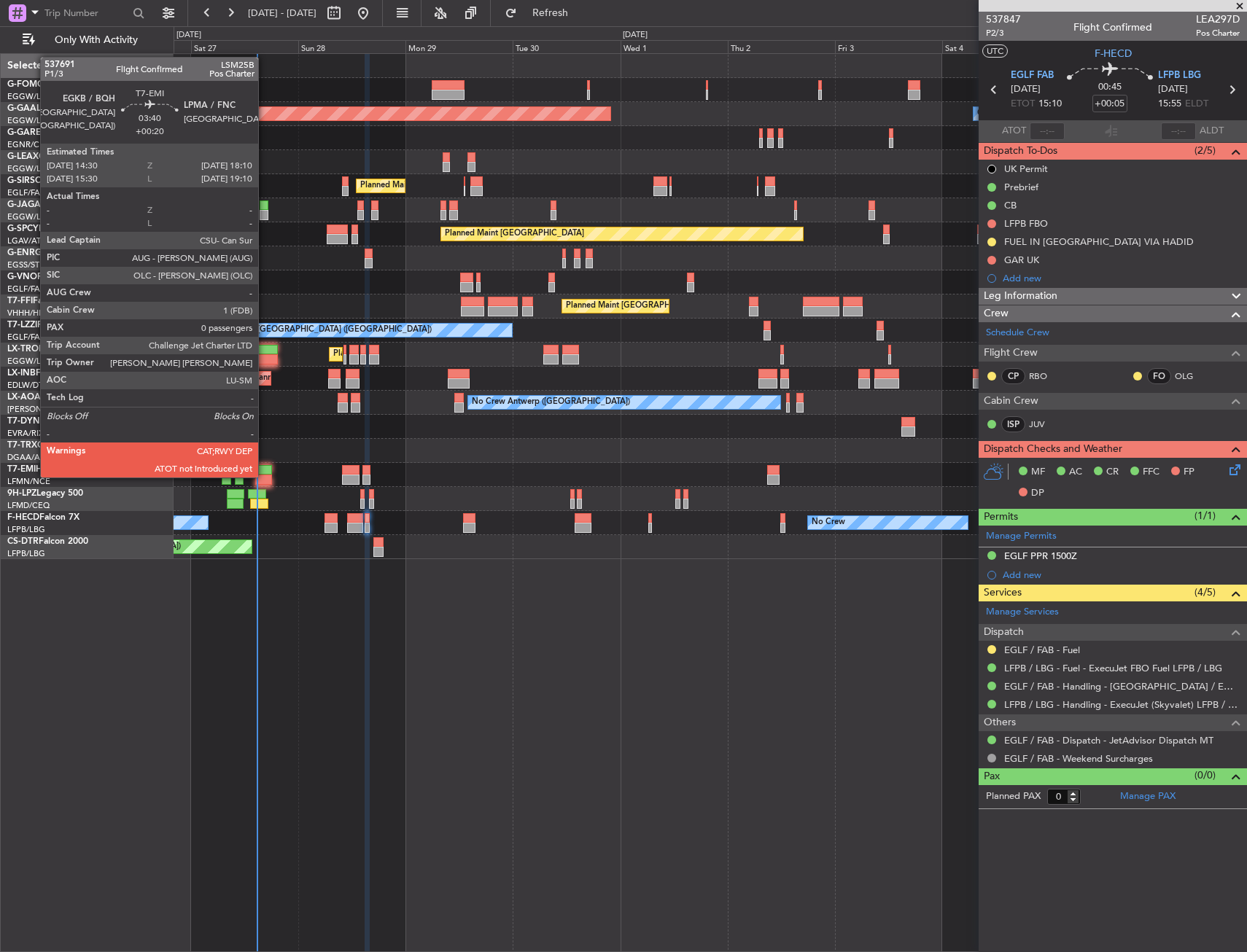
click at [265, 476] on div at bounding box center [263, 479] width 17 height 10
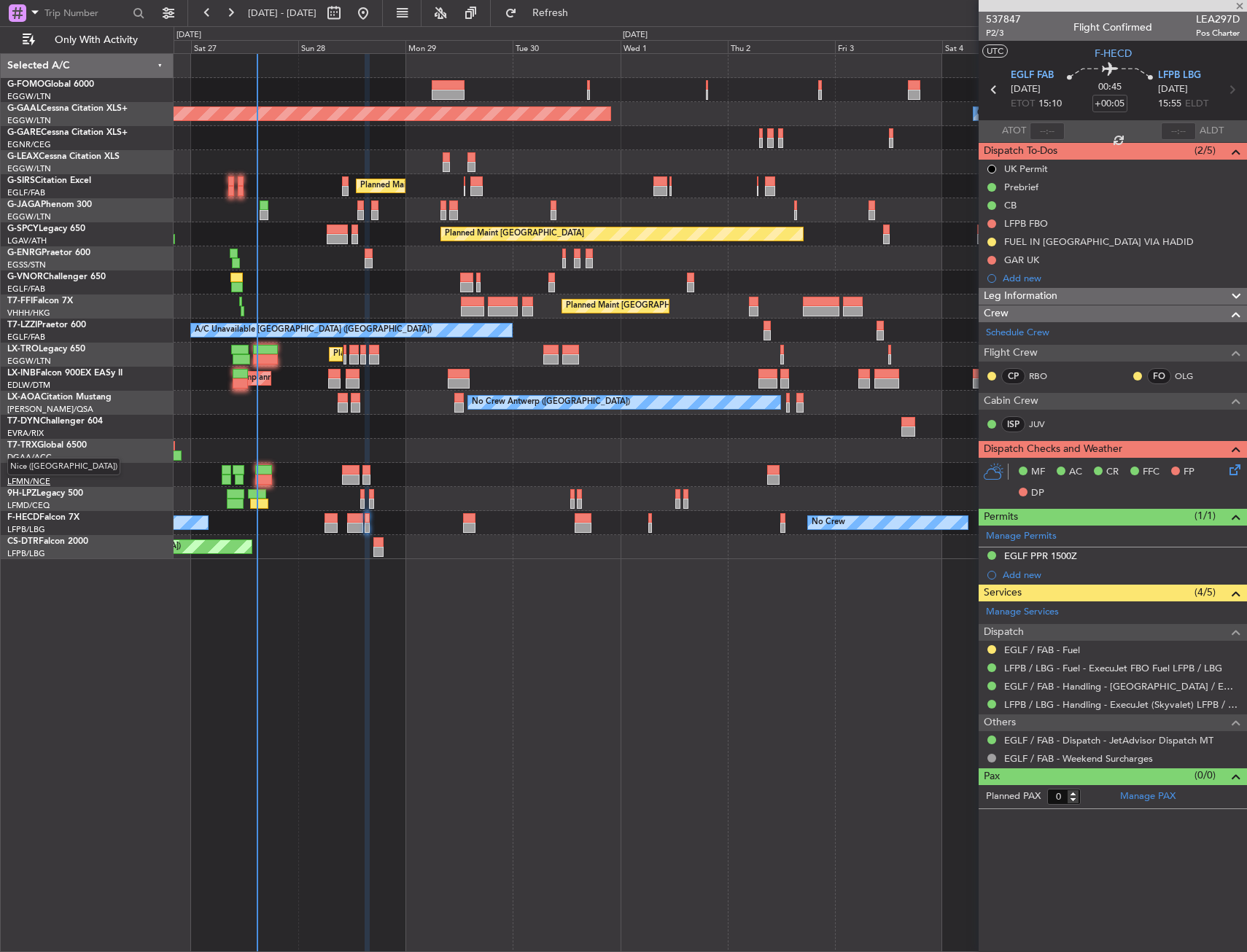
type input "+00:20"
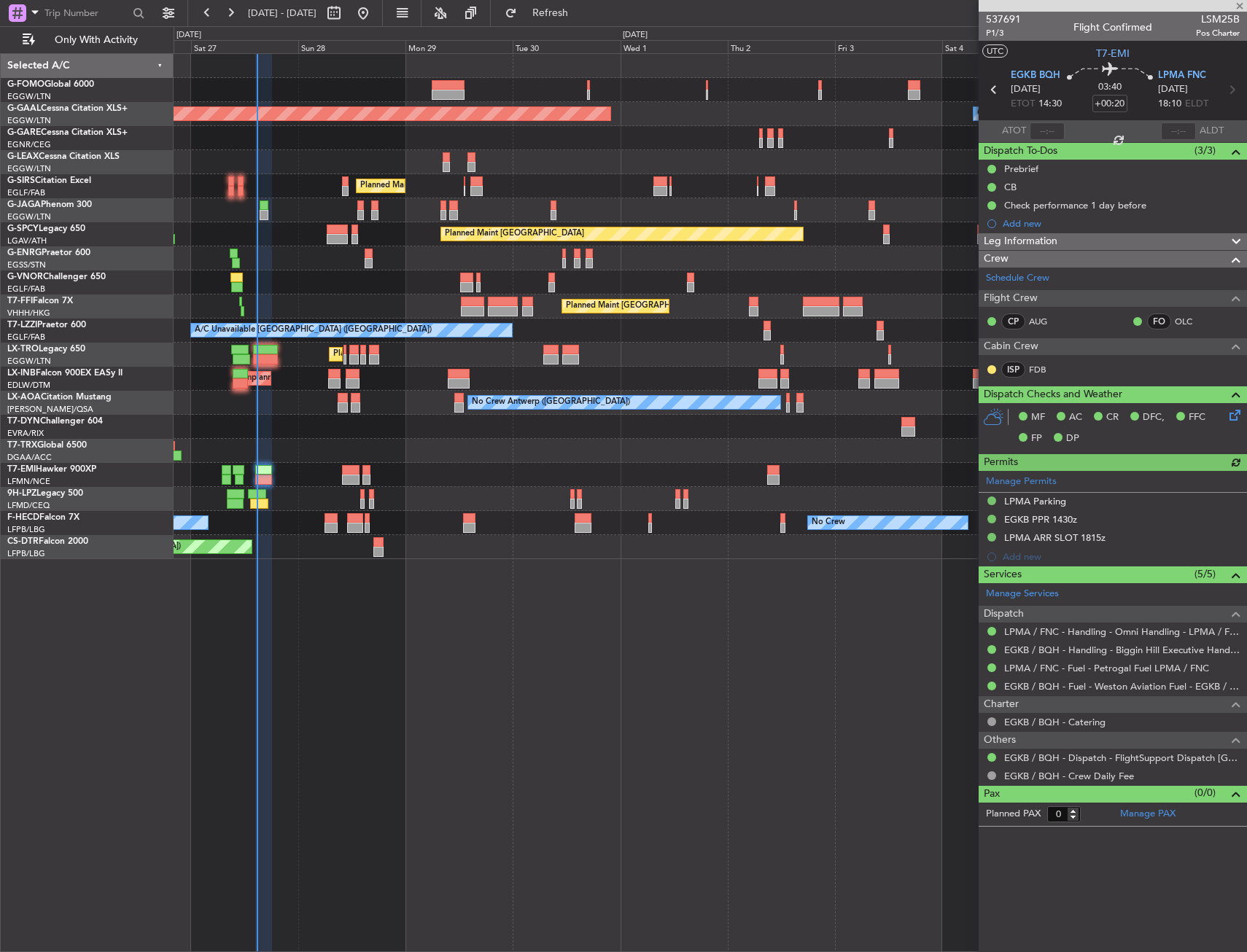
click at [1201, 21] on span "LSM25B" at bounding box center [1217, 19] width 44 height 16
copy span "LSM25B"
click at [1049, 129] on input "text" at bounding box center [1047, 130] width 35 height 17
click at [1077, 115] on section "EGKB BQH [DATE] ETOT 14:30 03:40 +00:20 LPMA FNC [DATE] 18:10 ELDT" at bounding box center [1112, 92] width 268 height 58
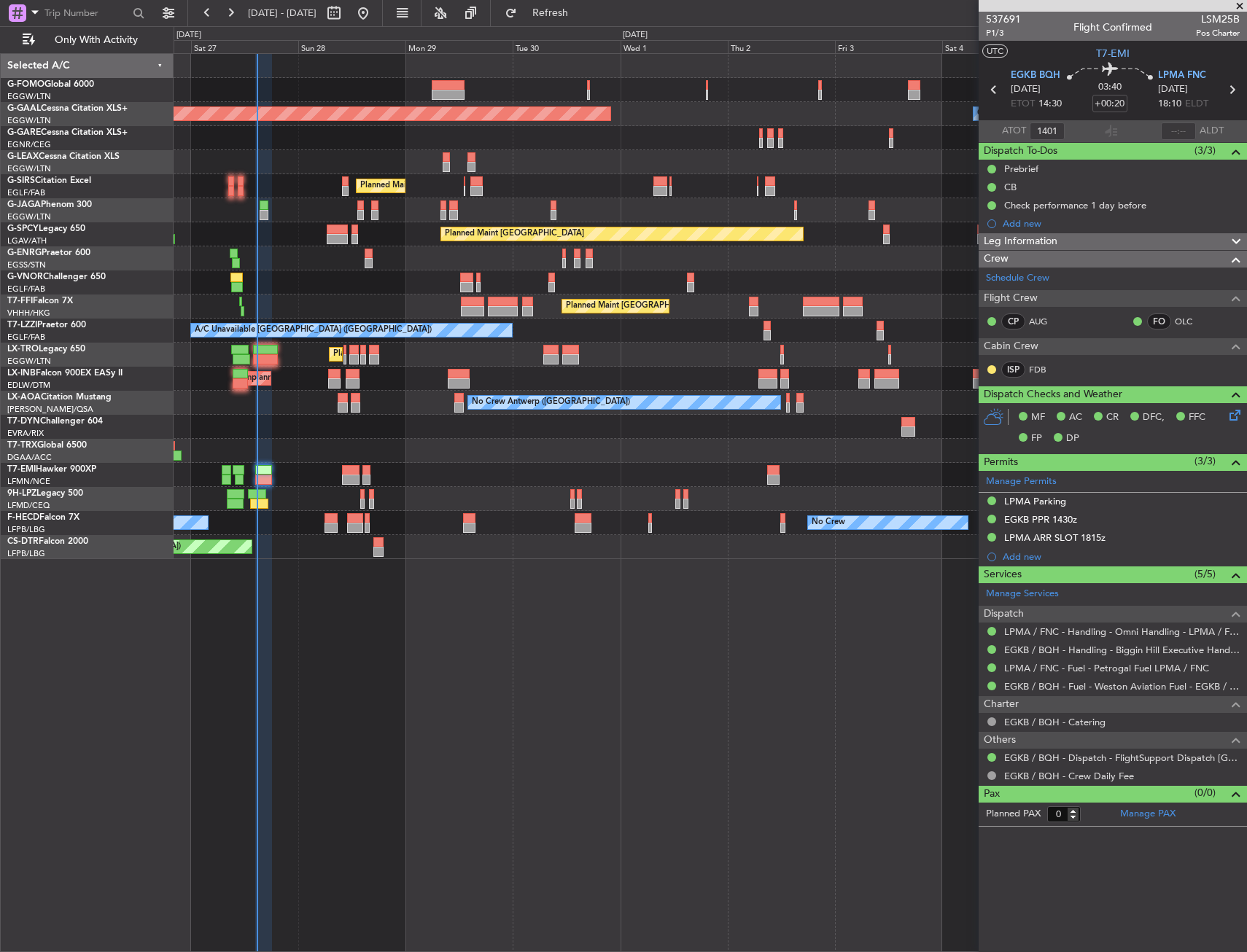
type input "14:01"
click at [410, 441] on div "A/C Booked" at bounding box center [710, 450] width 1073 height 24
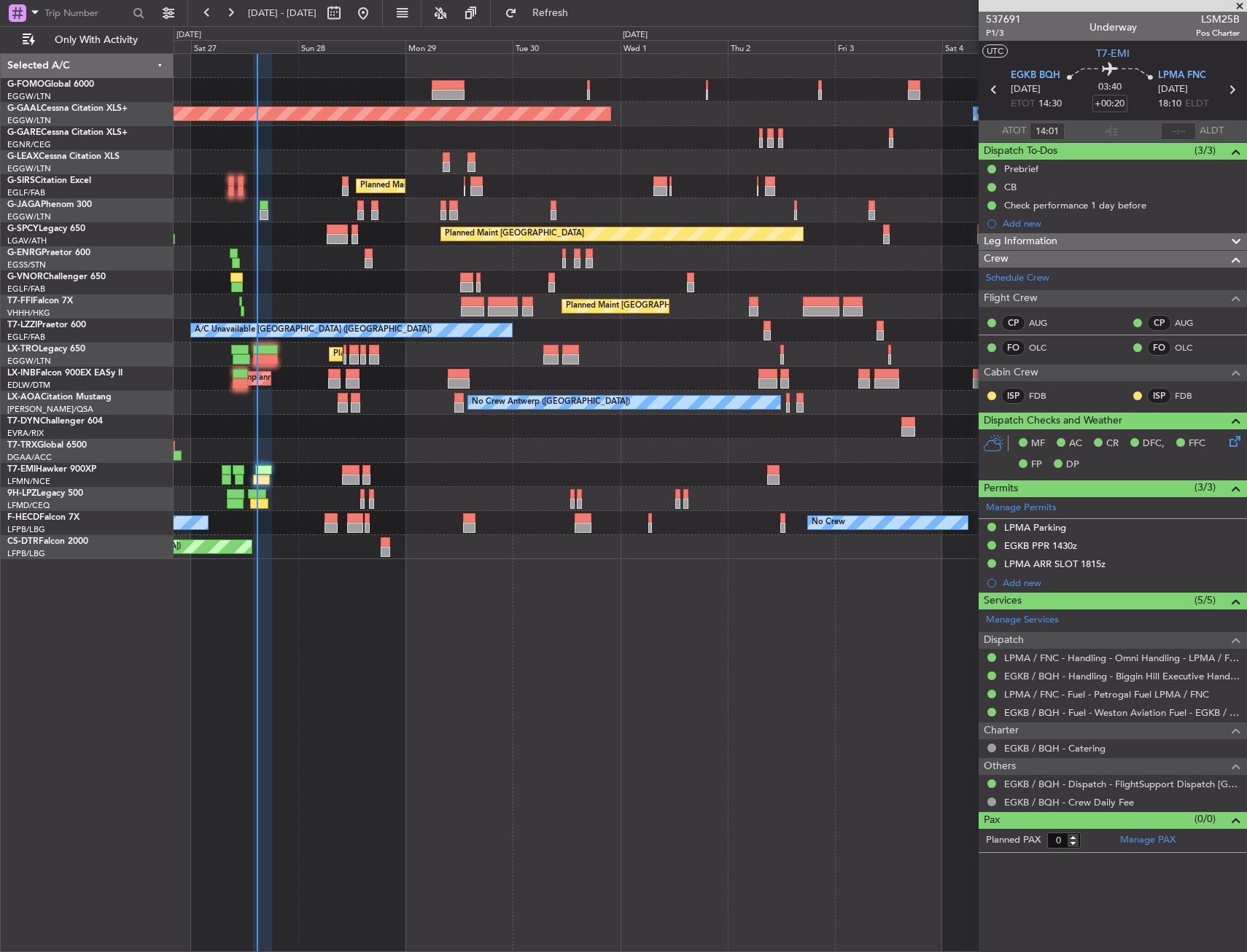
drag, startPoint x: 599, startPoint y: 18, endPoint x: 584, endPoint y: 25, distance: 16.6
click at [581, 18] on span "Refresh" at bounding box center [550, 13] width 61 height 10
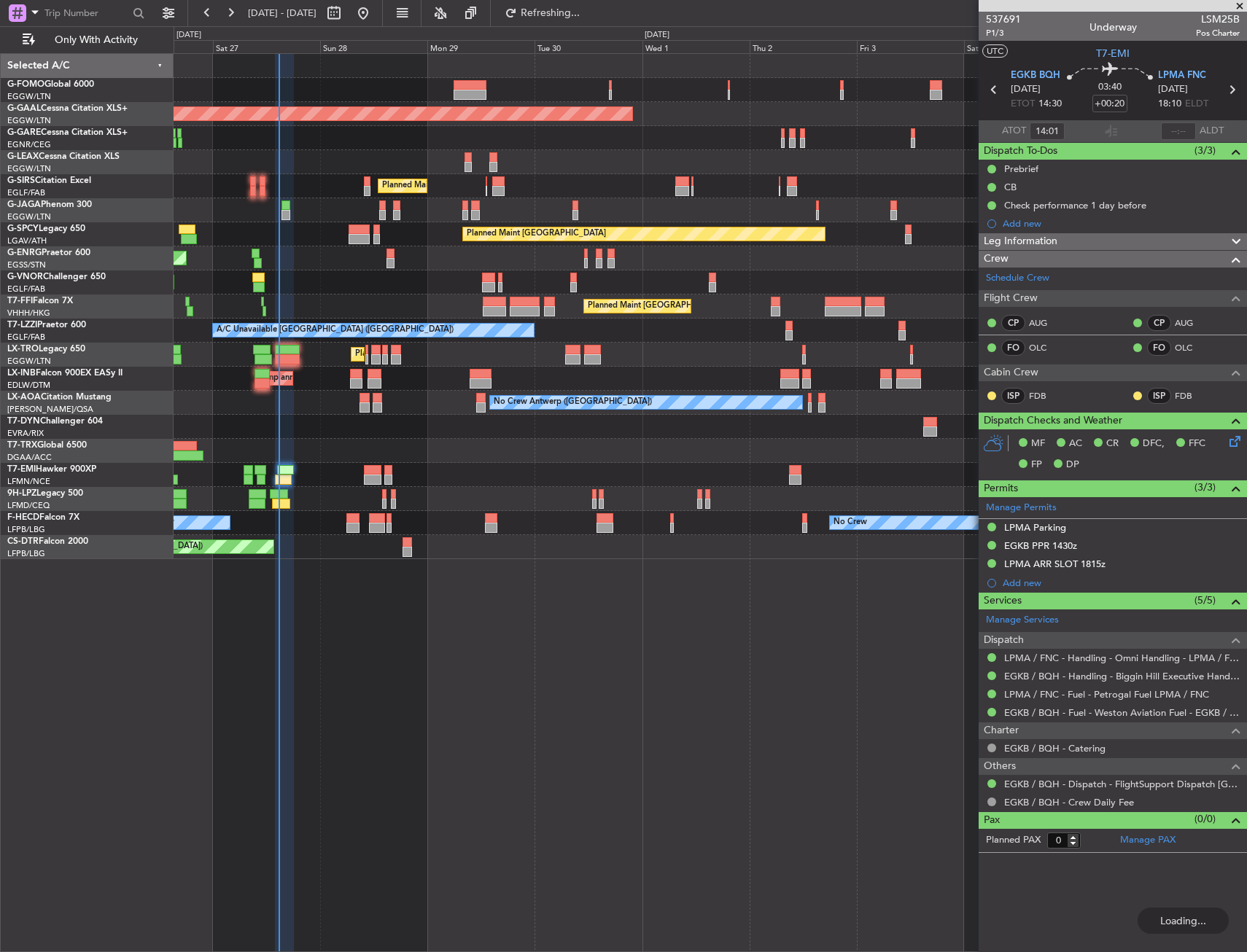
click at [253, 238] on div "Planned Maint [GEOGRAPHIC_DATA] ([GEOGRAPHIC_DATA]) Planned [GEOGRAPHIC_DATA] O…" at bounding box center [710, 306] width 1073 height 505
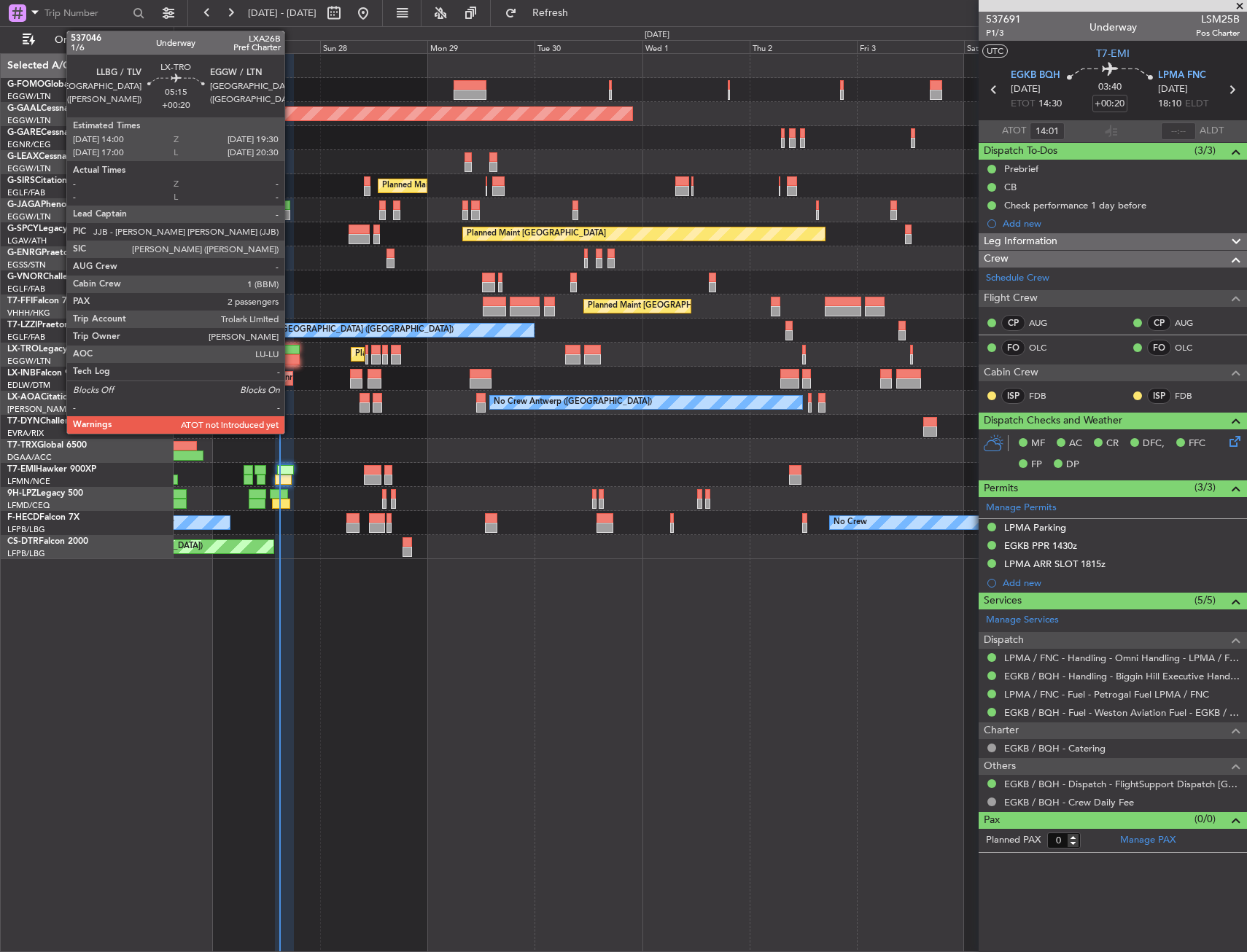
click at [291, 354] on div at bounding box center [287, 359] width 25 height 10
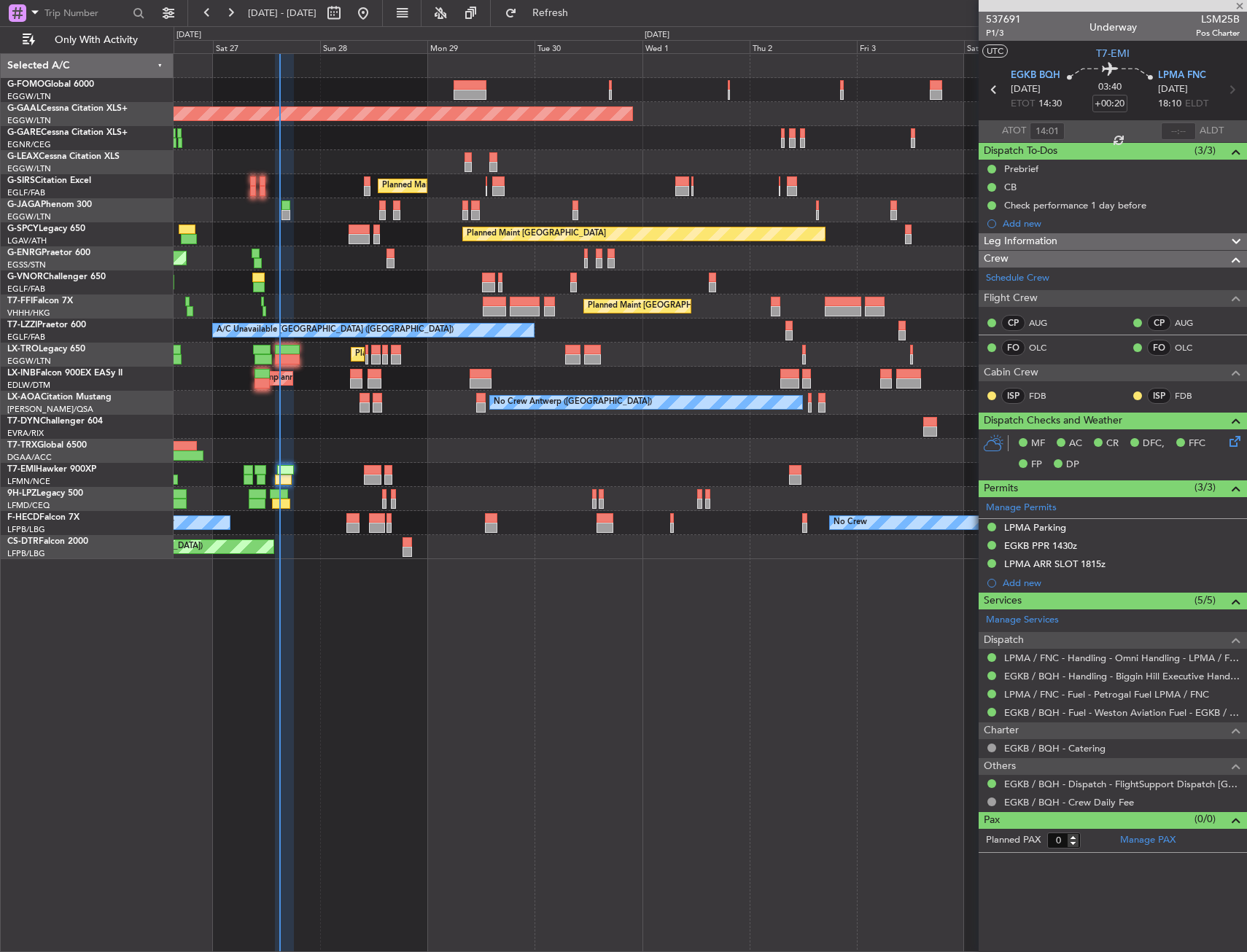
type input "2"
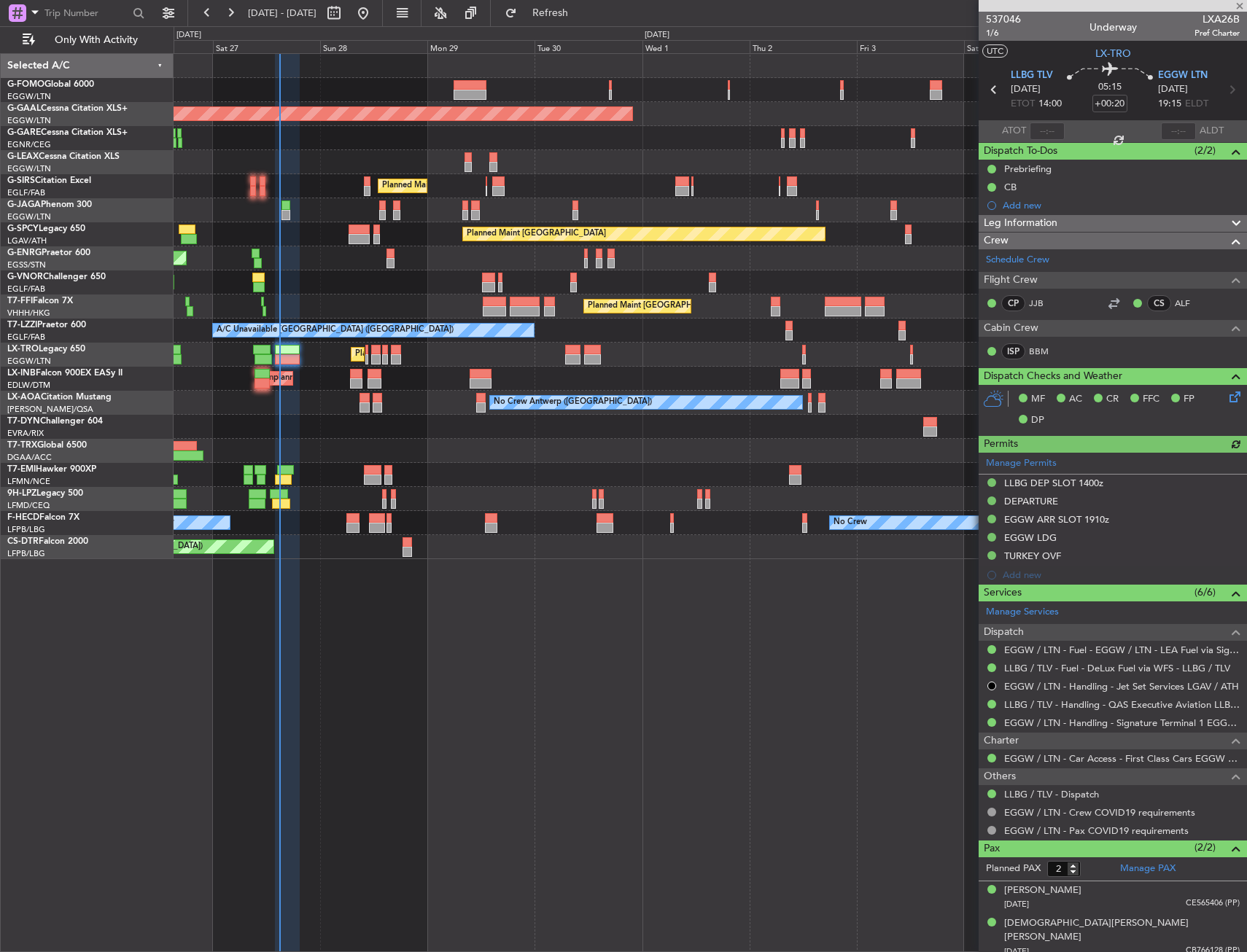
click at [1042, 125] on div at bounding box center [1047, 130] width 35 height 17
click at [1042, 132] on input "text" at bounding box center [1047, 130] width 35 height 17
click at [1079, 130] on section "ATOT 1456 ALDT" at bounding box center [1112, 131] width 268 height 22
type input "14:56"
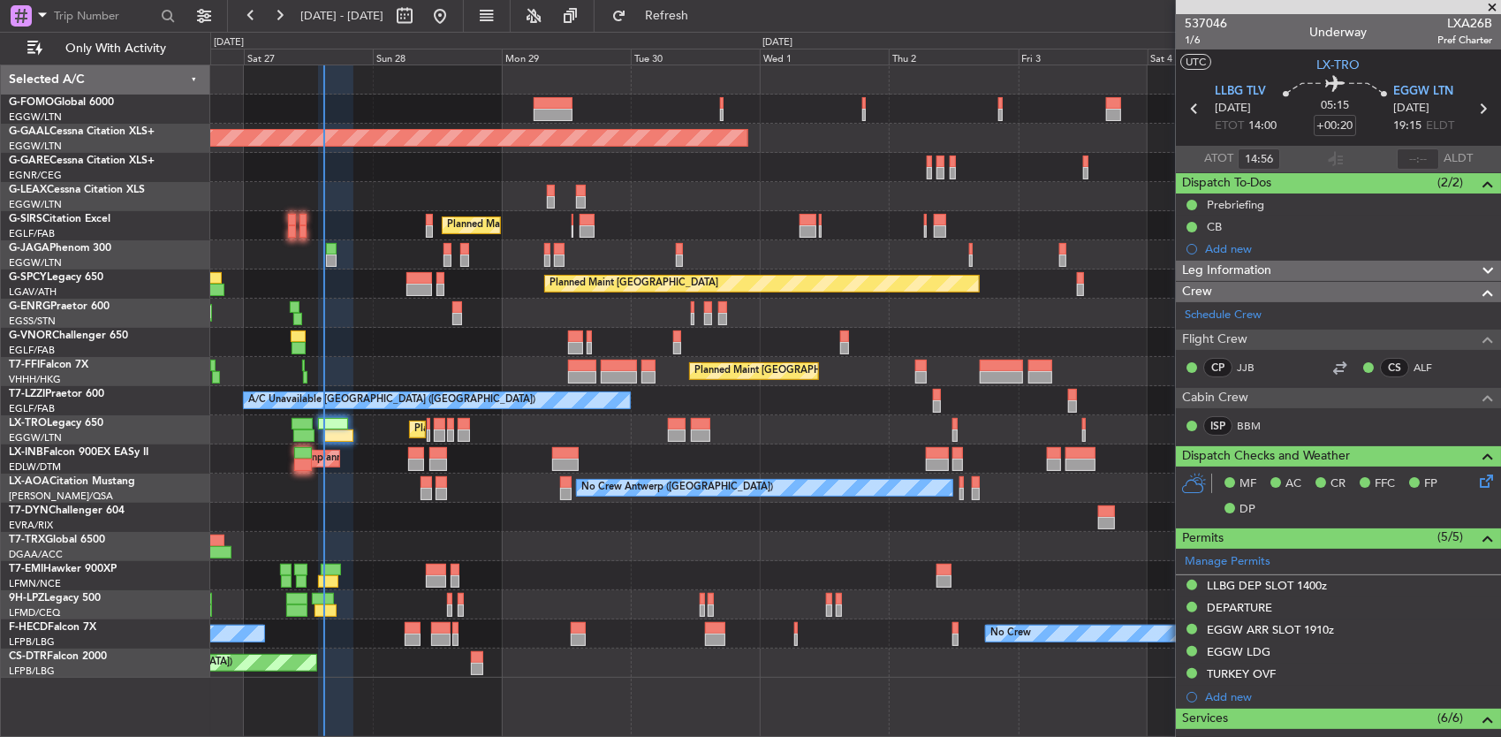
click at [485, 103] on div "Planned Maint [GEOGRAPHIC_DATA] ([GEOGRAPHIC_DATA])" at bounding box center [855, 109] width 1291 height 29
click at [566, 109] on div at bounding box center [554, 115] width 40 height 12
type input "+00:35"
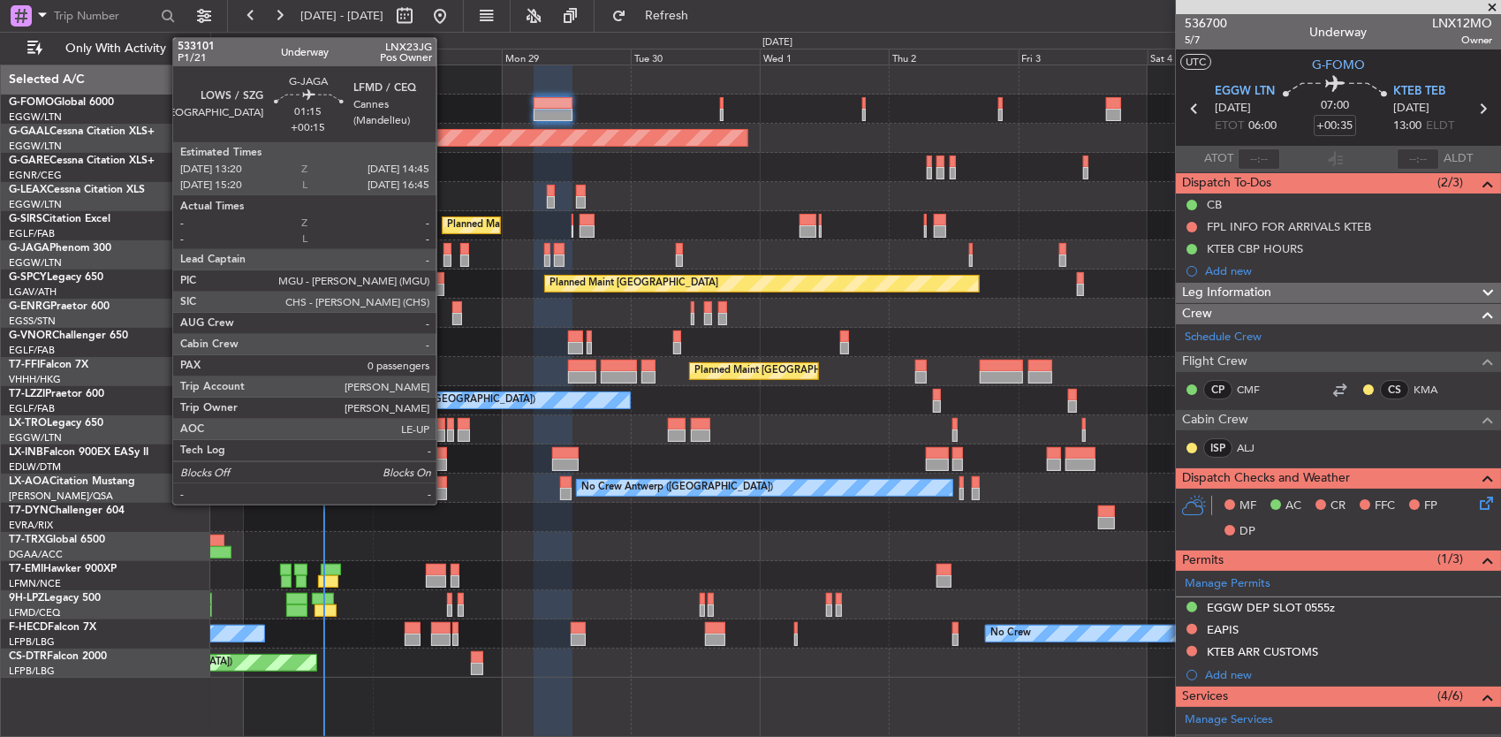
click at [445, 249] on div at bounding box center [448, 249] width 8 height 12
type input "+00:15"
type input "0"
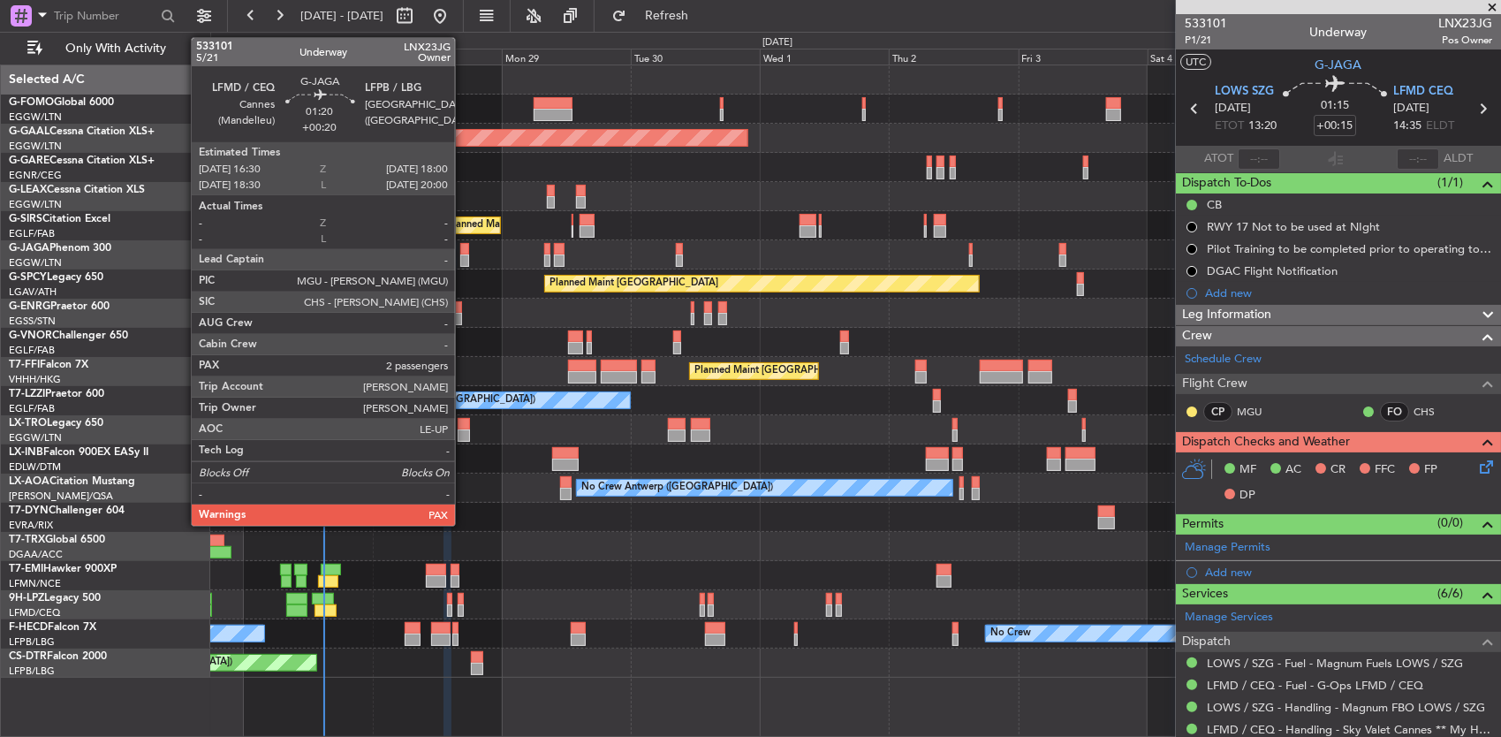
click at [464, 246] on div at bounding box center [464, 249] width 9 height 12
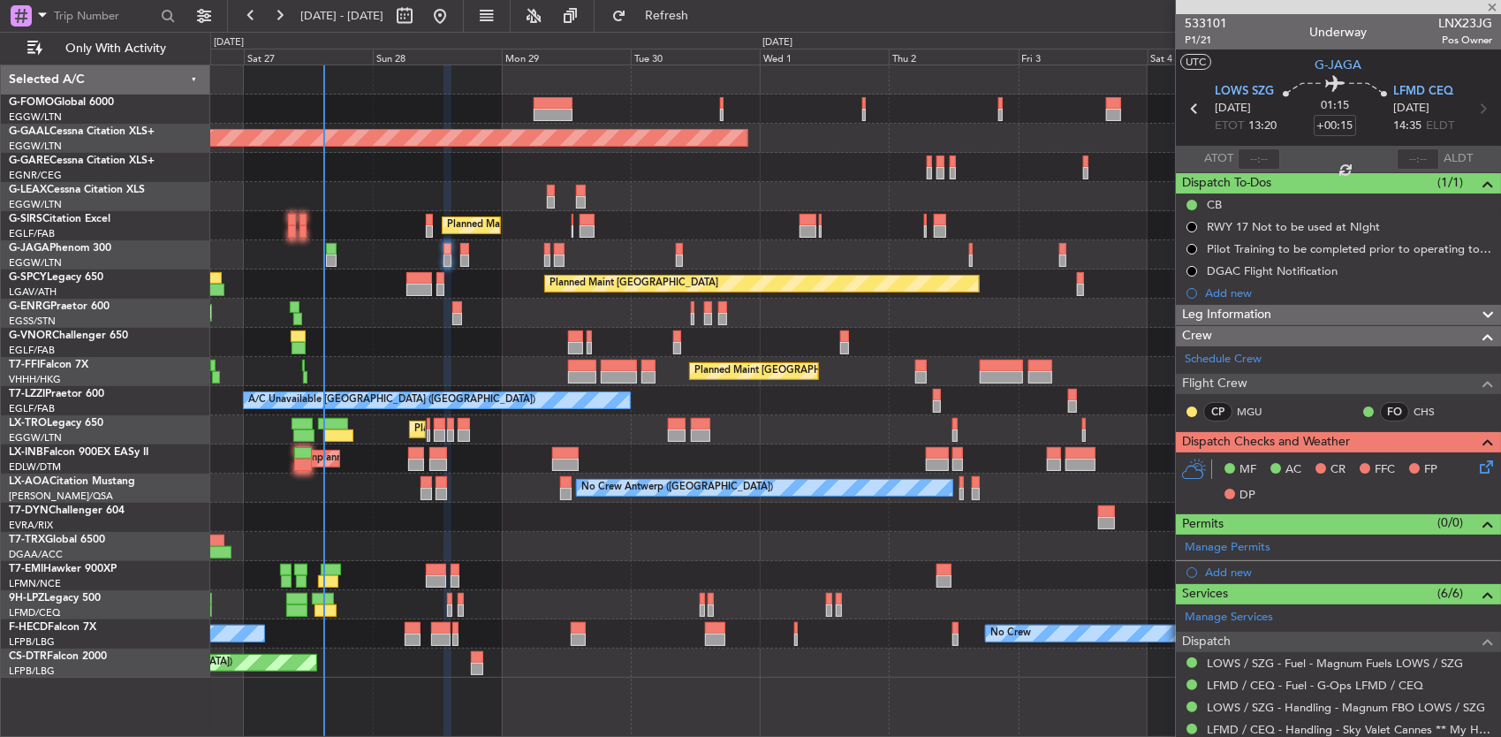
type input "+00:20"
type input "2"
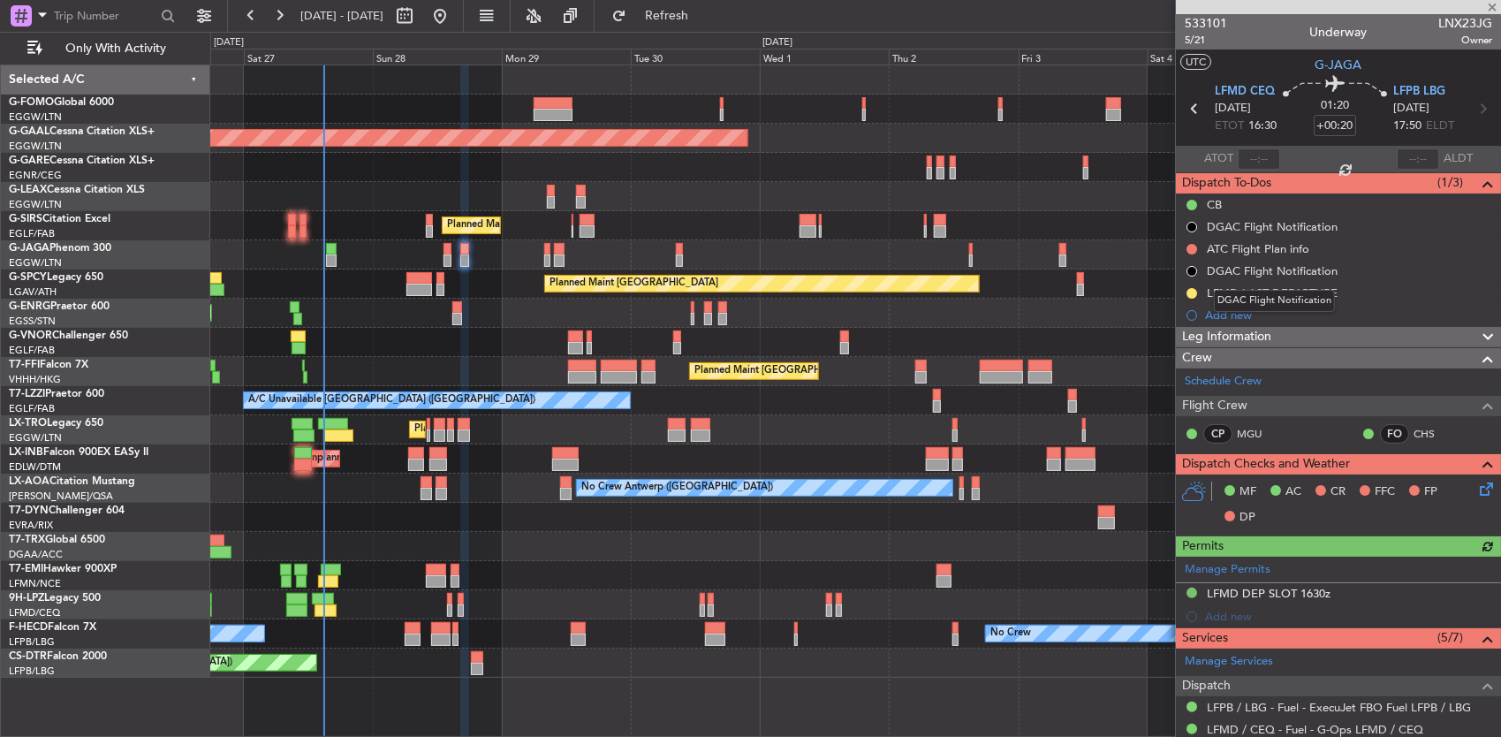
click at [1260, 297] on div "DGAC Flight Notification" at bounding box center [1274, 301] width 121 height 22
click at [1269, 296] on div "LFMD LAST DEPARTURE" at bounding box center [1272, 292] width 131 height 15
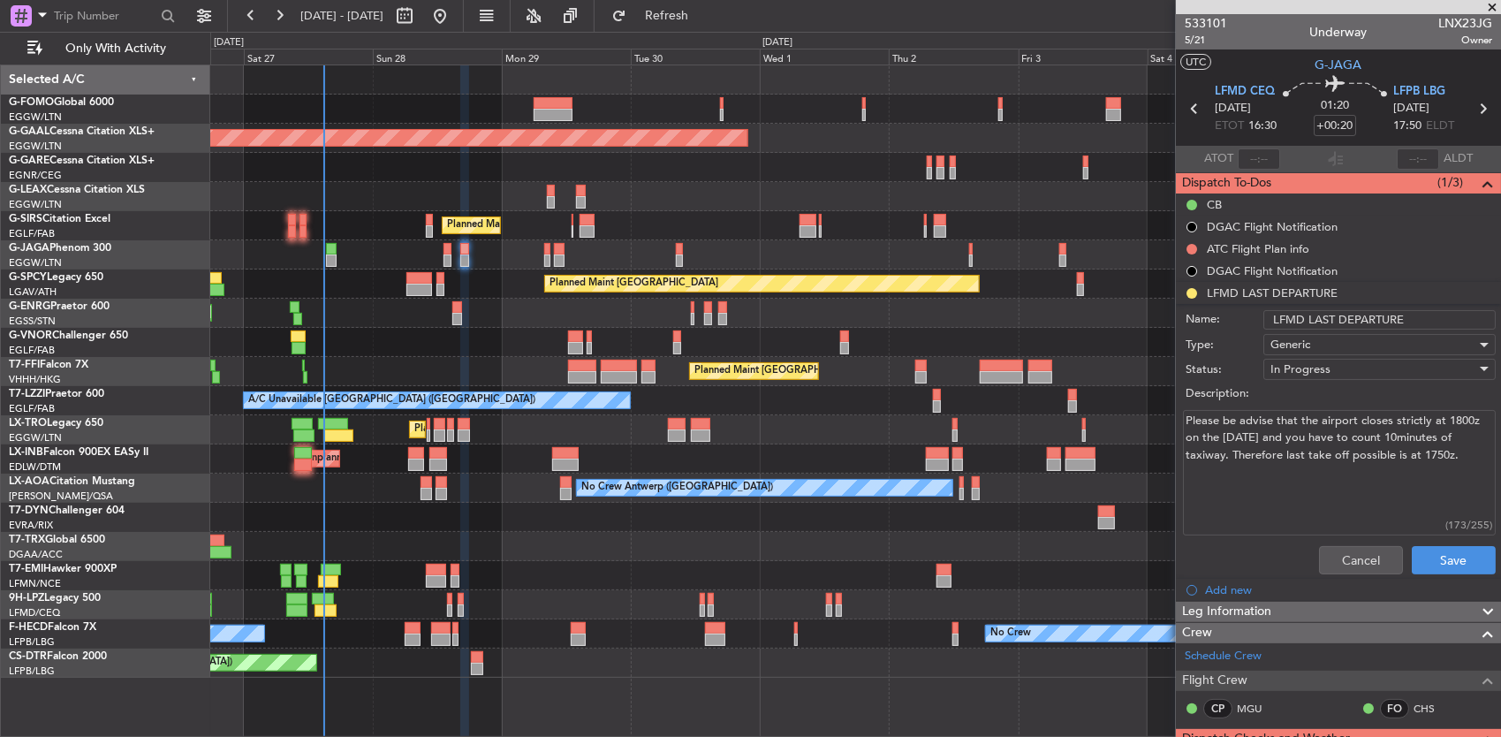
click at [1327, 483] on textarea "Please be advise that the airport closes strictly at 1800z on the 28th of Septe…" at bounding box center [1339, 473] width 313 height 126
click at [1339, 564] on button "Cancel" at bounding box center [1361, 560] width 84 height 28
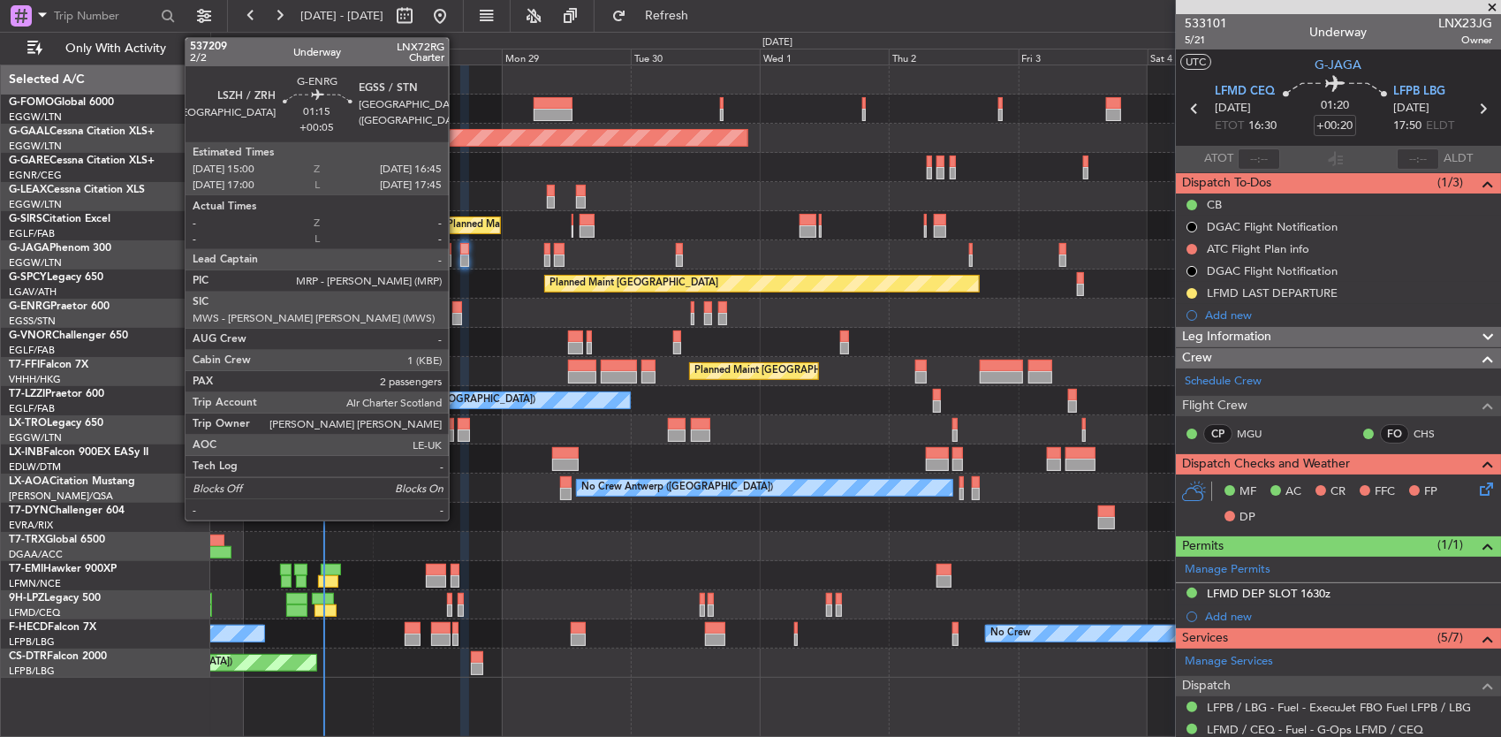
click at [458, 316] on div at bounding box center [457, 319] width 10 height 12
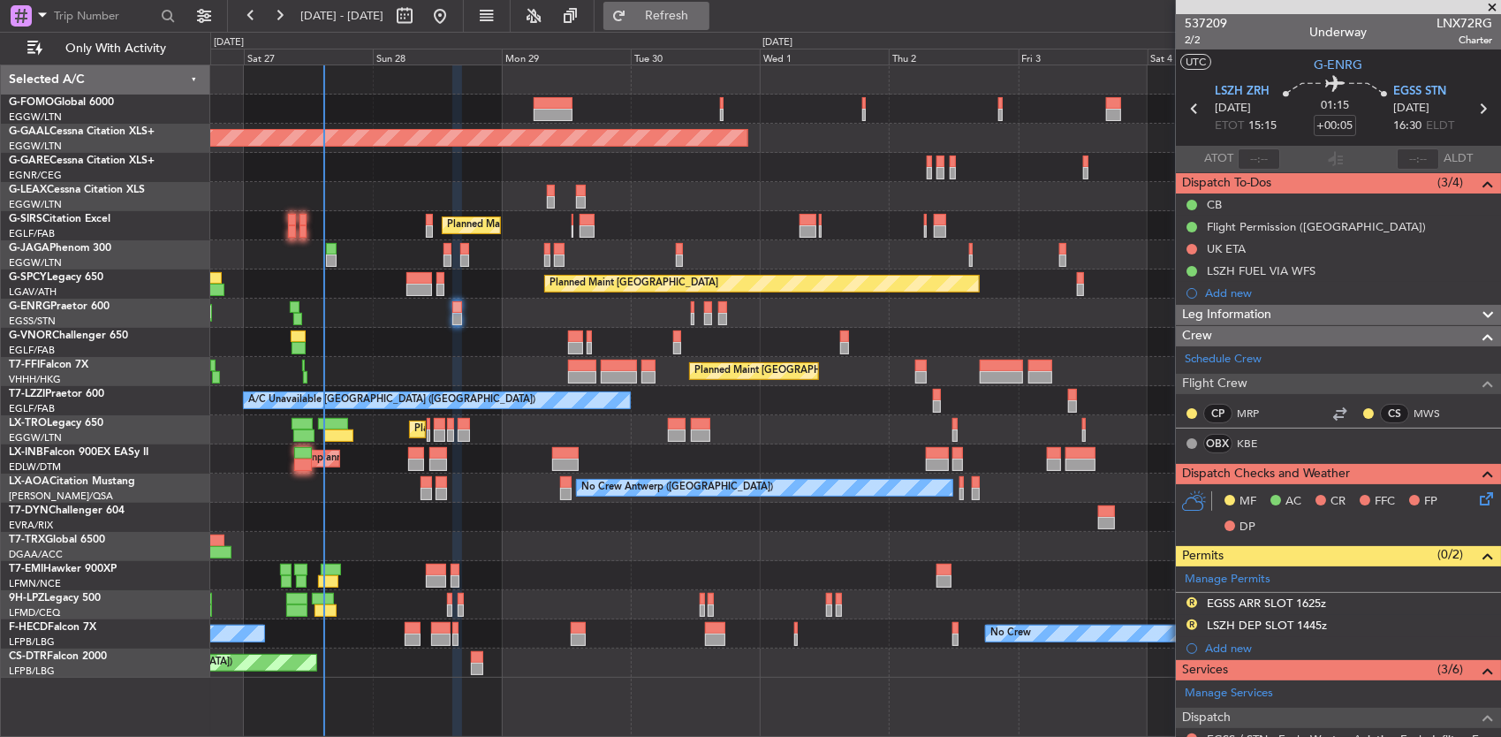
click at [704, 22] on span "Refresh" at bounding box center [667, 16] width 74 height 12
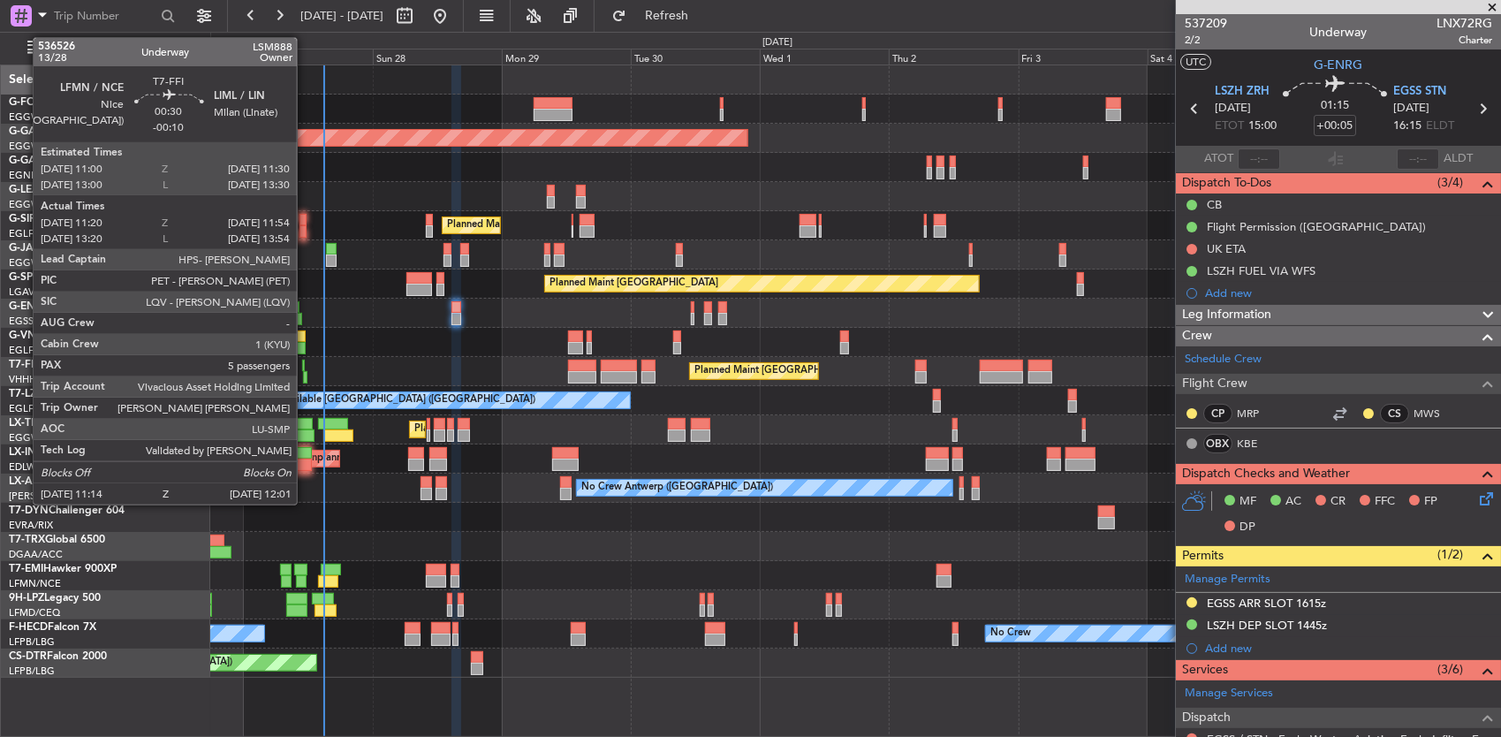
click at [306, 373] on div at bounding box center [305, 377] width 4 height 12
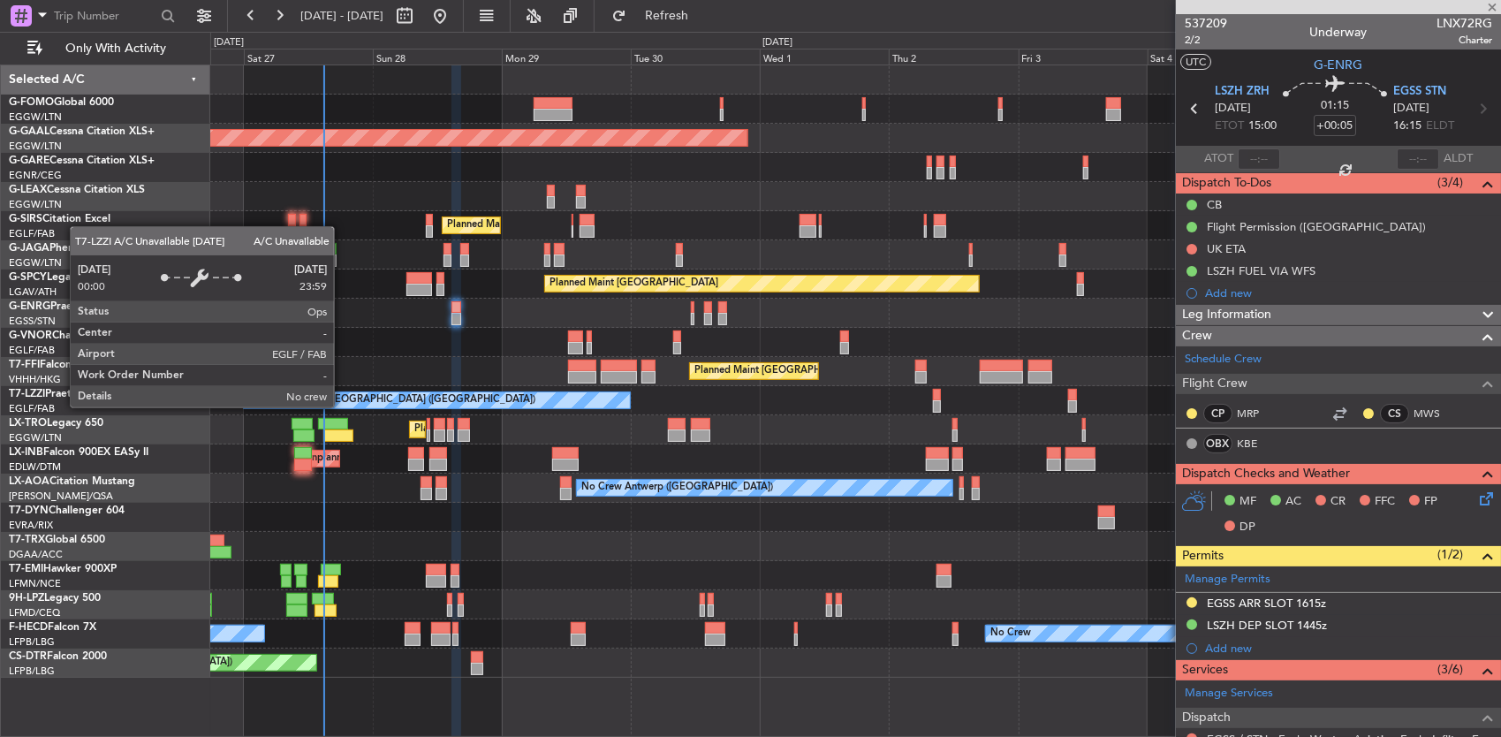
type input "-00:10"
type input "11:20"
type input "11:54"
type input "5"
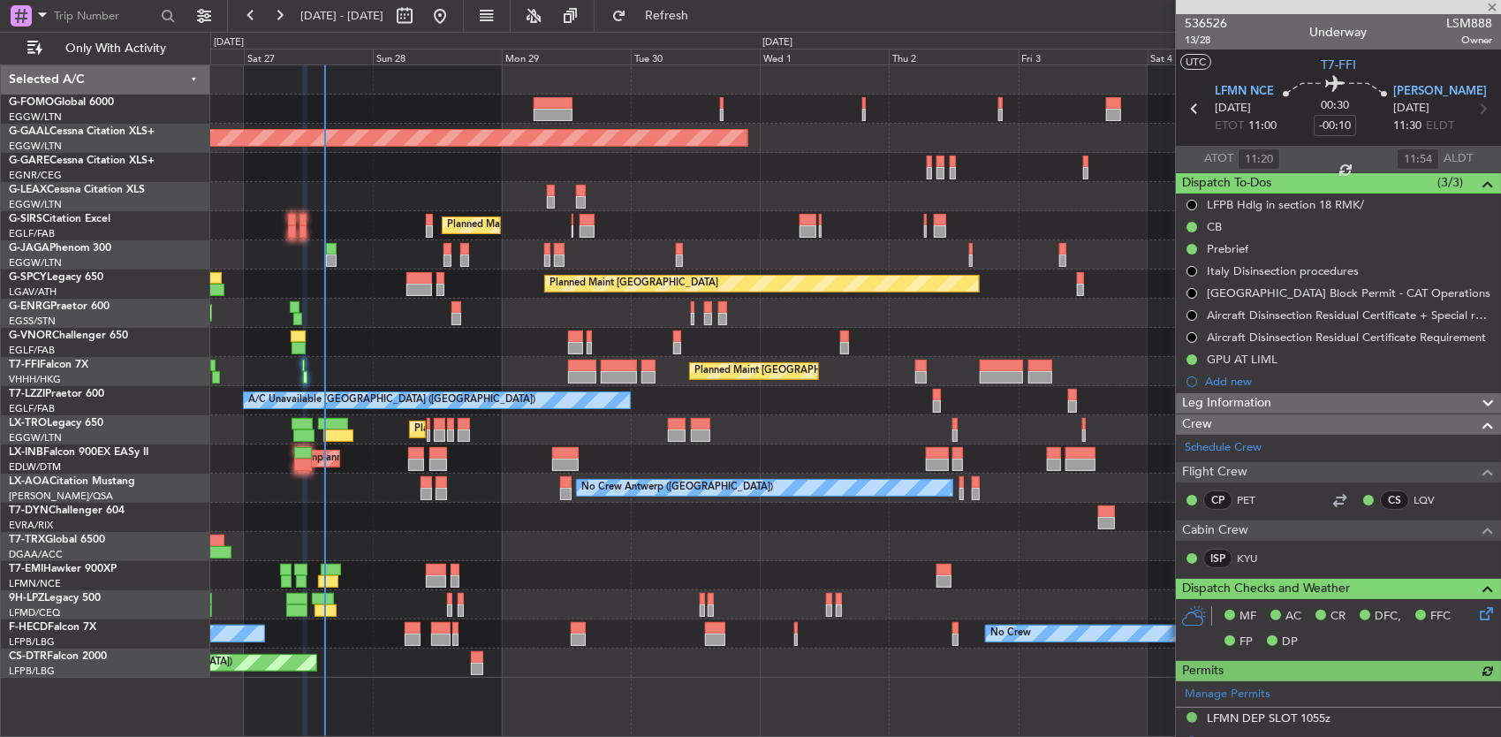
click at [468, 338] on div "Planned Maint [GEOGRAPHIC_DATA] ([GEOGRAPHIC_DATA])" at bounding box center [855, 342] width 1291 height 29
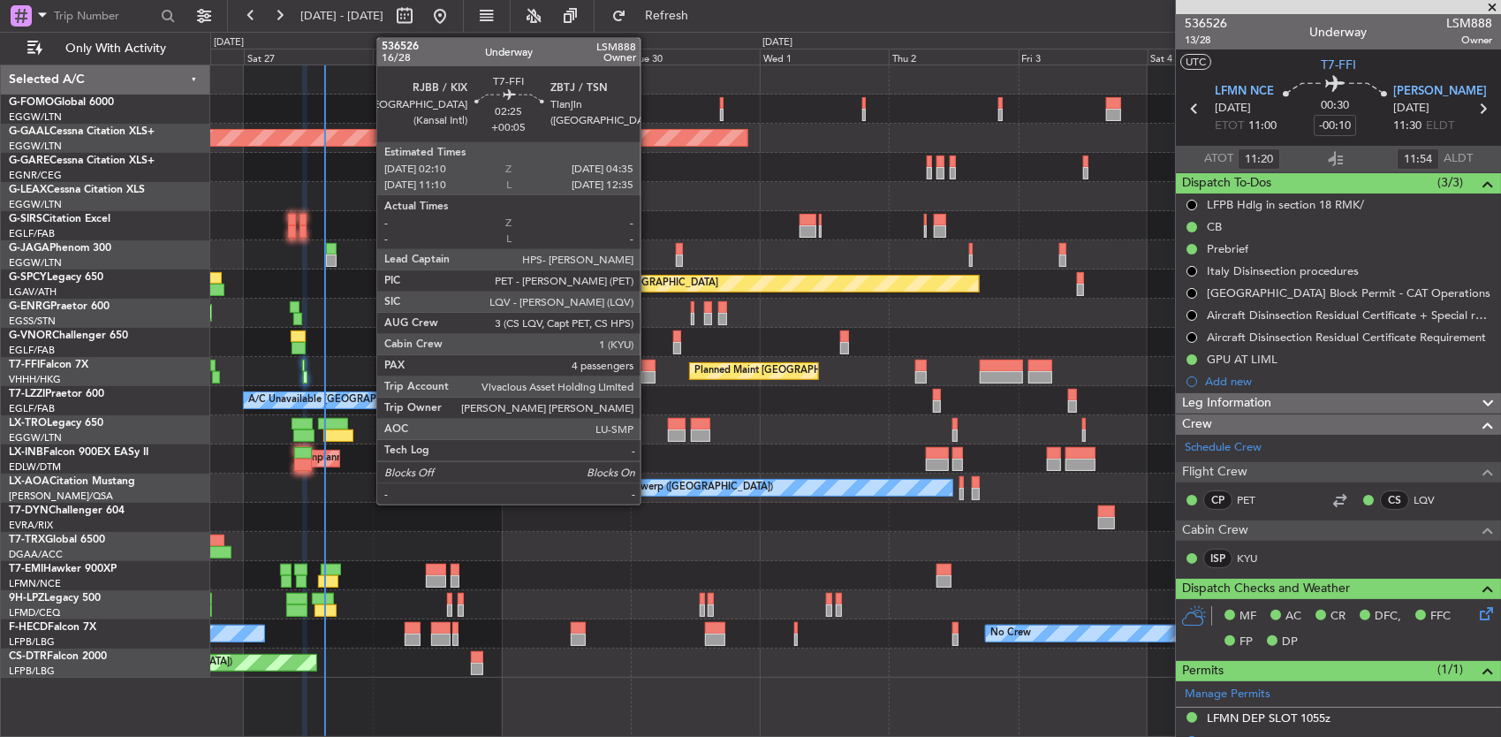
click at [649, 366] on div at bounding box center [647, 366] width 13 height 12
type input "+00:05"
type input "4"
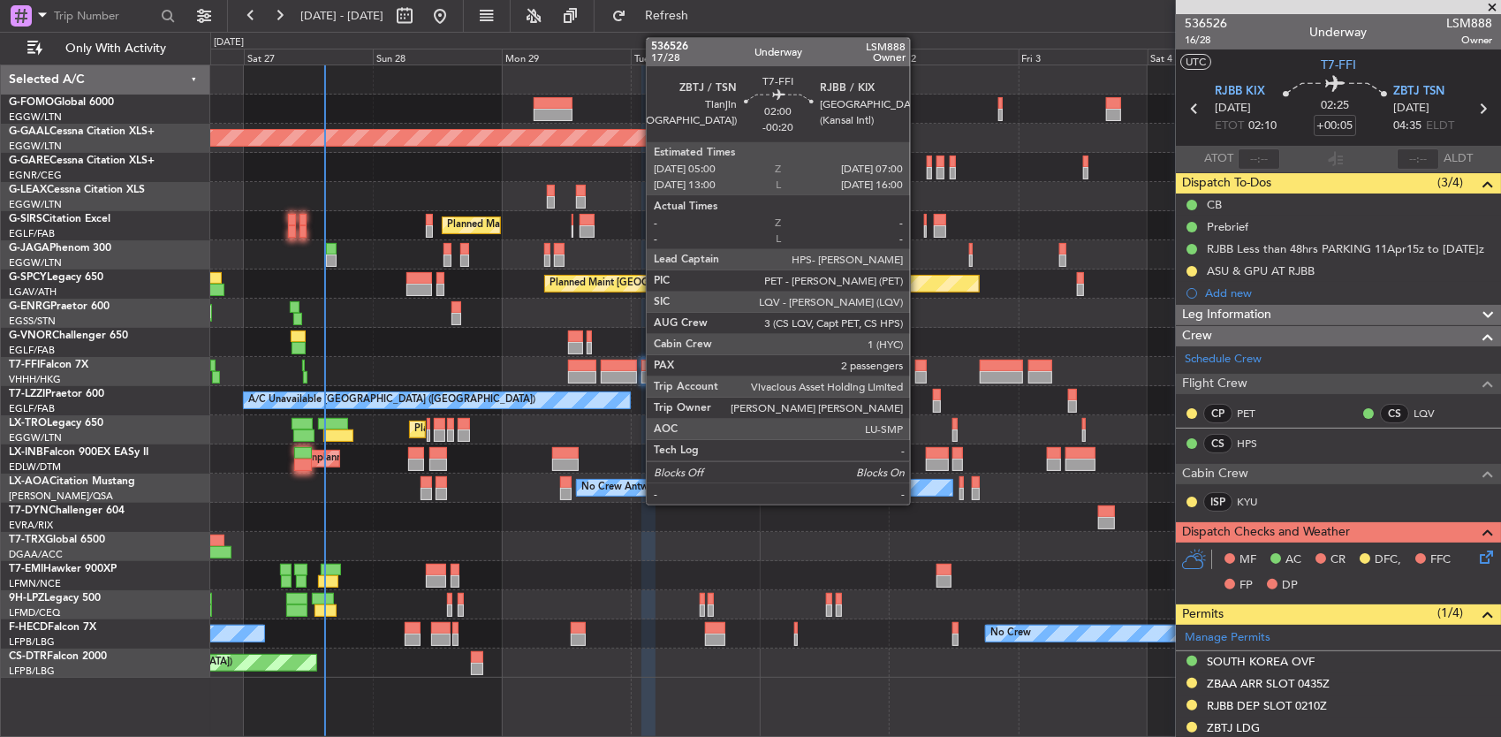
click at [919, 371] on div at bounding box center [920, 377] width 11 height 12
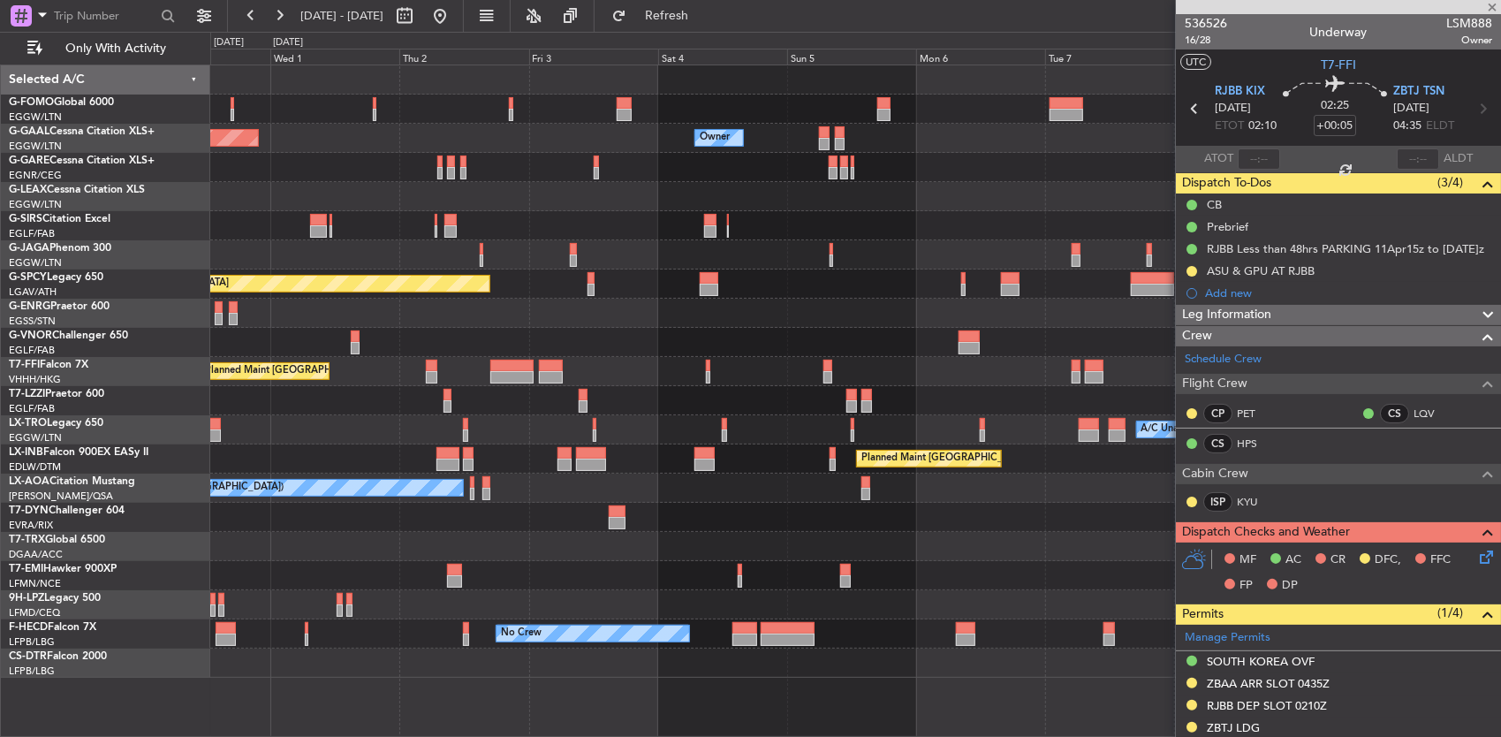
click at [456, 350] on div "Owner Planned Maint Dusseldorf Owner Owner Planned Maint London (Luton) Planned…" at bounding box center [855, 371] width 1291 height 612
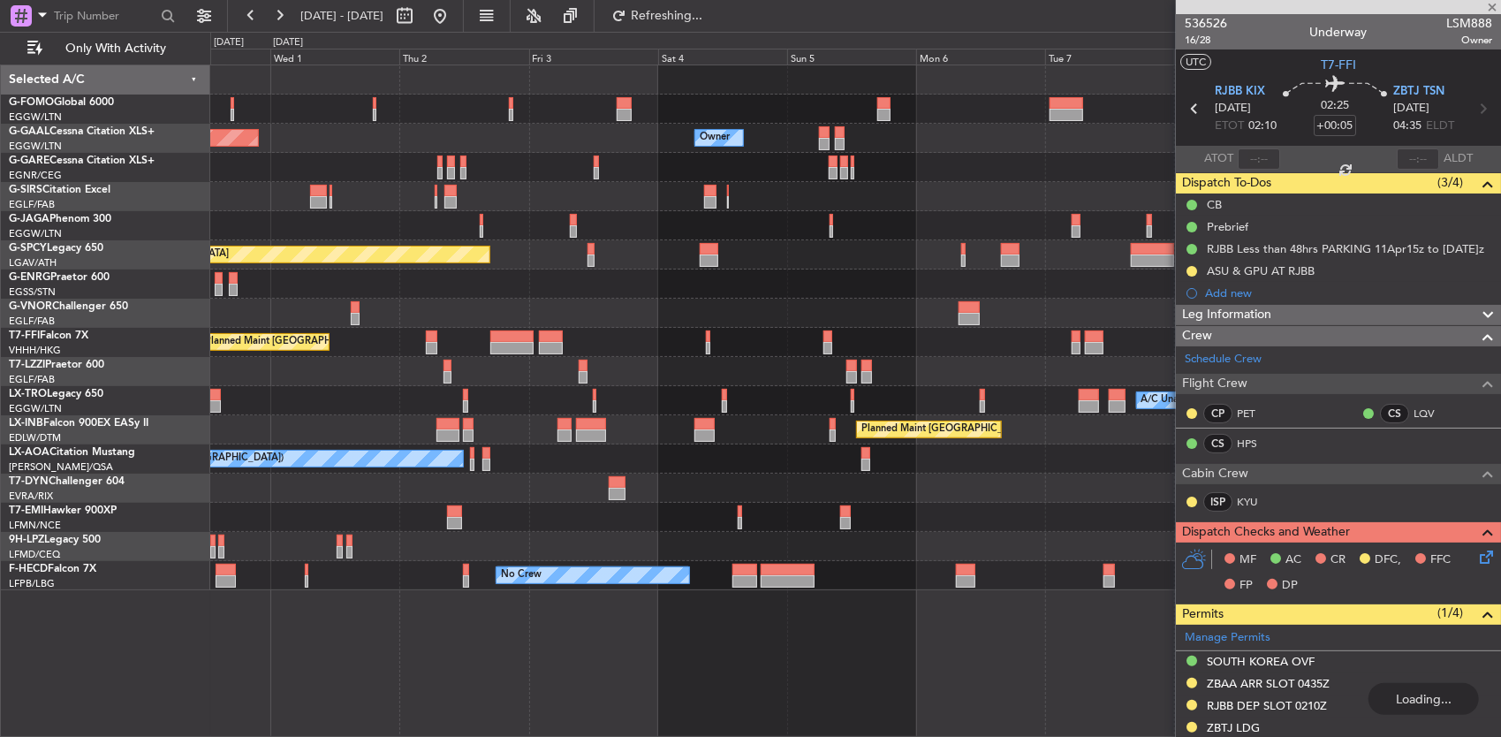
type input "-00:20"
type input "2"
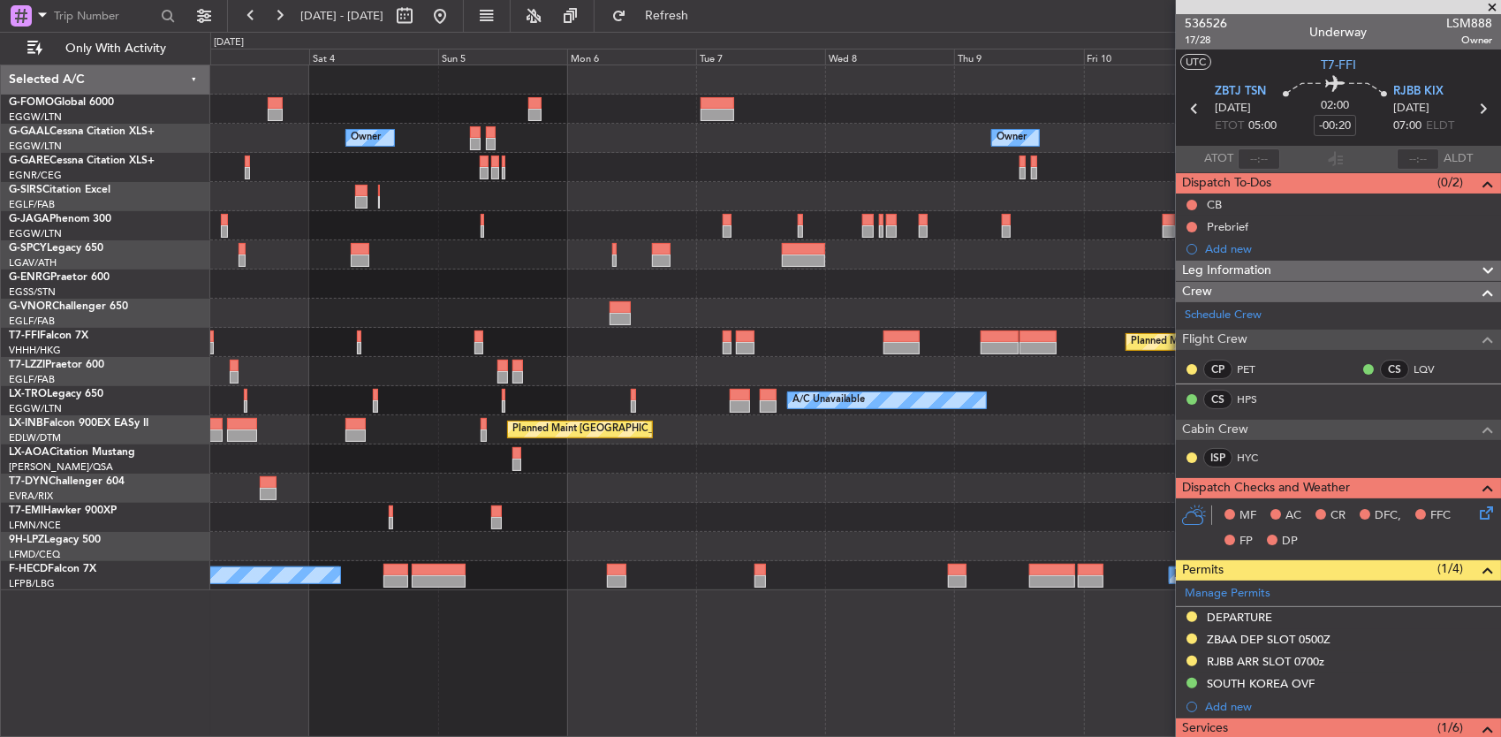
click at [208, 357] on div "Owner Owner Owner Owner Planned Maint Dusseldorf Planned Maint Bremen Planned M…" at bounding box center [750, 384] width 1501 height 705
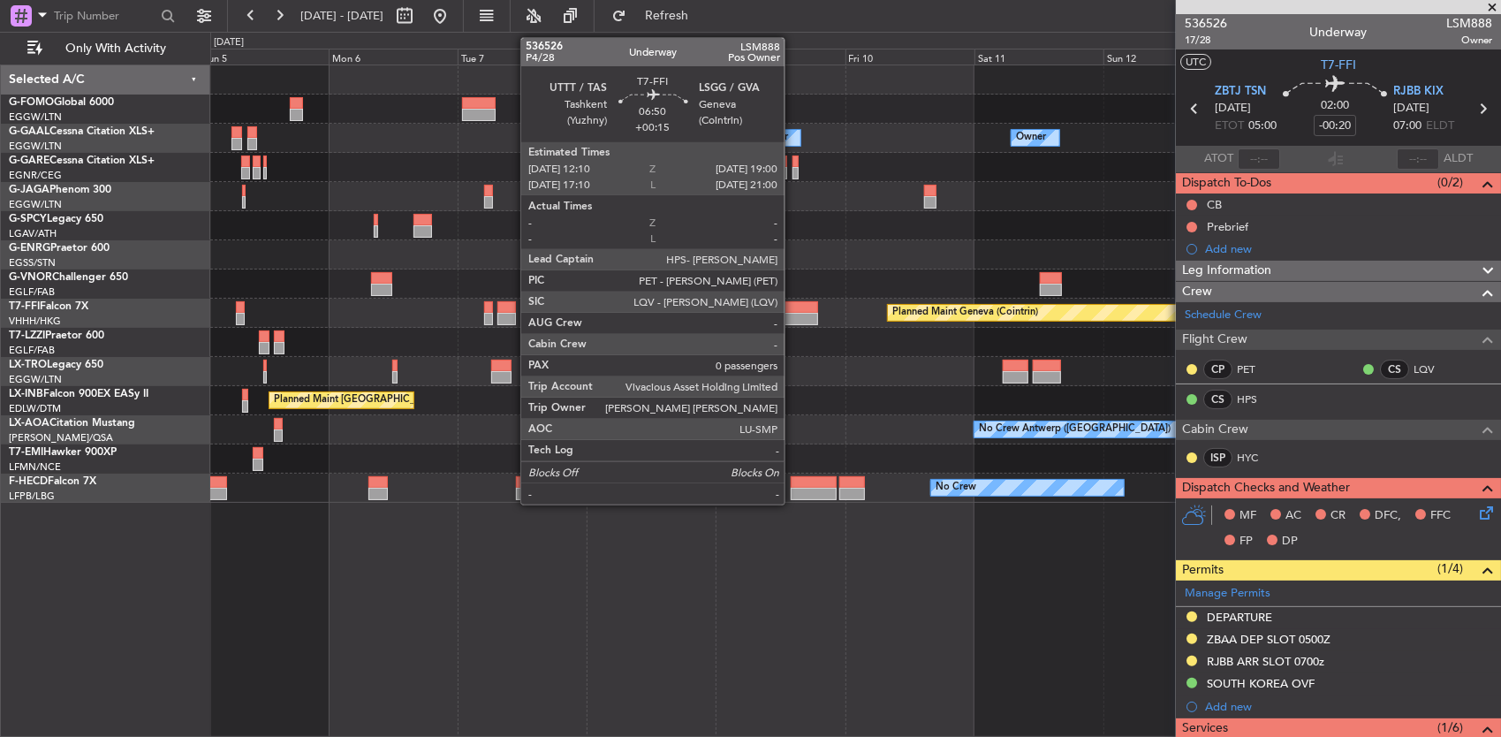
click at [990, 315] on div "Planned Maint Geneva (Cointrin)" at bounding box center [855, 313] width 1291 height 29
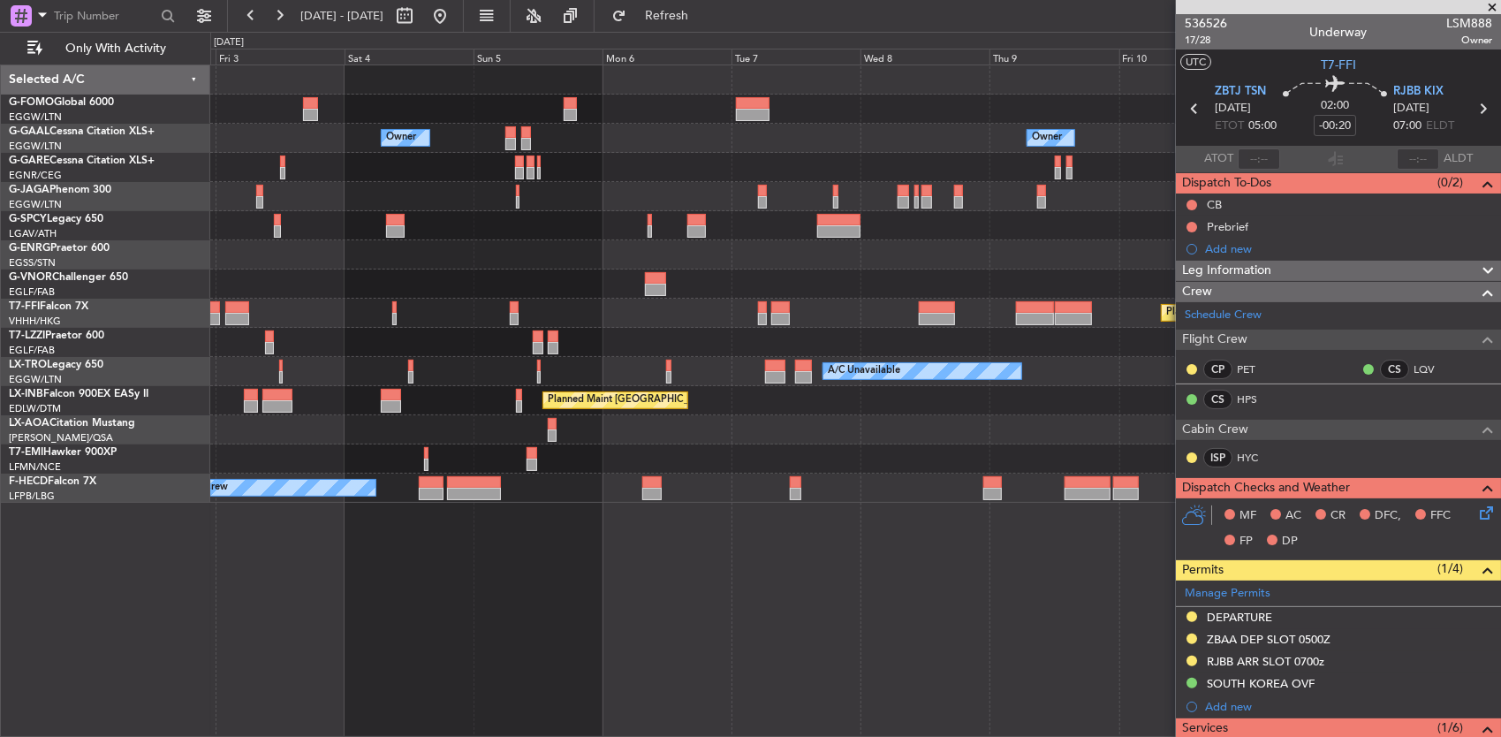
click at [644, 300] on div "Planned Maint Geneva (Cointrin) Planned Maint Beijing (Beijing Capital)" at bounding box center [855, 313] width 1291 height 29
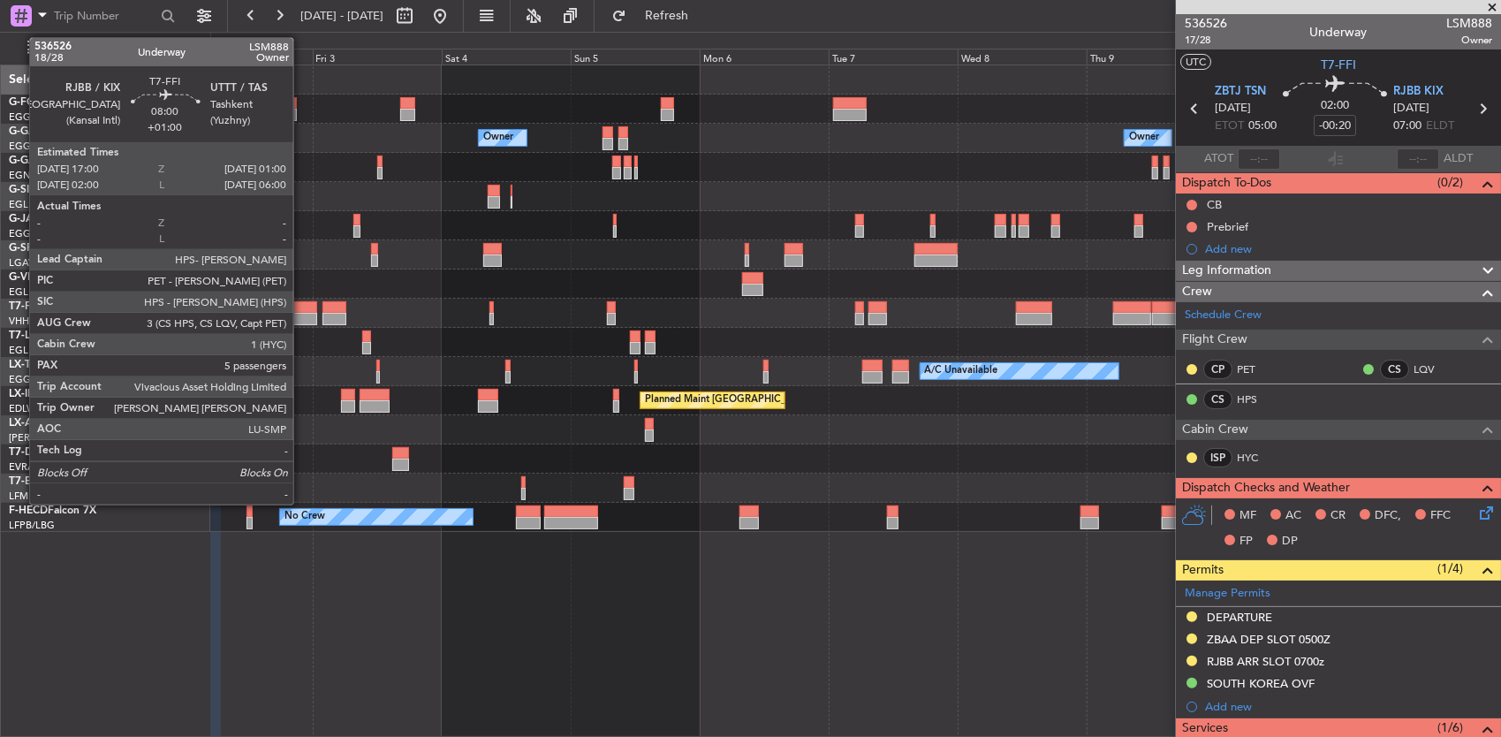
click at [302, 315] on div at bounding box center [295, 319] width 43 height 12
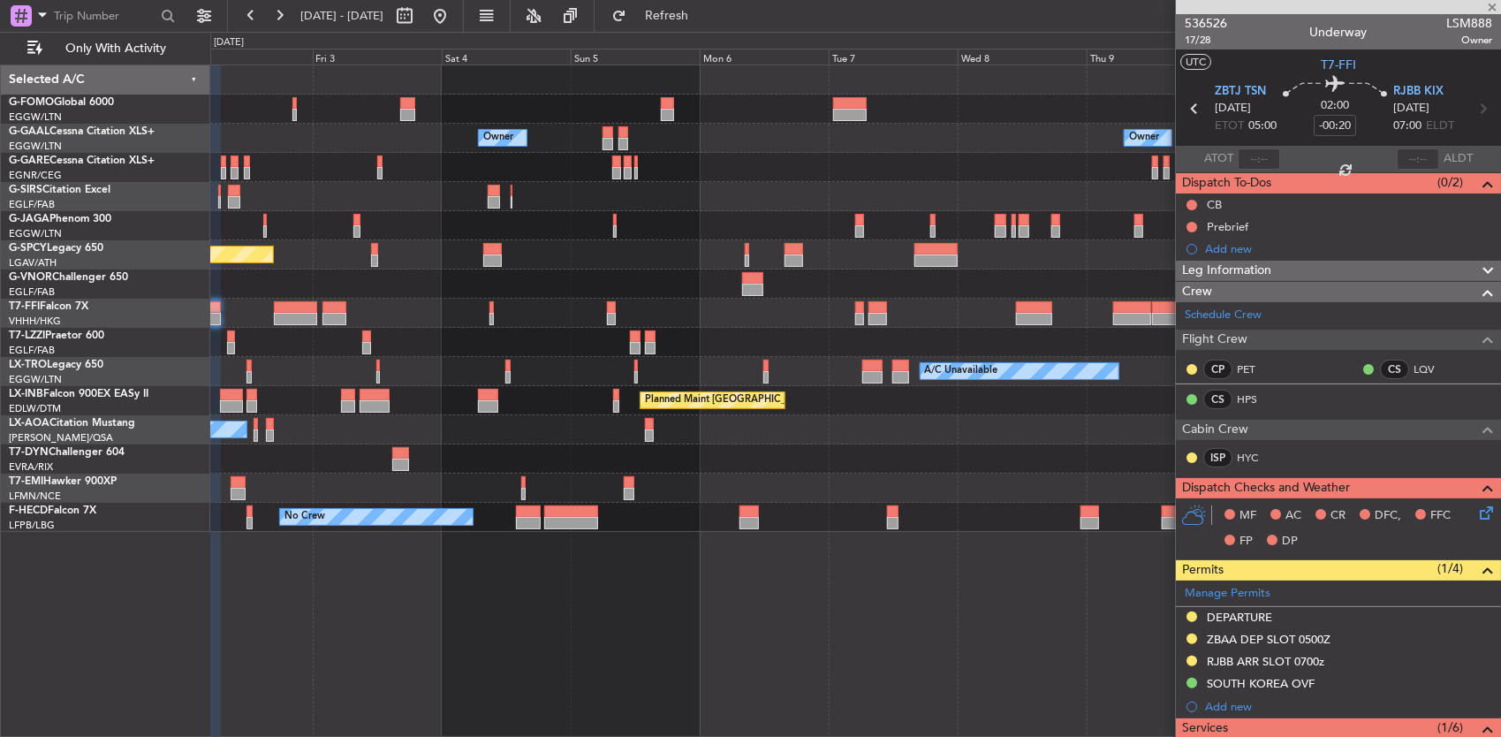
click at [285, 299] on div "Planned Maint Geneva (Cointrin) Planned Maint Beijing (Beijing Capital)" at bounding box center [855, 313] width 1291 height 29
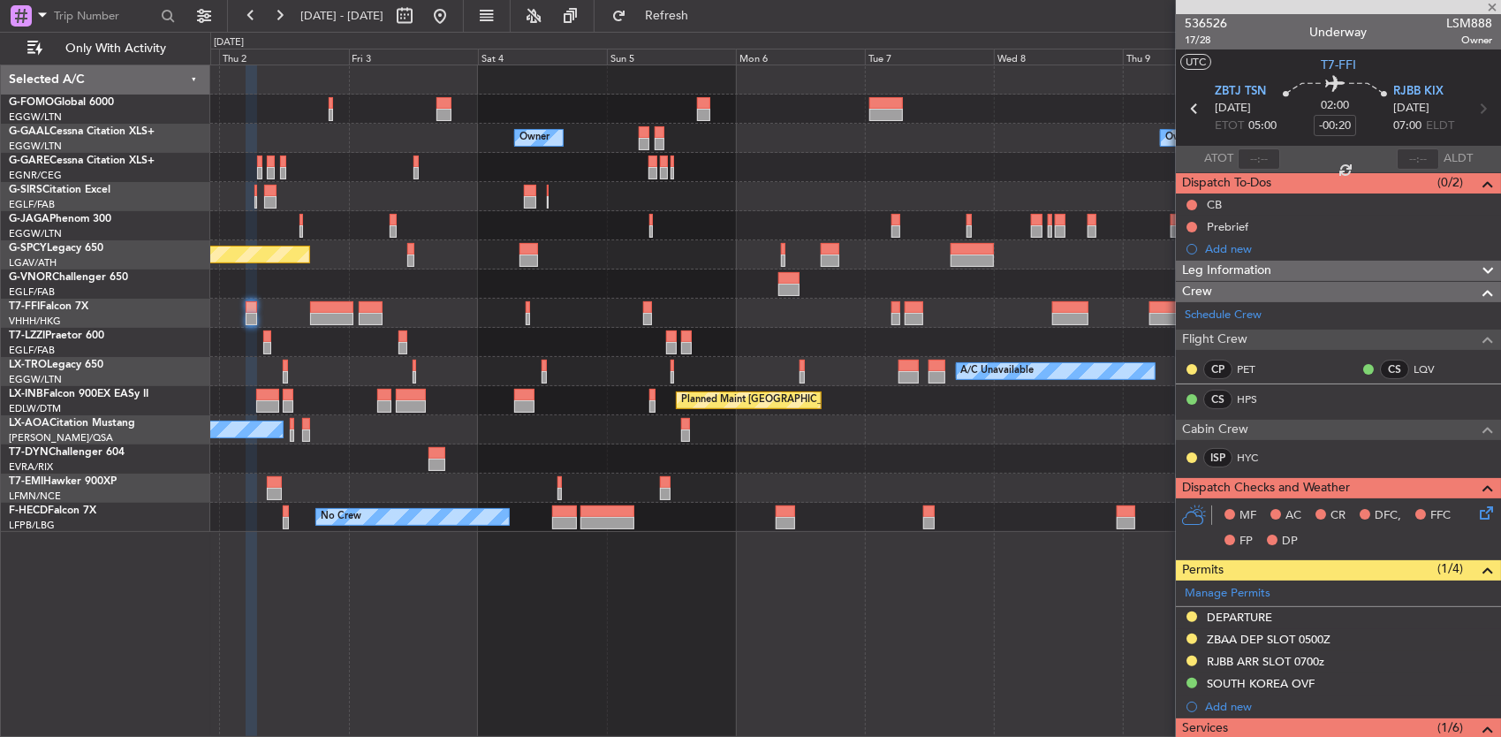
type input "+01:00"
type input "5"
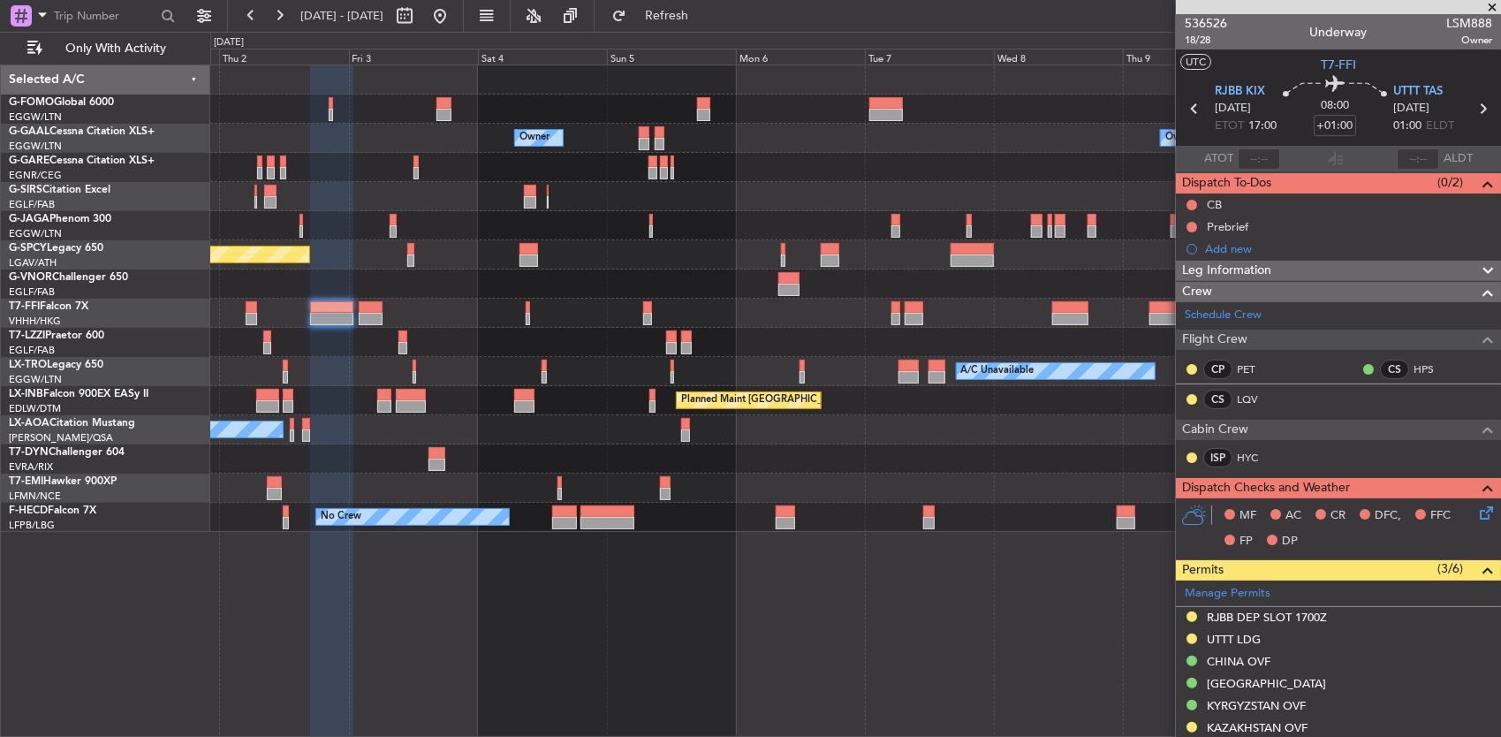
click at [446, 288] on div "Owner Owner Owner Planned Maint Dusseldorf Planned Maint Bremen Planned Maint G…" at bounding box center [855, 298] width 1291 height 467
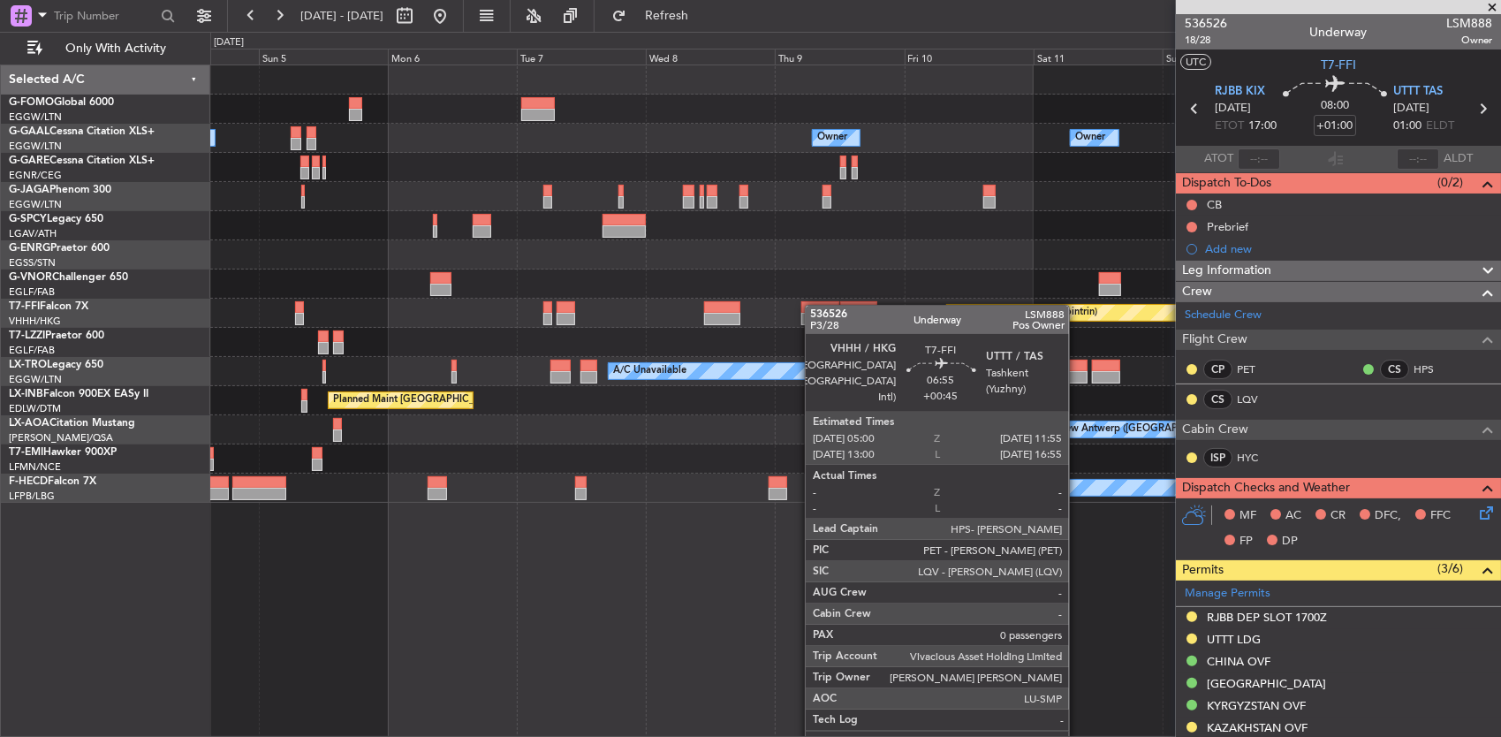
click at [814, 305] on div at bounding box center [820, 307] width 38 height 12
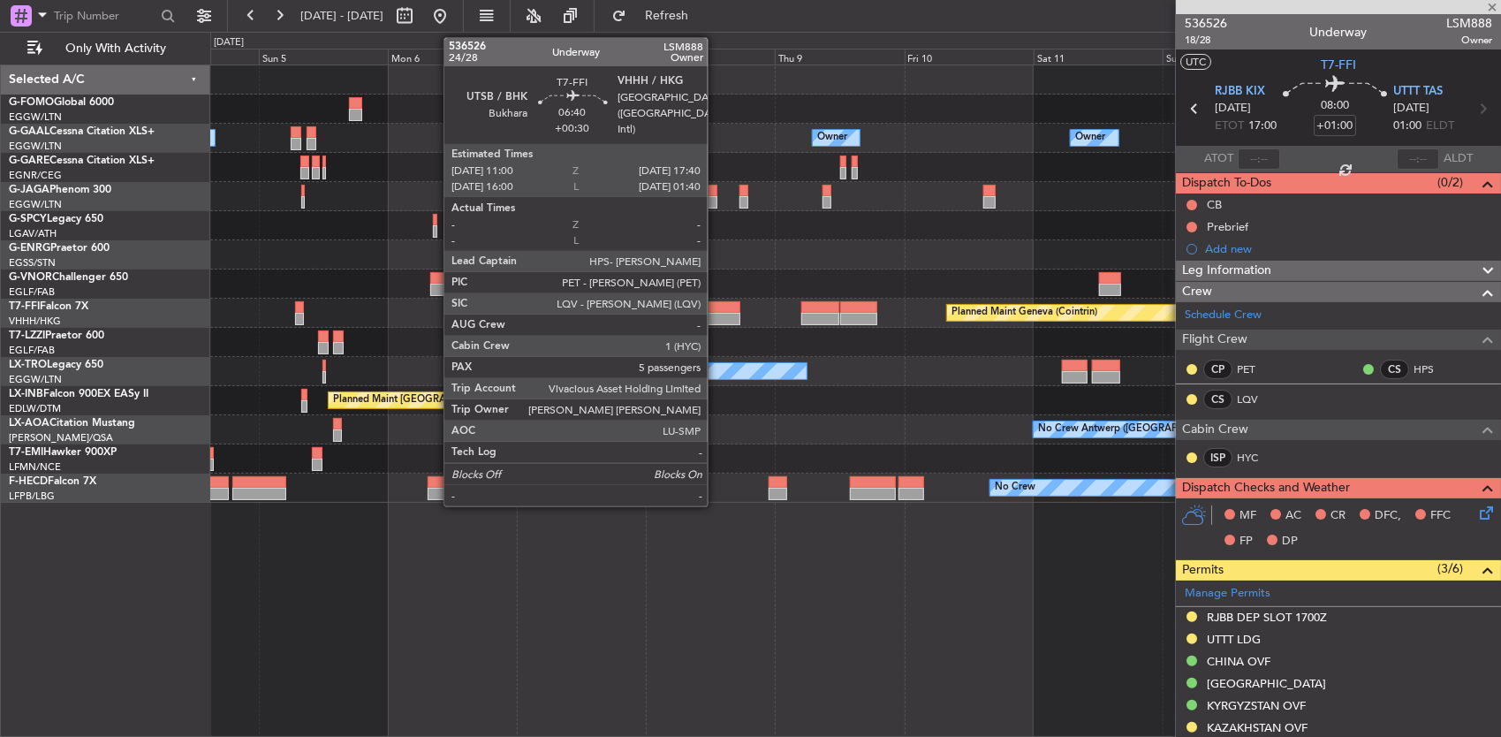
type input "+00:45"
type input "0"
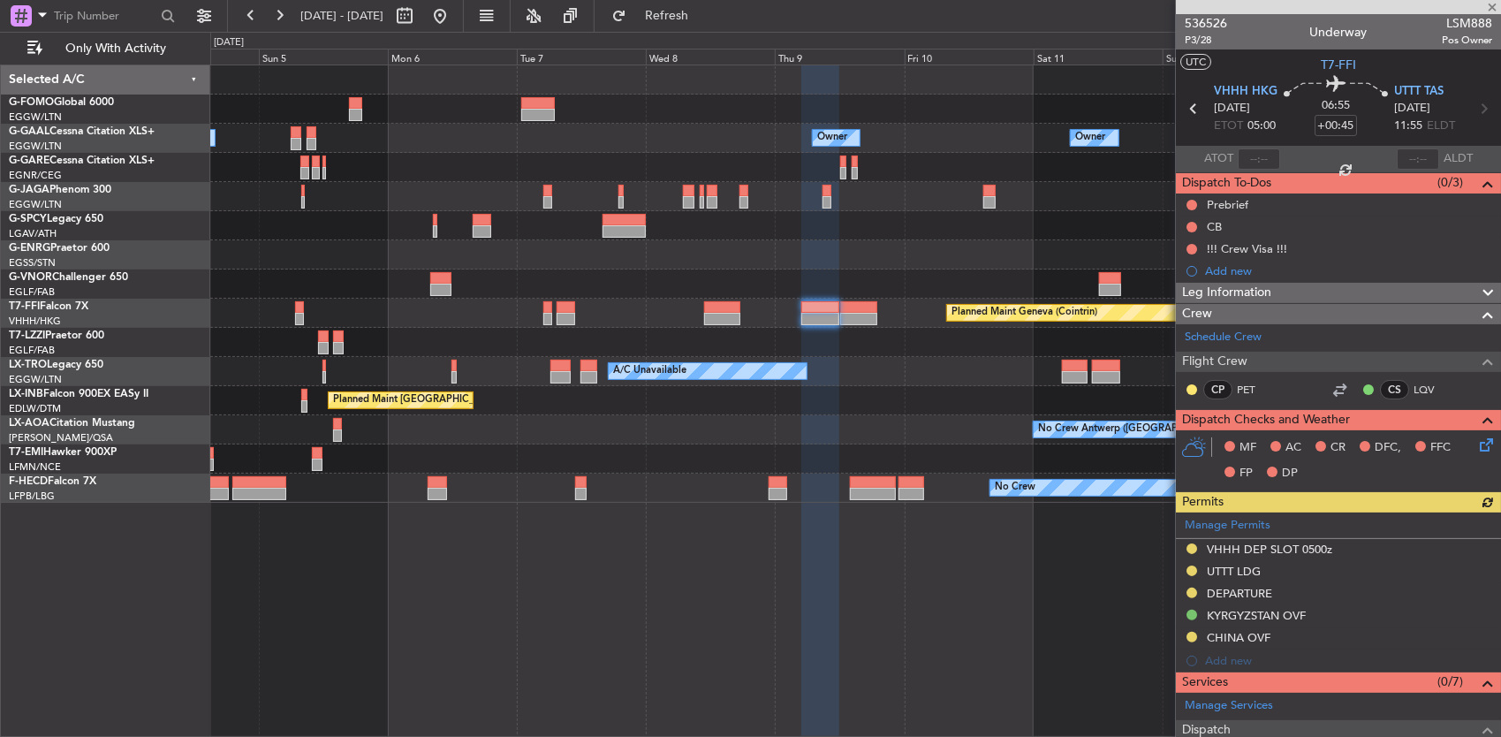
click at [834, 307] on div "Owner Owner Owner Owner Owner No Crew Planned Maint Bremen Planned Maint Geneva…" at bounding box center [855, 283] width 1291 height 437
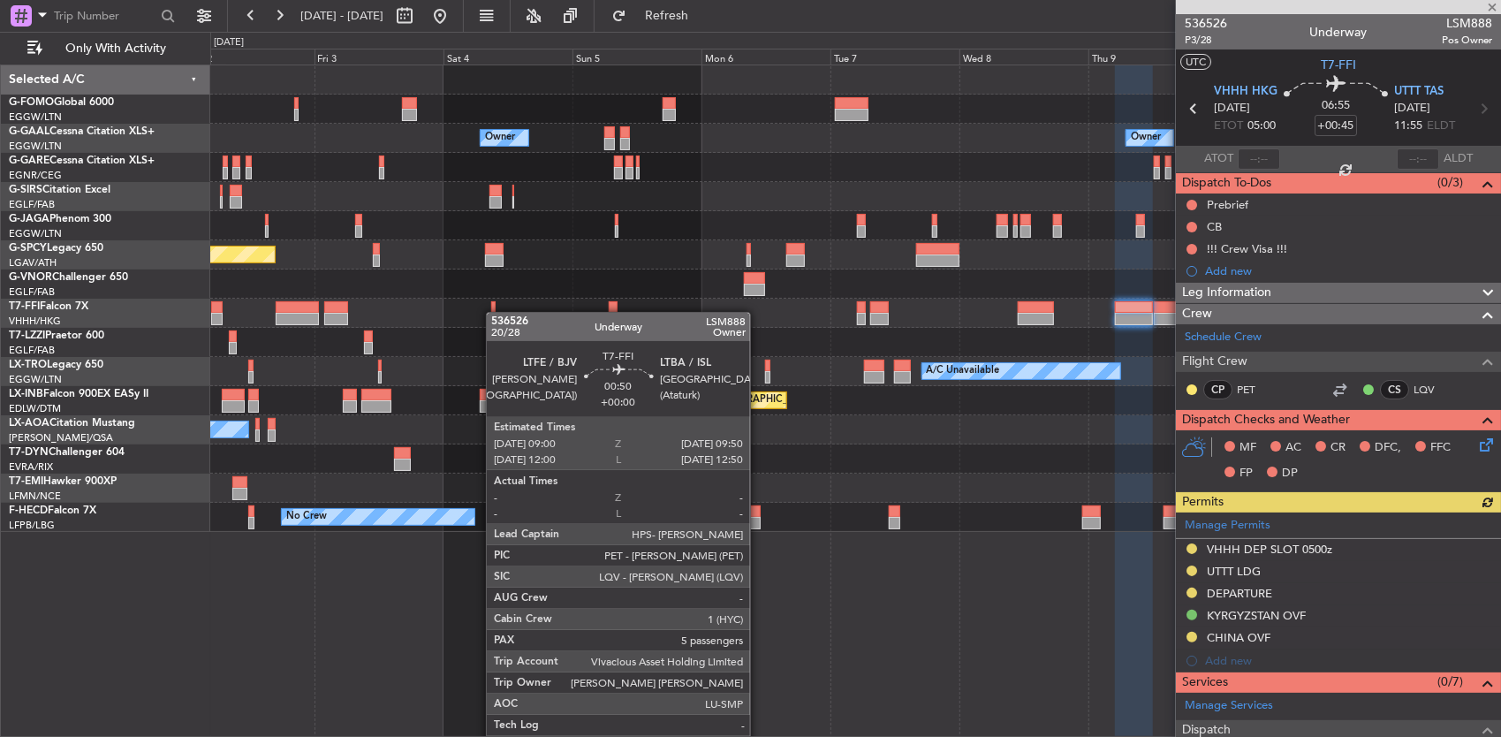
click at [495, 313] on div at bounding box center [493, 319] width 5 height 12
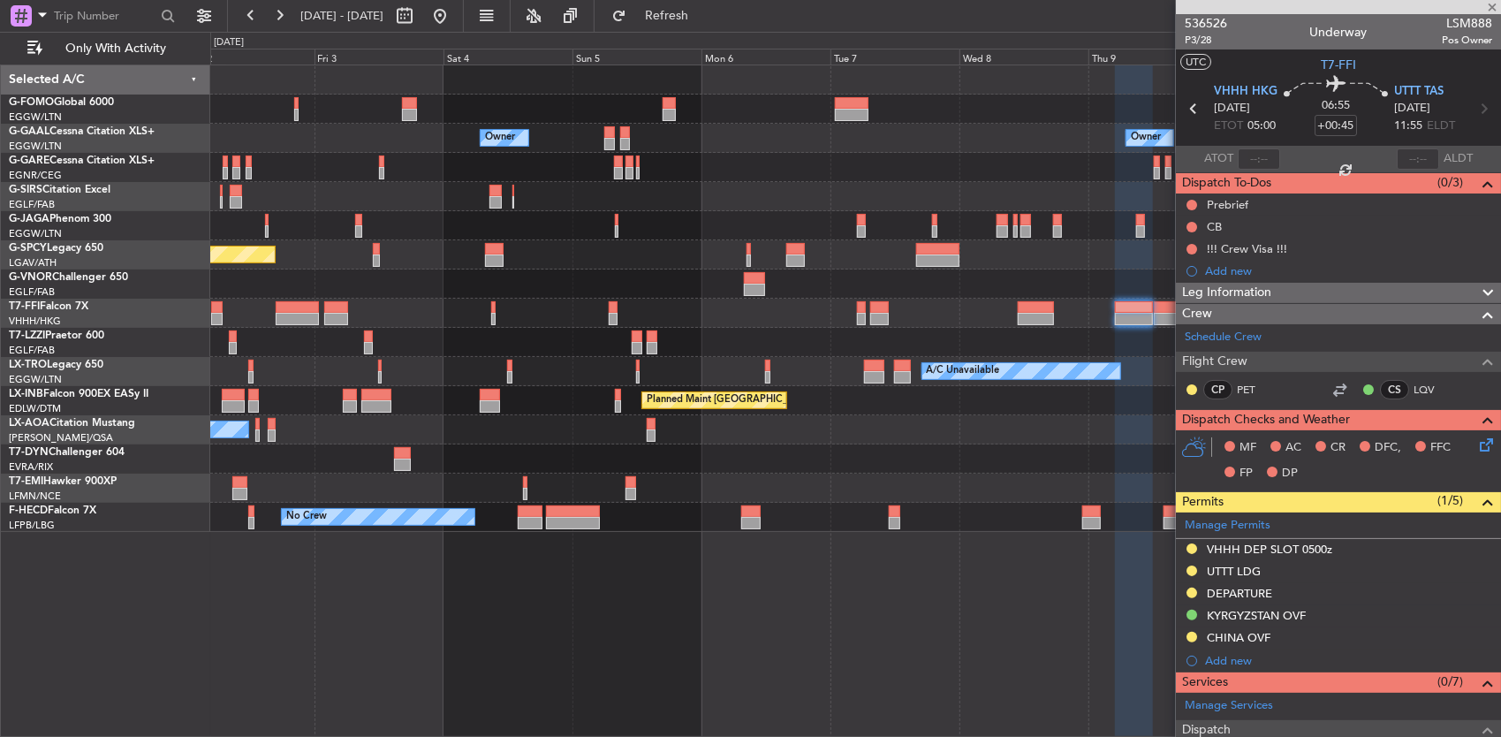
scroll to position [268, 0]
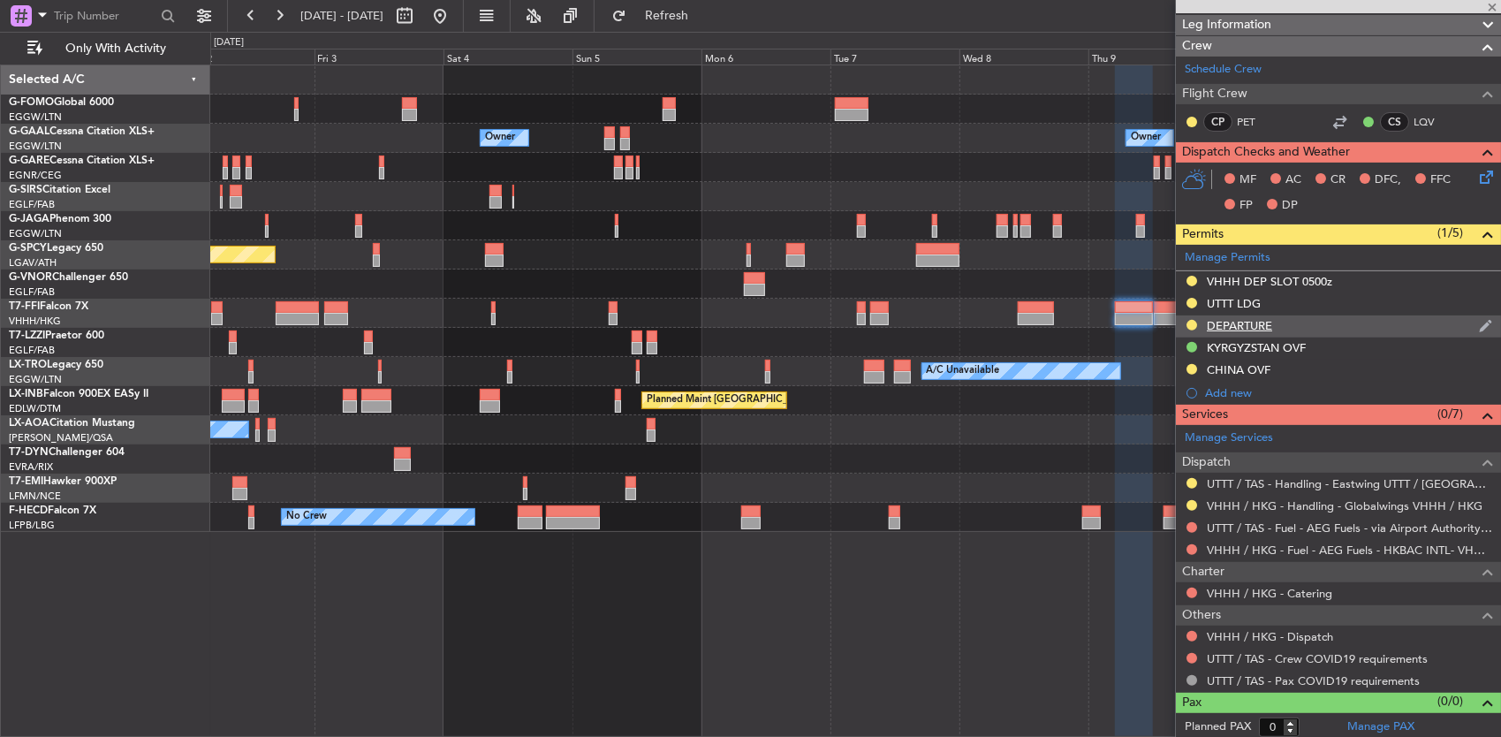
type input "5"
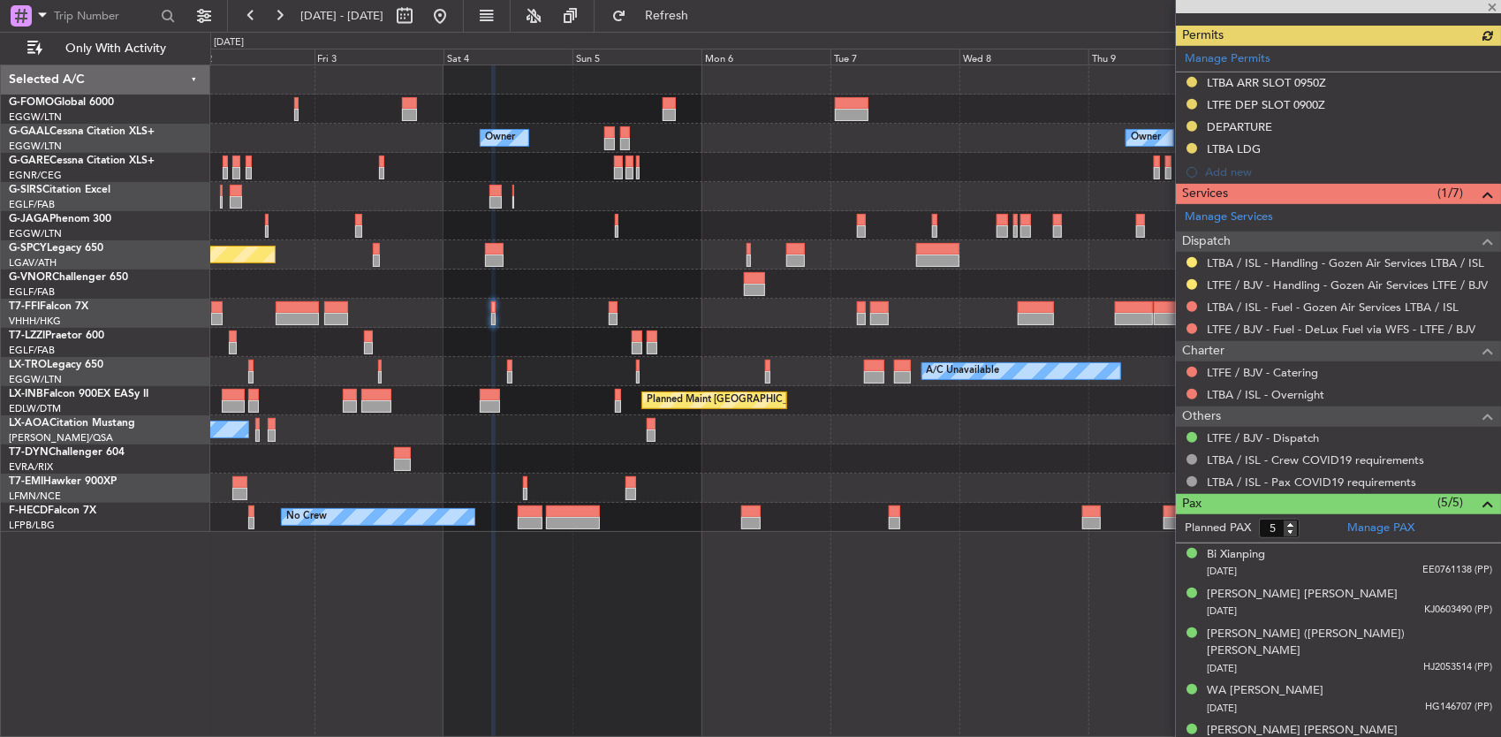
scroll to position [0, 0]
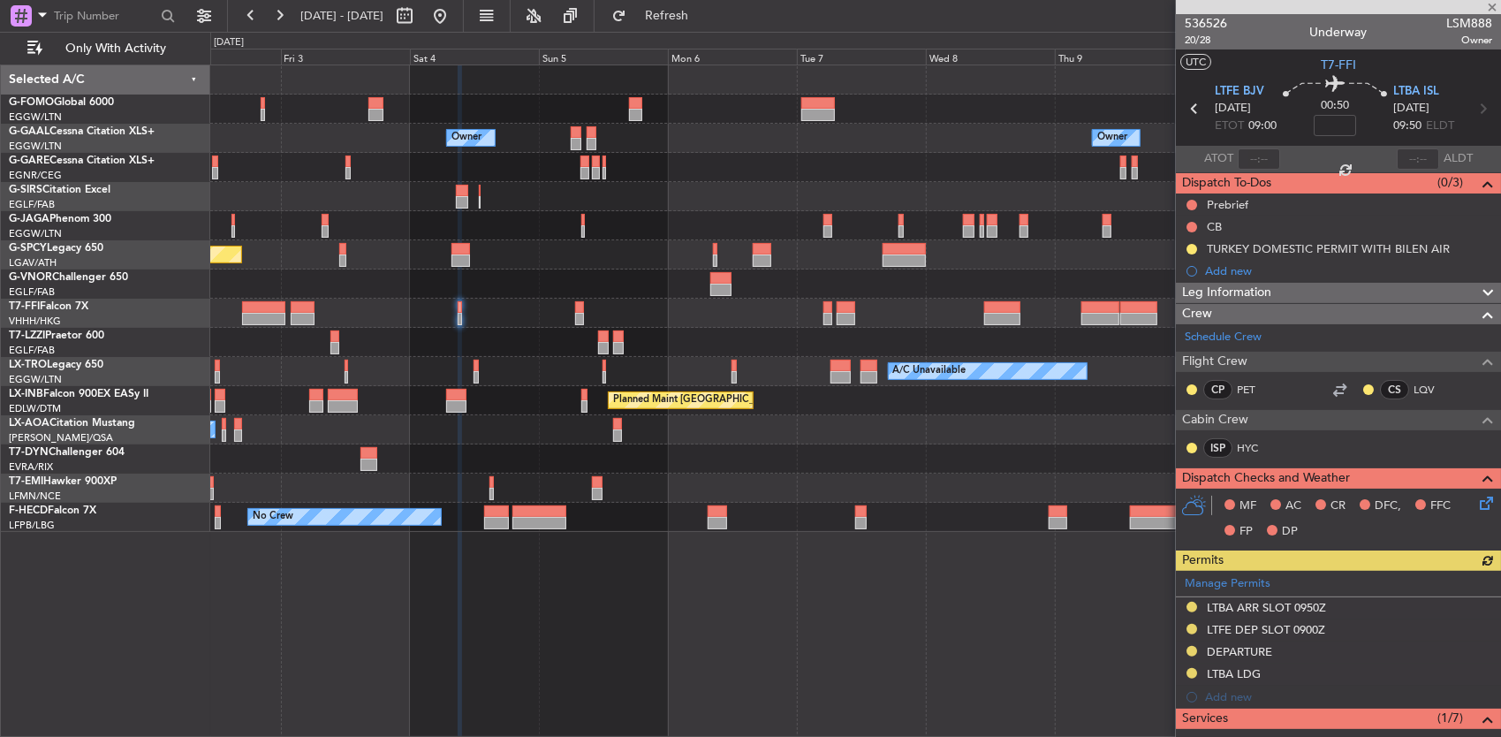
click at [958, 316] on div "Planned Maint Geneva (Cointrin) Planned Maint Beijing (Beijing Capital)" at bounding box center [855, 313] width 1291 height 29
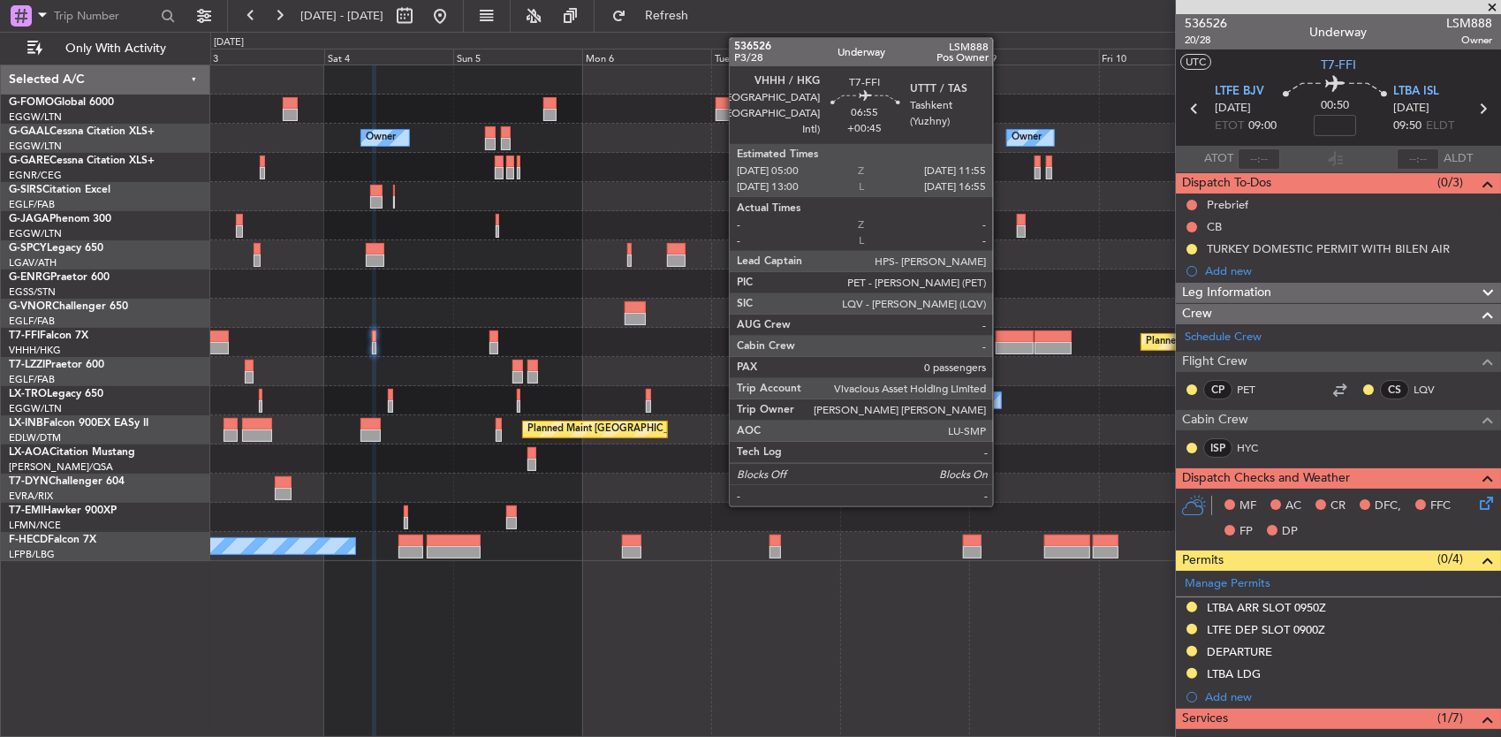
click at [754, 343] on div "Planned Maint Geneva (Cointrin) Planned Maint Beijing (Beijing Capital)" at bounding box center [855, 342] width 1291 height 29
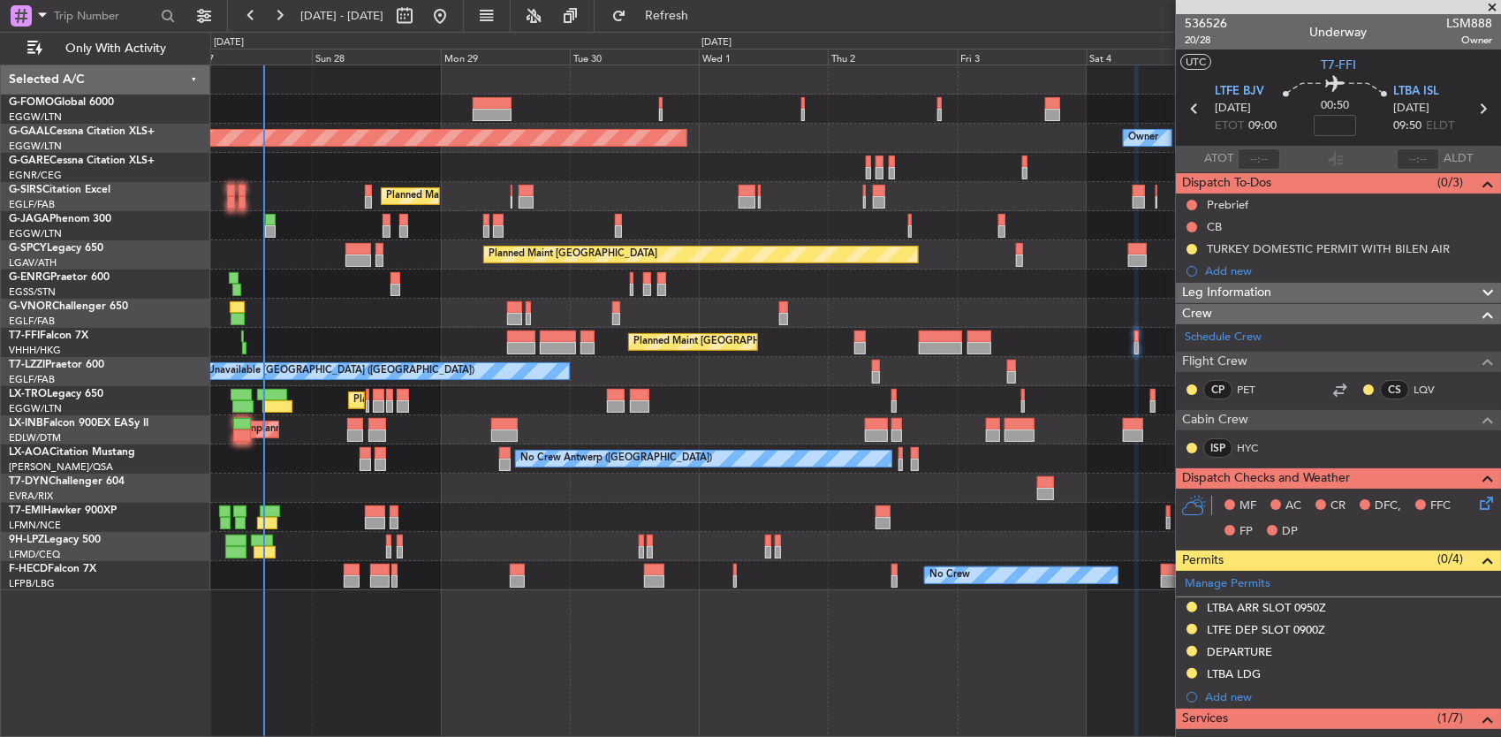
click at [866, 334] on div at bounding box center [859, 336] width 11 height 12
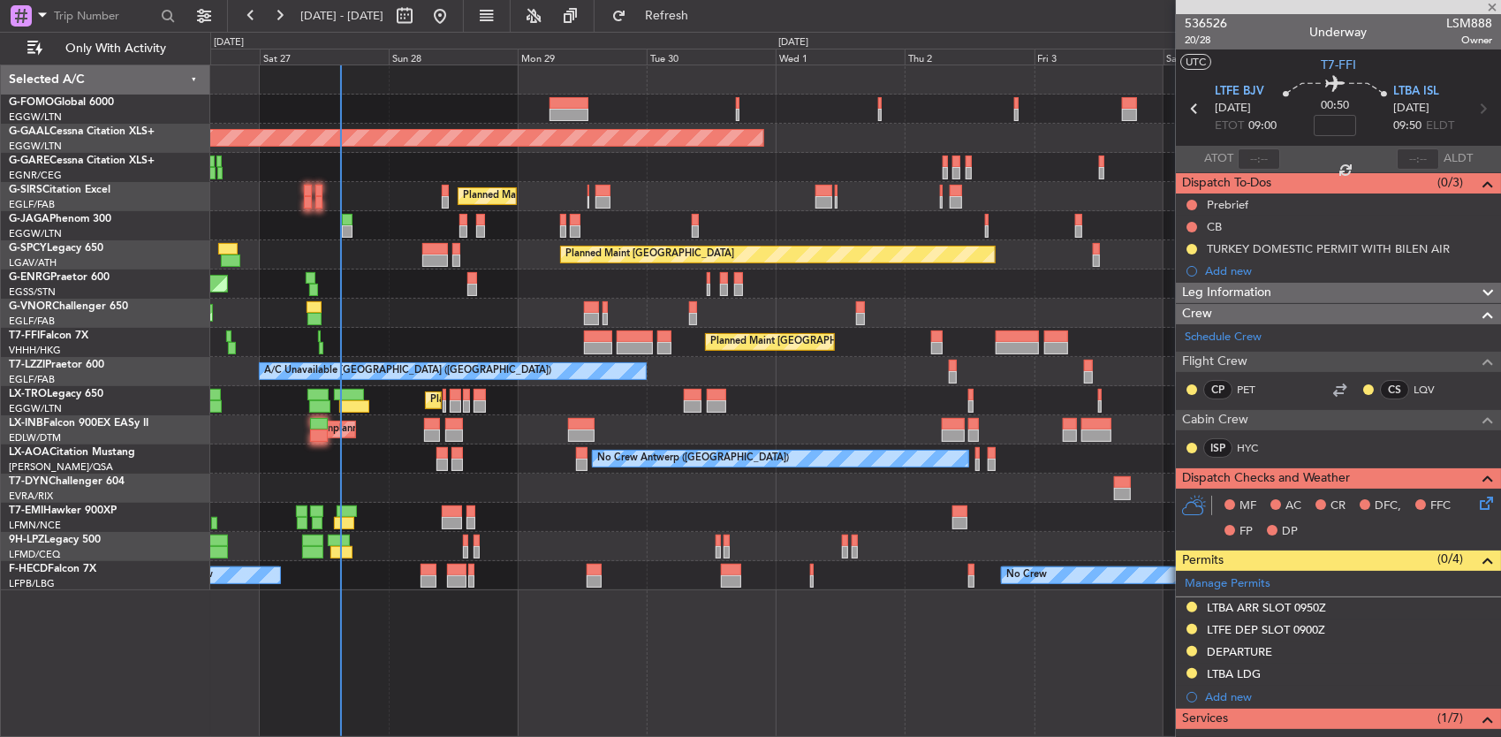
click at [753, 321] on div "Planned Maint [GEOGRAPHIC_DATA] ([GEOGRAPHIC_DATA])" at bounding box center [855, 313] width 1291 height 29
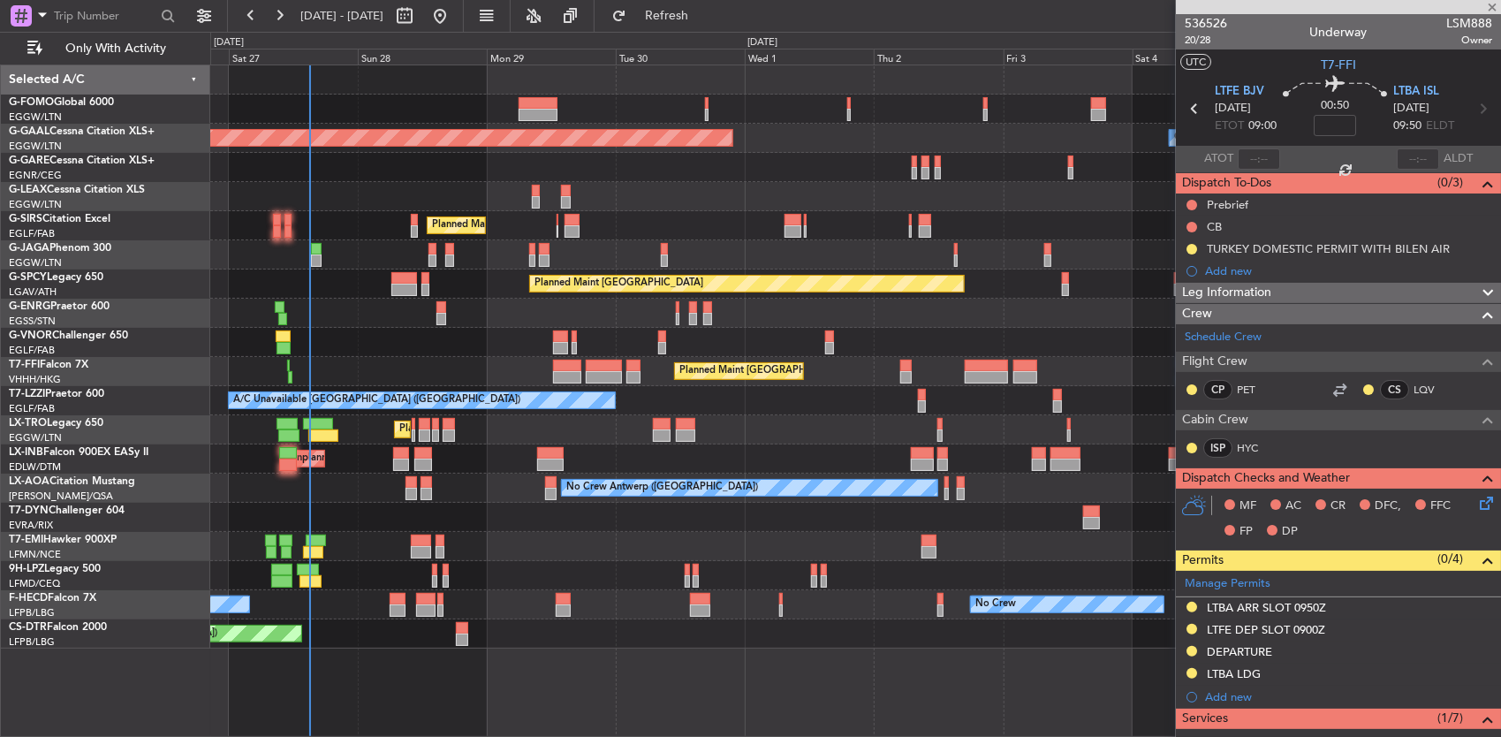
type input "-00:20"
type input "2"
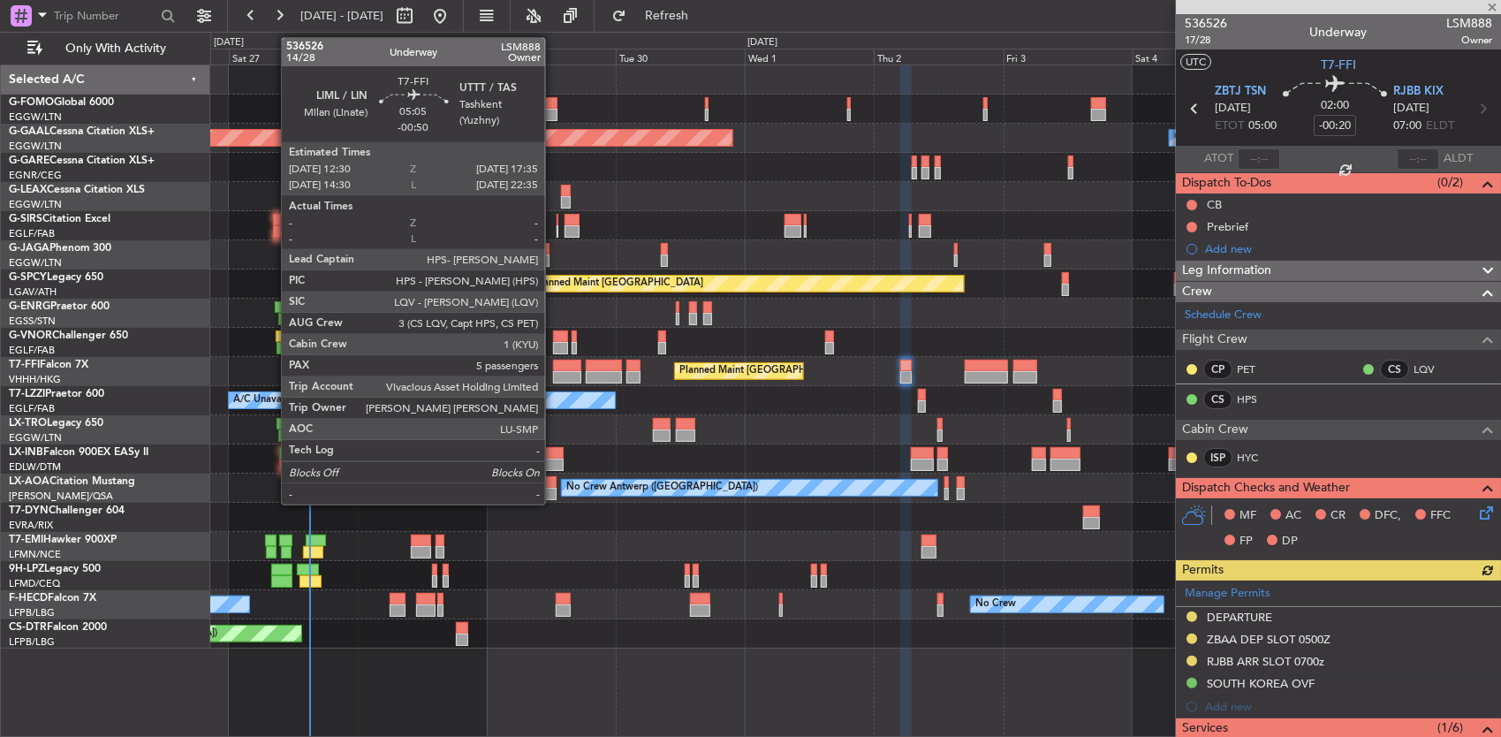
click at [573, 371] on div at bounding box center [566, 377] width 27 height 12
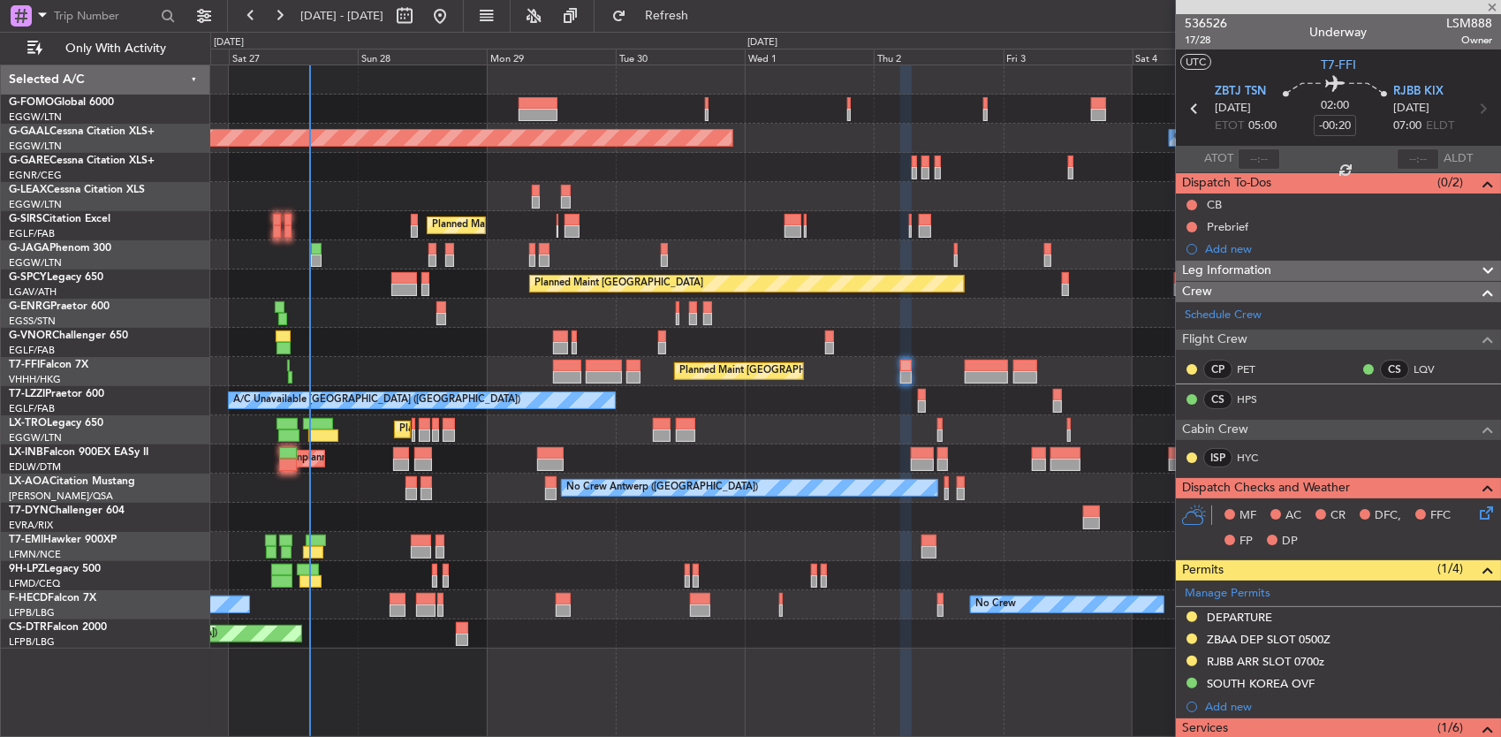
type input "-00:50"
type input "5"
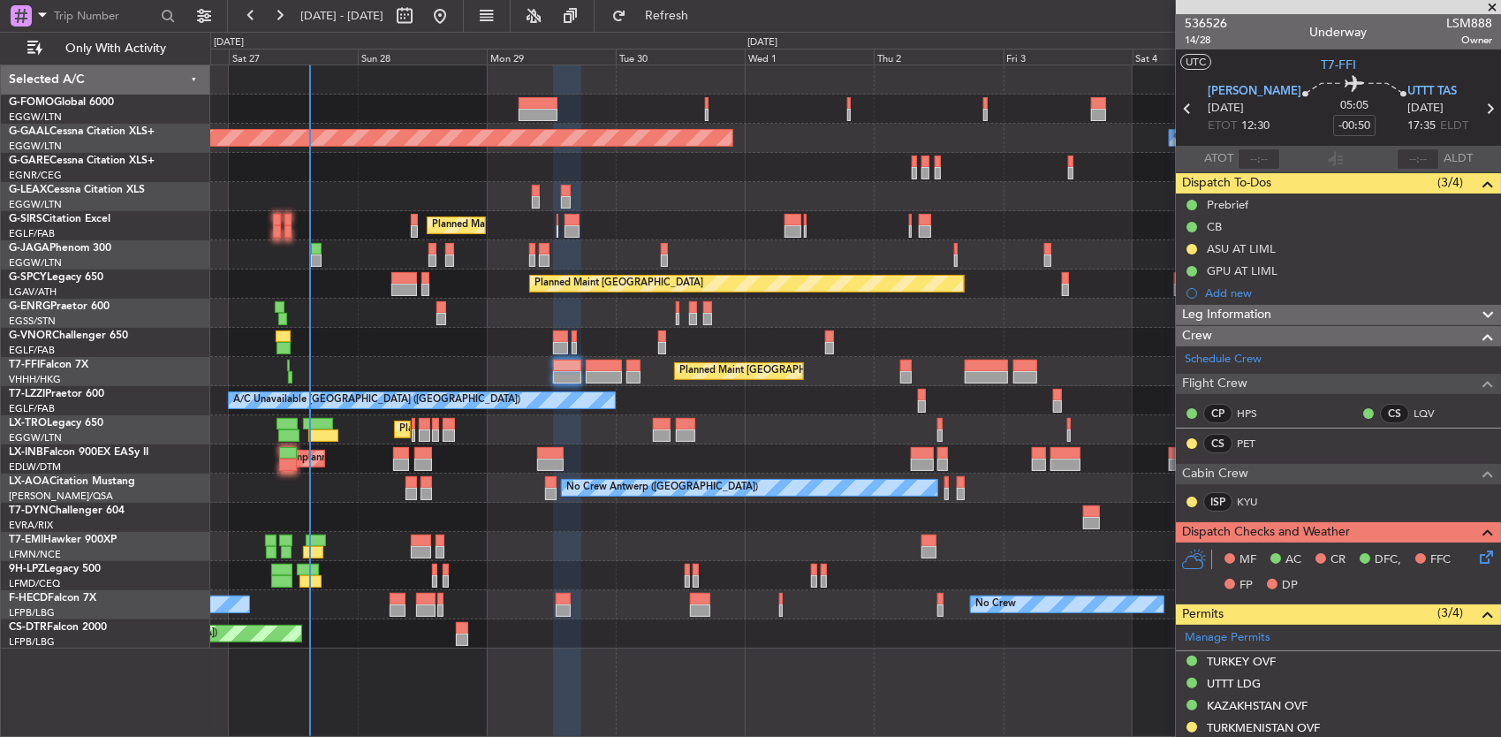
click at [24, 421] on div "Planned Maint London (Luton) Owner Planned Maint Dusseldorf Owner Planned Maint…" at bounding box center [750, 384] width 1501 height 705
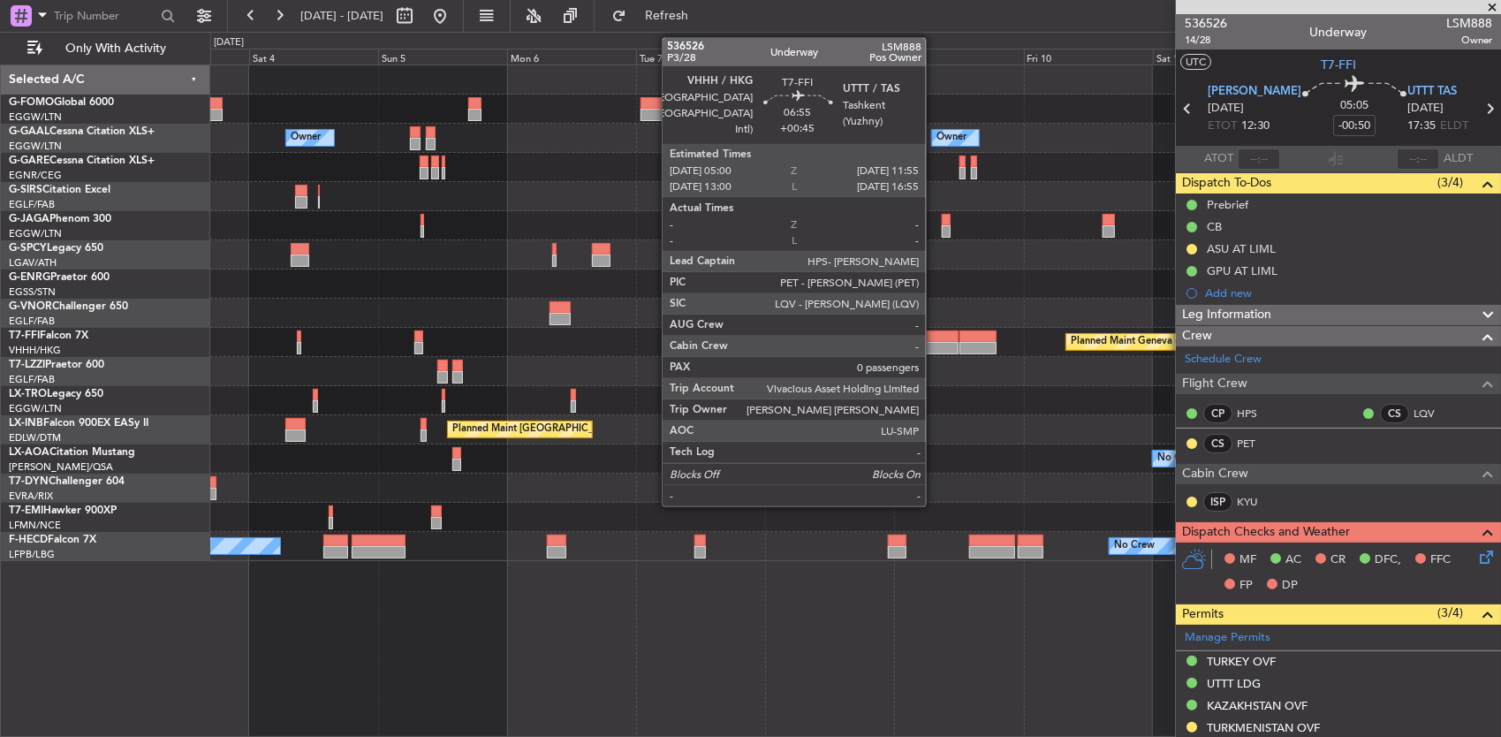
click at [935, 338] on div at bounding box center [940, 336] width 38 height 12
type input "+00:45"
type input "0"
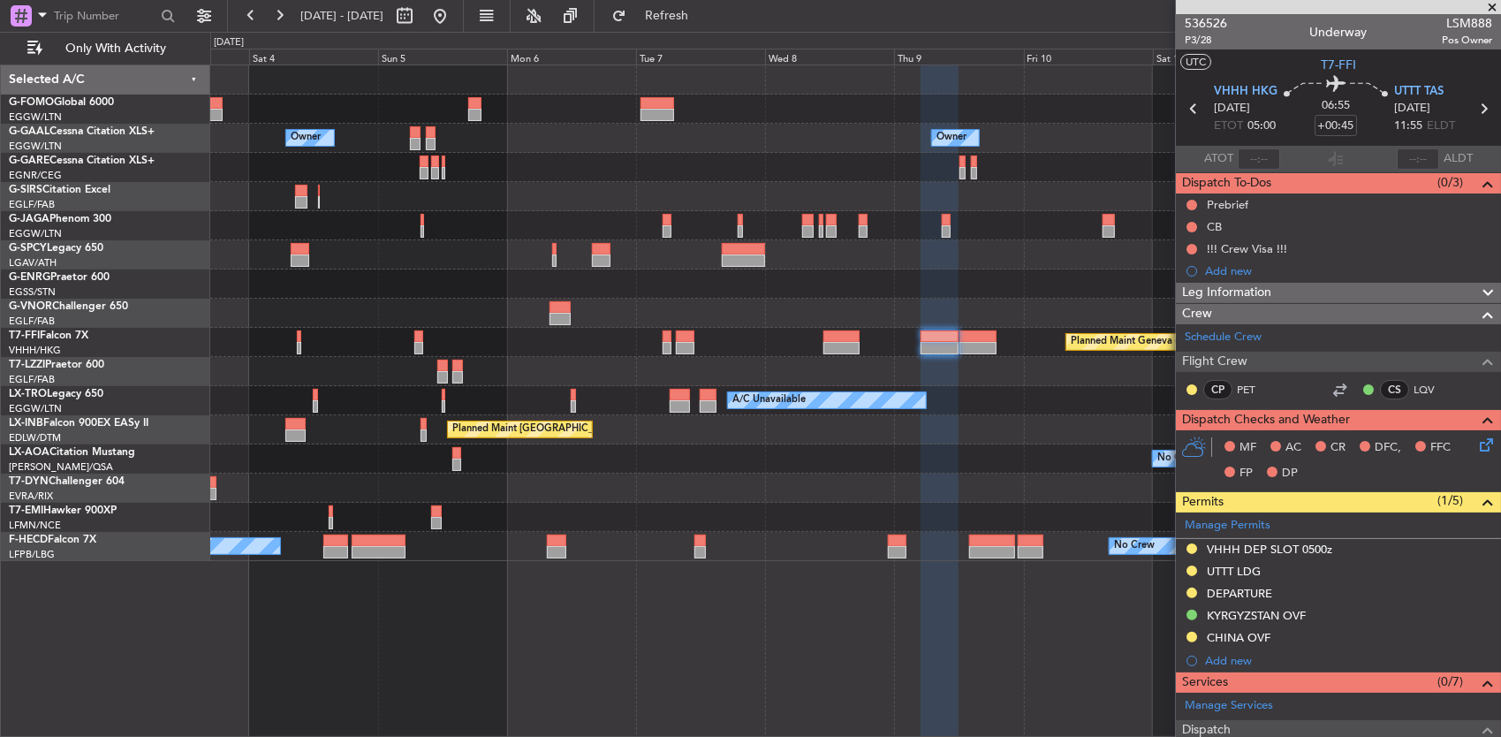
click at [589, 315] on div at bounding box center [855, 313] width 1291 height 29
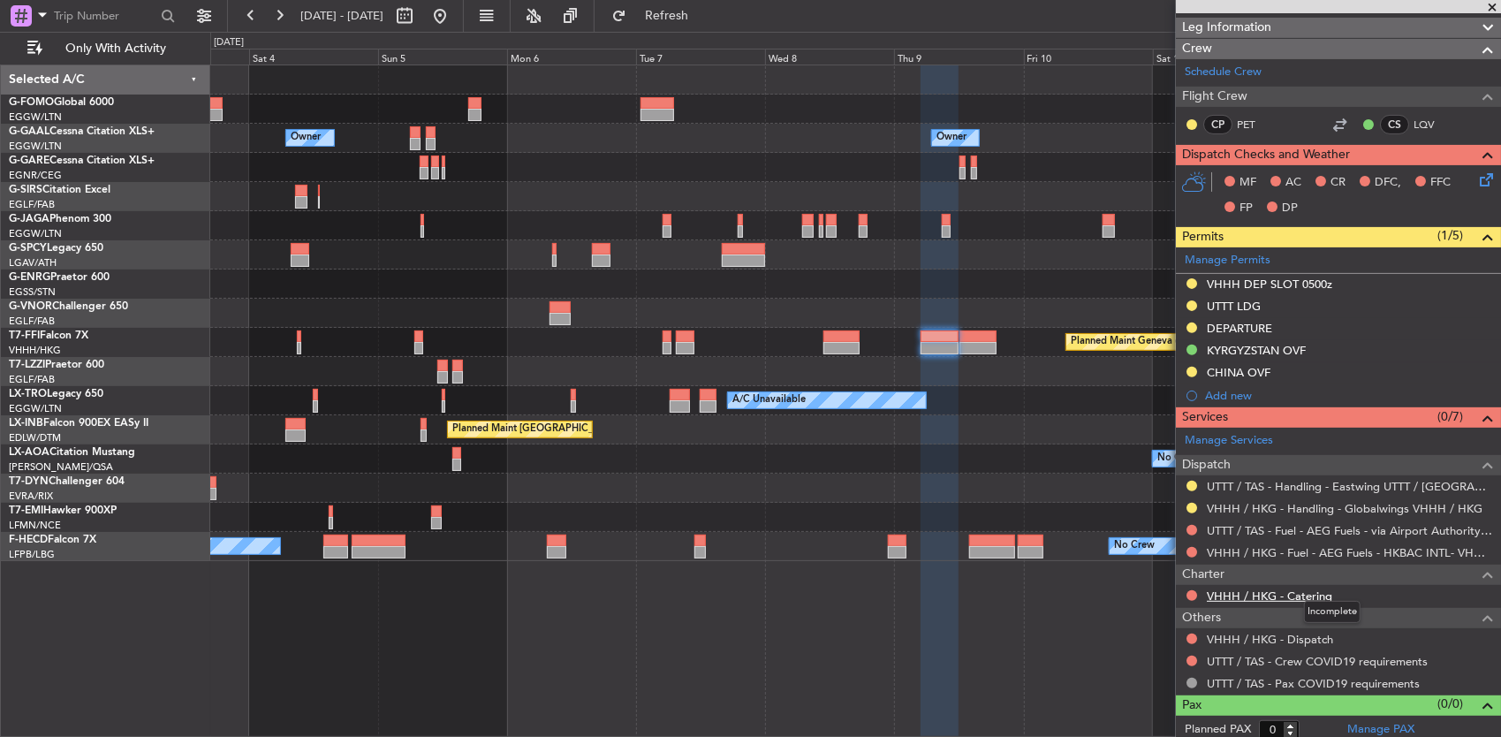
scroll to position [268, 0]
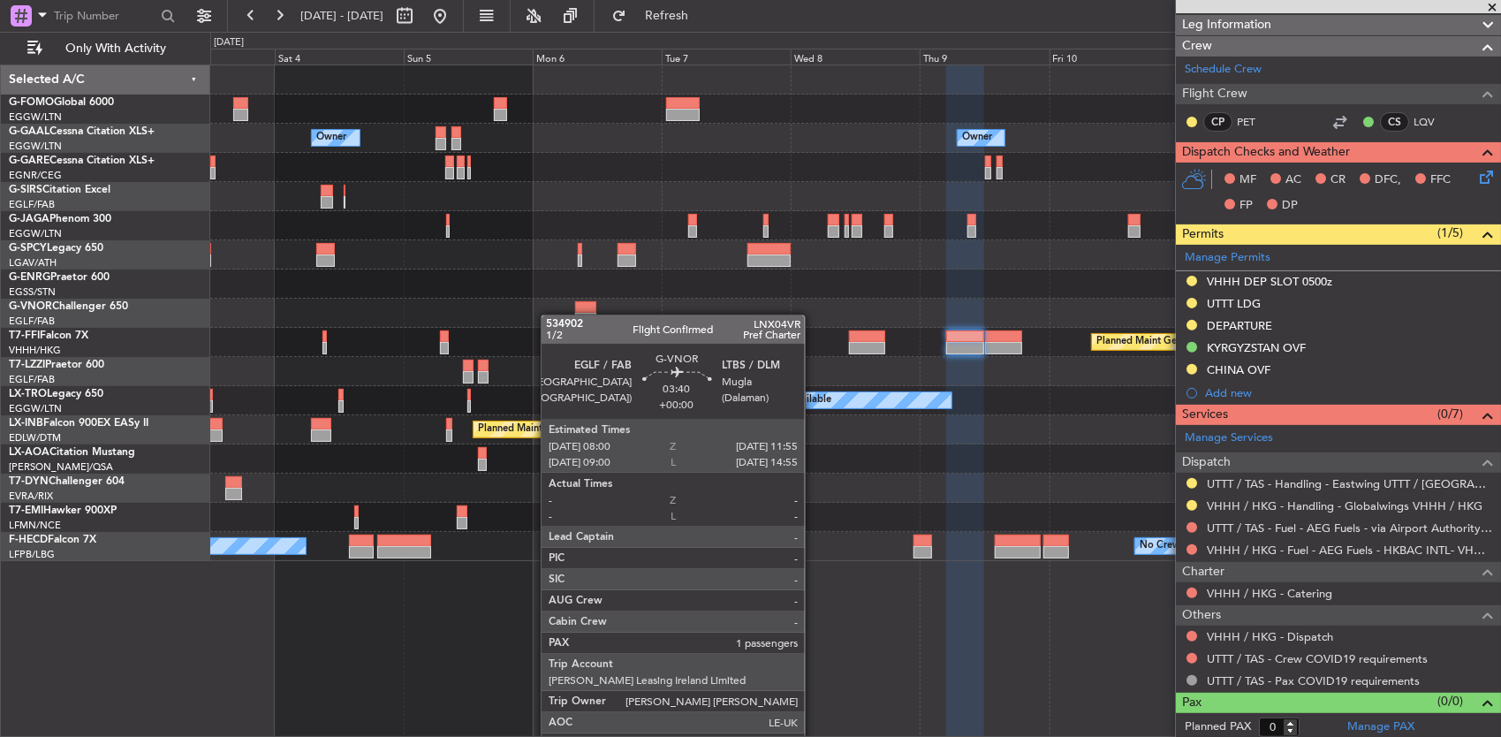
click at [1279, 325] on fb-app "03 Oct 2025 - 13 Oct 2025 Refresh Quick Links Only With Activity Owner Owner Ow…" at bounding box center [750, 375] width 1501 height 724
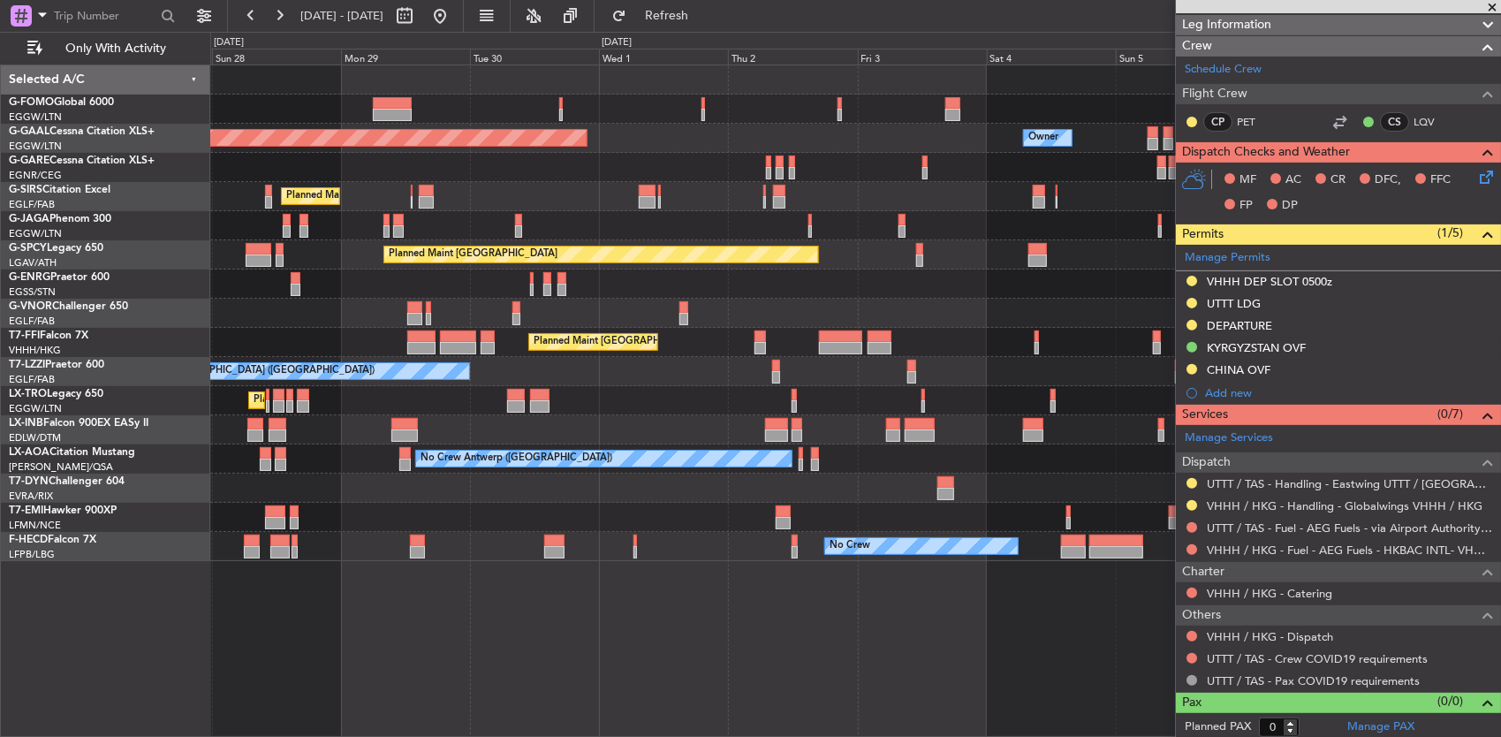
click at [1099, 345] on div "Planned Maint Beijing (Beijing Capital) Planned Maint Geneva (Cointrin)" at bounding box center [855, 342] width 1291 height 29
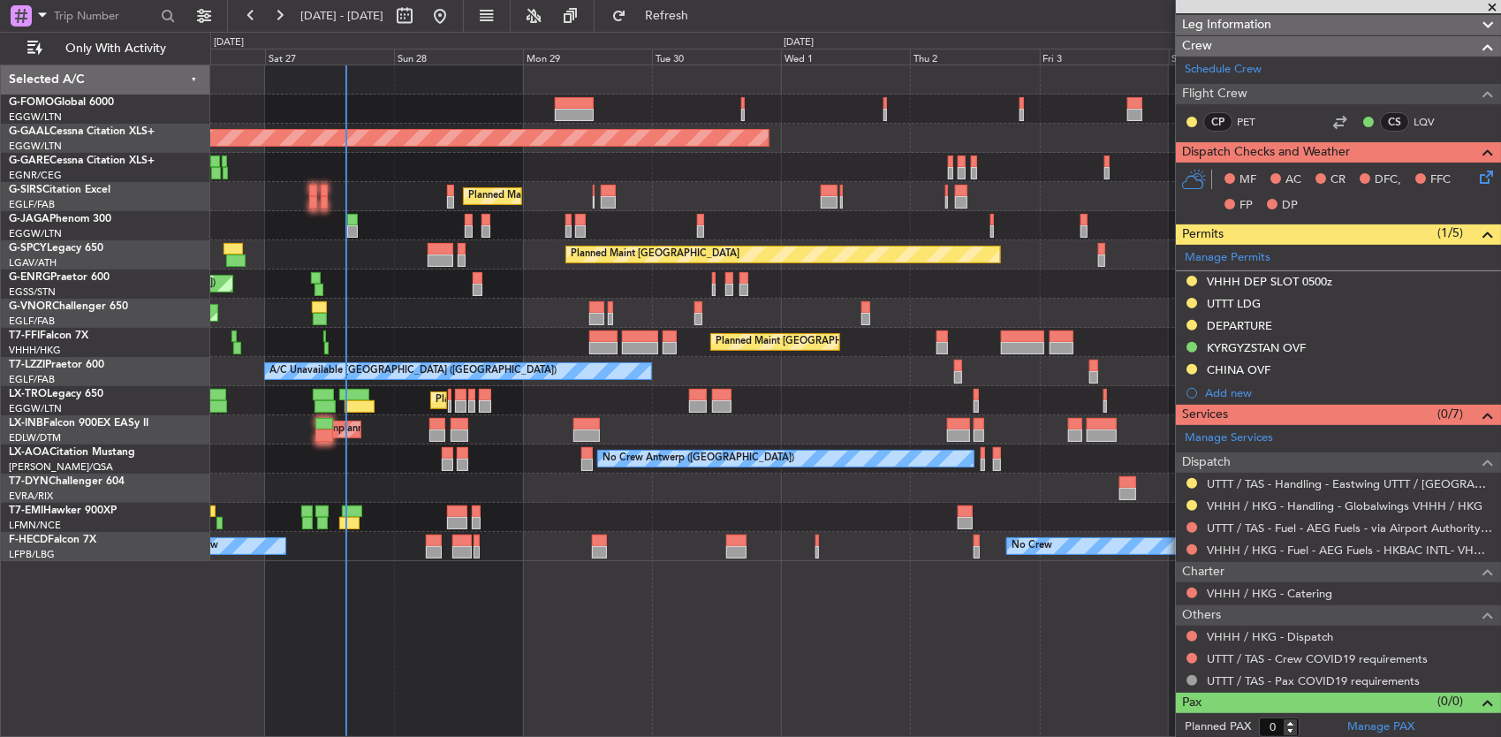
click at [608, 324] on div "Planned Maint London (Luton) Owner Planned Maint Dusseldorf Planned Maint Londo…" at bounding box center [855, 313] width 1291 height 496
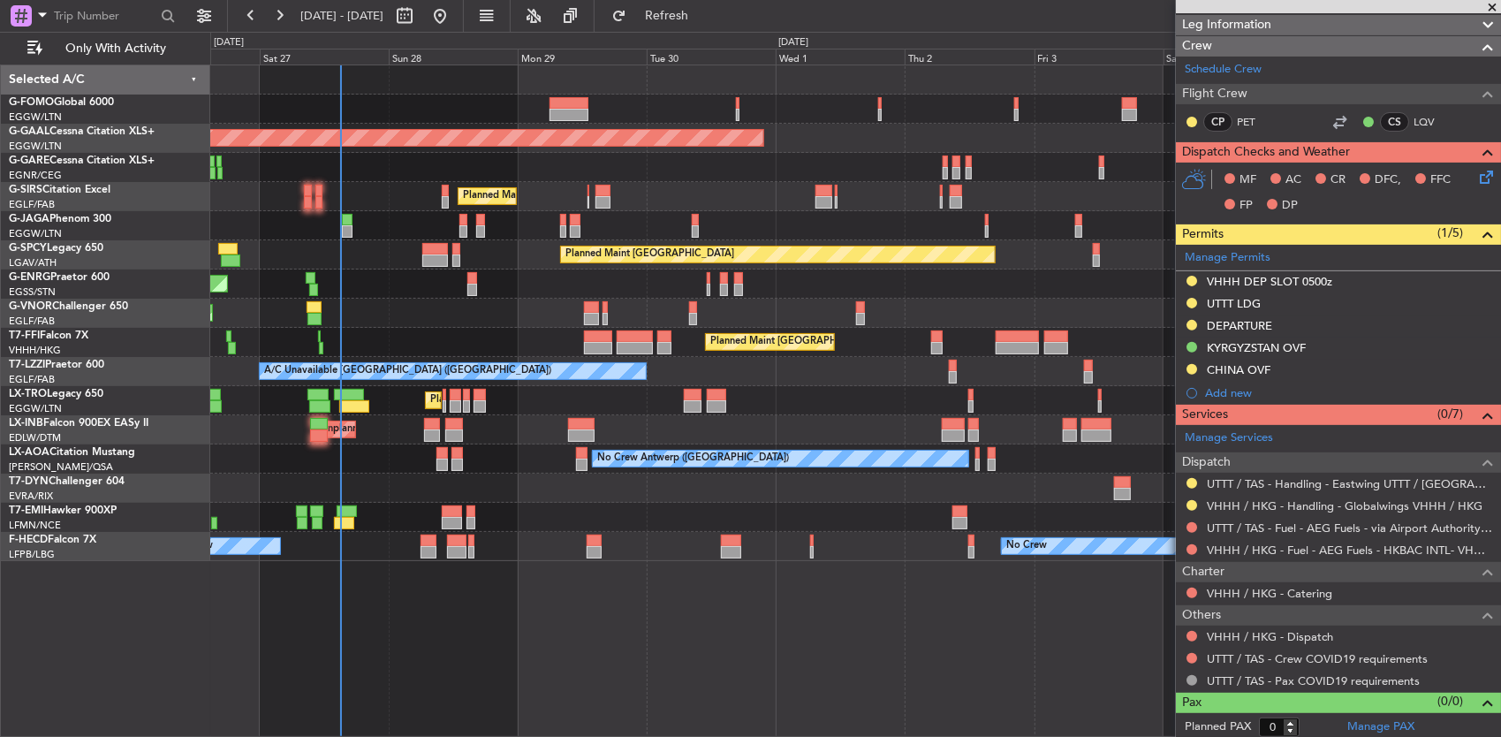
click at [504, 316] on div "Planned Maint London (Luton) Owner Planned Maint Dusseldorf Planned Maint Londo…" at bounding box center [855, 313] width 1291 height 496
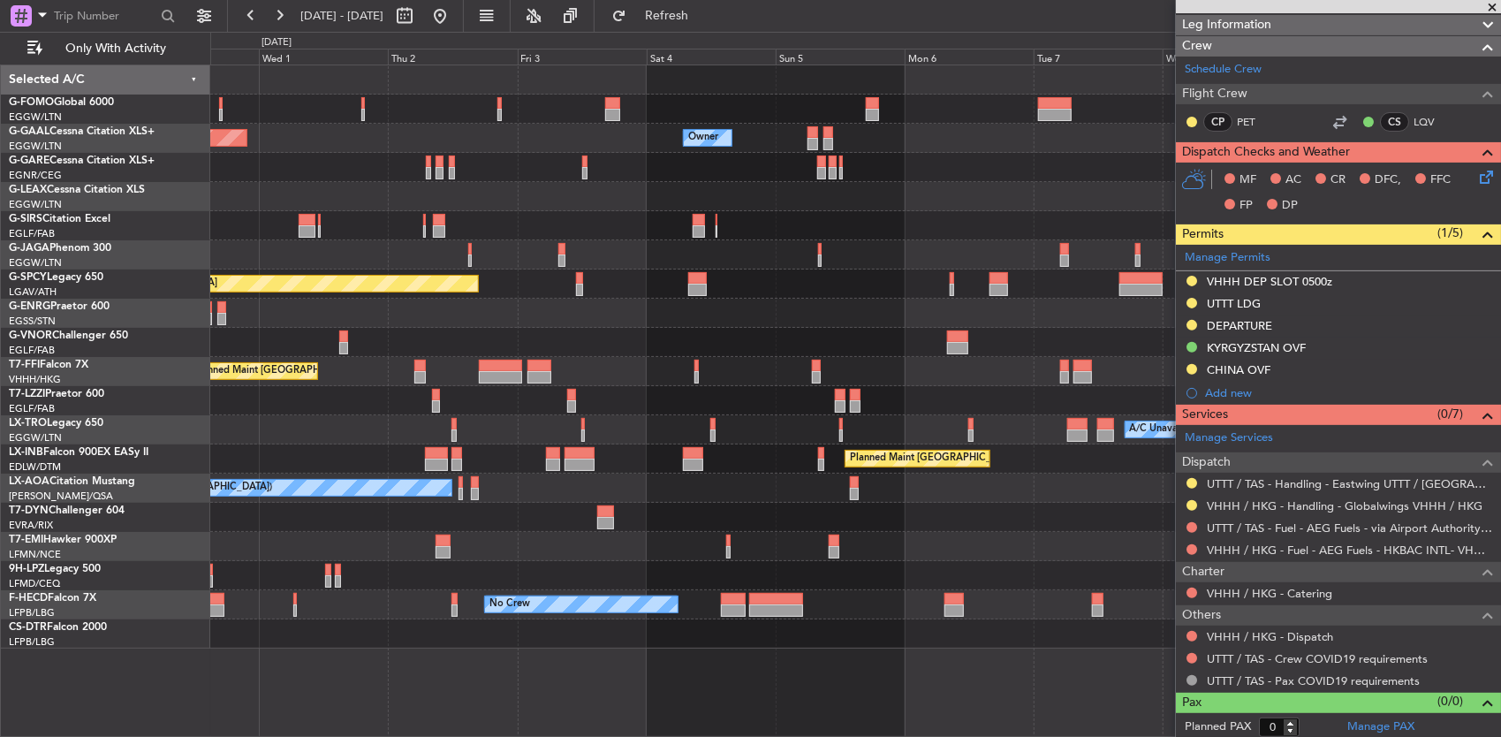
click at [482, 394] on div "A/C Unavailable [GEOGRAPHIC_DATA] ([GEOGRAPHIC_DATA])" at bounding box center [855, 400] width 1291 height 29
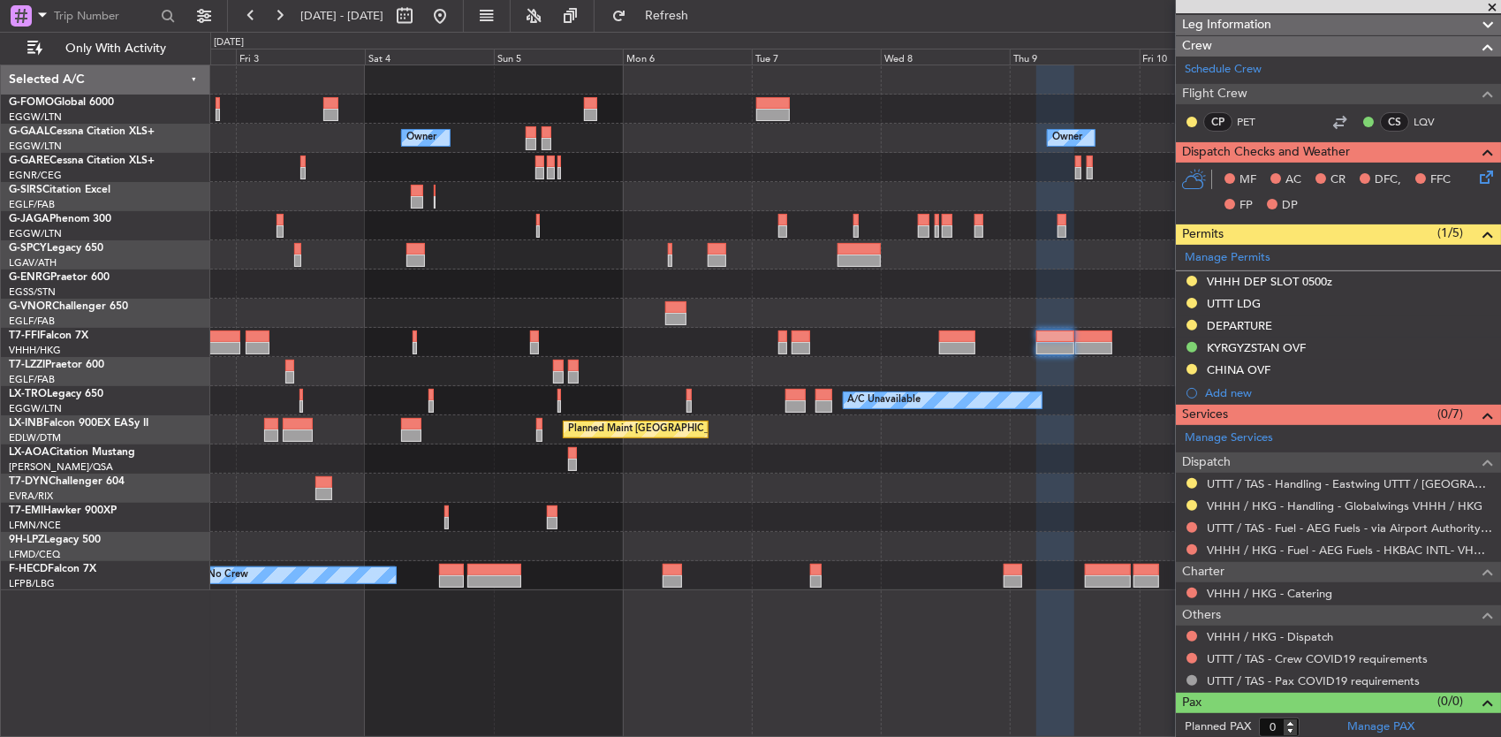
click at [564, 352] on div "Owner Owner Owner Owner Planned Maint Dusseldorf Planned Maint Bremen Planned M…" at bounding box center [855, 327] width 1291 height 525
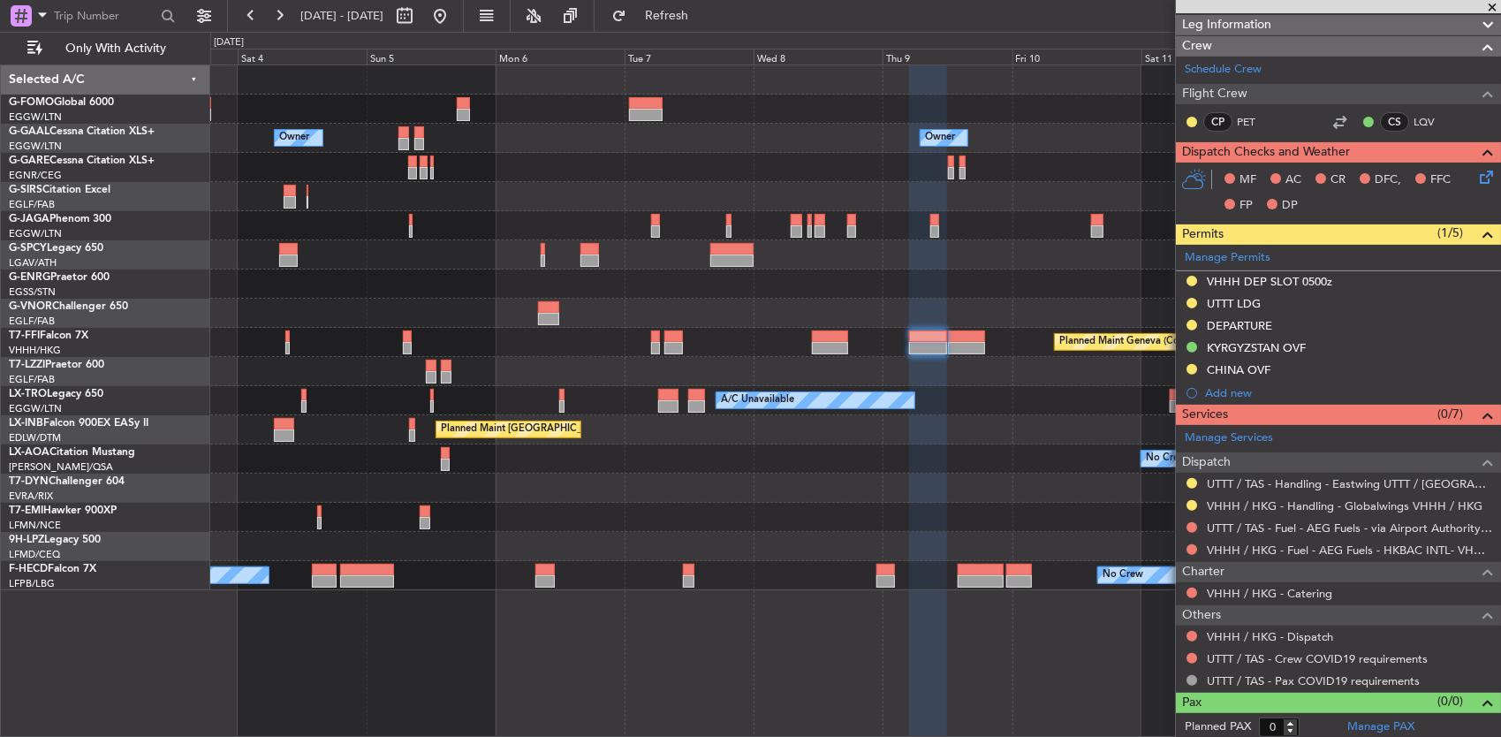
click at [577, 369] on div at bounding box center [855, 371] width 1291 height 29
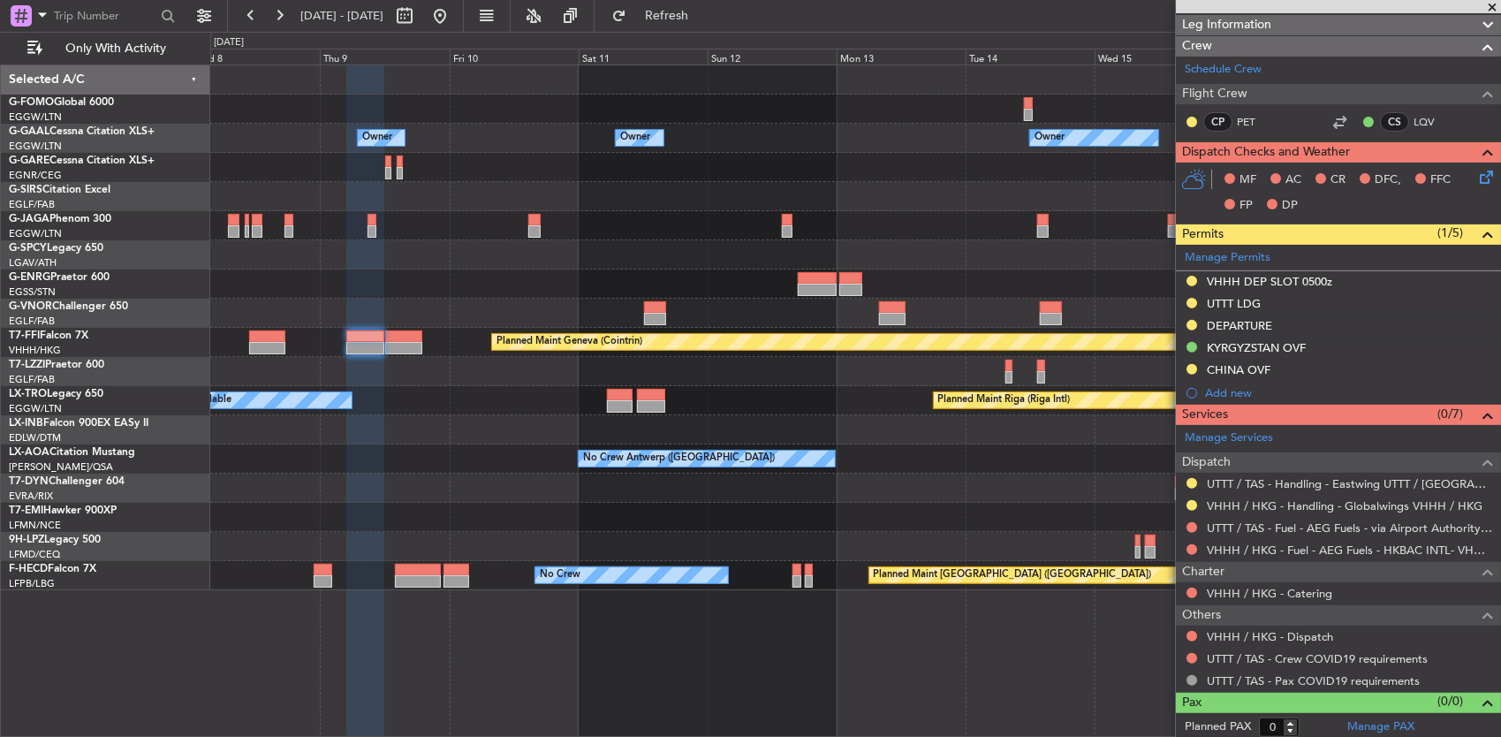
click at [483, 376] on div at bounding box center [855, 371] width 1291 height 29
click at [809, 378] on div at bounding box center [855, 371] width 1291 height 29
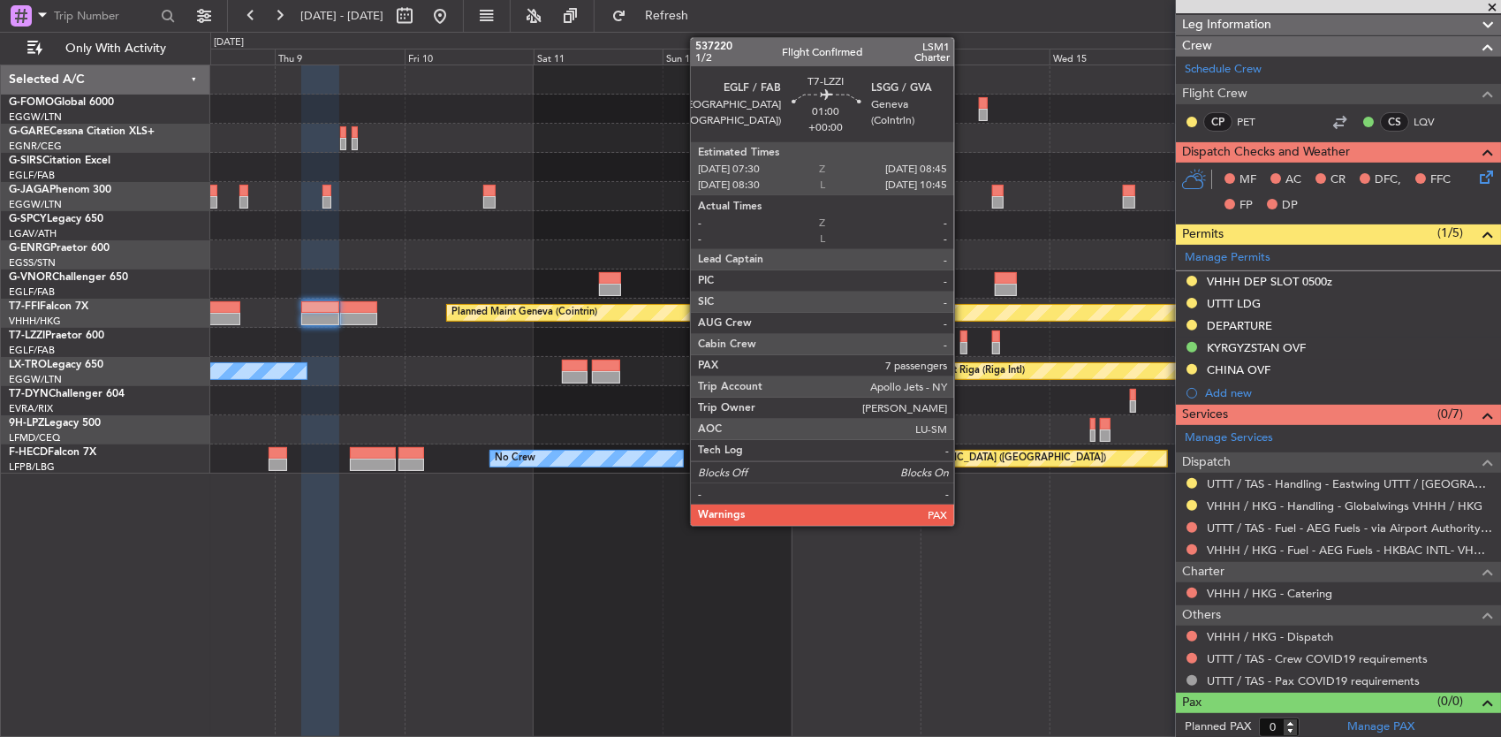
click at [962, 347] on div at bounding box center [963, 348] width 7 height 12
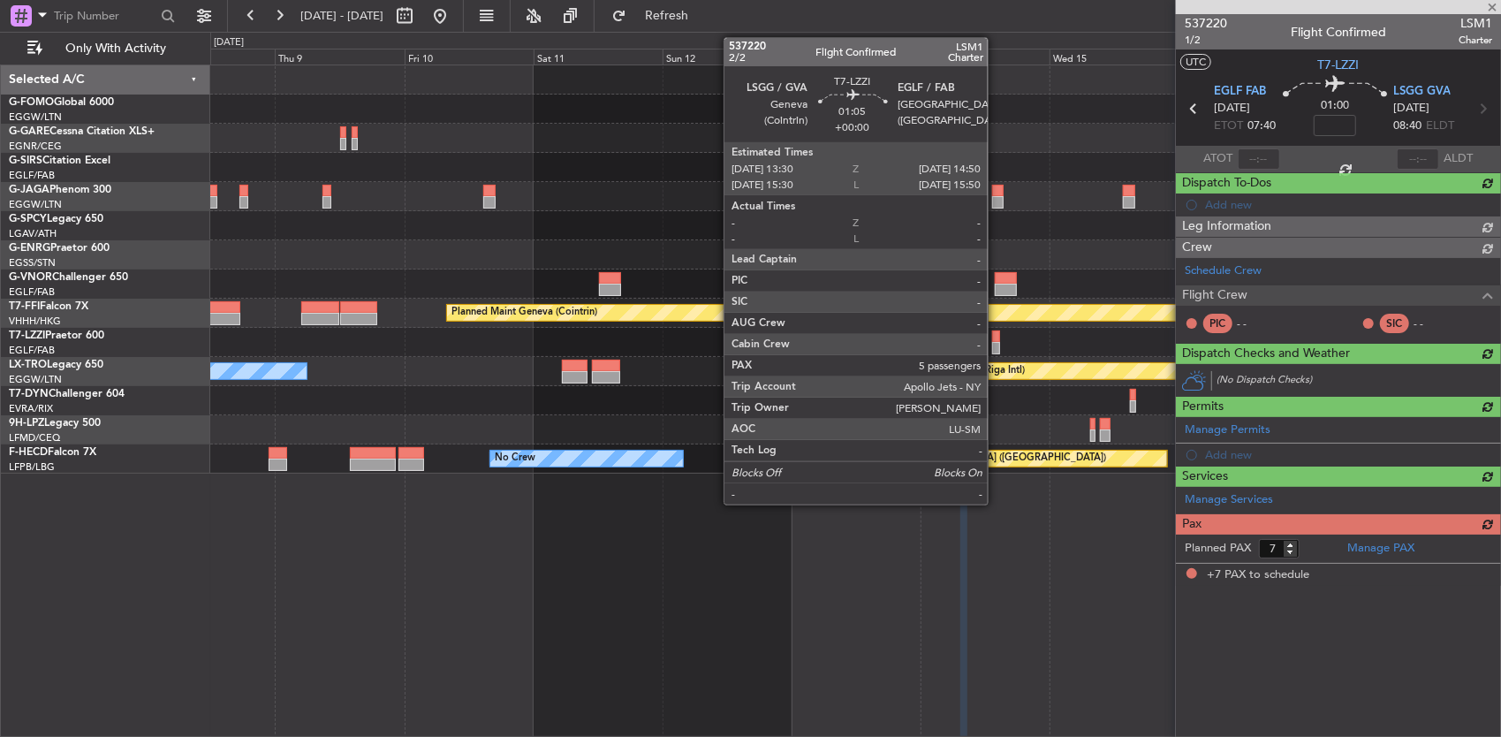
scroll to position [0, 0]
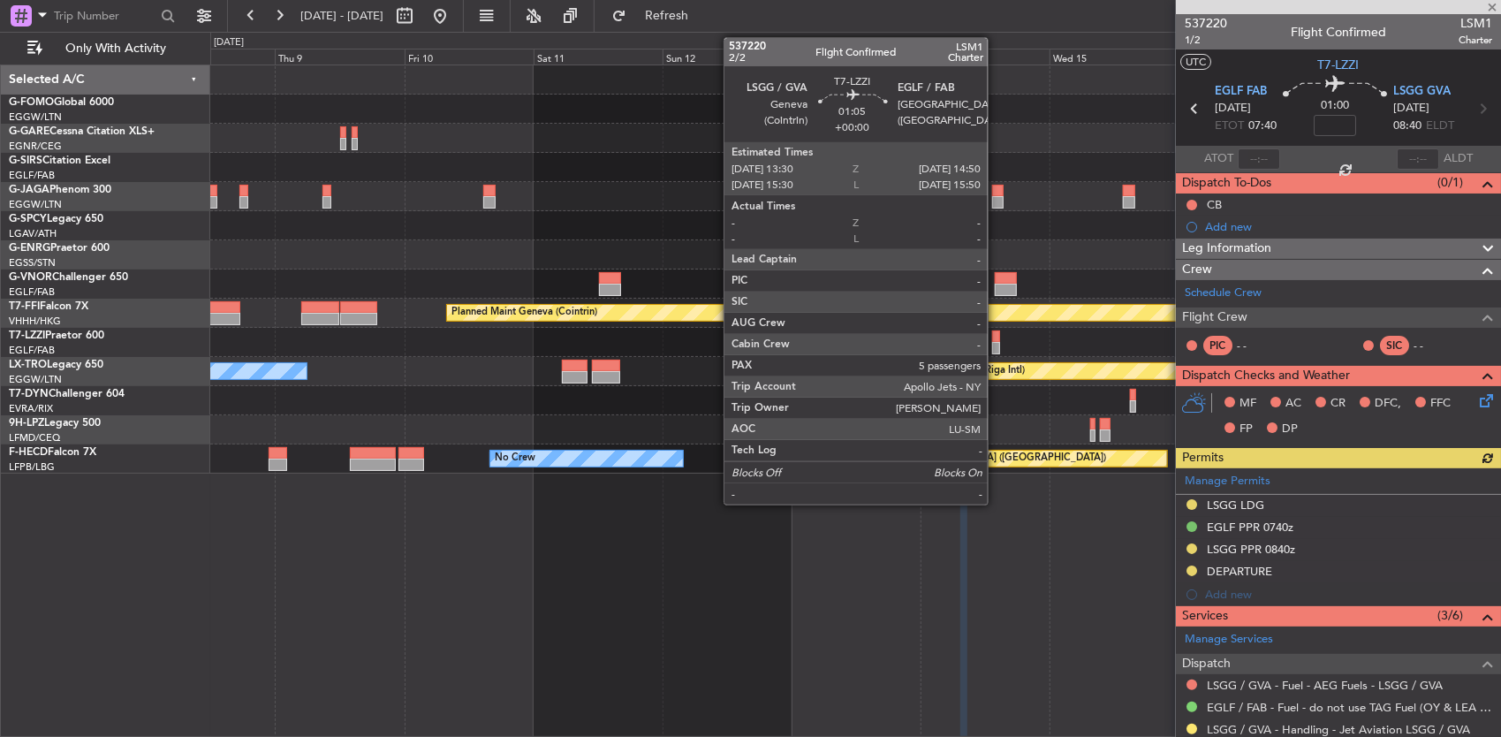
click at [997, 338] on div at bounding box center [996, 336] width 8 height 12
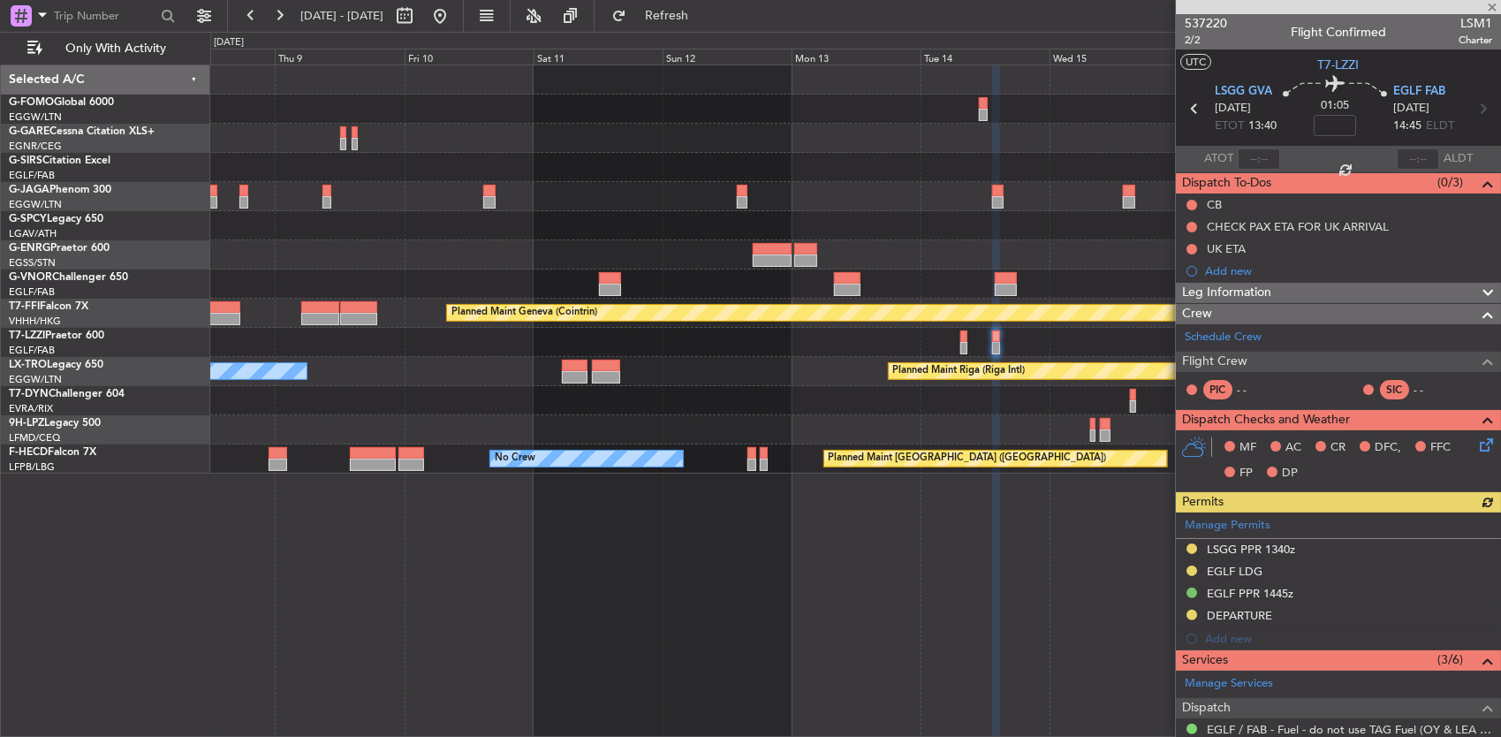
scroll to position [467, 0]
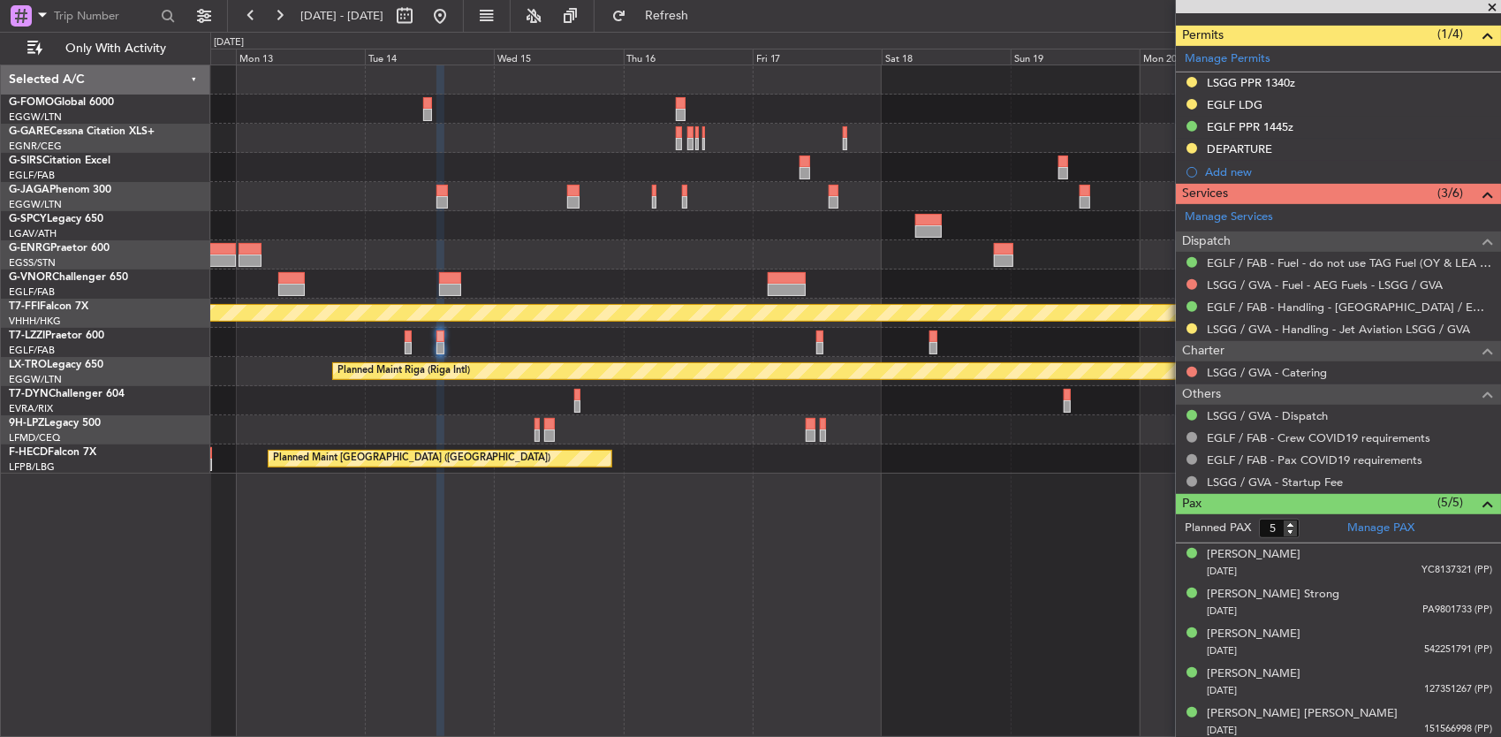
click at [528, 343] on div "A/C Unavailable London (Luton)" at bounding box center [855, 342] width 1291 height 29
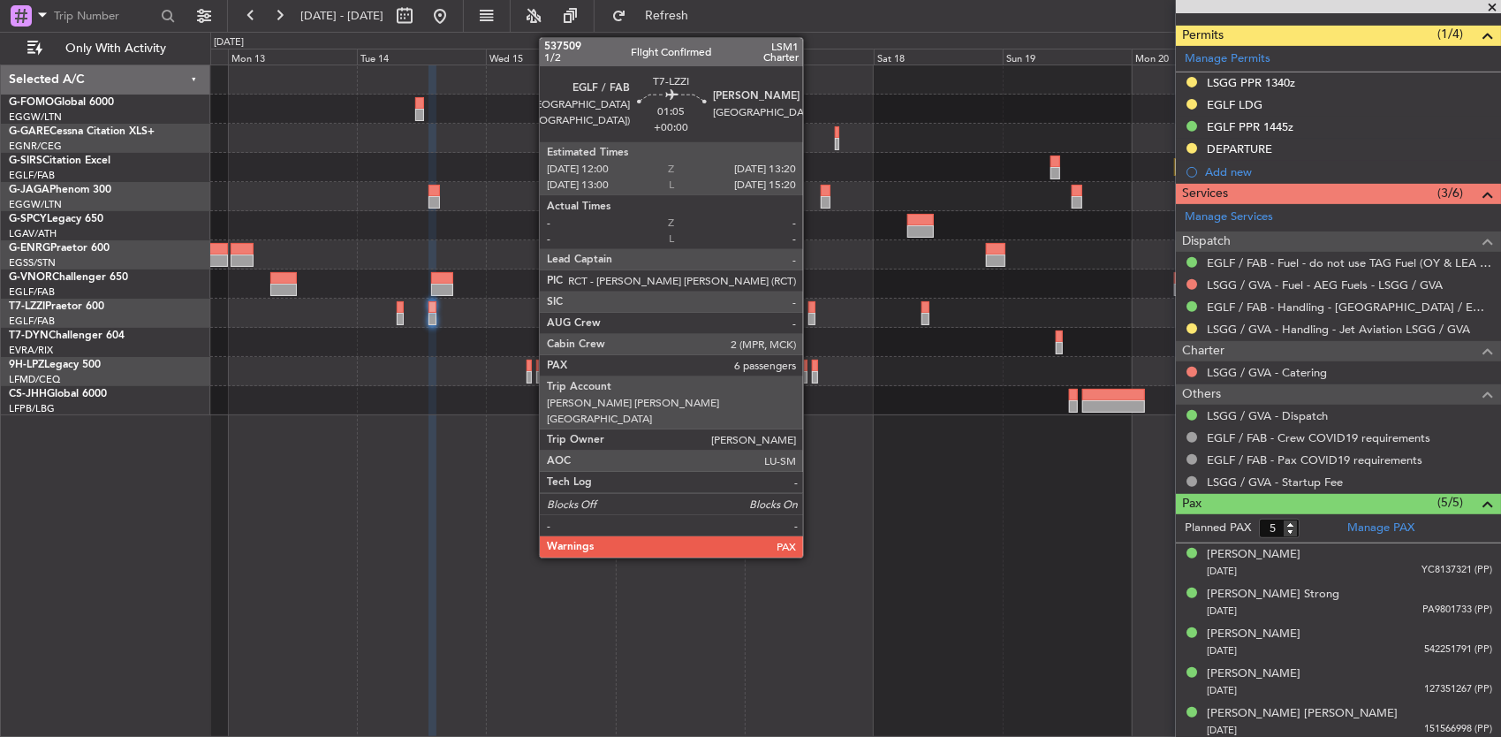
click at [812, 311] on div at bounding box center [812, 307] width 8 height 12
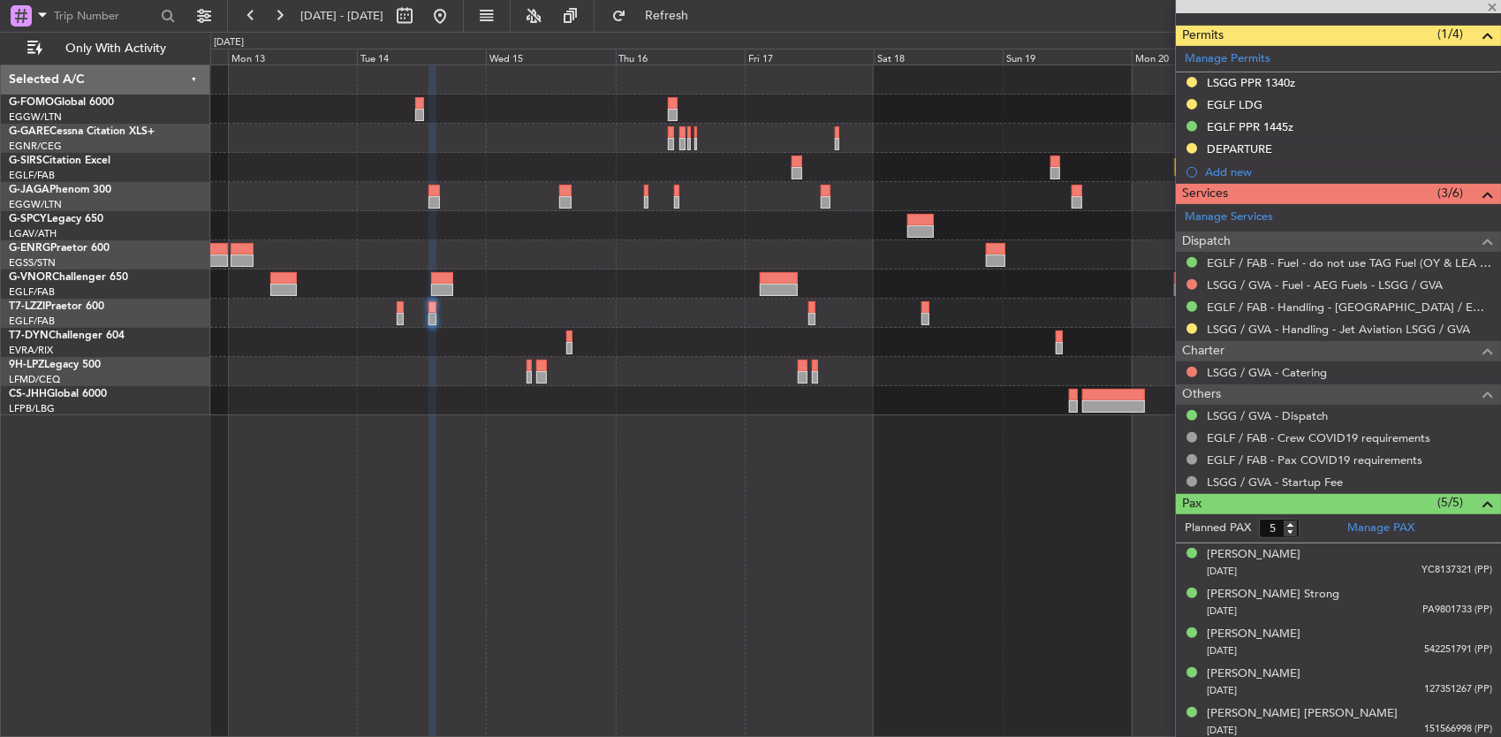
type input "6"
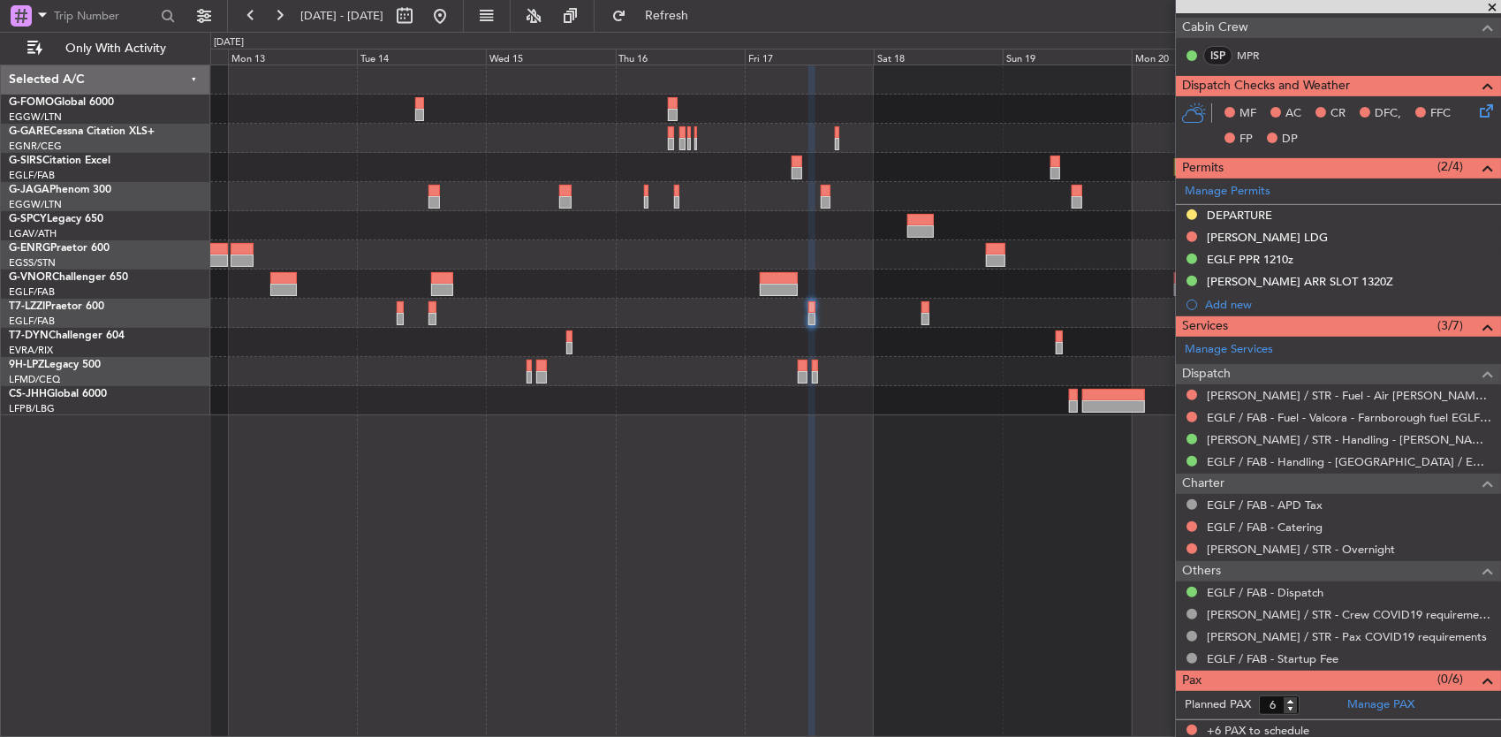
scroll to position [0, 0]
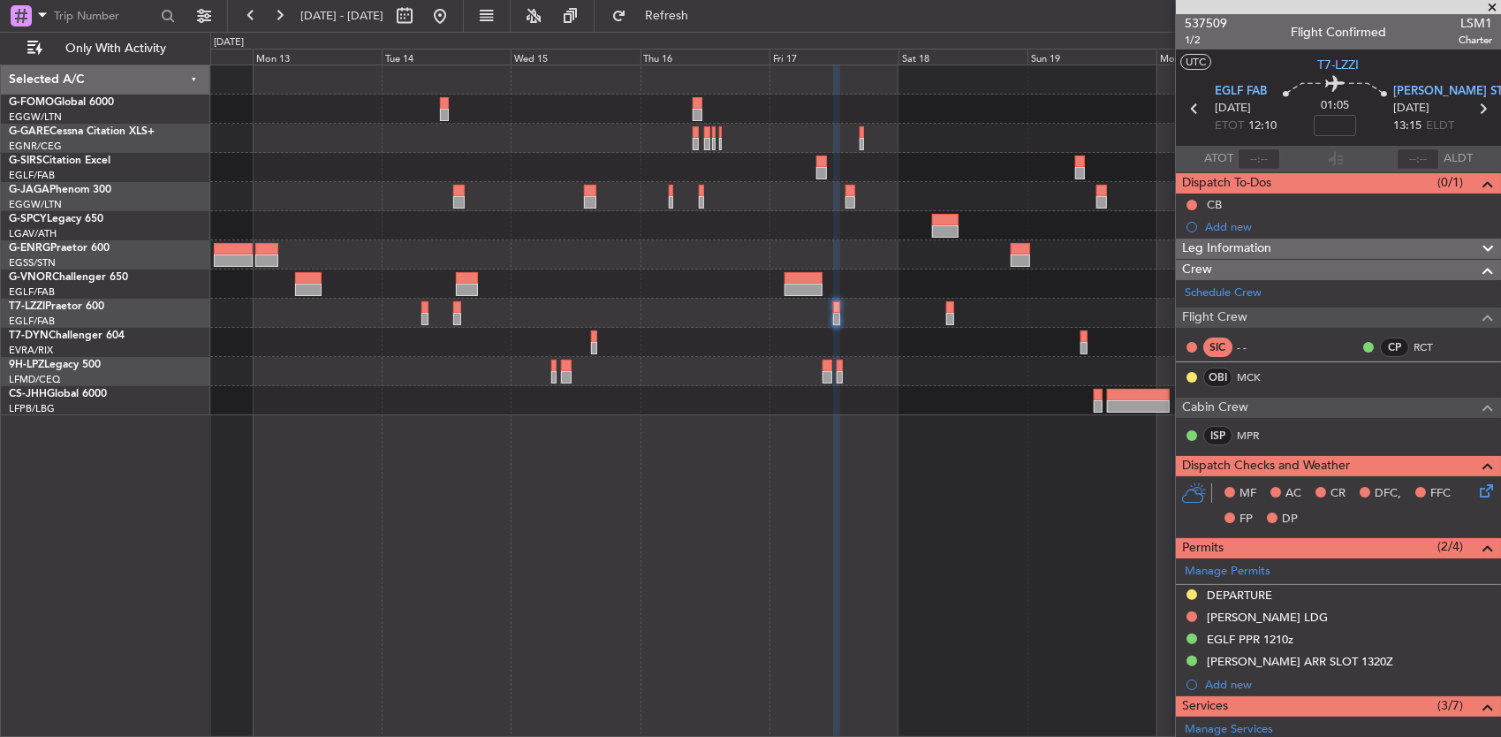
click at [1447, 328] on fb-app "12 Oct 2025 - 22 Oct 2025 Refresh Quick Links Only With Activity Planned Maint …" at bounding box center [750, 375] width 1501 height 724
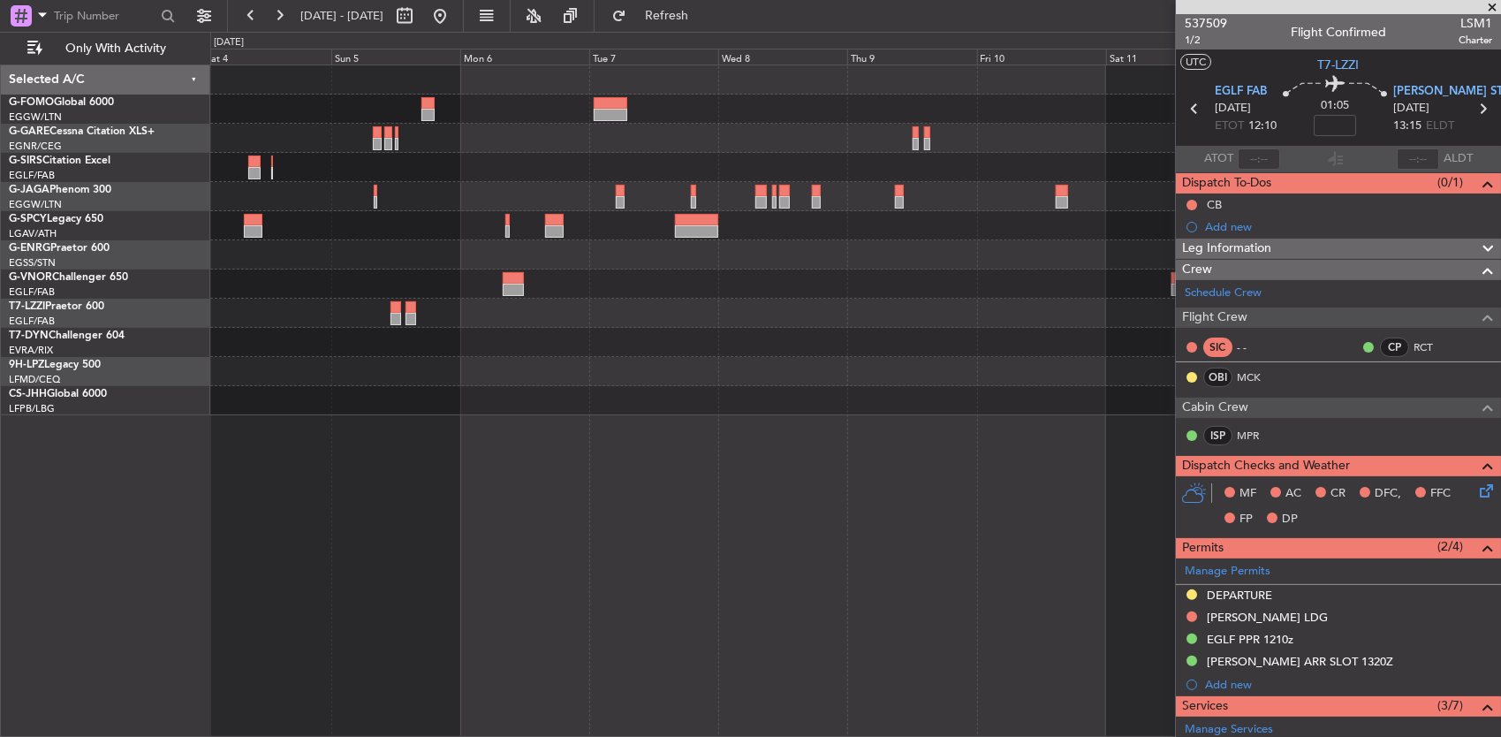
click at [1114, 350] on div at bounding box center [855, 342] width 1291 height 29
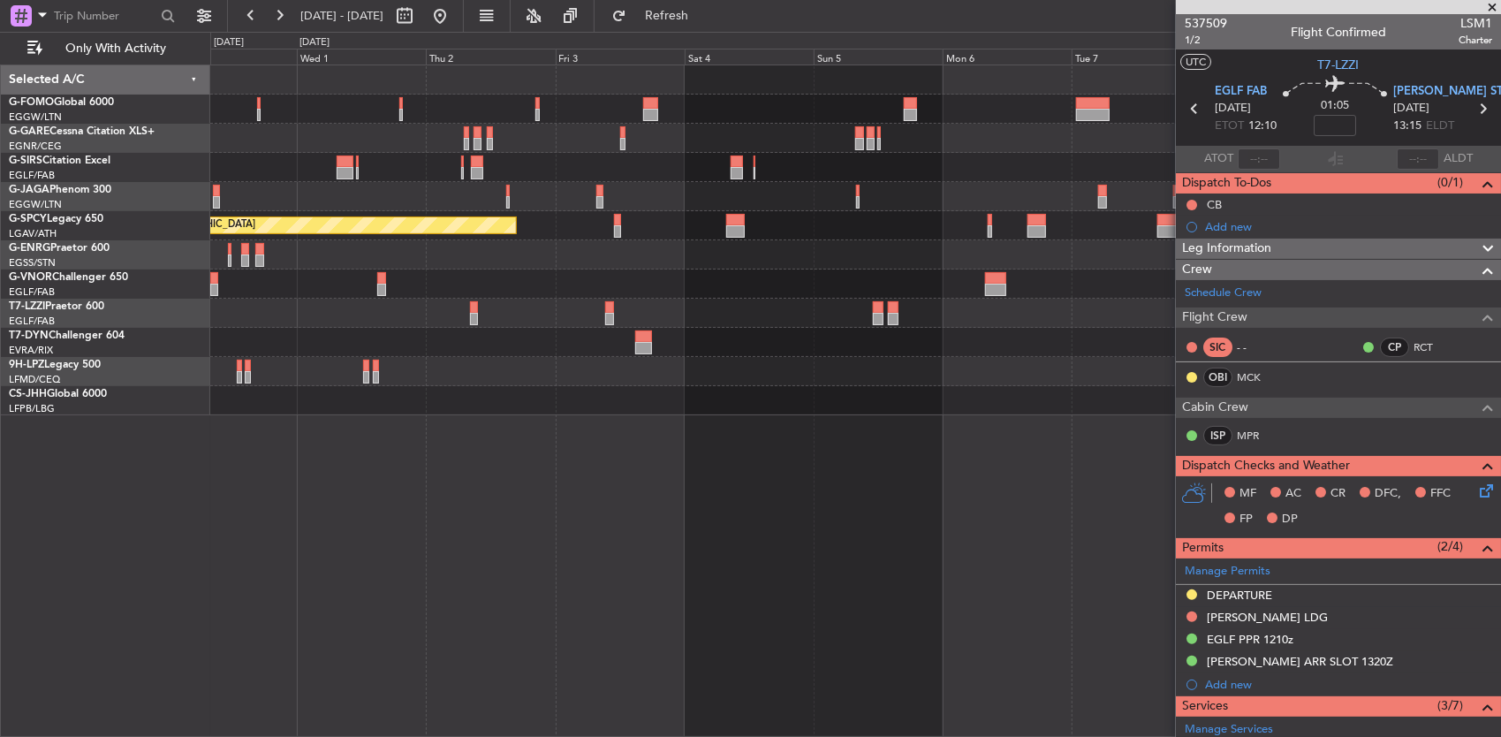
click at [1081, 346] on div at bounding box center [855, 342] width 1291 height 29
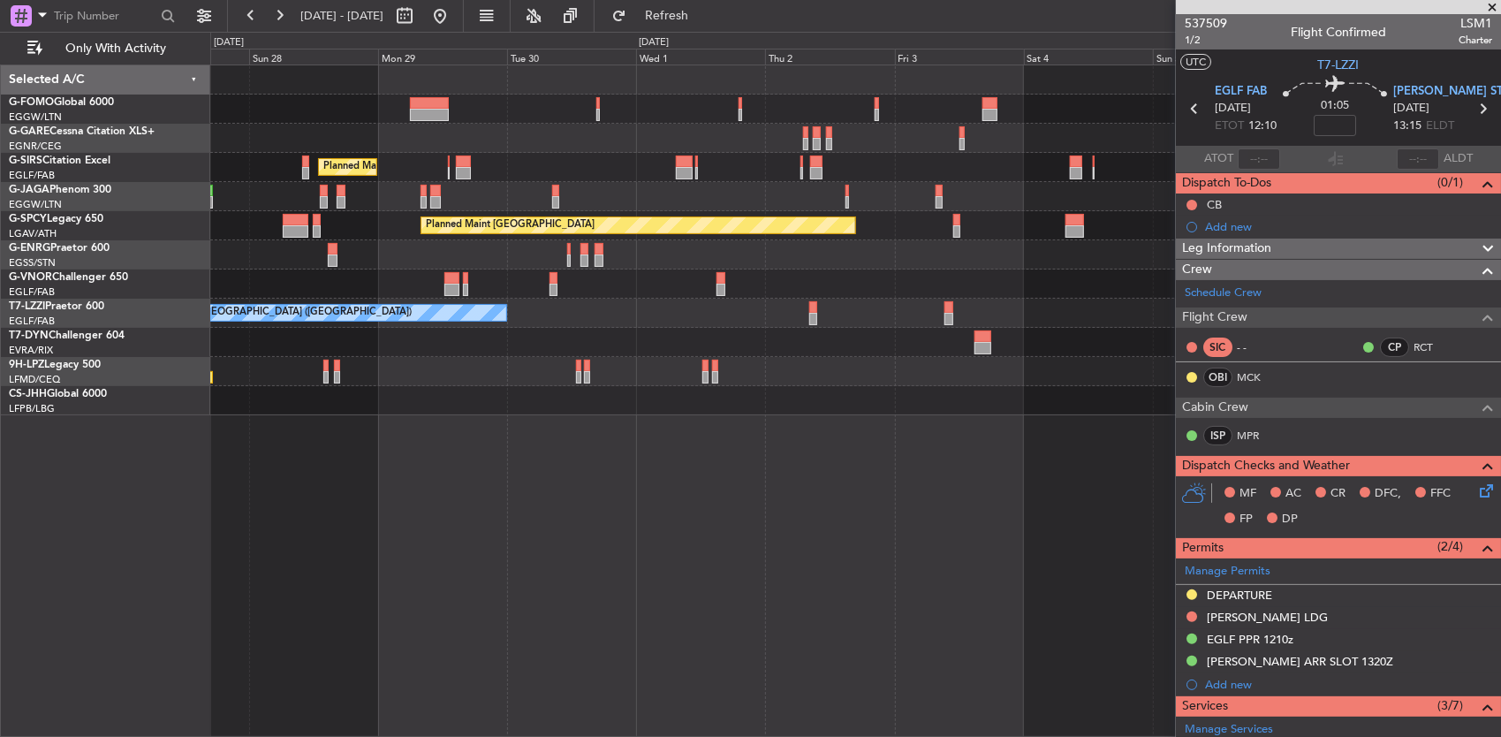
click at [1108, 356] on div "Planned Maint London (Luton) Planned Maint London (Luton) Planned Maint Bremen …" at bounding box center [855, 240] width 1291 height 350
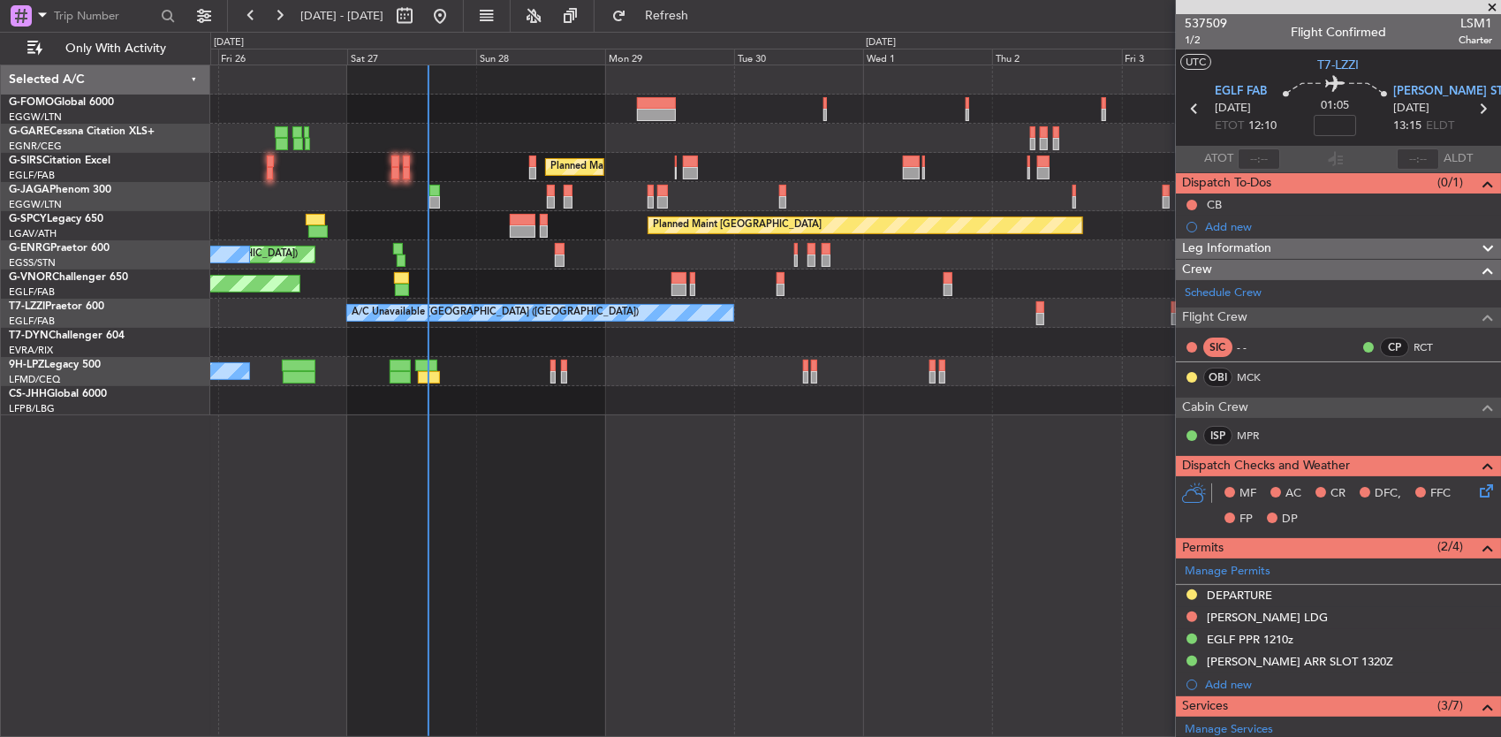
click at [775, 365] on div "No Crew" at bounding box center [855, 371] width 1291 height 29
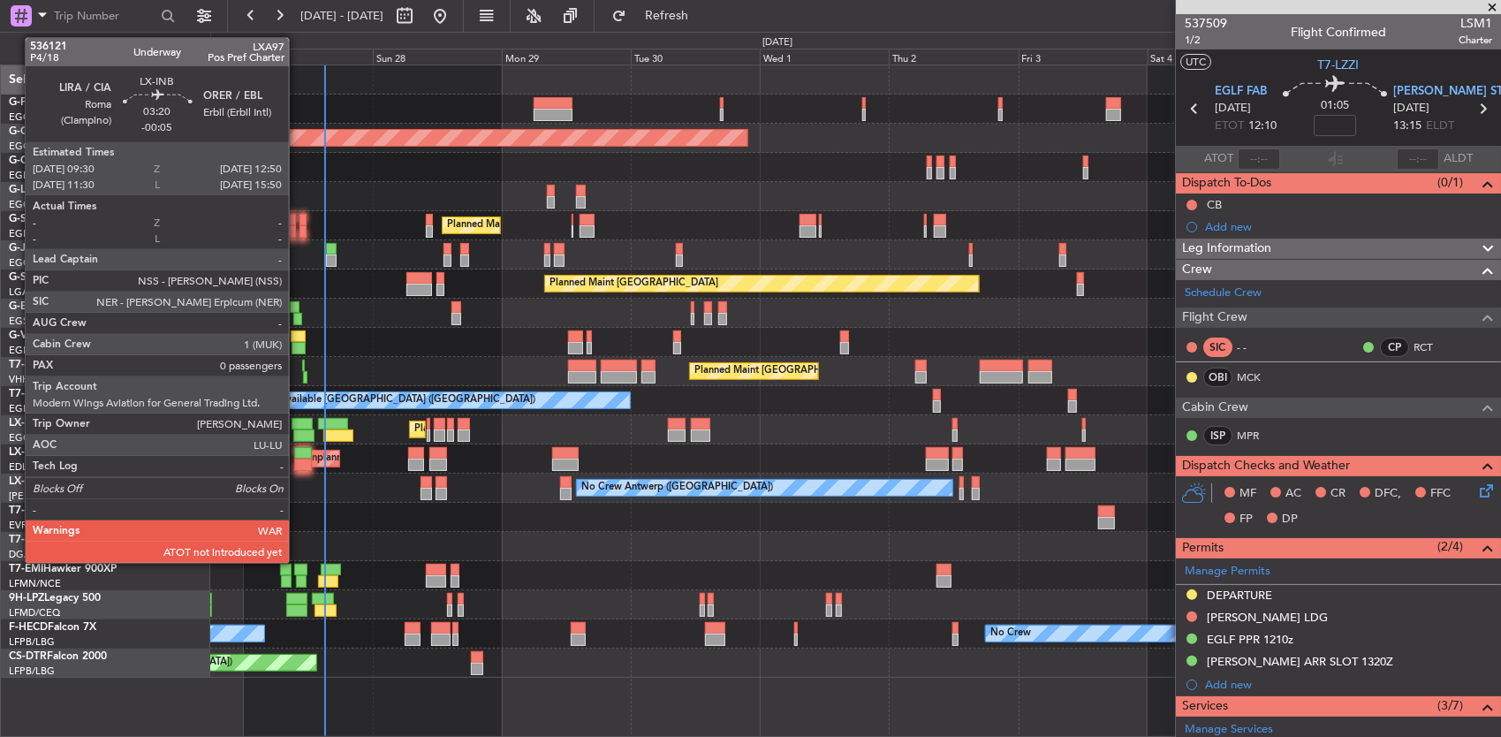
click at [298, 462] on div at bounding box center [303, 465] width 19 height 12
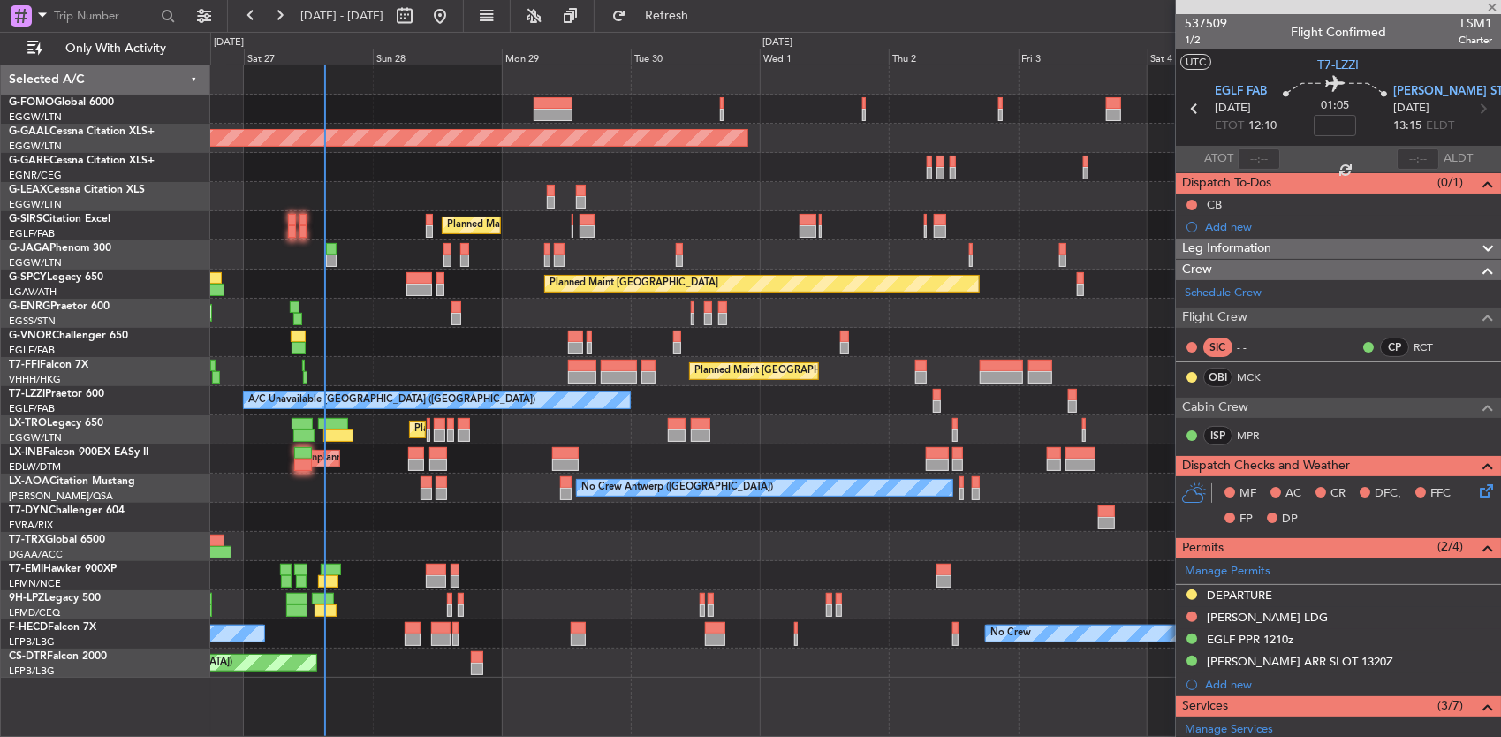
type input "-00:05"
type input "0"
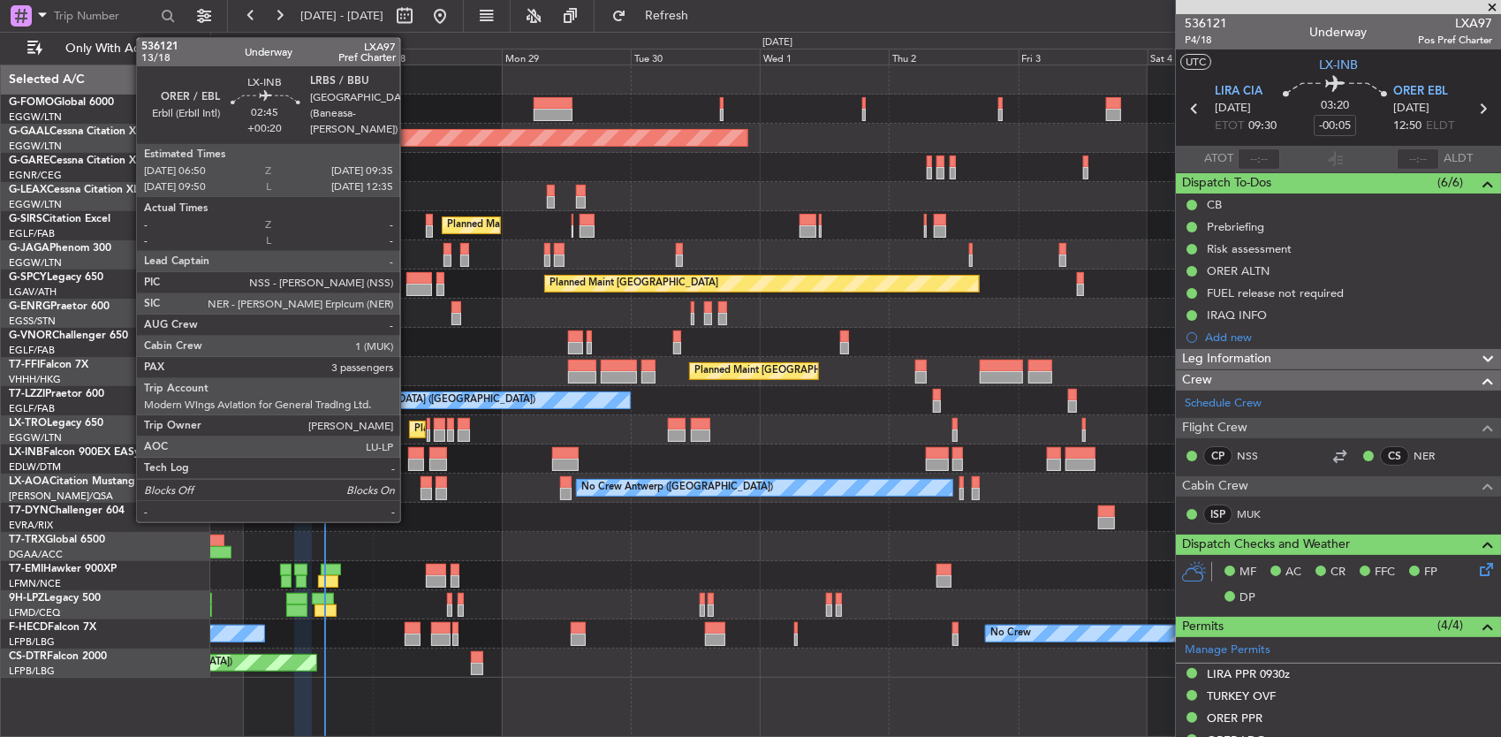
click at [409, 454] on div at bounding box center [415, 453] width 15 height 12
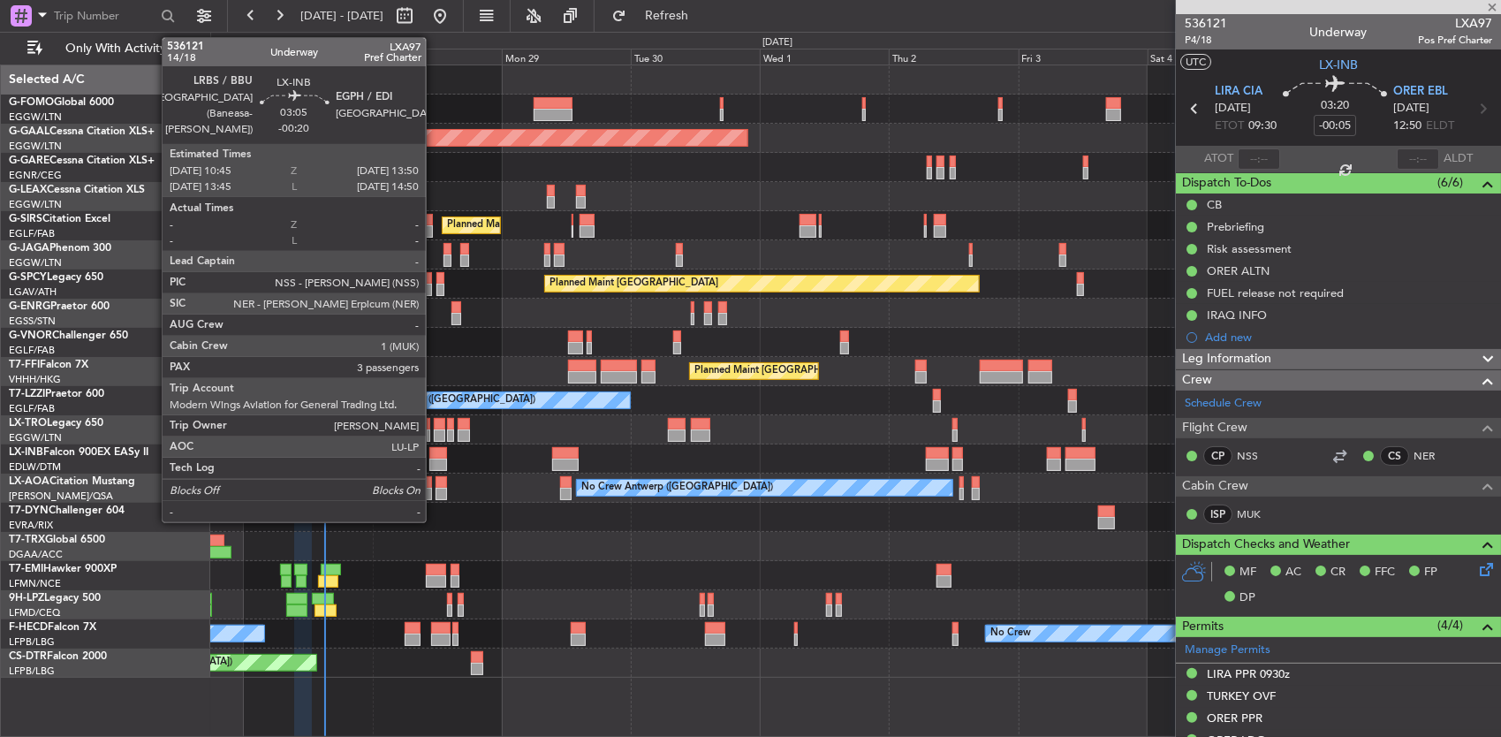
type input "+00:20"
type input "3"
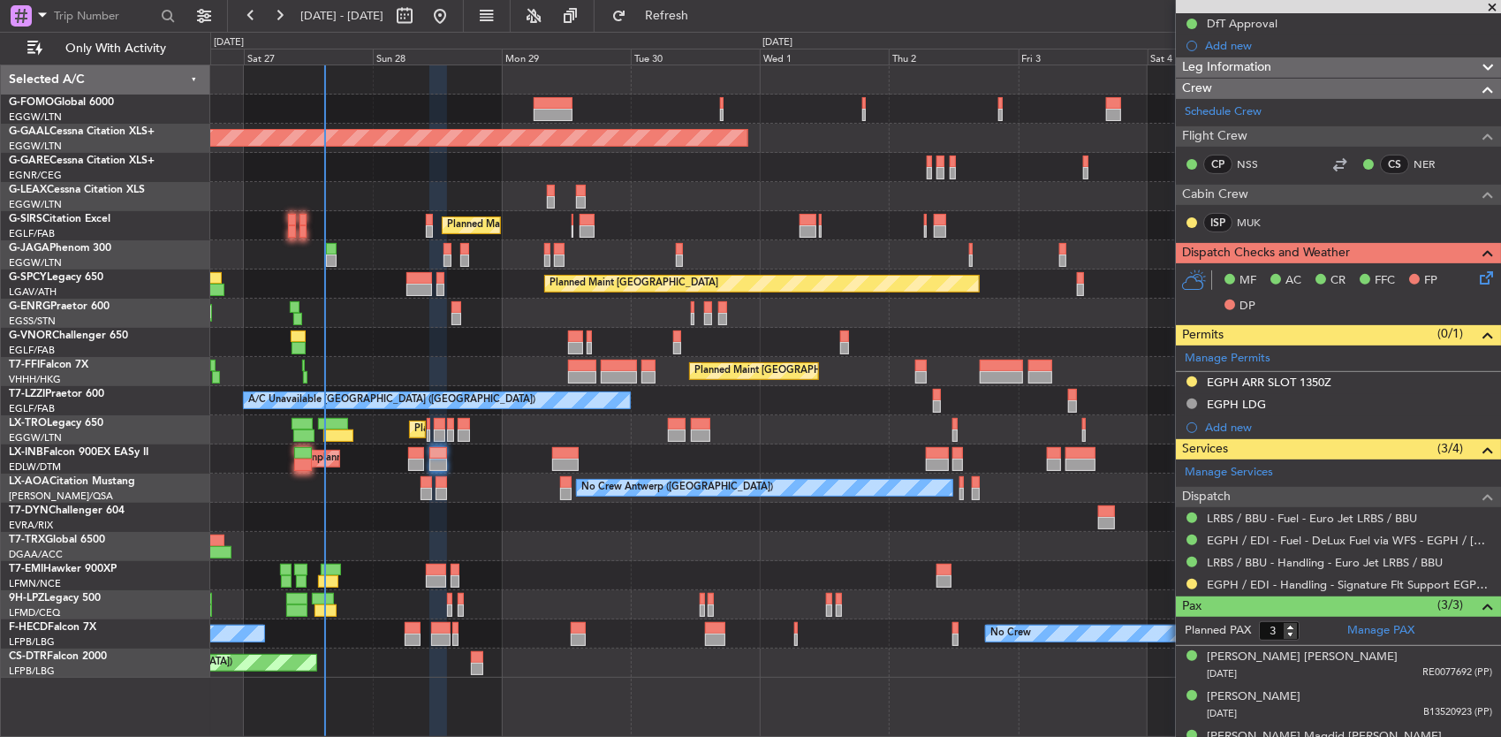
scroll to position [337, 0]
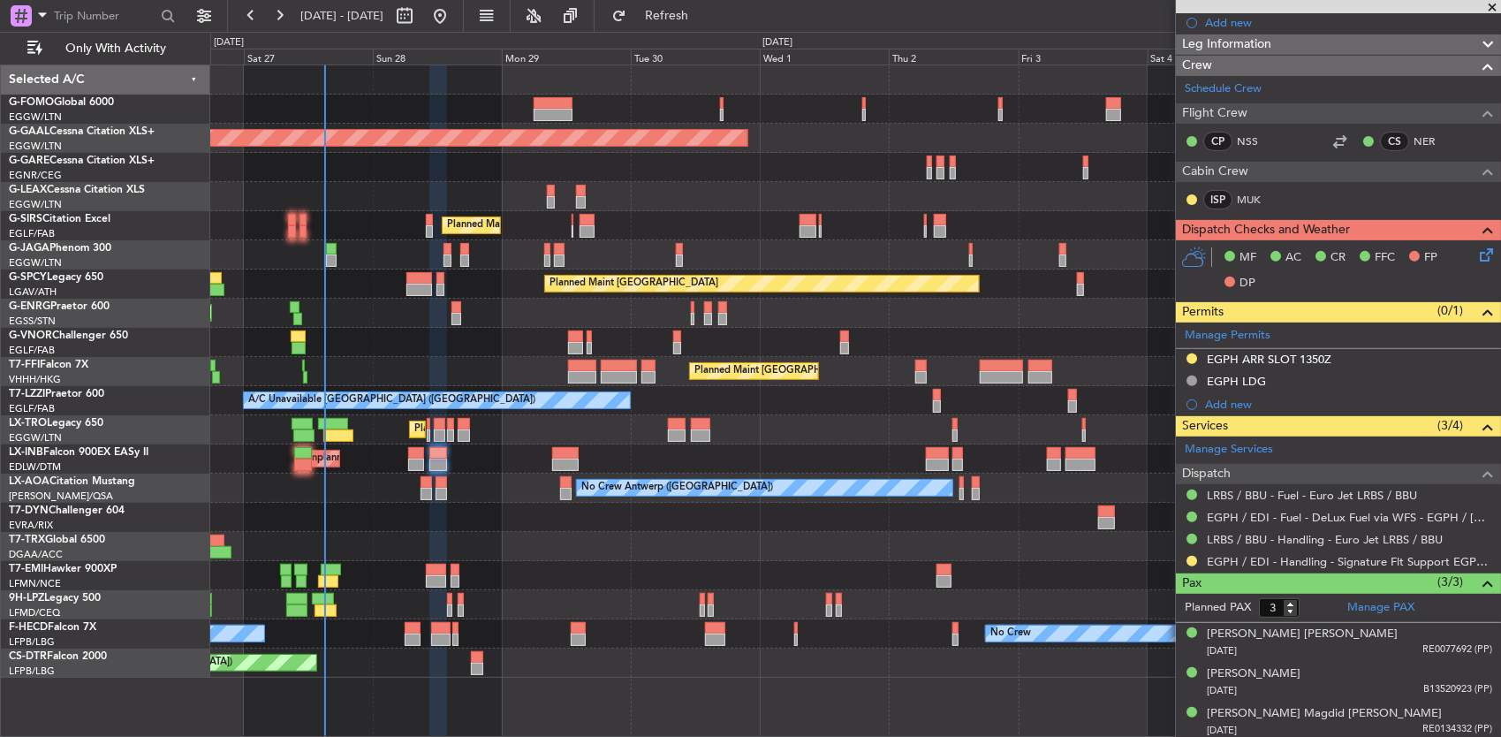
click at [1332, 279] on div "MF AC CR FFC FP DP" at bounding box center [1347, 271] width 260 height 52
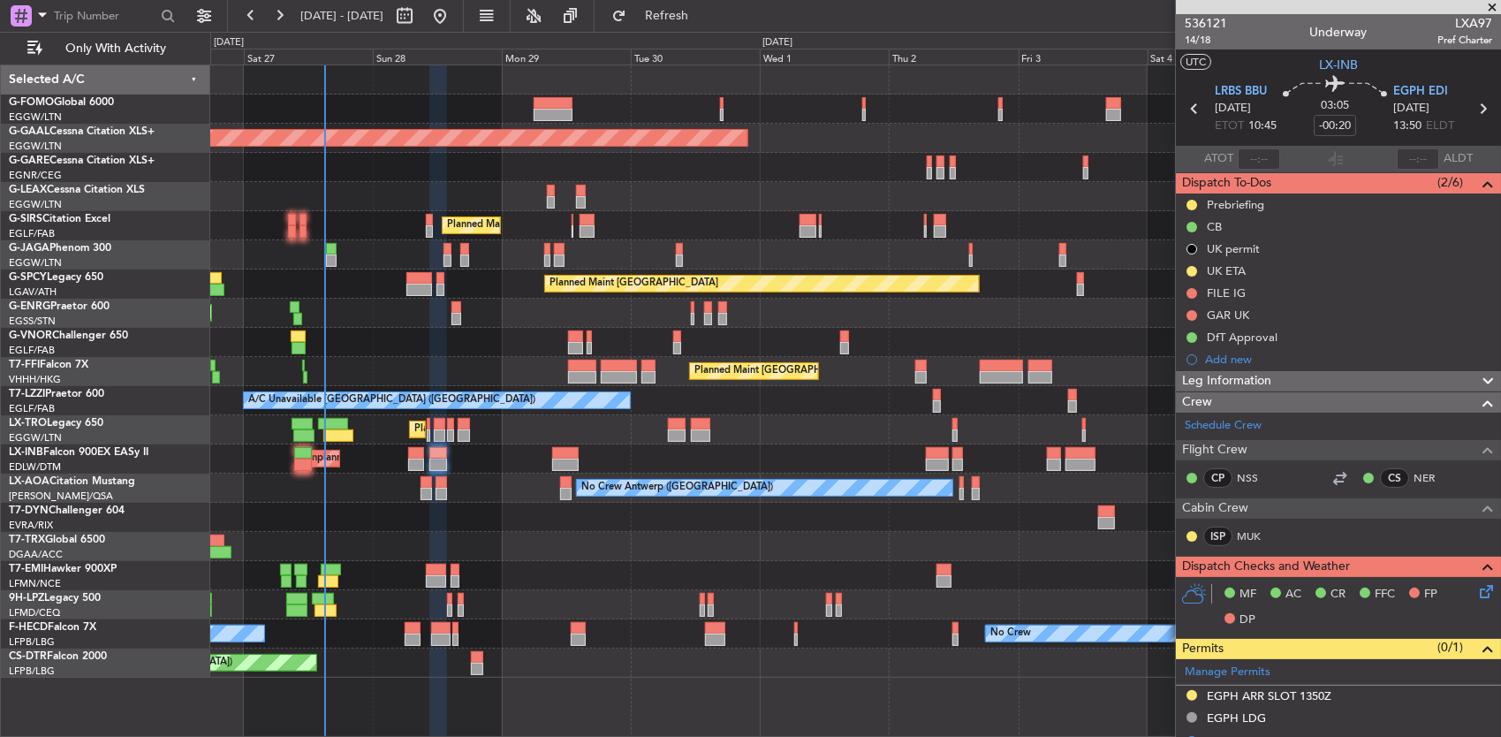
click at [345, 470] on div "Planned Maint London (Farnborough) Unplanned Maint Roma (Ciampino) Planned Main…" at bounding box center [855, 458] width 1291 height 29
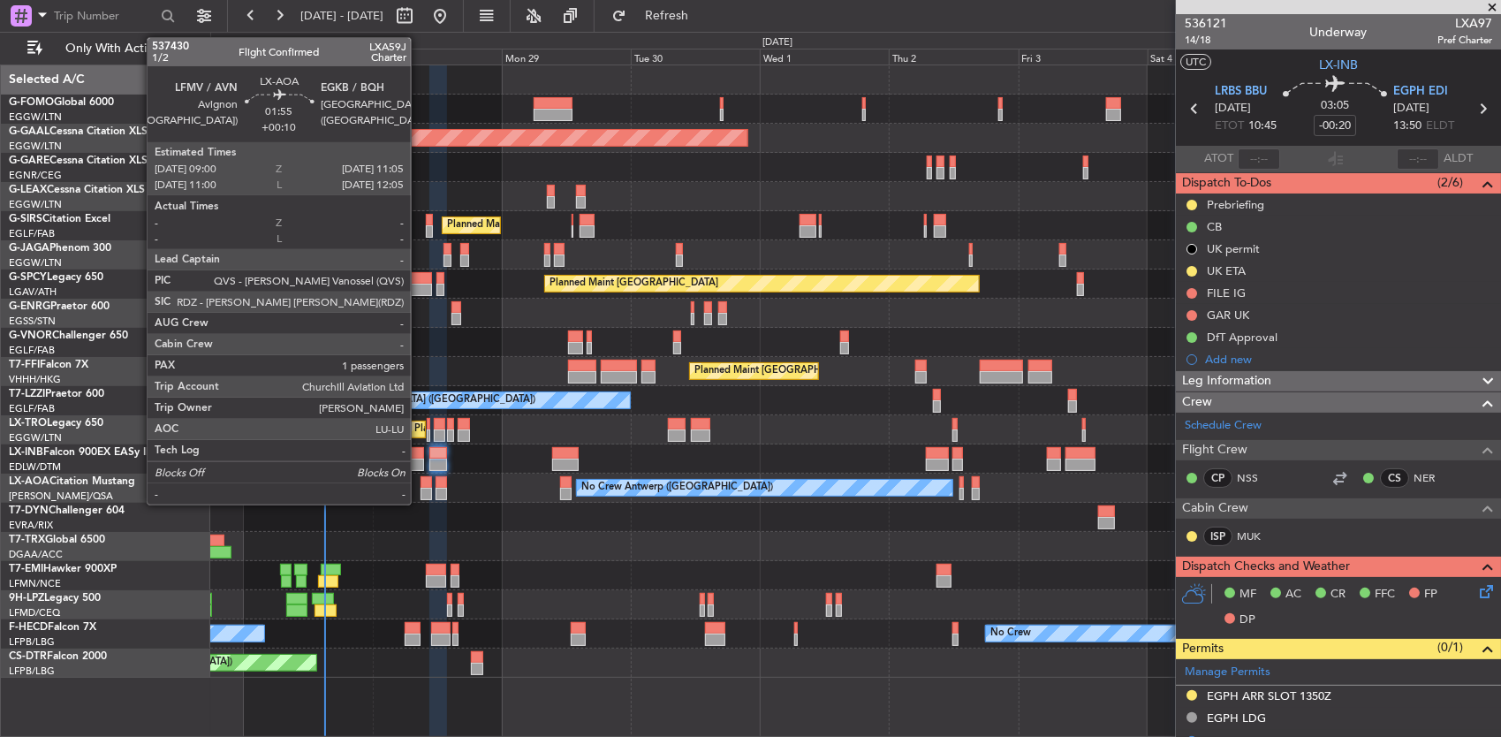
click at [421, 479] on div at bounding box center [426, 482] width 11 height 12
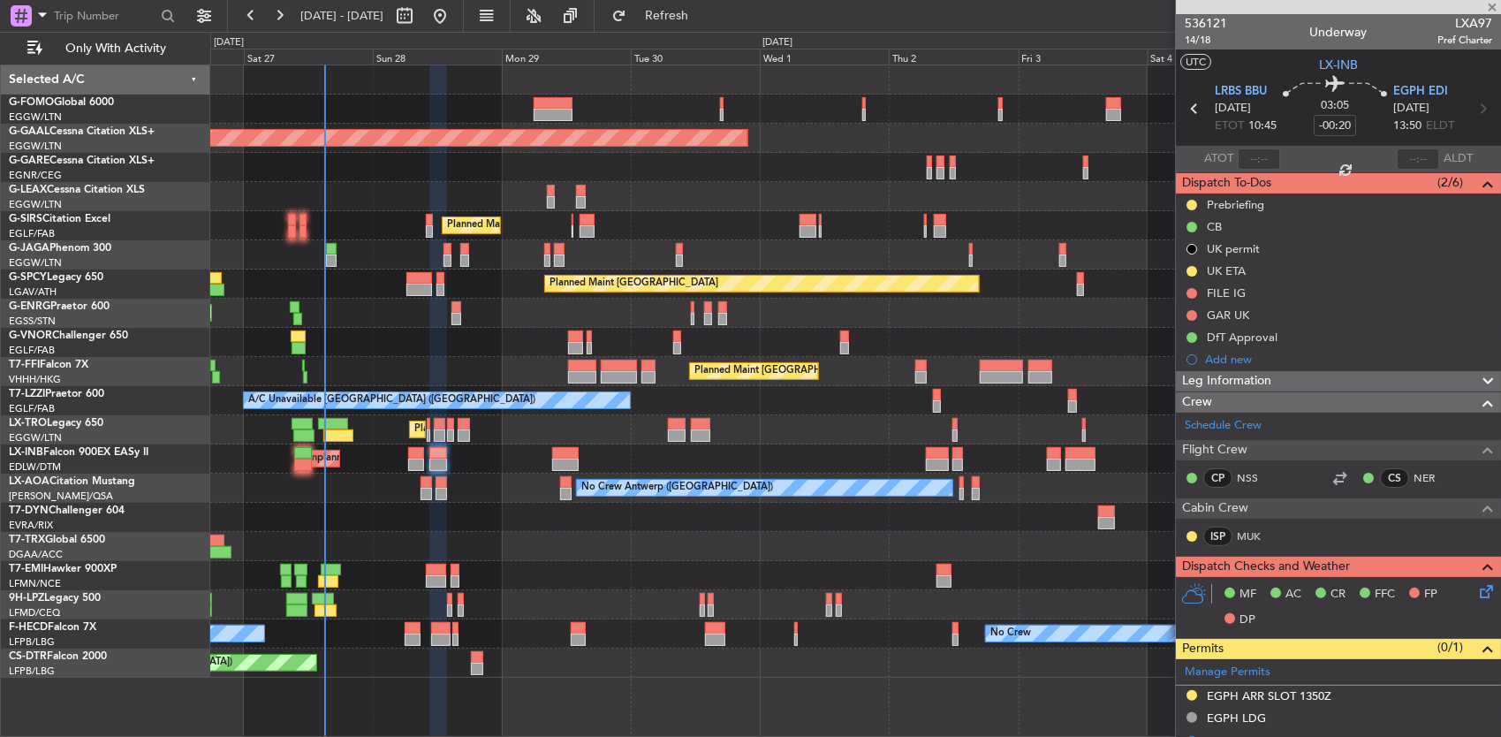
type input "+00:10"
type input "1"
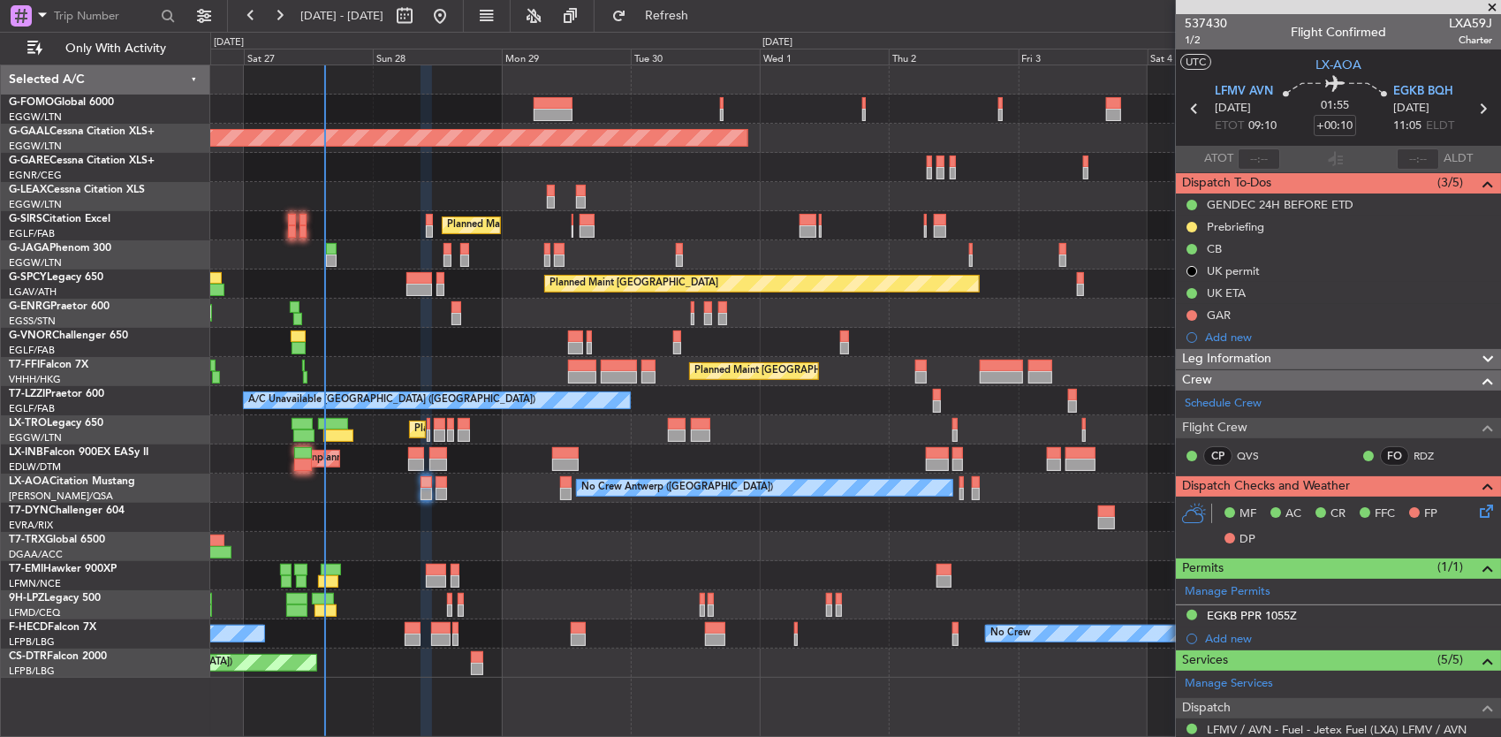
click at [500, 525] on div at bounding box center [855, 517] width 1291 height 29
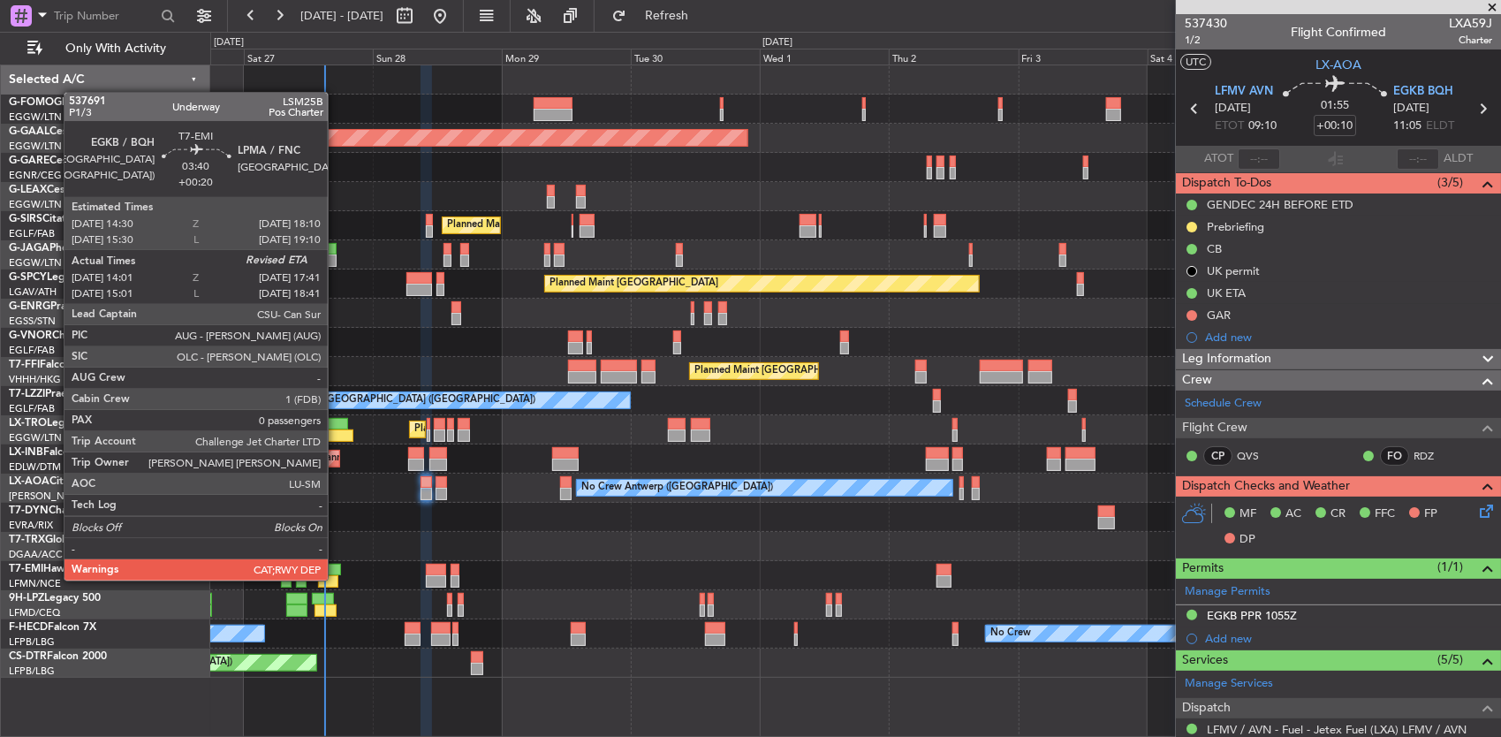
click at [337, 579] on div at bounding box center [328, 581] width 20 height 12
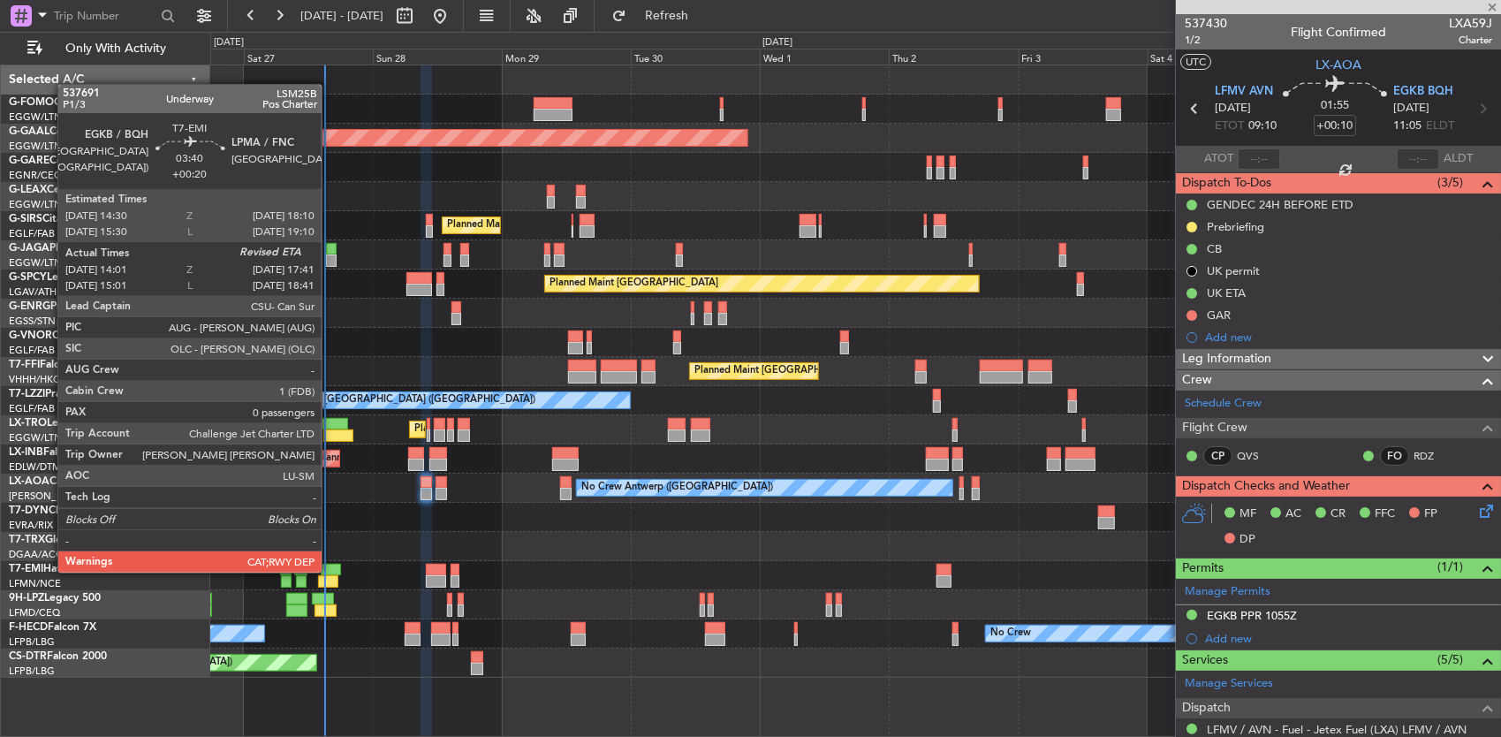
type input "+00:20"
type input "14:01"
type input "0"
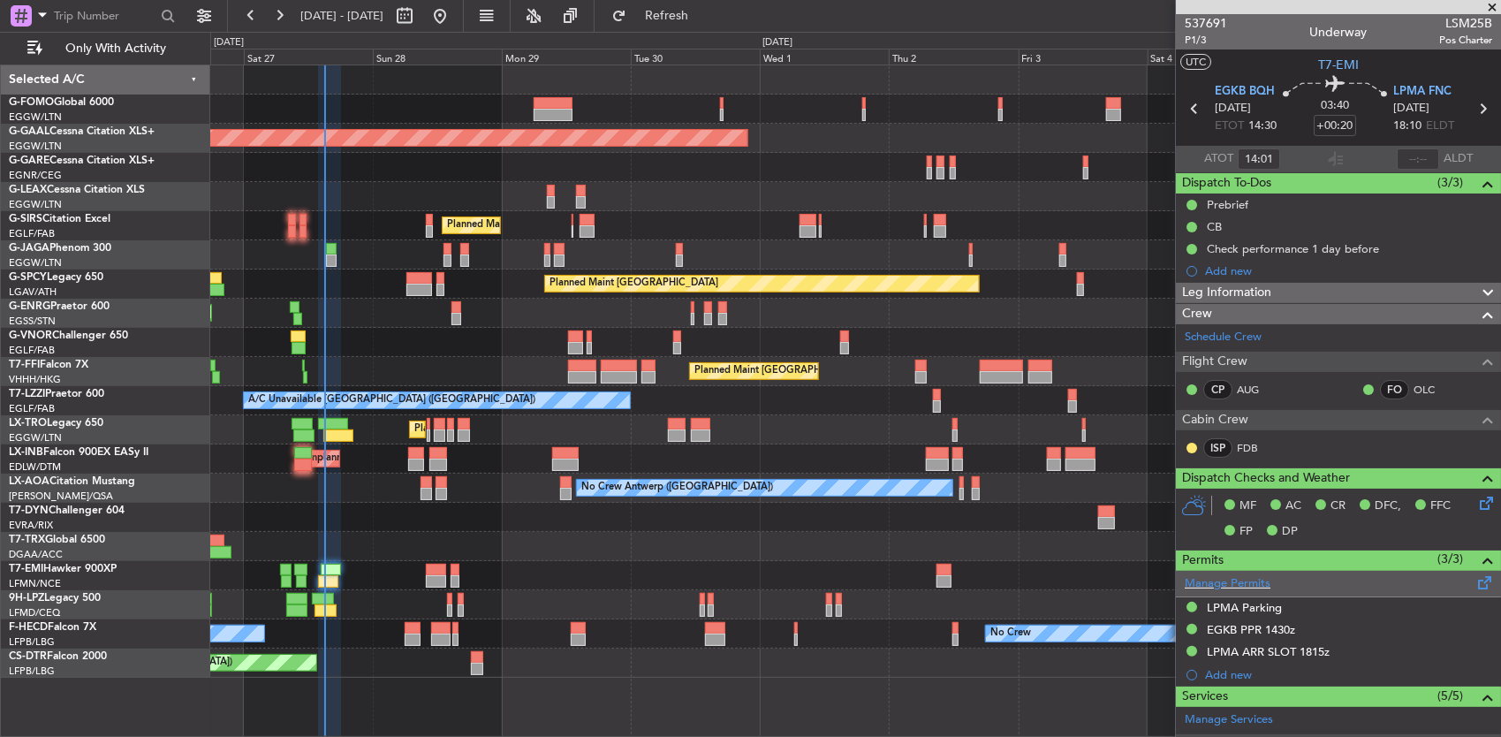
scroll to position [260, 0]
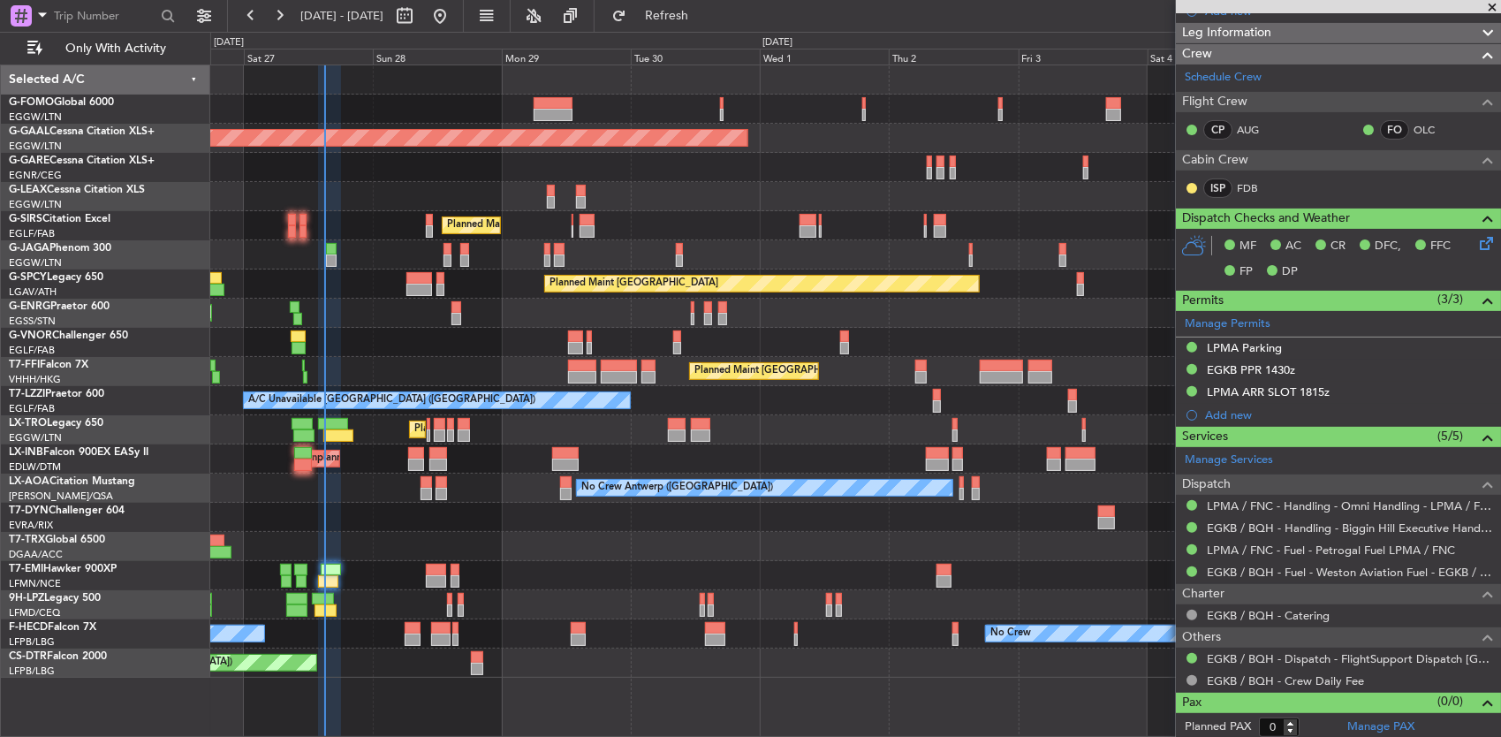
click at [335, 617] on div "No Crew" at bounding box center [855, 604] width 1291 height 29
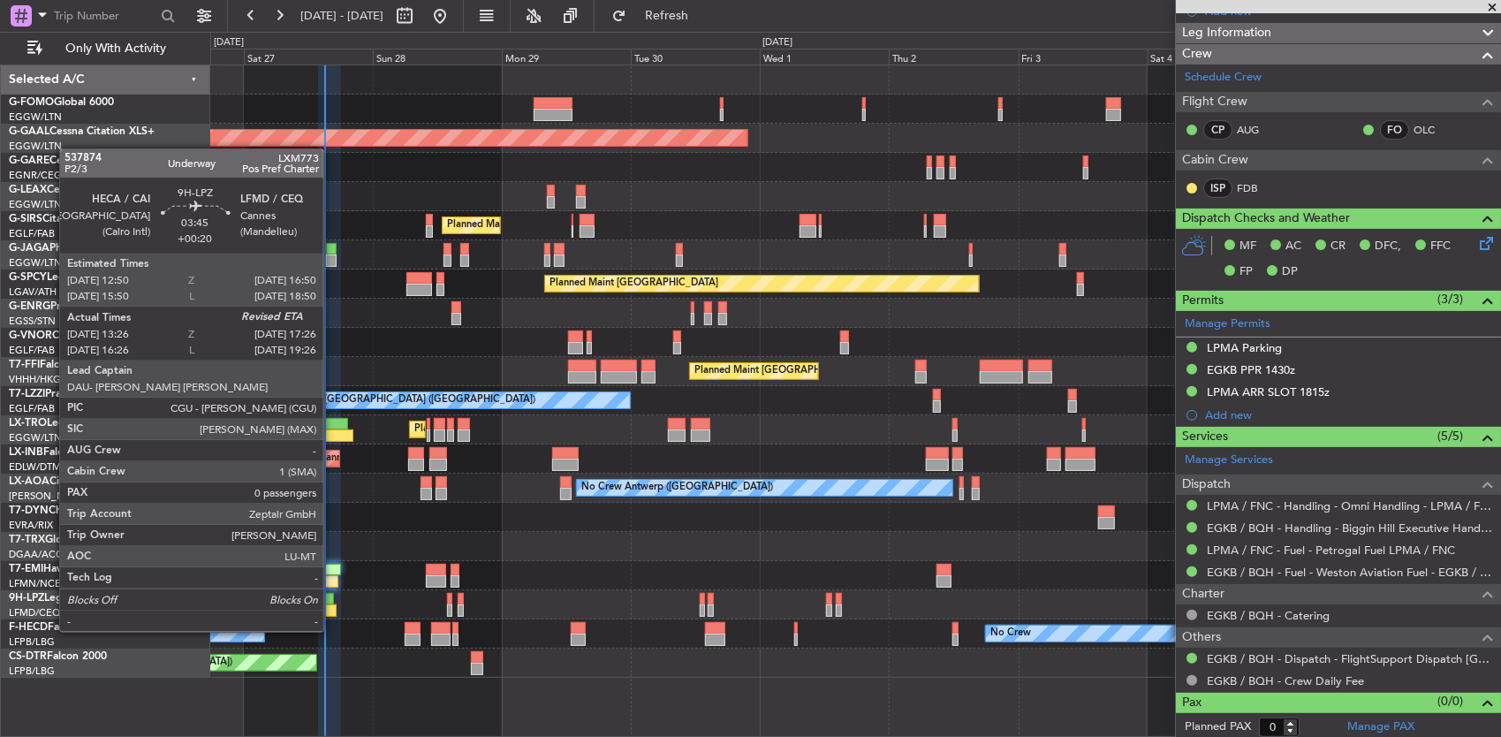
click at [330, 611] on div at bounding box center [326, 610] width 22 height 12
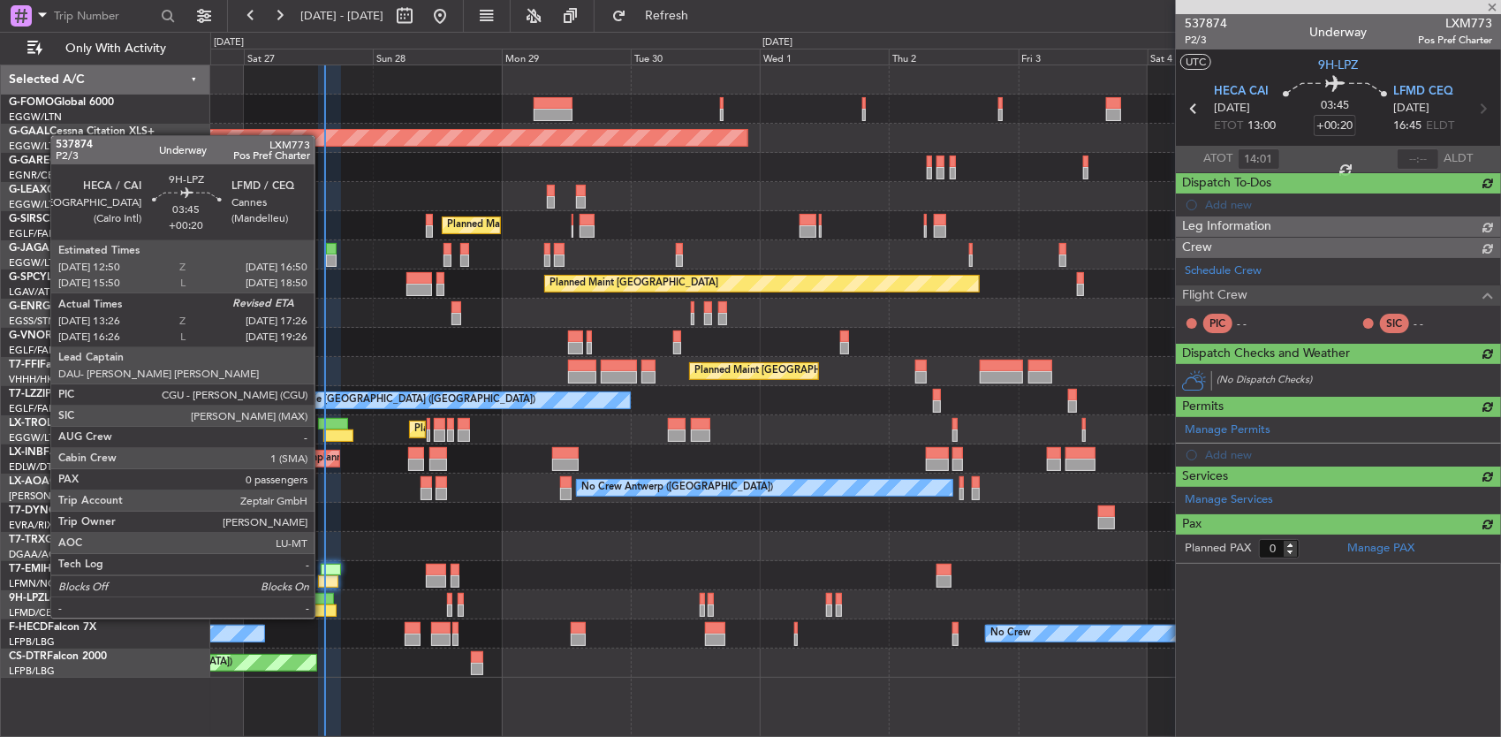
type input "13:36"
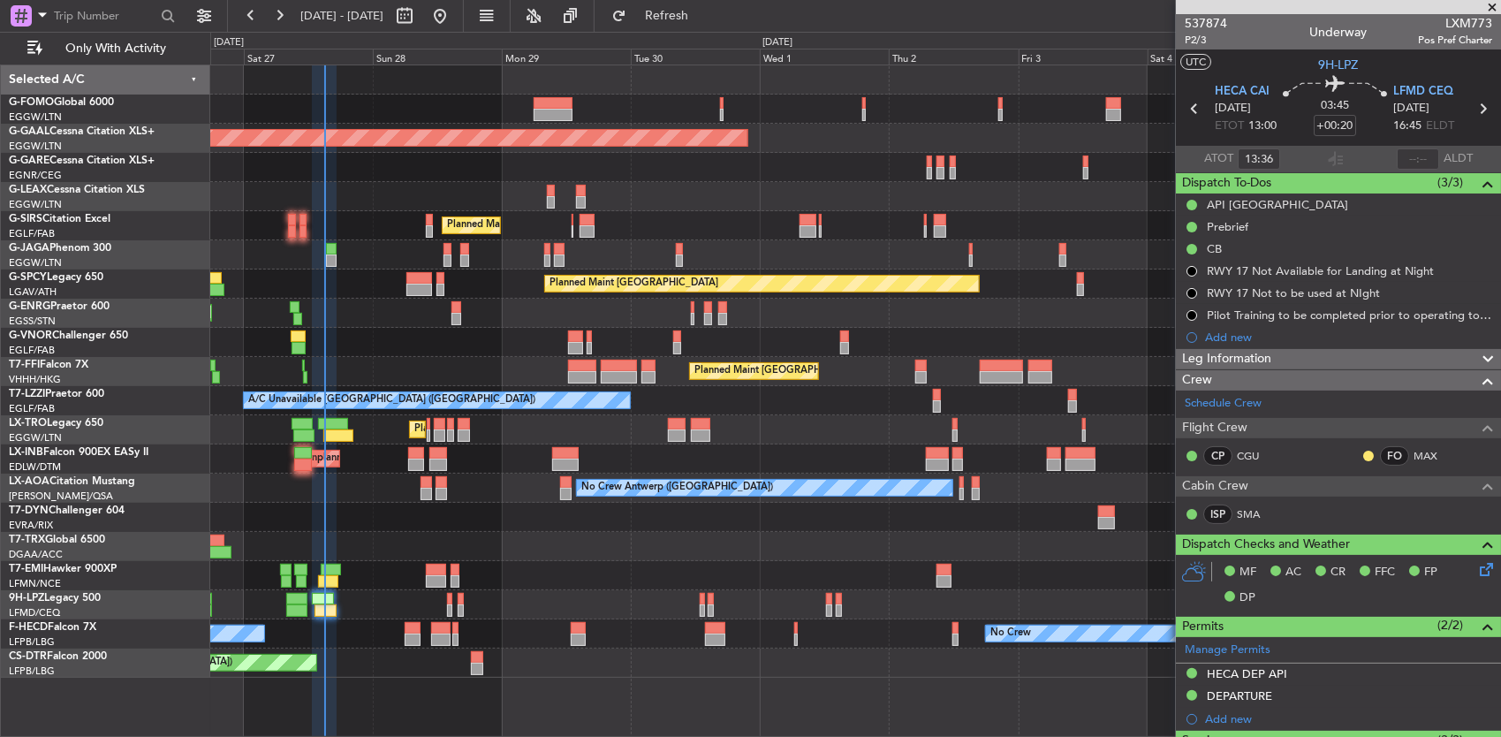
click at [421, 600] on div "No Crew" at bounding box center [855, 604] width 1291 height 29
click at [452, 601] on div "No Crew" at bounding box center [855, 604] width 1291 height 29
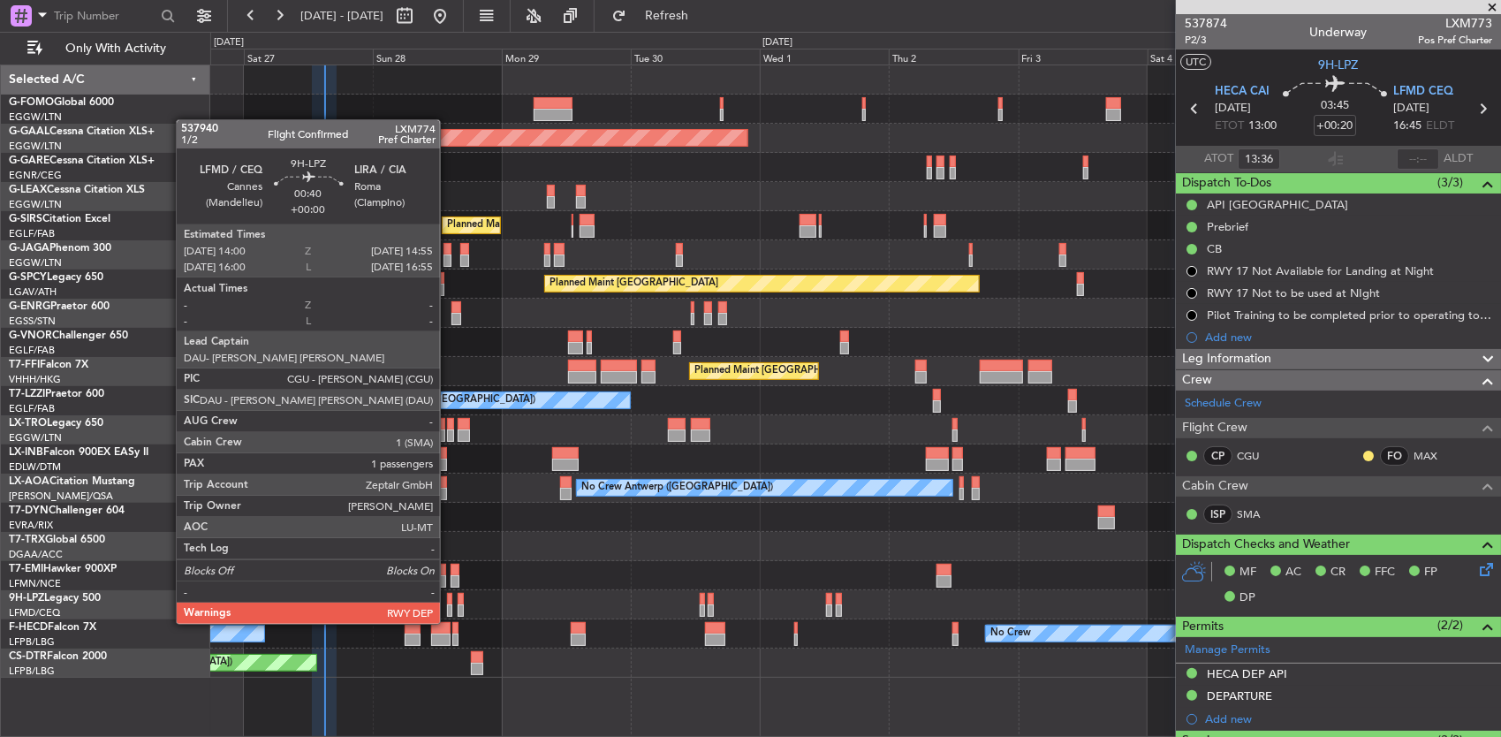
click at [449, 606] on div at bounding box center [449, 610] width 5 height 12
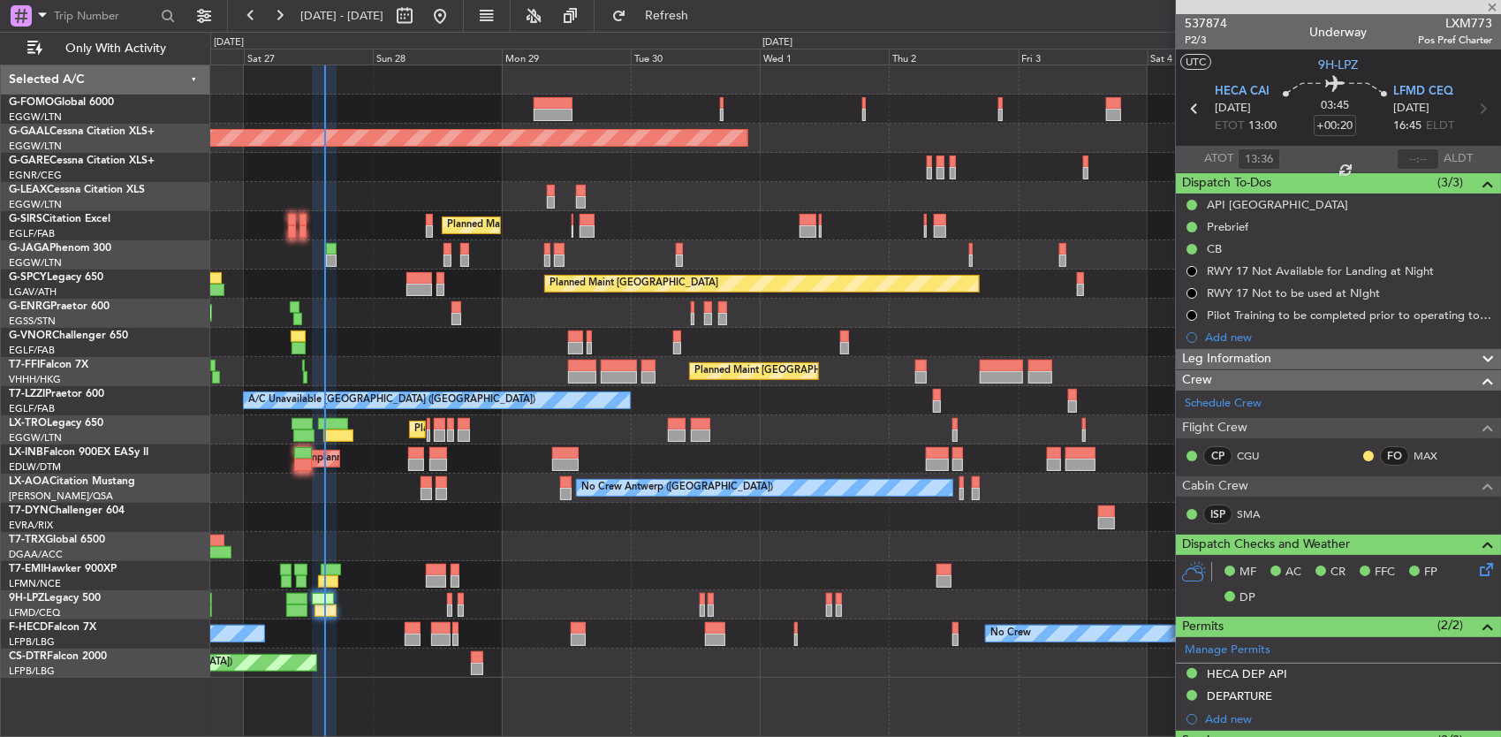
type input "1"
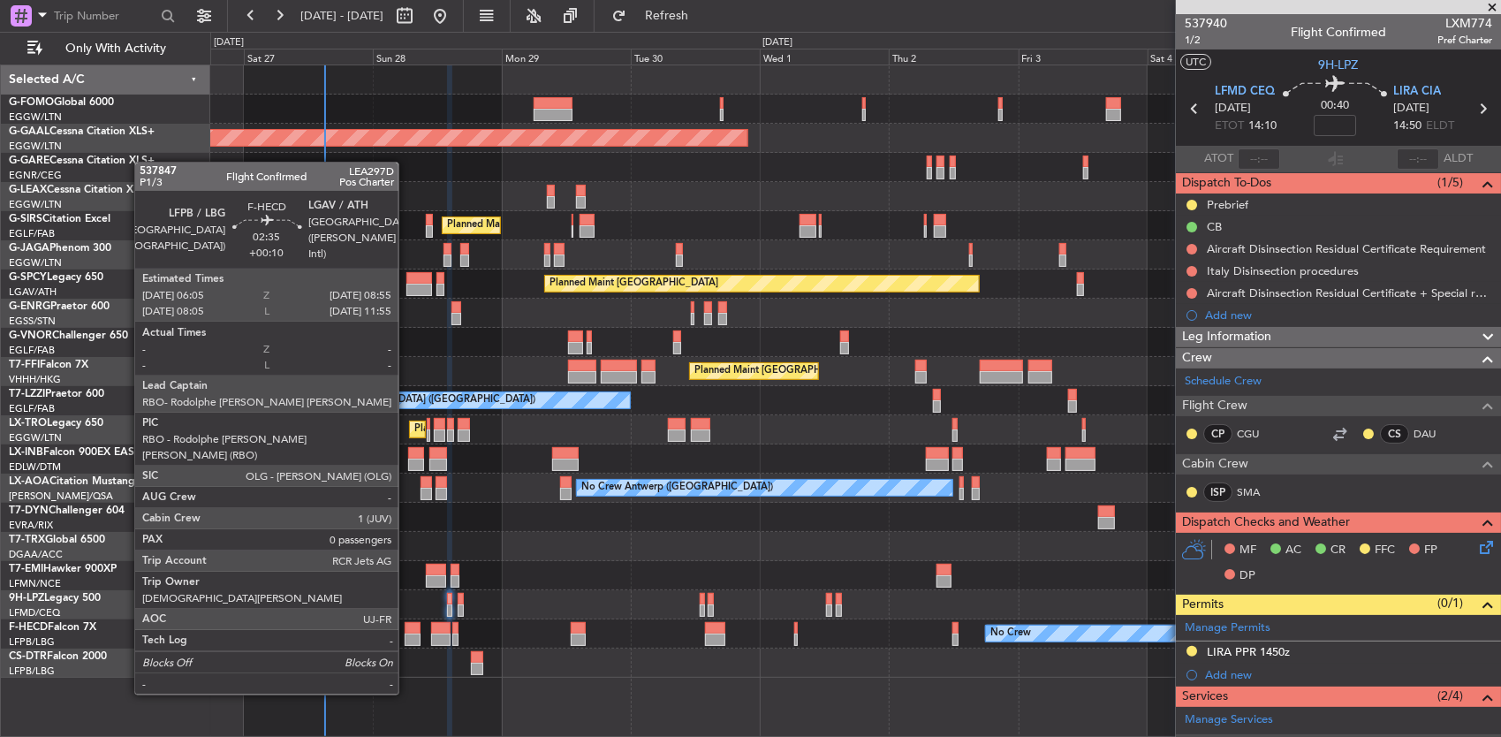
click at [407, 629] on div at bounding box center [413, 628] width 16 height 12
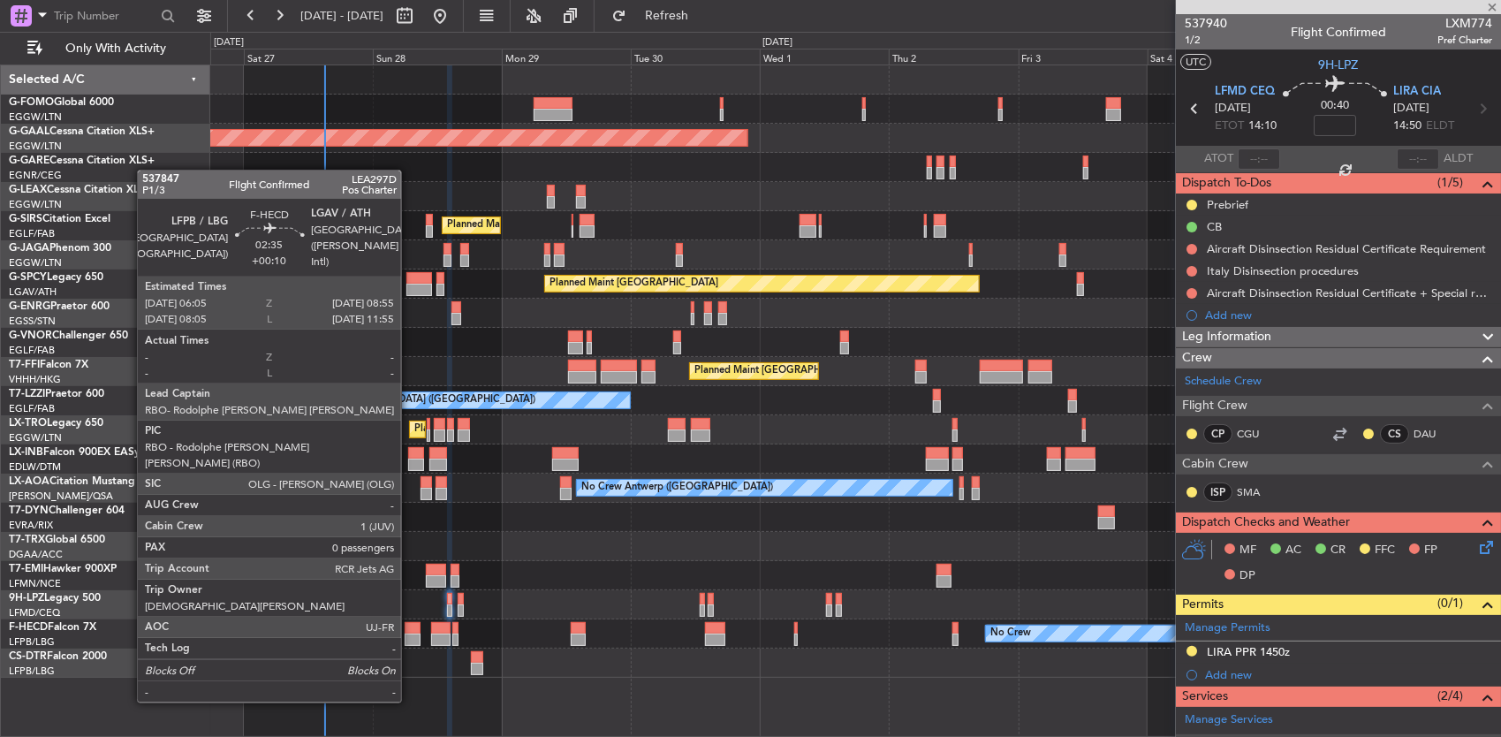
type input "+00:10"
type input "0"
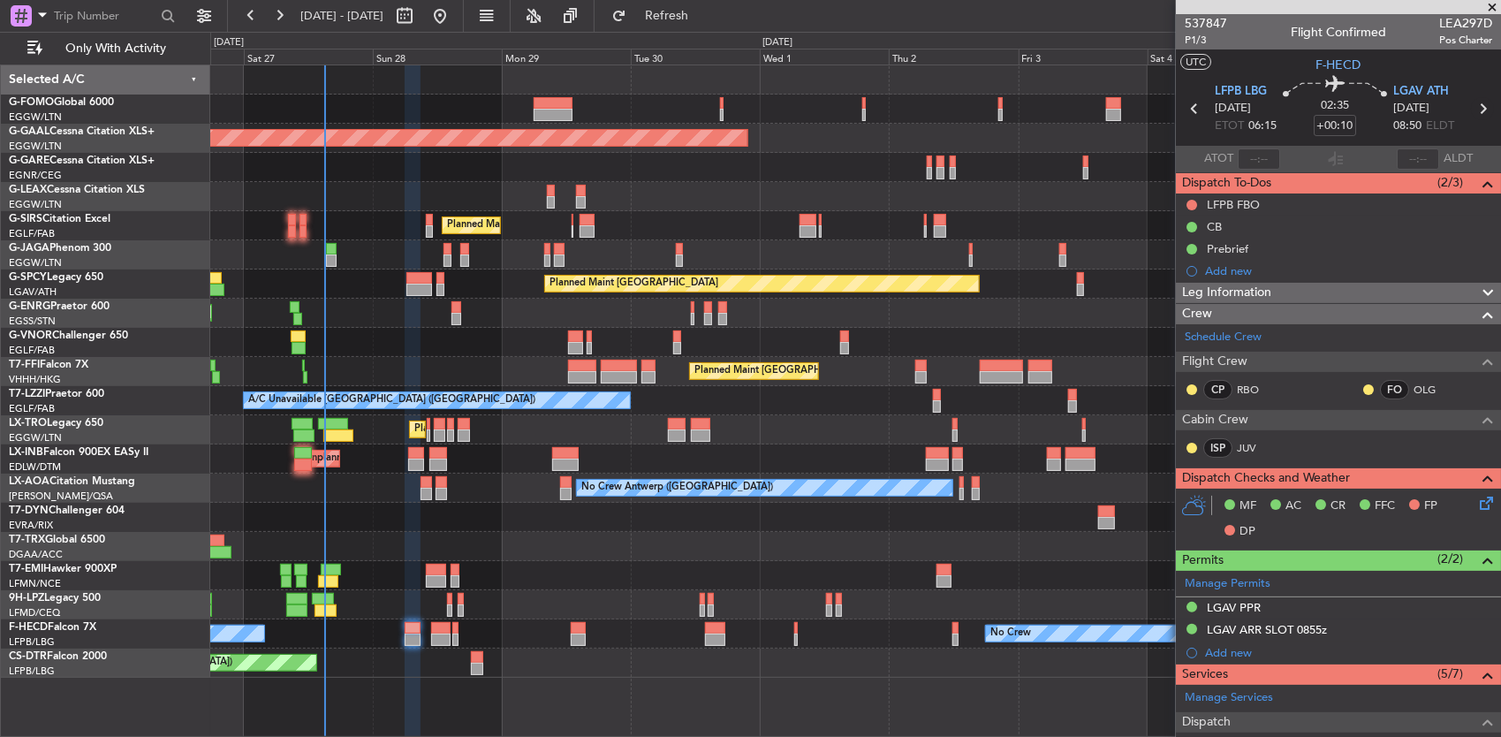
click at [1471, 106] on icon at bounding box center [1482, 108] width 23 height 23
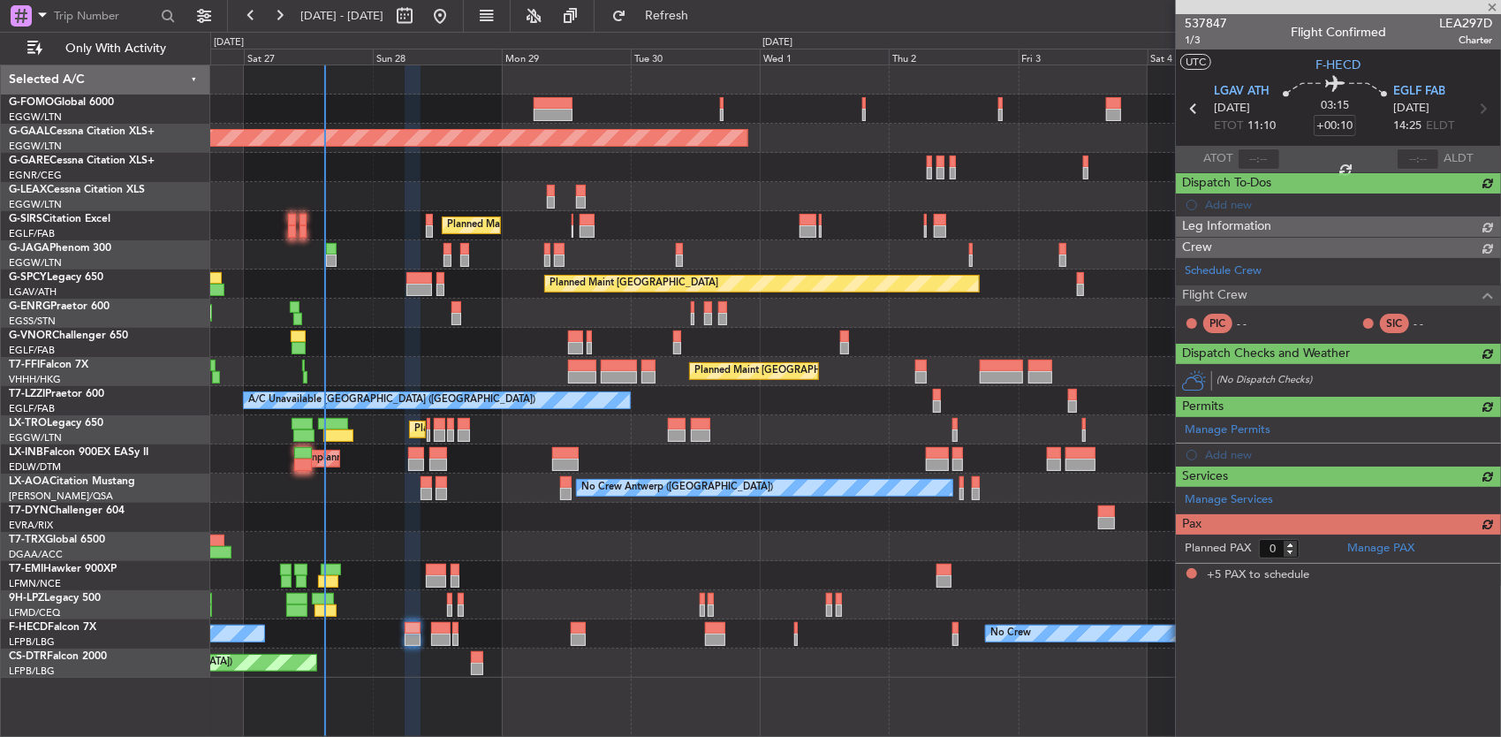
type input "+00:05"
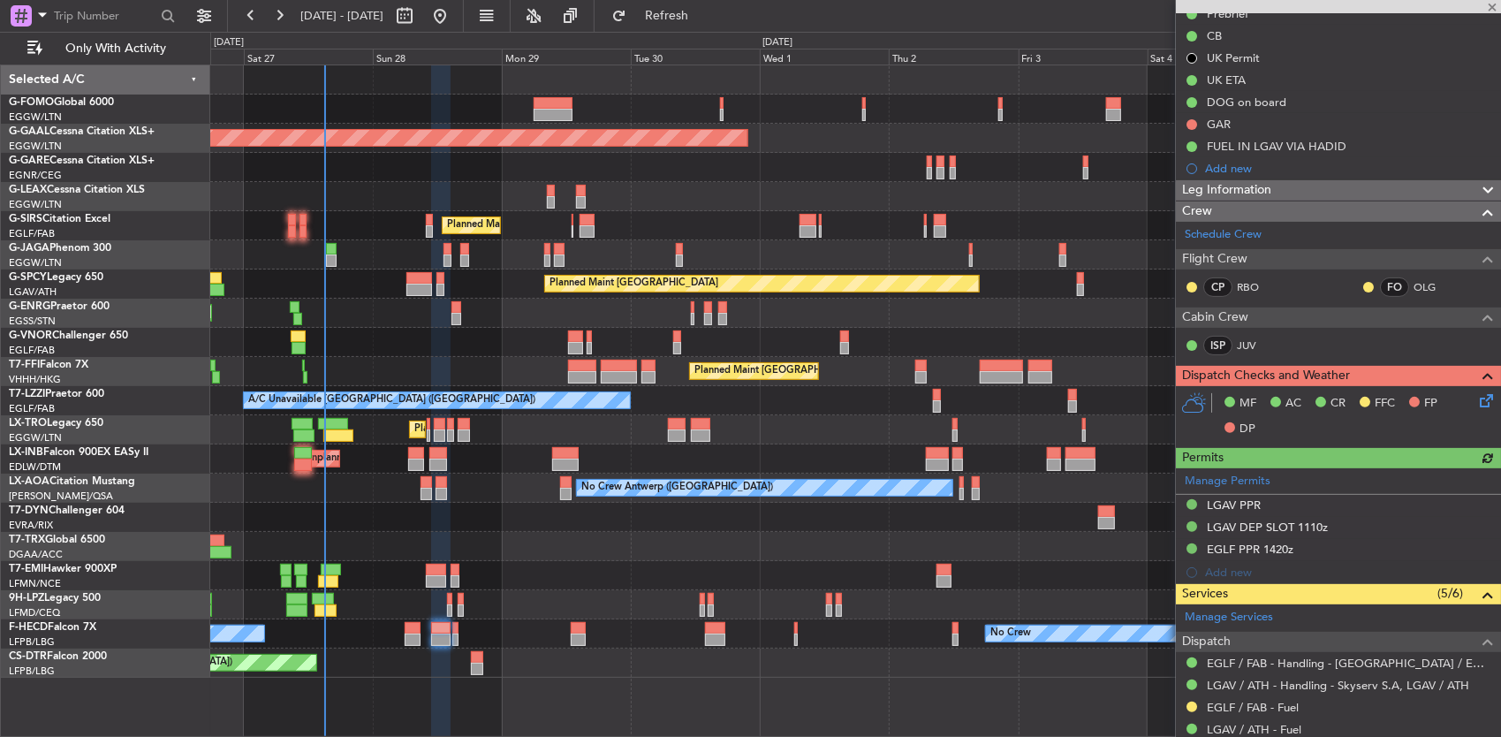
scroll to position [265, 0]
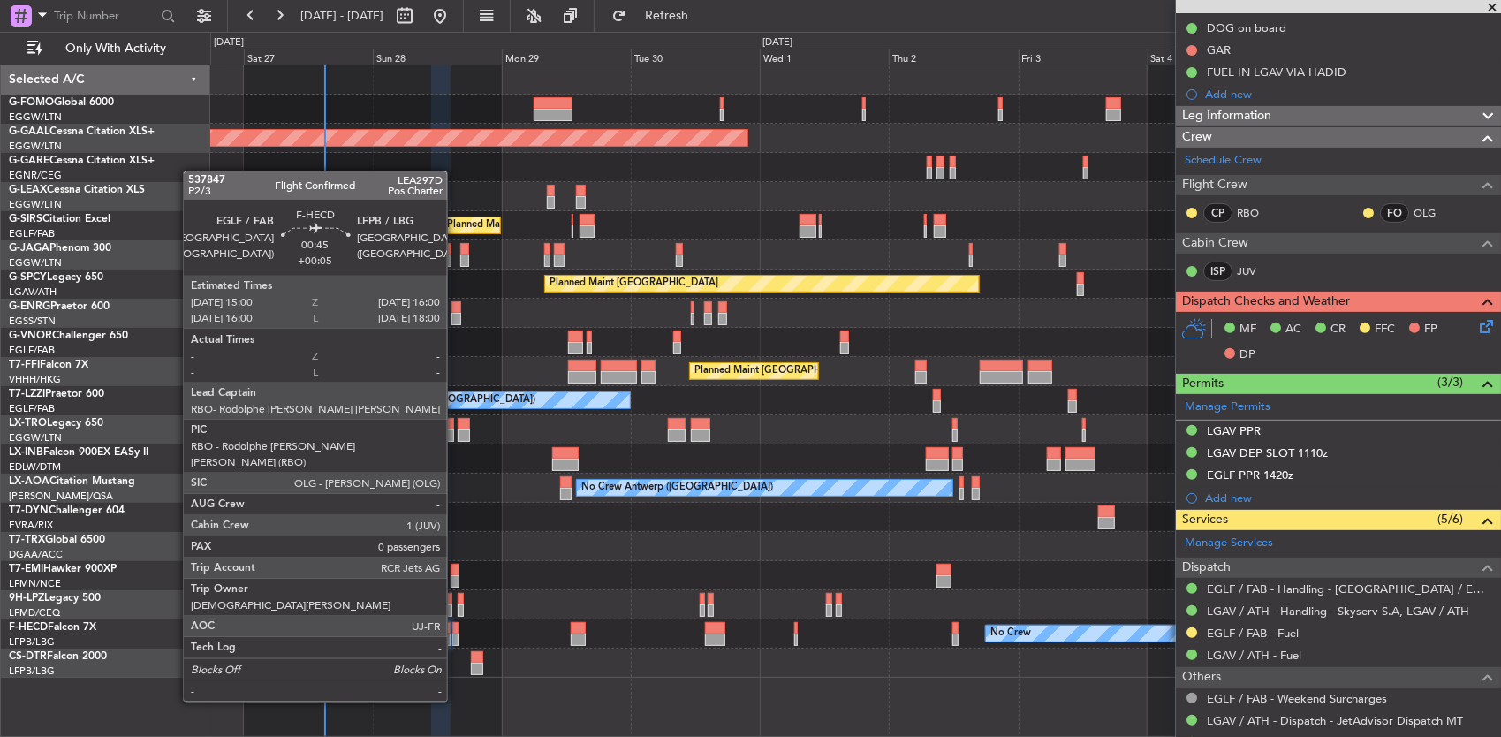
click at [455, 637] on div at bounding box center [455, 640] width 6 height 12
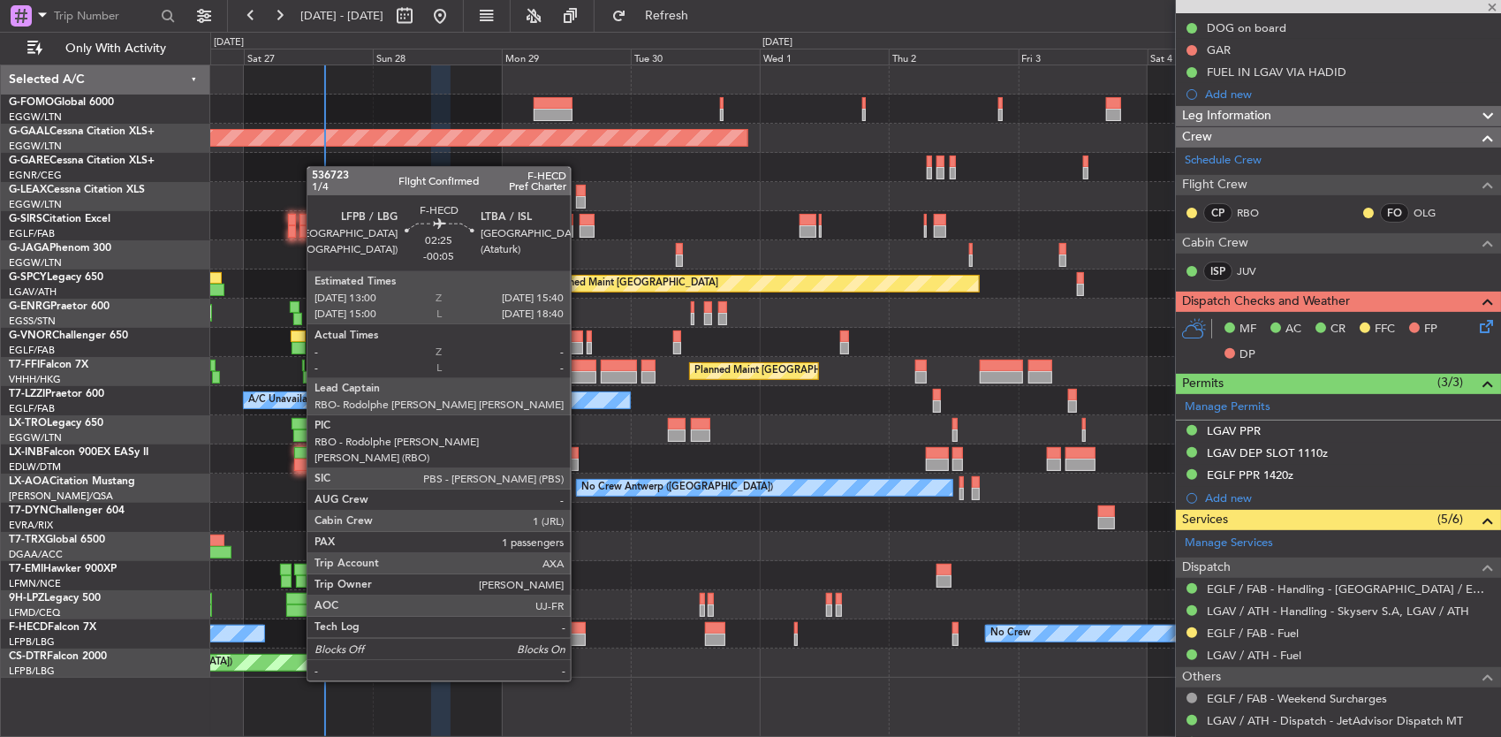
type input "0"
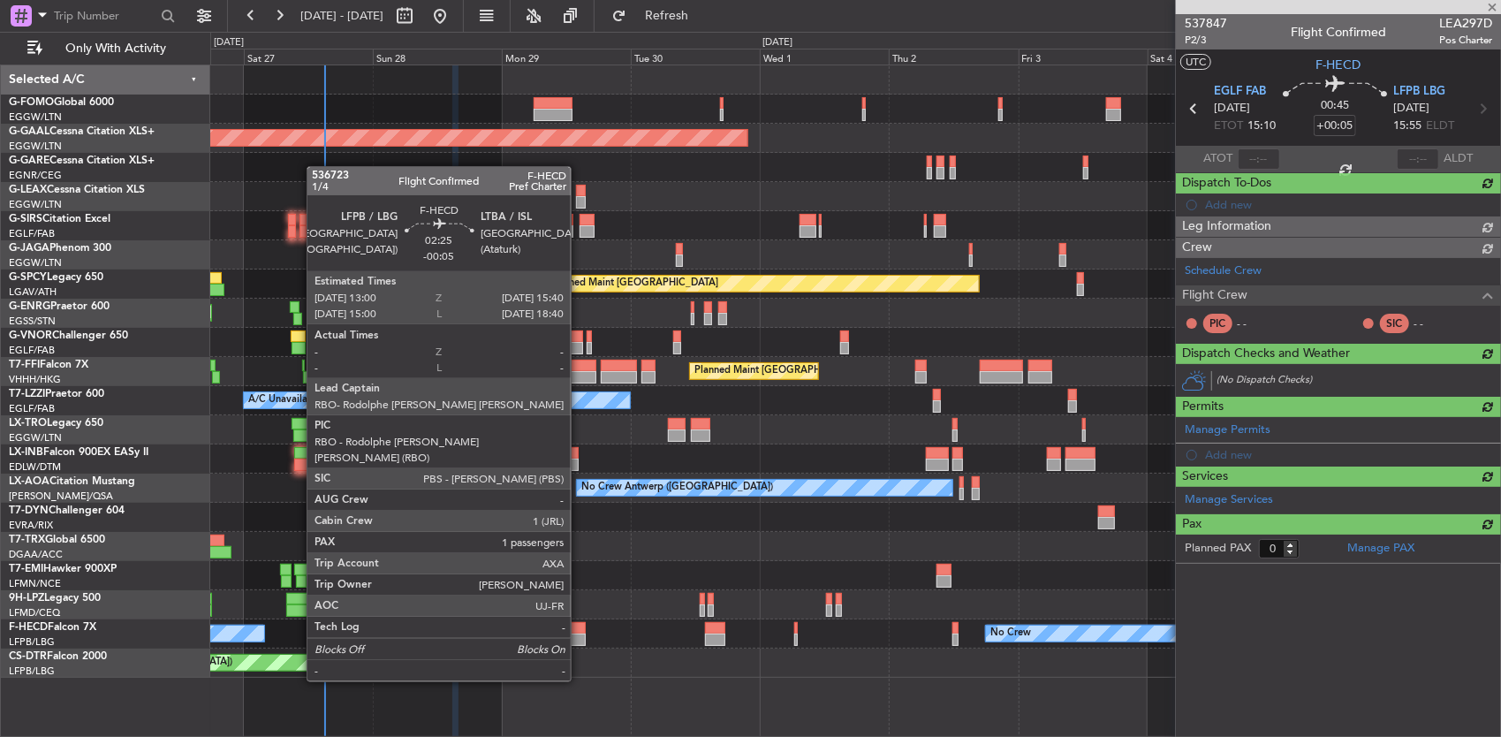
scroll to position [0, 0]
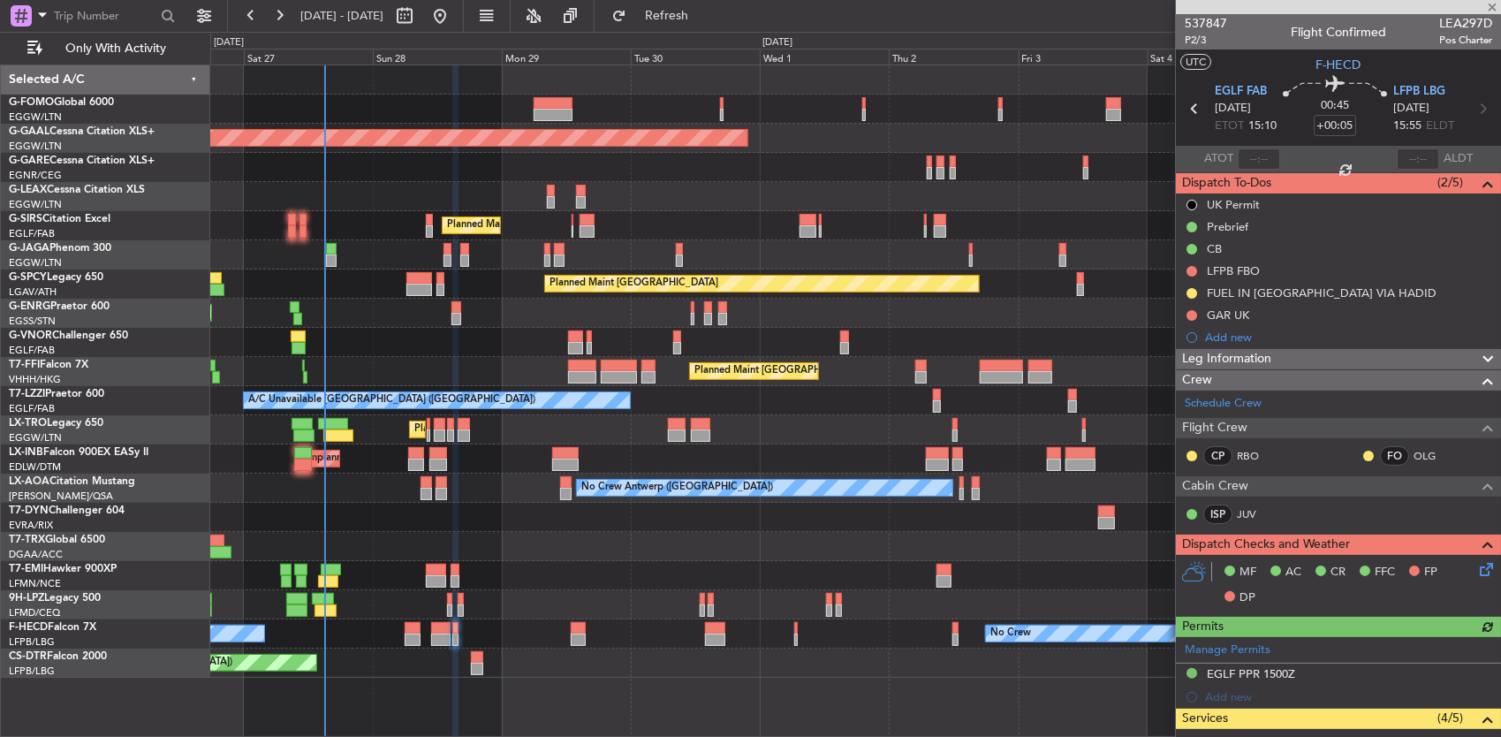
click at [592, 580] on div at bounding box center [855, 575] width 1291 height 29
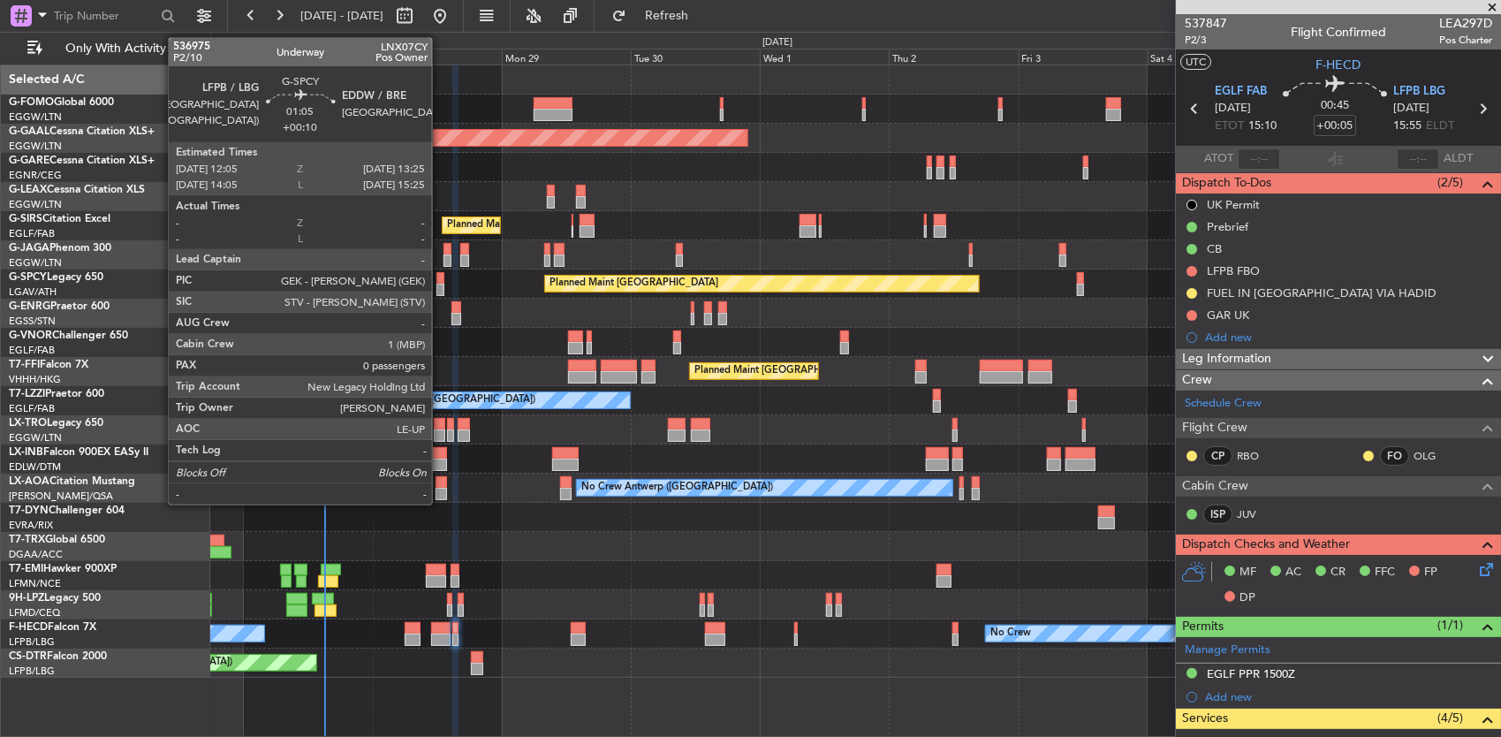
click at [441, 279] on div at bounding box center [440, 278] width 8 height 12
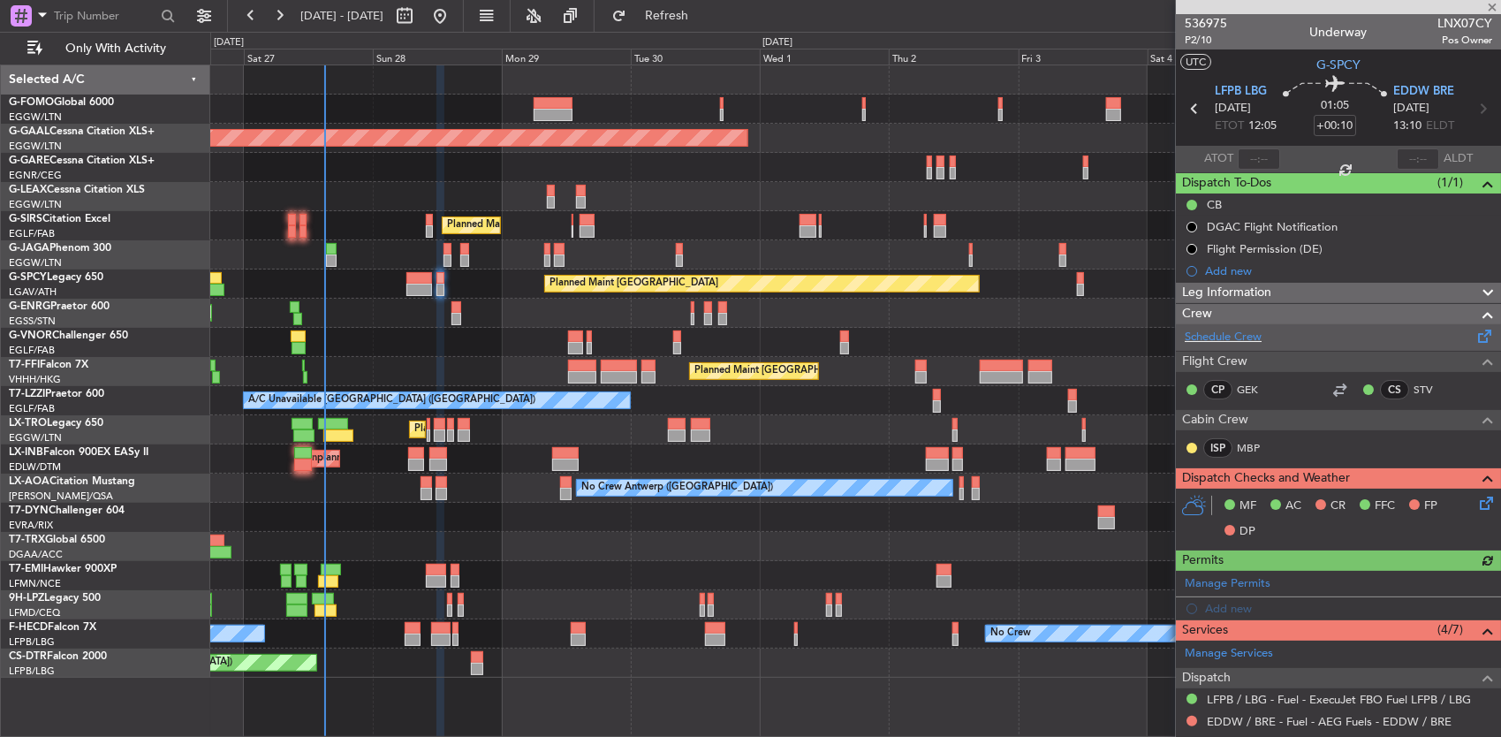
scroll to position [237, 0]
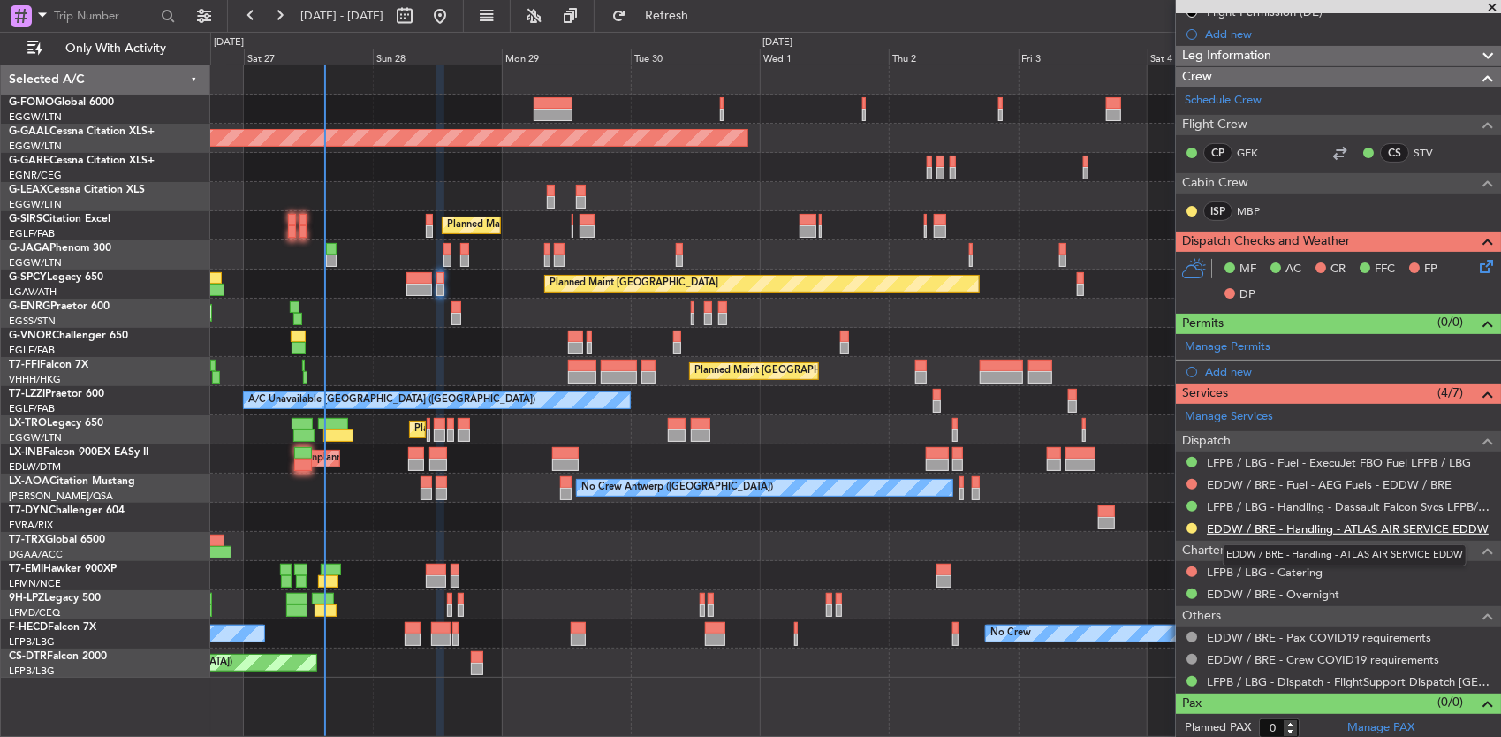
click at [1364, 522] on link "EDDW / BRE - Handling - ATLAS AIR SERVICE EDDW" at bounding box center [1348, 528] width 282 height 15
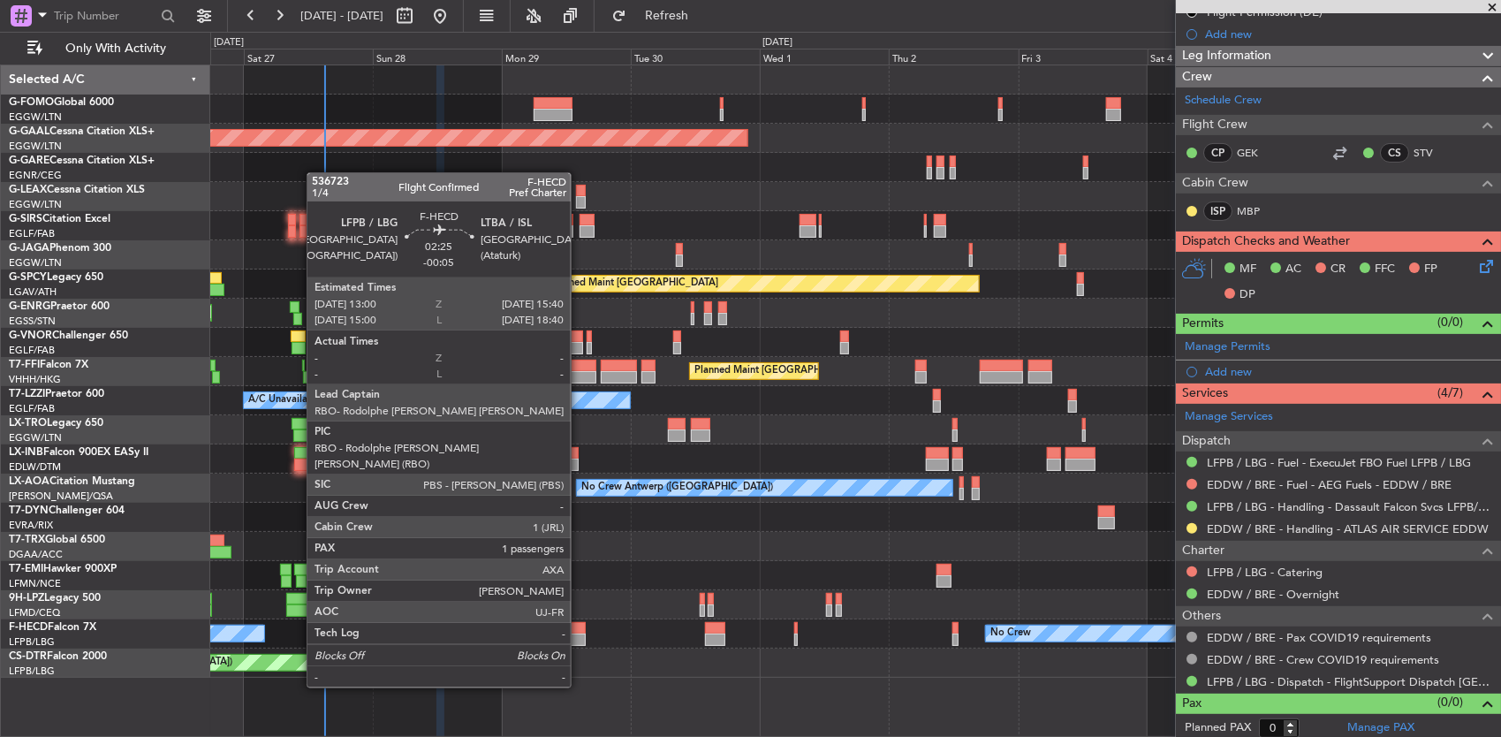
click at [580, 638] on div at bounding box center [578, 640] width 15 height 12
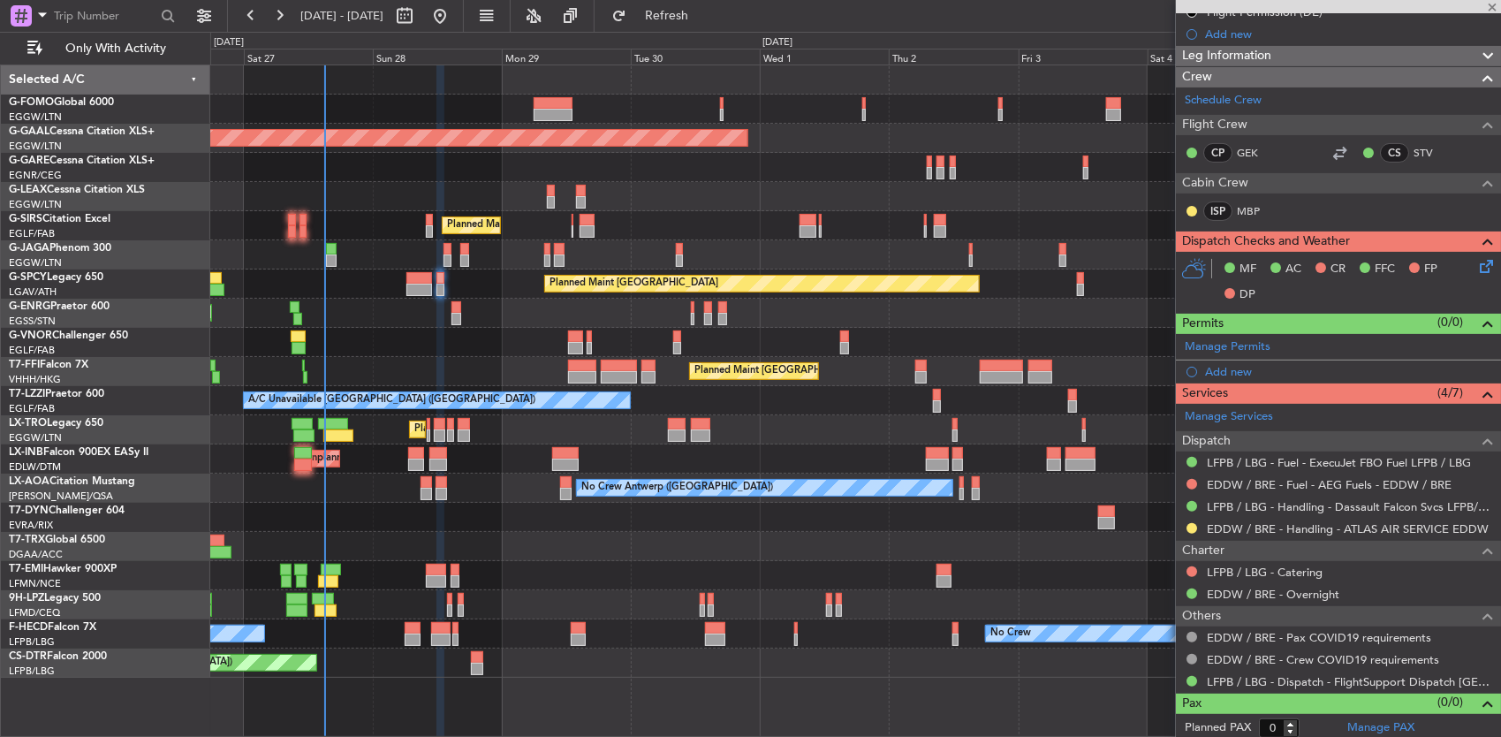
type input "-00:05"
type input "1"
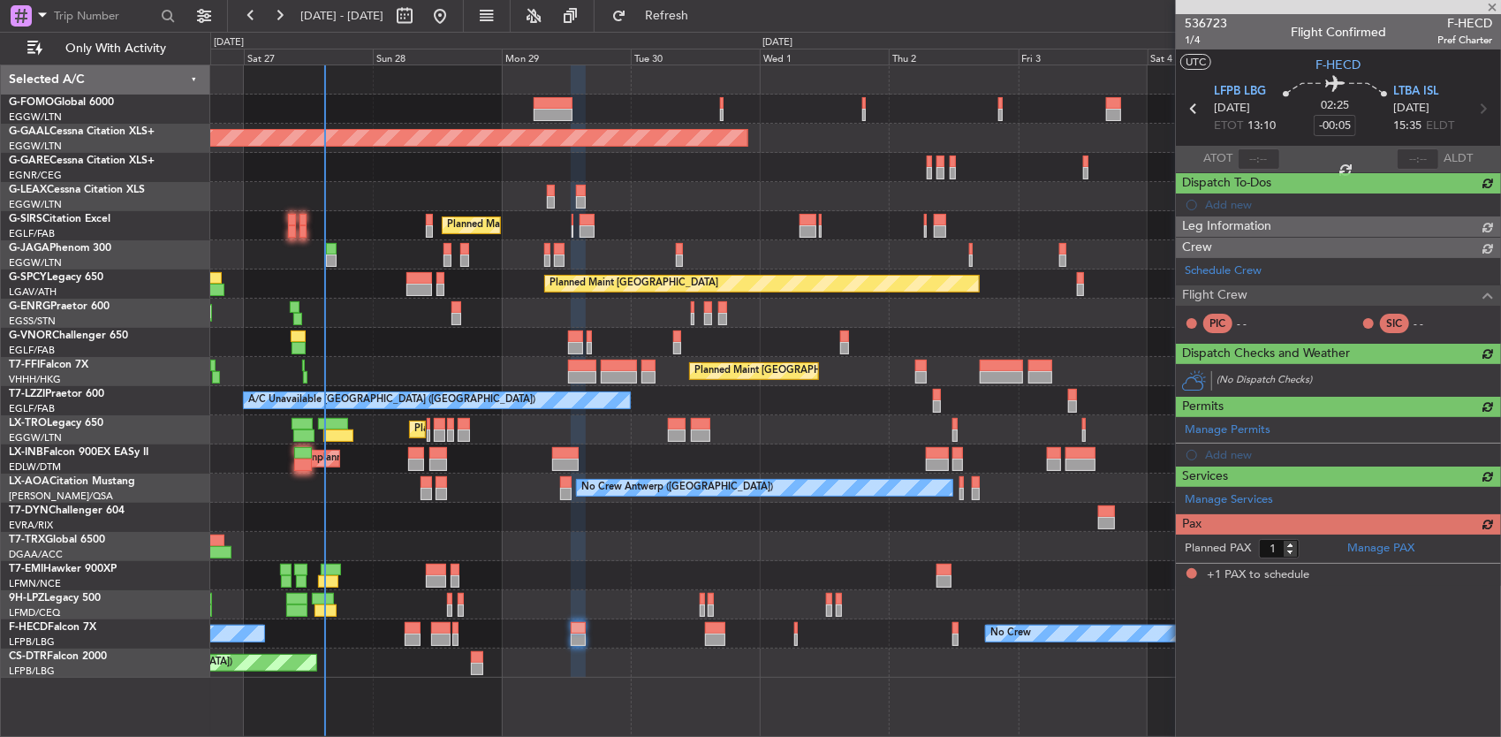
scroll to position [0, 0]
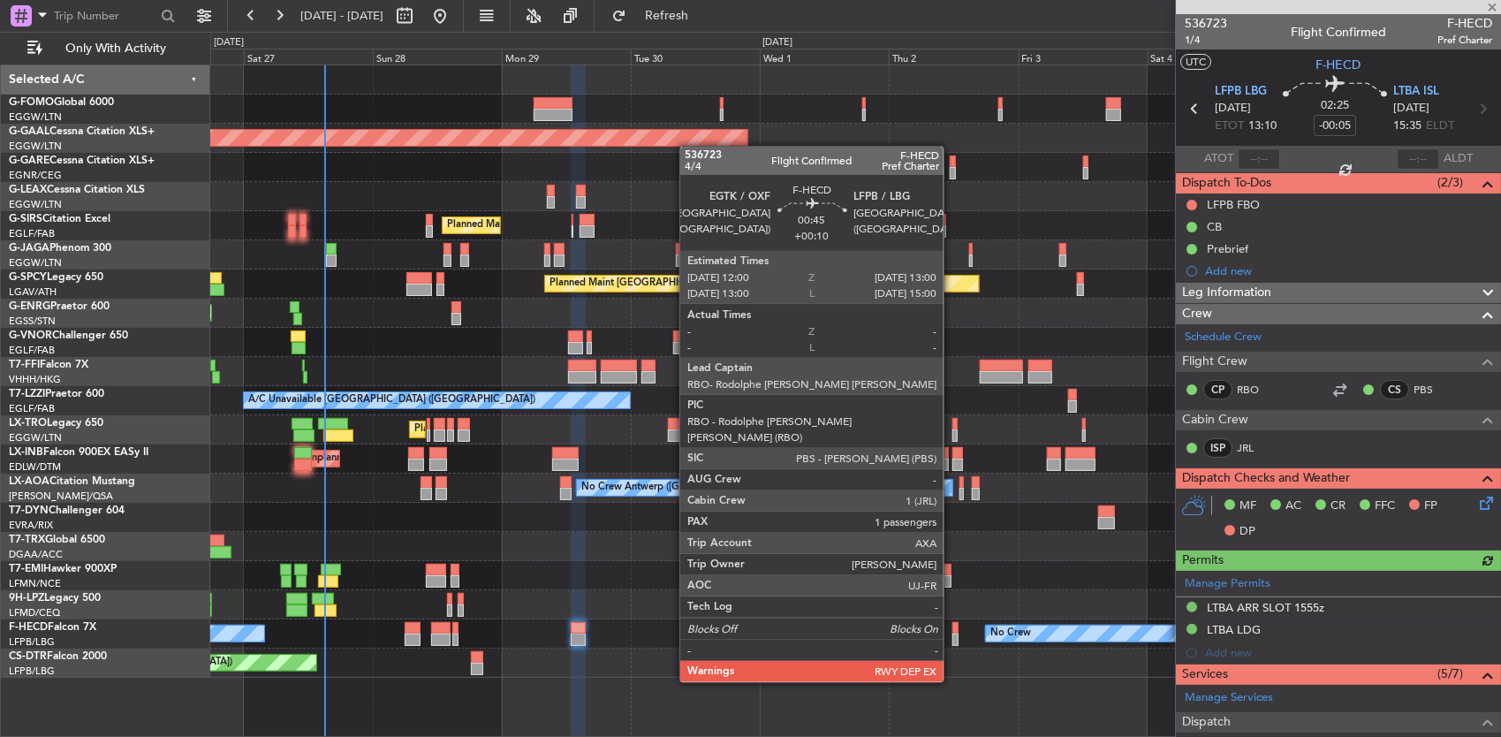
click at [952, 634] on div at bounding box center [955, 640] width 6 height 12
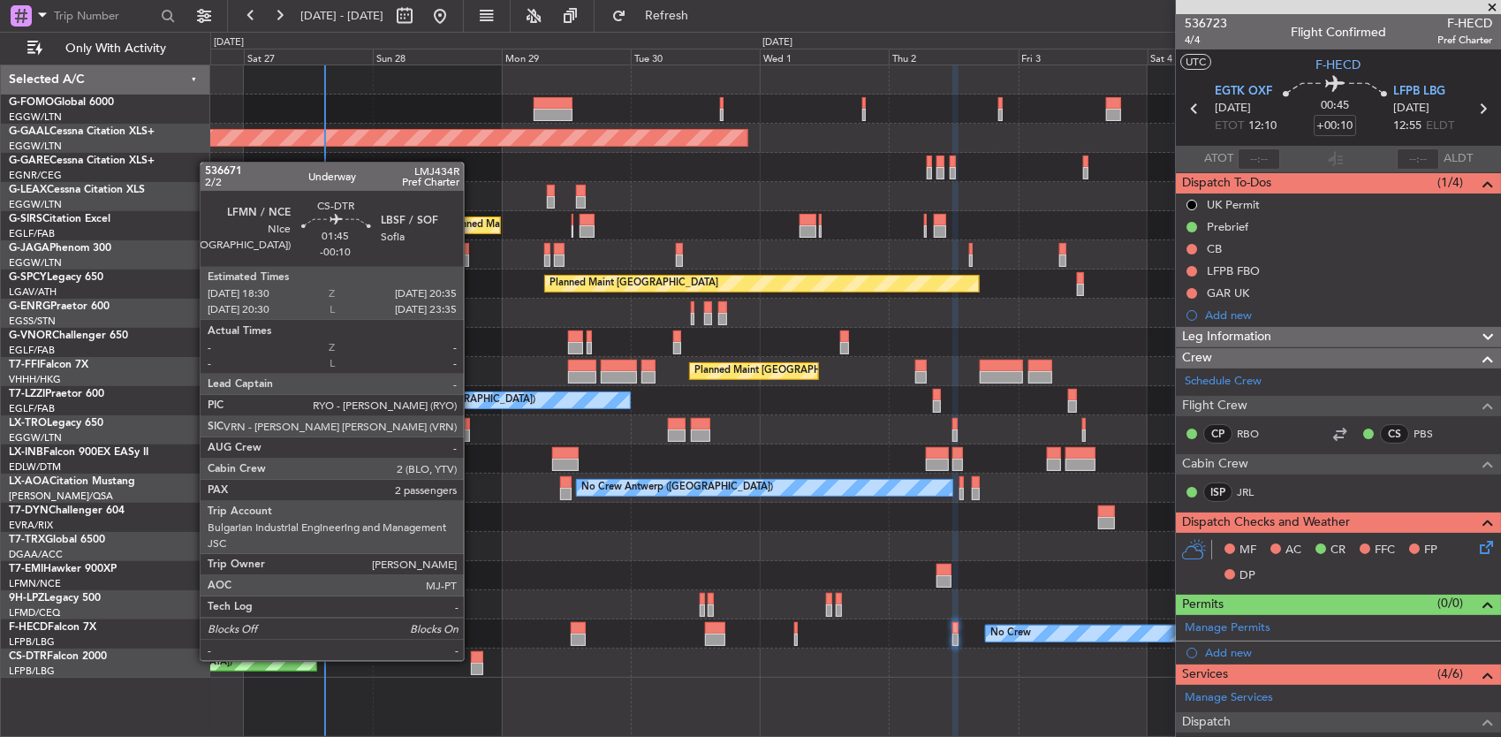
click at [473, 659] on div at bounding box center [476, 657] width 11 height 12
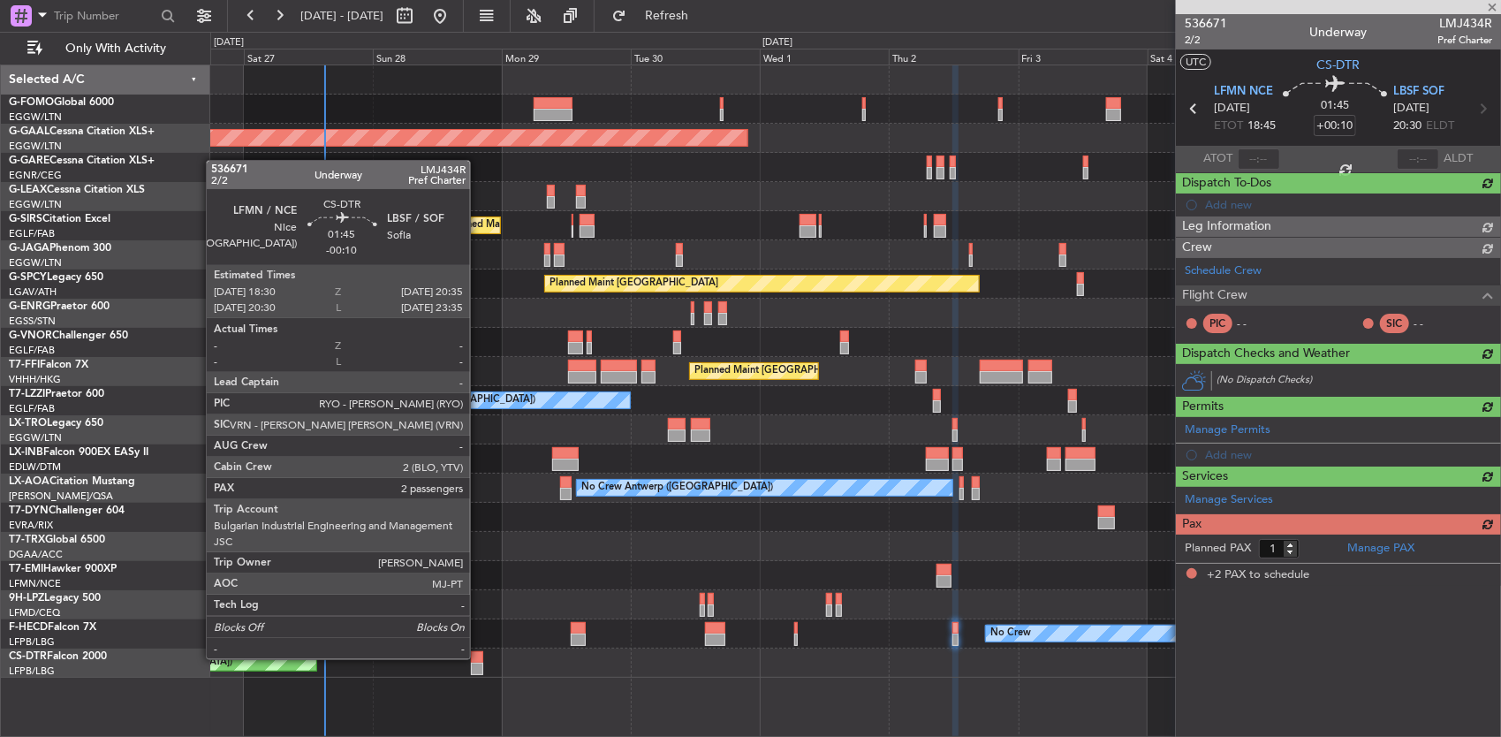
type input "-00:10"
type input "2"
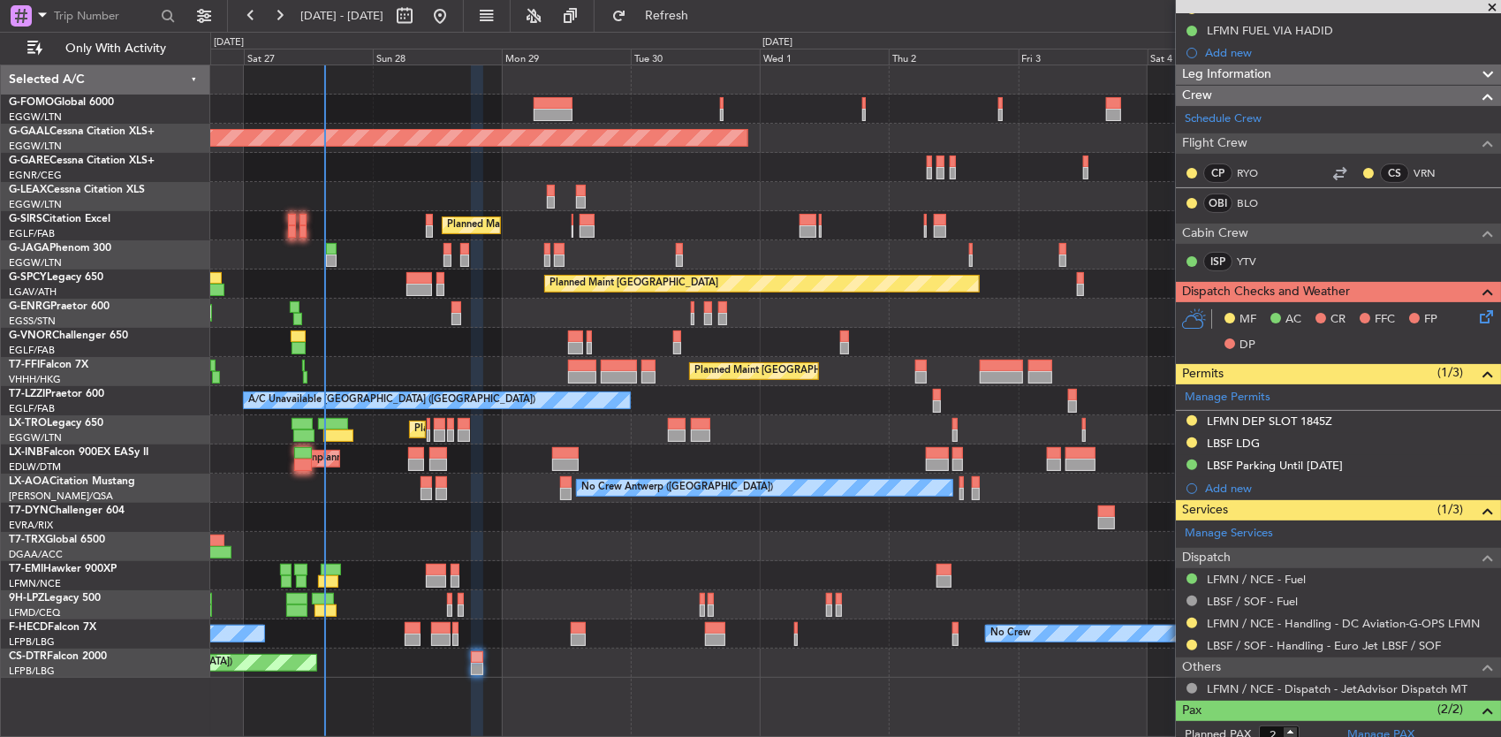
scroll to position [306, 0]
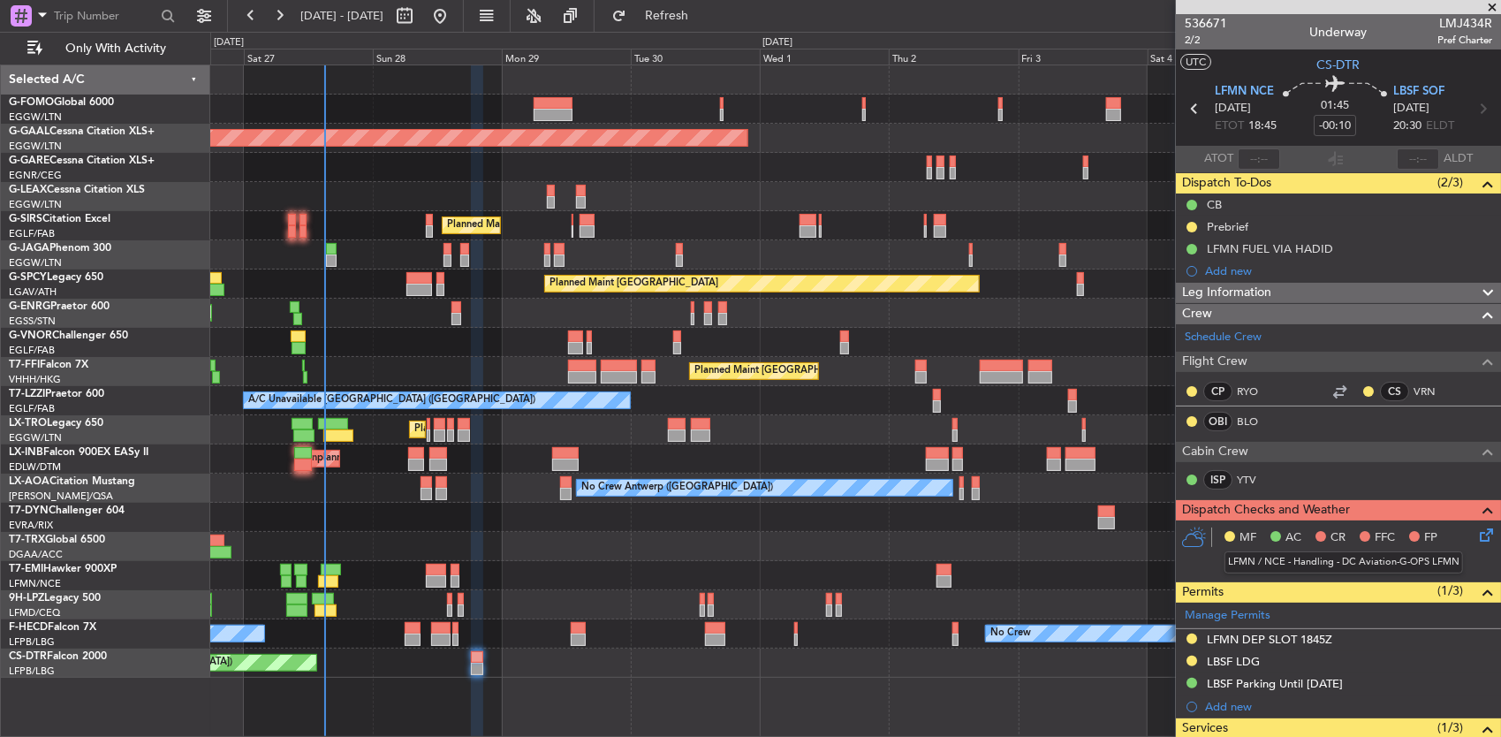
scroll to position [306, 0]
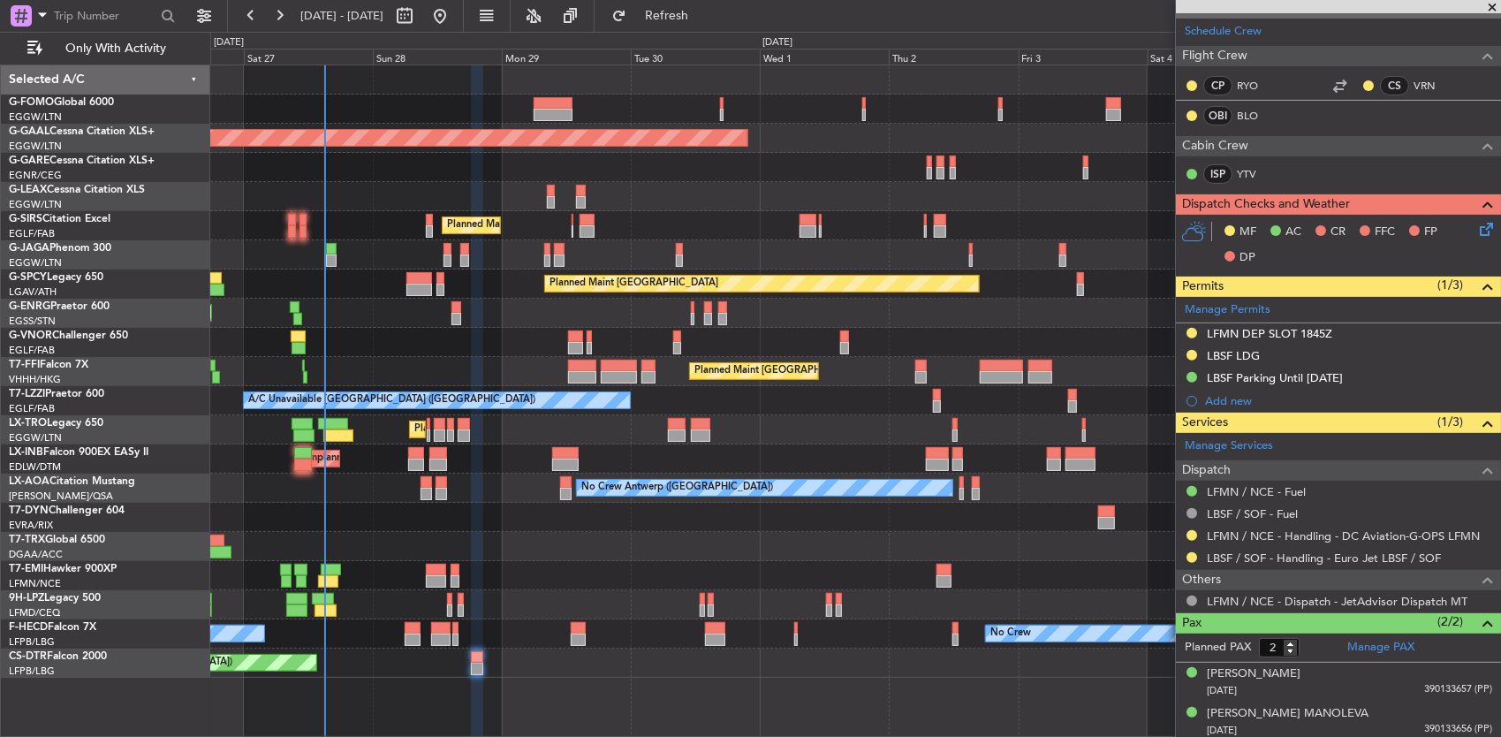
click at [559, 573] on div at bounding box center [855, 575] width 1291 height 29
